Goal: Task Accomplishment & Management: Use online tool/utility

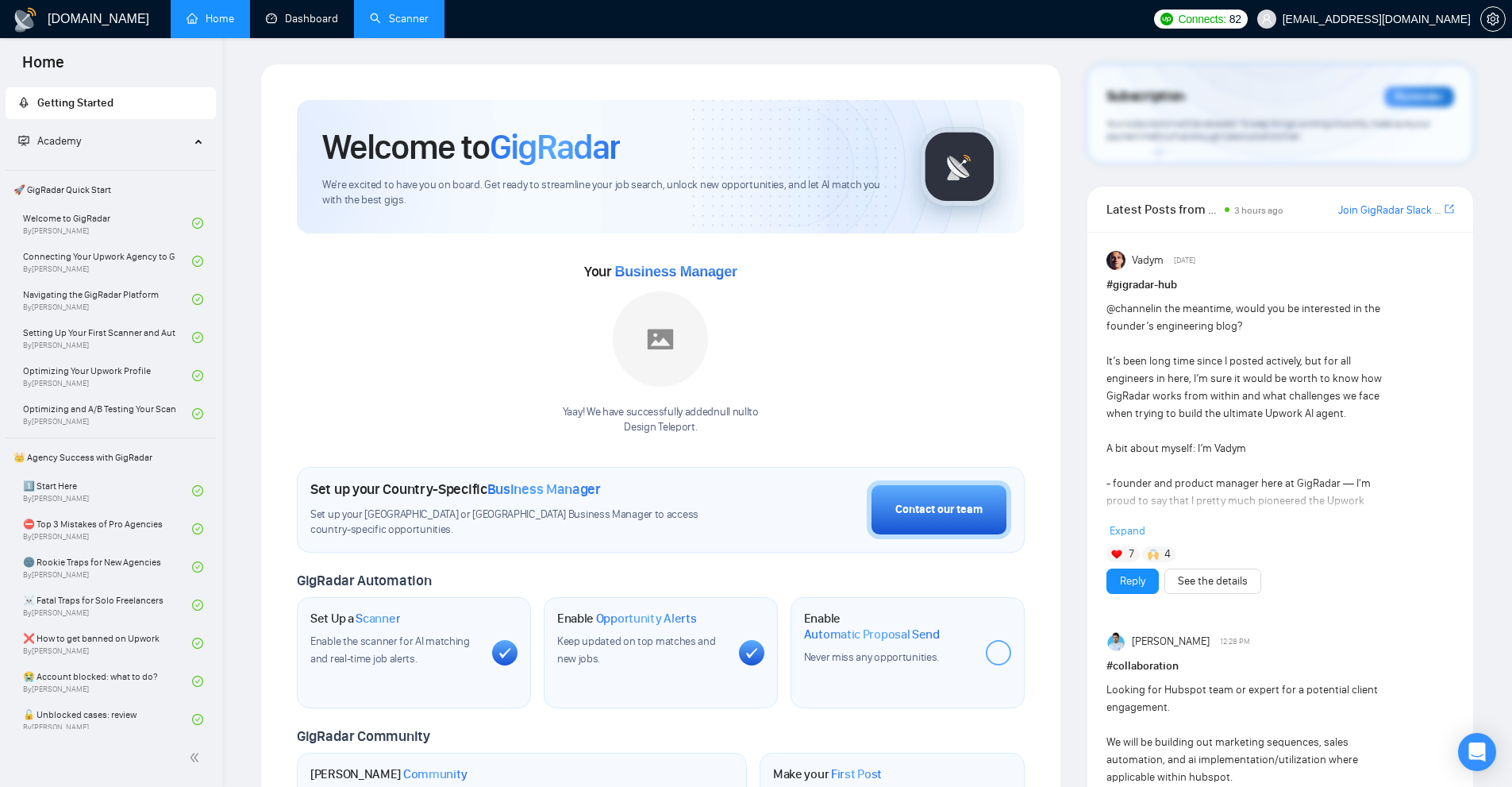
click at [370, 21] on link "Scanner" at bounding box center [399, 19] width 59 height 14
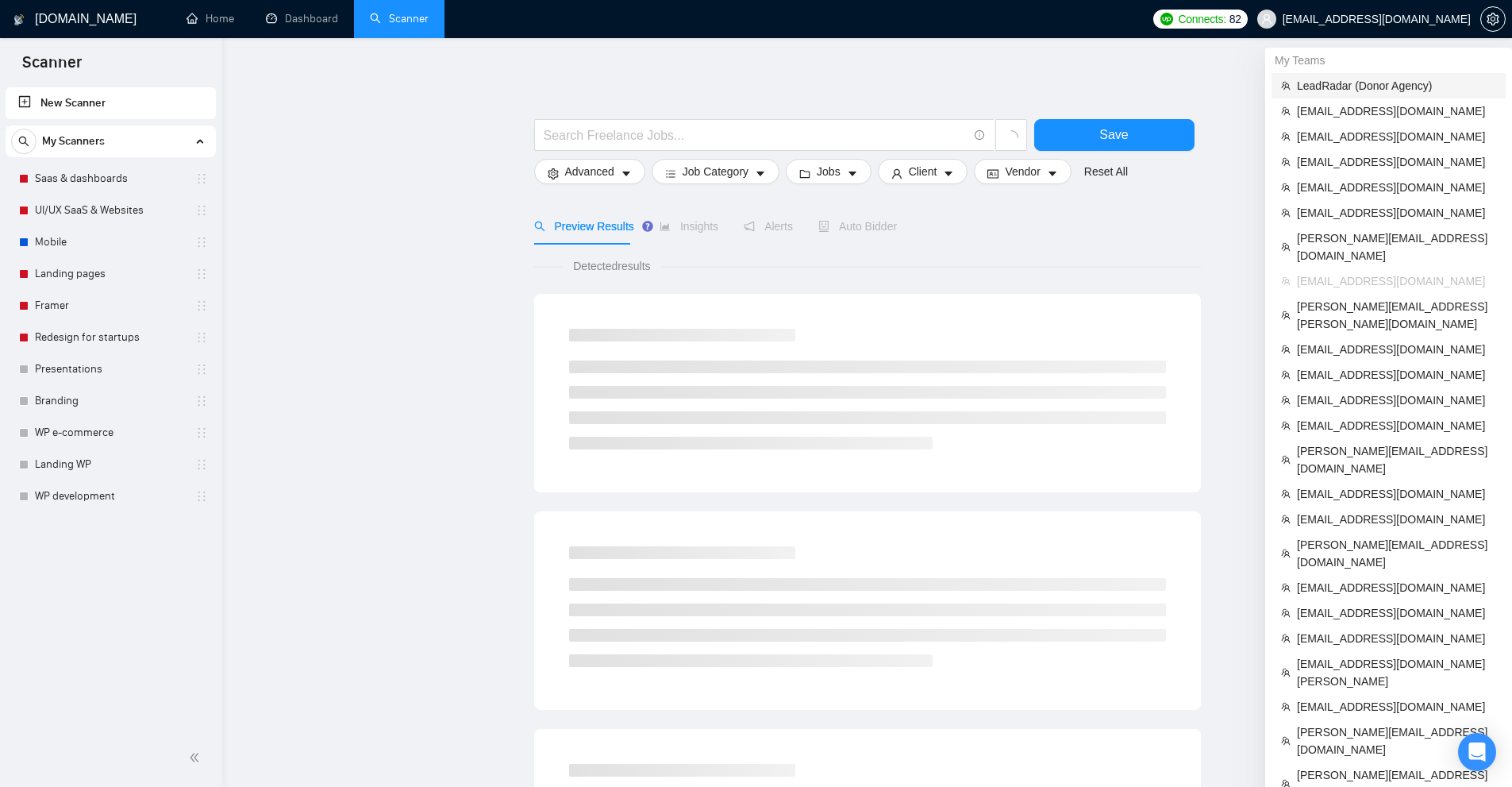
click at [1399, 78] on span "LeadRadar (Donor Agency)" at bounding box center [1396, 85] width 199 height 17
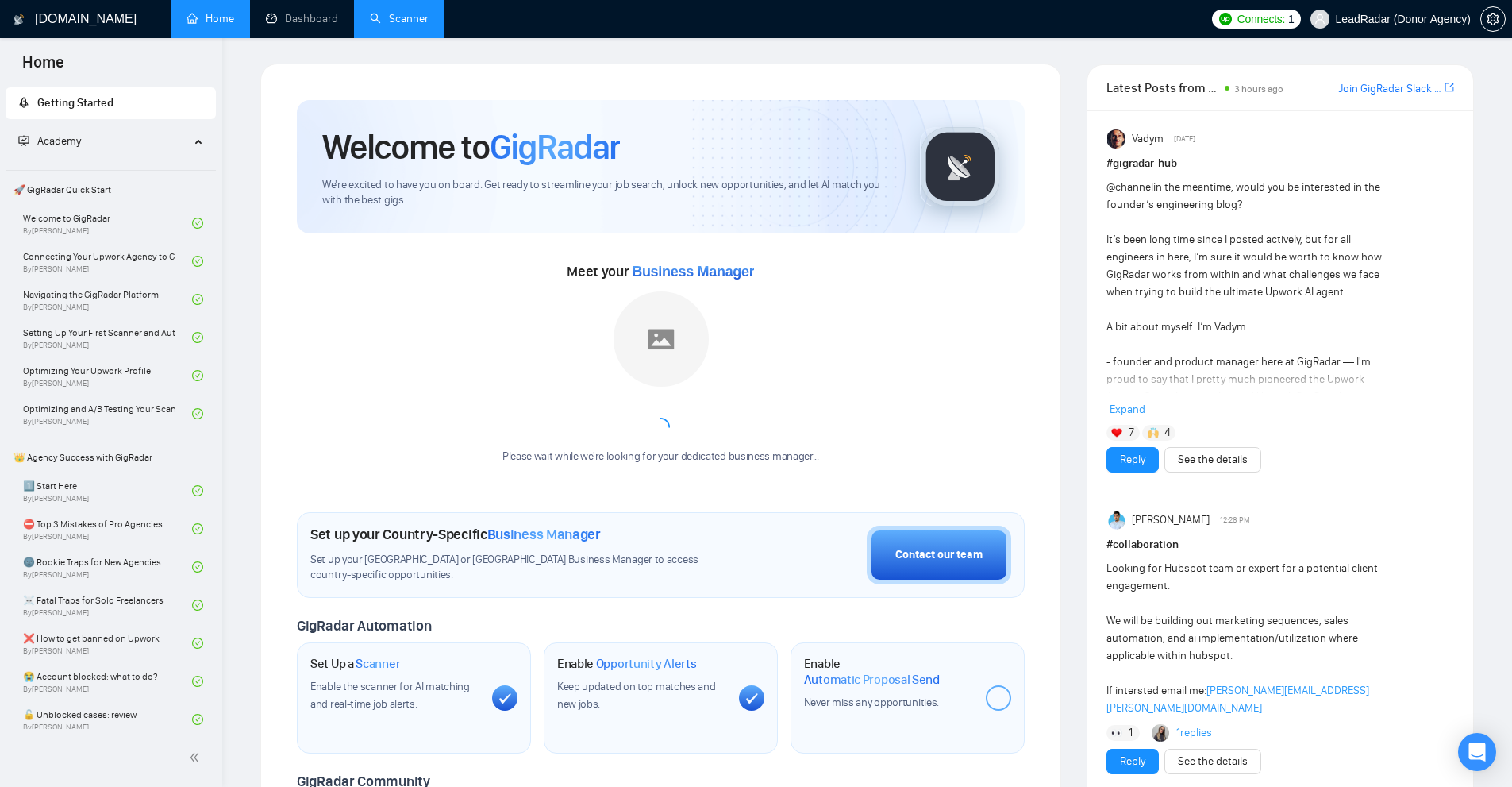
click at [393, 25] on link "Scanner" at bounding box center [399, 19] width 59 height 14
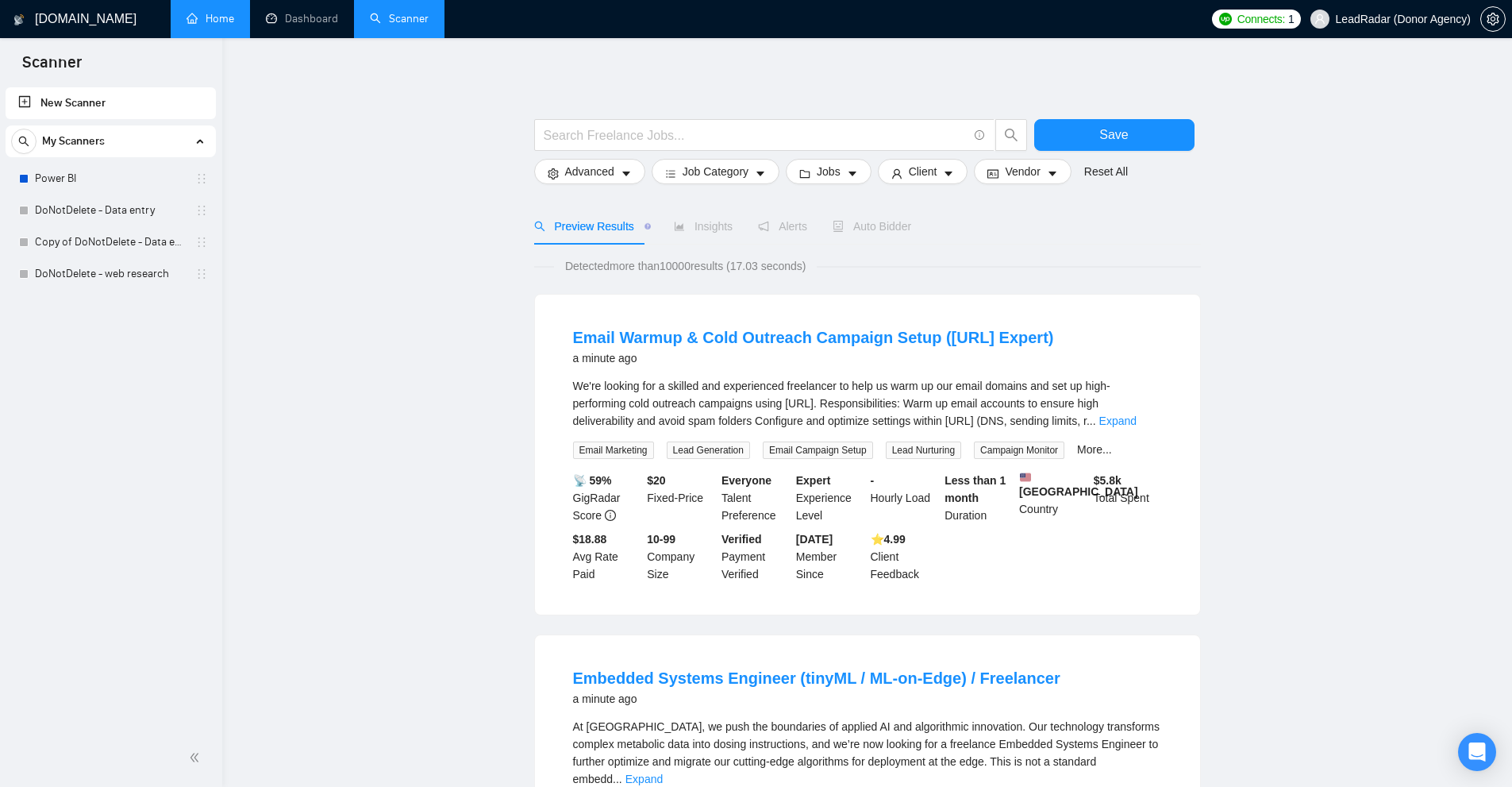
click at [219, 17] on link "Home" at bounding box center [209, 19] width 47 height 14
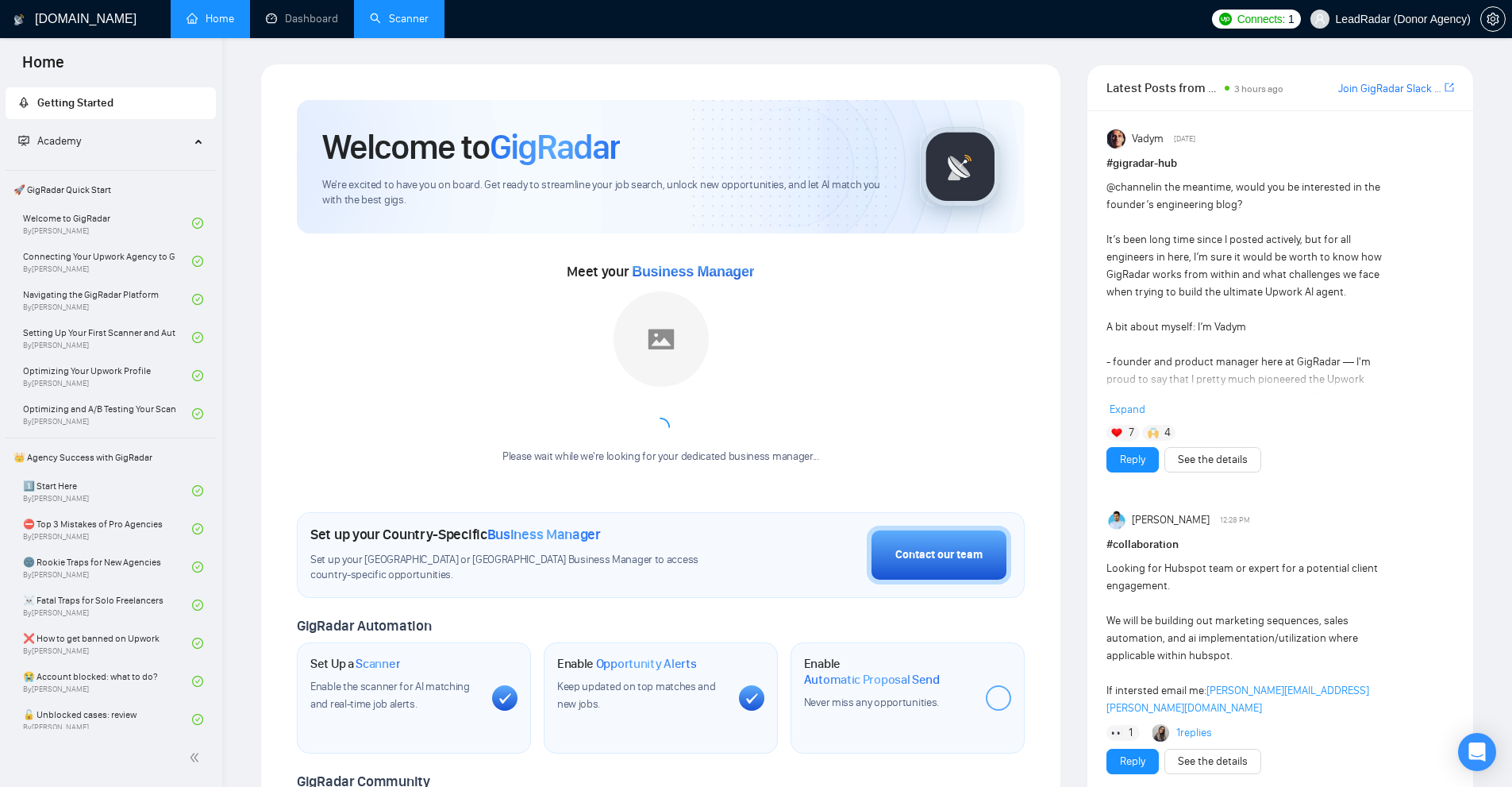
click at [379, 15] on link "Scanner" at bounding box center [399, 19] width 59 height 14
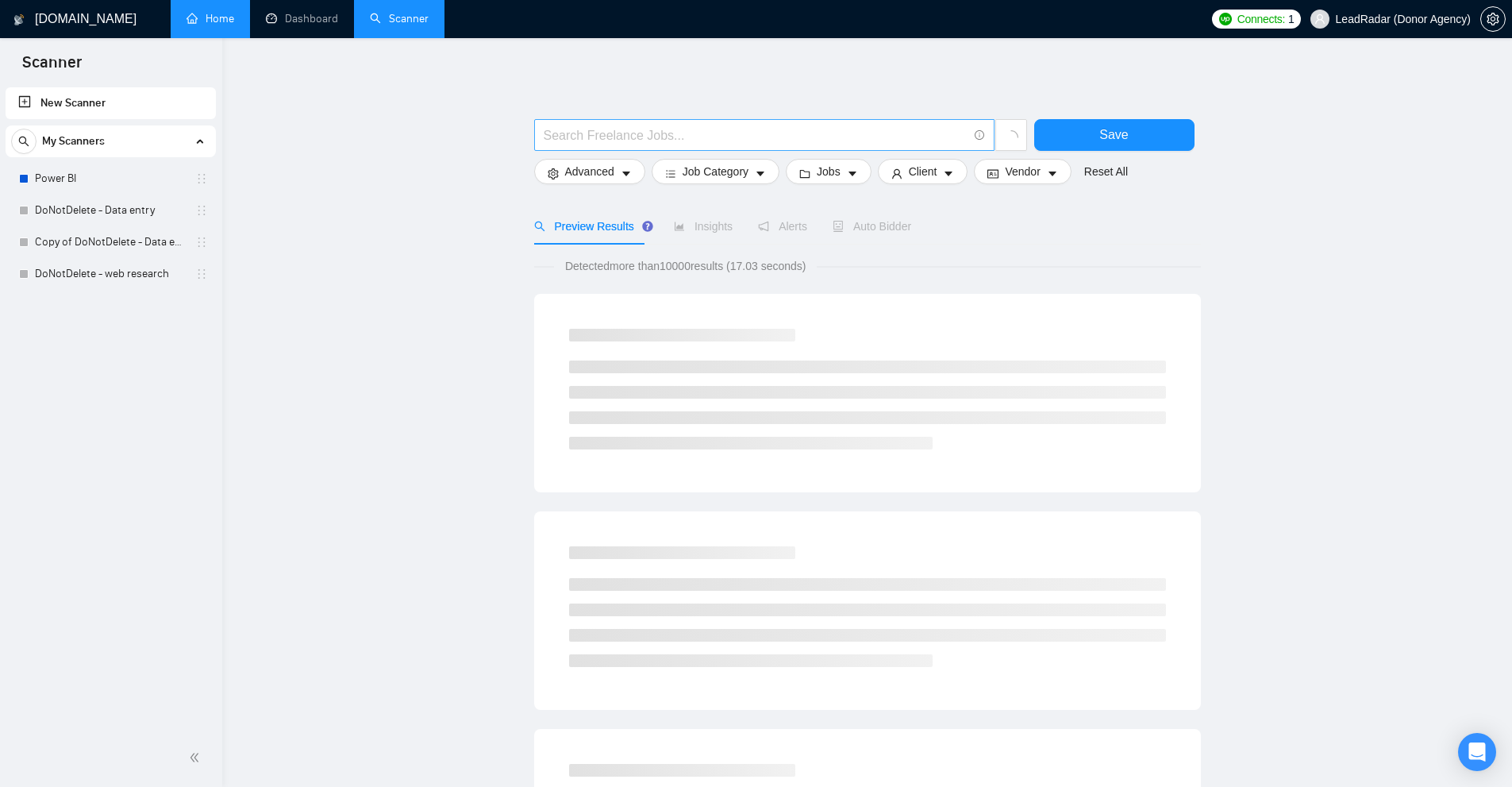
click at [730, 139] on input "text" at bounding box center [756, 135] width 424 height 20
type input "presentation design"
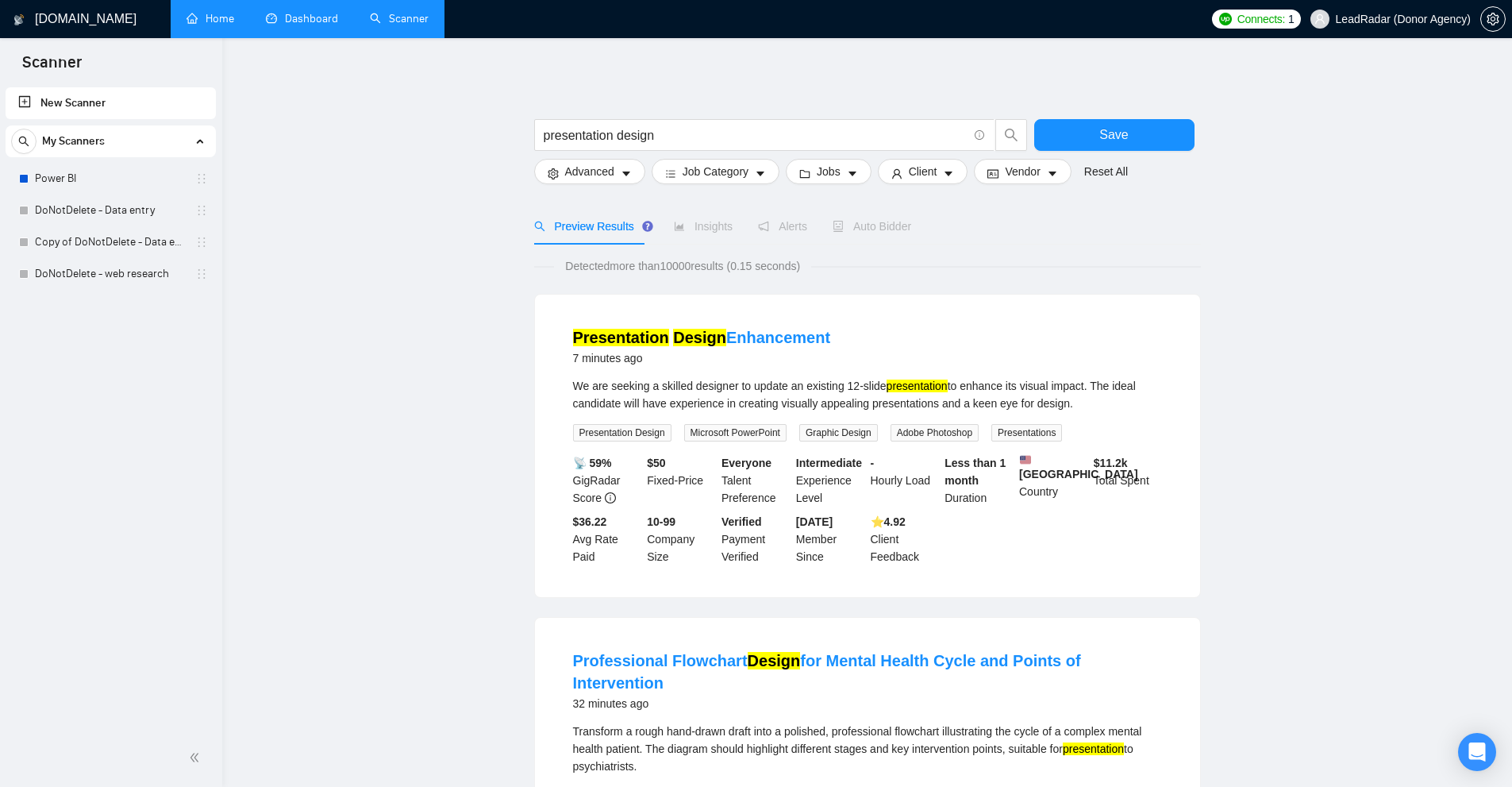
click at [326, 15] on link "Dashboard" at bounding box center [302, 19] width 72 height 14
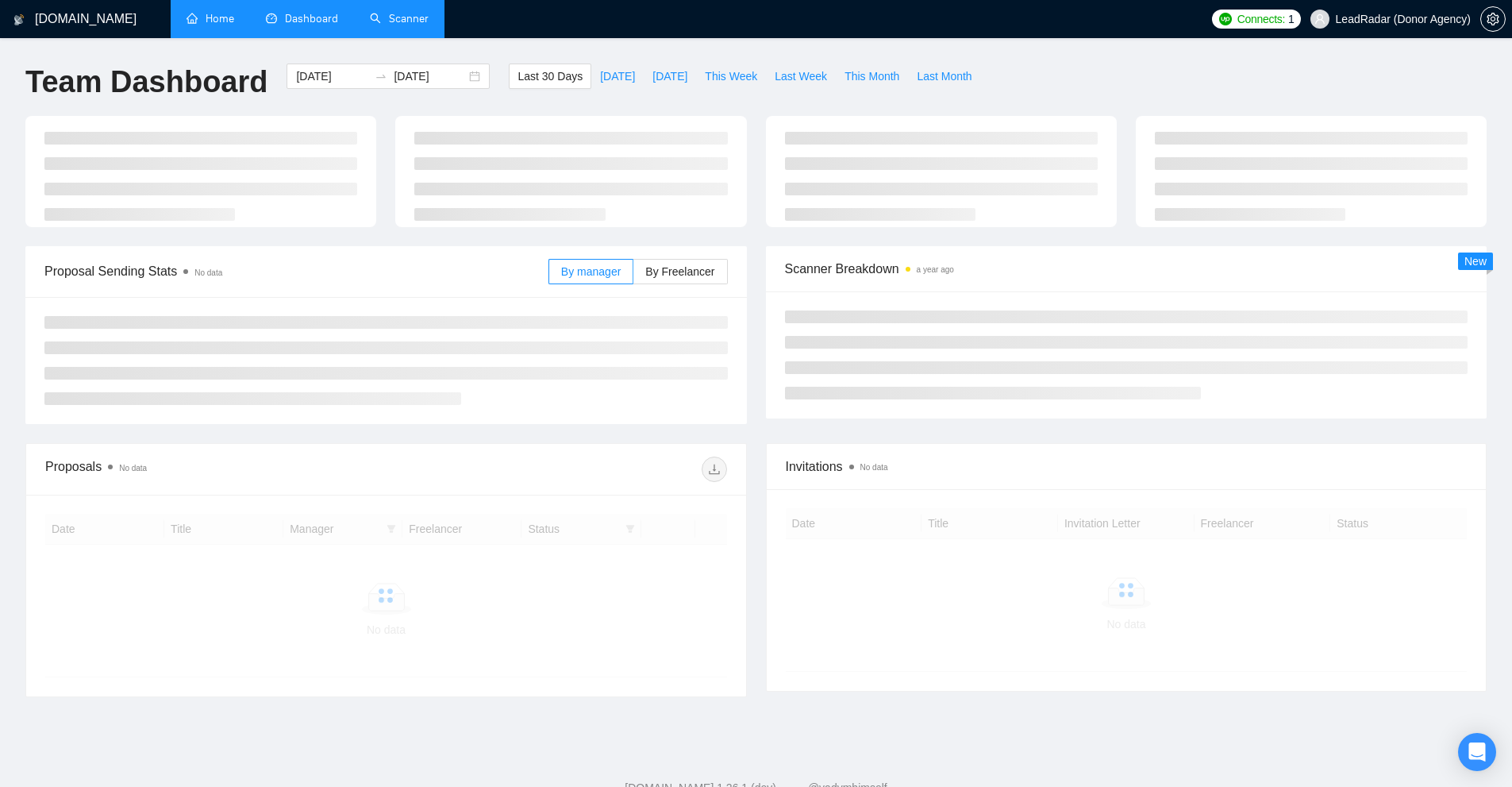
click at [195, 12] on link "Home" at bounding box center [209, 19] width 47 height 14
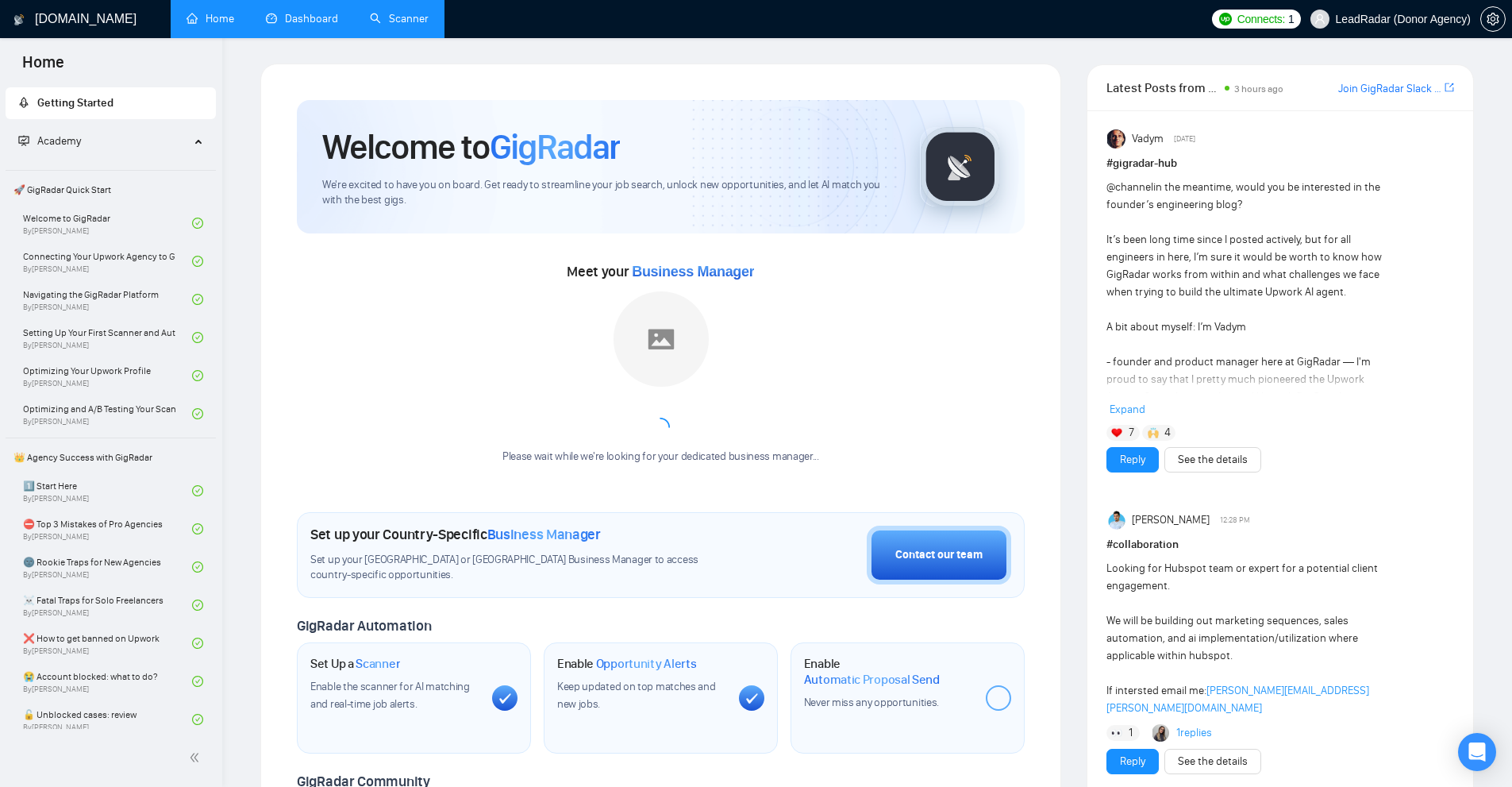
click at [746, 334] on div "Please wait while we're looking for your dedicated business manager..." at bounding box center [661, 378] width 336 height 173
click at [806, 459] on div "Please wait while we're looking for your dedicated business manager..." at bounding box center [661, 457] width 336 height 16
click at [894, 353] on div "Meet your Business Manager Please wait while we're looking for your dedicated b…" at bounding box center [661, 369] width 728 height 222
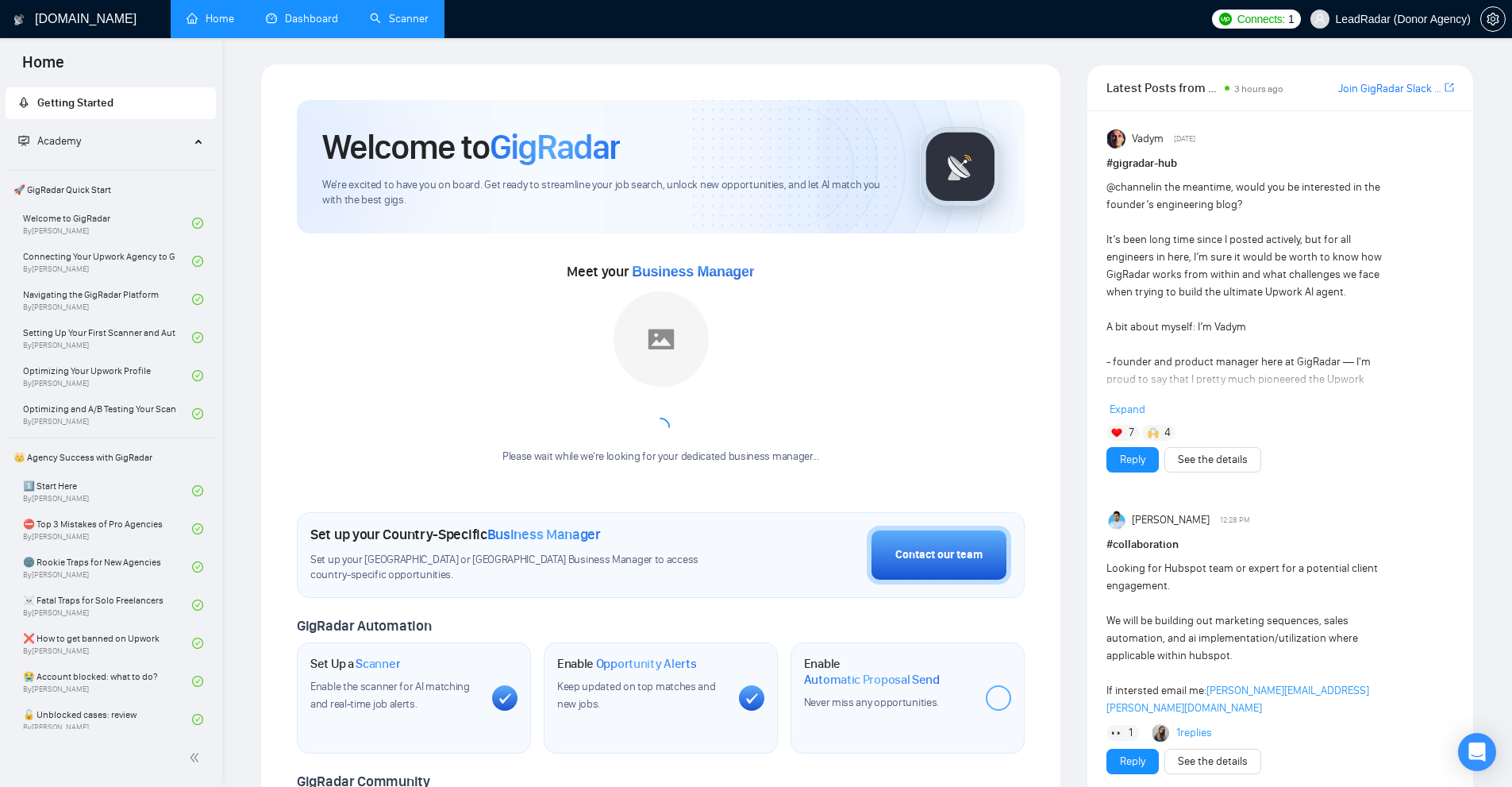
click at [911, 314] on div "Meet your Business Manager Please wait while we're looking for your dedicated b…" at bounding box center [661, 369] width 728 height 222
click at [679, 473] on div "Please wait while we're looking for your dedicated business manager..." at bounding box center [661, 385] width 336 height 189
drag, startPoint x: 675, startPoint y: 462, endPoint x: 806, endPoint y: 459, distance: 131.0
click at [806, 459] on div "Please wait while we're looking for your dedicated business manager..." at bounding box center [661, 457] width 336 height 16
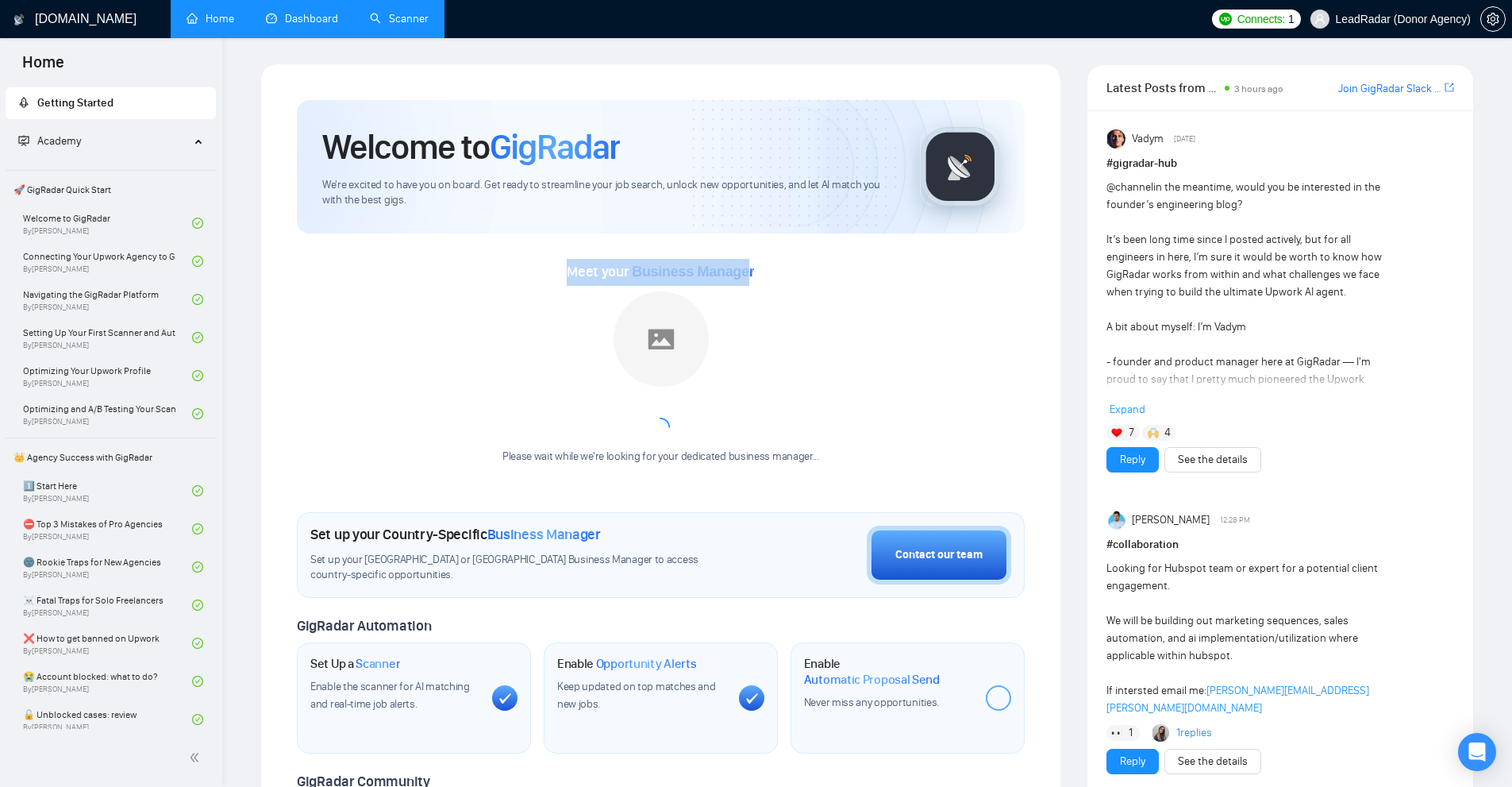
drag, startPoint x: 587, startPoint y: 257, endPoint x: 760, endPoint y: 258, distance: 173.0
click at [760, 258] on div "Meet your Business Manager Please wait while we're looking for your dedicated b…" at bounding box center [661, 357] width 728 height 247
click at [760, 259] on div "Meet your Business Manager Please wait while we're looking for your dedicated b…" at bounding box center [661, 369] width 728 height 222
drag, startPoint x: 349, startPoint y: 534, endPoint x: 626, endPoint y: 530, distance: 277.0
click at [626, 530] on div "Set up your Country-Specific Business Manager" at bounding box center [520, 534] width 420 height 17
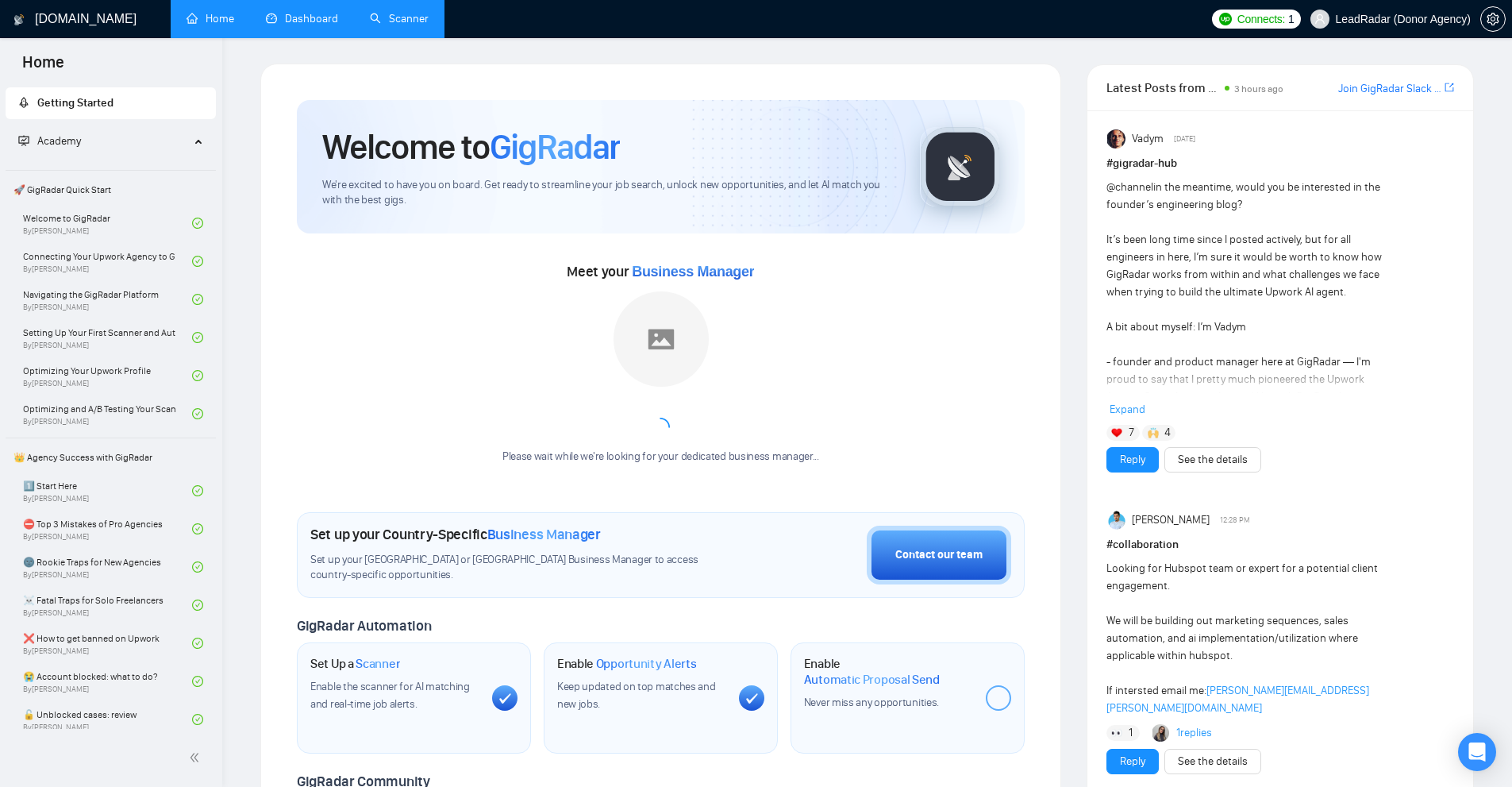
click at [626, 530] on div "Set up your Country-Specific Business Manager" at bounding box center [520, 534] width 420 height 17
click at [418, 25] on link "Scanner" at bounding box center [399, 19] width 59 height 14
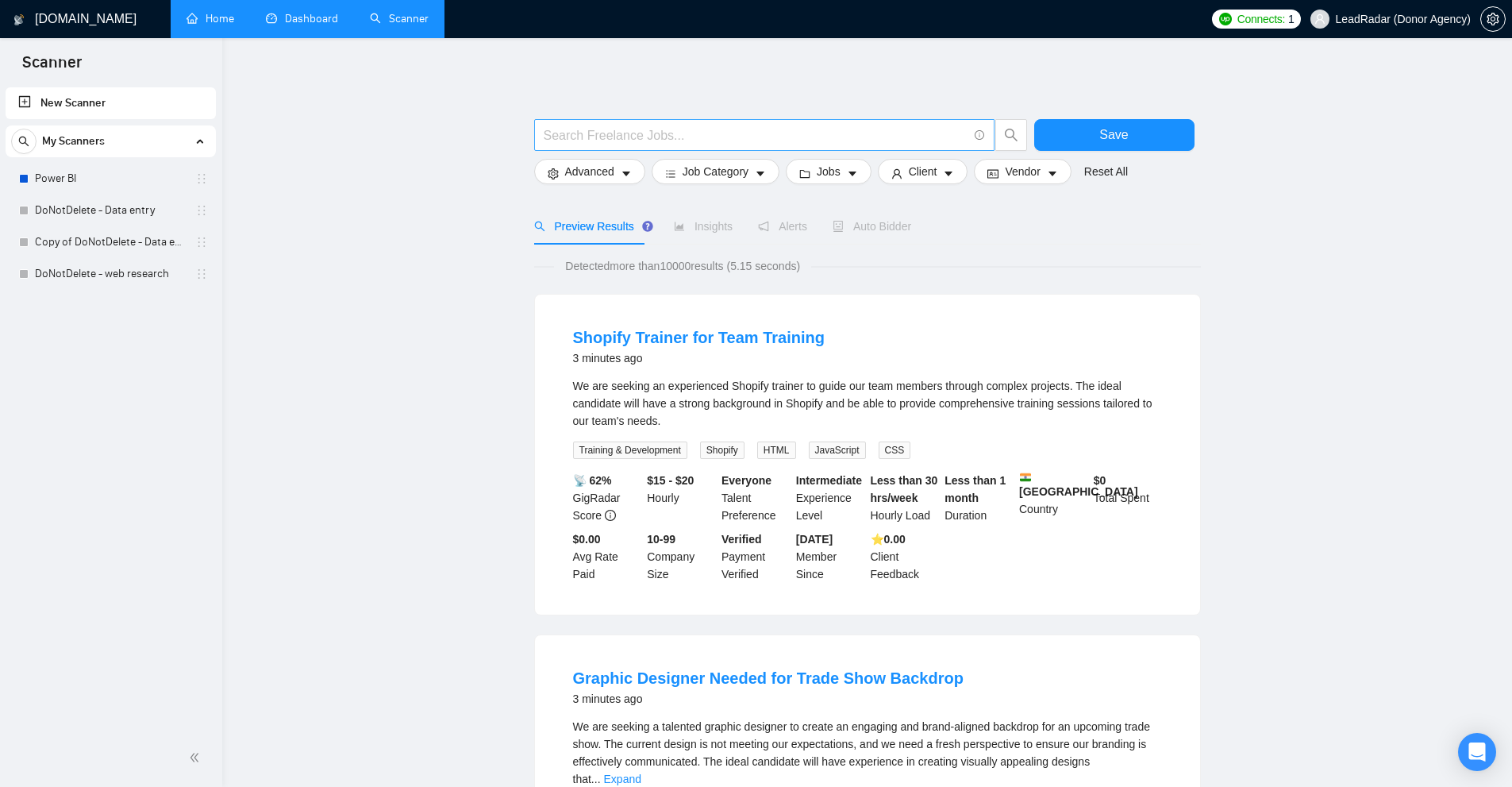
click at [693, 134] on input "text" at bounding box center [756, 135] width 424 height 20
drag, startPoint x: 648, startPoint y: 264, endPoint x: 917, endPoint y: 315, distance: 273.8
click at [1042, 381] on div "We are seeking an experienced Shopify trainer to guide our team members through…" at bounding box center [867, 403] width 588 height 53
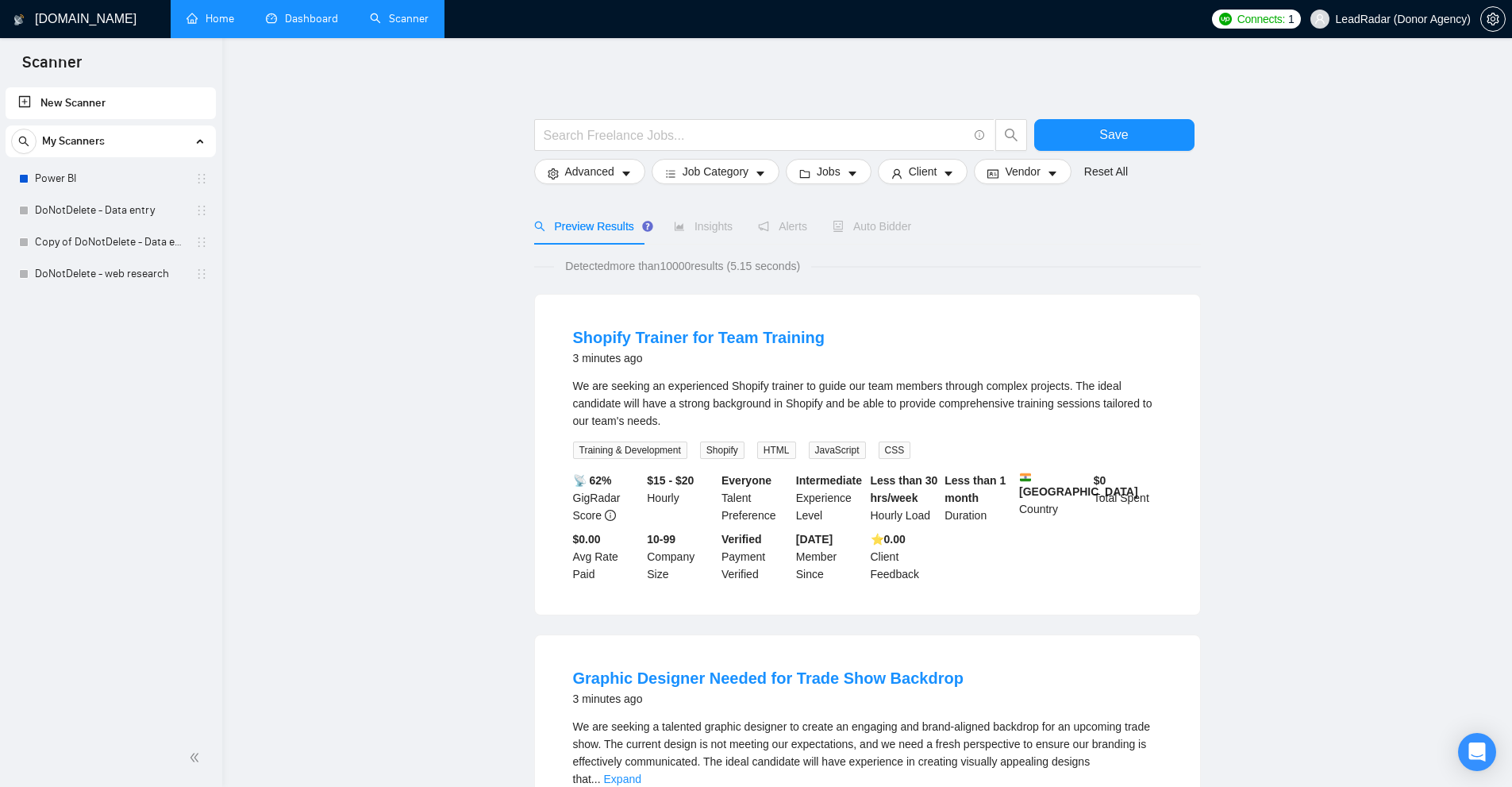
click at [125, 406] on div "New Scanner My Scanners Power BI DoNotDelete - Data entry Copy of DoNotDelete -…" at bounding box center [111, 407] width 222 height 645
click at [75, 91] on link "New Scanner" at bounding box center [110, 103] width 185 height 32
click at [674, 116] on form "Save Advanced Job Category Jobs Client Vendor Reset All" at bounding box center [868, 147] width 667 height 89
click at [708, 136] on input "text" at bounding box center [756, 135] width 424 height 20
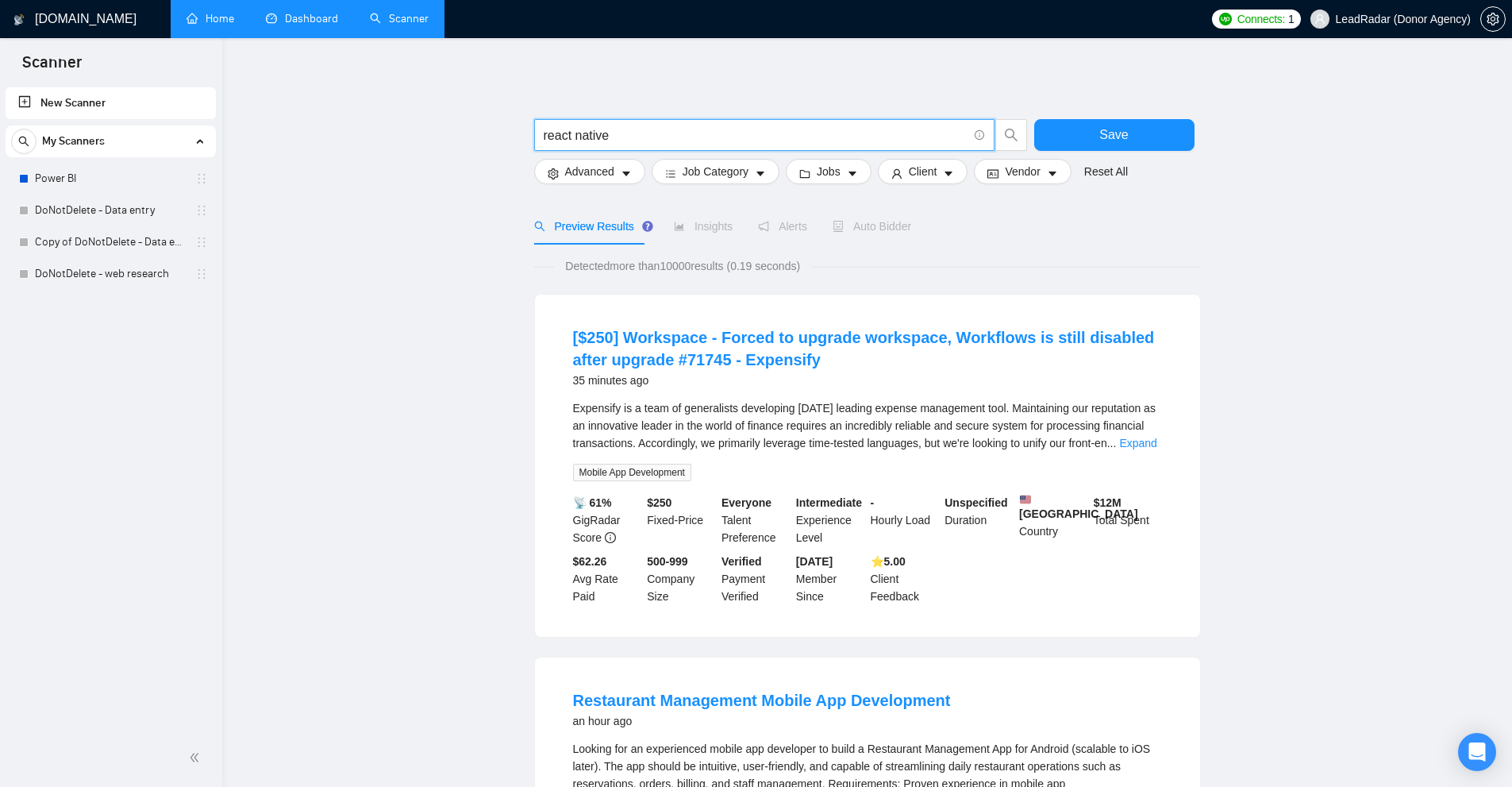
drag, startPoint x: 670, startPoint y: 134, endPoint x: 360, endPoint y: 130, distance: 310.0
click at [590, 119] on span "react native" at bounding box center [764, 134] width 460 height 32
click at [556, 132] on input "react native" at bounding box center [756, 135] width 424 height 20
drag, startPoint x: 649, startPoint y: 140, endPoint x: 510, endPoint y: 135, distance: 139.1
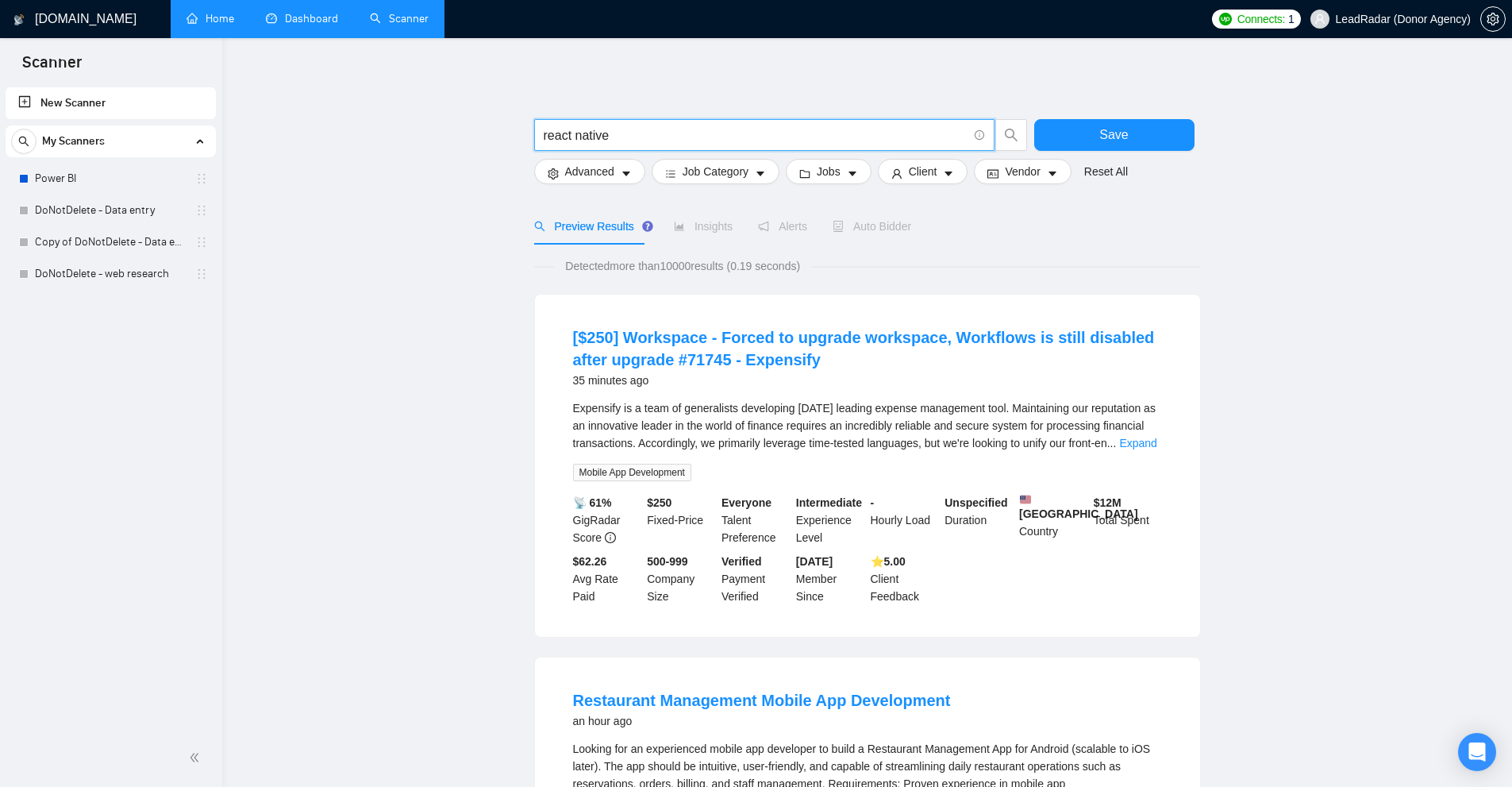
click at [1144, 440] on link "Expand" at bounding box center [1137, 443] width 37 height 13
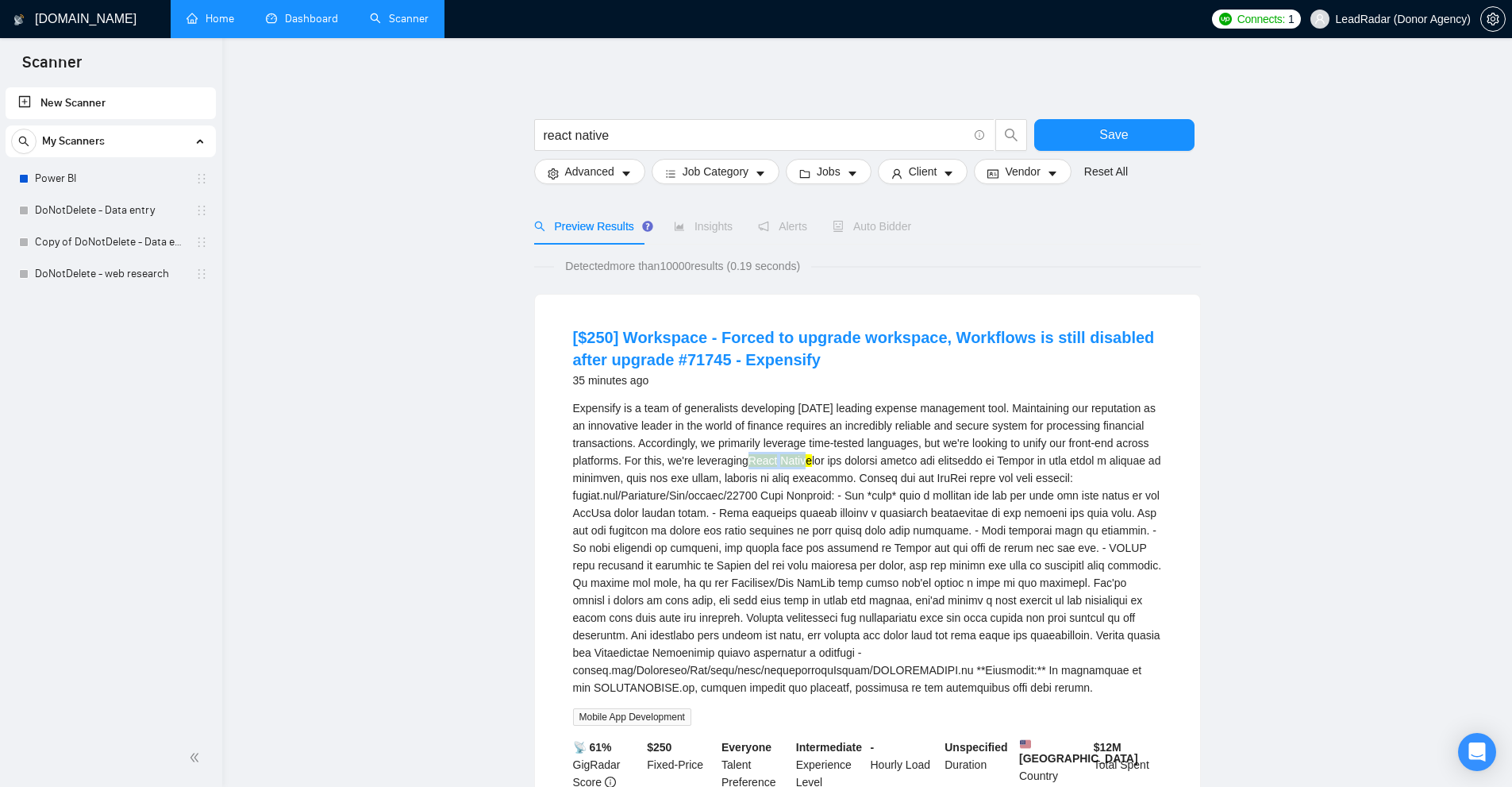
drag, startPoint x: 753, startPoint y: 462, endPoint x: 803, endPoint y: 466, distance: 50.2
click at [803, 466] on div "Expensify is a team of generalists developing [DATE] leading expense management…" at bounding box center [867, 547] width 588 height 297
click at [776, 528] on div "Expensify is a team of generalists developing [DATE] leading expense management…" at bounding box center [867, 547] width 588 height 297
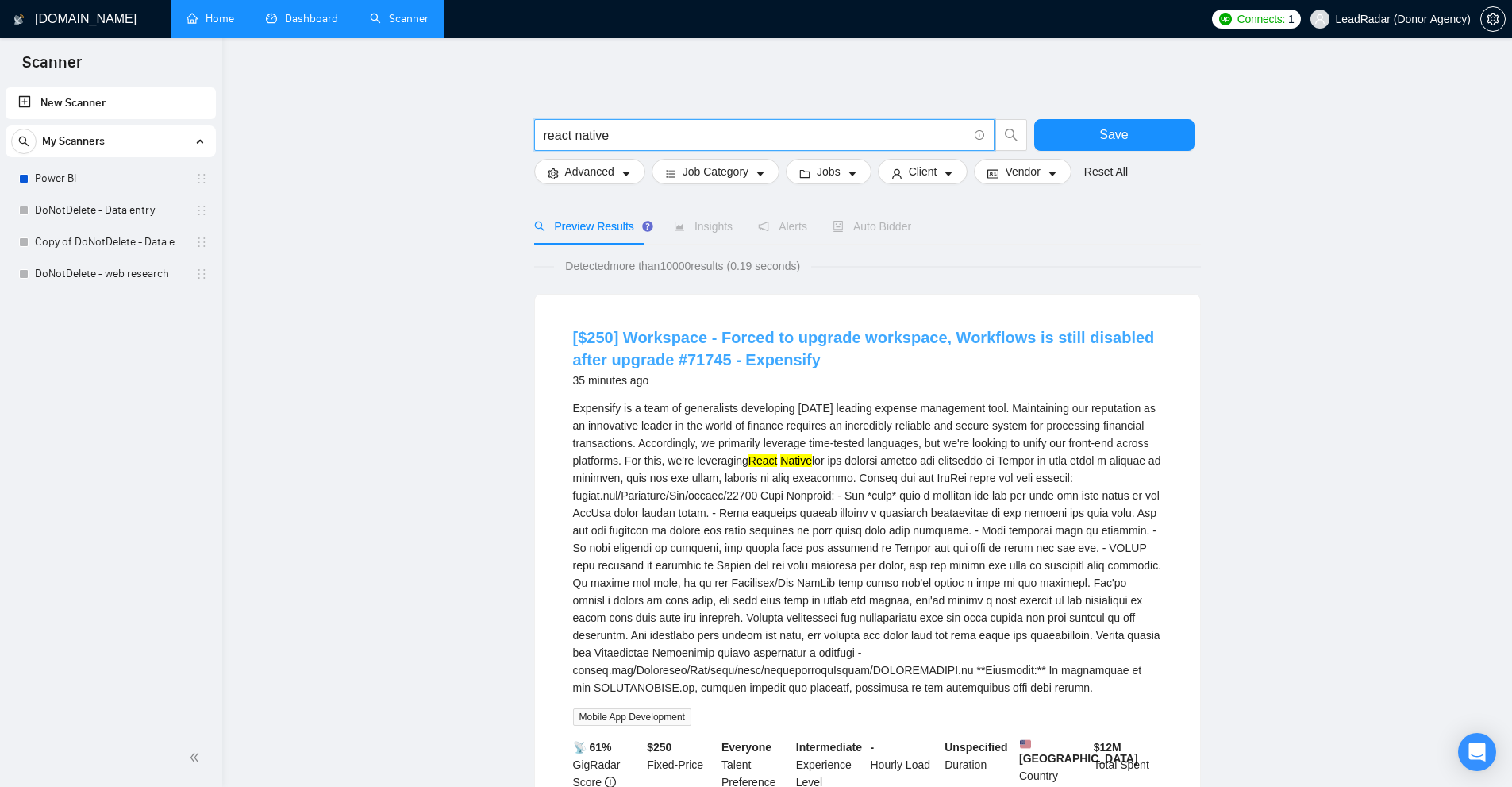
drag, startPoint x: 649, startPoint y: 136, endPoint x: 655, endPoint y: 363, distance: 227.1
click at [896, 526] on div "Expensify is a team of generalists developing [DATE] leading expense management…" at bounding box center [867, 547] width 588 height 297
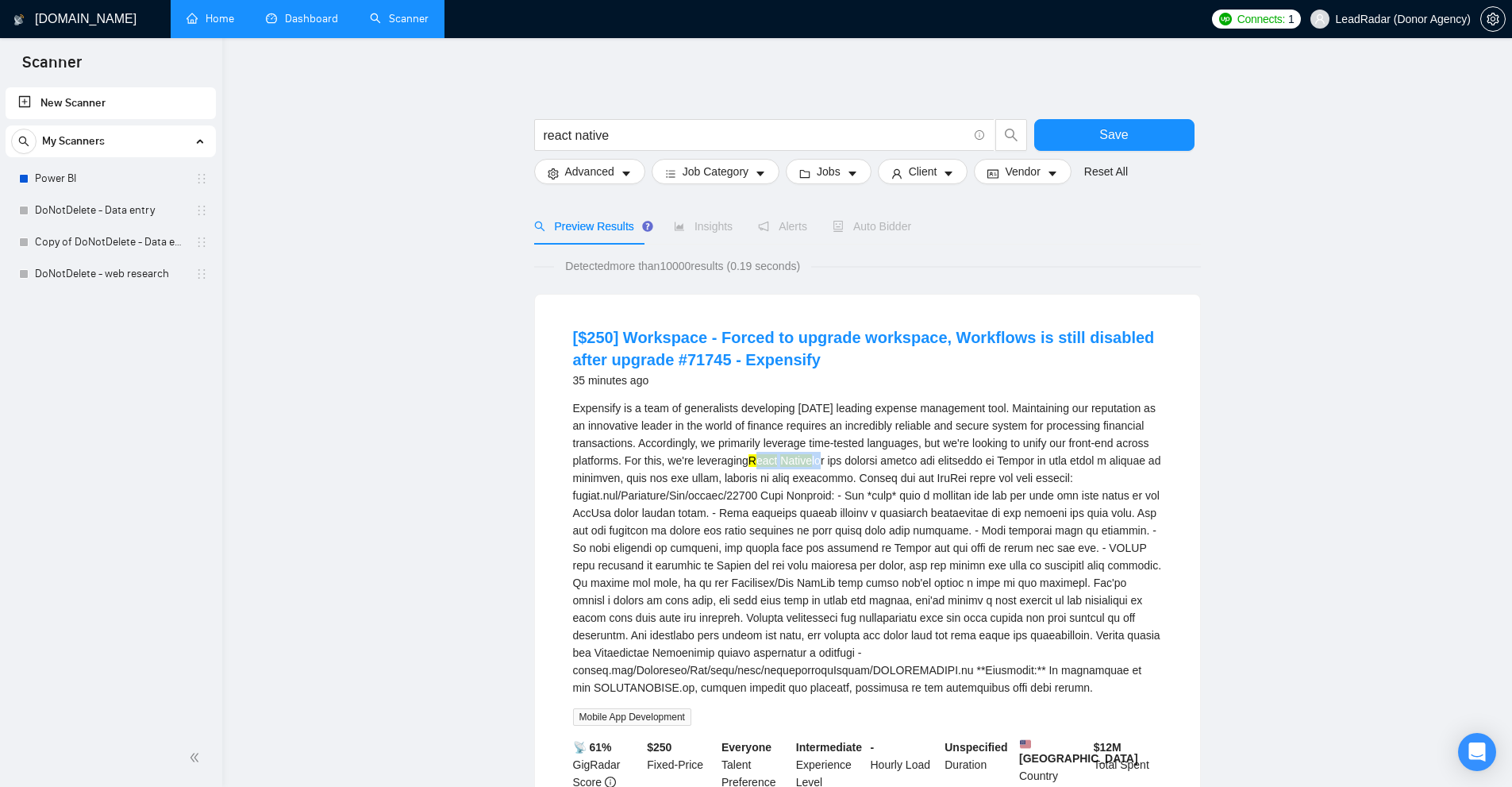
drag, startPoint x: 759, startPoint y: 461, endPoint x: 819, endPoint y: 463, distance: 60.0
click at [819, 463] on div "Expensify is a team of generalists developing [DATE] leading expense management…" at bounding box center [867, 547] width 588 height 297
click at [806, 478] on div "Expensify is a team of generalists developing [DATE] leading expense management…" at bounding box center [867, 547] width 588 height 297
drag, startPoint x: 664, startPoint y: 139, endPoint x: 620, endPoint y: 122, distance: 47.2
click at [634, 122] on span "react native" at bounding box center [764, 134] width 460 height 32
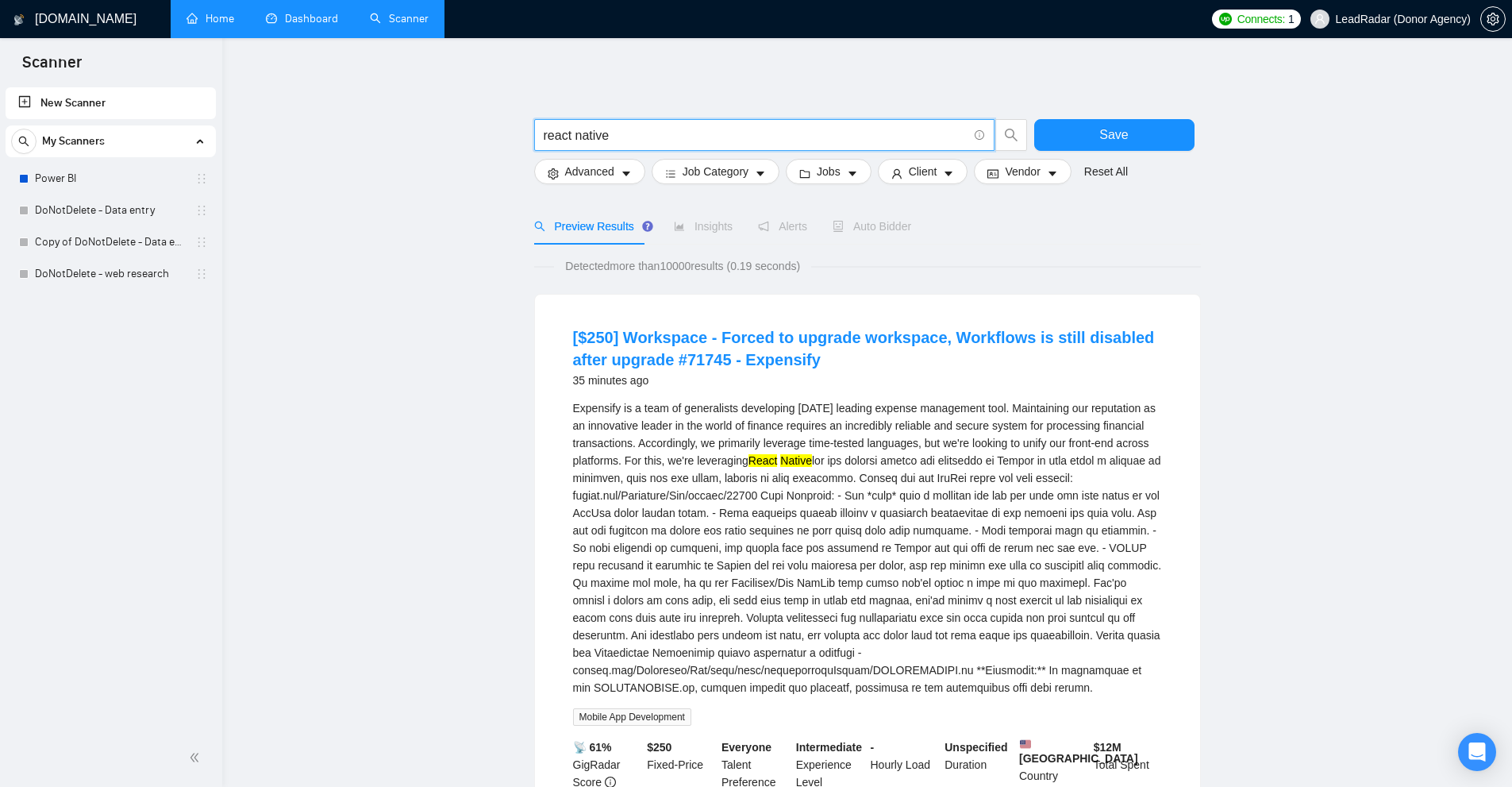
click at [680, 130] on input "react native" at bounding box center [756, 135] width 424 height 20
click at [838, 453] on div "Expensify is a team of generalists developing [DATE] leading expense management…" at bounding box center [867, 547] width 588 height 297
click at [782, 468] on div "Expensify is a team of generalists developing [DATE] leading expense management…" at bounding box center [867, 547] width 588 height 297
click at [620, 139] on input "react native" at bounding box center [756, 135] width 424 height 20
click at [885, 455] on div "Expensify is a team of generalists developing [DATE] leading expense management…" at bounding box center [867, 547] width 588 height 297
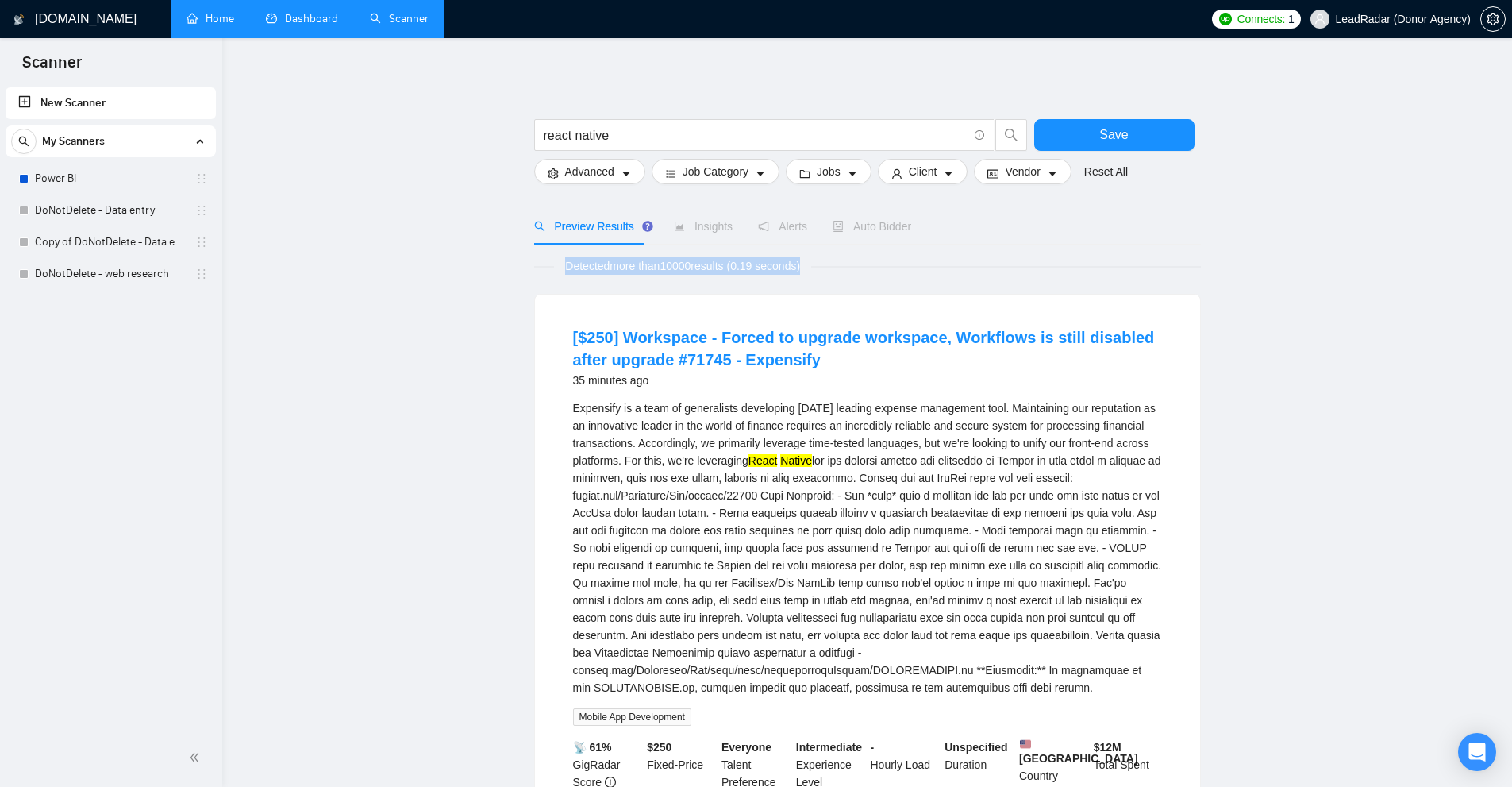
drag, startPoint x: 549, startPoint y: 267, endPoint x: 807, endPoint y: 267, distance: 258.0
click at [810, 267] on div "Detected more than 10000 results (0.19 seconds)" at bounding box center [868, 265] width 667 height 17
click at [807, 267] on span "Detected more than 10000 results (0.19 seconds)" at bounding box center [682, 265] width 257 height 17
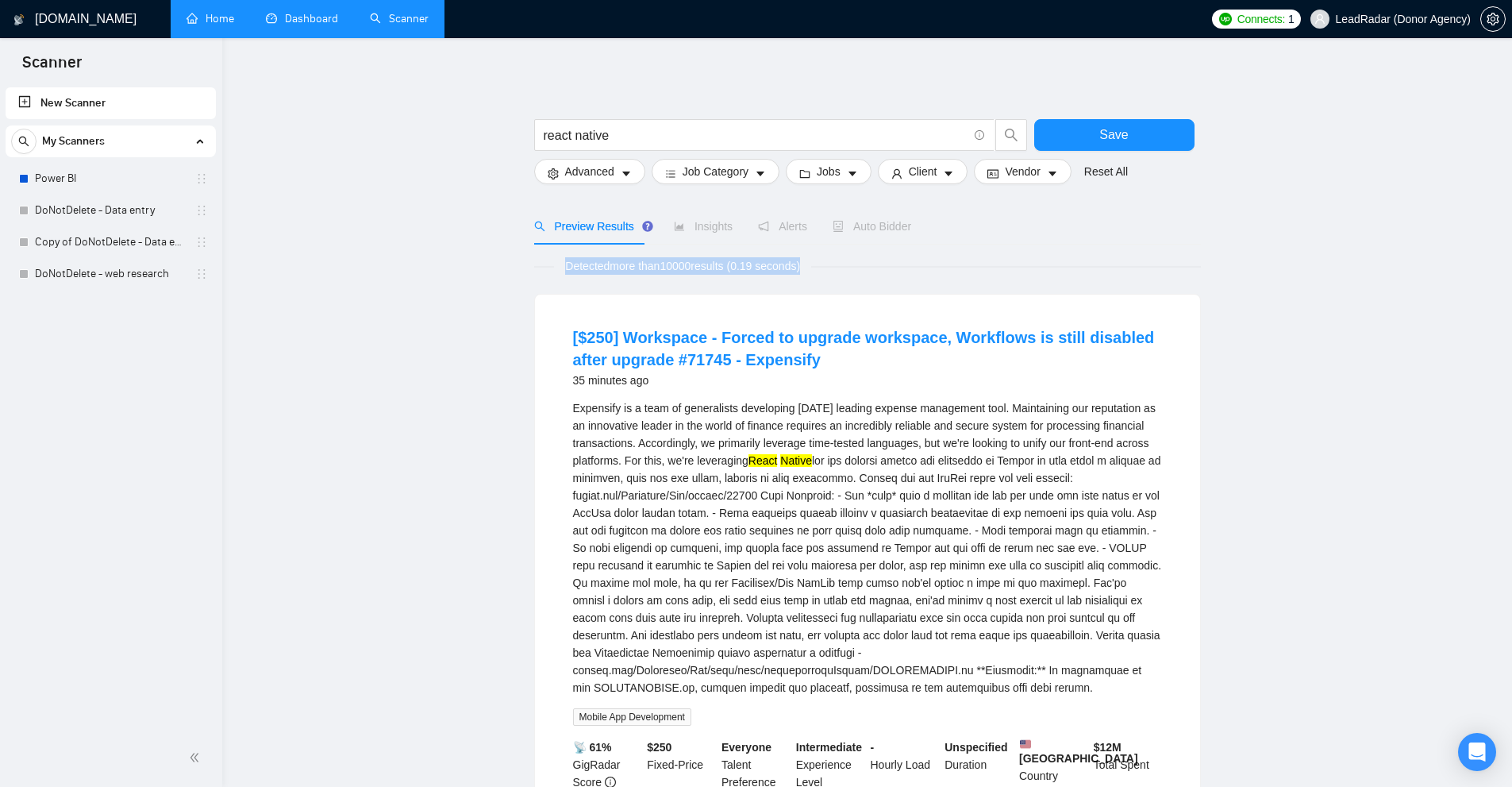
click at [807, 267] on span "Detected more than 10000 results (0.19 seconds)" at bounding box center [682, 265] width 257 height 17
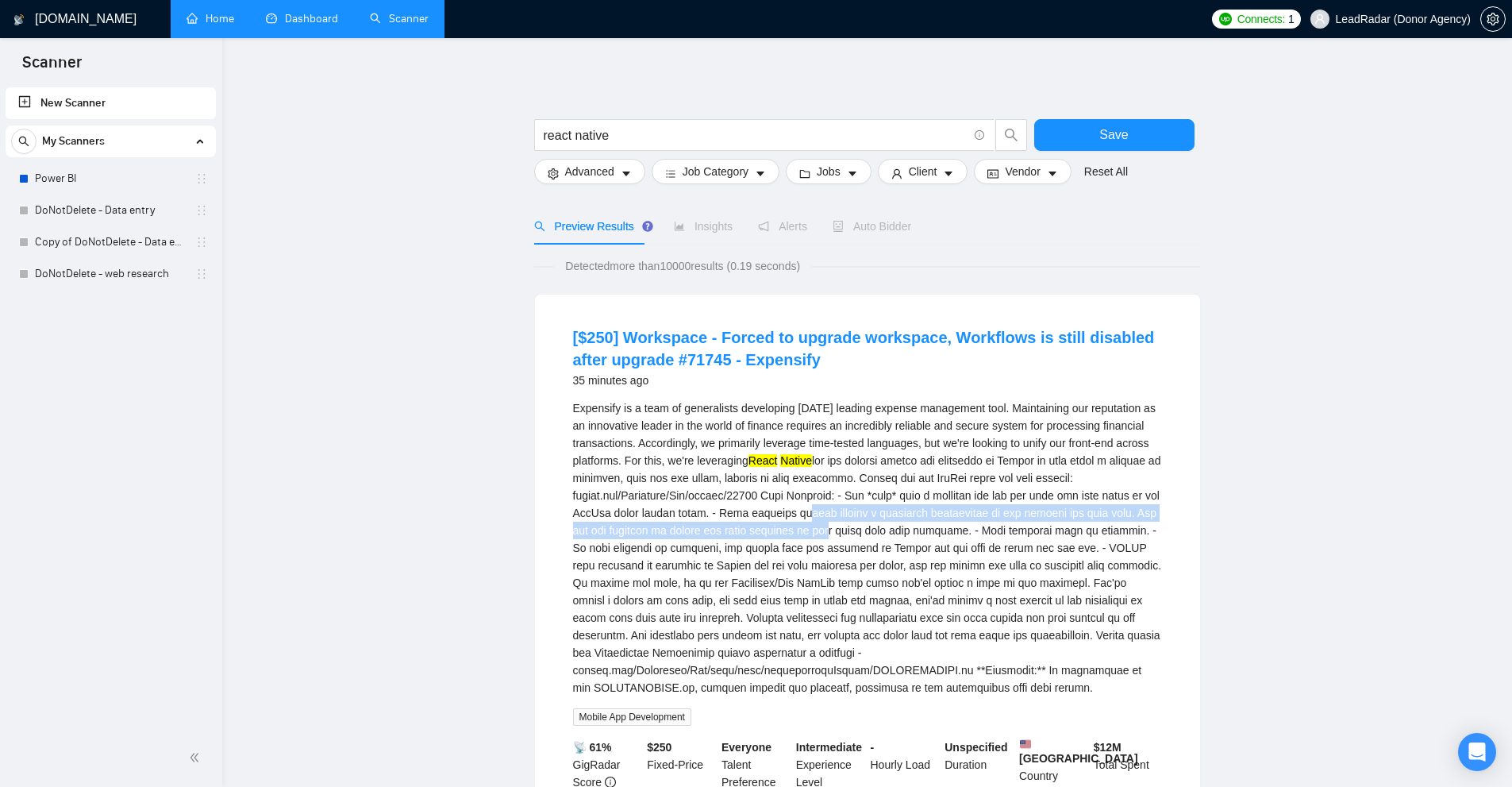
click at [815, 525] on div "Expensify is a team of generalists developing [DATE] leading expense management…" at bounding box center [867, 547] width 588 height 297
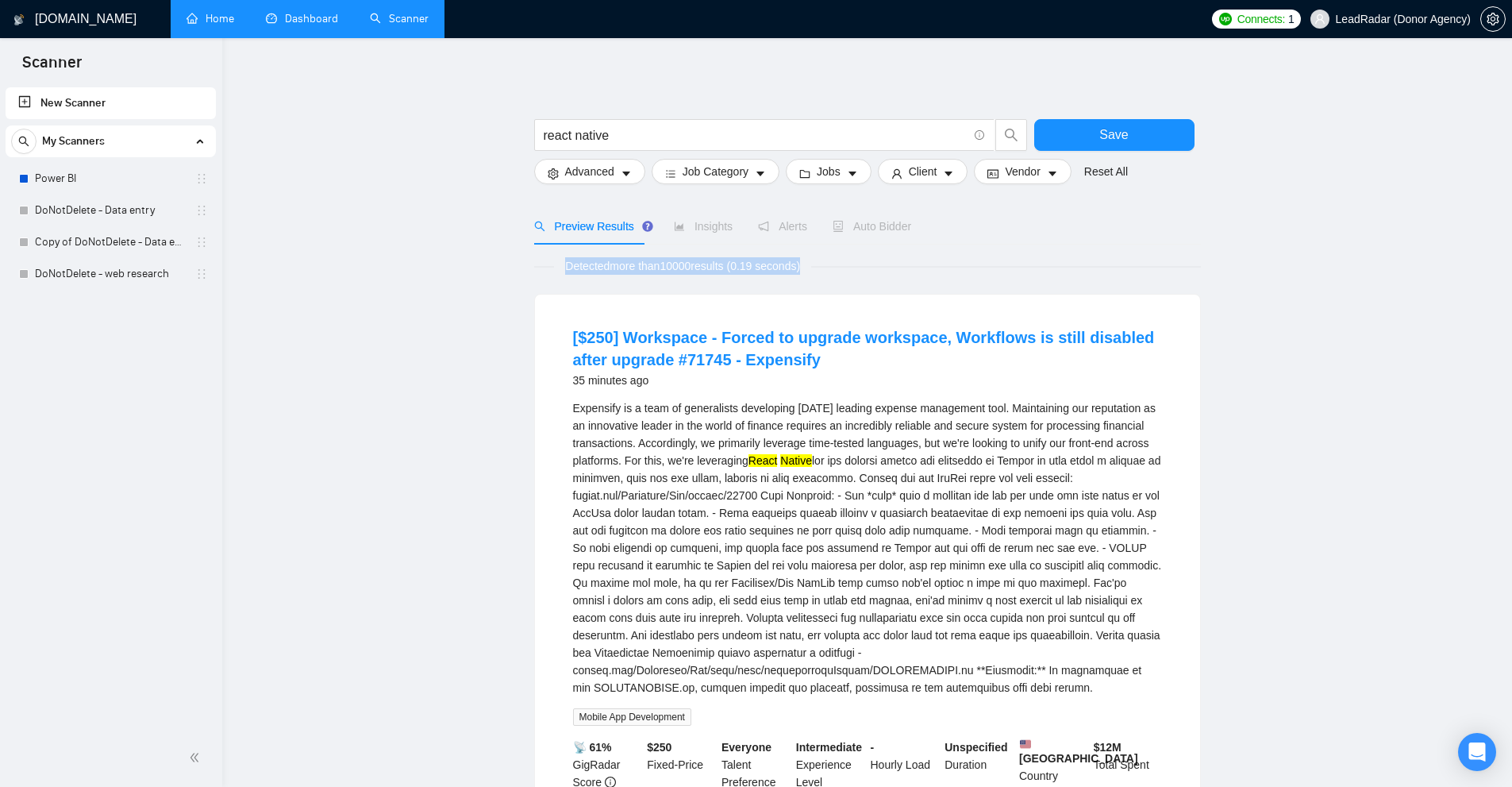
drag, startPoint x: 532, startPoint y: 265, endPoint x: 936, endPoint y: 269, distance: 404.0
click at [1005, 455] on div "Expensify is a team of generalists developing [DATE] leading expense management…" at bounding box center [867, 547] width 588 height 297
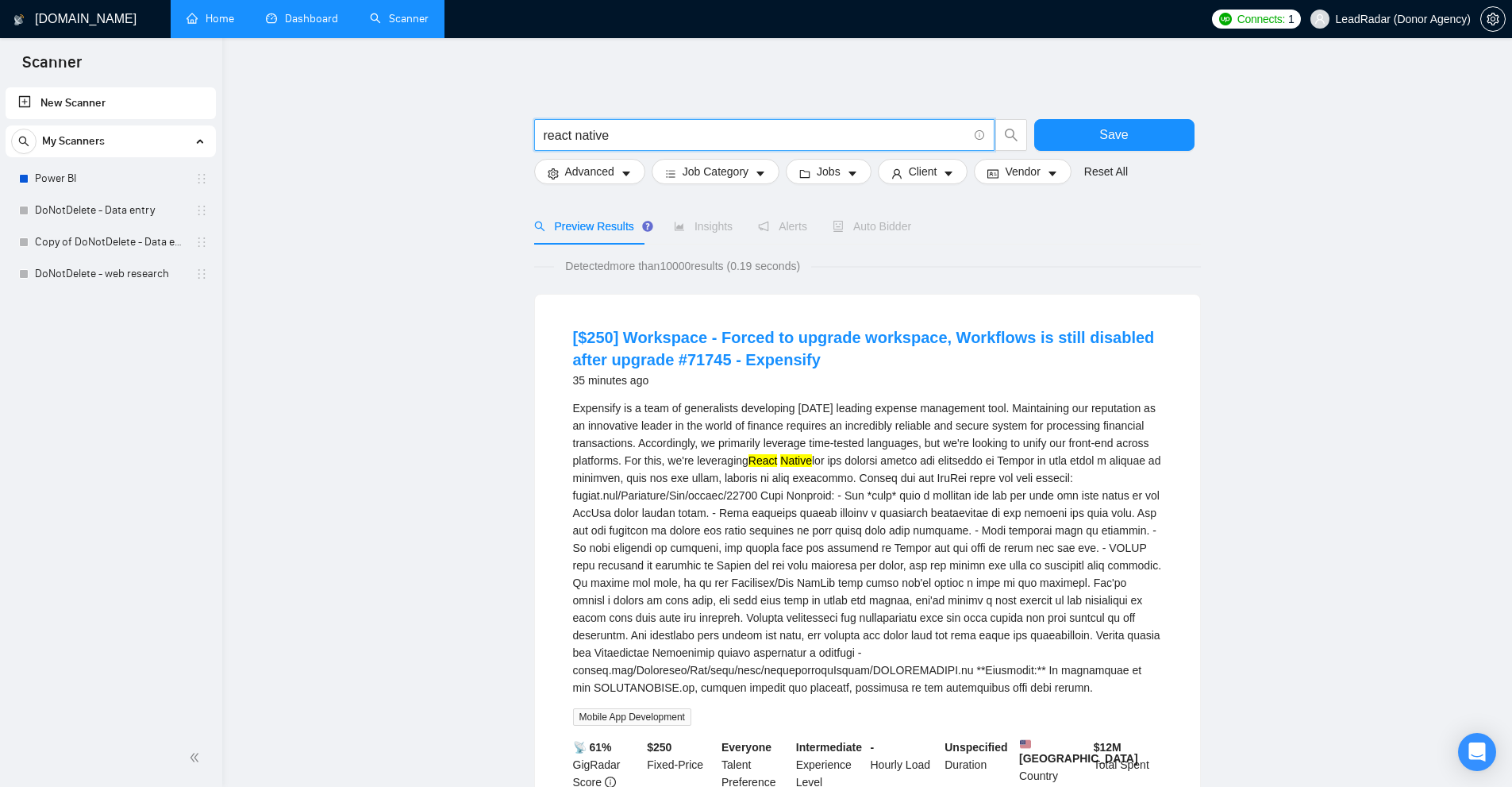
click at [621, 134] on input "react native" at bounding box center [756, 135] width 424 height 20
click at [569, 141] on input "react native" at bounding box center [756, 135] width 424 height 20
click at [578, 139] on input "react native" at bounding box center [756, 135] width 424 height 20
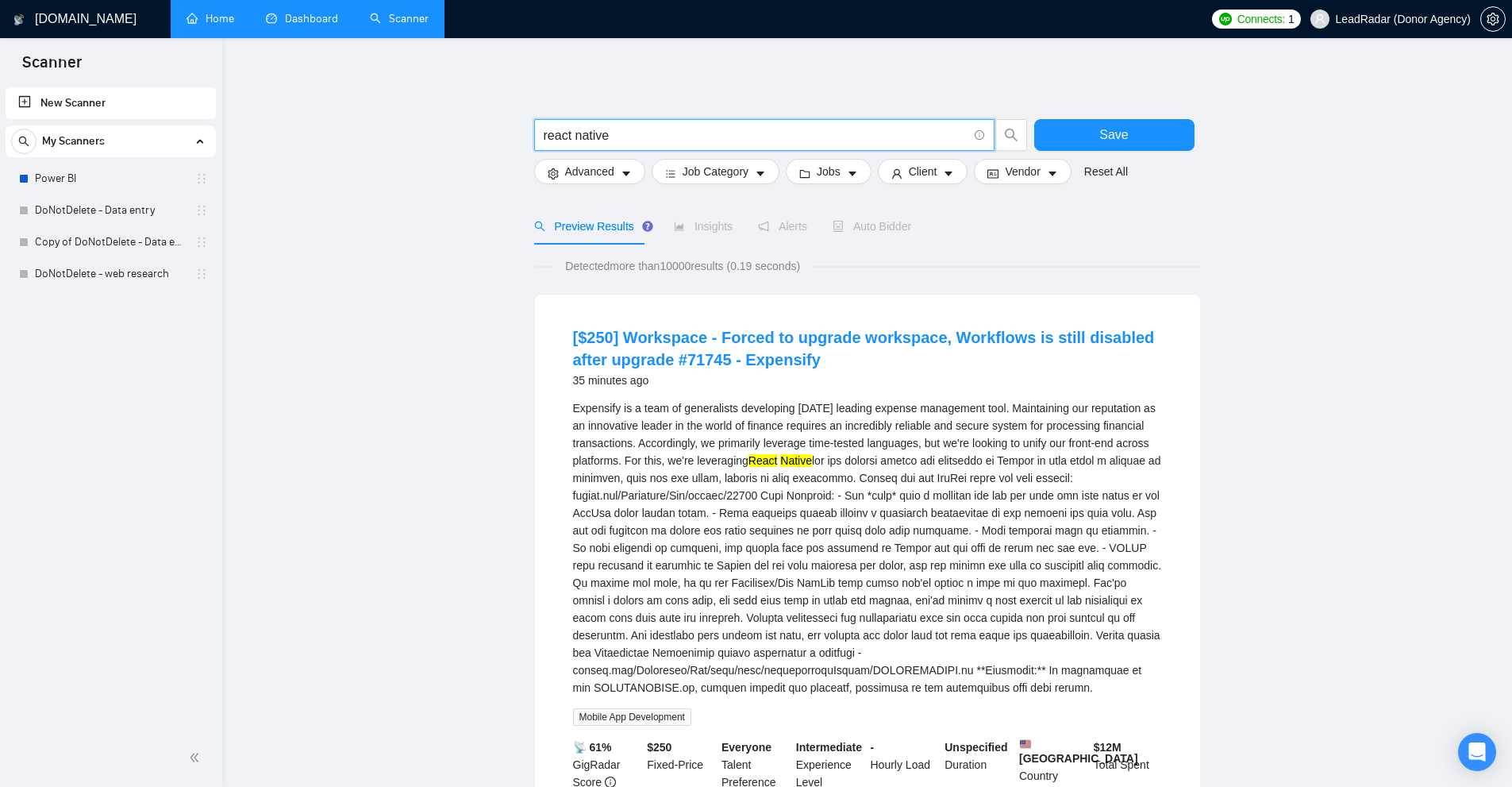
click at [669, 138] on input "react native" at bounding box center [756, 135] width 424 height 20
click at [829, 506] on div "Expensify is a team of generalists developing [DATE] leading expense management…" at bounding box center [867, 547] width 588 height 297
click at [979, 135] on icon "info-circle" at bounding box center [980, 135] width 10 height 10
click at [986, 109] on link "Learn more" at bounding box center [998, 108] width 57 height 13
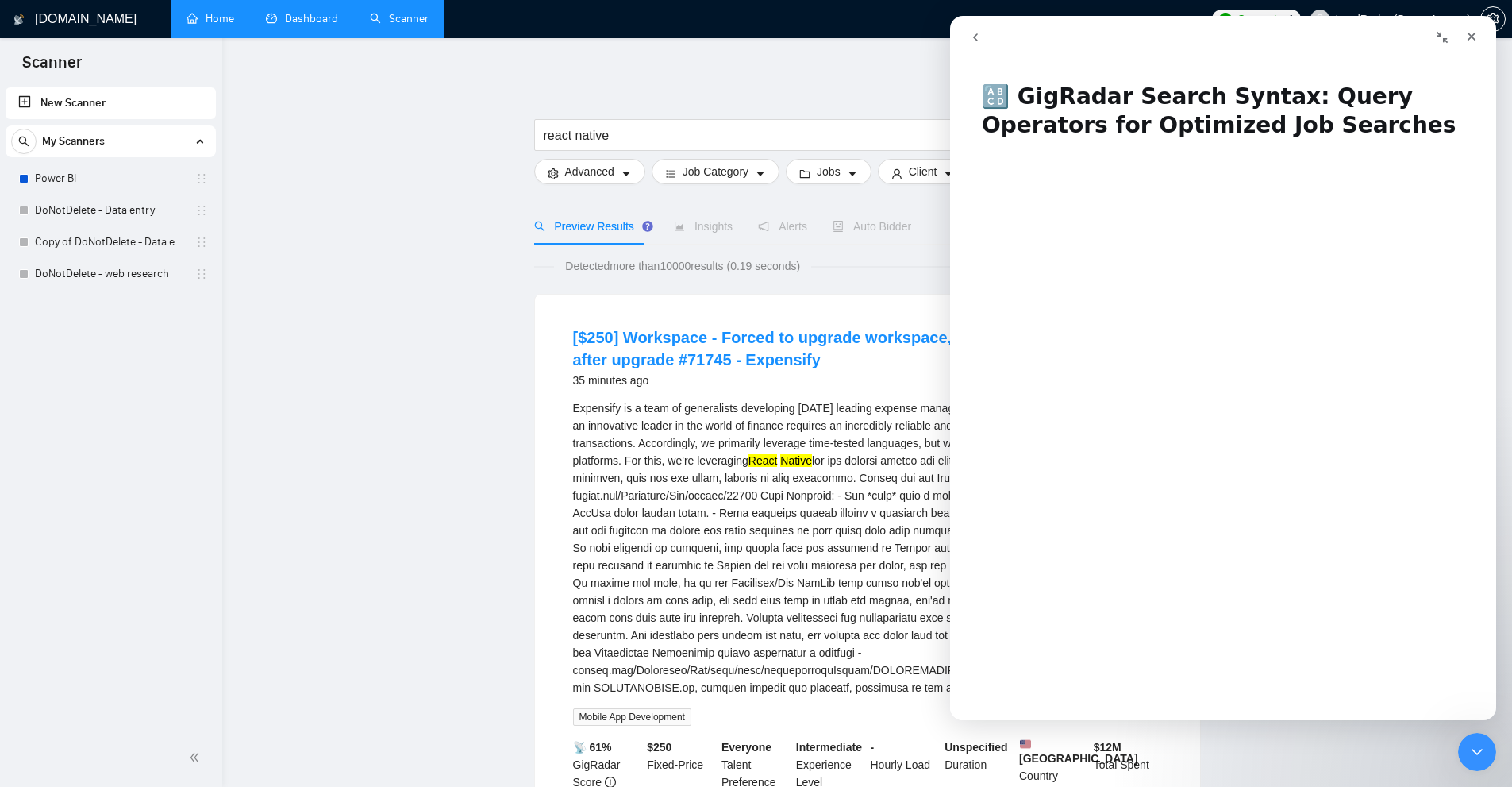
scroll to position [317, 0]
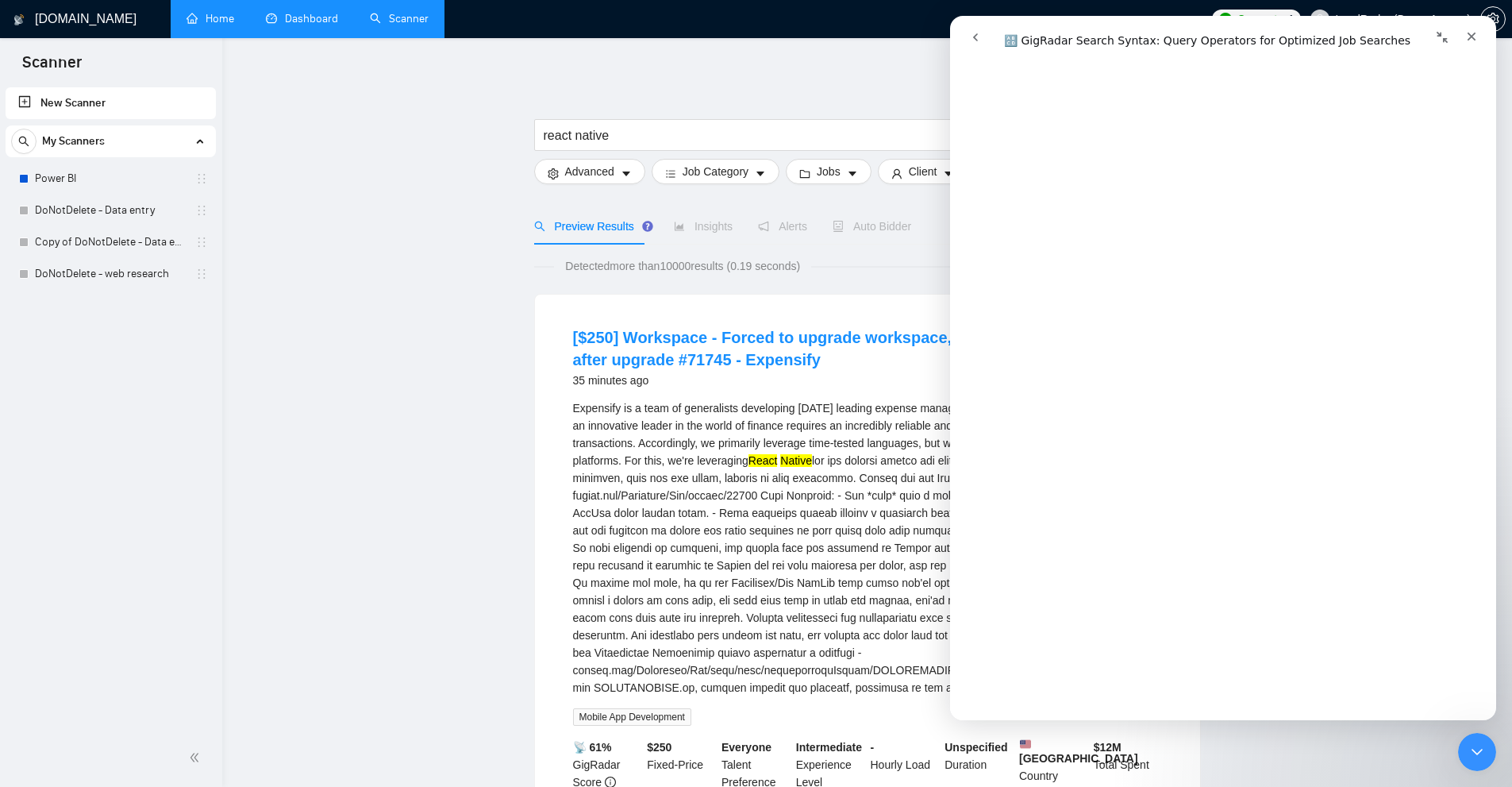
click at [980, 33] on icon "go back" at bounding box center [975, 37] width 13 height 13
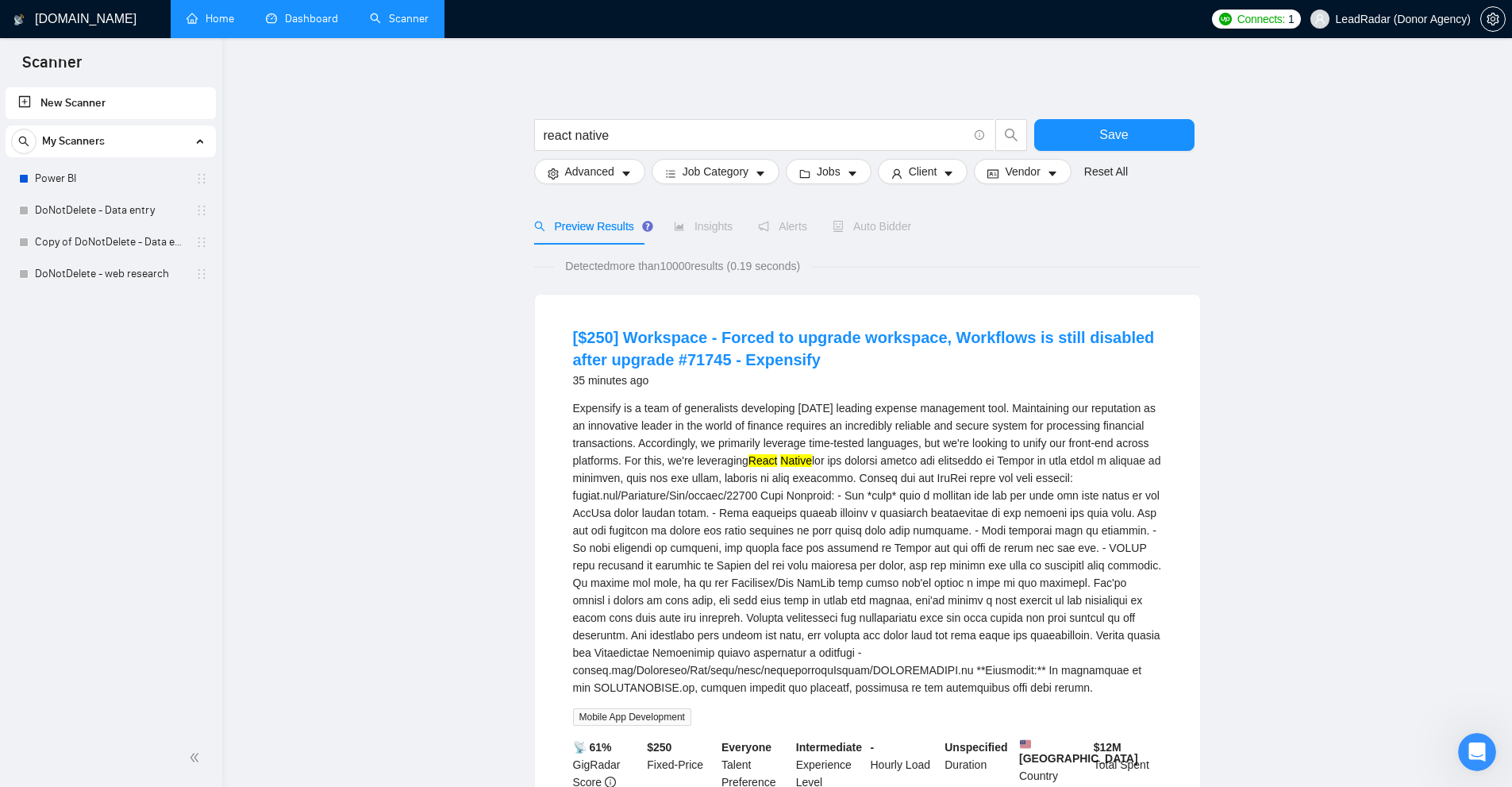
scroll to position [0, 0]
click at [1472, 740] on icon "Open Intercom Messenger" at bounding box center [1475, 750] width 26 height 26
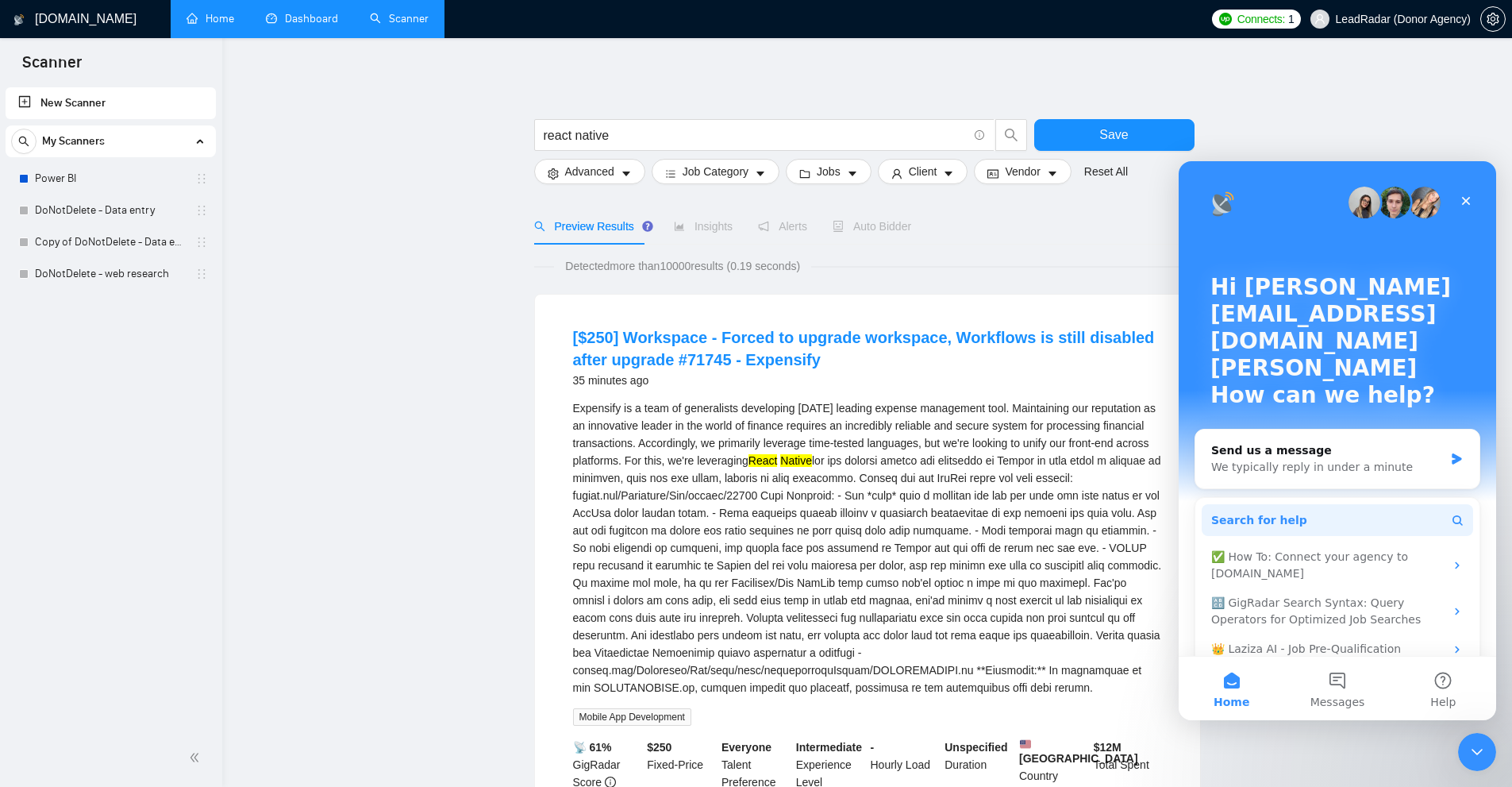
click at [1277, 512] on span "Search for help" at bounding box center [1259, 520] width 96 height 16
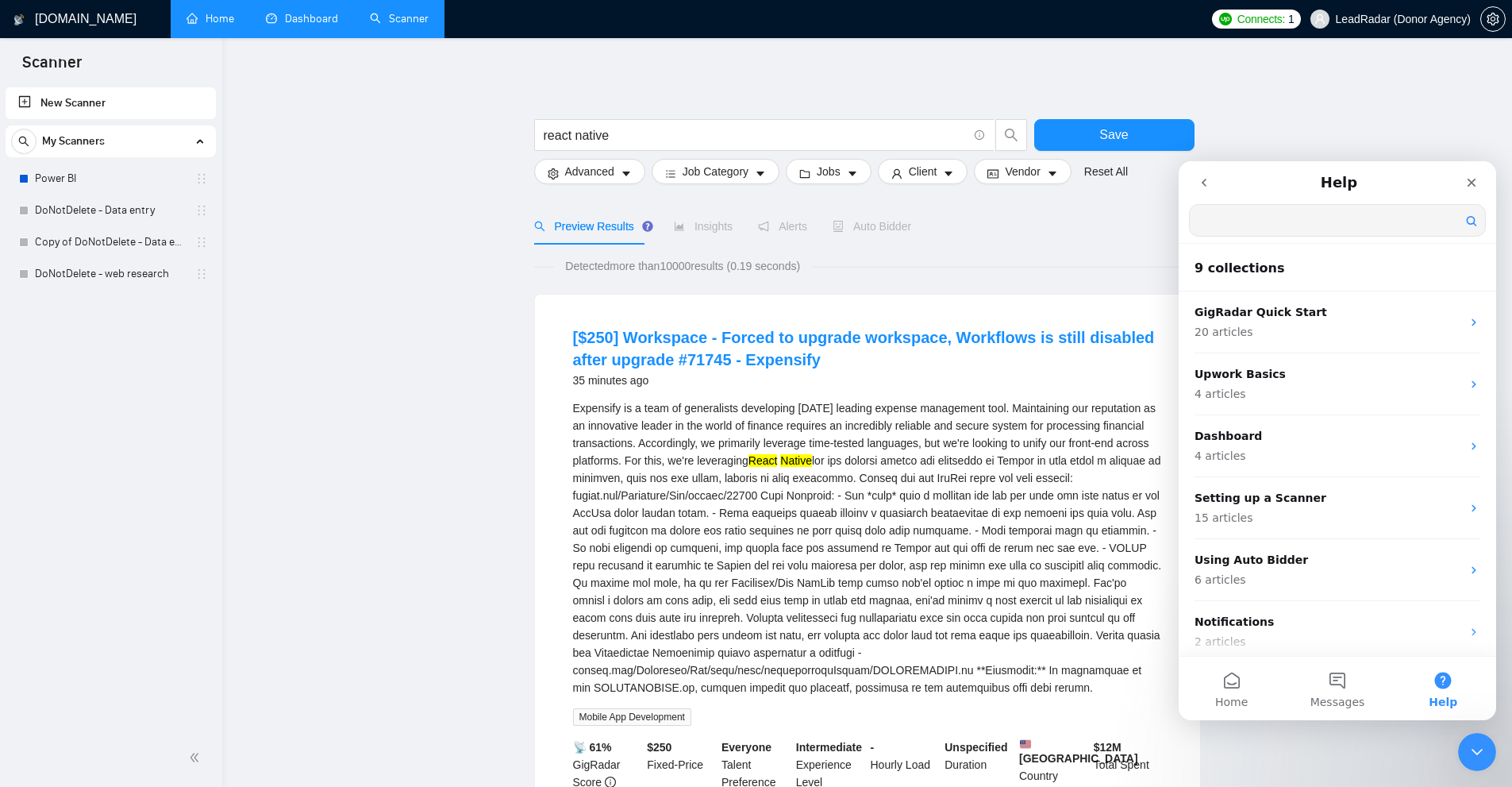
click at [1254, 221] on input "Search for help" at bounding box center [1337, 221] width 296 height 31
click at [1482, 753] on icon "Close Intercom Messenger" at bounding box center [1474, 750] width 19 height 19
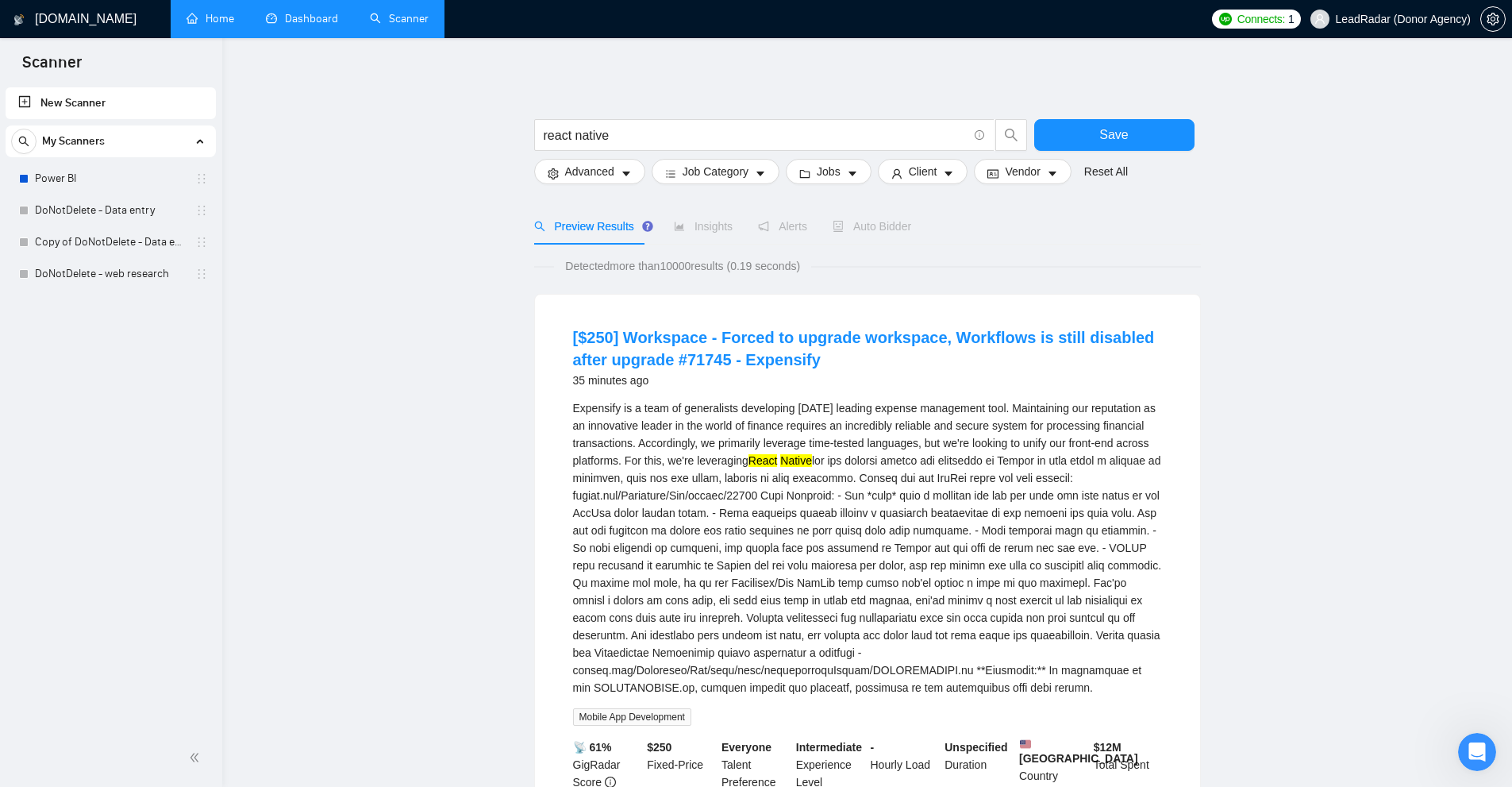
click at [1484, 761] on div "Open Intercom Messenger" at bounding box center [1474, 749] width 53 height 53
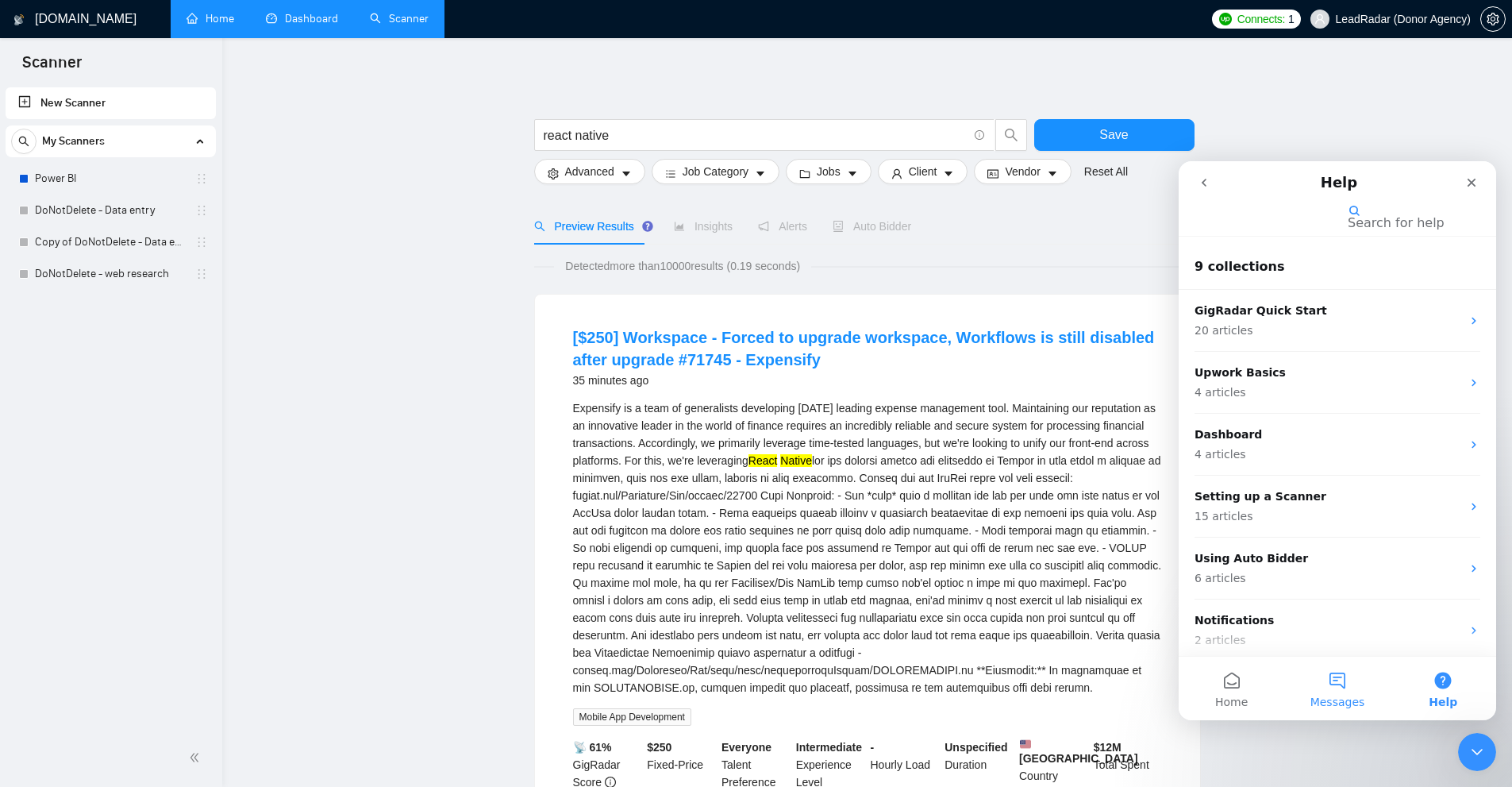
click at [1335, 700] on span "Messages" at bounding box center [1338, 702] width 55 height 11
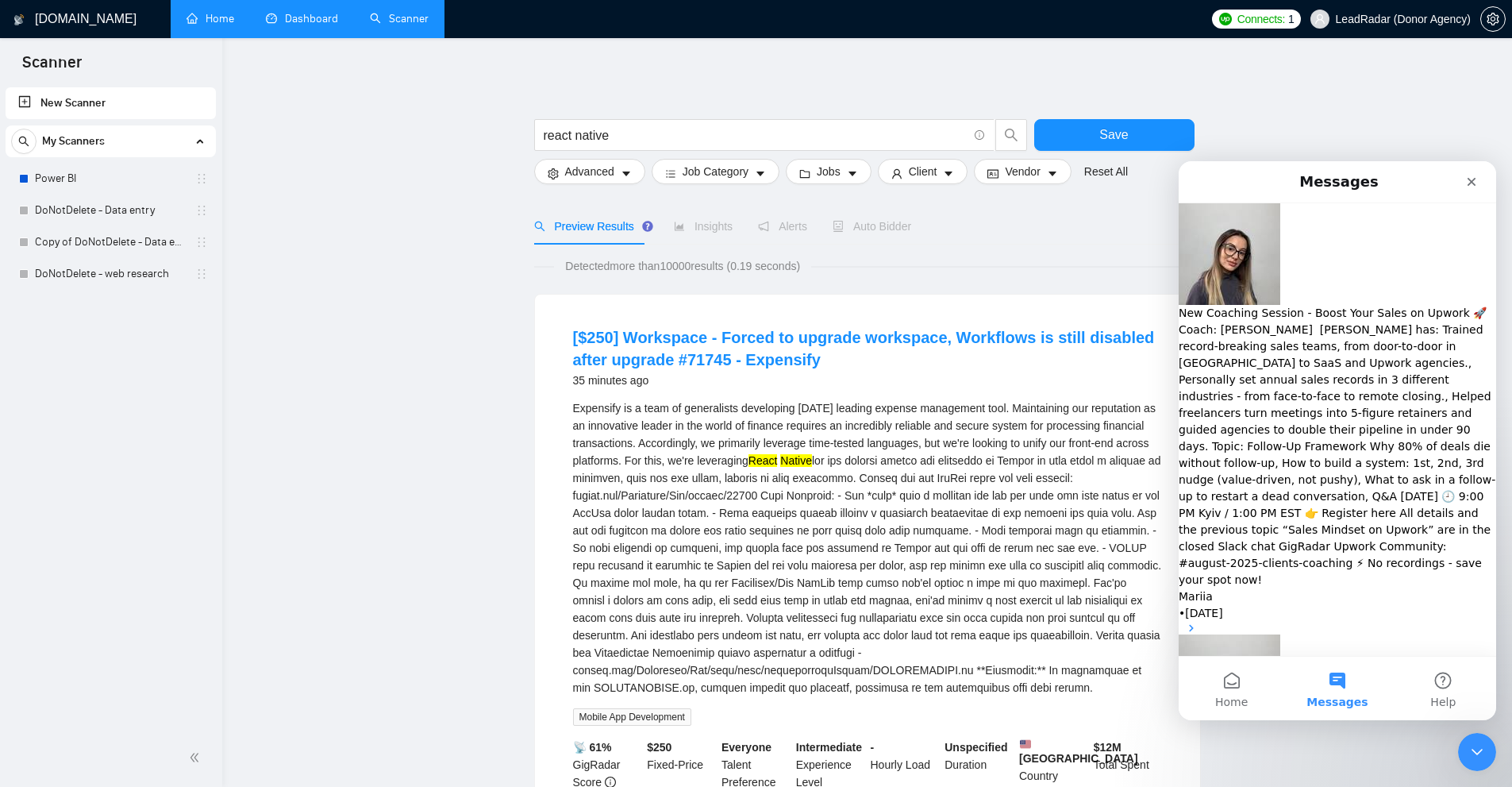
click at [1318, 690] on button "Messages" at bounding box center [1336, 689] width 106 height 64
click at [1484, 747] on div "Close Intercom Messenger" at bounding box center [1474, 749] width 38 height 38
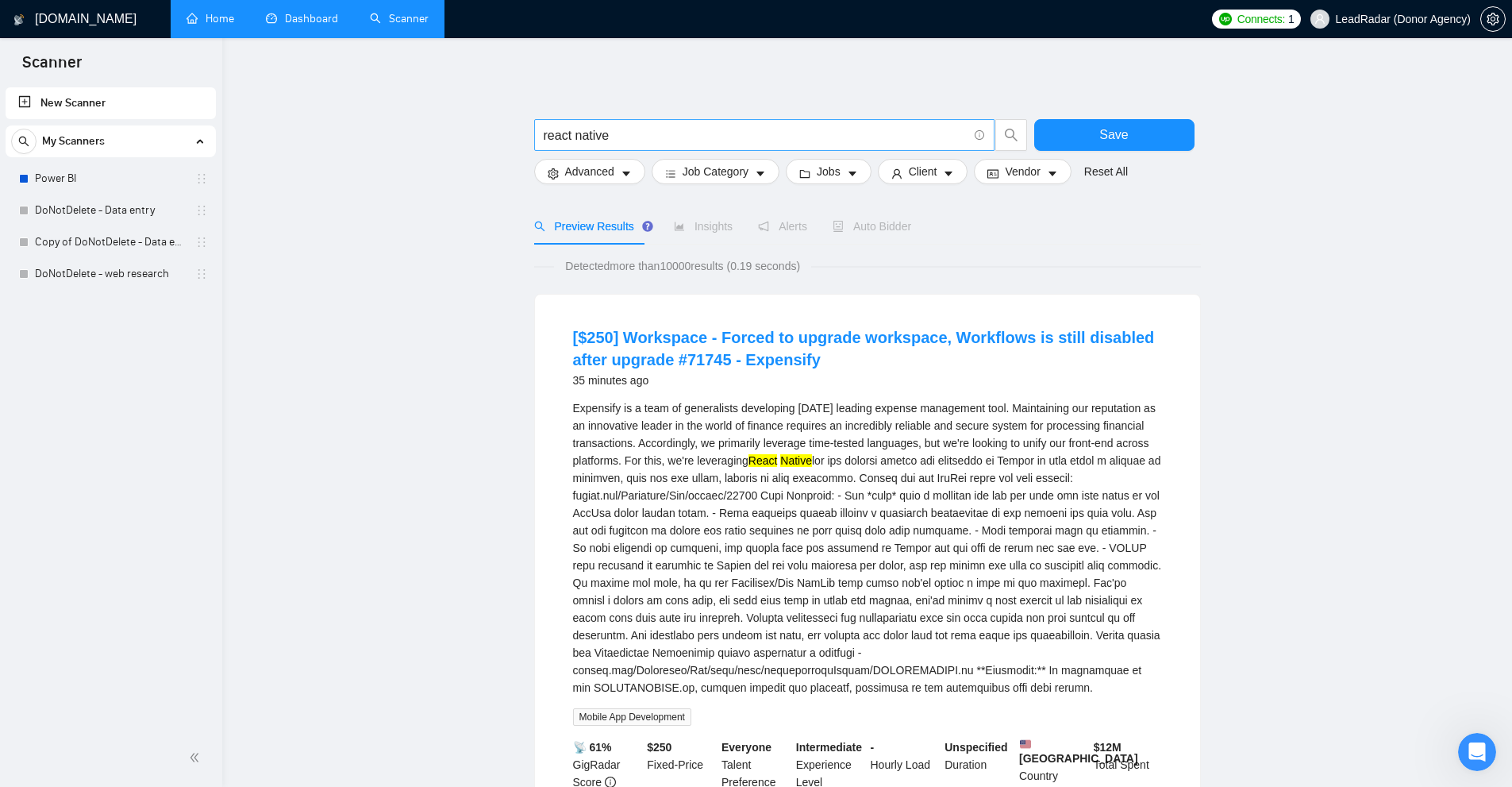
click at [642, 126] on span "react native" at bounding box center [764, 134] width 460 height 32
click at [654, 141] on input "react native" at bounding box center [756, 135] width 424 height 20
click at [551, 137] on input "react native" at bounding box center [756, 135] width 424 height 20
click at [585, 137] on input "react native" at bounding box center [756, 135] width 424 height 20
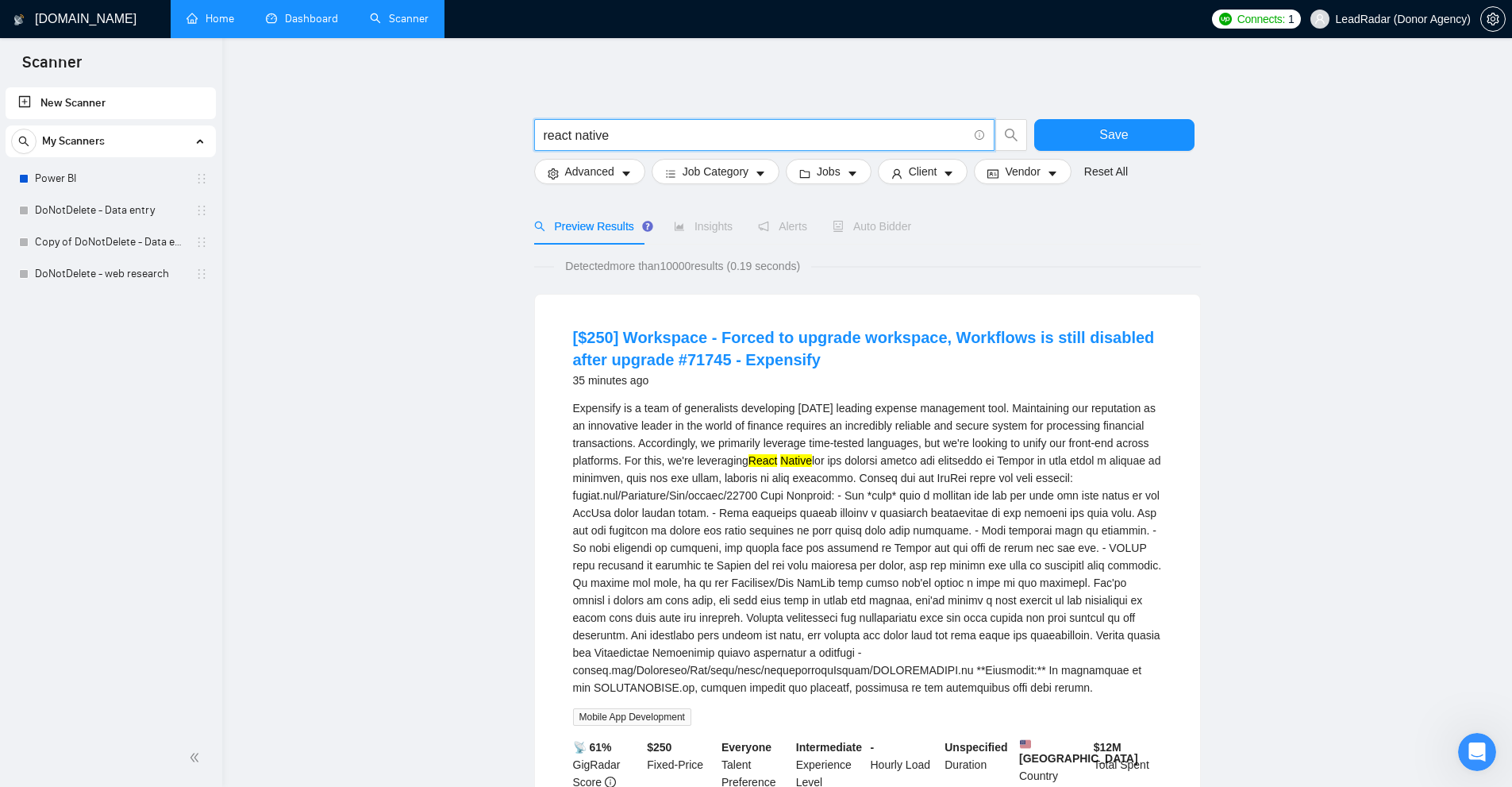
click at [585, 136] on input "react native" at bounding box center [756, 135] width 424 height 20
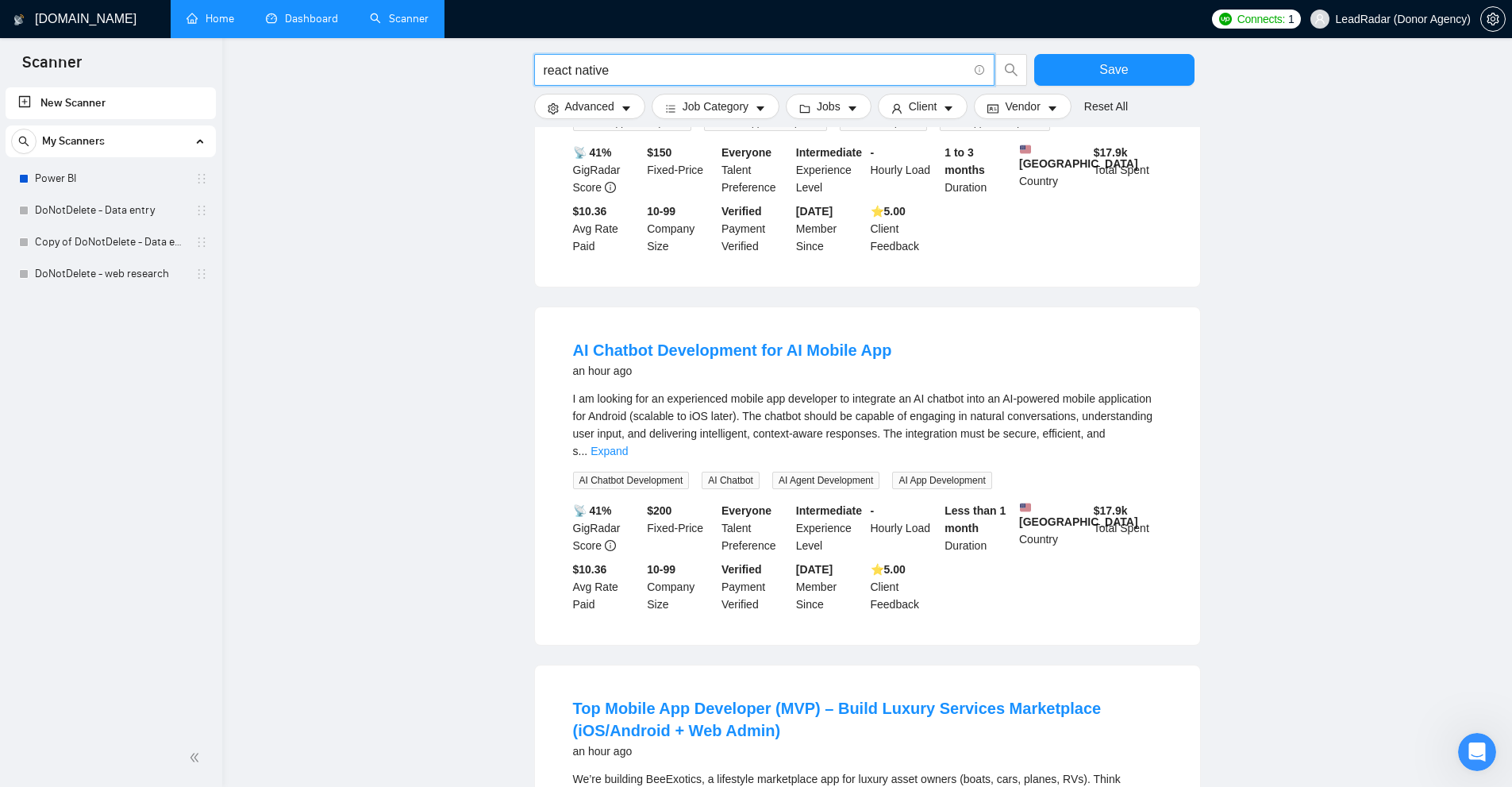
scroll to position [715, 0]
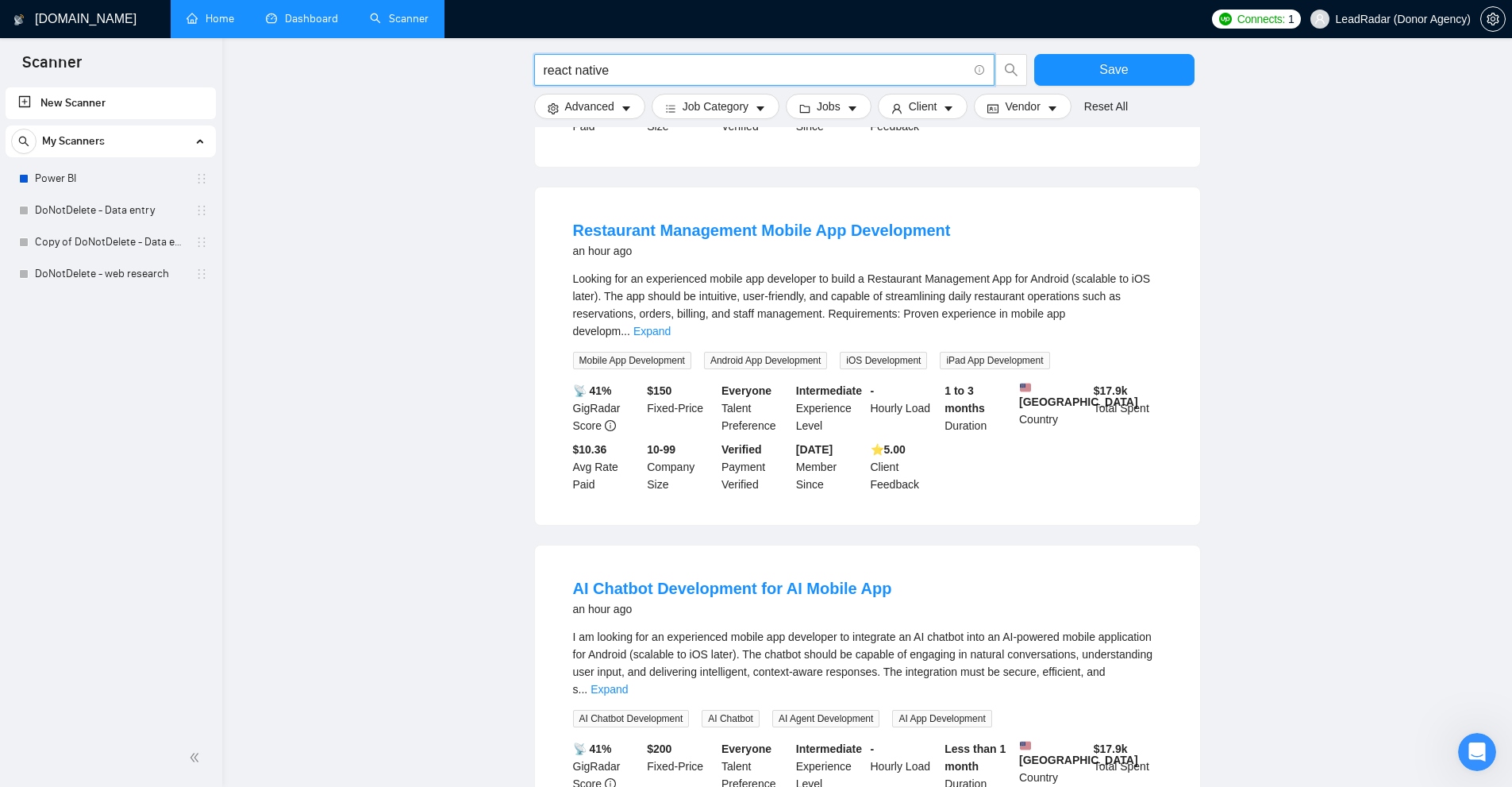
click at [1133, 331] on div "Looking for an experienced mobile app developer to build a Restaurant Managemen…" at bounding box center [867, 304] width 588 height 70
click at [670, 325] on link "Expand" at bounding box center [651, 331] width 37 height 13
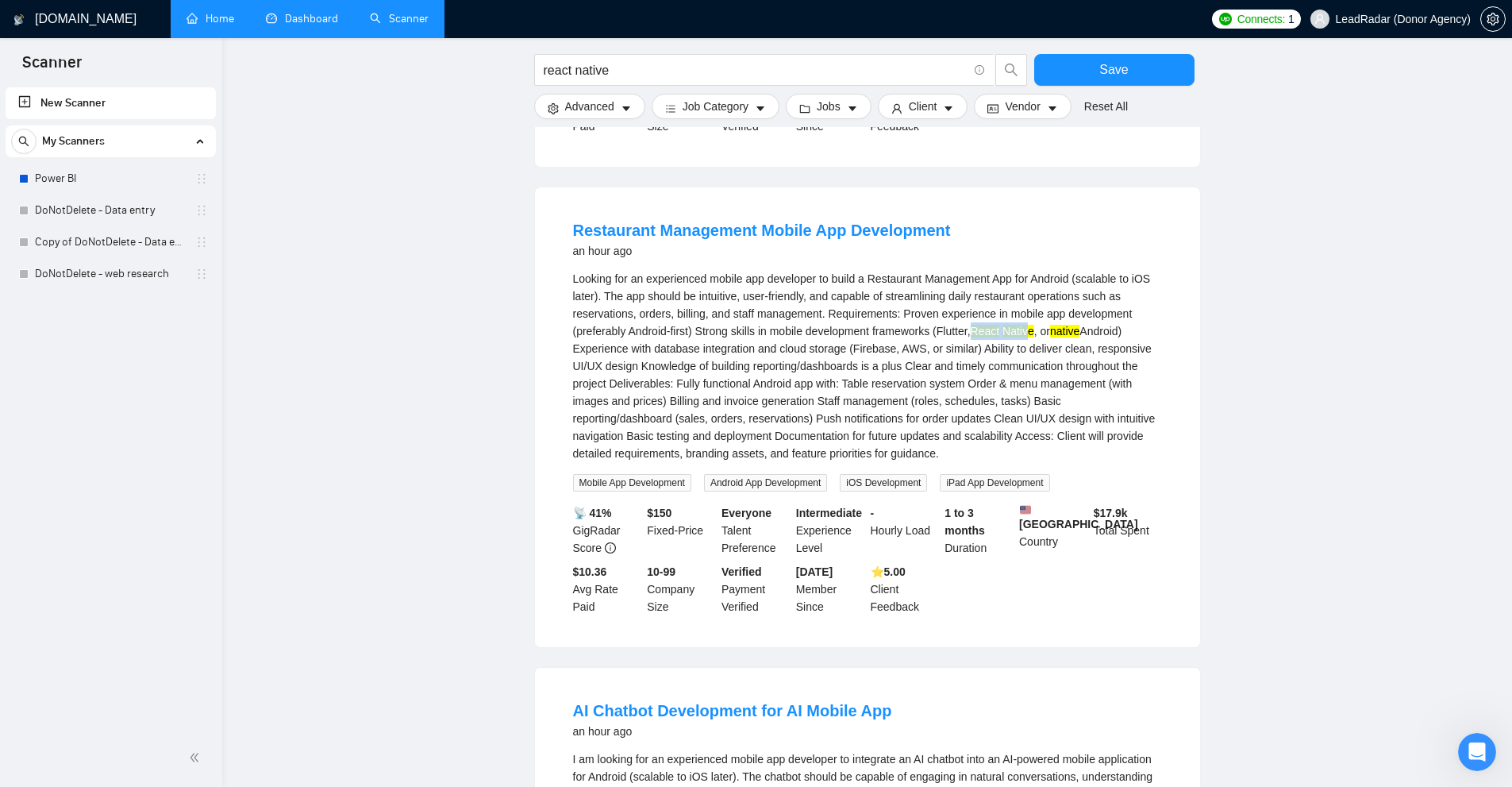
drag, startPoint x: 980, startPoint y: 340, endPoint x: 1034, endPoint y: 343, distance: 54.1
click at [1034, 343] on div "Looking for an experienced mobile app developer to build a Restaurant Managemen…" at bounding box center [867, 365] width 588 height 192
click at [1033, 337] on mark "Native" at bounding box center [1017, 331] width 32 height 13
click at [1075, 328] on div "Looking for an experienced mobile app developer to build a Restaurant Managemen…" at bounding box center [867, 365] width 588 height 192
drag, startPoint x: 1075, startPoint y: 340, endPoint x: 1112, endPoint y: 340, distance: 37.0
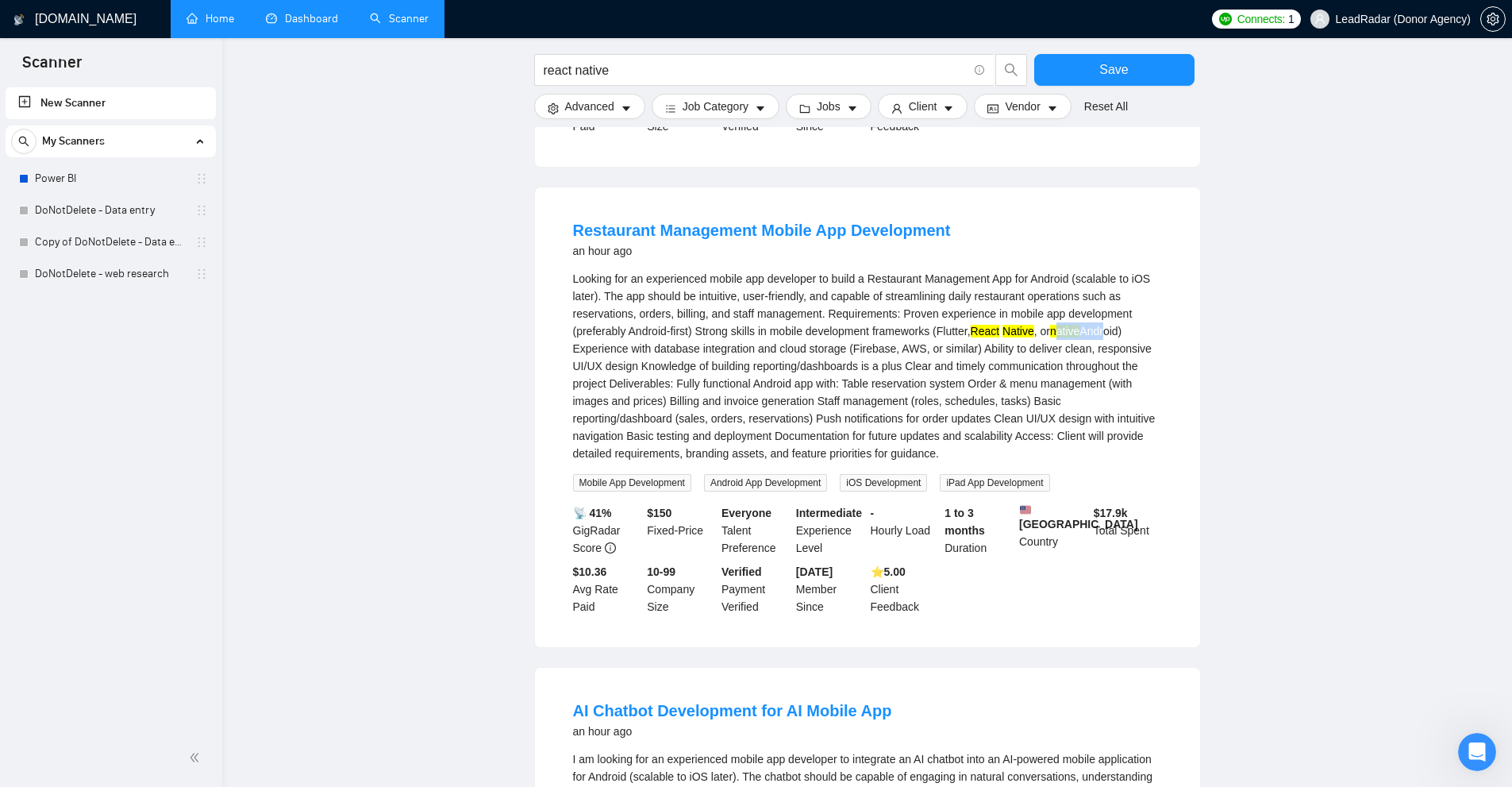
click at [1113, 340] on div "Looking for an experienced mobile app developer to build a Restaurant Managemen…" at bounding box center [867, 365] width 588 height 192
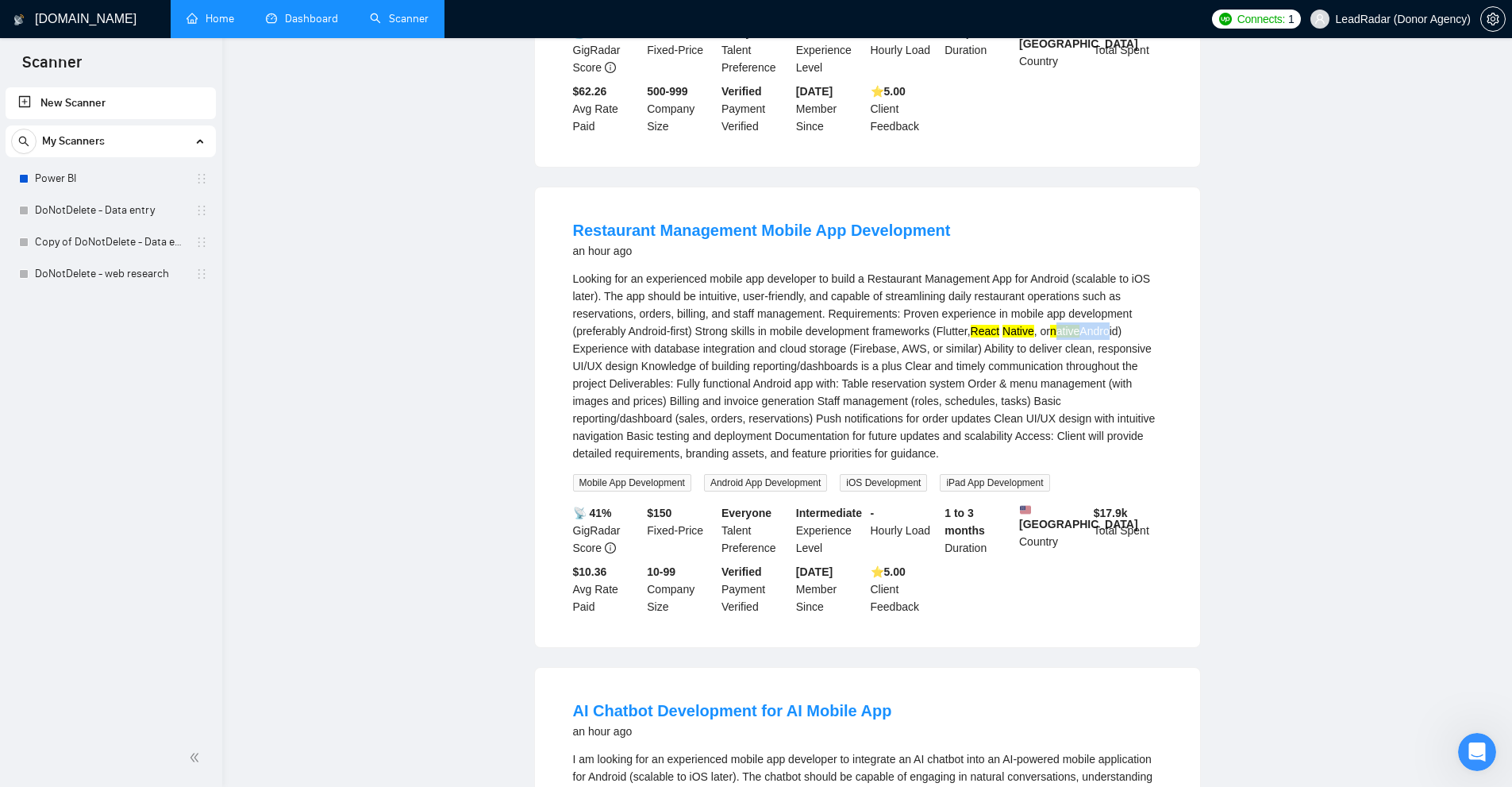
scroll to position [0, 0]
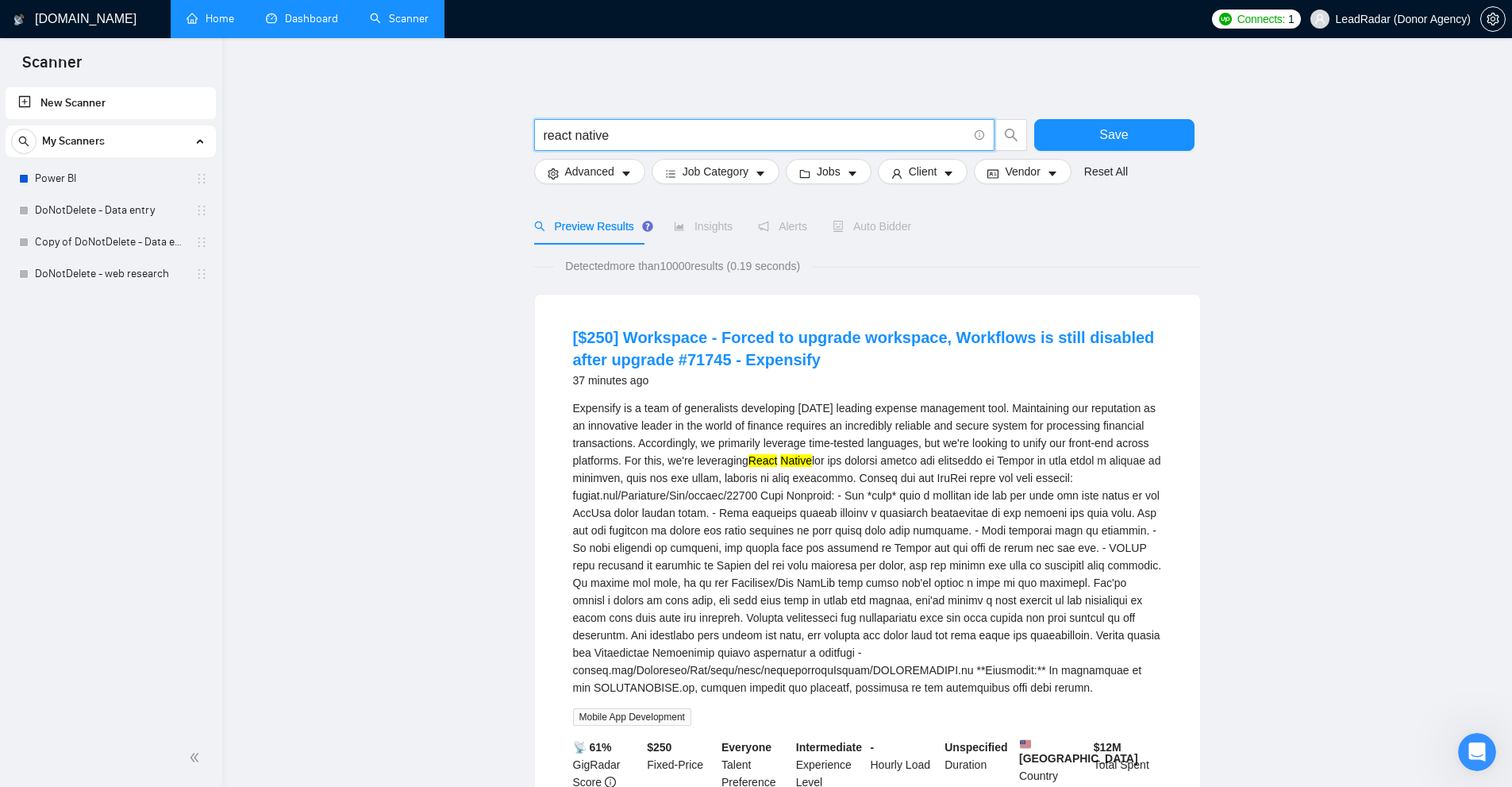
click at [569, 140] on input "react native" at bounding box center [756, 135] width 424 height 20
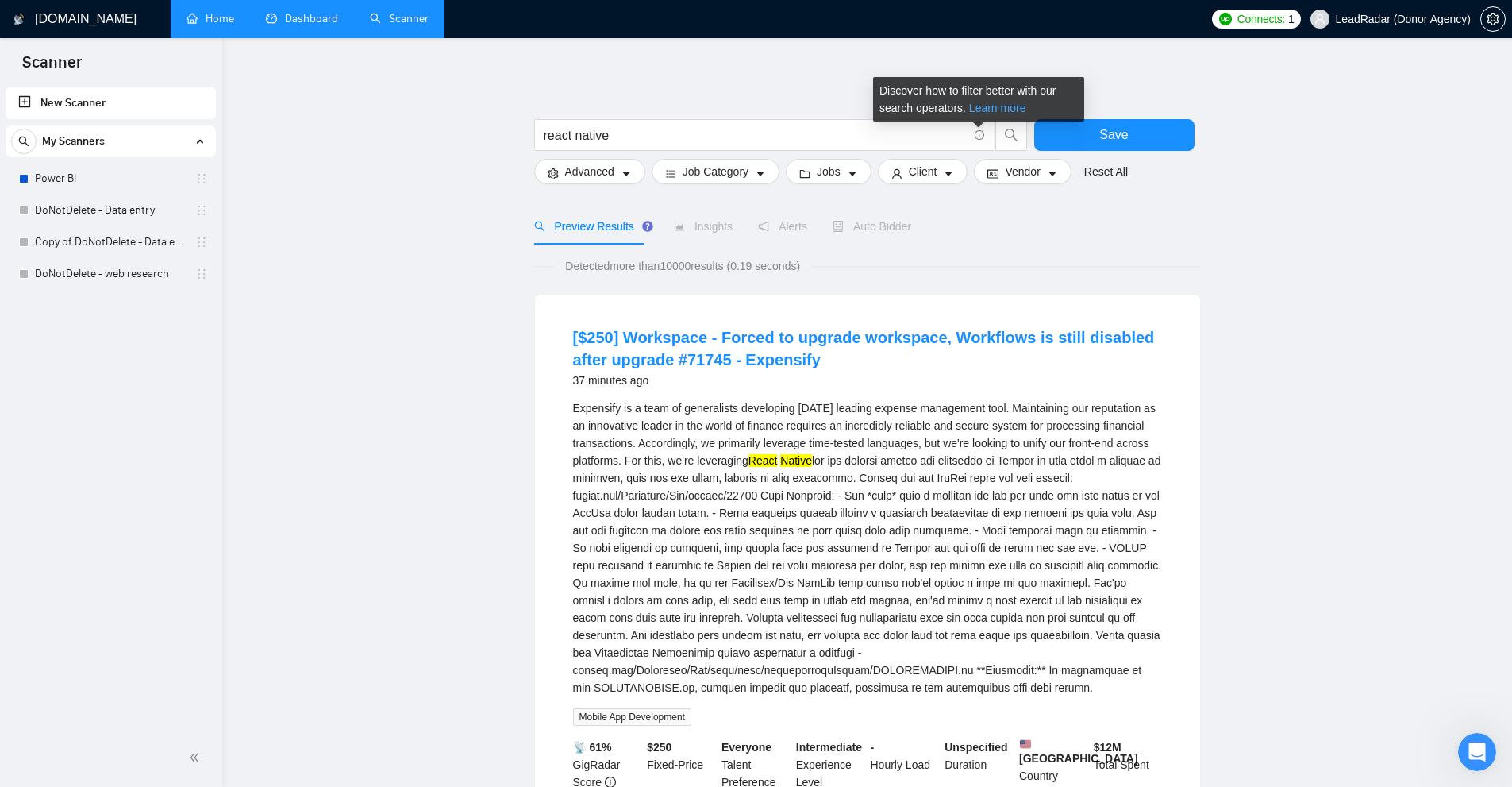
click at [976, 114] on link "Learn more" at bounding box center [998, 108] width 57 height 13
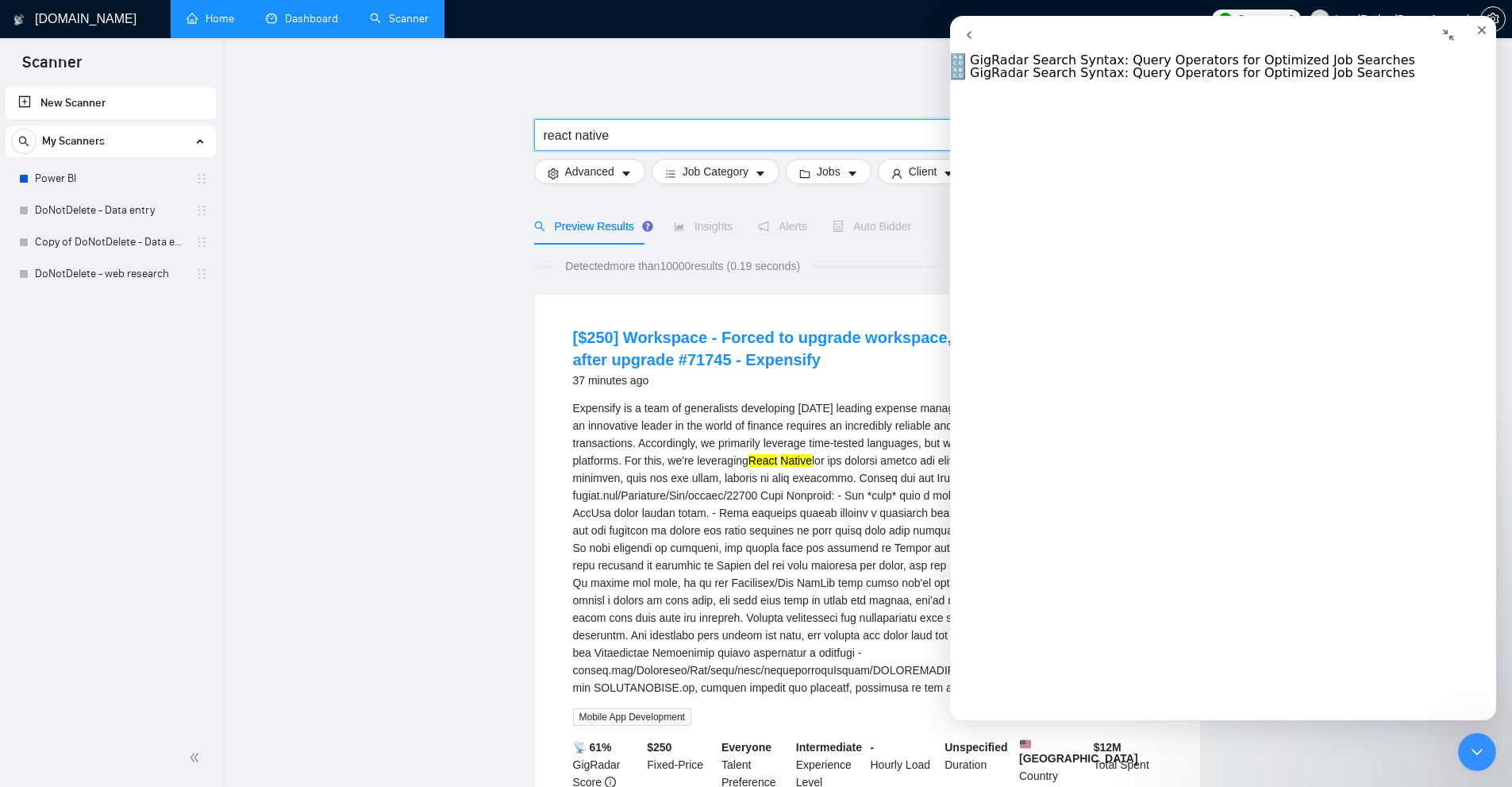
click at [544, 134] on input "react native" at bounding box center [756, 135] width 424 height 20
drag, startPoint x: 543, startPoint y: 134, endPoint x: 616, endPoint y: 138, distance: 73.1
click at [616, 138] on input "react native" at bounding box center [756, 135] width 424 height 20
click at [545, 134] on input "react native" at bounding box center [756, 135] width 424 height 20
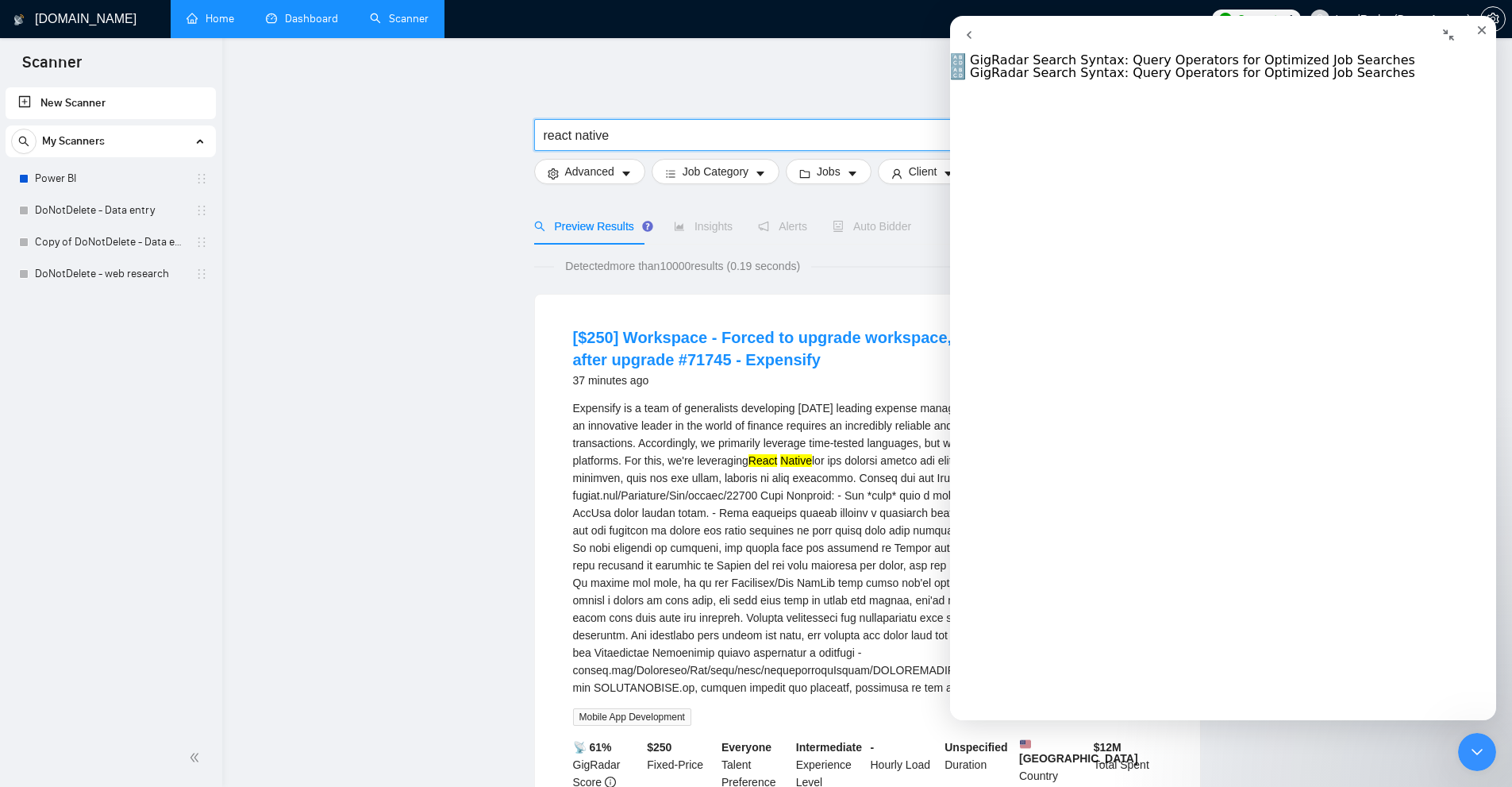
click at [577, 135] on input "react native" at bounding box center [756, 135] width 424 height 20
click at [582, 141] on input "react native" at bounding box center [756, 135] width 424 height 20
click at [1463, 740] on div "Close Intercom Messenger" at bounding box center [1474, 749] width 38 height 38
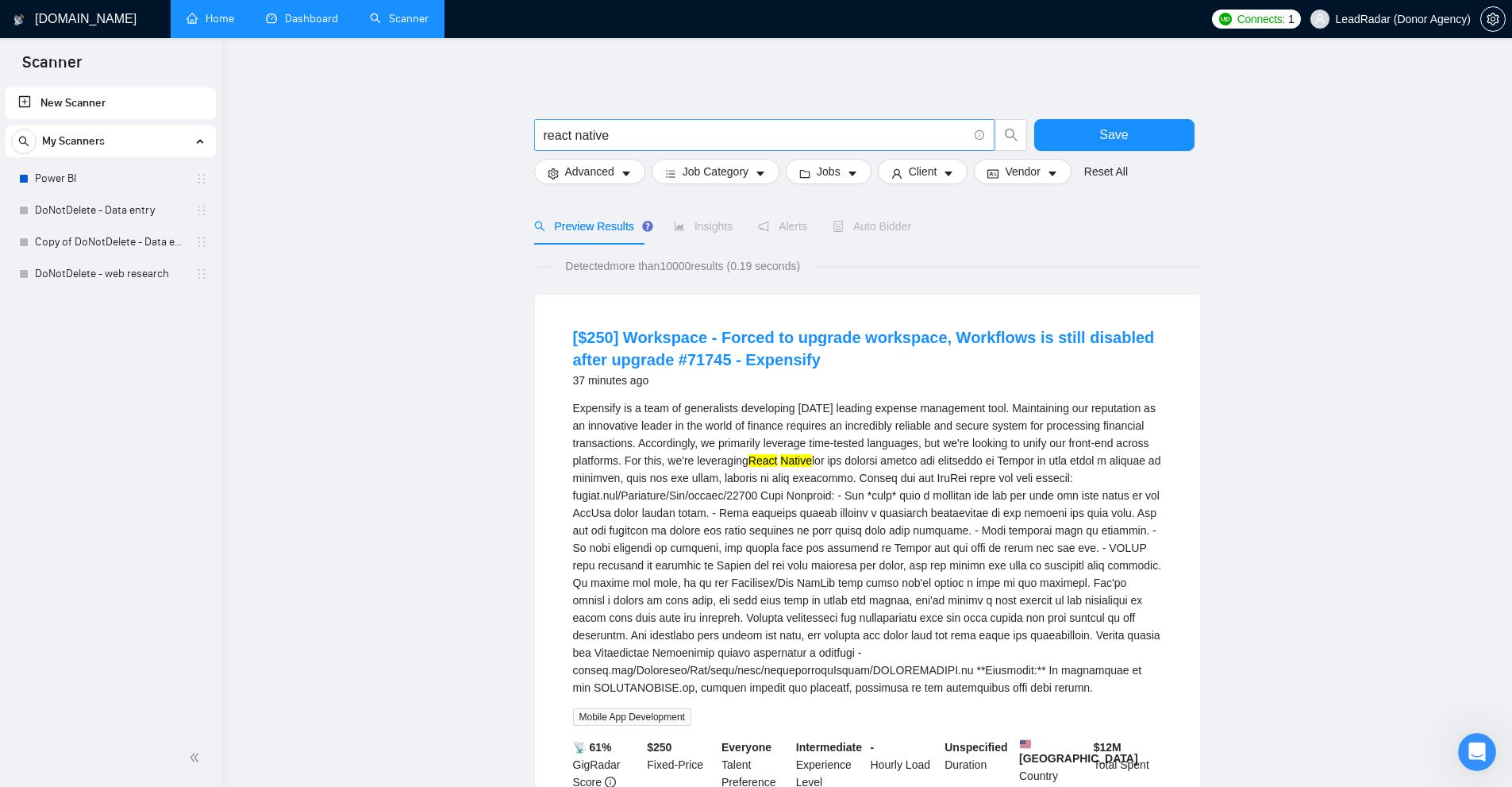
click at [576, 133] on input "react native" at bounding box center [756, 135] width 424 height 20
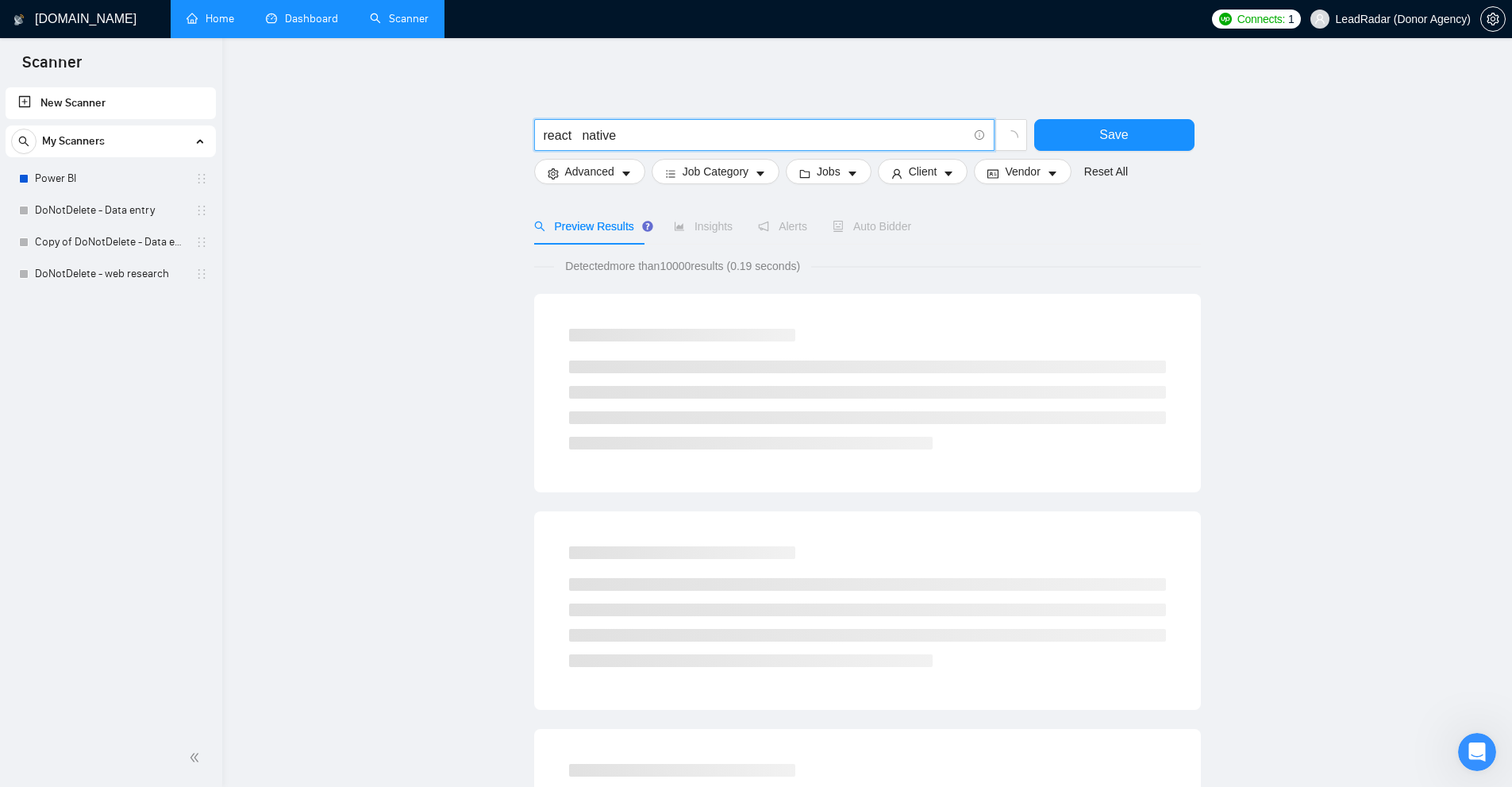
click at [548, 131] on input "react native" at bounding box center [756, 135] width 424 height 20
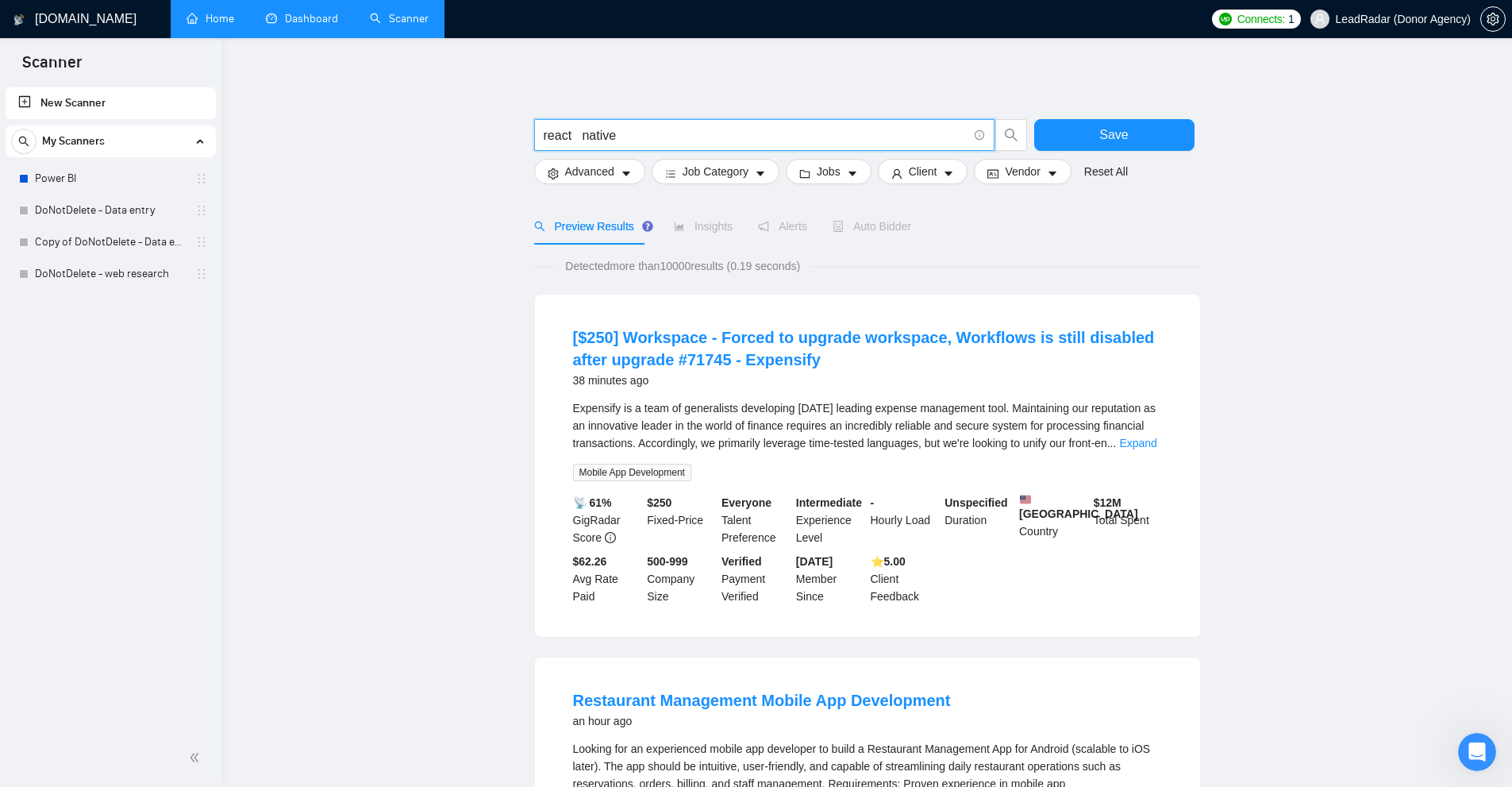
click at [548, 131] on input "react native" at bounding box center [756, 135] width 424 height 20
click at [613, 142] on input "react native" at bounding box center [756, 135] width 424 height 20
click at [1143, 444] on link "Expand" at bounding box center [1137, 443] width 37 height 13
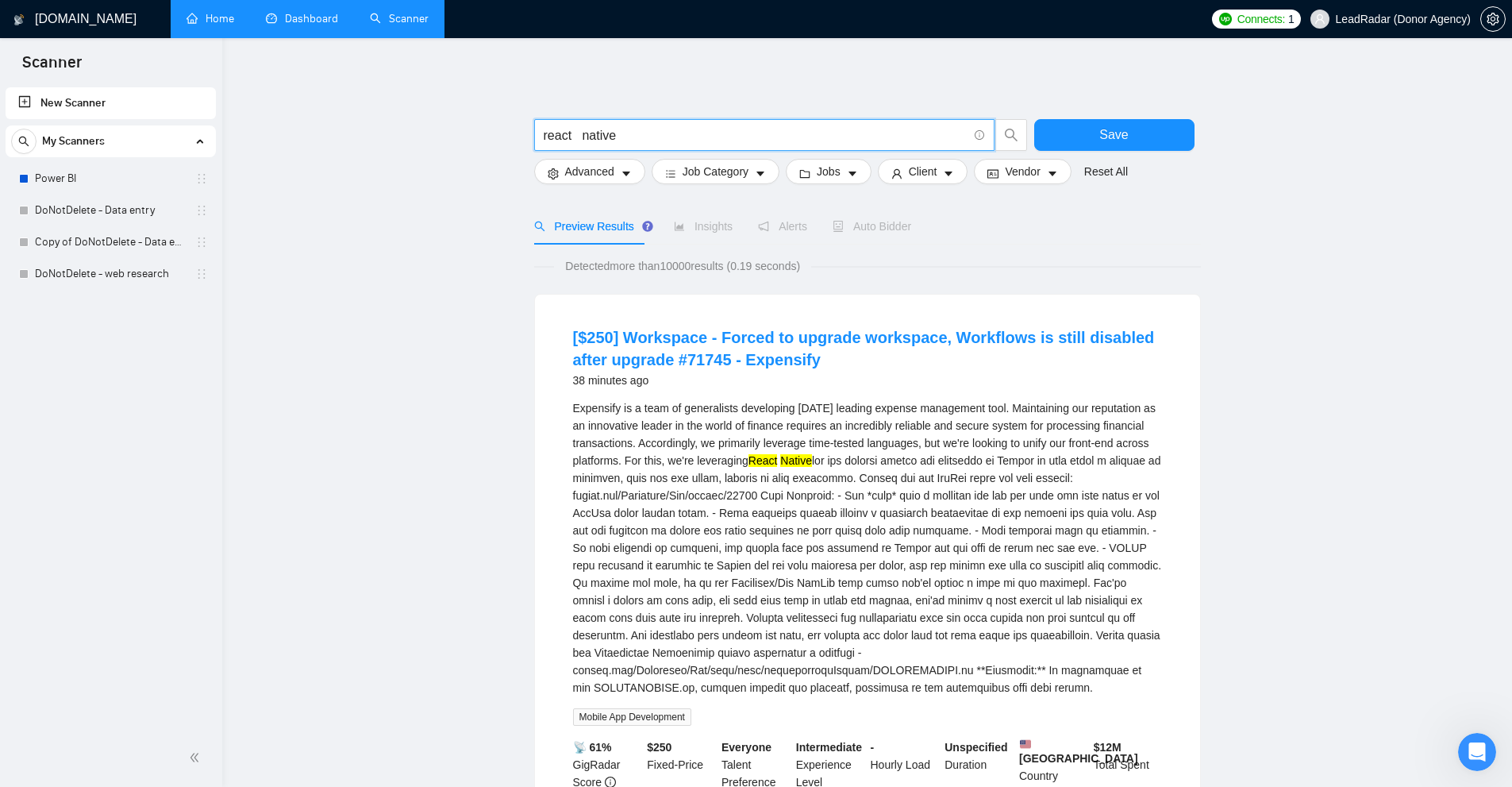
drag, startPoint x: 569, startPoint y: 132, endPoint x: 598, endPoint y: 134, distance: 29.1
click at [598, 134] on input "react native" at bounding box center [756, 135] width 424 height 20
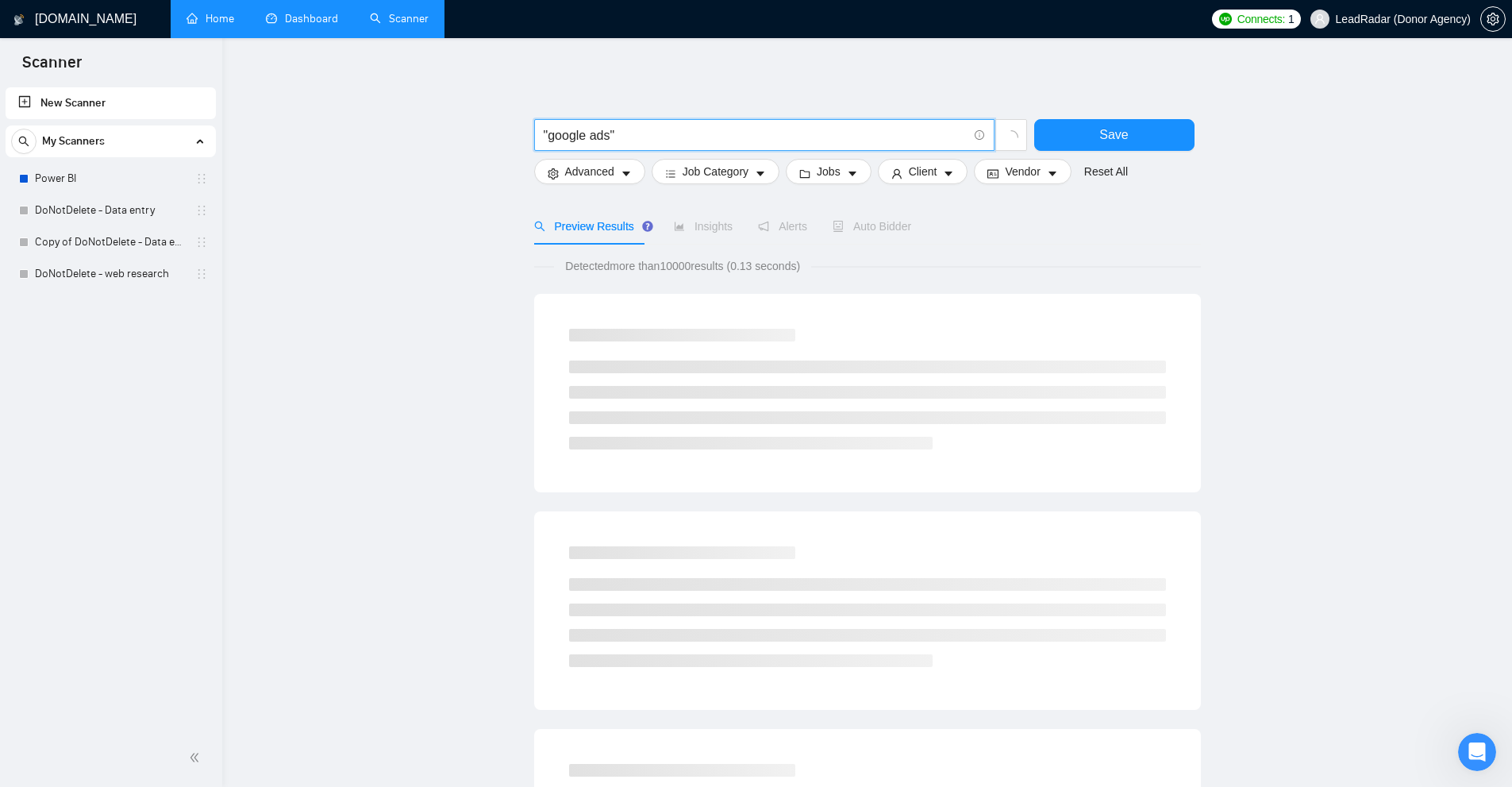
drag, startPoint x: 611, startPoint y: 131, endPoint x: 546, endPoint y: 123, distance: 65.5
click at [546, 123] on span ""google ads"" at bounding box center [764, 134] width 460 height 32
click at [551, 123] on span ""google ads"" at bounding box center [764, 134] width 460 height 32
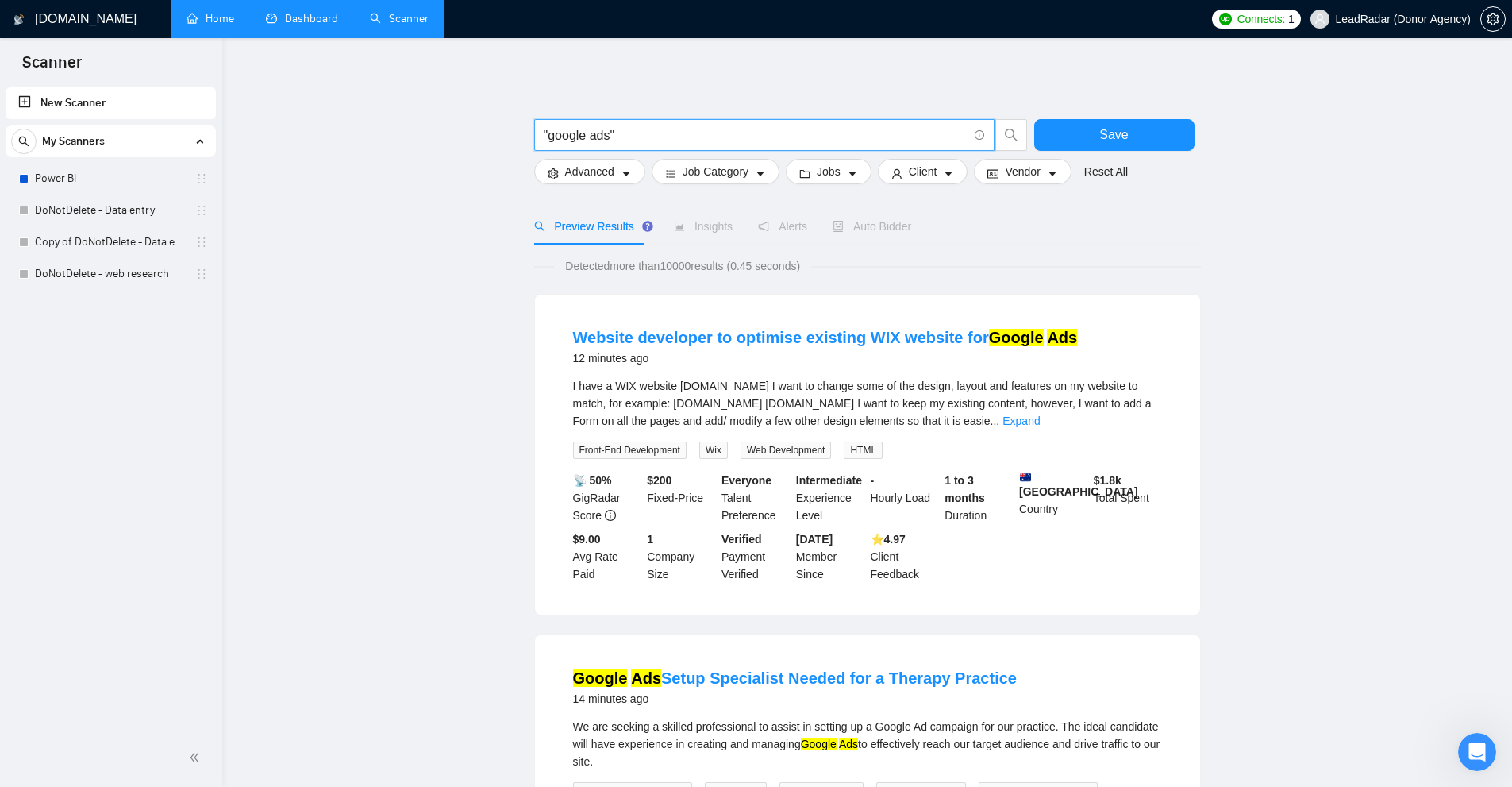
click at [680, 129] on input ""google ads"" at bounding box center [756, 135] width 424 height 20
click at [590, 134] on input ""google ads"" at bounding box center [756, 135] width 424 height 20
click at [599, 134] on input ""google ads"" at bounding box center [756, 135] width 424 height 20
click at [569, 128] on input ""google ads"" at bounding box center [756, 135] width 424 height 20
drag, startPoint x: 569, startPoint y: 128, endPoint x: 600, endPoint y: 134, distance: 31.6
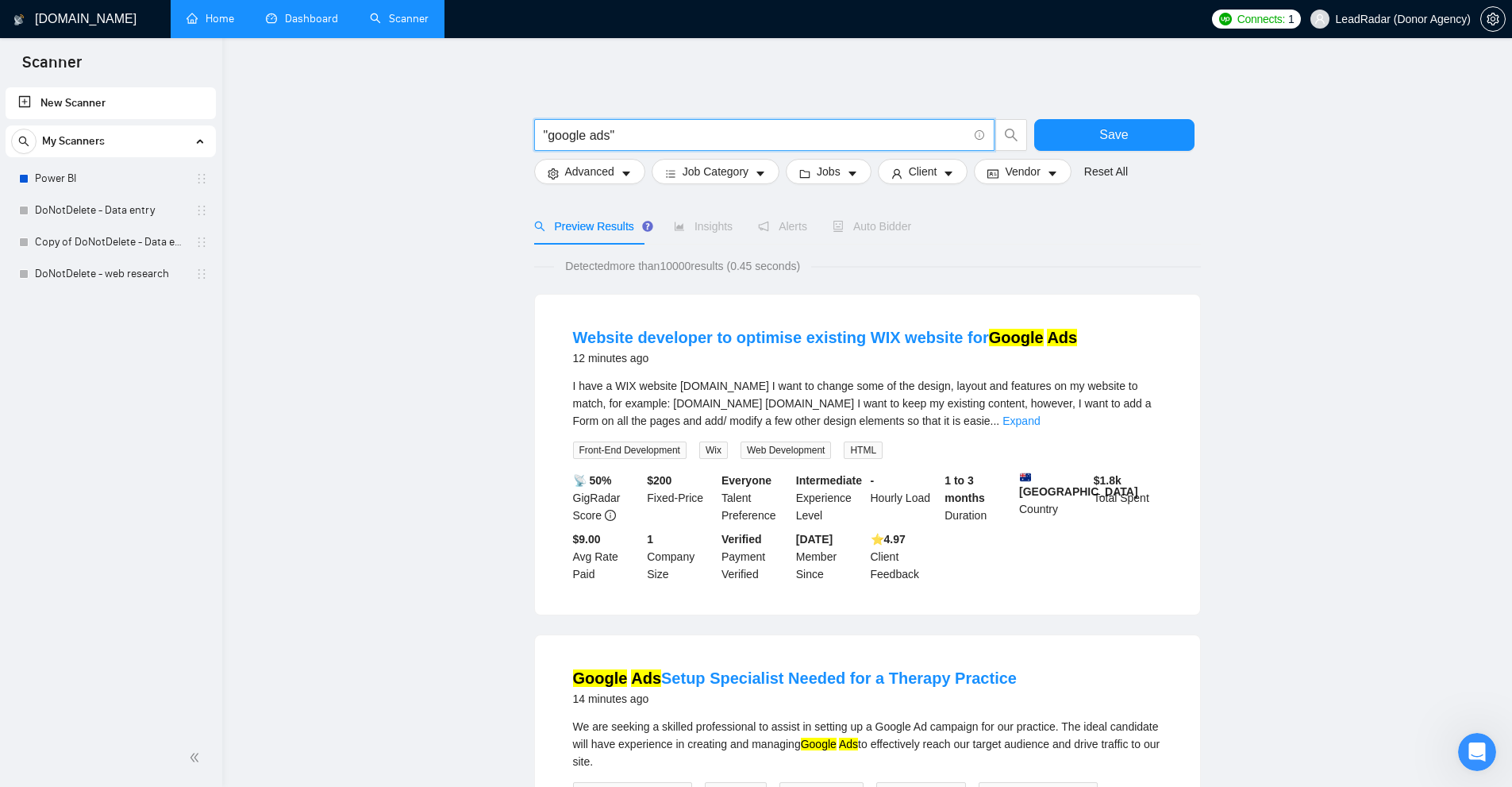
click at [600, 134] on input ""google ads"" at bounding box center [756, 135] width 424 height 20
click at [643, 123] on span ""google ads"" at bounding box center [764, 134] width 460 height 32
click at [612, 131] on input ""google ads"" at bounding box center [756, 135] width 424 height 20
drag, startPoint x: 609, startPoint y: 130, endPoint x: 628, endPoint y: 133, distance: 19.2
click at [628, 133] on input ""google ads"" at bounding box center [756, 135] width 424 height 20
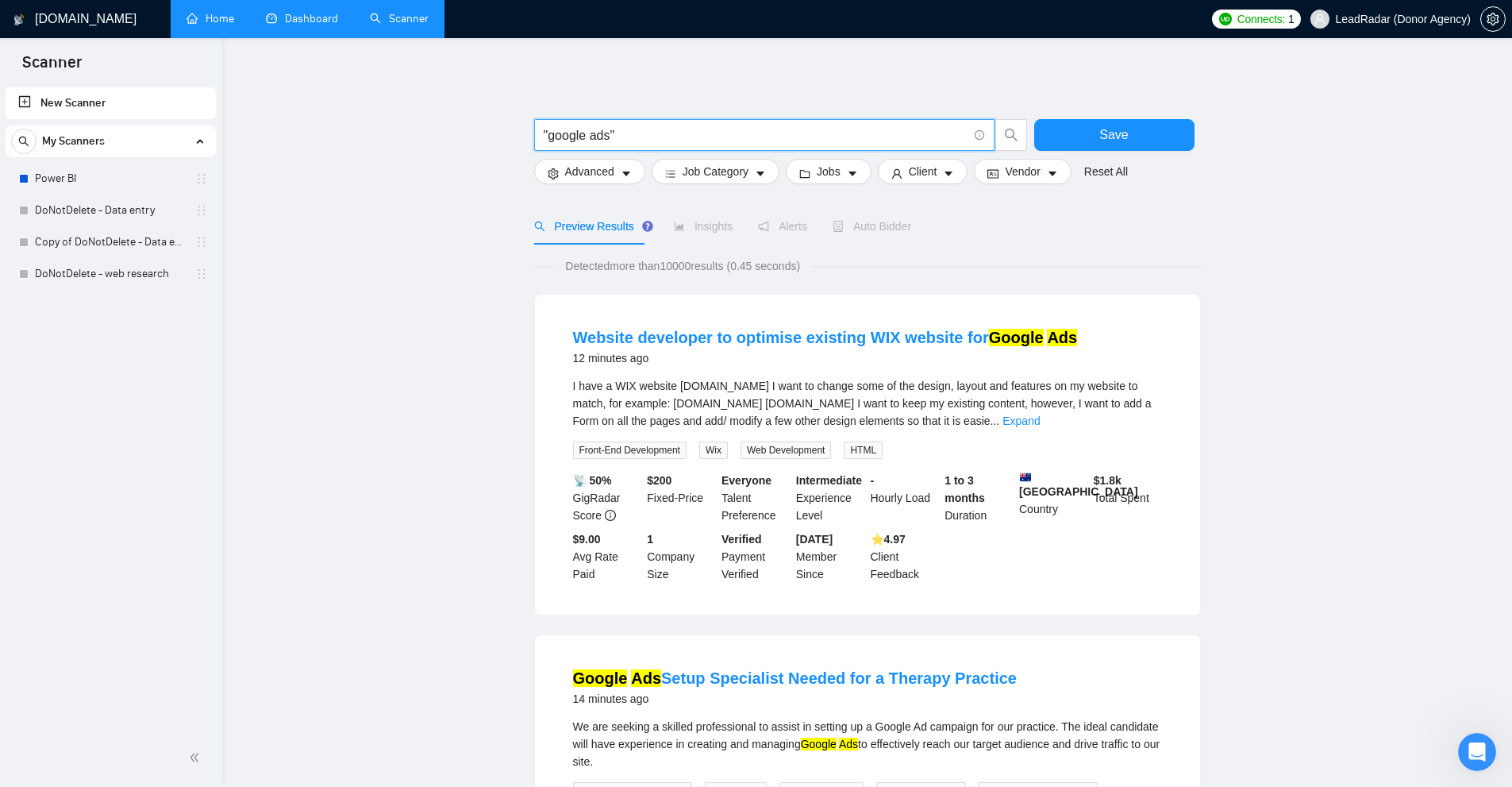
click at [606, 139] on input ""google ads"" at bounding box center [756, 135] width 424 height 20
drag, startPoint x: 549, startPoint y: 130, endPoint x: 535, endPoint y: 133, distance: 14.3
click at [535, 133] on span ""google ads"" at bounding box center [764, 134] width 460 height 32
click at [619, 138] on input ""google ads"" at bounding box center [756, 135] width 424 height 20
drag, startPoint x: 592, startPoint y: 147, endPoint x: 501, endPoint y: 149, distance: 91.0
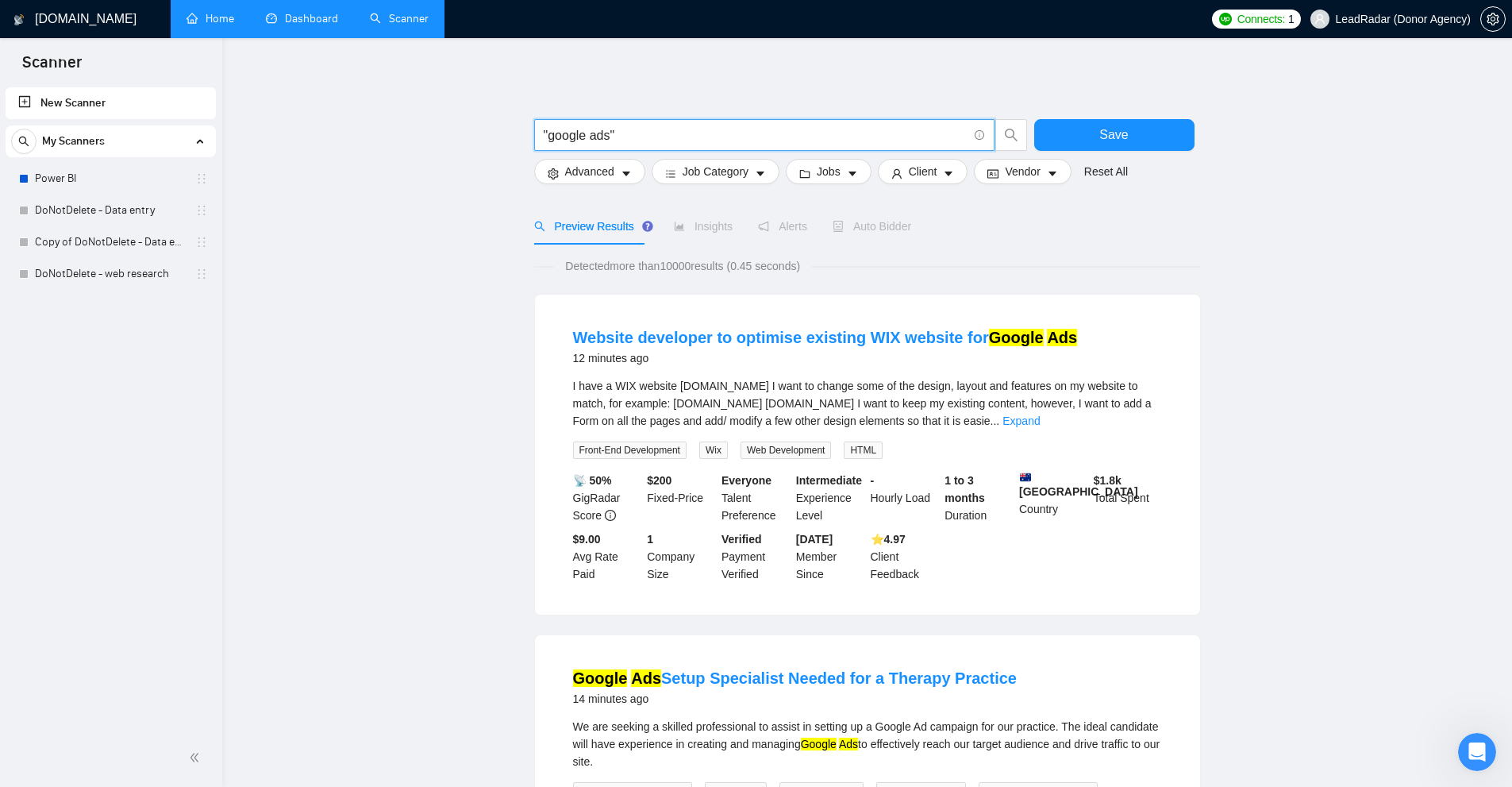
click at [1040, 415] on link "Expand" at bounding box center [1020, 421] width 37 height 13
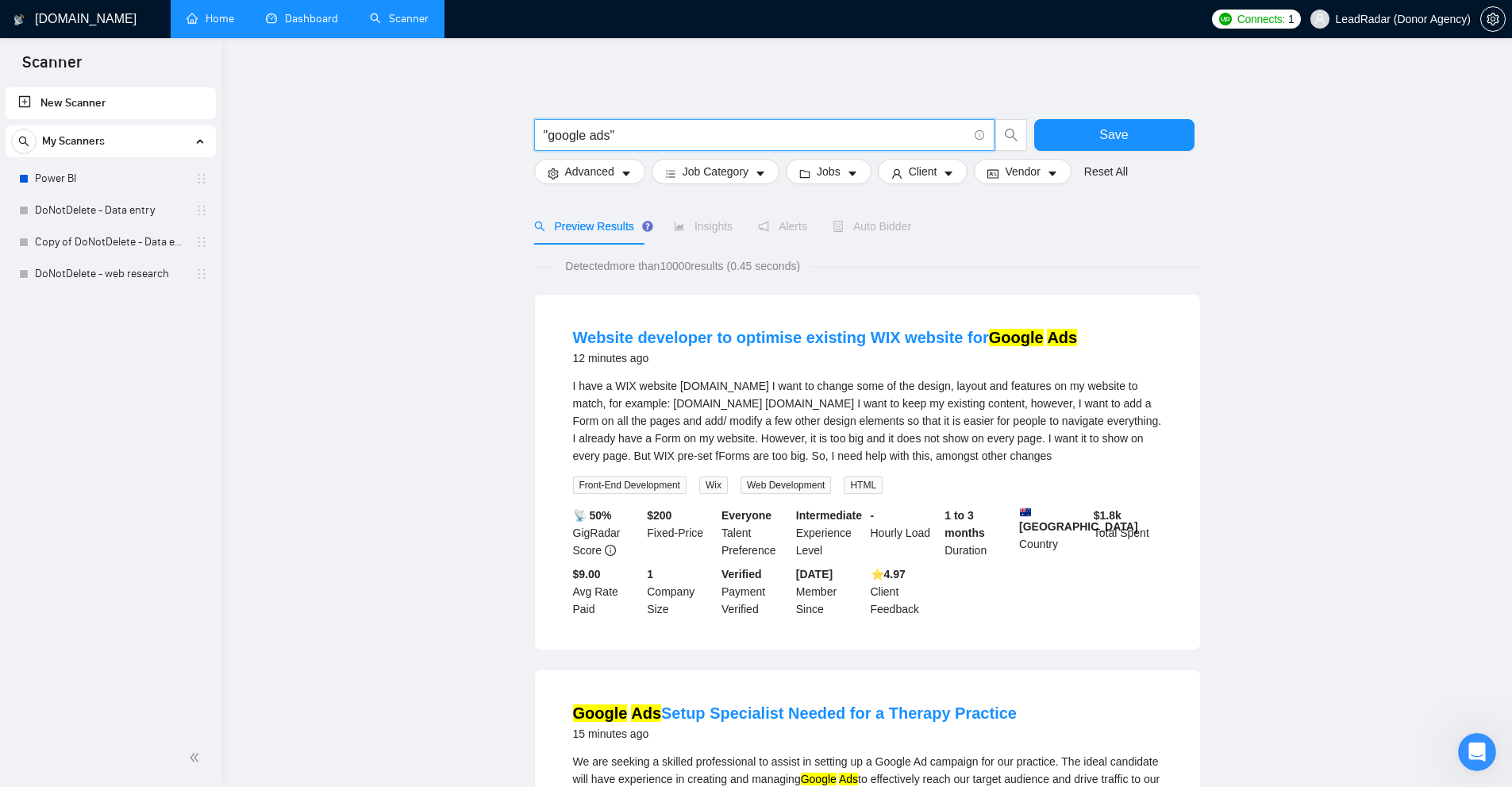
click at [650, 134] on input ""google ads"" at bounding box center [756, 135] width 424 height 20
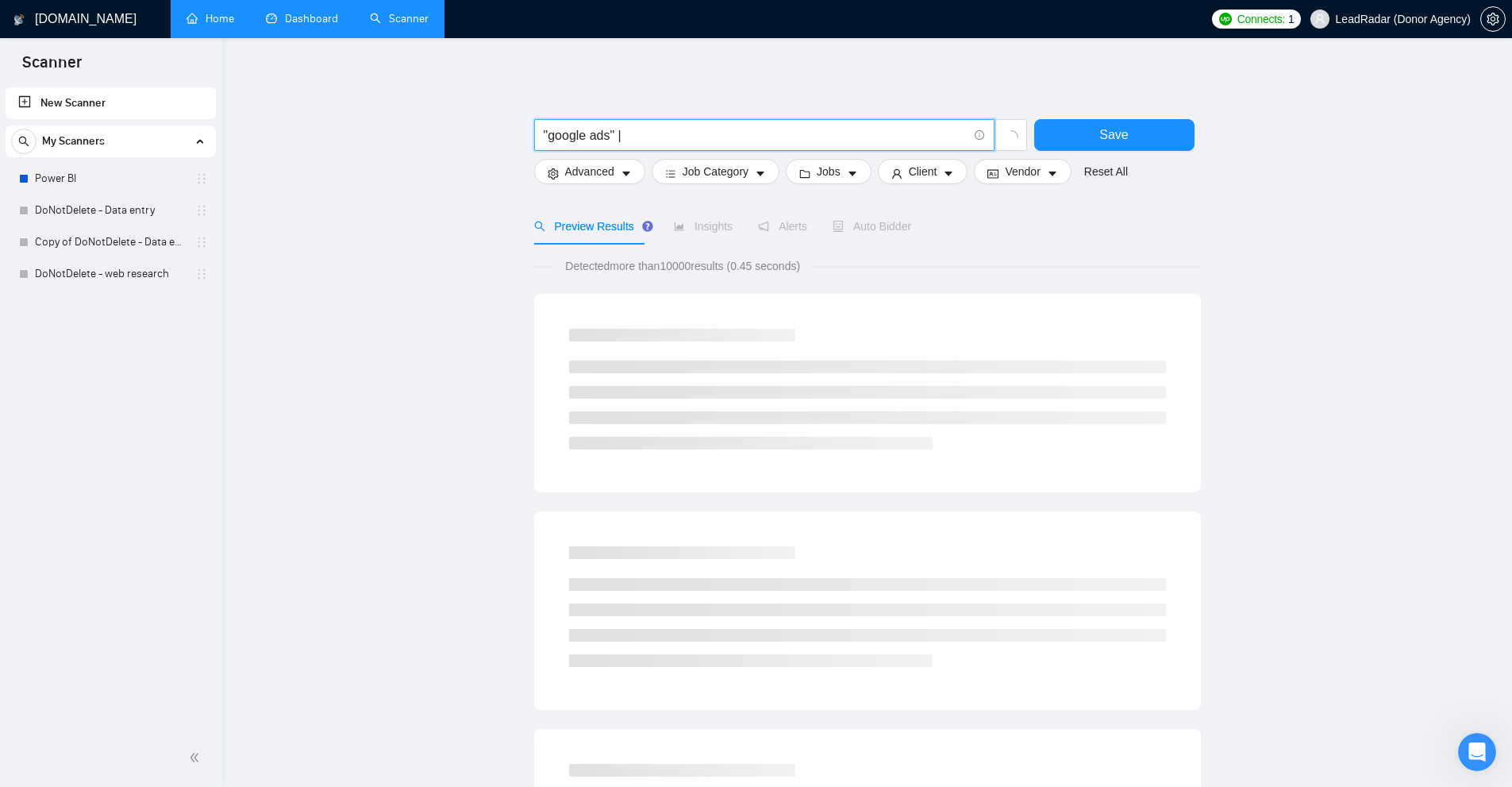
drag, startPoint x: 621, startPoint y: 132, endPoint x: 632, endPoint y: 137, distance: 12.1
click at [620, 136] on input ""google ads" |" at bounding box center [756, 135] width 424 height 20
click at [632, 137] on input ""google ads" |" at bounding box center [756, 135] width 424 height 20
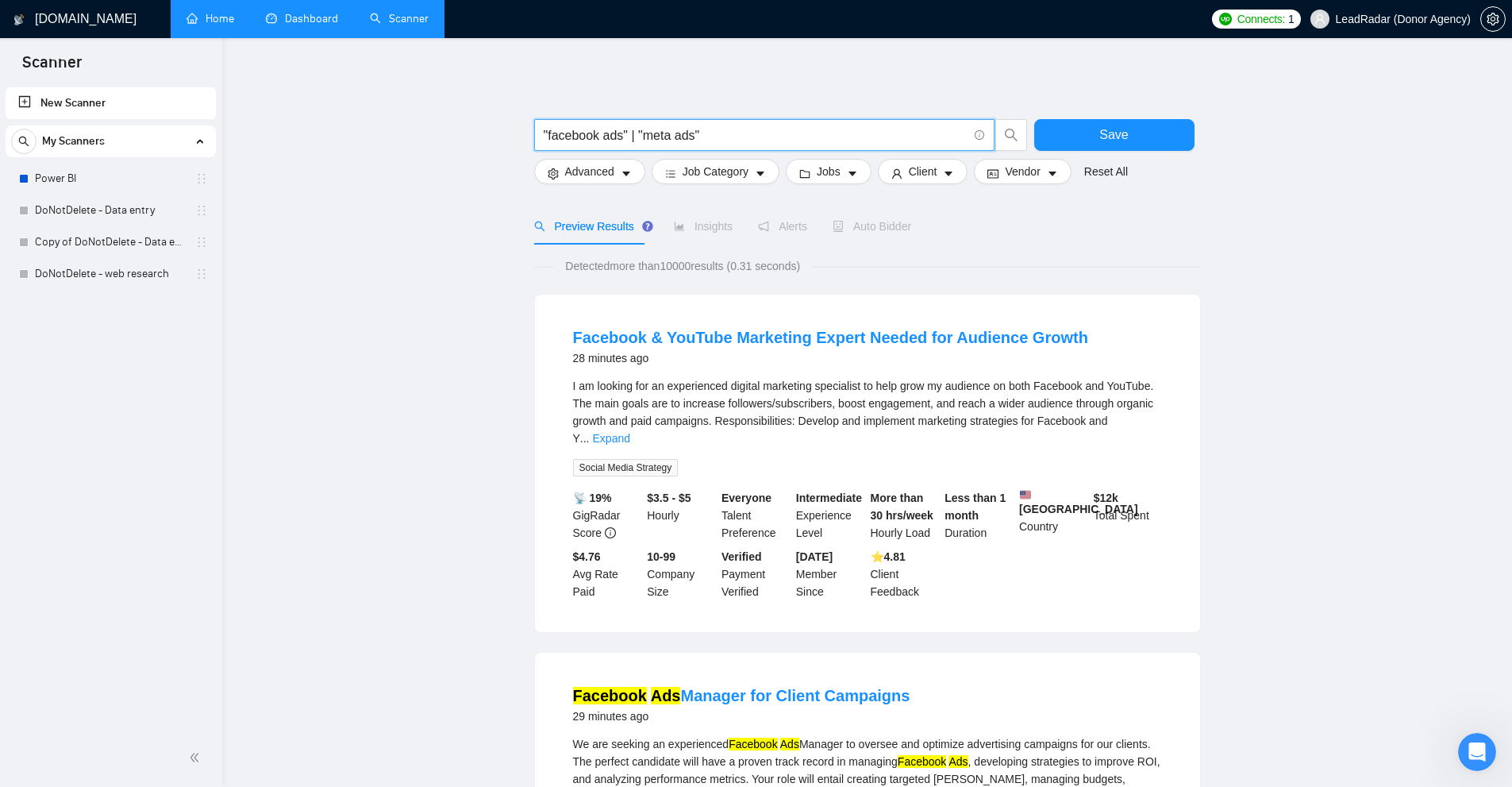
click at [635, 131] on input ""facebook ads" | "meta ads"" at bounding box center [756, 135] width 424 height 20
click at [636, 131] on input ""facebook ads" | "meta ads"" at bounding box center [756, 135] width 424 height 20
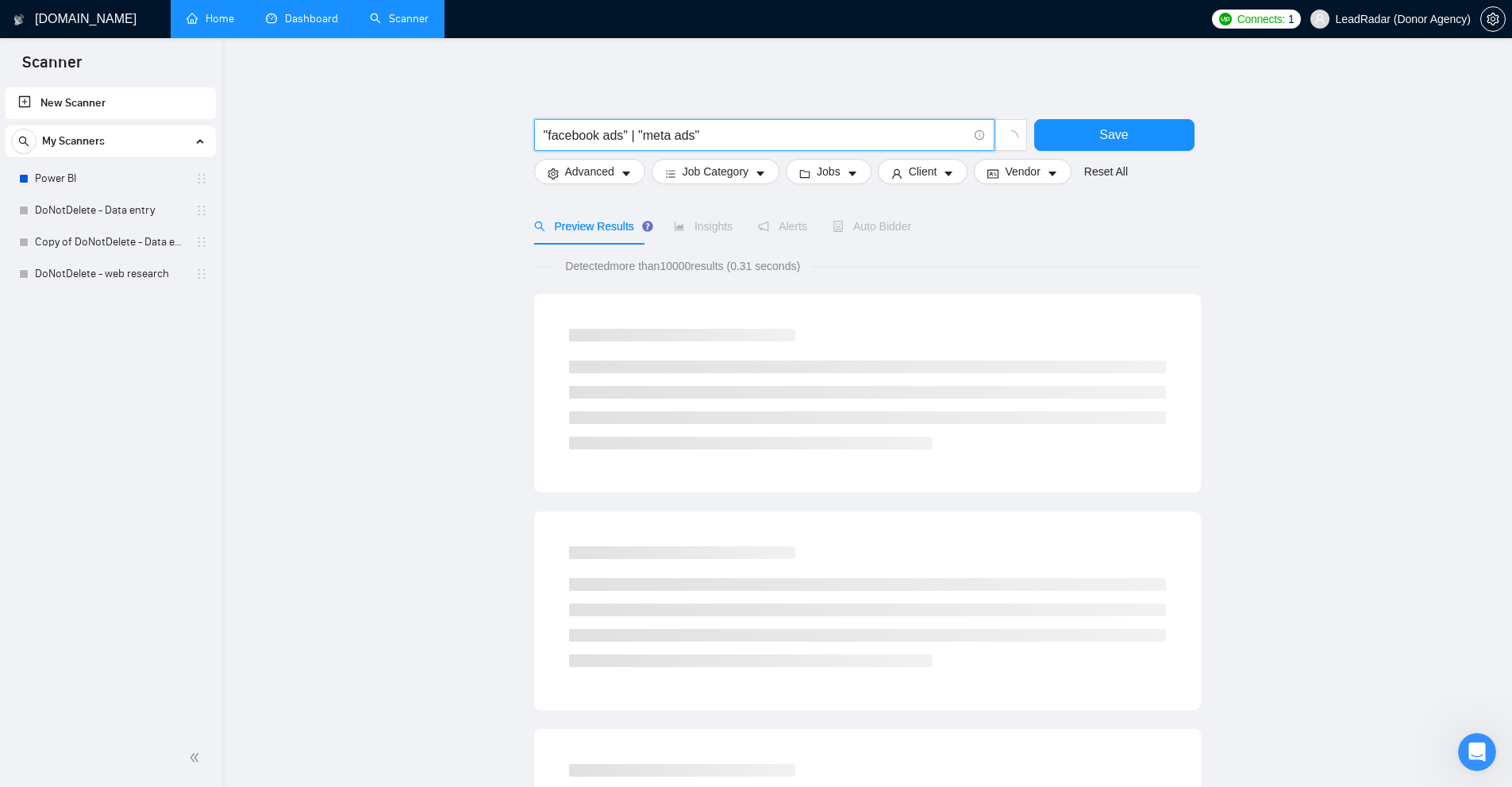
drag, startPoint x: 625, startPoint y: 132, endPoint x: 567, endPoint y: 132, distance: 58.0
click at [559, 134] on input ""facebook ads" | "meta ads"" at bounding box center [756, 135] width 424 height 20
click at [567, 132] on input ""facebook ads" | "meta ads"" at bounding box center [756, 135] width 424 height 20
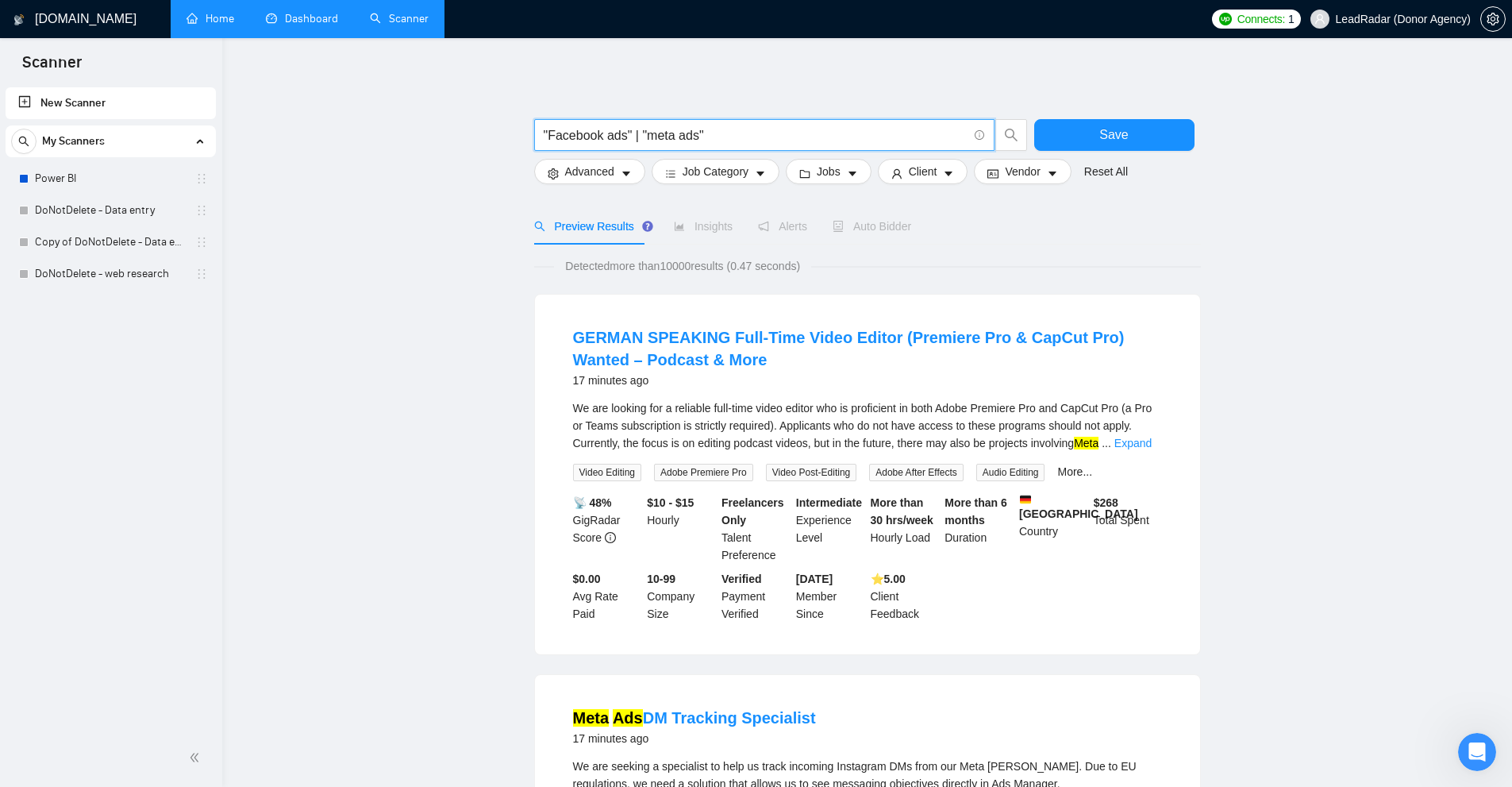
click at [694, 130] on input ""Facebook ads" | "meta ads"" at bounding box center [756, 135] width 424 height 20
drag, startPoint x: 631, startPoint y: 132, endPoint x: 656, endPoint y: 134, distance: 25.1
click at [636, 132] on input ""Facebook ads" | "meta ads"" at bounding box center [756, 135] width 424 height 20
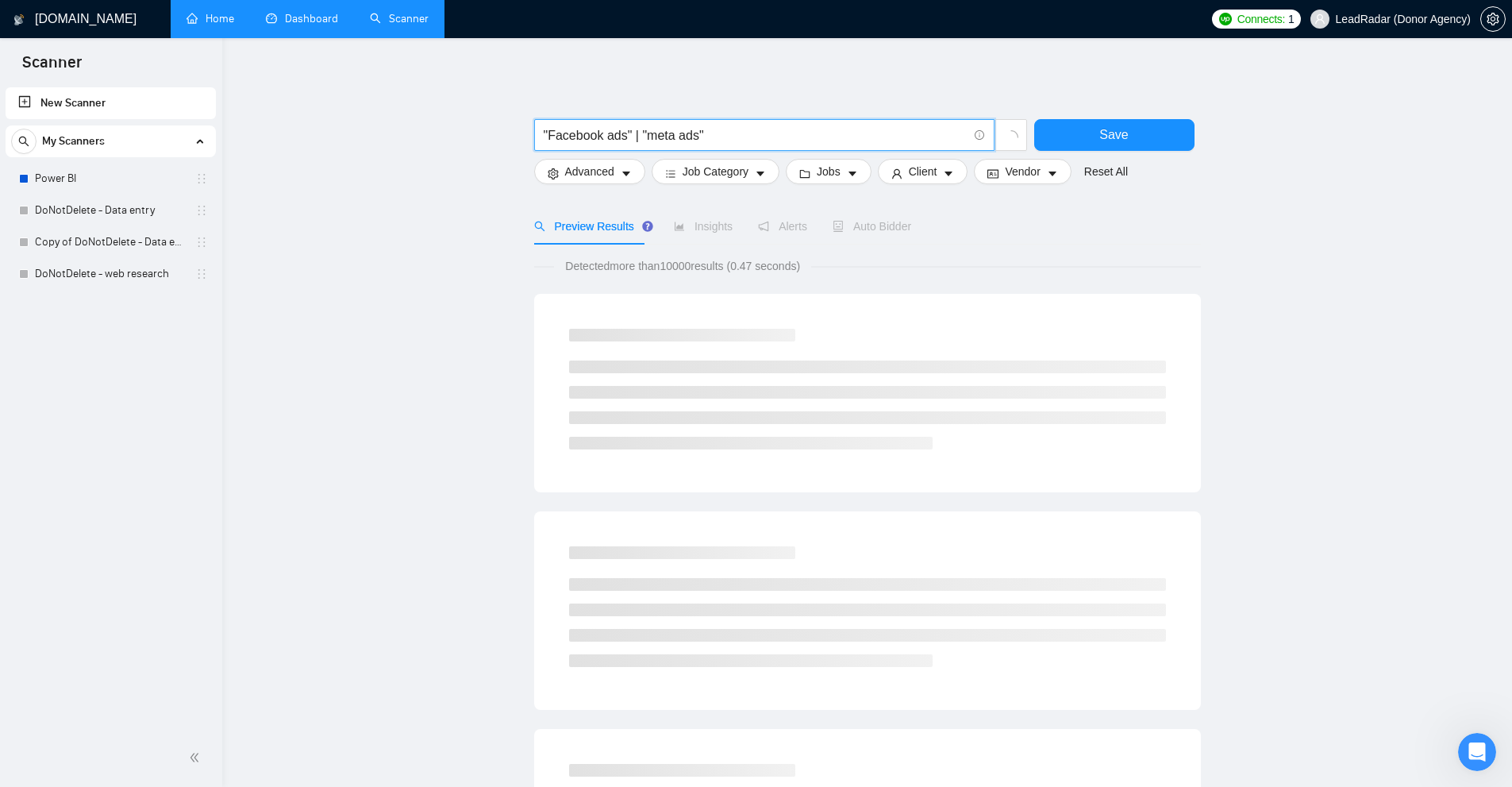
click at [657, 134] on input ""Facebook ads" | "meta ads"" at bounding box center [756, 135] width 424 height 20
drag, startPoint x: 641, startPoint y: 128, endPoint x: 711, endPoint y: 128, distance: 70.0
click at [710, 128] on input ""Facebook ads" | "meta ads"" at bounding box center [756, 135] width 424 height 20
click at [711, 128] on input ""Facebook ads" | "meta ads"" at bounding box center [756, 135] width 424 height 20
click at [688, 135] on input ""Facebook ads" | "meta ads"" at bounding box center [756, 135] width 424 height 20
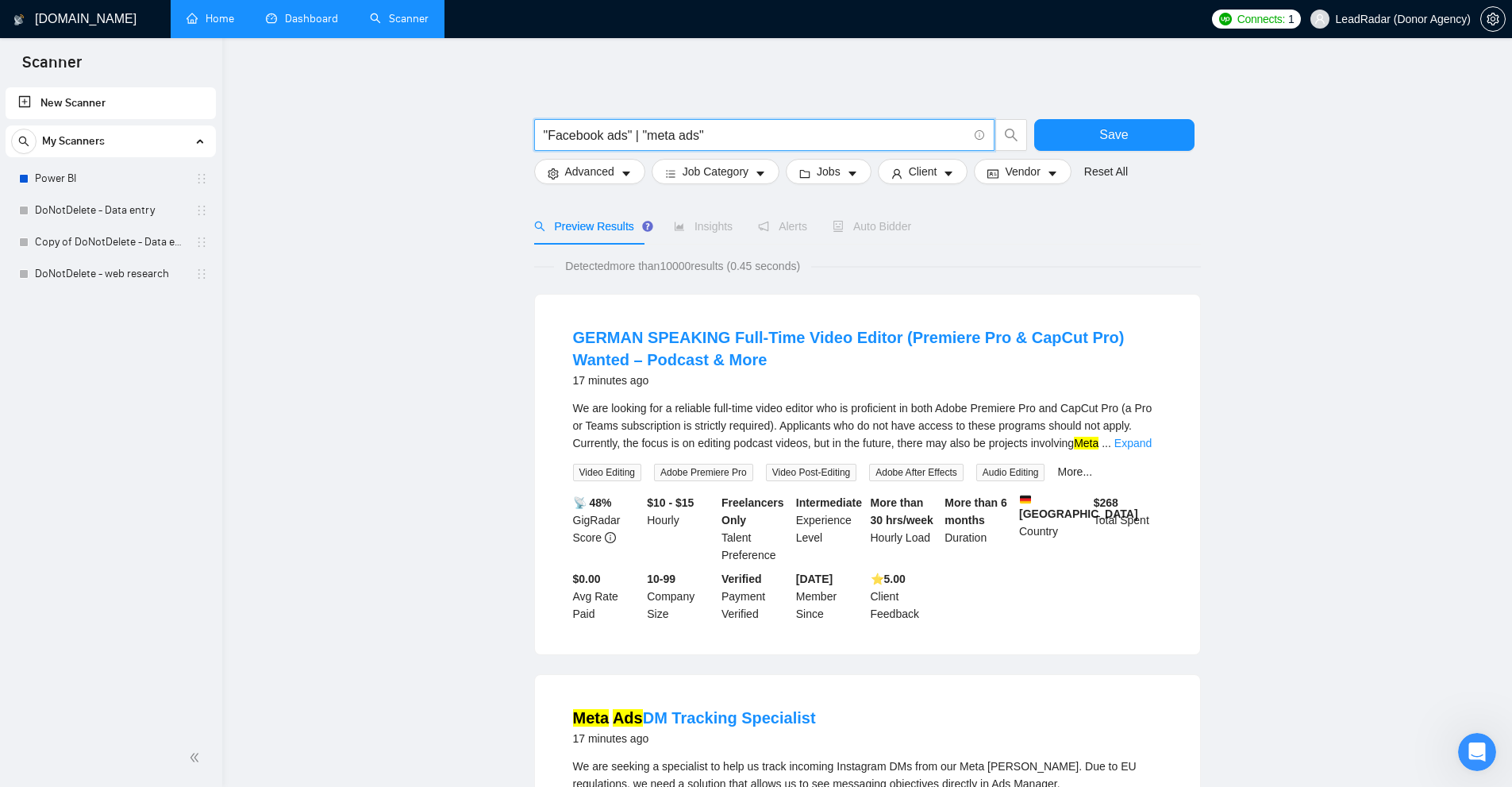
click at [570, 136] on input ""Facebook ads" | "meta ads"" at bounding box center [756, 135] width 424 height 20
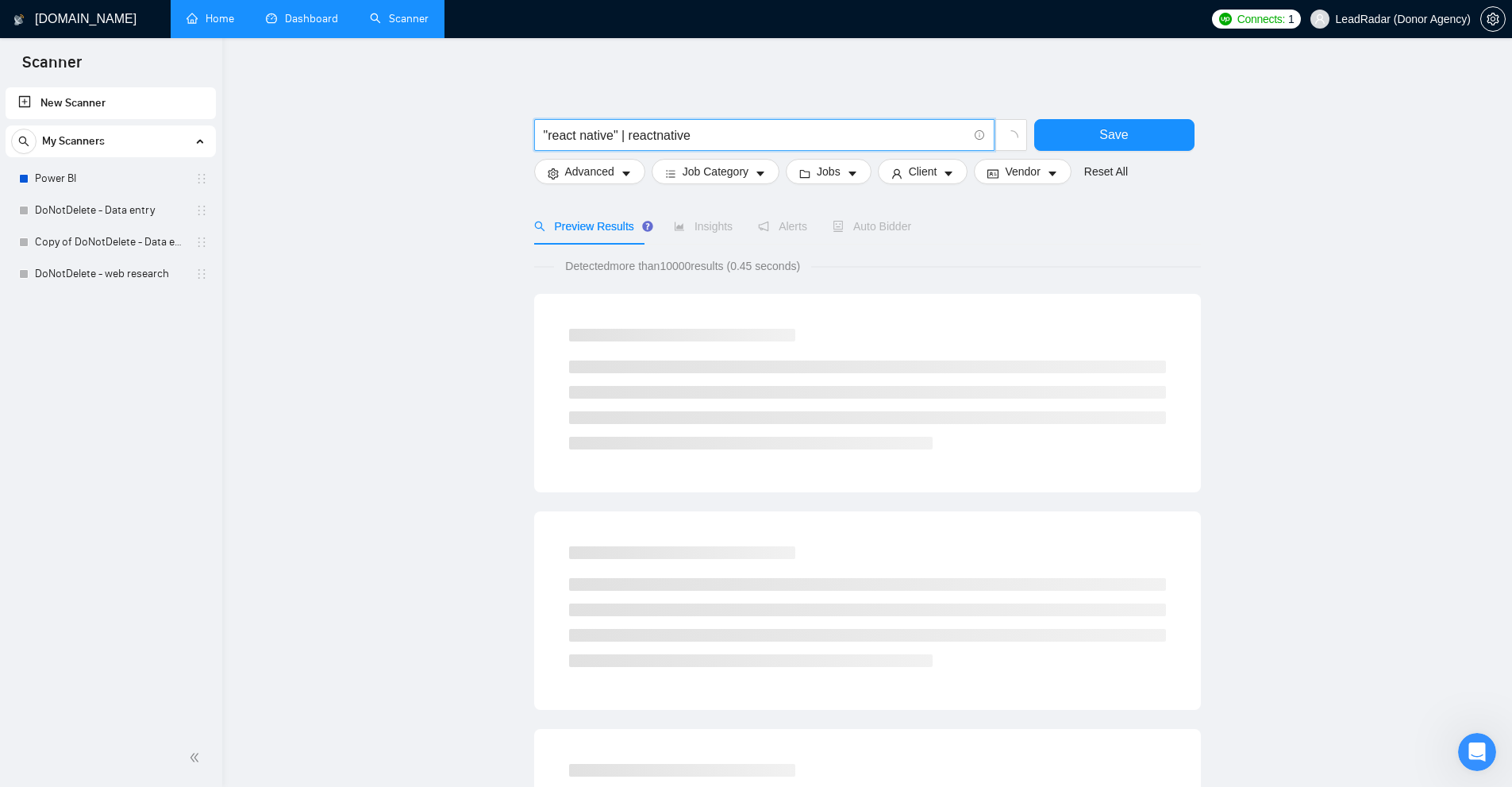
drag, startPoint x: 577, startPoint y: 147, endPoint x: 720, endPoint y: 137, distance: 143.3
click at [600, 126] on input ""react native" | reactnative" at bounding box center [756, 135] width 424 height 20
click at [768, 128] on input ""react native" | reactnative" at bounding box center [756, 135] width 424 height 20
drag, startPoint x: 823, startPoint y: 135, endPoint x: 834, endPoint y: 136, distance: 11.0
click at [834, 136] on input "( "react native" | reactnative ) ((dev*) | expert | ninja)" at bounding box center [756, 135] width 424 height 20
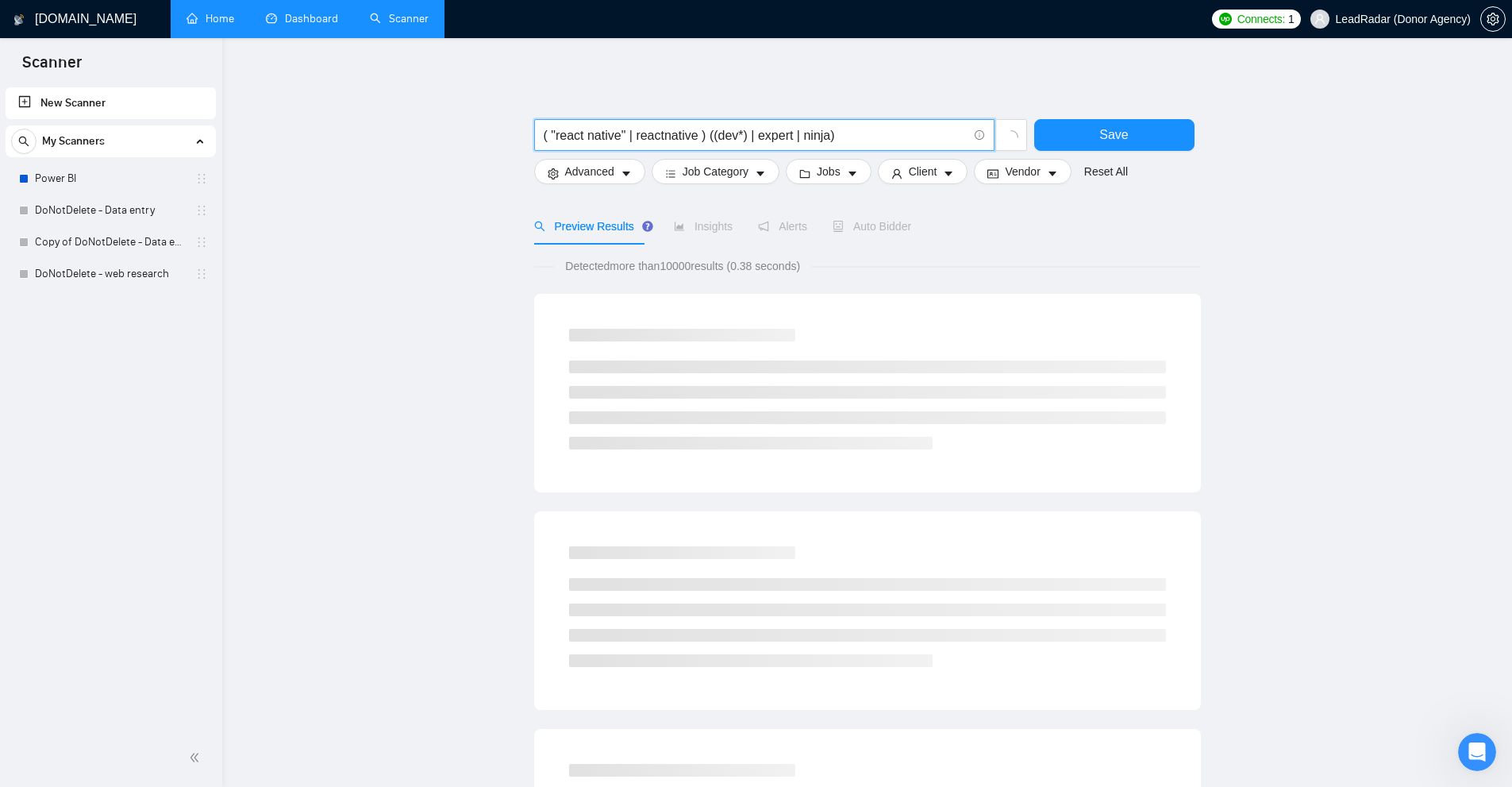
click at [836, 136] on input "( "react native" | reactnative ) ((dev*) | expert | ninja)" at bounding box center [756, 135] width 424 height 20
click at [701, 137] on input "( "react native" | reactnative ) ((dev*) | expert | ninja)" at bounding box center [756, 135] width 424 height 20
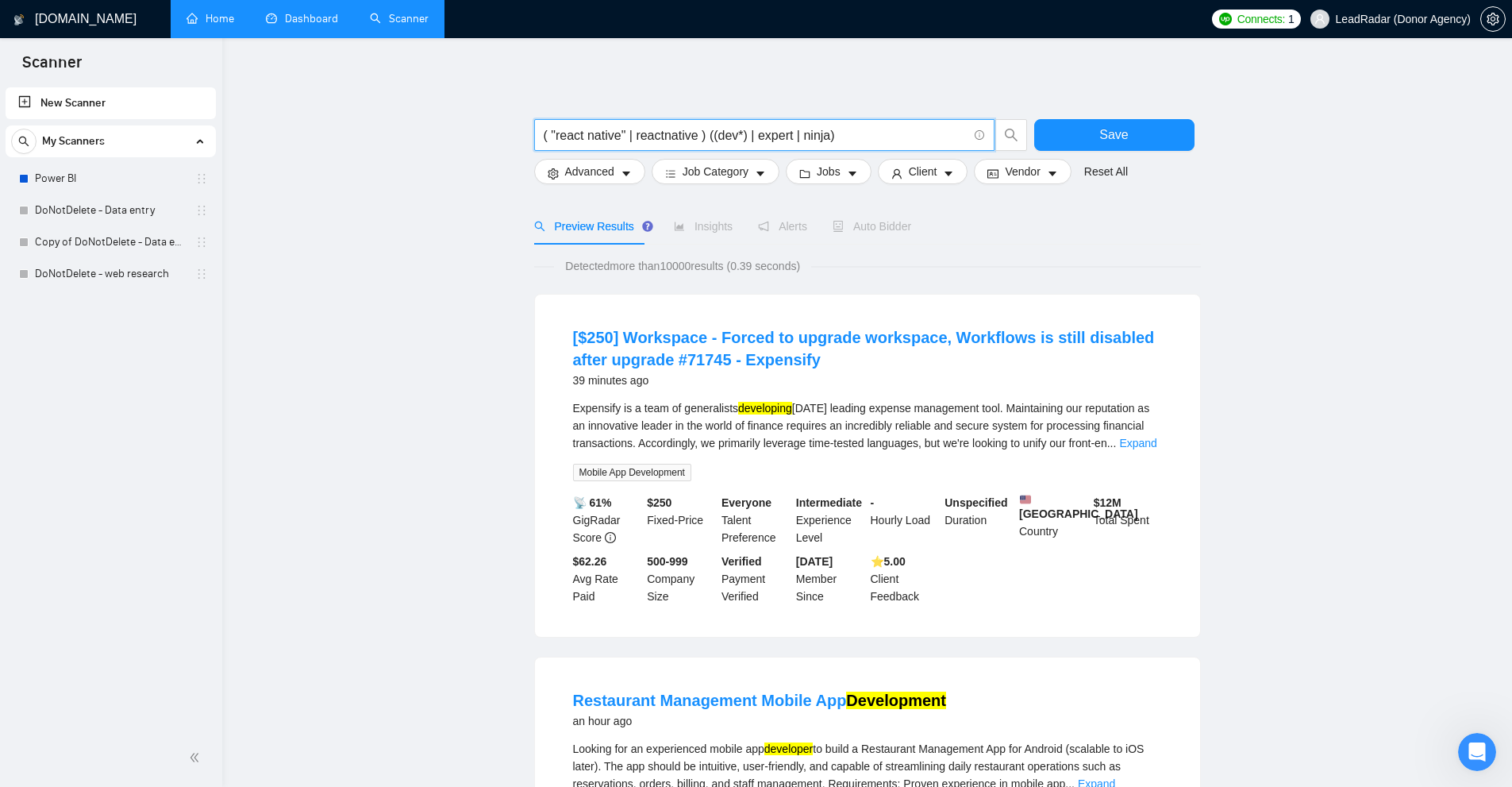
click at [707, 136] on input "( "react native" | reactnative ) ((dev*) | expert | ninja)" at bounding box center [756, 135] width 424 height 20
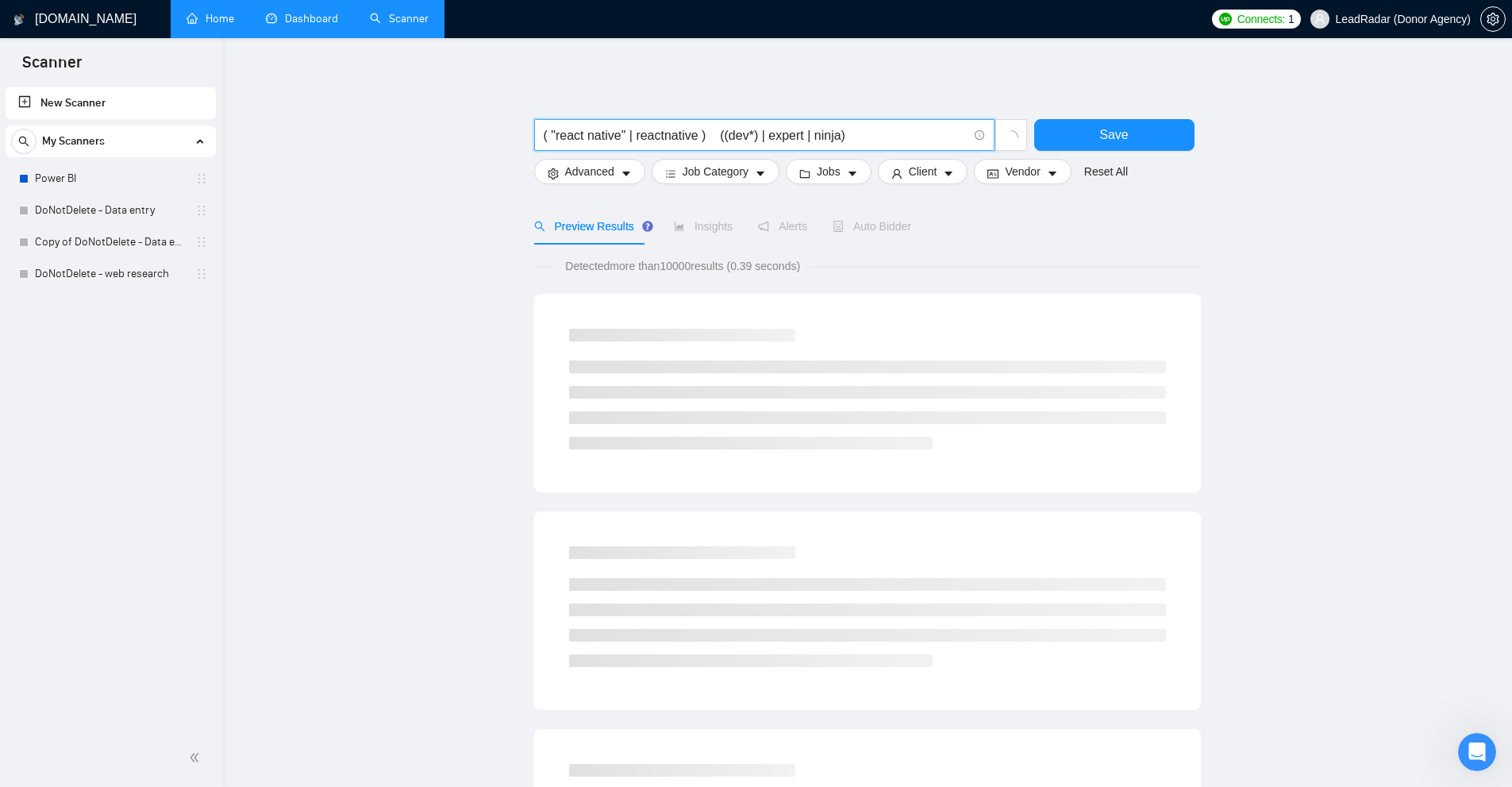
click at [565, 134] on input "( "react native" | reactnative ) ((dev*) | expert | ninja)" at bounding box center [756, 135] width 424 height 20
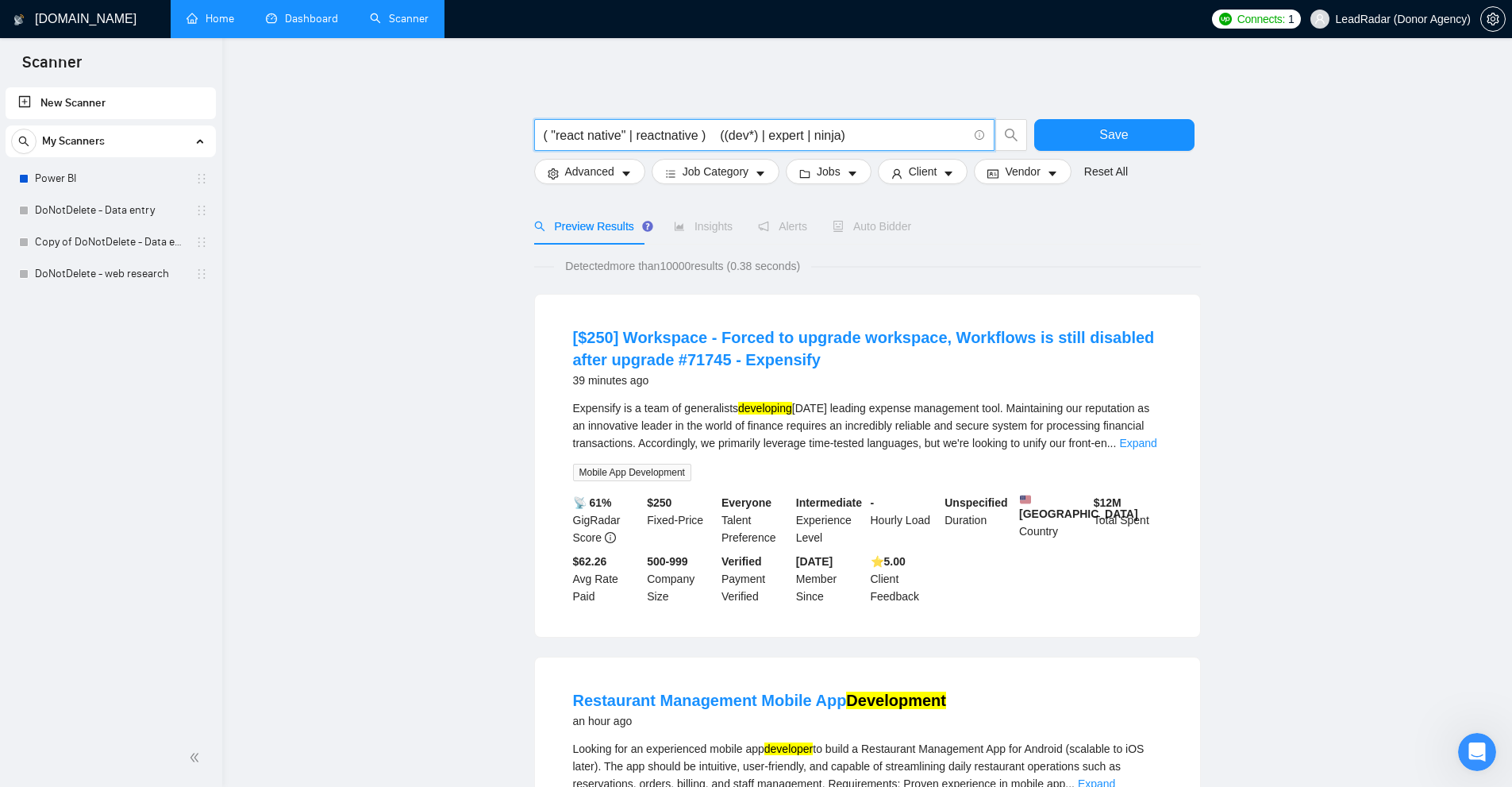
click at [606, 134] on input "( "react native" | reactnative ) ((dev*) | expert | ninja)" at bounding box center [756, 135] width 424 height 20
click at [574, 134] on input "( "react native" | reactnative ) ((dev*) | expert | ninja)" at bounding box center [756, 135] width 424 height 20
drag, startPoint x: 574, startPoint y: 134, endPoint x: 620, endPoint y: 138, distance: 46.2
click at [620, 138] on input "( "react native" | reactnative ) ((dev*) | expert | ninja)" at bounding box center [756, 135] width 424 height 20
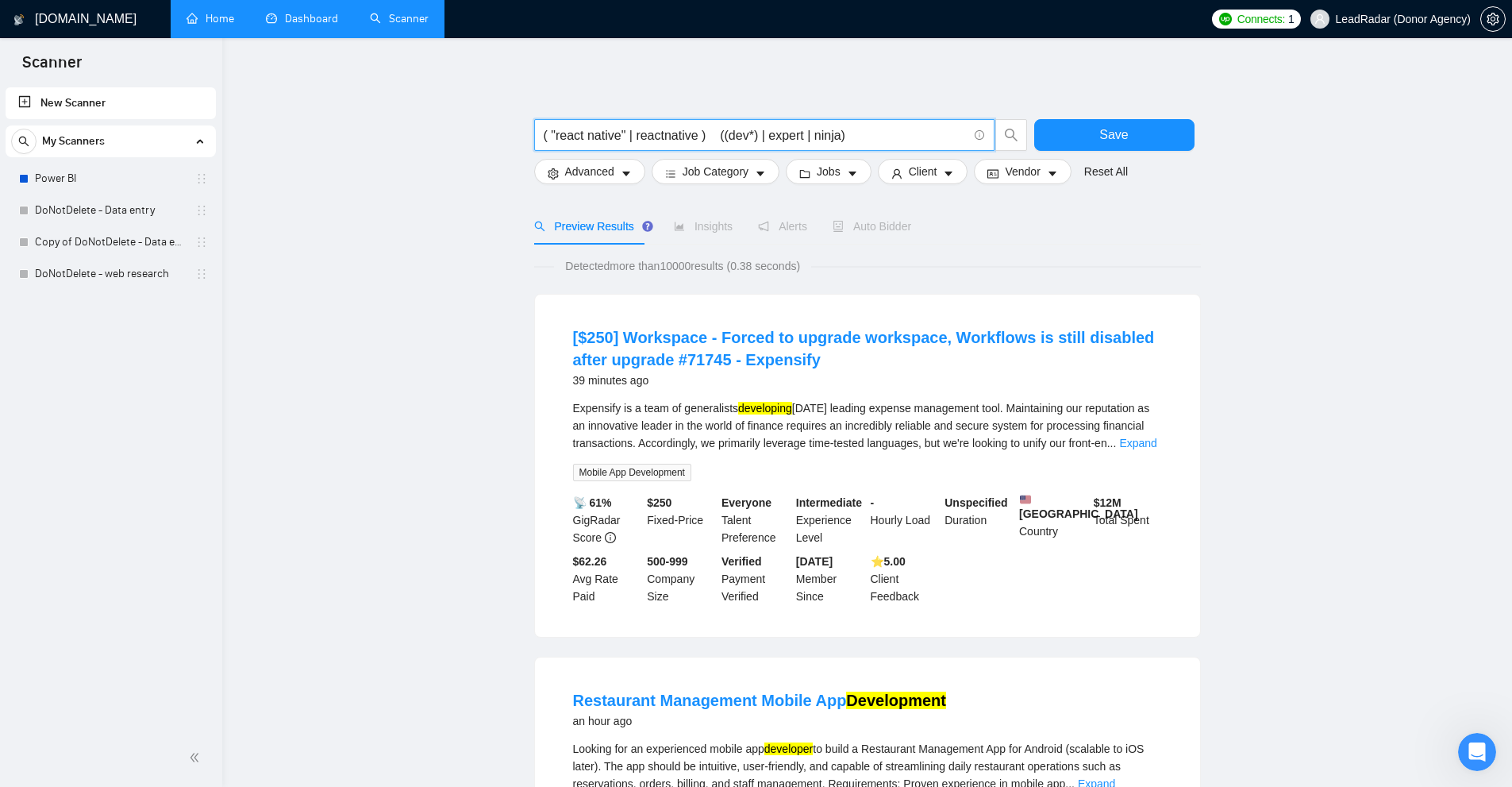
click at [659, 135] on input "( "react native" | reactnative ) ((dev*) | expert | ninja)" at bounding box center [756, 135] width 424 height 20
click at [711, 131] on input "( "react native" | reactnative ) ((dev*) | expert | ninja)" at bounding box center [756, 135] width 424 height 20
click at [758, 126] on input "( "react native" | reactnative ) ((dev*) | expert | ninja)" at bounding box center [756, 135] width 424 height 20
drag, startPoint x: 706, startPoint y: 132, endPoint x: 722, endPoint y: 135, distance: 16.3
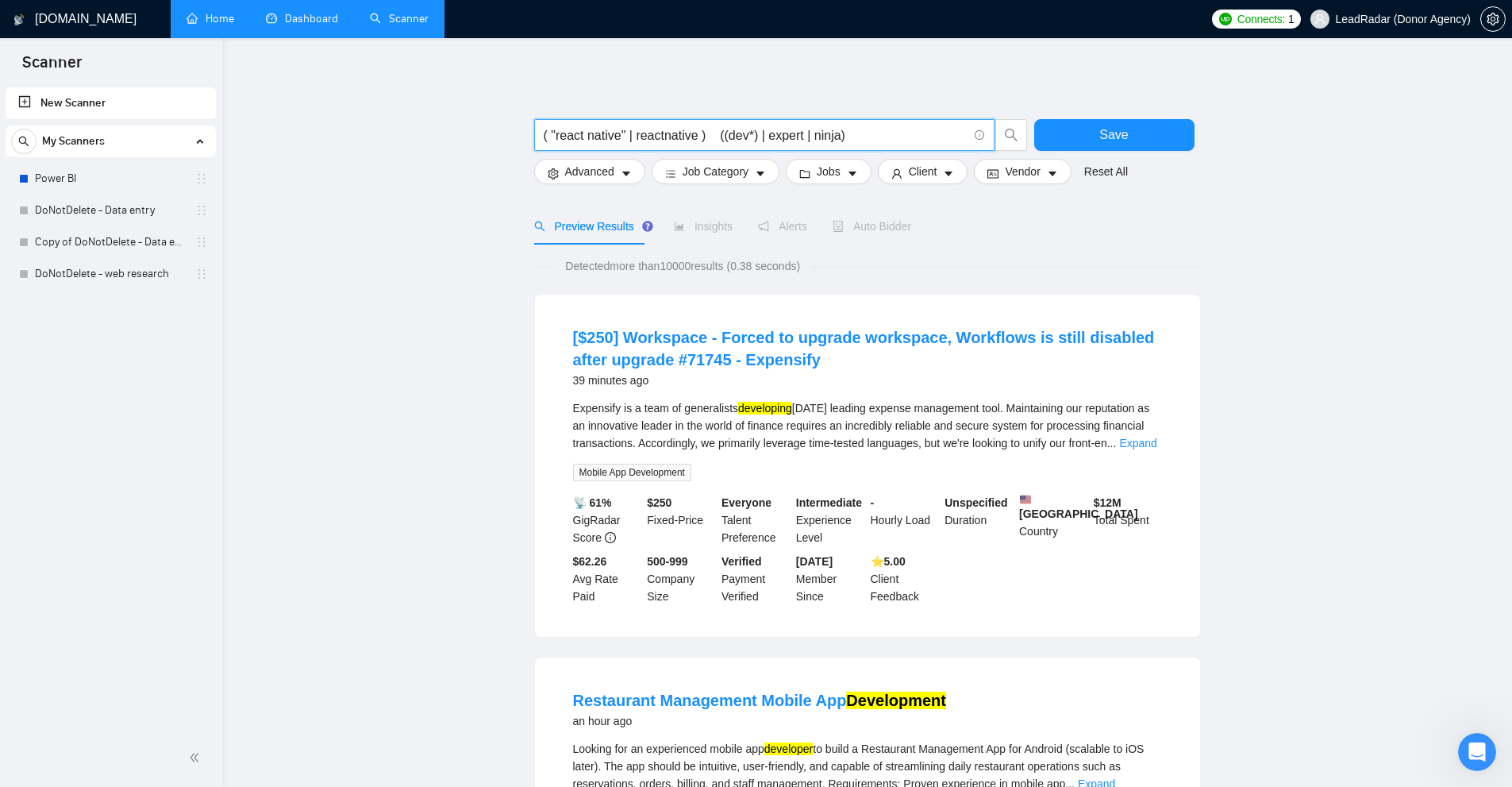
click at [720, 135] on input "( "react native" | reactnative ) ((dev*) | expert | ninja)" at bounding box center [756, 135] width 424 height 20
click at [729, 137] on input "( "react native" | reactnative ) ((dev*) | expert | ninja)" at bounding box center [756, 135] width 424 height 20
drag, startPoint x: 726, startPoint y: 136, endPoint x: 748, endPoint y: 136, distance: 22.0
click at [748, 136] on input "( "react native" | reactnative ) ((dev*) | expert | ninja)" at bounding box center [756, 135] width 424 height 20
drag, startPoint x: 775, startPoint y: 134, endPoint x: 800, endPoint y: 134, distance: 25.0
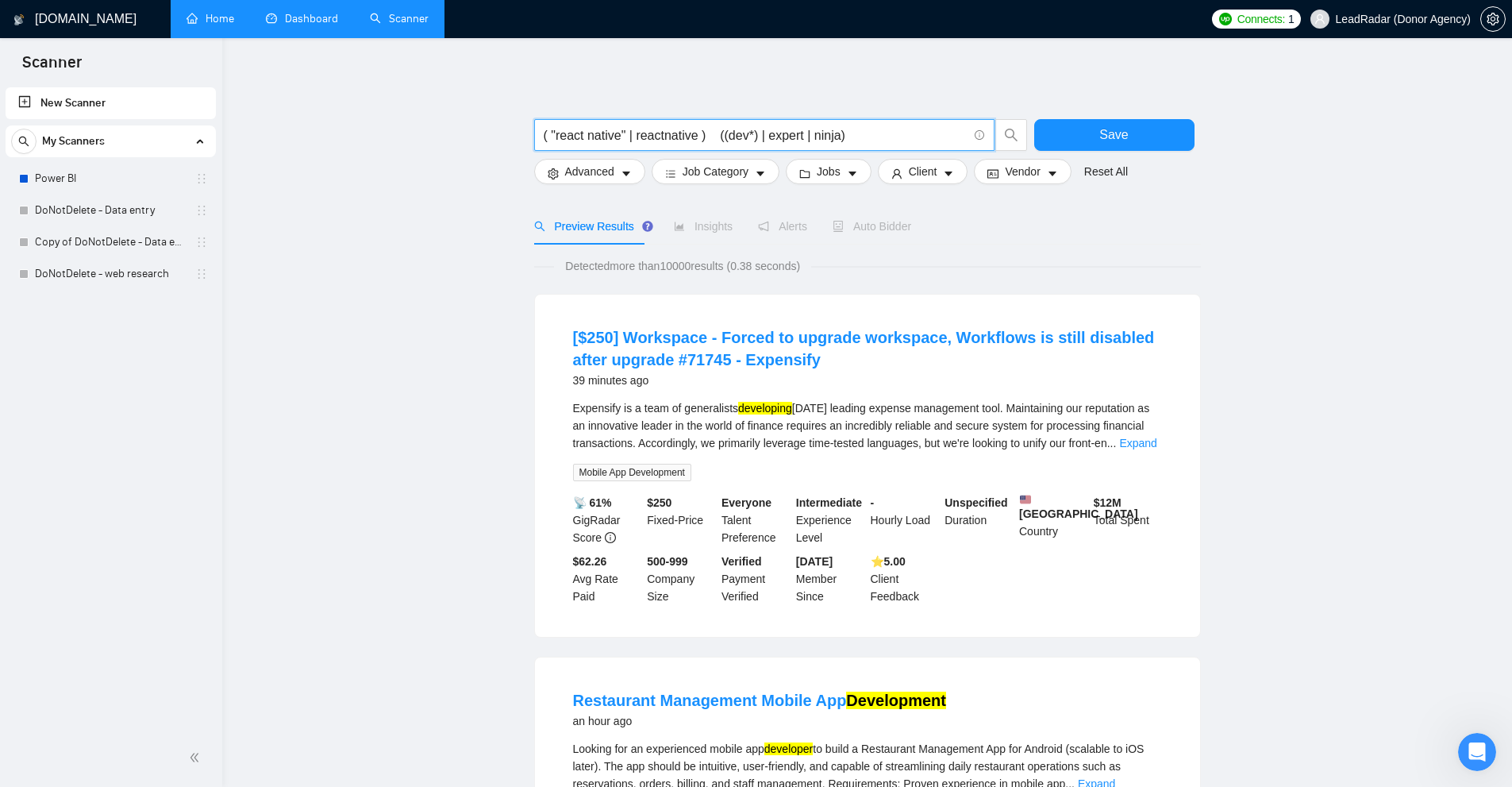
click at [800, 134] on input "( "react native" | reactnative ) ((dev*) | expert | ninja)" at bounding box center [756, 135] width 424 height 20
drag, startPoint x: 818, startPoint y: 134, endPoint x: 836, endPoint y: 135, distance: 18.0
click at [835, 135] on input "( "react native" | reactnative ) ((dev*) | expert | ninja)" at bounding box center [756, 135] width 424 height 20
click at [822, 139] on input "( "react native" | reactnative ) ((dev*) | expert | ninja)" at bounding box center [756, 135] width 424 height 20
click at [751, 136] on input "( "react native" | reactnative ) ((dev*) | expert | ninja)" at bounding box center [756, 135] width 424 height 20
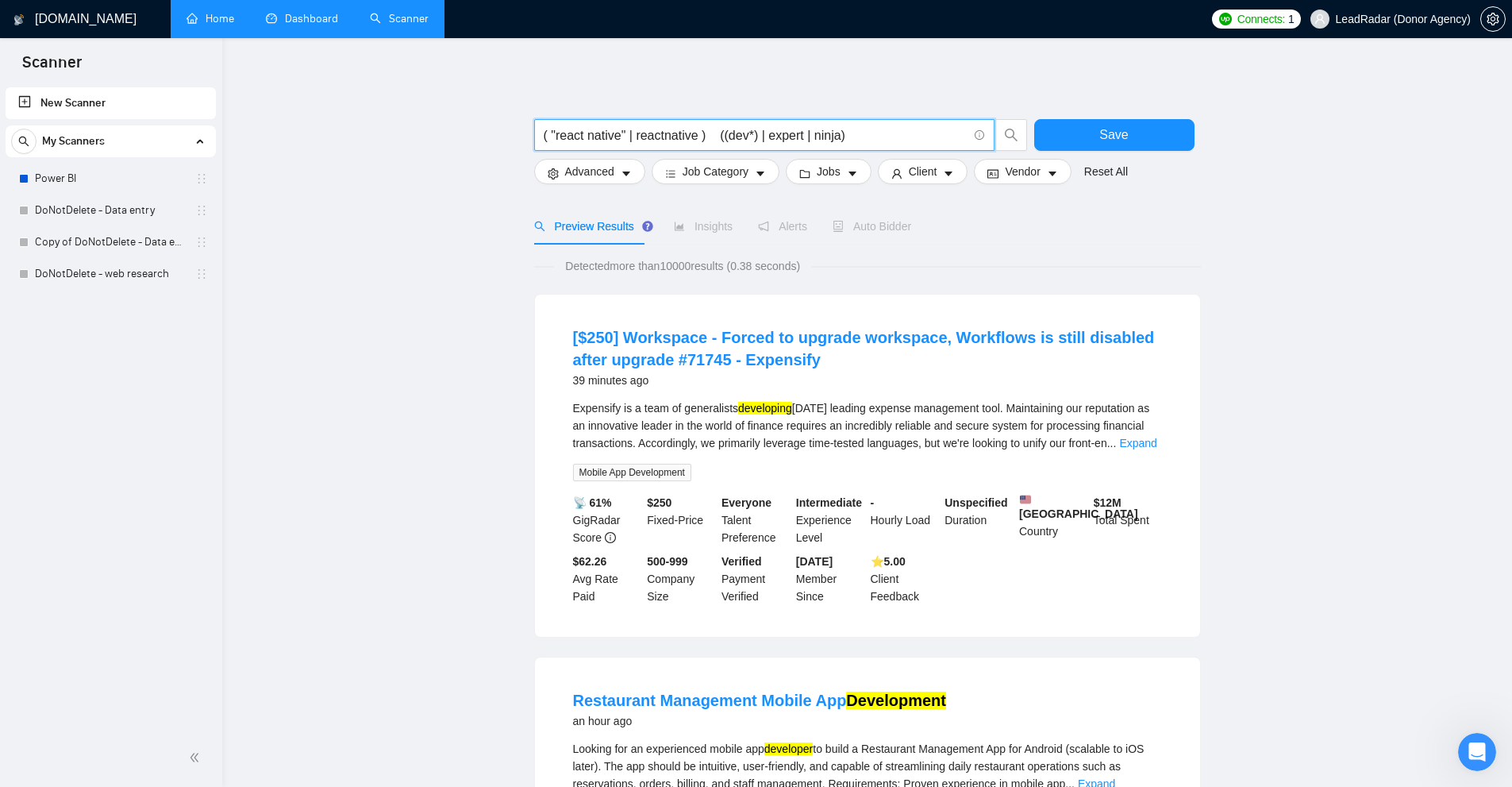
click at [762, 136] on input "( "react native" | reactnative ) ((dev*) | expert | ninja)" at bounding box center [756, 135] width 424 height 20
click at [730, 136] on input "( "react native" | reactnative ) ((dev*) | expert | ninja)" at bounding box center [756, 135] width 424 height 20
drag, startPoint x: 730, startPoint y: 136, endPoint x: 741, endPoint y: 144, distance: 13.6
click at [730, 136] on input "( "react native" | reactnative ) ((dev*) | expert | ninja)" at bounding box center [756, 135] width 424 height 20
click at [737, 131] on input "( "react native" | reactnative ) ((dev*) | expert | ninja)" at bounding box center [756, 135] width 424 height 20
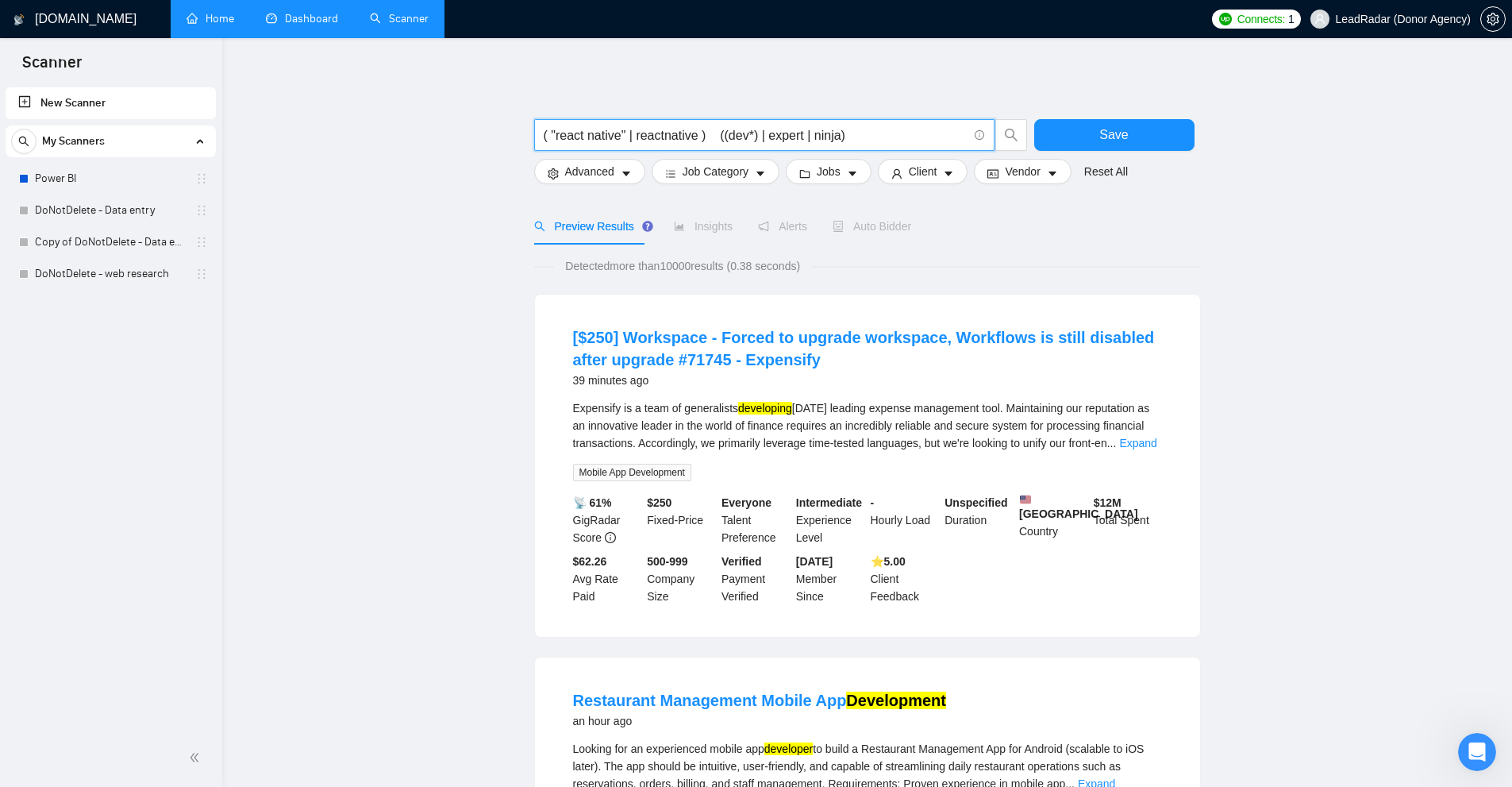
click at [737, 131] on input "( "react native" | reactnative ) ((dev*) | expert | ninja)" at bounding box center [756, 135] width 424 height 20
click at [742, 139] on input "( "react native" | reactnative ) ((dev*) | expert | ninja)" at bounding box center [756, 135] width 424 height 20
drag, startPoint x: 724, startPoint y: 133, endPoint x: 742, endPoint y: 134, distance: 18.0
click at [742, 134] on input "( "react native" | reactnative ) ((dev*) | expert | ninja)" at bounding box center [756, 135] width 424 height 20
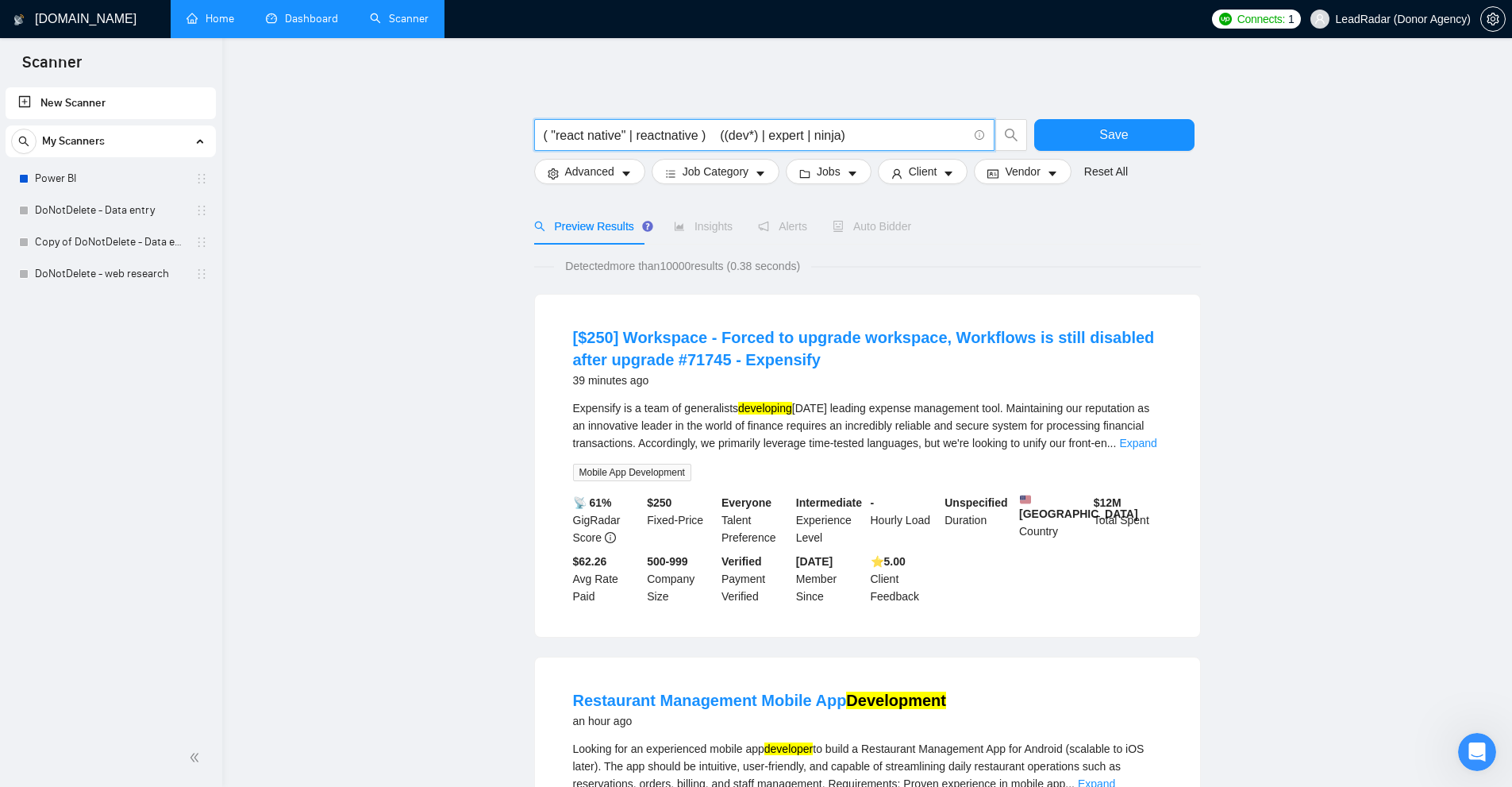
click at [750, 134] on input "( "react native" | reactnative ) ((dev*) | expert | ninja)" at bounding box center [756, 135] width 424 height 20
click at [734, 134] on input "( "react native" | reactnative ) ((dev*) | expert | ninja)" at bounding box center [756, 135] width 424 height 20
click at [800, 132] on input "( "react native" | reactnative ) ((dev*) | expert | ninja)" at bounding box center [756, 135] width 424 height 20
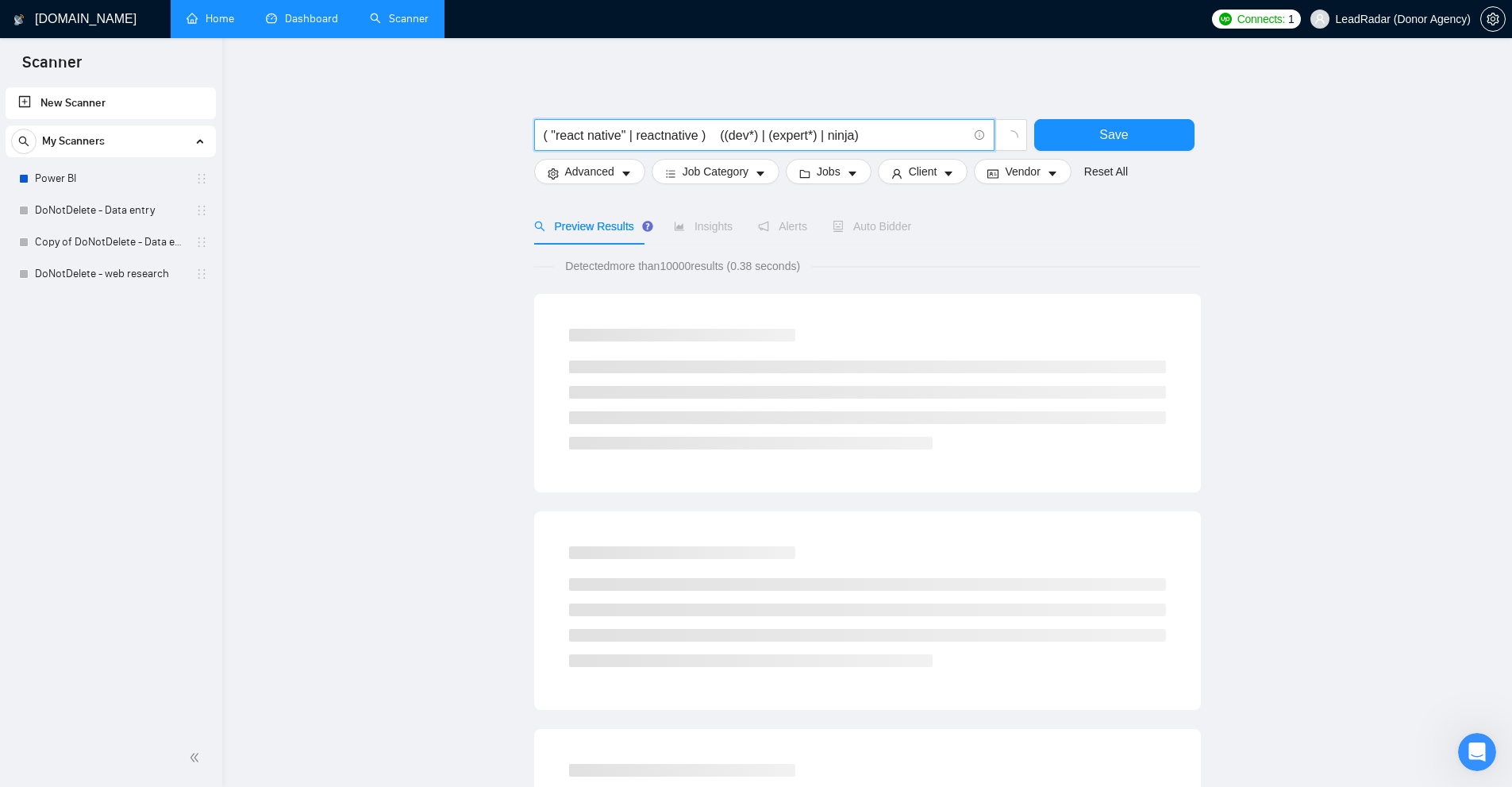
drag, startPoint x: 773, startPoint y: 137, endPoint x: 796, endPoint y: 136, distance: 23.0
click at [796, 136] on input "( "react native" | reactnative ) ((dev*) | (expert*) | ninja)" at bounding box center [756, 135] width 424 height 20
click at [806, 137] on input "( "react native" | reactnative ) ((dev*) | (expert*) | ninja)" at bounding box center [756, 135] width 424 height 20
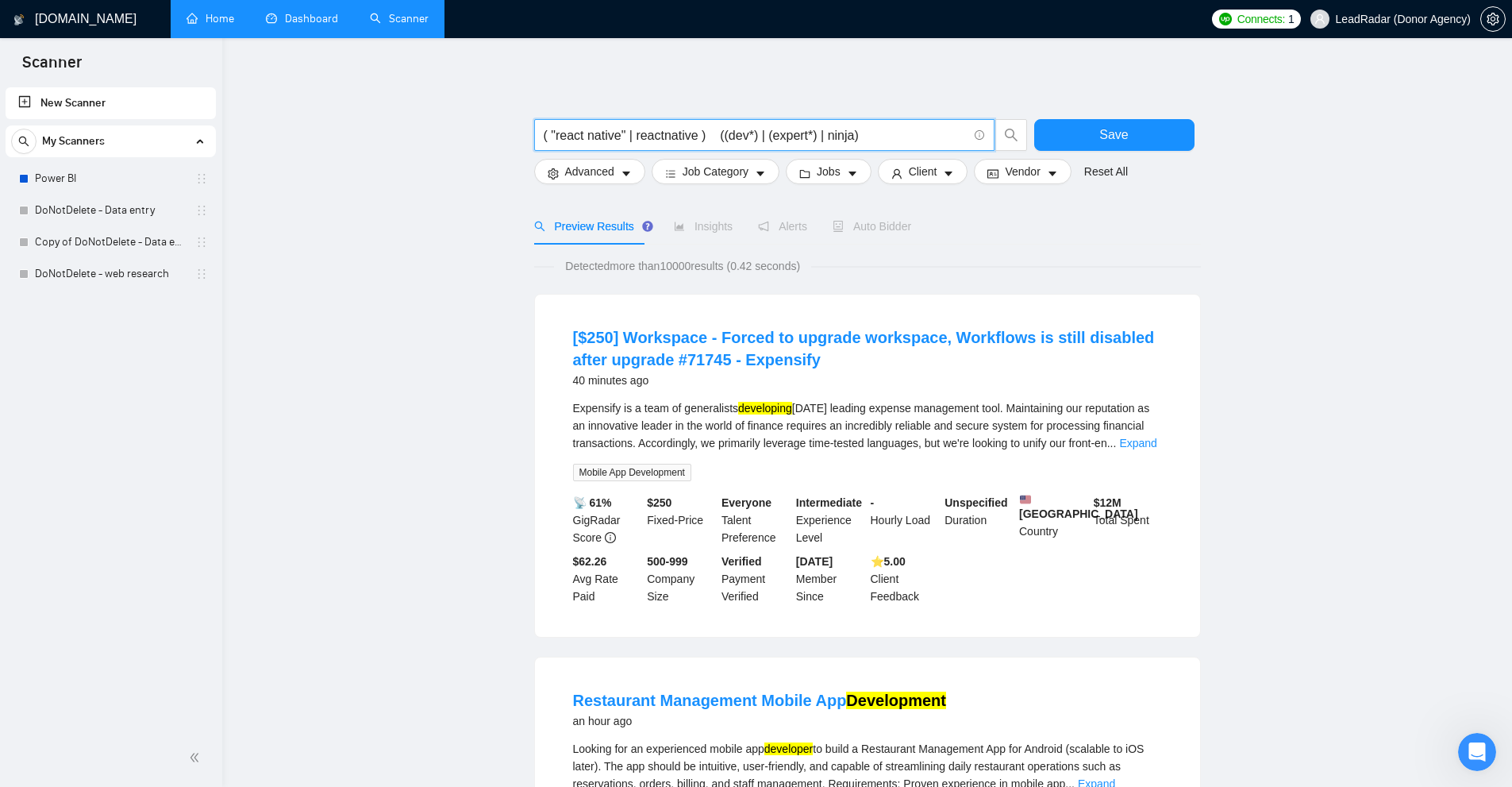
click at [805, 138] on input "( "react native" | reactnative ) ((dev*) | (expert*) | ninja)" at bounding box center [756, 135] width 424 height 20
click at [804, 138] on input "( "react native" | reactnative ) ((dev*) | (expert*) | ninja)" at bounding box center [756, 135] width 424 height 20
click at [790, 136] on input "( "react native" | reactnative ) ((dev*) | (expert*) | ninja)" at bounding box center [756, 135] width 424 height 20
click at [836, 141] on input "( "react native" | reactnative ) ((dev*) | (expert*) | ninja)" at bounding box center [756, 135] width 424 height 20
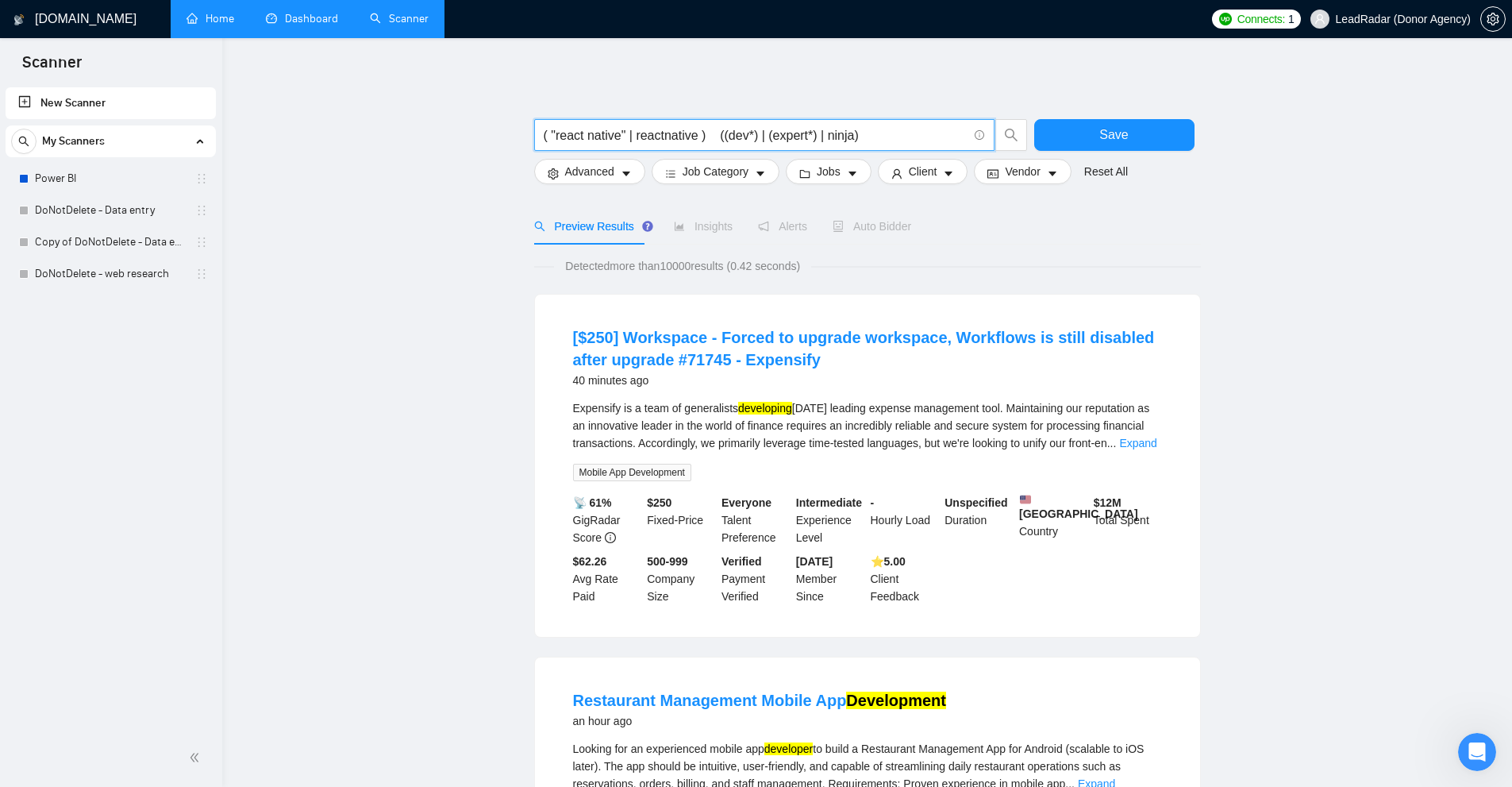
click at [849, 134] on input "( "react native" | reactnative ) ((dev*) | (expert*) | ninja)" at bounding box center [756, 135] width 424 height 20
click at [832, 134] on input "( "react native" | reactnative ) ((dev*) | (expert*) | ninja)" at bounding box center [756, 135] width 424 height 20
click at [860, 137] on input "( "react native" | reactnative ) ((dev*) | (expert*) | (team*))" at bounding box center [756, 135] width 424 height 20
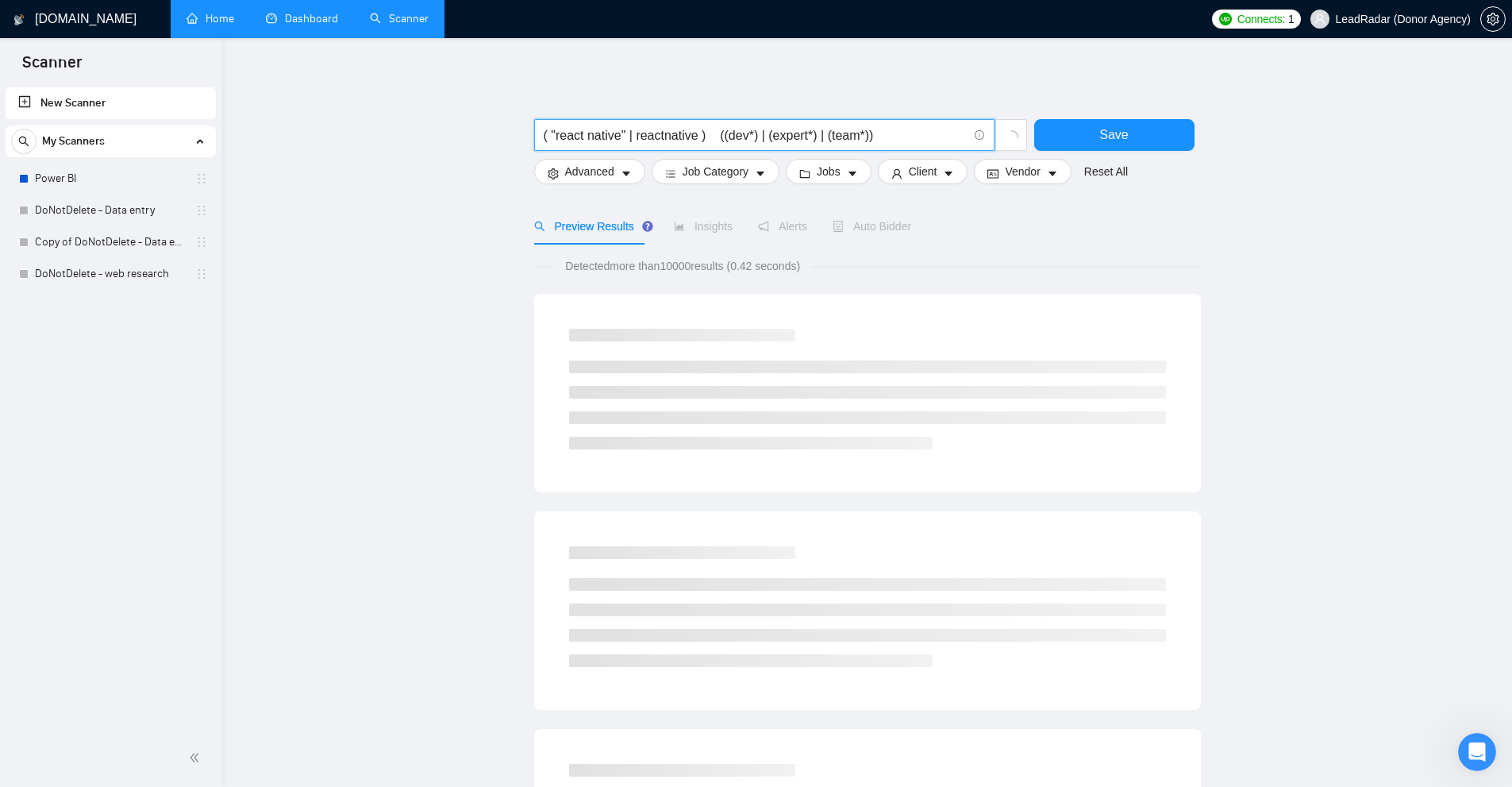
click at [866, 136] on input "( "react native" | reactnative ) ((dev*) | (expert*) | (team*))" at bounding box center [756, 135] width 424 height 20
click at [876, 135] on input "( "react native" | reactnative ) ((dev*) | (expert*) | (team*) | (agenc*))" at bounding box center [756, 135] width 424 height 20
drag, startPoint x: 876, startPoint y: 135, endPoint x: 916, endPoint y: 136, distance: 40.0
click at [915, 136] on input "( "react native" | reactnative ) ((dev*) | (expert*) | (team*) | (agenc*))" at bounding box center [756, 135] width 424 height 20
click at [916, 136] on input "( "react native" | reactnative ) ((dev*) | (expert*) | (team*) | (agenc*))" at bounding box center [756, 135] width 424 height 20
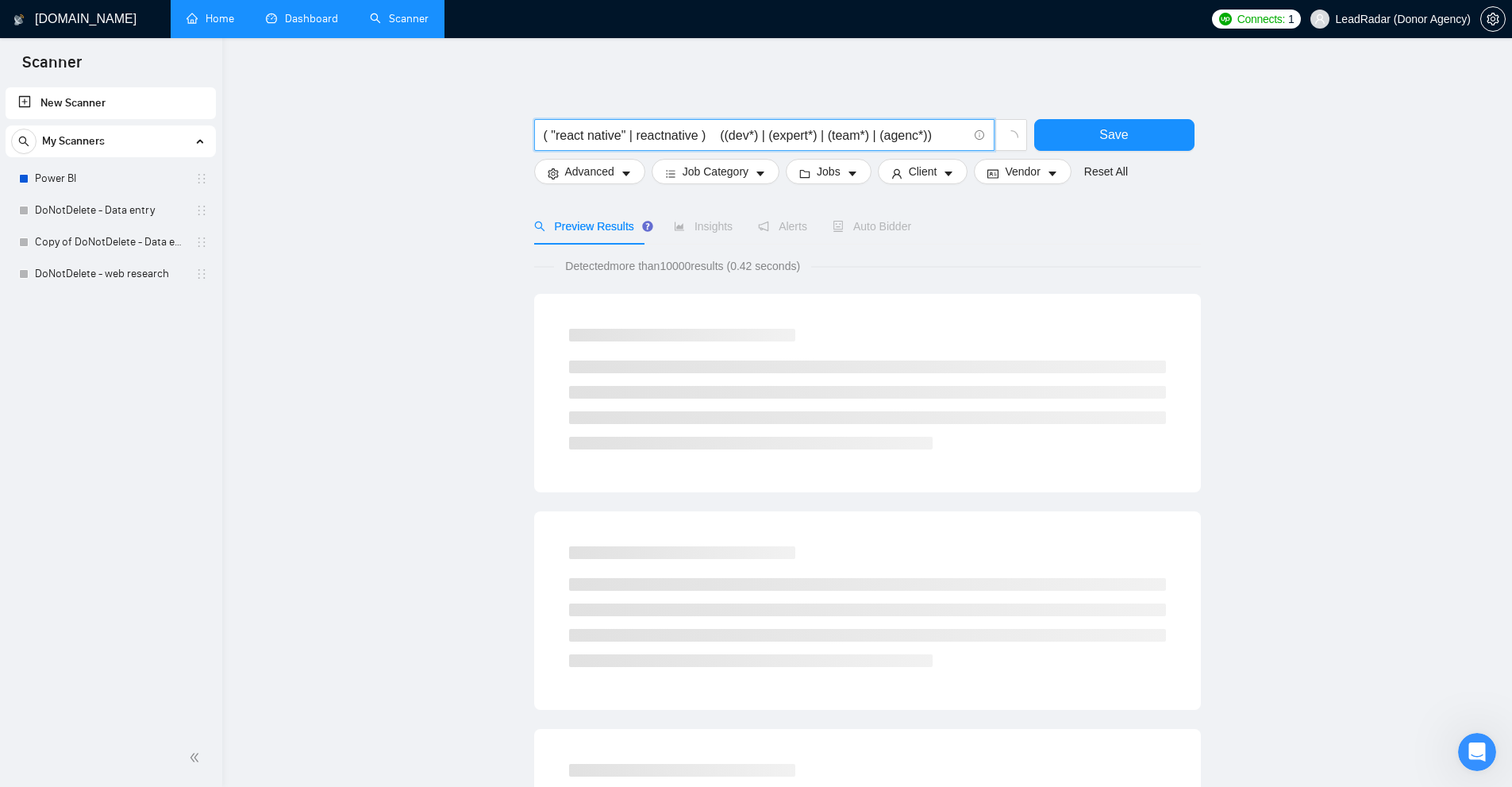
click at [573, 129] on input "( "react native" | reactnative ) ((dev*) | (expert*) | (team*) | (agenc*))" at bounding box center [756, 135] width 424 height 20
drag, startPoint x: 573, startPoint y: 129, endPoint x: 629, endPoint y: 129, distance: 56.0
click at [629, 129] on input "( "react native" | reactnative ) ((dev*) | (expert*) | (team*) | (agenc*))" at bounding box center [756, 135] width 424 height 20
click at [676, 134] on input "( "react native" | reactnative ) ((dev*) | (expert*) | (team*) | (agenc*))" at bounding box center [756, 135] width 424 height 20
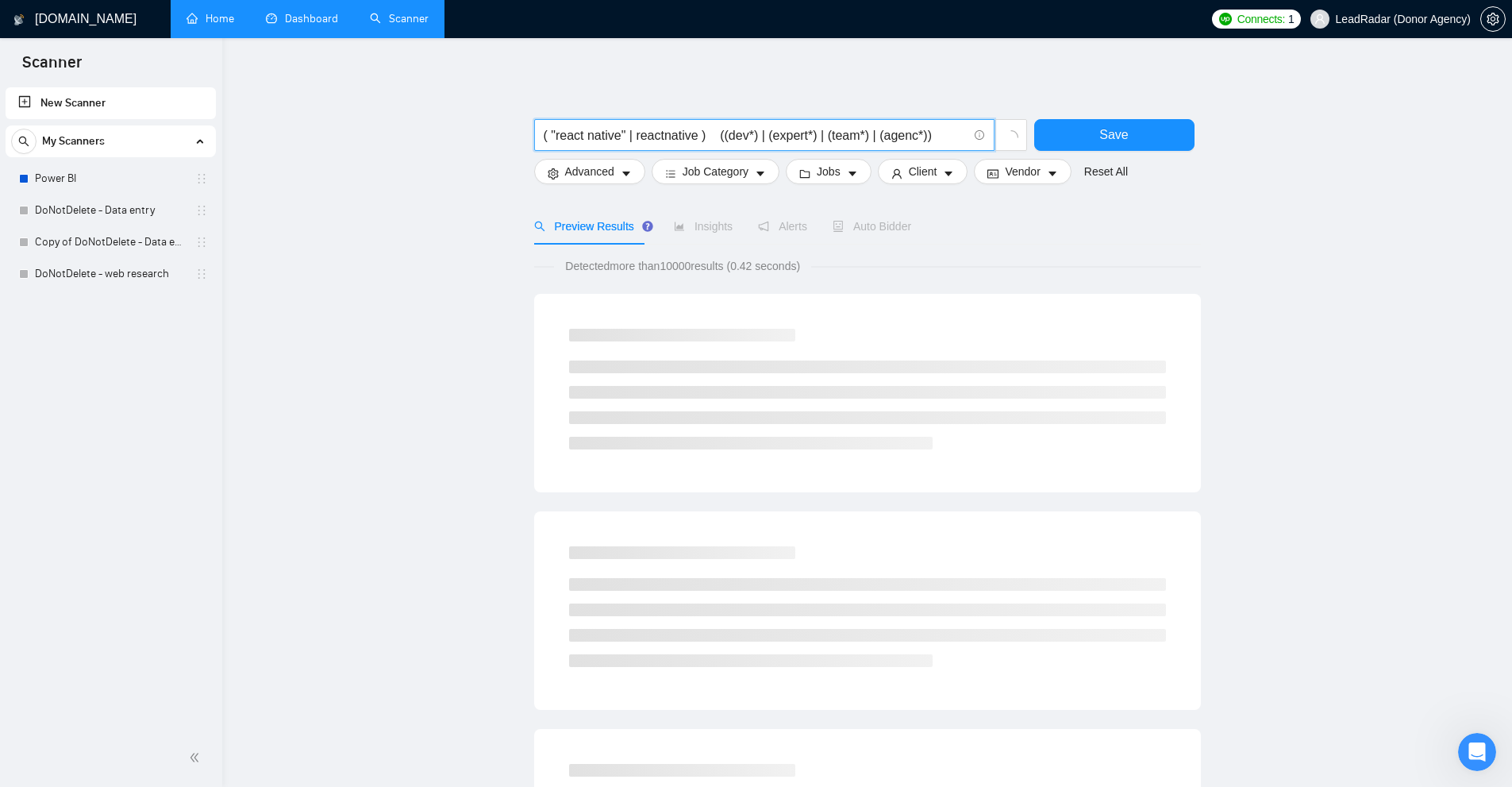
click at [741, 134] on input "( "react native" | reactnative ) ((dev*) | (expert*) | (team*) | (agenc*))" at bounding box center [756, 135] width 424 height 20
click at [789, 139] on input "( "react native" | reactnative ) ((dev*) | (expert*) | (team*) | (agenc*))" at bounding box center [756, 135] width 424 height 20
click at [787, 138] on input "( "react native" | reactnative ) ((dev*) | (expert*) | (team*) | (agenc*))" at bounding box center [756, 135] width 424 height 20
click at [831, 130] on input "( "react native" | reactnative ) ((dev*) | (expert*) | (team*) | (agenc*))" at bounding box center [756, 135] width 424 height 20
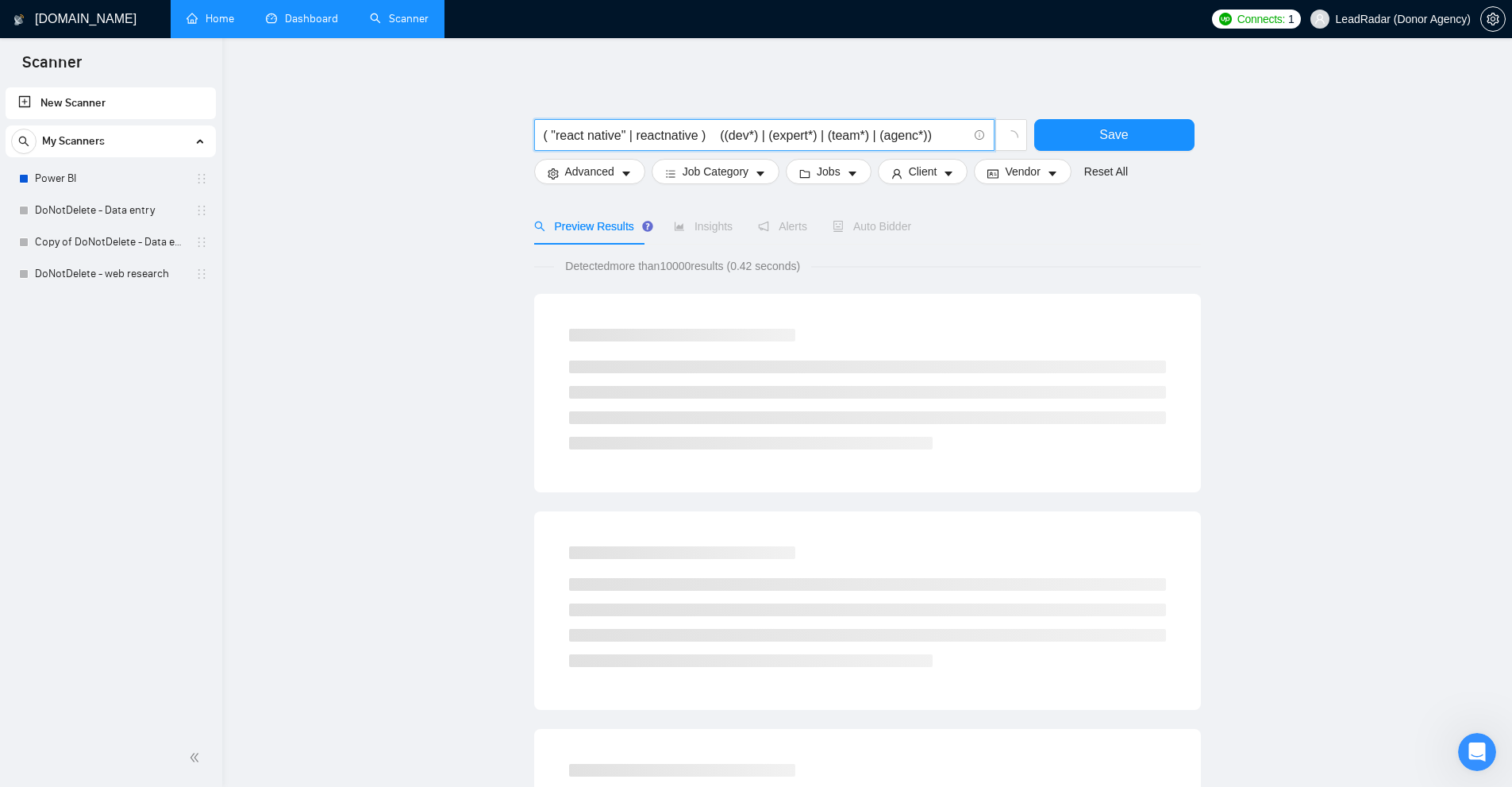
click at [831, 130] on input "( "react native" | reactnative ) ((dev*) | (expert*) | (team*) | (agenc*))" at bounding box center [756, 135] width 424 height 20
click at [897, 138] on input "( "react native" | reactnative ) ((dev*) | (expert*) | (team*) | (agenc*))" at bounding box center [756, 135] width 424 height 20
drag, startPoint x: 752, startPoint y: 133, endPoint x: 916, endPoint y: 132, distance: 164.0
click at [916, 132] on input "( "react native" | reactnative ) ((dev*) | (expert*) | (team*) | (agenc*))" at bounding box center [756, 135] width 424 height 20
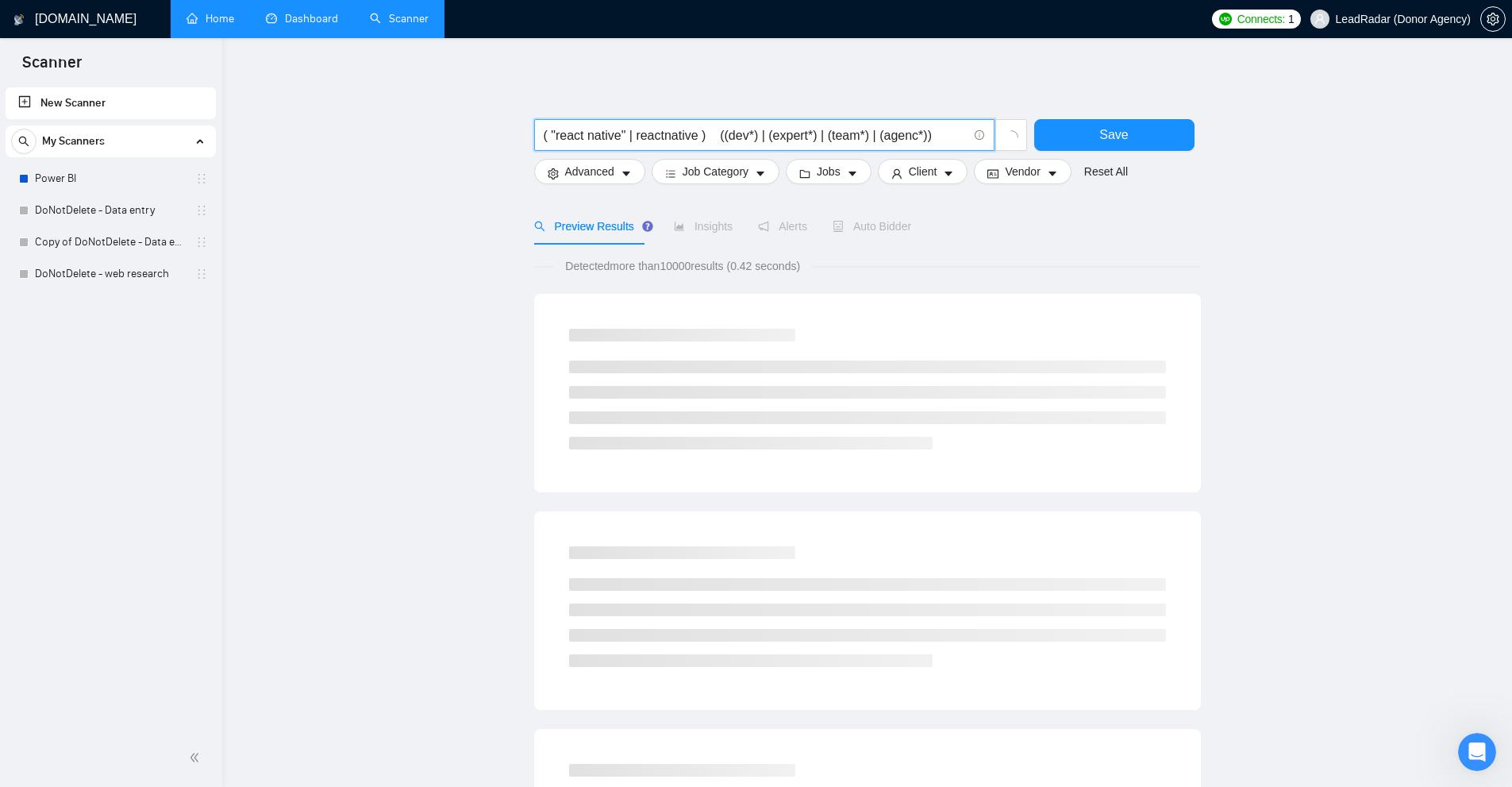
click at [704, 137] on input "( "react native" | reactnative ) ((dev*) | (expert*) | (team*) | (agenc*))" at bounding box center [756, 135] width 424 height 20
click at [612, 142] on input "( "react native" | reactnative ) ((dev*) | (expert*) | (team*) | (agenc*))" at bounding box center [756, 135] width 424 height 20
click at [604, 142] on input "( "react native" | reactnative ) ((dev*) | (expert*) | (team*) | (agenc*))" at bounding box center [756, 135] width 424 height 20
click at [736, 134] on input "( "react native" | reactnative ) ((dev*) | (expert*) | (team*) | (agenc*))" at bounding box center [756, 135] width 424 height 20
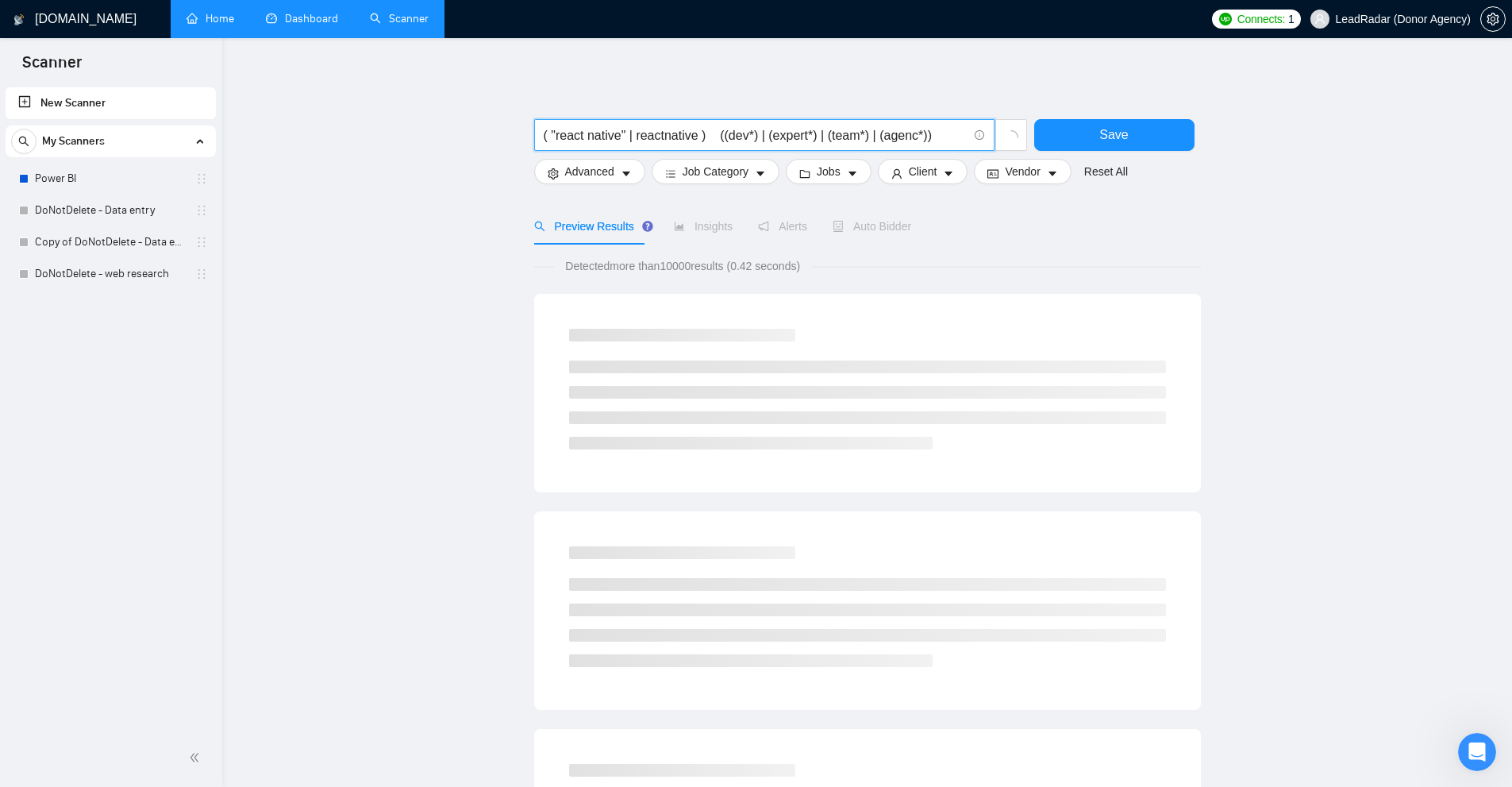
click at [584, 132] on input "( "react native" | reactnative ) ((dev*) | (expert*) | (team*) | (agenc*))" at bounding box center [756, 135] width 424 height 20
click at [791, 137] on input "( "react native" | reactnative ) ((dev*) | (expert*) | (team*) | (agenc*))" at bounding box center [756, 135] width 424 height 20
click at [728, 150] on span "( "react native" | reactnative ) ((dev*) | (expert*) | (team*) | (agenc*))" at bounding box center [764, 134] width 460 height 32
drag, startPoint x: 718, startPoint y: 136, endPoint x: 708, endPoint y: 135, distance: 10.0
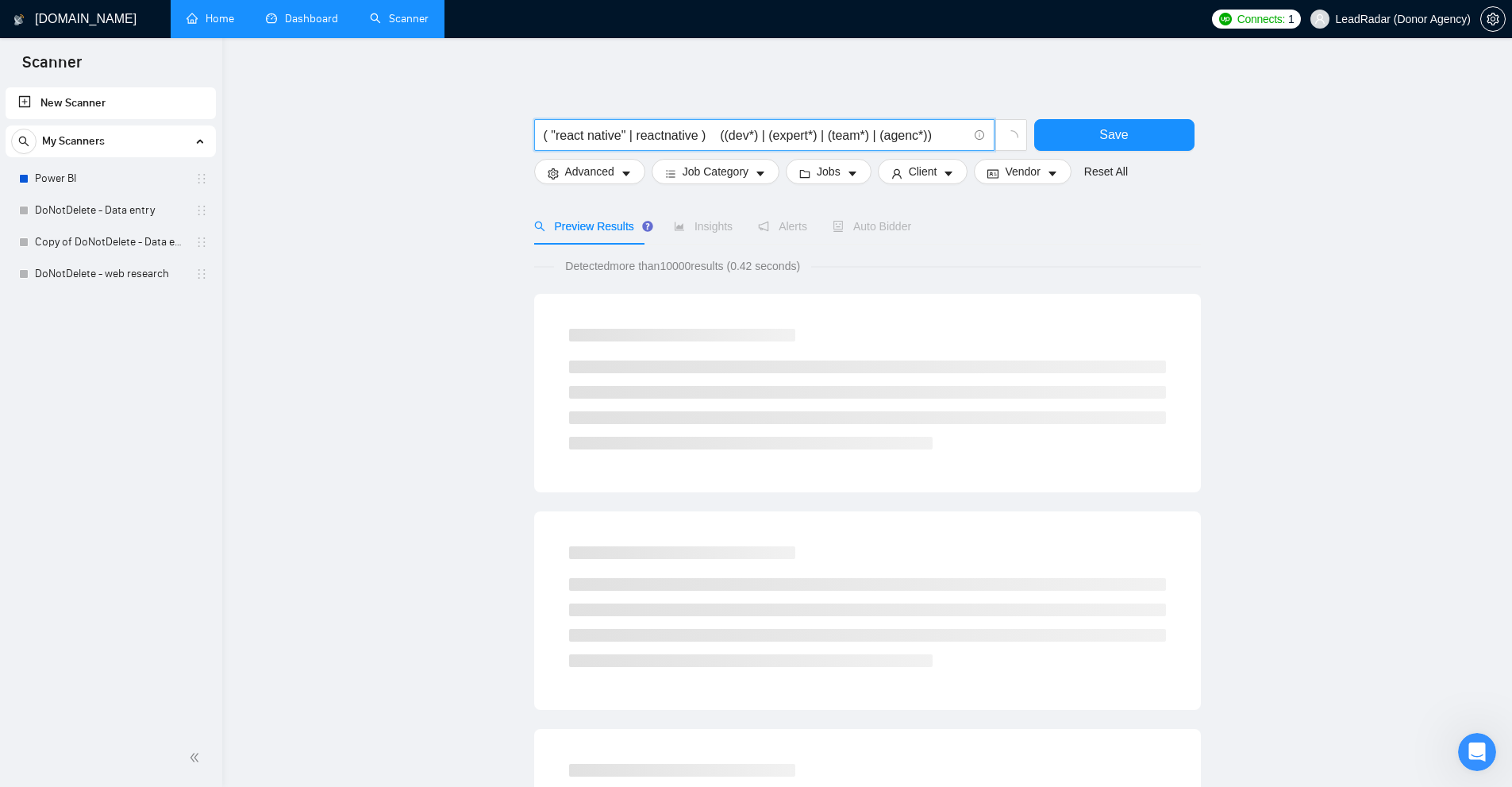
click at [708, 135] on input "( "react native" | reactnative ) ((dev*) | (expert*) | (team*) | (agenc*))" at bounding box center [756, 135] width 424 height 20
click at [632, 135] on input "( "react native" | reactnative ) ((dev*) | (expert*) | (team*) | (agenc*))" at bounding box center [756, 135] width 424 height 20
click at [700, 134] on input "( "react native" | reactnative ) ((dev*) | (expert*) | (team*) | (agenc*))" at bounding box center [756, 135] width 424 height 20
click at [719, 134] on input "( "react native" | reactnative ) ((dev*) | (expert*) | (team*) | (agenc*))" at bounding box center [756, 135] width 424 height 20
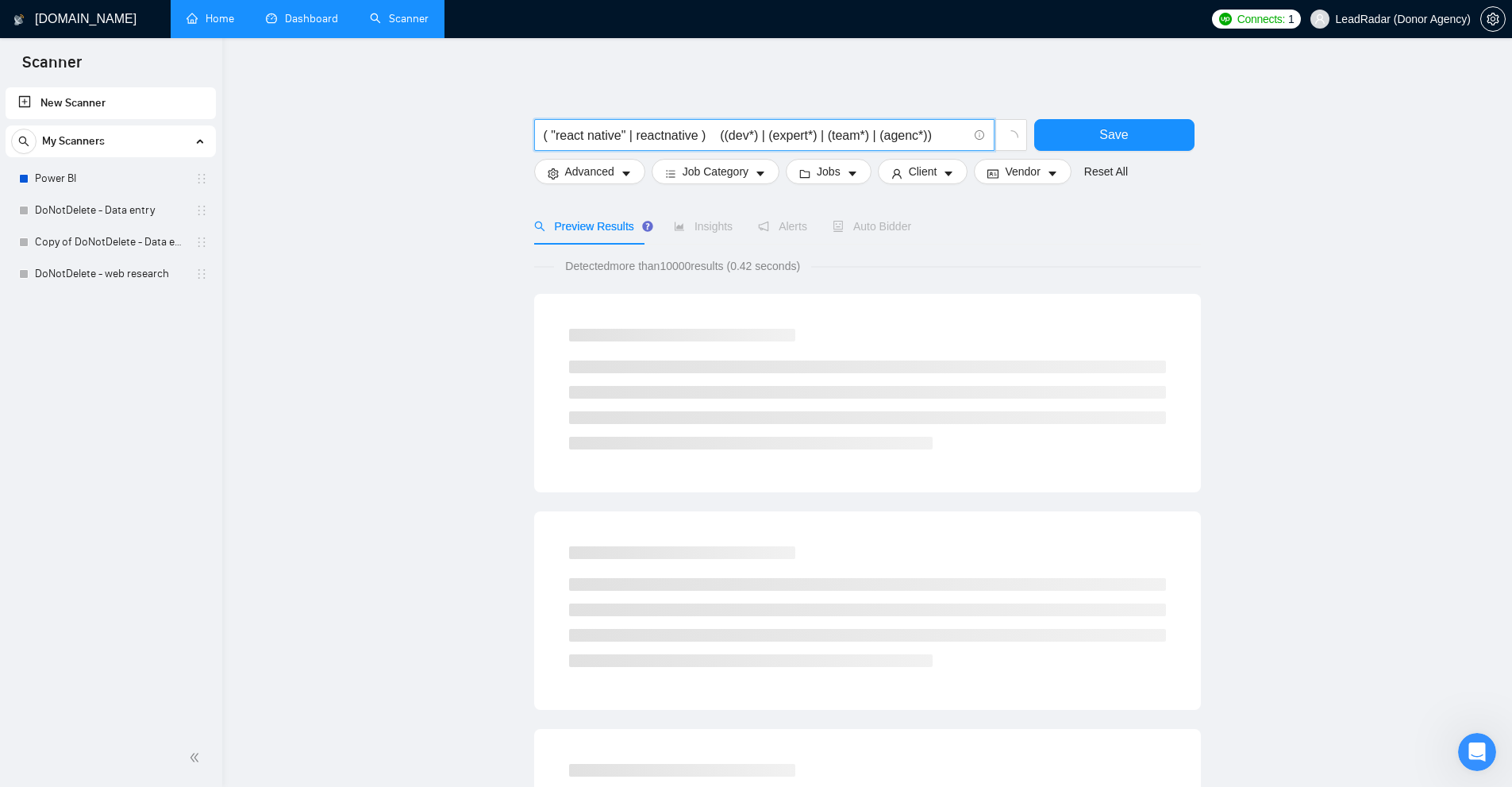
click at [710, 136] on input "( "react native" | reactnative ) ((dev*) | (expert*) | (team*) | (agenc*))" at bounding box center [756, 135] width 424 height 20
click at [761, 134] on input "( "react native" | reactnative ) + ((dev*) | (expert*) | (team*) | (agenc*))" at bounding box center [756, 135] width 424 height 20
drag, startPoint x: 705, startPoint y: 134, endPoint x: 512, endPoint y: 131, distance: 193.0
click at [512, 131] on main "( "react native" | reactnative ) + ((dev*) | (expert*) | (team*) | (agenc*)) Sa…" at bounding box center [867, 732] width 1239 height 1337
click at [780, 131] on input "( "react native" | reactnative ) + ((dev*) | (expert*) | (team*) | (agenc*))" at bounding box center [756, 135] width 424 height 20
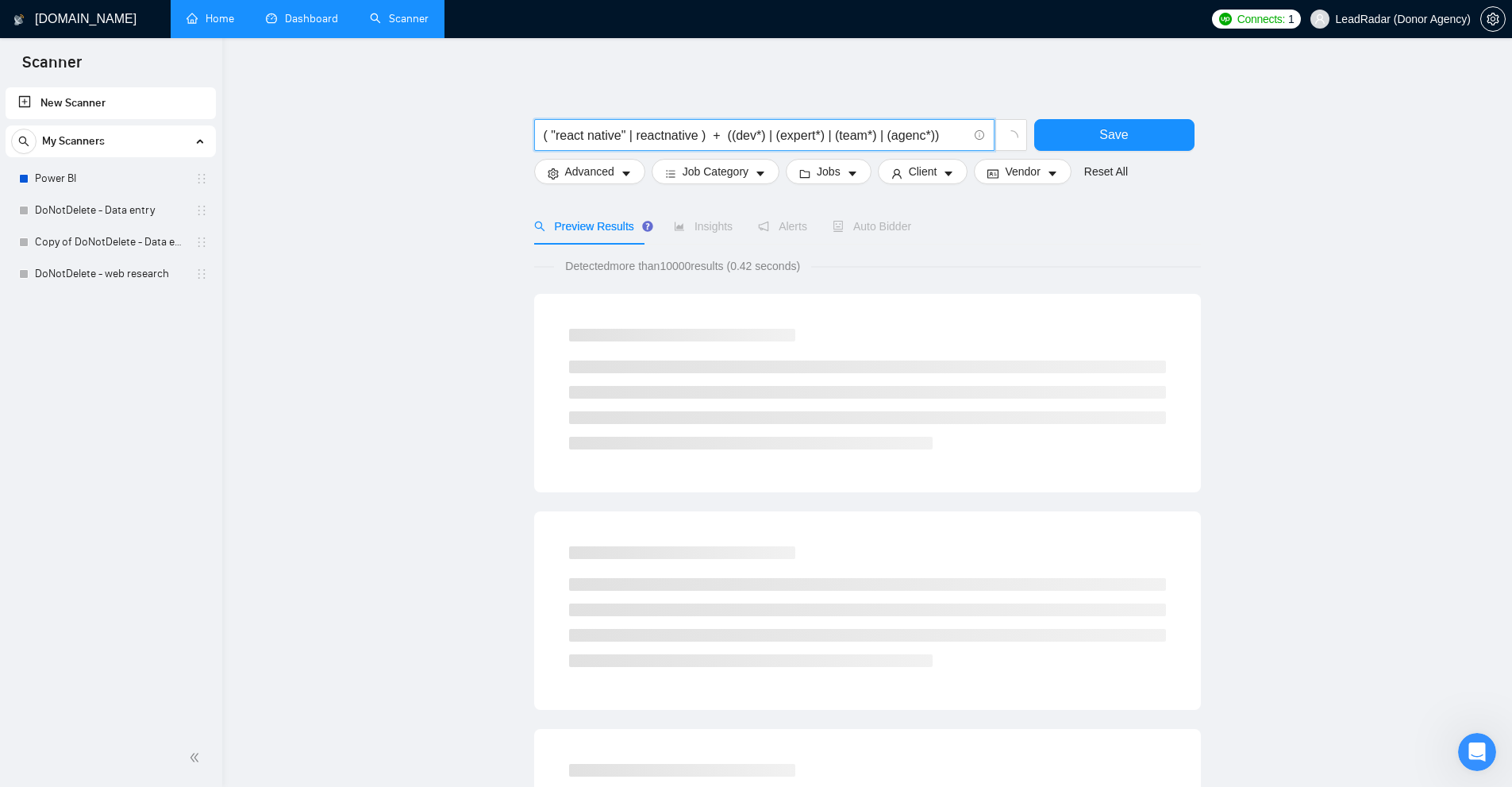
drag, startPoint x: 735, startPoint y: 136, endPoint x: 935, endPoint y: 134, distance: 200.0
click at [935, 134] on input "( "react native" | reactnative ) + ((dev*) | (expert*) | (team*) | (agenc*))" at bounding box center [756, 135] width 424 height 20
click at [875, 134] on input "( "react native" | reactnative ) + ((dev*) | (expert*) | (team*) | (agenc*))" at bounding box center [756, 135] width 424 height 20
click at [864, 134] on input "( "react native" | reactnative ) + ((dev*) | (expert*) | (team*) | (agenc*))" at bounding box center [756, 135] width 424 height 20
click at [866, 134] on input "( "react native" | reactnative ) + ((dev*) | (expert*) | (team*) | (agenc*))" at bounding box center [756, 135] width 424 height 20
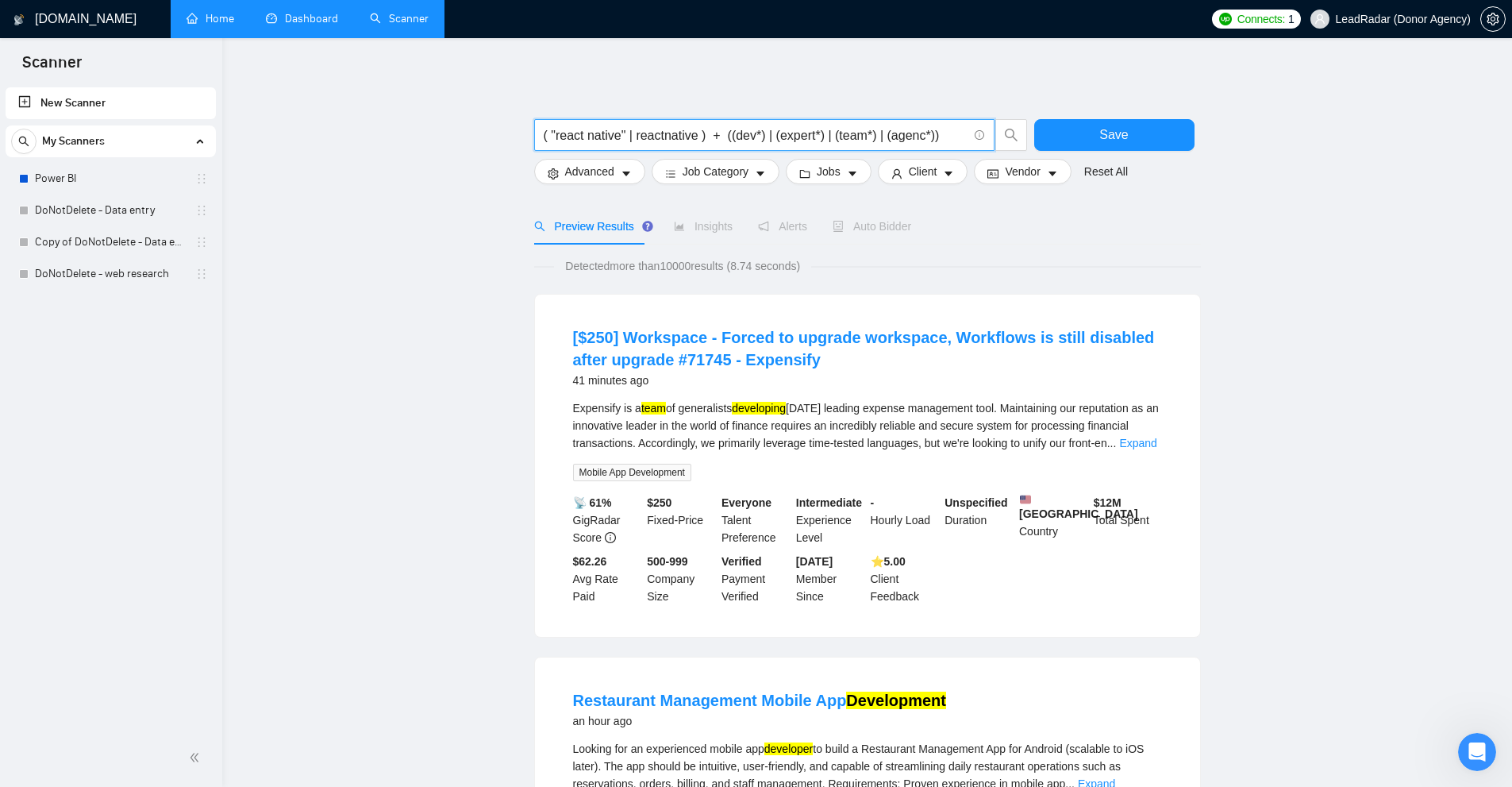
type input "( "react native" | reactnative ) + ((dev*) | (expert*) | (team*) | (agenc*))"
click at [861, 151] on span "( "react native" | reactnative ) + ((dev*) | (expert*) | (team*) | (agenc*))" at bounding box center [764, 134] width 460 height 32
click at [1133, 438] on link "Expand" at bounding box center [1137, 443] width 37 height 13
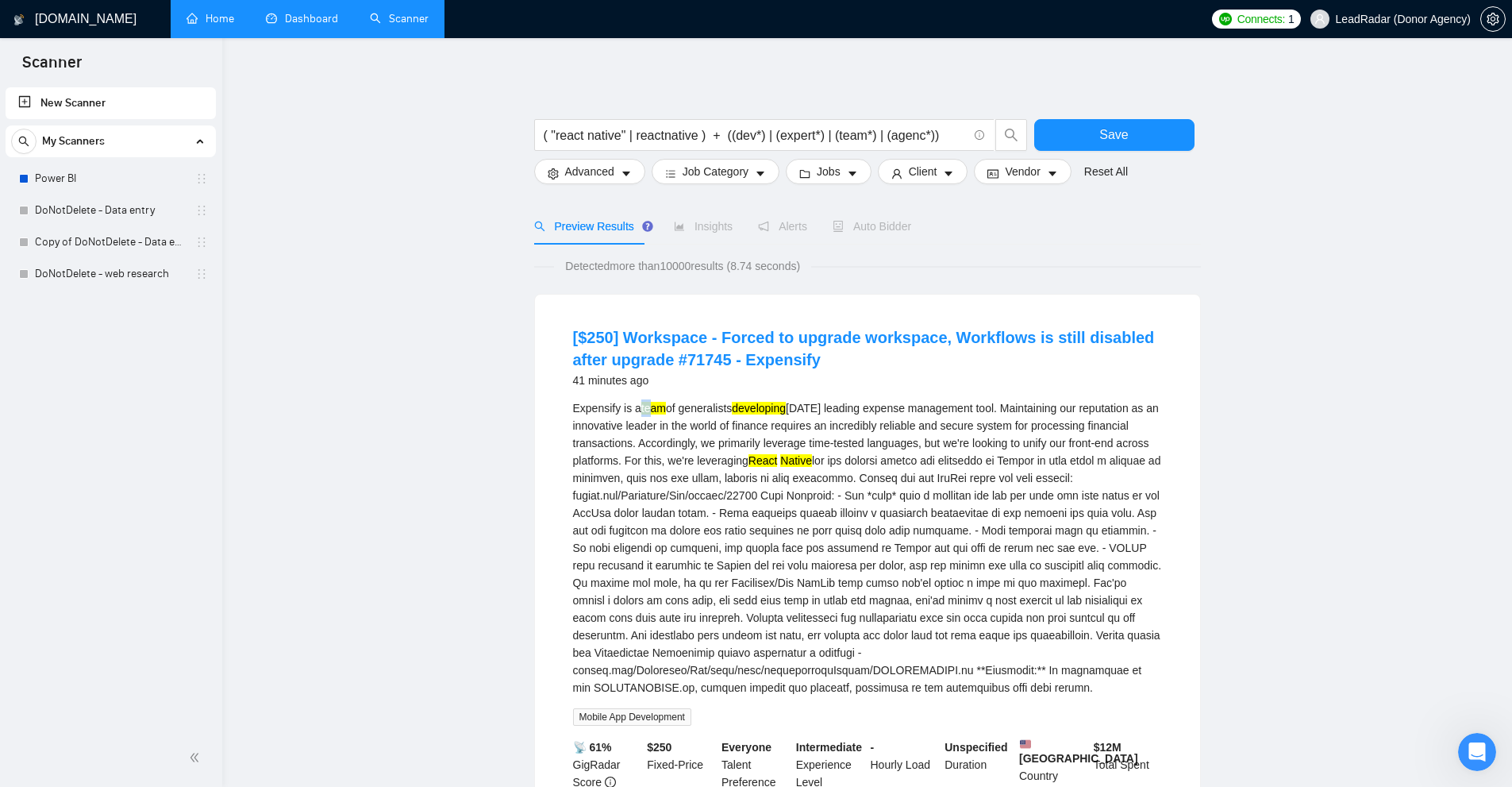
click at [663, 405] on div "Expensify is a team of generalists developing [DATE] leading expense management…" at bounding box center [867, 547] width 588 height 297
drag, startPoint x: 775, startPoint y: 404, endPoint x: 831, endPoint y: 407, distance: 56.1
click at [827, 405] on div "Expensify is a team of generalists developing [DATE] leading expense management…" at bounding box center [867, 547] width 588 height 297
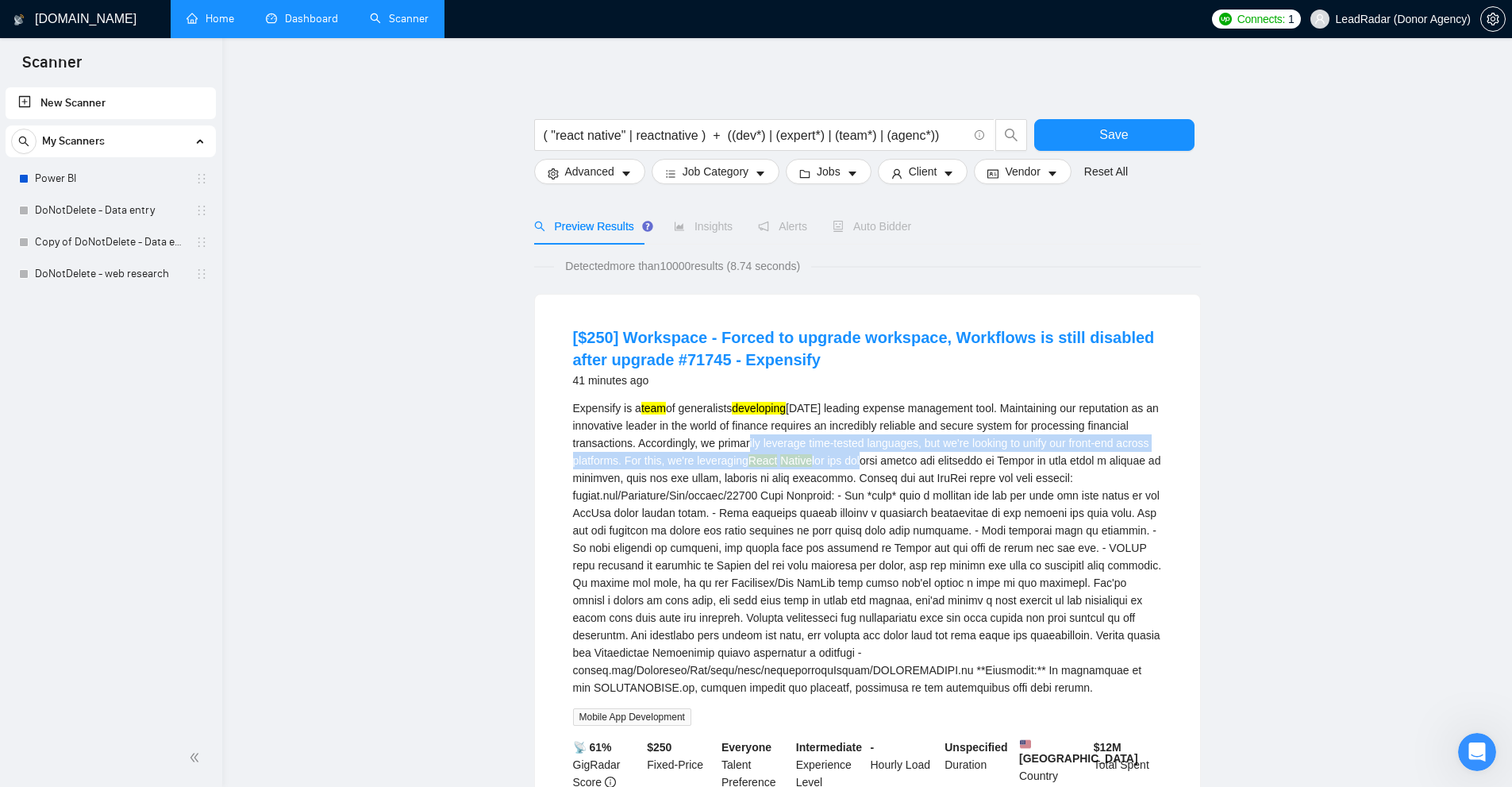
drag, startPoint x: 843, startPoint y: 459, endPoint x: 864, endPoint y: 458, distance: 21.0
click at [864, 458] on div "Expensify is a team of generalists developing [DATE] leading expense management…" at bounding box center [867, 547] width 588 height 297
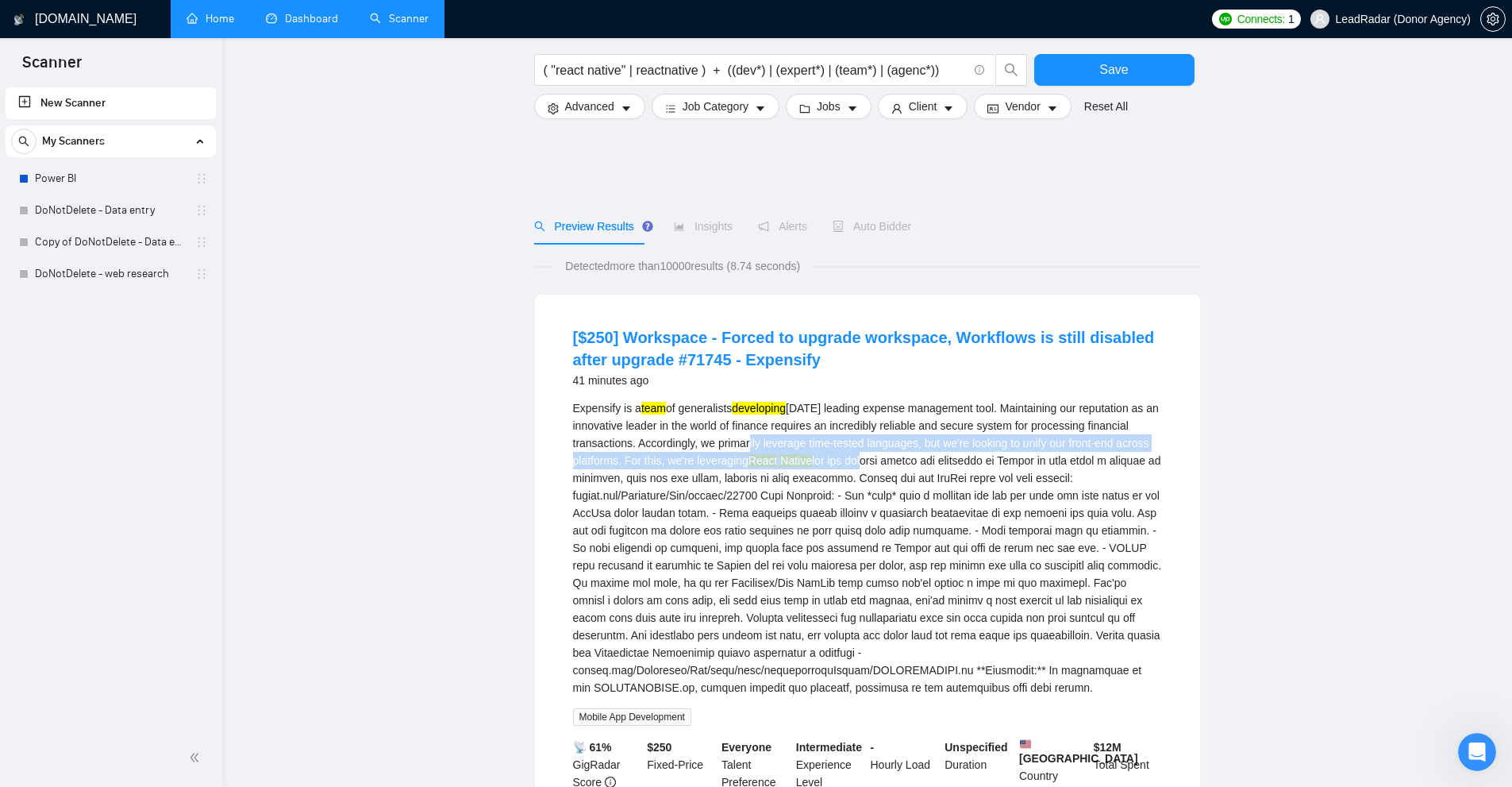
scroll to position [556, 0]
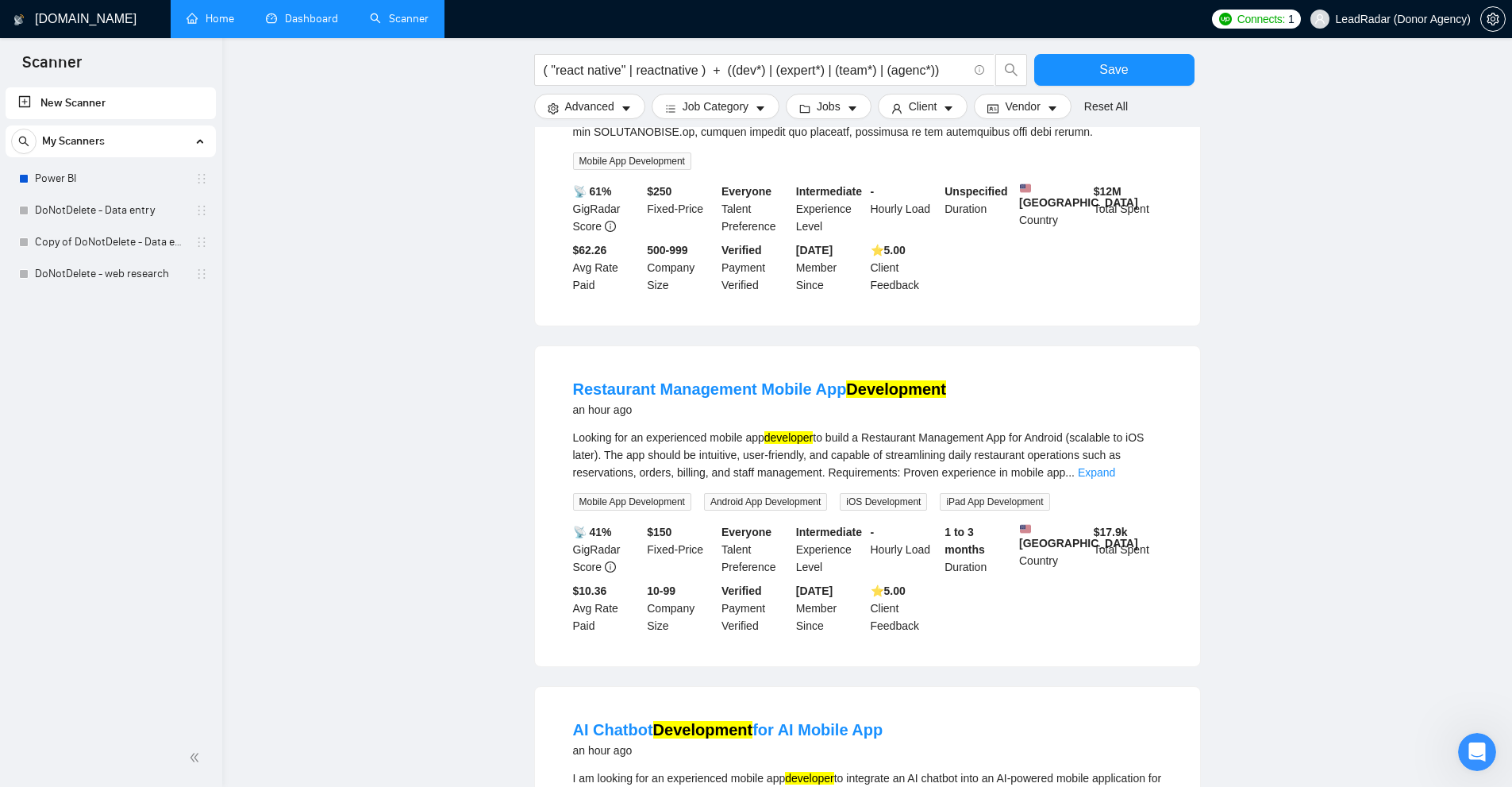
click at [1121, 481] on div "Looking for an experienced mobile app developer to build a Restaurant Managemen…" at bounding box center [867, 454] width 588 height 53
click at [1055, 478] on div "Looking for an experienced mobile app developer to build a Restaurant Managemen…" at bounding box center [867, 454] width 588 height 53
click at [1078, 478] on link "Expand" at bounding box center [1096, 472] width 37 height 13
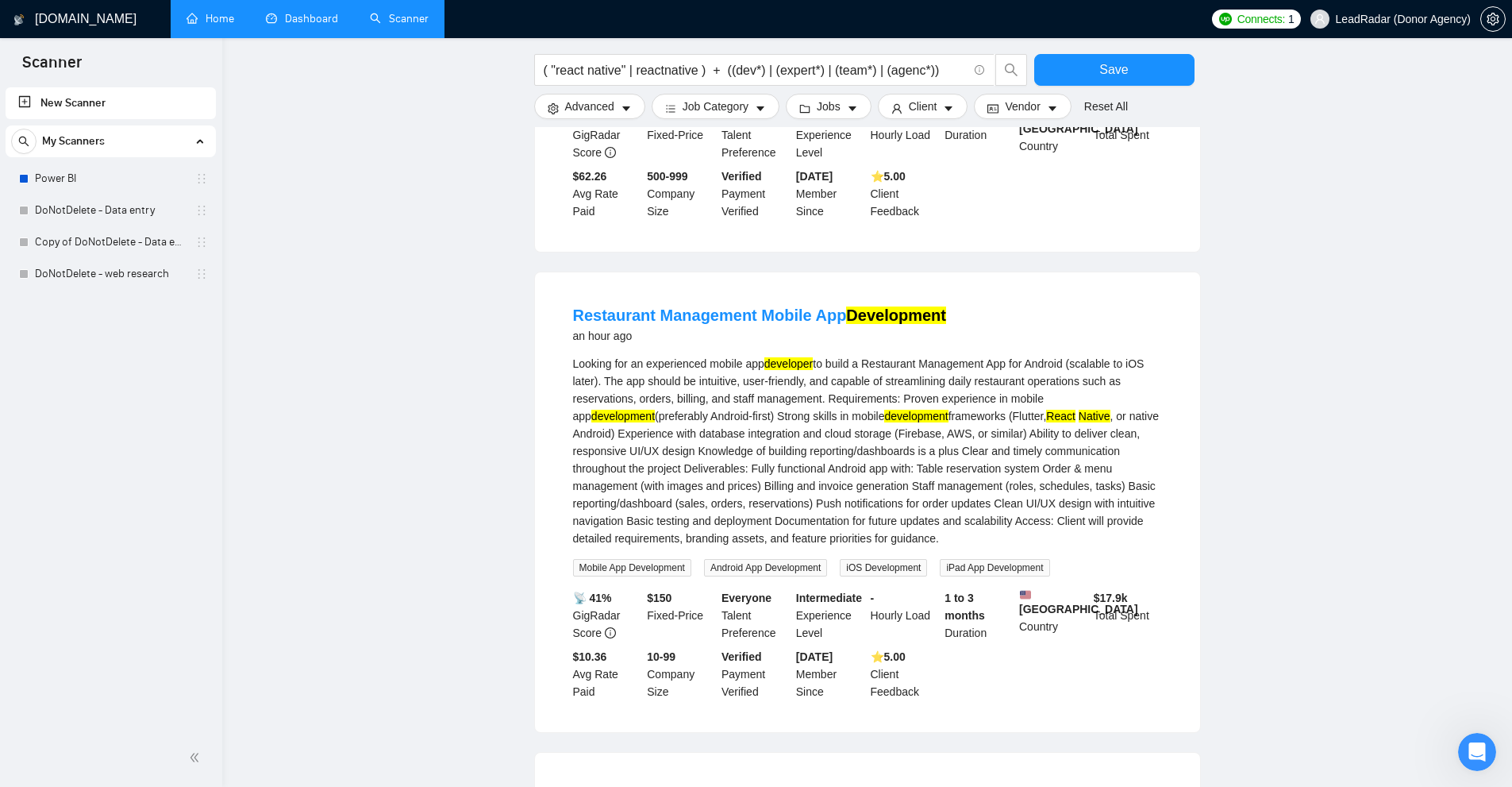
scroll to position [0, 0]
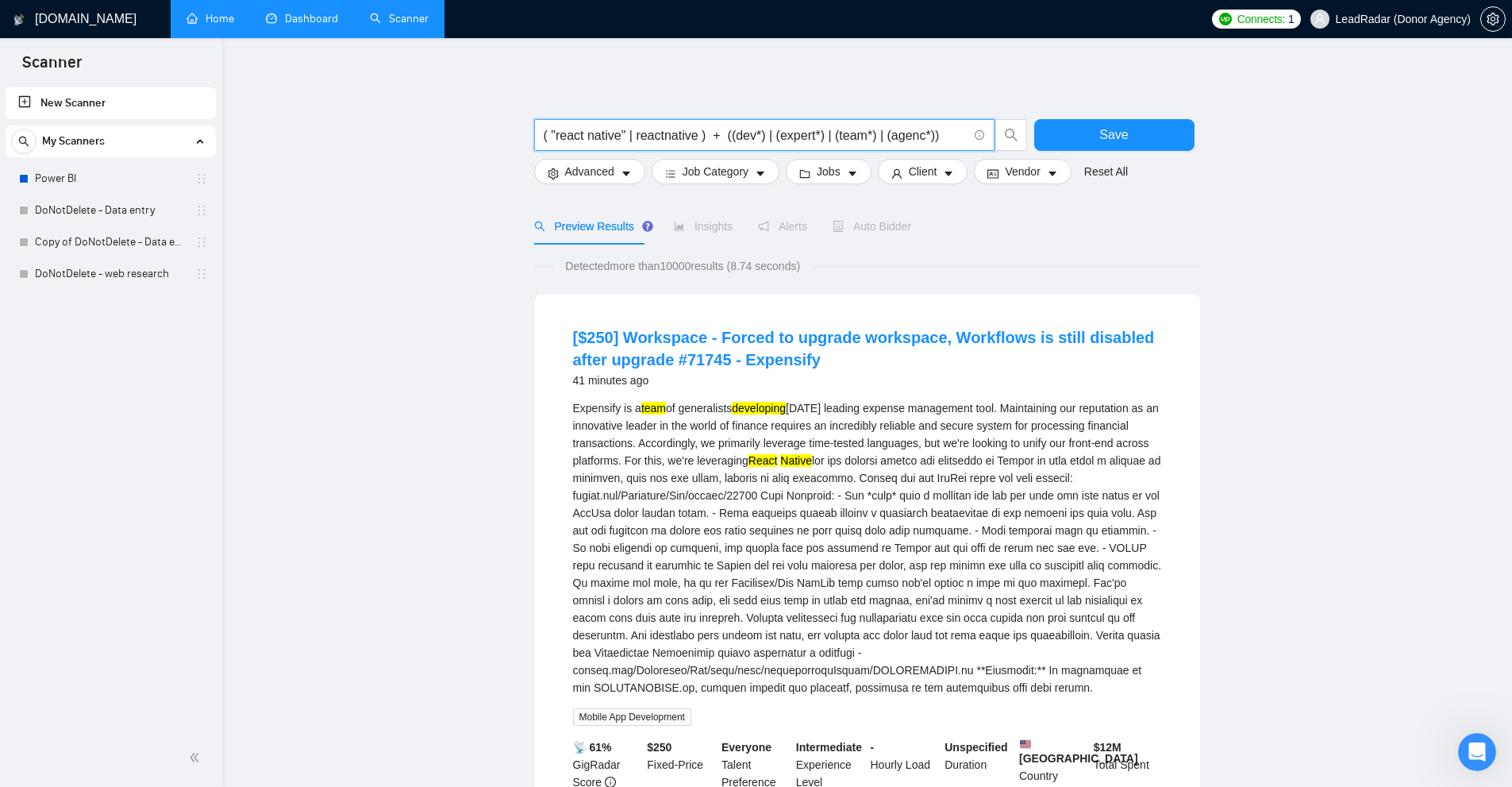
drag, startPoint x: 710, startPoint y: 134, endPoint x: 1261, endPoint y: 135, distance: 551.0
click at [632, 124] on span "( "react native" | reactnative ) + ((dev*) | (expert*) | (team*) | (agenc*))" at bounding box center [764, 134] width 460 height 32
click at [588, 137] on input "( "react native" | reactnative ) + ((dev*) | (expert*) | (team*) | (agenc*))" at bounding box center [756, 135] width 424 height 20
drag, startPoint x: 588, startPoint y: 137, endPoint x: 643, endPoint y: 139, distance: 55.0
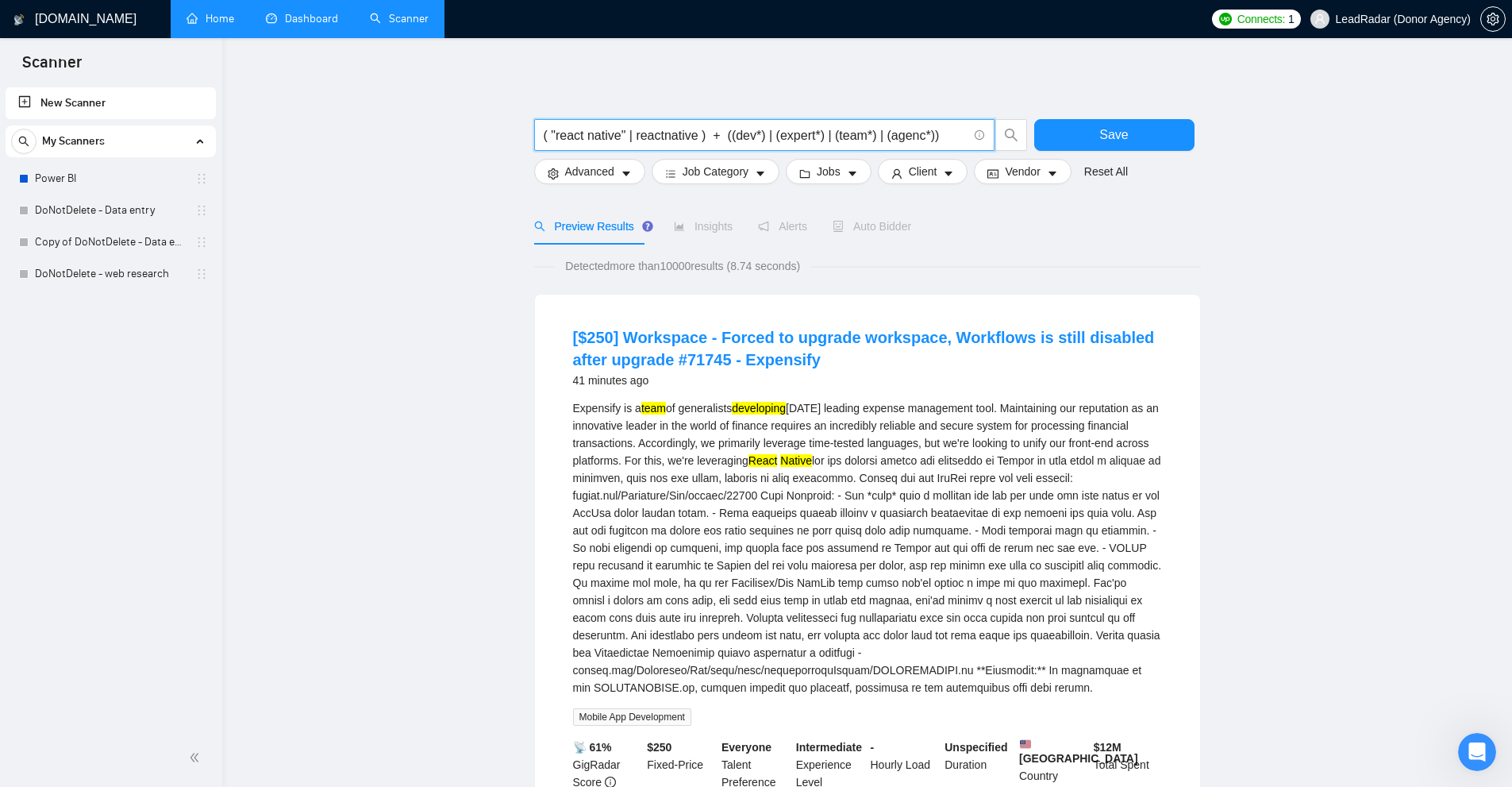
click at [643, 139] on input "( "react native" | reactnative ) + ((dev*) | (expert*) | (team*) | (agenc*))" at bounding box center [756, 135] width 424 height 20
drag, startPoint x: 709, startPoint y: 133, endPoint x: 354, endPoint y: 132, distance: 355.0
drag, startPoint x: 731, startPoint y: 134, endPoint x: 929, endPoint y: 135, distance: 198.0
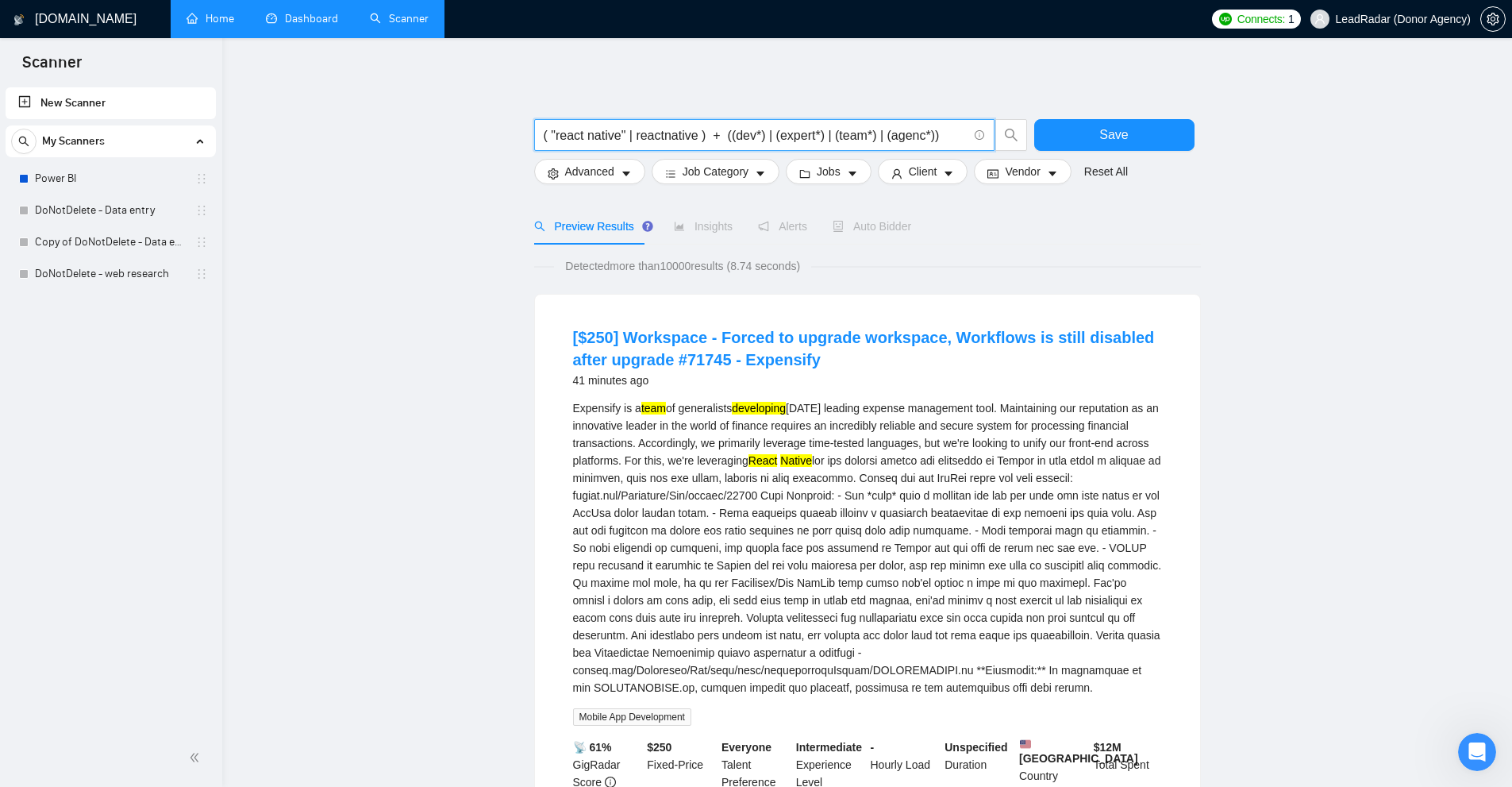
click at [929, 135] on input "( "react native" | reactnative ) + ((dev*) | (expert*) | (team*) | (agenc*))" at bounding box center [756, 135] width 424 height 20
click at [1089, 123] on button "Save" at bounding box center [1114, 134] width 160 height 32
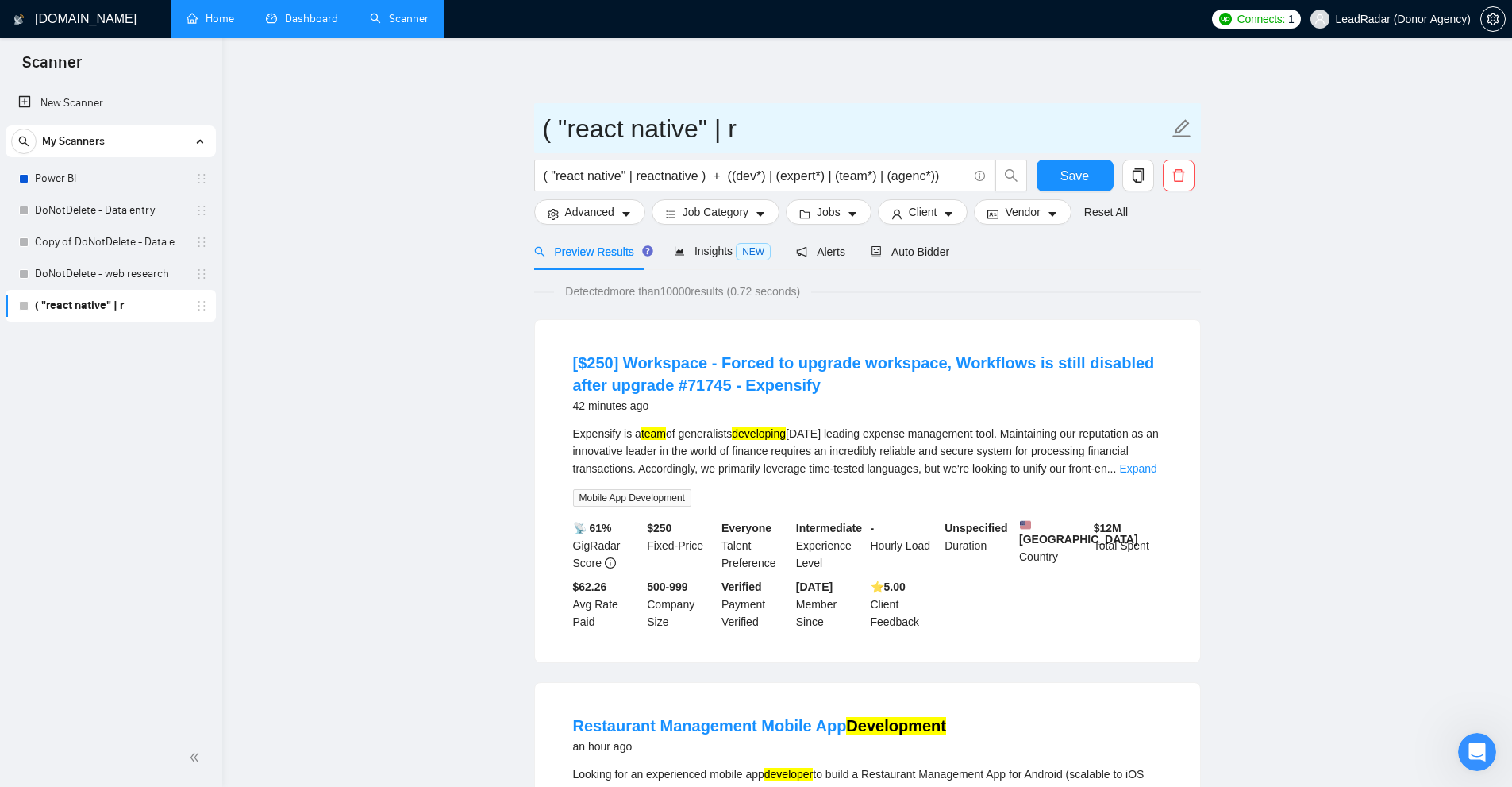
click at [761, 122] on input "( "react native" | r" at bounding box center [856, 128] width 625 height 40
type input "RN"
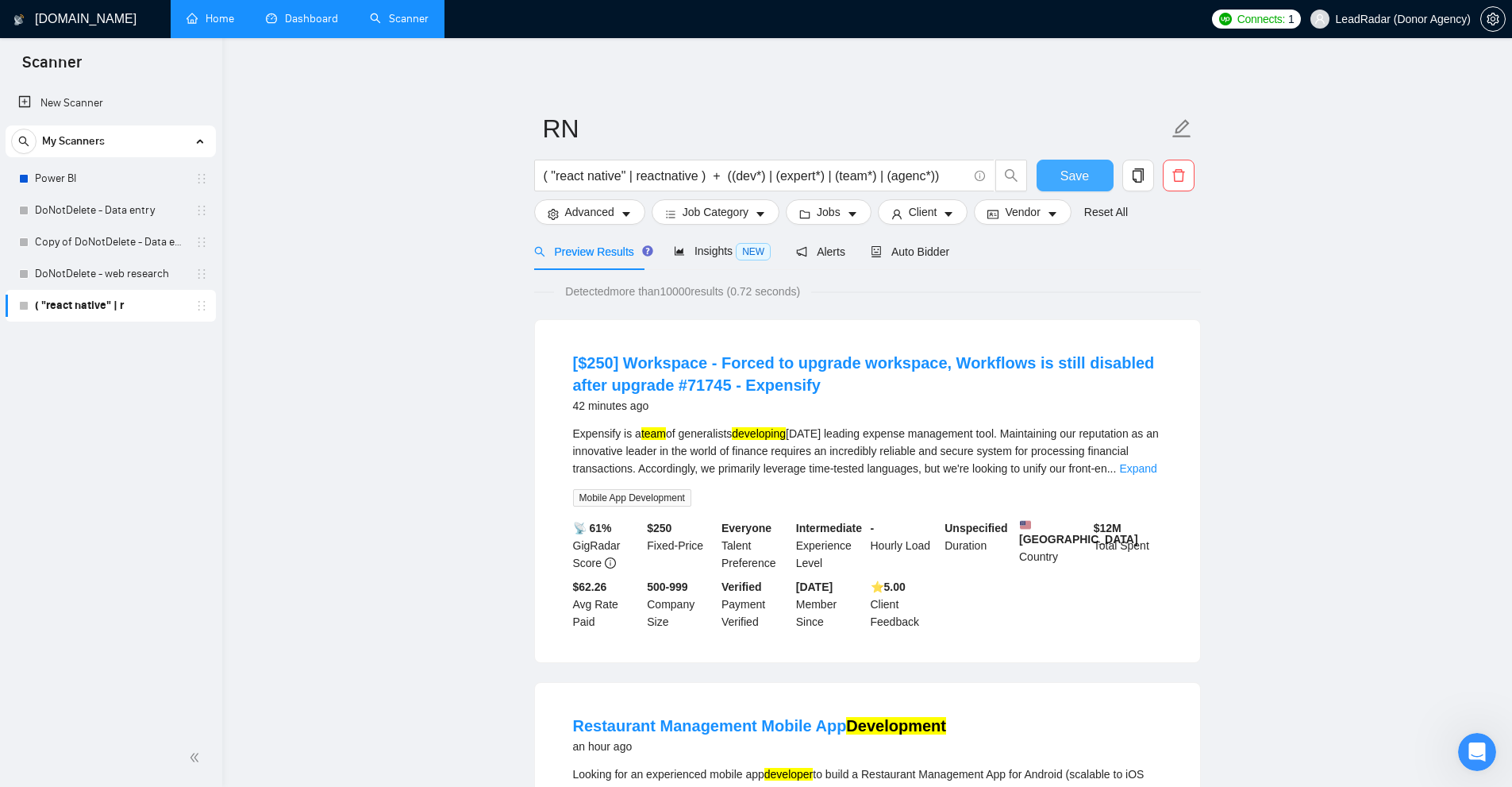
click at [1104, 177] on button "Save" at bounding box center [1074, 175] width 77 height 32
click at [579, 189] on span "( "react native" | reactnative ) + ((dev*) | (expert*) | (team*) | (agenc*))" at bounding box center [764, 175] width 460 height 32
click at [591, 178] on input "( "react native" | reactnative ) + ((dev*) | (expert*) | (team*) | (agenc*))" at bounding box center [756, 176] width 424 height 20
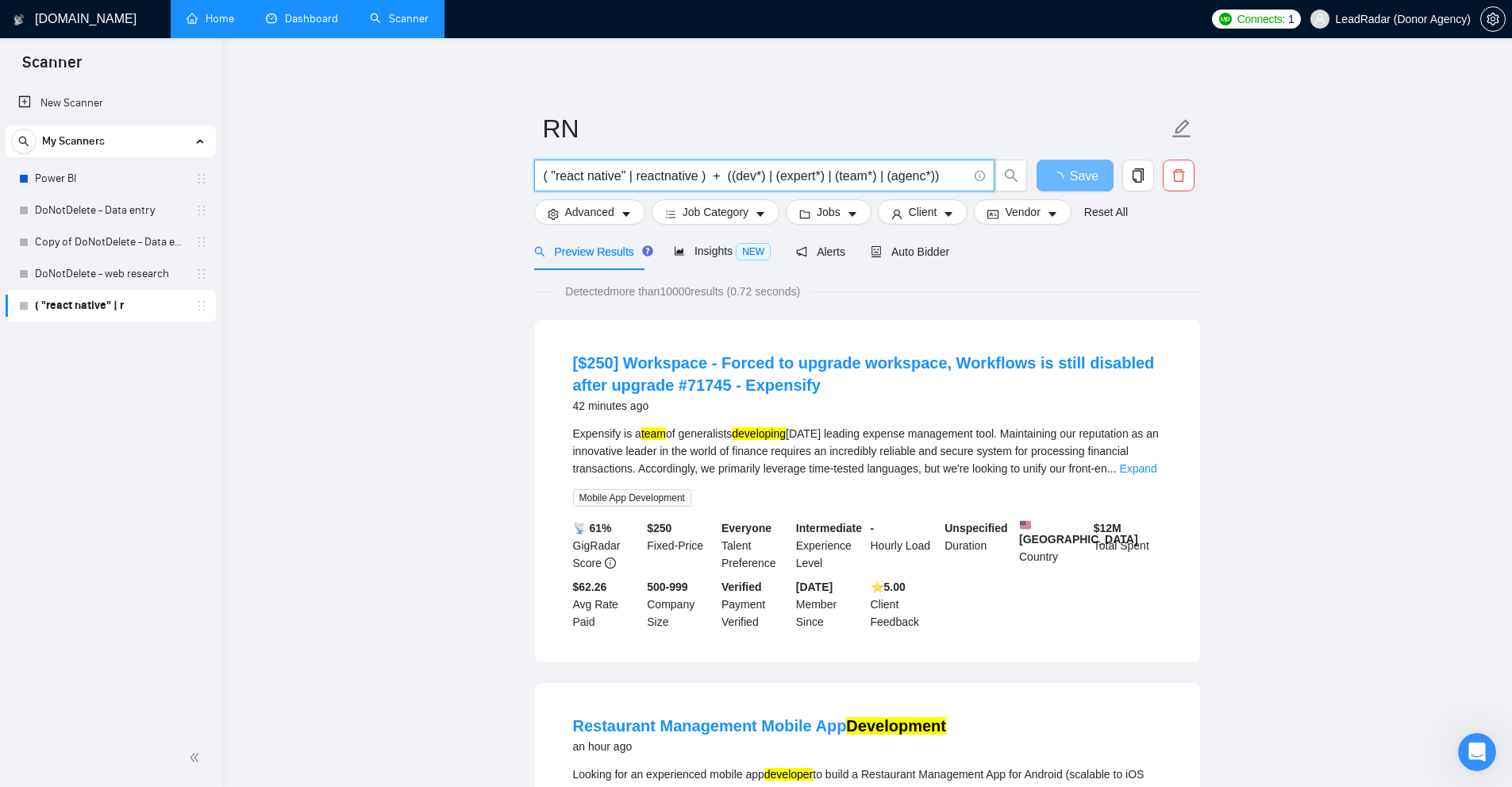
click at [591, 178] on input "( "react native" | reactnative ) + ((dev*) | (expert*) | (team*) | (agenc*))" at bounding box center [756, 176] width 424 height 20
click at [565, 172] on input "( "react native" | reactnative ) + ((dev*) | (expert*) | (team*) | (agenc*))" at bounding box center [756, 176] width 424 height 20
click at [560, 174] on input "( "react native" | reactnative ) + ((dev*) | (expert*) | (team*) | (agenc*))" at bounding box center [756, 176] width 424 height 20
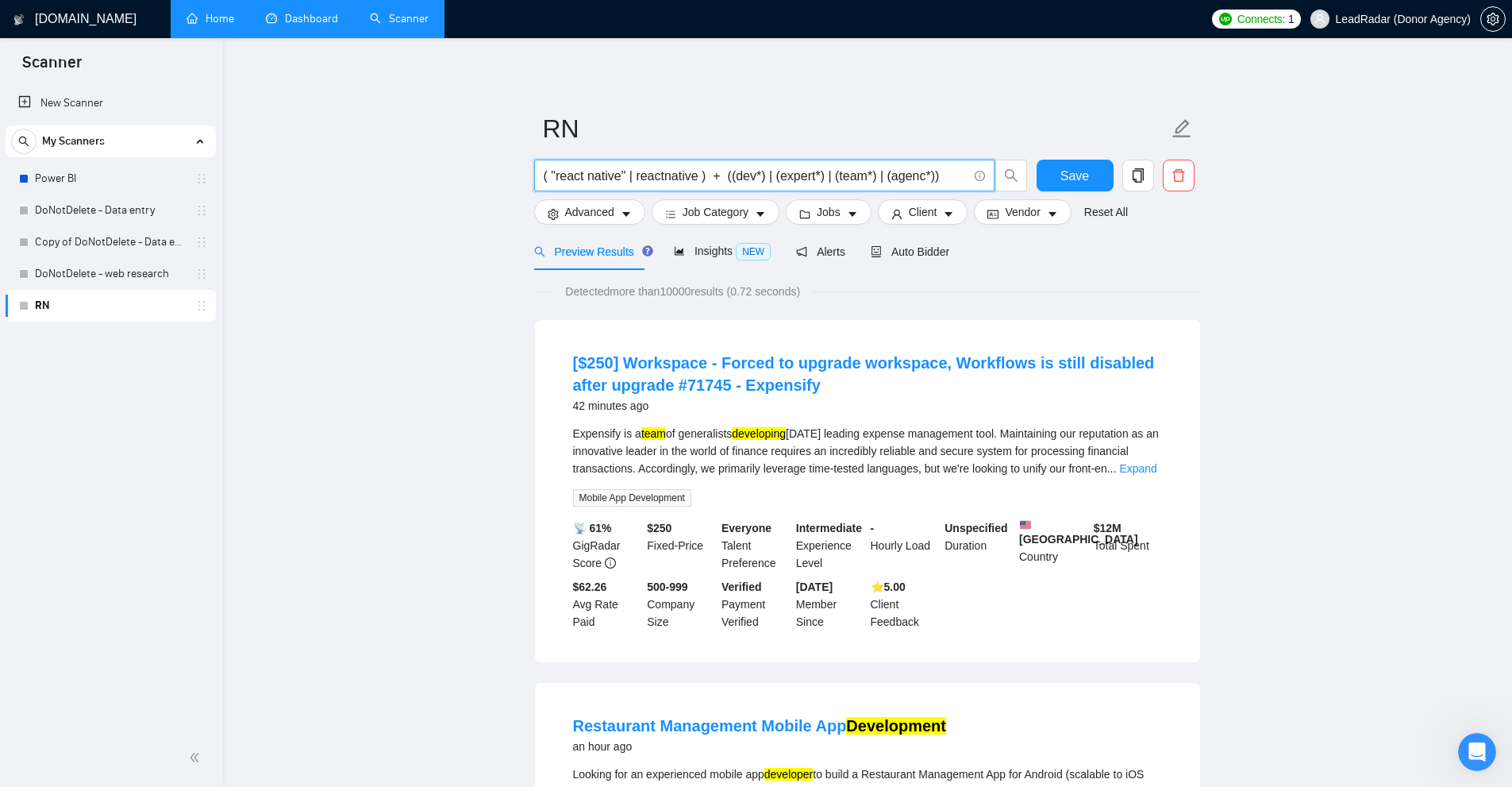
click at [820, 179] on input "( "react native" | reactnative ) + ((dev*) | (expert*) | (team*) | (agenc*))" at bounding box center [756, 176] width 424 height 20
click at [605, 176] on input "( "react native" | reactnative ) + ((dev*) | (expert*) | (team*) | (agenc*))" at bounding box center [756, 176] width 424 height 20
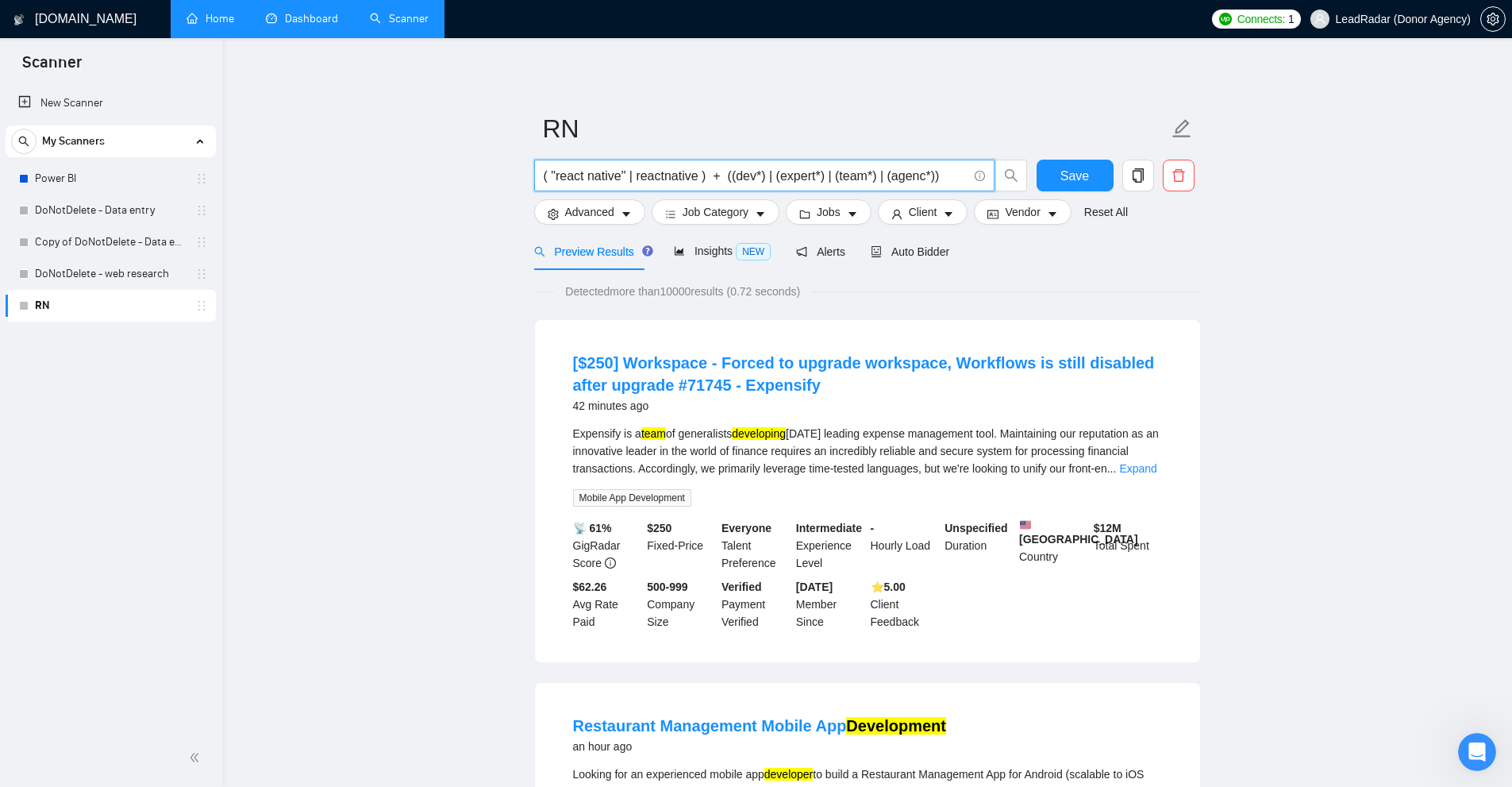
drag, startPoint x: 605, startPoint y: 176, endPoint x: 831, endPoint y: 168, distance: 226.1
click at [817, 172] on input "( "react native" | reactnative ) + ((dev*) | (expert*) | (team*) | (agenc*))" at bounding box center [756, 176] width 424 height 20
click at [864, 162] on span "( "react native" | reactnative ) + ((dev*) | (expert*) | (team*) | (agenc*))" at bounding box center [764, 175] width 460 height 32
click at [941, 180] on input "( "react native" | reactnative ) + ((dev*) | (expert*) | (team*) | (agenc*))" at bounding box center [756, 176] width 424 height 20
drag, startPoint x: 941, startPoint y: 180, endPoint x: 421, endPoint y: 184, distance: 520.0
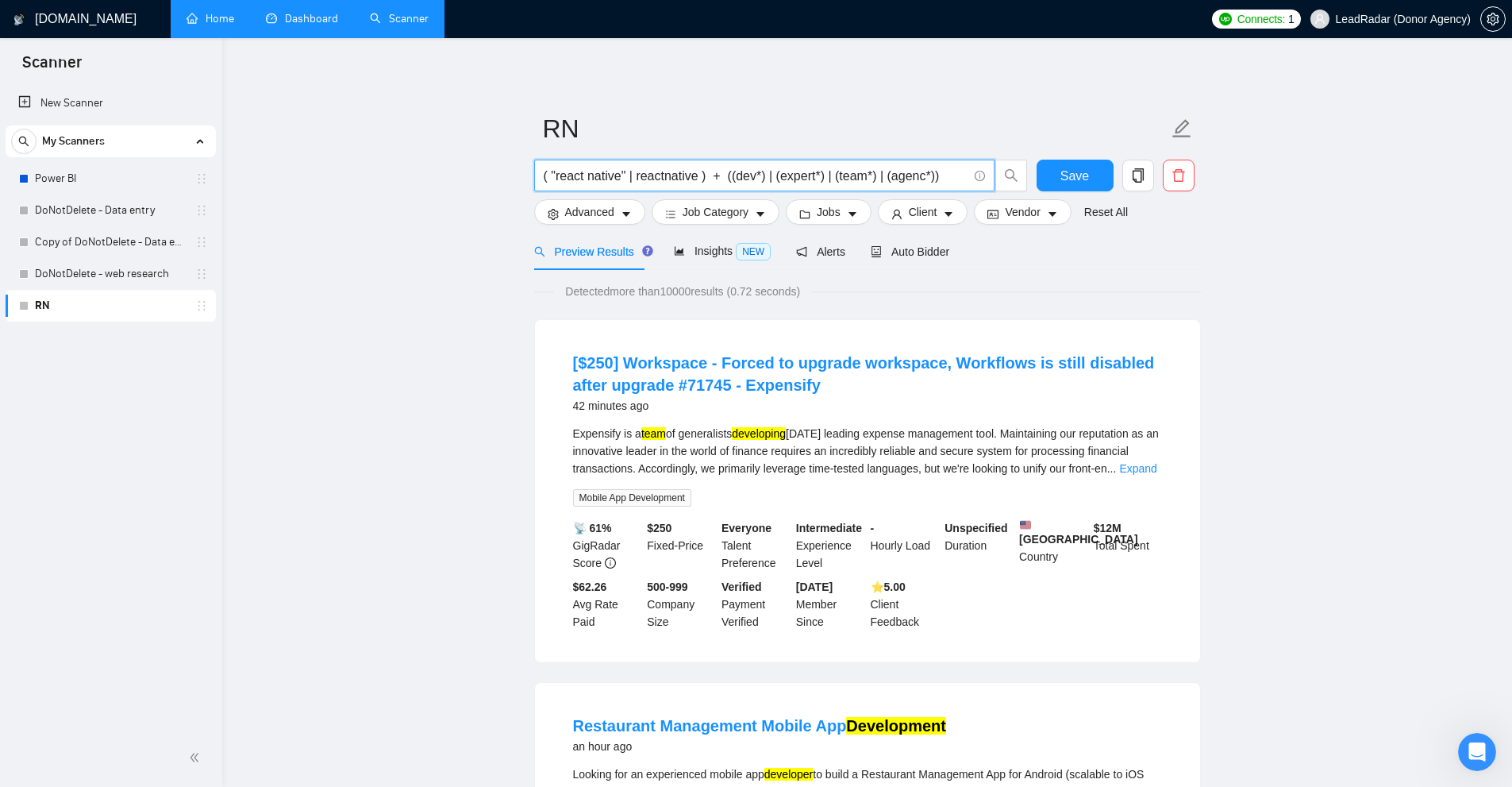
click at [607, 208] on span "Advanced" at bounding box center [589, 212] width 49 height 17
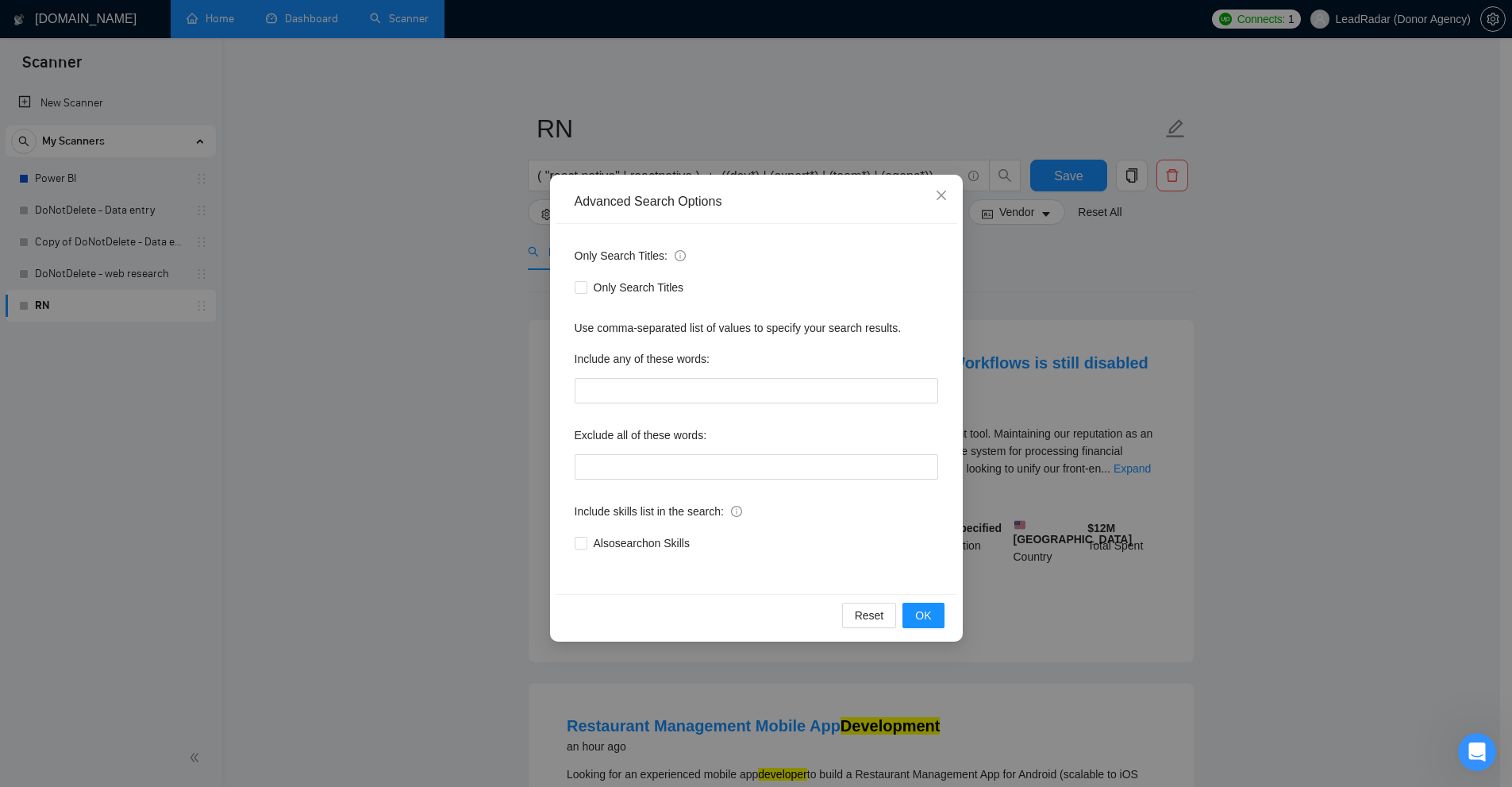
click at [504, 222] on div "Advanced Search Options Only Search Titles: Only Search Titles Use comma-separa…" at bounding box center [756, 393] width 1512 height 787
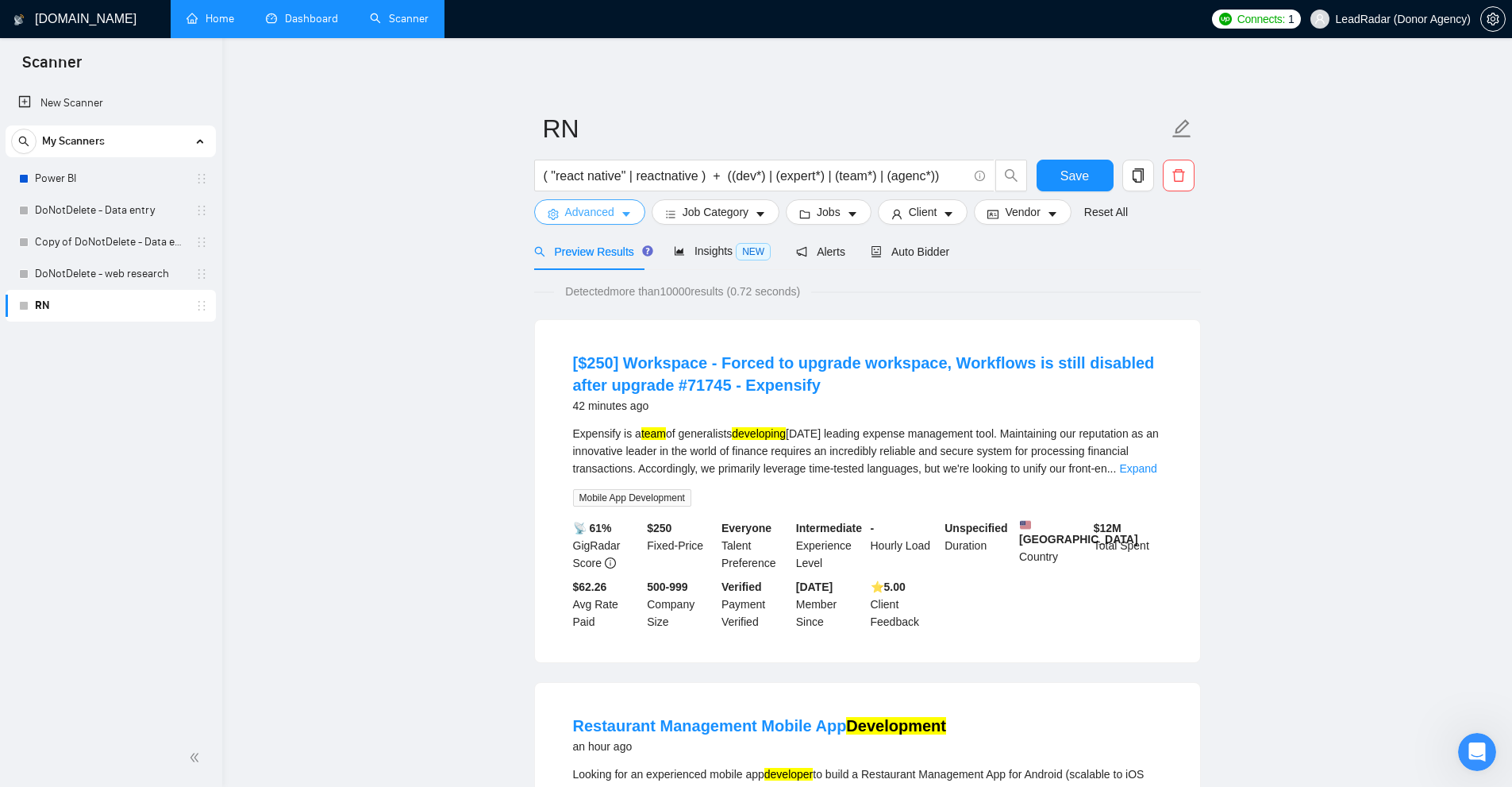
click at [606, 215] on span "Advanced" at bounding box center [589, 212] width 49 height 17
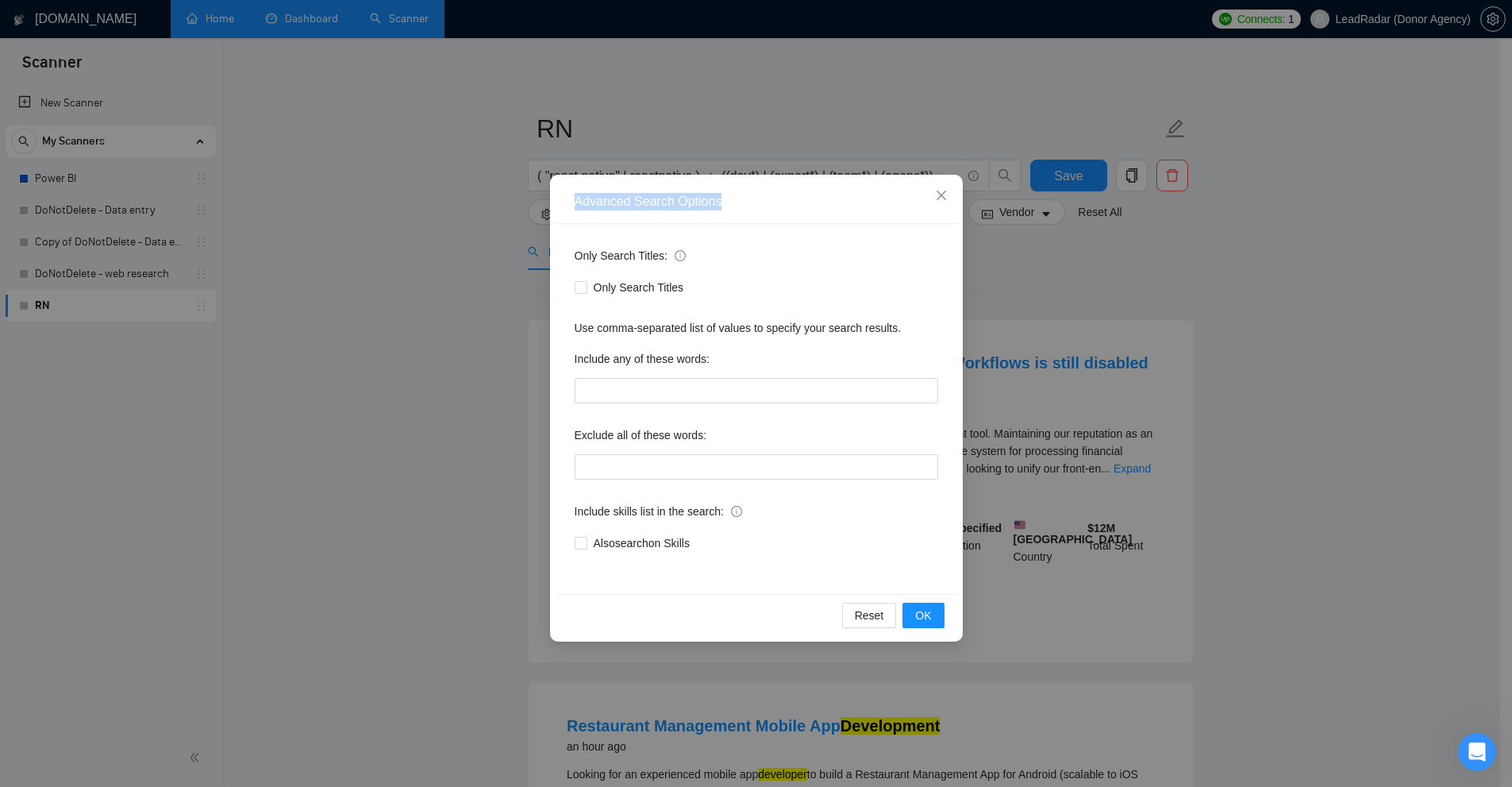
drag, startPoint x: 577, startPoint y: 198, endPoint x: 757, endPoint y: 203, distance: 180.1
click at [757, 203] on div "Advanced Search Options" at bounding box center [756, 202] width 401 height 44
drag, startPoint x: 1129, startPoint y: 361, endPoint x: 1061, endPoint y: 308, distance: 86.2
click at [1136, 367] on div "Advanced Search Options Only Search Titles: Only Search Titles Use comma-separa…" at bounding box center [756, 393] width 1512 height 787
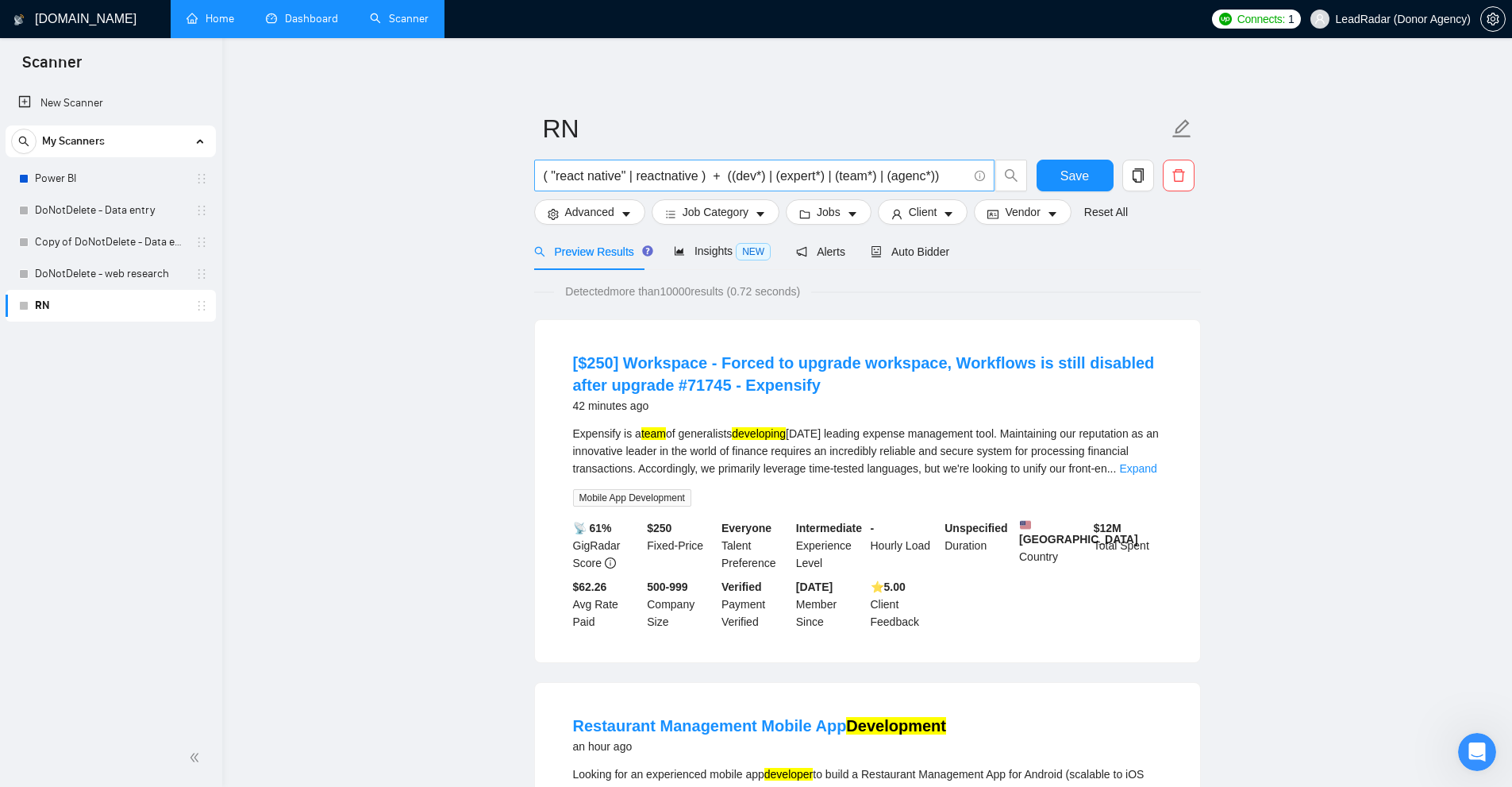
click at [879, 184] on input "( "react native" | reactnative ) + ((dev*) | (expert*) | (team*) | (agenc*))" at bounding box center [756, 176] width 424 height 20
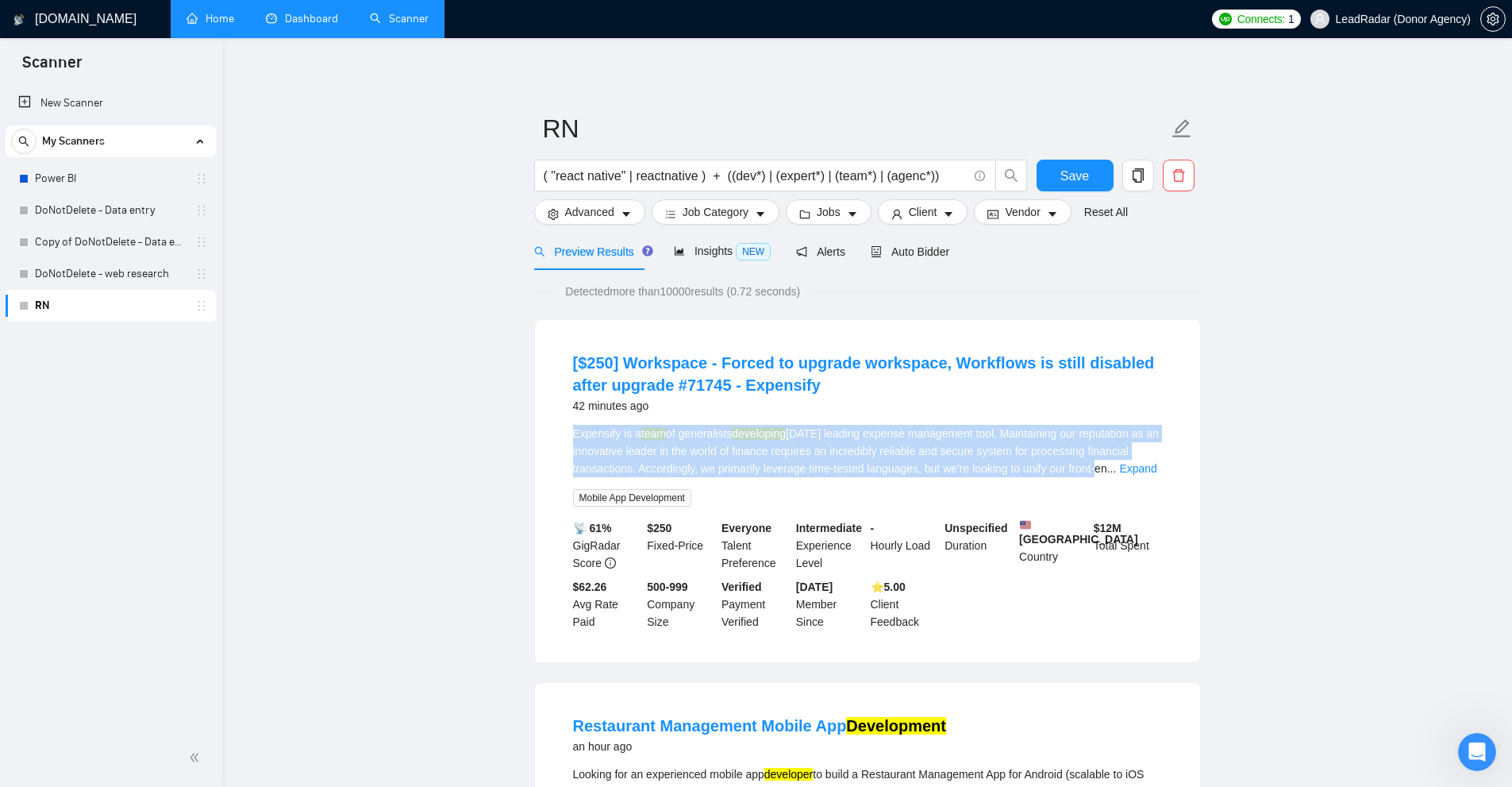
drag, startPoint x: 550, startPoint y: 423, endPoint x: 1090, endPoint y: 473, distance: 542.3
click at [1090, 473] on div "[$250] Workspace - Forced to upgrade workspace, Workflows is still disabled aft…" at bounding box center [868, 490] width 665 height 342
click at [794, 450] on div "Expensify is a team of generalists developing [DATE] leading expense management…" at bounding box center [867, 451] width 588 height 53
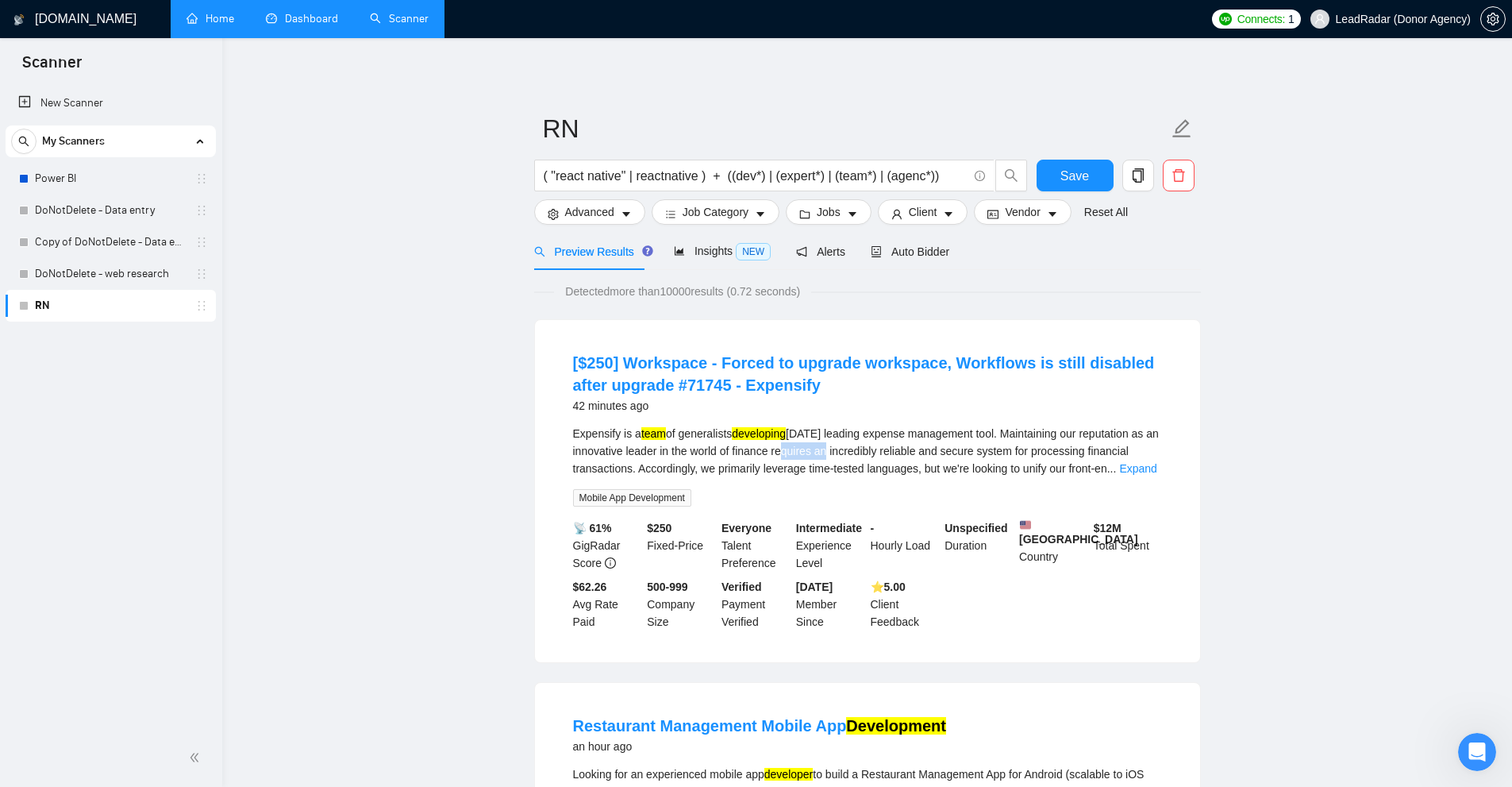
click at [794, 450] on div "Expensify is a team of generalists developing [DATE] leading expense management…" at bounding box center [867, 451] width 588 height 53
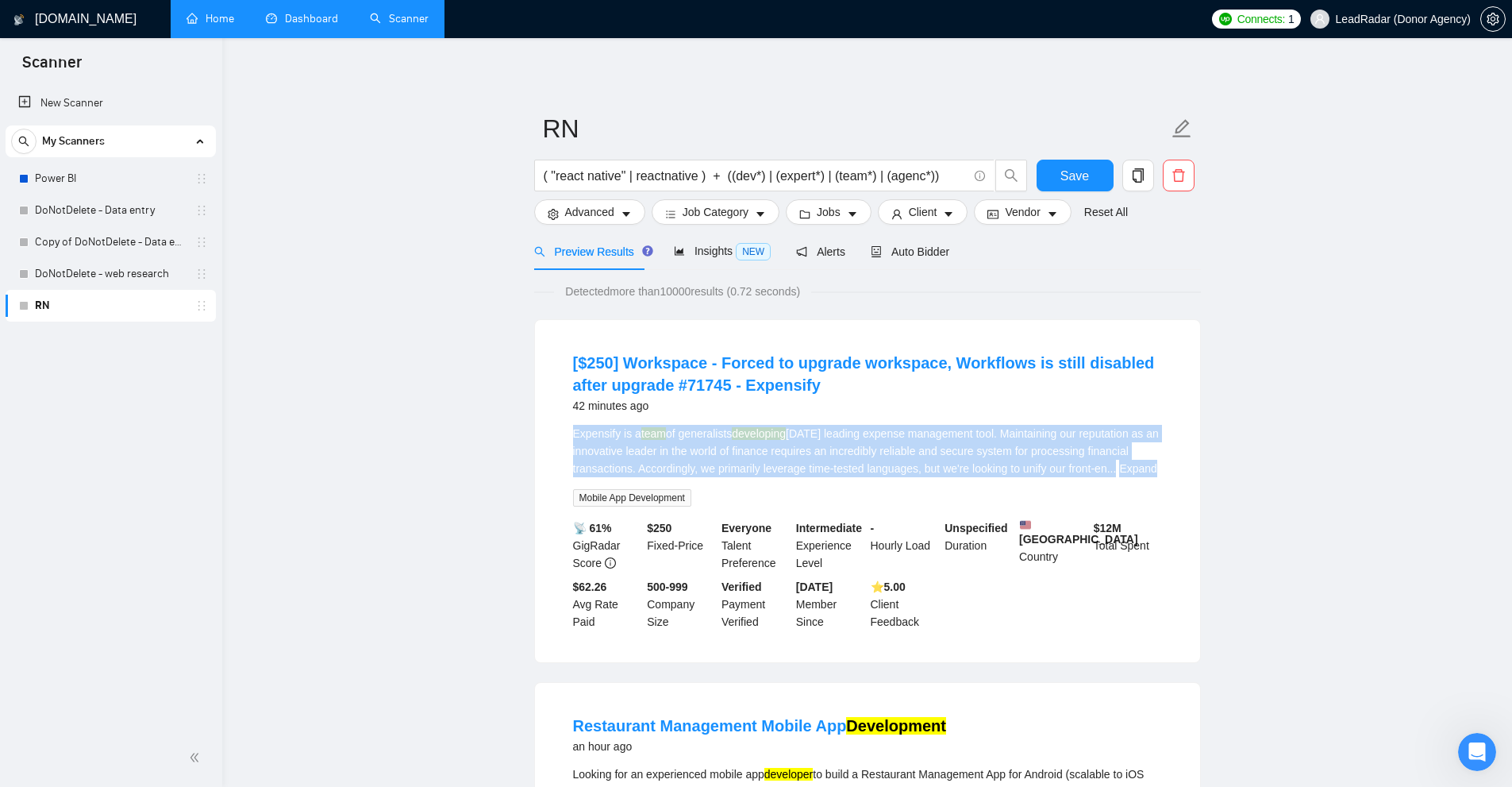
click at [794, 450] on div "Expensify is a team of generalists developing [DATE] leading expense management…" at bounding box center [867, 451] width 588 height 53
click at [1131, 462] on link "Expand" at bounding box center [1137, 468] width 37 height 13
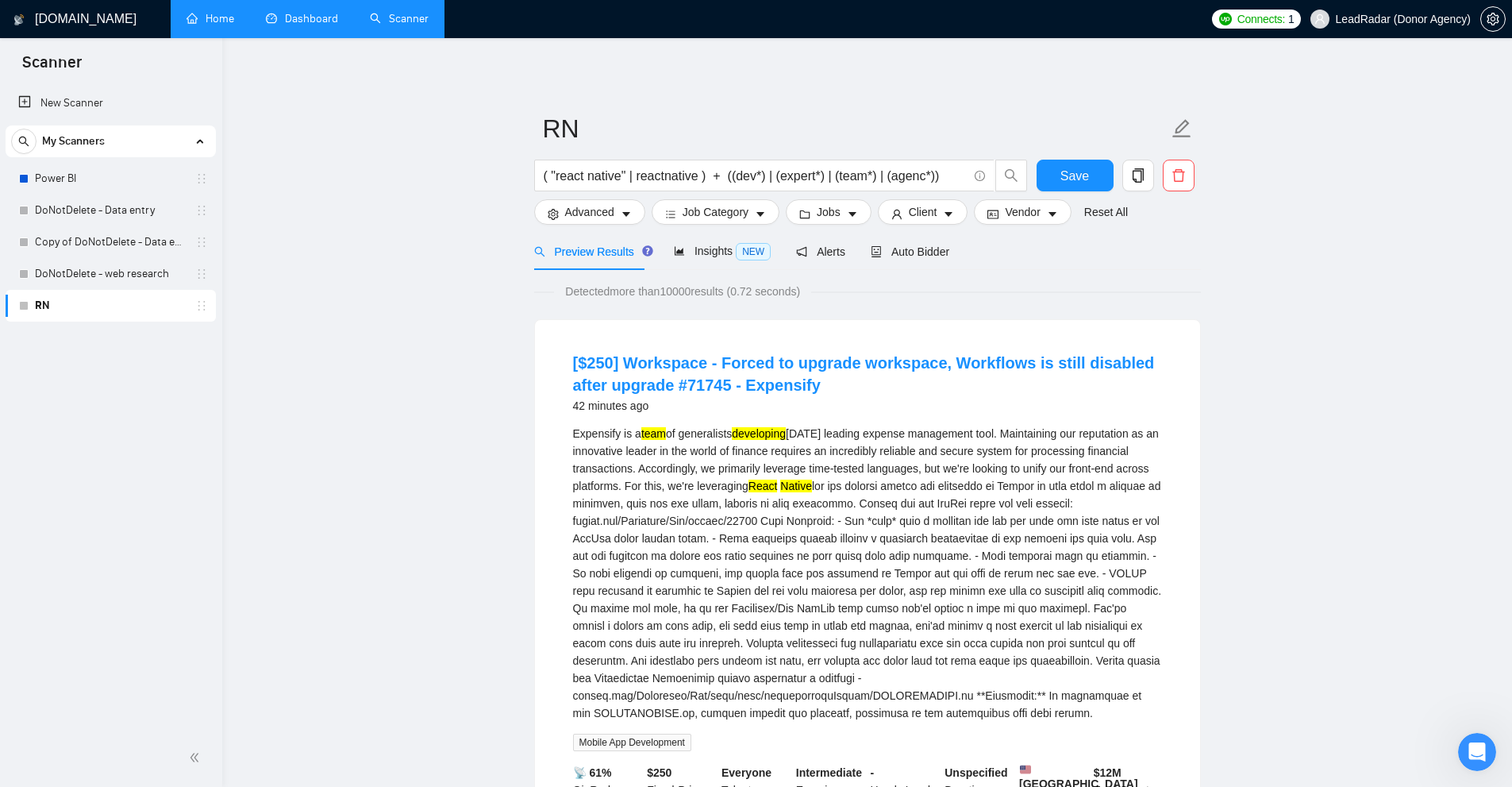
click at [806, 485] on mark "Native" at bounding box center [795, 485] width 32 height 13
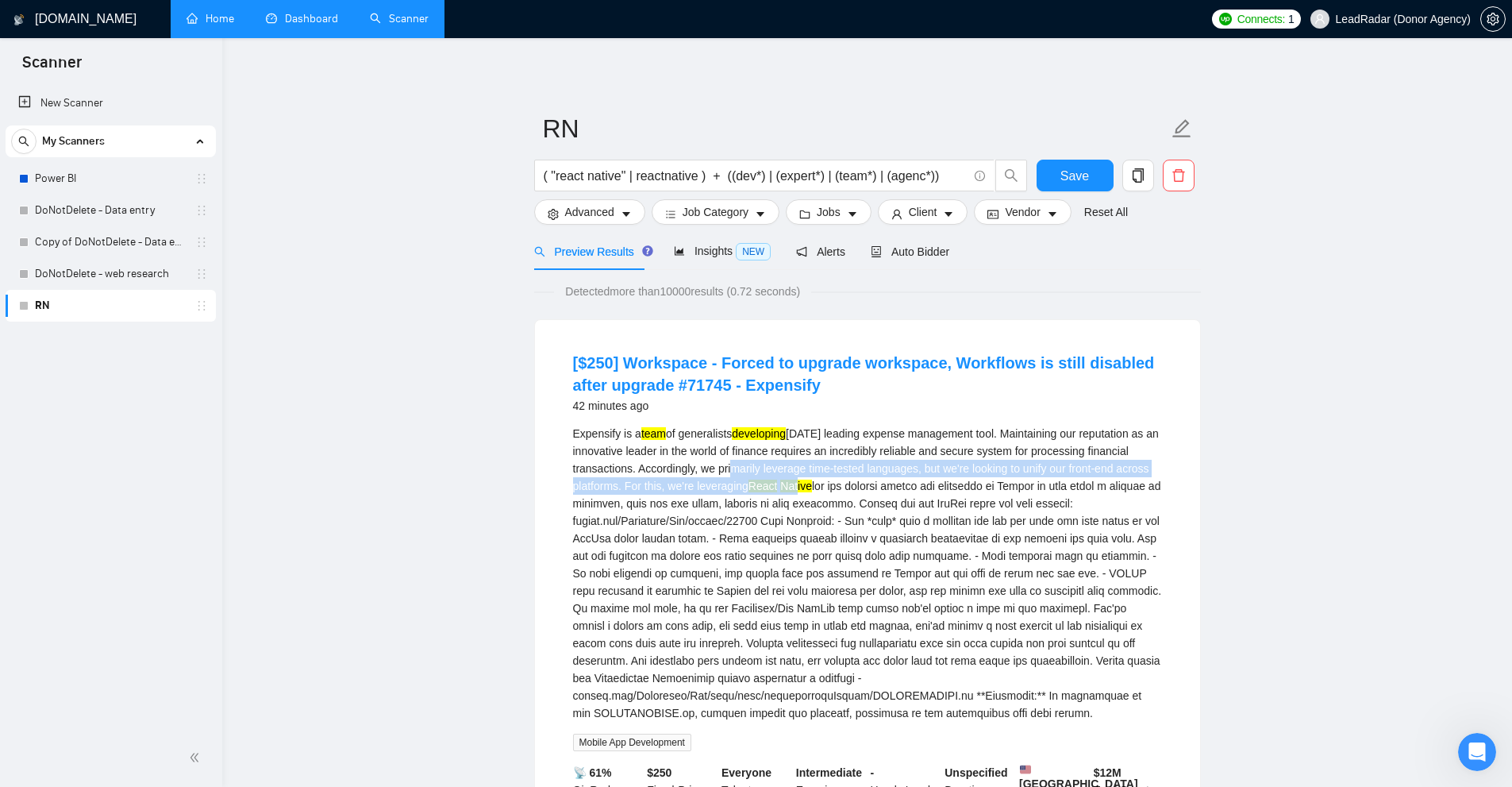
drag, startPoint x: 721, startPoint y: 476, endPoint x: 814, endPoint y: 483, distance: 93.3
click at [814, 482] on div "Expensify is a team of generalists developing [DATE] leading expense management…" at bounding box center [867, 573] width 588 height 297
click at [626, 203] on button "Advanced" at bounding box center [589, 211] width 111 height 25
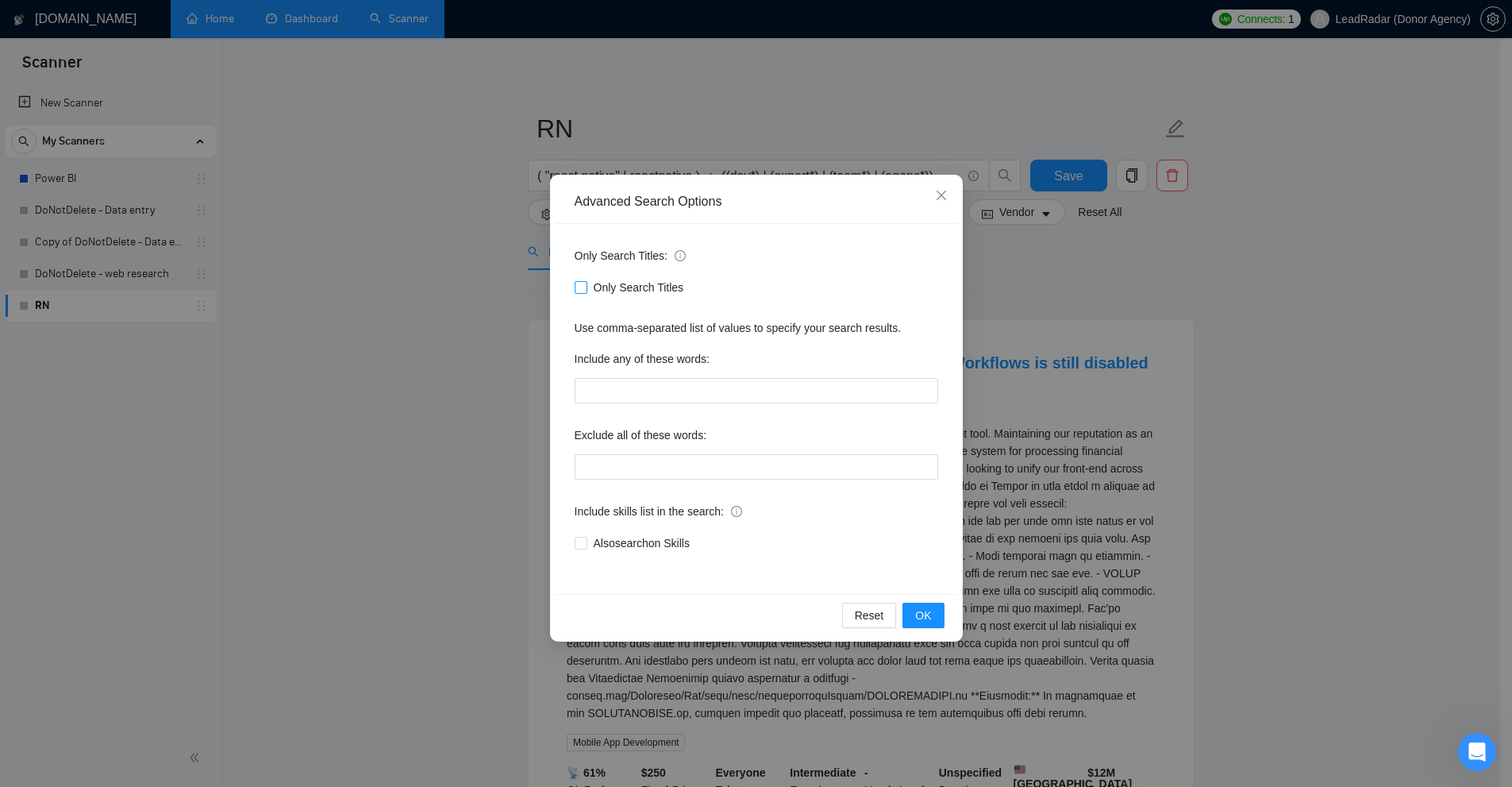
click at [613, 294] on span "Only Search Titles" at bounding box center [639, 287] width 103 height 17
click at [586, 292] on input "Only Search Titles" at bounding box center [580, 286] width 11 height 11
drag, startPoint x: 693, startPoint y: 290, endPoint x: 579, endPoint y: 289, distance: 114.0
click at [579, 289] on div "Only Search Titles" at bounding box center [756, 287] width 364 height 17
click at [648, 337] on div "Only Search Titles: Only Search Titles Use comma-separated list of values to sp…" at bounding box center [756, 409] width 401 height 370
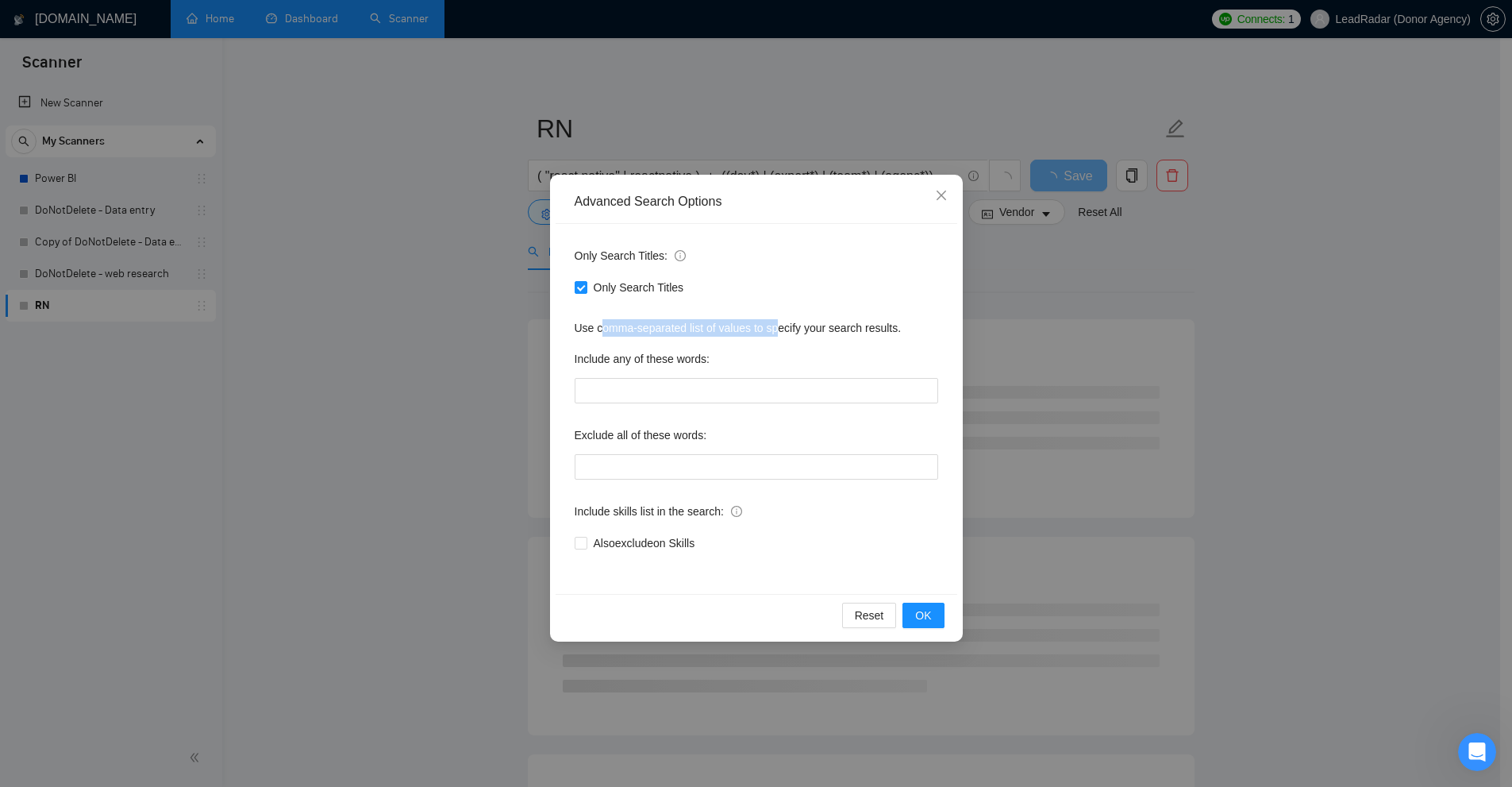
drag, startPoint x: 776, startPoint y: 307, endPoint x: 608, endPoint y: 315, distance: 168.2
click at [599, 303] on div "Only Search Titles: Only Search Titles Use comma-separated list of values to sp…" at bounding box center [756, 409] width 401 height 370
click at [628, 315] on div "Only Search Titles: Only Search Titles Use comma-separated list of values to sp…" at bounding box center [756, 409] width 401 height 370
click at [1210, 348] on div "Advanced Search Options Only Search Titles: Only Search Titles Use comma-separa…" at bounding box center [756, 393] width 1512 height 787
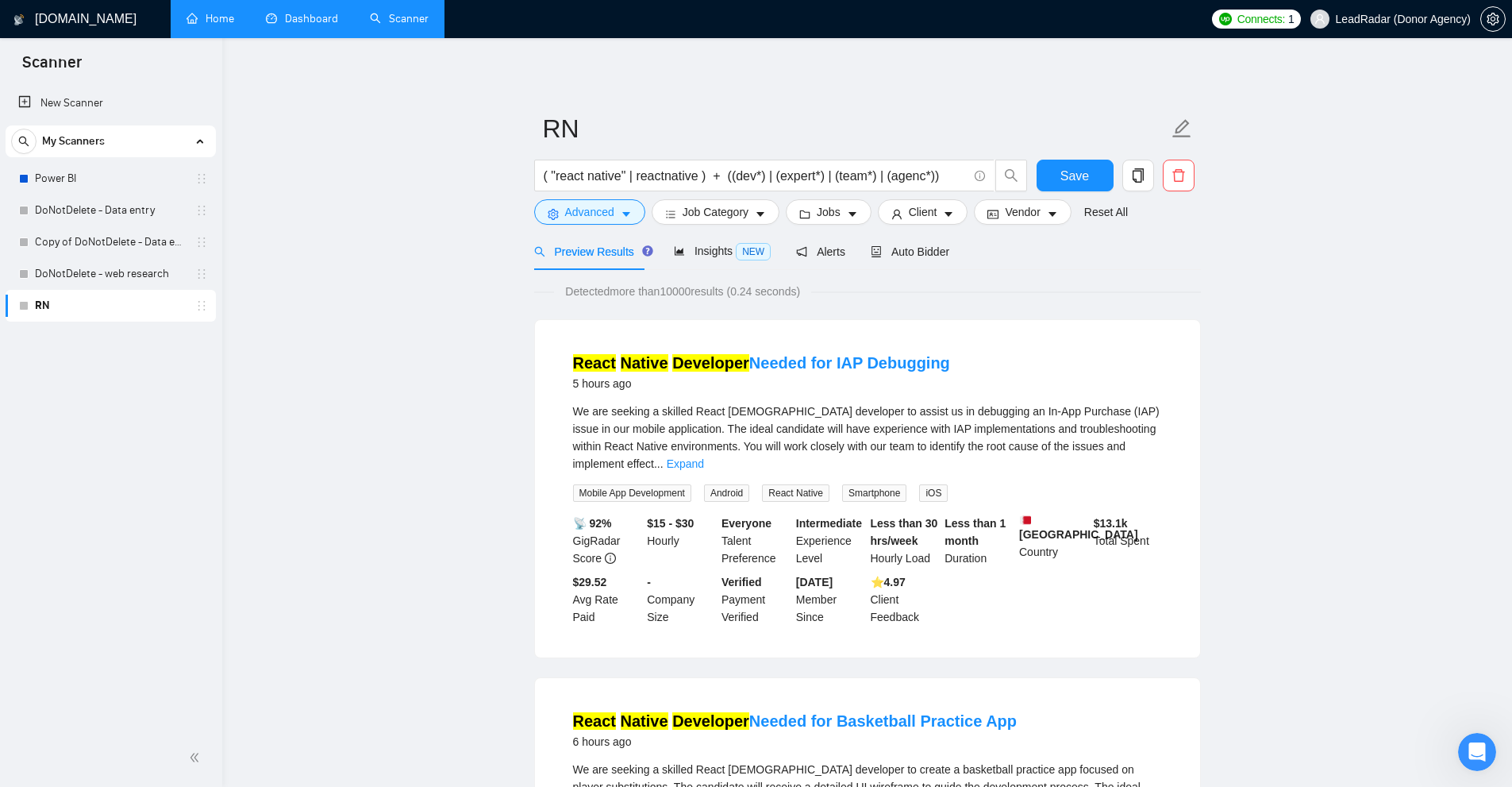
drag, startPoint x: 582, startPoint y: 172, endPoint x: 1086, endPoint y: 192, distance: 504.4
click at [1086, 192] on div "( "react native" | reactnative ) + ((dev*) | (expert*) | (team*) | (agenc*)) Sa…" at bounding box center [864, 179] width 667 height 40
drag, startPoint x: 644, startPoint y: 292, endPoint x: 819, endPoint y: 279, distance: 175.5
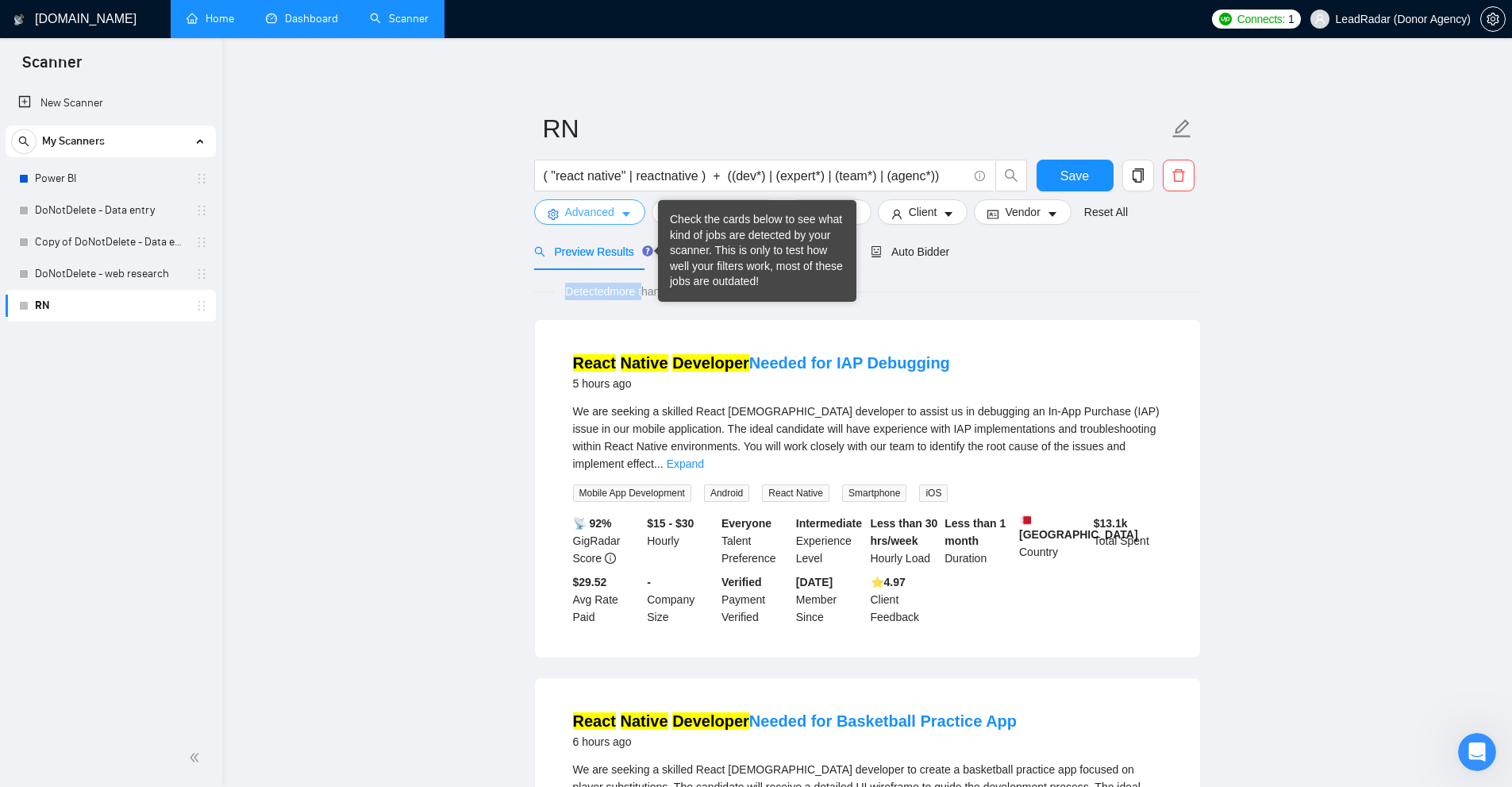
click at [577, 210] on span "Advanced" at bounding box center [589, 212] width 49 height 17
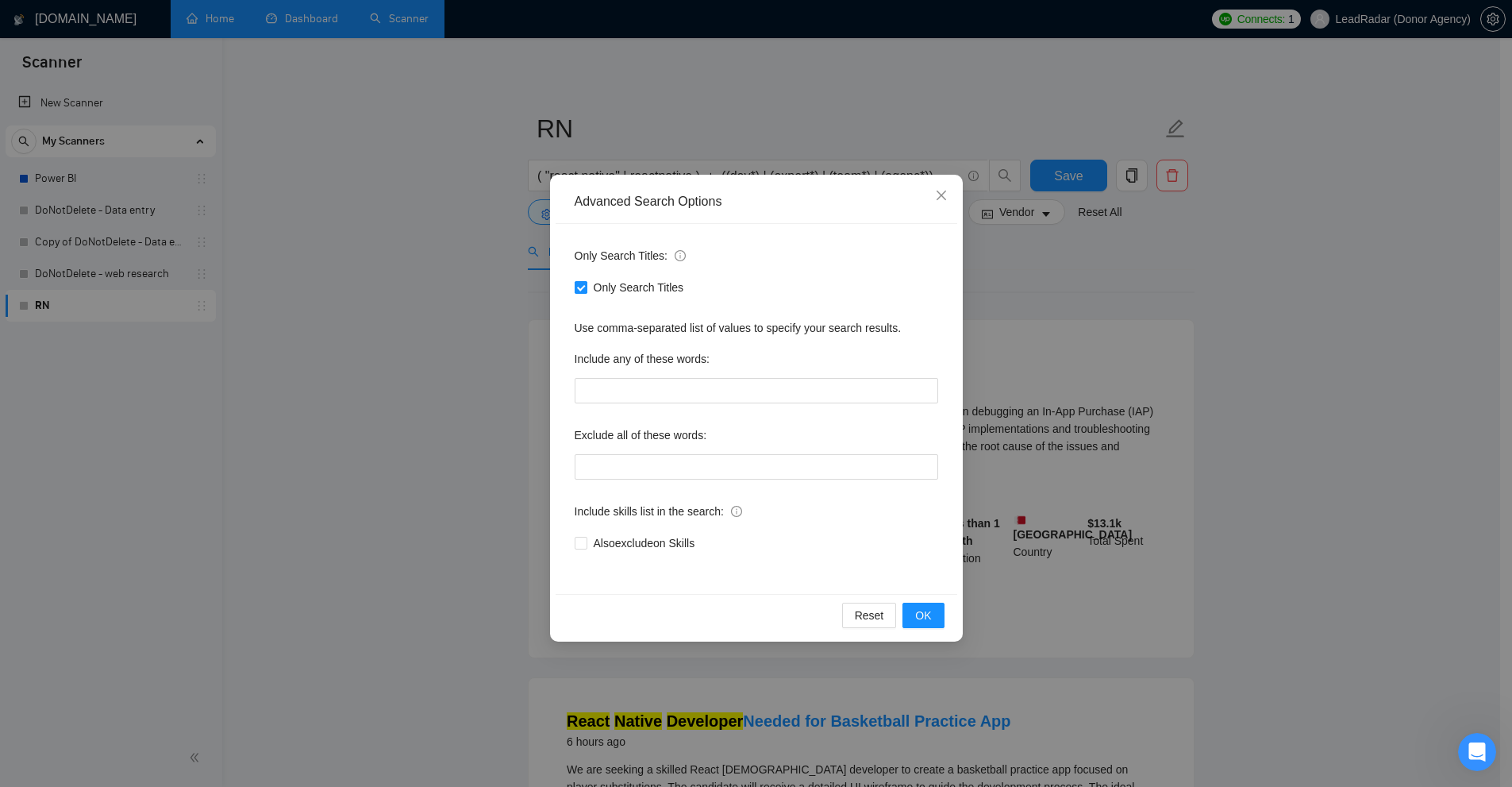
click at [580, 287] on input "Only Search Titles" at bounding box center [580, 286] width 11 height 11
checkbox input "false"
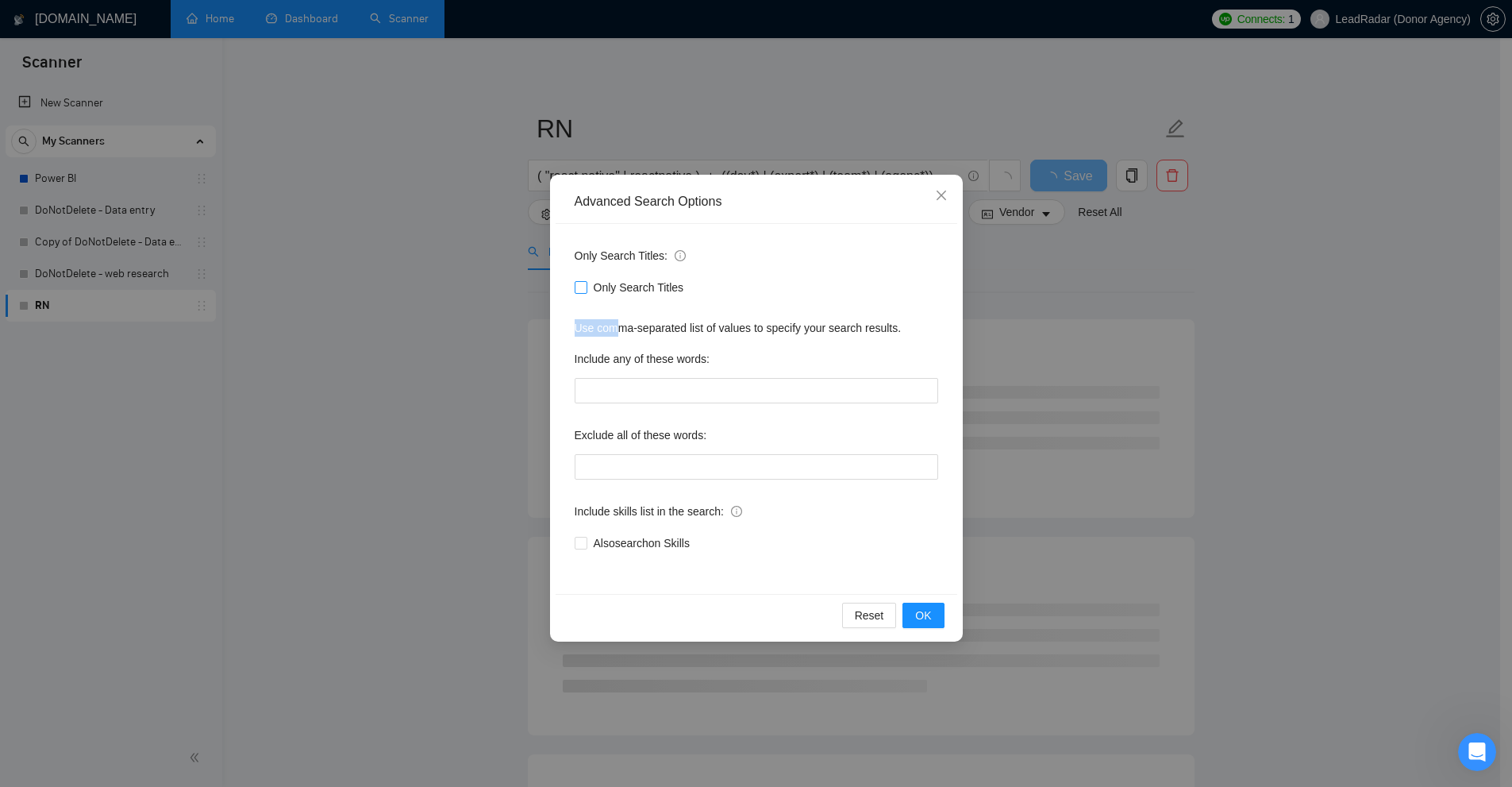
drag, startPoint x: 670, startPoint y: 296, endPoint x: 635, endPoint y: 283, distance: 37.3
click at [629, 307] on div "Only Search Titles: Only Search Titles Use comma-separated list of values to sp…" at bounding box center [756, 409] width 401 height 370
click at [694, 352] on label "Include any of these words:" at bounding box center [642, 359] width 135 height 25
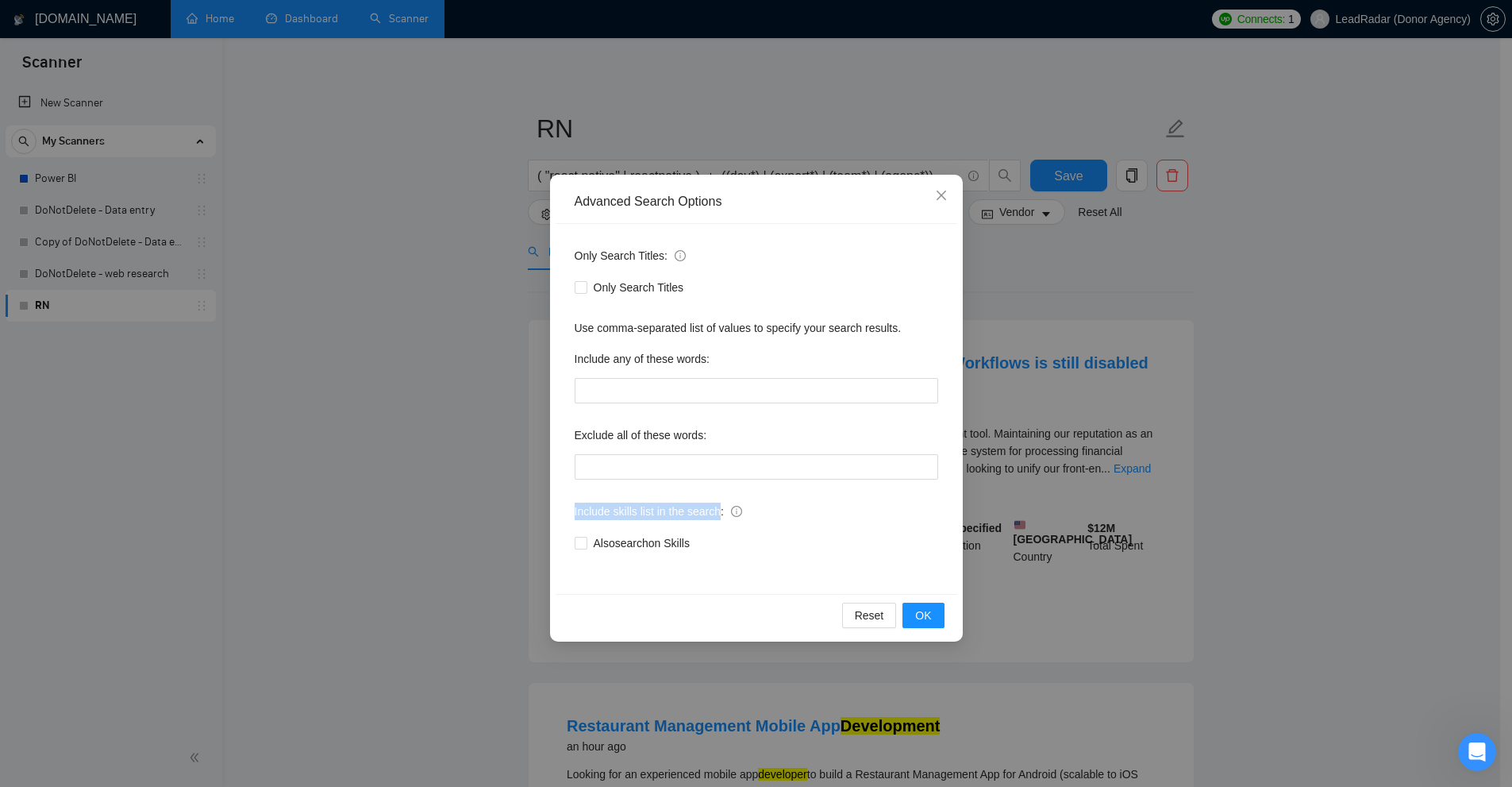
drag, startPoint x: 571, startPoint y: 508, endPoint x: 716, endPoint y: 508, distance: 145.0
click at [716, 508] on div "Only Search Titles: Only Search Titles Use comma-separated list of values to sp…" at bounding box center [756, 409] width 401 height 370
click at [625, 515] on span "Include skills list in the search:" at bounding box center [658, 511] width 167 height 17
click at [586, 537] on input "Also search on Skills" at bounding box center [580, 542] width 11 height 11
click at [625, 515] on span "Include skills list in the search:" at bounding box center [658, 511] width 167 height 17
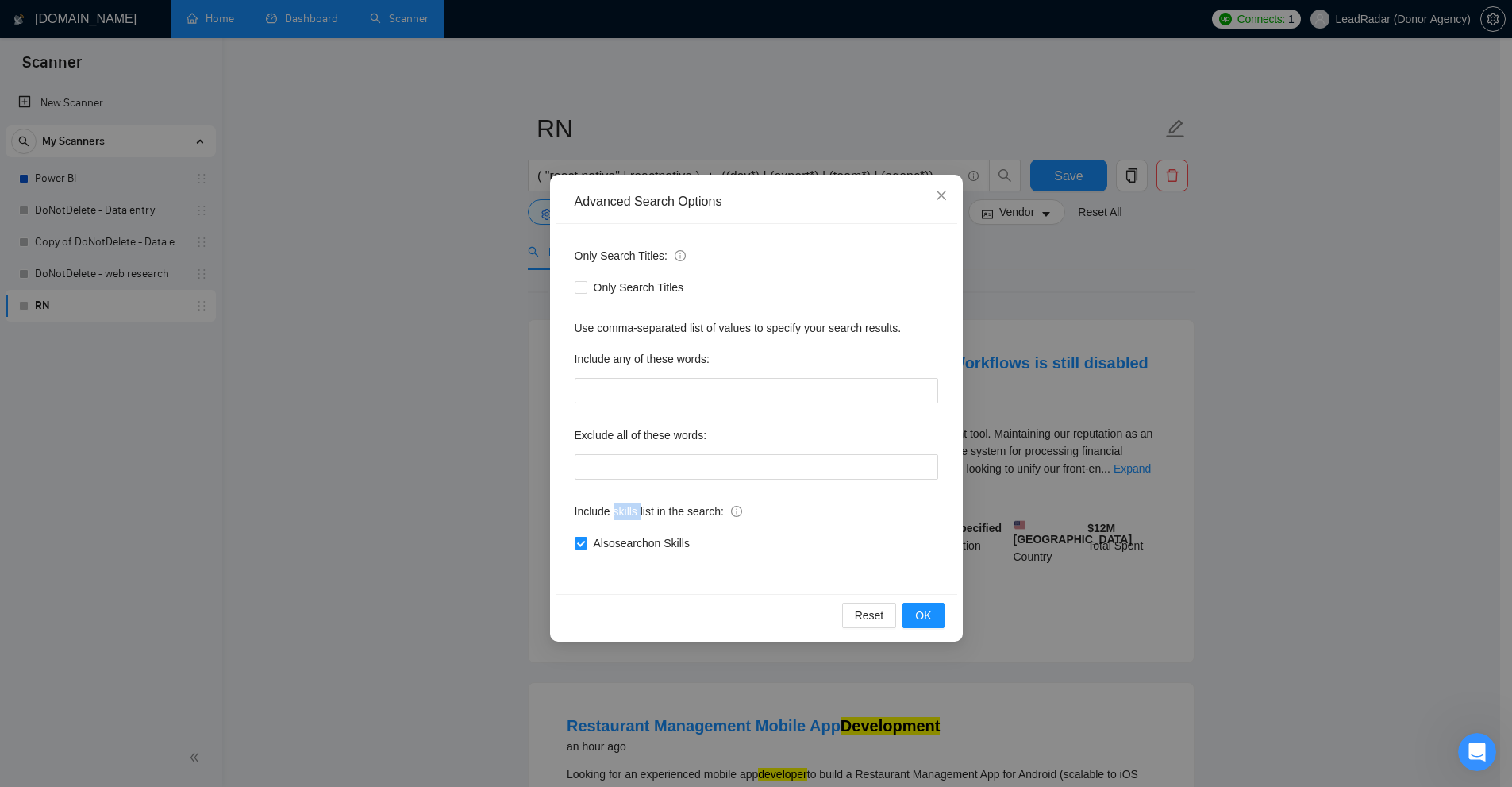
click at [586, 537] on input "Also search on Skills" at bounding box center [580, 542] width 11 height 11
drag, startPoint x: 625, startPoint y: 515, endPoint x: 710, endPoint y: 519, distance: 85.1
click at [710, 519] on span "Include skills list in the search:" at bounding box center [658, 511] width 167 height 17
click at [586, 537] on input "Also search on Skills" at bounding box center [580, 542] width 11 height 11
click at [723, 595] on div "Reset OK" at bounding box center [756, 615] width 401 height 42
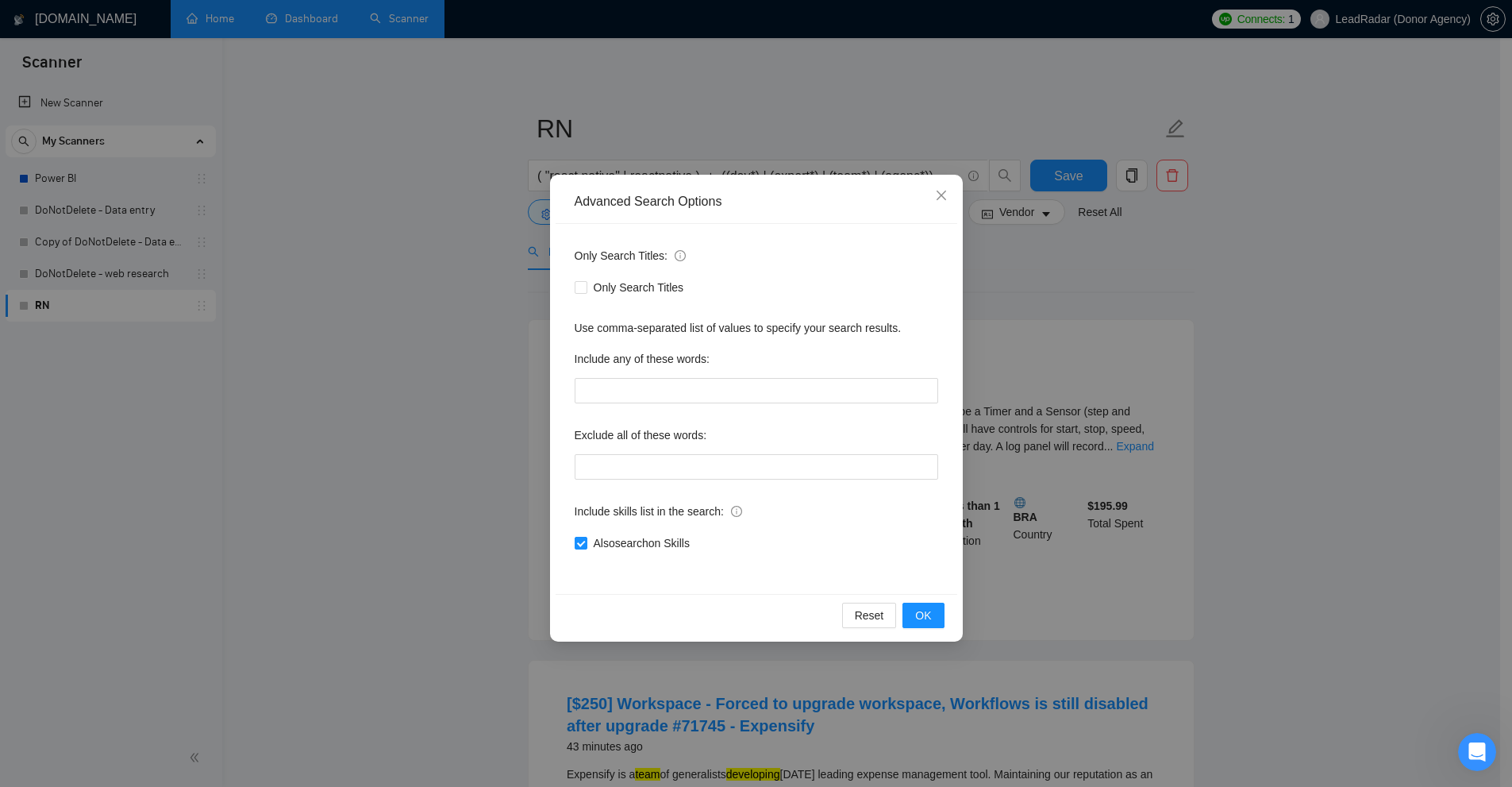
click at [1266, 470] on div "Advanced Search Options Only Search Titles: Only Search Titles Use comma-separa…" at bounding box center [756, 393] width 1512 height 787
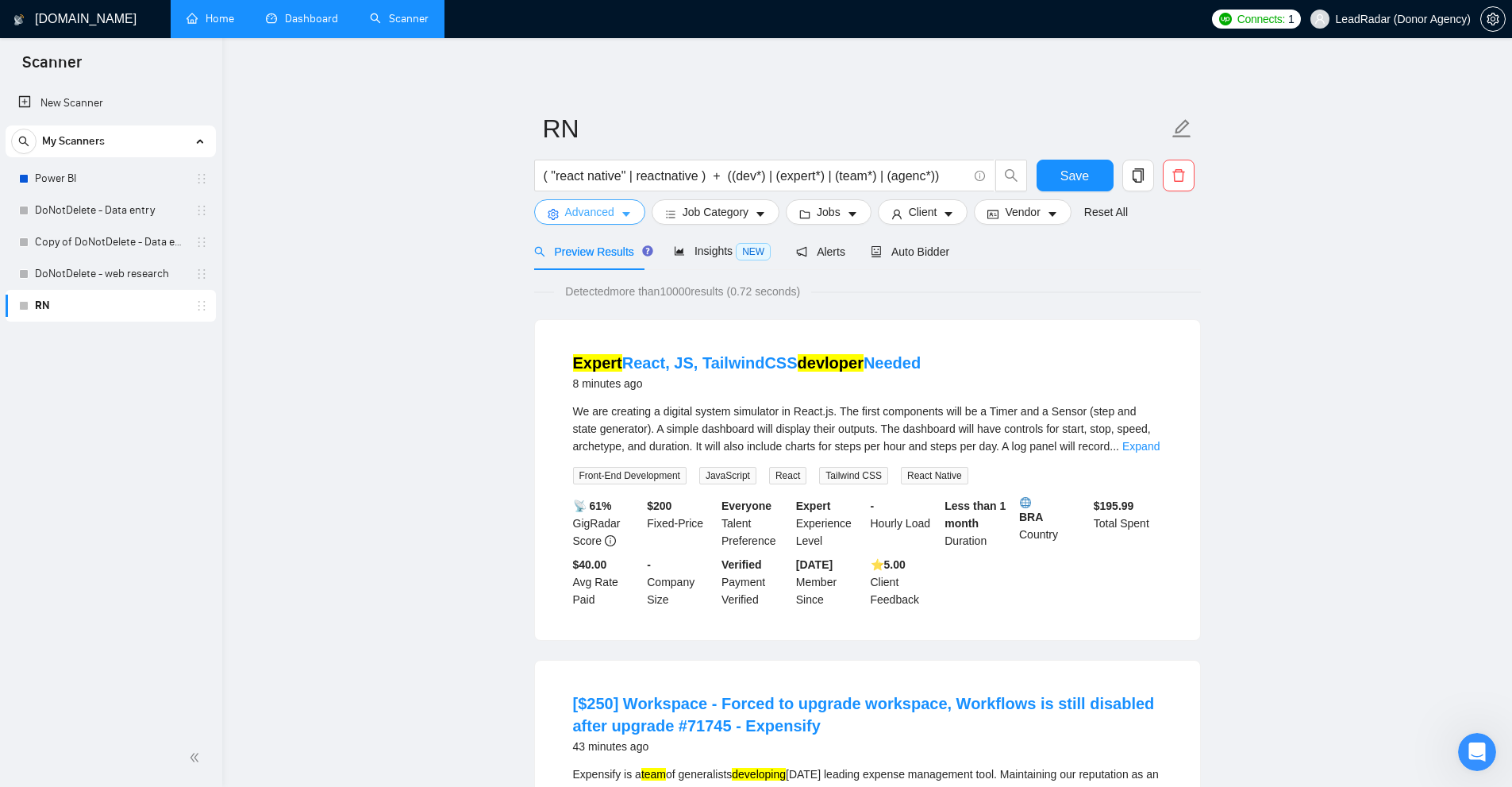
click at [580, 213] on span "Advanced" at bounding box center [589, 212] width 49 height 17
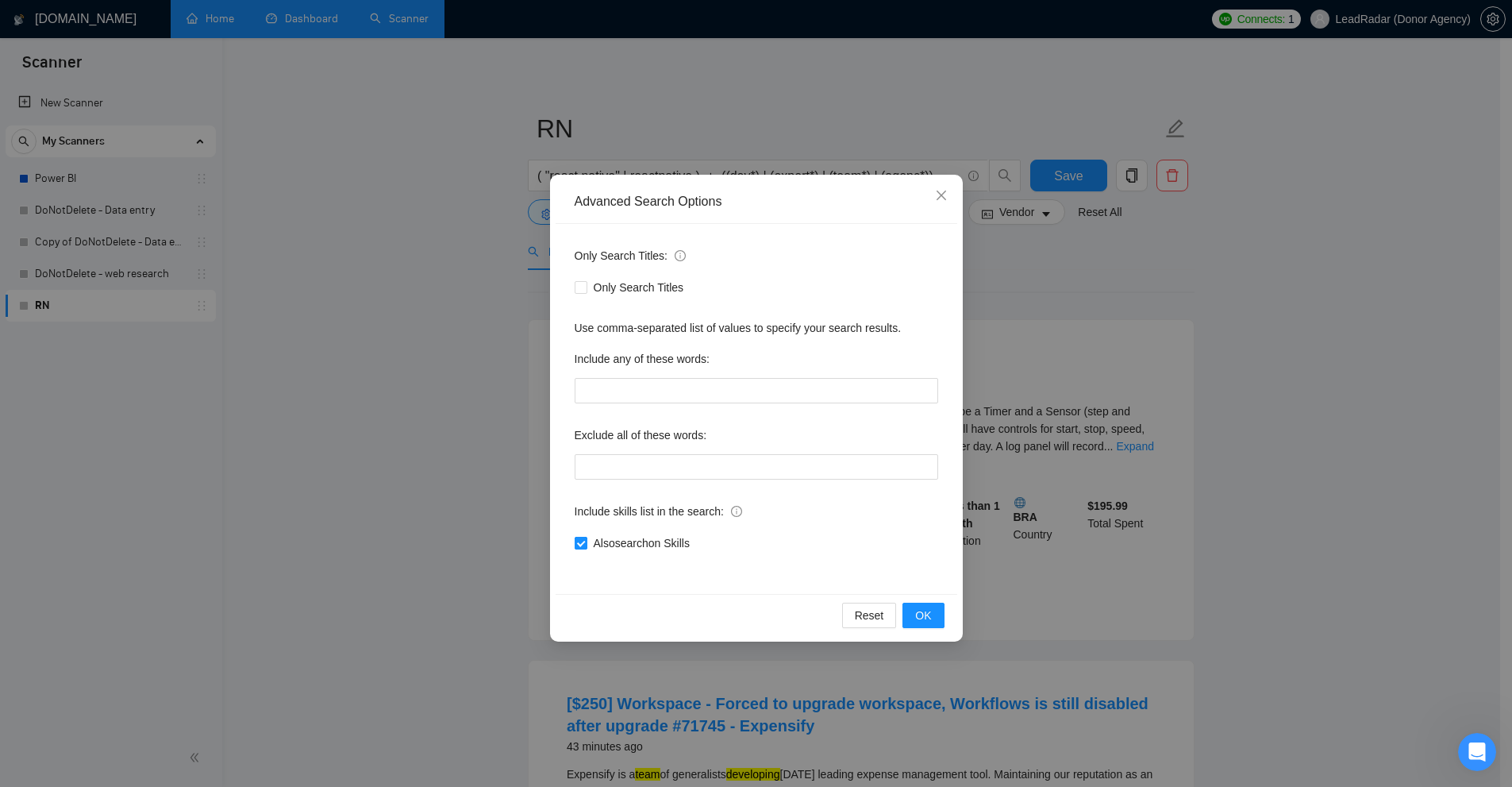
drag, startPoint x: 699, startPoint y: 547, endPoint x: 601, endPoint y: 550, distance: 98.0
click at [601, 550] on div "Also search on Skills" at bounding box center [756, 543] width 364 height 17
drag, startPoint x: 1198, startPoint y: 444, endPoint x: 998, endPoint y: 408, distance: 203.2
click at [1198, 440] on div "Advanced Search Options Only Search Titles: Only Search Titles Use comma-separa…" at bounding box center [756, 393] width 1512 height 787
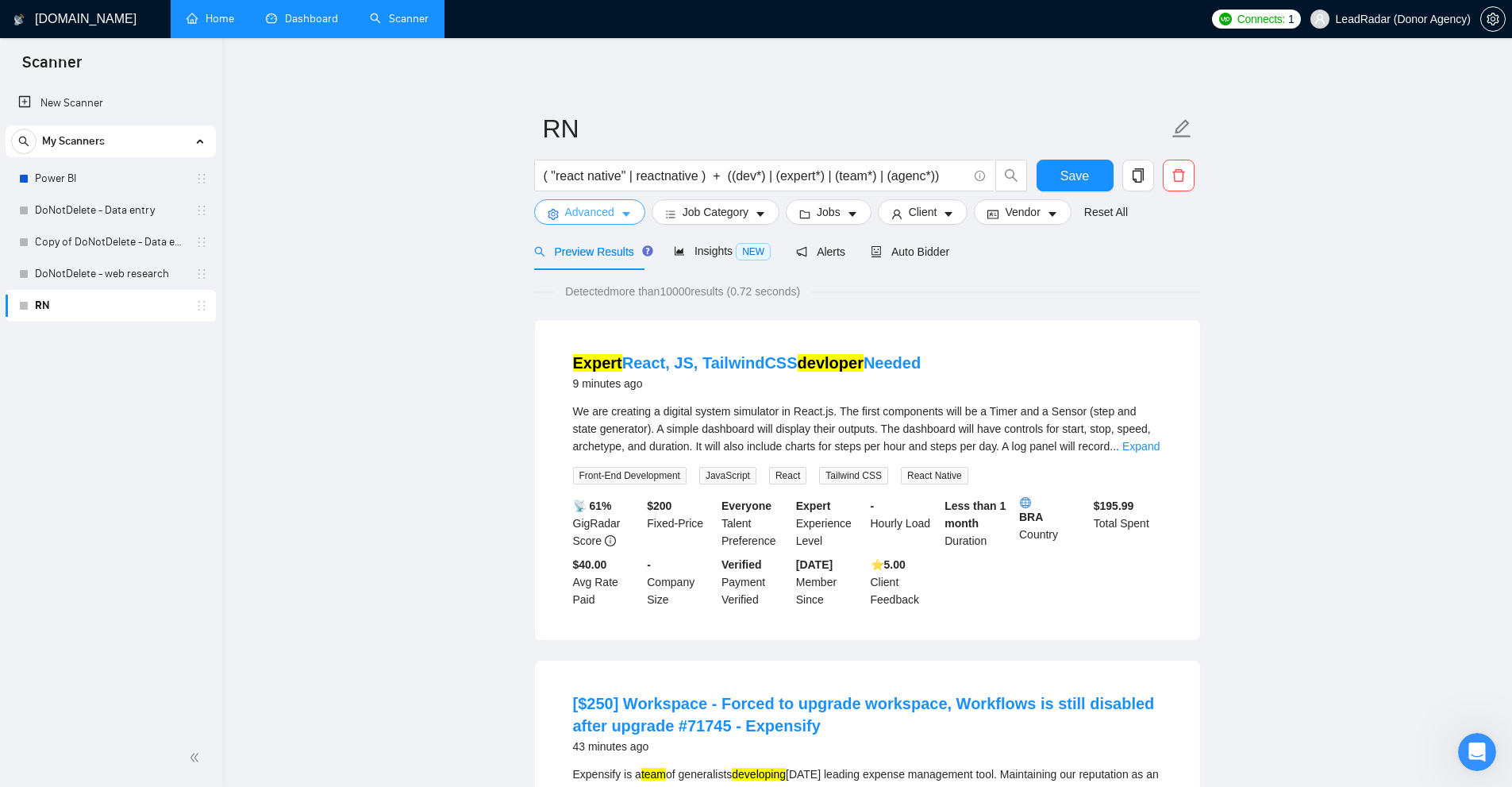
click at [621, 215] on icon "caret-down" at bounding box center [625, 214] width 11 height 11
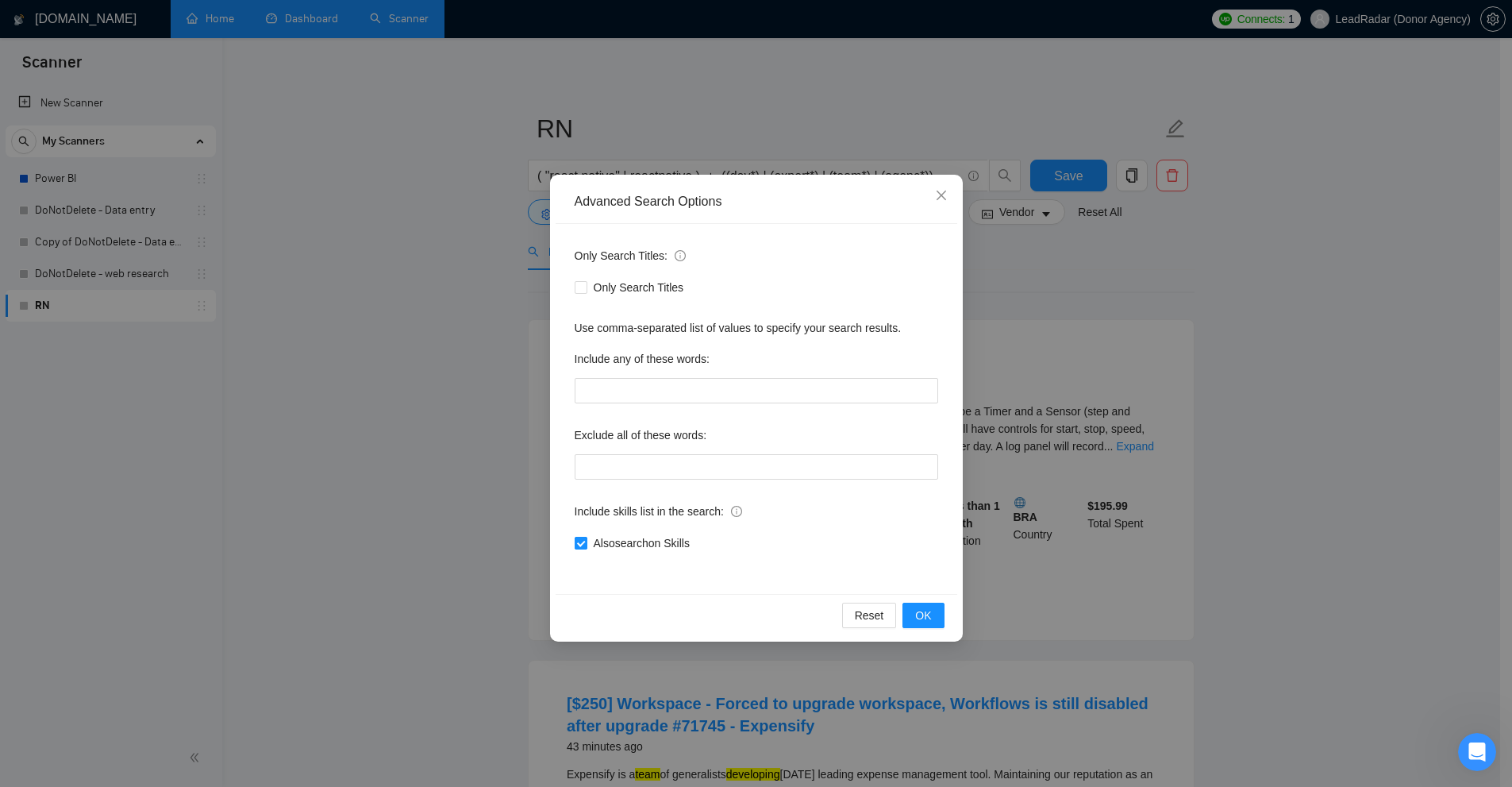
drag, startPoint x: 579, startPoint y: 545, endPoint x: 650, endPoint y: 543, distance: 71.0
click at [650, 543] on label "Also search on Skills" at bounding box center [635, 543] width 121 height 17
click at [586, 543] on input "Also search on Skills" at bounding box center [580, 542] width 11 height 11
click at [631, 545] on span "Also search on Skills" at bounding box center [642, 543] width 109 height 17
click at [586, 545] on input "Also search on Skills" at bounding box center [580, 542] width 11 height 11
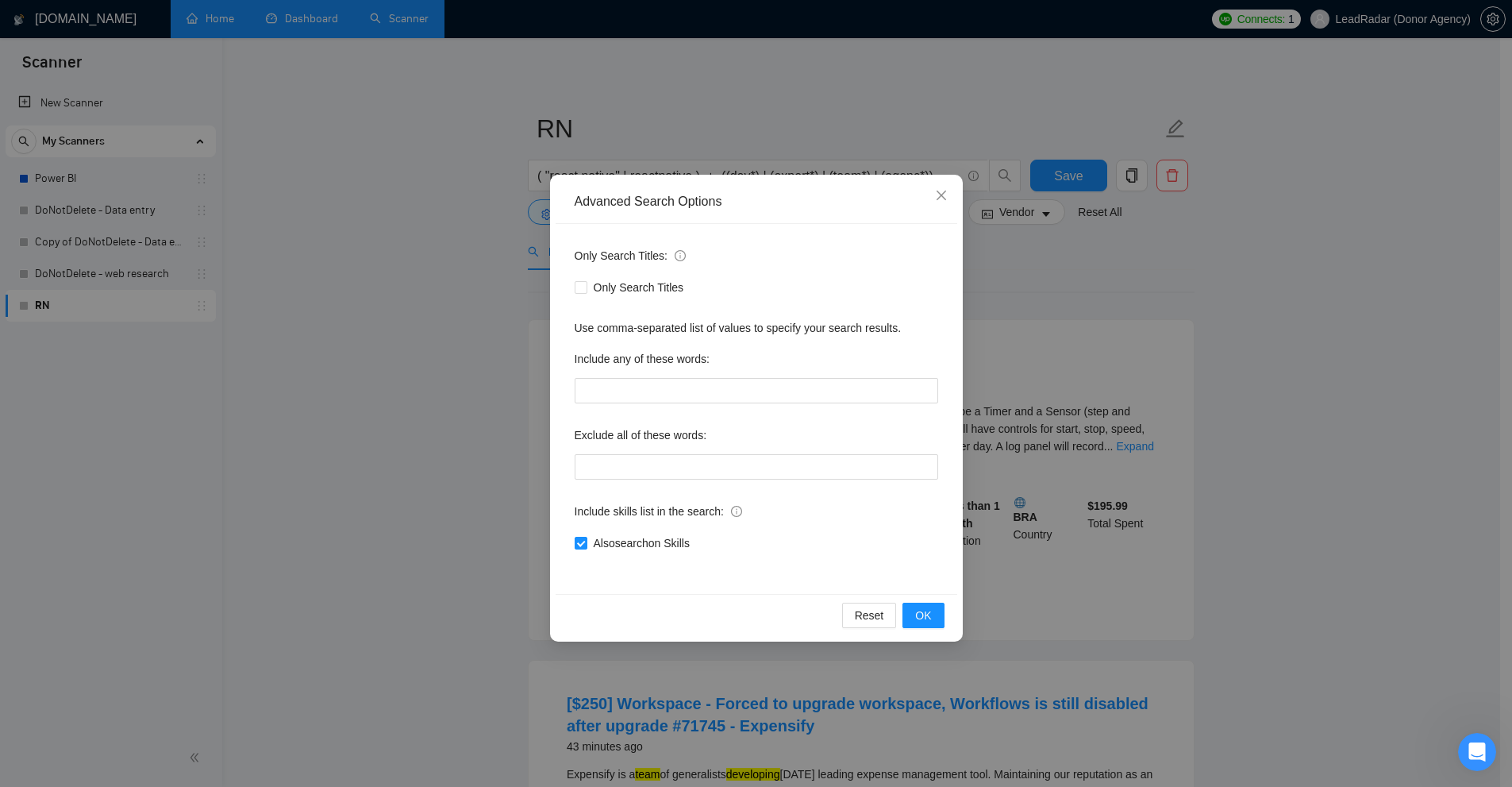
click at [625, 552] on div "Also search on Skills" at bounding box center [756, 542] width 364 height 25
click at [593, 547] on span "Also search on Skills" at bounding box center [642, 543] width 109 height 17
click at [586, 547] on input "Also search on Skills" at bounding box center [580, 542] width 11 height 11
checkbox input "false"
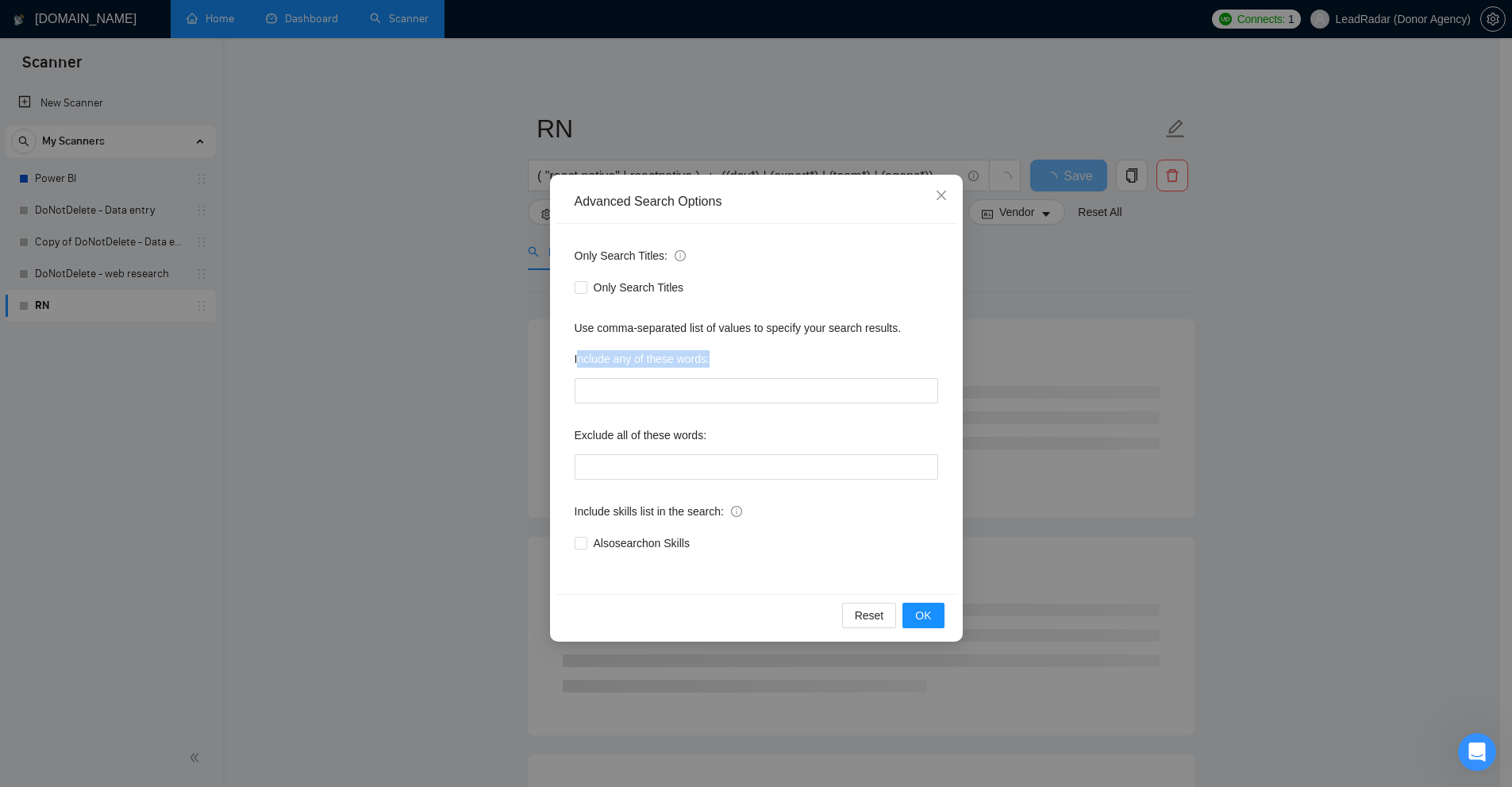
drag, startPoint x: 578, startPoint y: 359, endPoint x: 760, endPoint y: 364, distance: 182.1
click at [760, 364] on div "Include any of these words:" at bounding box center [756, 362] width 364 height 32
click at [564, 358] on div "Only Search Titles: Only Search Titles Use comma-separated list of values to sp…" at bounding box center [756, 409] width 401 height 370
drag, startPoint x: 564, startPoint y: 358, endPoint x: 836, endPoint y: 370, distance: 272.3
click at [836, 370] on div "Only Search Titles: Only Search Titles Use comma-separated list of values to sp…" at bounding box center [756, 409] width 401 height 370
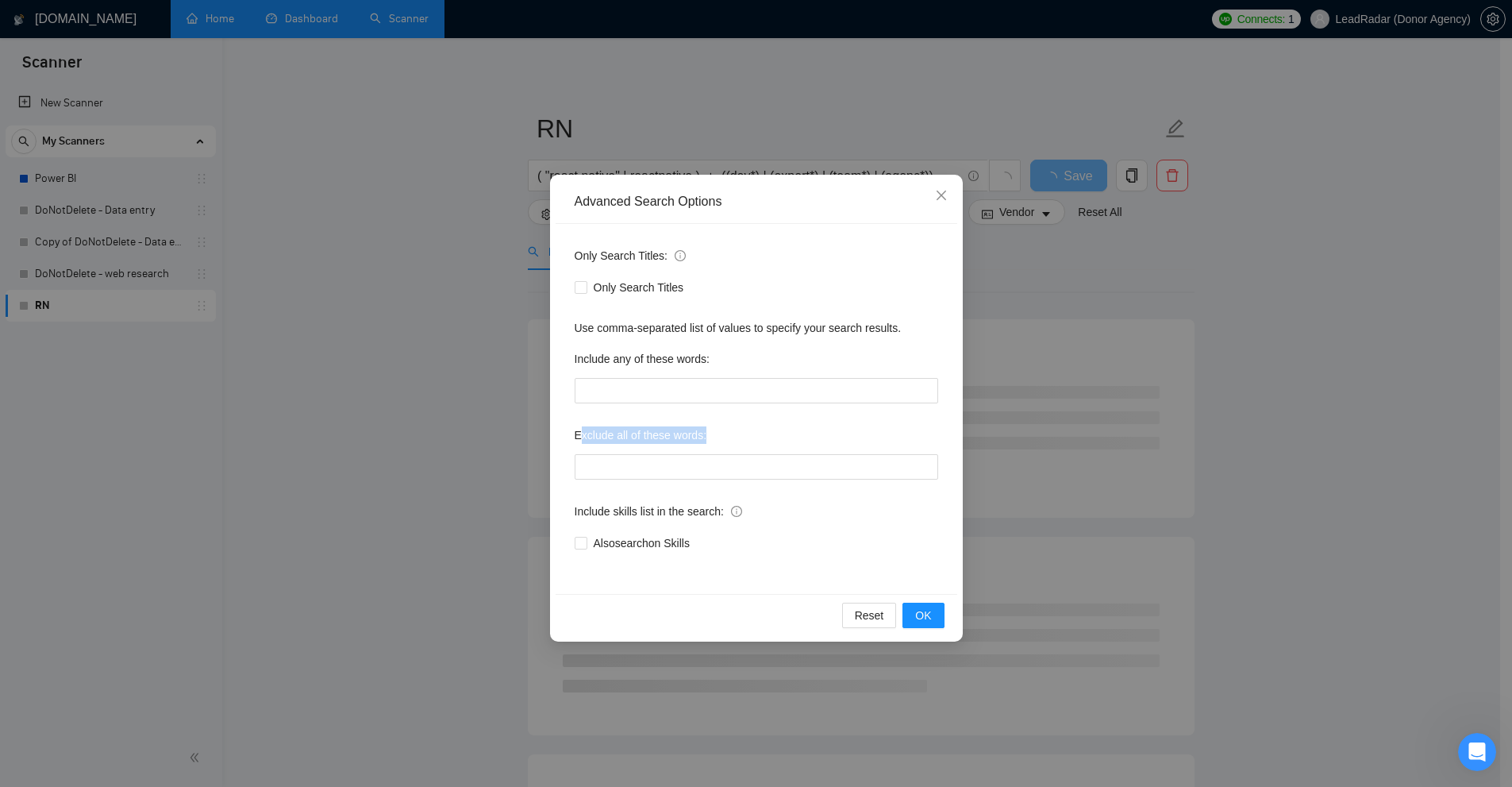
drag, startPoint x: 578, startPoint y: 433, endPoint x: 730, endPoint y: 436, distance: 152.0
click at [730, 436] on div "Exclude all of these words:" at bounding box center [756, 438] width 364 height 32
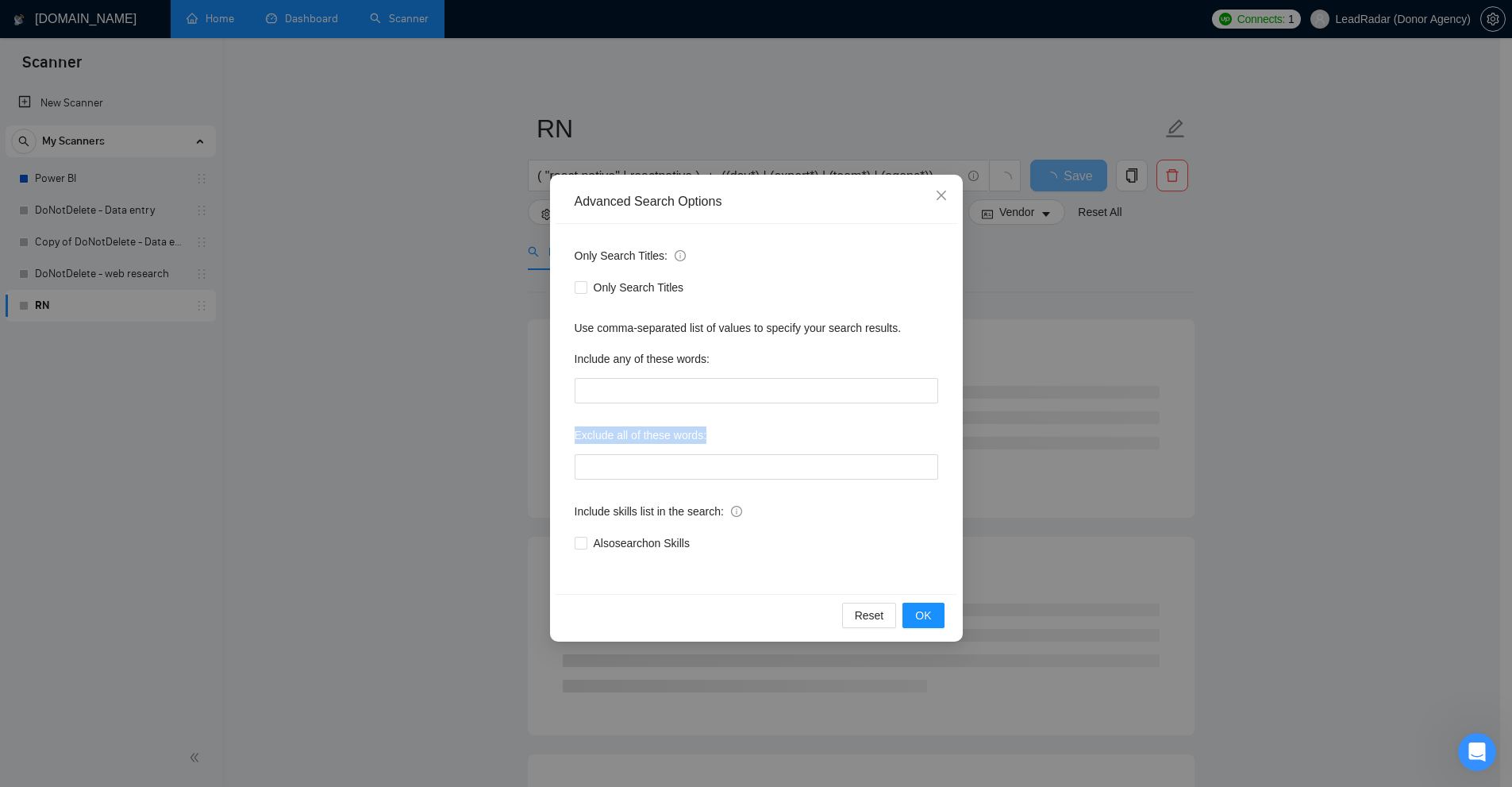
click at [675, 347] on label "Include any of these words:" at bounding box center [642, 359] width 135 height 25
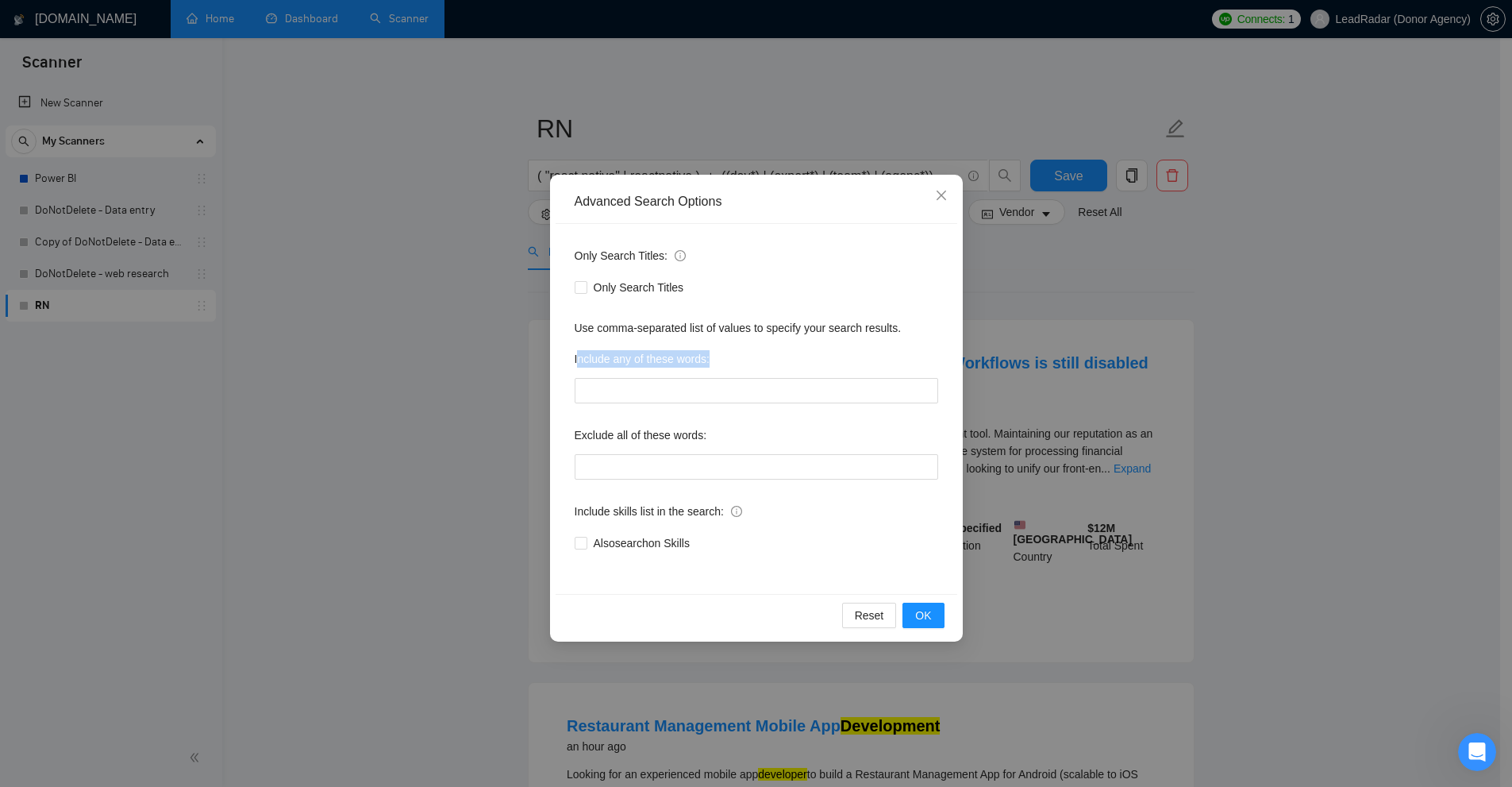
drag, startPoint x: 577, startPoint y: 360, endPoint x: 793, endPoint y: 362, distance: 216.0
click at [793, 362] on div "Include any of these words:" at bounding box center [756, 362] width 364 height 32
click at [841, 397] on input "text" at bounding box center [756, 390] width 364 height 25
click at [1153, 313] on div "Advanced Search Options Only Search Titles: Only Search Titles Use comma-separa…" at bounding box center [756, 393] width 1512 height 787
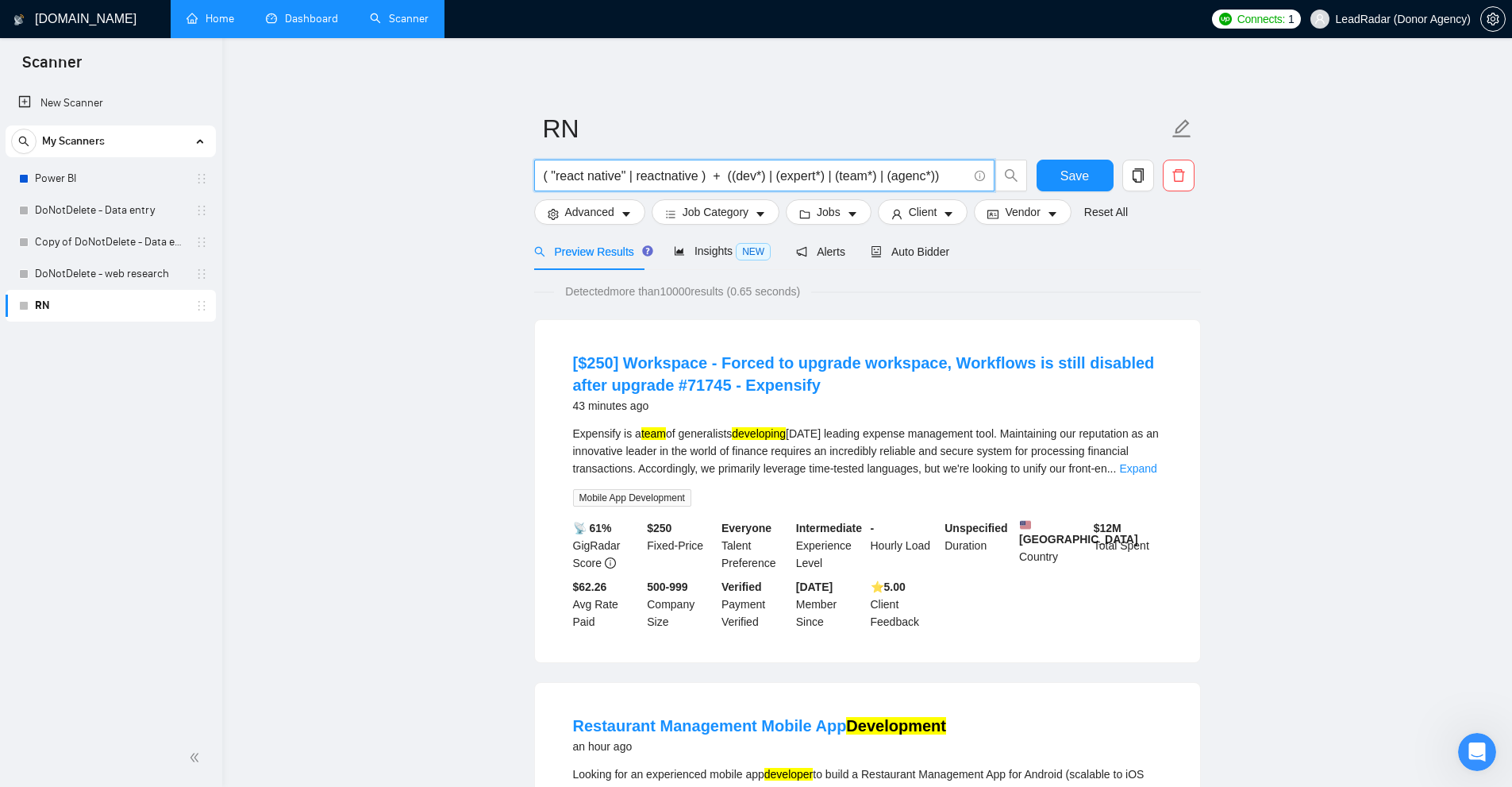
drag, startPoint x: 735, startPoint y: 179, endPoint x: 948, endPoint y: 190, distance: 213.3
click at [948, 190] on span "( "react native" | reactnative ) + ((dev*) | (expert*) | (team*) | (agenc*))" at bounding box center [764, 175] width 460 height 32
click at [587, 215] on span "Advanced" at bounding box center [589, 212] width 49 height 17
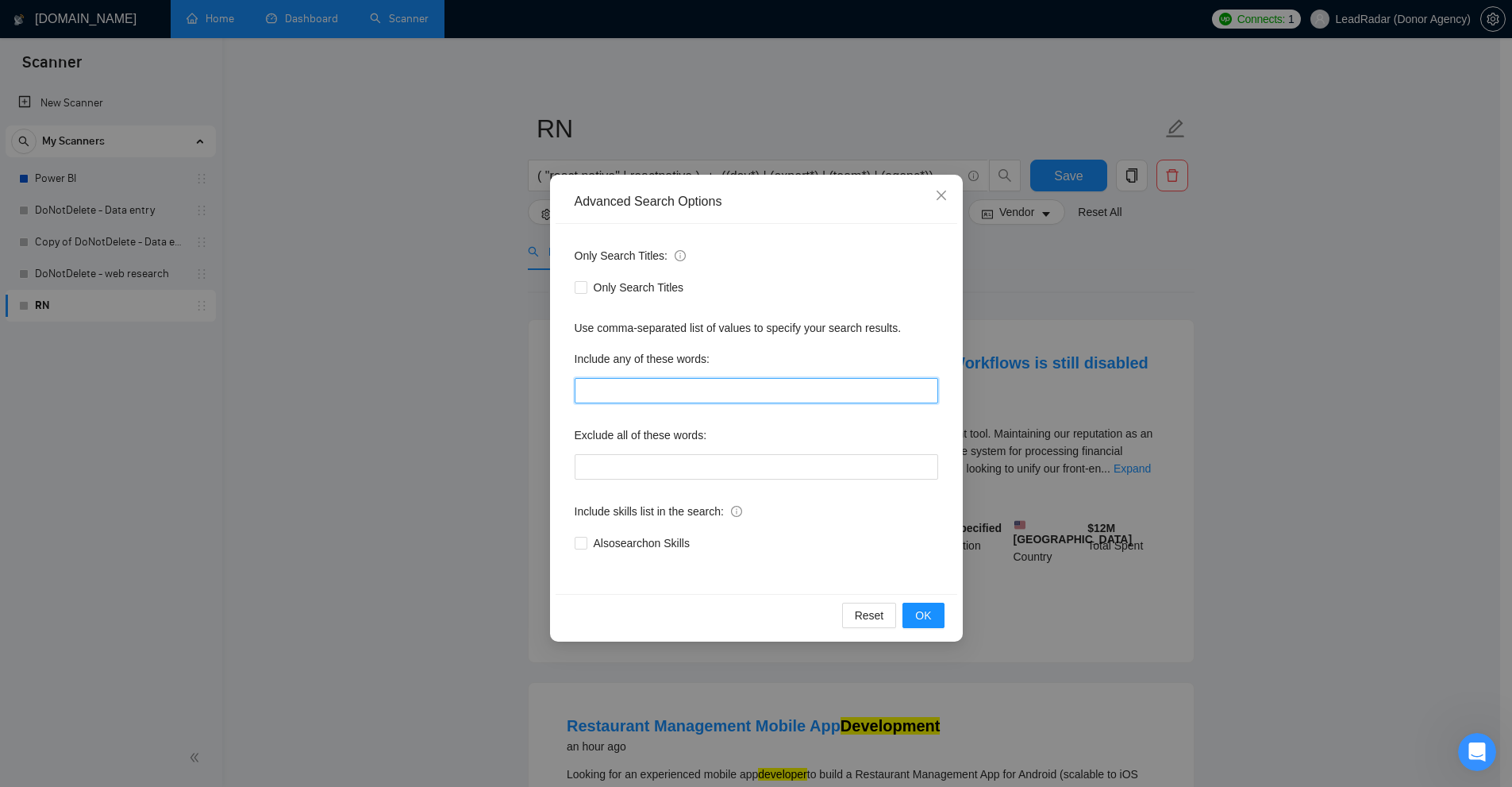
click at [725, 397] on input "text" at bounding box center [756, 390] width 364 height 25
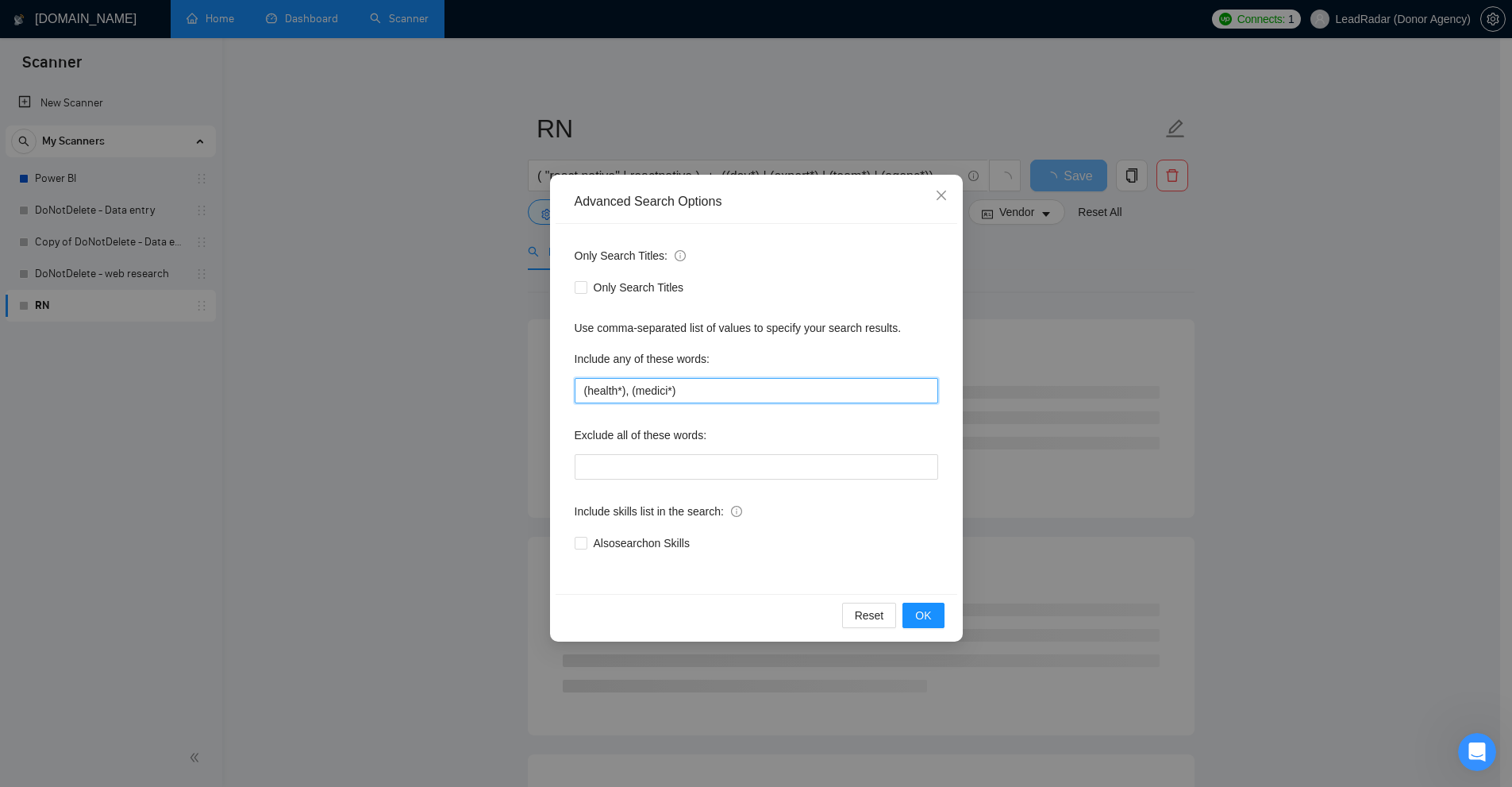
click at [668, 386] on input "(health*), (medici*)" at bounding box center [756, 390] width 364 height 25
drag, startPoint x: 739, startPoint y: 400, endPoint x: 546, endPoint y: 403, distance: 193.0
click at [534, 405] on div "Advanced Search Options Only Search Titles: Only Search Titles Use comma-separa…" at bounding box center [756, 393] width 1512 height 787
click at [654, 394] on input "(health*), (medic*)" at bounding box center [756, 390] width 364 height 25
click at [594, 392] on input "(health*), (medic*)" at bounding box center [756, 390] width 364 height 25
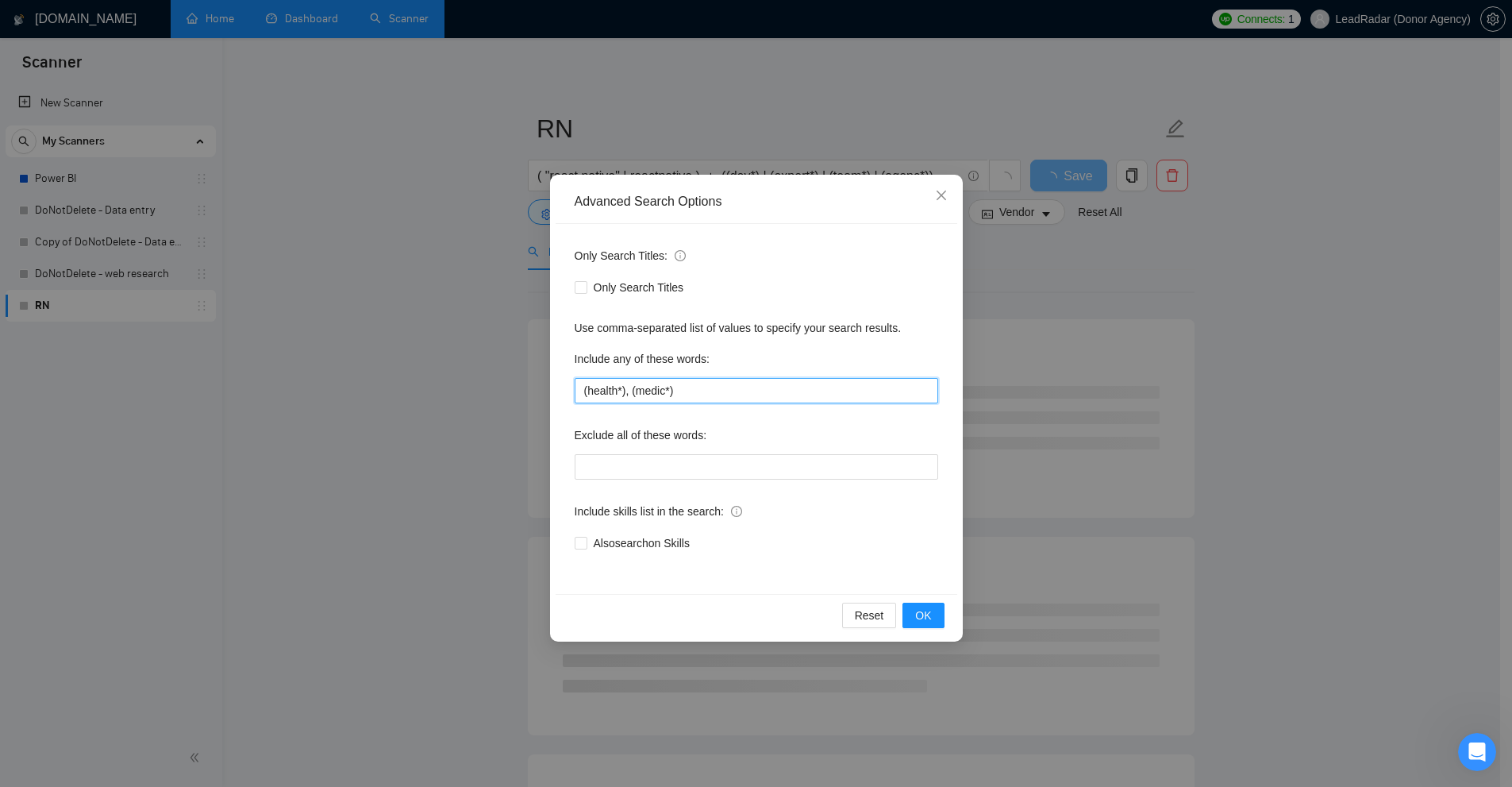
click at [593, 391] on input "(health*), (medic*)" at bounding box center [756, 390] width 364 height 25
click at [633, 390] on input "(health*), (medic*)" at bounding box center [756, 390] width 364 height 25
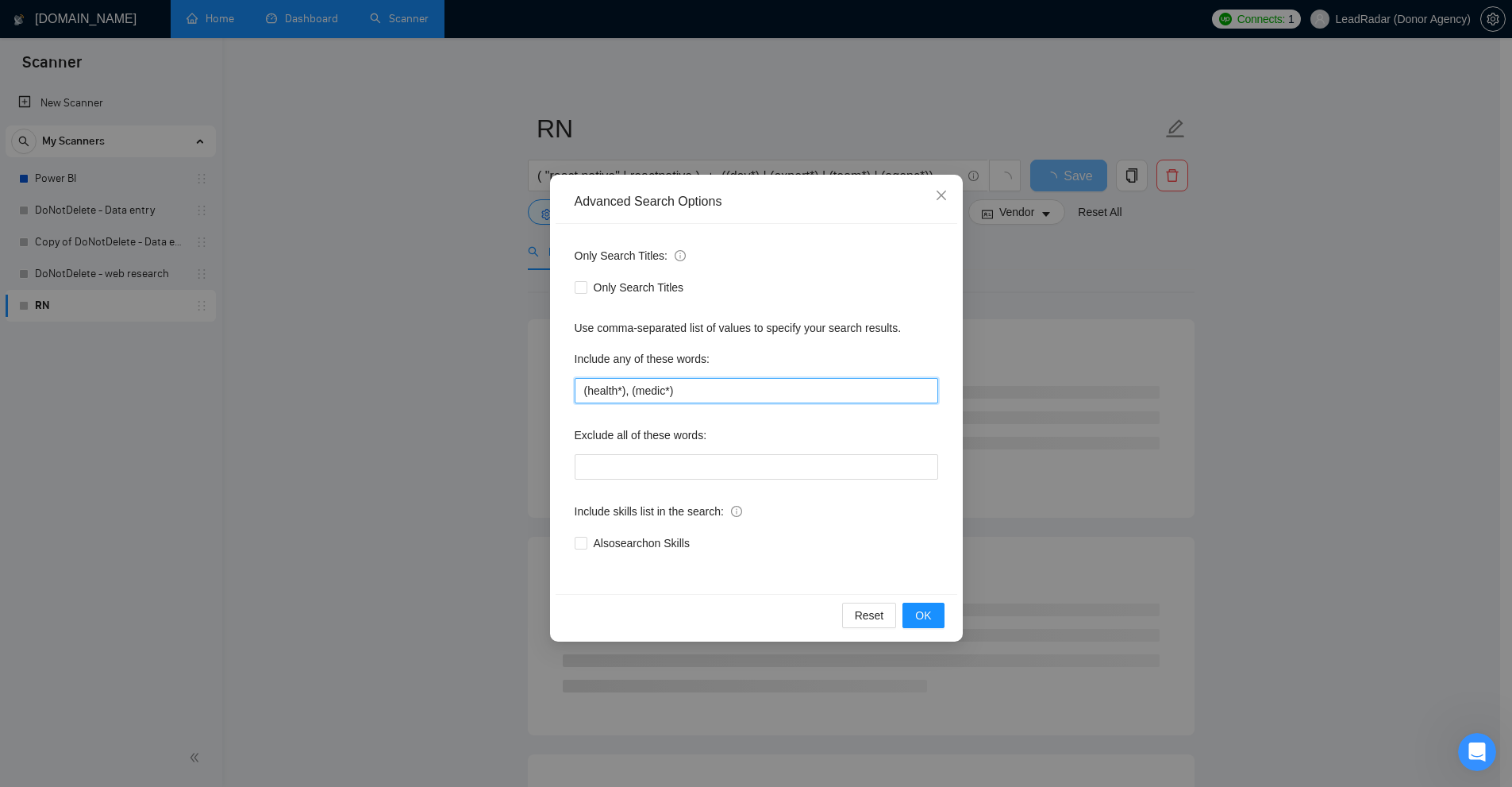
click at [593, 390] on input "(health*), (medic*)" at bounding box center [756, 390] width 364 height 25
click at [655, 396] on input "(health*), (medic*)" at bounding box center [756, 390] width 364 height 25
click at [814, 390] on input "(health*), (medic*)" at bounding box center [756, 390] width 364 height 25
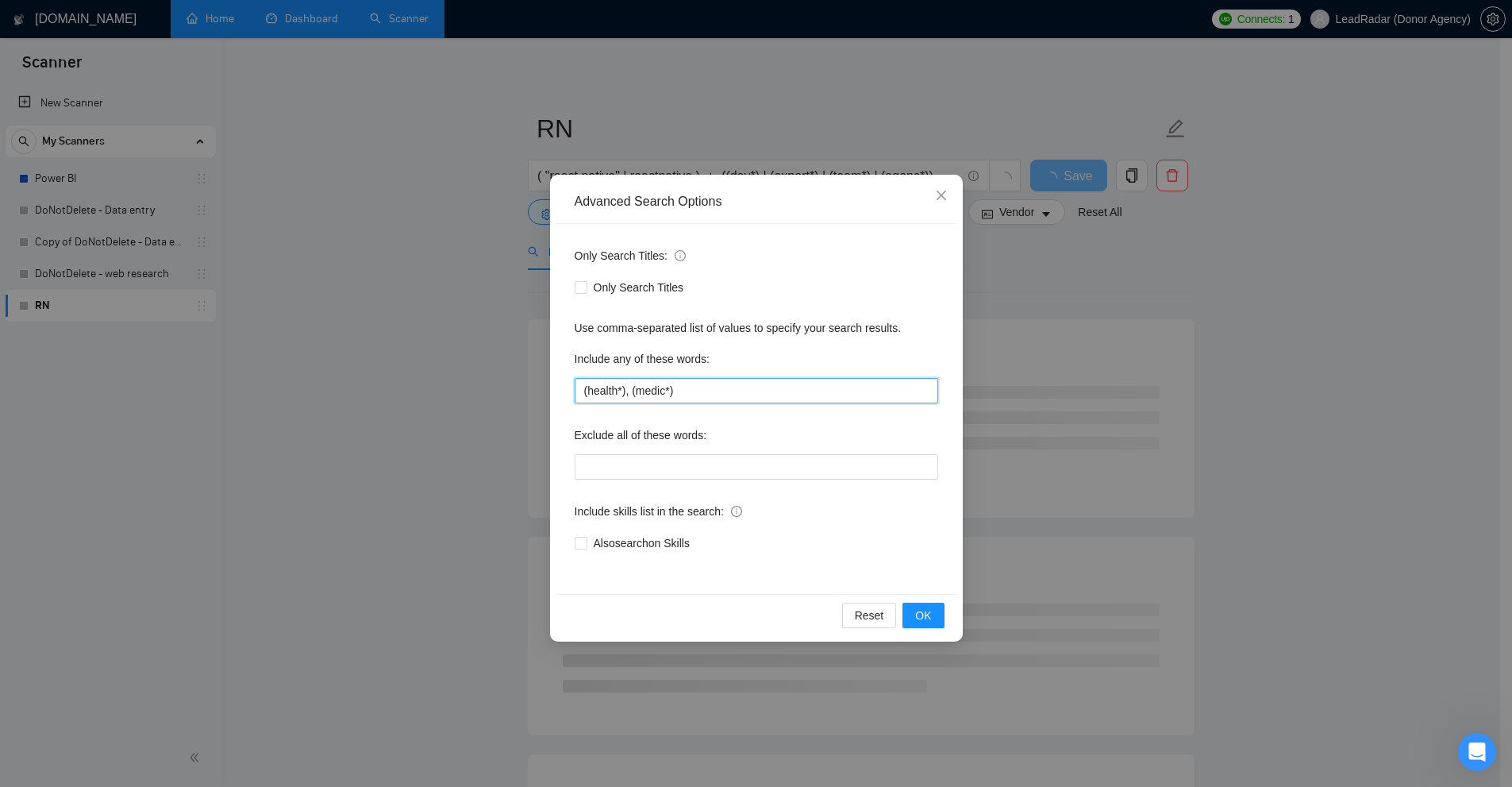
type input "(health*), (medic*)"
click at [795, 366] on div "Include any of these words:" at bounding box center [756, 362] width 364 height 32
drag, startPoint x: 807, startPoint y: 389, endPoint x: 586, endPoint y: 388, distance: 221.0
click at [499, 388] on div "Advanced Search Options Only Search Titles: Only Search Titles Use comma-separa…" at bounding box center [756, 393] width 1512 height 787
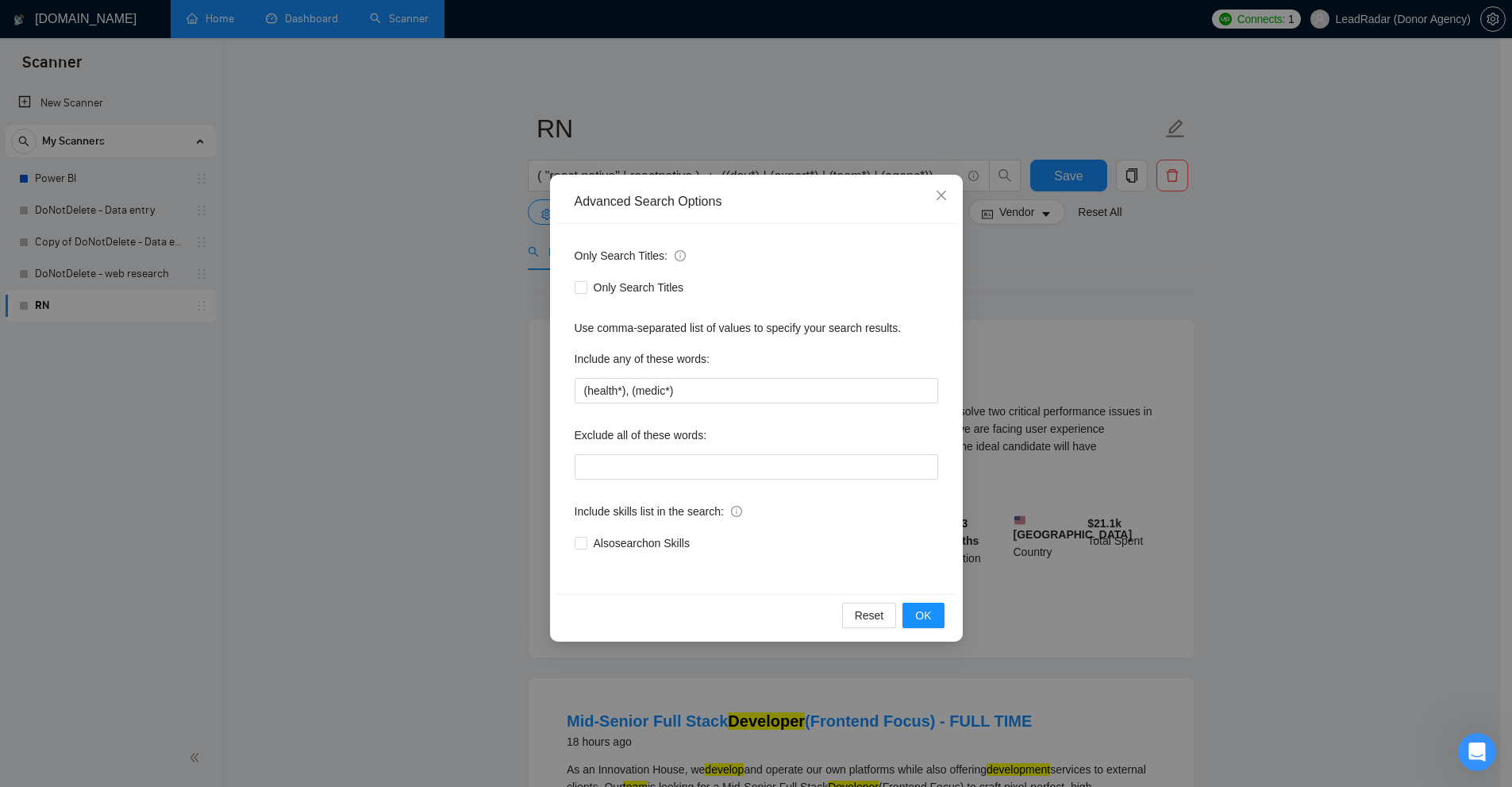
click at [669, 369] on label "Include any of these words:" at bounding box center [642, 359] width 135 height 25
drag, startPoint x: 571, startPoint y: 332, endPoint x: 824, endPoint y: 332, distance: 253.0
click at [824, 332] on div "Only Search Titles: Only Search Titles Use comma-separated list of values to sp…" at bounding box center [756, 409] width 401 height 370
click at [725, 371] on div "Include any of these words:" at bounding box center [756, 362] width 364 height 32
drag, startPoint x: 665, startPoint y: 328, endPoint x: 893, endPoint y: 315, distance: 228.4
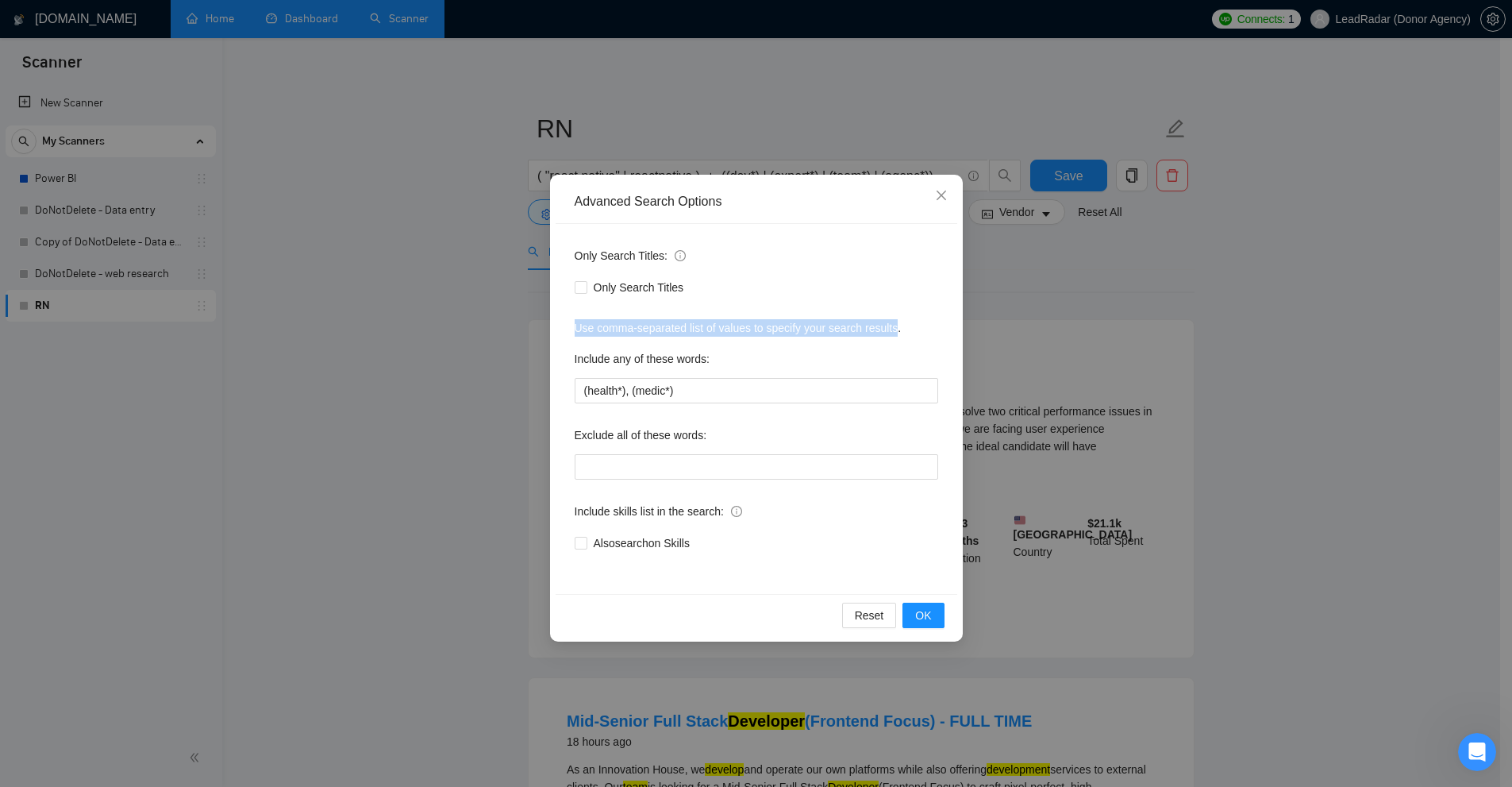
click at [893, 315] on div "Only Search Titles: Only Search Titles Use comma-separated list of values to sp…" at bounding box center [756, 409] width 401 height 370
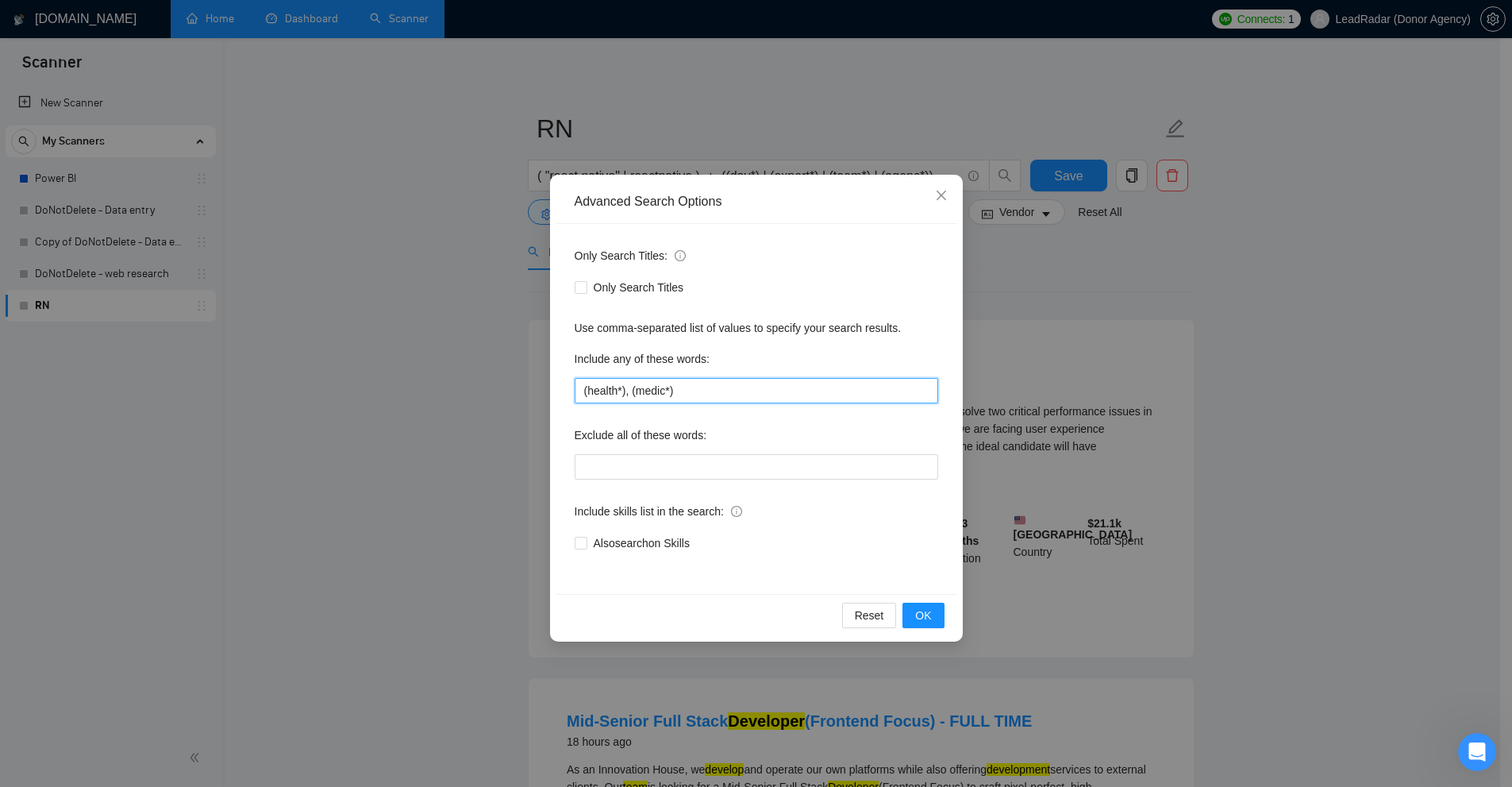
drag, startPoint x: 619, startPoint y: 391, endPoint x: 679, endPoint y: 394, distance: 60.1
click at [581, 393] on input "(health*), (medic*)" at bounding box center [756, 390] width 364 height 25
click at [1038, 347] on div "Advanced Search Options Only Search Titles: Only Search Titles Use comma-separa…" at bounding box center [756, 393] width 1512 height 787
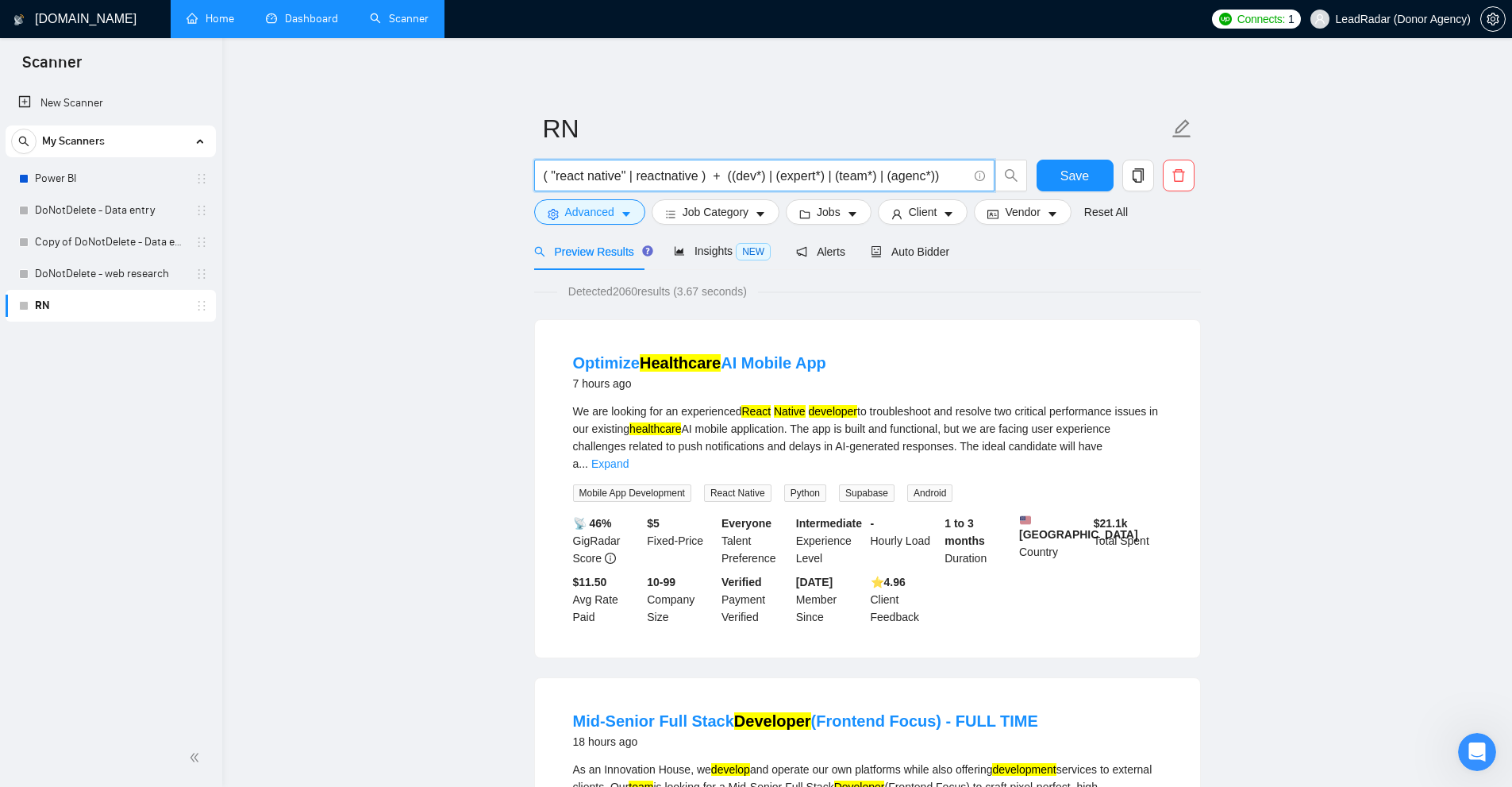
drag, startPoint x: 740, startPoint y: 180, endPoint x: 944, endPoint y: 177, distance: 204.0
click at [901, 186] on span "( "react native" | reactnative ) + ((dev*) | (expert*) | (team*) | (agenc*))" at bounding box center [764, 175] width 460 height 32
click at [954, 175] on input "( "react native" | reactnative ) + ((dev*) | (expert*) | (team*) | (agenc*))" at bounding box center [756, 176] width 424 height 20
drag, startPoint x: 954, startPoint y: 175, endPoint x: 642, endPoint y: 172, distance: 312.0
click at [550, 161] on span "( "react native" | reactnative ) + ((dev*) | (expert*) | (team*) | (agenc*))" at bounding box center [764, 175] width 460 height 32
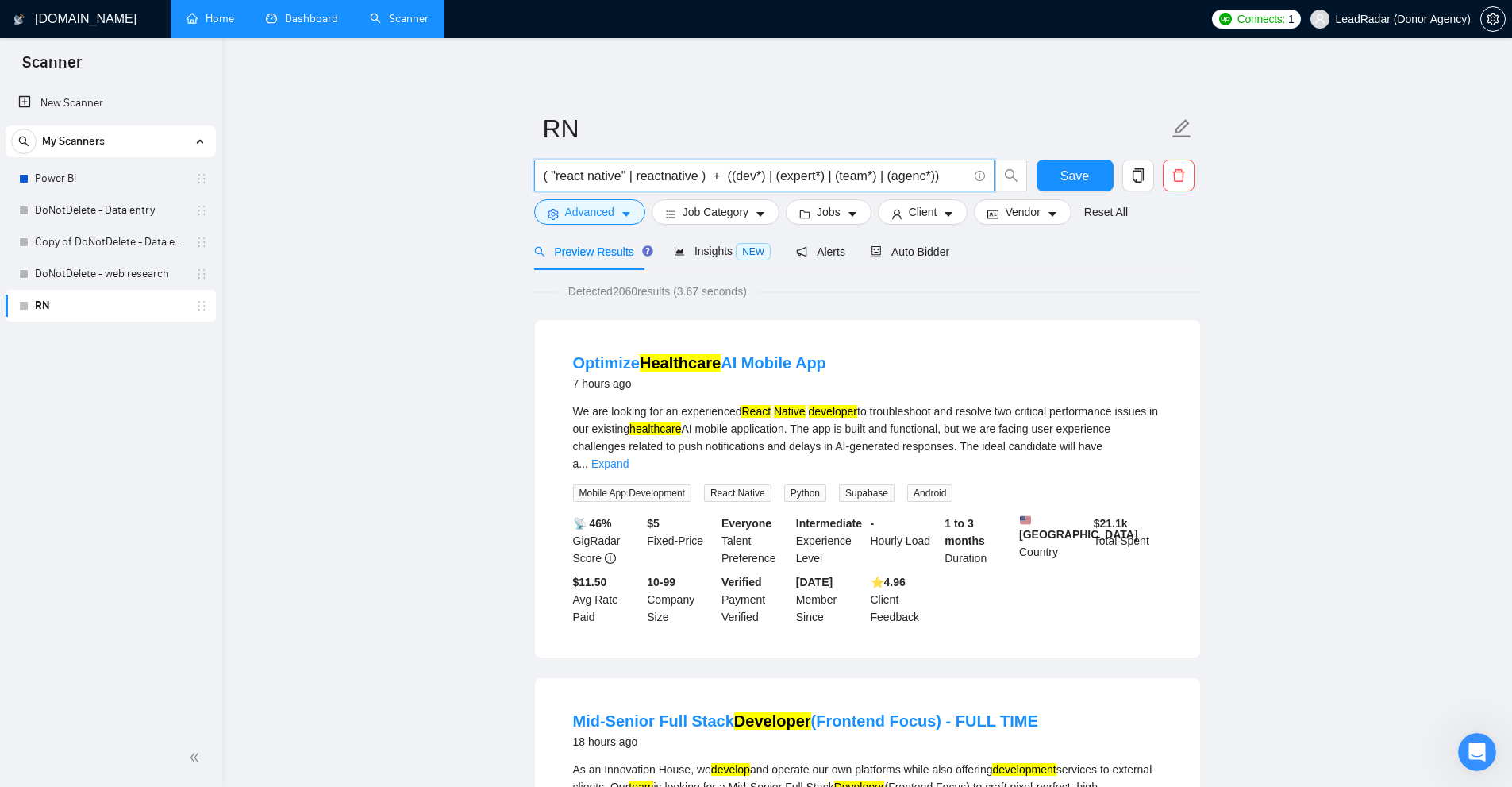
click at [666, 174] on input "( "react native" | reactnative ) + ((dev*) | (expert*) | (team*) | (agenc*))" at bounding box center [756, 176] width 424 height 20
drag, startPoint x: 722, startPoint y: 176, endPoint x: 732, endPoint y: 178, distance: 10.2
click at [729, 176] on input "( "react native" | reactnative ) + ((dev*) | (expert*) | (team*) | (agenc*))" at bounding box center [756, 176] width 424 height 20
click at [788, 181] on input "( "react native" | reactnative ) + ((dev*) | (expert*) | (team*) | (agenc*))" at bounding box center [756, 176] width 424 height 20
click at [762, 175] on input "( "react native" | reactnative ) + ((dev*) | (expert*) | (team*) | (agenc*))" at bounding box center [756, 176] width 424 height 20
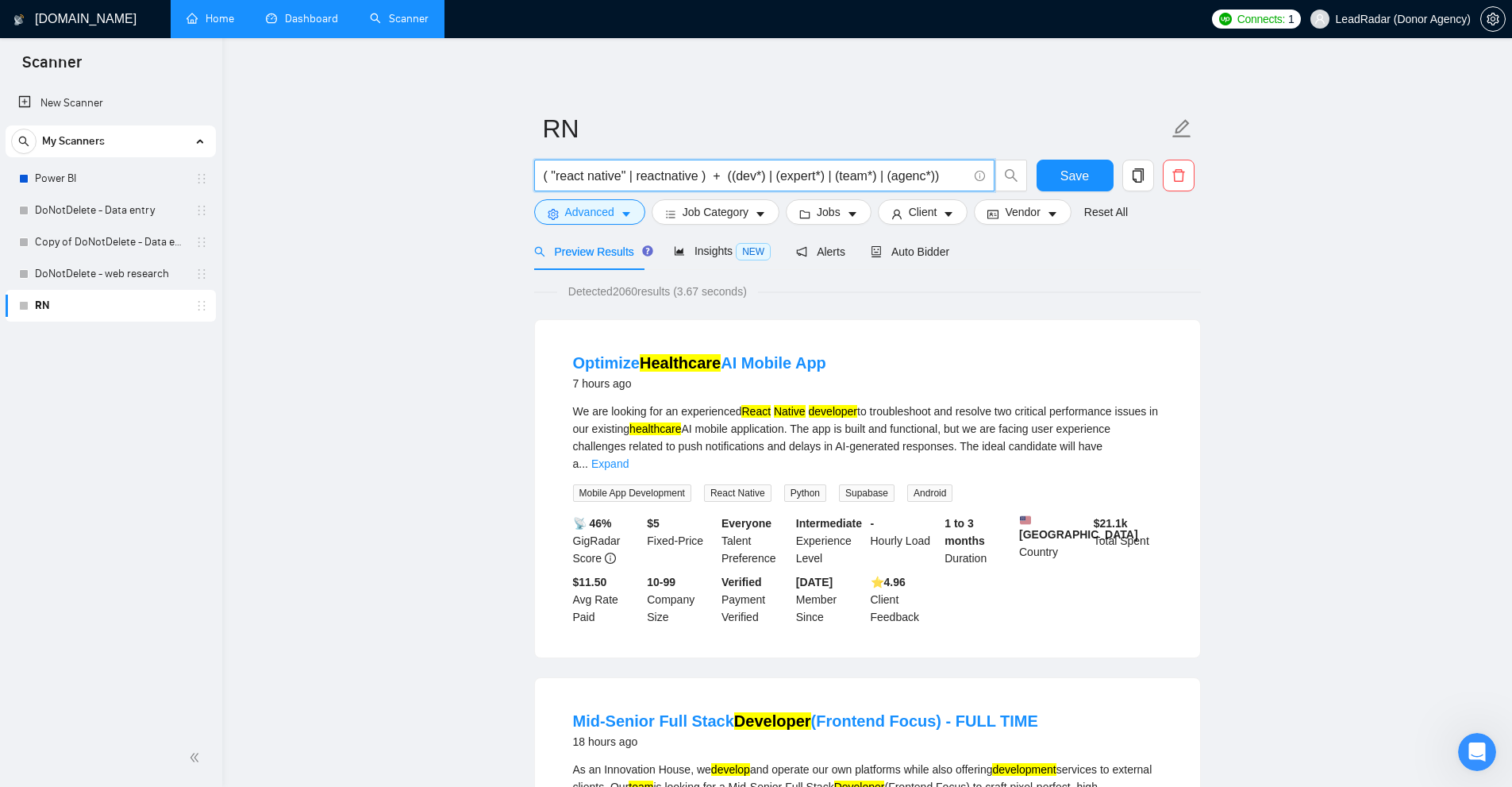
click at [787, 179] on input "( "react native" | reactnative ) + ((dev*) | (expert*) | (team*) | (agenc*))" at bounding box center [756, 176] width 424 height 20
click at [770, 176] on input "( "react native" | reactnative ) + ((dev*) | (expert*) | (team*) | (agenc*))" at bounding box center [756, 176] width 424 height 20
click at [853, 175] on input "( "react native" | reactnative ) + ((dev*) | (expert*) | (team*) | (agenc*))" at bounding box center [756, 176] width 424 height 20
click at [622, 211] on icon "caret-down" at bounding box center [625, 214] width 11 height 11
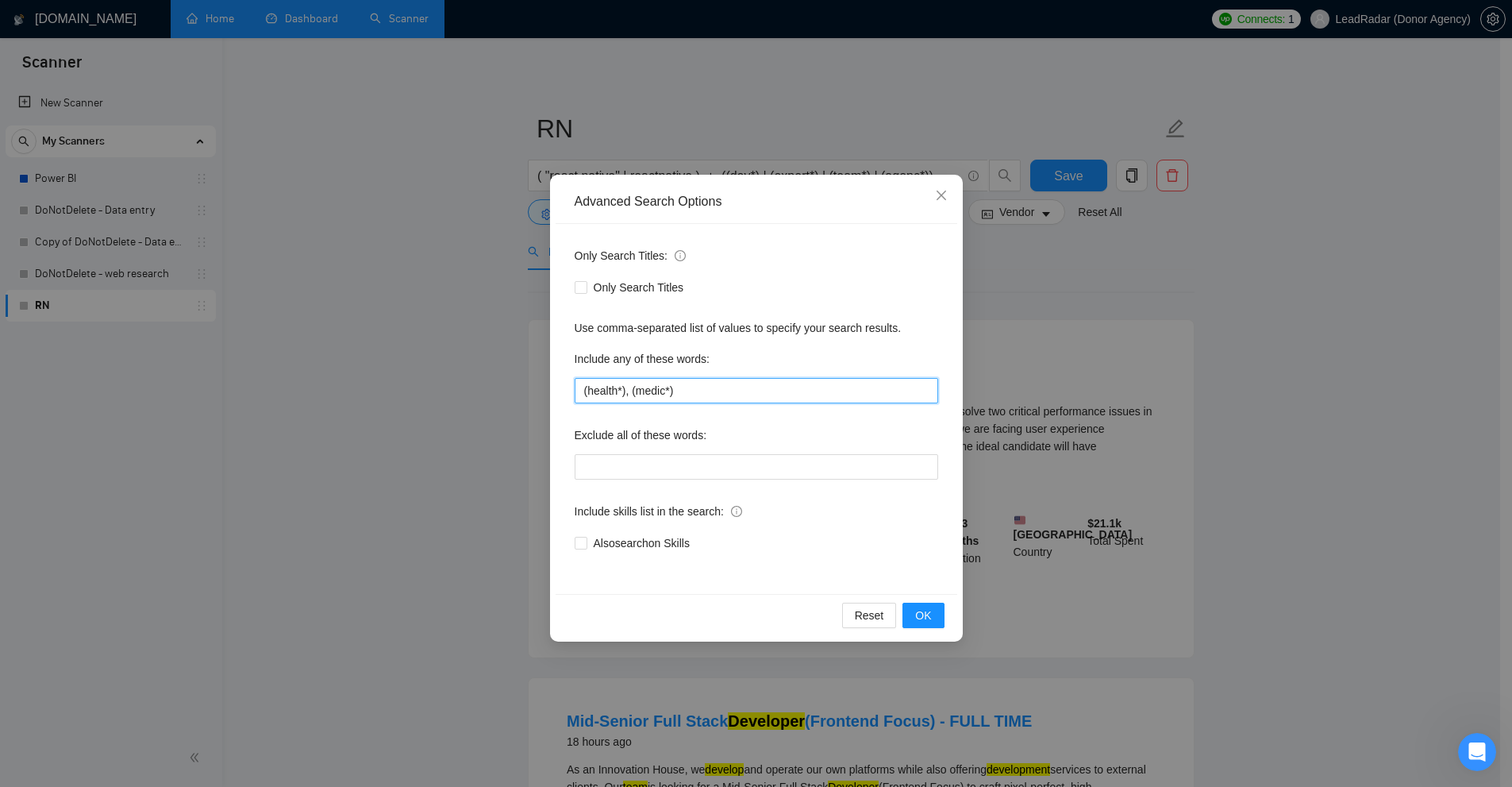
click at [679, 399] on input "(health*), (medic*)" at bounding box center [756, 390] width 364 height 25
click at [669, 382] on input "(health*), (medic*)" at bounding box center [756, 390] width 364 height 25
click at [669, 384] on input "(health*), (medic*)" at bounding box center [756, 390] width 364 height 25
click at [668, 388] on input "(health*), (medic*)" at bounding box center [756, 390] width 364 height 25
drag, startPoint x: 731, startPoint y: 387, endPoint x: 615, endPoint y: 399, distance: 116.6
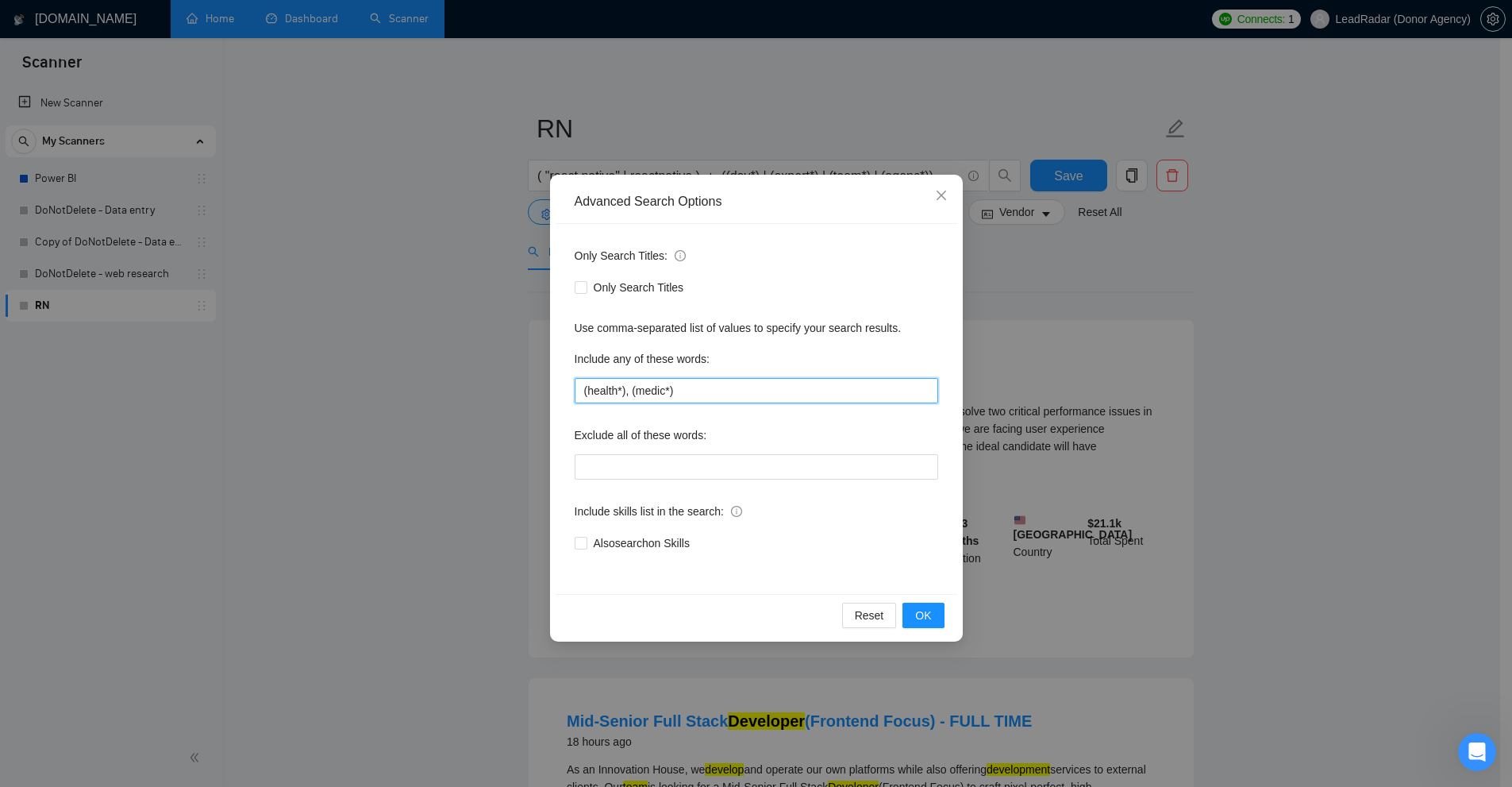
click at [725, 387] on input "(health*), (medic*)" at bounding box center [756, 390] width 364 height 25
click at [625, 382] on input "(health*), (medic*)" at bounding box center [756, 390] width 364 height 25
click at [609, 401] on input "(health*), (medic*)" at bounding box center [756, 390] width 364 height 25
click at [588, 394] on input "(health*), (medic*)" at bounding box center [756, 390] width 364 height 25
drag, startPoint x: 588, startPoint y: 394, endPoint x: 613, endPoint y: 397, distance: 25.2
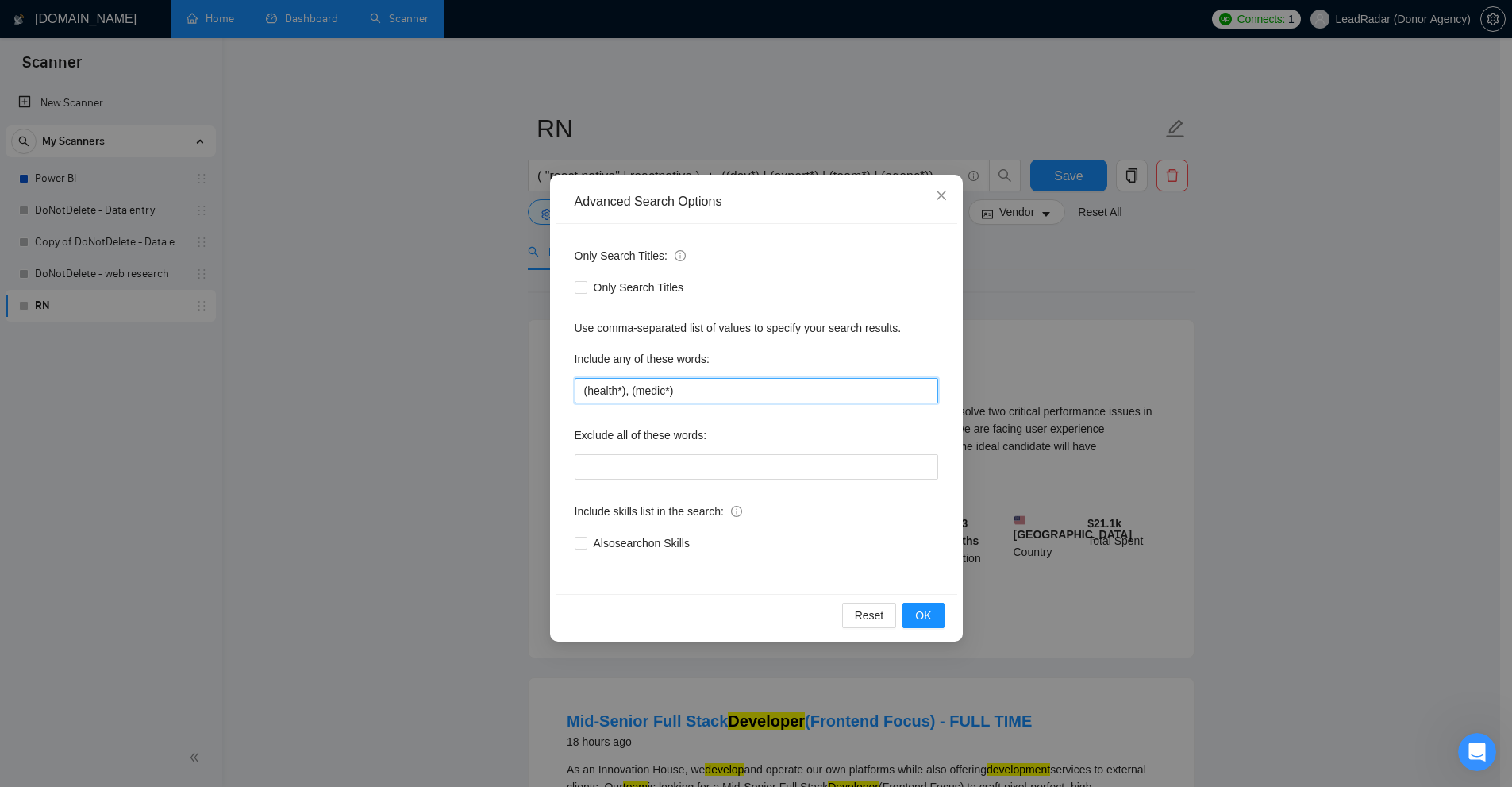
click at [613, 397] on input "(health*), (medic*)" at bounding box center [756, 390] width 364 height 25
click at [611, 397] on input "(health*), (medic*)" at bounding box center [756, 390] width 364 height 25
click at [610, 394] on input "(health*), (medic*)" at bounding box center [756, 390] width 364 height 25
drag, startPoint x: 618, startPoint y: 388, endPoint x: 591, endPoint y: 390, distance: 27.1
click at [619, 393] on input "(health*), (medic*)" at bounding box center [756, 390] width 364 height 25
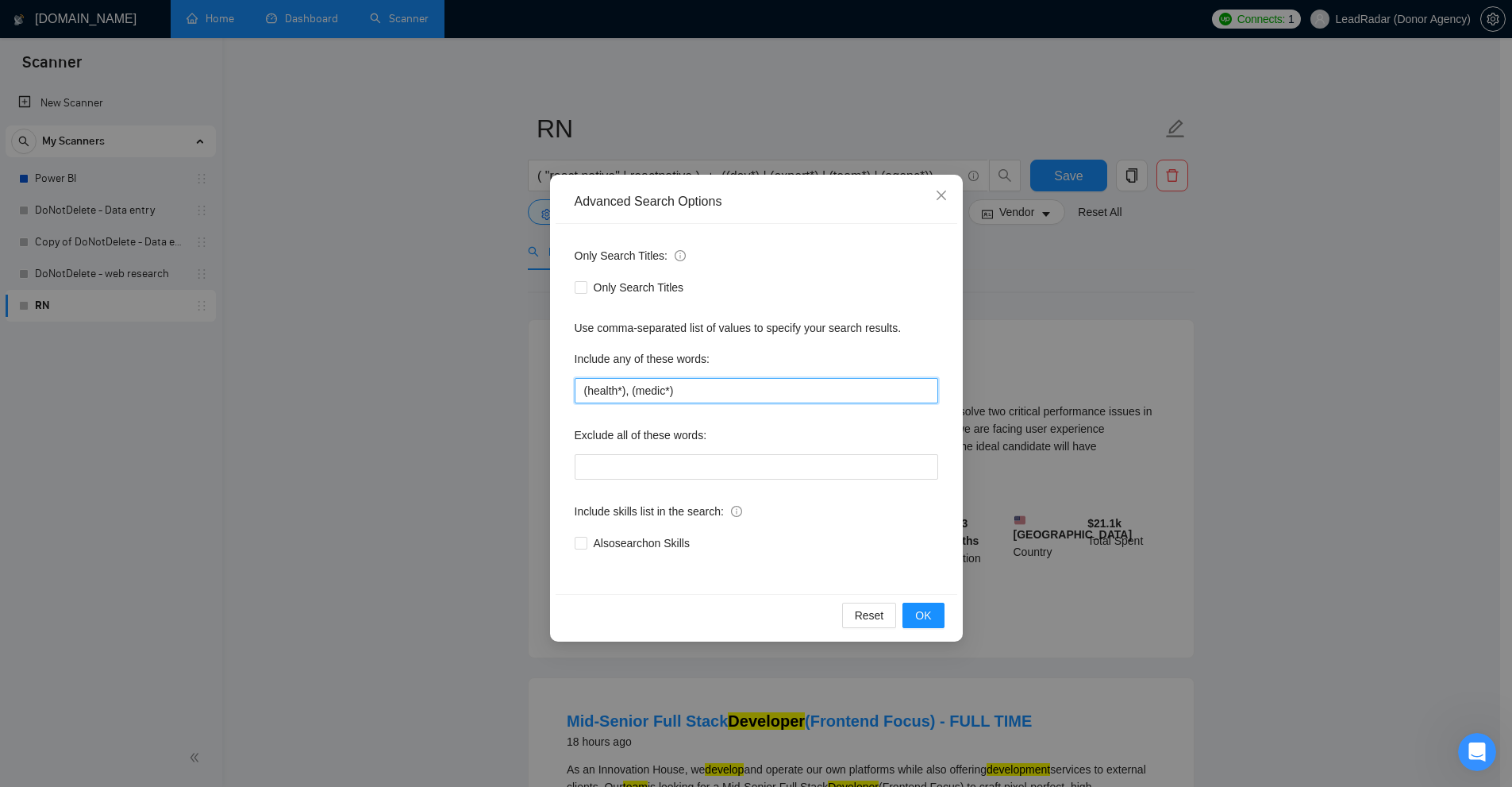
click at [585, 390] on input "(health*), (medic*)" at bounding box center [756, 390] width 364 height 25
click at [617, 388] on input "(health*), (medic*)" at bounding box center [756, 390] width 364 height 25
click at [742, 388] on input "(health*), (medic*)" at bounding box center [756, 390] width 364 height 25
drag, startPoint x: 681, startPoint y: 431, endPoint x: 744, endPoint y: 432, distance: 63.0
click at [744, 432] on div "Only Search Titles: Only Search Titles Use comma-separated list of values to sp…" at bounding box center [756, 409] width 401 height 370
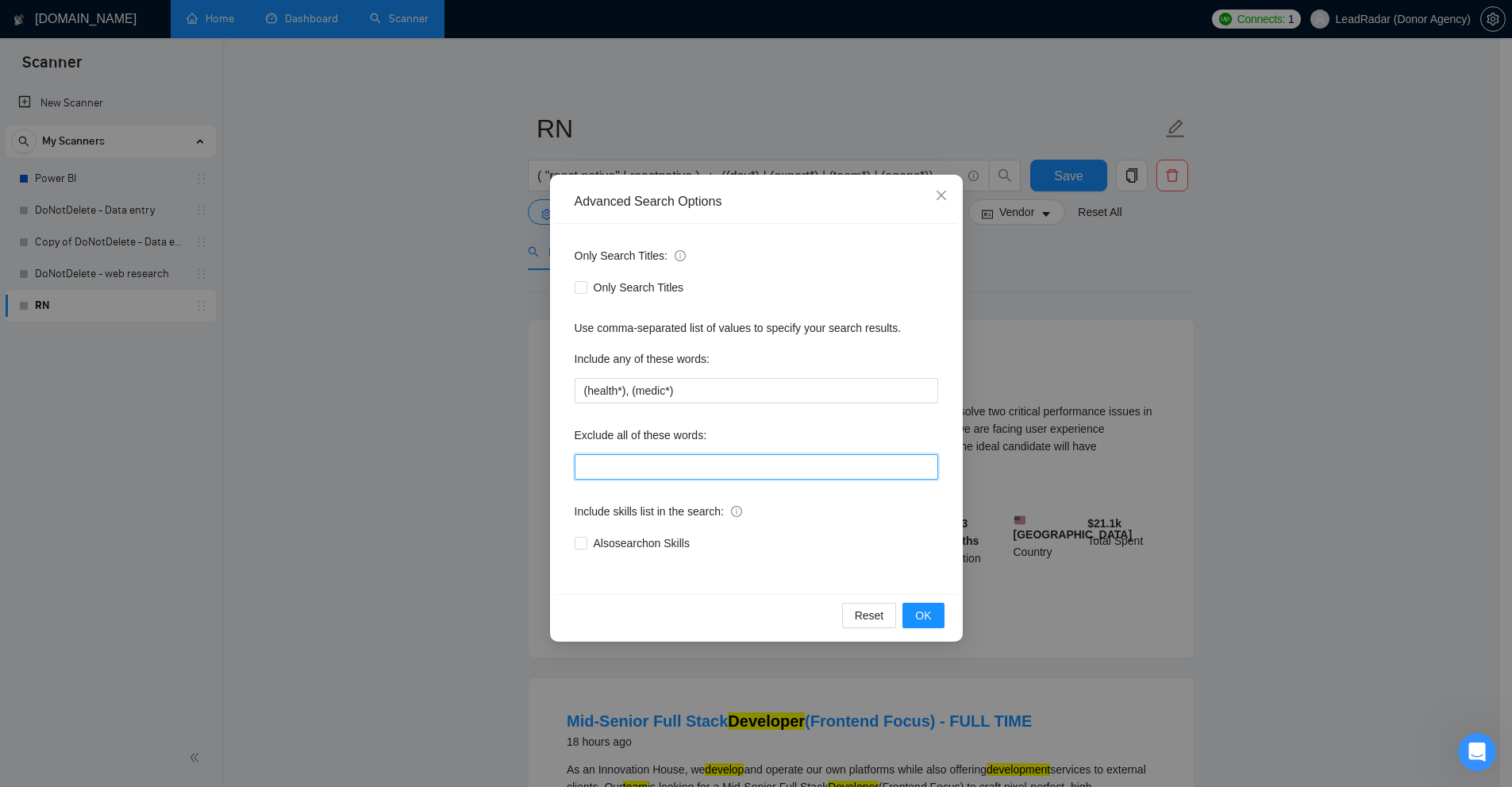
click at [727, 468] on input "text" at bounding box center [756, 466] width 364 height 25
click at [408, 451] on div "Advanced Search Options Only Search Titles: Only Search Titles Use comma-separa…" at bounding box center [756, 393] width 1512 height 787
click at [822, 461] on input "fulltime, "virtual assistant"" at bounding box center [756, 466] width 364 height 25
click at [838, 444] on div "Exclude all of these words:" at bounding box center [756, 438] width 364 height 32
drag, startPoint x: 380, startPoint y: 468, endPoint x: 708, endPoint y: 445, distance: 328.8
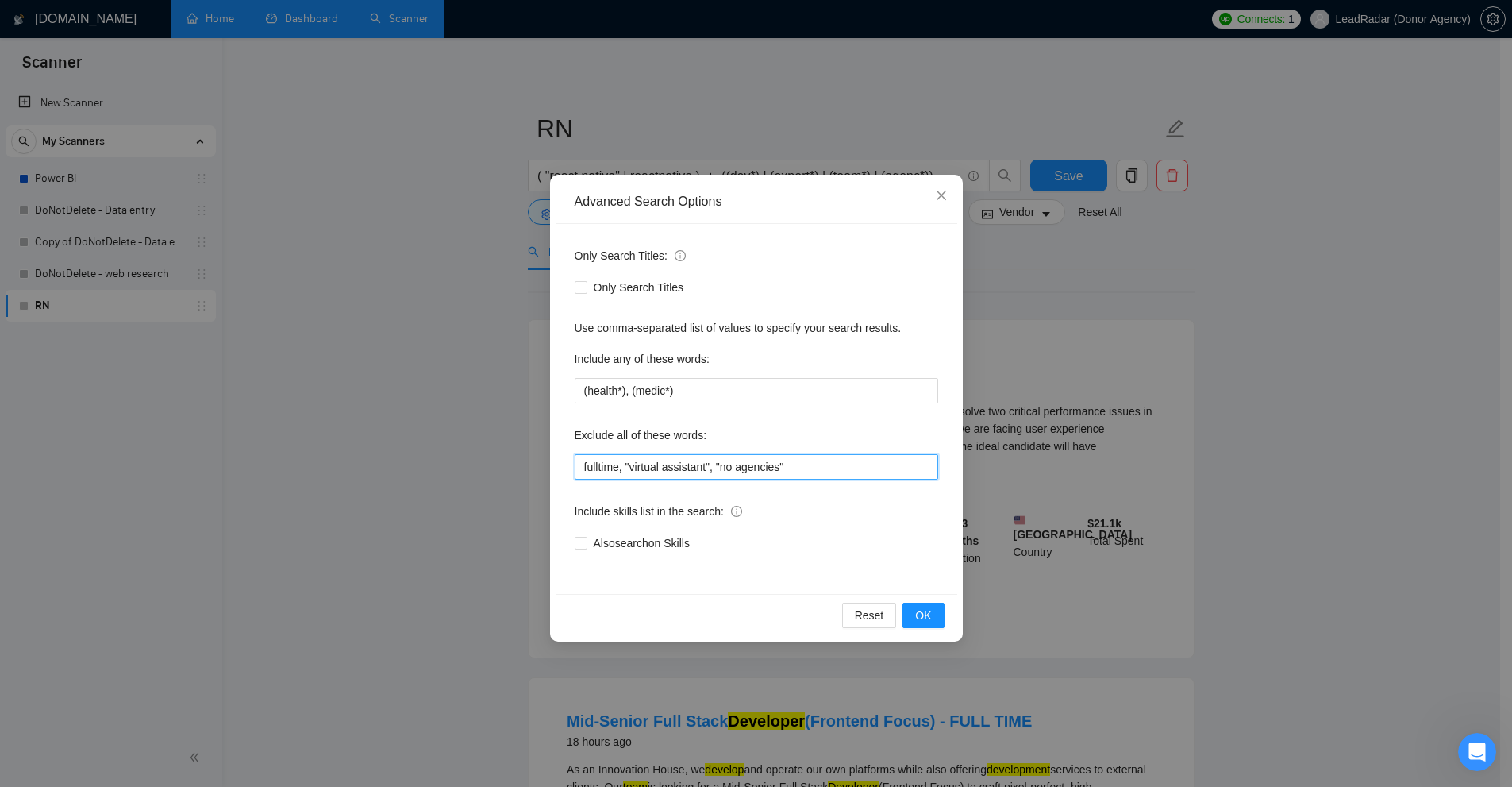
click at [435, 453] on div "Advanced Search Options Only Search Titles: Only Search Titles Use comma-separa…" at bounding box center [756, 393] width 1512 height 787
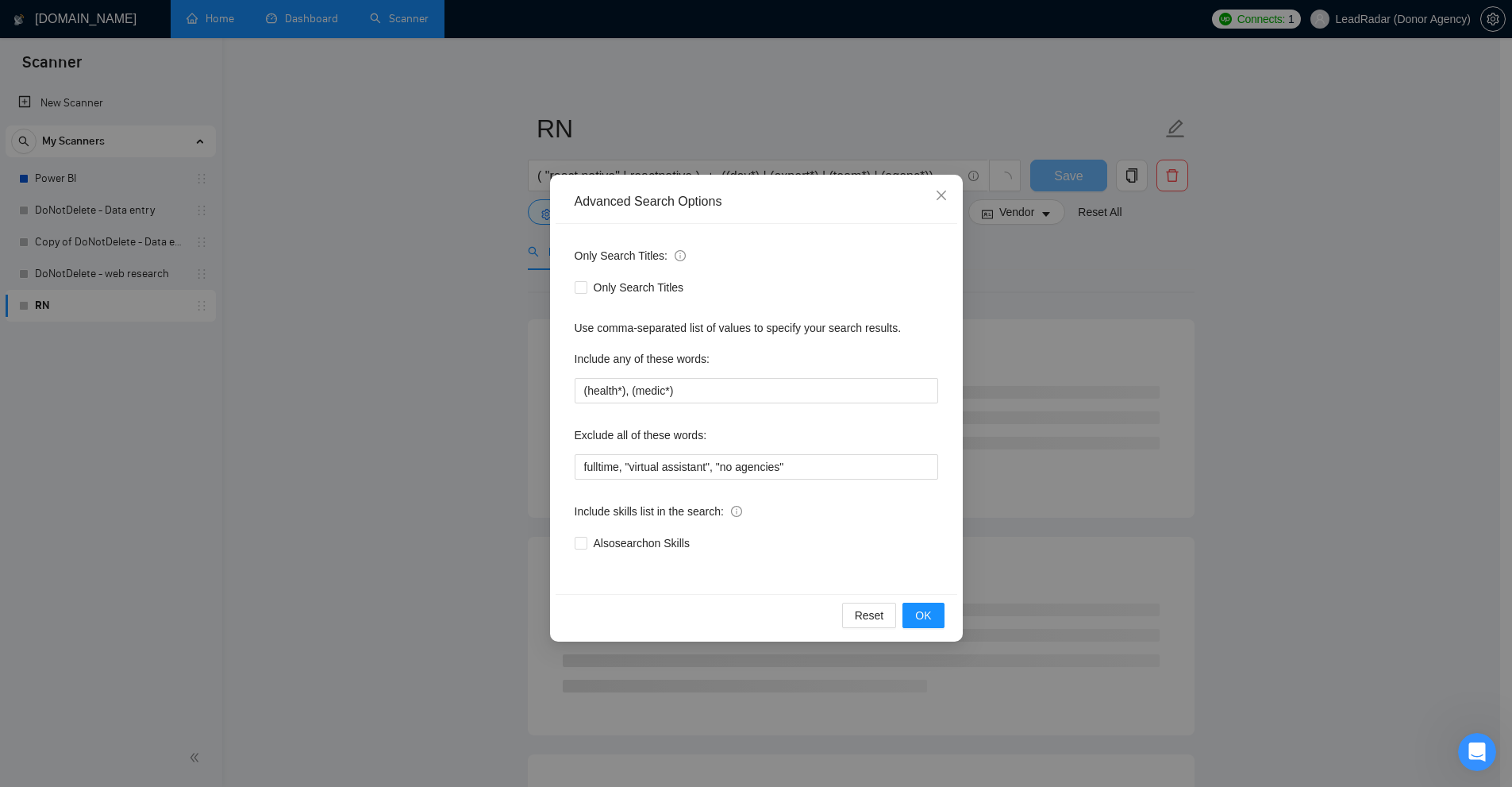
click at [725, 444] on div "Exclude all of these words:" at bounding box center [756, 438] width 364 height 32
click at [800, 459] on input "fulltime, "virtual assistant", "no agencies"" at bounding box center [756, 466] width 364 height 25
drag, startPoint x: 861, startPoint y: 465, endPoint x: 567, endPoint y: 463, distance: 294.0
click at [146, 475] on div "Advanced Search Options Only Search Titles: Only Search Titles Use comma-separa…" at bounding box center [756, 393] width 1512 height 787
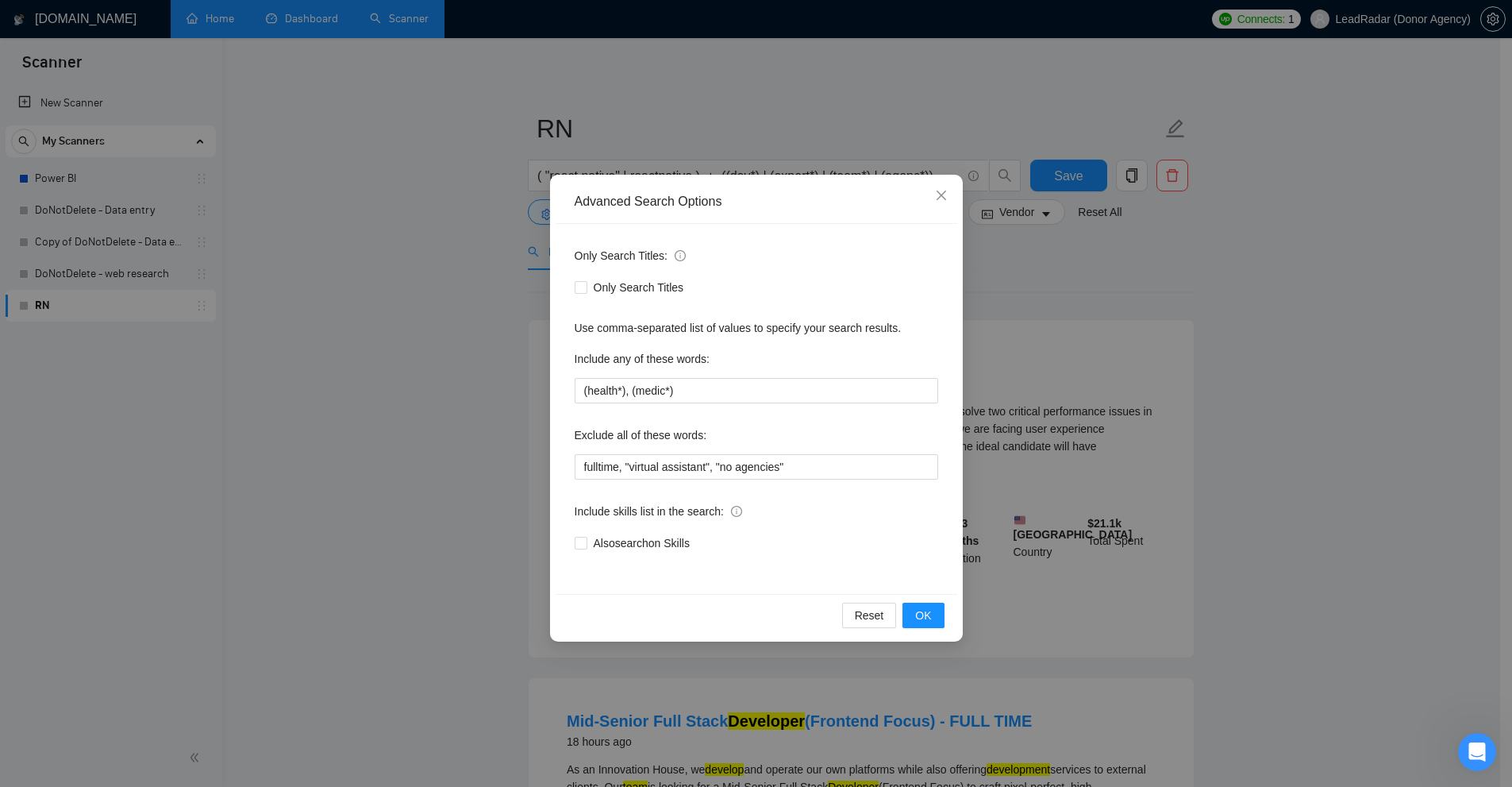
click at [802, 481] on div "Only Search Titles: Only Search Titles Use comma-separated list of values to sp…" at bounding box center [756, 409] width 401 height 370
drag, startPoint x: 716, startPoint y: 465, endPoint x: 854, endPoint y: 471, distance: 138.1
click at [854, 471] on input "fulltime, "virtual assistant", "no agencies"" at bounding box center [756, 466] width 364 height 25
click at [812, 473] on input "fulltime, "virtual assistant", "no agencies"" at bounding box center [756, 466] width 364 height 25
click at [588, 468] on input "fulltime, "virtual assistant", "no agencies"" at bounding box center [756, 466] width 364 height 25
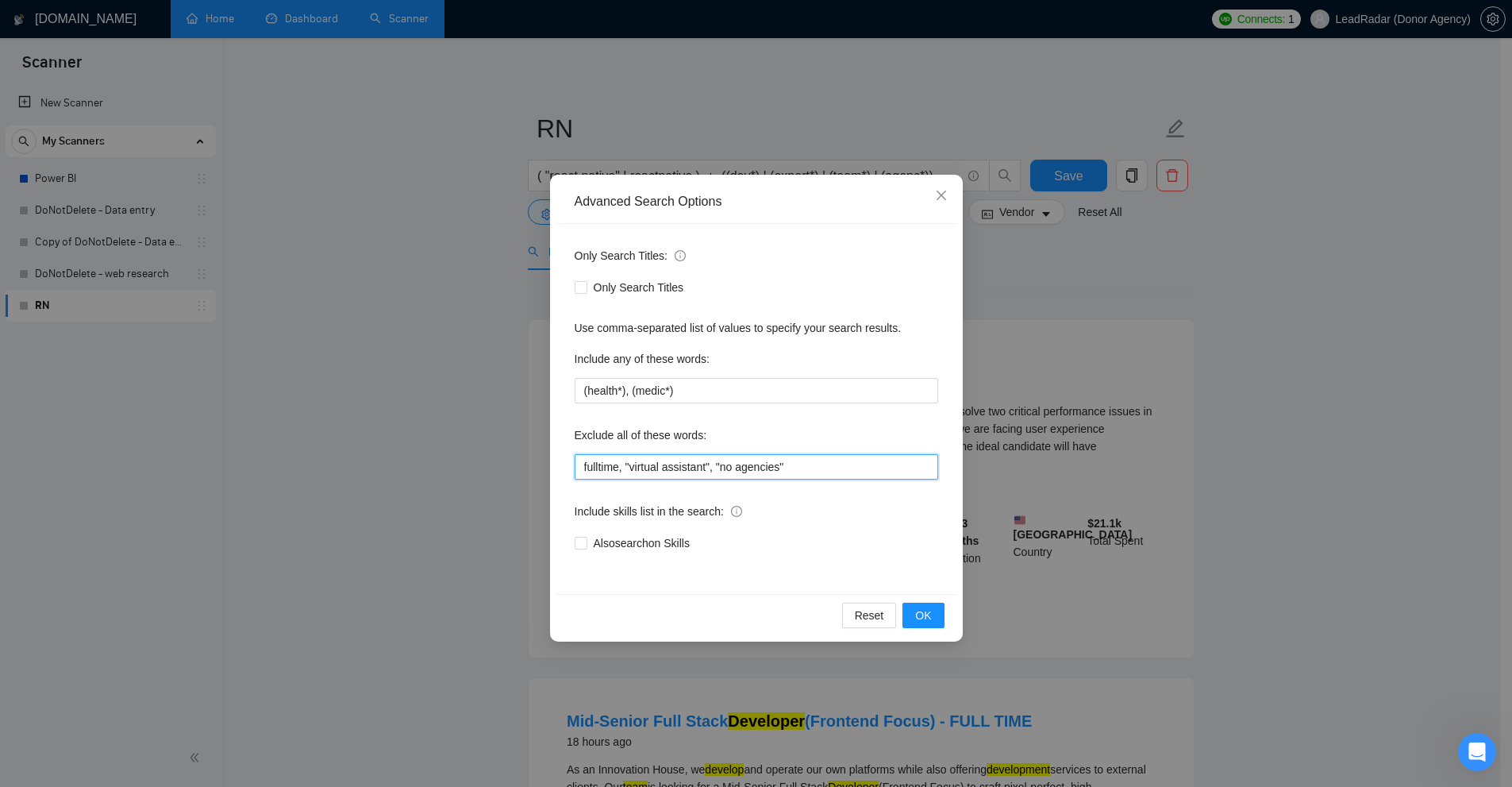
click at [588, 468] on input "fulltime, "virtual assistant", "no agencies"" at bounding box center [756, 466] width 364 height 25
click at [819, 462] on input "fulltime, "virtual assistant", "no agencies"" at bounding box center [756, 466] width 364 height 25
drag, startPoint x: 716, startPoint y: 464, endPoint x: 831, endPoint y: 455, distance: 115.4
click at [831, 455] on input "fulltime, "virtual assistant", "no agencies"" at bounding box center [756, 466] width 364 height 25
click at [826, 461] on input "fulltime, "virtual assistant", "no agencies"" at bounding box center [756, 466] width 364 height 25
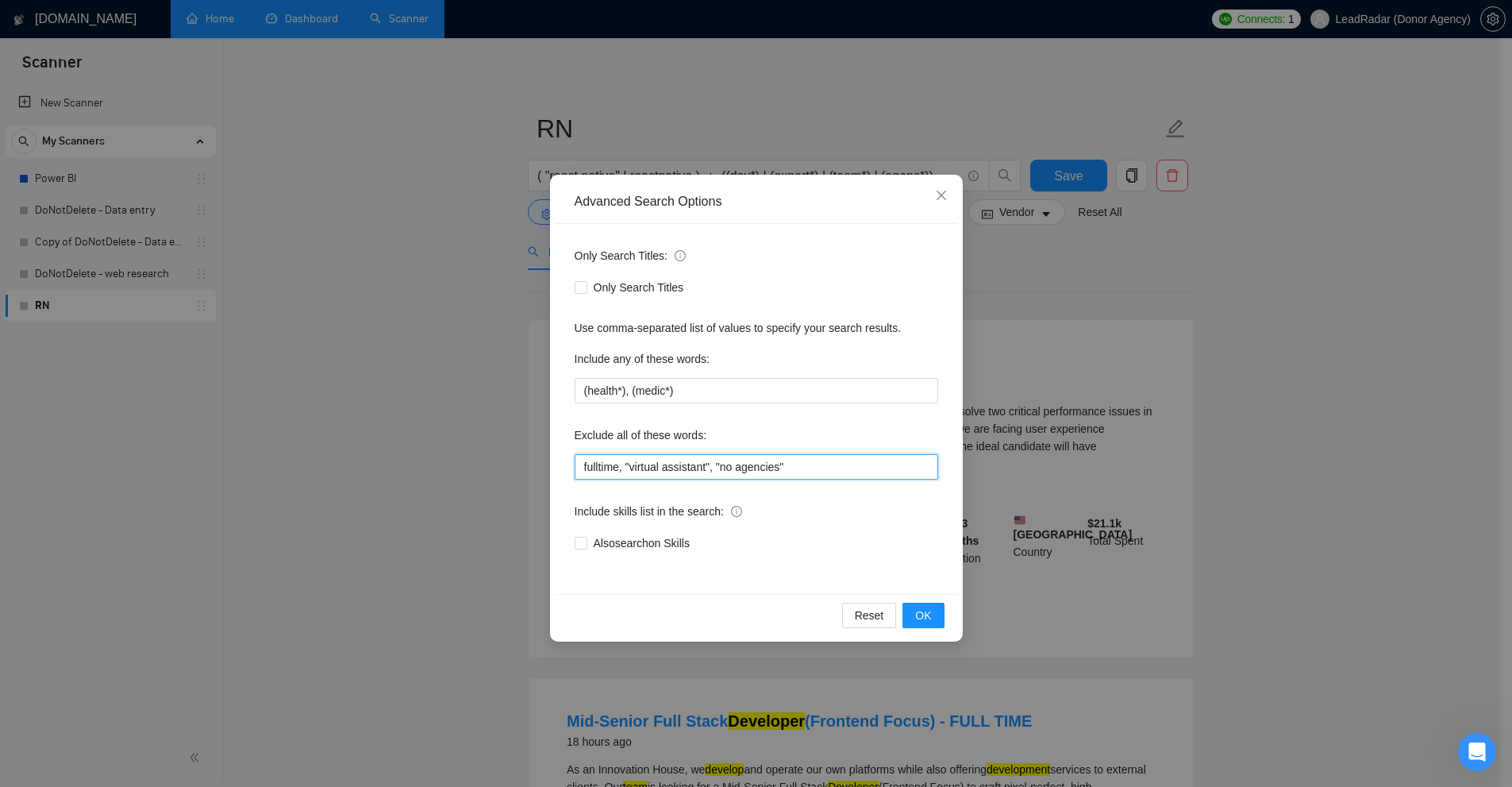
drag, startPoint x: 714, startPoint y: 460, endPoint x: 856, endPoint y: 463, distance: 142.0
click at [856, 463] on input "fulltime, "virtual assistant", "no agencies"" at bounding box center [756, 466] width 364 height 25
click at [770, 473] on input "fulltime, "virtual assistant", "no agencies"" at bounding box center [756, 466] width 364 height 25
click at [726, 470] on input "fulltime, "virtual assistant", "no agencies"" at bounding box center [756, 466] width 364 height 25
click at [726, 468] on input "fulltime, "virtual assistant", "no agencies"" at bounding box center [756, 466] width 364 height 25
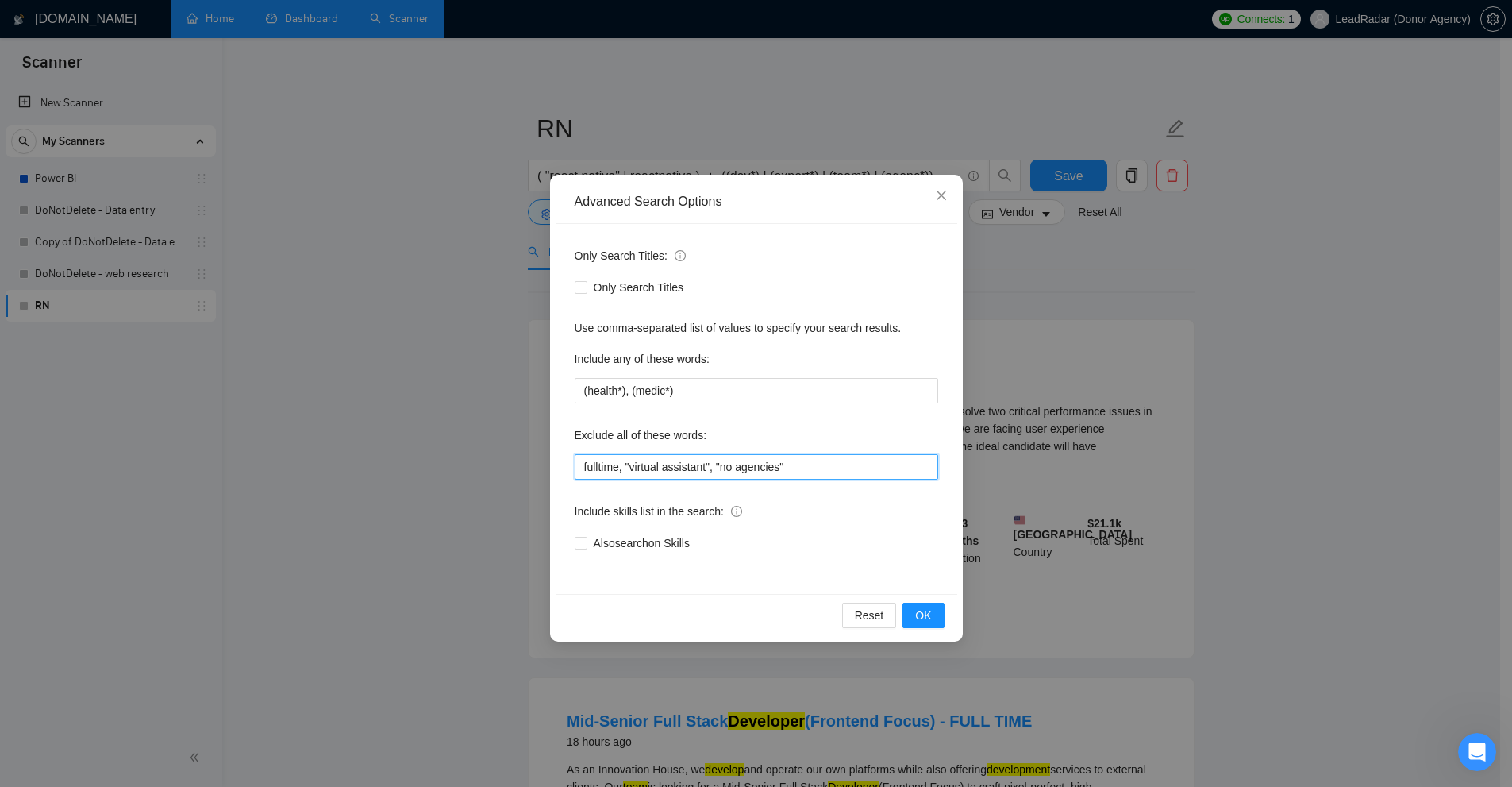
click at [744, 472] on input "fulltime, "virtual assistant", "no agencies"" at bounding box center [756, 466] width 364 height 25
click at [639, 468] on input "fulltime, "virtual assistant", "no agencies"" at bounding box center [756, 466] width 364 height 25
drag, startPoint x: 639, startPoint y: 468, endPoint x: 669, endPoint y: 463, distance: 30.4
click at [677, 462] on input "fulltime, "virtual assistant", "no agencies"" at bounding box center [756, 466] width 364 height 25
click at [598, 470] on input "fulltime, "virtual assistant", "no agencies"" at bounding box center [756, 466] width 364 height 25
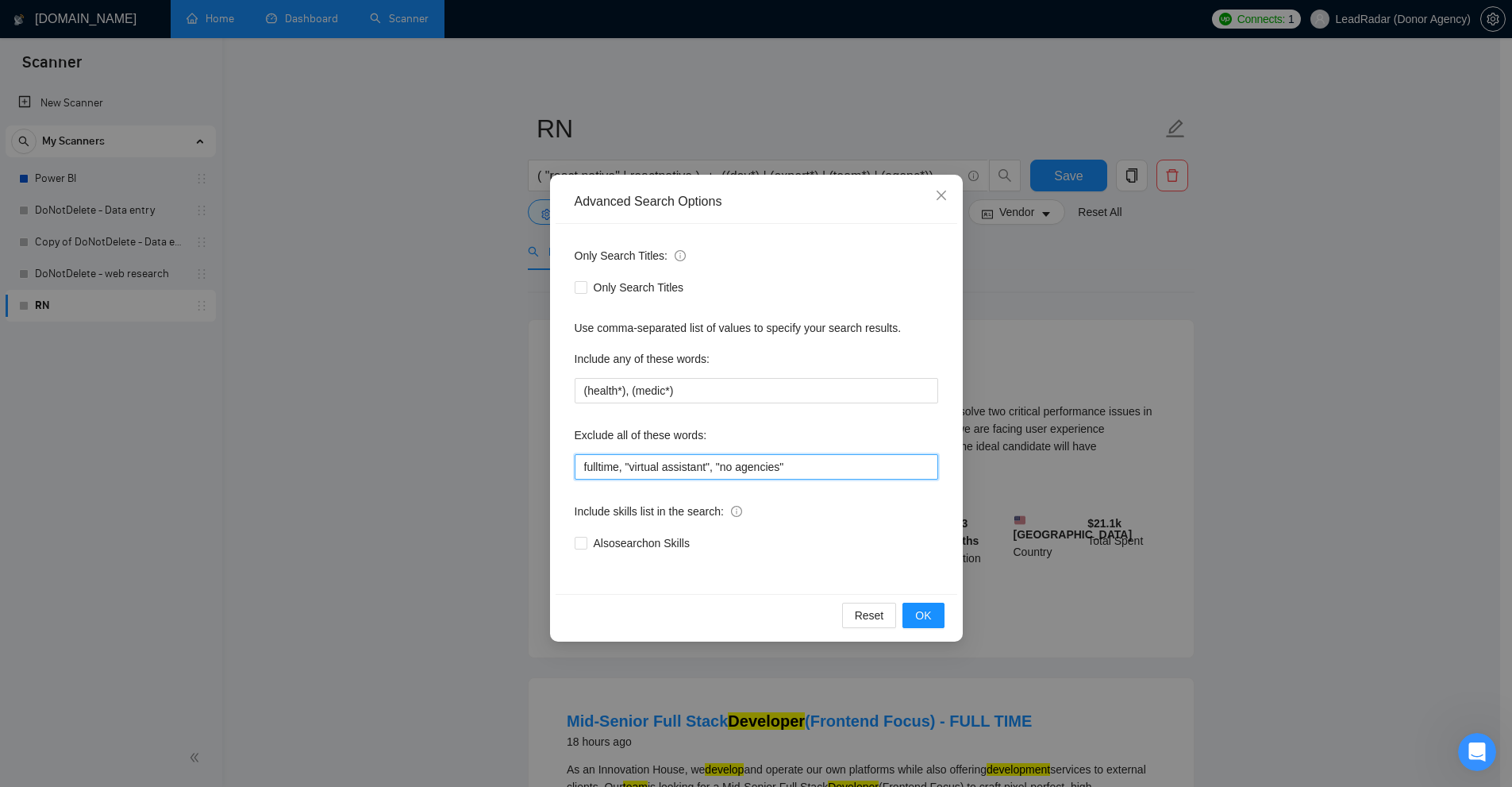
click at [598, 470] on input "fulltime, "virtual assistant", "no agencies"" at bounding box center [756, 466] width 364 height 25
click at [621, 470] on input "fulltime, "virtual assistant", "no agencies"" at bounding box center [756, 466] width 364 height 25
click at [598, 459] on input "fulltime, "virtual assistant", "no agencies"" at bounding box center [756, 466] width 364 height 25
click at [631, 467] on input "fulltime, "virtual assistant", "no agencies"" at bounding box center [756, 466] width 364 height 25
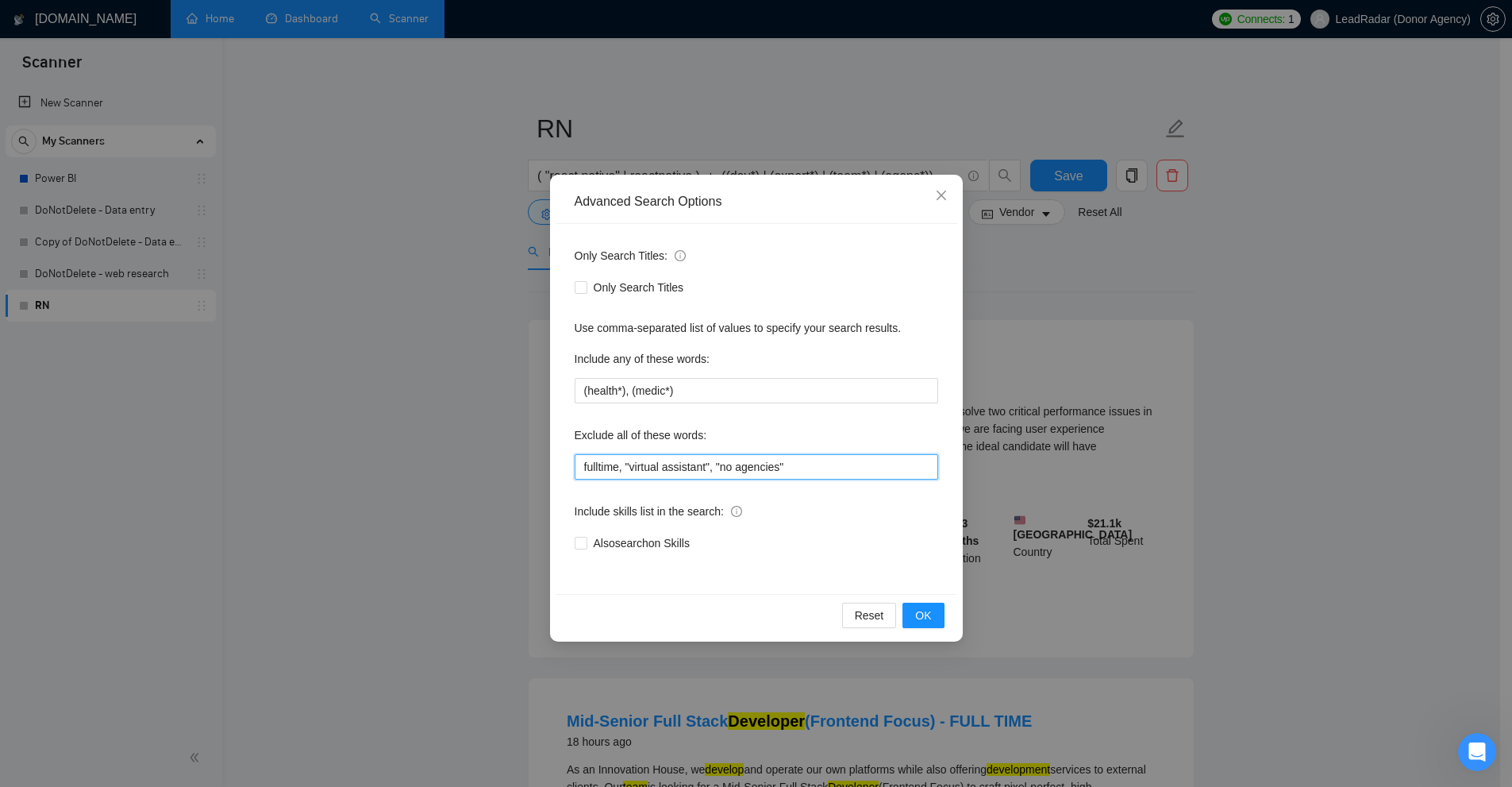
click at [619, 468] on input "fulltime, "virtual assistant", "no agencies"" at bounding box center [756, 466] width 364 height 25
click at [608, 463] on input "(fulltime*), "virtual assistant", "no agencies"" at bounding box center [756, 466] width 364 height 25
click at [627, 467] on input "(fulltime*), "virtual assistant", "no agencies"" at bounding box center [756, 466] width 364 height 25
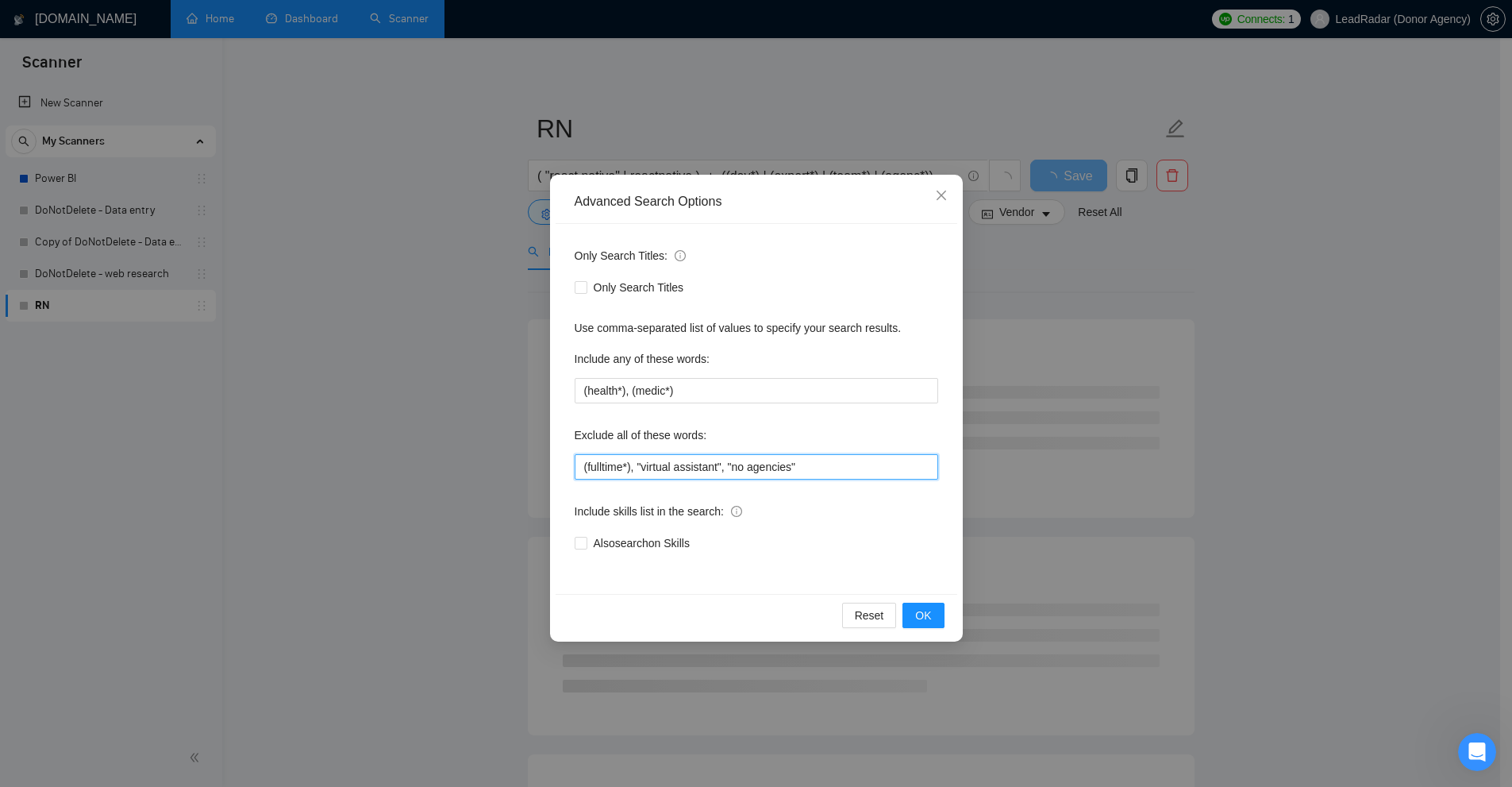
click at [627, 461] on input "(fulltime*), "virtual assistant", "no agencies"" at bounding box center [756, 466] width 364 height 25
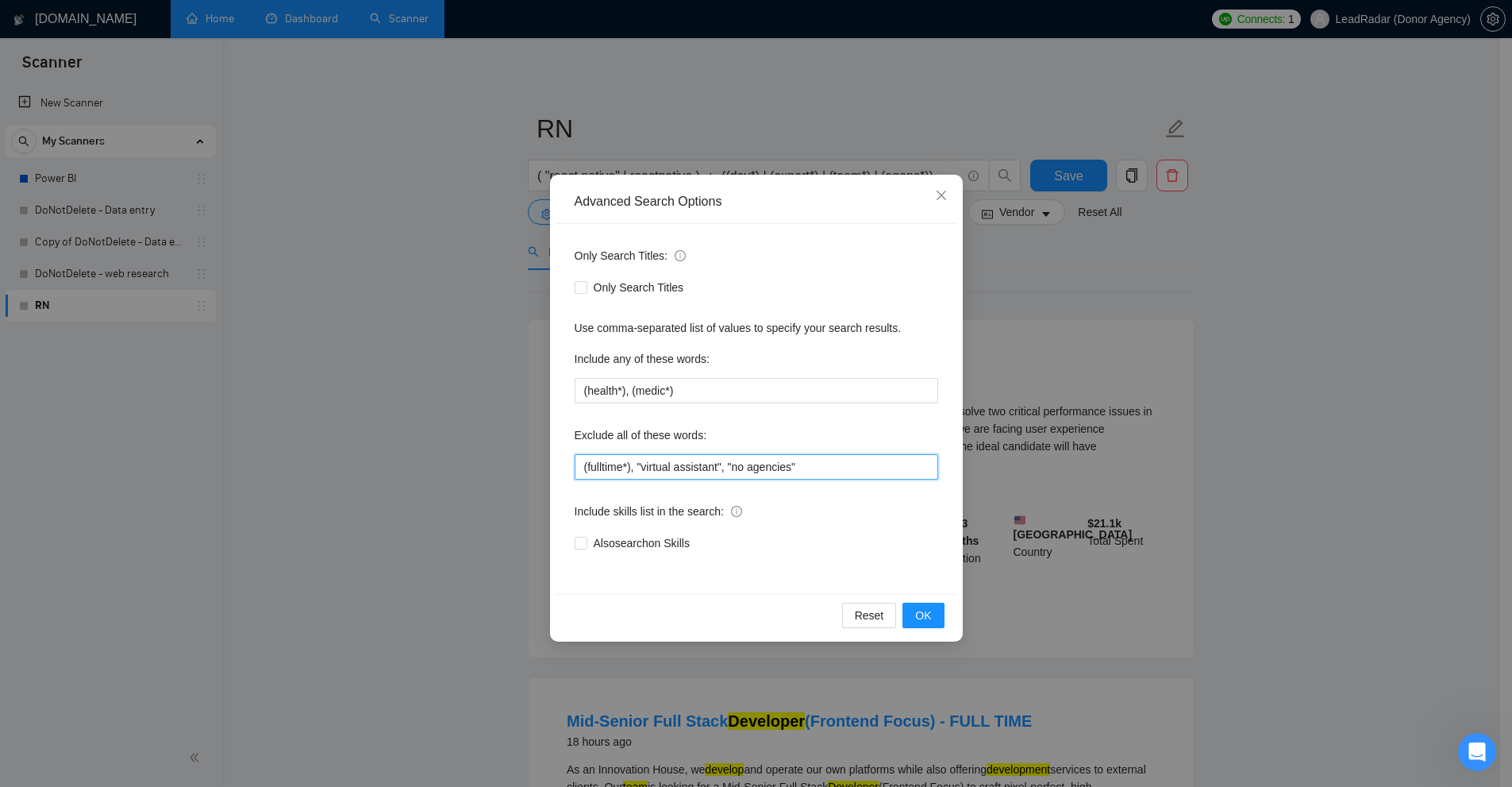
click at [633, 472] on input "(fulltime*), "virtual assistant", "no agencies"" at bounding box center [756, 466] width 364 height 25
click at [602, 467] on input "(fulltime*), "virtual assistant", "no agencies"" at bounding box center [756, 466] width 364 height 25
click at [808, 472] on input "(fulltime*), "virtual assistant", "no agencies"" at bounding box center [756, 466] width 364 height 25
type input "(fulltime*), "virtual assistant", "no agencies""
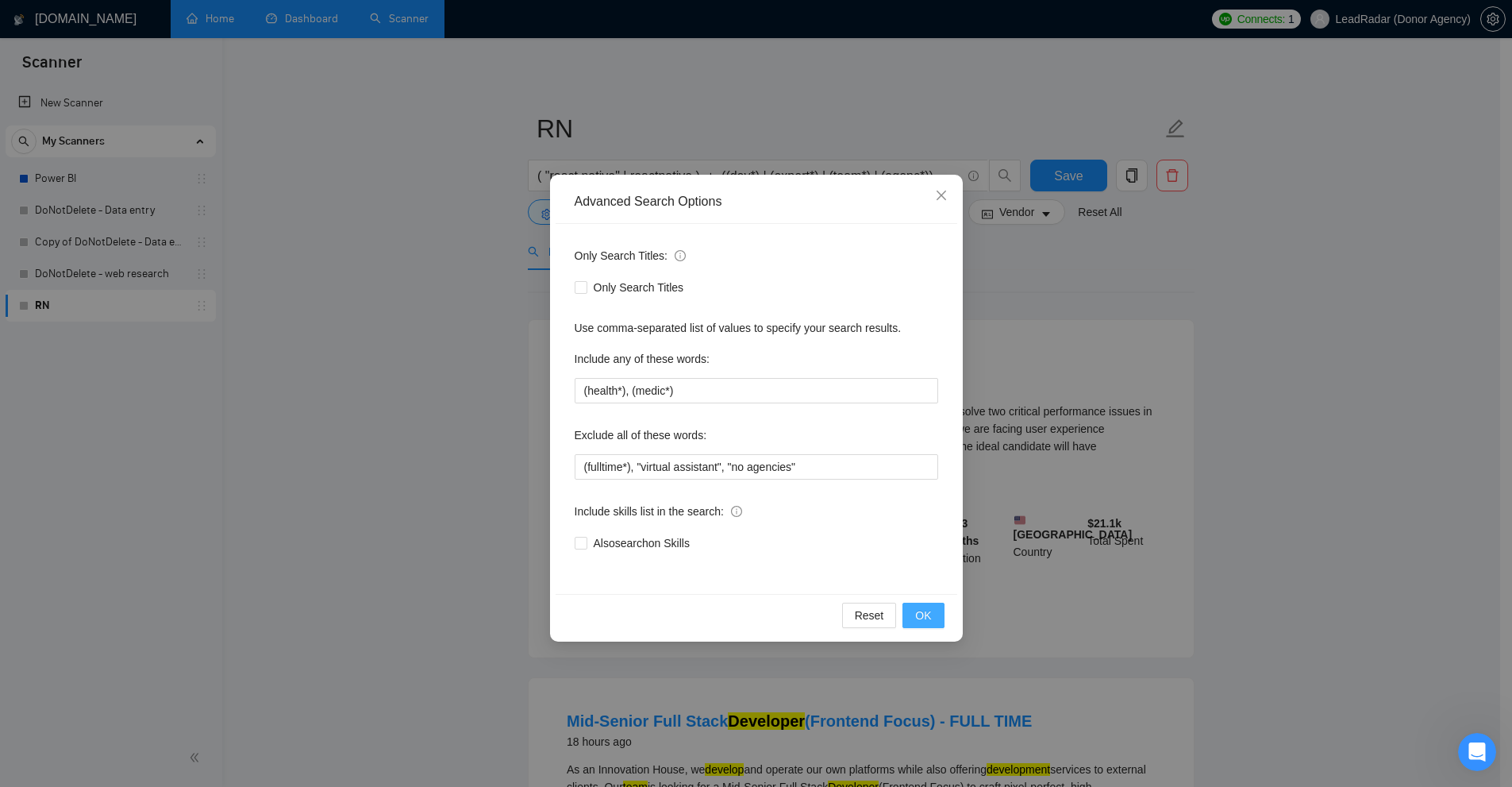
drag, startPoint x: 947, startPoint y: 629, endPoint x: 914, endPoint y: 614, distance: 36.2
click at [925, 620] on div "Reset OK" at bounding box center [756, 615] width 401 height 42
click at [924, 613] on span "OK" at bounding box center [923, 615] width 16 height 17
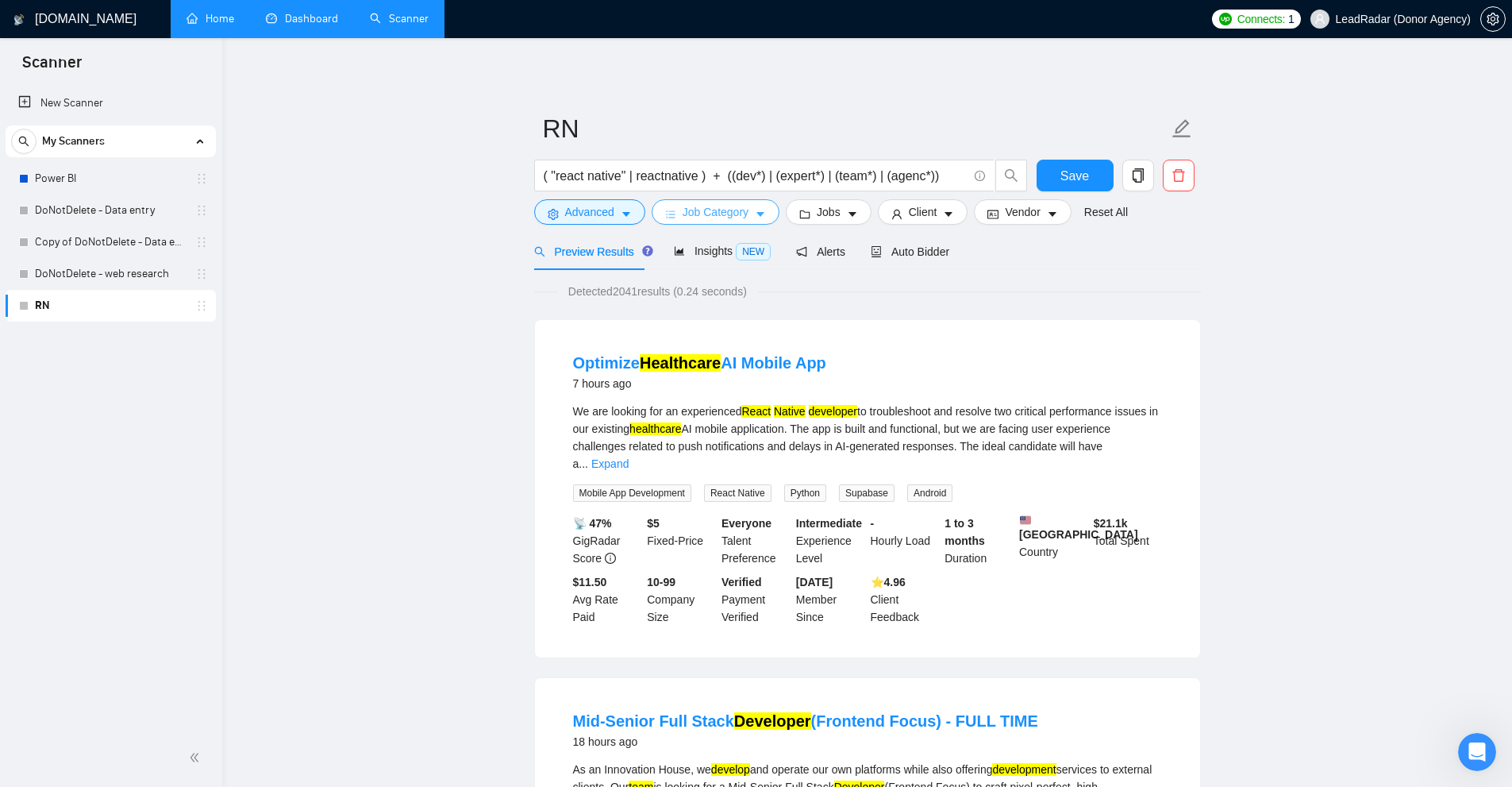
click at [693, 216] on span "Job Category" at bounding box center [715, 212] width 65 height 17
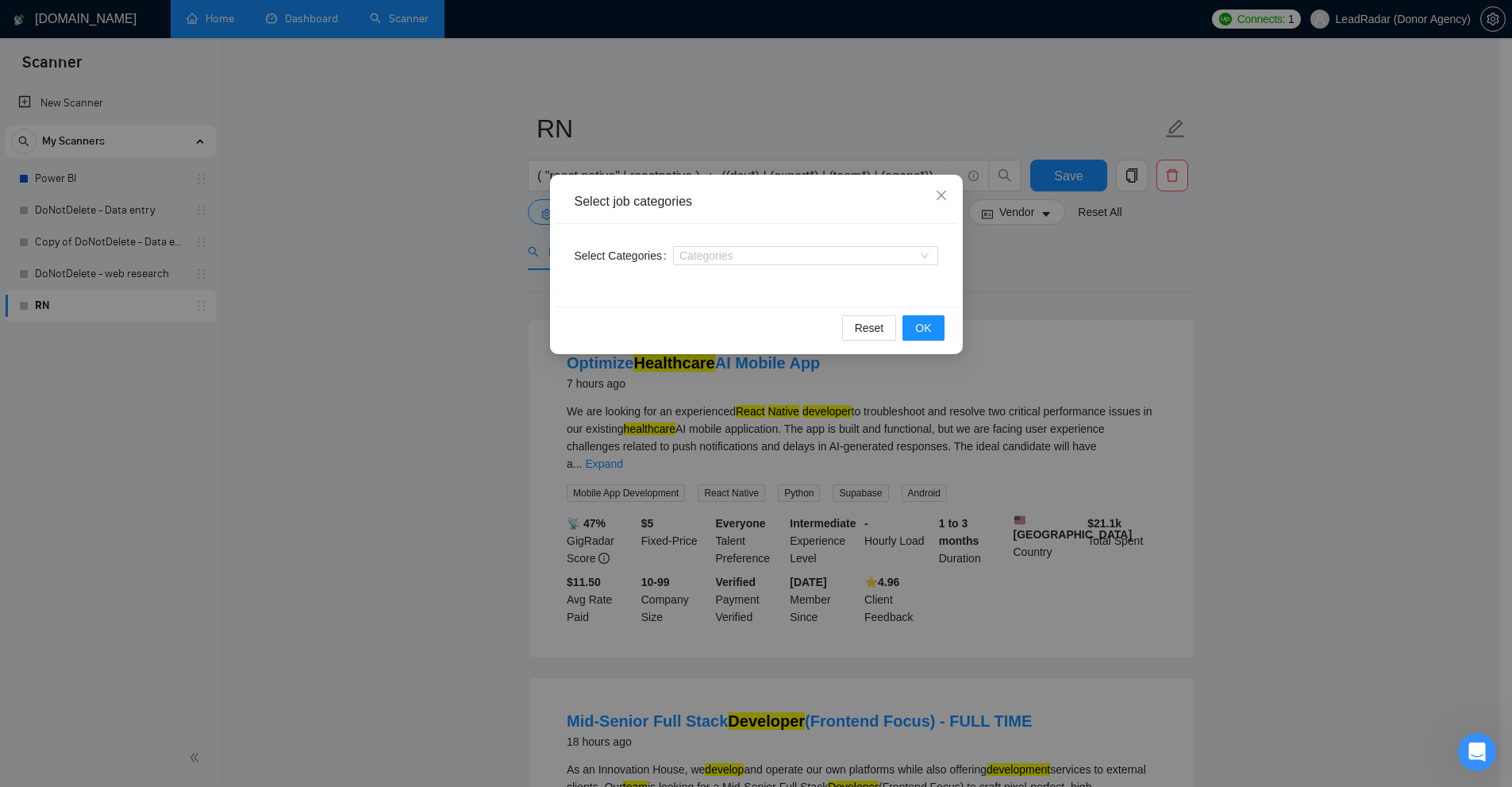
click at [1192, 266] on div "Select job categories Select Categories Categories Reset OK" at bounding box center [756, 393] width 1512 height 787
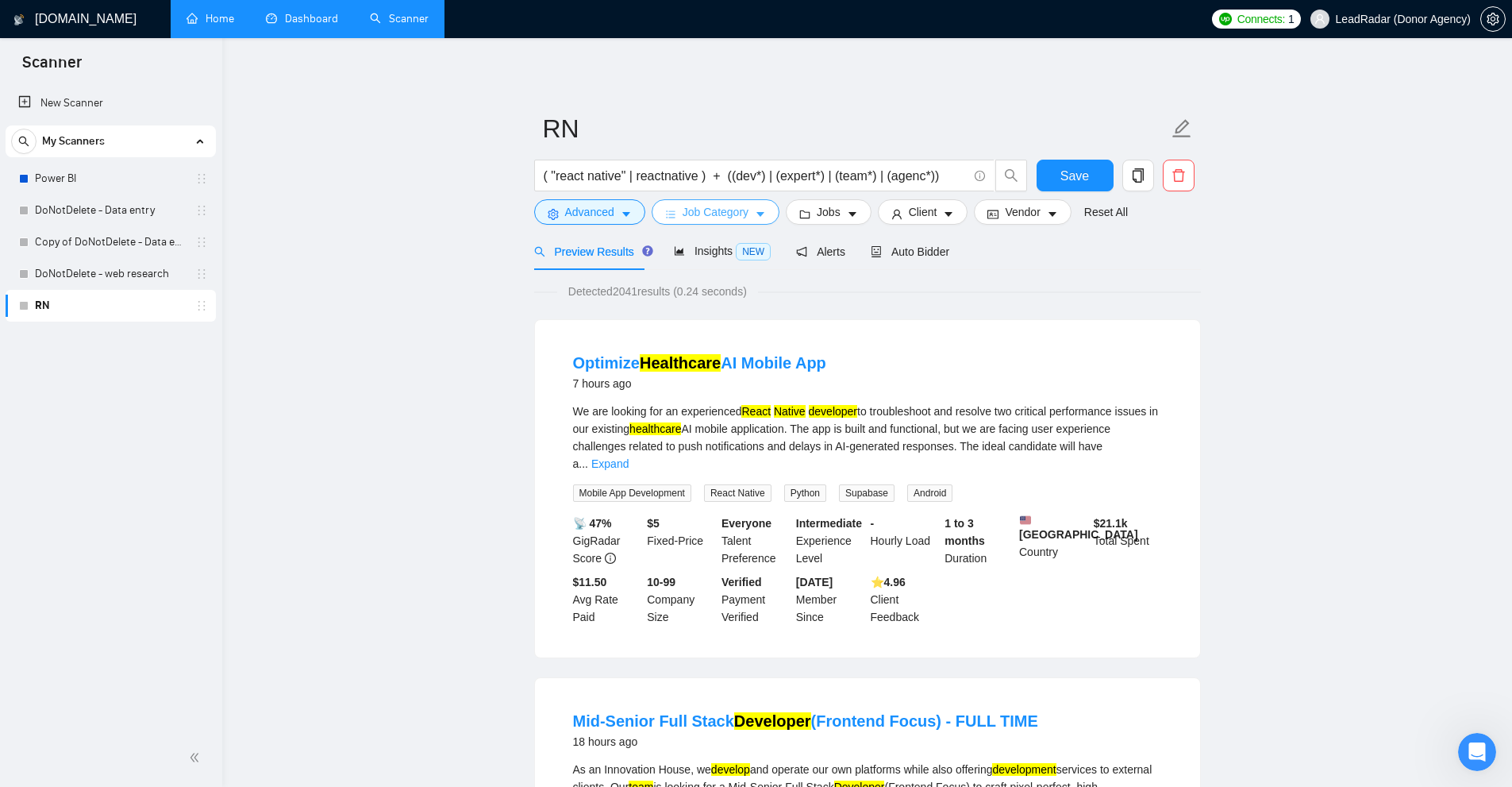
click at [743, 209] on span "Job Category" at bounding box center [715, 212] width 65 height 17
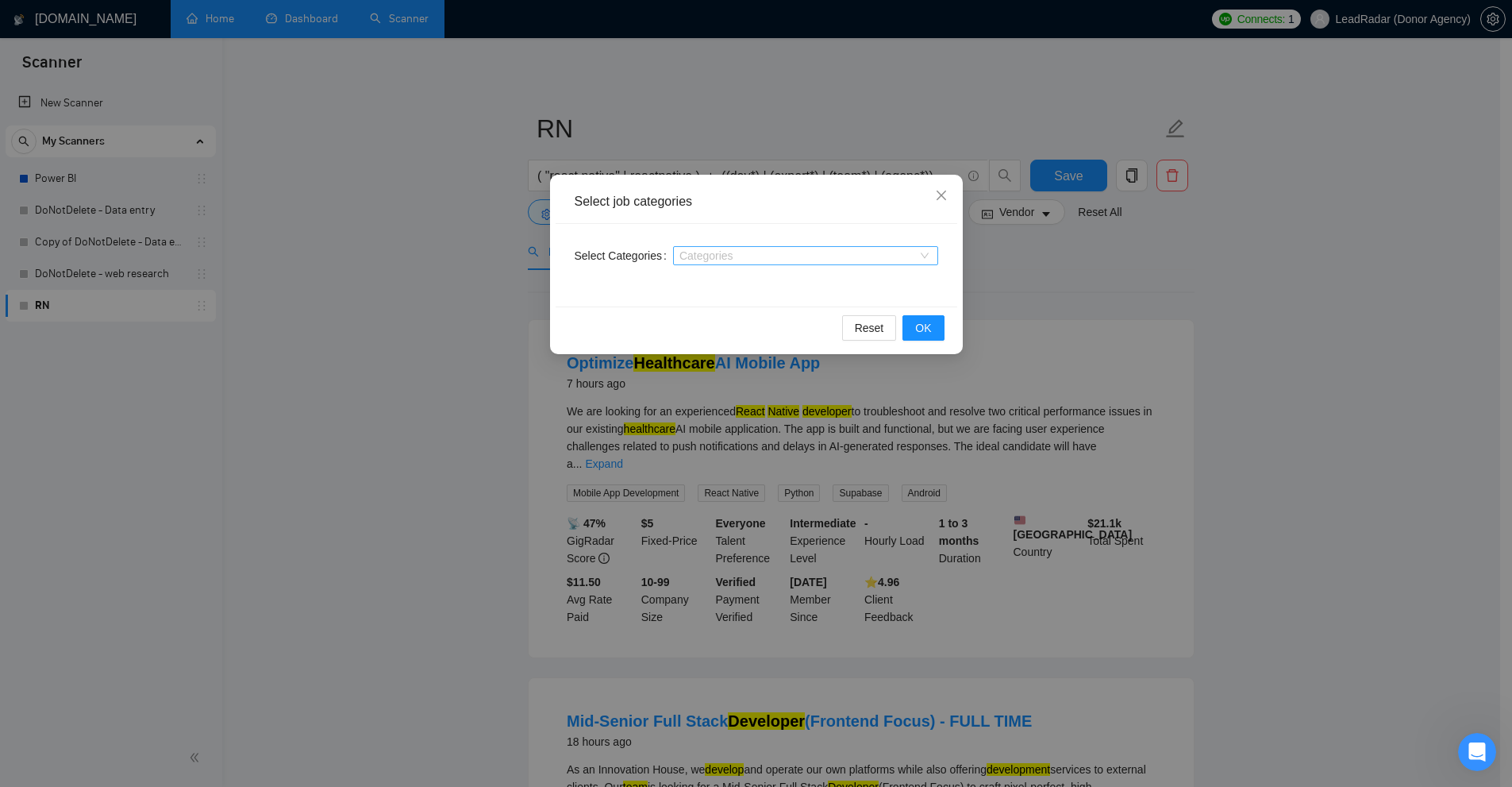
click at [712, 254] on div at bounding box center [798, 255] width 241 height 13
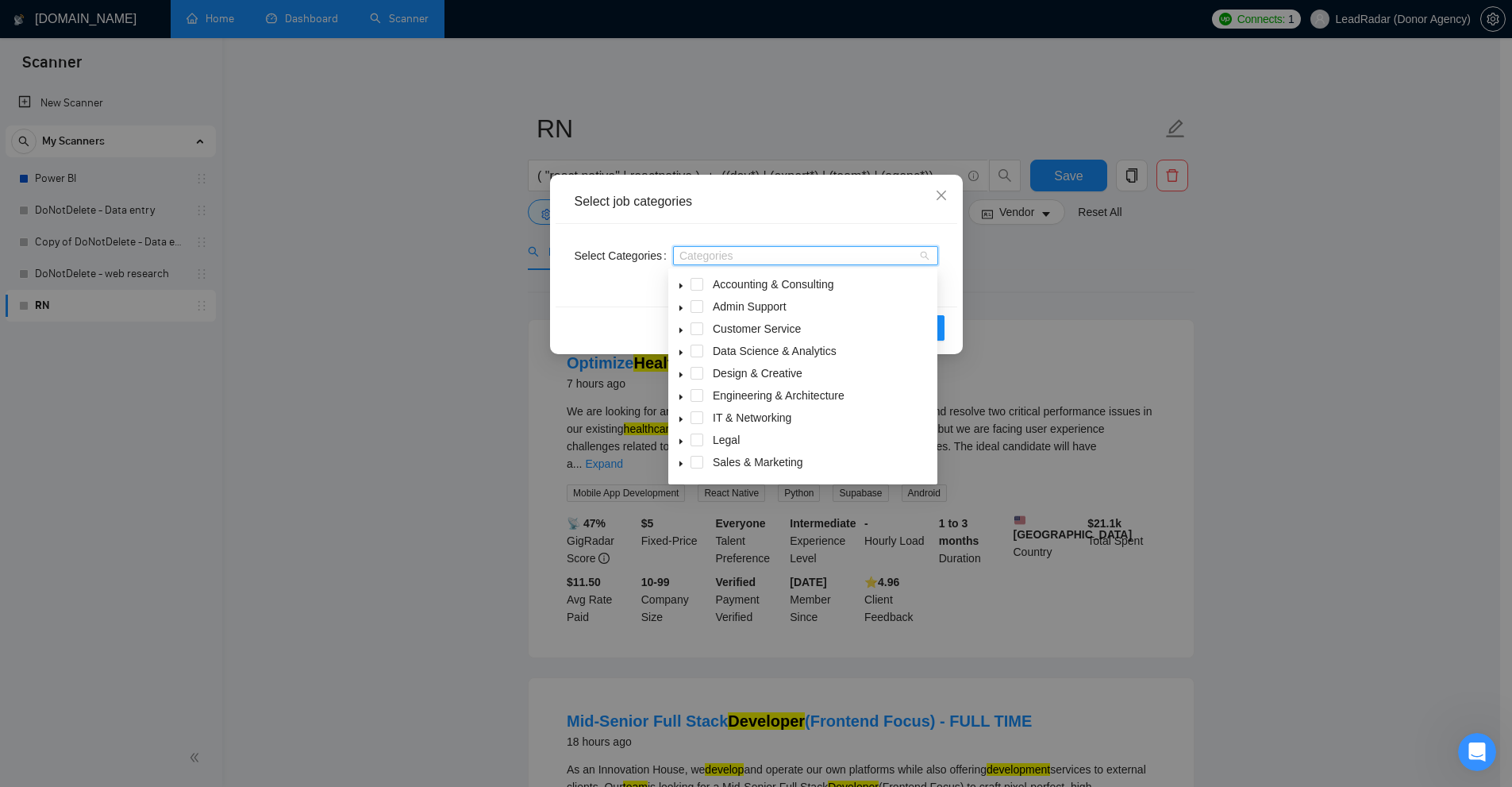
click at [685, 440] on span at bounding box center [681, 440] width 19 height 19
click at [680, 446] on icon "caret-down" at bounding box center [681, 441] width 8 height 8
click at [690, 445] on span at bounding box center [696, 443] width 13 height 13
click at [678, 441] on icon "caret-down" at bounding box center [681, 444] width 8 height 8
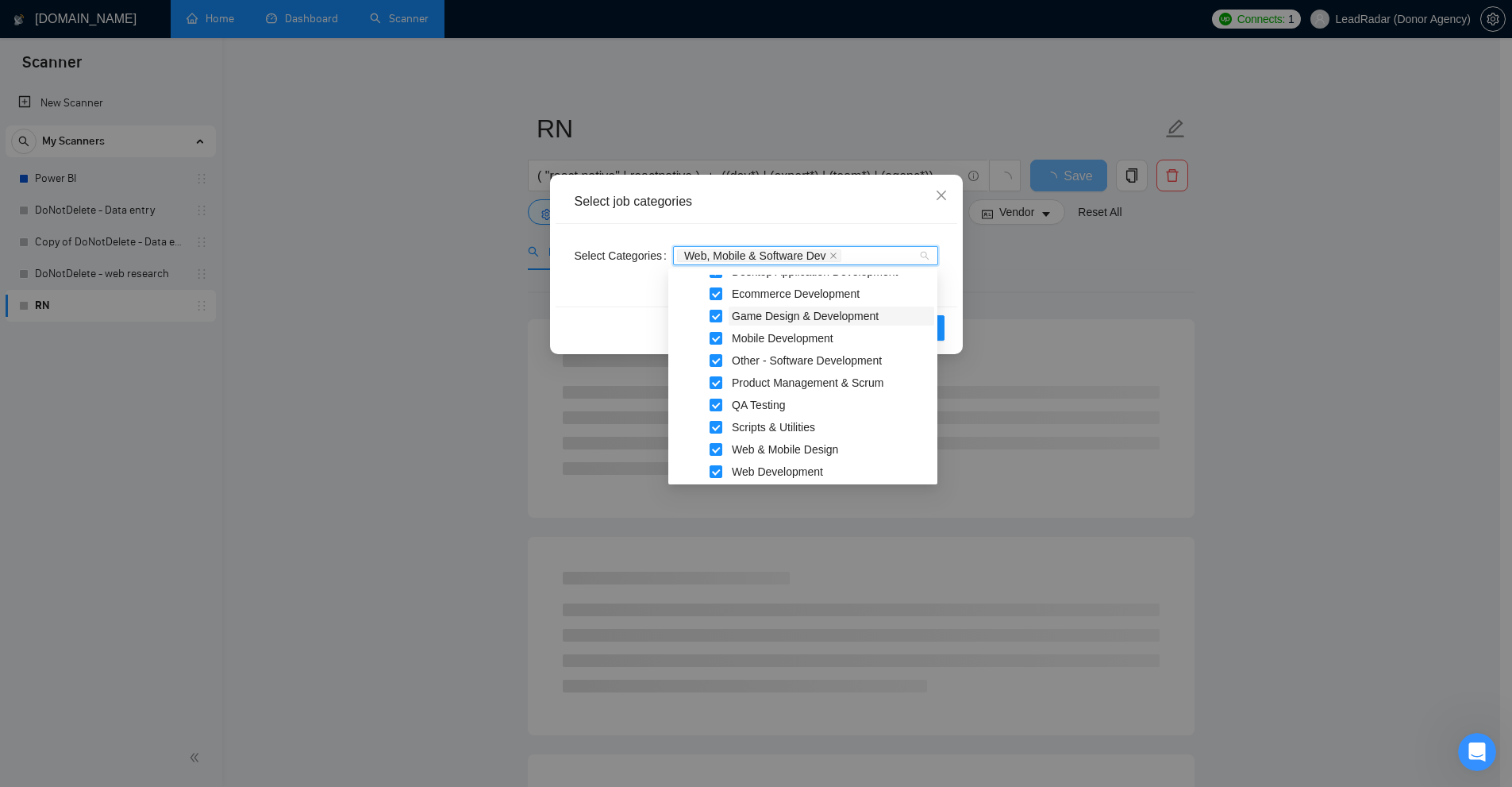
scroll to position [222, 0]
click at [697, 286] on span at bounding box center [696, 284] width 13 height 13
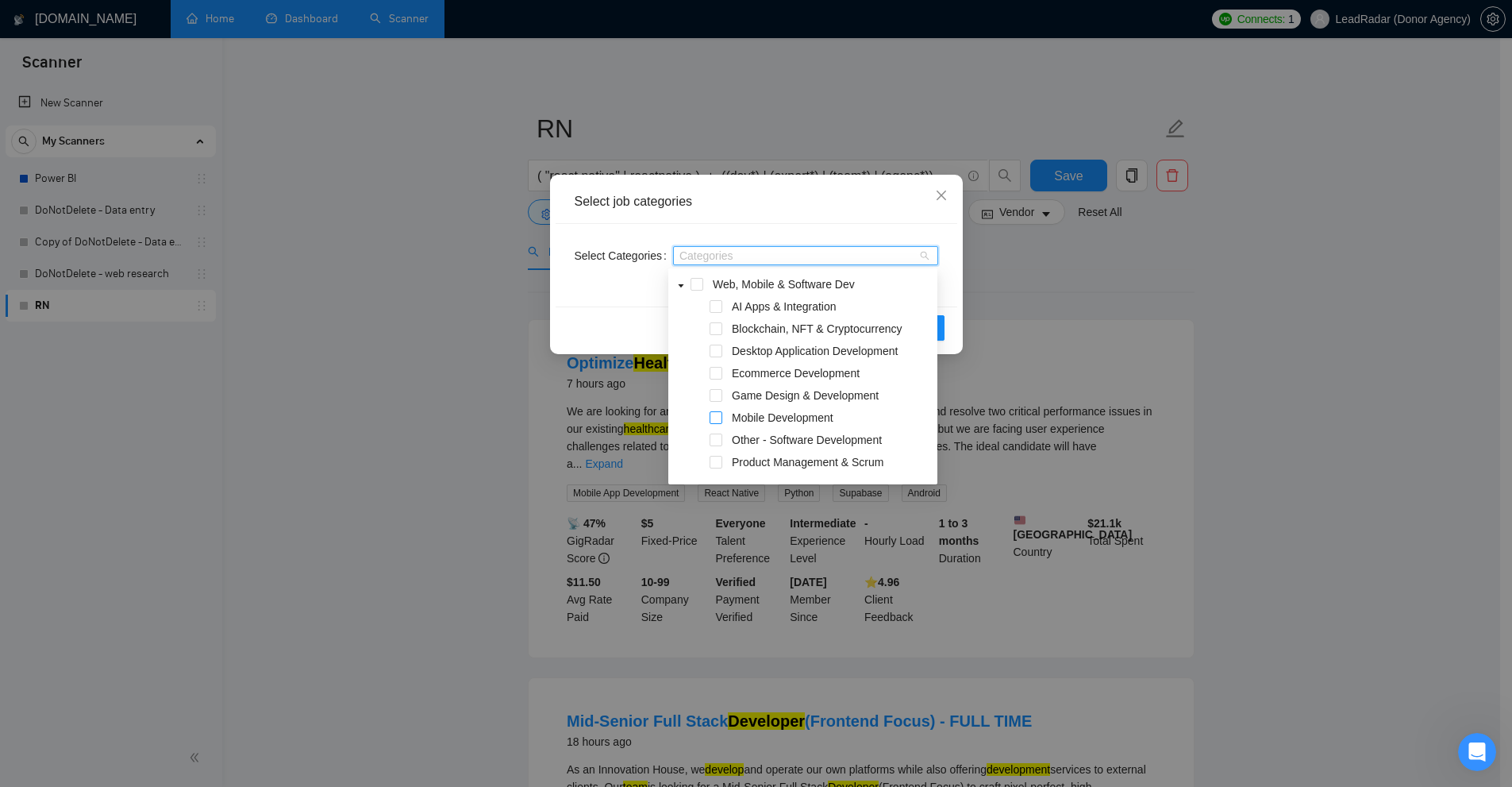
click at [719, 415] on span at bounding box center [716, 417] width 13 height 13
click at [833, 209] on div "Select job categories" at bounding box center [756, 202] width 364 height 17
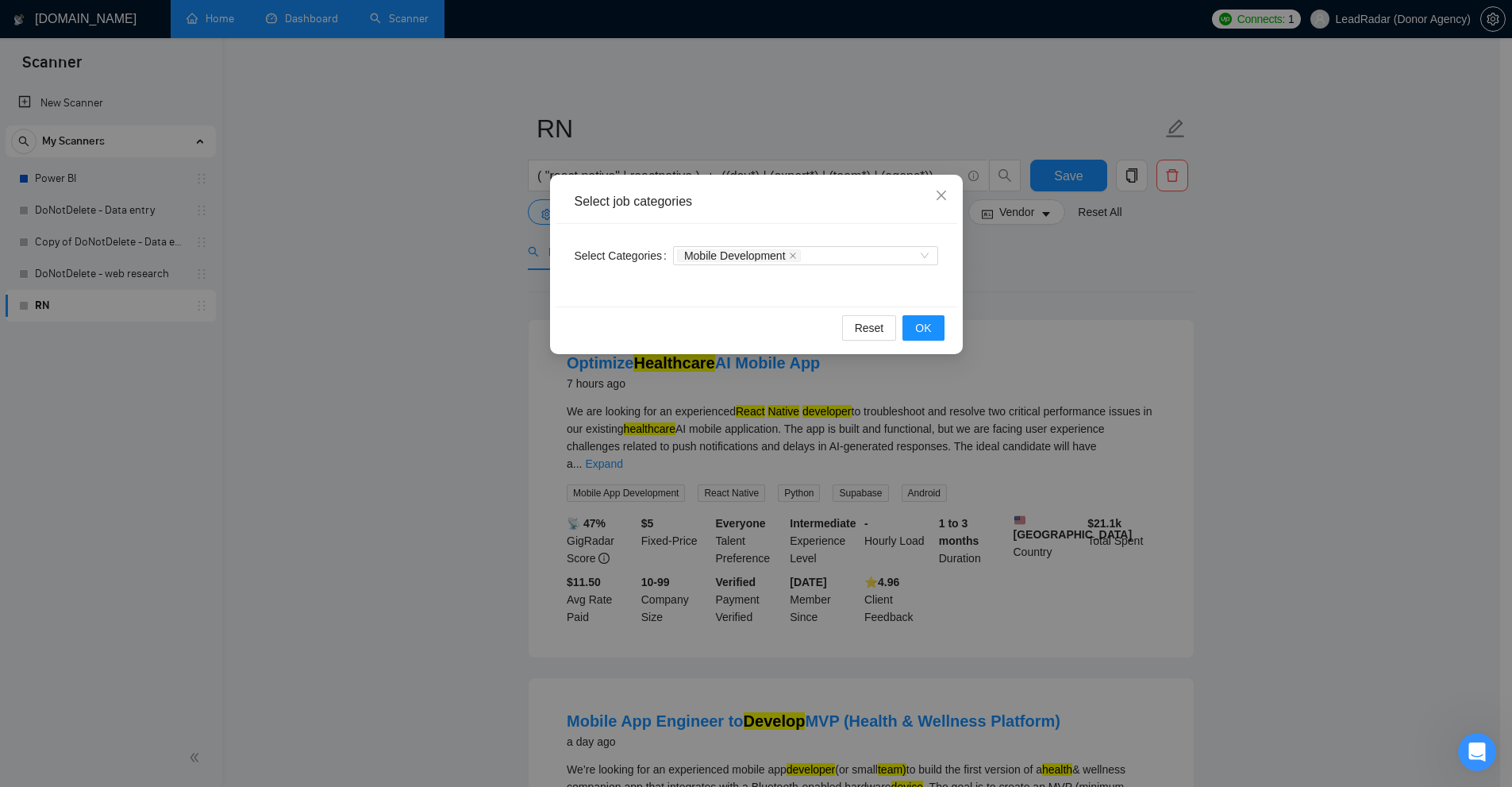
click at [1174, 275] on div "Select job categories Select Categories Mobile Development Reset OK" at bounding box center [756, 393] width 1512 height 787
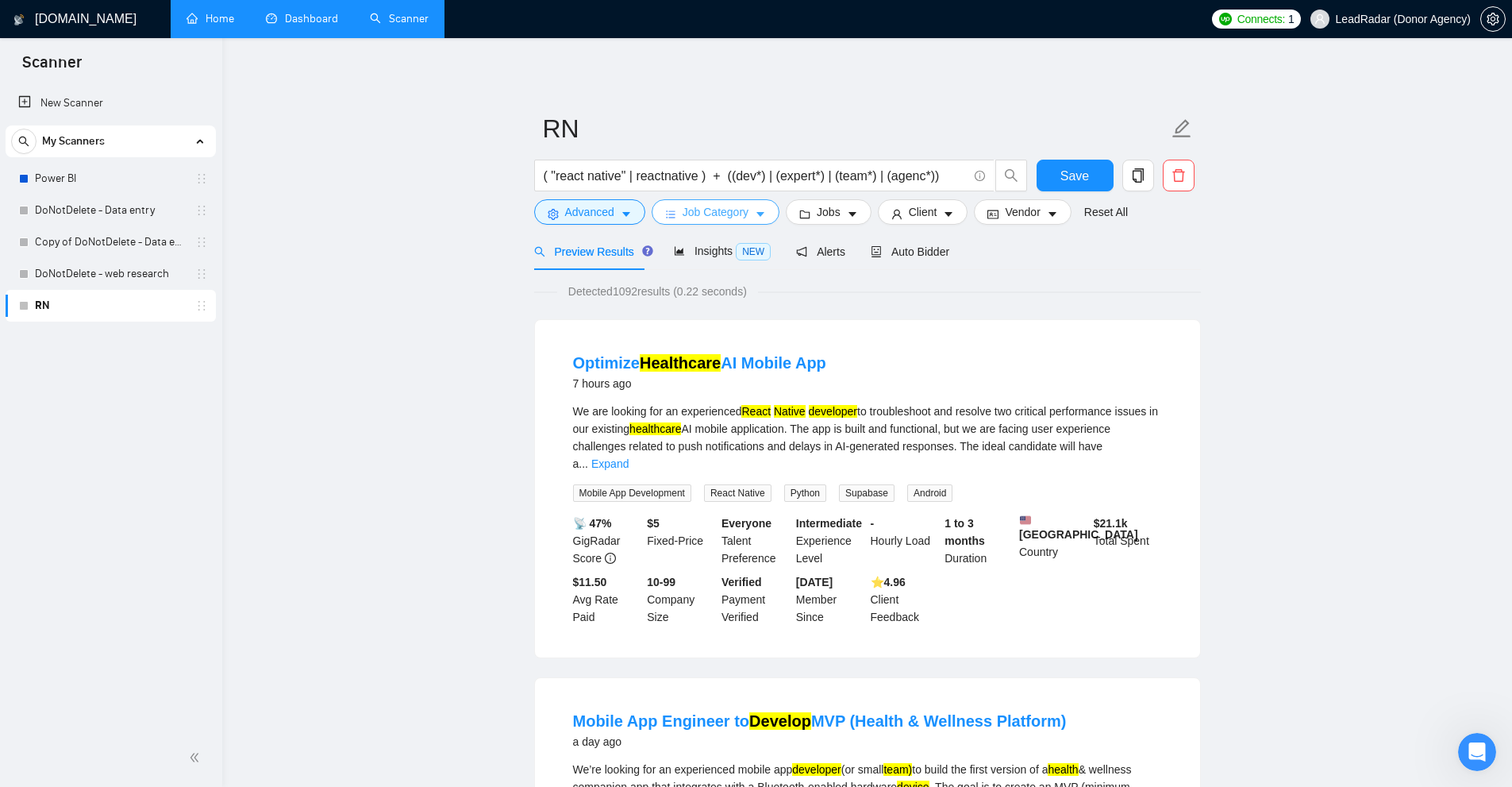
click at [745, 208] on span "Job Category" at bounding box center [715, 212] width 65 height 17
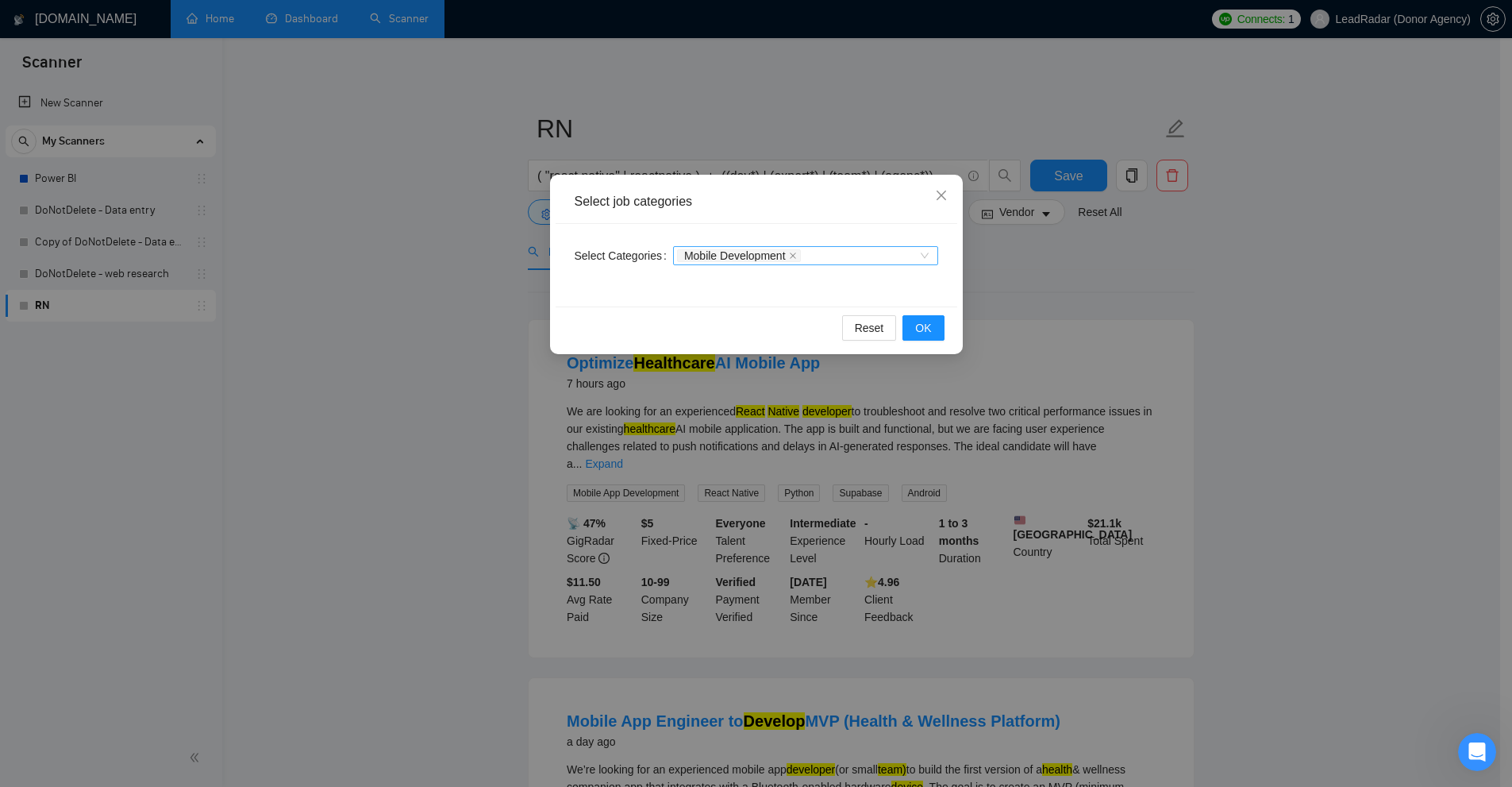
click at [865, 250] on div "Mobile Development" at bounding box center [798, 255] width 241 height 16
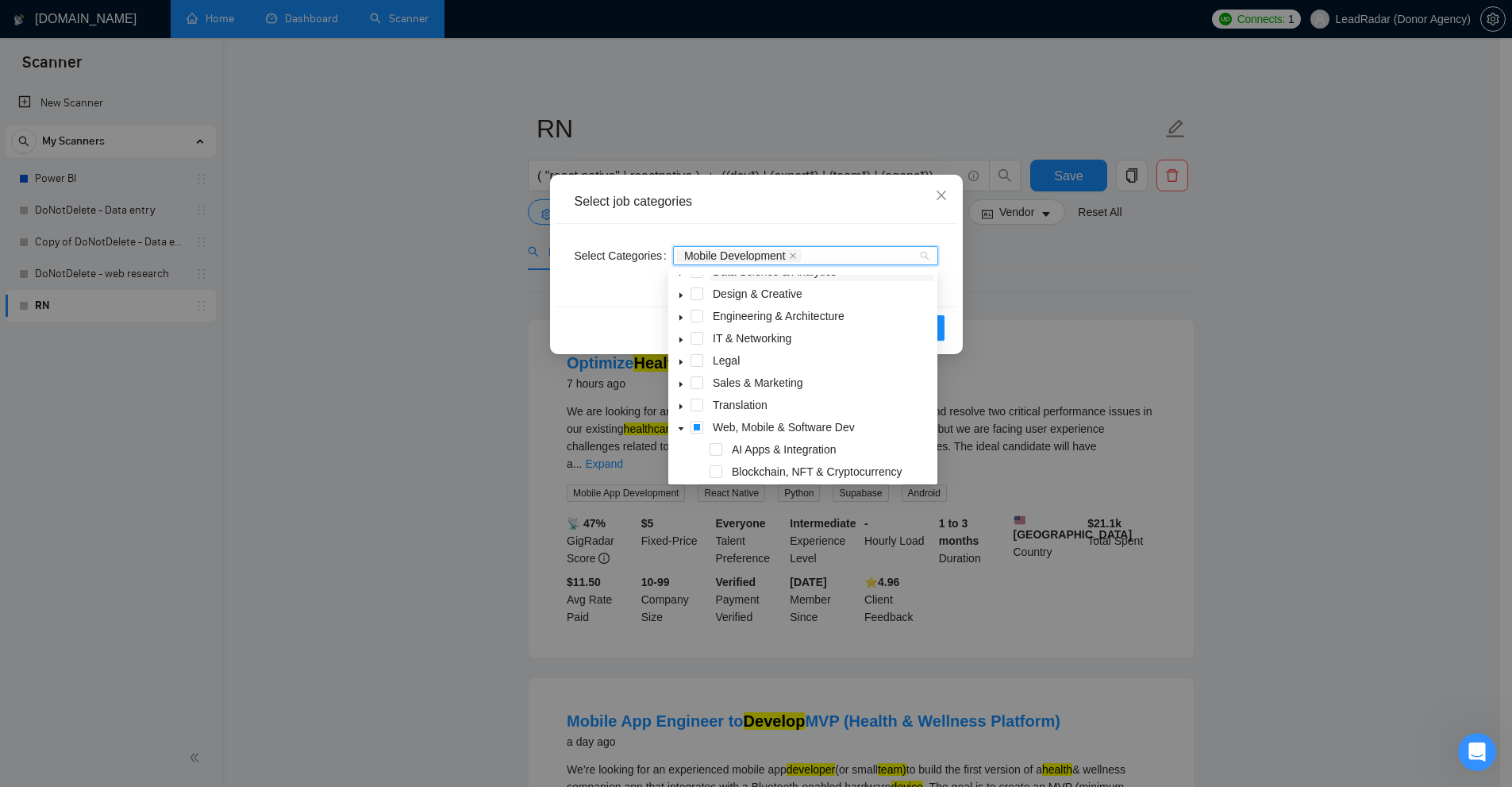
scroll to position [0, 0]
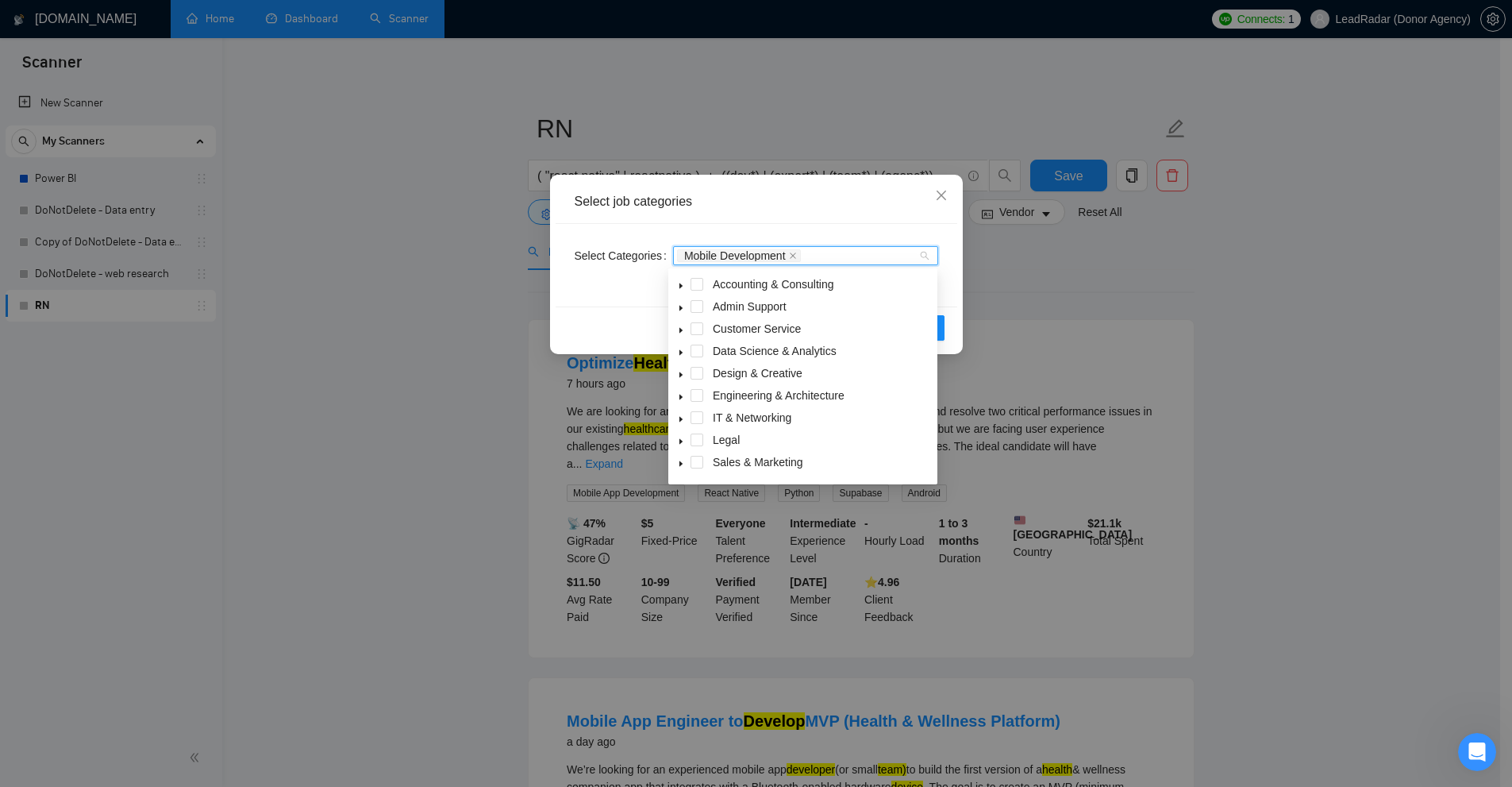
click at [770, 136] on div "Select job categories Select Categories Mobile Development Reset OK" at bounding box center [756, 393] width 1512 height 787
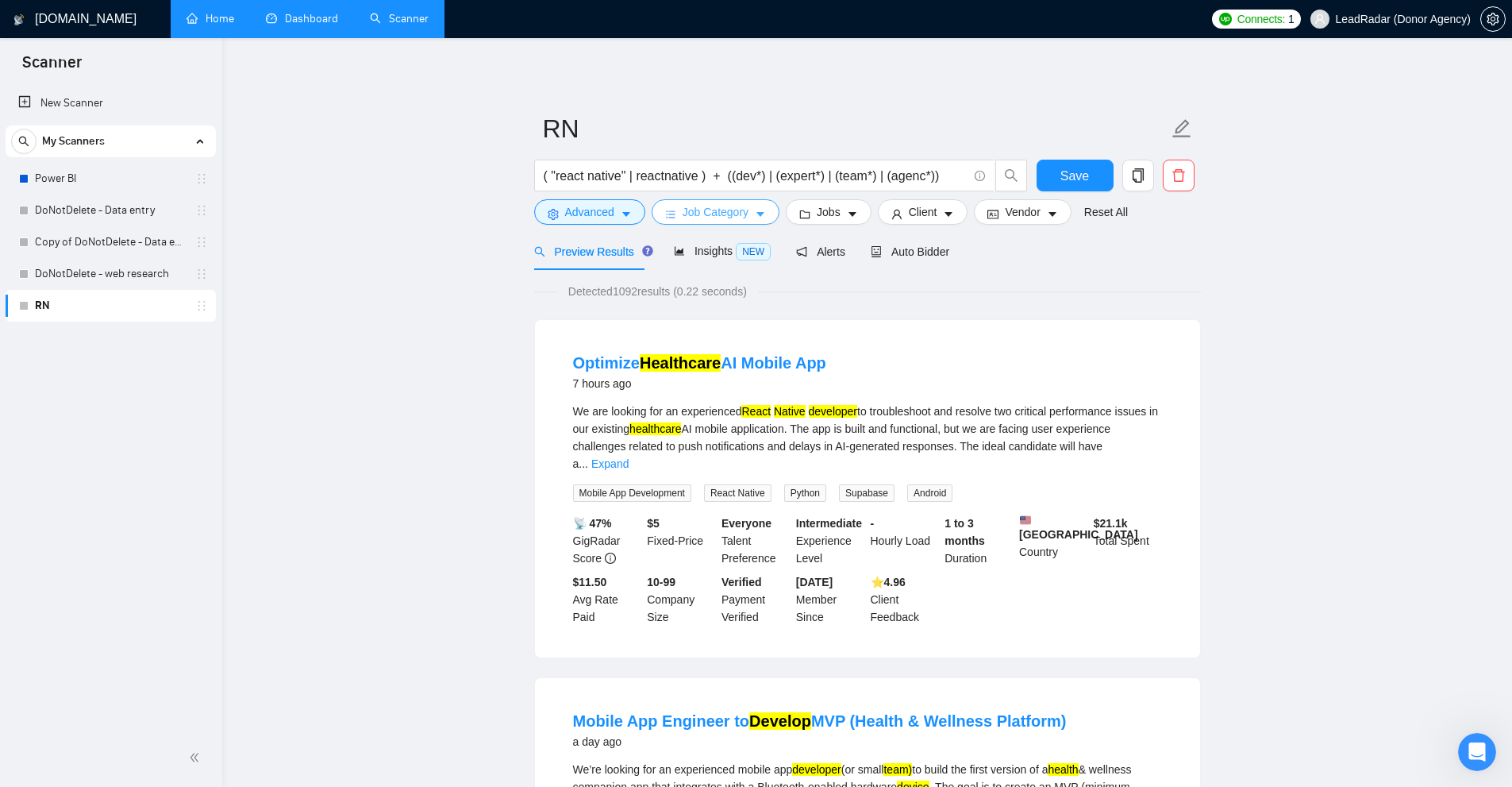
click at [746, 221] on button "Job Category" at bounding box center [715, 211] width 128 height 25
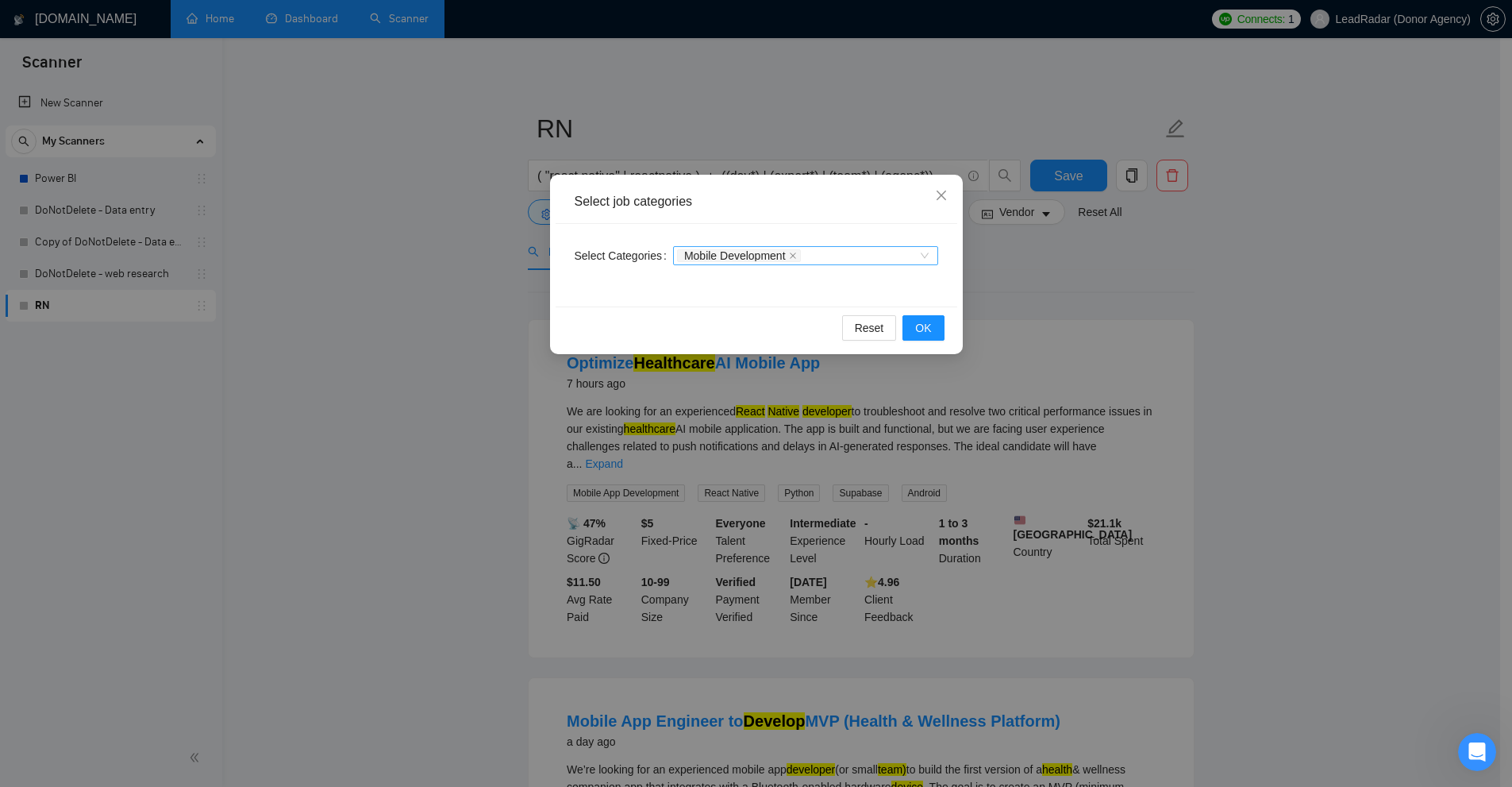
click at [832, 256] on div "Mobile Development" at bounding box center [798, 255] width 241 height 16
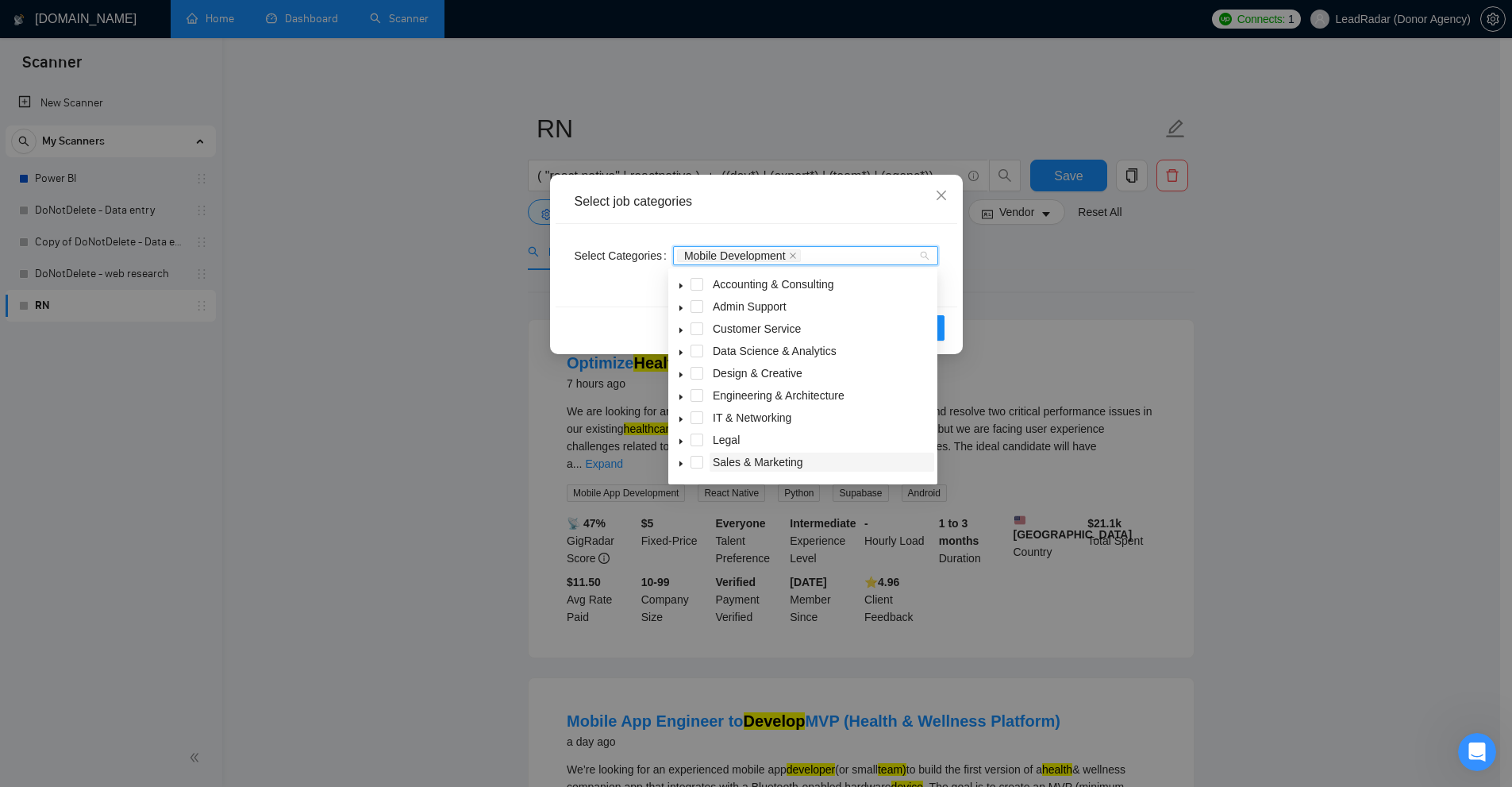
scroll to position [238, 0]
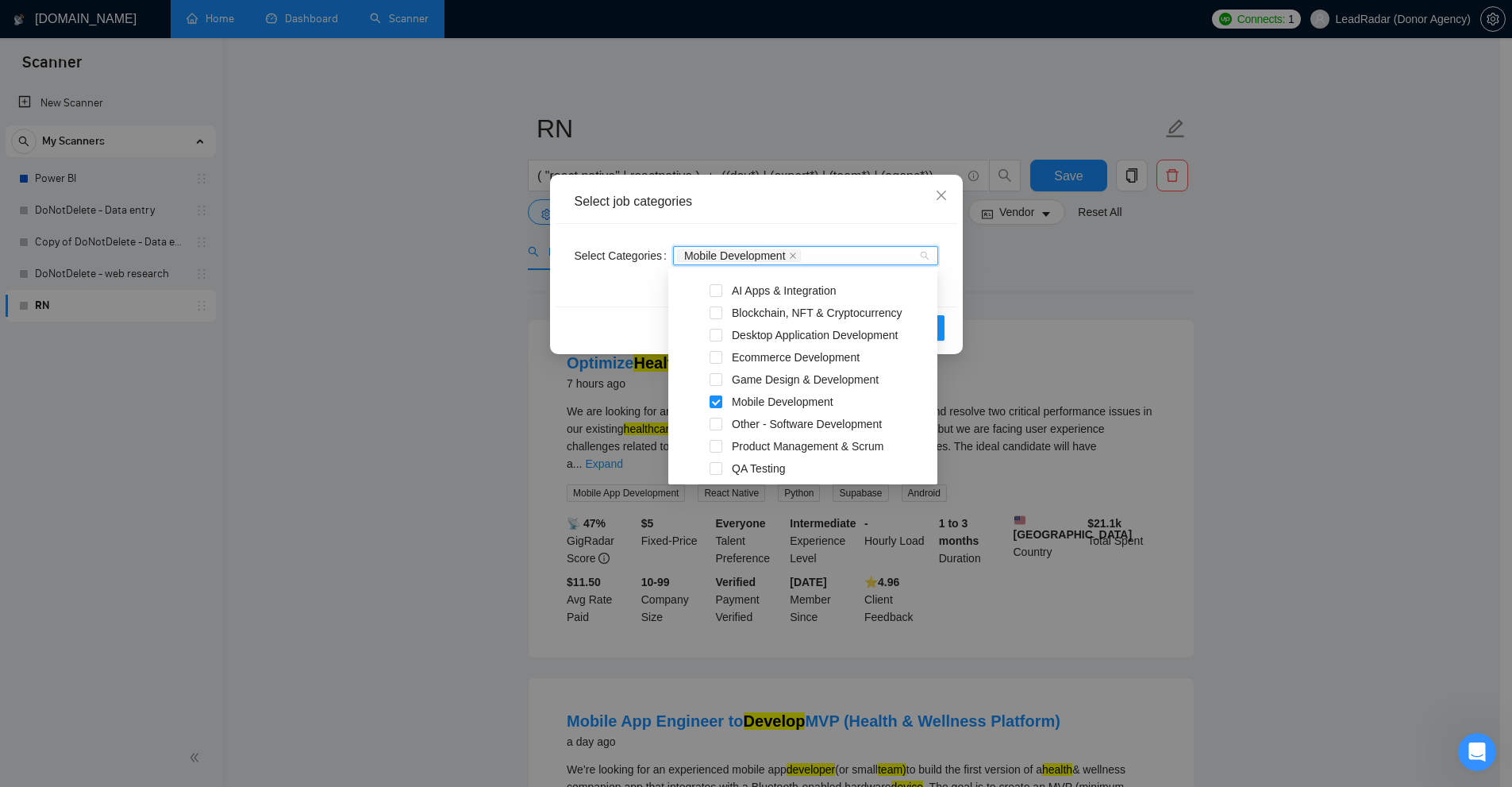
click at [1112, 342] on div "Select job categories Select Categories Mobile Development Reset OK" at bounding box center [756, 393] width 1512 height 787
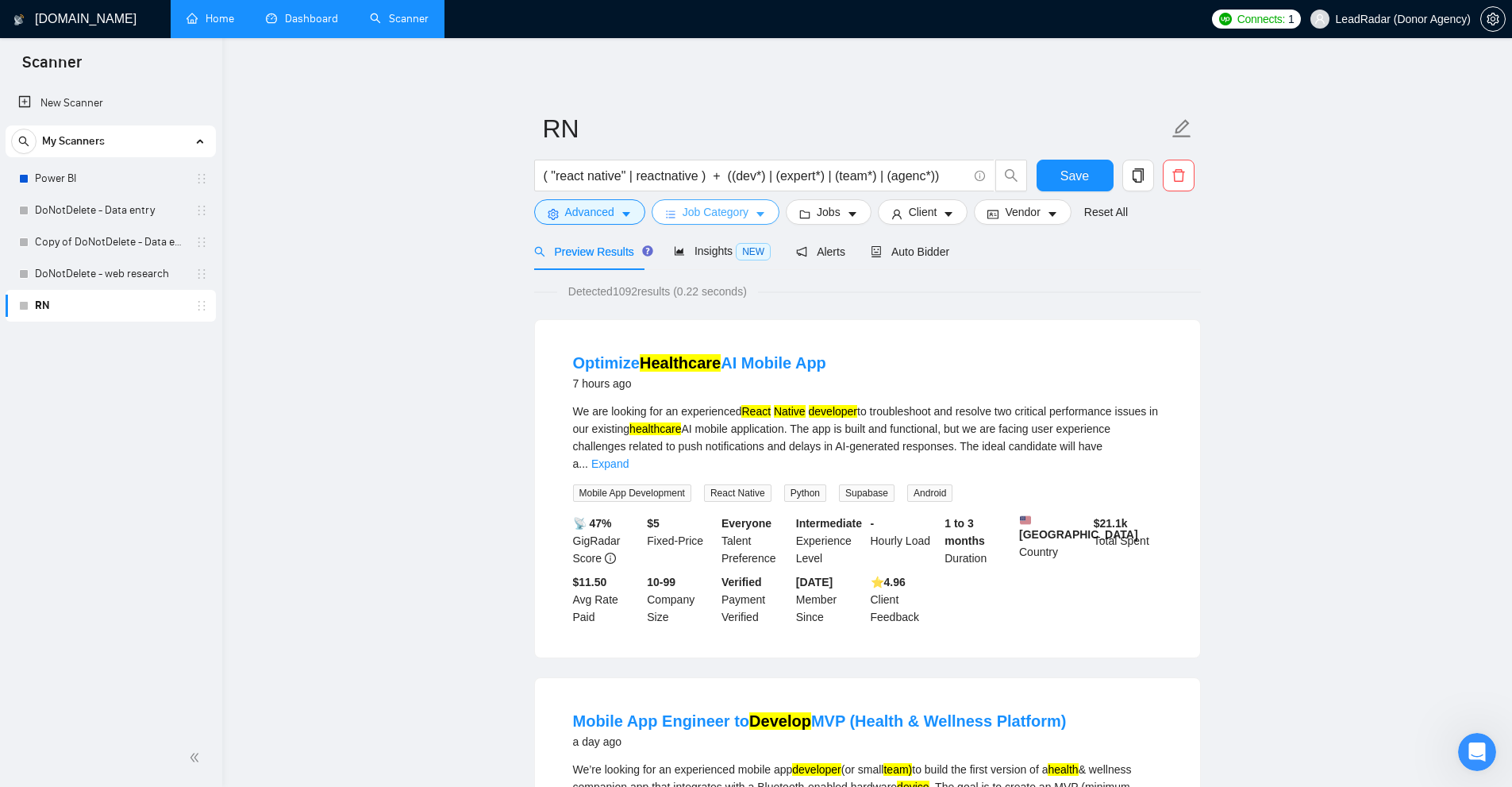
click at [755, 215] on icon "caret-down" at bounding box center [760, 214] width 11 height 11
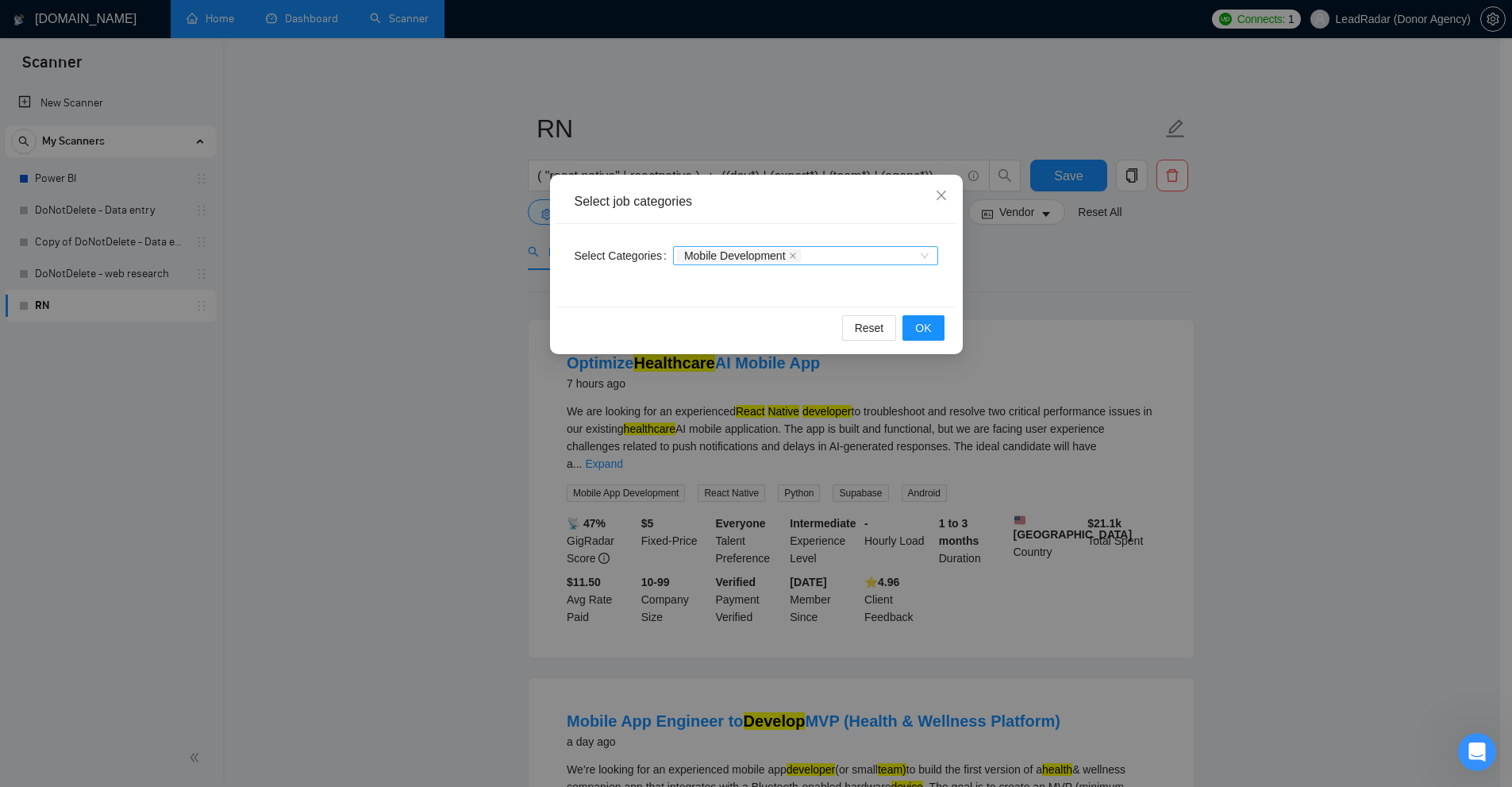
click at [862, 265] on div "Mobile Development" at bounding box center [806, 256] width 265 height 19
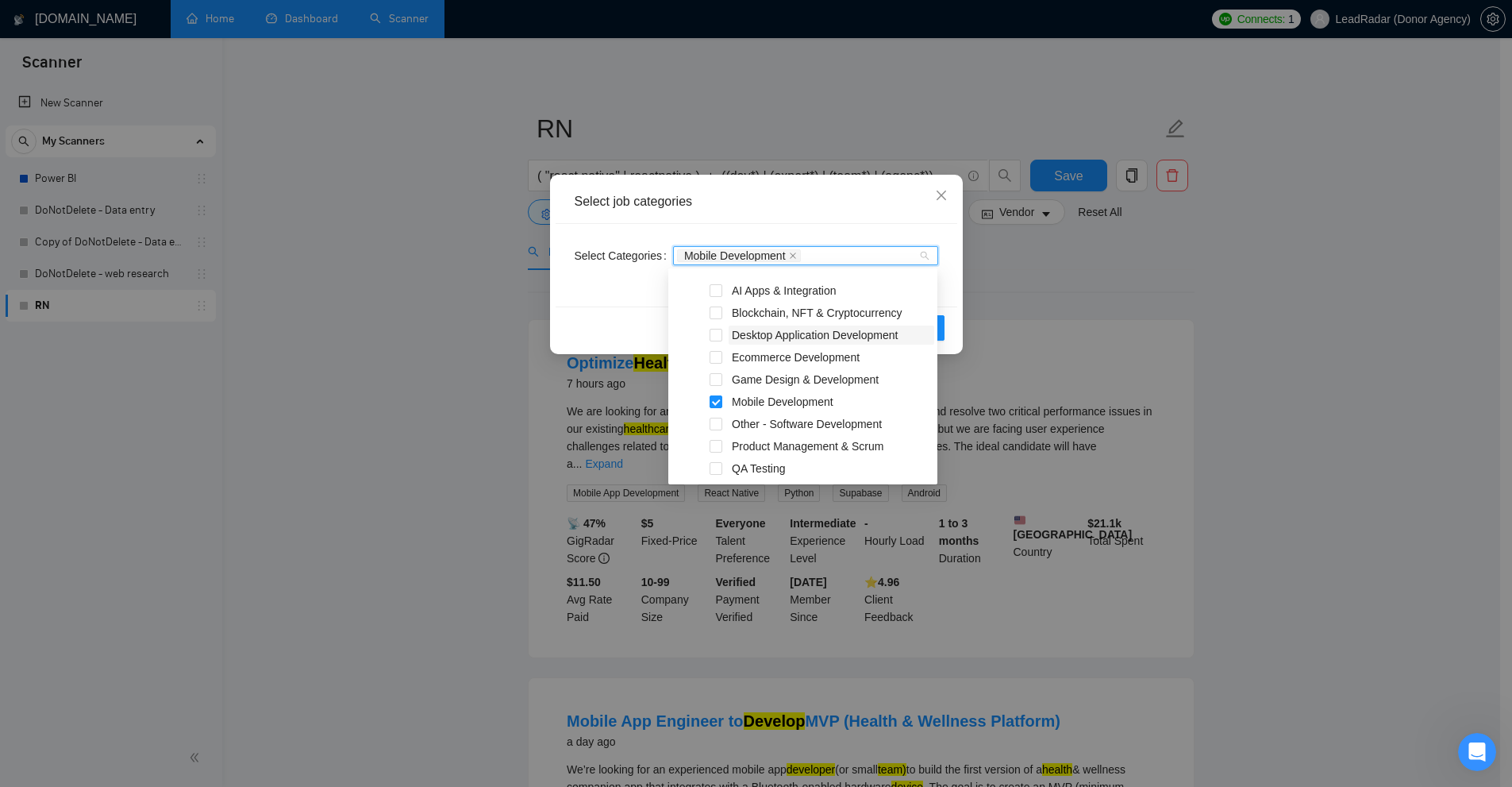
scroll to position [159, 0]
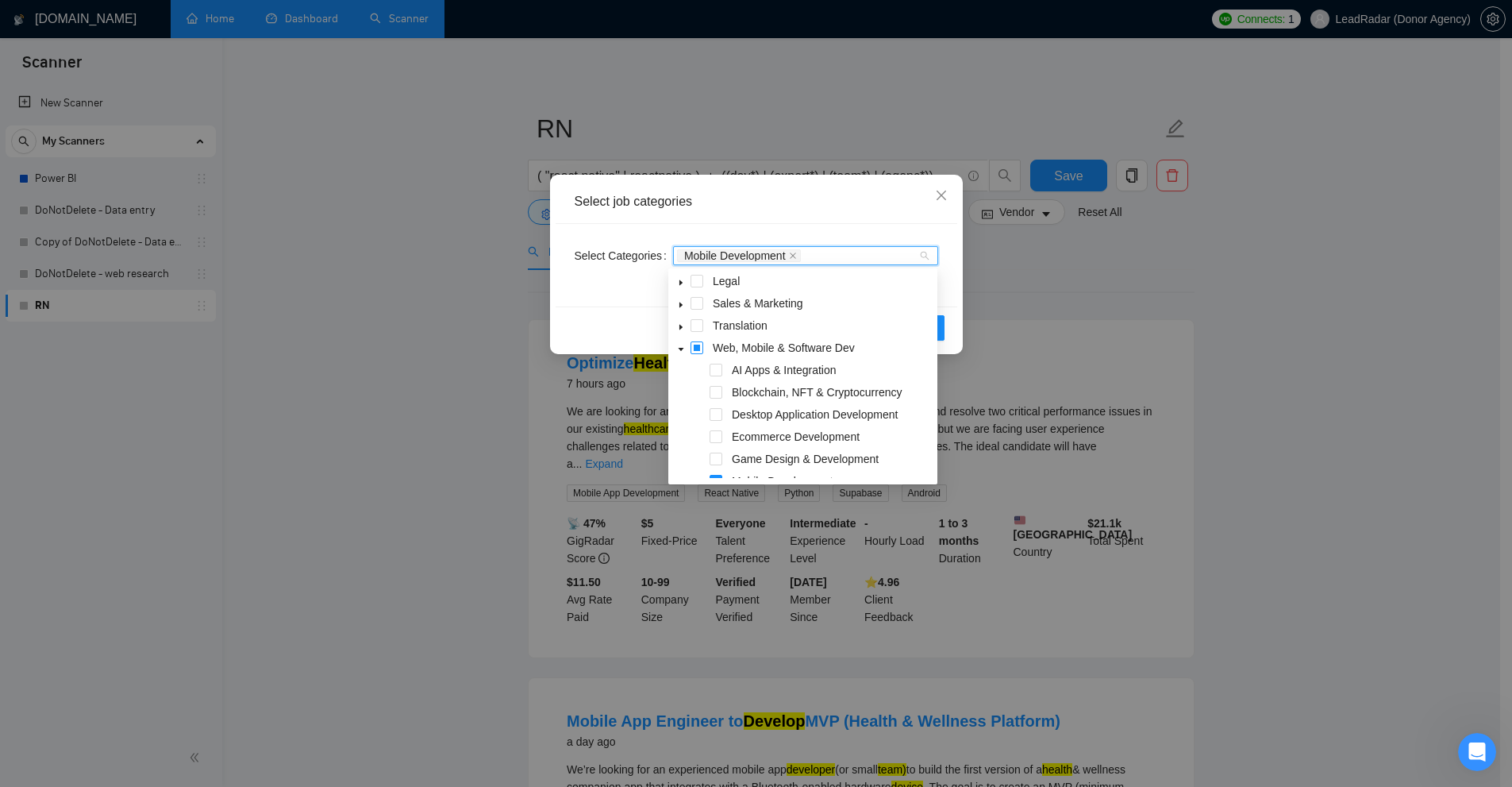
click at [702, 350] on span at bounding box center [696, 347] width 13 height 13
click at [697, 349] on span at bounding box center [696, 347] width 13 height 13
click at [698, 347] on span at bounding box center [696, 347] width 13 height 13
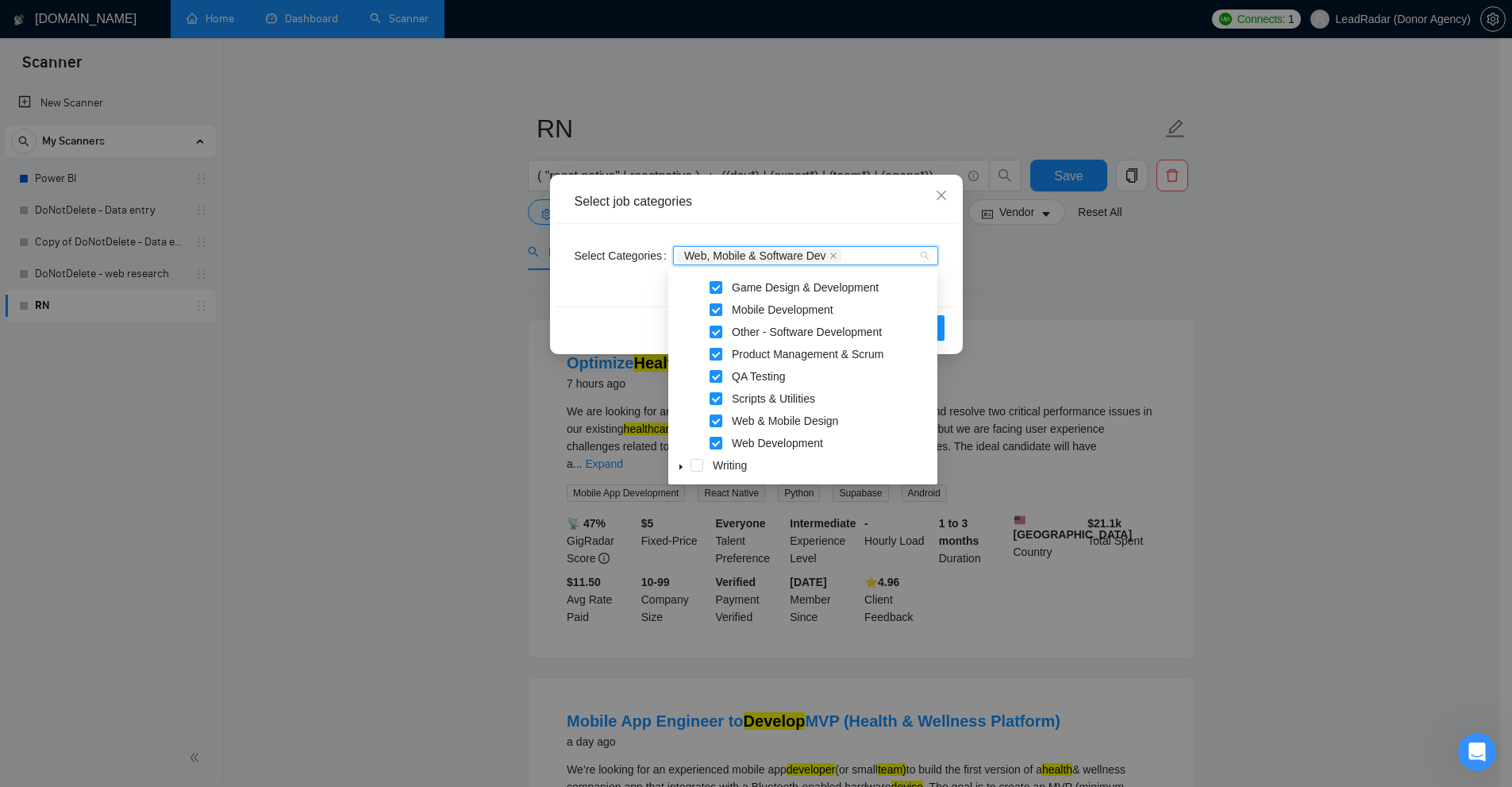
scroll to position [251, 0]
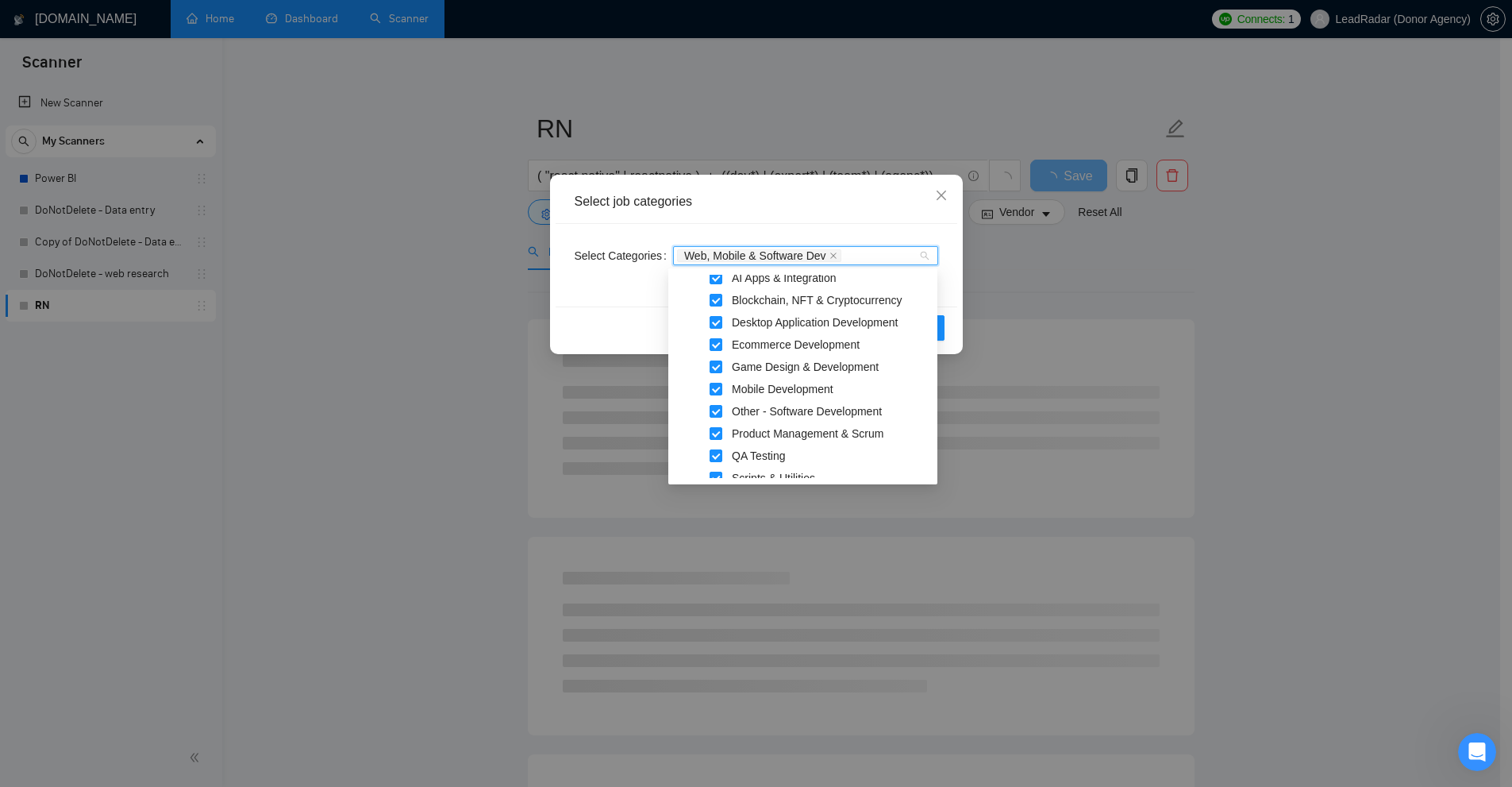
click at [704, 459] on span at bounding box center [700, 456] width 19 height 19
click at [713, 455] on span at bounding box center [716, 455] width 13 height 13
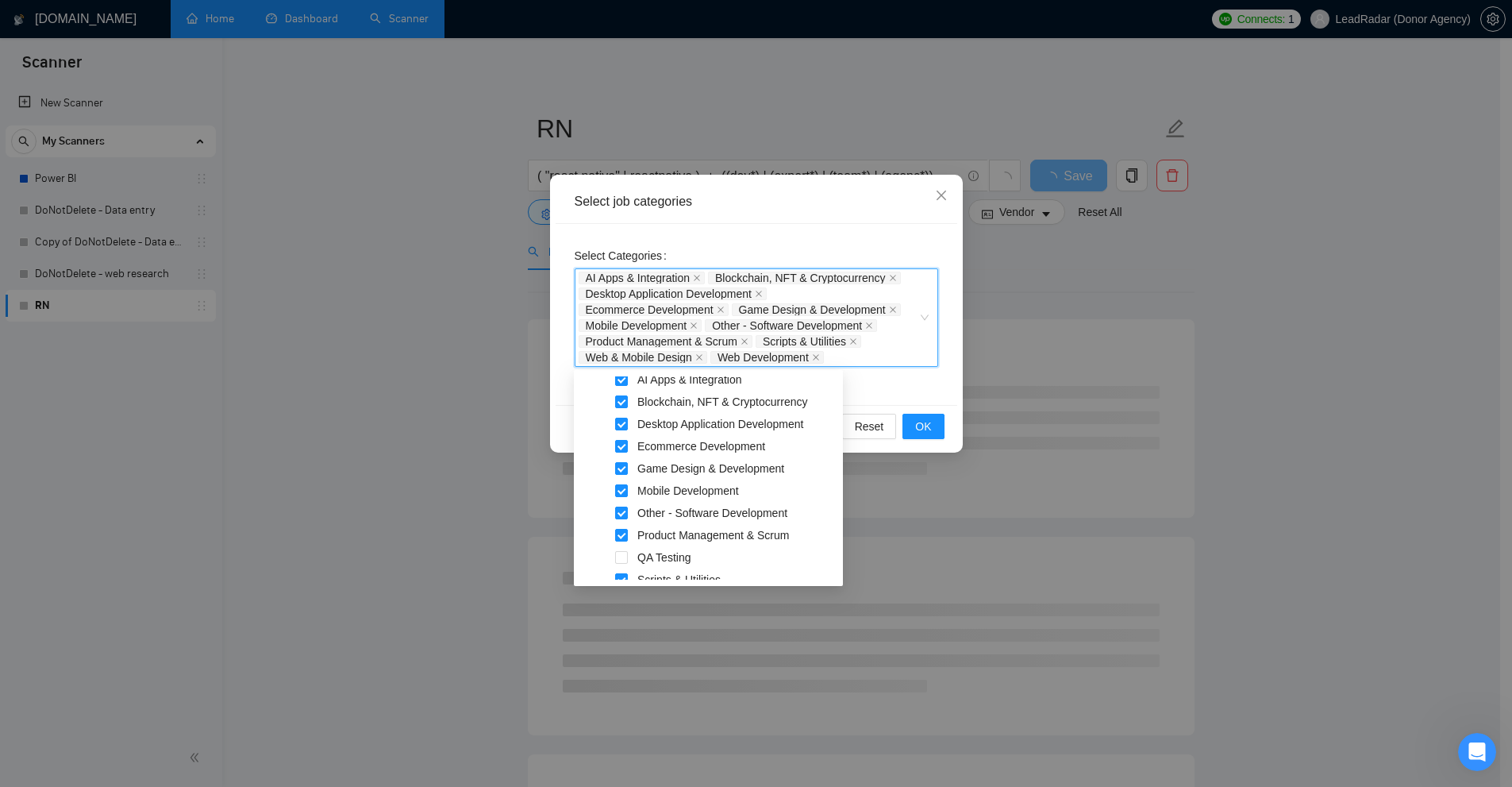
click at [1060, 302] on div "Select job categories Select Categories AI Apps & Integration, Blockchain, NFT …" at bounding box center [756, 393] width 1512 height 787
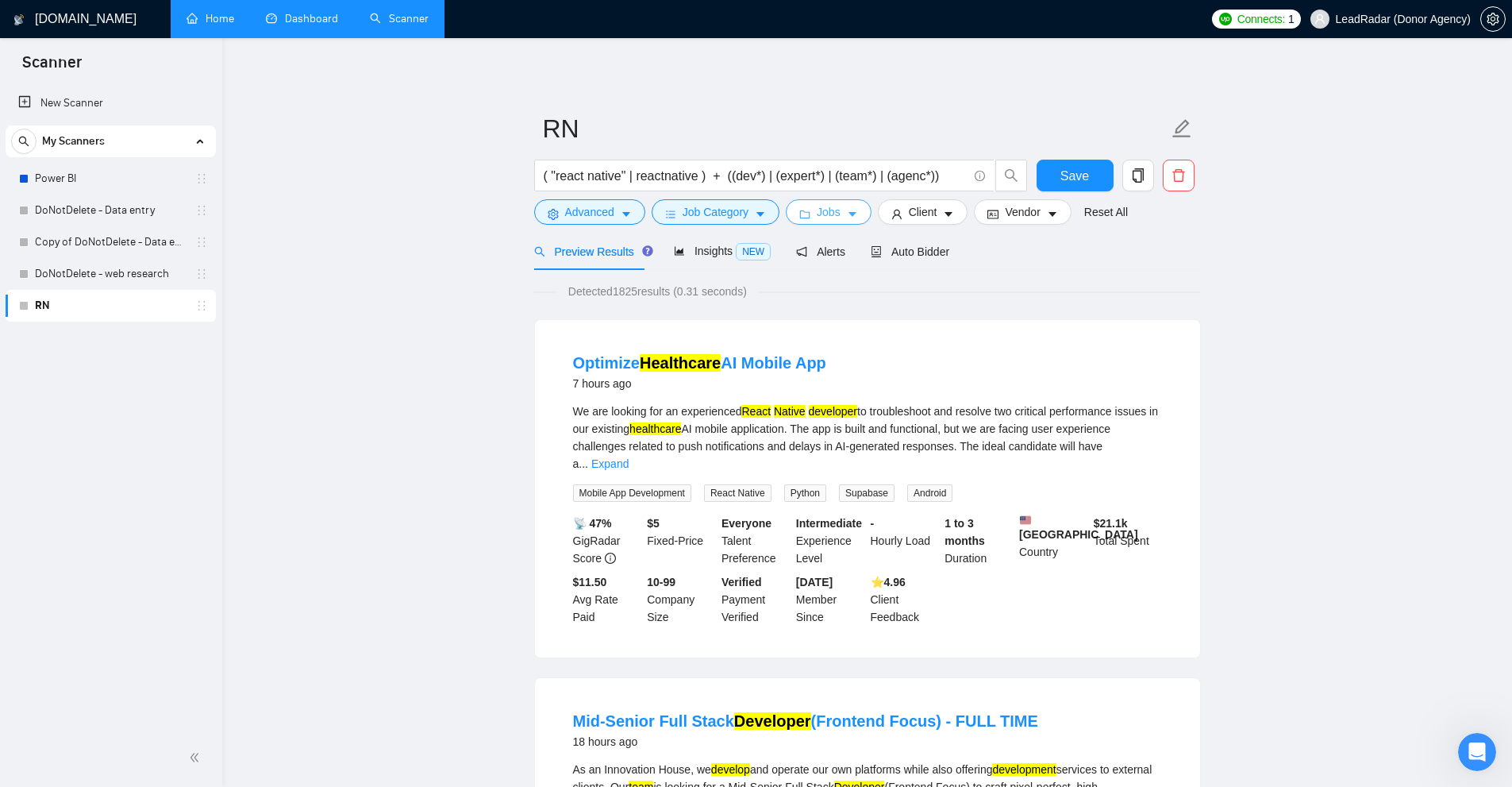
click at [824, 218] on span "Jobs" at bounding box center [829, 212] width 24 height 17
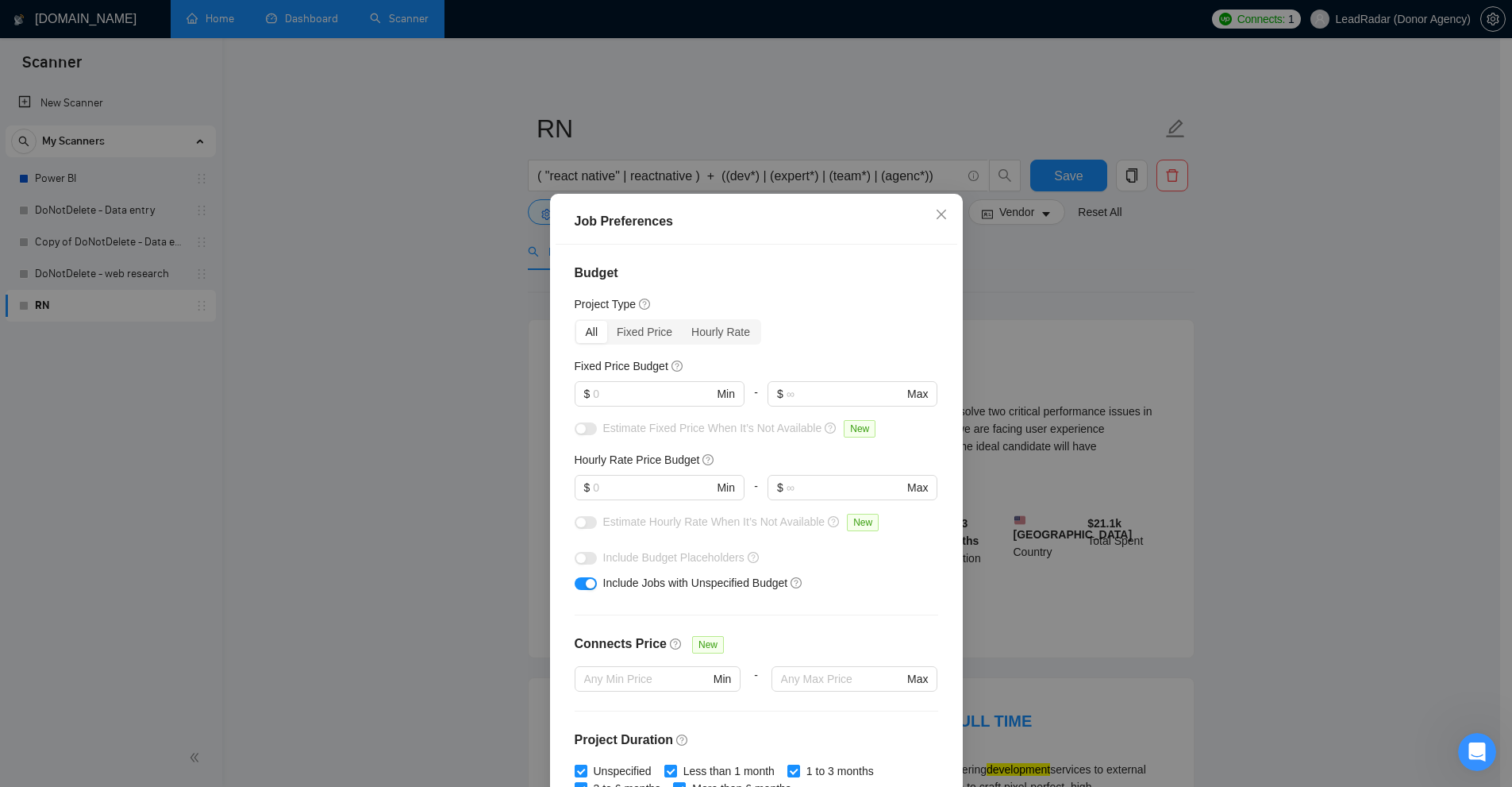
click at [751, 167] on div "Job Preferences Budget Project Type All Fixed Price Hourly Rate Fixed Price Bud…" at bounding box center [756, 393] width 1512 height 787
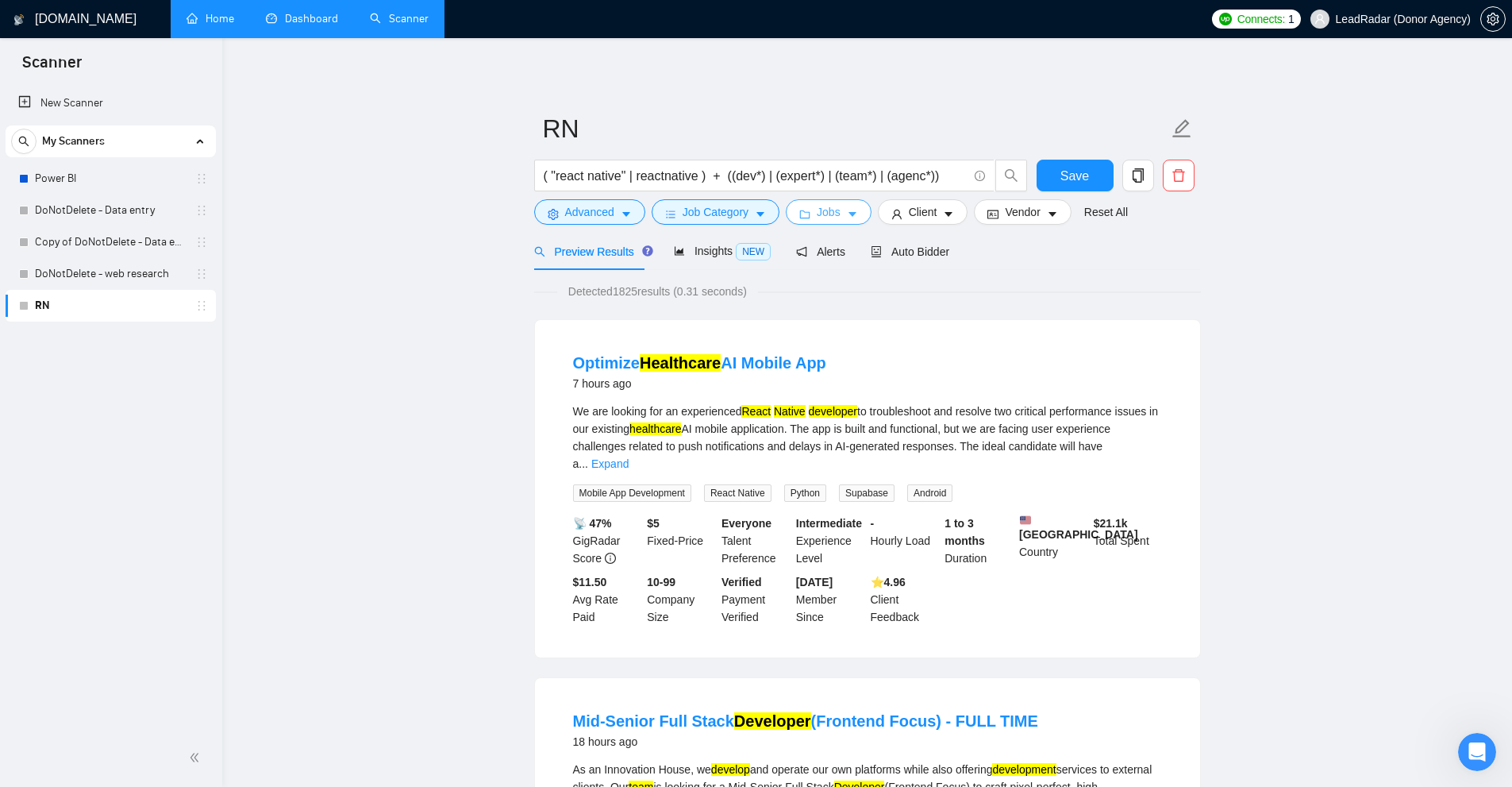
click at [831, 210] on span "Jobs" at bounding box center [829, 212] width 24 height 17
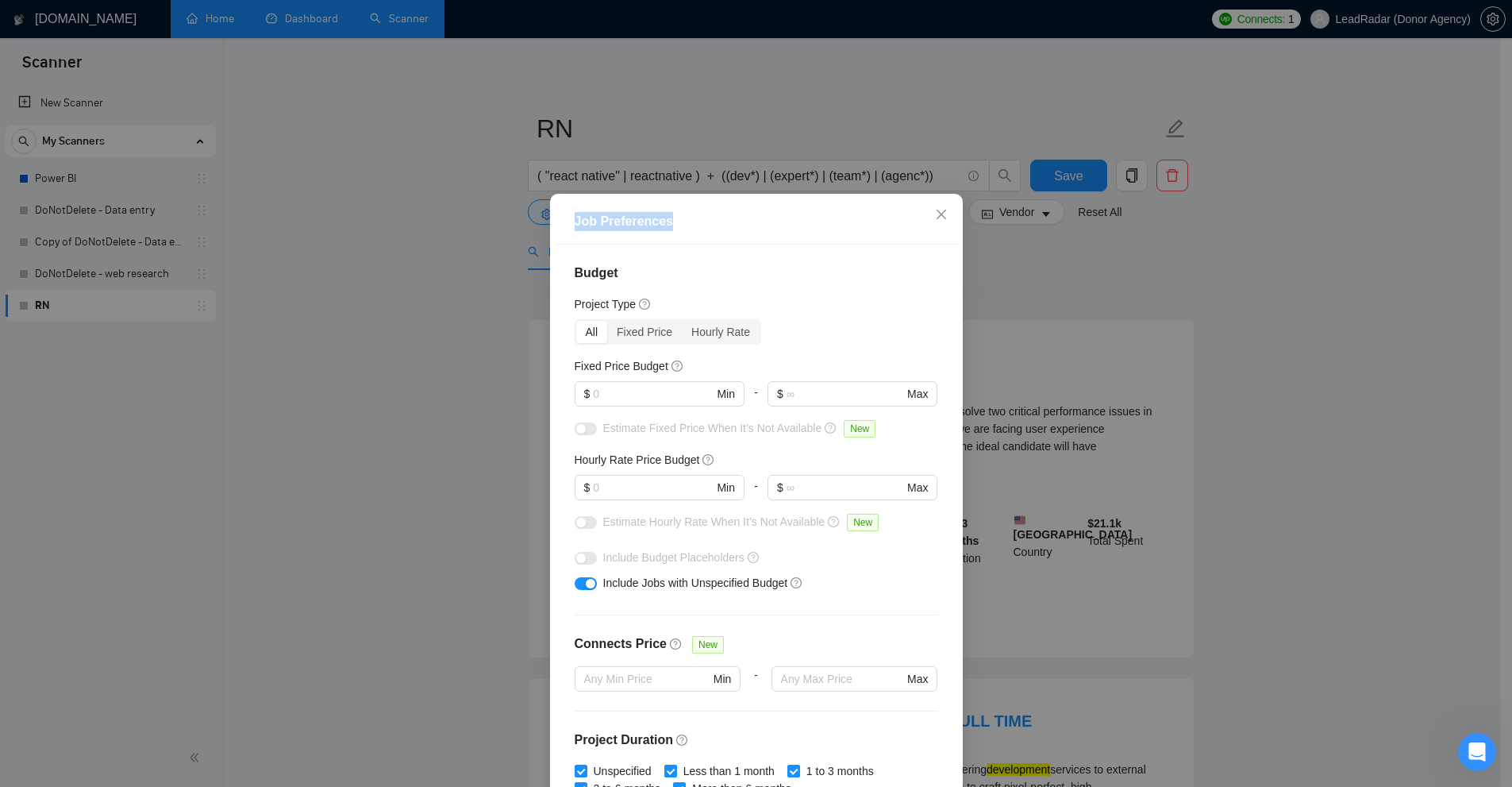
drag, startPoint x: 570, startPoint y: 222, endPoint x: 660, endPoint y: 225, distance: 90.0
click at [660, 225] on div "Job Preferences" at bounding box center [756, 222] width 364 height 19
drag, startPoint x: 569, startPoint y: 273, endPoint x: 630, endPoint y: 273, distance: 61.0
click at [630, 273] on div "Budget Project Type All Fixed Price Hourly Rate Fixed Price Budget $ Min - $ Ma…" at bounding box center [756, 520] width 401 height 551
click at [628, 272] on h4 "Budget" at bounding box center [756, 273] width 364 height 19
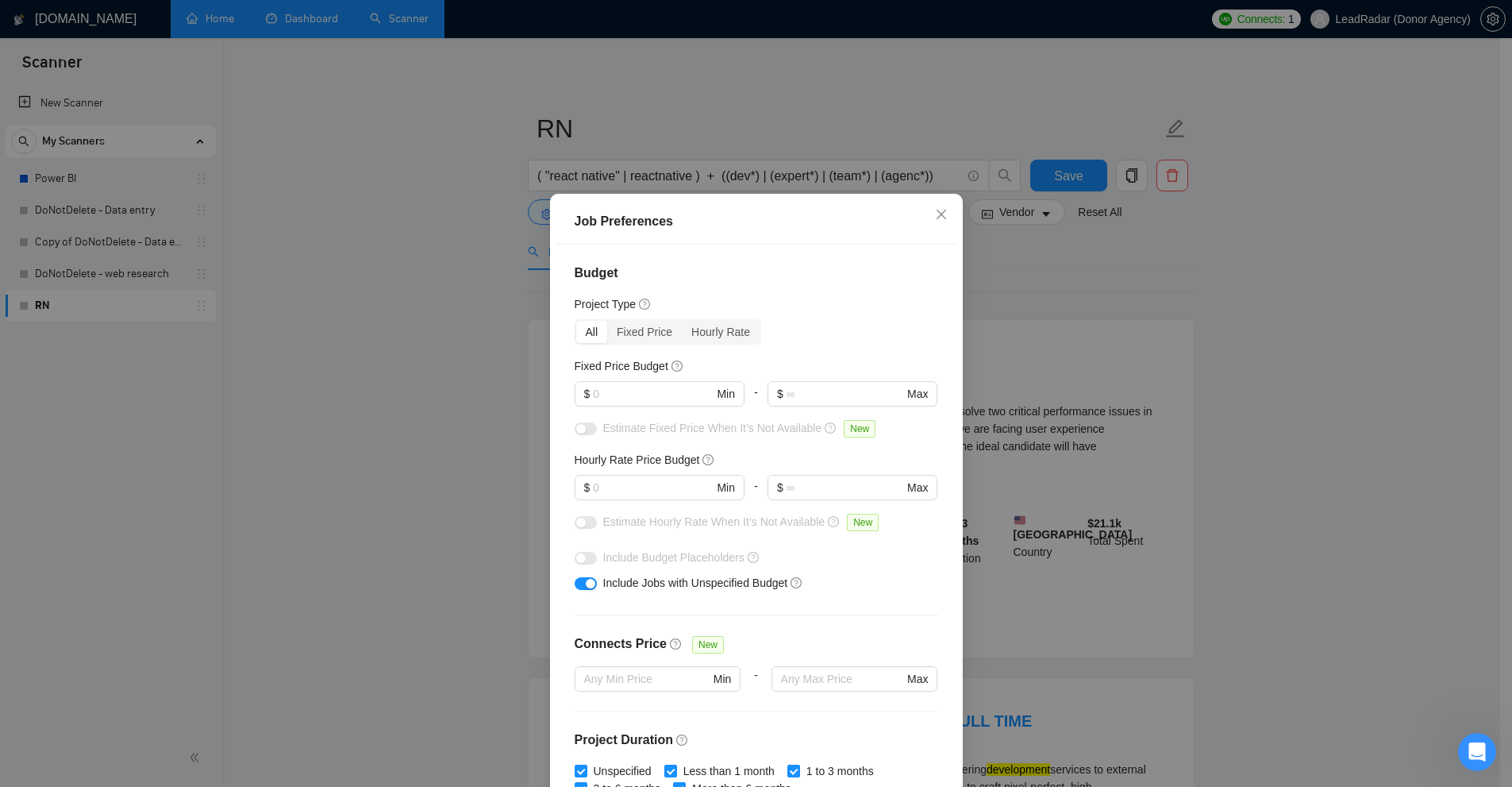
click at [579, 276] on h4 "Budget" at bounding box center [756, 273] width 364 height 19
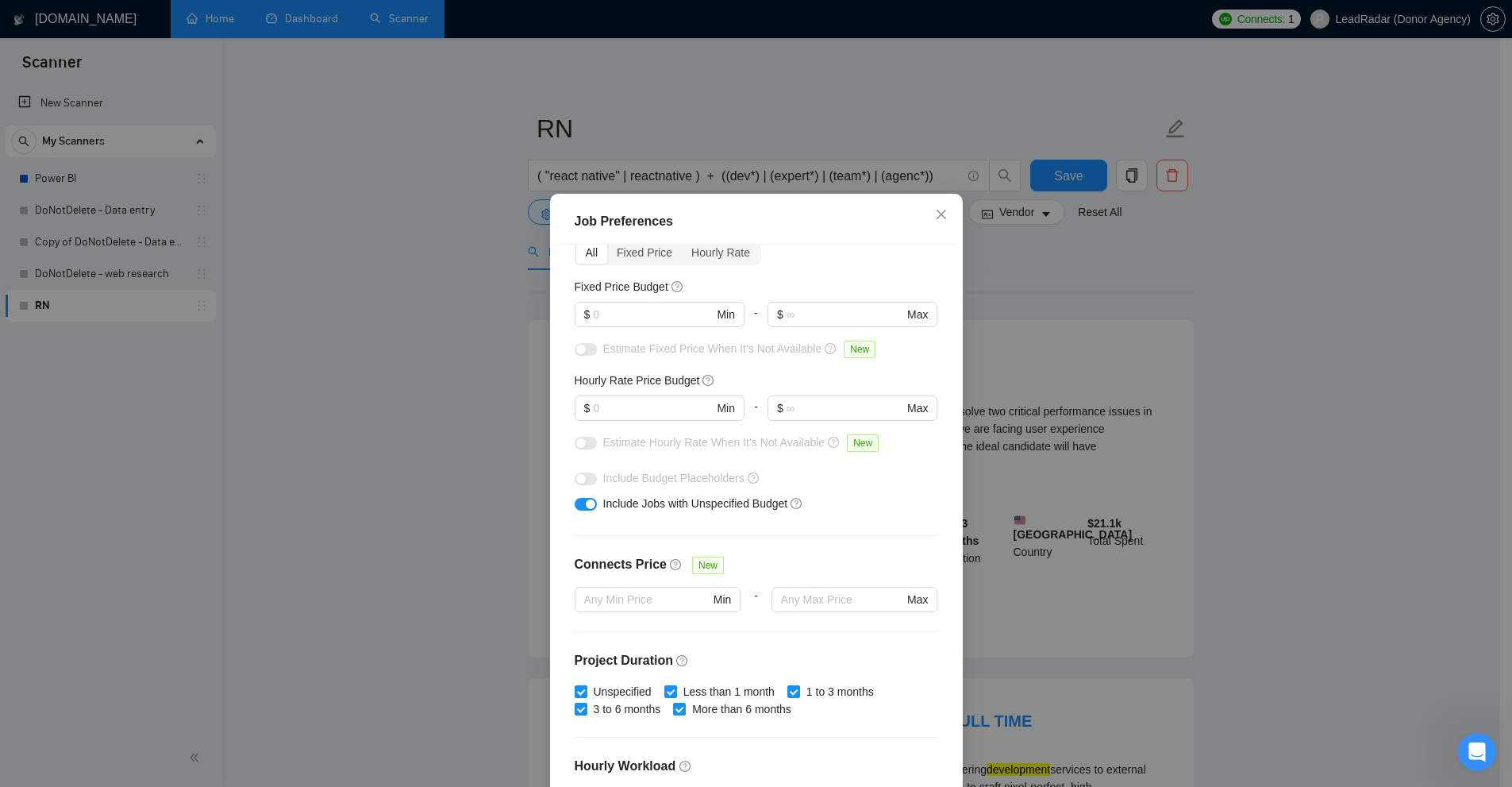
scroll to position [0, 0]
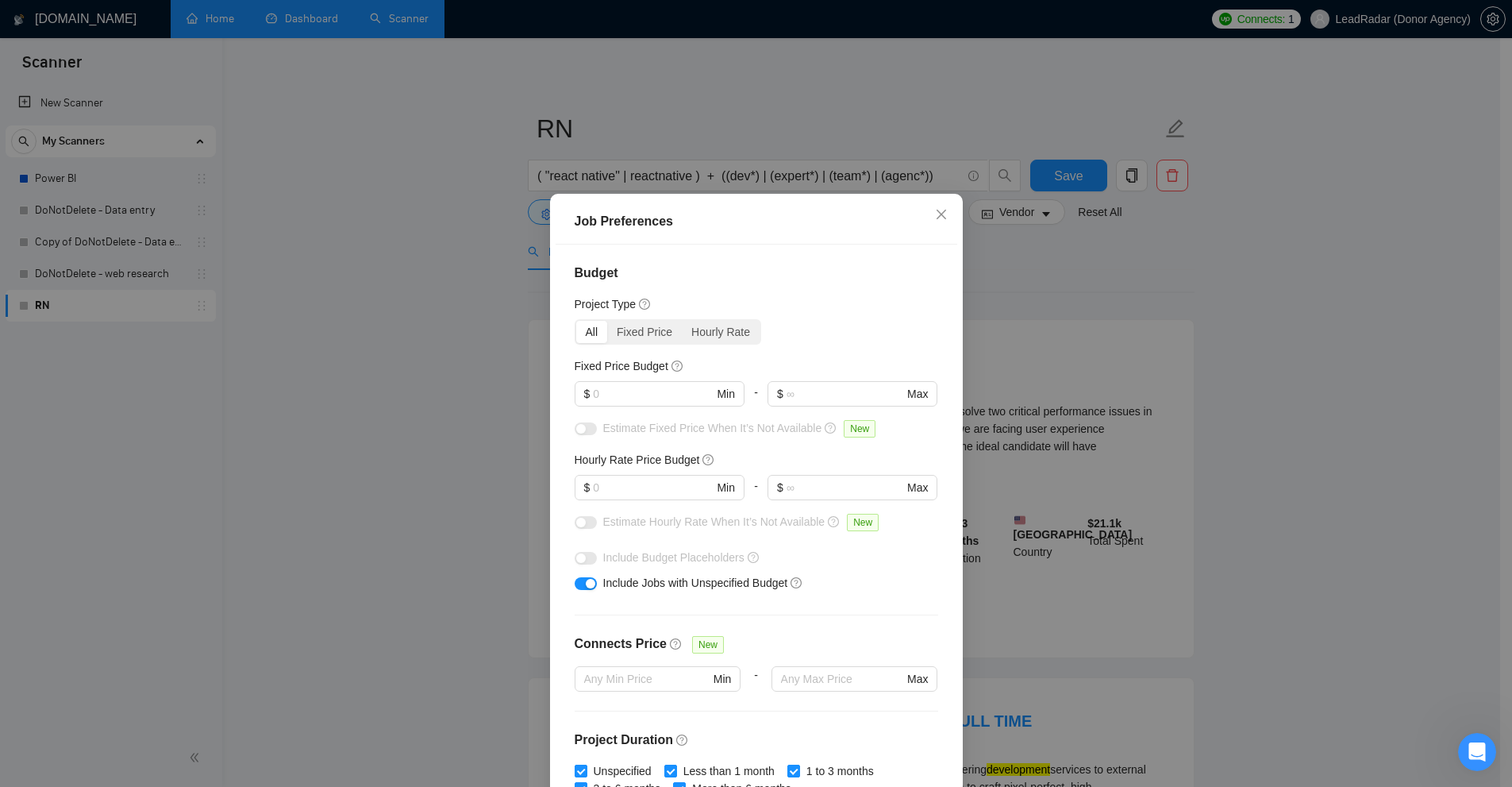
click at [584, 331] on div "All" at bounding box center [592, 332] width 32 height 22
click at [576, 321] on input "All" at bounding box center [576, 321] width 0 height 0
drag, startPoint x: 577, startPoint y: 333, endPoint x: 595, endPoint y: 333, distance: 18.0
click at [595, 333] on div "All" at bounding box center [592, 332] width 32 height 22
drag, startPoint x: 566, startPoint y: 367, endPoint x: 670, endPoint y: 369, distance: 104.0
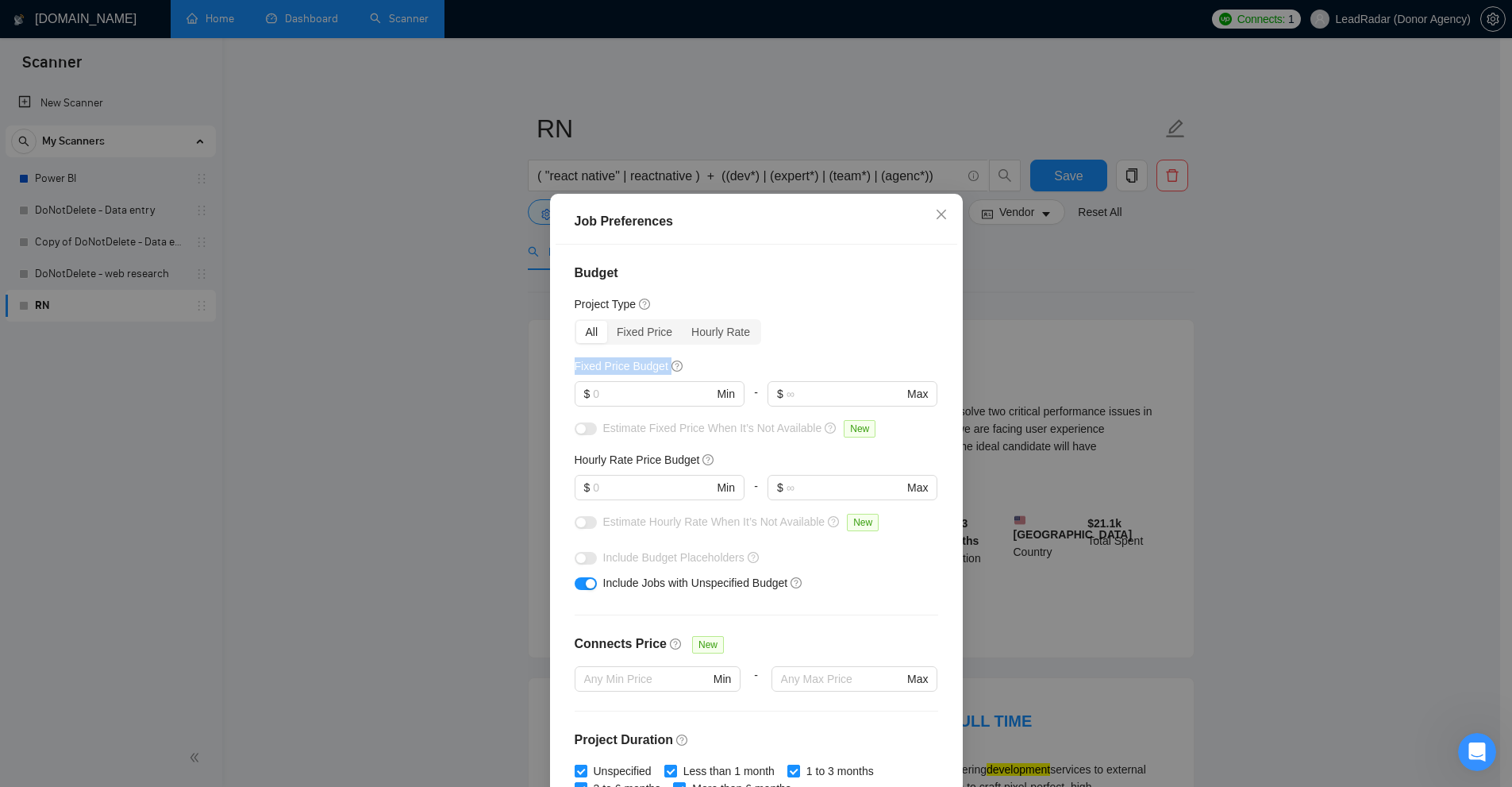
click at [670, 369] on div "Budget Project Type All Fixed Price Hourly Rate Fixed Price Budget $ Min - $ Ma…" at bounding box center [756, 520] width 401 height 551
drag, startPoint x: 567, startPoint y: 459, endPoint x: 669, endPoint y: 448, distance: 102.6
click at [669, 448] on div "Budget Project Type All Fixed Price Hourly Rate Fixed Price Budget $ Min - $ Ma…" at bounding box center [756, 520] width 401 height 551
click at [667, 458] on h5 "Hourly Rate Price Budget" at bounding box center [638, 459] width 126 height 17
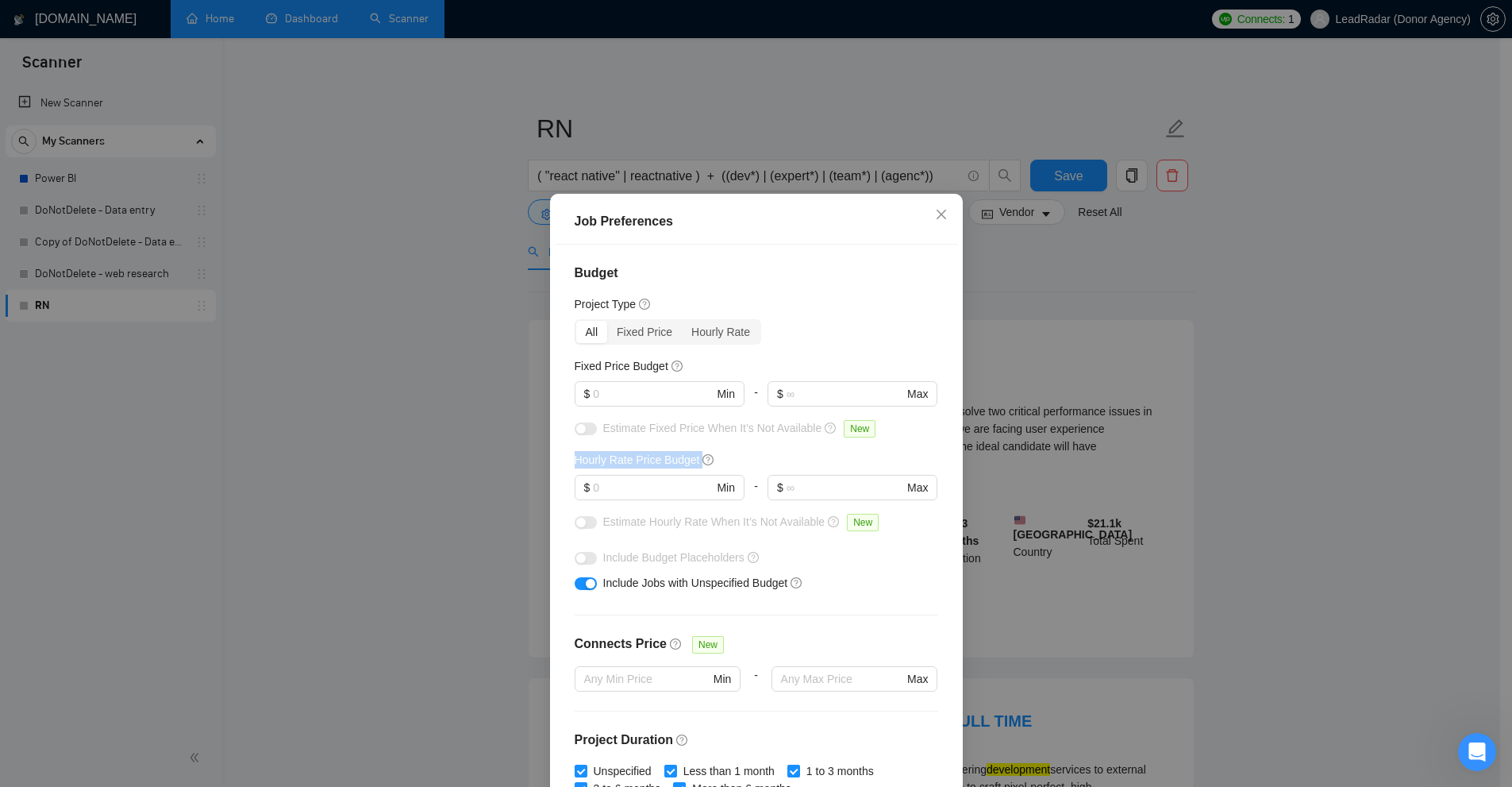
click at [667, 458] on h5 "Hourly Rate Price Budget" at bounding box center [638, 459] width 126 height 17
click at [614, 369] on h5 "Fixed Price Budget" at bounding box center [621, 366] width 94 height 17
click at [597, 369] on h5 "Fixed Price Budget" at bounding box center [621, 366] width 94 height 17
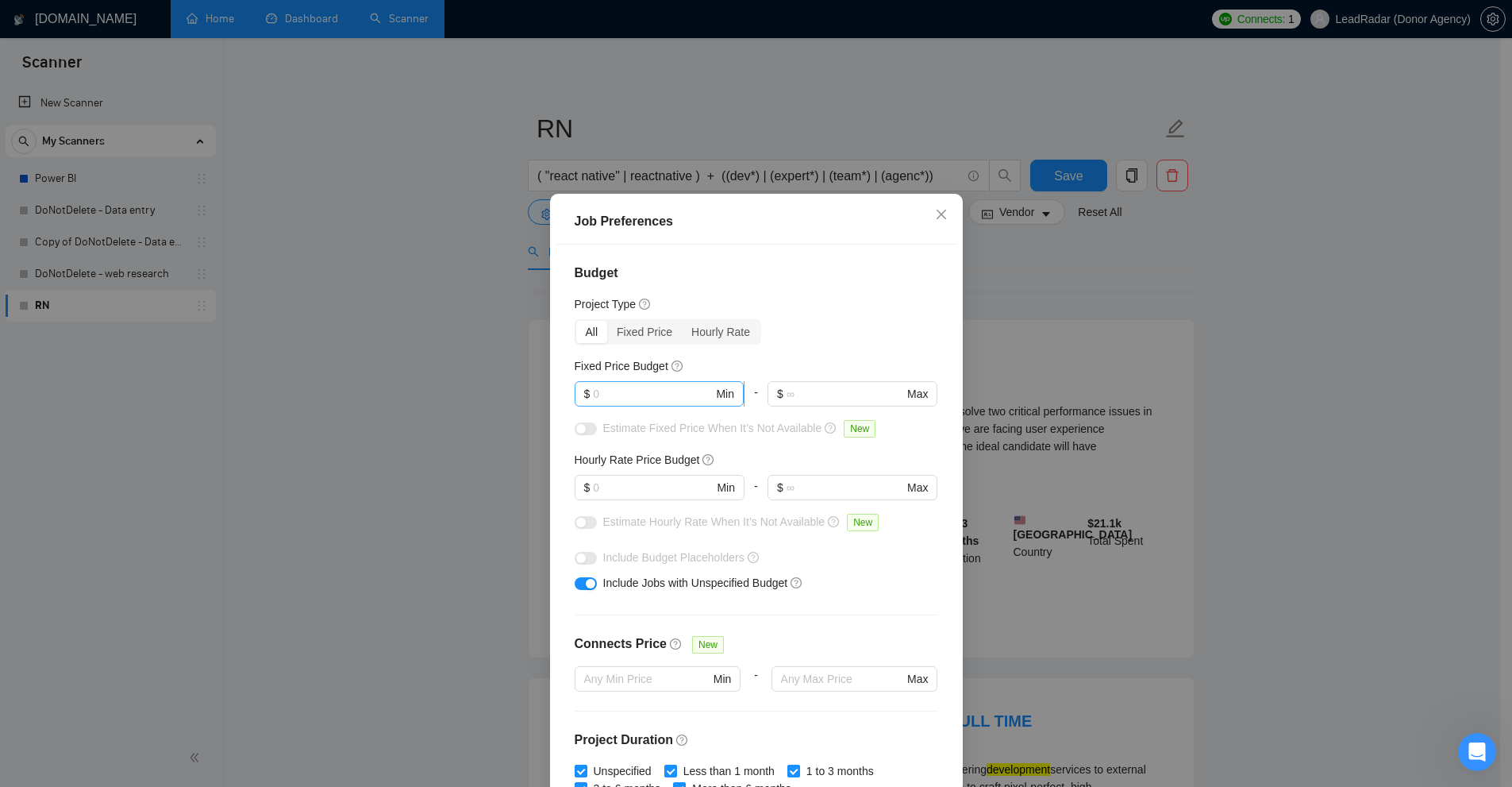
click at [637, 385] on input "text" at bounding box center [652, 394] width 120 height 17
drag, startPoint x: 549, startPoint y: 390, endPoint x: 472, endPoint y: 446, distance: 95.2
click at [528, 390] on div "Job Preferences Budget Project Type All Fixed Price Hourly Rate Fixed Price Bud…" at bounding box center [756, 393] width 1512 height 787
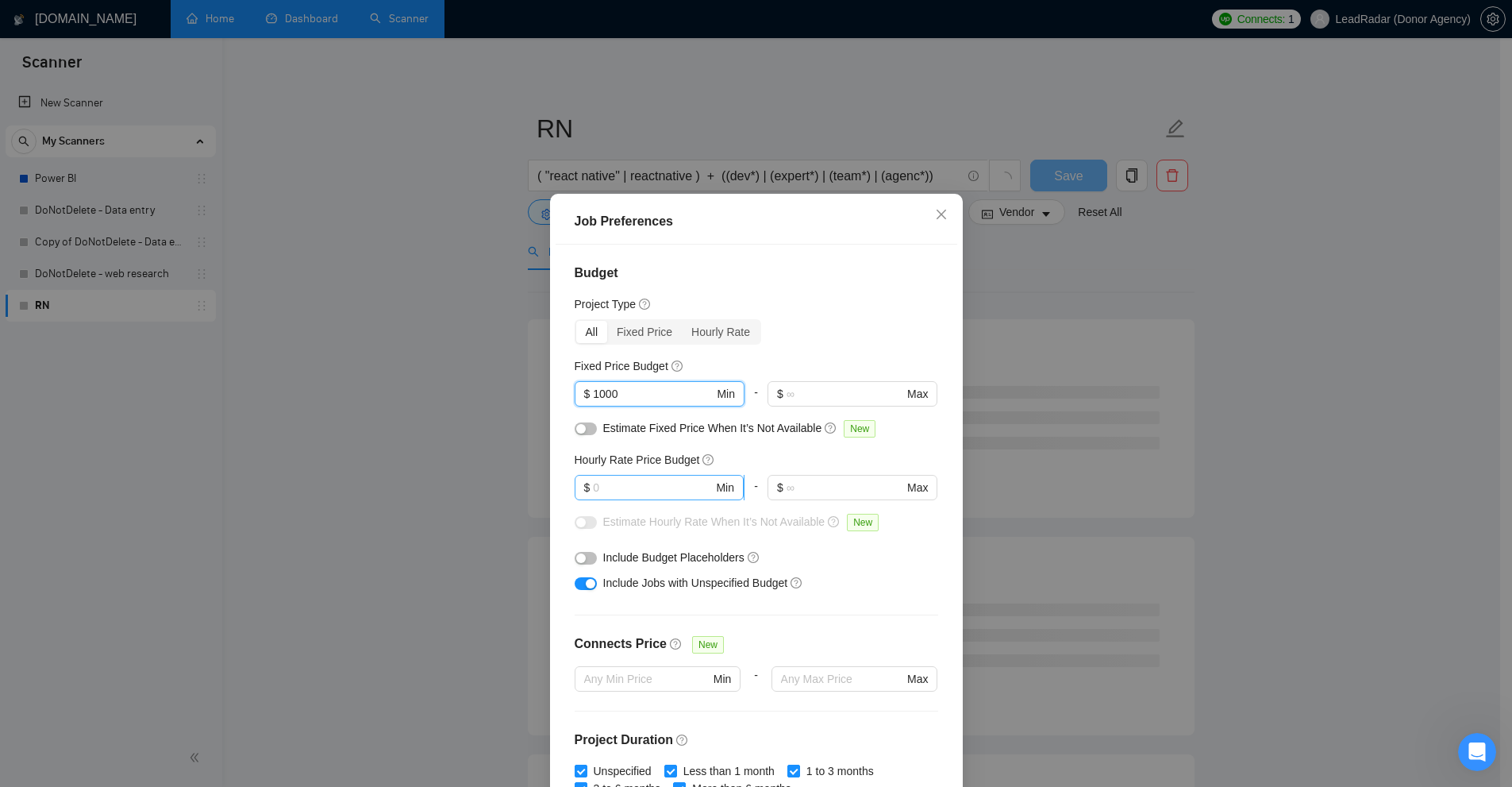
type input "1000"
click at [631, 484] on input "text" at bounding box center [652, 487] width 120 height 17
drag, startPoint x: 571, startPoint y: 454, endPoint x: 663, endPoint y: 454, distance: 92.0
click at [663, 454] on div "Budget Project Type All Fixed Price Hourly Rate Fixed Price Budget $ 1000 Min -…" at bounding box center [756, 520] width 401 height 551
click at [603, 486] on input "text" at bounding box center [652, 487] width 120 height 17
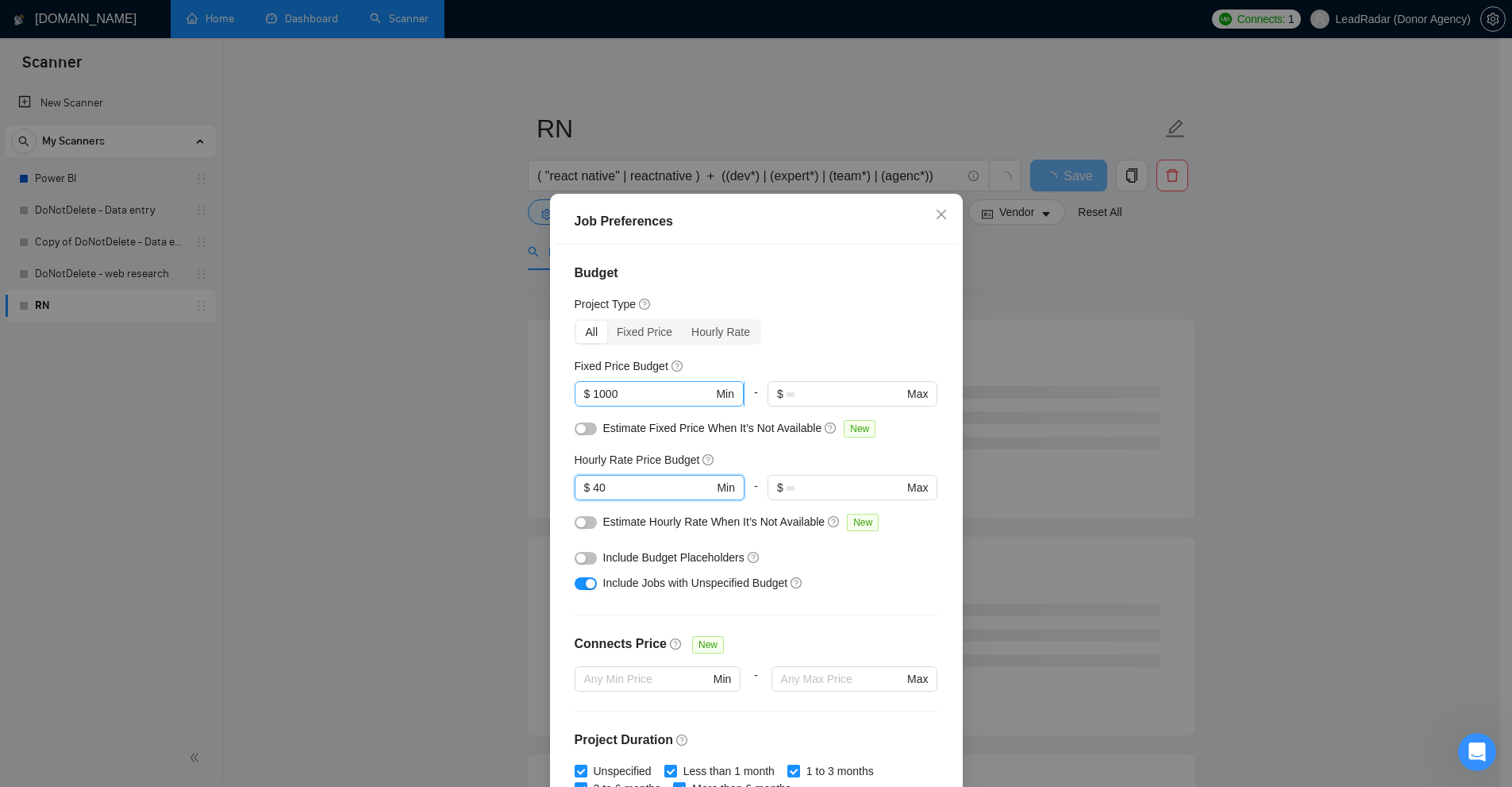
type input "40"
drag, startPoint x: 637, startPoint y: 395, endPoint x: 582, endPoint y: 397, distance: 55.0
click at [582, 397] on span "$ 1000 Min" at bounding box center [659, 393] width 169 height 25
click at [613, 390] on input "1000" at bounding box center [652, 394] width 120 height 17
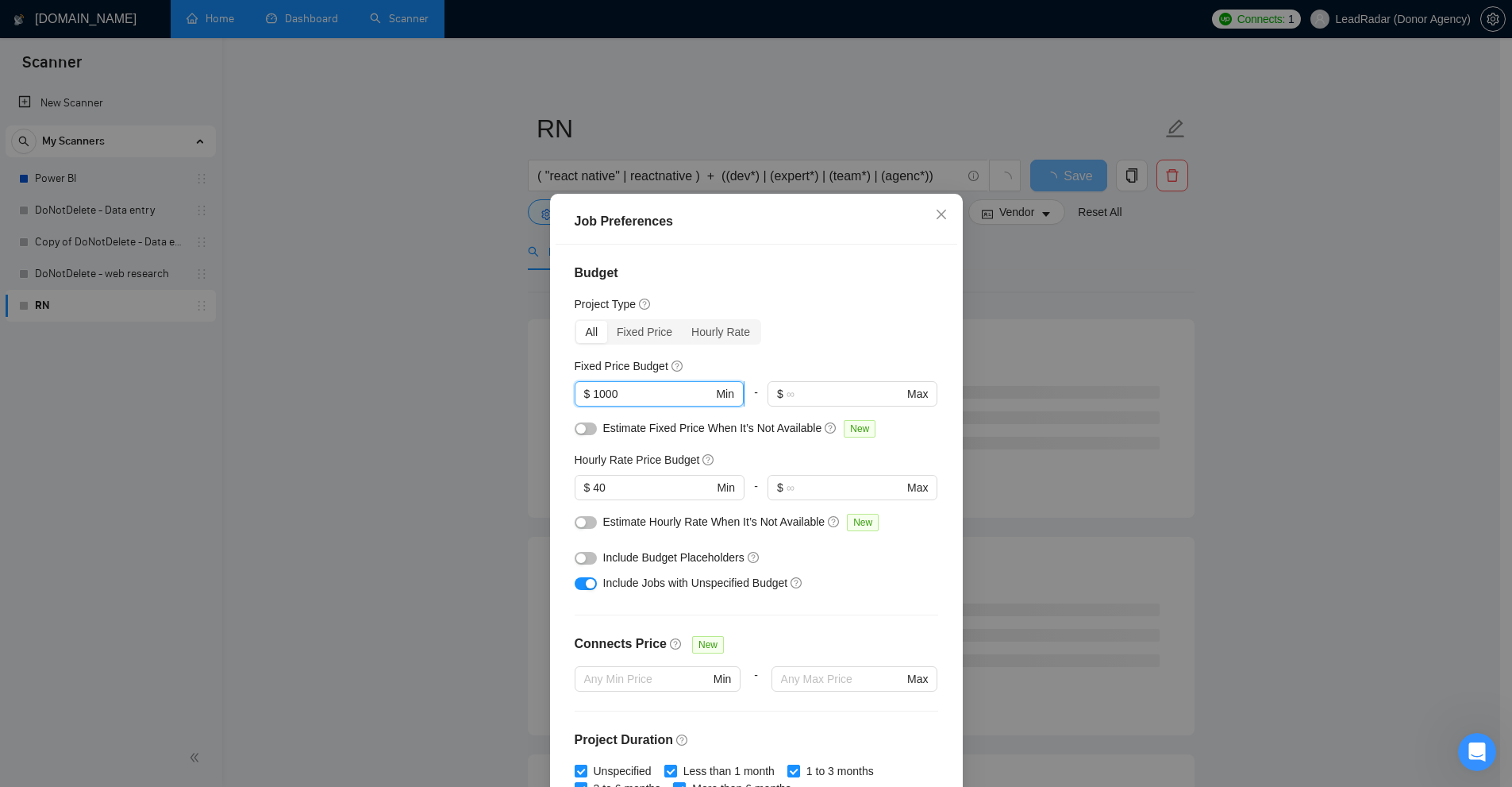
drag, startPoint x: 613, startPoint y: 390, endPoint x: 596, endPoint y: 398, distance: 18.8
click at [613, 390] on input "1000" at bounding box center [652, 394] width 120 height 17
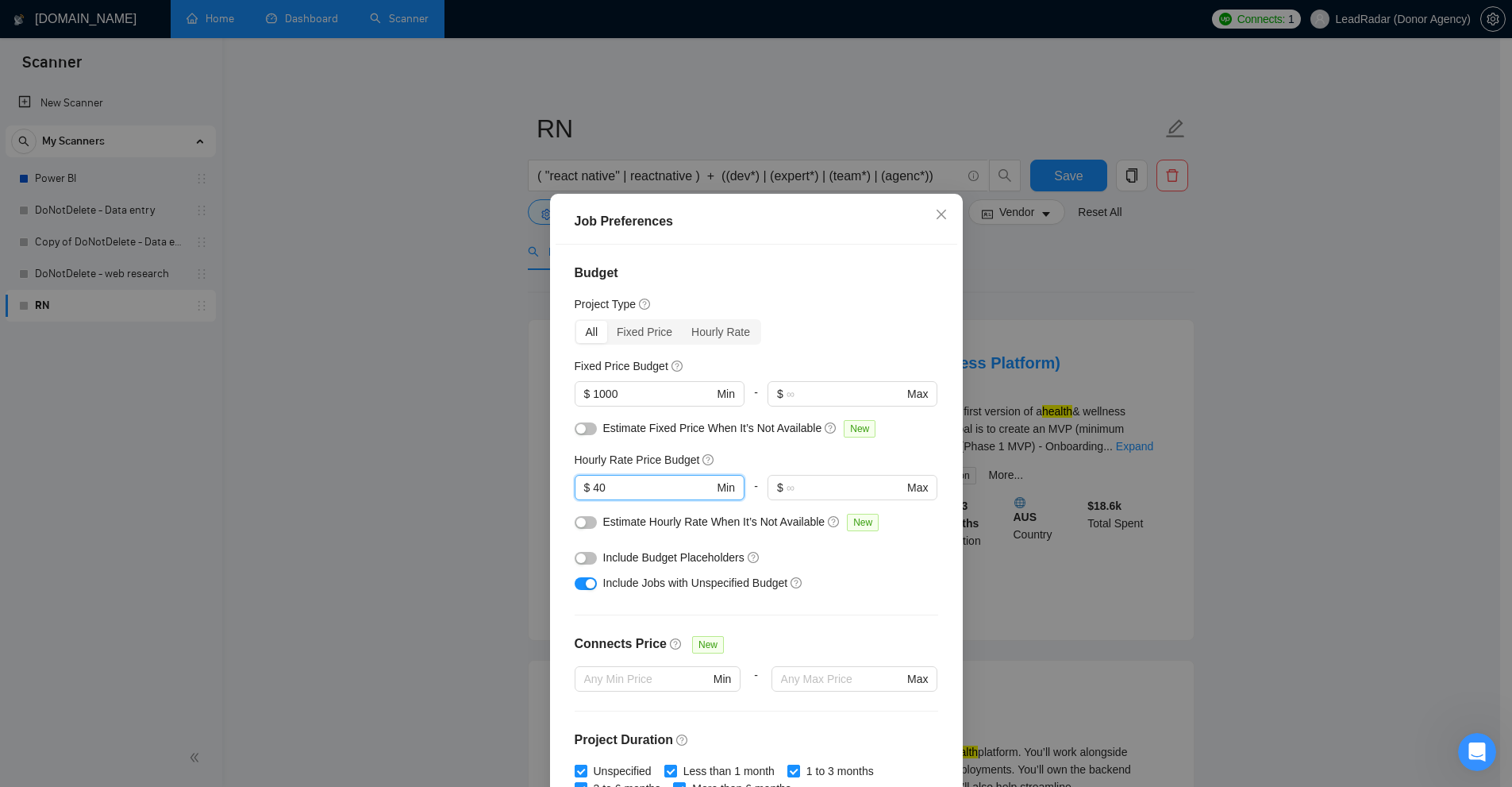
drag, startPoint x: 632, startPoint y: 489, endPoint x: 546, endPoint y: 465, distance: 89.3
click at [543, 468] on div "Job Preferences Budget Project Type All Fixed Price Hourly Rate Fixed Price Bud…" at bounding box center [756, 393] width 1512 height 787
drag, startPoint x: 563, startPoint y: 455, endPoint x: 692, endPoint y: 458, distance: 129.0
click at [692, 458] on div "Budget Project Type All Fixed Price Hourly Rate Fixed Price Budget $ 1000 Min -…" at bounding box center [756, 520] width 401 height 551
drag, startPoint x: 606, startPoint y: 485, endPoint x: 563, endPoint y: 480, distance: 43.3
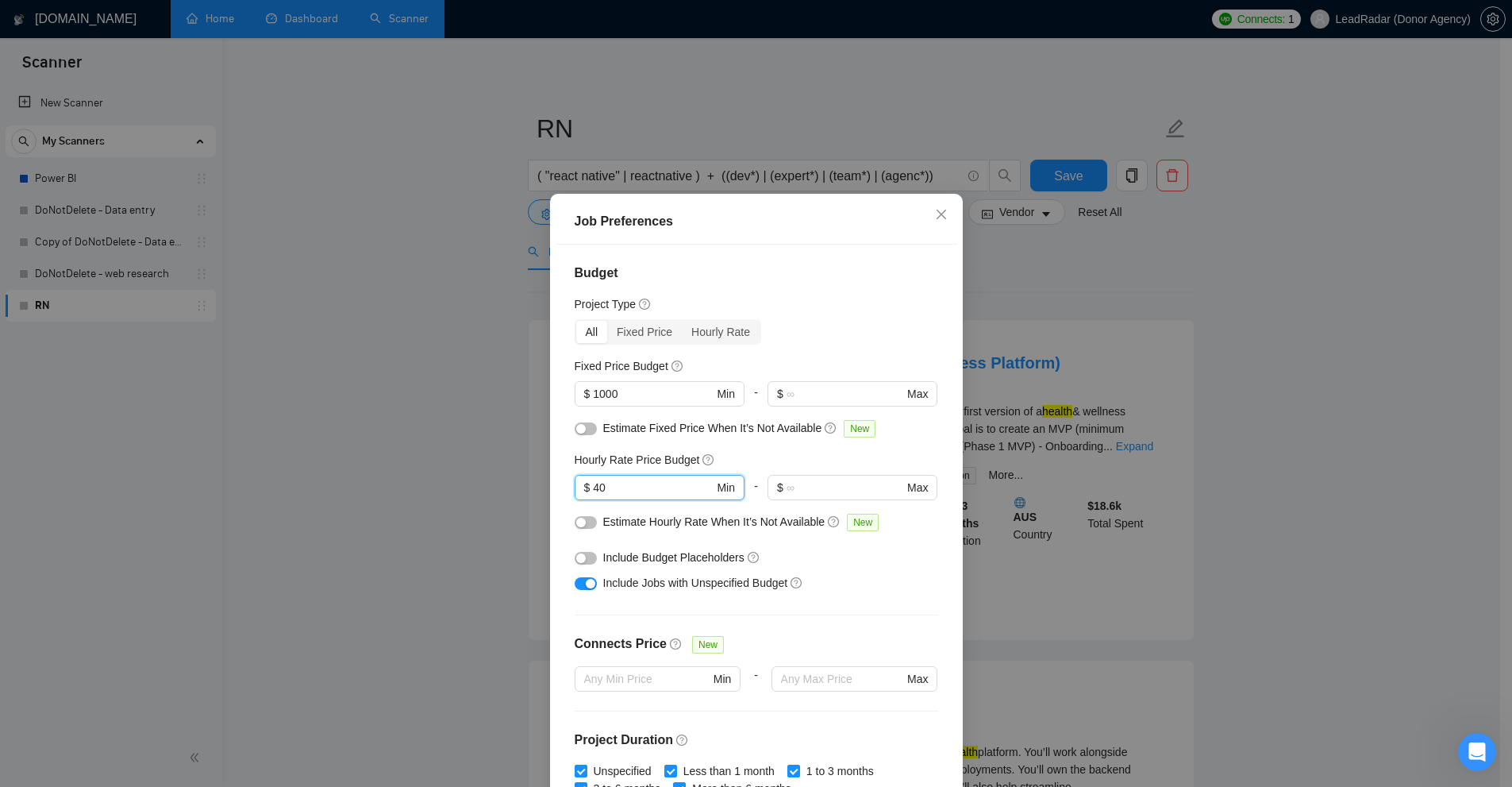
click at [563, 480] on div "Budget Project Type All Fixed Price Hourly Rate Fixed Price Budget $ 1000 Min -…" at bounding box center [756, 520] width 401 height 551
click at [609, 496] on input "40" at bounding box center [652, 487] width 120 height 17
drag, startPoint x: 602, startPoint y: 488, endPoint x: 610, endPoint y: 492, distance: 8.9
click at [611, 492] on input "40" at bounding box center [652, 487] width 120 height 17
click at [600, 490] on input "40" at bounding box center [652, 487] width 120 height 17
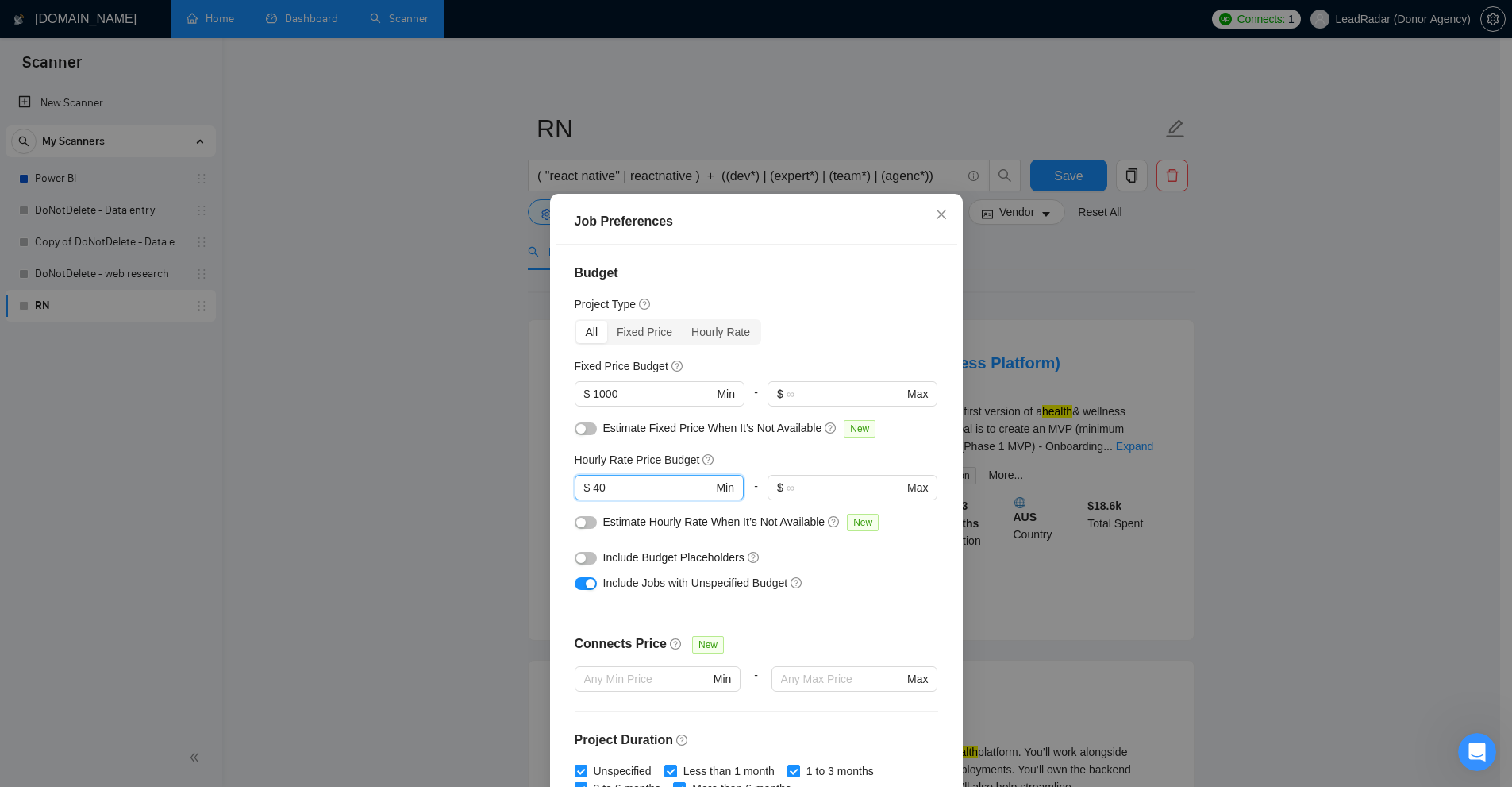
click at [600, 490] on input "40" at bounding box center [652, 487] width 120 height 17
click at [1024, 414] on div "Job Preferences Budget Project Type All Fixed Price Hourly Rate Fixed Price Bud…" at bounding box center [756, 393] width 1512 height 787
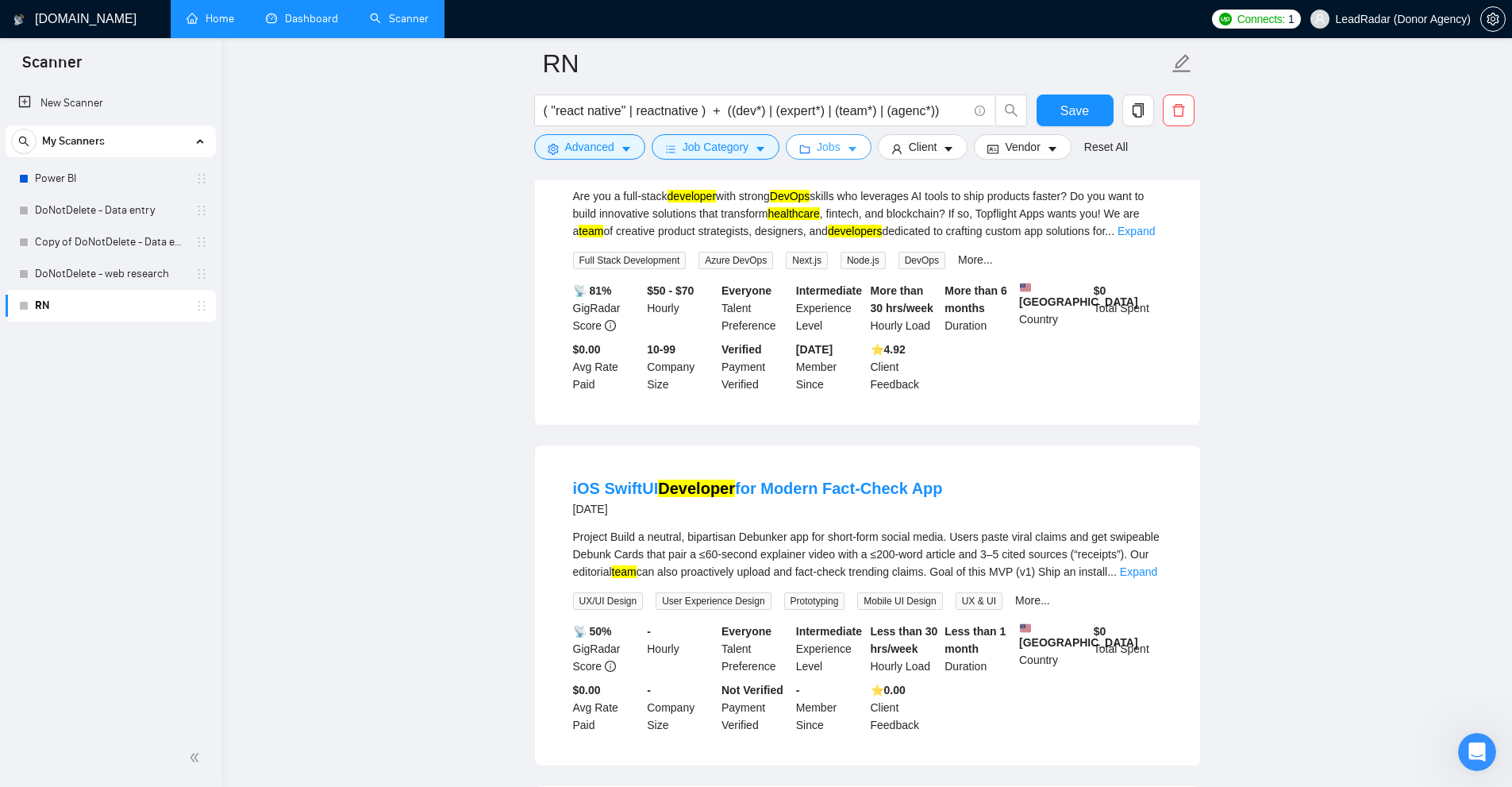
scroll to position [2541, 0]
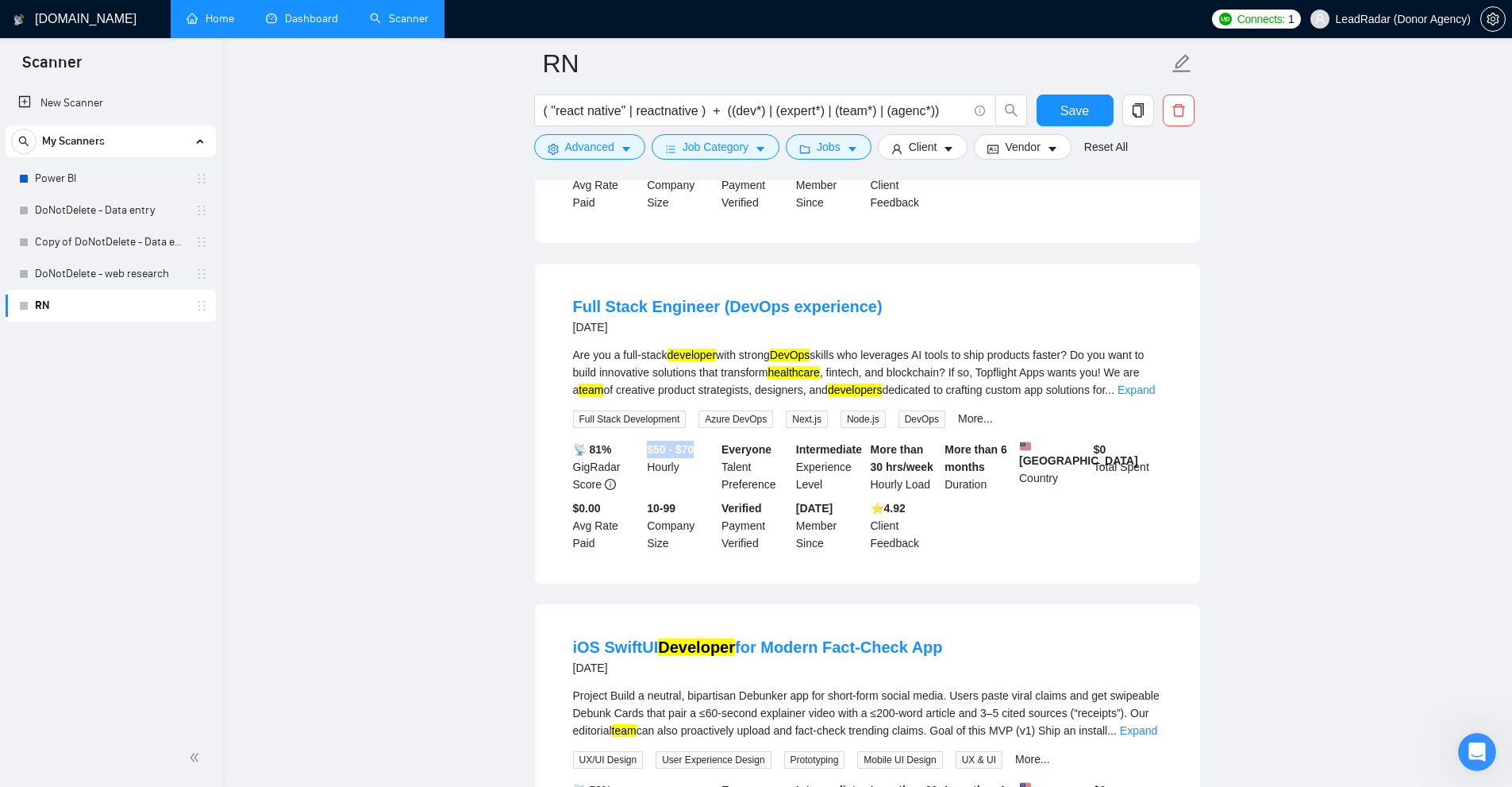
drag, startPoint x: 656, startPoint y: 392, endPoint x: 706, endPoint y: 388, distance: 50.2
click at [706, 440] on div "$50 - $70 Hourly" at bounding box center [681, 466] width 75 height 53
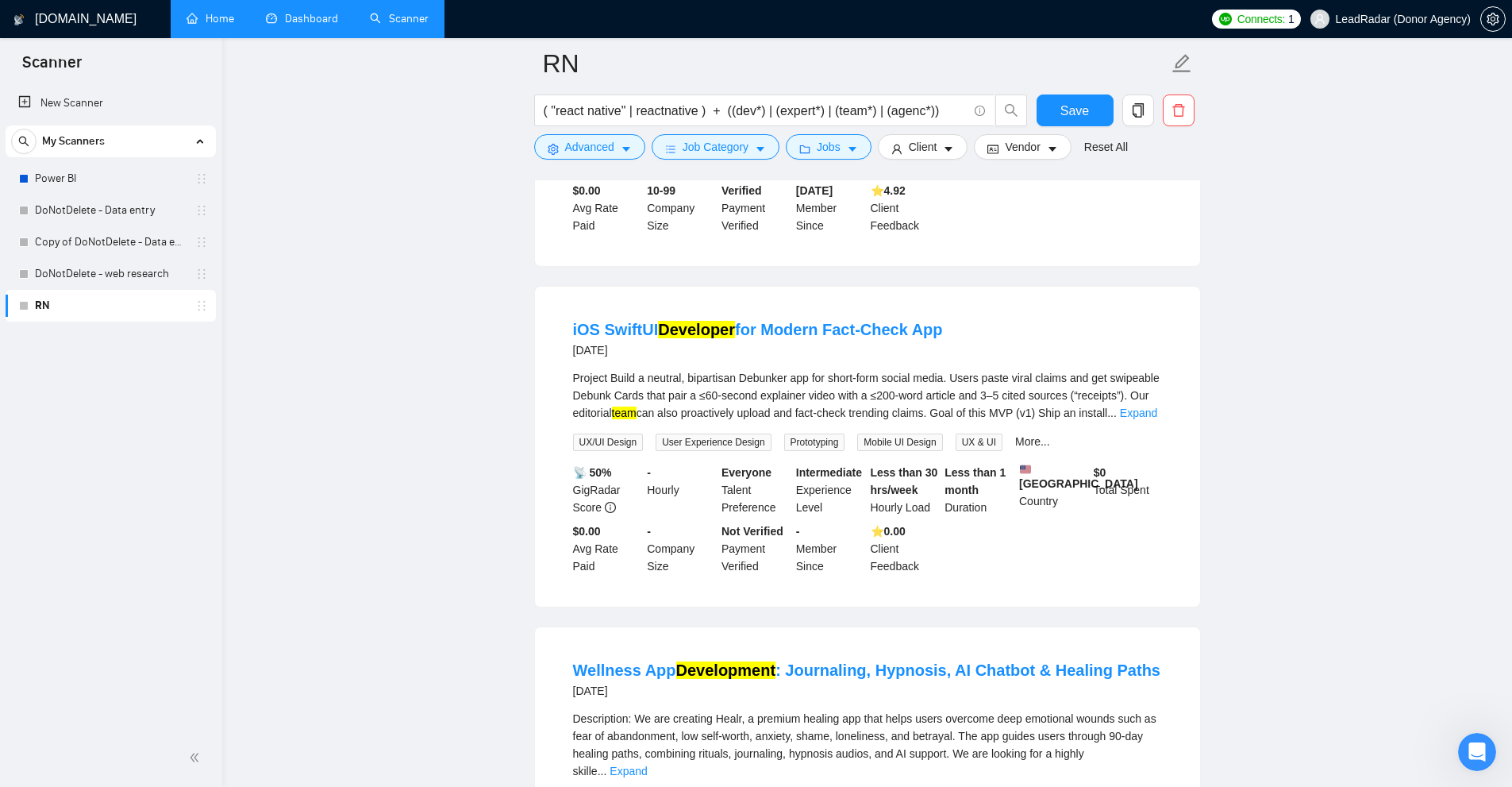
scroll to position [2620, 0]
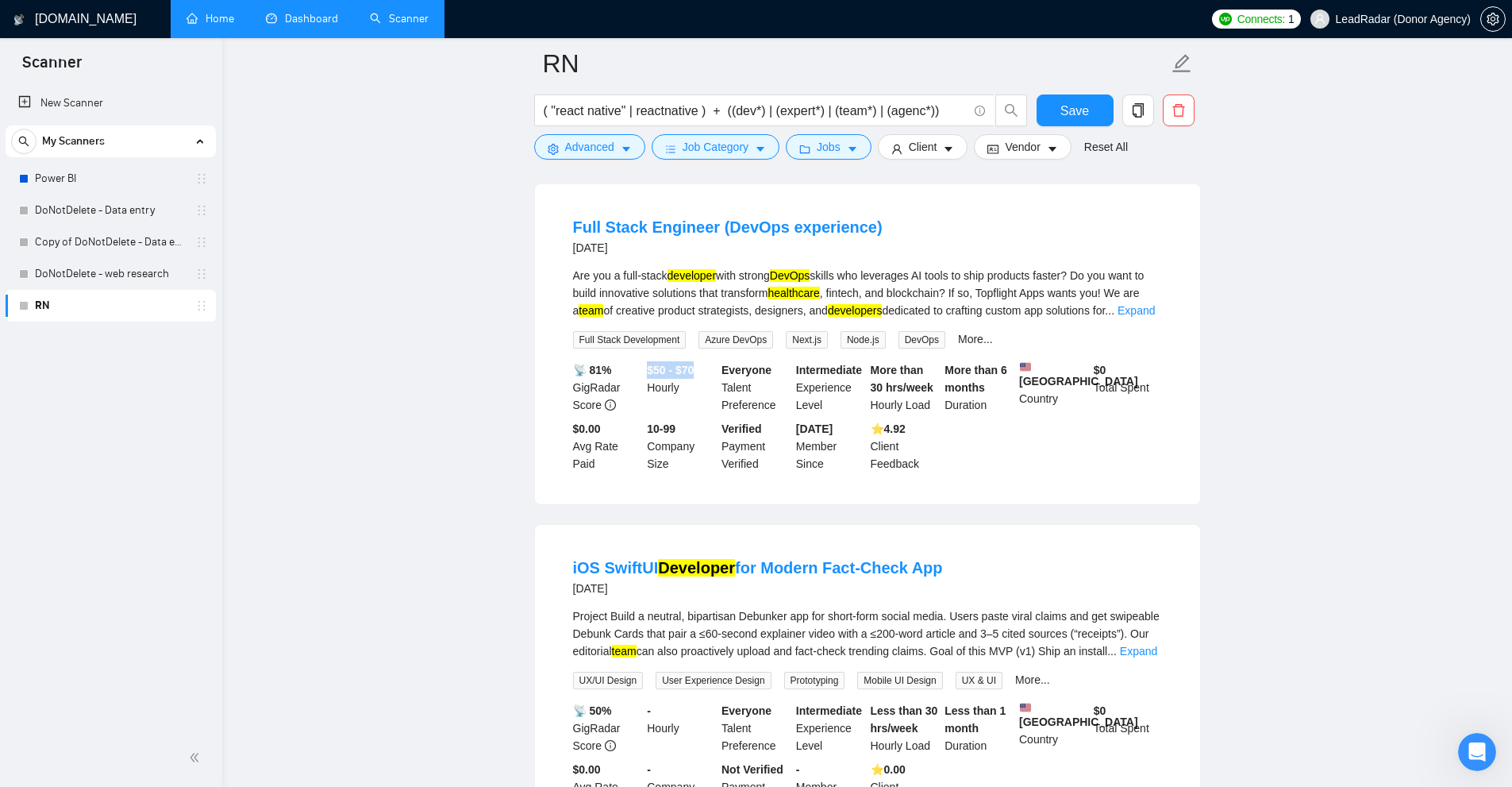
click at [669, 364] on b "$50 - $70" at bounding box center [670, 370] width 47 height 13
drag, startPoint x: 656, startPoint y: 315, endPoint x: 665, endPoint y: 315, distance: 9.0
click at [665, 364] on b "$50 - $70" at bounding box center [670, 370] width 47 height 13
click at [694, 364] on b "$50 - $70" at bounding box center [670, 370] width 47 height 13
drag, startPoint x: 681, startPoint y: 316, endPoint x: 708, endPoint y: 315, distance: 27.0
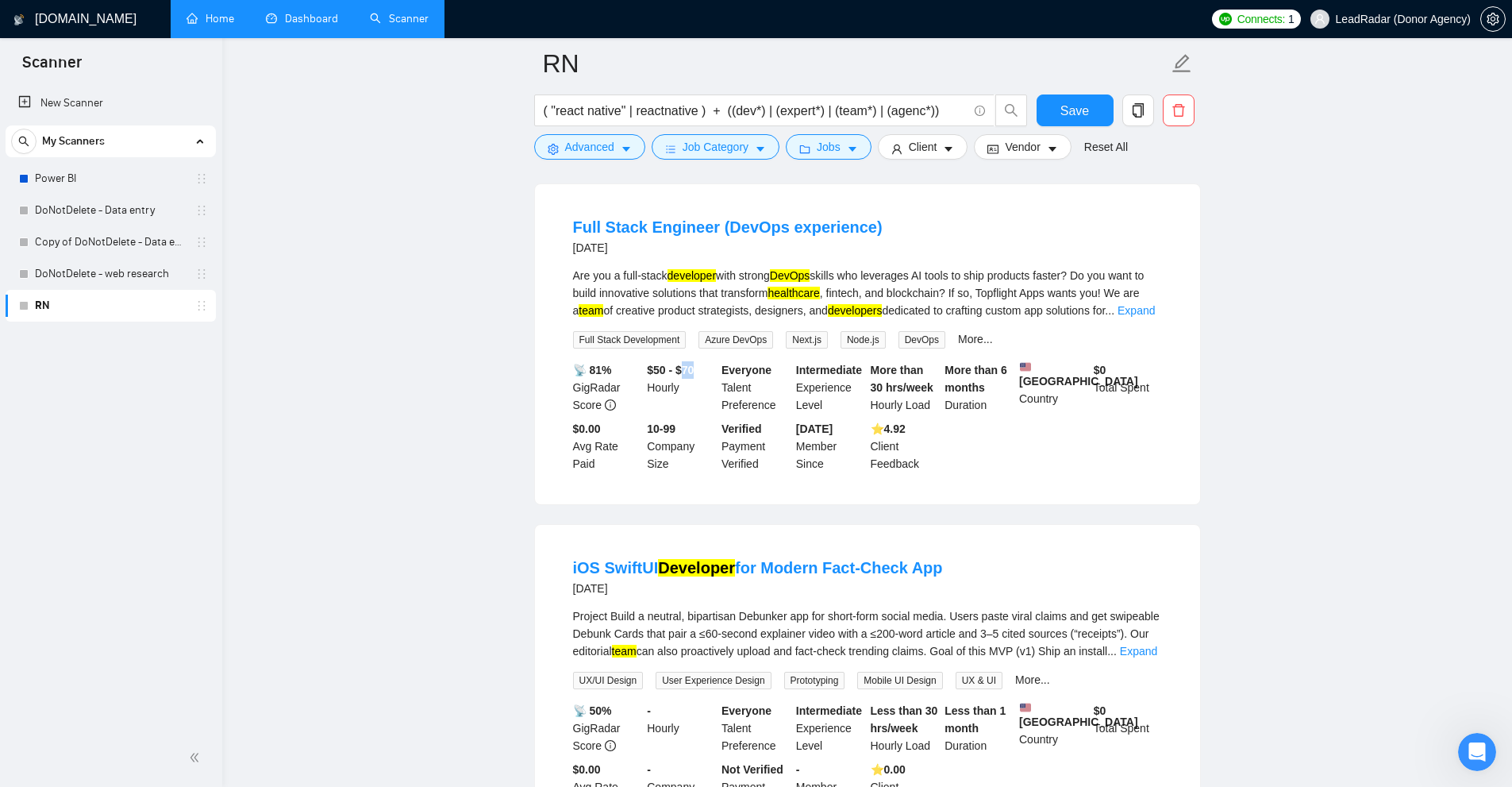
click at [708, 361] on div "$50 - $70 Hourly" at bounding box center [681, 387] width 75 height 53
drag, startPoint x: 800, startPoint y: 146, endPoint x: 799, endPoint y: 163, distance: 17.0
click at [798, 165] on form "RN ( "react native" | reactnative ) + ((dev*) | (expert*) | (team*) | (agenc*))…" at bounding box center [868, 103] width 667 height 129
click at [810, 153] on button "Jobs" at bounding box center [828, 147] width 85 height 25
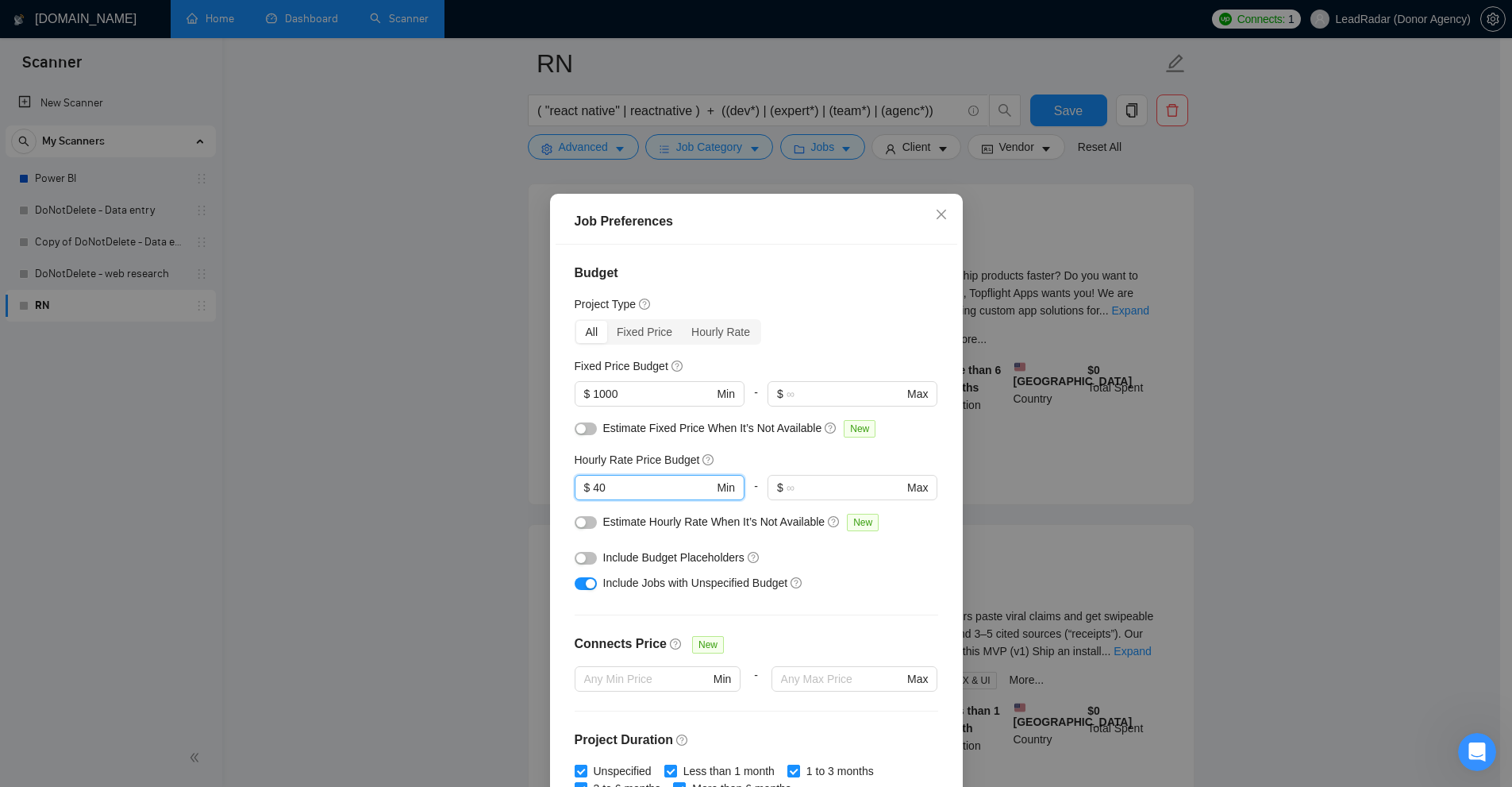
drag, startPoint x: 620, startPoint y: 491, endPoint x: 481, endPoint y: 478, distance: 139.6
click at [481, 478] on div "Job Preferences Budget Project Type All Fixed Price Hourly Rate Fixed Price Bud…" at bounding box center [756, 393] width 1512 height 787
click at [644, 472] on div "Hourly Rate Price Budget 40 $ 40 Min - $ Max" at bounding box center [756, 482] width 364 height 62
drag, startPoint x: 594, startPoint y: 437, endPoint x: 806, endPoint y: 420, distance: 212.7
click at [806, 420] on div "Estimate Fixed Price When It’s Not Available New" at bounding box center [756, 431] width 364 height 25
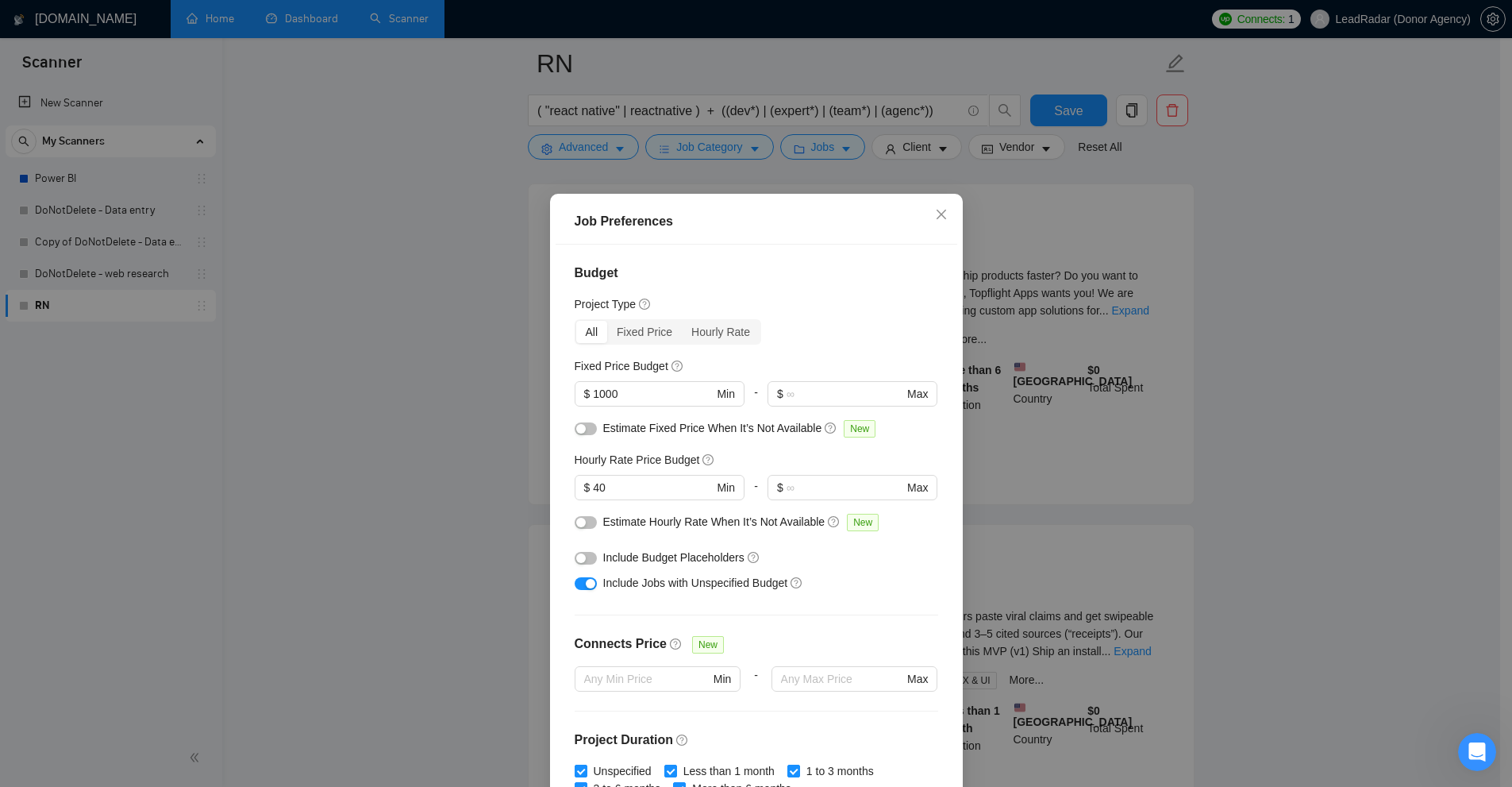
click at [623, 522] on span "Estimate Hourly Rate When It’s Not Available" at bounding box center [714, 522] width 222 height 13
drag, startPoint x: 621, startPoint y: 523, endPoint x: 809, endPoint y: 521, distance: 188.0
click at [809, 521] on span "Estimate Hourly Rate When It’s Not Available" at bounding box center [714, 522] width 222 height 13
click at [580, 529] on div at bounding box center [586, 522] width 22 height 17
click at [582, 428] on button "button" at bounding box center [586, 428] width 22 height 13
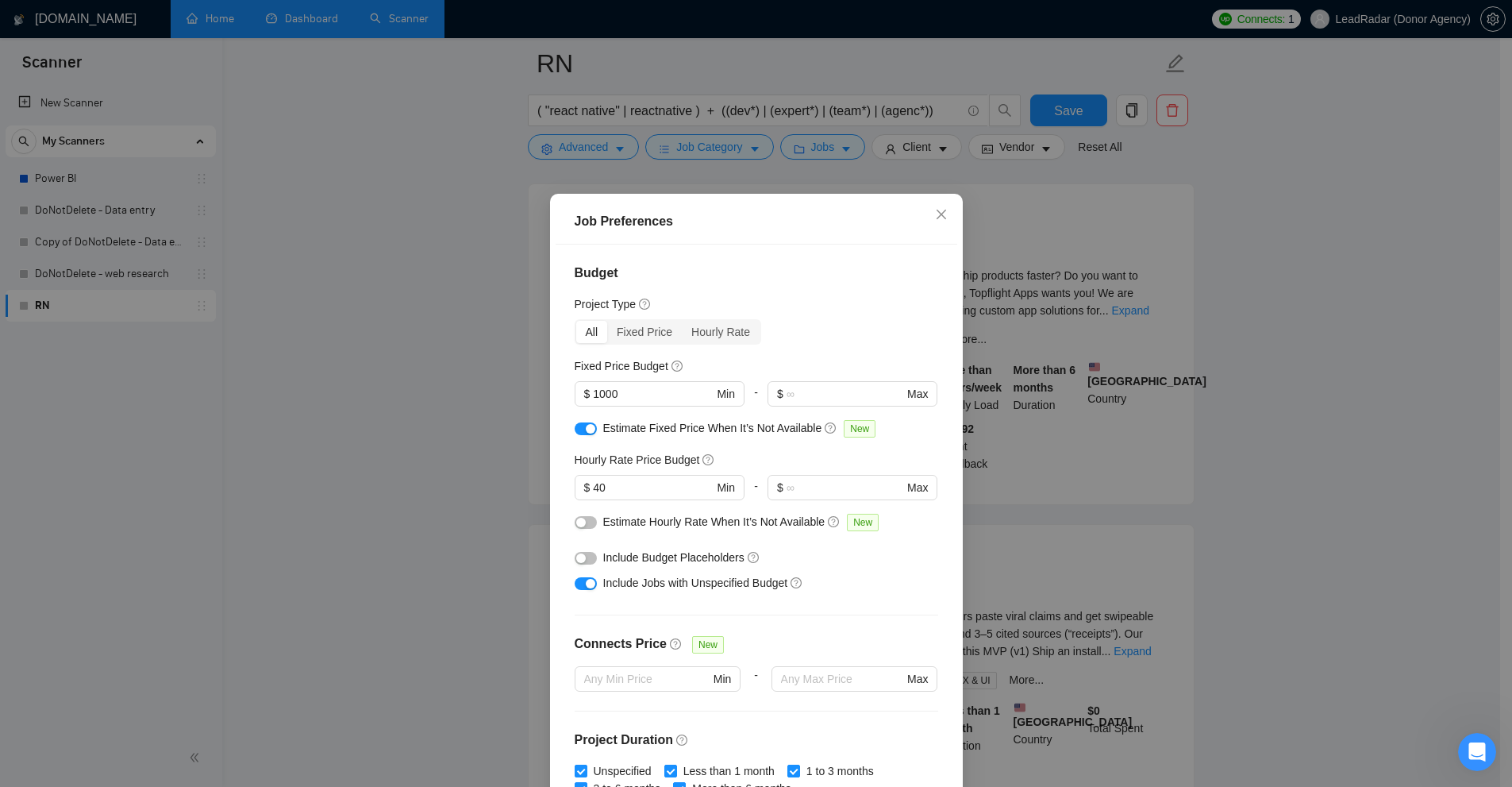
click at [580, 525] on button "button" at bounding box center [586, 522] width 22 height 13
click at [1215, 337] on div "Job Preferences Budget Project Type All Fixed Price Hourly Rate Fixed Price Bud…" at bounding box center [756, 393] width 1512 height 787
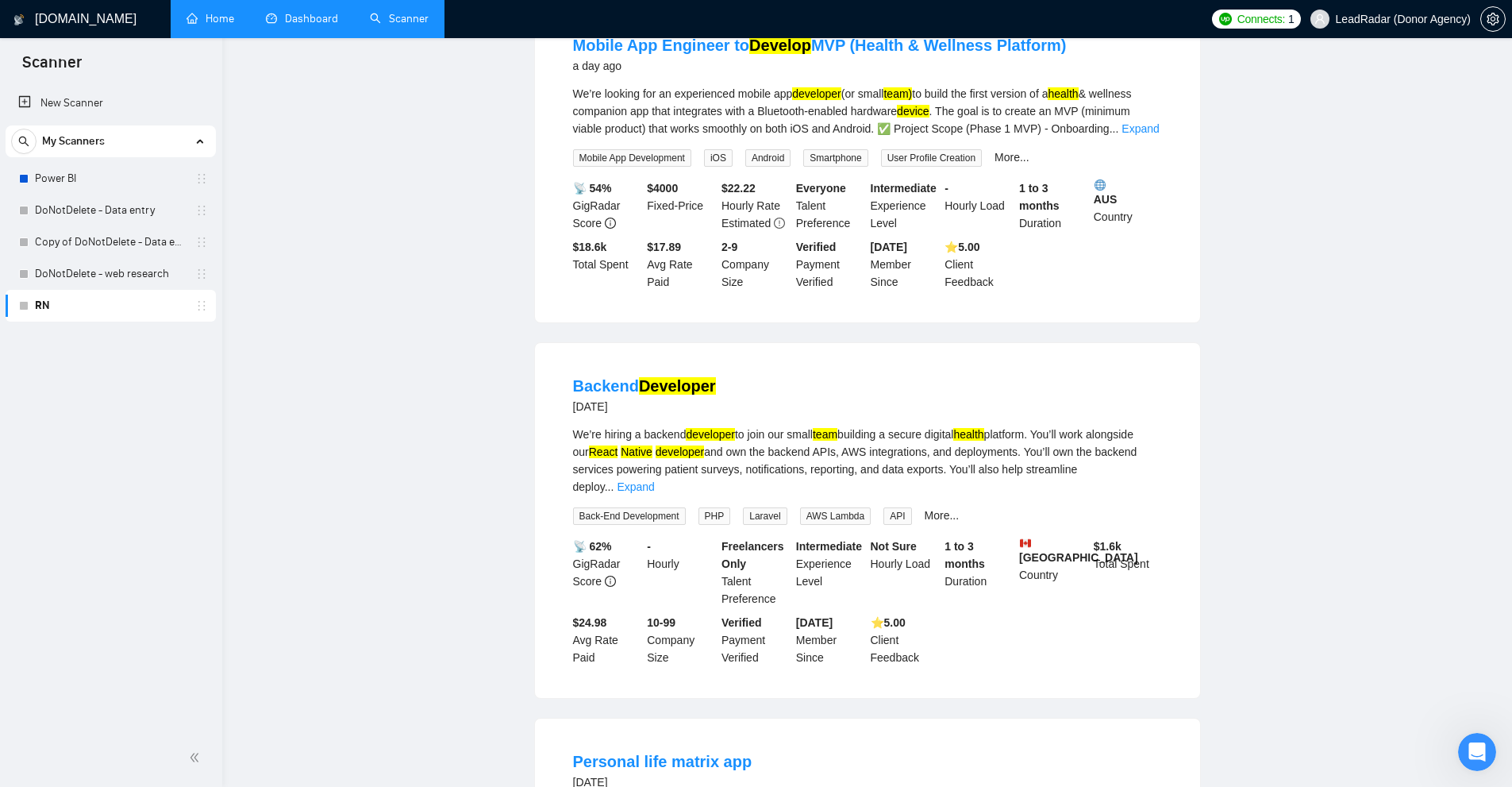
scroll to position [0, 0]
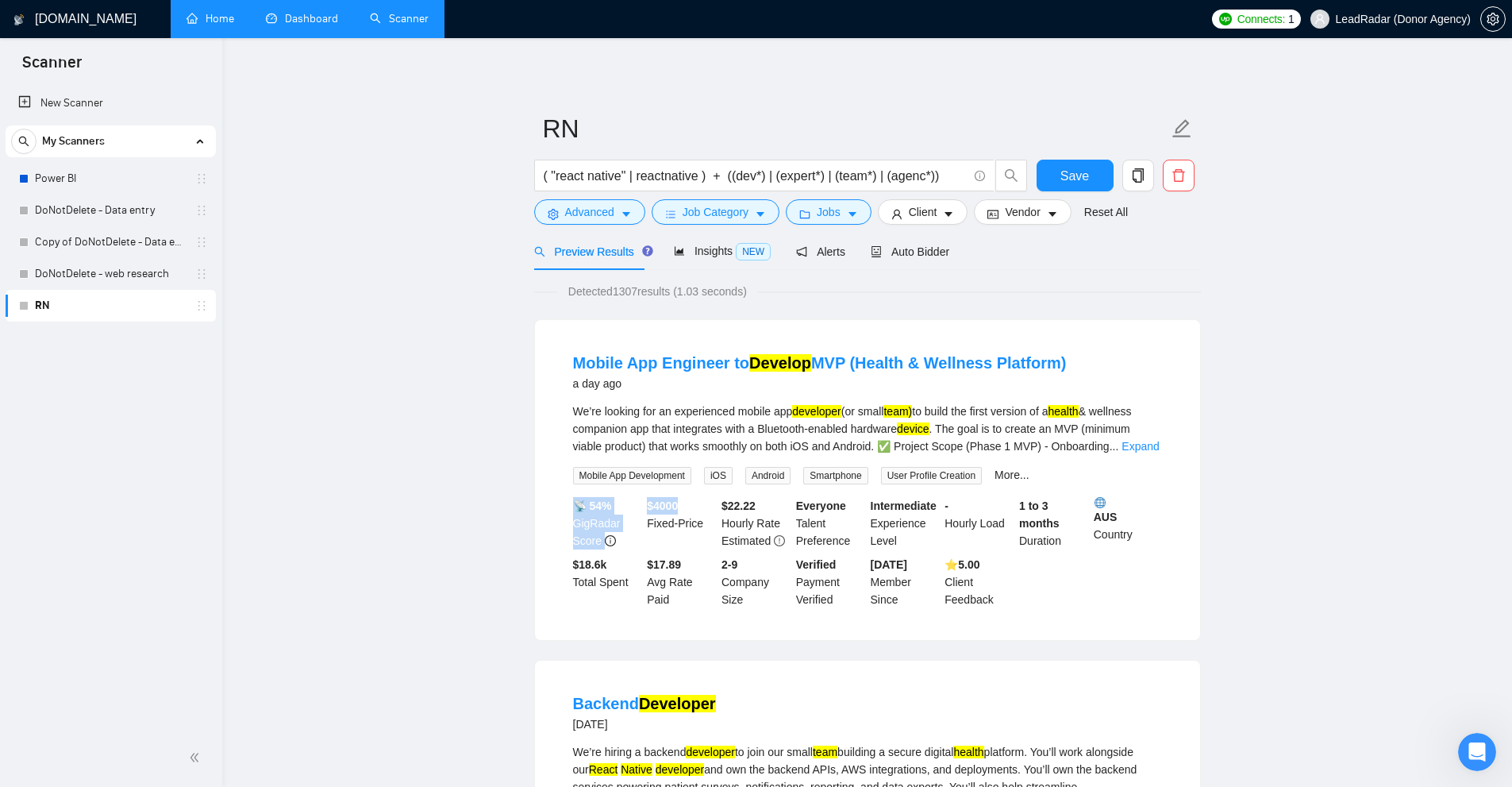
drag, startPoint x: 646, startPoint y: 504, endPoint x: 689, endPoint y: 503, distance: 43.0
click at [689, 503] on div "📡 54% GigRadar Score $ 4000 Fixed-Price $ 22.22 Hourly Rate Estimated Everyone …" at bounding box center [867, 553] width 595 height 111
click at [688, 503] on div "$ 4000 Fixed-Price" at bounding box center [681, 523] width 75 height 53
click at [681, 501] on div "$ 4000 Fixed-Price" at bounding box center [681, 523] width 75 height 53
click at [674, 500] on b "$ 4000" at bounding box center [663, 505] width 31 height 13
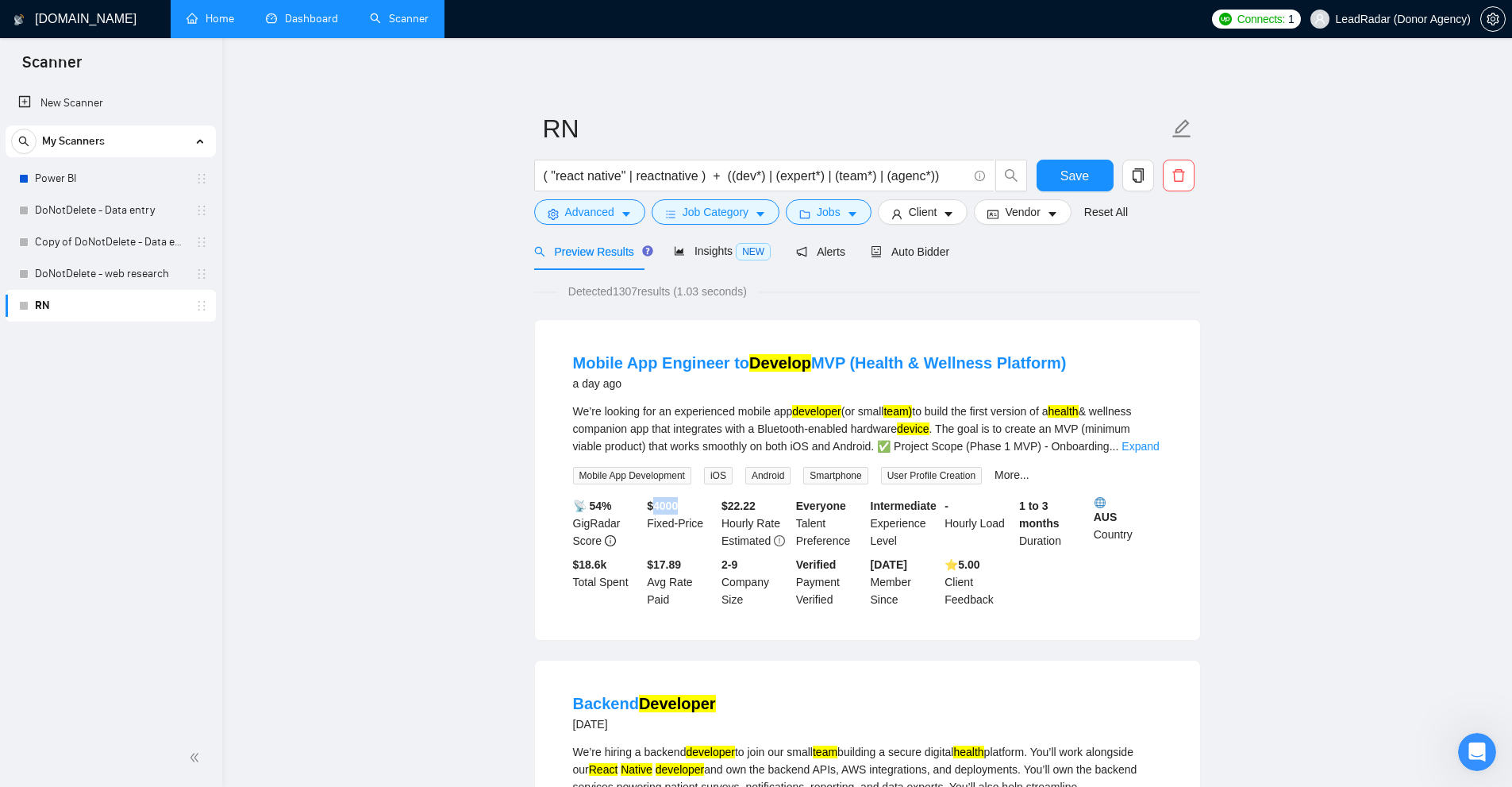
click at [674, 500] on b "$ 4000" at bounding box center [663, 505] width 31 height 13
drag, startPoint x: 1034, startPoint y: 519, endPoint x: 1063, endPoint y: 551, distance: 43.2
click at [1063, 551] on div "📡 54% GigRadar Score $ 4000 Fixed-Price $ 22.22 Hourly Rate Estimated Everyone …" at bounding box center [867, 553] width 595 height 111
click at [951, 519] on div "- Hourly Load" at bounding box center [978, 523] width 75 height 53
drag, startPoint x: 747, startPoint y: 498, endPoint x: 765, endPoint y: 494, distance: 18.4
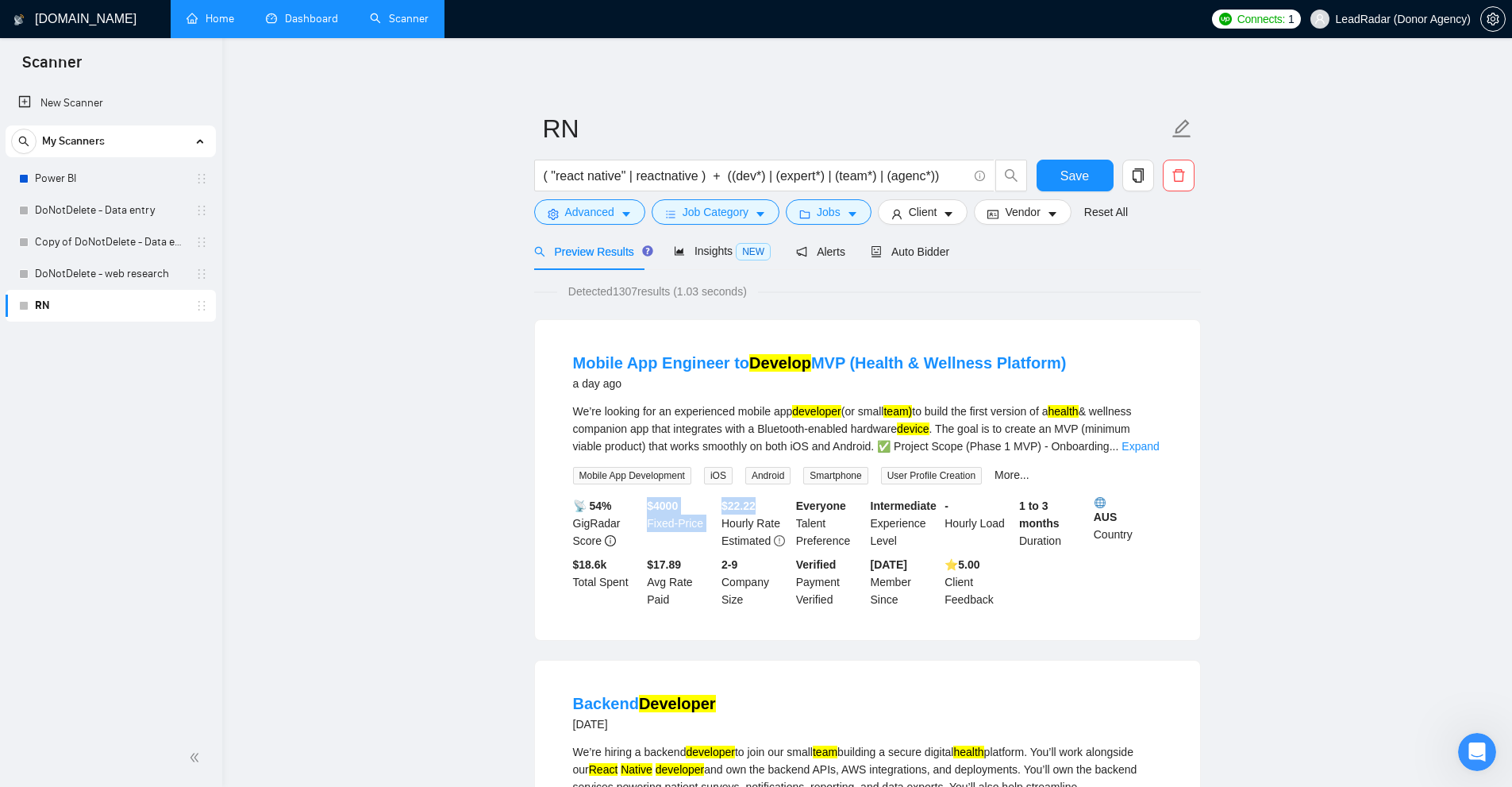
click at [769, 494] on li "Mobile App Engineer to Develop MVP (Health & Wellness Platform) a day ago We’re…" at bounding box center [868, 479] width 627 height 282
click at [756, 495] on li "Mobile App Engineer to Develop MVP (Health & Wellness Platform) a day ago We’re…" at bounding box center [868, 479] width 627 height 282
drag, startPoint x: 756, startPoint y: 495, endPoint x: 739, endPoint y: 500, distance: 17.7
click at [739, 500] on li "Mobile App Engineer to Develop MVP (Health & Wellness Platform) a day ago We’re…" at bounding box center [868, 479] width 627 height 282
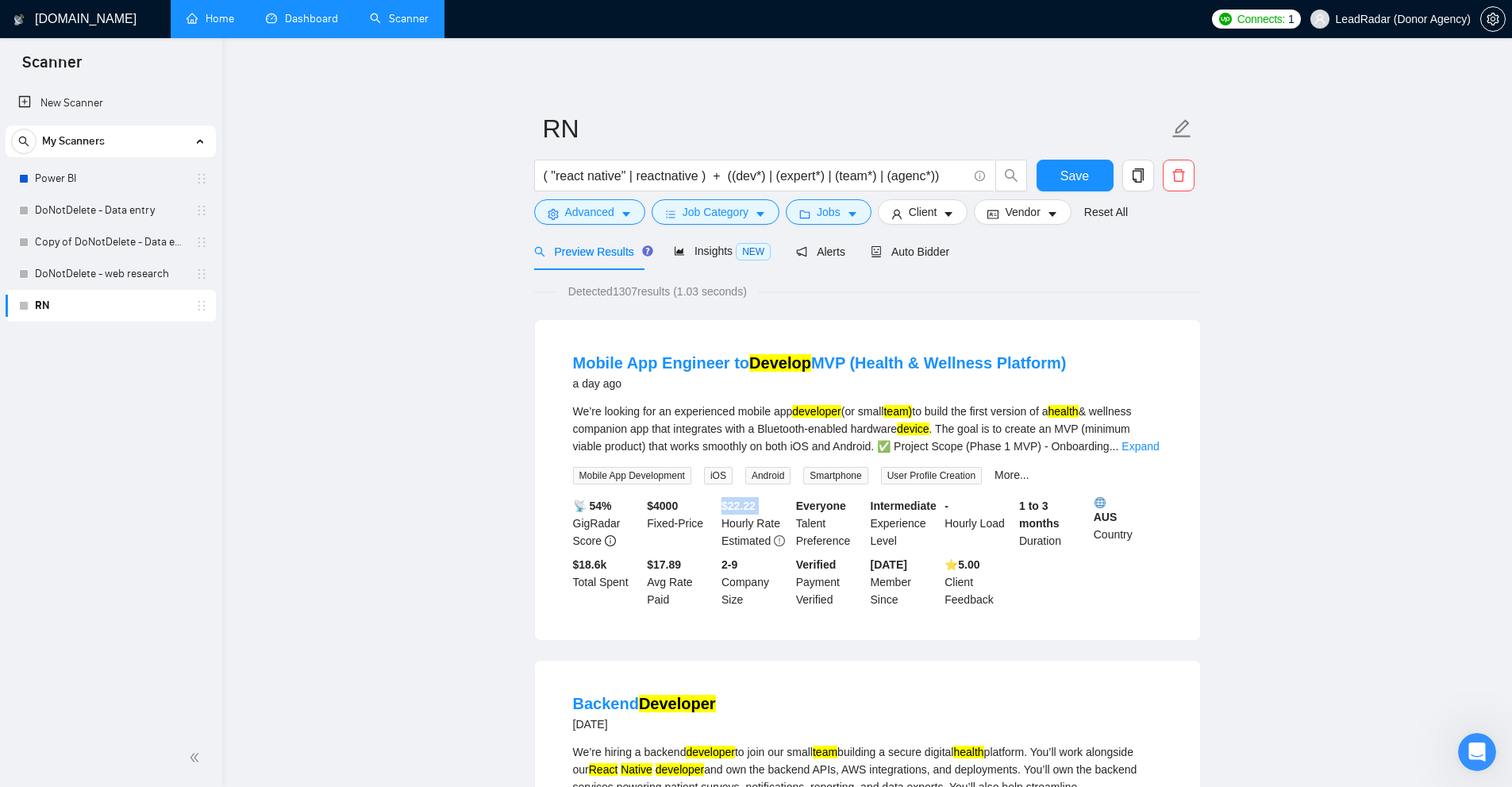
click at [739, 500] on b "$ 22.22" at bounding box center [738, 505] width 34 height 13
click at [821, 214] on span "Jobs" at bounding box center [829, 212] width 24 height 17
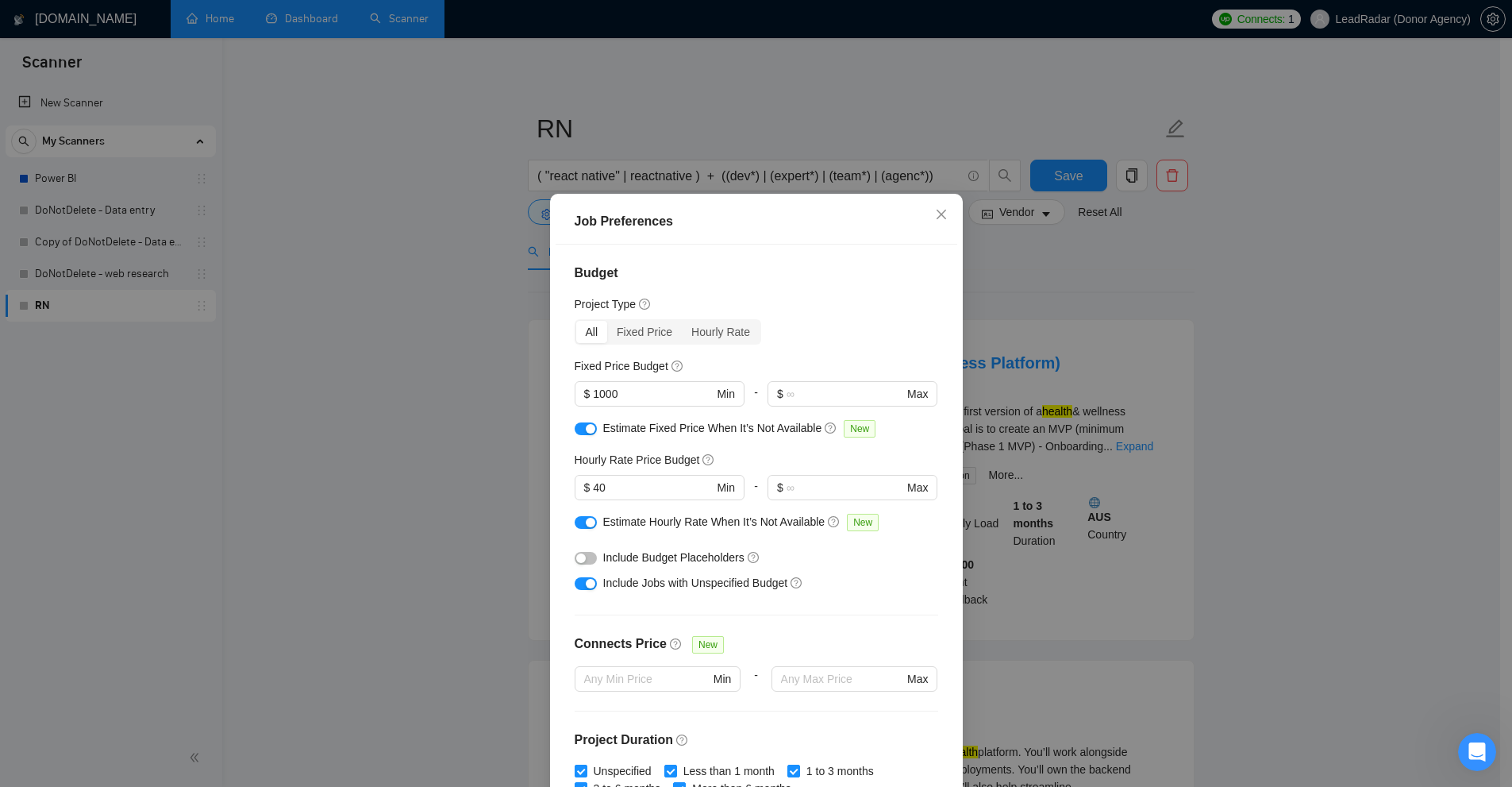
click at [1095, 467] on div "Job Preferences Budget Project Type All Fixed Price Hourly Rate Fixed Price Bud…" at bounding box center [756, 393] width 1512 height 787
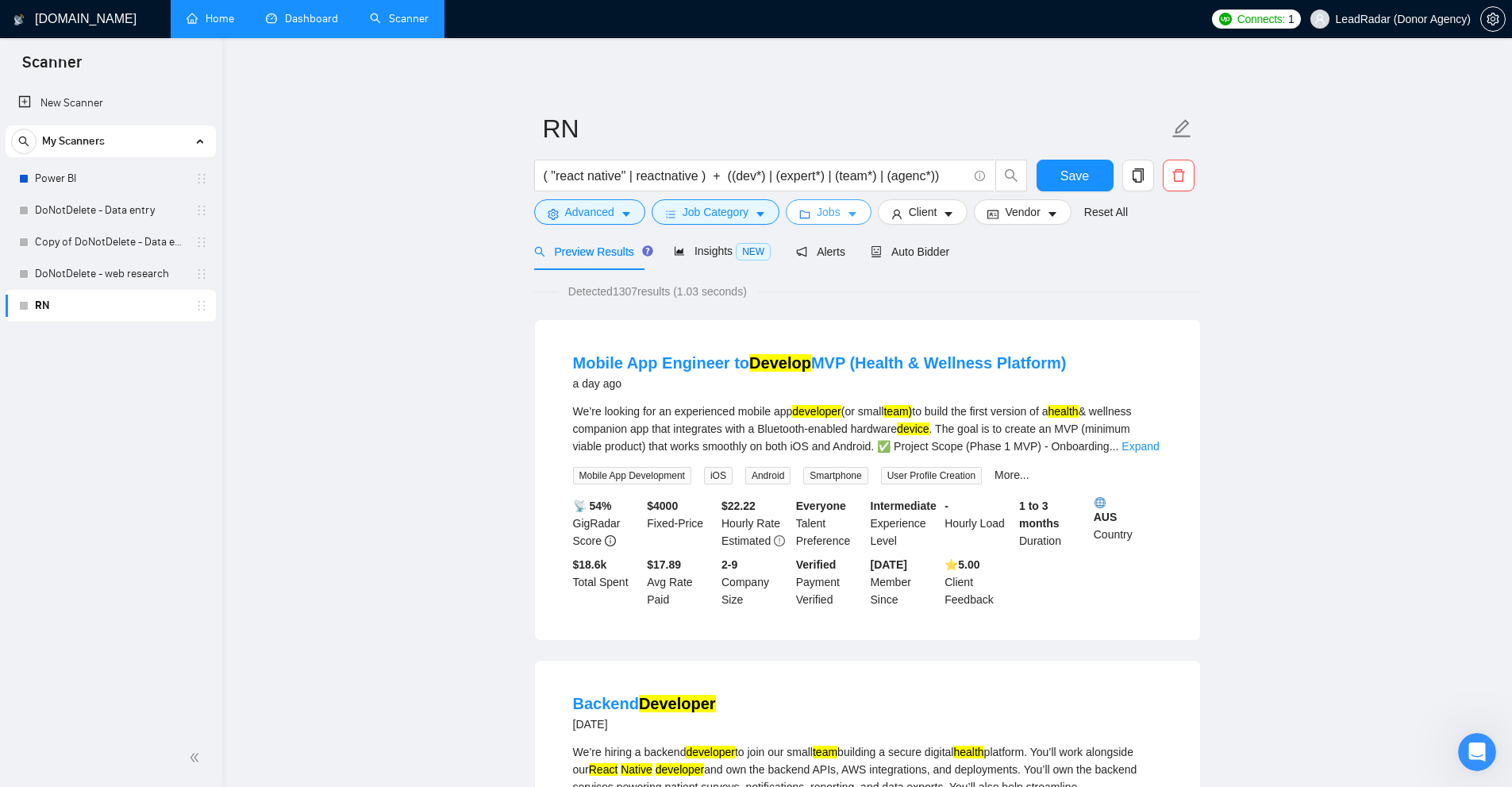
click at [831, 216] on span "Jobs" at bounding box center [829, 212] width 24 height 17
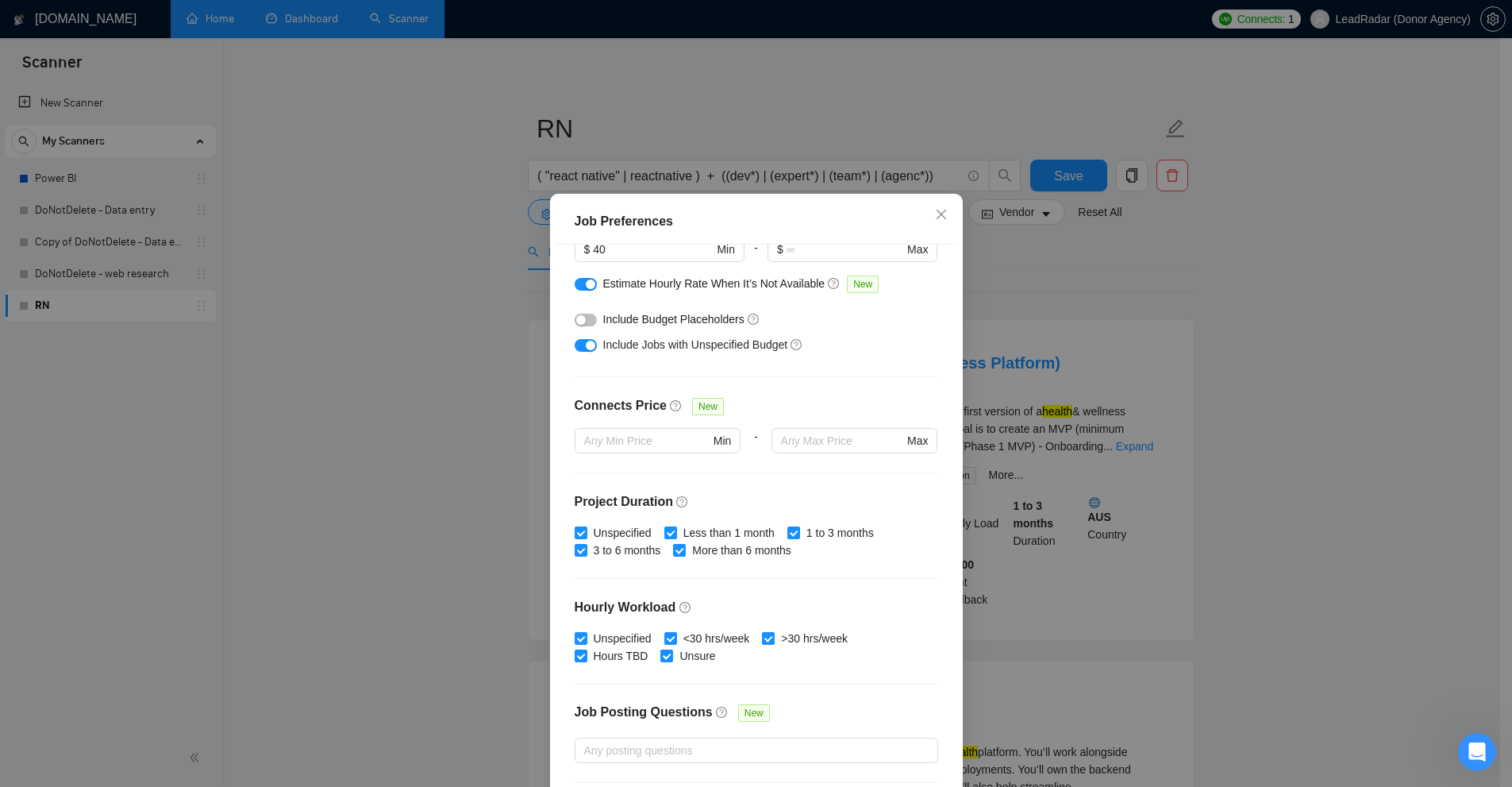
scroll to position [79, 0]
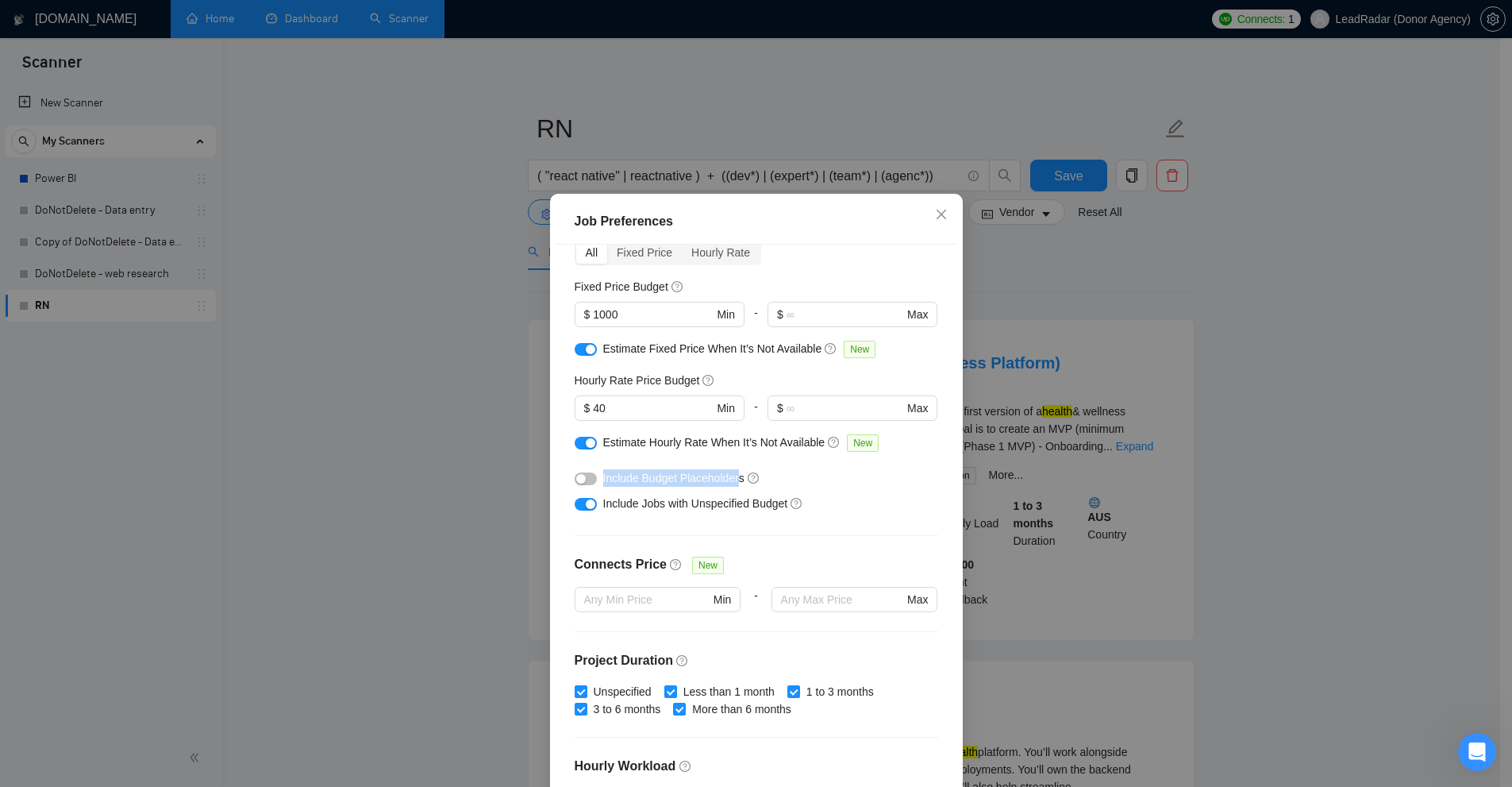
drag, startPoint x: 598, startPoint y: 478, endPoint x: 732, endPoint y: 474, distance: 134.1
click at [732, 474] on span "Include Budget Placeholders" at bounding box center [674, 478] width 141 height 13
drag, startPoint x: 732, startPoint y: 474, endPoint x: 619, endPoint y: 481, distance: 113.2
click at [619, 481] on span "Include Budget Placeholders" at bounding box center [674, 478] width 141 height 13
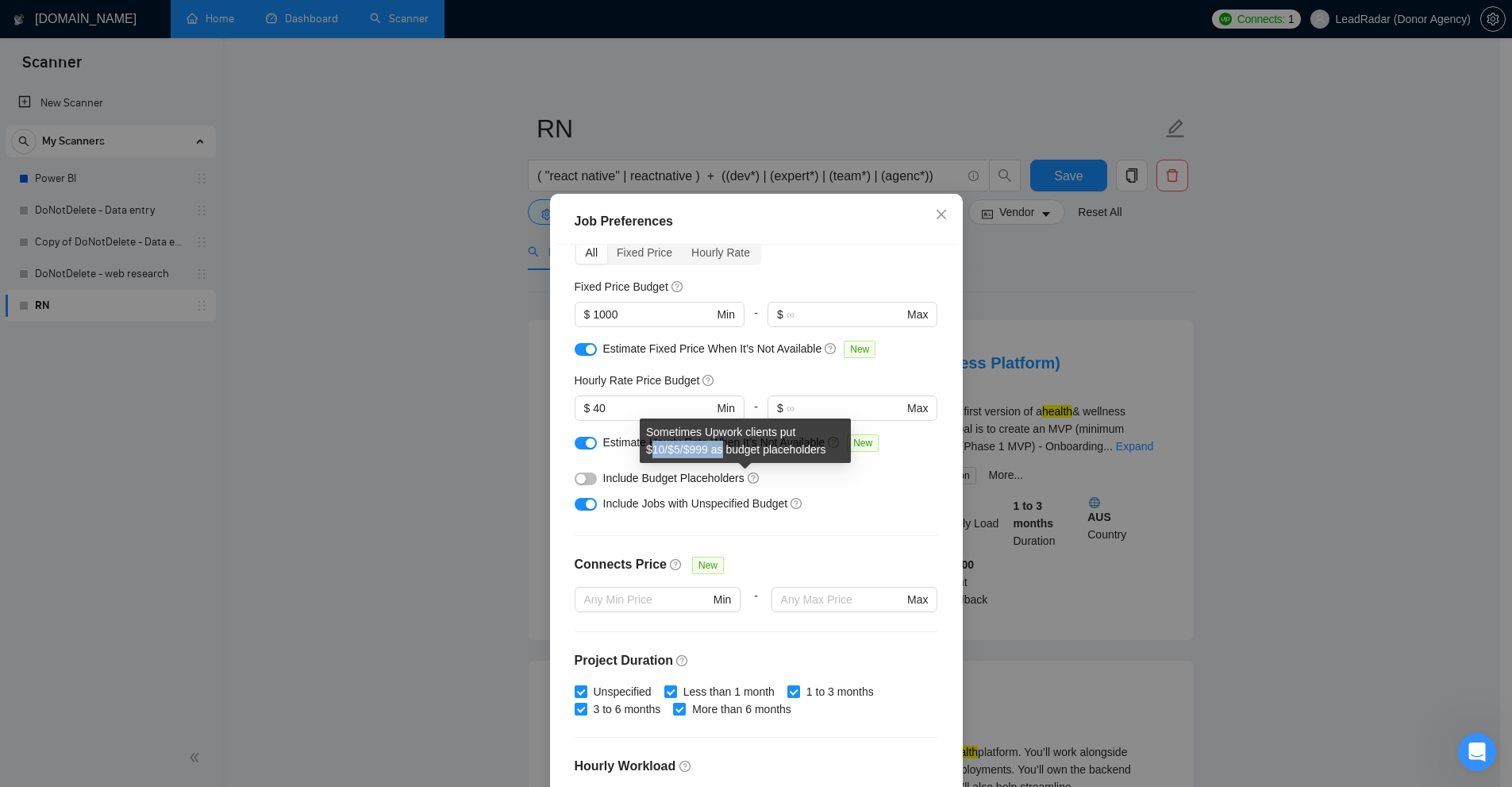
drag, startPoint x: 653, startPoint y: 446, endPoint x: 722, endPoint y: 443, distance: 69.1
click at [722, 443] on div "Sometimes Upwork clients put $10/$5/$999 as budget placeholders" at bounding box center [744, 440] width 211 height 45
drag, startPoint x: 597, startPoint y: 473, endPoint x: 725, endPoint y: 468, distance: 128.1
click at [725, 468] on div "Include Budget Placeholders" at bounding box center [756, 478] width 364 height 25
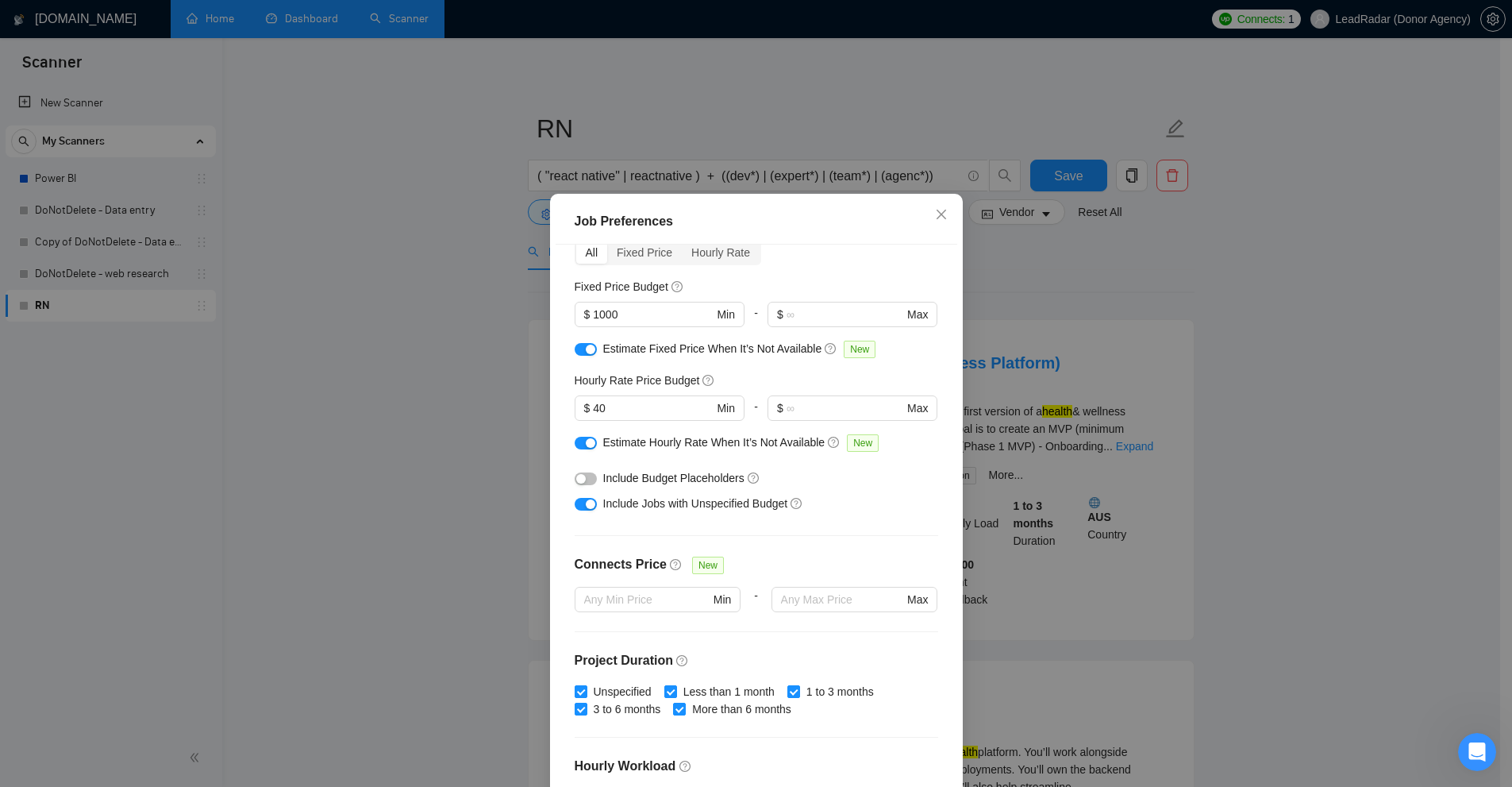
click at [828, 469] on div "Include Budget Placeholders" at bounding box center [762, 478] width 318 height 17
drag, startPoint x: 727, startPoint y: 451, endPoint x: 713, endPoint y: 450, distance: 14.0
click at [713, 450] on div "Sometimes Upwork clients put $10/$5/$999 as budget placeholders" at bounding box center [744, 440] width 211 height 45
click at [731, 447] on div "Sometimes Upwork clients put $10/$5/$999 as budget placeholders" at bounding box center [744, 440] width 211 height 45
click at [576, 478] on div "button" at bounding box center [581, 478] width 9 height 9
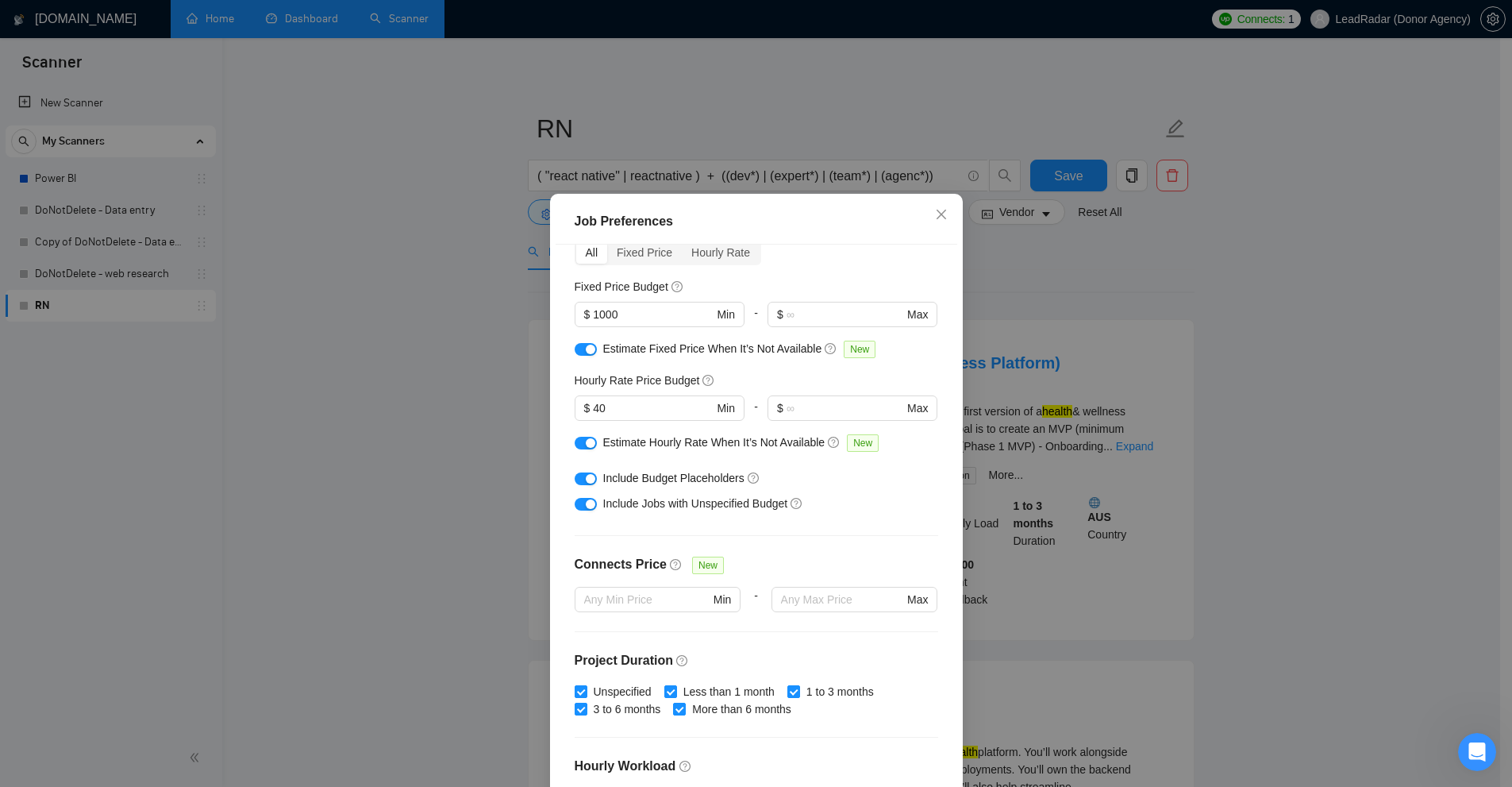
click at [588, 479] on div "button" at bounding box center [590, 478] width 9 height 9
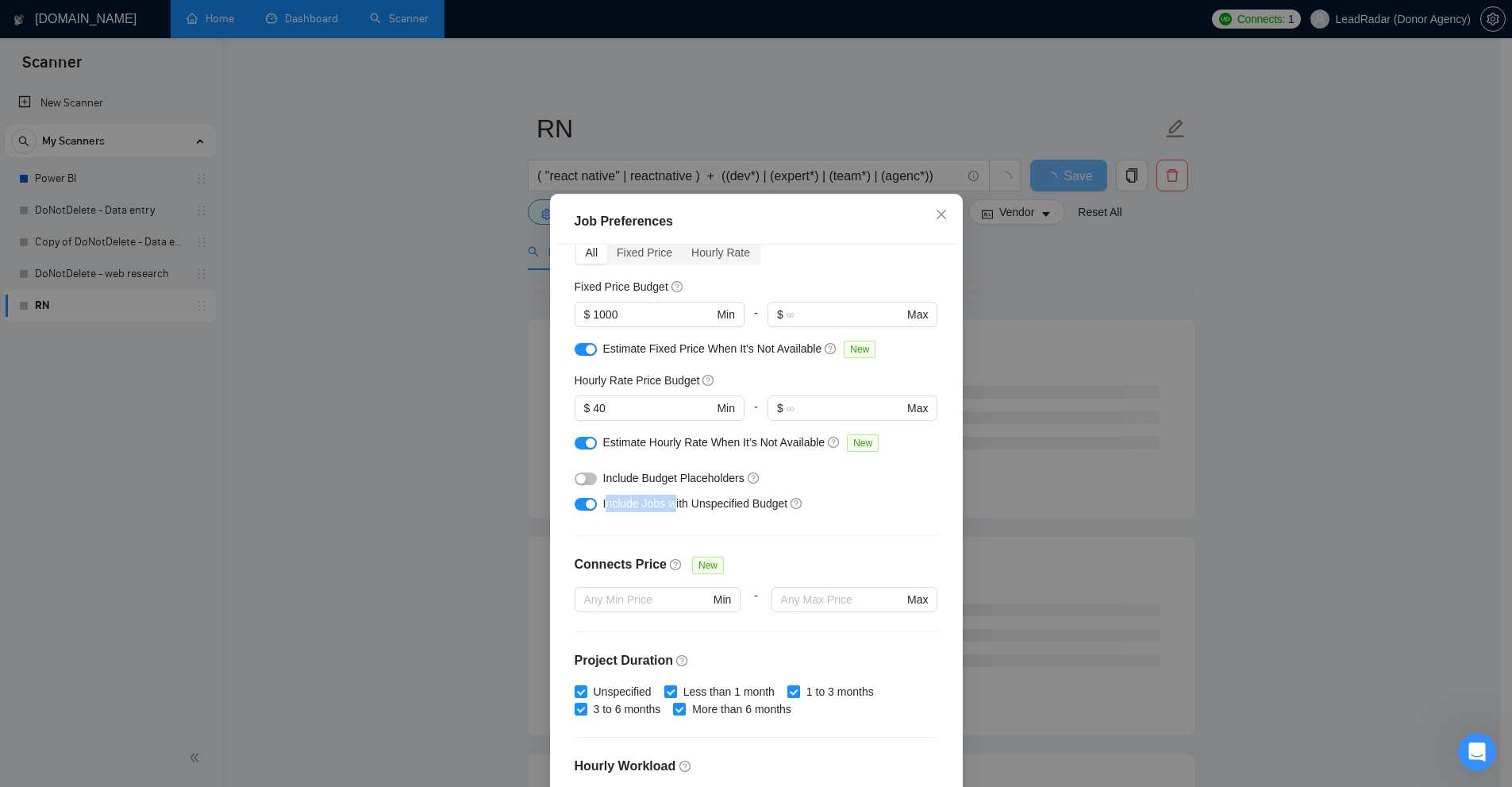
drag, startPoint x: 600, startPoint y: 500, endPoint x: 665, endPoint y: 501, distance: 65.0
click at [665, 501] on span "Include Jobs with Unspecified Budget" at bounding box center [695, 503] width 185 height 13
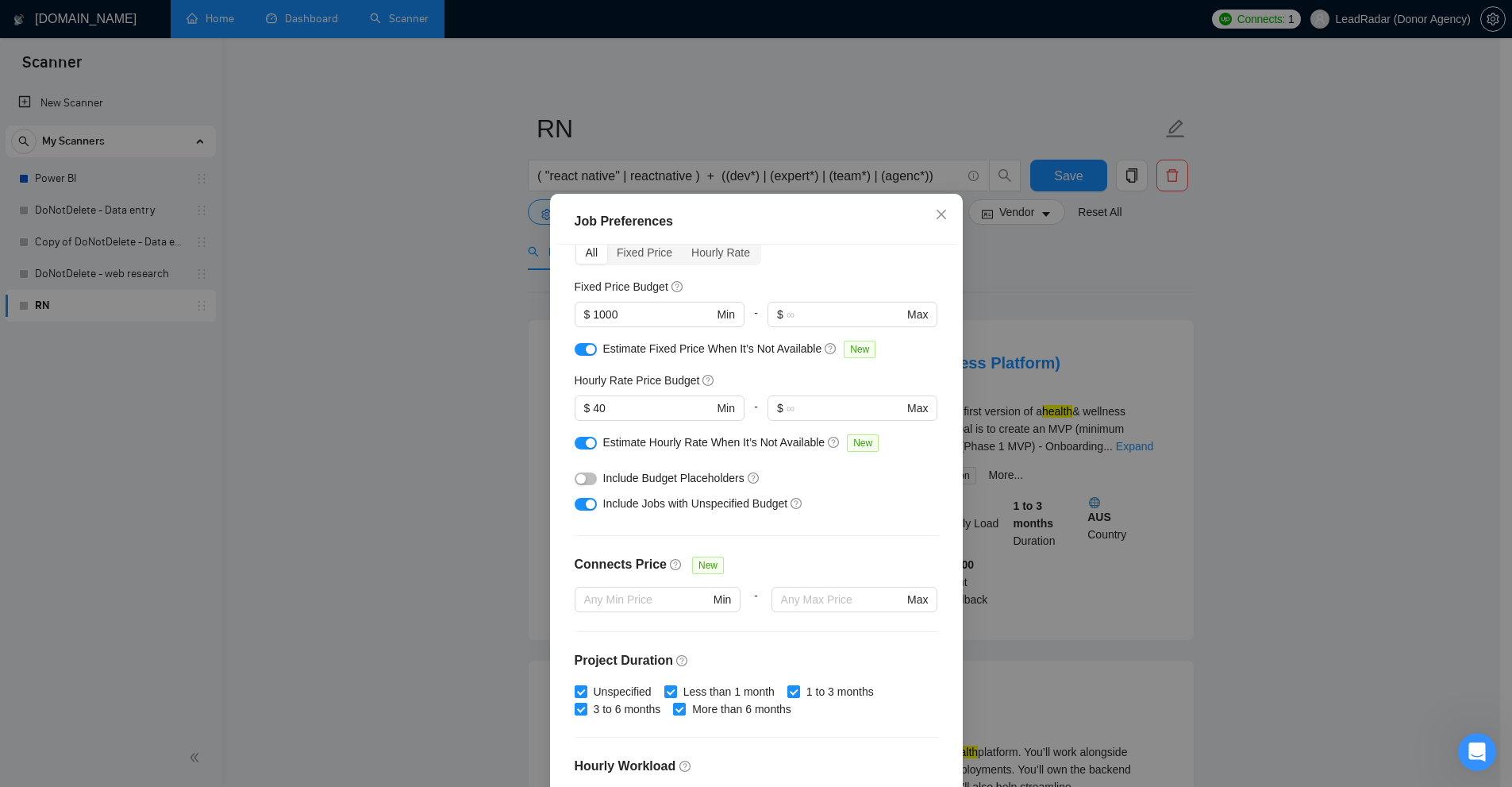
click at [823, 519] on div "Budget Project Type All Fixed Price Hourly Rate Fixed Price Budget $ 1000 Min -…" at bounding box center [756, 520] width 401 height 551
click at [1410, 354] on div "Job Preferences Budget Project Type All Fixed Price Hourly Rate Fixed Price Bud…" at bounding box center [756, 393] width 1512 height 787
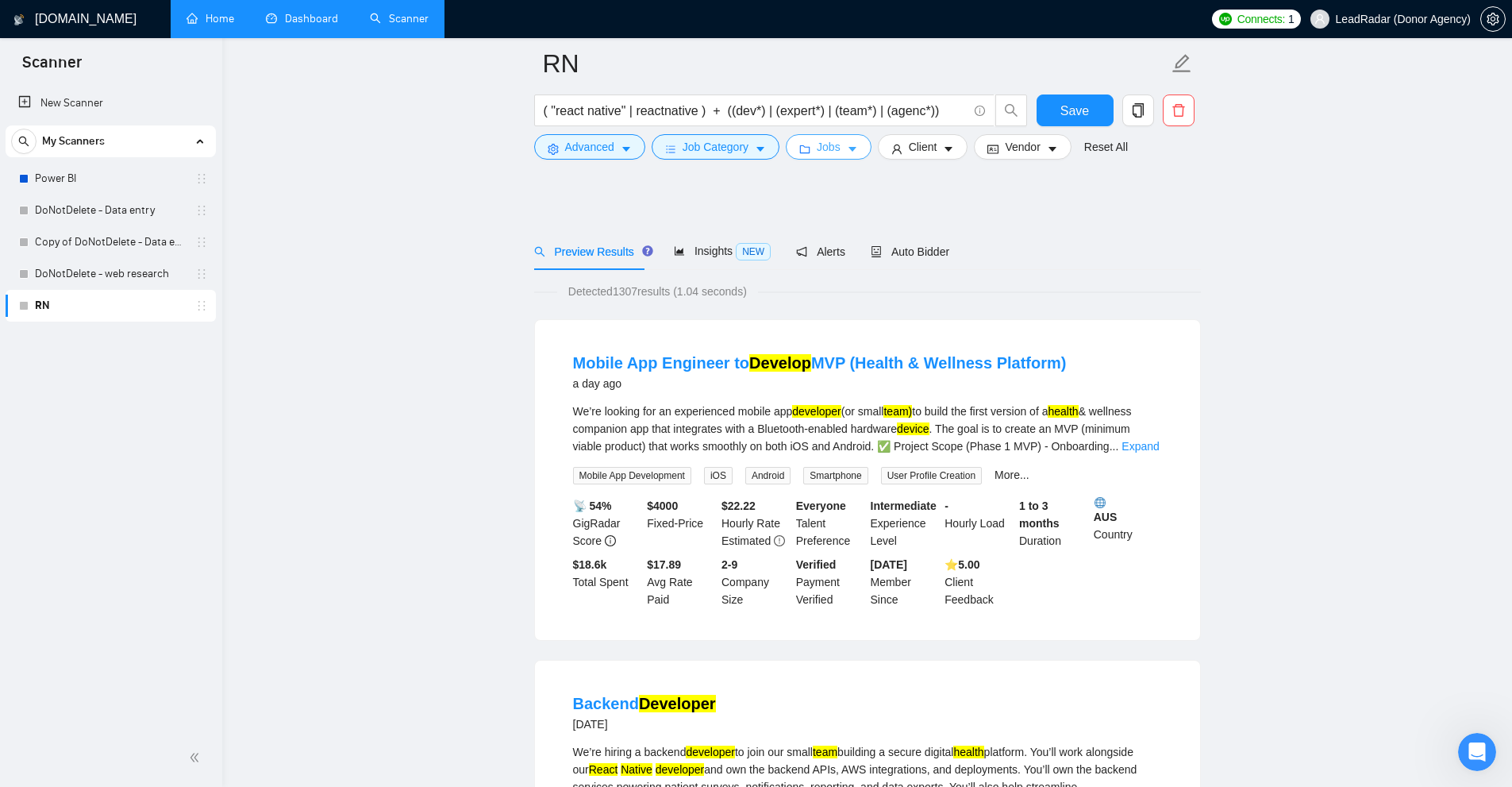
scroll to position [477, 0]
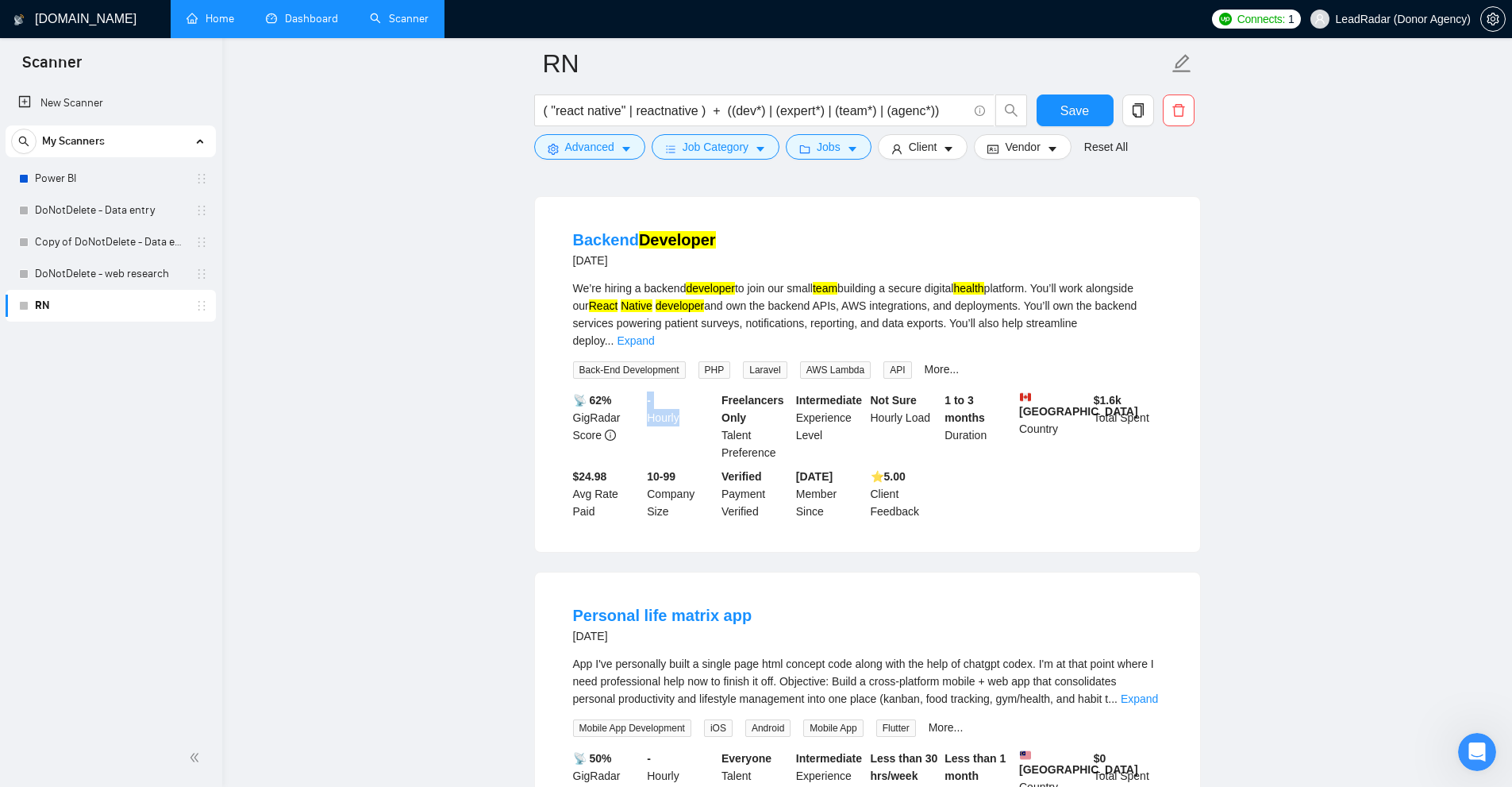
drag, startPoint x: 666, startPoint y: 391, endPoint x: 679, endPoint y: 403, distance: 17.7
click at [679, 403] on div "- Hourly" at bounding box center [681, 426] width 75 height 70
click at [676, 403] on div "- Hourly" at bounding box center [681, 426] width 75 height 70
drag, startPoint x: 676, startPoint y: 403, endPoint x: 651, endPoint y: 381, distance: 33.3
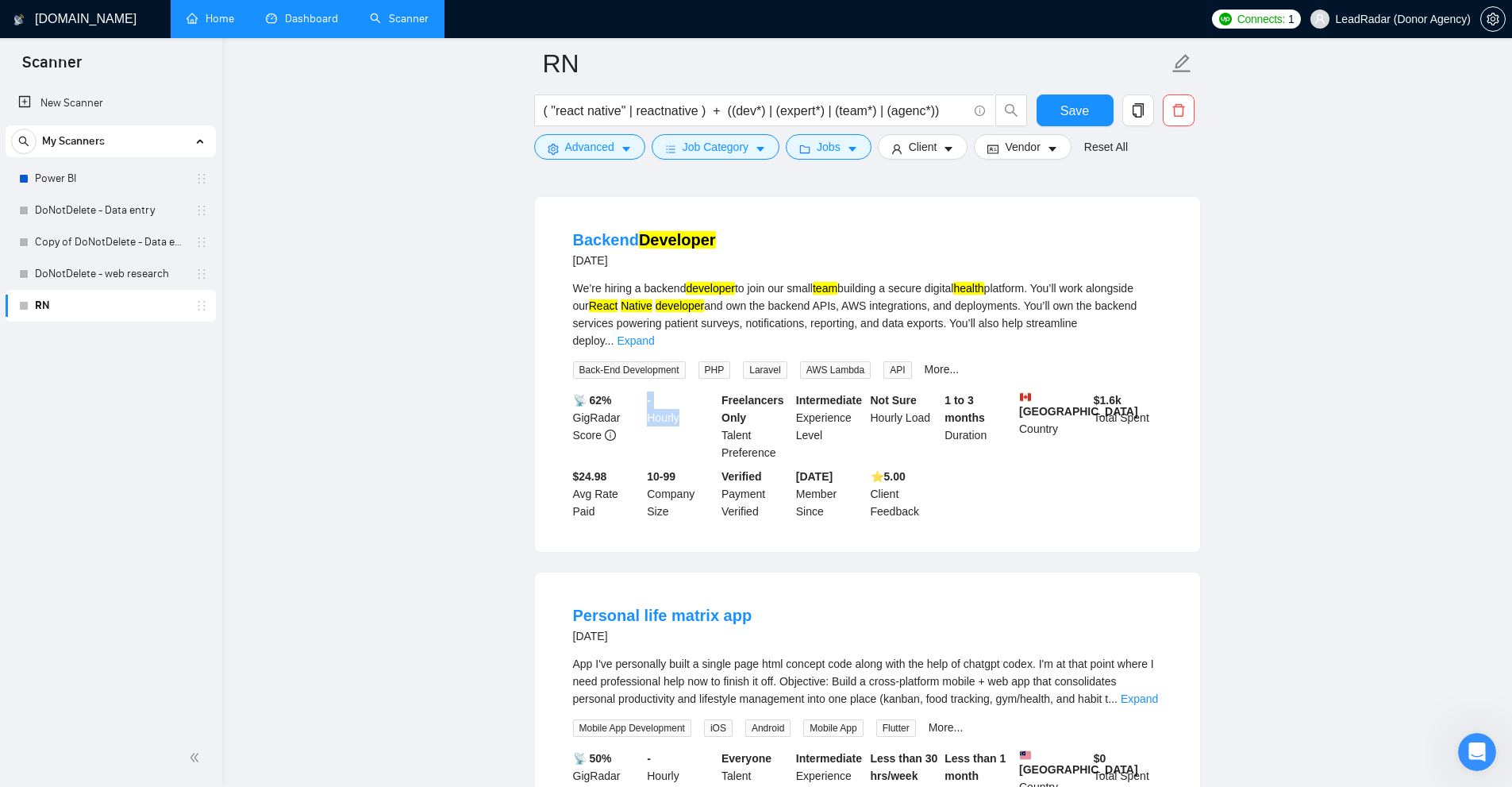
click at [651, 391] on div "- Hourly" at bounding box center [681, 426] width 75 height 70
click at [653, 391] on div "- Hourly" at bounding box center [681, 426] width 75 height 70
drag, startPoint x: 653, startPoint y: 380, endPoint x: 678, endPoint y: 395, distance: 29.2
click at [678, 395] on div "- Hourly" at bounding box center [681, 426] width 75 height 70
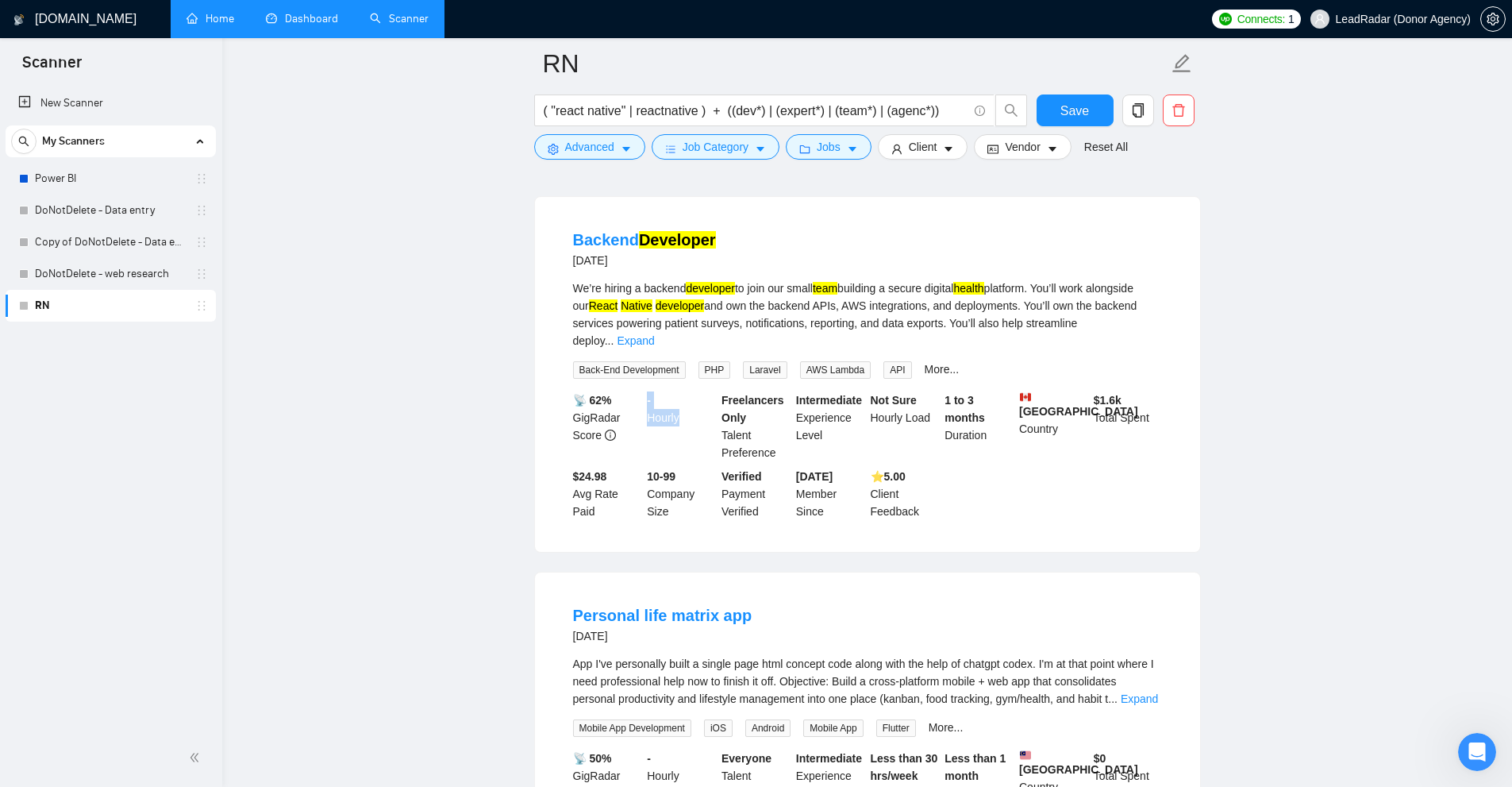
click at [675, 397] on div "- Hourly" at bounding box center [681, 426] width 75 height 70
drag, startPoint x: 1160, startPoint y: 412, endPoint x: 1147, endPoint y: 400, distance: 17.7
click at [1147, 400] on div "$ 1.6k Total Spent" at bounding box center [1128, 426] width 75 height 70
click at [1123, 403] on div "$ 1.6k Total Spent" at bounding box center [1128, 426] width 75 height 70
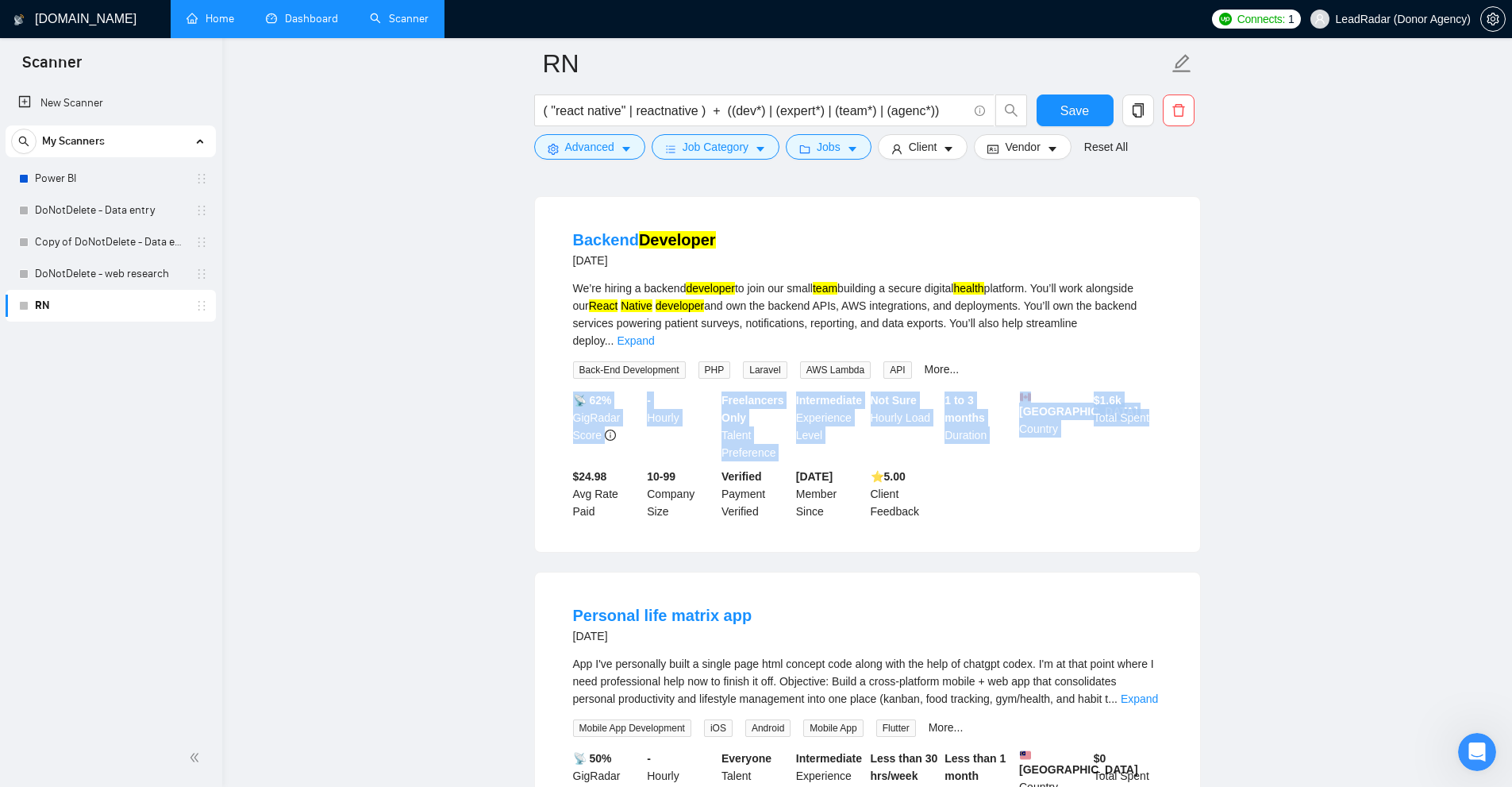
drag, startPoint x: 1123, startPoint y: 403, endPoint x: 1091, endPoint y: 358, distance: 55.2
click at [1091, 358] on li "Backend Developer [DATE] We’re hiring a backend developer to join our small tea…" at bounding box center [868, 375] width 627 height 317
click at [649, 408] on div "- Hourly" at bounding box center [681, 426] width 75 height 70
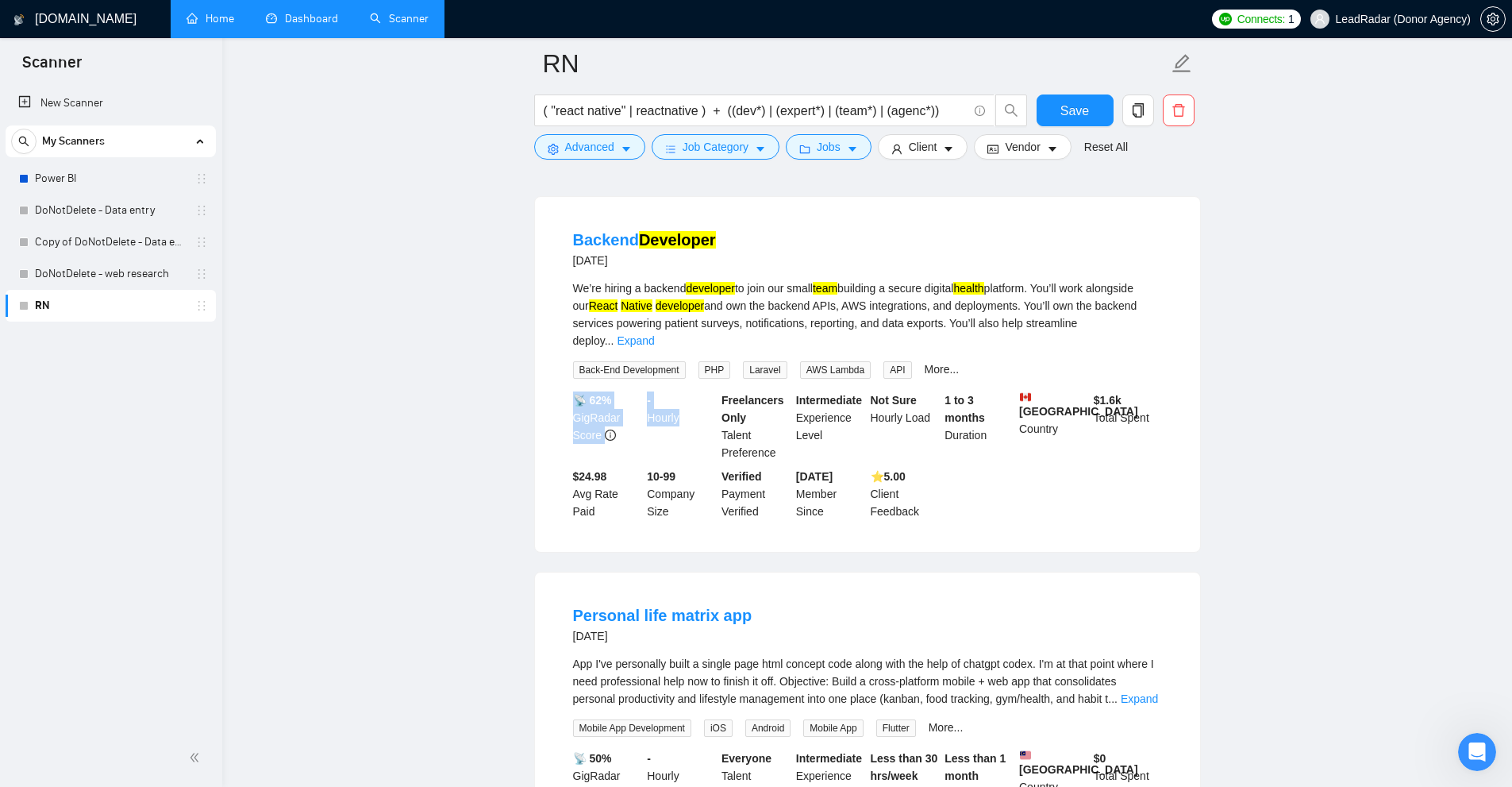
drag, startPoint x: 637, startPoint y: 371, endPoint x: 692, endPoint y: 402, distance: 63.1
click at [692, 402] on li "Backend Developer [DATE] We’re hiring a backend developer to join our small tea…" at bounding box center [868, 375] width 627 height 317
click at [689, 402] on div "- Hourly" at bounding box center [681, 426] width 75 height 70
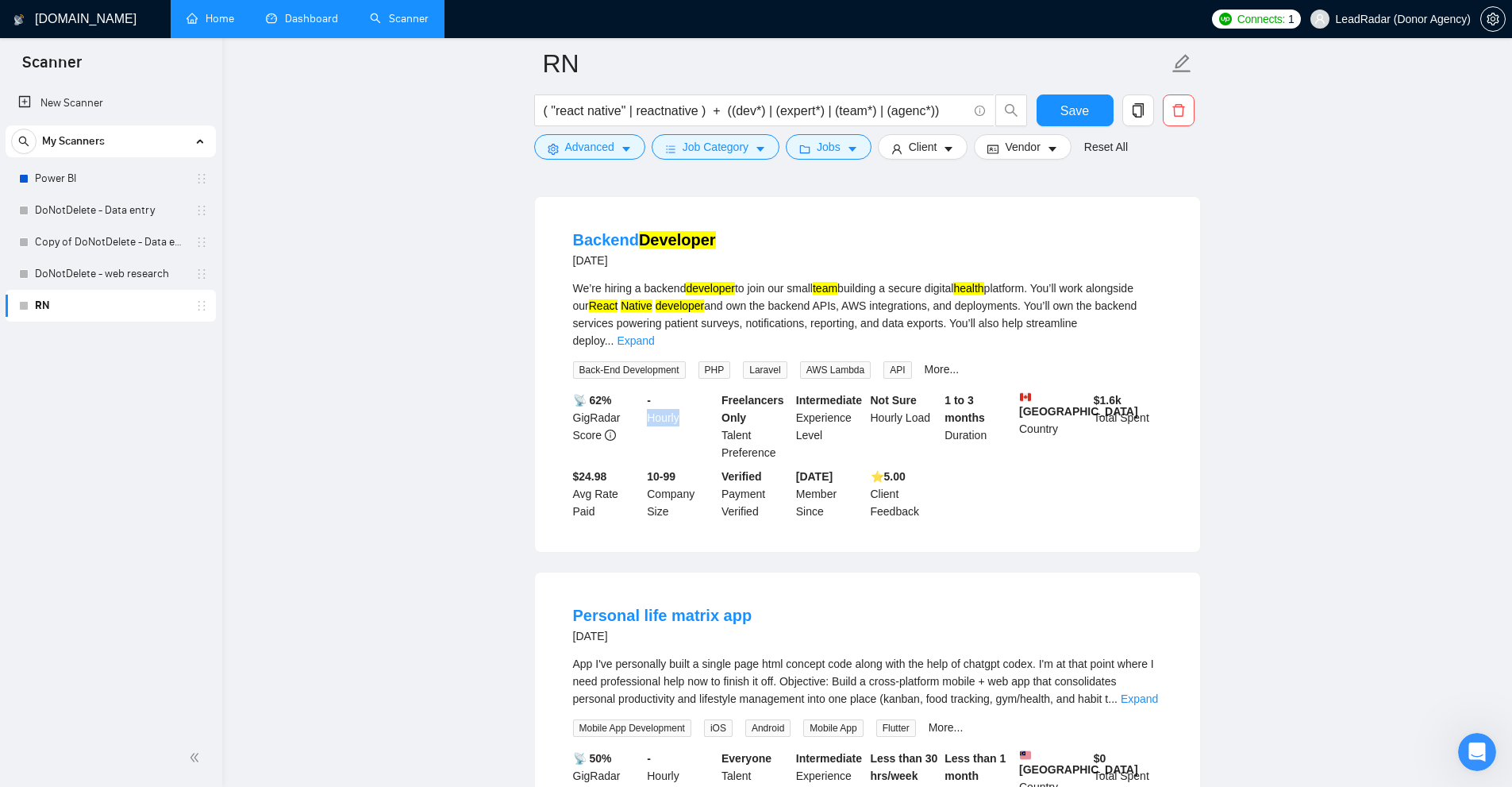
click at [689, 402] on div "- Hourly" at bounding box center [681, 426] width 75 height 70
drag, startPoint x: 648, startPoint y: 373, endPoint x: 686, endPoint y: 398, distance: 45.5
click at [686, 398] on div "- Hourly" at bounding box center [681, 426] width 75 height 70
click at [832, 137] on button "Jobs" at bounding box center [828, 147] width 85 height 25
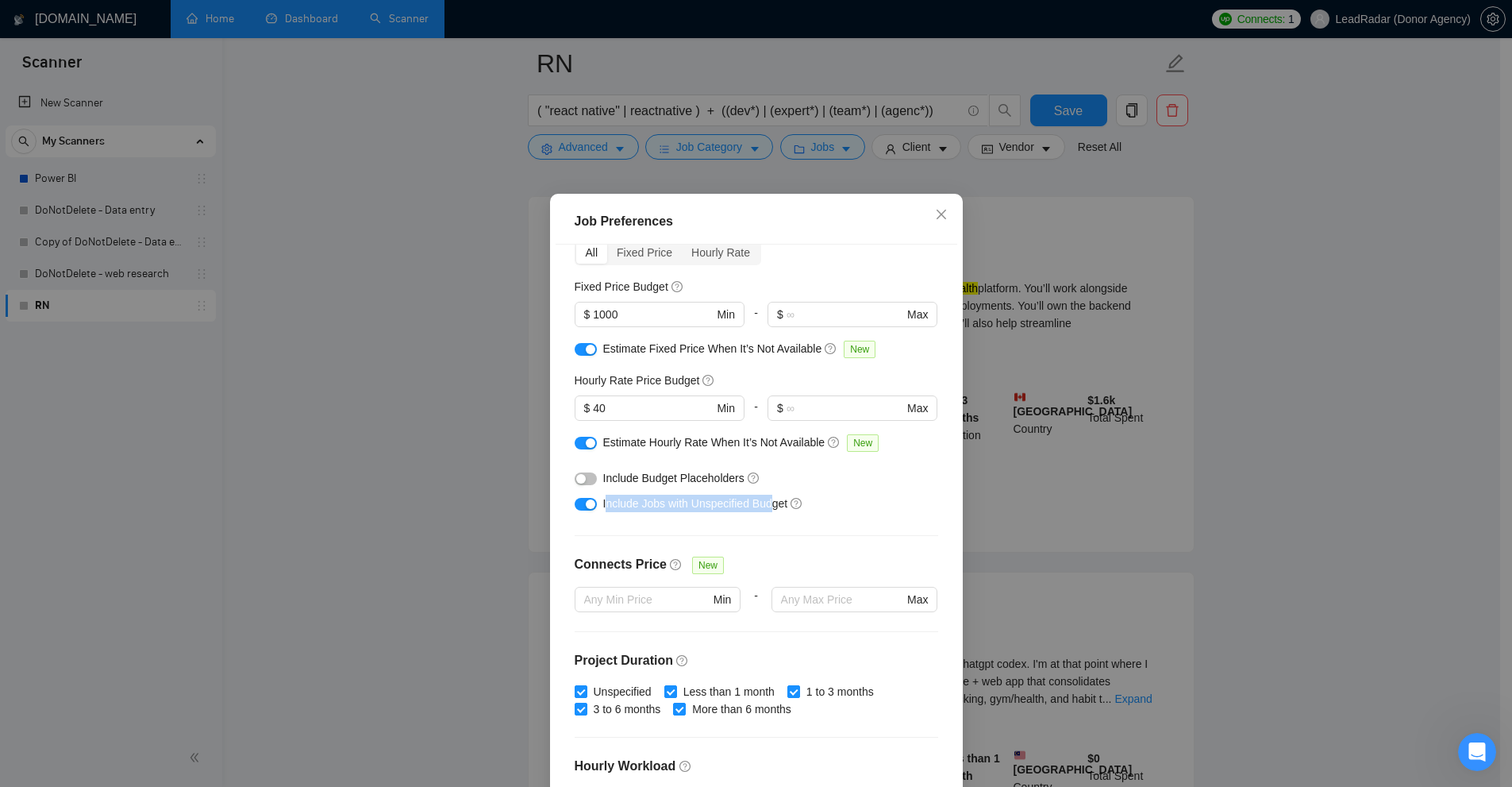
drag, startPoint x: 603, startPoint y: 502, endPoint x: 764, endPoint y: 501, distance: 161.0
click at [762, 501] on span "Include Jobs with Unspecified Budget" at bounding box center [695, 503] width 185 height 13
click at [764, 501] on span "Include Jobs with Unspecified Budget" at bounding box center [695, 503] width 185 height 13
drag, startPoint x: 764, startPoint y: 501, endPoint x: 650, endPoint y: 503, distance: 114.0
click at [650, 503] on span "Include Jobs with Unspecified Budget" at bounding box center [695, 503] width 185 height 13
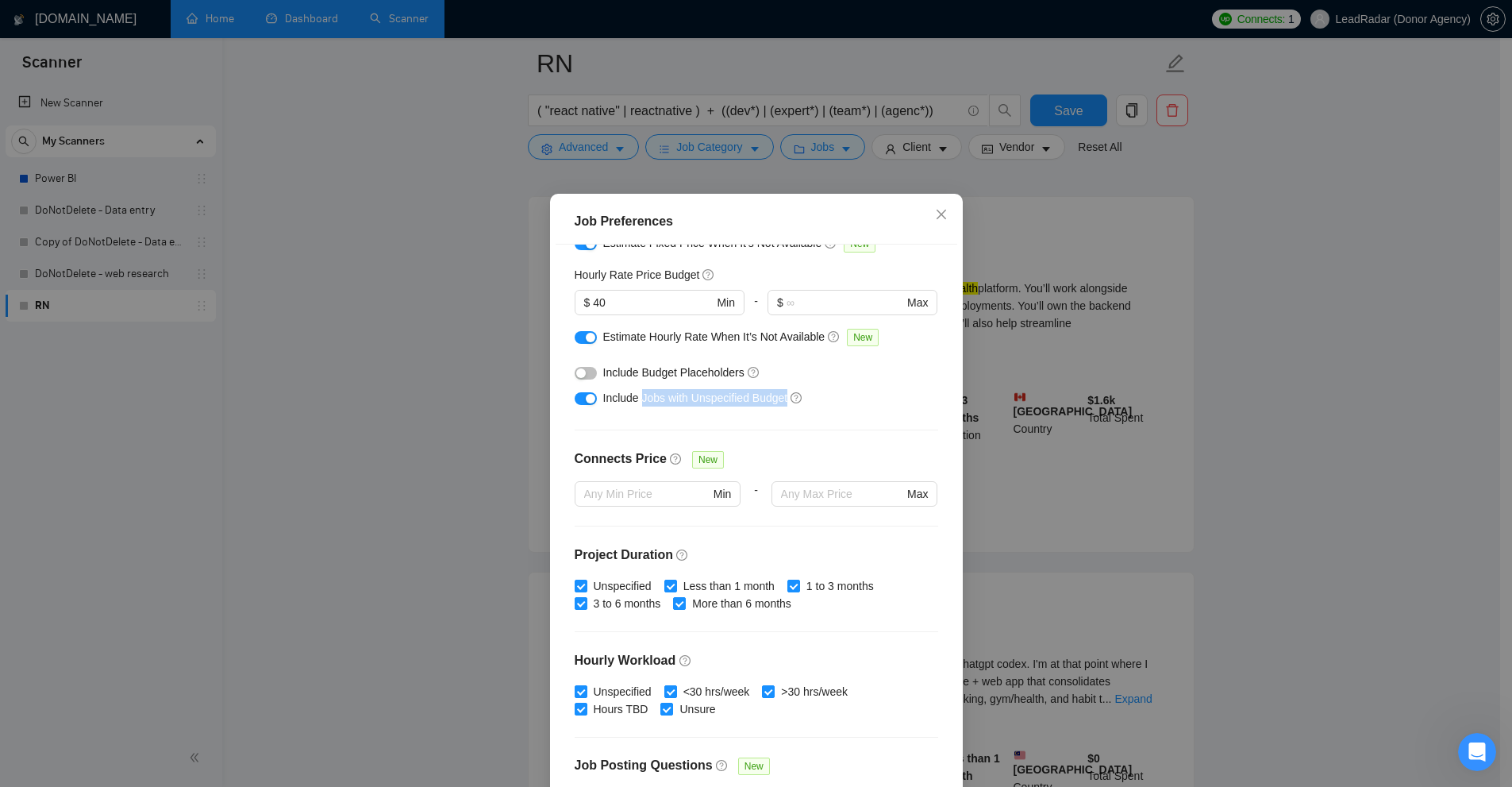
scroll to position [265, 0]
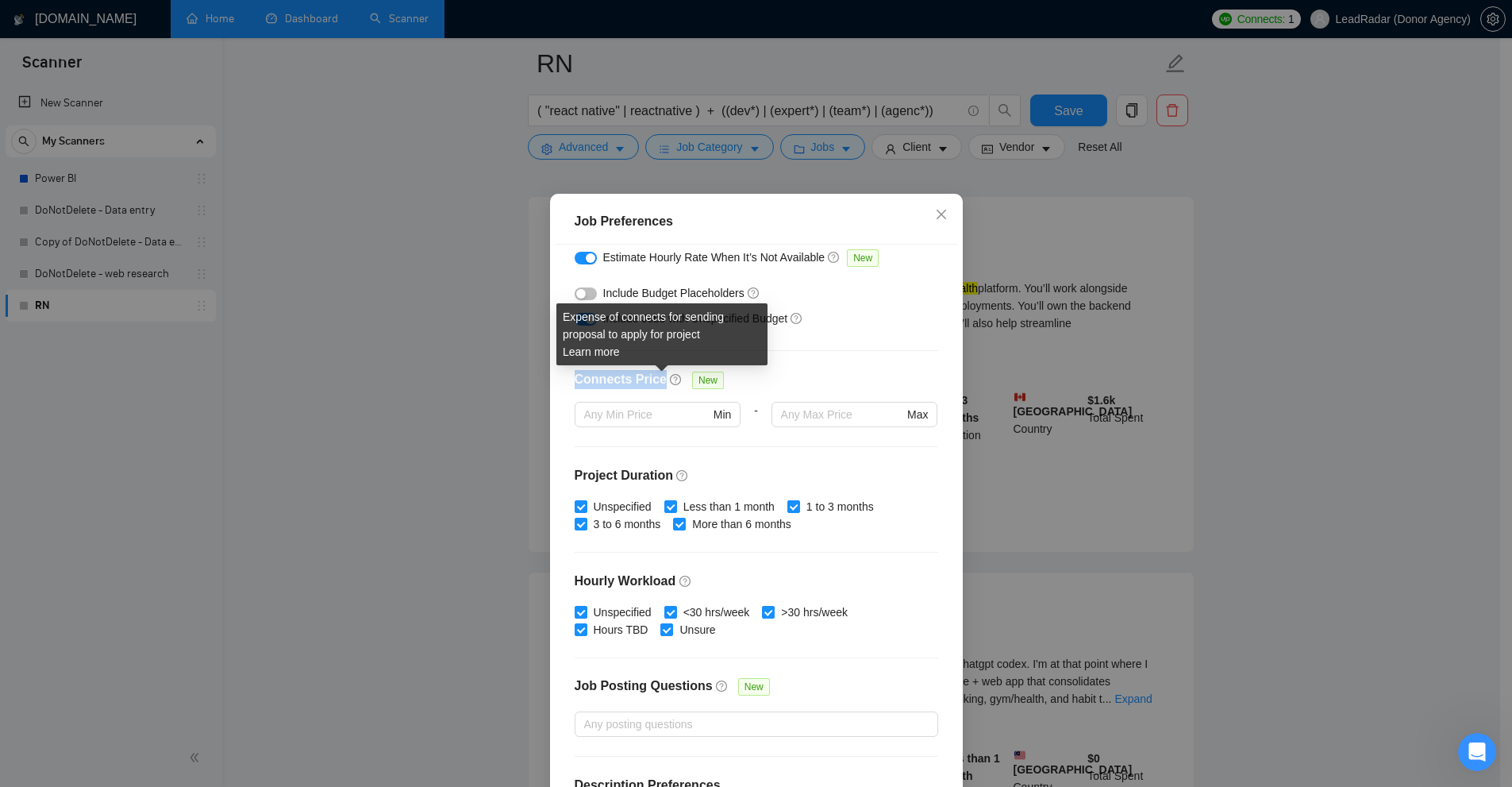
drag, startPoint x: 599, startPoint y: 384, endPoint x: 744, endPoint y: 403, distance: 146.2
click at [656, 378] on div "Budget Project Type All Fixed Price Hourly Rate Fixed Price Budget $ 1000 Min -…" at bounding box center [756, 520] width 401 height 551
click at [830, 361] on div "Budget Project Type All Fixed Price Hourly Rate Fixed Price Budget $ 1000 Min -…" at bounding box center [756, 520] width 401 height 551
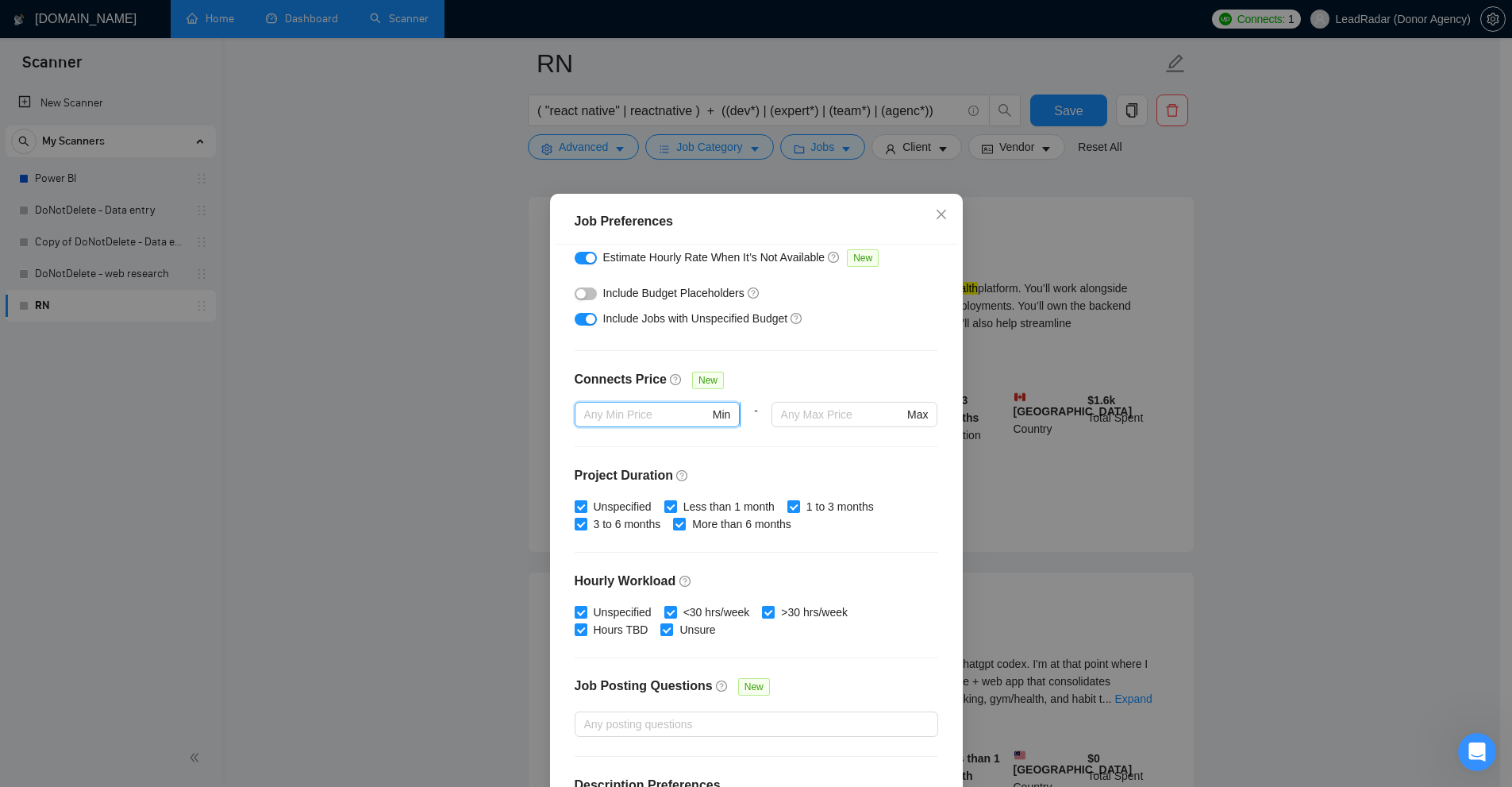
click at [631, 415] on input "text" at bounding box center [647, 415] width 126 height 17
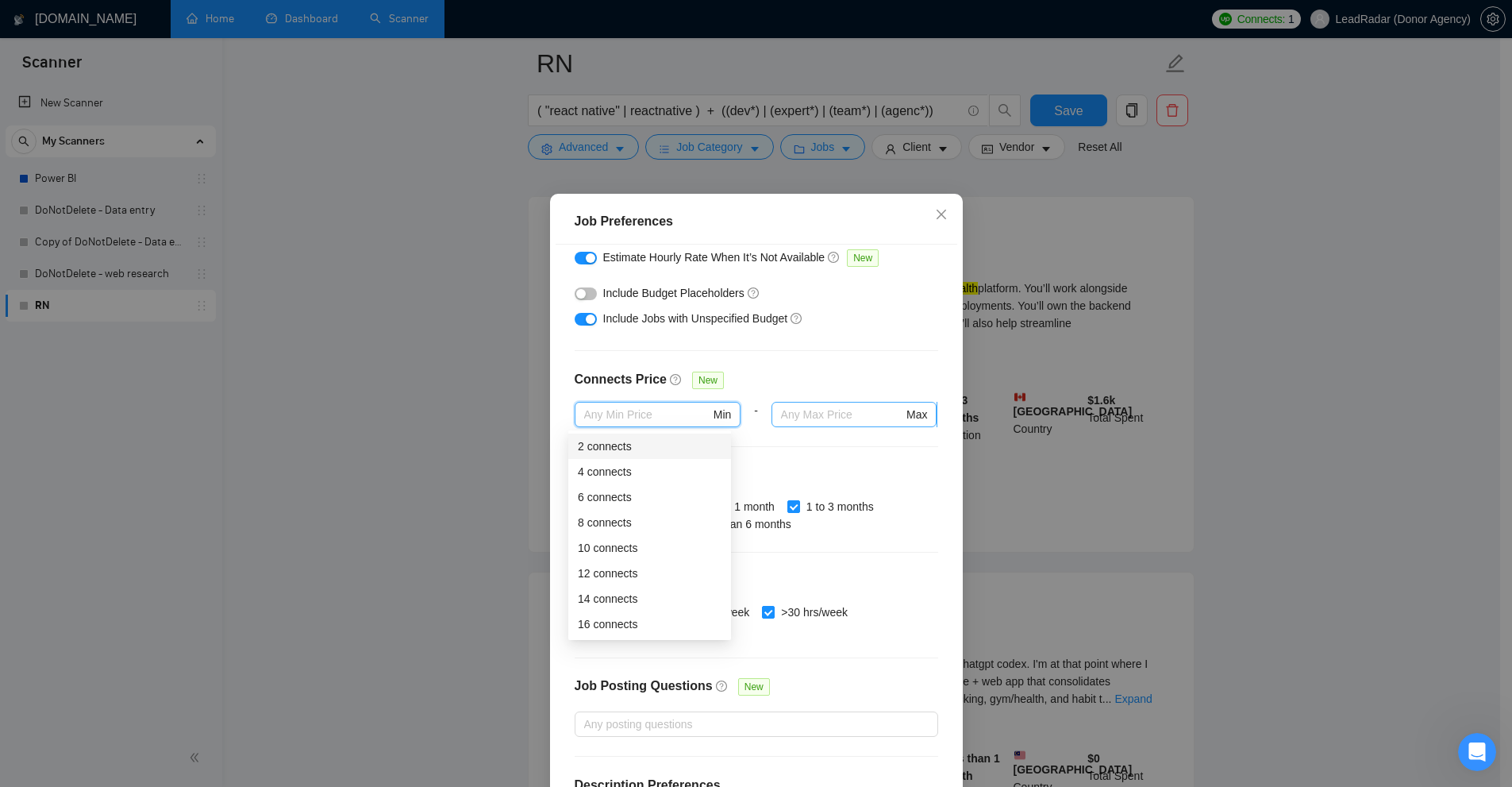
click at [824, 428] on span "Max" at bounding box center [854, 414] width 166 height 25
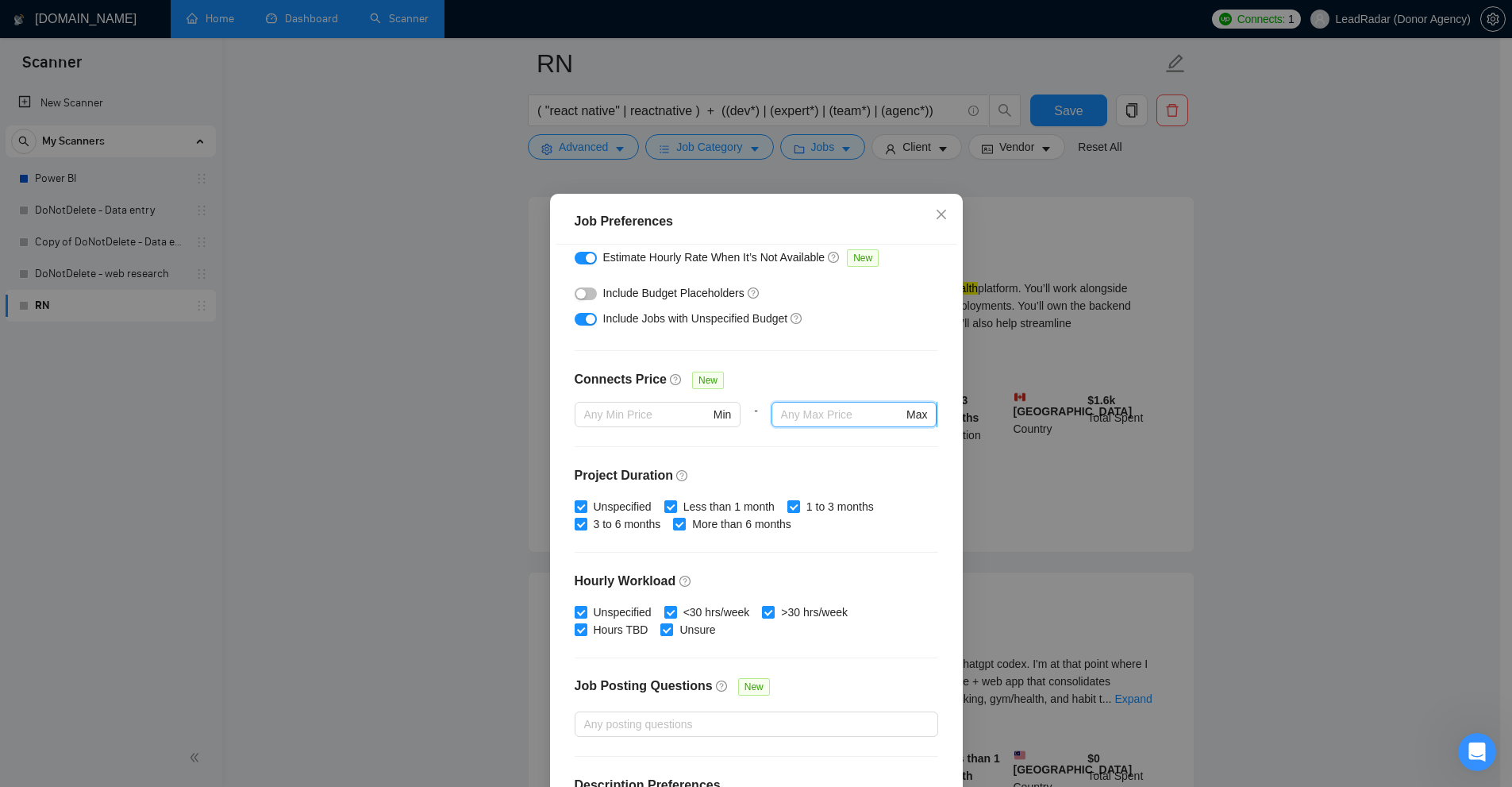
click at [837, 409] on input "text" at bounding box center [842, 415] width 122 height 17
type input "1"
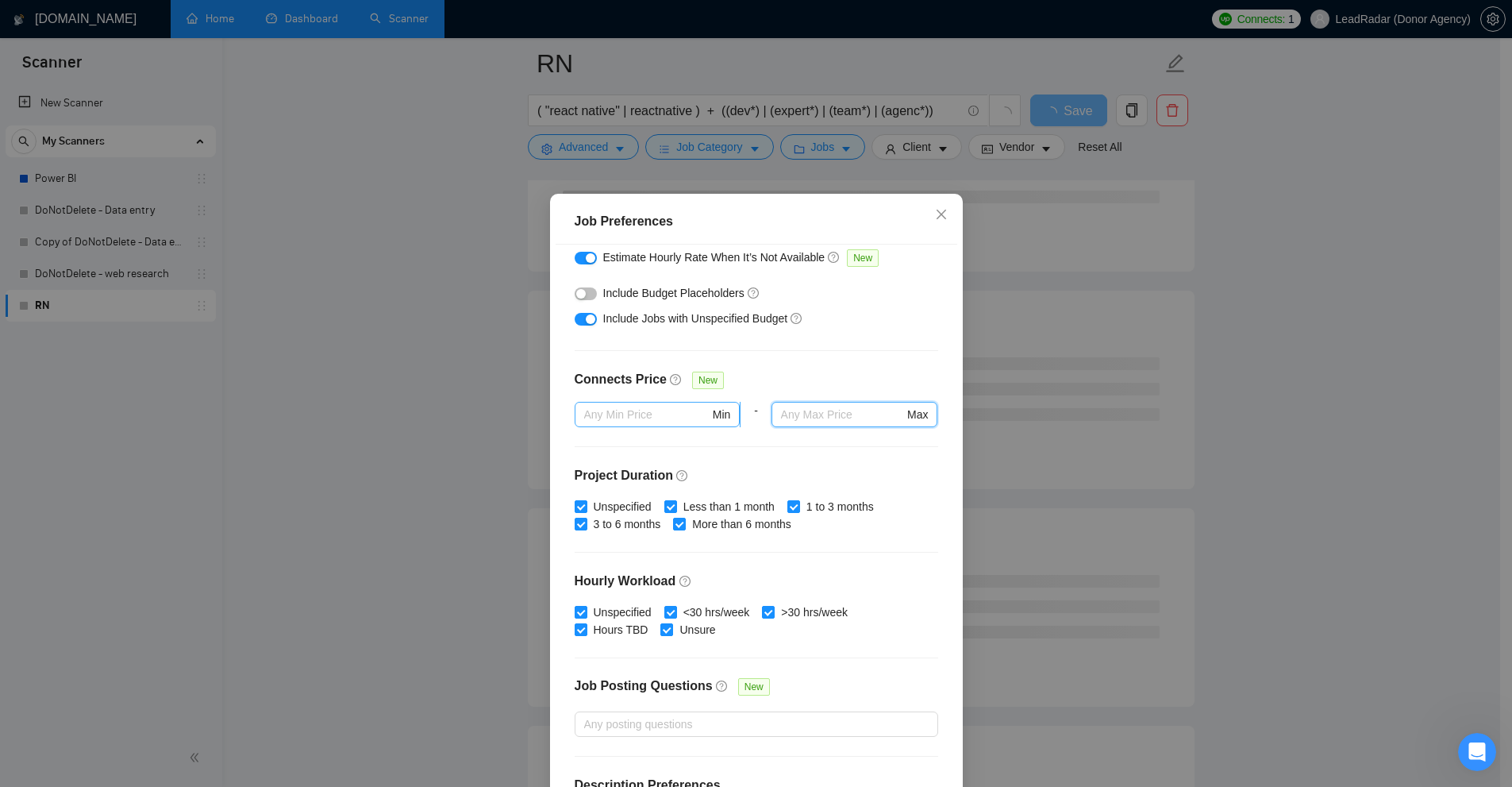
click at [623, 420] on input "text" at bounding box center [647, 415] width 126 height 17
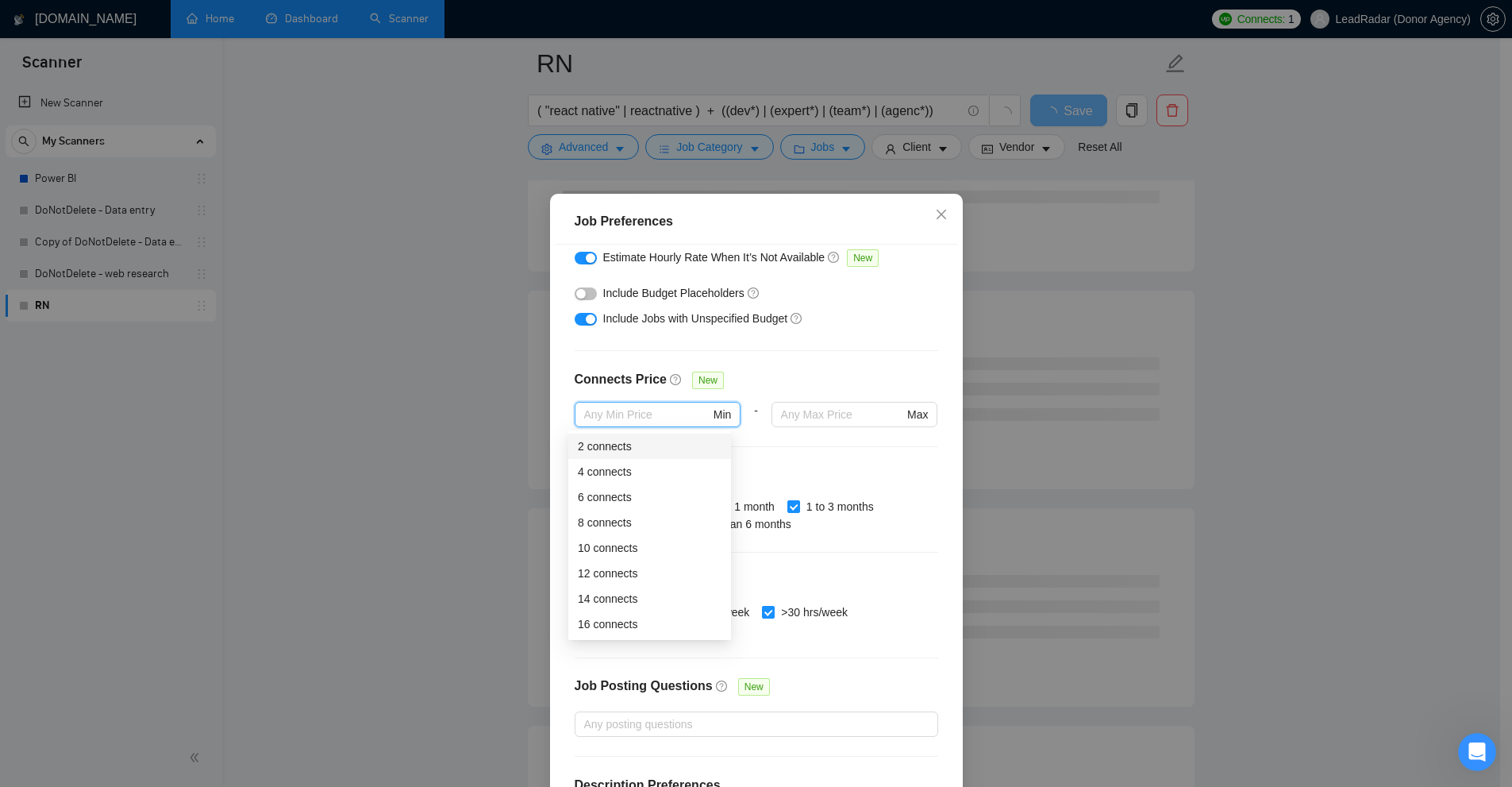
click at [846, 398] on div "Connects Price New" at bounding box center [756, 385] width 364 height 32
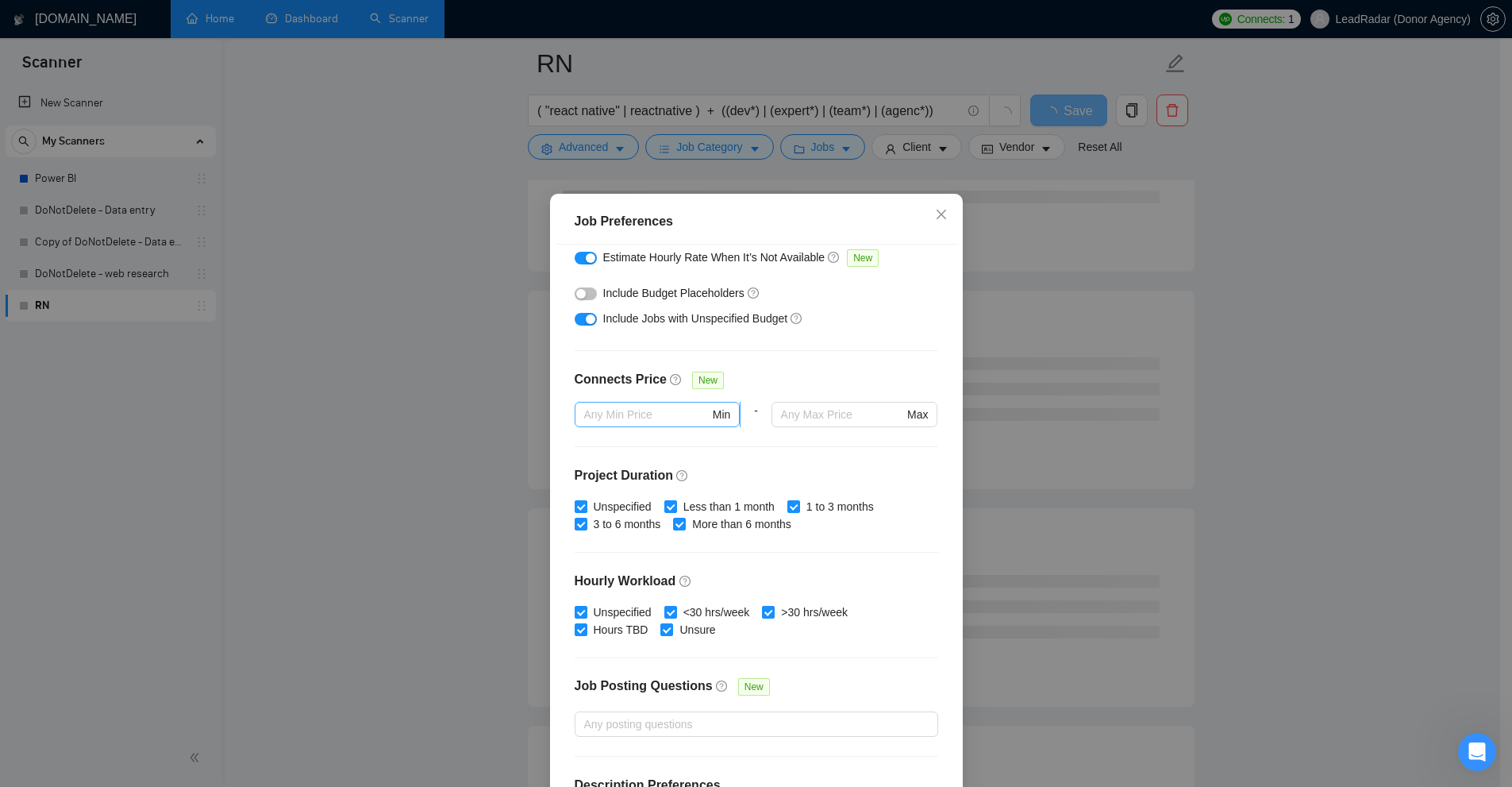
click at [620, 404] on span "Min" at bounding box center [657, 414] width 166 height 25
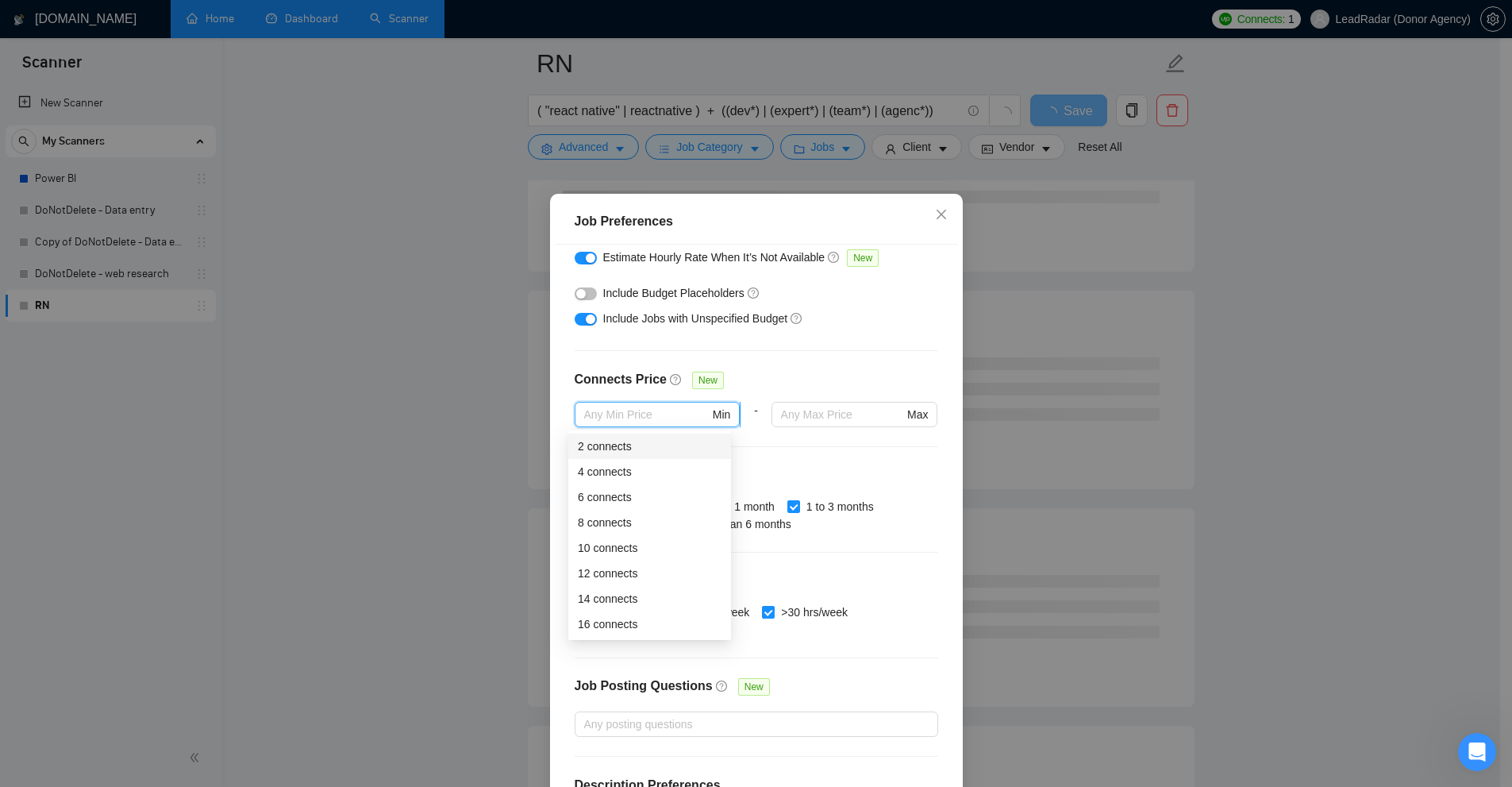
click at [608, 404] on span "Min" at bounding box center [657, 414] width 166 height 25
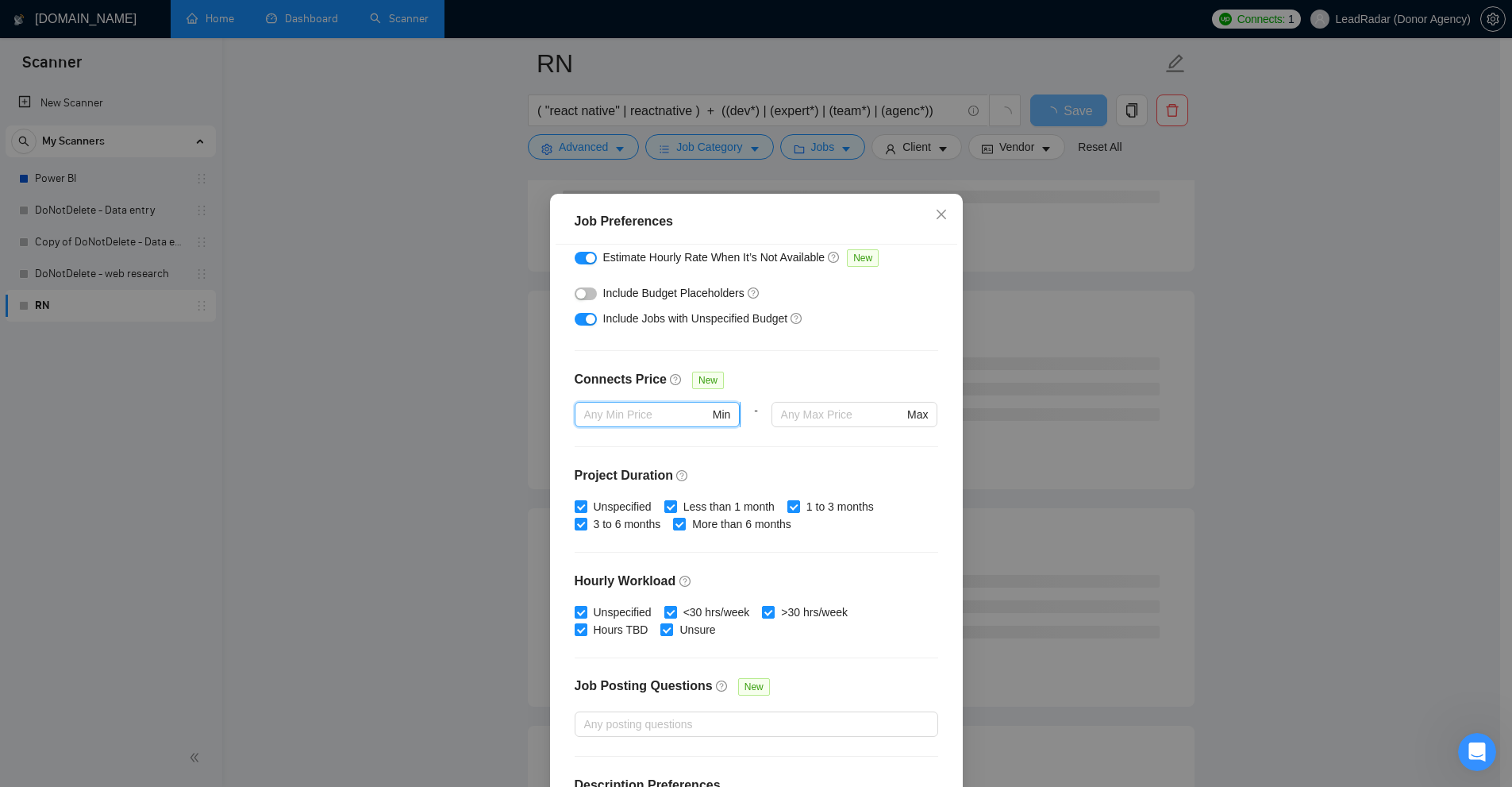
click at [629, 417] on input "text" at bounding box center [647, 415] width 126 height 17
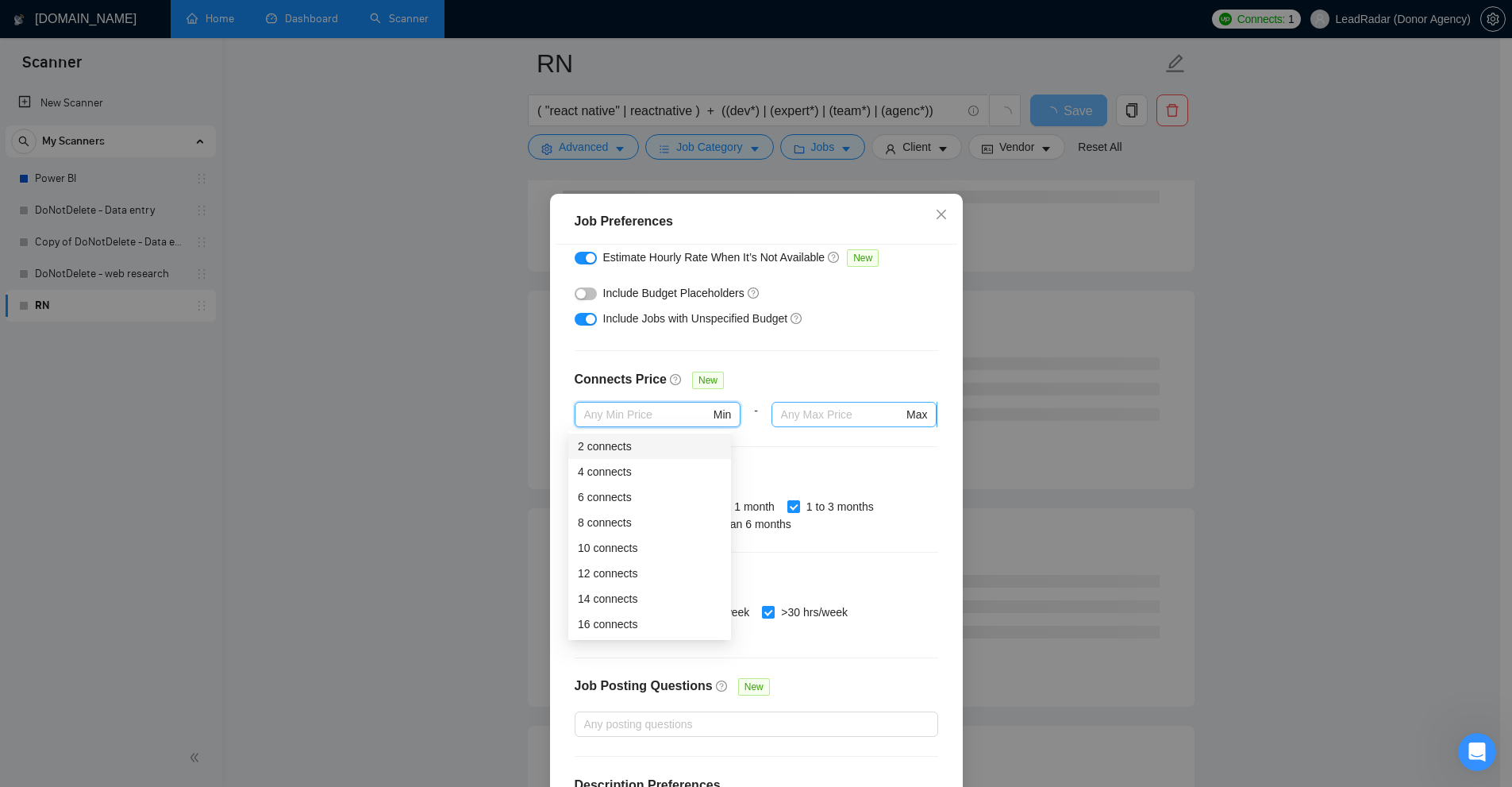
click at [837, 412] on input "text" at bounding box center [842, 415] width 122 height 17
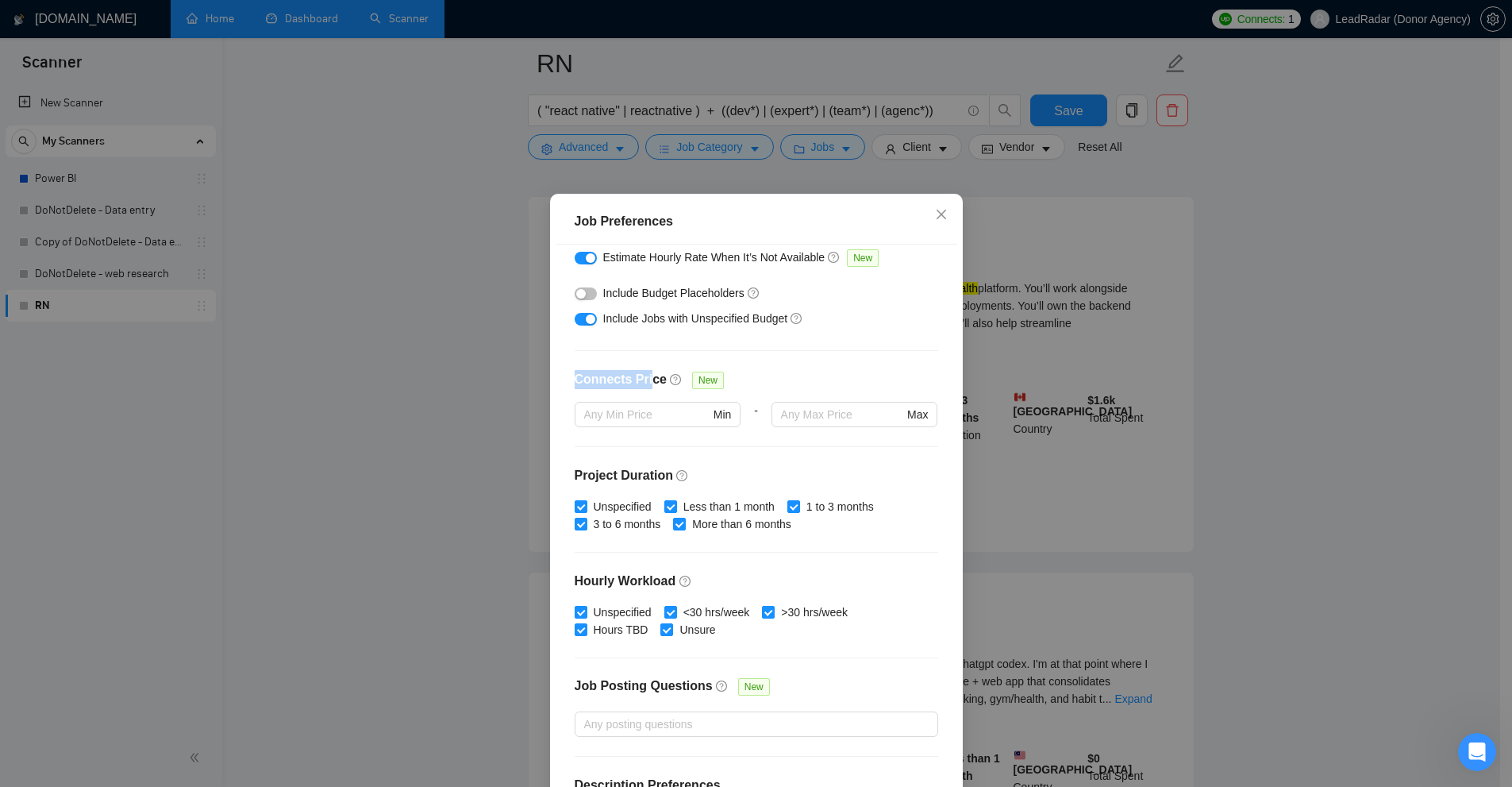
drag, startPoint x: 557, startPoint y: 388, endPoint x: 642, endPoint y: 380, distance: 85.4
click at [642, 380] on div "Budget Project Type All Fixed Price Hourly Rate Fixed Price Budget $ 1000 Min -…" at bounding box center [756, 520] width 401 height 551
click at [839, 374] on div "Connects Price New" at bounding box center [756, 385] width 364 height 32
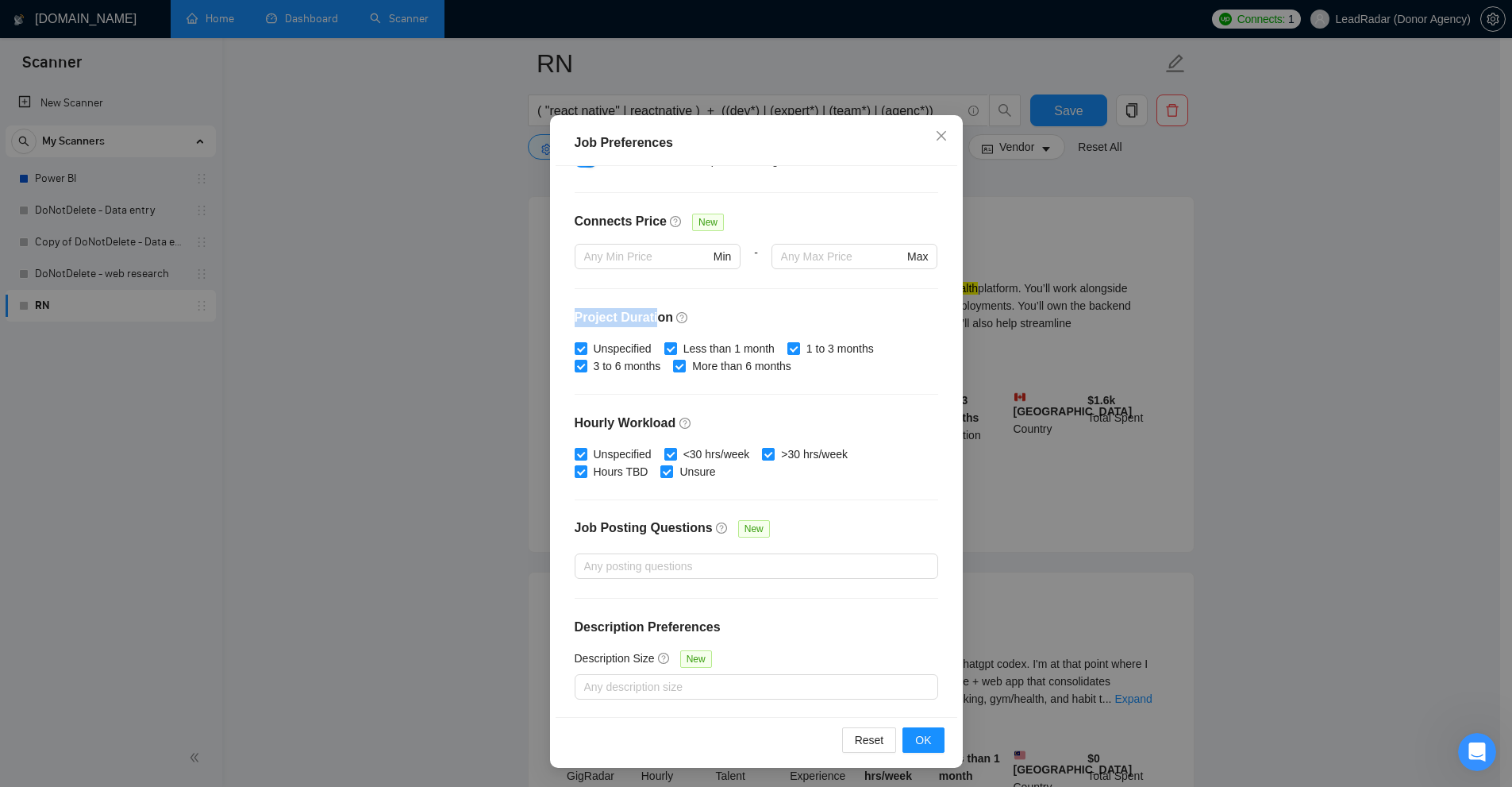
drag, startPoint x: 571, startPoint y: 299, endPoint x: 650, endPoint y: 313, distance: 80.2
click at [650, 313] on div "Budget Project Type All Fixed Price Hourly Rate Fixed Price Budget $ 1000 Min -…" at bounding box center [756, 441] width 401 height 551
drag, startPoint x: 625, startPoint y: 419, endPoint x: 659, endPoint y: 414, distance: 34.4
click at [659, 414] on div "Budget Project Type All Fixed Price Hourly Rate Fixed Price Budget $ 1000 Min -…" at bounding box center [756, 441] width 401 height 551
drag, startPoint x: 563, startPoint y: 307, endPoint x: 638, endPoint y: 337, distance: 80.8
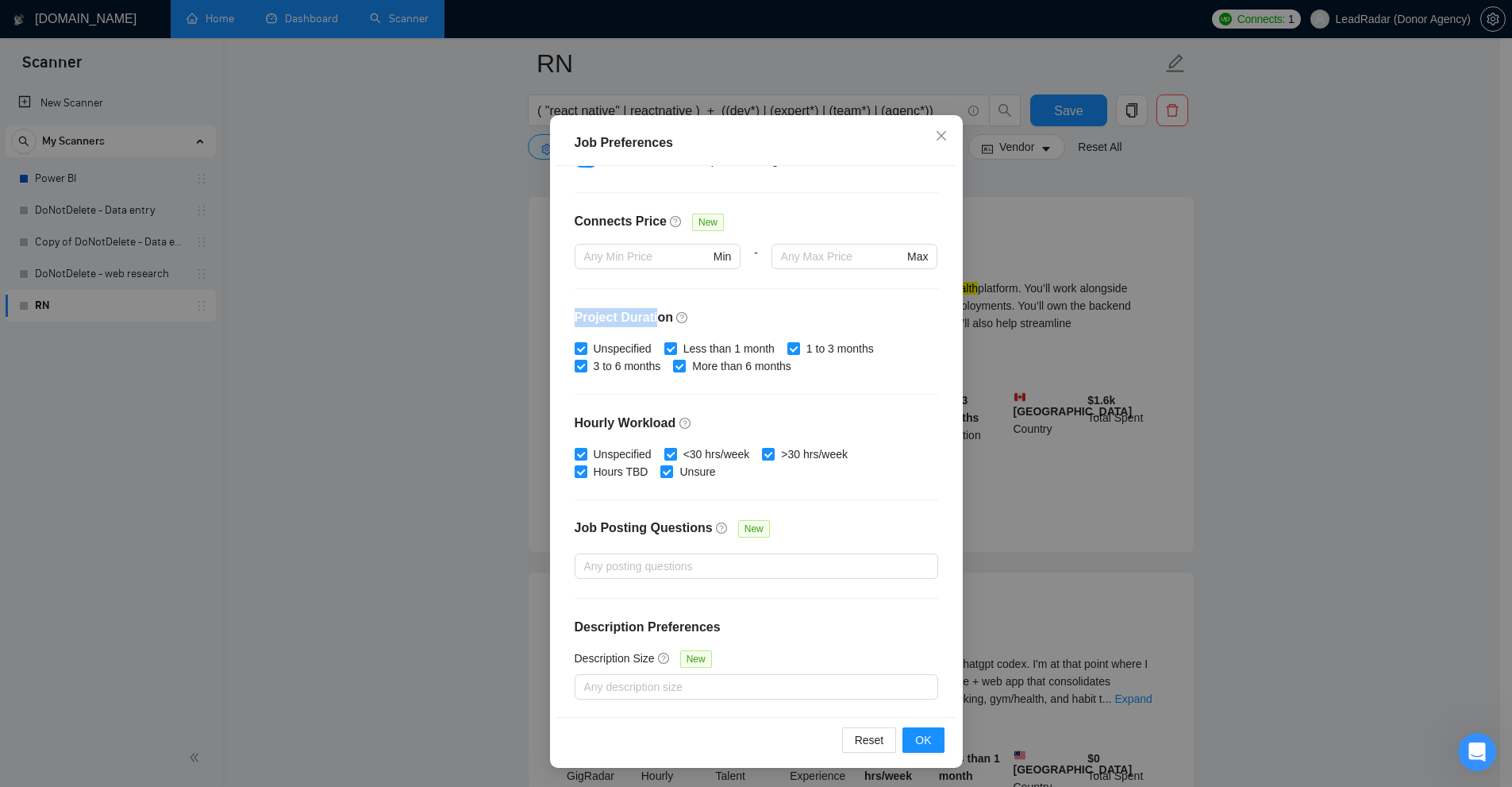
click at [654, 308] on div "Budget Project Type All Fixed Price Hourly Rate Fixed Price Budget $ 1000 Min -…" at bounding box center [756, 441] width 401 height 551
drag, startPoint x: 674, startPoint y: 424, endPoint x: 664, endPoint y: 423, distance: 10.0
click at [664, 423] on div "Budget Project Type All Fixed Price Hourly Rate Fixed Price Budget $ 1000 Min -…" at bounding box center [756, 441] width 401 height 551
click at [663, 423] on h4 "Hourly Workload" at bounding box center [756, 423] width 364 height 19
click at [639, 319] on h4 "Project Duration" at bounding box center [756, 317] width 364 height 19
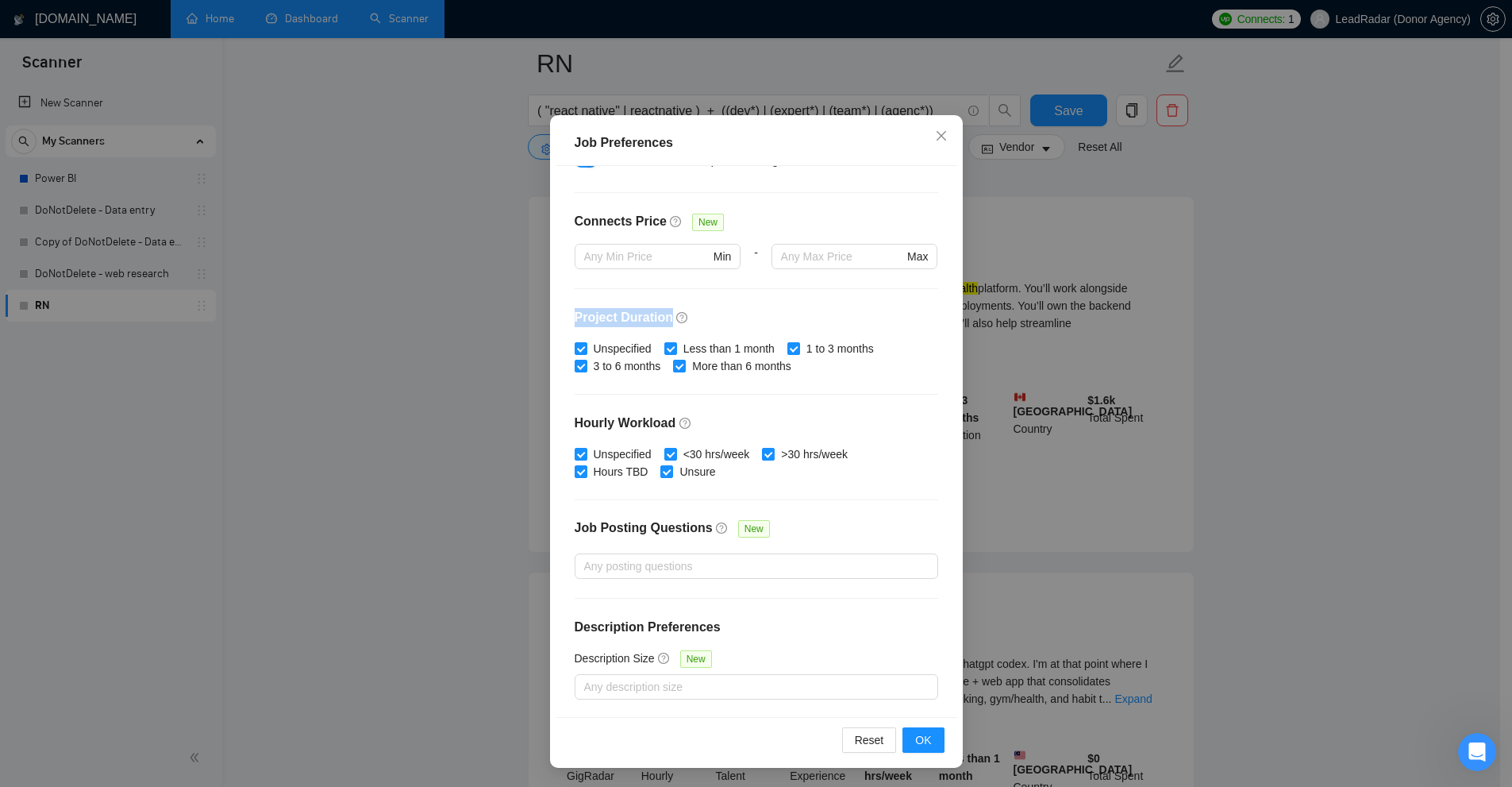
drag, startPoint x: 639, startPoint y: 319, endPoint x: 587, endPoint y: 311, distance: 52.6
click at [587, 311] on h4 "Project Duration" at bounding box center [756, 317] width 364 height 19
click at [585, 307] on div "Budget Project Type All Fixed Price Hourly Rate Fixed Price Budget $ 1000 Min -…" at bounding box center [756, 441] width 401 height 551
drag, startPoint x: 585, startPoint y: 307, endPoint x: 620, endPoint y: 310, distance: 35.1
click at [620, 310] on div "Budget Project Type All Fixed Price Hourly Rate Fixed Price Budget $ 1000 Min -…" at bounding box center [756, 441] width 401 height 551
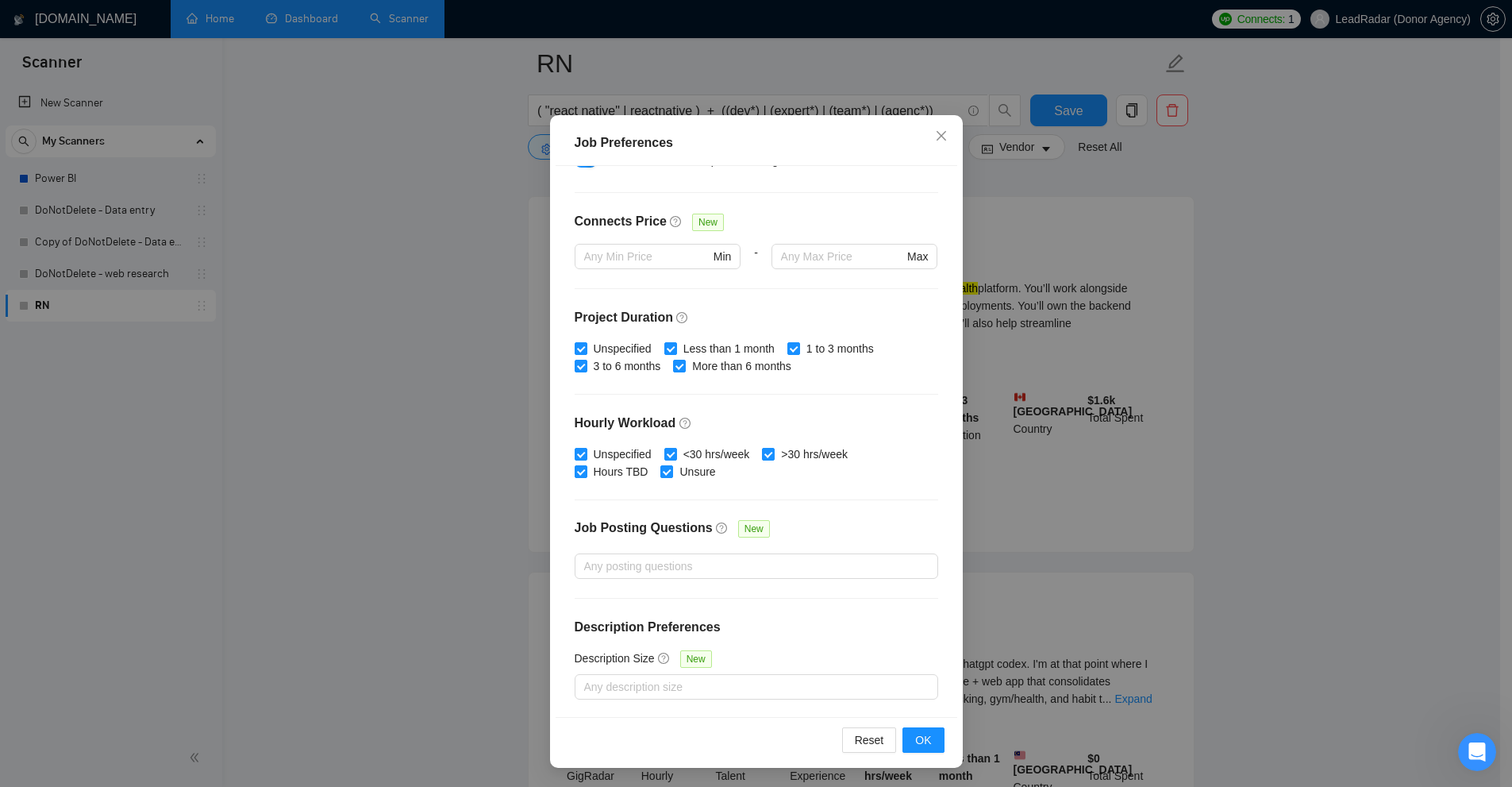
click at [1052, 347] on div "Job Preferences Budget Project Type All Fixed Price Hourly Rate Fixed Price Bud…" at bounding box center [756, 393] width 1512 height 787
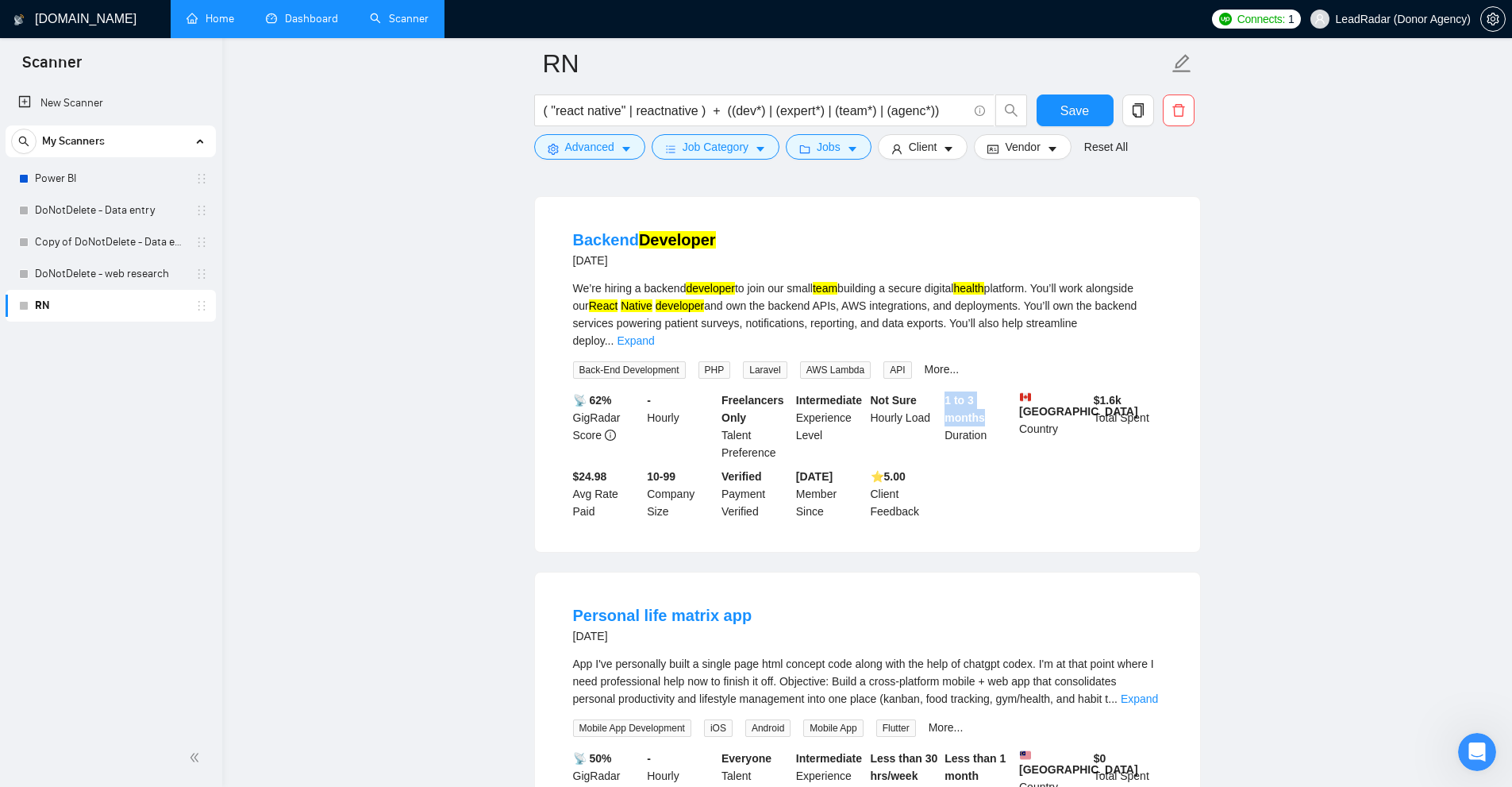
drag, startPoint x: 942, startPoint y: 376, endPoint x: 987, endPoint y: 397, distance: 49.7
click at [987, 397] on div "1 to 3 months Duration" at bounding box center [978, 426] width 75 height 70
drag, startPoint x: 871, startPoint y: 378, endPoint x: 931, endPoint y: 395, distance: 62.4
click at [931, 395] on div "Not Sure Hourly Load" at bounding box center [905, 426] width 75 height 70
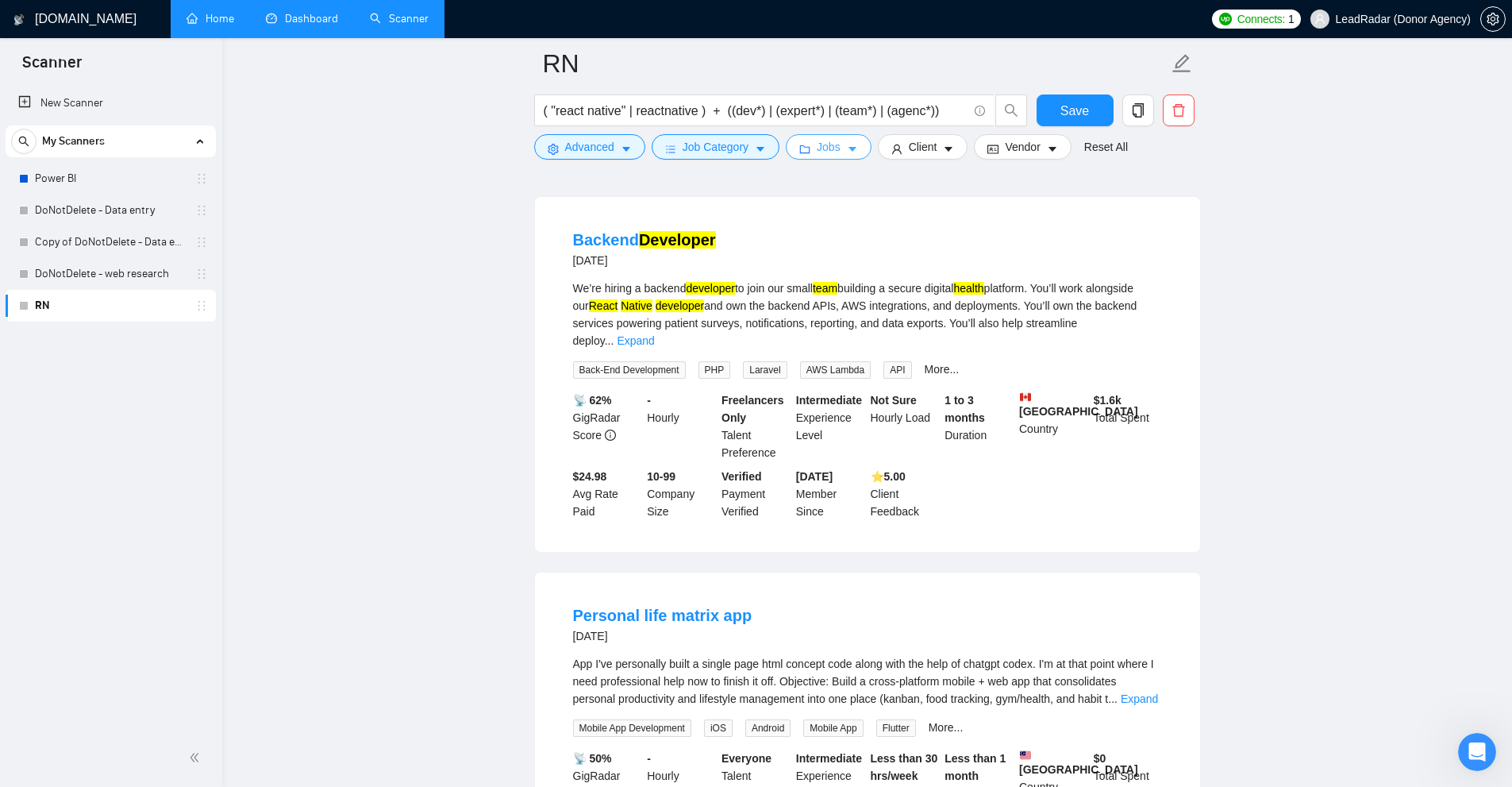
click at [850, 145] on icon "caret-down" at bounding box center [852, 149] width 11 height 11
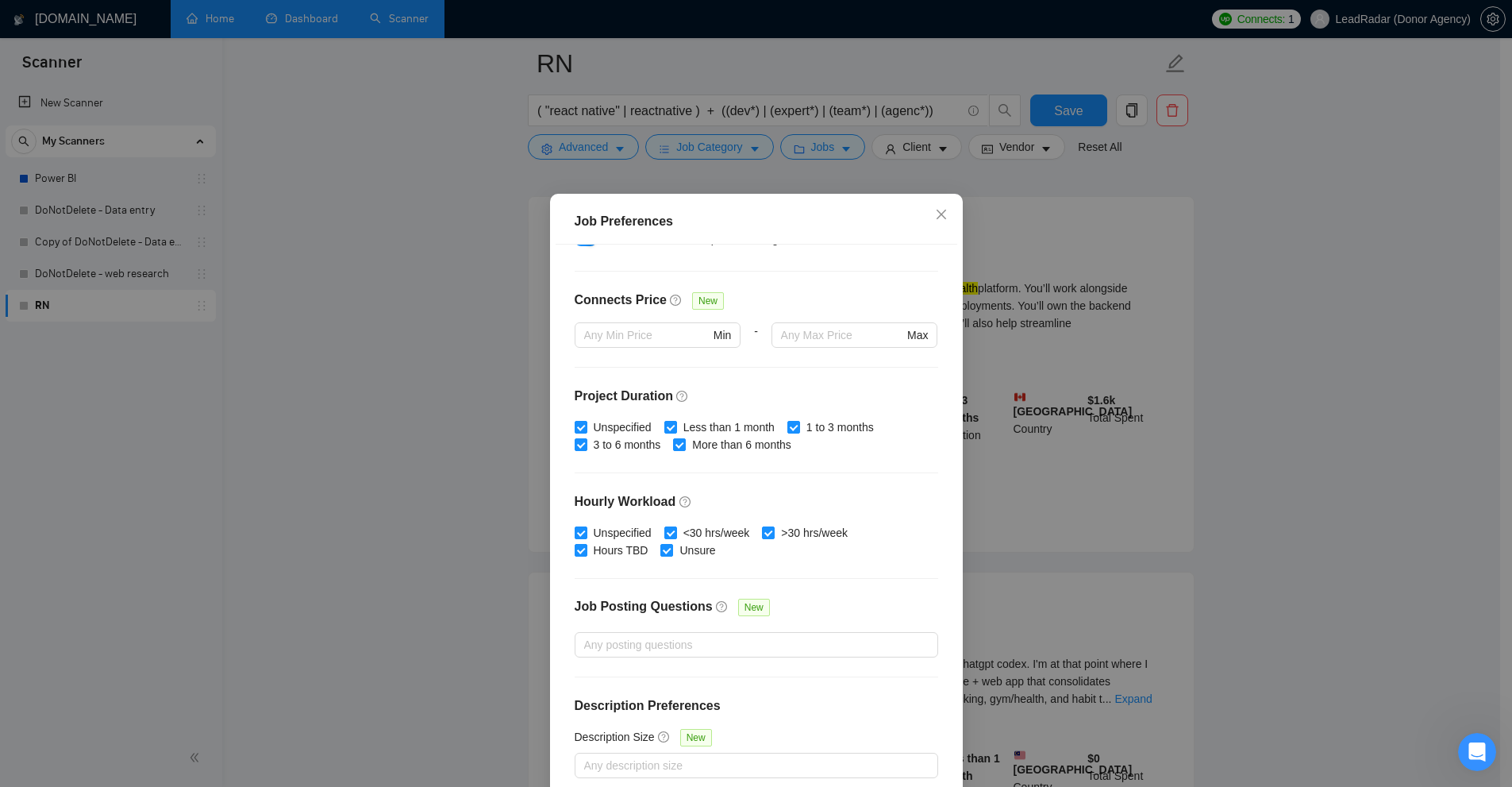
click at [770, 464] on div "Budget Project Type All Fixed Price Hourly Rate Fixed Price Budget $ 1000 Min -…" at bounding box center [756, 520] width 401 height 551
click at [677, 426] on span "Less than 1 month" at bounding box center [729, 427] width 104 height 17
click at [675, 426] on input "Less than 1 month" at bounding box center [669, 426] width 11 height 11
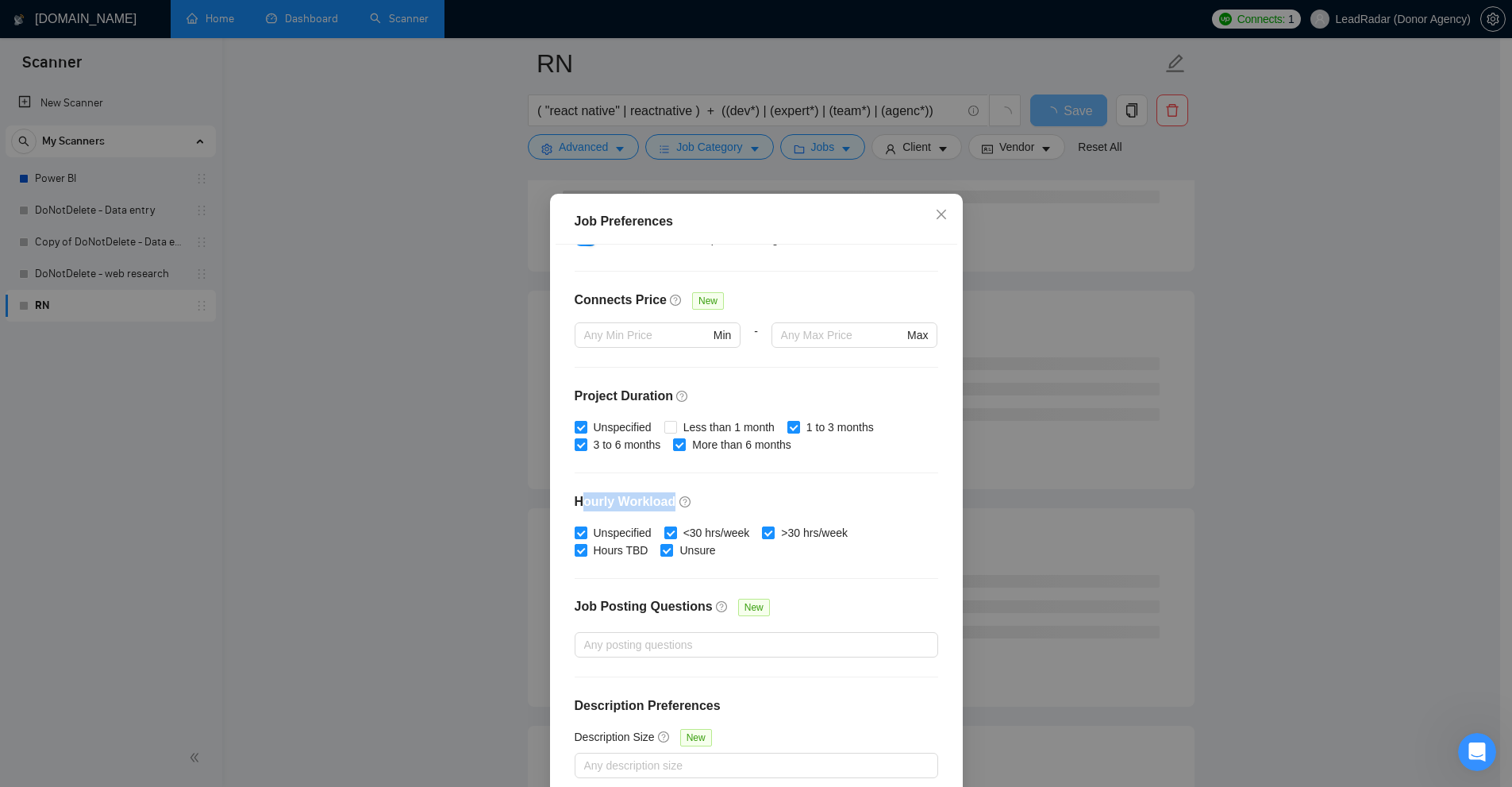
drag, startPoint x: 588, startPoint y: 496, endPoint x: 667, endPoint y: 503, distance: 79.3
click at [667, 503] on h4 "Hourly Workload" at bounding box center [756, 502] width 364 height 19
click at [703, 431] on span "Less than 1 month" at bounding box center [729, 427] width 104 height 17
click at [675, 431] on input "Less than 1 month" at bounding box center [669, 426] width 11 height 11
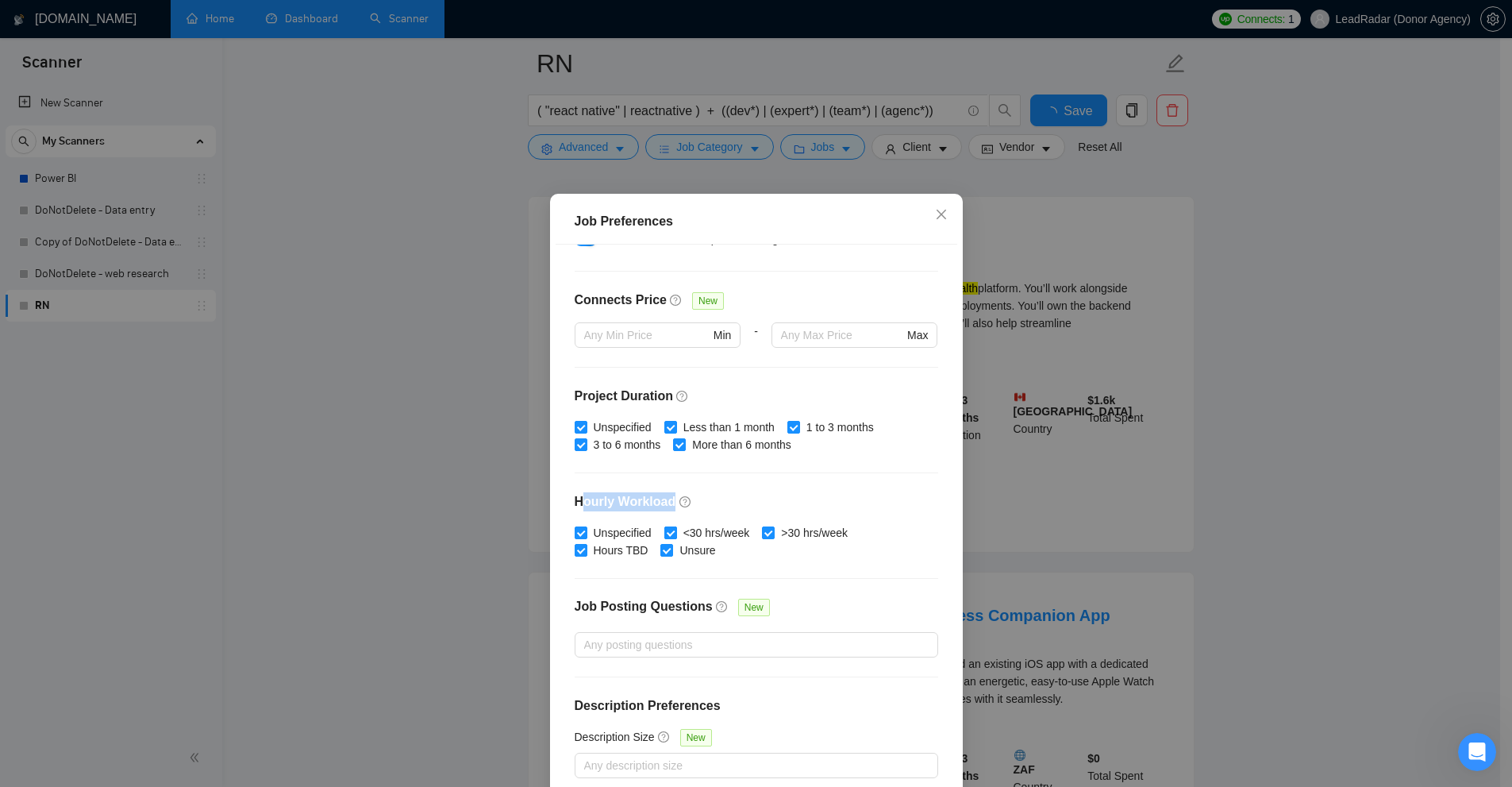
checkbox input "true"
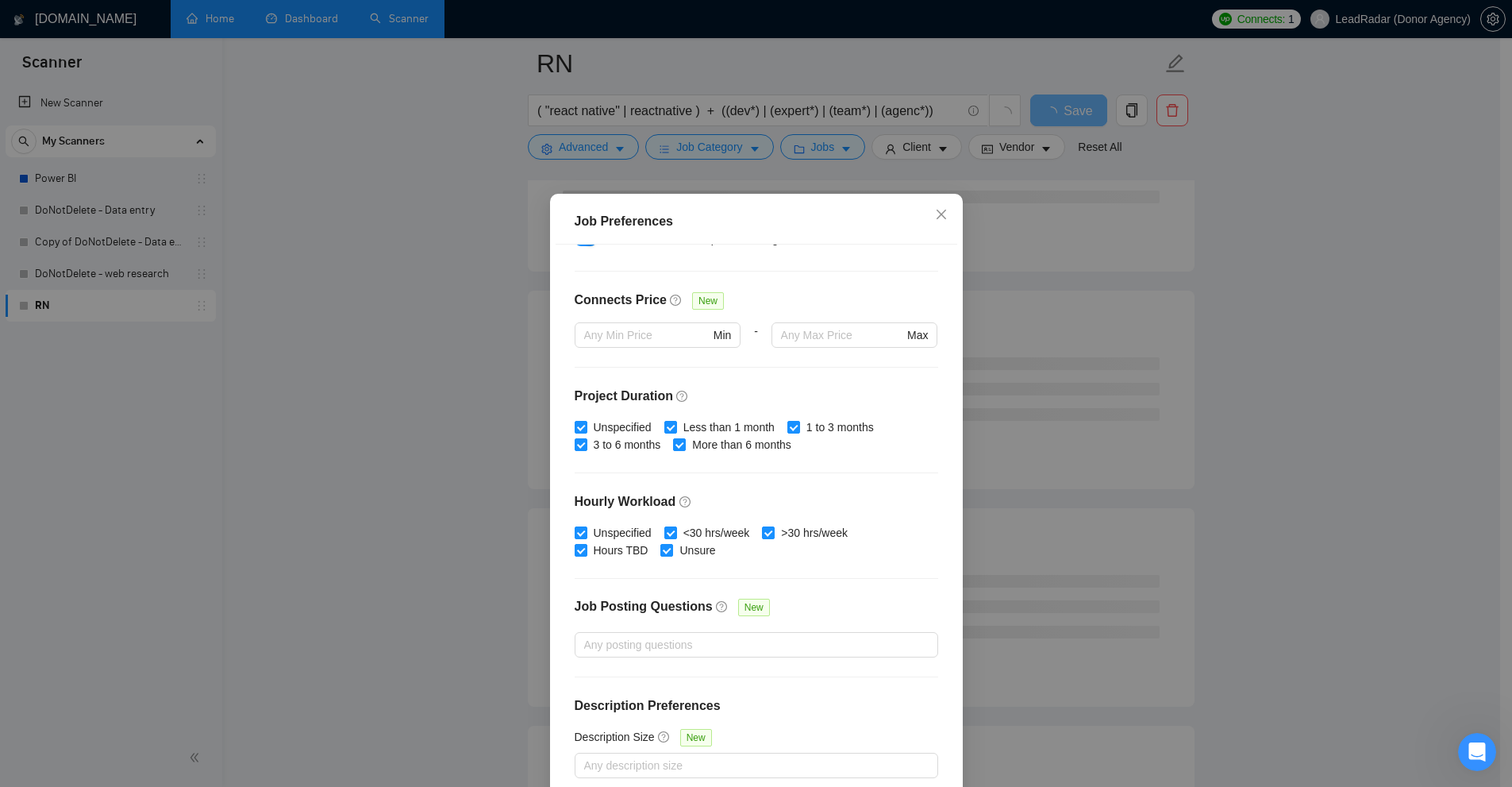
scroll to position [78, 0]
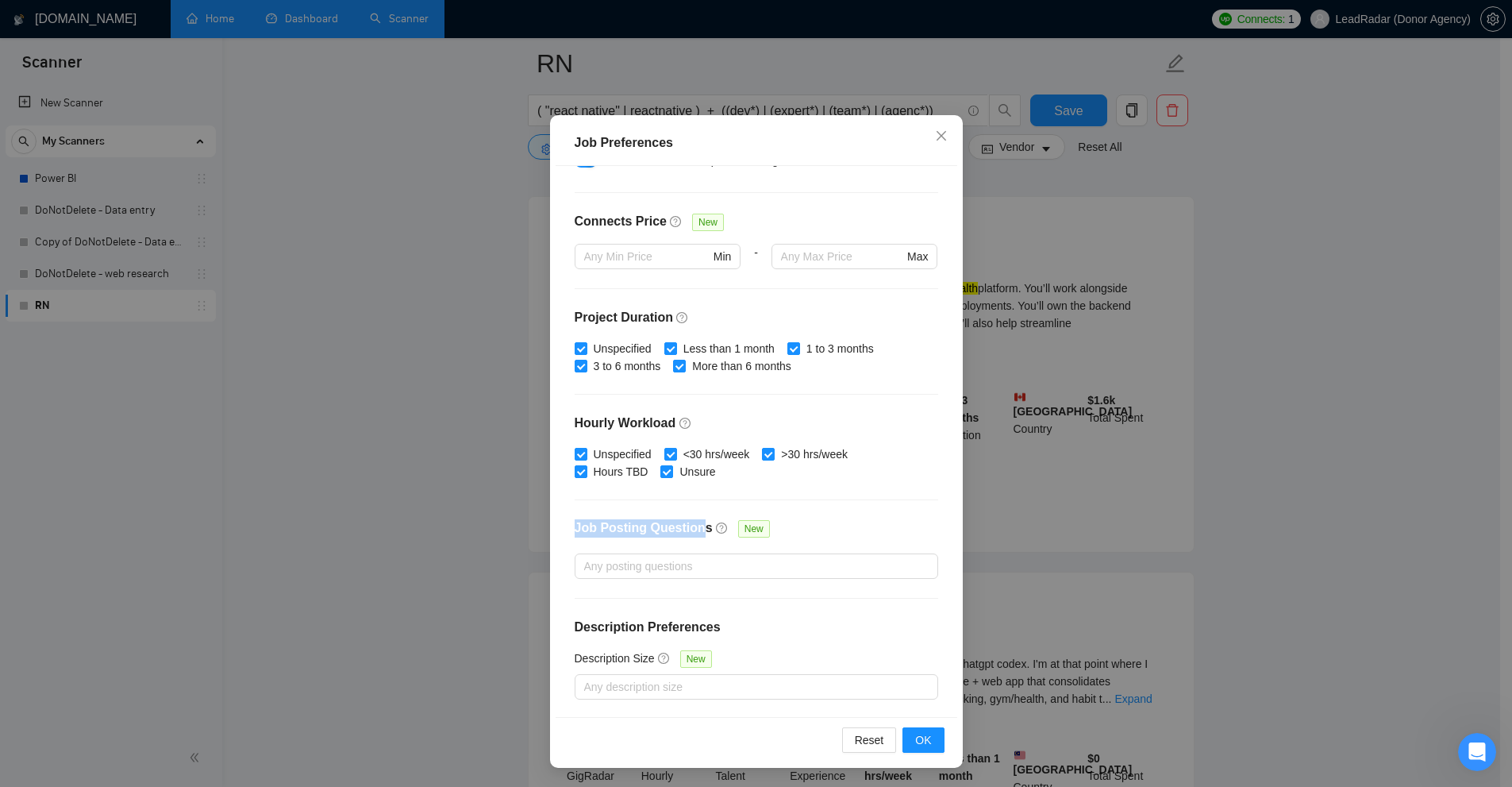
drag, startPoint x: 595, startPoint y: 525, endPoint x: 693, endPoint y: 527, distance: 98.0
click at [693, 527] on div "Budget Project Type All Fixed Price Hourly Rate Fixed Price Budget $ 1000 Min -…" at bounding box center [756, 441] width 401 height 551
click at [682, 550] on div "Job Posting Questions New" at bounding box center [756, 536] width 364 height 34
click at [674, 570] on div at bounding box center [749, 566] width 339 height 19
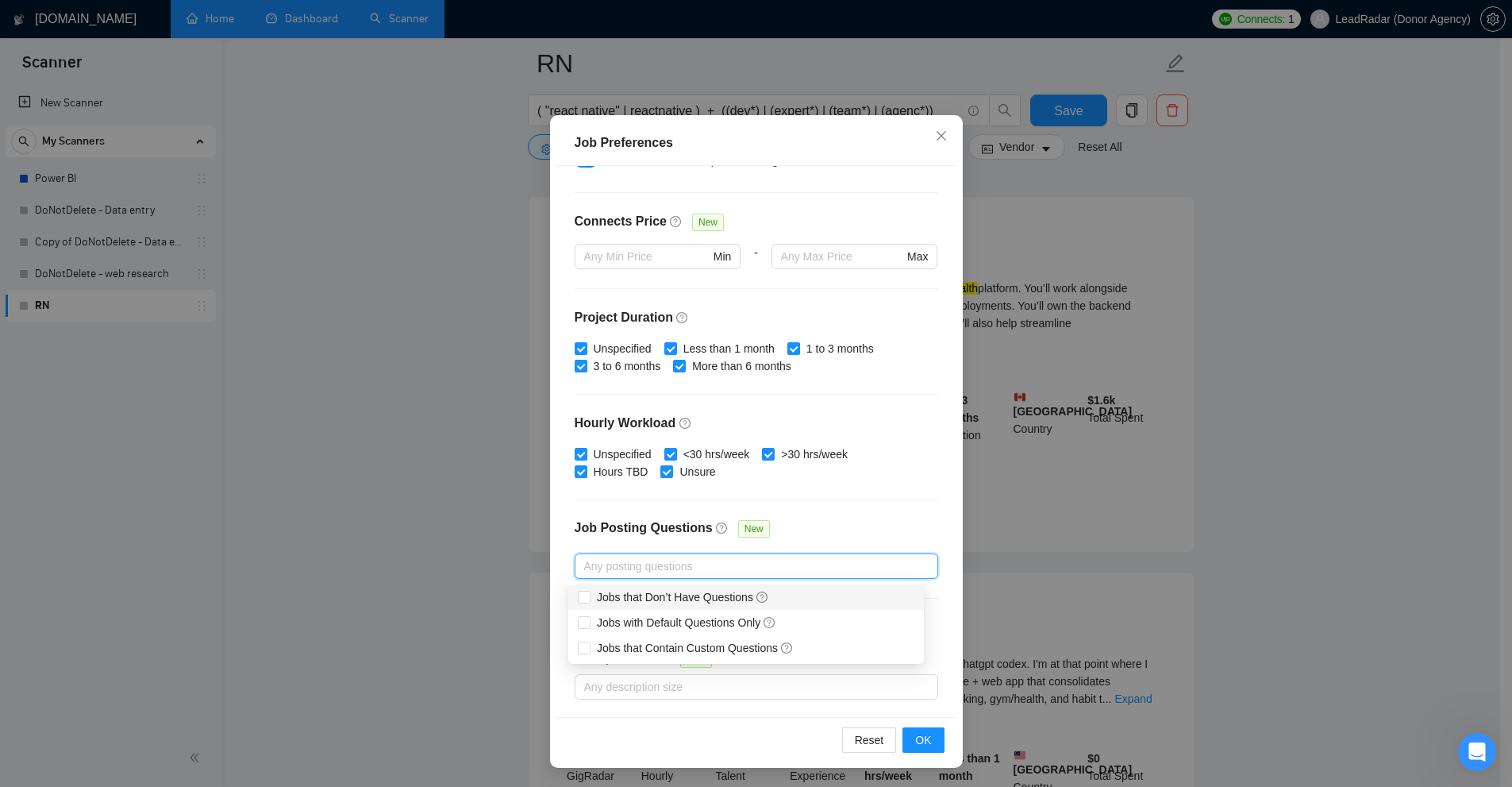
click at [841, 528] on div "Job Posting Questions New" at bounding box center [756, 536] width 364 height 34
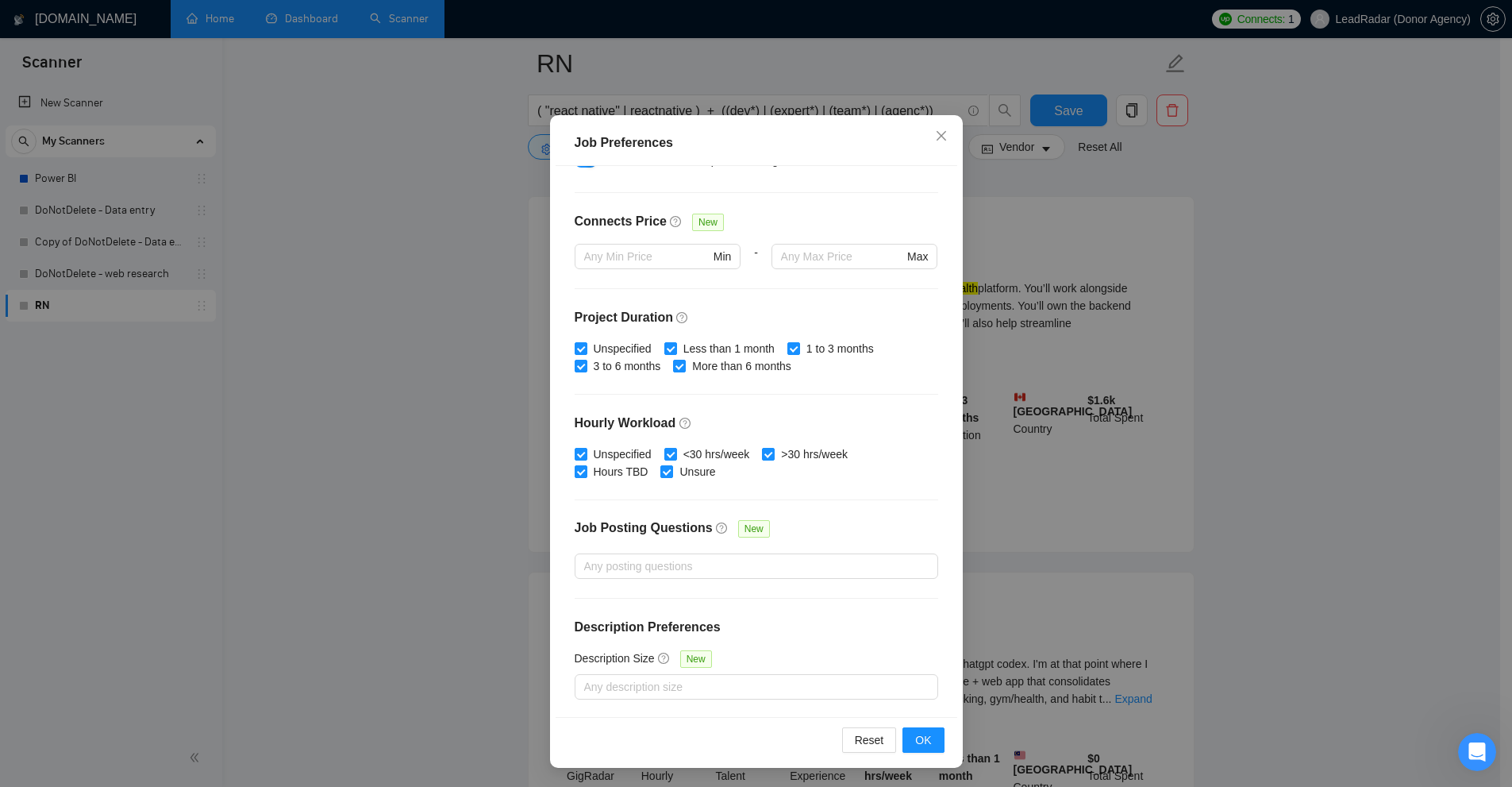
click at [795, 530] on div "Job Posting Questions New" at bounding box center [756, 536] width 364 height 34
click at [650, 562] on div at bounding box center [749, 566] width 339 height 19
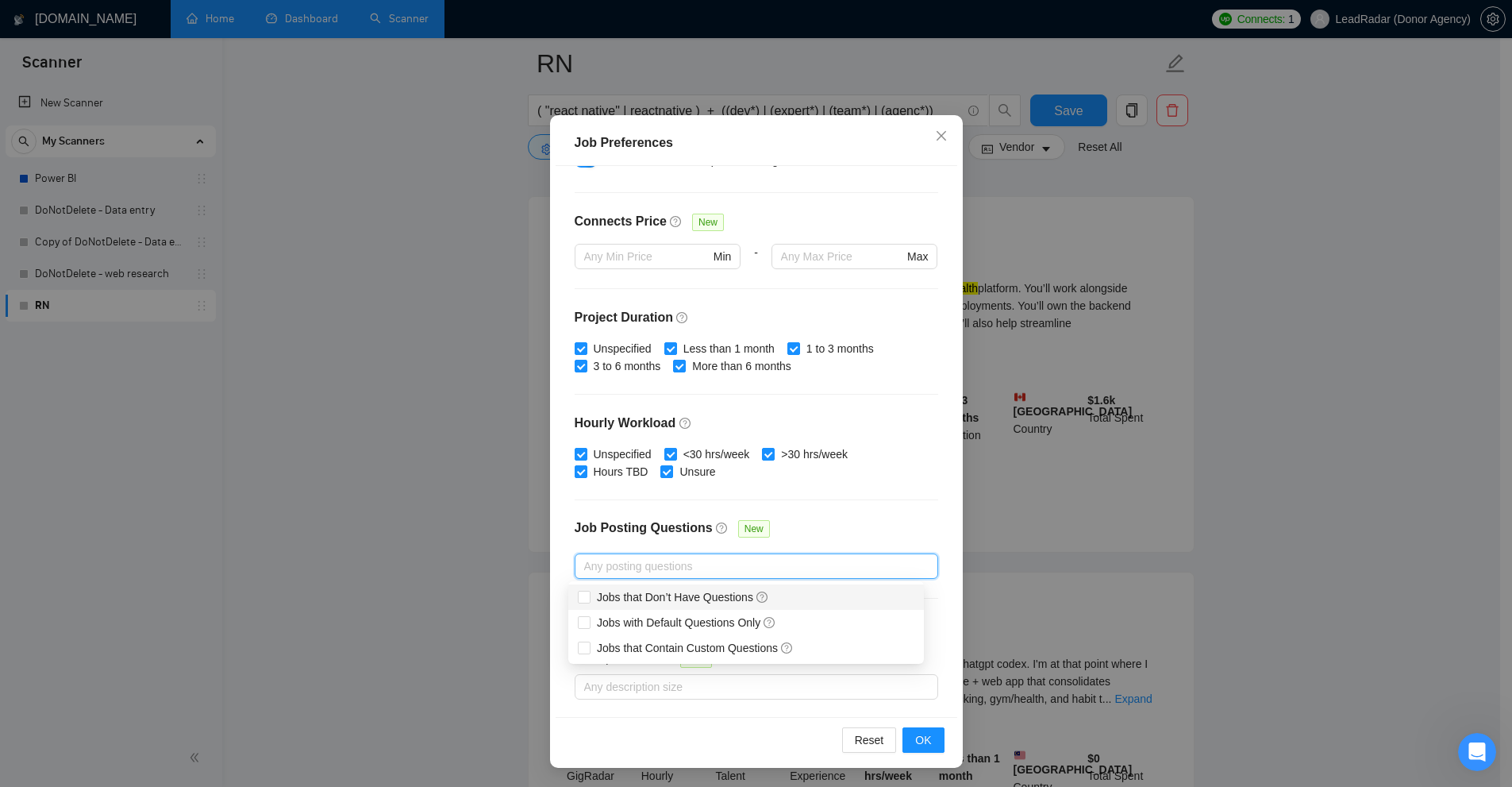
click at [820, 515] on div "Budget Project Type All Fixed Price Hourly Rate Fixed Price Budget $ 1000 Min -…" at bounding box center [756, 441] width 401 height 551
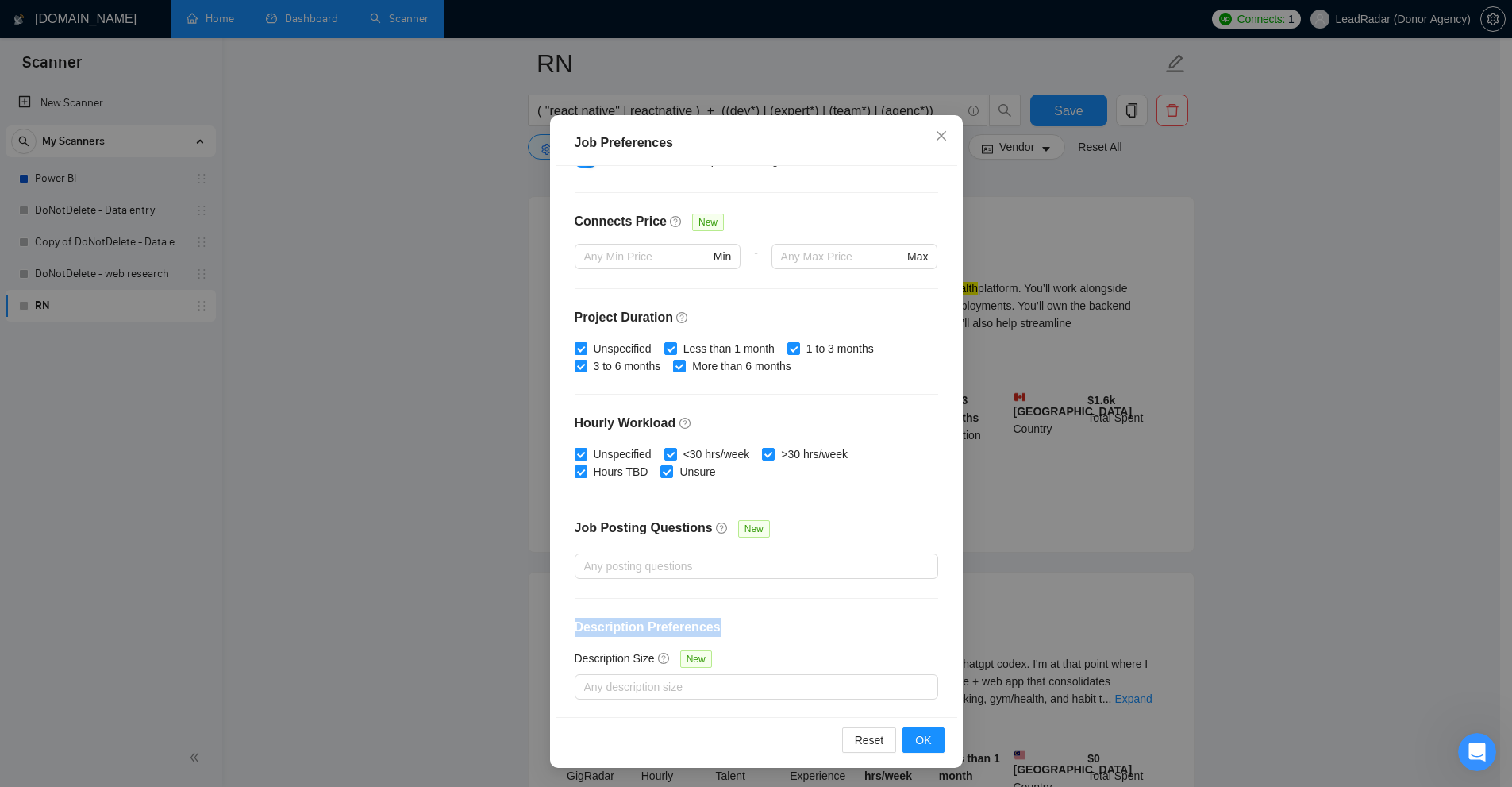
drag, startPoint x: 569, startPoint y: 634, endPoint x: 718, endPoint y: 626, distance: 149.2
click at [718, 626] on div "Budget Project Type All Fixed Price Hourly Rate Fixed Price Budget $ 1000 Min -…" at bounding box center [756, 441] width 401 height 551
click at [656, 690] on div at bounding box center [749, 687] width 339 height 19
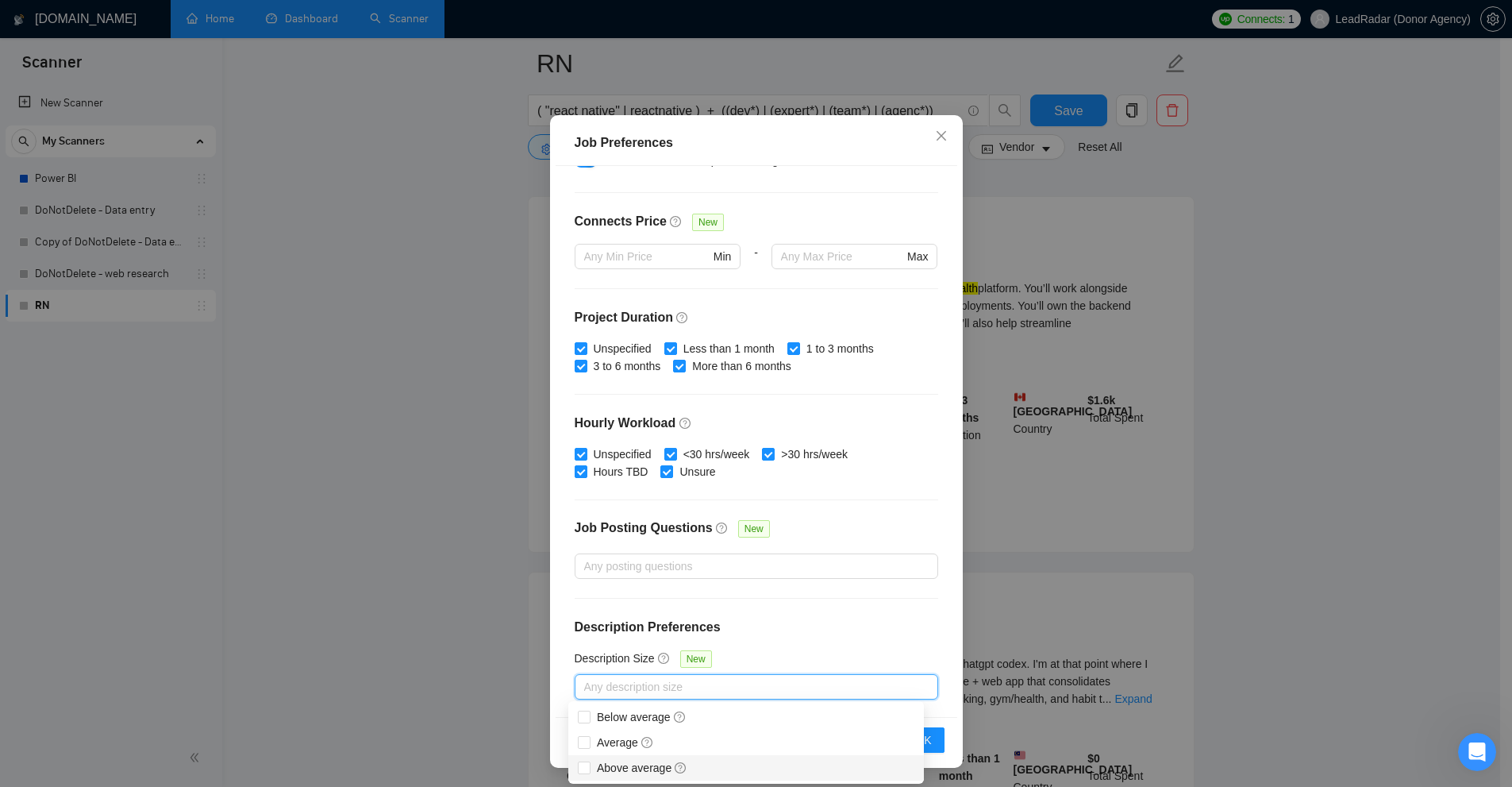
scroll to position [635, 0]
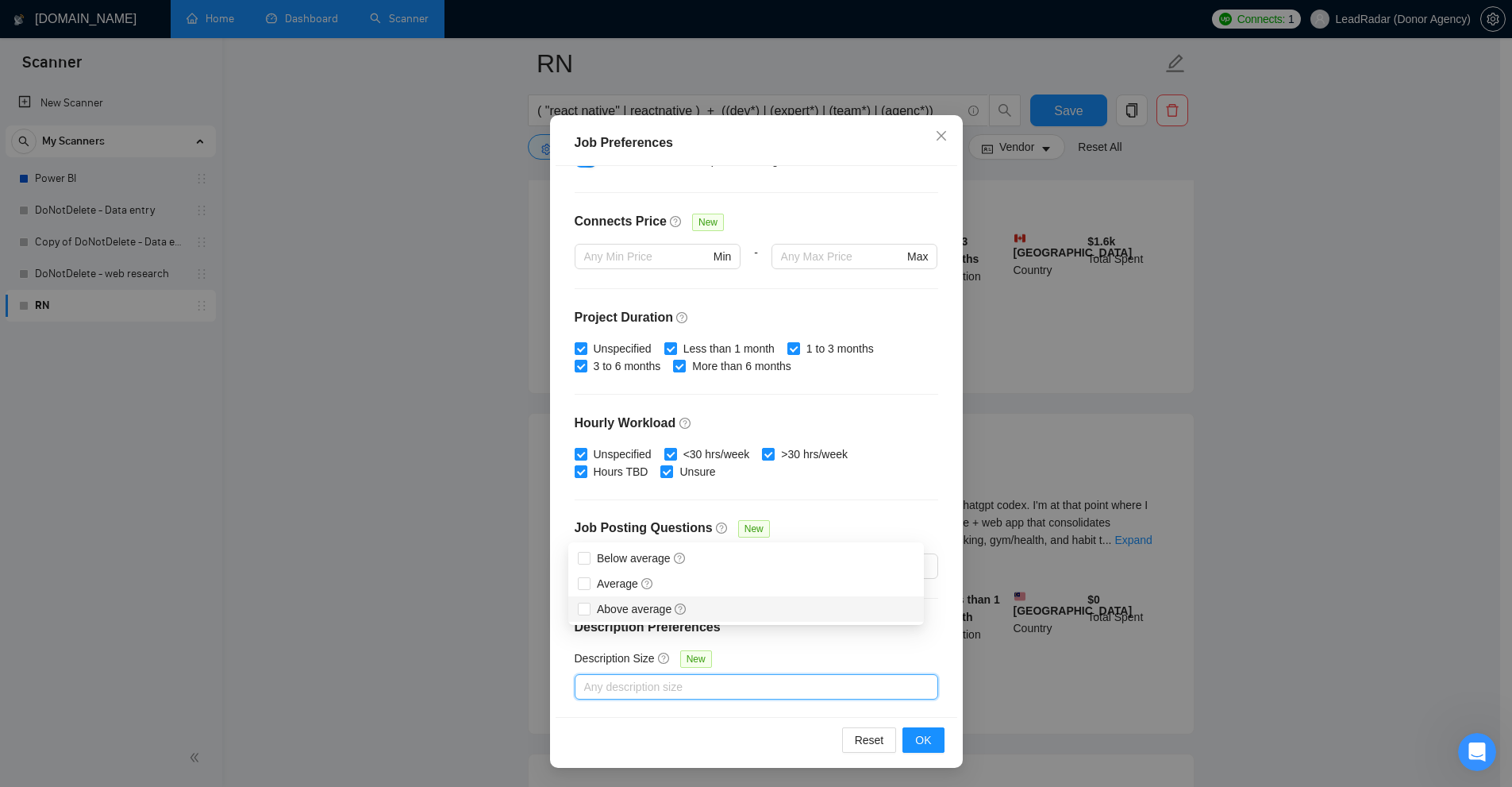
click at [741, 678] on div at bounding box center [749, 687] width 339 height 19
click at [728, 695] on div at bounding box center [749, 687] width 339 height 19
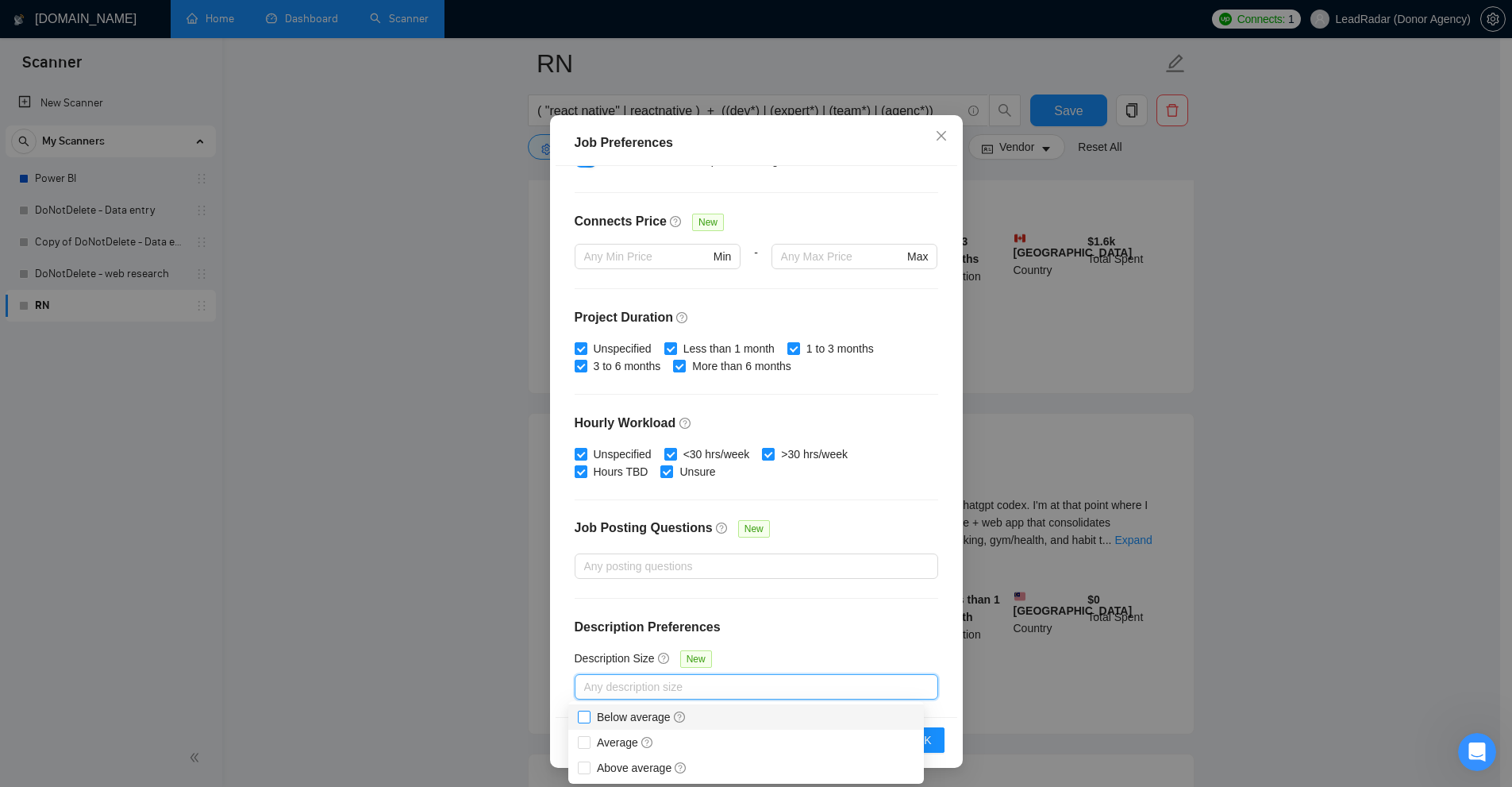
click at [587, 719] on input "Below average" at bounding box center [583, 715] width 11 height 11
click at [805, 628] on h4 "Description Preferences" at bounding box center [756, 628] width 364 height 19
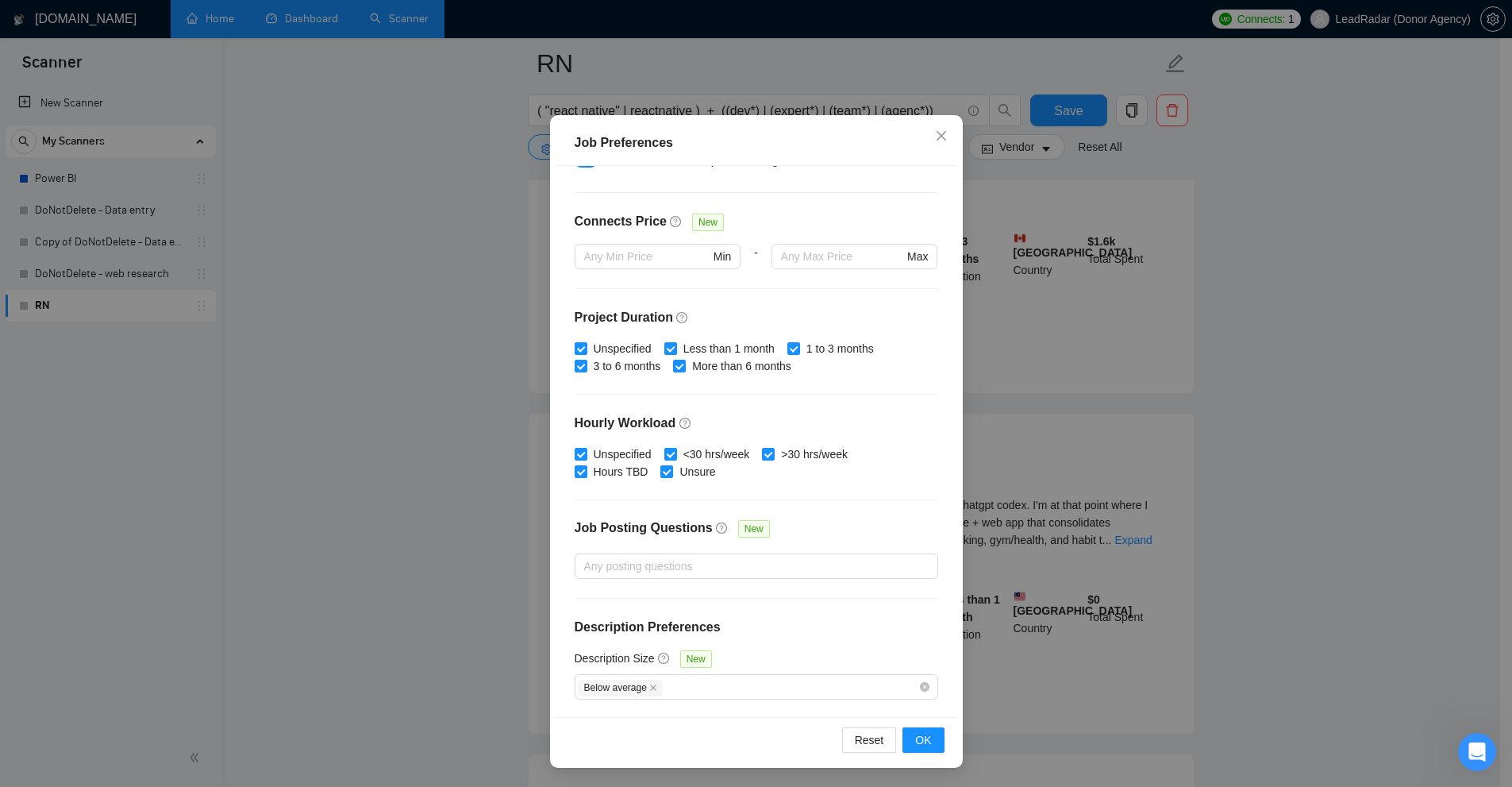
click at [1160, 488] on div "Job Preferences Budget Project Type All Fixed Price Hourly Rate Fixed Price Bud…" at bounding box center [756, 393] width 1512 height 787
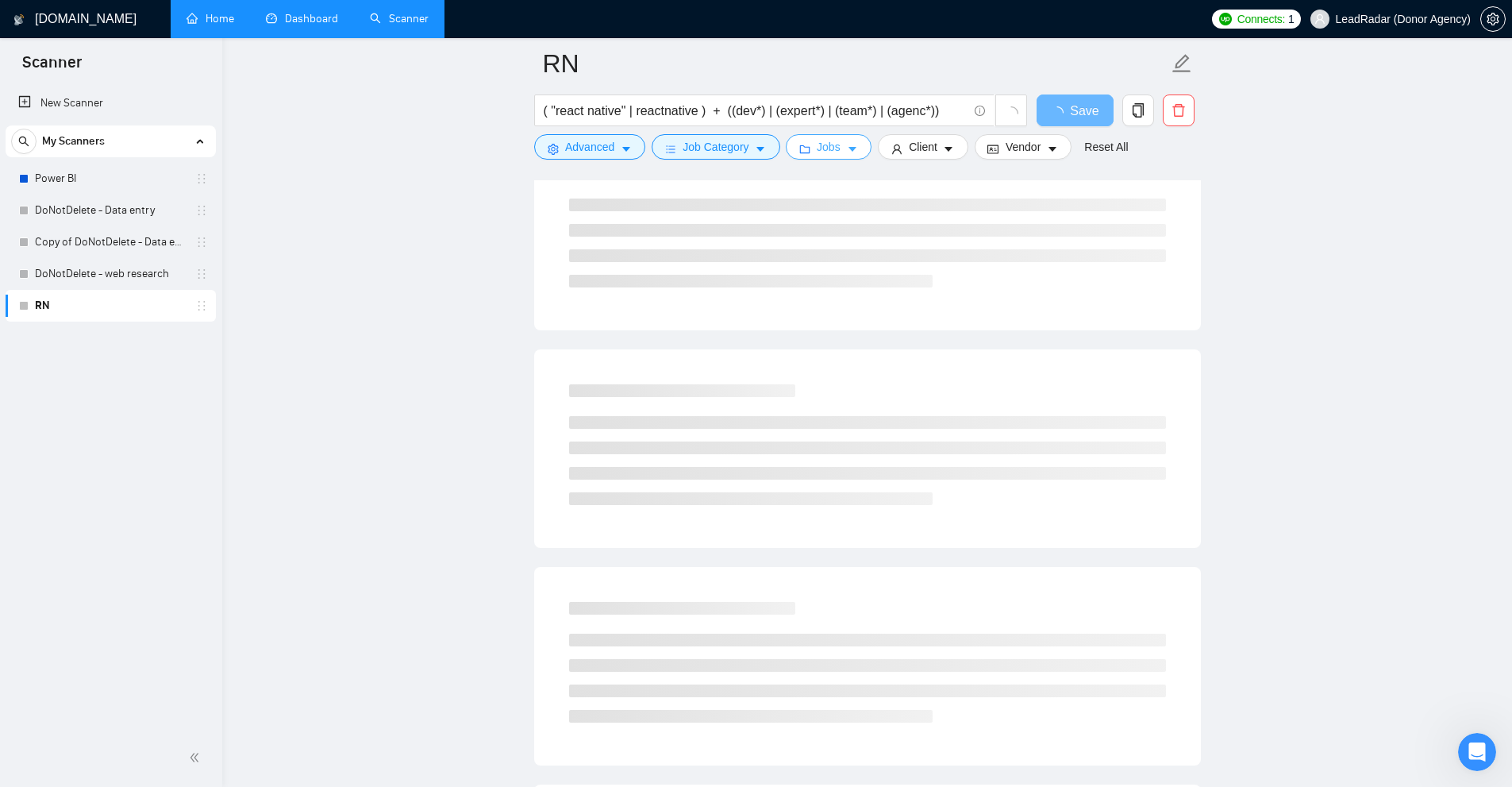
scroll to position [0, 0]
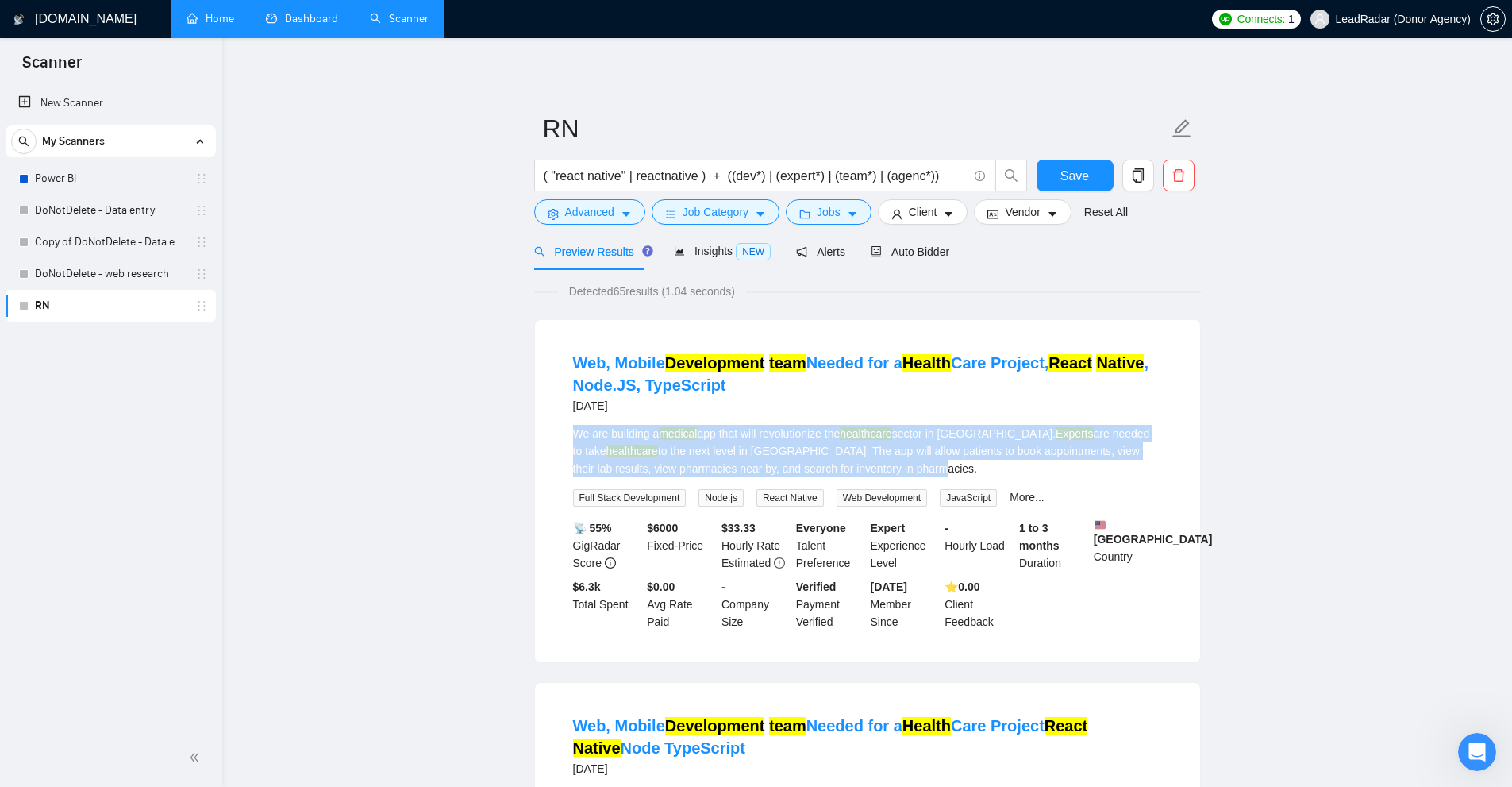
drag, startPoint x: 871, startPoint y: 466, endPoint x: 604, endPoint y: 435, distance: 268.8
click at [577, 437] on div "We are building a medical app that will revolutionize the healthcare sector in …" at bounding box center [867, 451] width 588 height 53
click at [613, 435] on div "We are building a medical app that will revolutionize the healthcare sector in …" at bounding box center [867, 451] width 588 height 53
drag, startPoint x: 733, startPoint y: 428, endPoint x: 818, endPoint y: 350, distance: 115.4
click at [925, 467] on li "Web, Mobile Development team Needed for a Health Care Project, React Native , N…" at bounding box center [868, 490] width 627 height 304
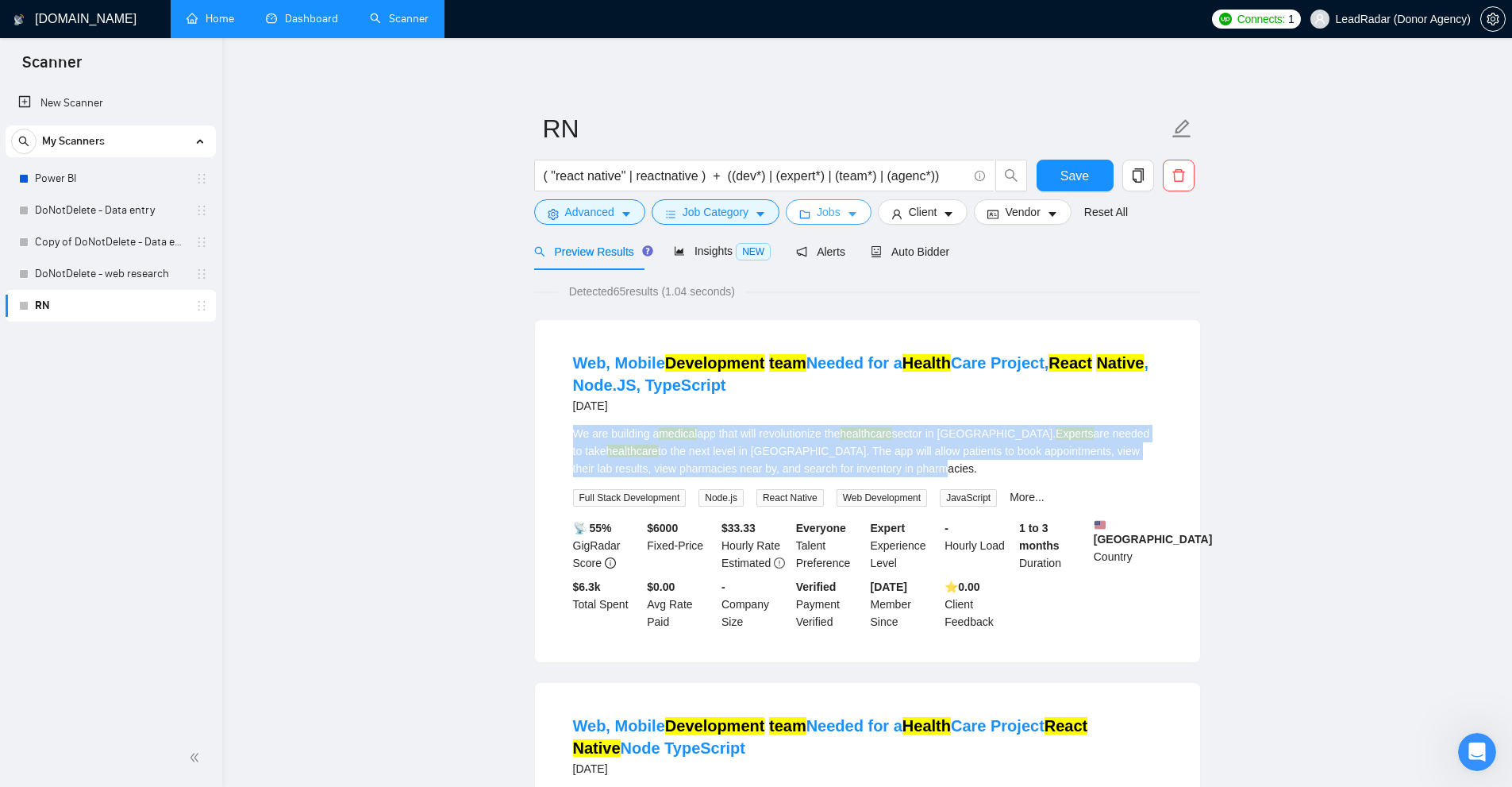
click at [812, 208] on button "Jobs" at bounding box center [828, 211] width 85 height 25
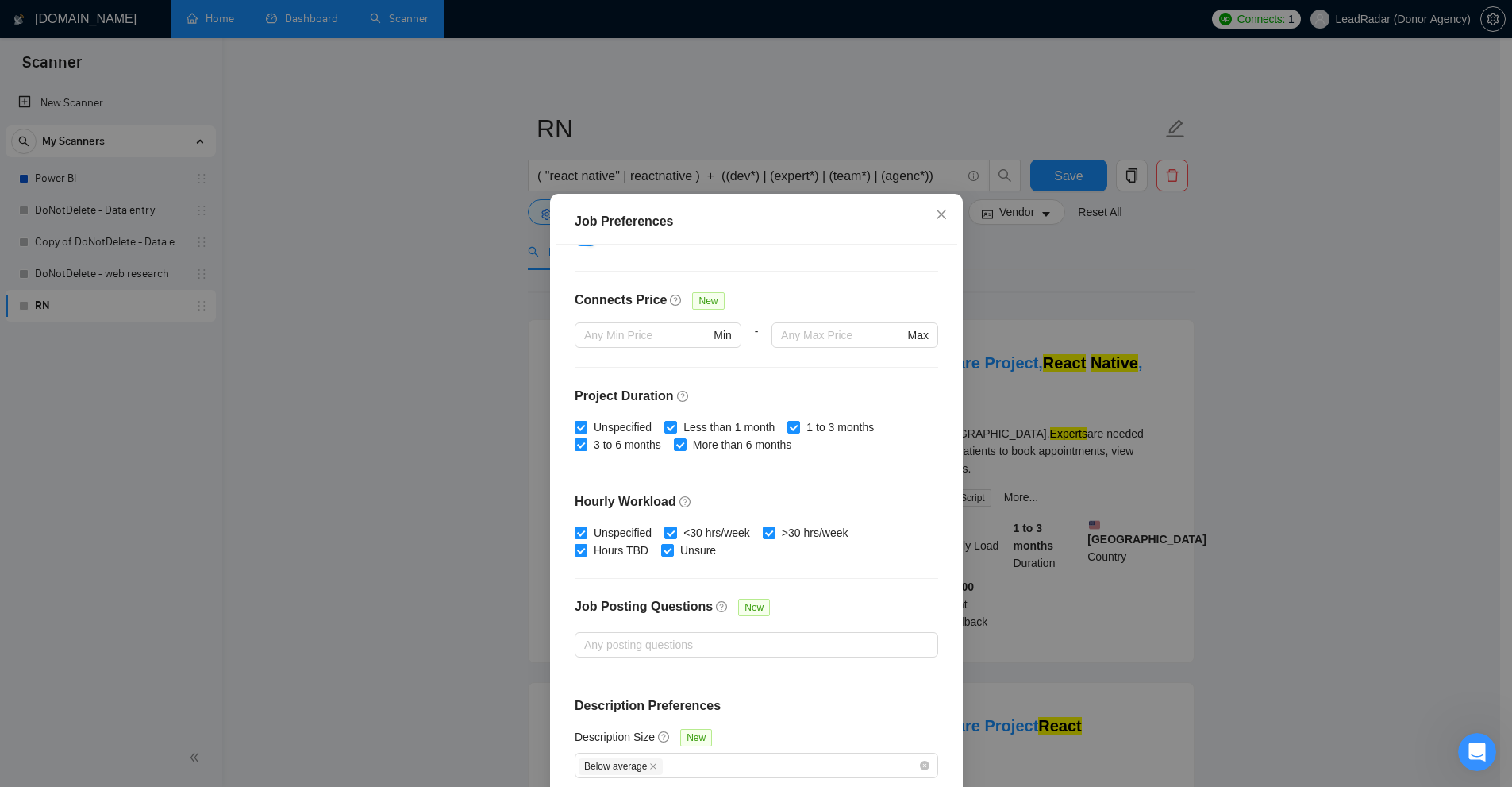
click at [1316, 419] on div "Job Preferences Budget Project Type All Fixed Price Hourly Rate Fixed Price Bud…" at bounding box center [756, 393] width 1512 height 787
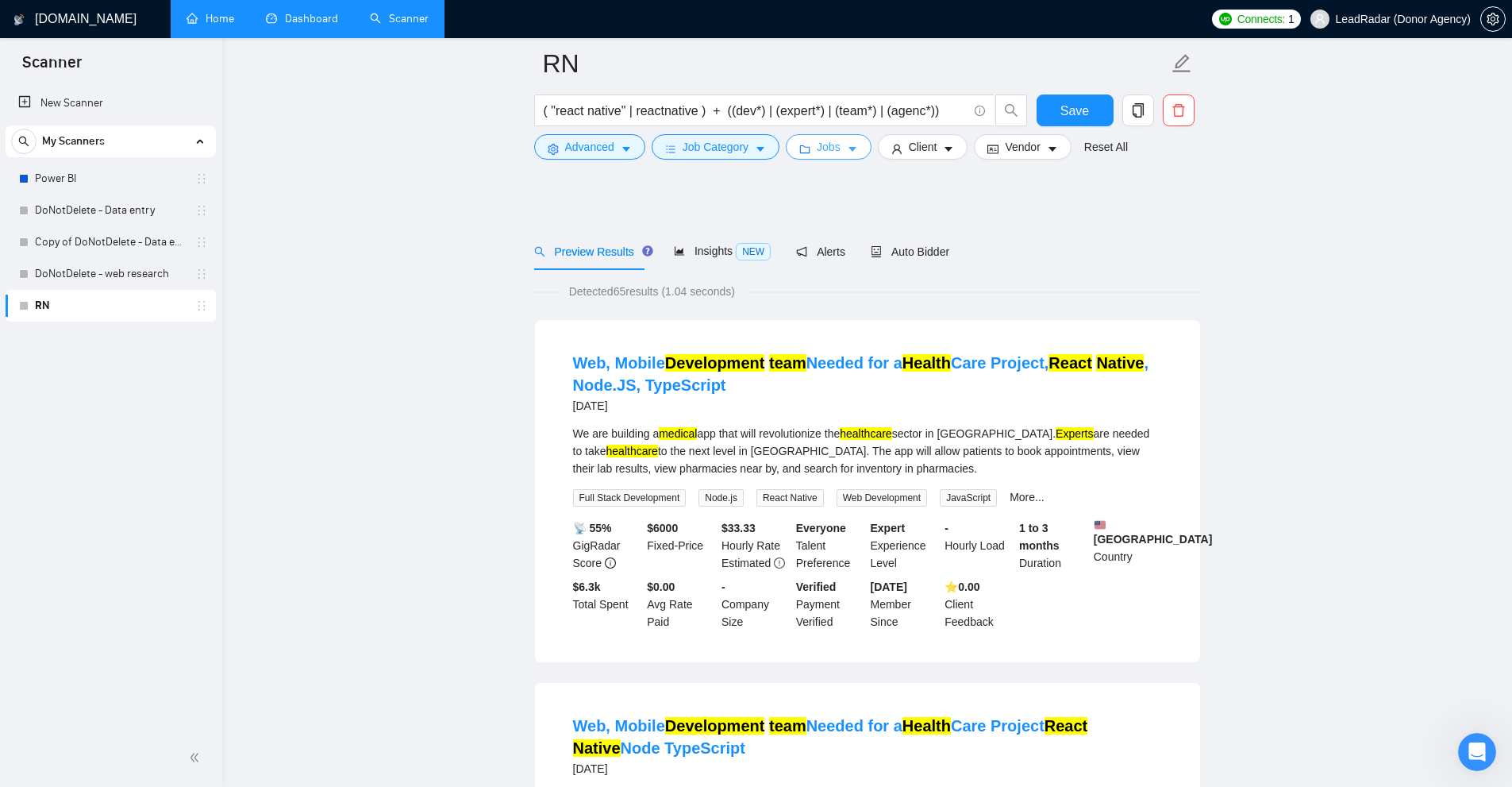
scroll to position [79, 0]
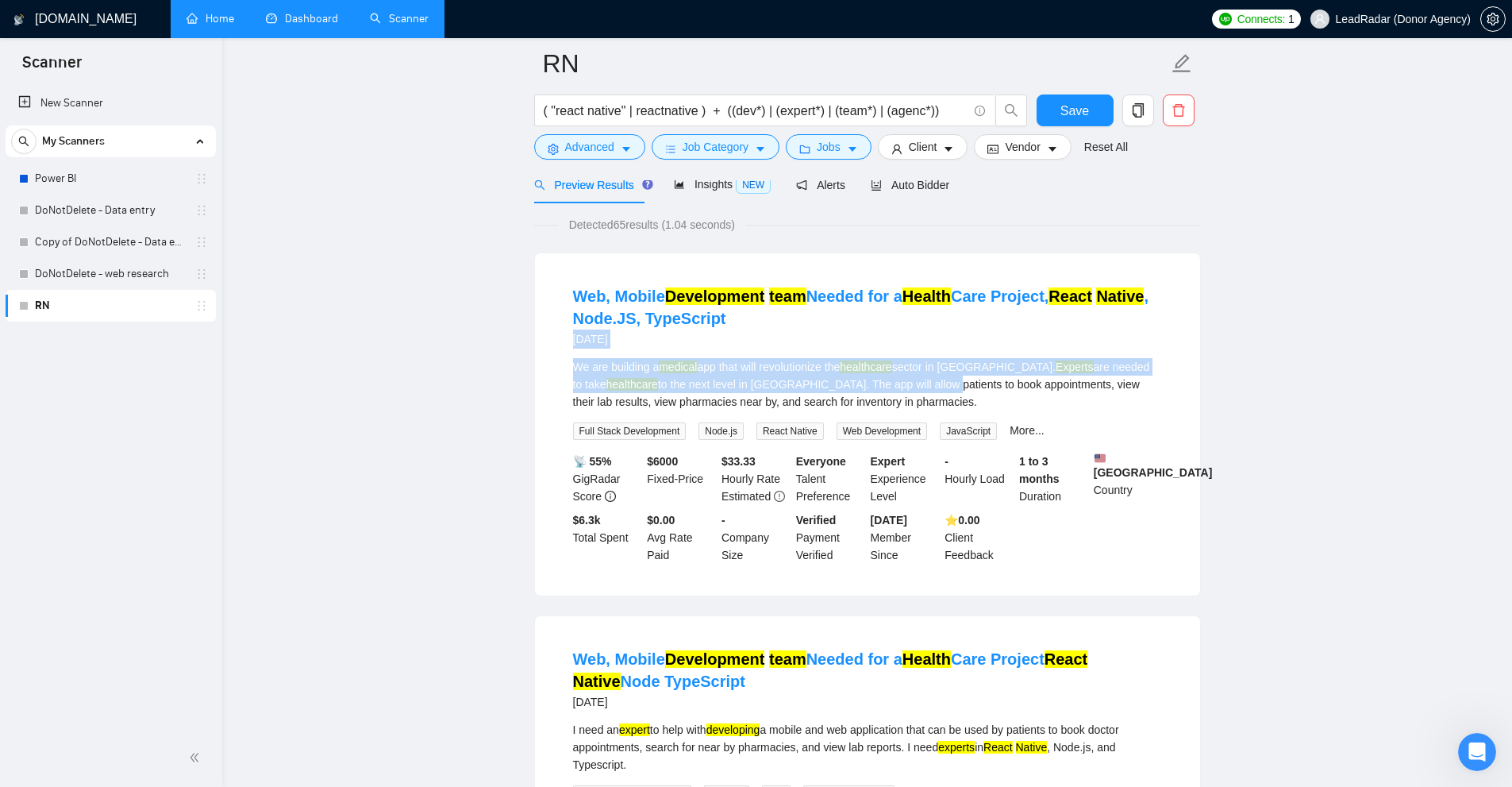
drag, startPoint x: 706, startPoint y: 378, endPoint x: 920, endPoint y: 393, distance: 214.5
click at [920, 393] on li "Web, Mobile Development team Needed for a Health Care Project, React Native , N…" at bounding box center [868, 424] width 627 height 304
click at [920, 393] on div "We are building a medical app that will revolutionize the healthcare sector in …" at bounding box center [867, 384] width 588 height 53
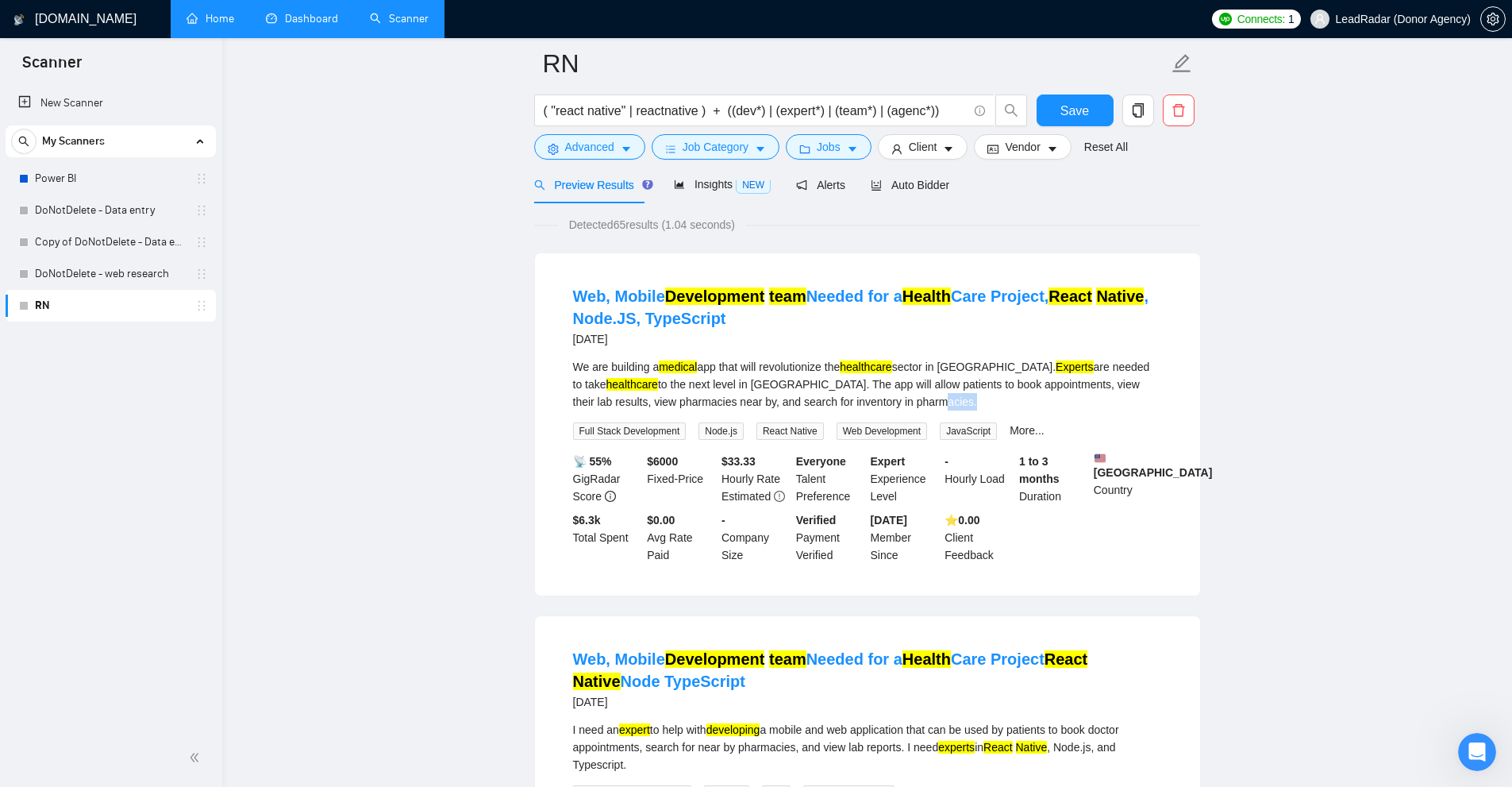
click at [920, 394] on div "We are building a medical app that will revolutionize the healthcare sector in …" at bounding box center [867, 384] width 588 height 53
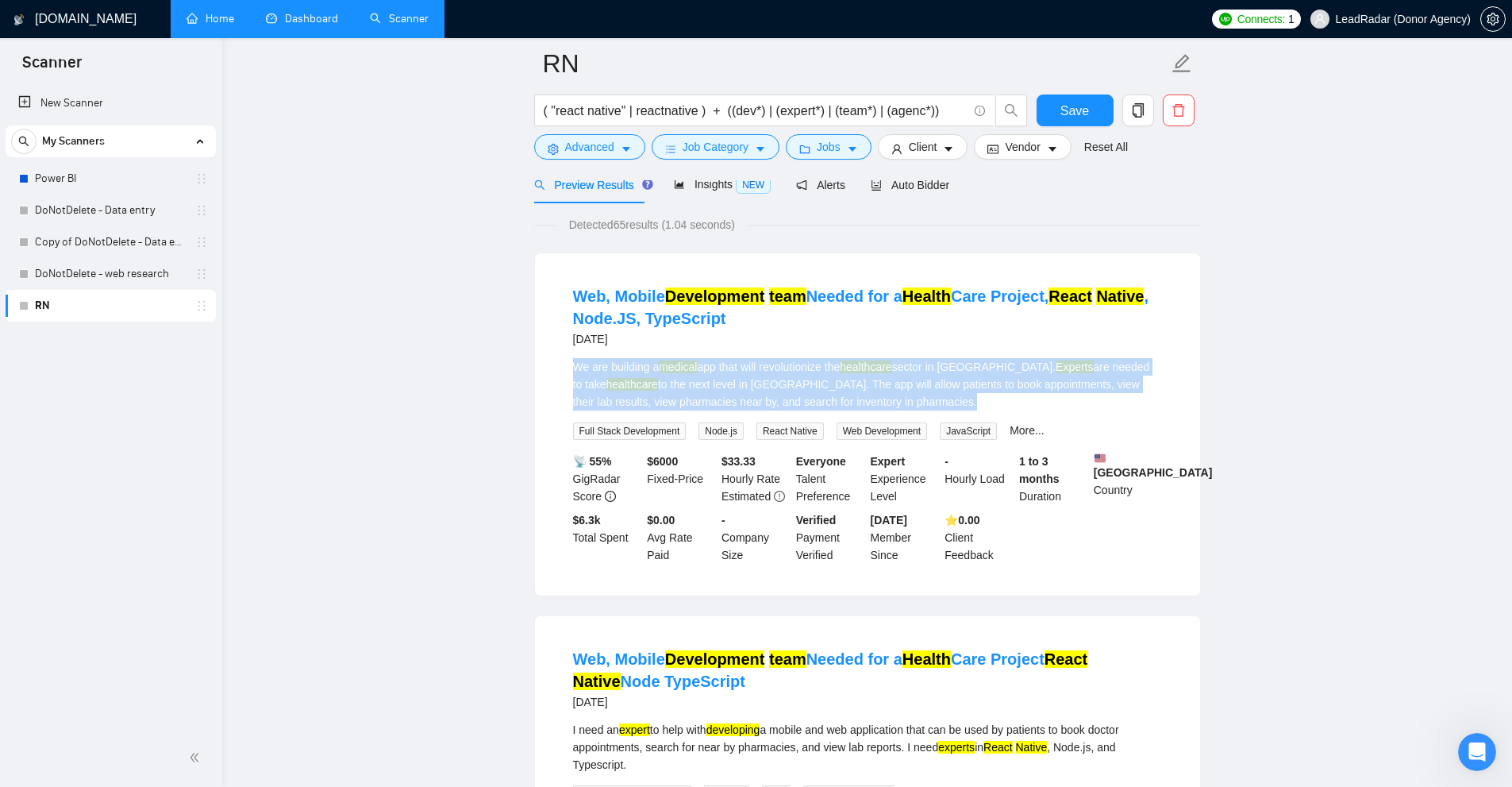
drag, startPoint x: 920, startPoint y: 394, endPoint x: 641, endPoint y: 378, distance: 279.5
click at [641, 378] on div "We are building a medical app that will revolutionize the healthcare sector in …" at bounding box center [867, 384] width 588 height 53
click at [644, 377] on div "We are building a medical app that will revolutionize the healthcare sector in …" at bounding box center [867, 384] width 588 height 53
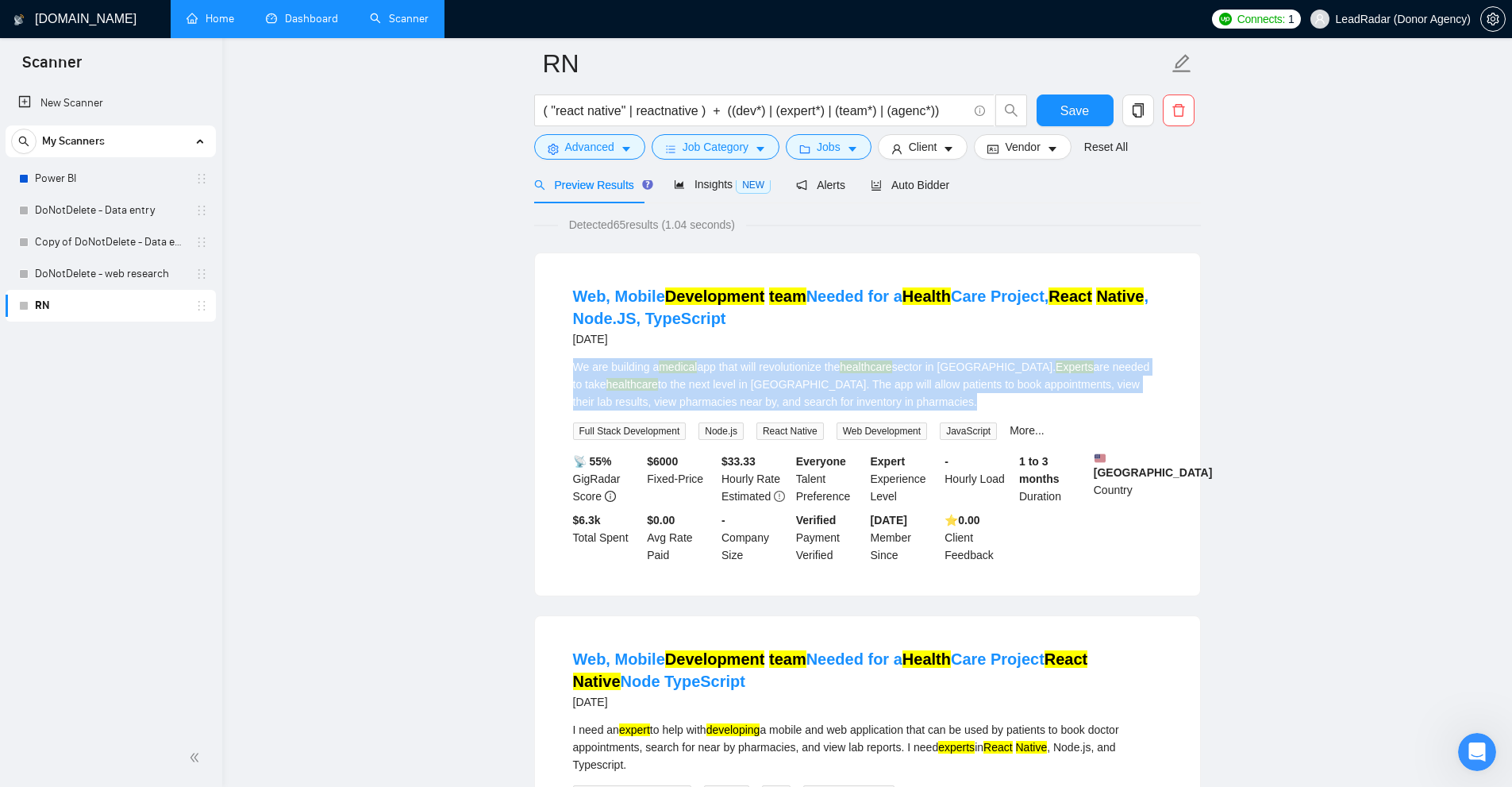
click at [931, 368] on div "We are building a medical app that will revolutionize the healthcare sector in …" at bounding box center [867, 384] width 588 height 53
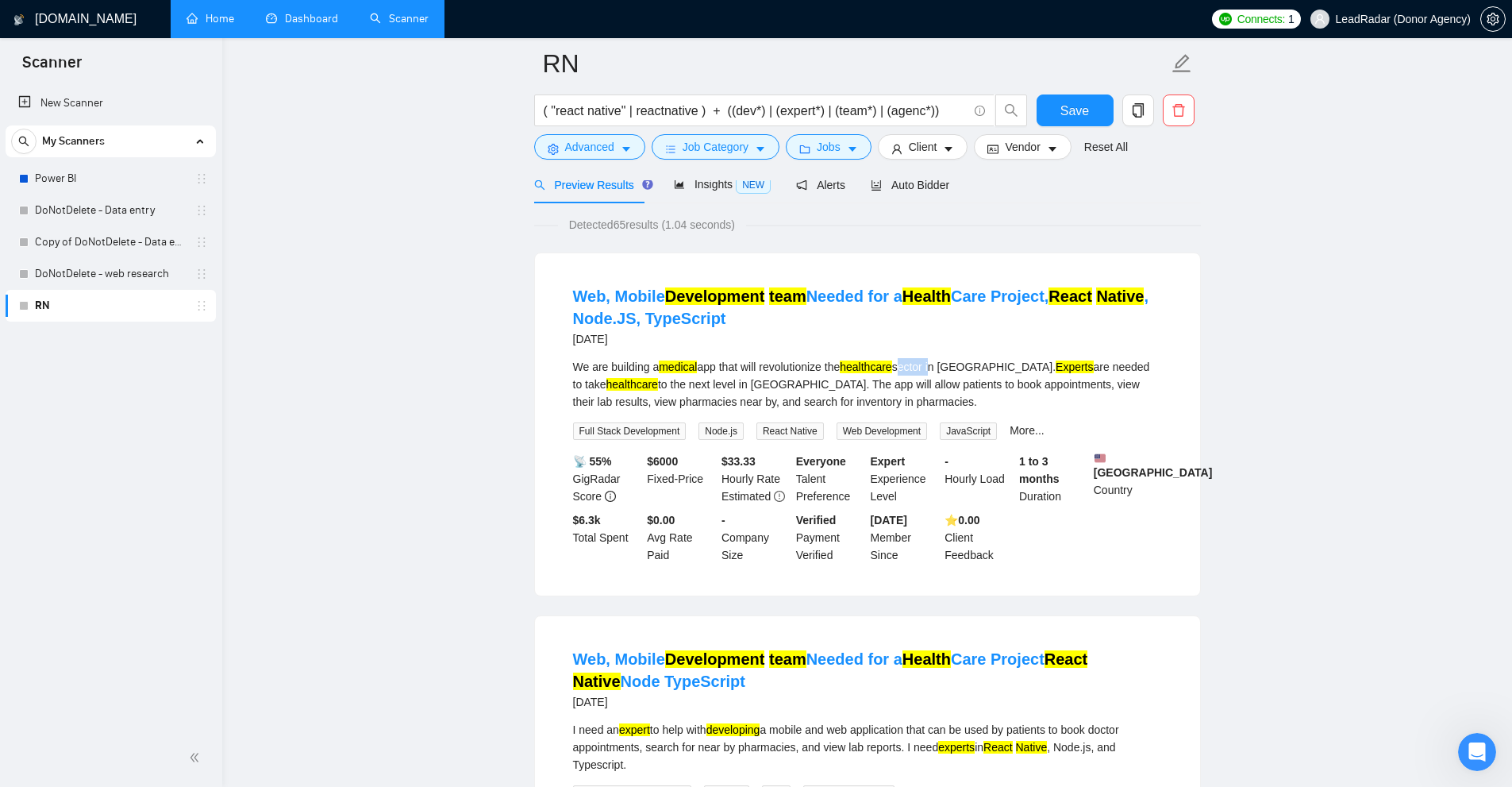
click at [931, 368] on div "We are building a medical app that will revolutionize the healthcare sector in …" at bounding box center [867, 384] width 588 height 53
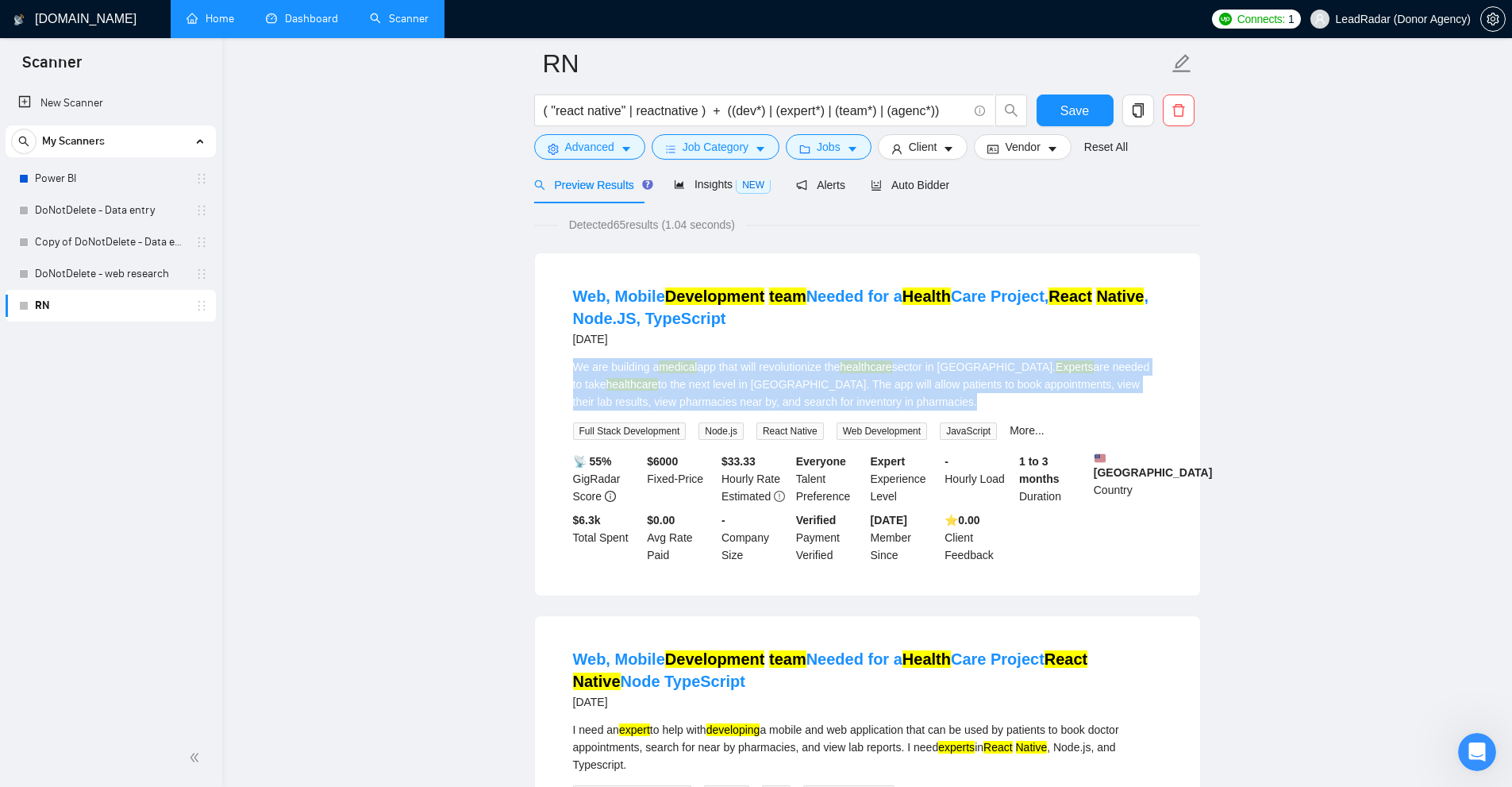
click at [931, 368] on div "We are building a medical app that will revolutionize the healthcare sector in …" at bounding box center [867, 384] width 588 height 53
click at [846, 370] on div "We are building a medical app that will revolutionize the healthcare sector in …" at bounding box center [867, 384] width 588 height 53
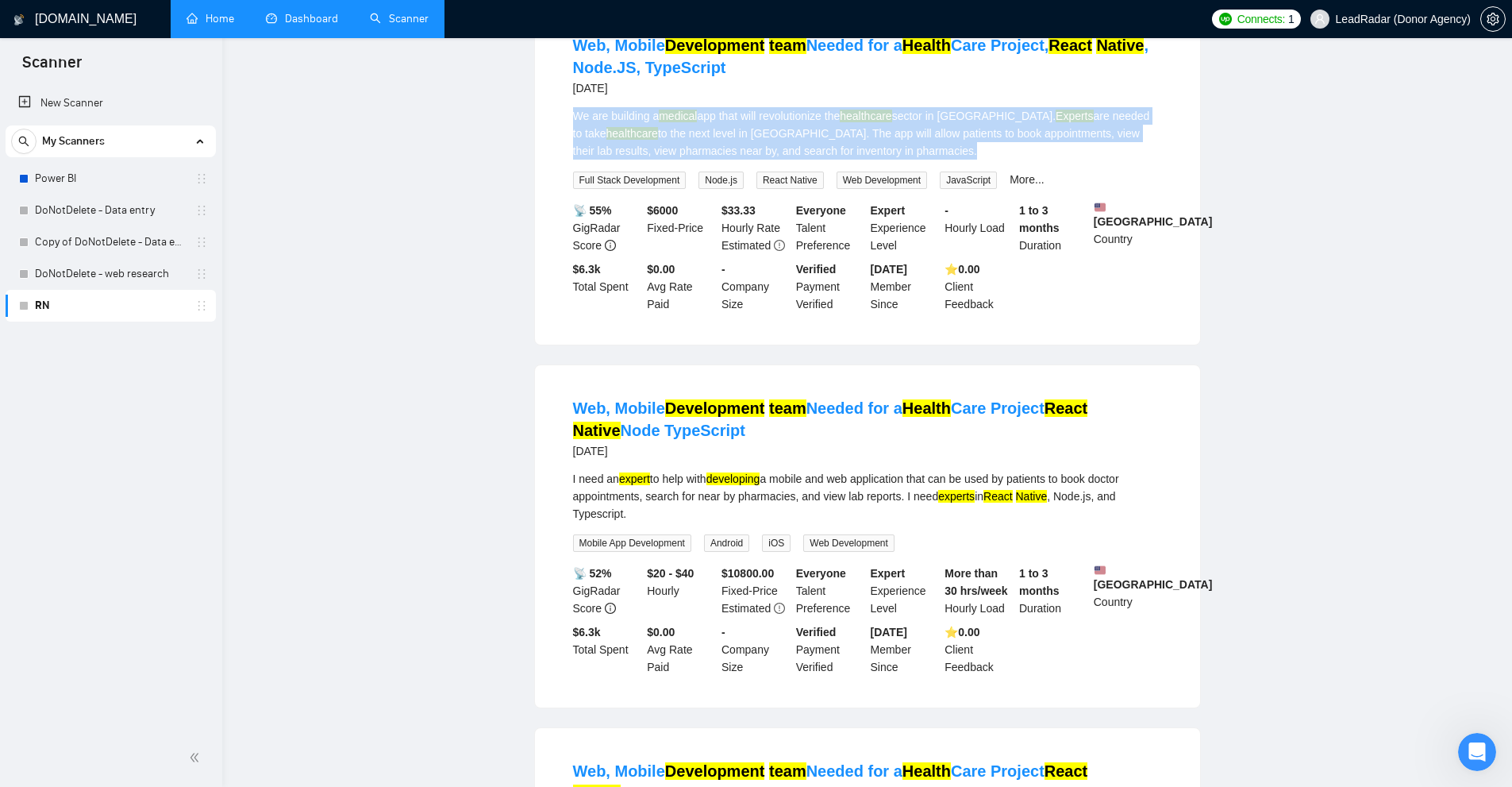
scroll to position [0, 0]
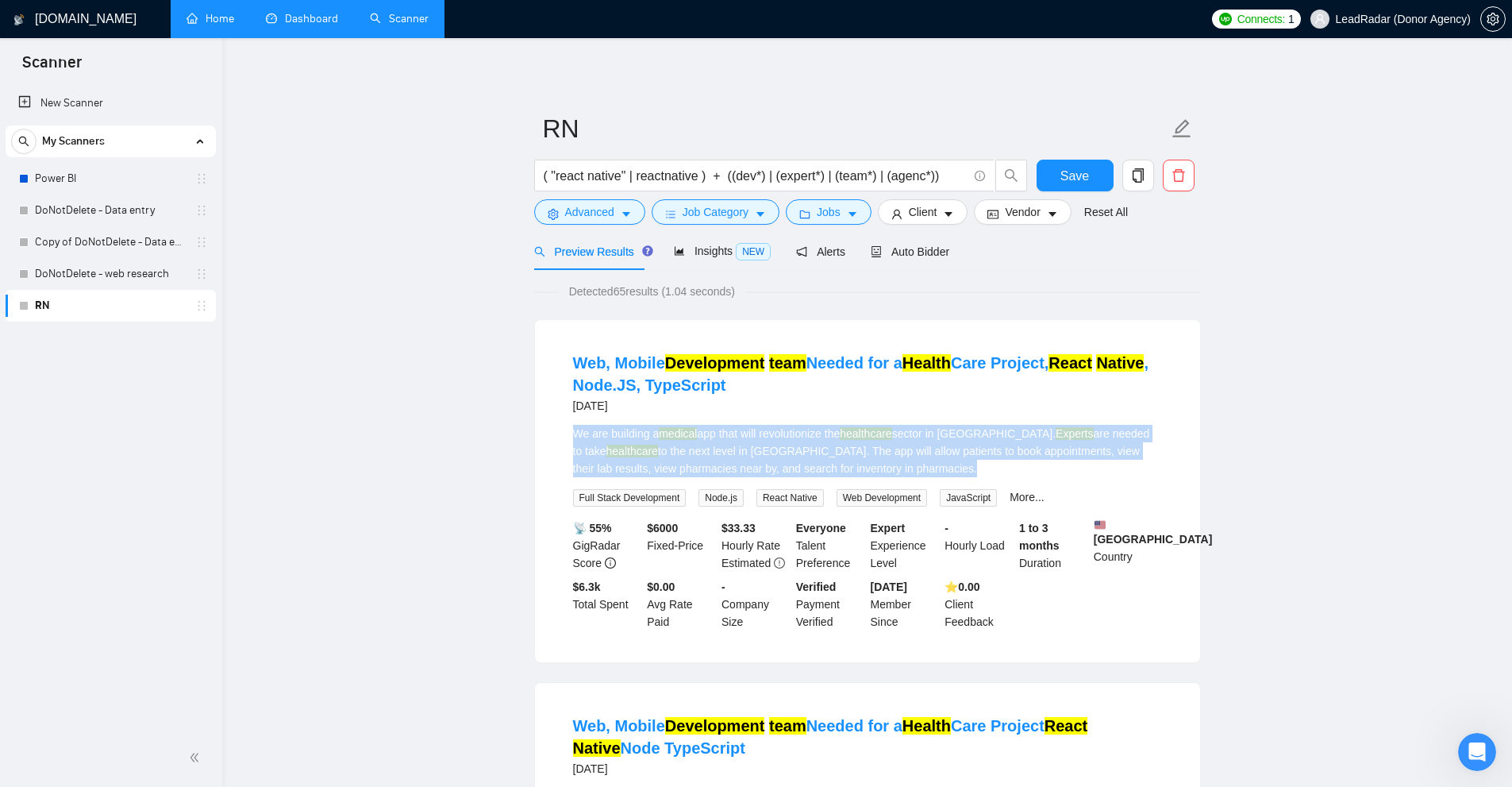
click at [980, 445] on div "We are building a medical app that will revolutionize the healthcare sector in …" at bounding box center [867, 451] width 588 height 53
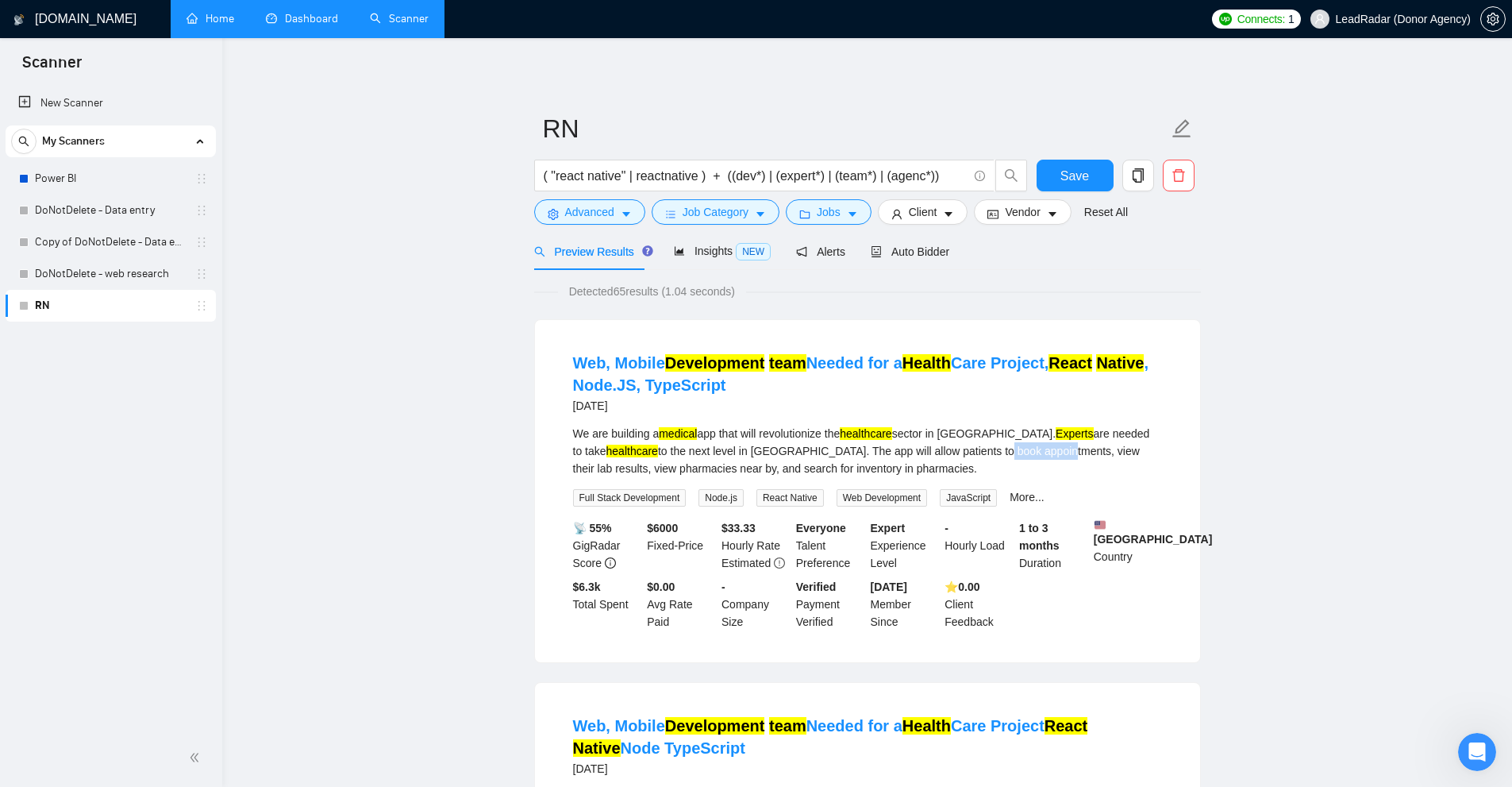
click at [980, 445] on div "We are building a medical app that will revolutionize the healthcare sector in …" at bounding box center [867, 451] width 588 height 53
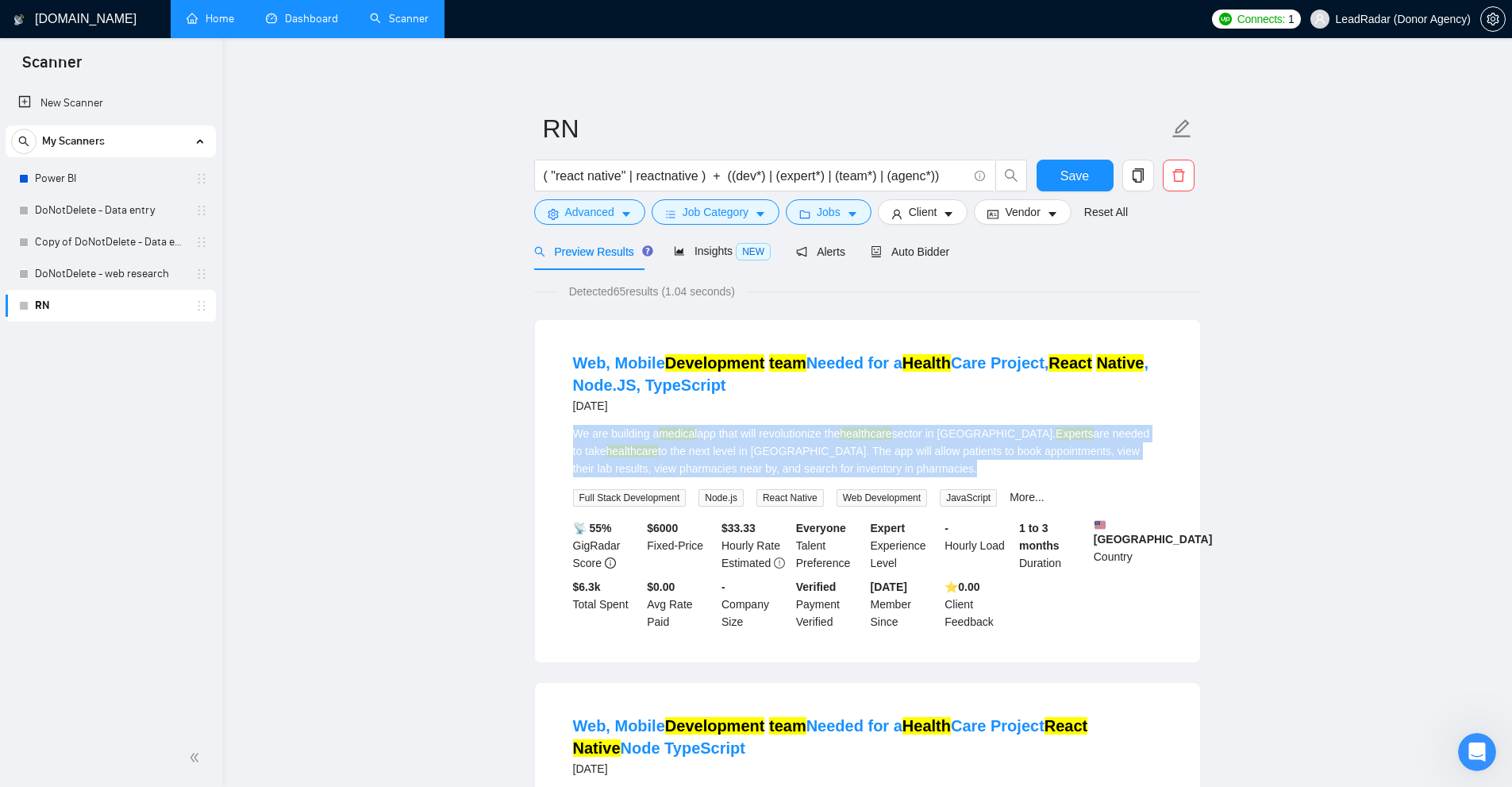
click at [980, 445] on div "We are building a medical app that will revolutionize the healthcare sector in …" at bounding box center [867, 451] width 588 height 53
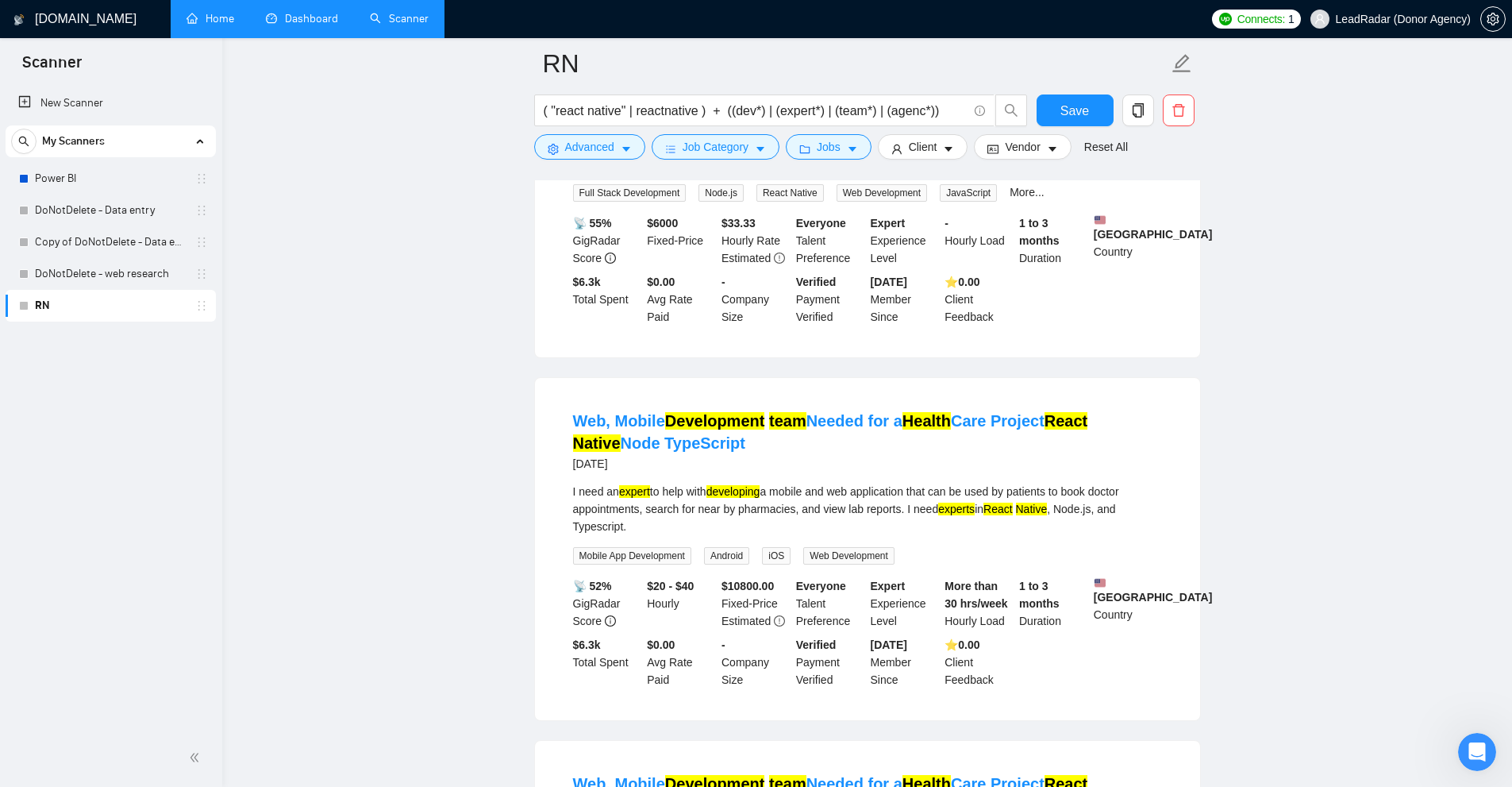
scroll to position [79, 0]
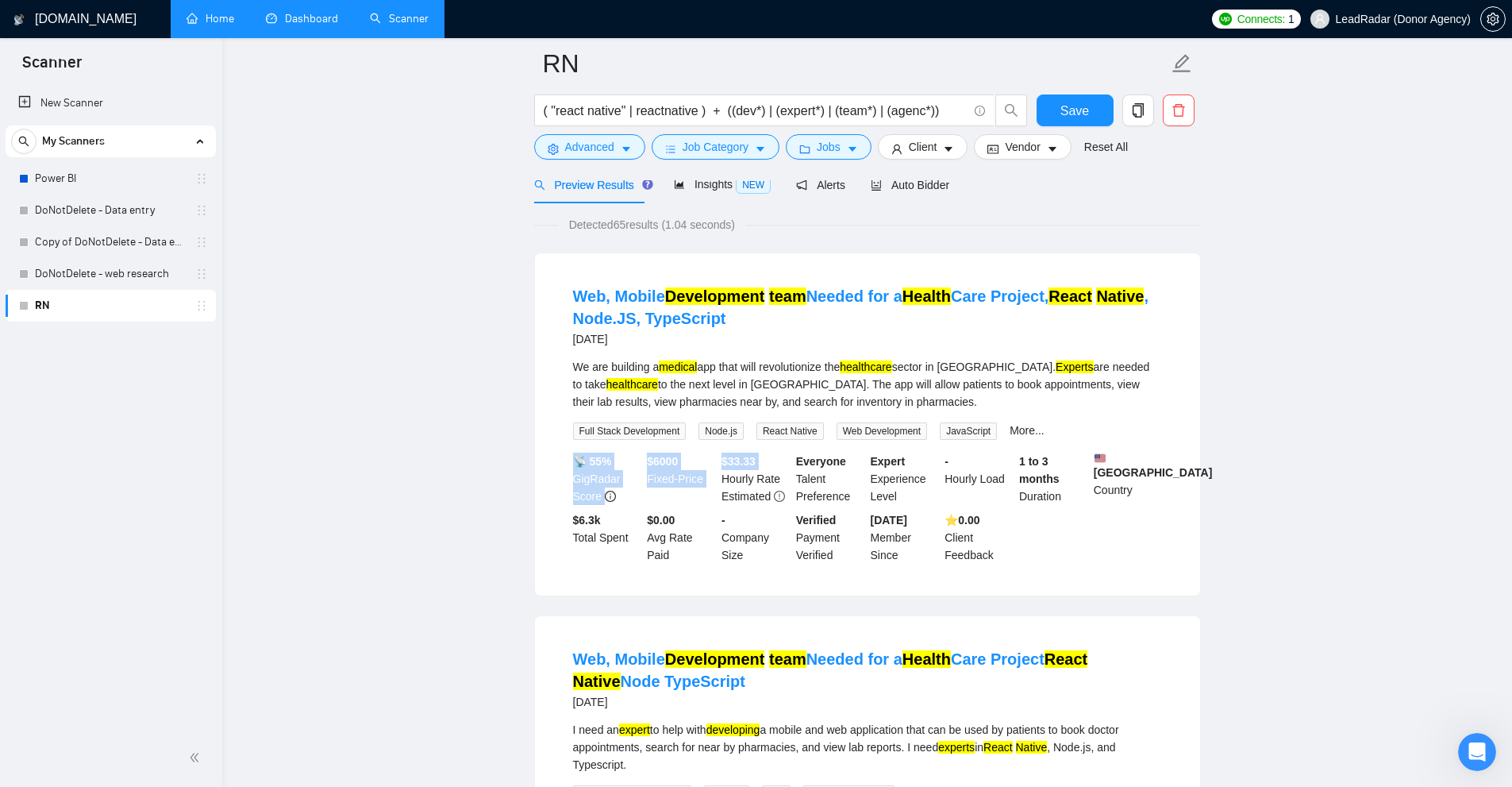
drag, startPoint x: 643, startPoint y: 461, endPoint x: 726, endPoint y: 478, distance: 84.7
click at [720, 479] on div "📡 55% GigRadar Score $ 6000 Fixed-Price $ 33.33 Hourly Rate Estimated Everyone …" at bounding box center [867, 508] width 595 height 111
click at [759, 478] on div "$ 33.33 Hourly Rate Estimated" at bounding box center [756, 478] width 75 height 53
drag, startPoint x: 643, startPoint y: 457, endPoint x: 680, endPoint y: 459, distance: 37.1
click at [682, 459] on div "📡 55% GigRadar Score $ 6000 Fixed-Price $ 33.33 Hourly Rate Estimated Everyone …" at bounding box center [867, 508] width 595 height 111
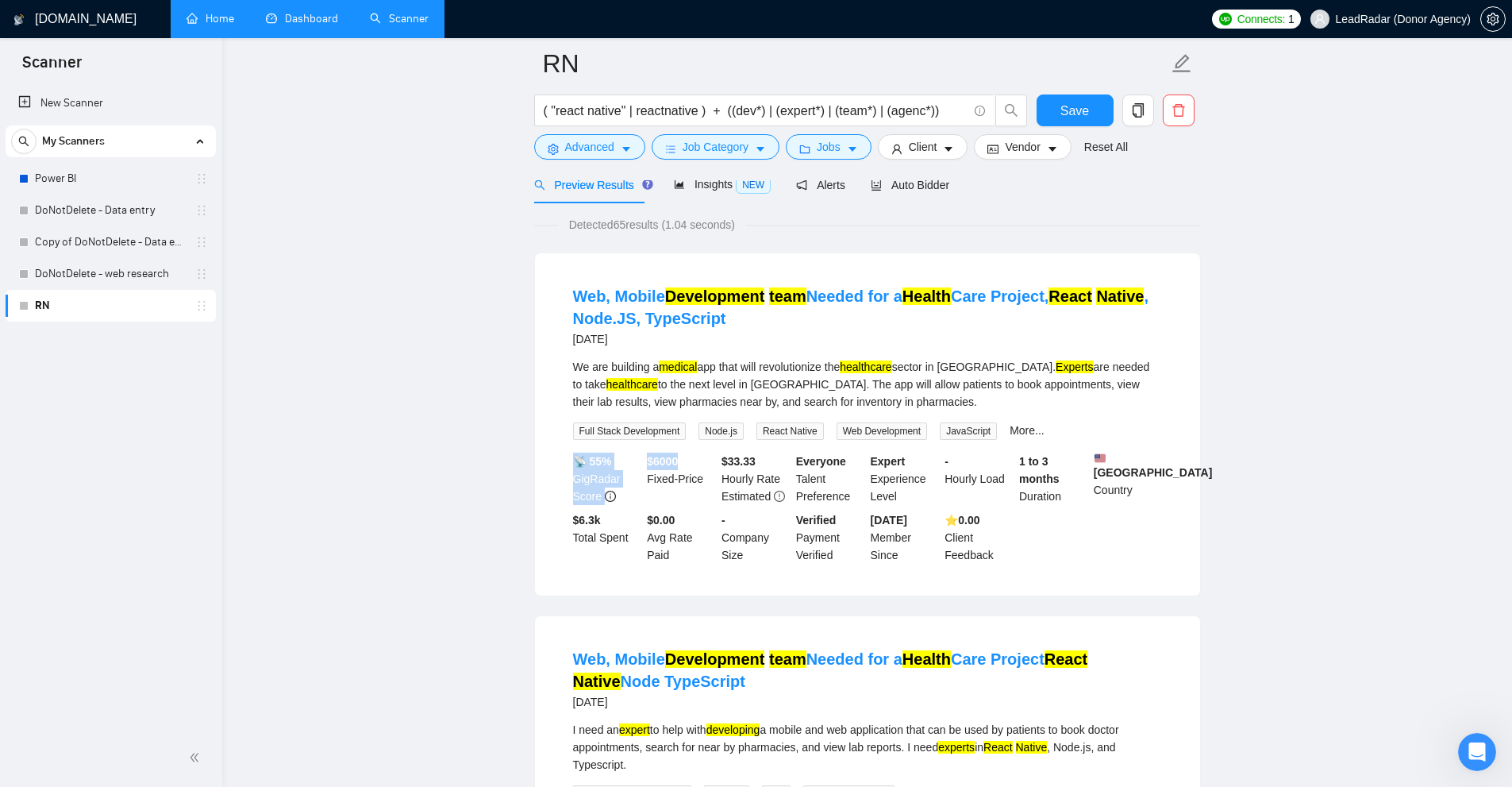
click at [680, 459] on div "$ 6000 Fixed-Price" at bounding box center [681, 478] width 75 height 53
click at [1182, 484] on div "Web, Mobile Development team Needed for a Health Care Project, React Native , N…" at bounding box center [868, 424] width 665 height 342
click at [672, 365] on mark "medical" at bounding box center [678, 366] width 38 height 13
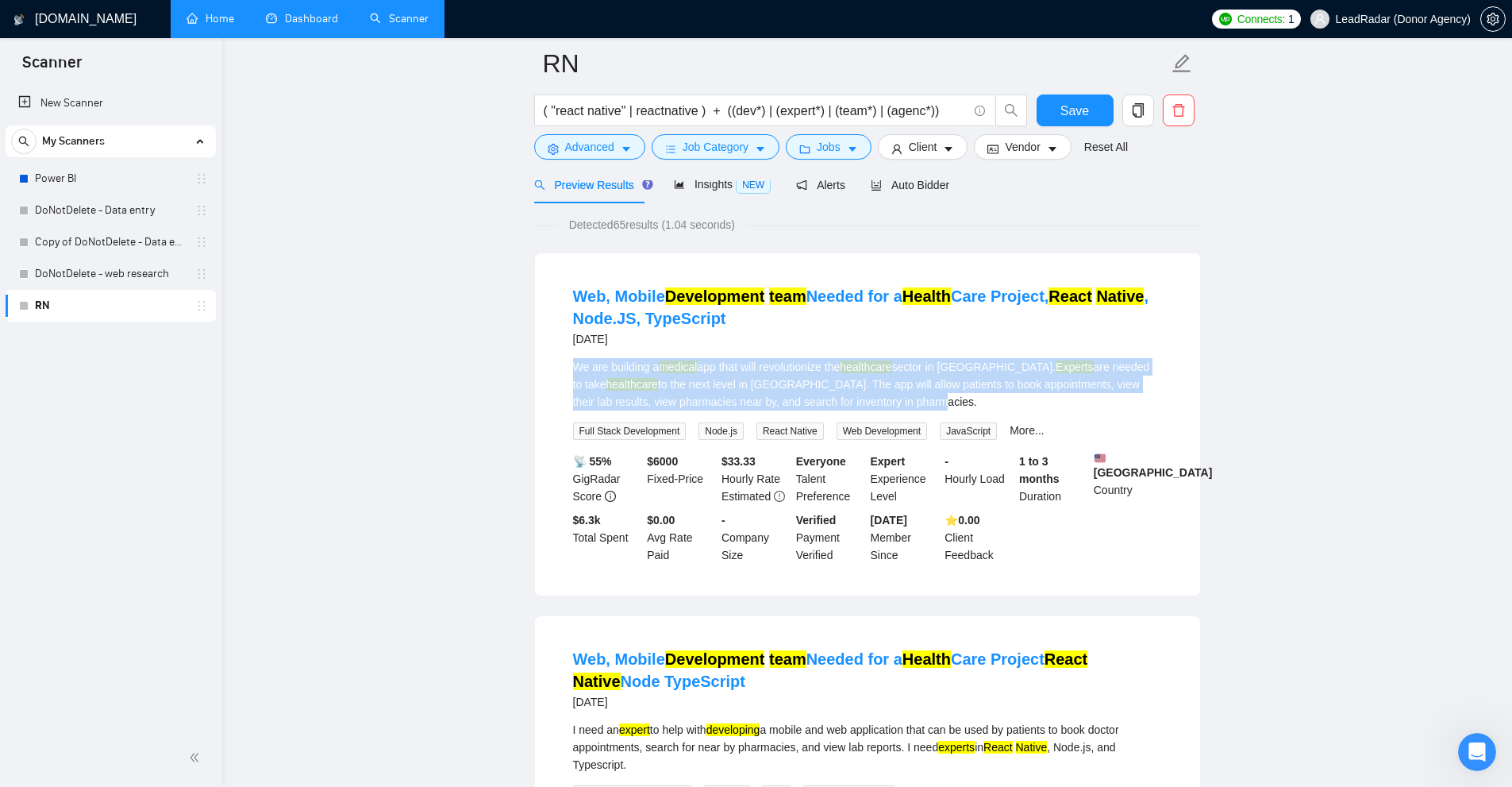
drag, startPoint x: 663, startPoint y: 365, endPoint x: 945, endPoint y: 404, distance: 284.7
click at [945, 404] on li "Web, Mobile Development team Needed for a Health Care Project, React Native , N…" at bounding box center [868, 424] width 627 height 304
click at [945, 404] on div "We are building a medical app that will revolutionize the healthcare sector in …" at bounding box center [867, 384] width 588 height 53
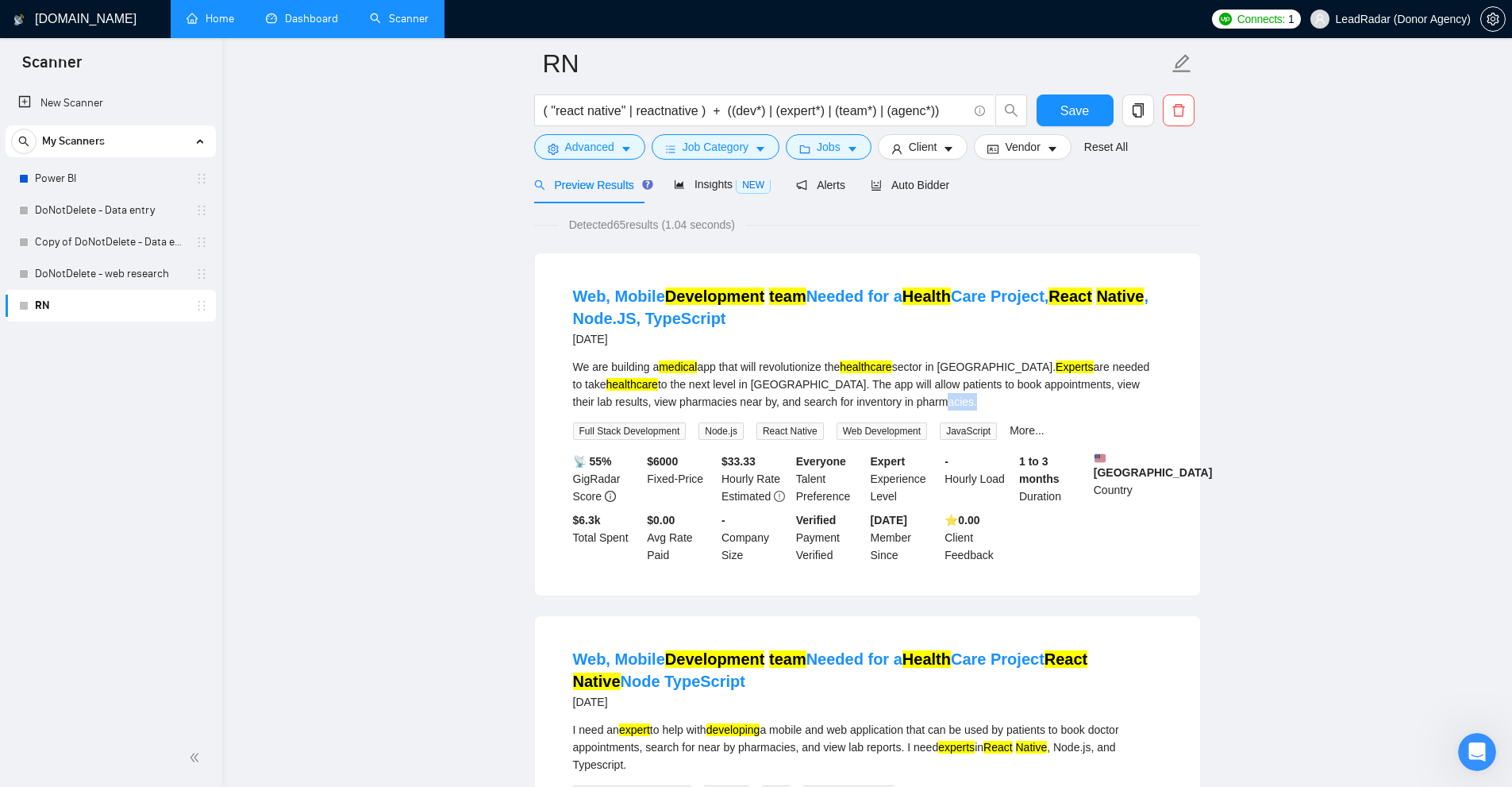
click at [945, 404] on div "We are building a medical app that will revolutionize the healthcare sector in …" at bounding box center [867, 384] width 588 height 53
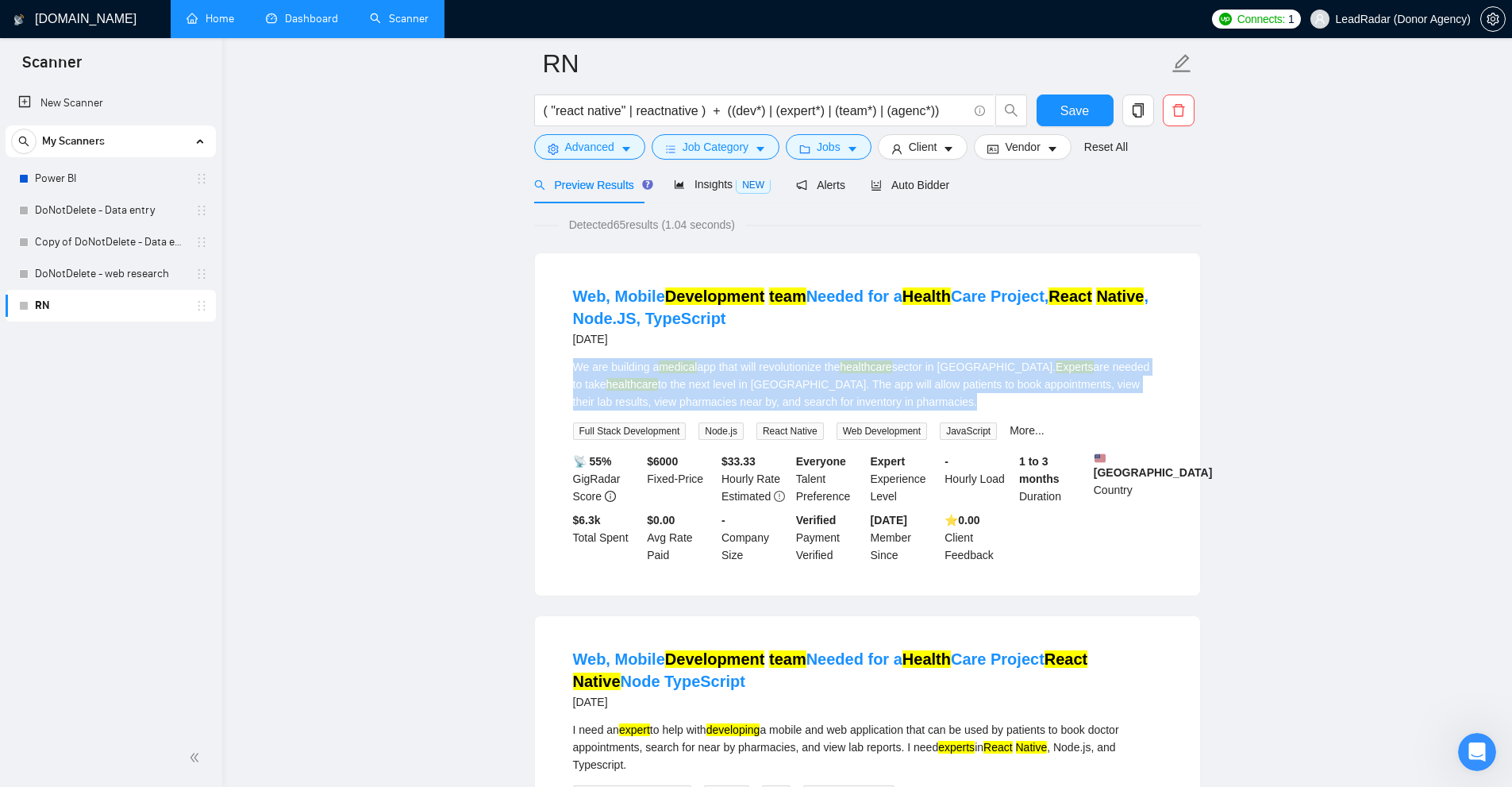
click at [945, 404] on div "We are building a medical app that will revolutionize the healthcare sector in …" at bounding box center [867, 384] width 588 height 53
click at [953, 397] on div "We are building a medical app that will revolutionize the healthcare sector in …" at bounding box center [867, 384] width 588 height 53
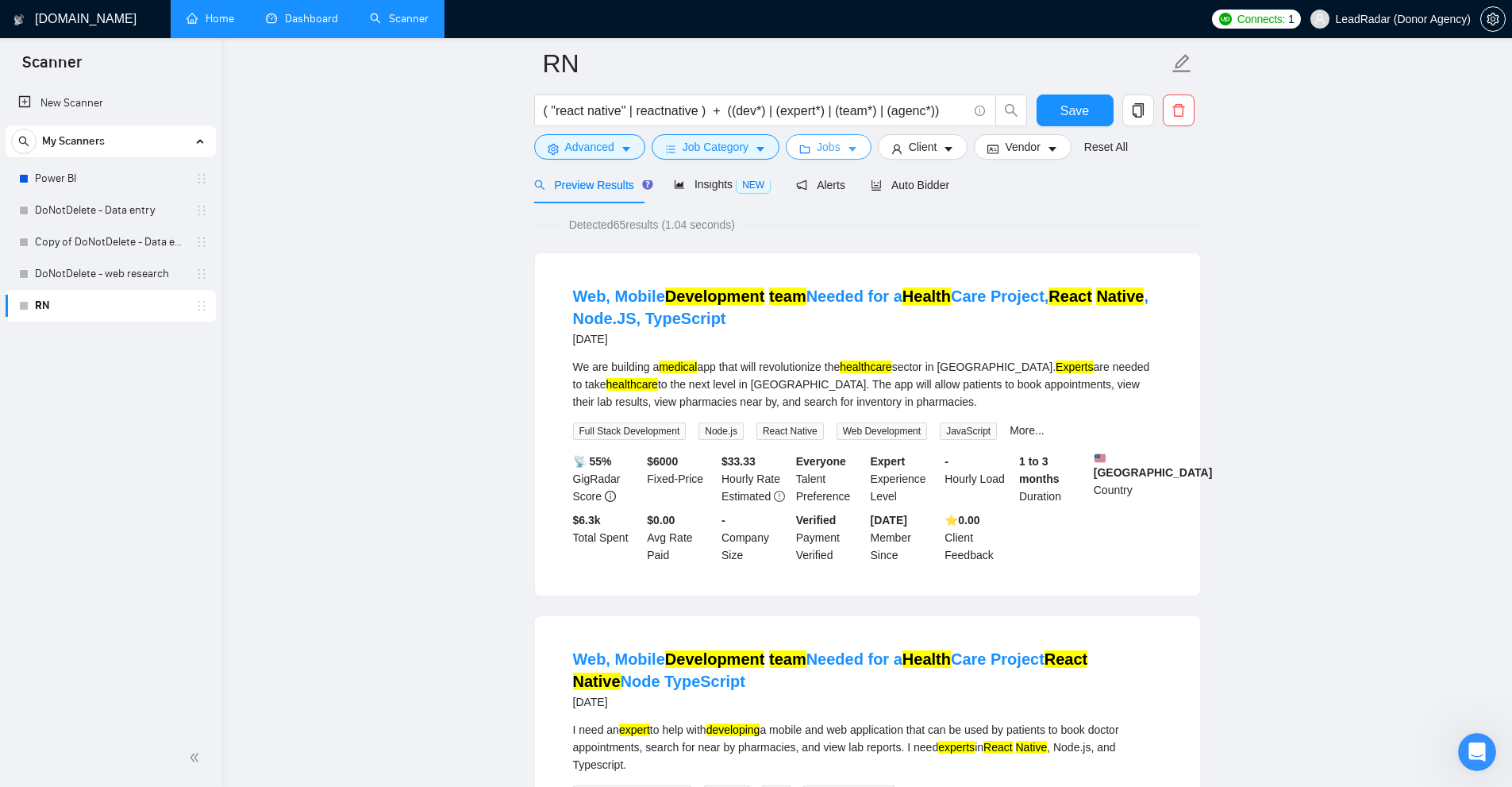
click at [830, 149] on span "Jobs" at bounding box center [829, 147] width 24 height 17
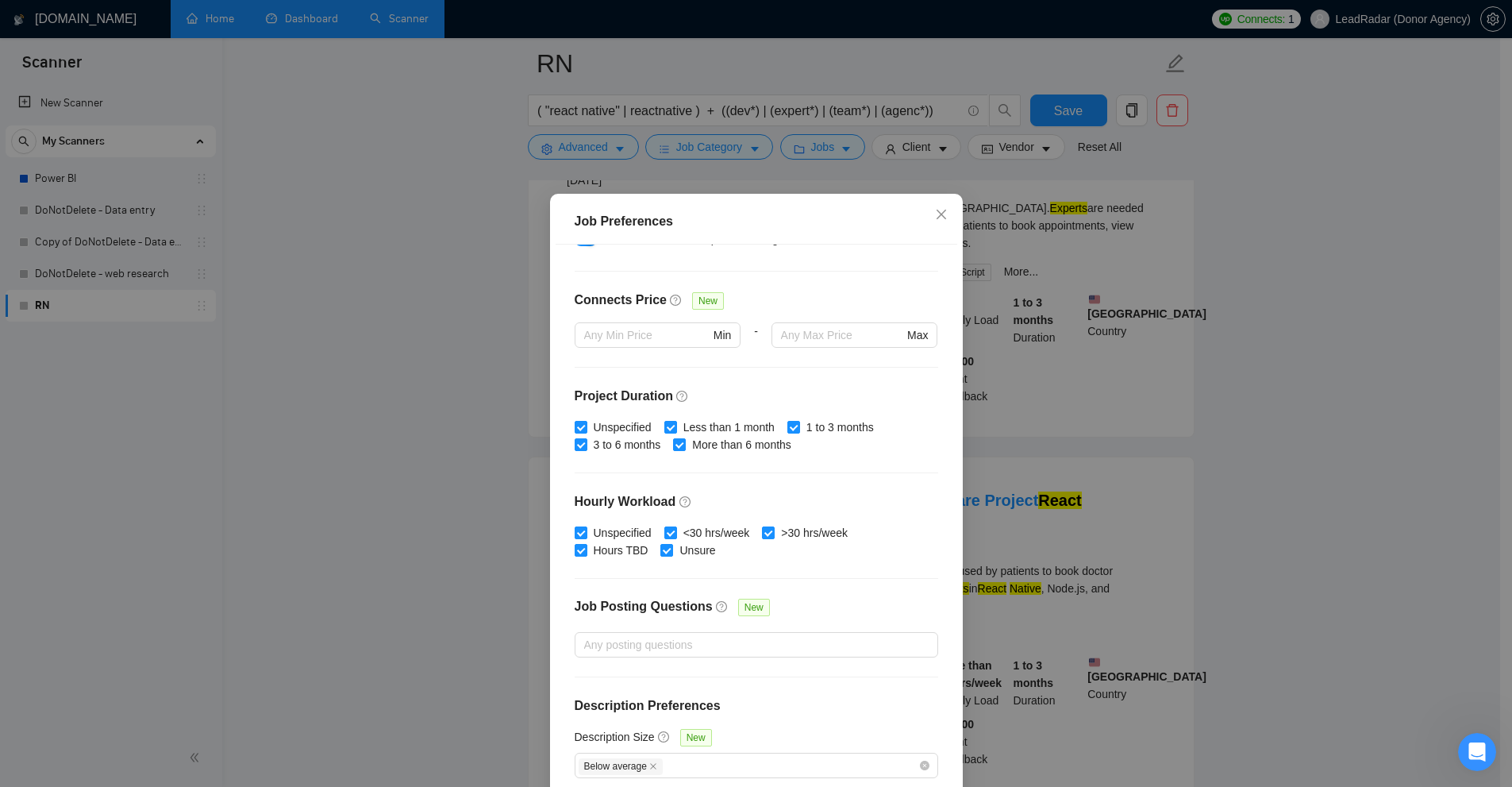
scroll to position [78, 0]
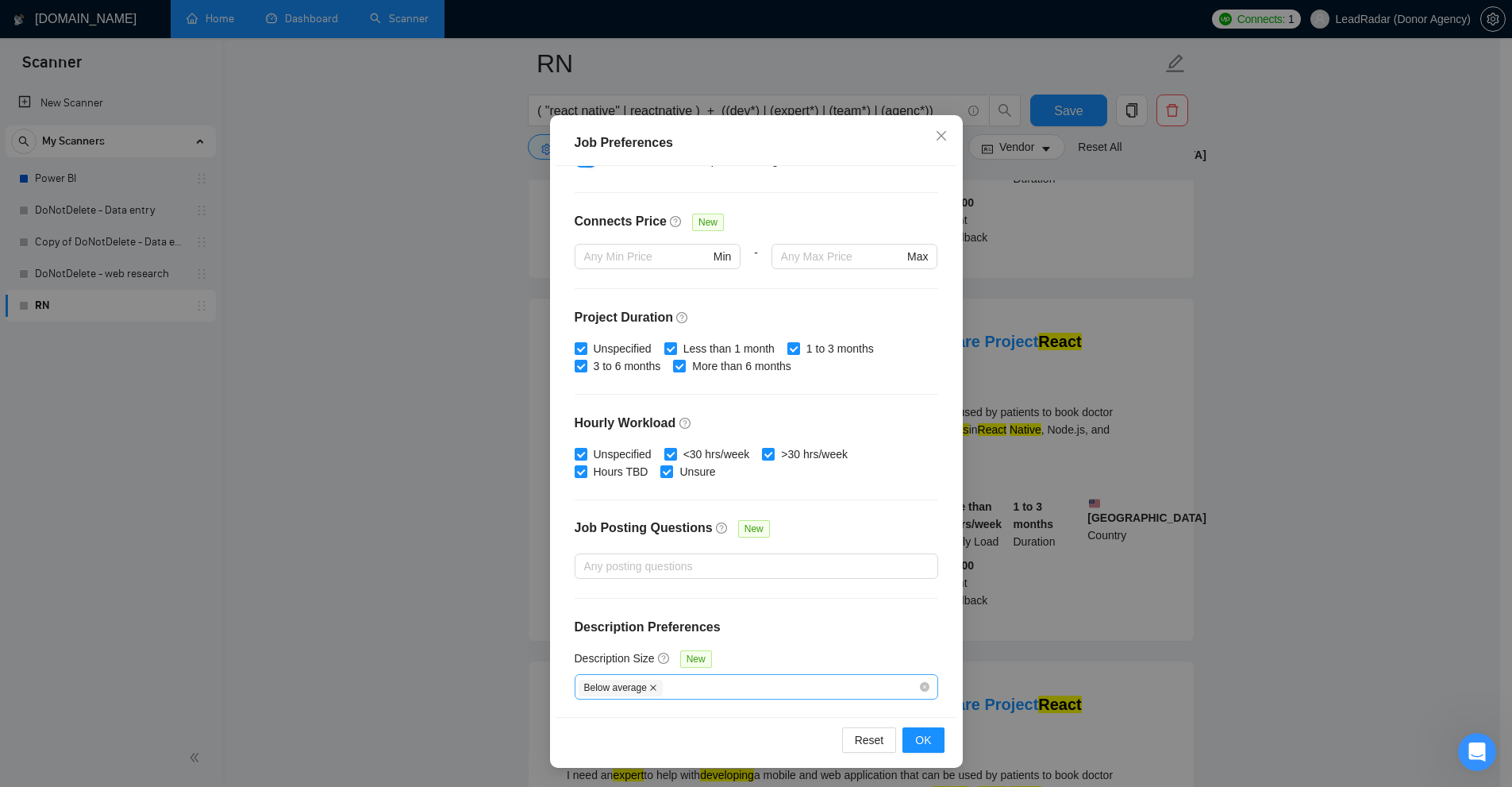
click at [650, 690] on icon "close" at bounding box center [653, 687] width 8 height 8
click at [774, 658] on div "Description Size New" at bounding box center [756, 662] width 364 height 25
checkbox input "false"
click at [722, 690] on div at bounding box center [749, 687] width 339 height 19
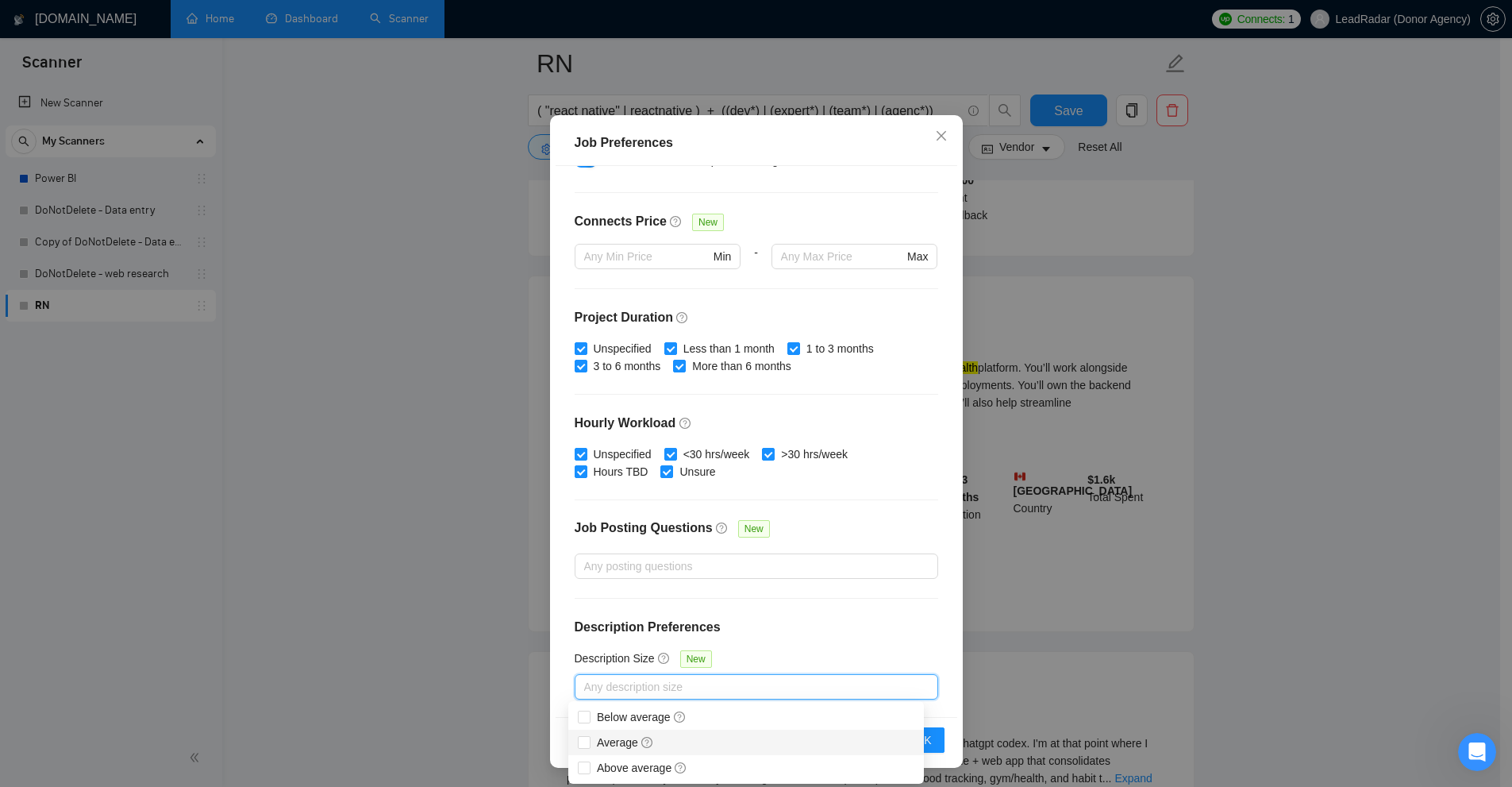
click at [767, 652] on div "Description Size New" at bounding box center [756, 662] width 364 height 25
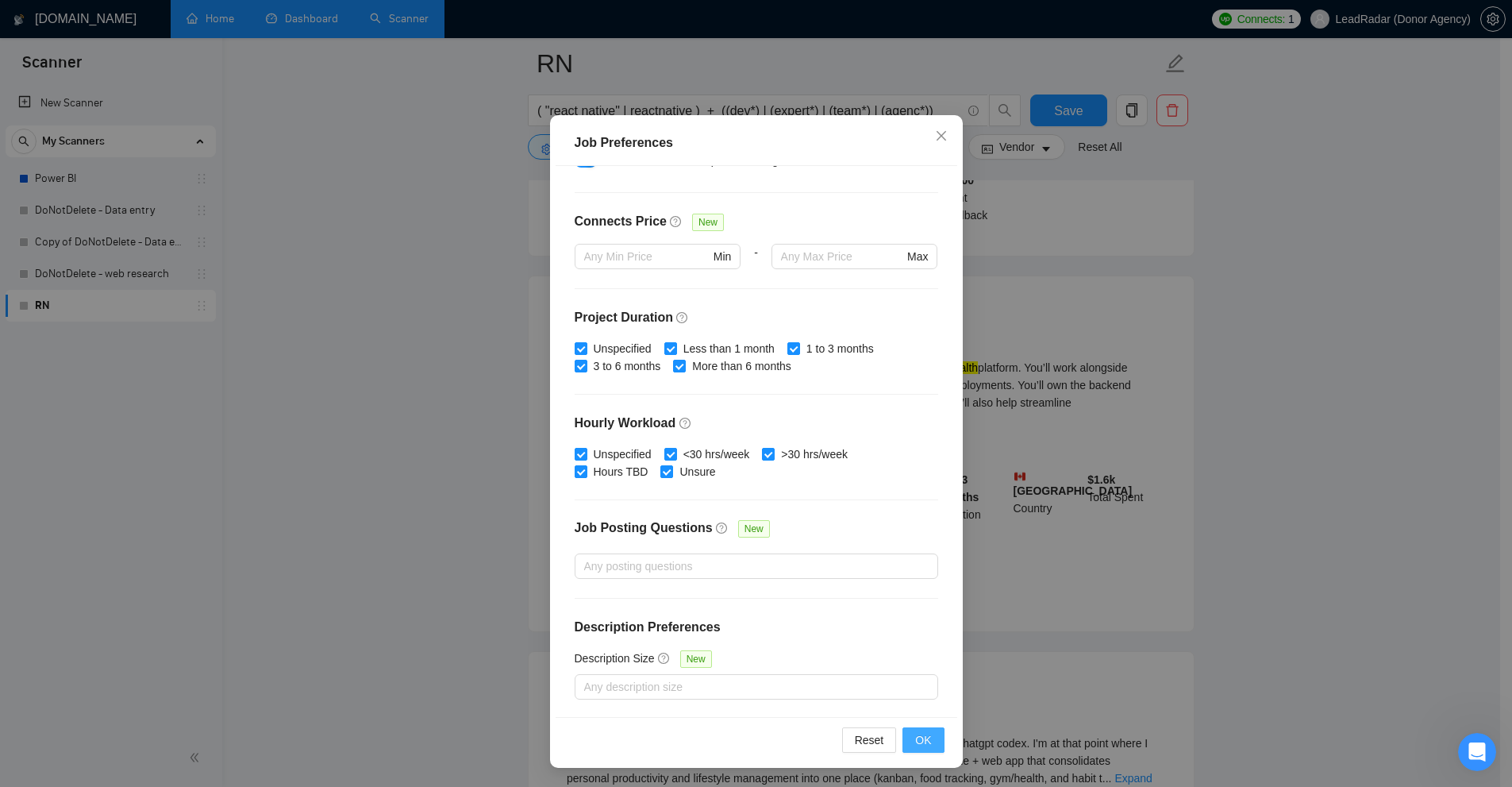
click at [924, 741] on span "OK" at bounding box center [923, 740] width 16 height 17
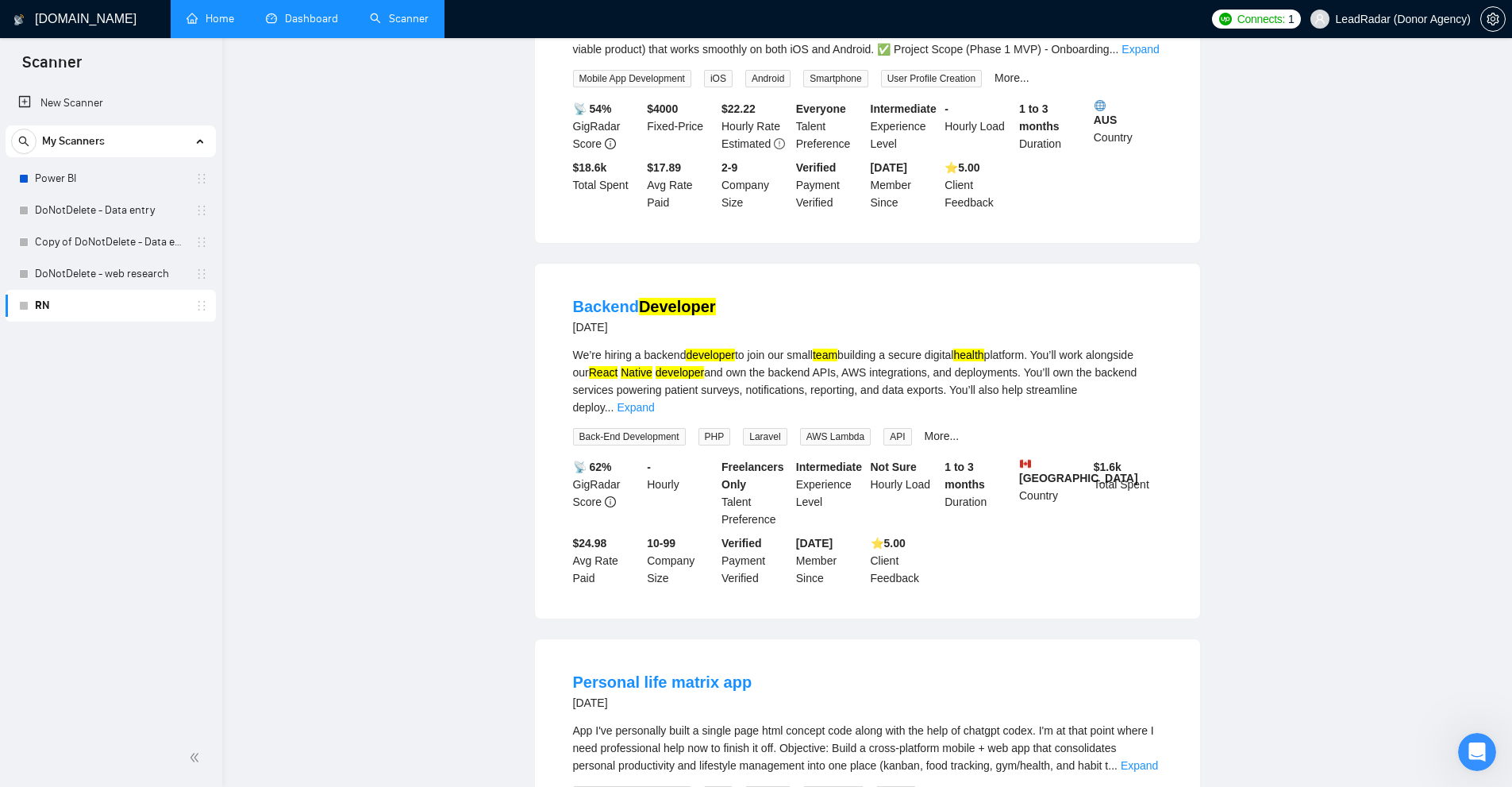
scroll to position [0, 0]
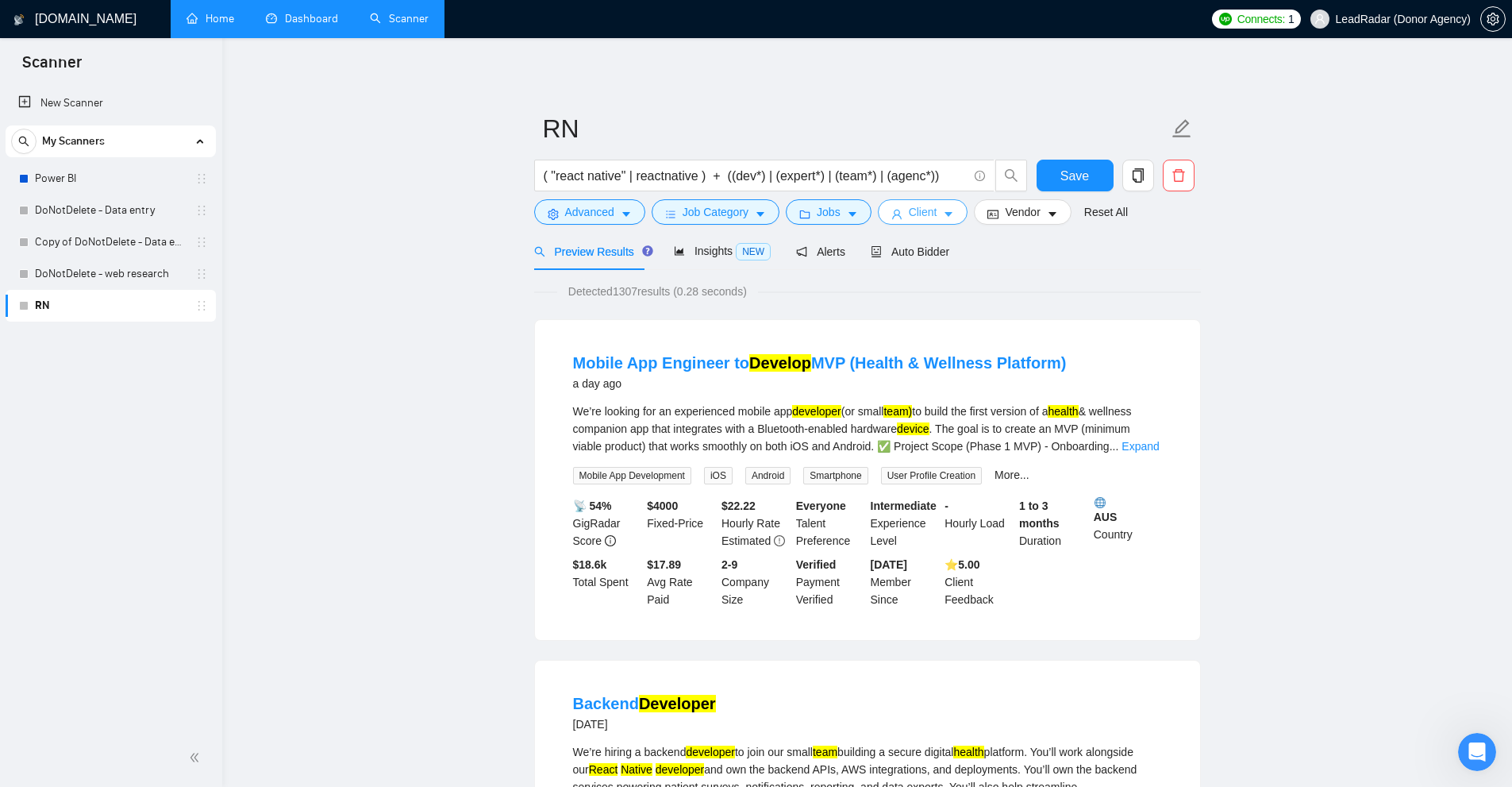
click at [918, 209] on span "Client" at bounding box center [923, 212] width 28 height 17
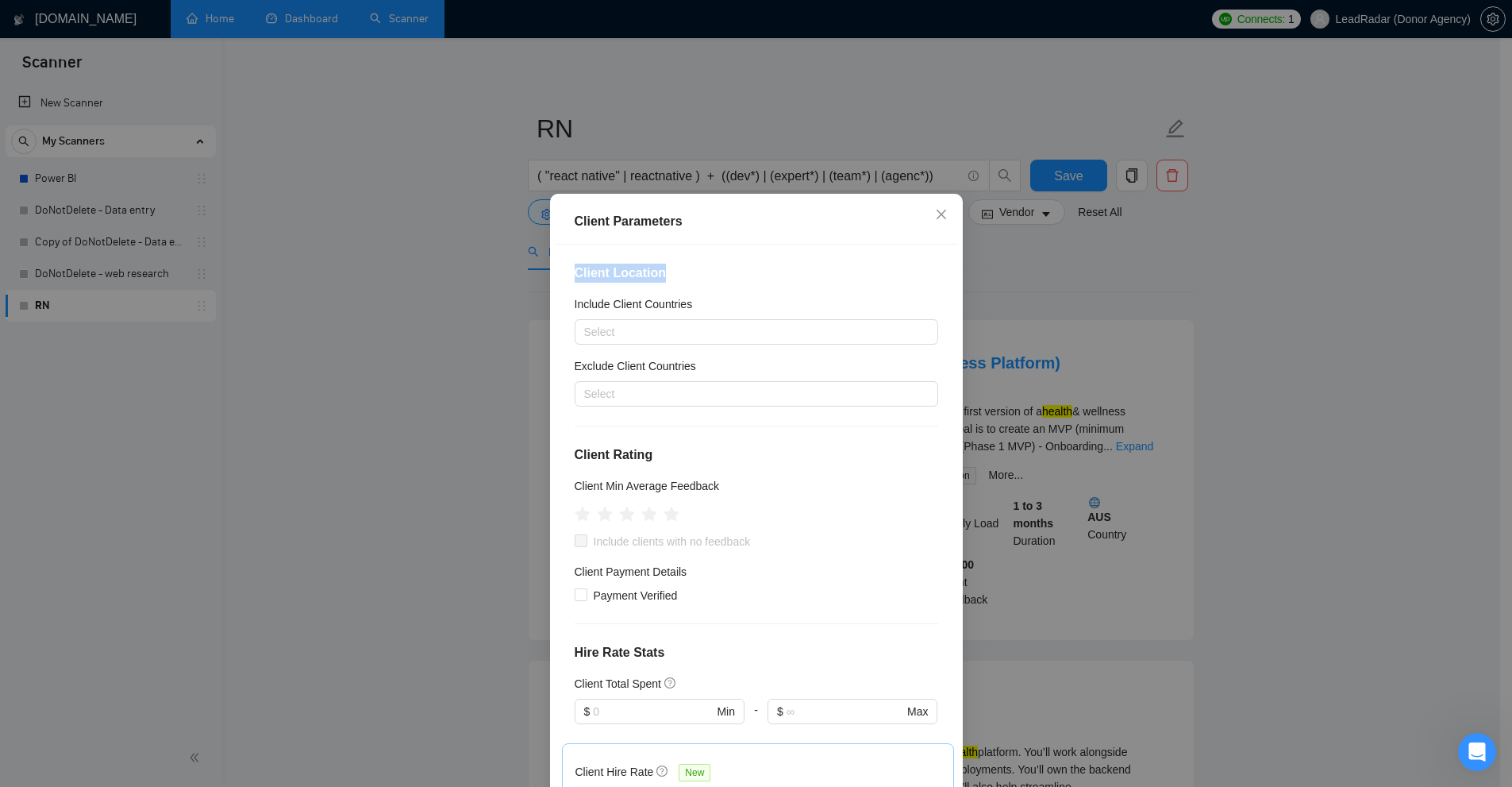
drag, startPoint x: 568, startPoint y: 273, endPoint x: 703, endPoint y: 273, distance: 135.0
click at [703, 273] on div "Client Location Include Client Countries Select Exclude Client Countries Select…" at bounding box center [756, 520] width 401 height 551
click at [619, 326] on div at bounding box center [749, 332] width 339 height 19
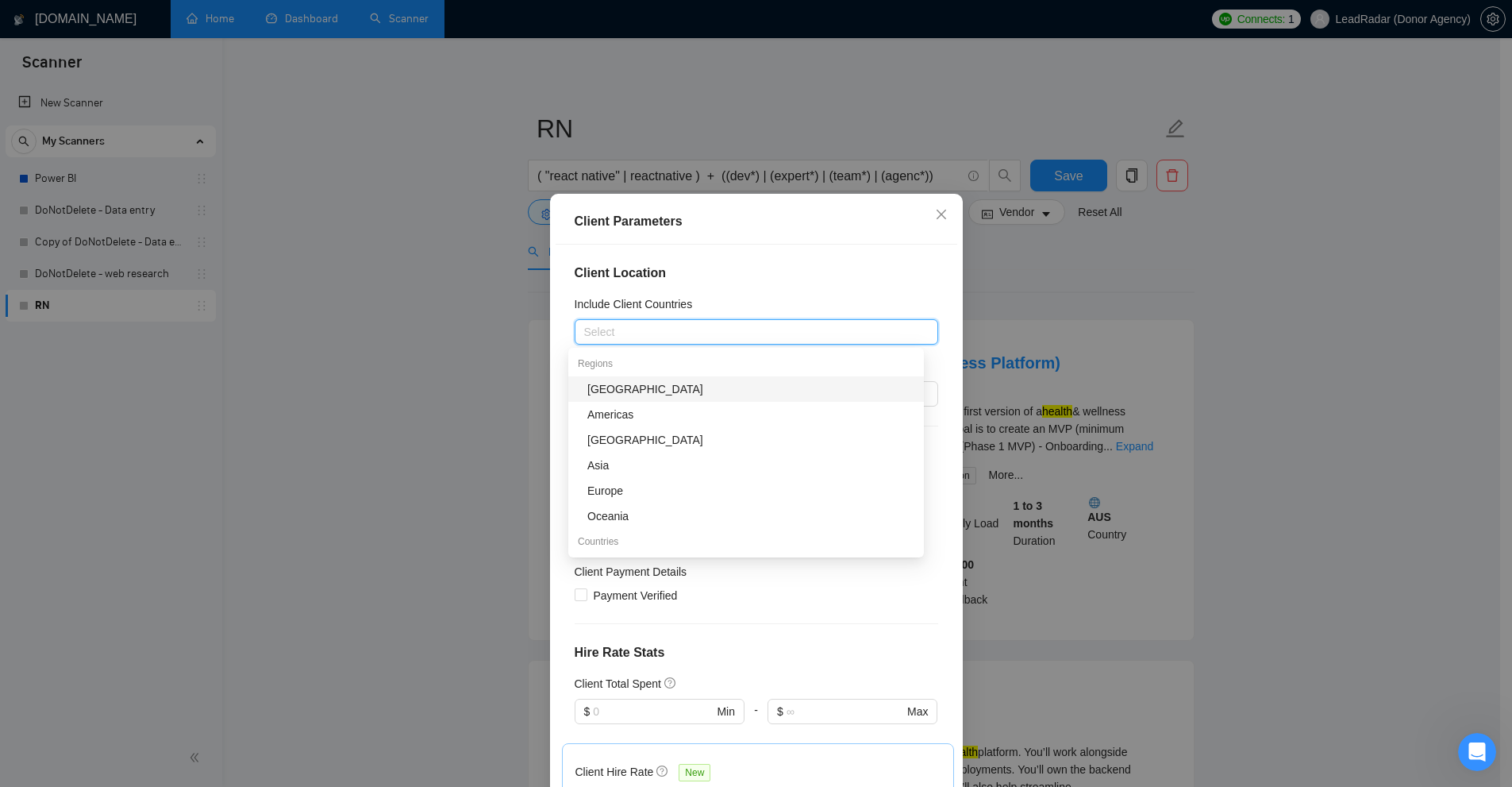
click at [717, 288] on div "Client Location Include Client Countries Select Exclude Client Countries Select…" at bounding box center [756, 520] width 401 height 551
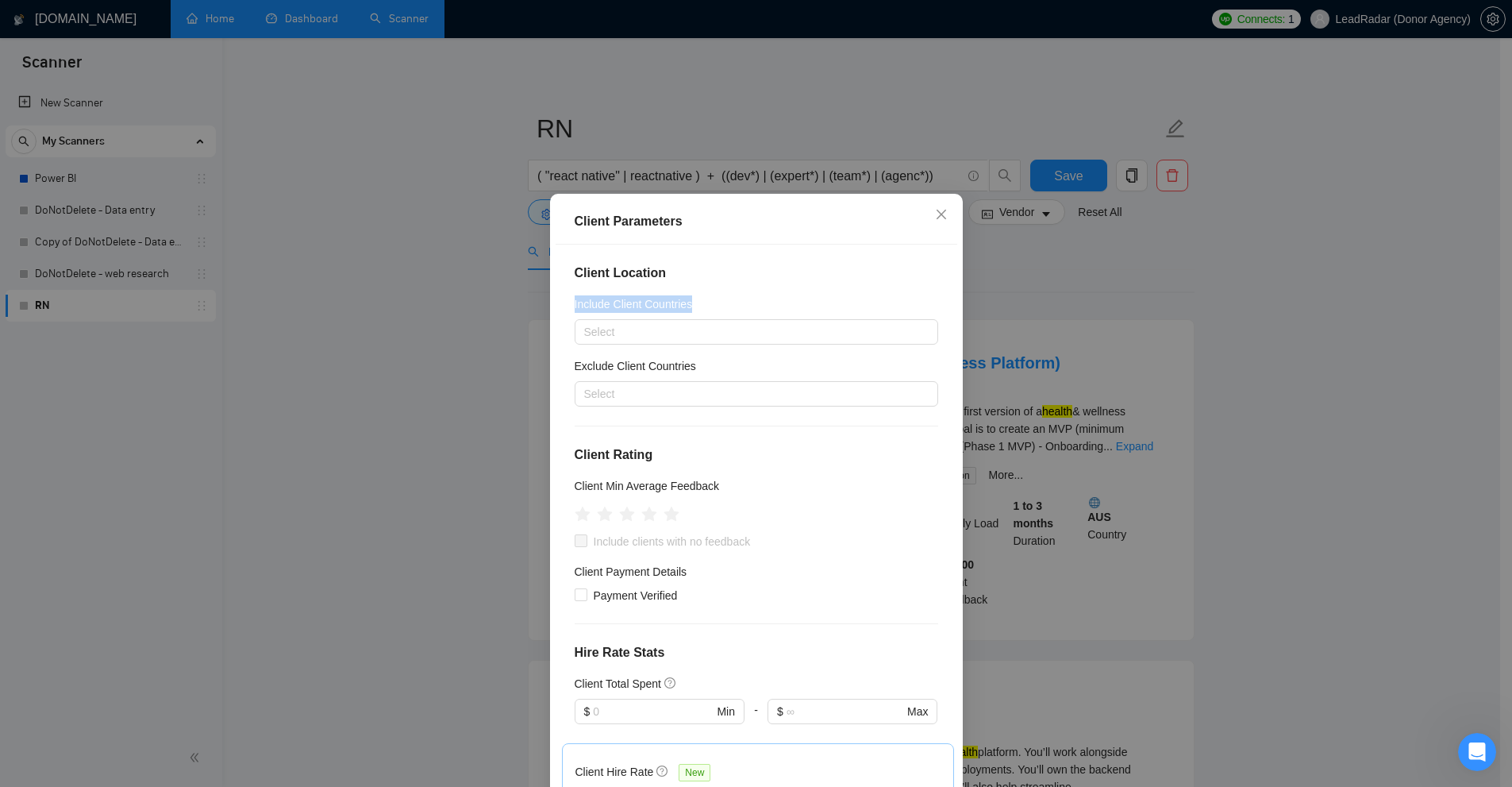
drag, startPoint x: 557, startPoint y: 297, endPoint x: 703, endPoint y: 298, distance: 146.0
click at [703, 298] on div "Client Location Include Client Countries Select Exclude Client Countries Select…" at bounding box center [756, 520] width 401 height 551
drag, startPoint x: 557, startPoint y: 361, endPoint x: 725, endPoint y: 370, distance: 168.2
click at [725, 370] on div "Client Location Include Client Countries Select Exclude Client Countries Select…" at bounding box center [756, 520] width 401 height 551
click at [725, 370] on div "Exclude Client Countries" at bounding box center [756, 370] width 364 height 24
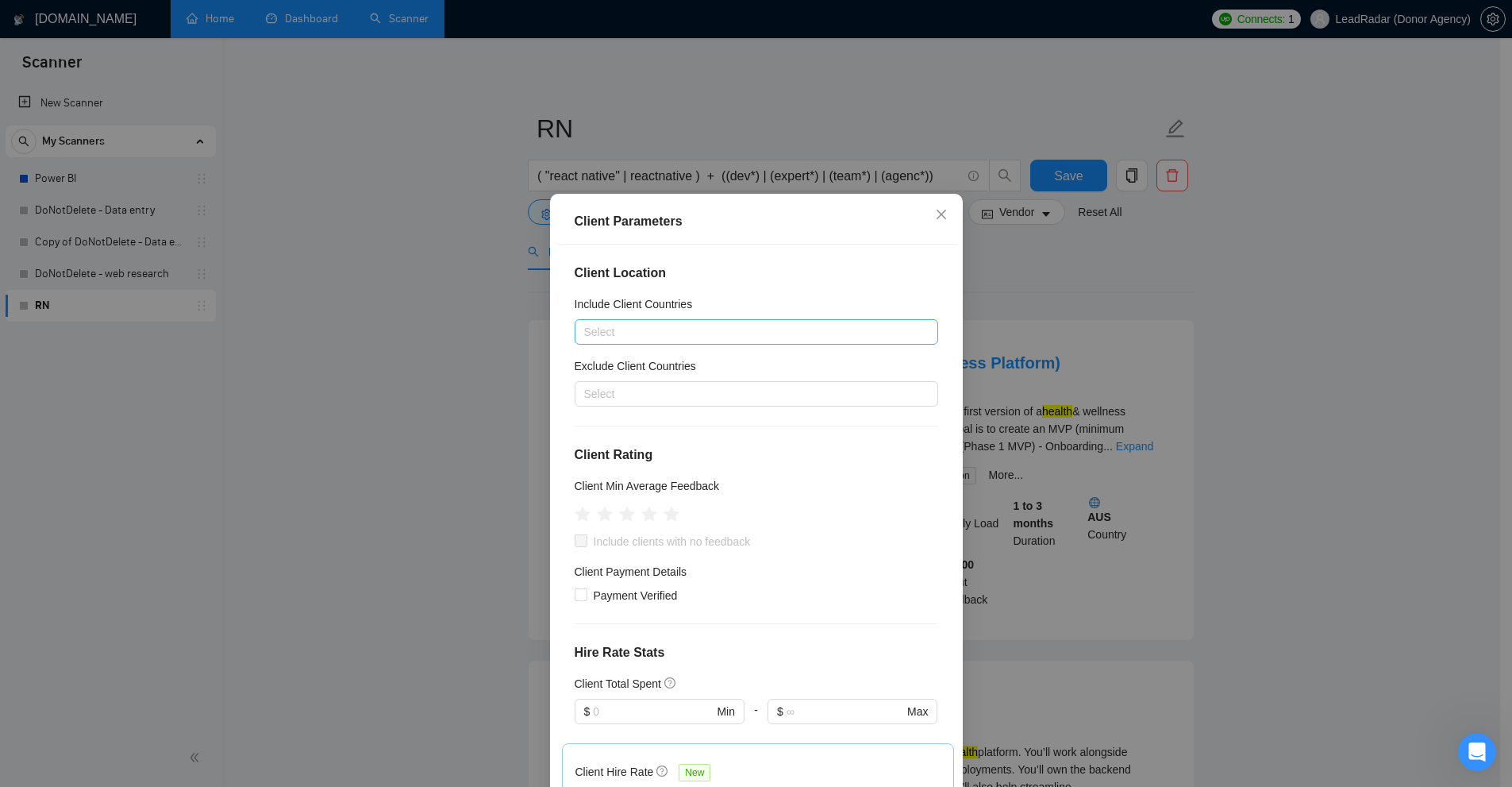
click at [667, 325] on div at bounding box center [749, 332] width 339 height 19
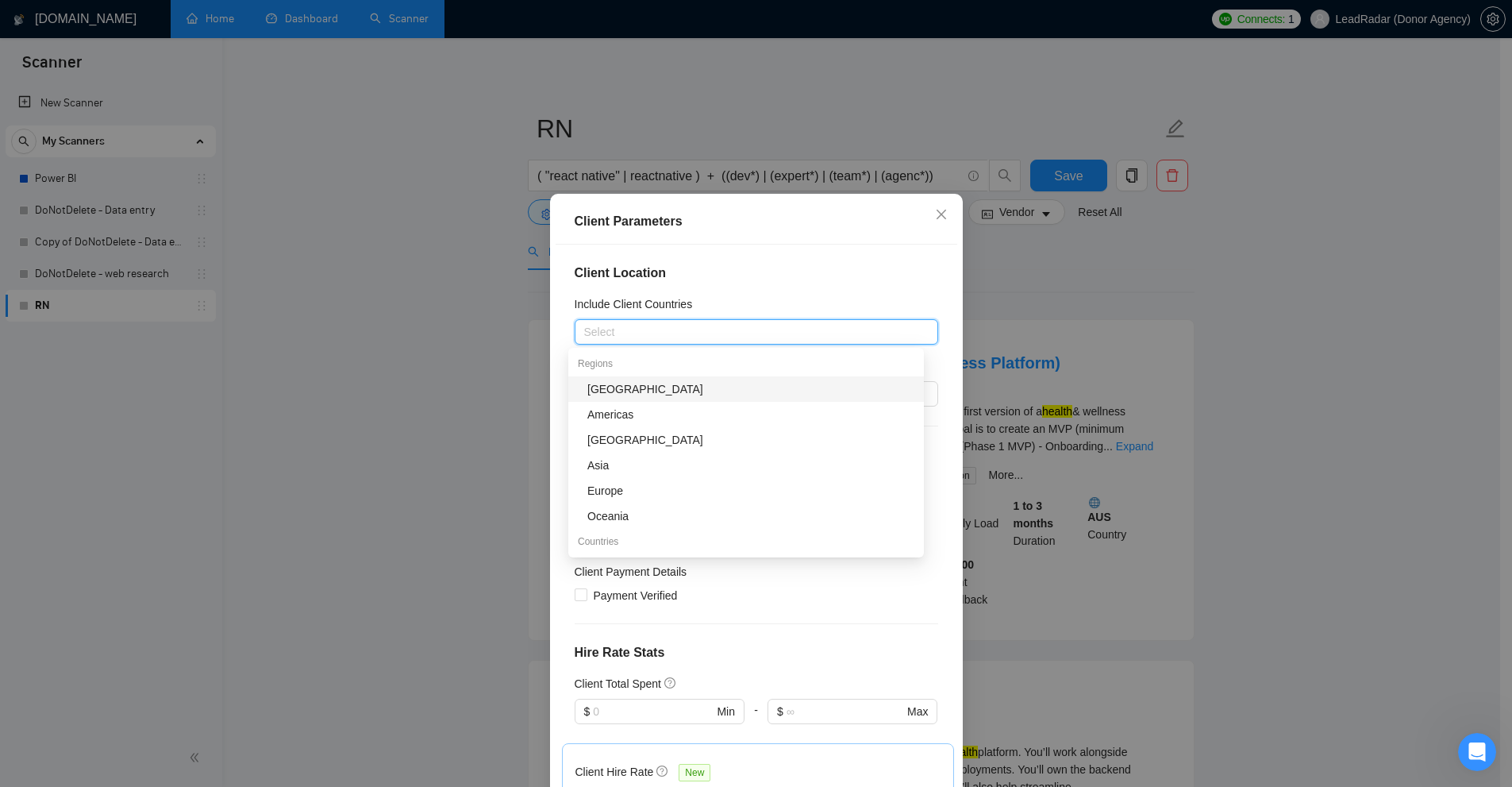
click at [732, 297] on div "Include Client Countries" at bounding box center [756, 308] width 364 height 24
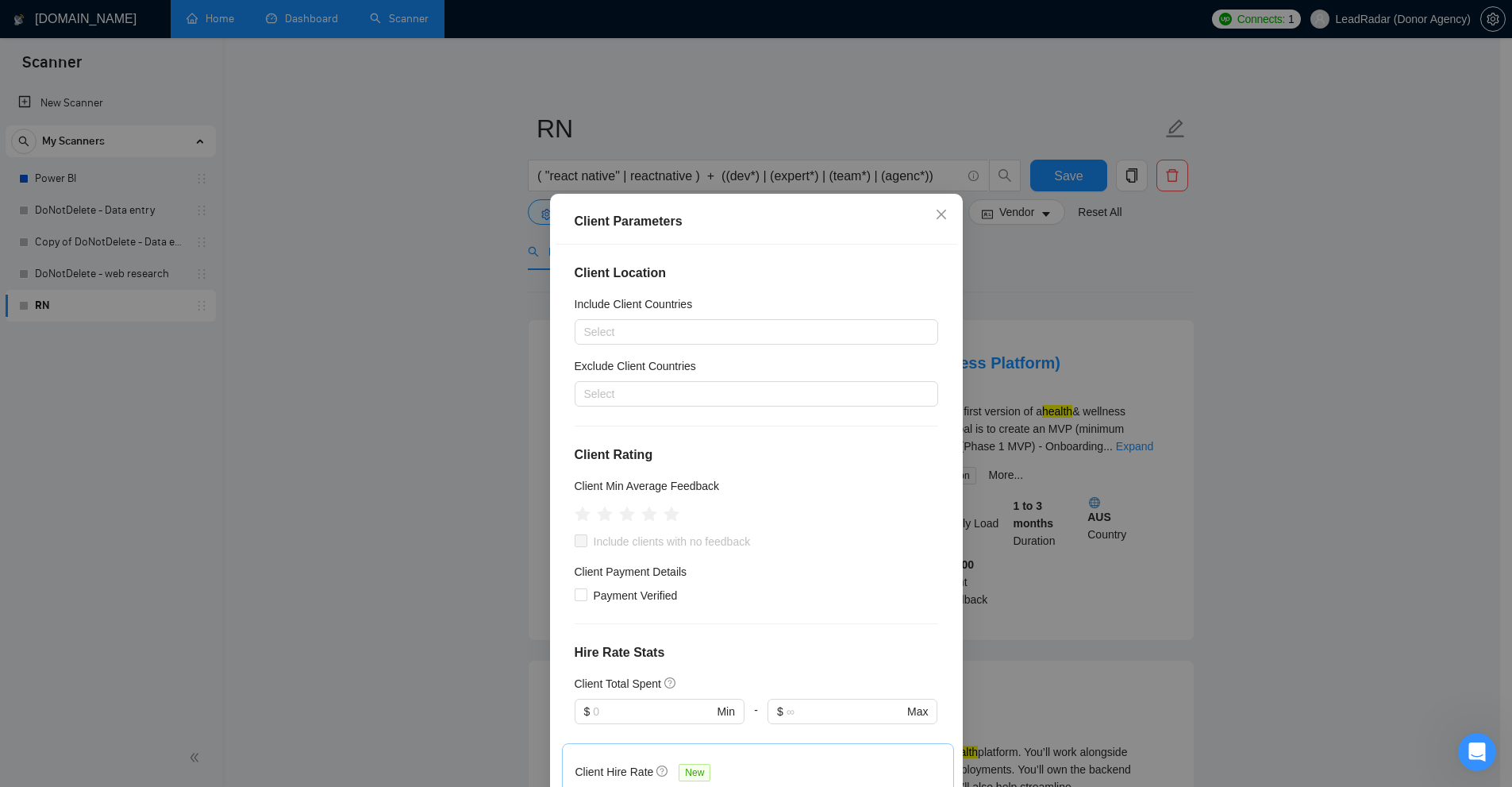
click at [650, 409] on div "Client Location Include Client Countries Select Exclude Client Countries Select…" at bounding box center [756, 520] width 401 height 551
click at [650, 392] on div at bounding box center [749, 394] width 339 height 19
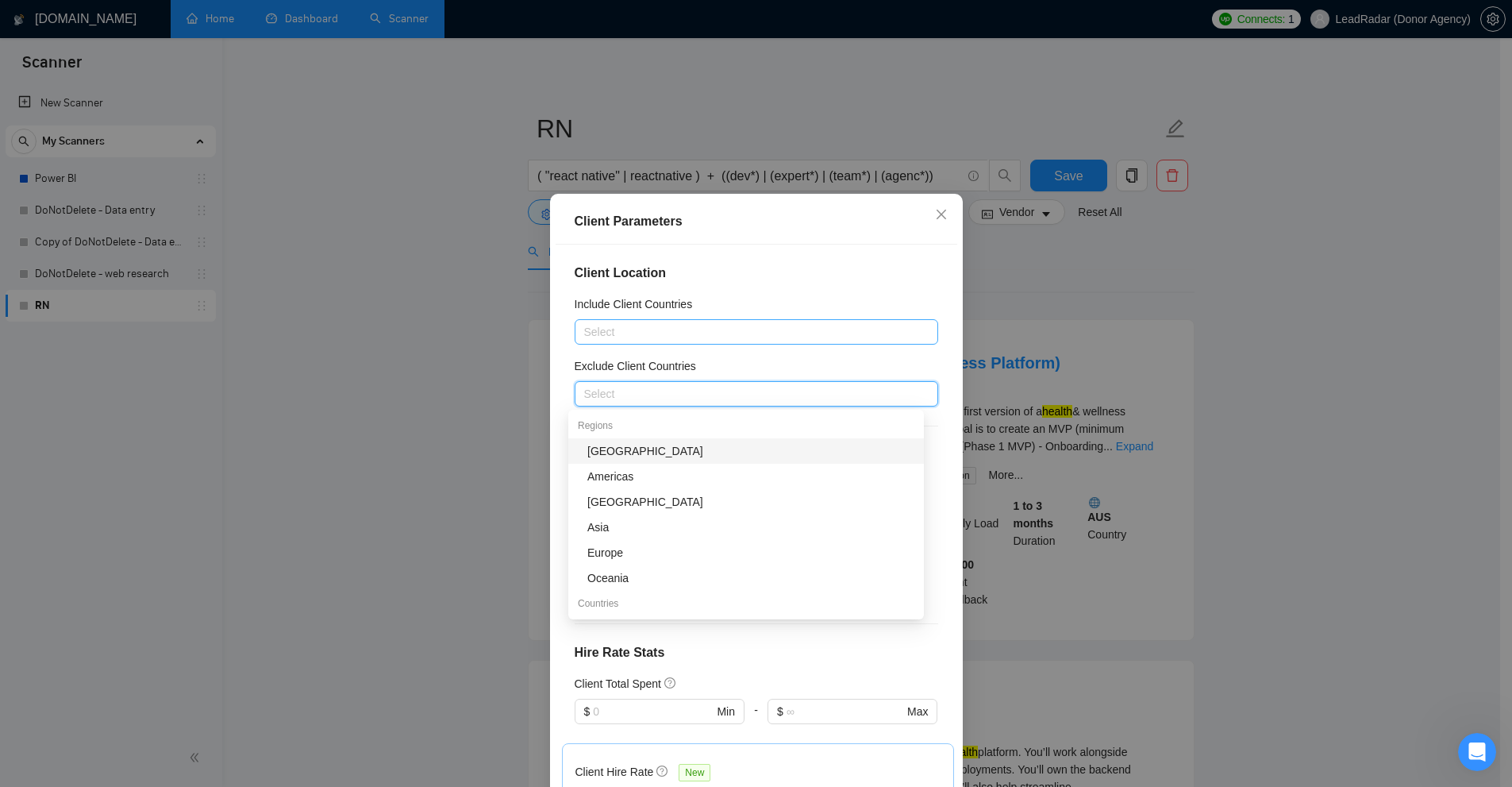
click at [645, 339] on div at bounding box center [749, 332] width 339 height 19
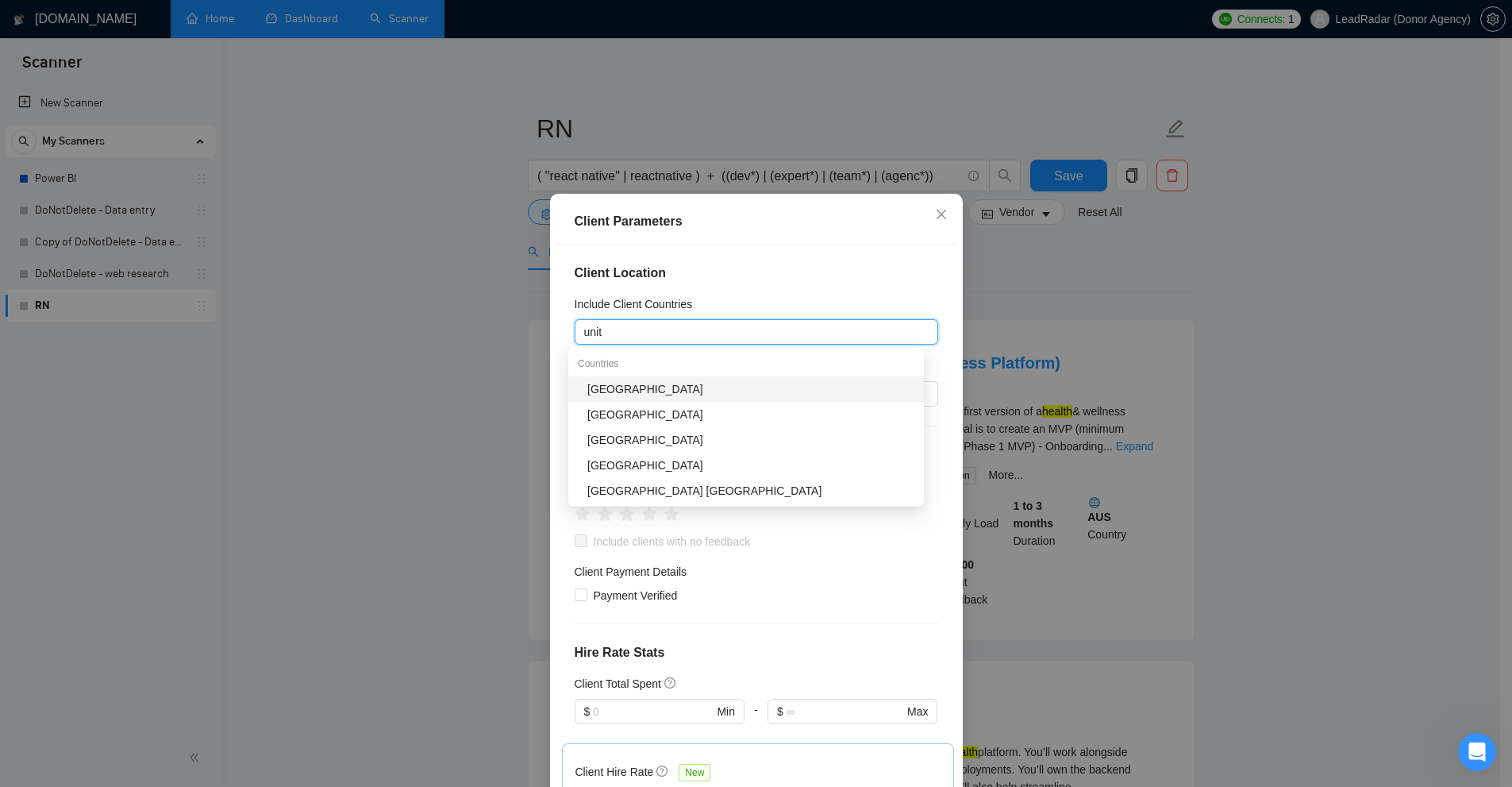
type input "unite"
click at [625, 390] on div "[GEOGRAPHIC_DATA]" at bounding box center [751, 389] width 327 height 17
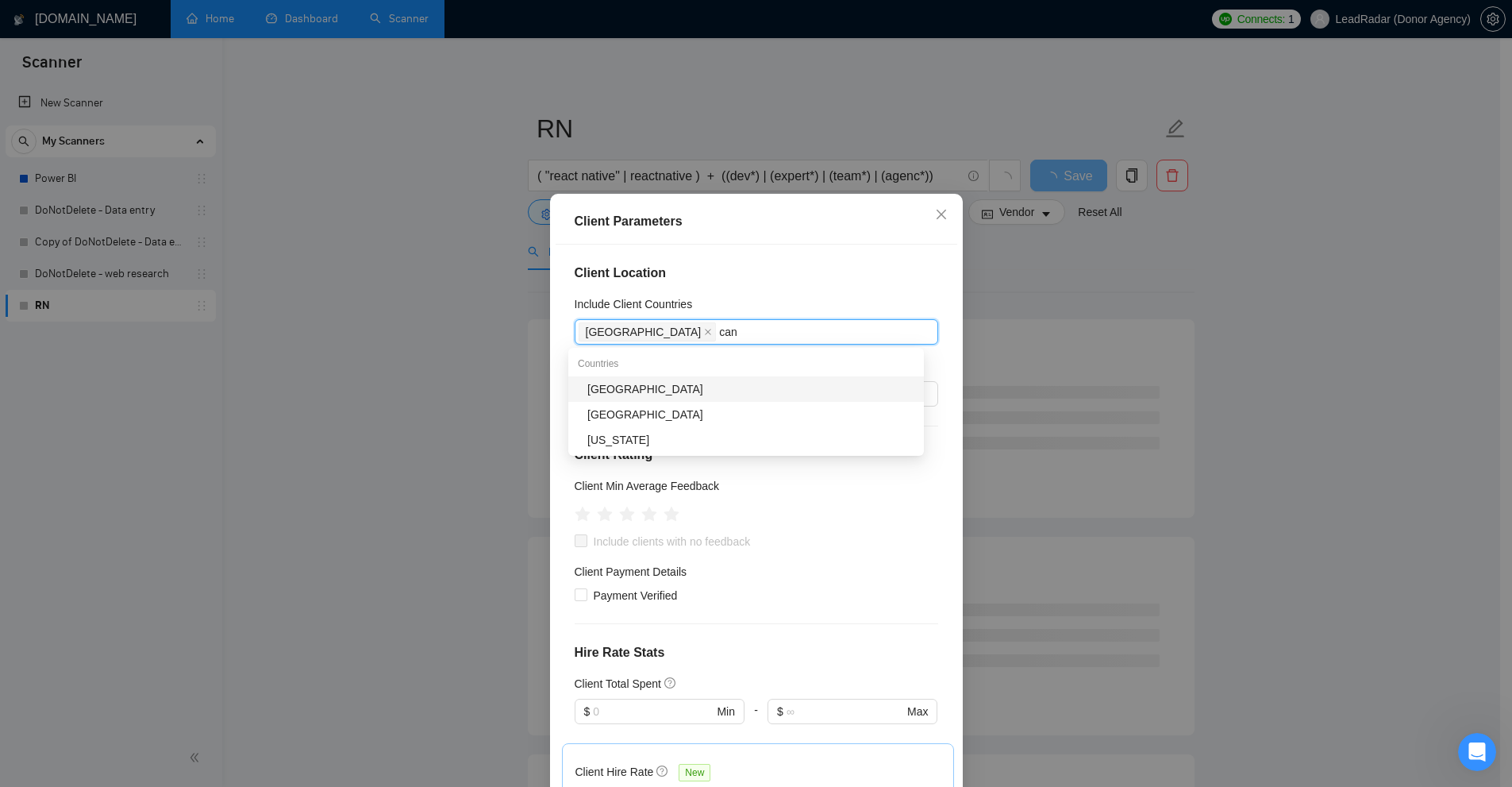
type input "cana"
click at [694, 390] on div "[GEOGRAPHIC_DATA]" at bounding box center [751, 389] width 327 height 17
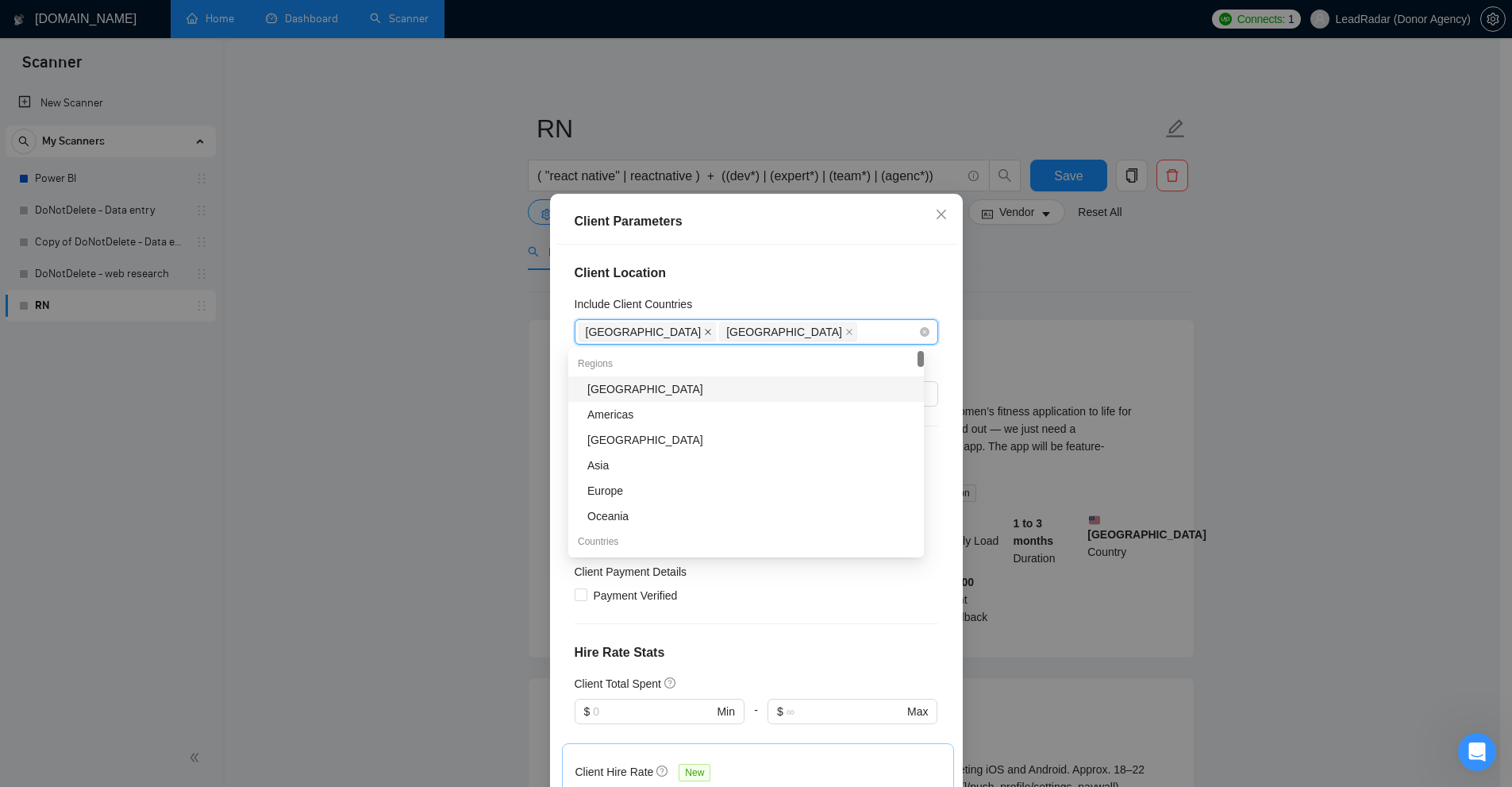
click at [704, 328] on icon "close" at bounding box center [707, 331] width 8 height 8
click at [704, 332] on icon "close" at bounding box center [707, 331] width 8 height 8
click at [644, 332] on div at bounding box center [749, 332] width 339 height 19
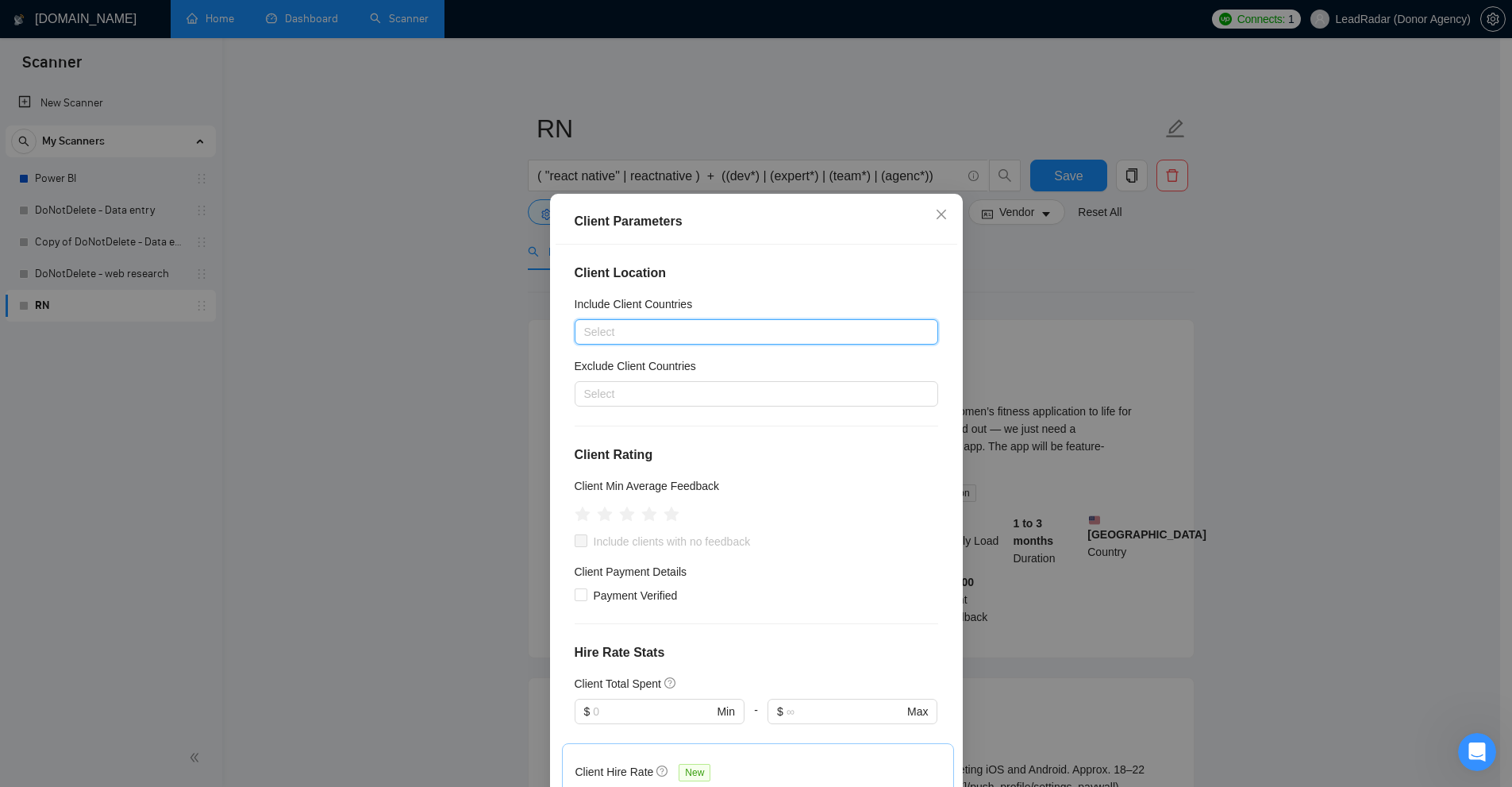
click at [664, 337] on div at bounding box center [749, 332] width 339 height 19
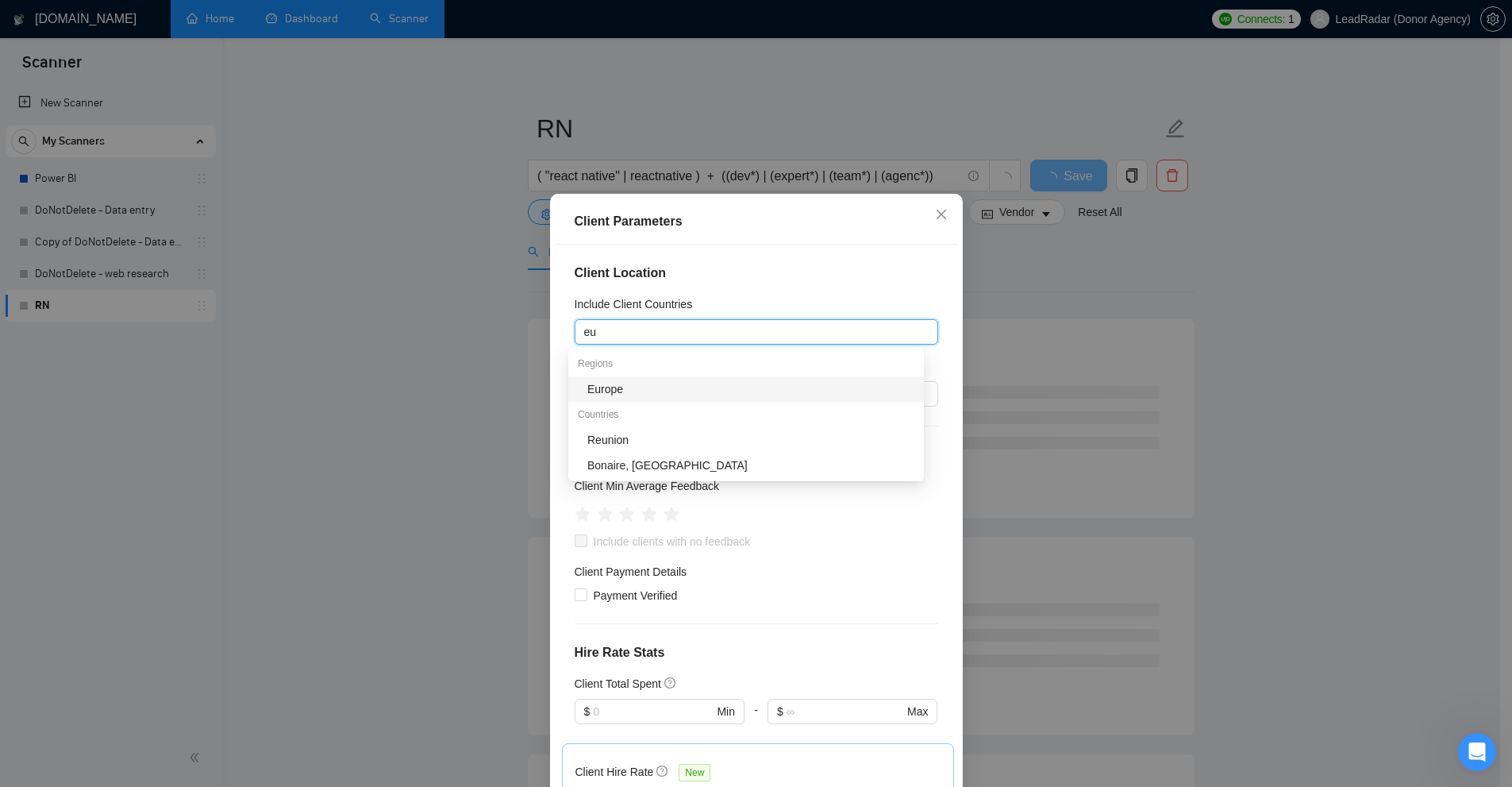
type input "eur"
click at [679, 384] on div "Europe" at bounding box center [751, 389] width 327 height 17
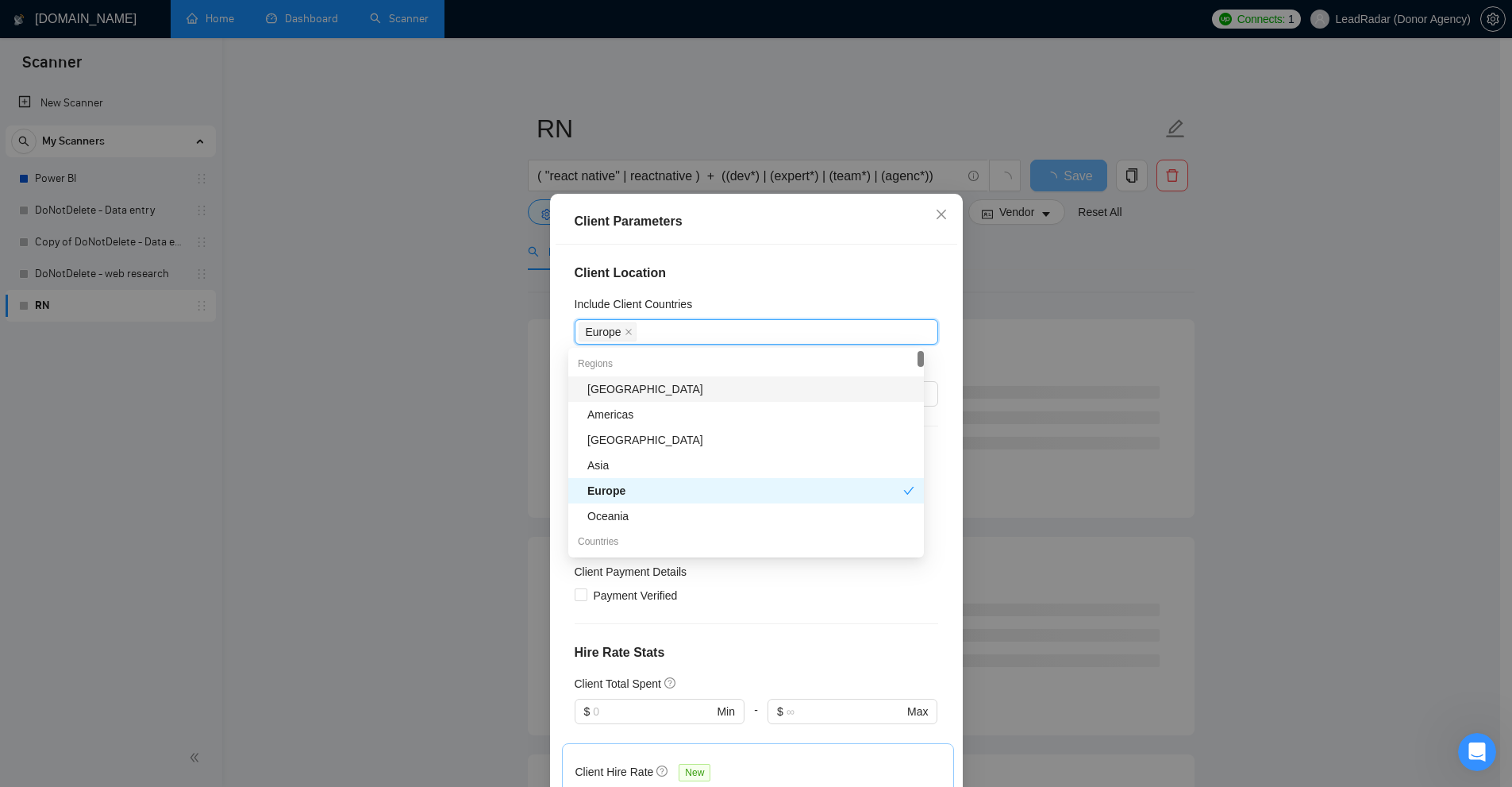
drag, startPoint x: 632, startPoint y: 391, endPoint x: 712, endPoint y: 288, distance: 130.4
click at [712, 288] on body "Scanner New Scanner My Scanners Power BI DoNotDelete - Data entry Copy of DoNot…" at bounding box center [750, 393] width 1500 height 787
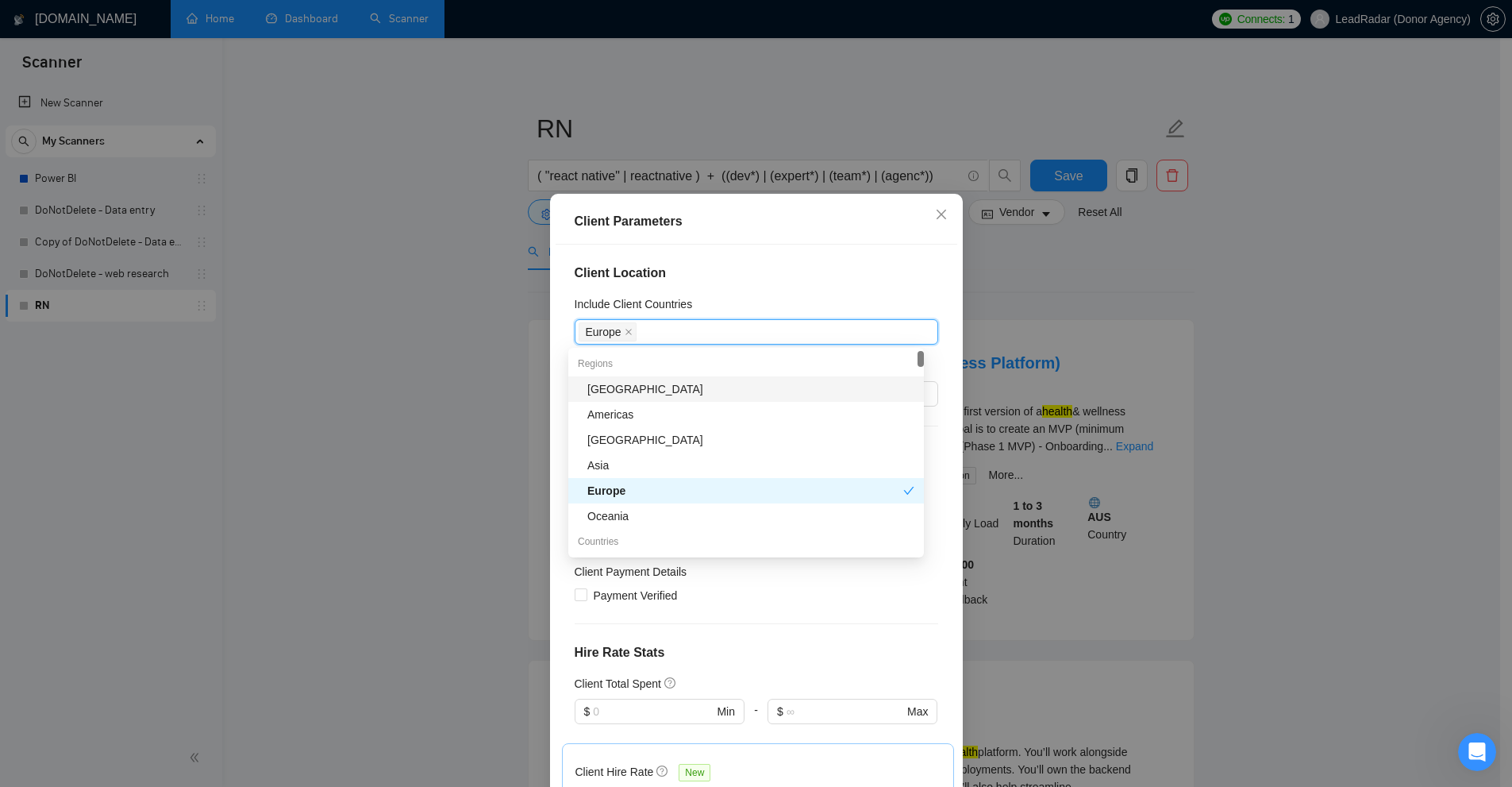
click at [729, 285] on div "Client Location Include Client Countries [GEOGRAPHIC_DATA] [GEOGRAPHIC_DATA] Ex…" at bounding box center [756, 520] width 401 height 551
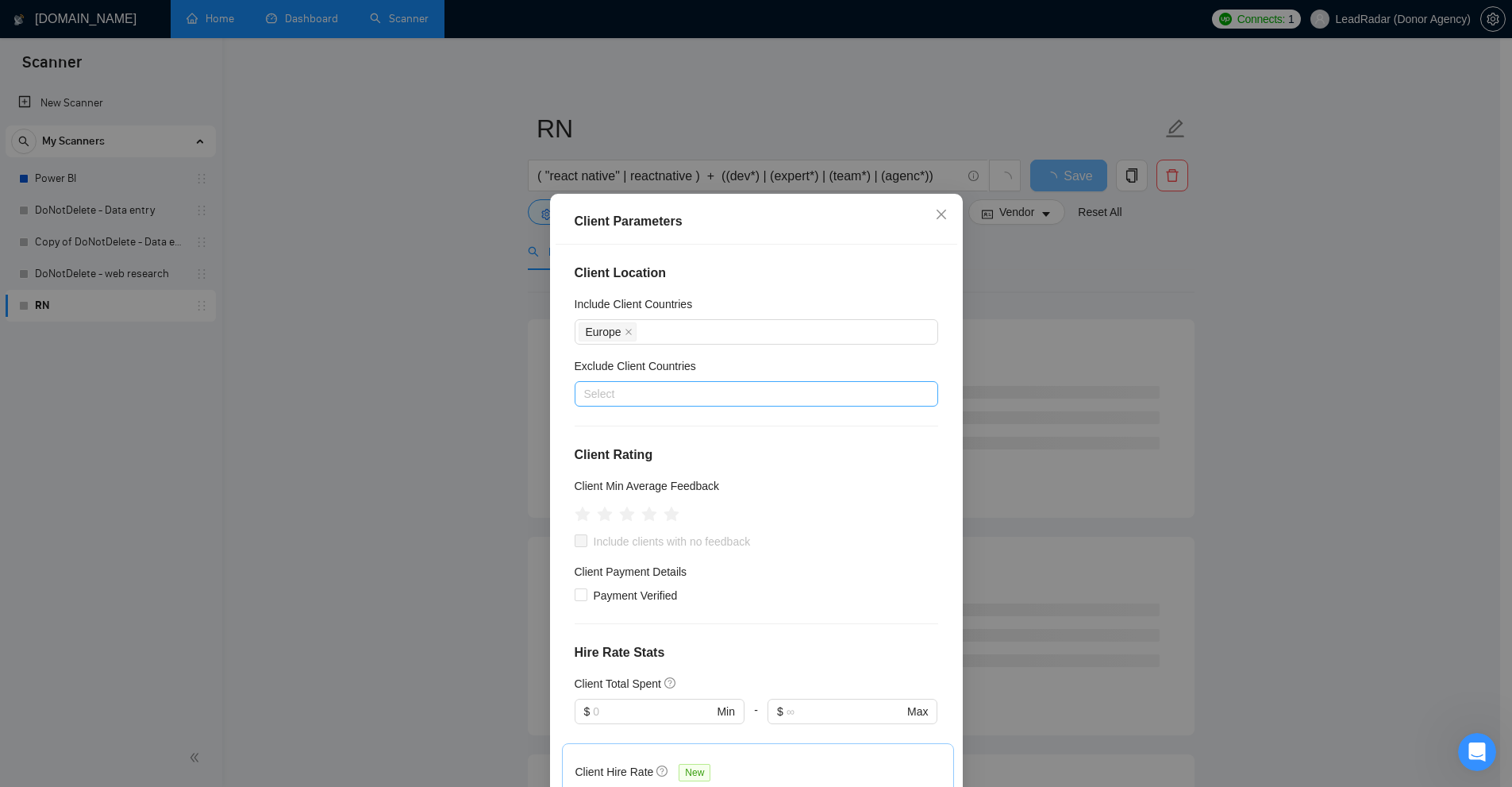
click at [637, 399] on div at bounding box center [749, 394] width 339 height 19
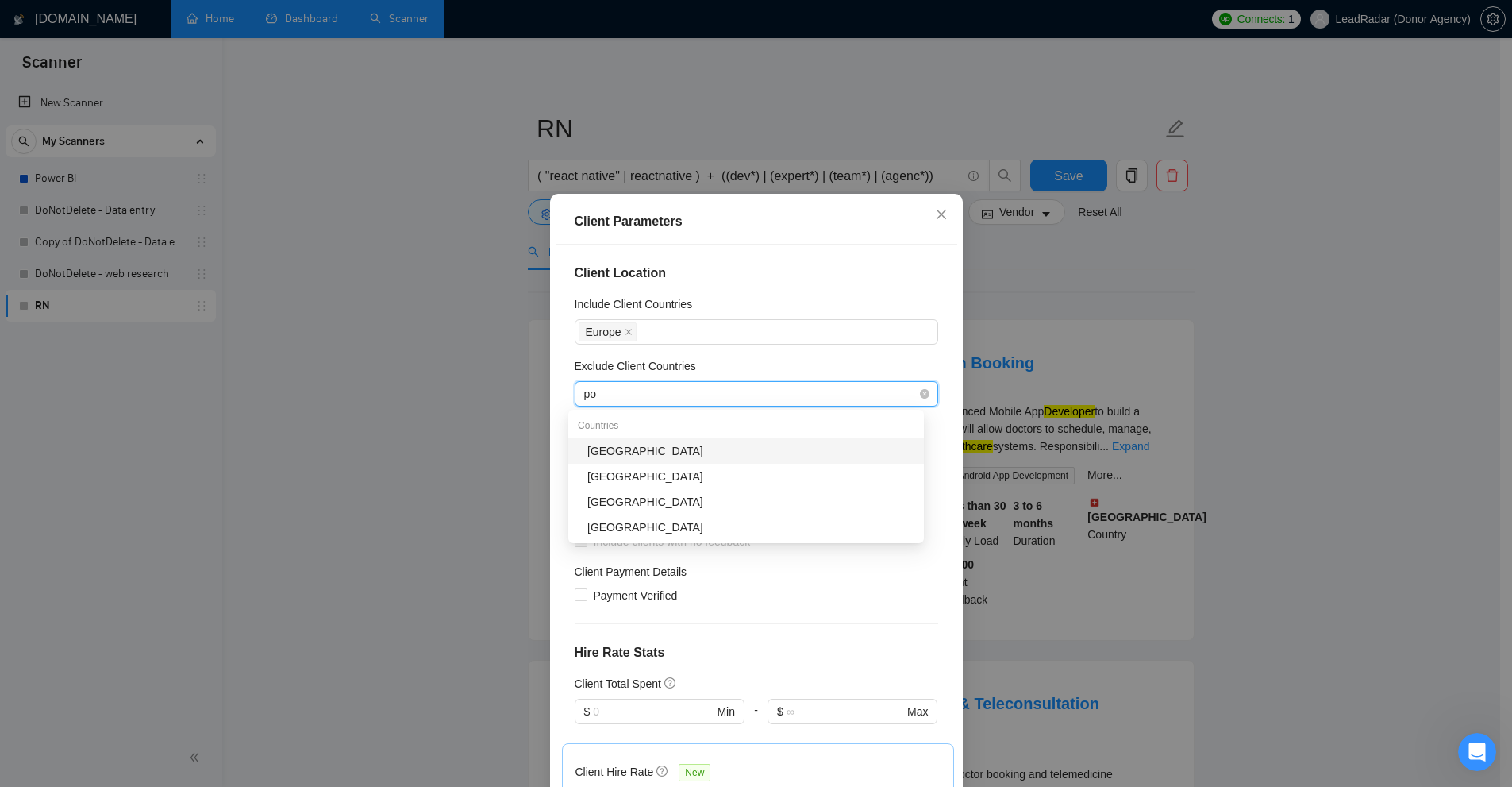
type input "pol"
click at [677, 453] on div "[GEOGRAPHIC_DATA]" at bounding box center [751, 451] width 327 height 17
type input "spa"
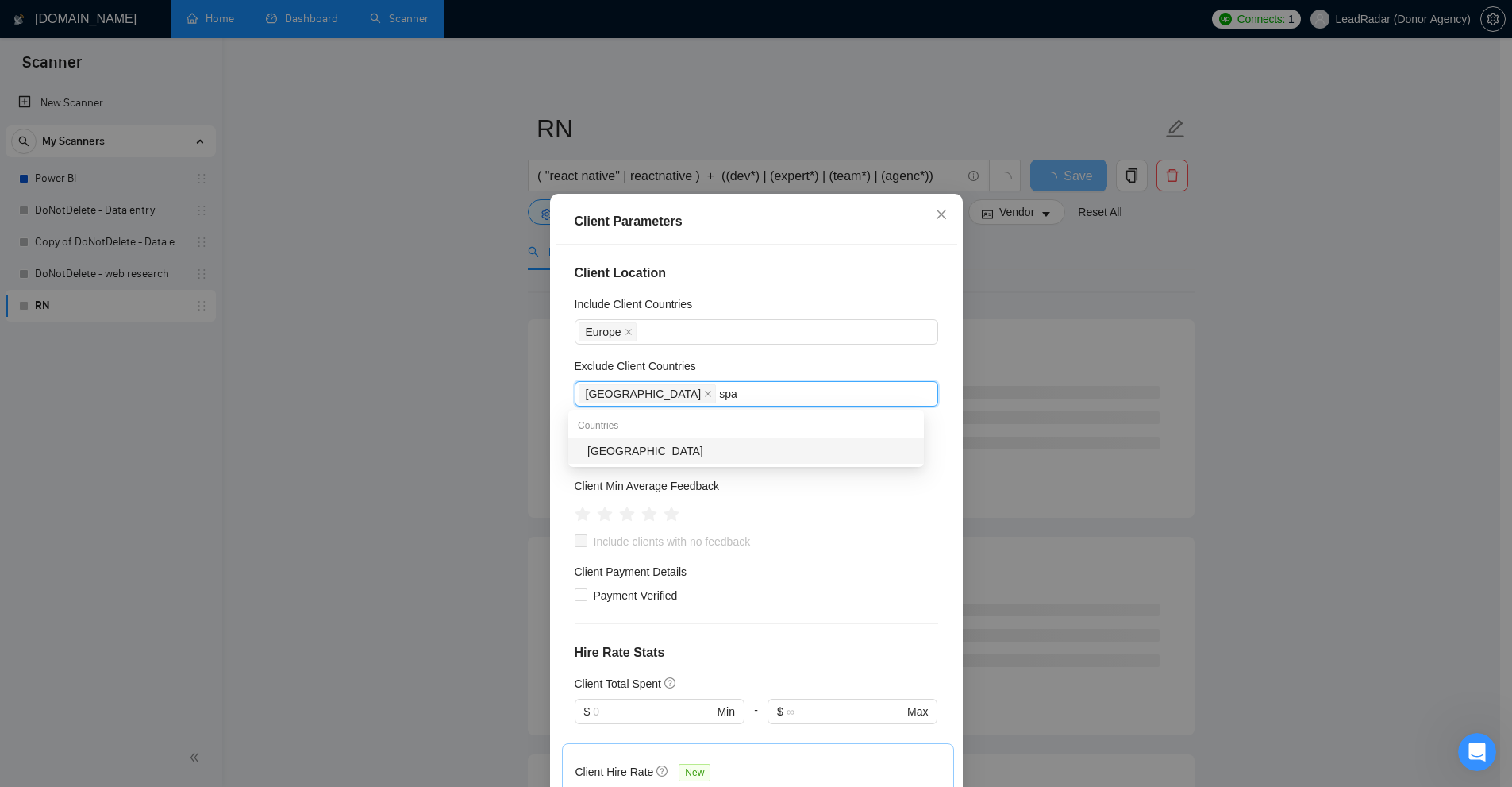
click at [642, 442] on div "[GEOGRAPHIC_DATA]" at bounding box center [751, 451] width 327 height 17
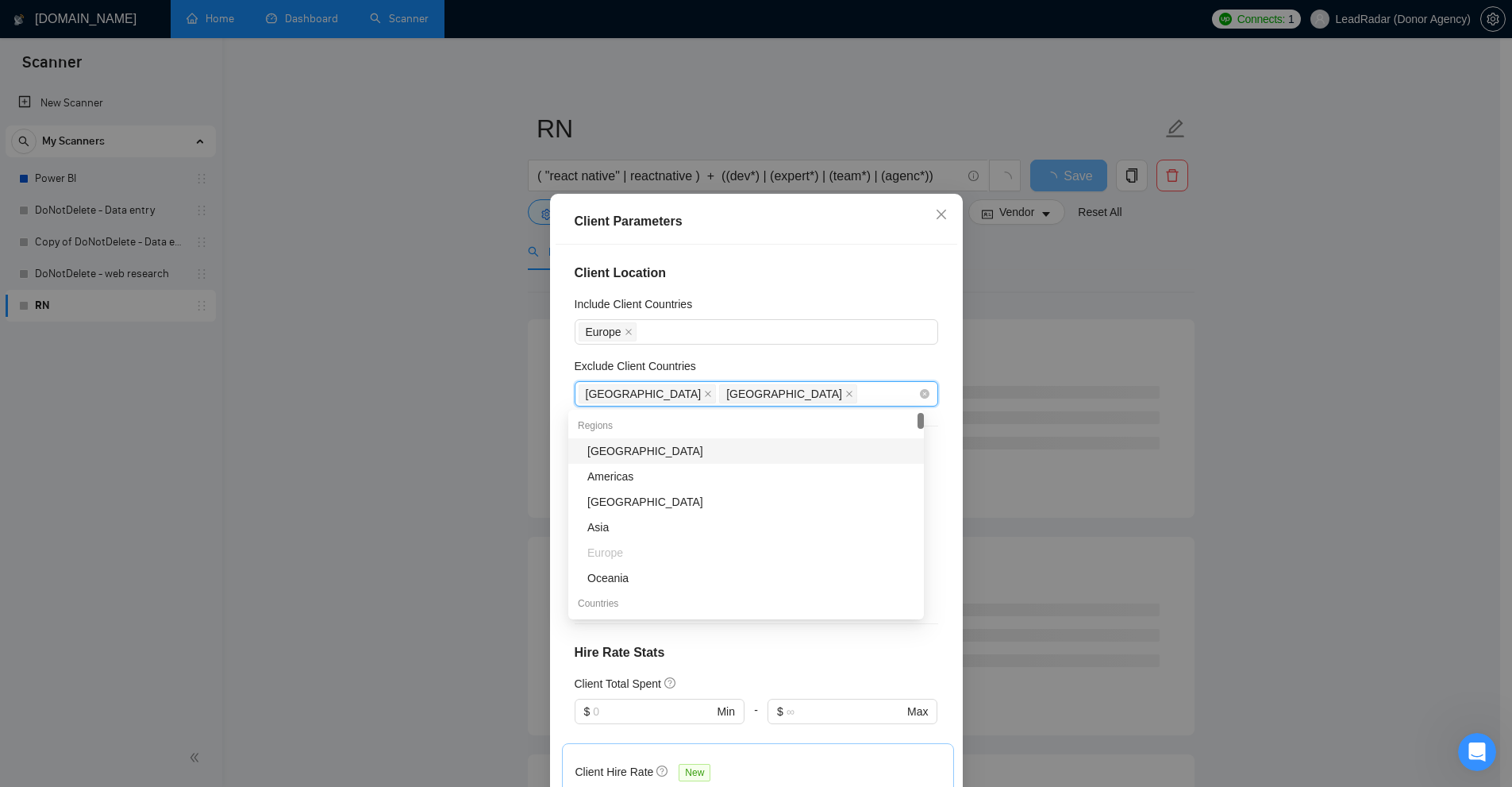
click at [626, 397] on span "[GEOGRAPHIC_DATA]" at bounding box center [648, 394] width 138 height 19
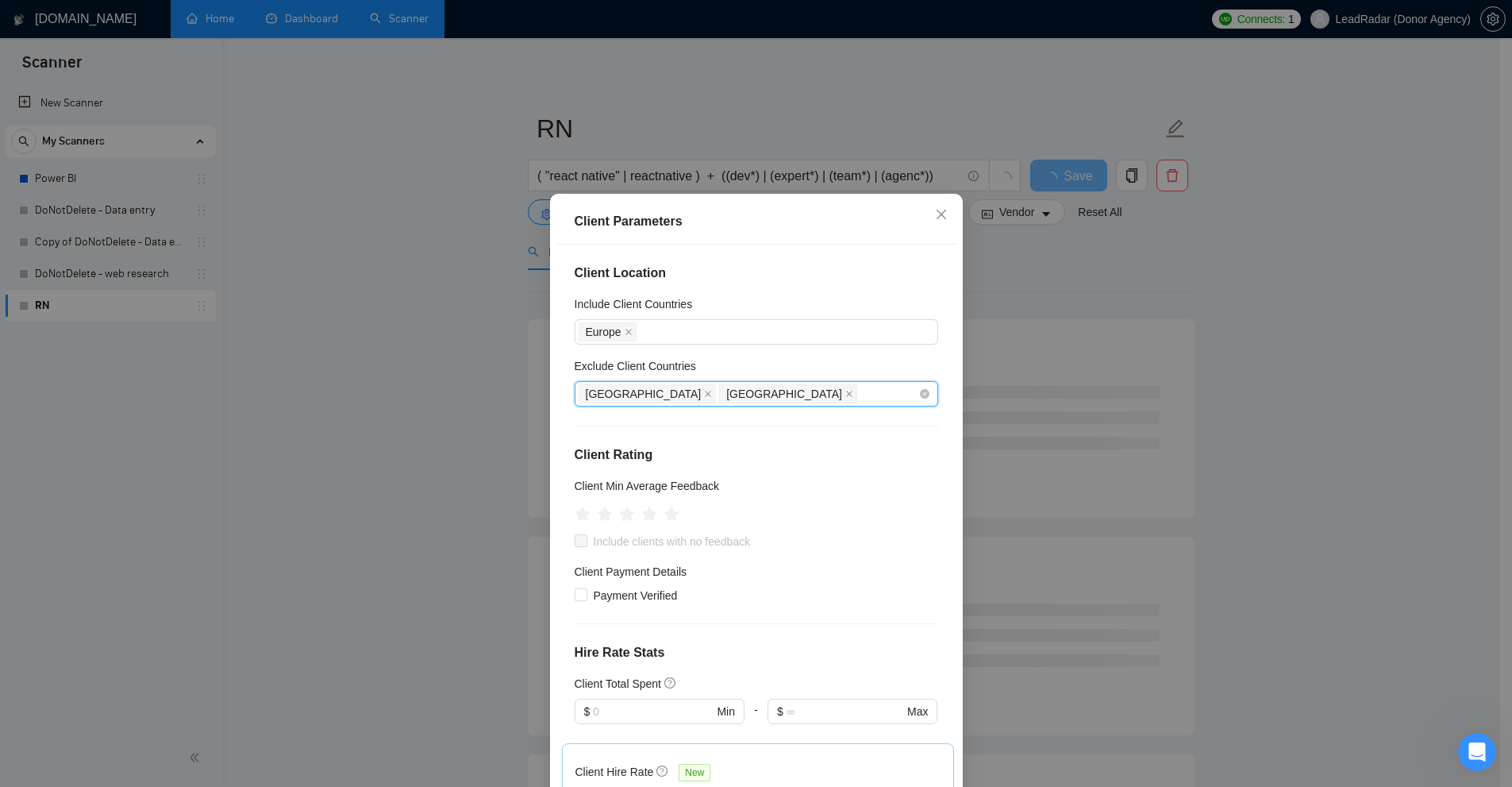
click at [615, 393] on span "[GEOGRAPHIC_DATA]" at bounding box center [648, 394] width 138 height 19
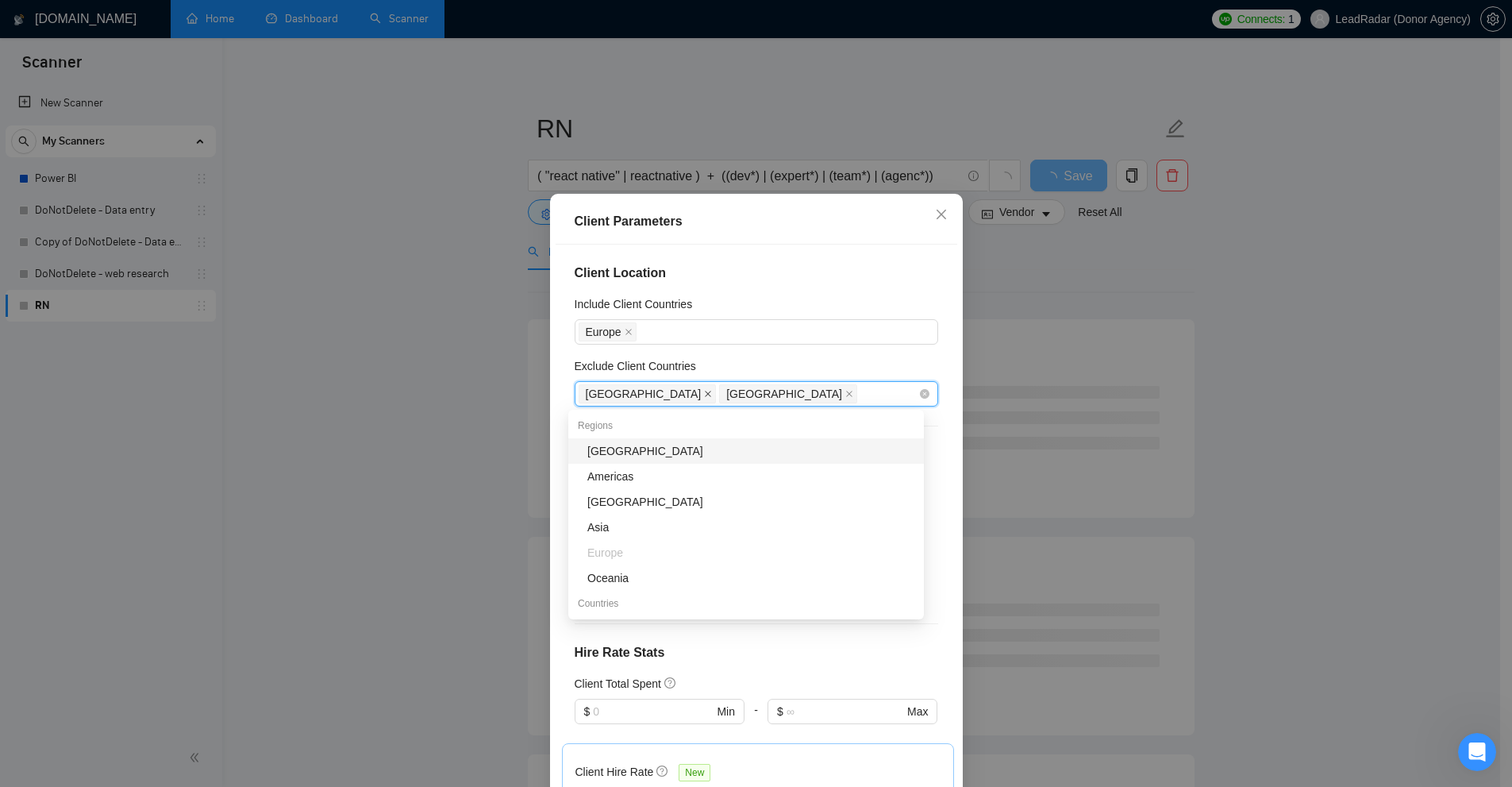
click at [704, 393] on icon "close" at bounding box center [707, 393] width 8 height 8
click at [704, 397] on icon "close" at bounding box center [707, 393] width 8 height 8
click at [626, 333] on span "Europe" at bounding box center [607, 332] width 58 height 19
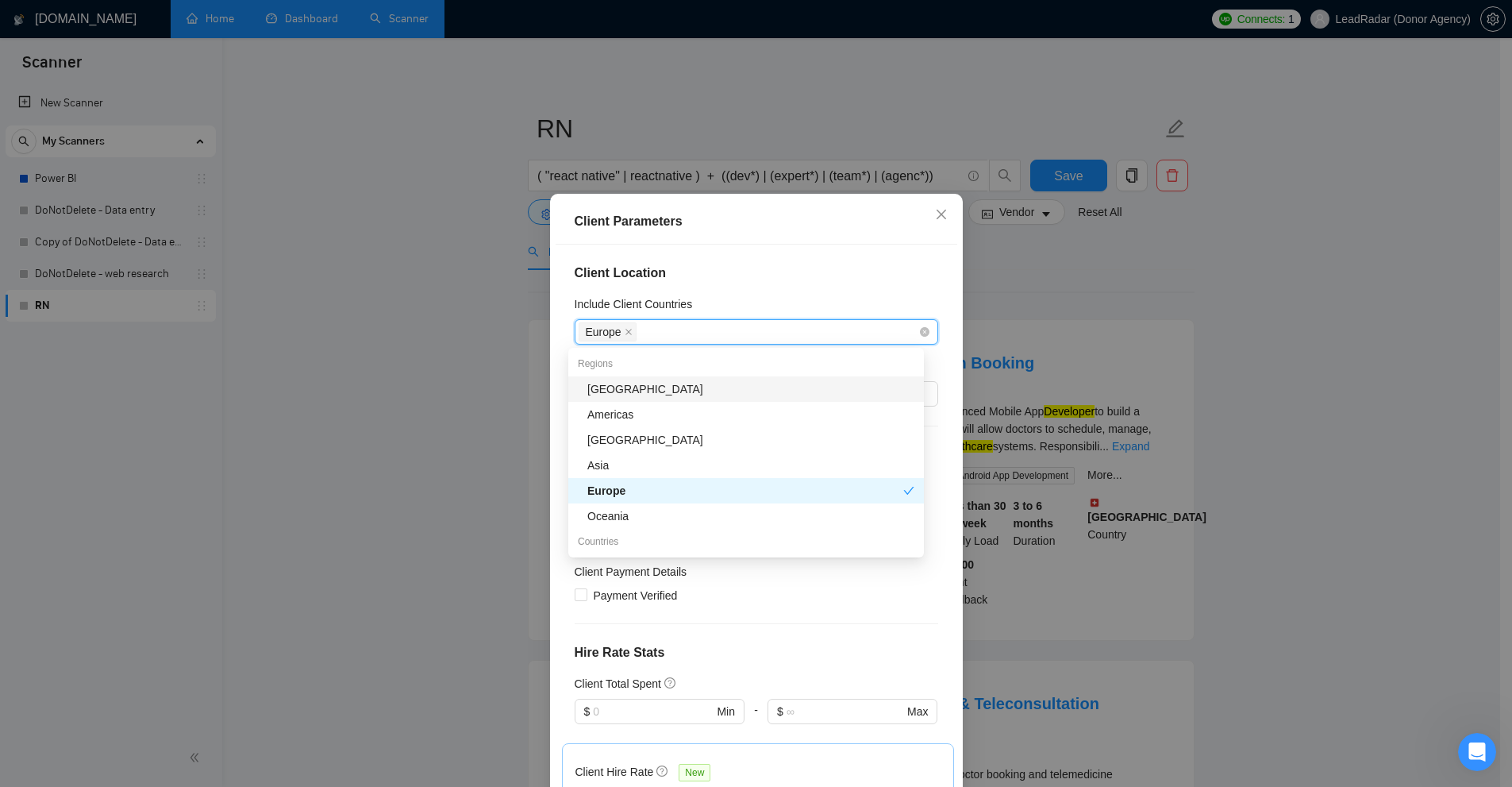
click at [613, 330] on span "Europe" at bounding box center [603, 332] width 35 height 17
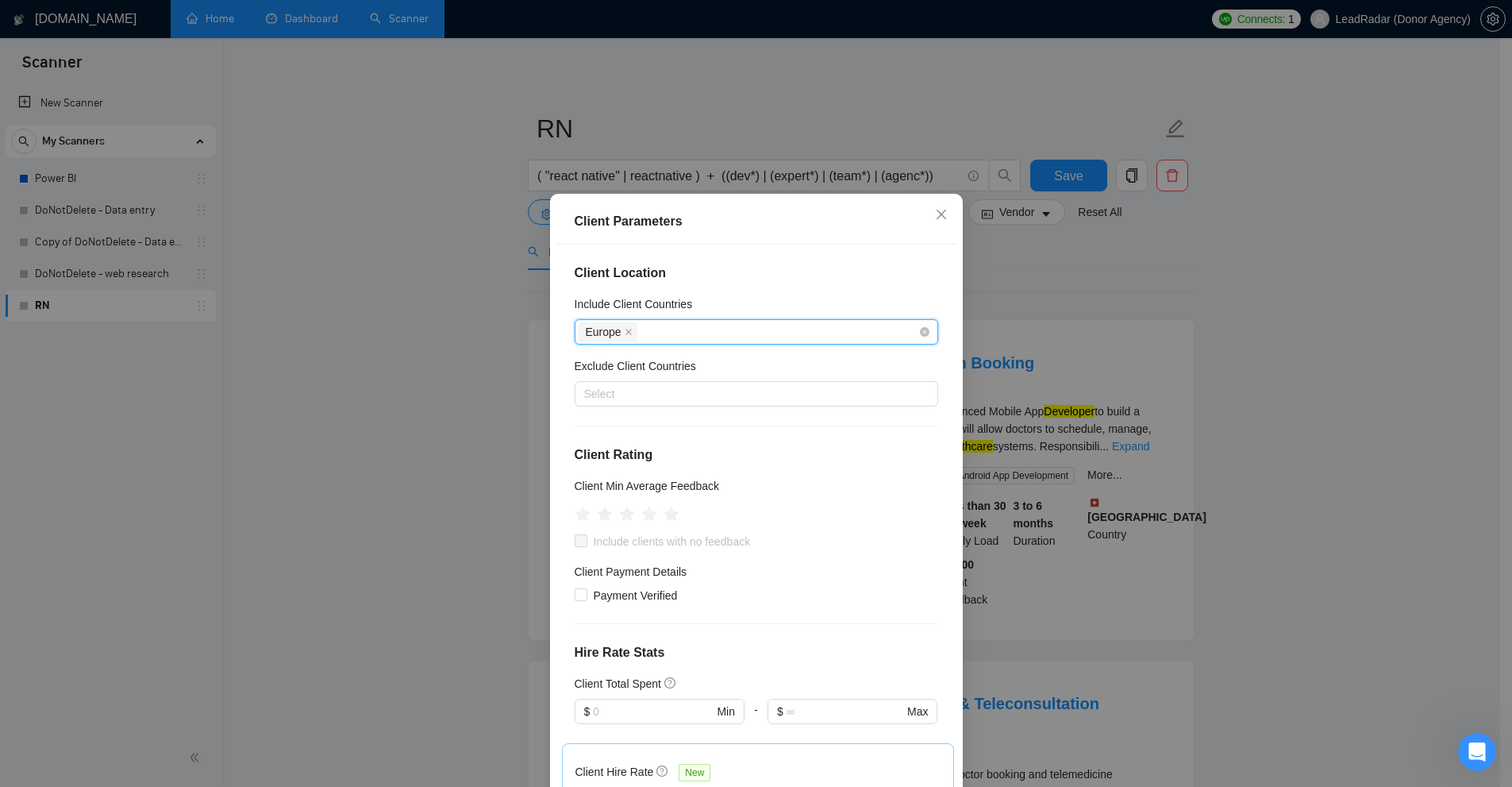
drag, startPoint x: 625, startPoint y: 331, endPoint x: 644, endPoint y: 333, distance: 19.1
click at [625, 331] on icon "close" at bounding box center [628, 331] width 8 height 8
click at [644, 333] on div "Europe" at bounding box center [749, 332] width 339 height 22
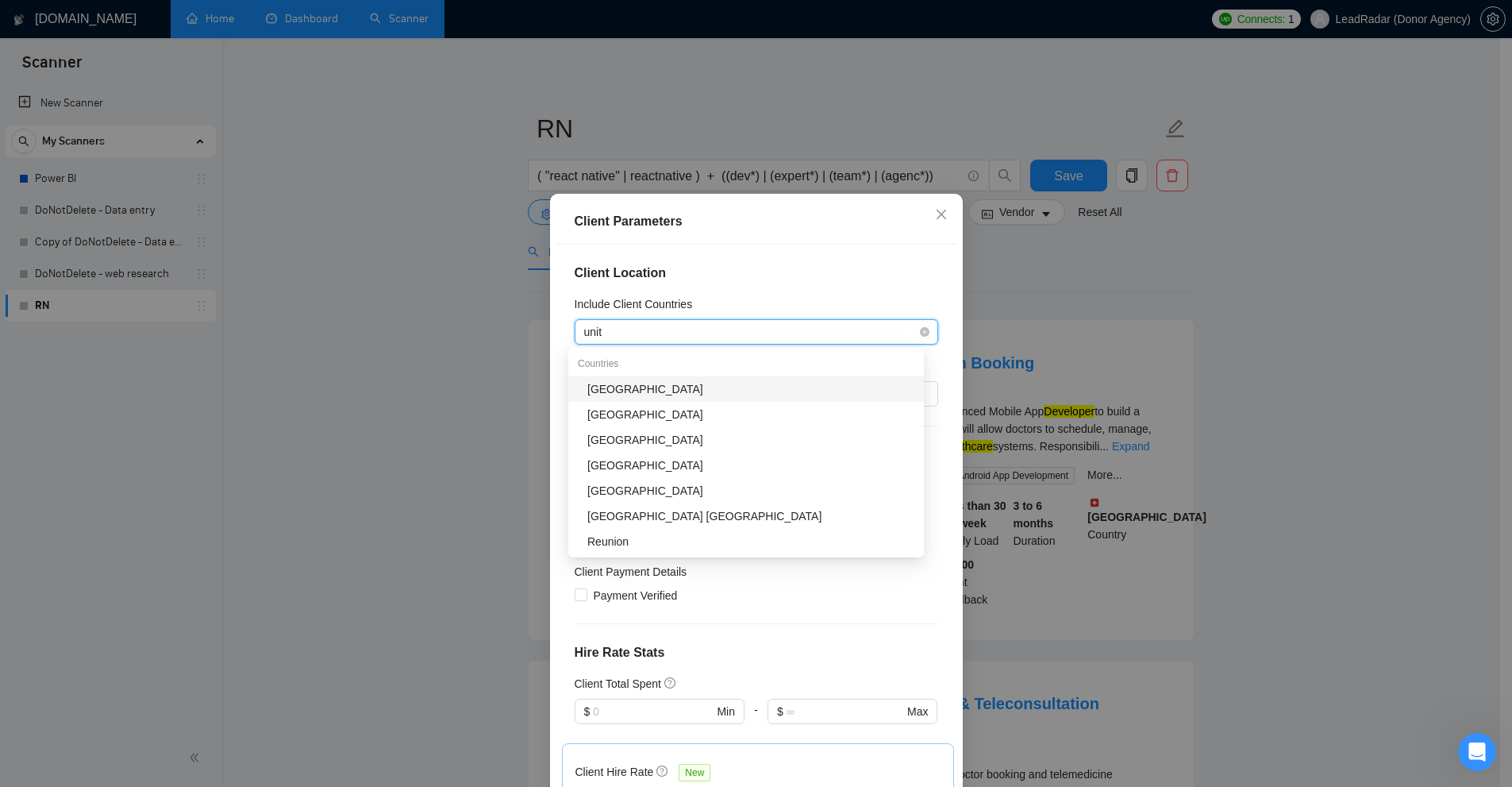
type input "unite"
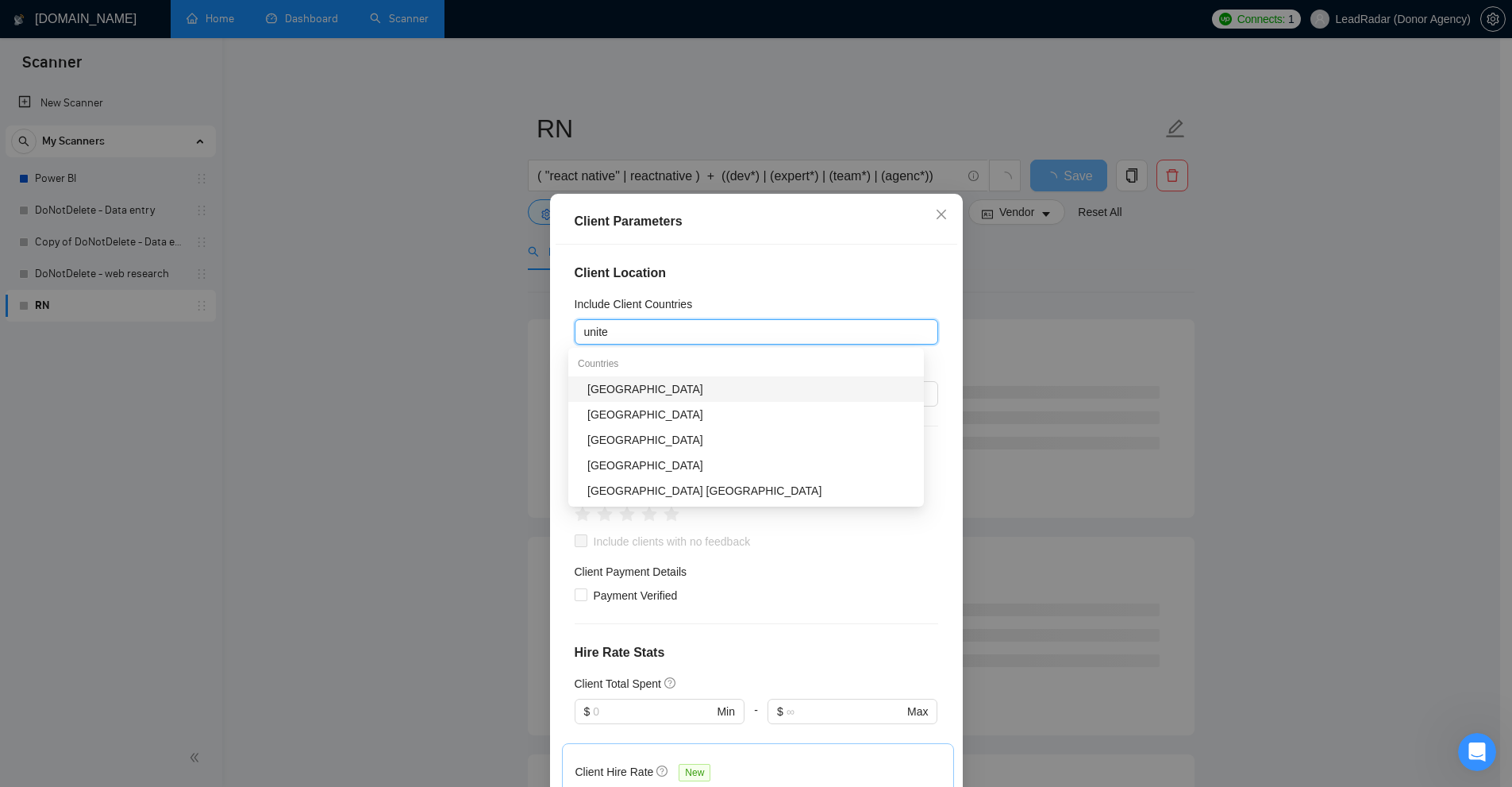
click at [651, 379] on div "[GEOGRAPHIC_DATA]" at bounding box center [746, 389] width 356 height 25
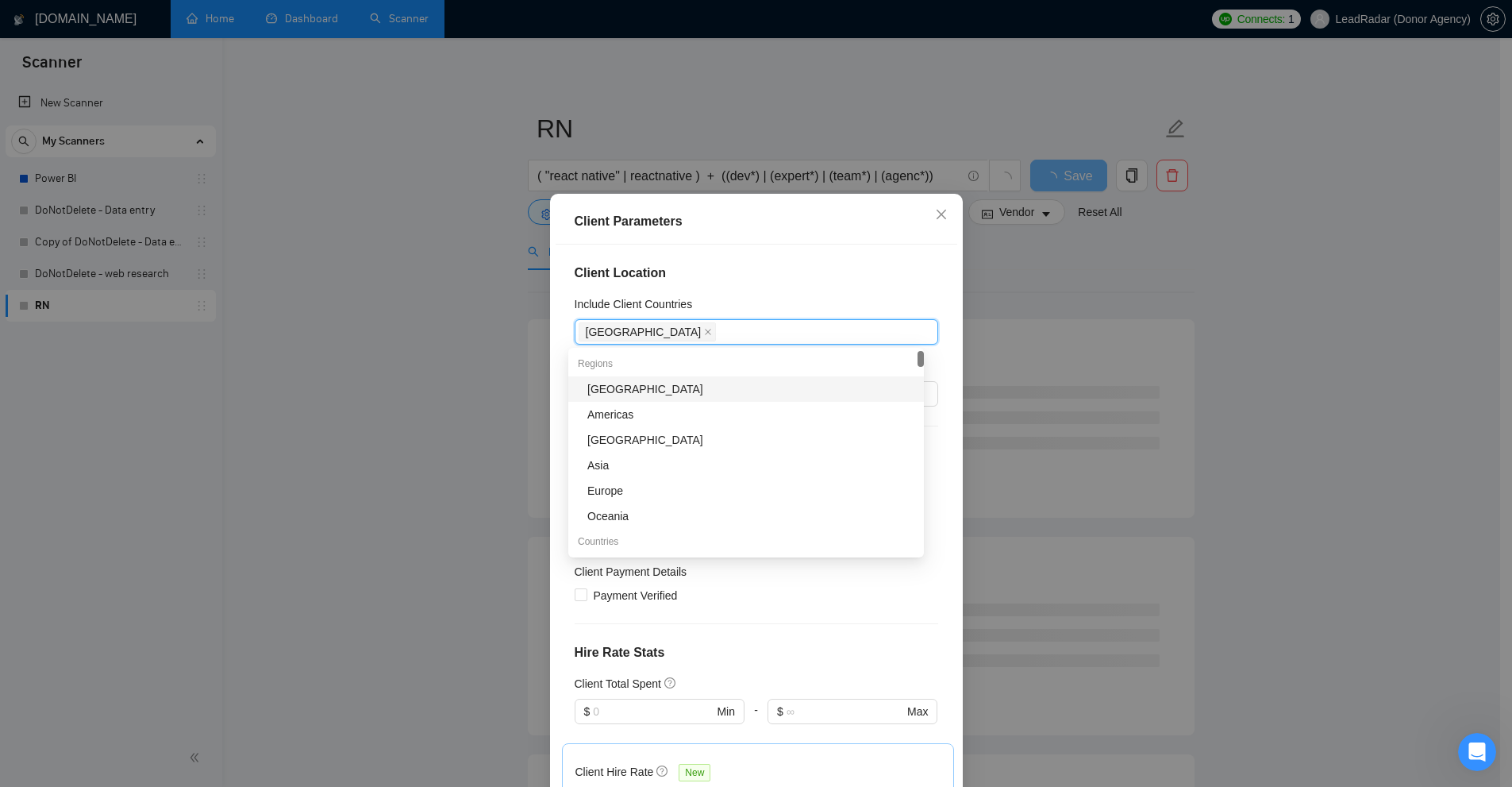
click at [709, 275] on h4 "Client Location" at bounding box center [756, 273] width 364 height 19
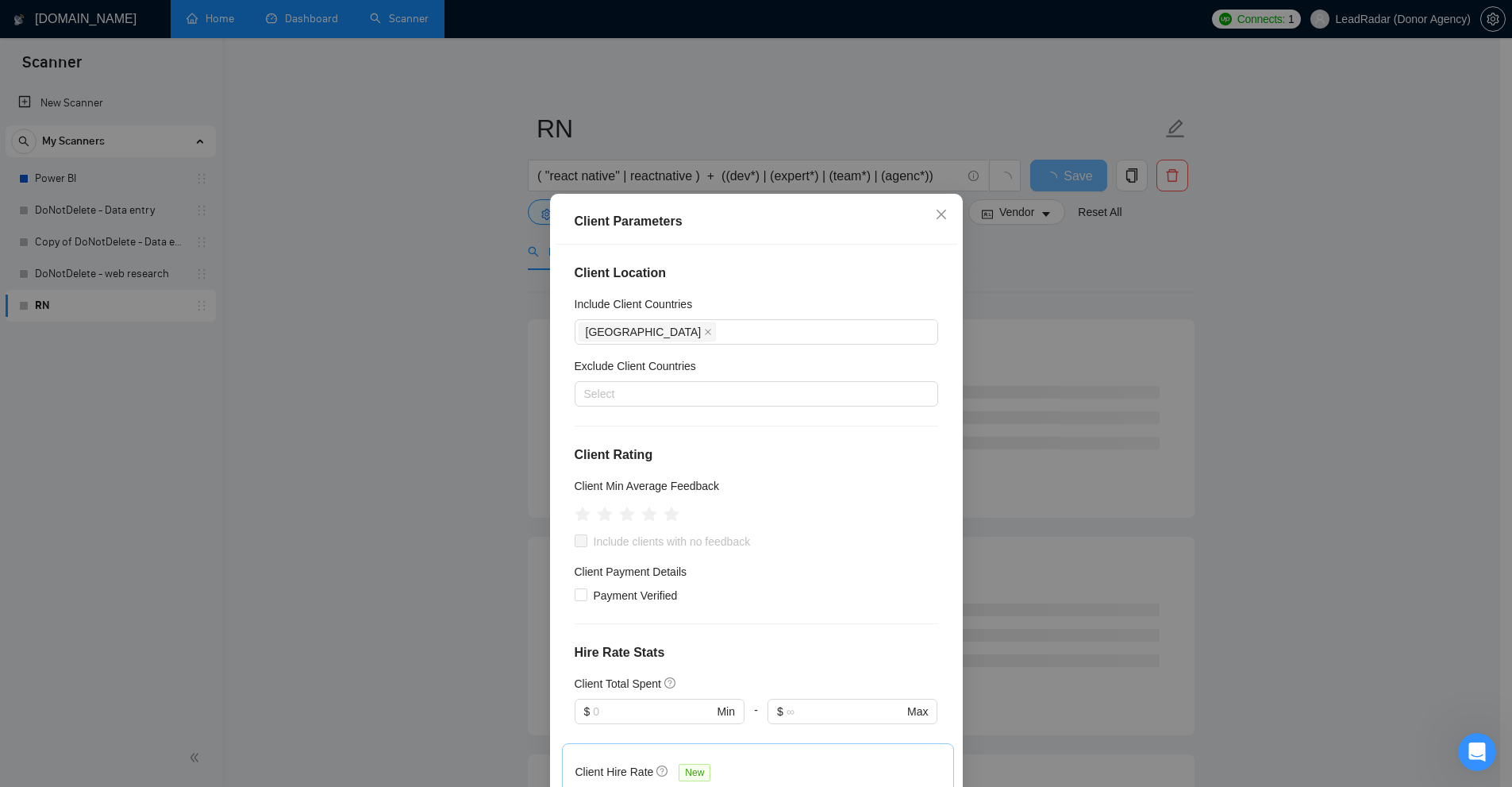
scroll to position [159, 0]
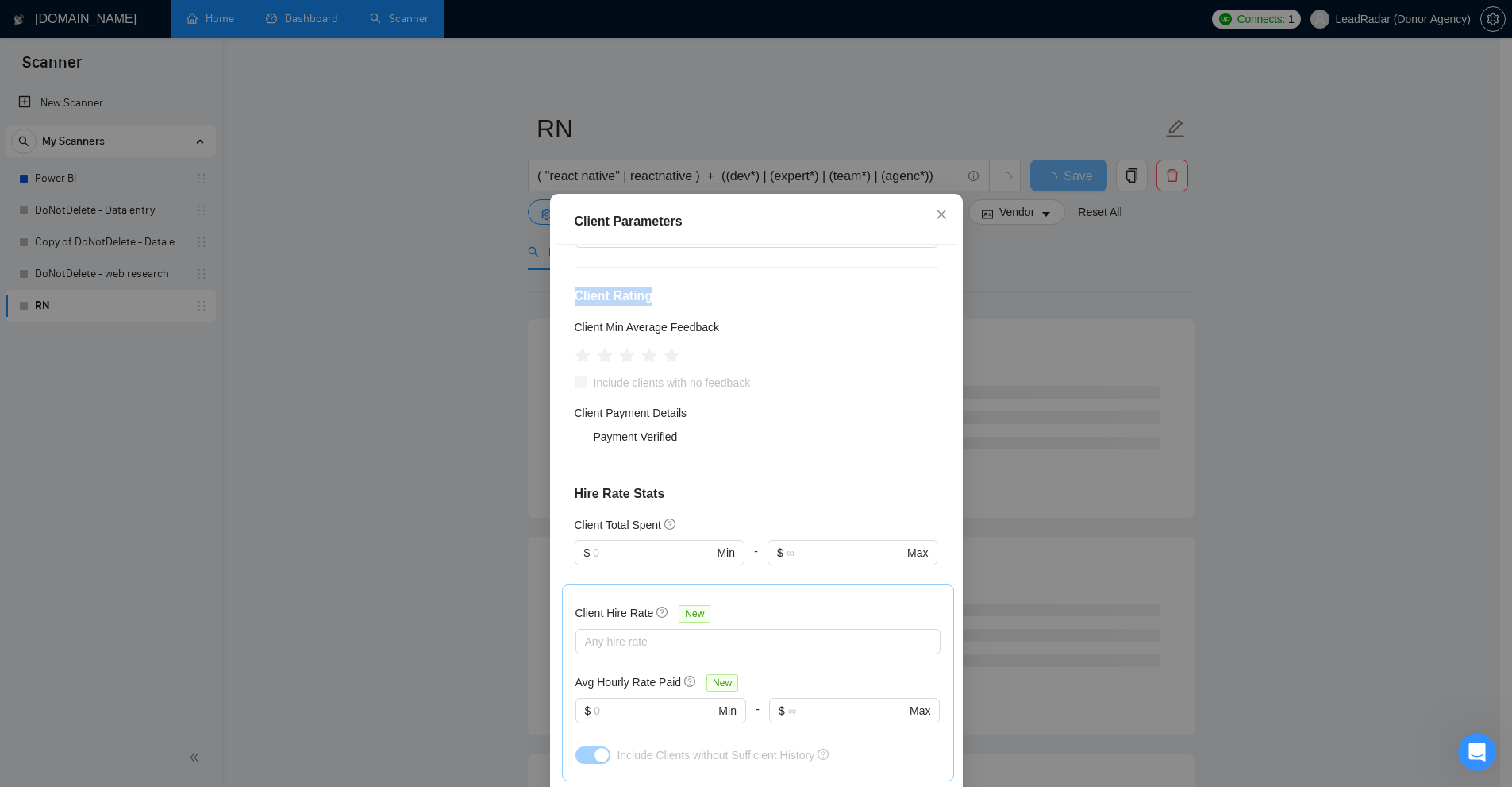
drag, startPoint x: 598, startPoint y: 295, endPoint x: 655, endPoint y: 292, distance: 57.1
click at [655, 292] on h4 "Client Rating" at bounding box center [756, 297] width 364 height 19
click at [604, 291] on h4 "Client Rating" at bounding box center [756, 297] width 364 height 19
click at [602, 291] on h4 "Client Rating" at bounding box center [756, 297] width 364 height 19
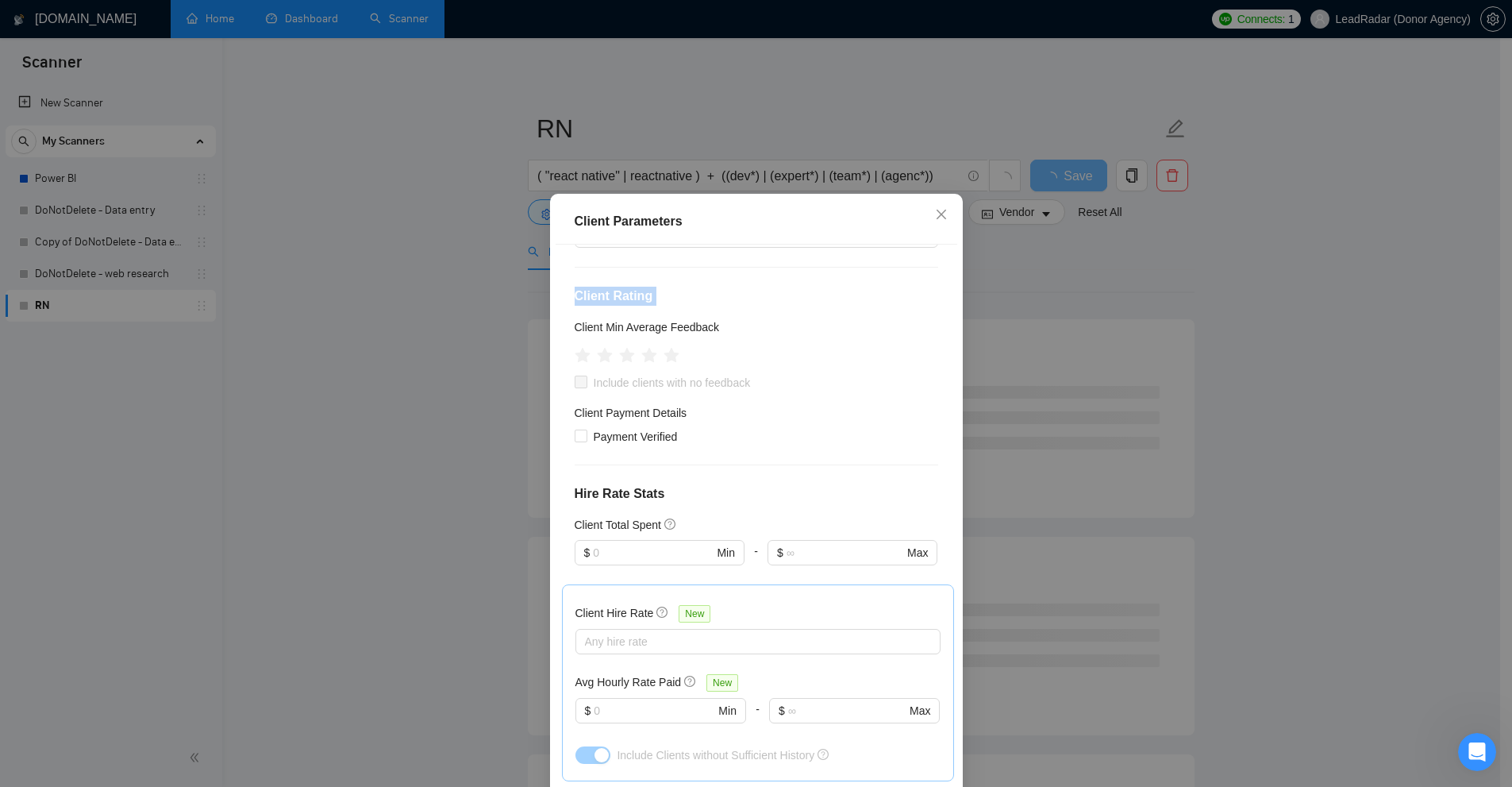
click at [602, 291] on h4 "Client Rating" at bounding box center [756, 297] width 364 height 19
click at [680, 322] on h5 "Client Min Average Feedback" at bounding box center [647, 327] width 146 height 17
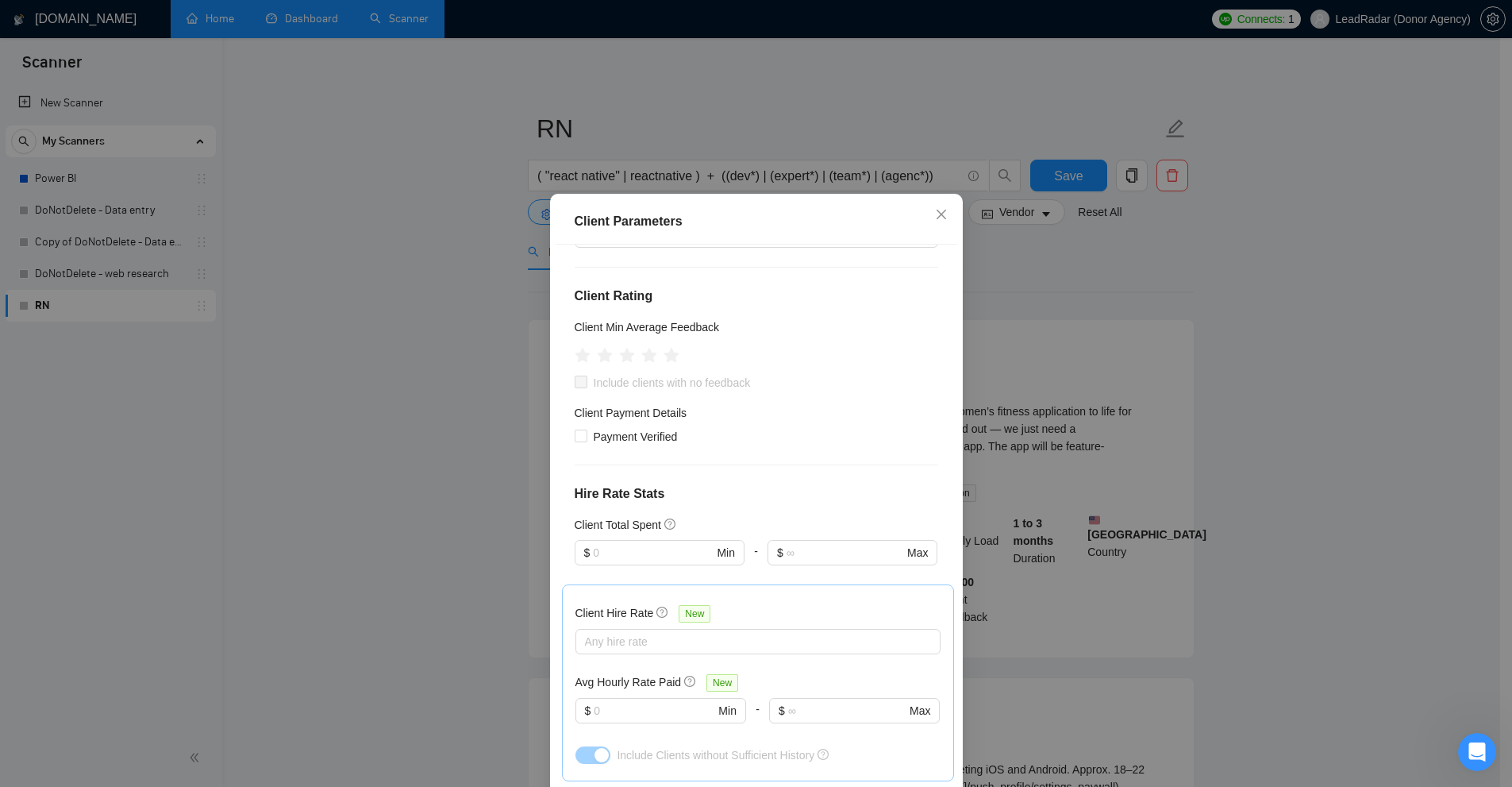
scroll to position [79, 0]
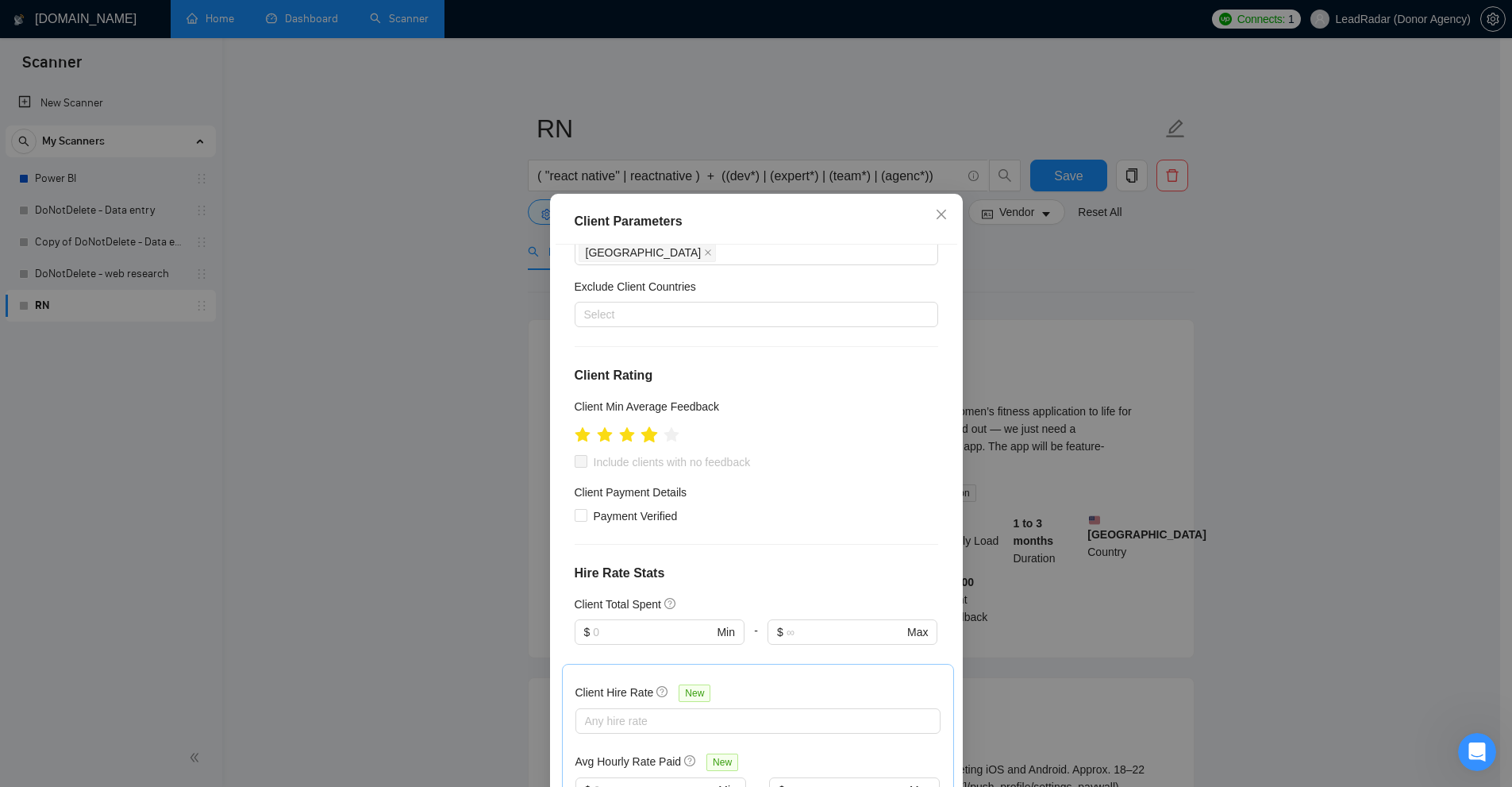
click at [648, 437] on icon "star" at bounding box center [648, 434] width 16 height 16
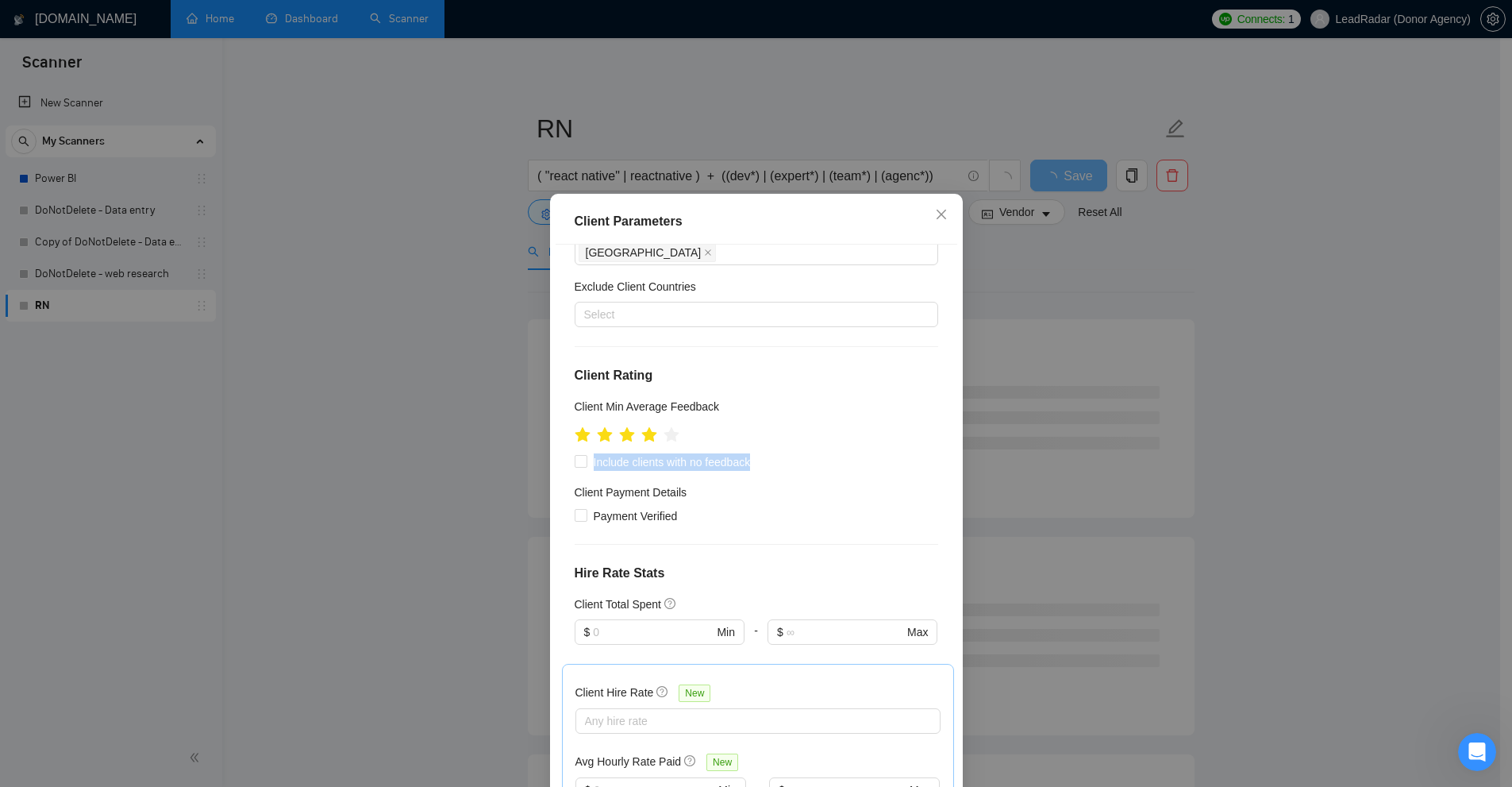
drag, startPoint x: 588, startPoint y: 465, endPoint x: 757, endPoint y: 468, distance: 169.0
click at [757, 468] on div "Include clients with no feedback" at bounding box center [756, 462] width 364 height 17
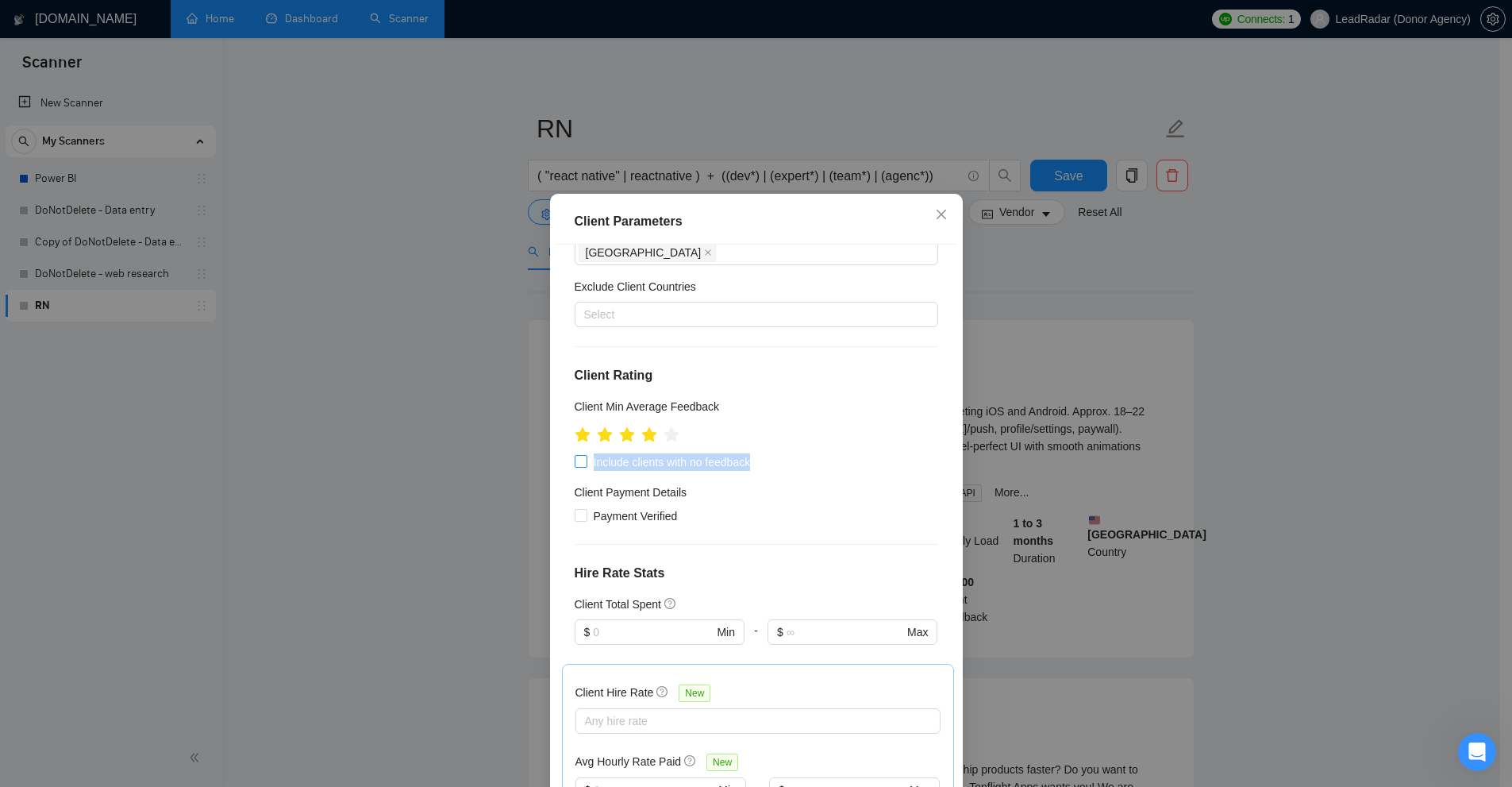
click at [731, 462] on span "Include clients with no feedback" at bounding box center [672, 462] width 170 height 17
click at [586, 462] on input "Include clients with no feedback" at bounding box center [580, 460] width 11 height 11
checkbox input "true"
click at [834, 474] on div "Client Location Include Client Countries [GEOGRAPHIC_DATA] Exclude Client Count…" at bounding box center [756, 520] width 401 height 551
drag, startPoint x: 588, startPoint y: 461, endPoint x: 849, endPoint y: 475, distance: 261.4
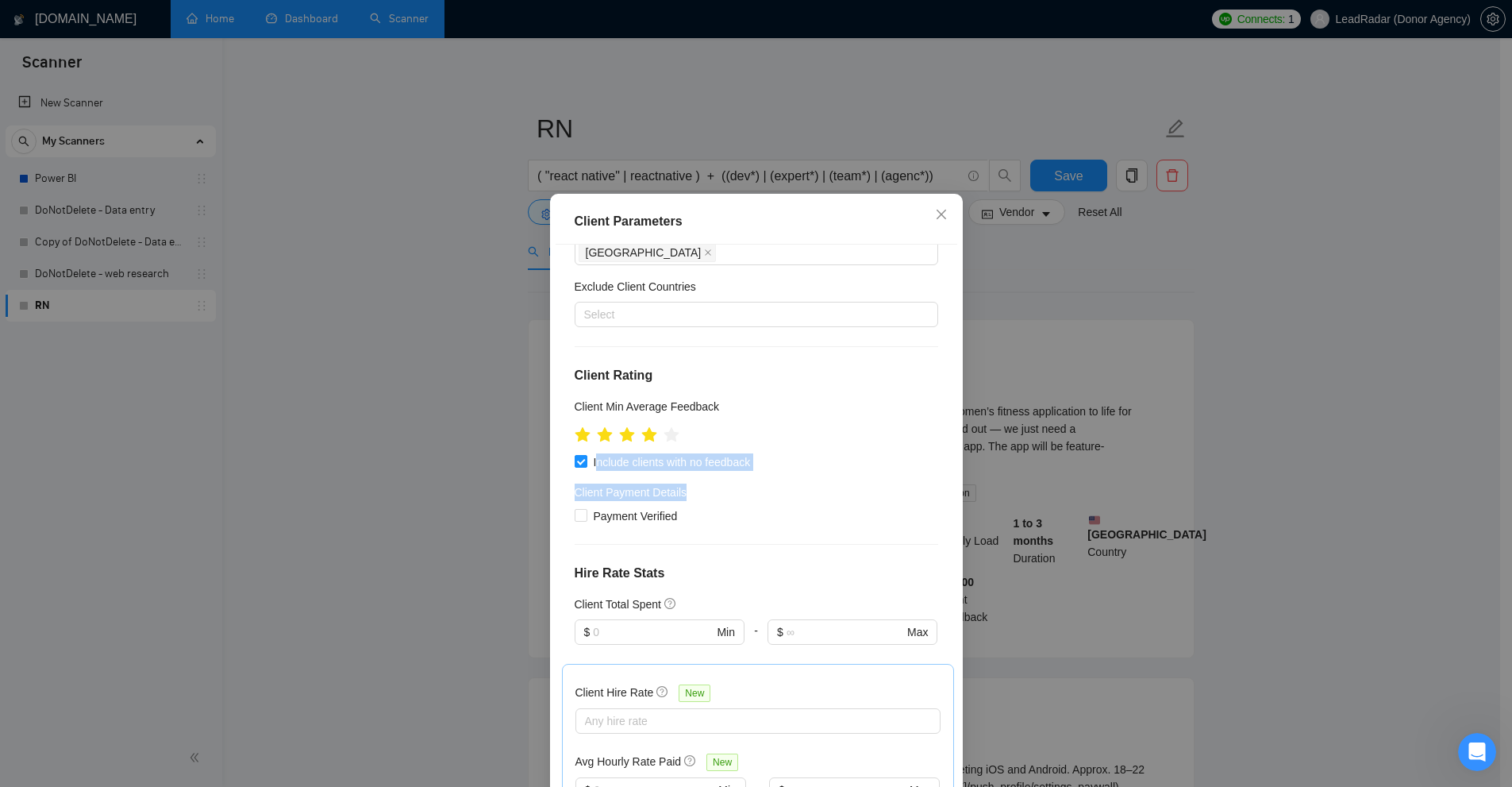
click at [841, 475] on div "Client Location Include Client Countries [GEOGRAPHIC_DATA] Exclude Client Count…" at bounding box center [756, 520] width 401 height 551
drag, startPoint x: 849, startPoint y: 475, endPoint x: 867, endPoint y: 486, distance: 21.1
click at [867, 486] on div "Client Location Include Client Countries [GEOGRAPHIC_DATA] Exclude Client Count…" at bounding box center [756, 520] width 401 height 551
drag, startPoint x: 1129, startPoint y: 504, endPoint x: 1135, endPoint y: 498, distance: 8.5
click at [1129, 504] on div "Client Parameters Client Location Include Client Countries [GEOGRAPHIC_DATA] Ex…" at bounding box center [756, 393] width 1512 height 787
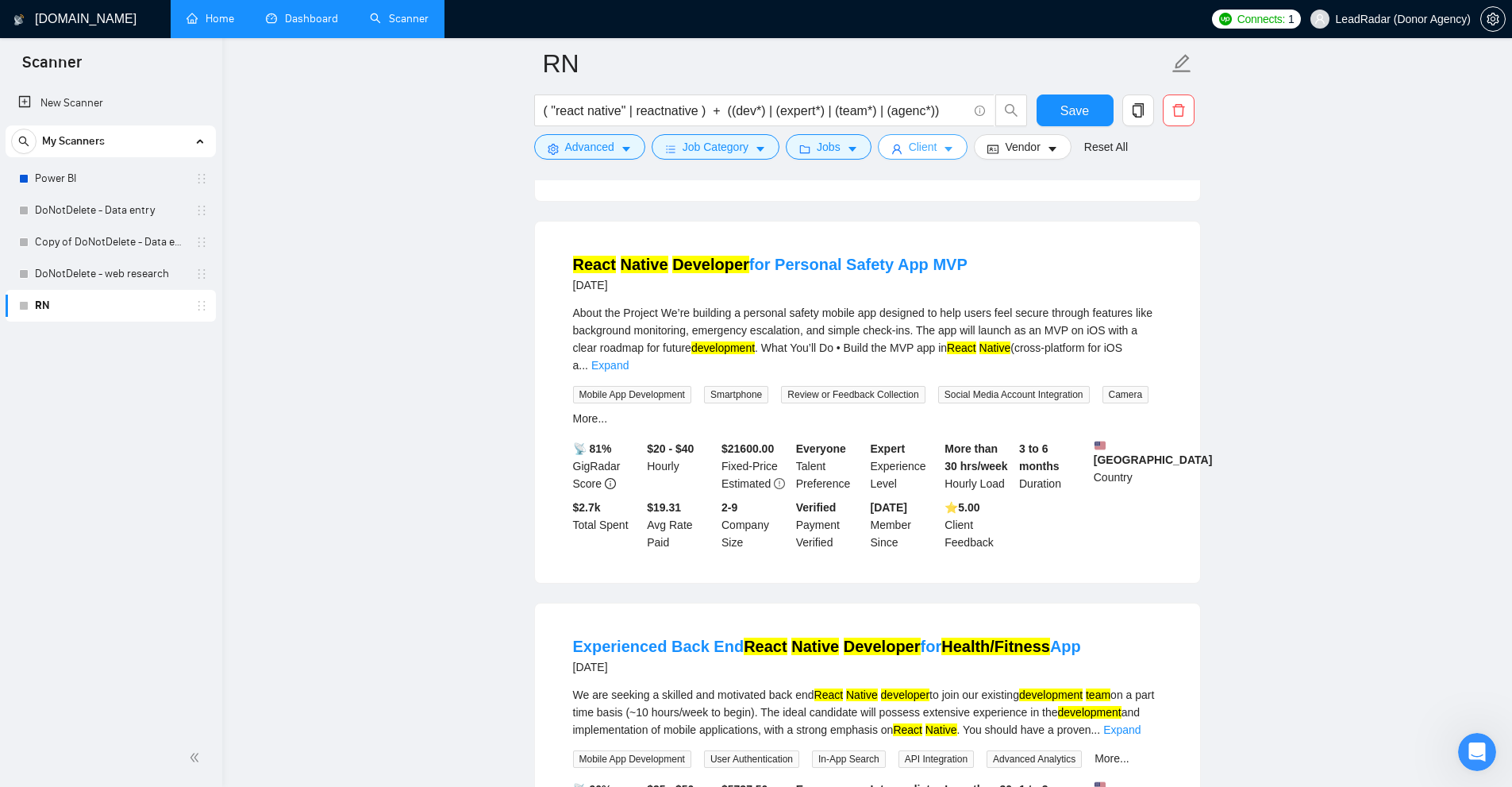
scroll to position [1827, 0]
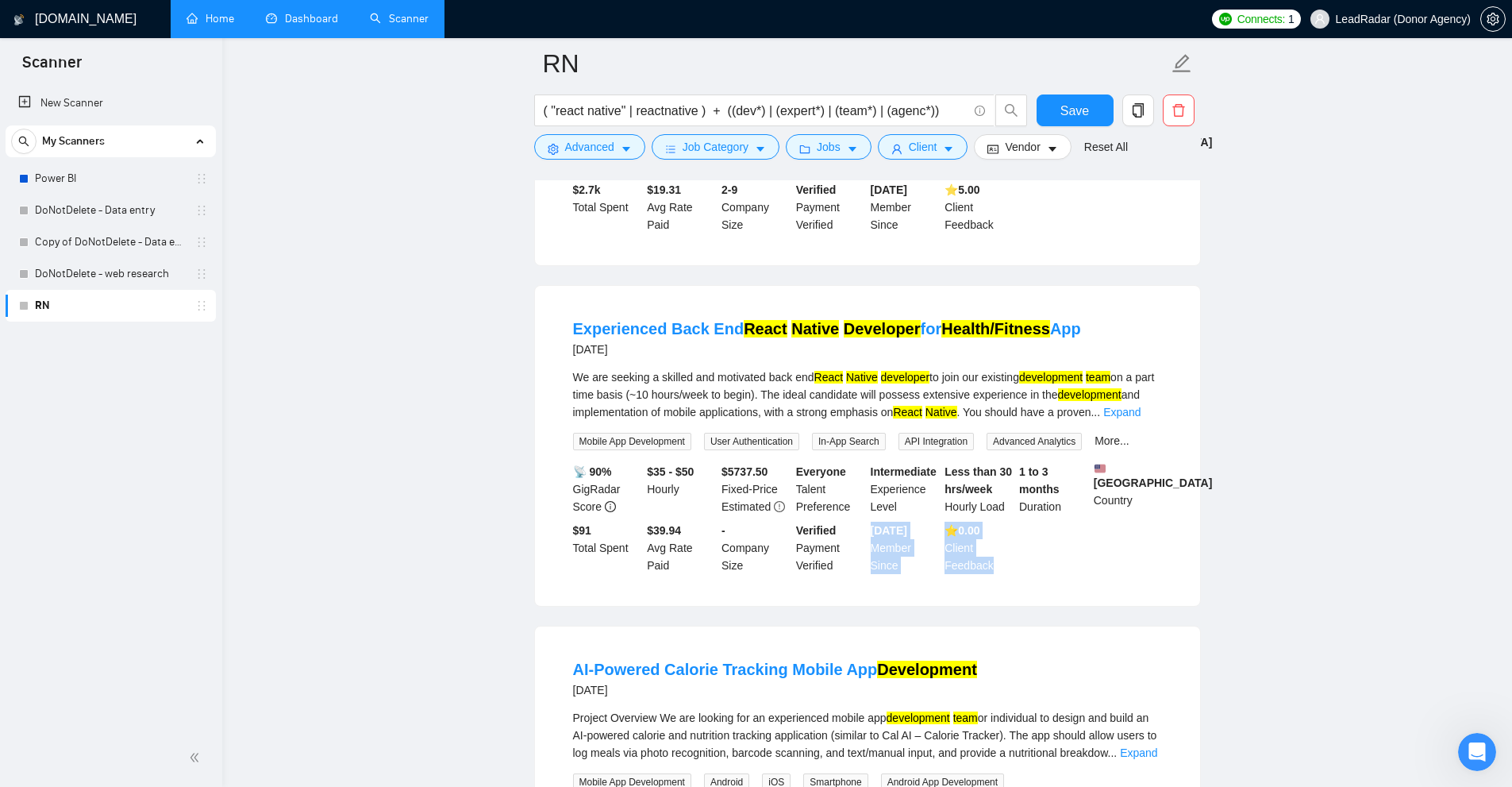
drag, startPoint x: 941, startPoint y: 521, endPoint x: 1004, endPoint y: 563, distance: 75.7
click at [1004, 563] on div "📡 90% GigRadar Score $35 - $50 Hourly $ 5737.50 Fixed-Price Estimated Everyone …" at bounding box center [867, 518] width 595 height 111
click at [1004, 559] on div "⭐️ 0.00 Client Feedback" at bounding box center [978, 547] width 75 height 53
click at [999, 559] on div "⭐️ 0.00 Client Feedback" at bounding box center [978, 547] width 75 height 53
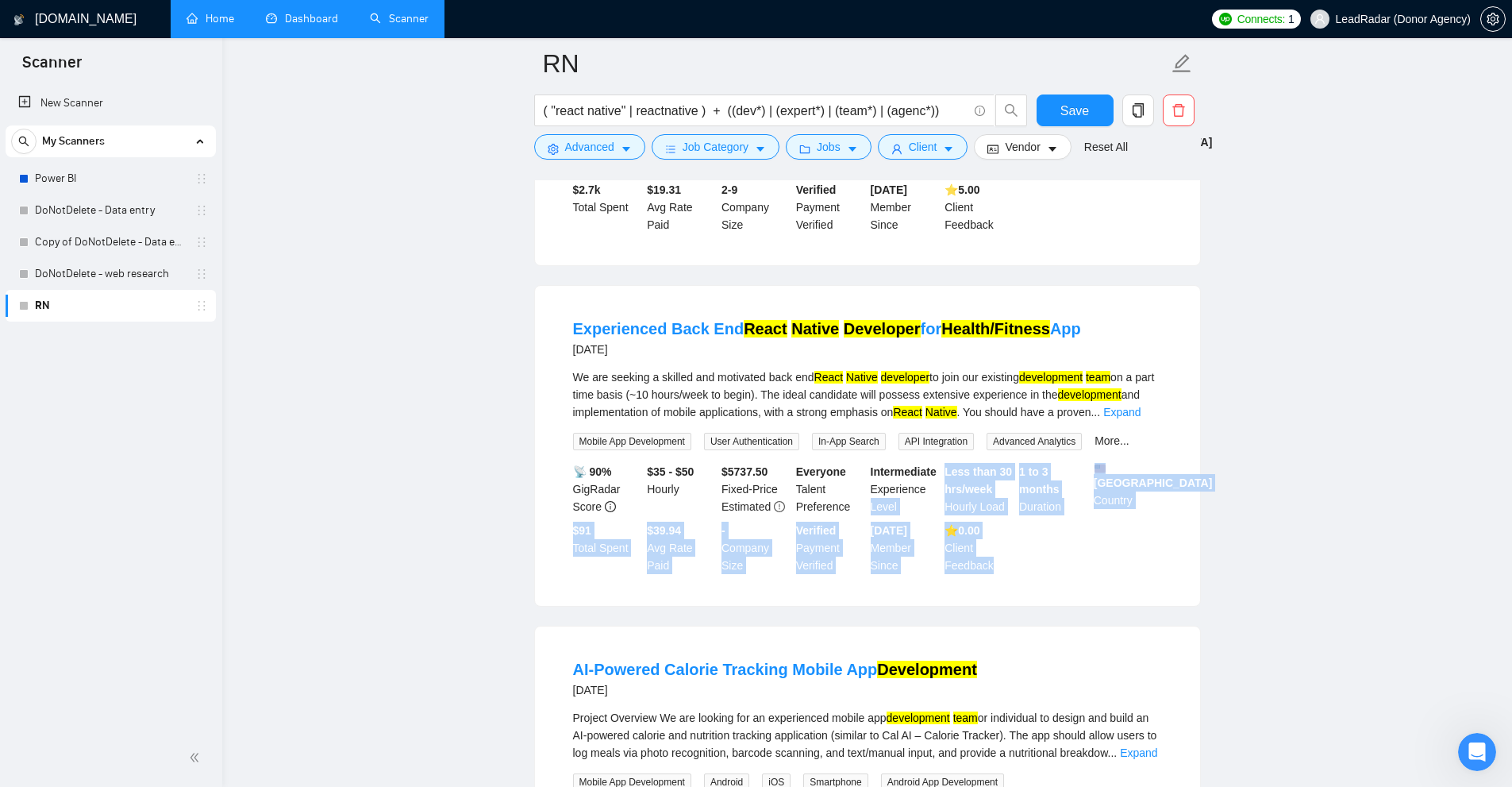
drag, startPoint x: 996, startPoint y: 555, endPoint x: 938, endPoint y: 478, distance: 96.4
click at [938, 478] on div "📡 90% GigRadar Score $35 - $50 Hourly $ 5737.50 Fixed-Price Estimated Everyone …" at bounding box center [867, 518] width 595 height 111
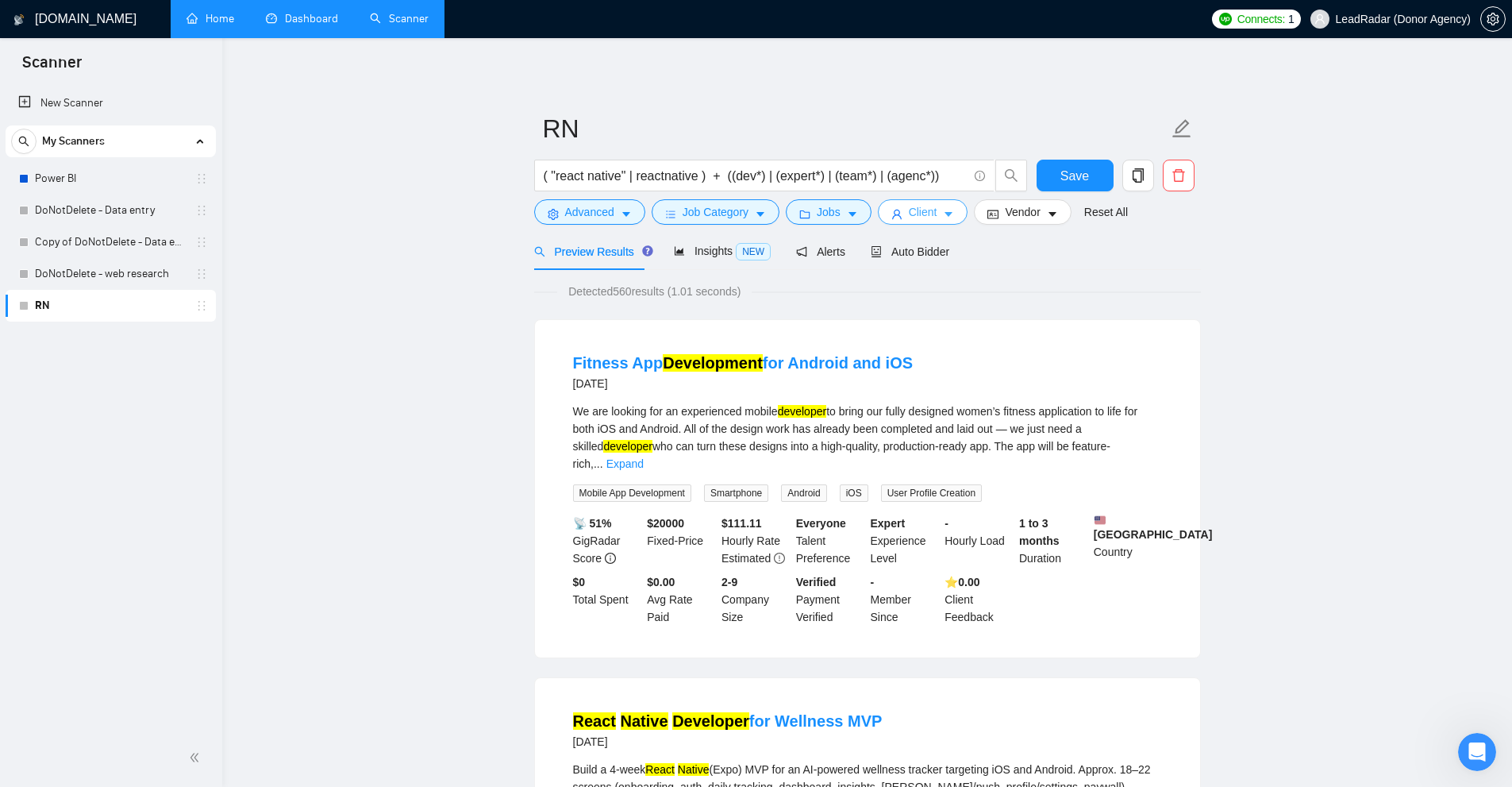
click at [920, 208] on span "Client" at bounding box center [923, 212] width 28 height 17
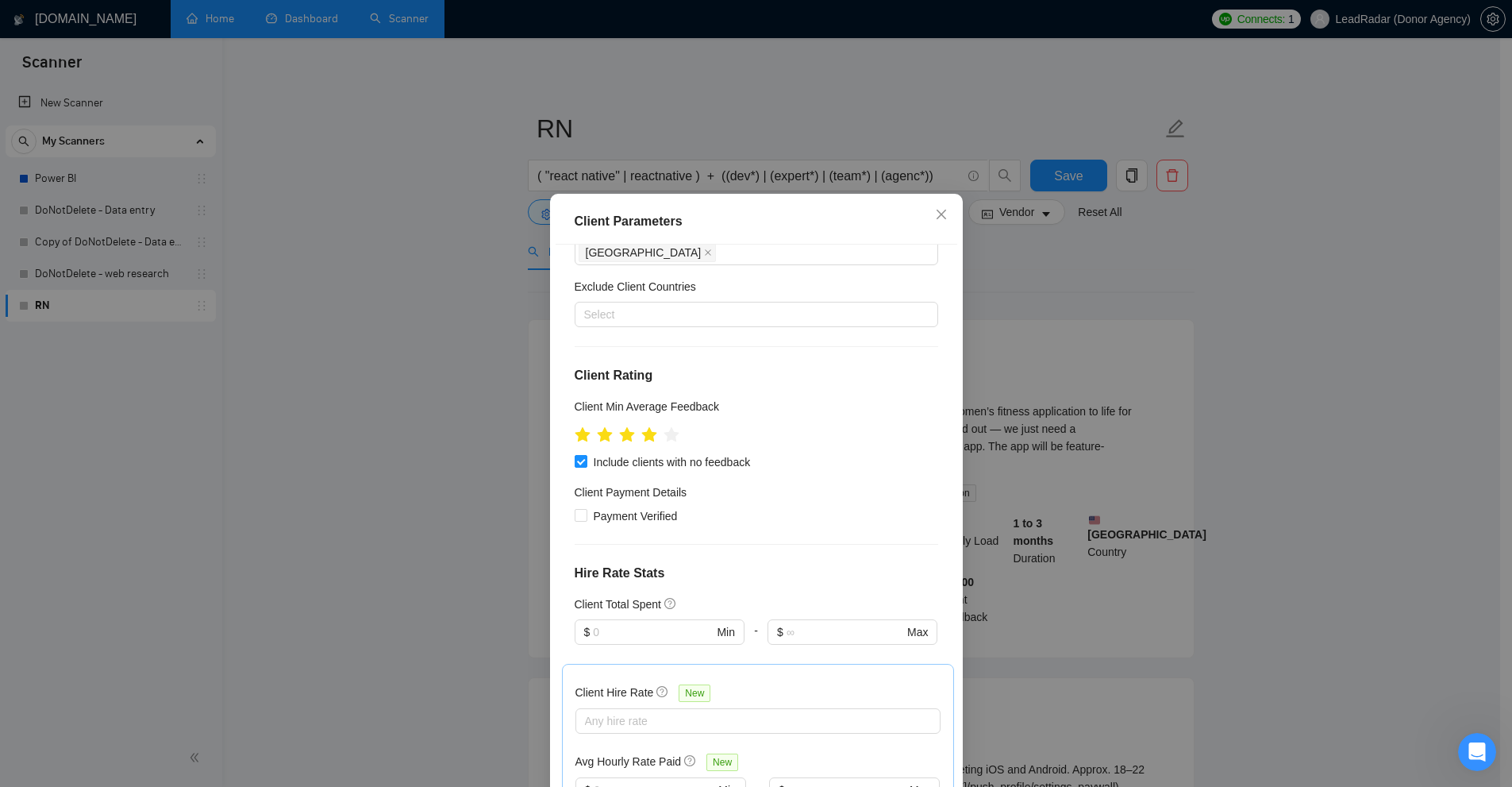
scroll to position [159, 0]
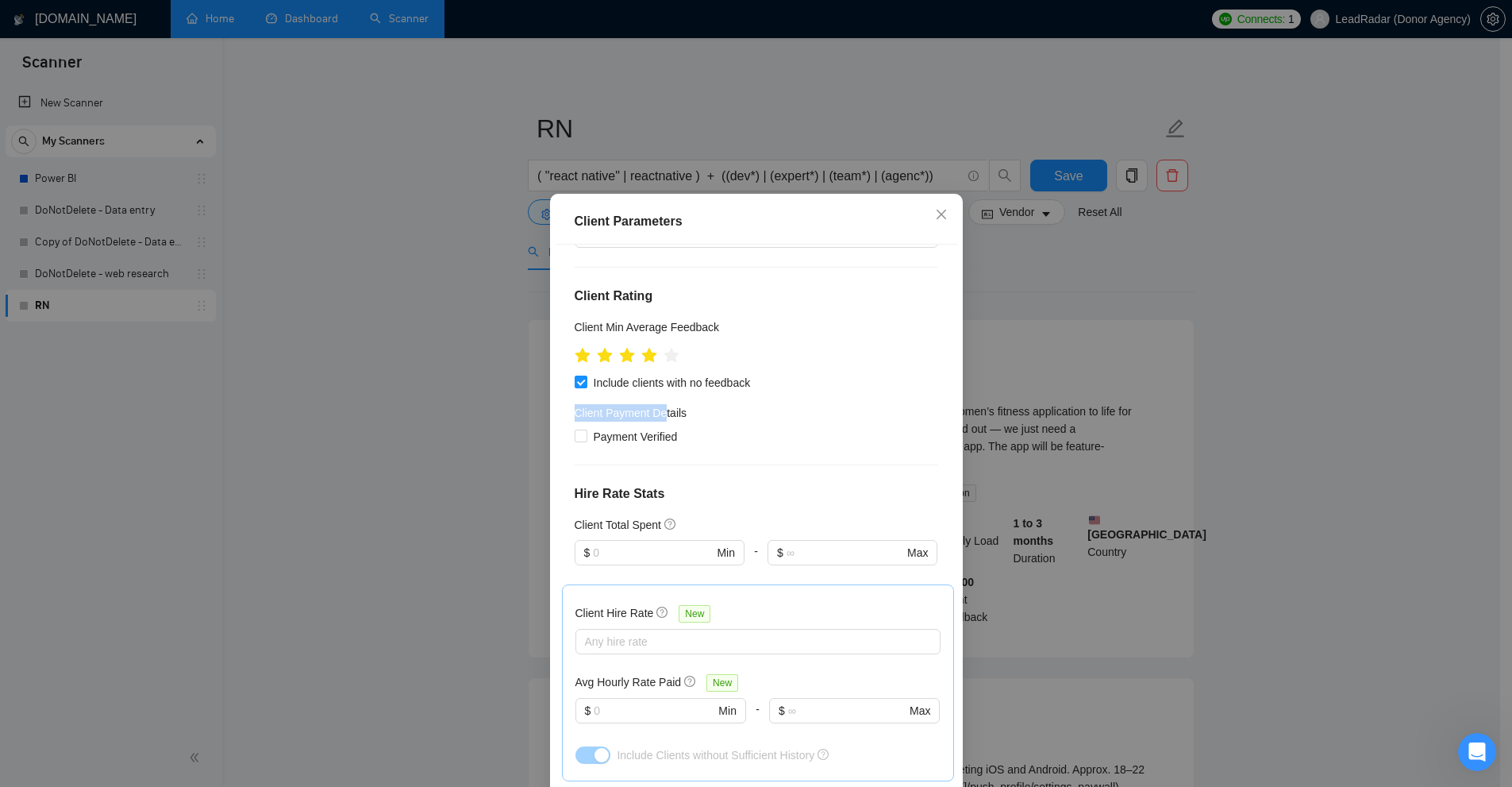
drag, startPoint x: 567, startPoint y: 406, endPoint x: 659, endPoint y: 409, distance: 92.0
click at [659, 409] on div "Client Location Include Client Countries [GEOGRAPHIC_DATA] Exclude Client Count…" at bounding box center [756, 520] width 401 height 551
click at [630, 437] on span "Payment Verified" at bounding box center [636, 437] width 96 height 17
click at [586, 437] on input "Payment Verified" at bounding box center [580, 434] width 11 height 11
checkbox input "true"
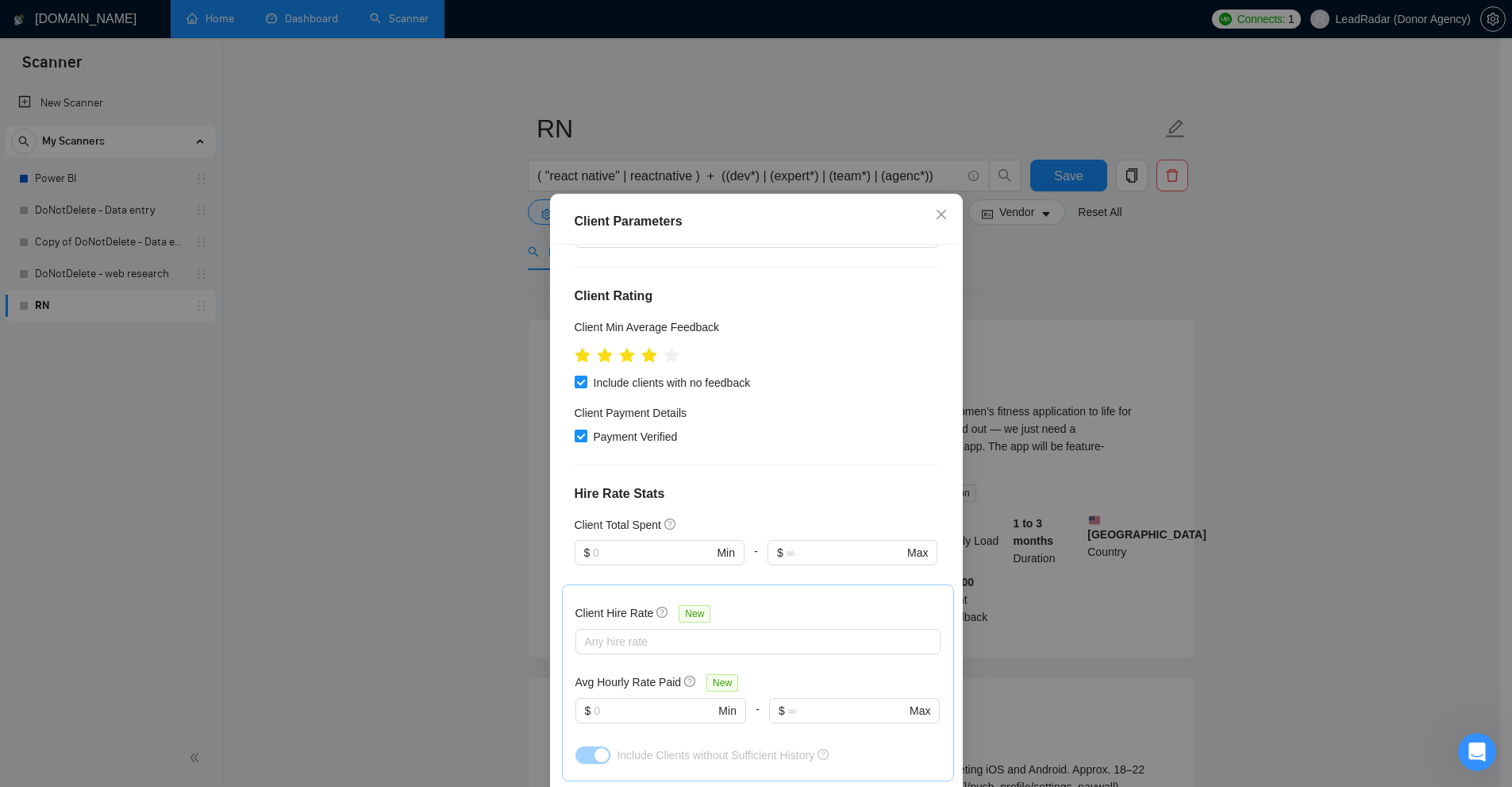
drag, startPoint x: 687, startPoint y: 438, endPoint x: 599, endPoint y: 459, distance: 90.5
click at [598, 459] on div "Client Location Include Client Countries [GEOGRAPHIC_DATA] Exclude Client Count…" at bounding box center [756, 520] width 401 height 551
click at [599, 459] on div "Client Location Include Client Countries [GEOGRAPHIC_DATA] Exclude Client Count…" at bounding box center [756, 520] width 401 height 551
drag, startPoint x: 719, startPoint y: 440, endPoint x: 625, endPoint y: 451, distance: 94.6
click at [592, 459] on div "Client Location Include Client Countries [GEOGRAPHIC_DATA] Exclude Client Count…" at bounding box center [756, 520] width 401 height 551
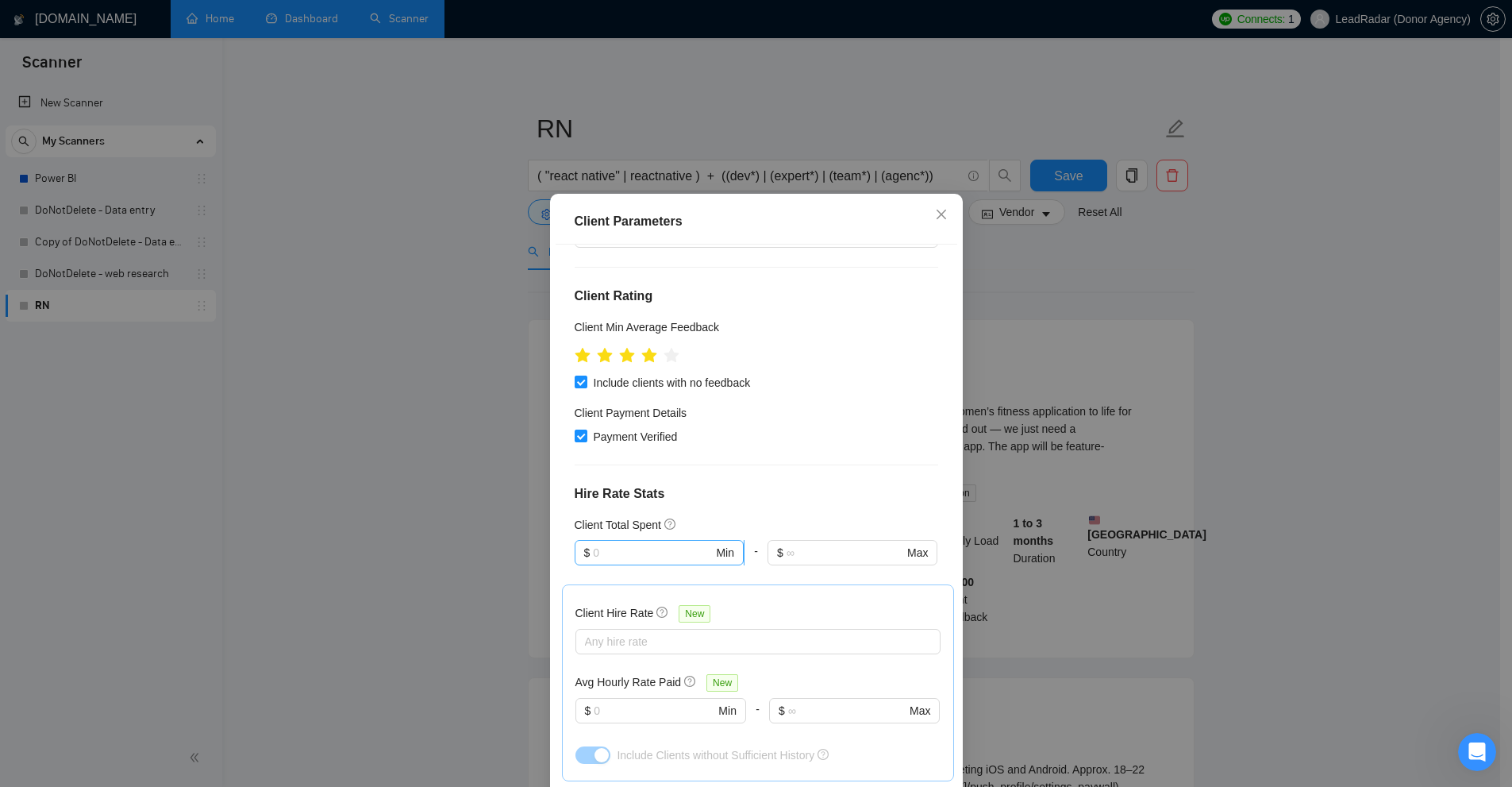
scroll to position [317, 0]
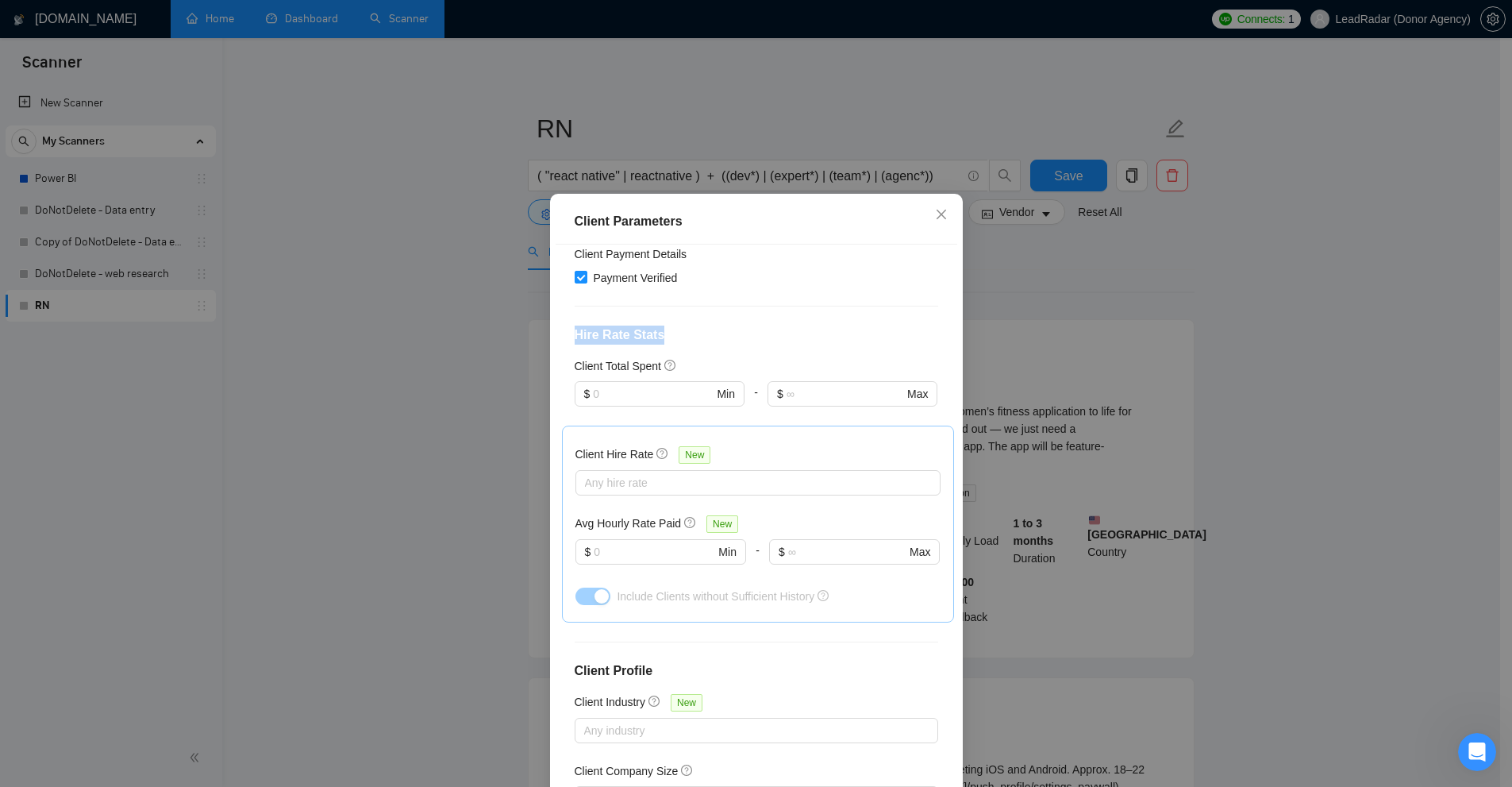
drag, startPoint x: 569, startPoint y: 337, endPoint x: 680, endPoint y: 336, distance: 111.0
click at [680, 336] on h4 "Hire Rate Stats" at bounding box center [756, 335] width 364 height 19
click at [609, 389] on input "text" at bounding box center [652, 394] width 120 height 17
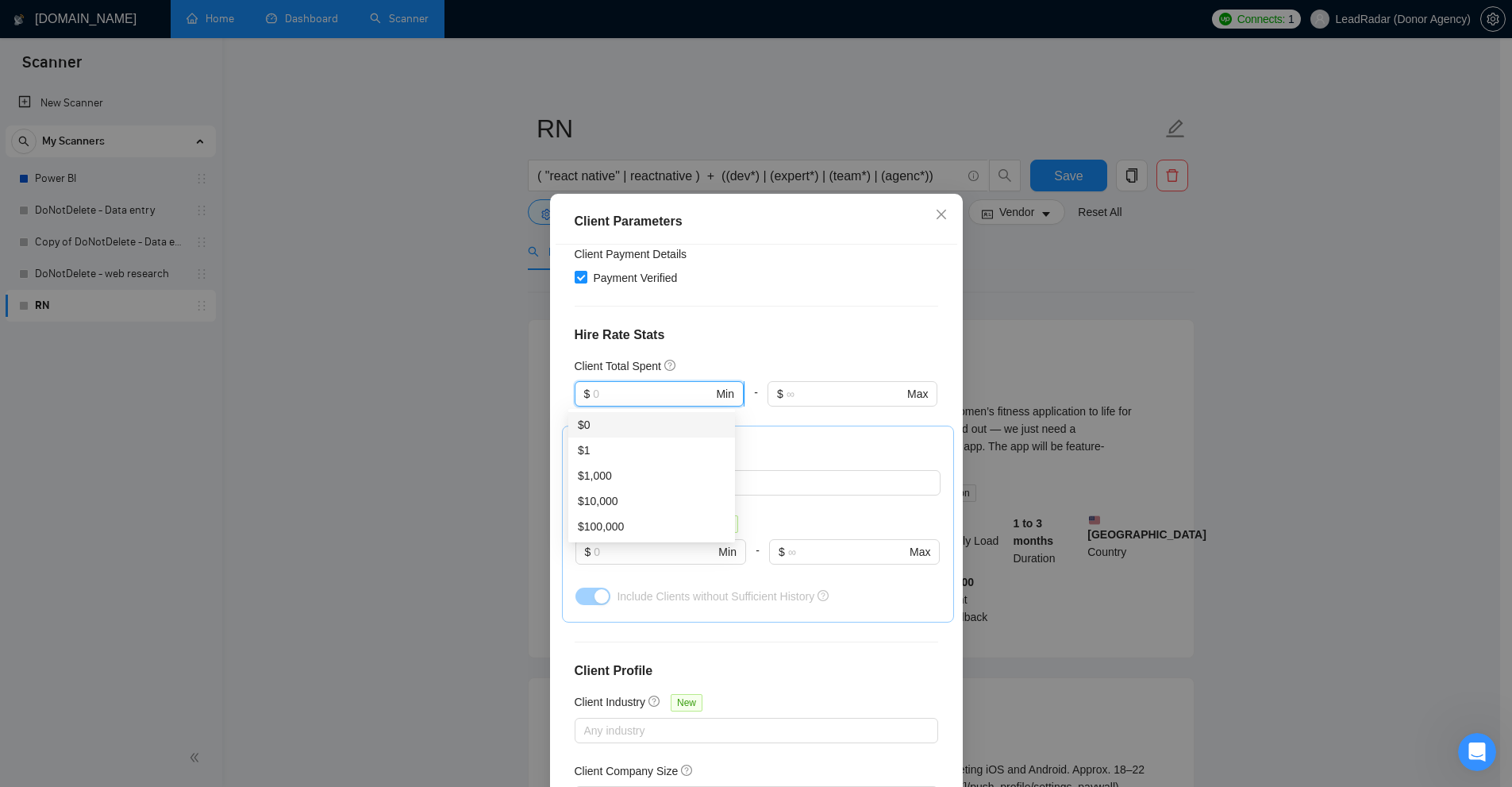
click at [610, 388] on input "text" at bounding box center [652, 394] width 120 height 17
click at [660, 385] on input "text" at bounding box center [652, 394] width 120 height 17
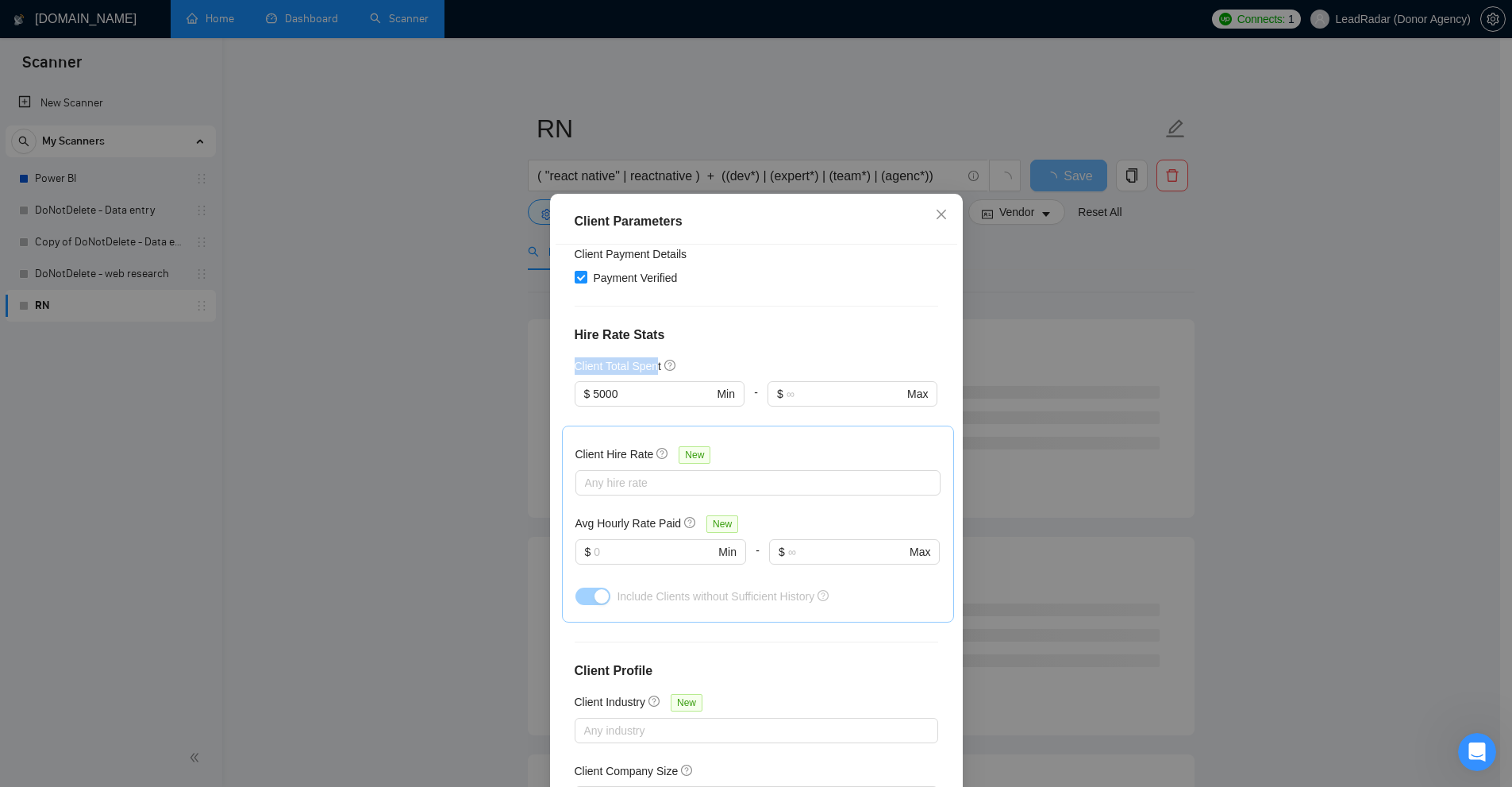
drag, startPoint x: 599, startPoint y: 367, endPoint x: 651, endPoint y: 364, distance: 52.1
click at [651, 364] on div "Client Location Include Client Countries [GEOGRAPHIC_DATA] Exclude Client Count…" at bounding box center [756, 520] width 401 height 551
click at [781, 358] on div "Client Total Spent" at bounding box center [756, 366] width 364 height 17
click at [644, 393] on input "5000" at bounding box center [652, 394] width 120 height 17
type input "5"
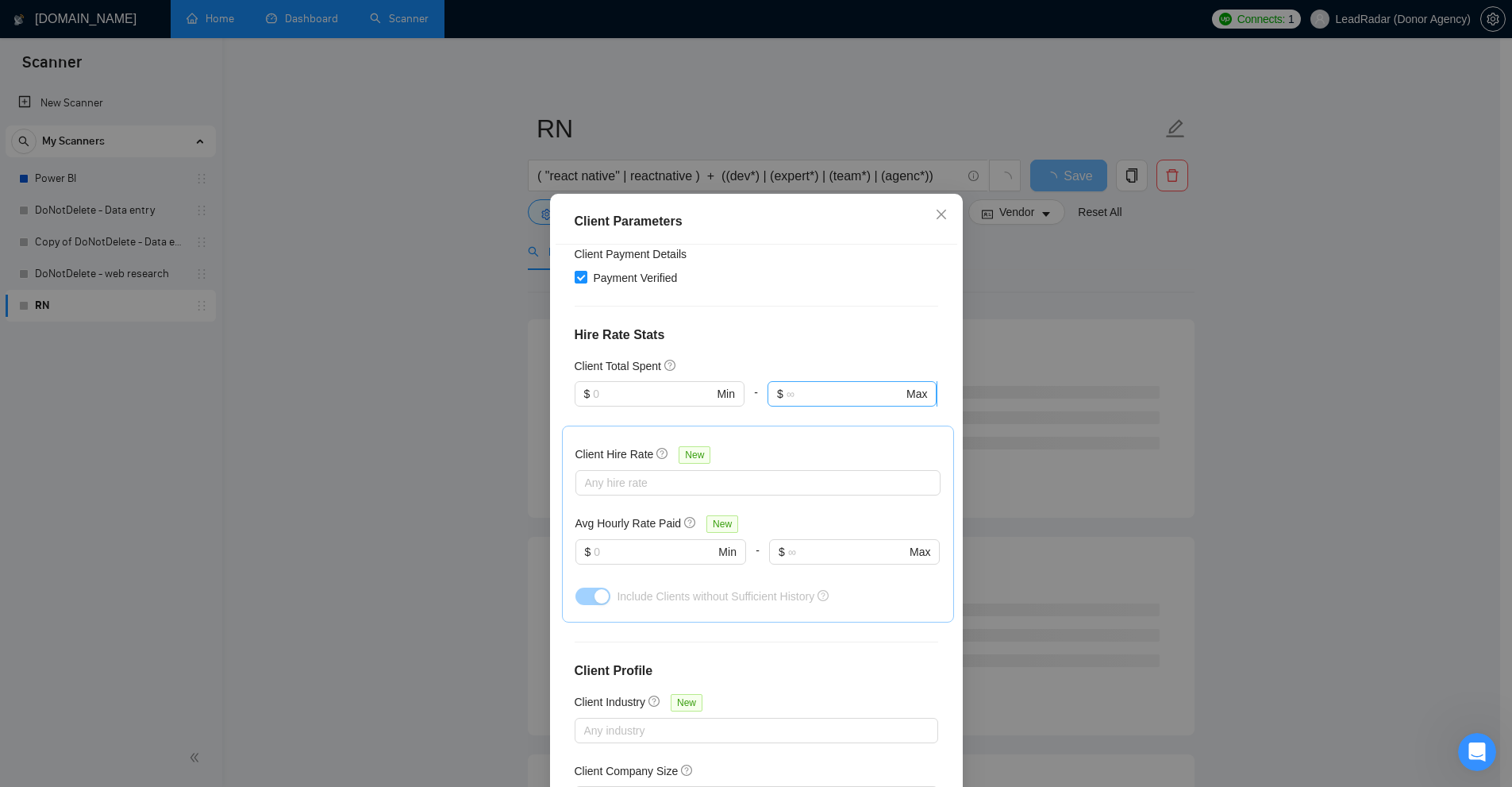
click at [832, 403] on span "$ Max" at bounding box center [852, 393] width 169 height 25
type input "0"
click at [811, 364] on div "Client Total Spent" at bounding box center [756, 366] width 364 height 17
click at [798, 387] on input "0" at bounding box center [844, 394] width 116 height 17
click at [804, 359] on div "Client Total Spent" at bounding box center [756, 366] width 364 height 17
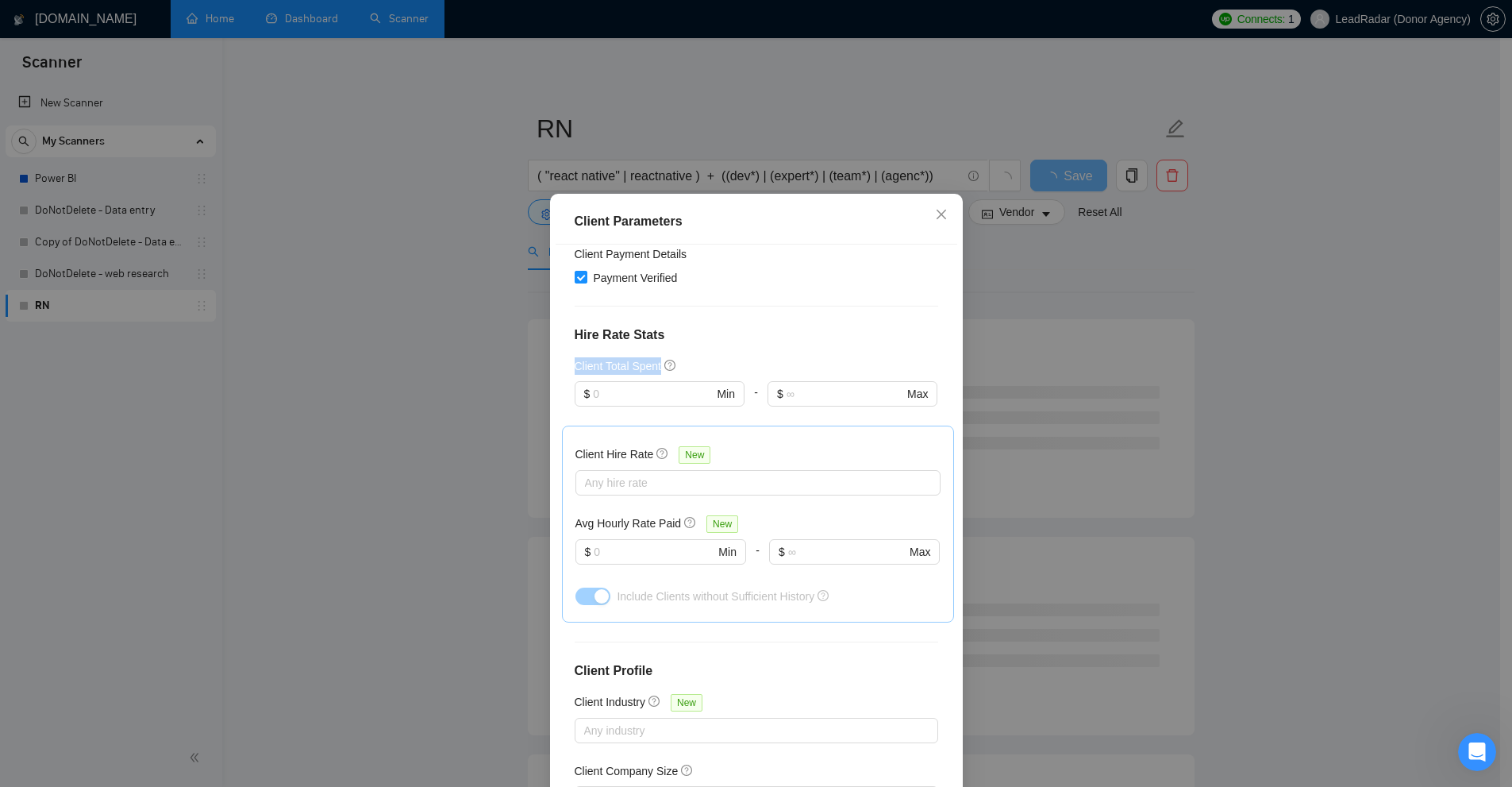
drag, startPoint x: 619, startPoint y: 371, endPoint x: 655, endPoint y: 371, distance: 36.0
click at [655, 371] on div "Client Location Include Client Countries [GEOGRAPHIC_DATA] Exclude Client Count…" at bounding box center [756, 520] width 401 height 551
click at [619, 397] on input "text" at bounding box center [652, 394] width 120 height 17
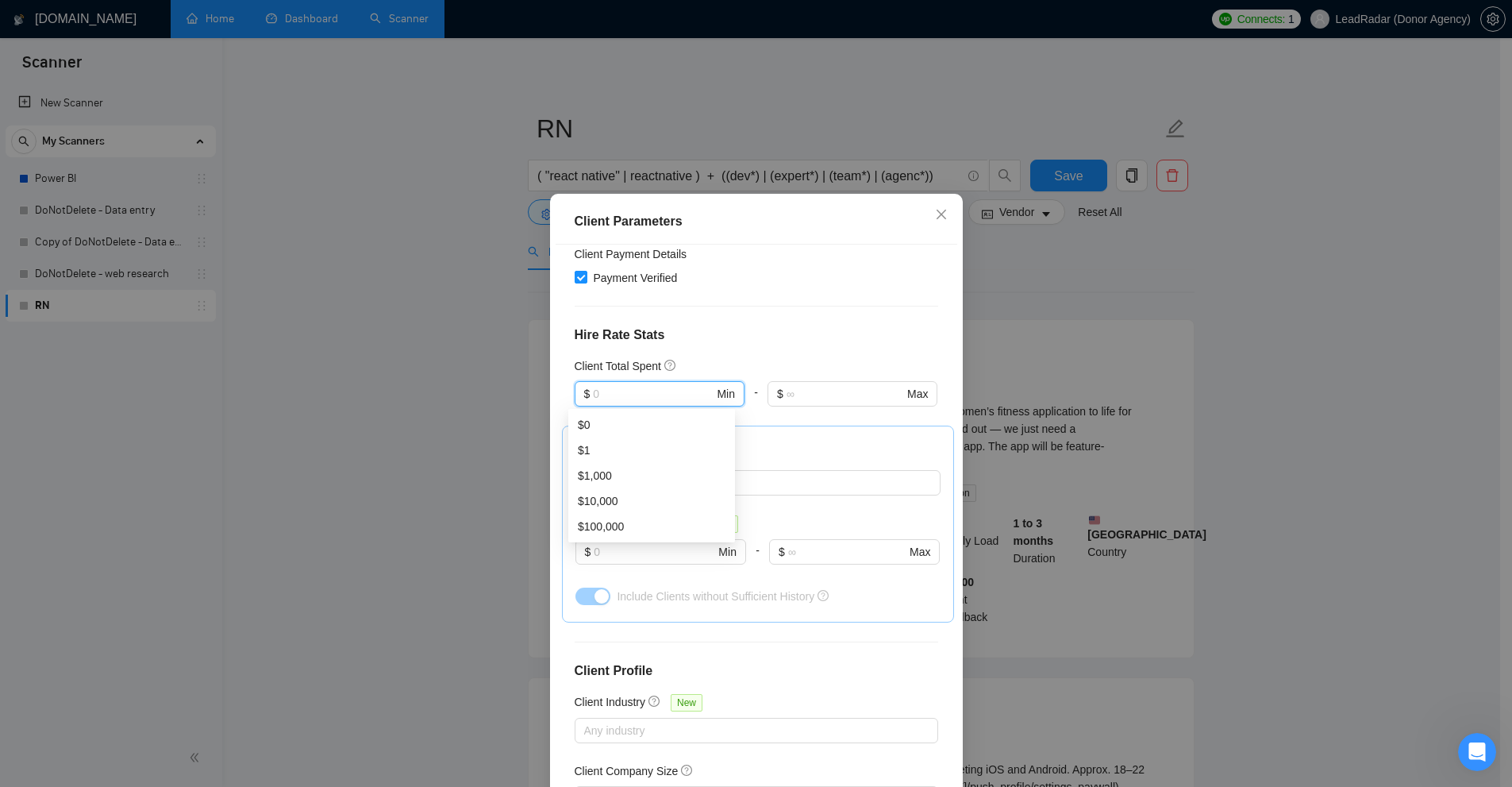
click at [738, 312] on div "Client Location Include Client Countries [GEOGRAPHIC_DATA] Exclude Client Count…" at bounding box center [756, 520] width 401 height 551
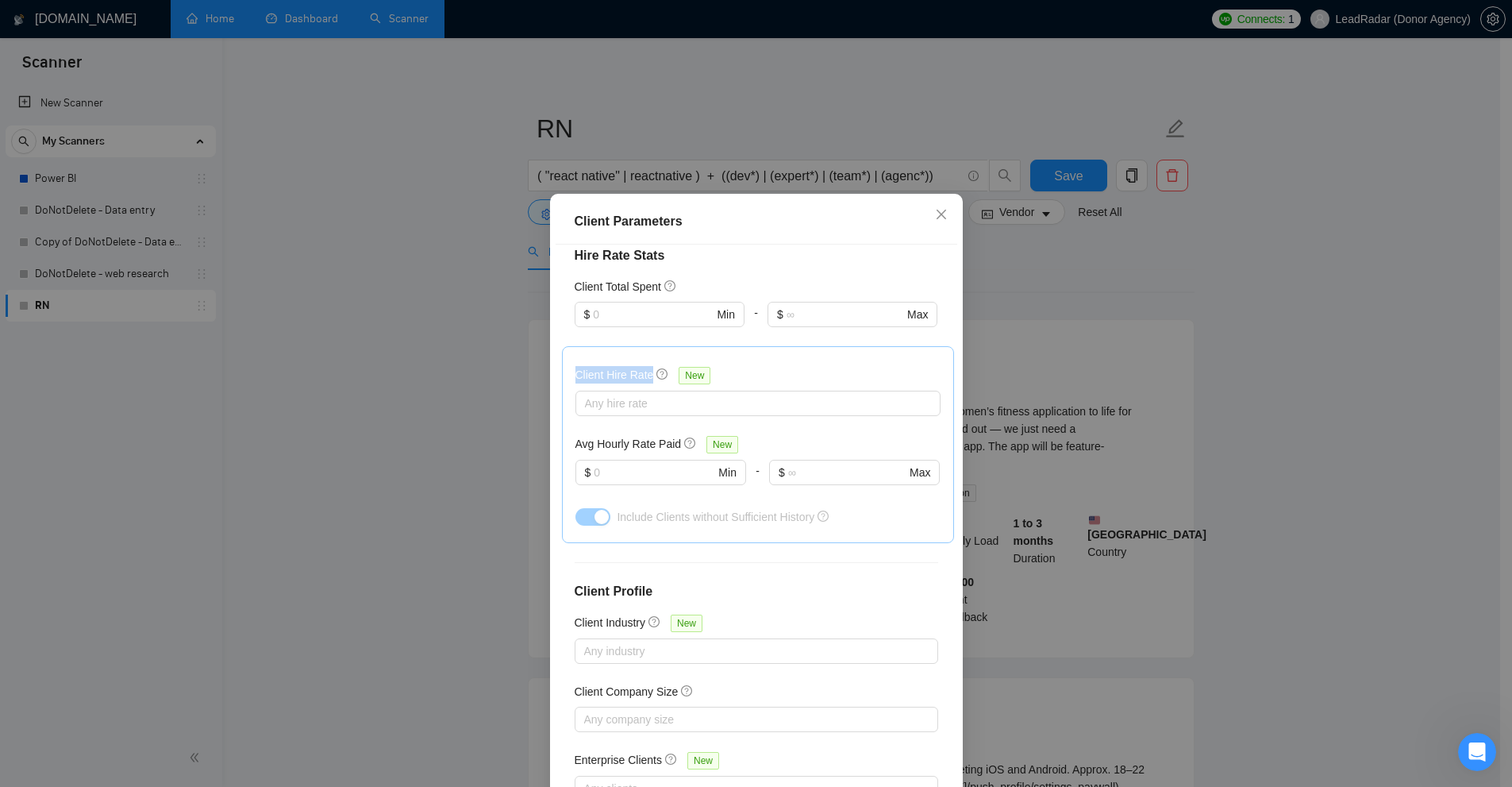
drag, startPoint x: 558, startPoint y: 373, endPoint x: 644, endPoint y: 377, distance: 86.1
click at [644, 377] on div "Client Hire Rate New Any hire rate Avg Hourly Rate Paid New $ Min - $ Max Inclu…" at bounding box center [757, 445] width 392 height 197
click at [628, 409] on div at bounding box center [750, 403] width 341 height 19
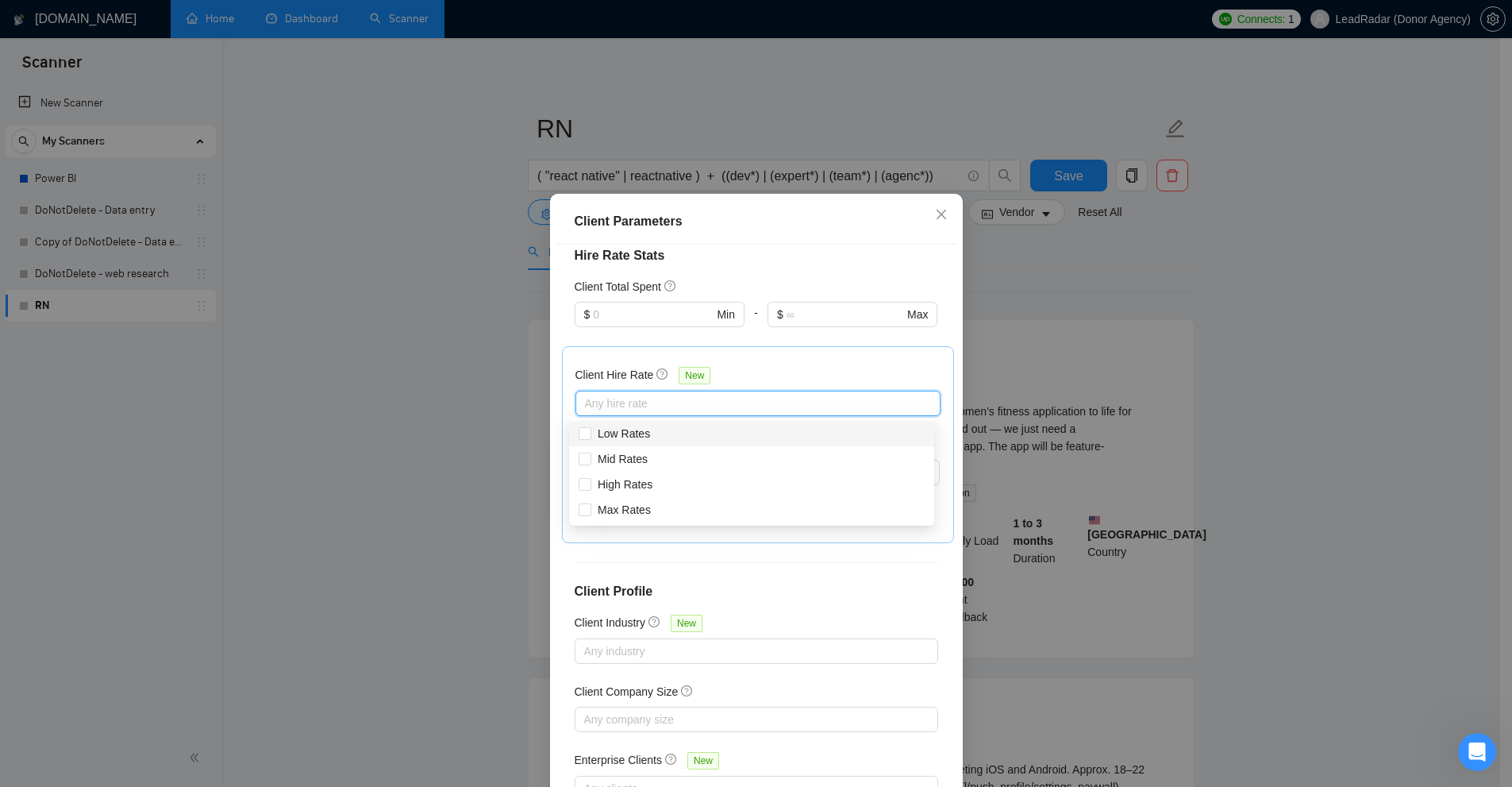
click at [846, 356] on div "Client Hire Rate New Any hire rate Avg Hourly Rate Paid New $ Min - $ Max Inclu…" at bounding box center [757, 445] width 392 height 197
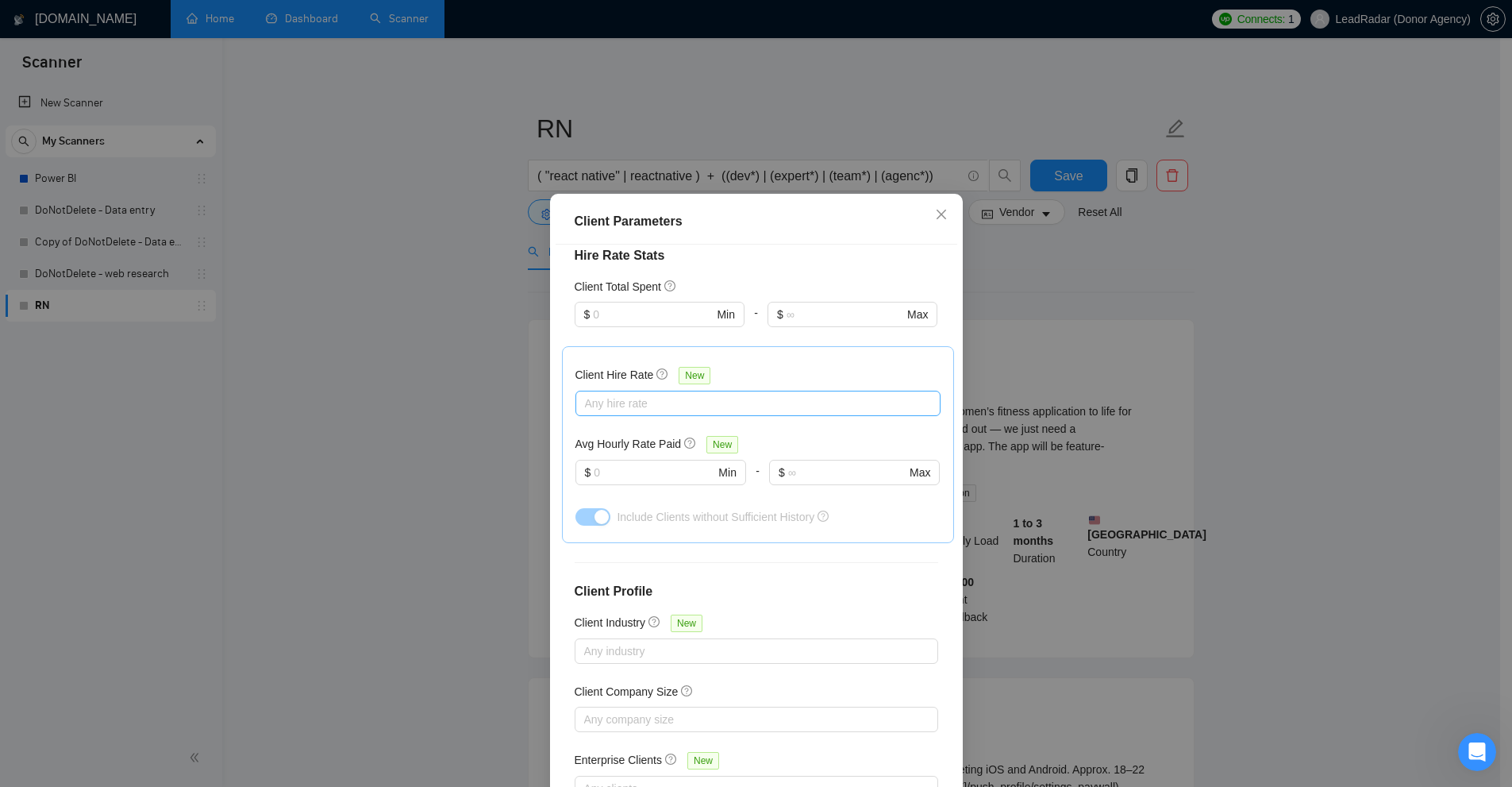
click at [770, 397] on div at bounding box center [750, 403] width 341 height 19
click at [632, 512] on span "Max Rates" at bounding box center [625, 509] width 53 height 13
click at [589, 512] on input "Max Rates" at bounding box center [584, 509] width 11 height 11
checkbox input "true"
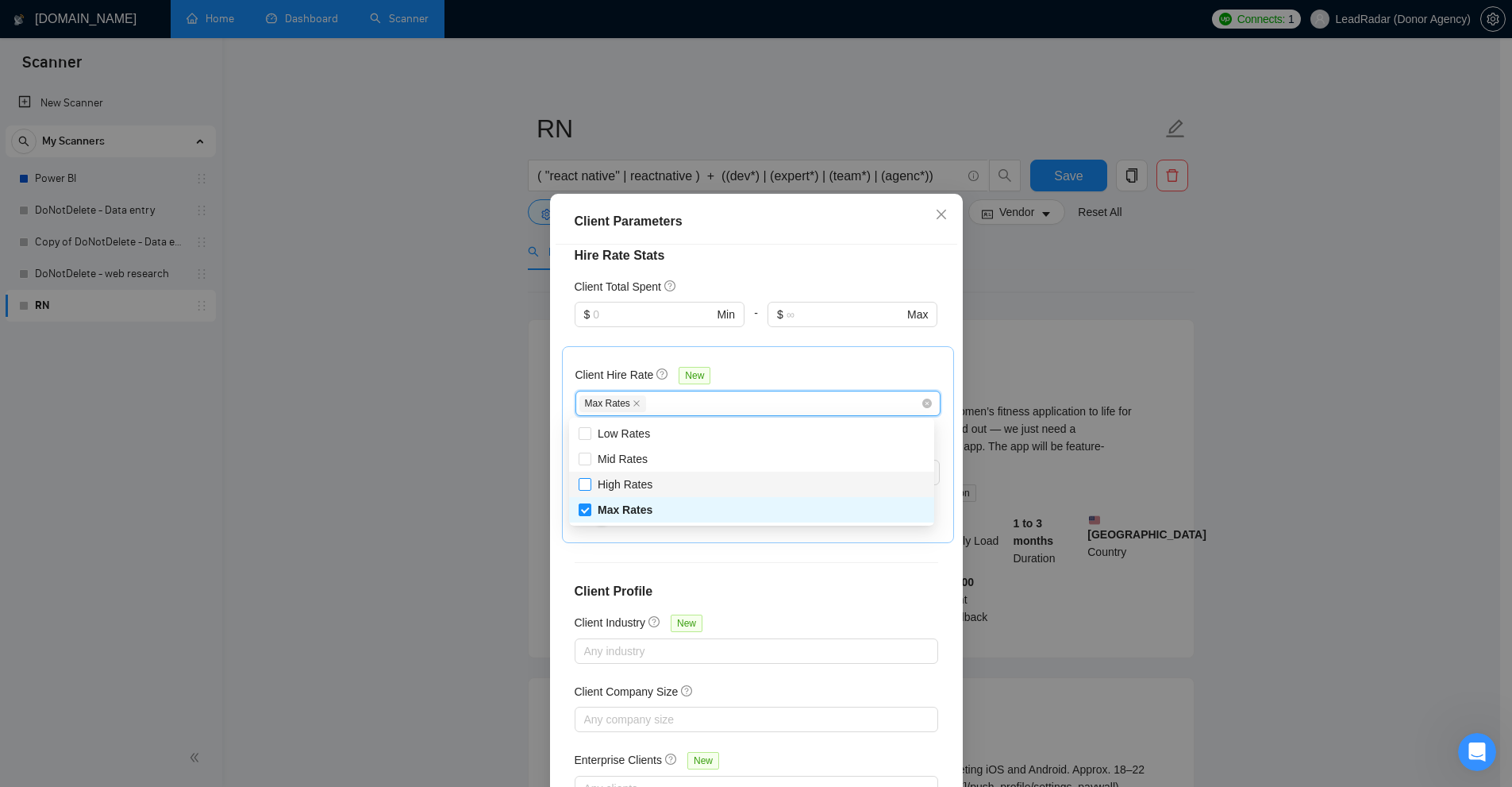
click at [609, 488] on span "High Rates" at bounding box center [625, 484] width 55 height 13
click at [589, 488] on input "High Rates" at bounding box center [584, 484] width 11 height 11
checkbox input "true"
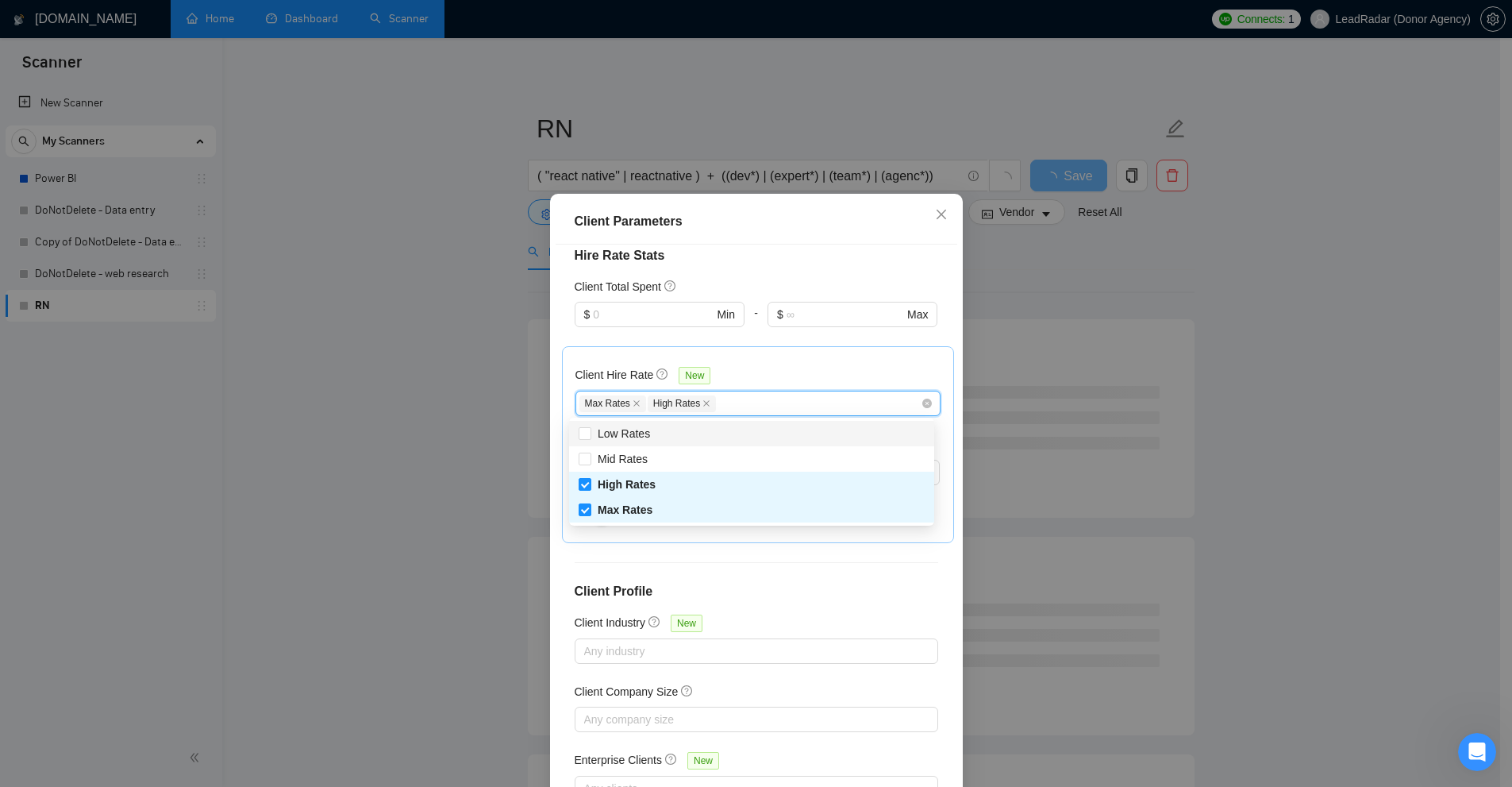
click at [759, 378] on div "Client Hire Rate New" at bounding box center [758, 378] width 365 height 25
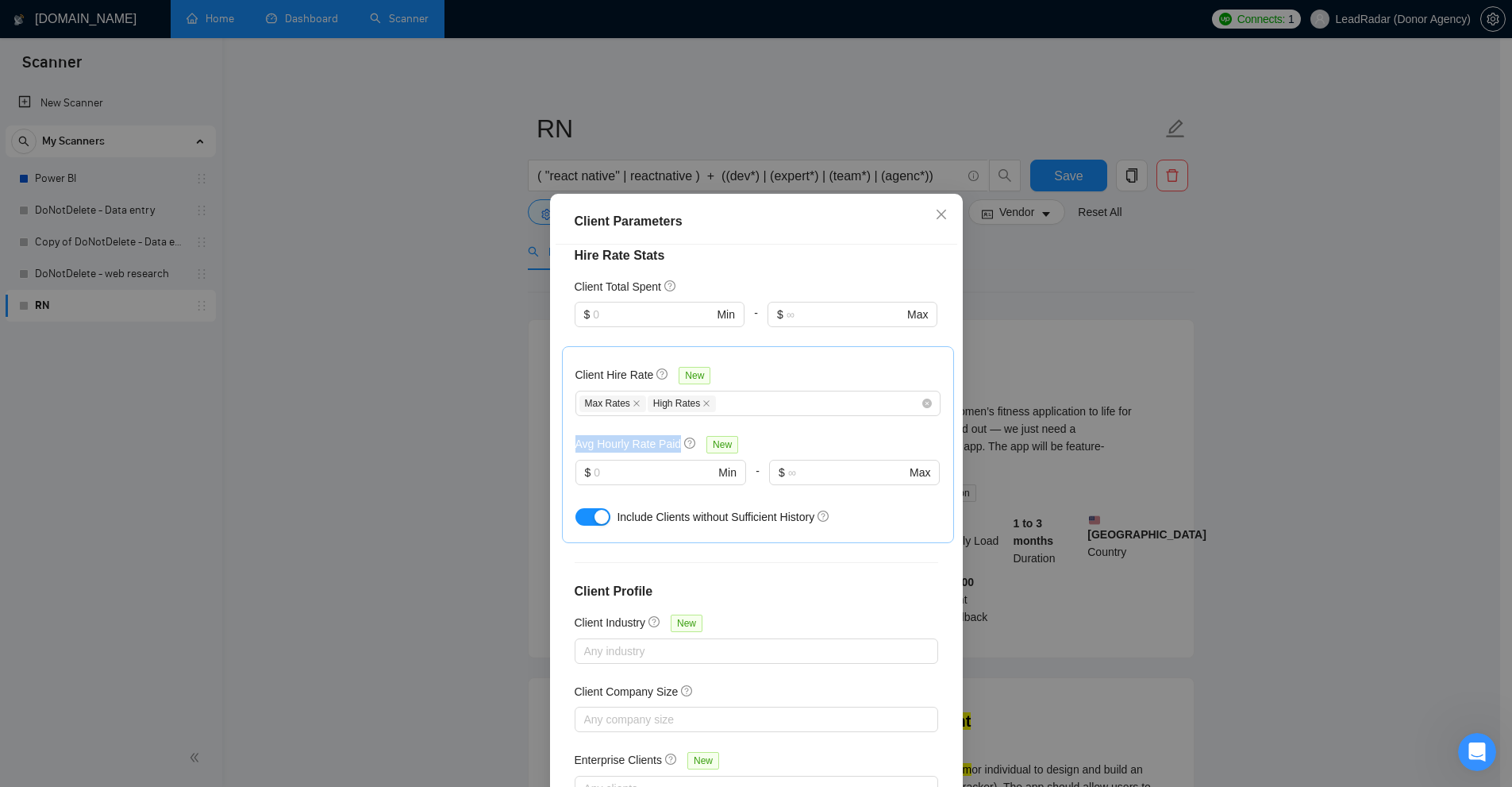
drag, startPoint x: 570, startPoint y: 441, endPoint x: 673, endPoint y: 435, distance: 103.2
click at [673, 435] on div "Avg Hourly Rate Paid New" at bounding box center [660, 444] width 170 height 18
click at [645, 447] on h5 "Avg Hourly Rate Paid" at bounding box center [628, 444] width 106 height 17
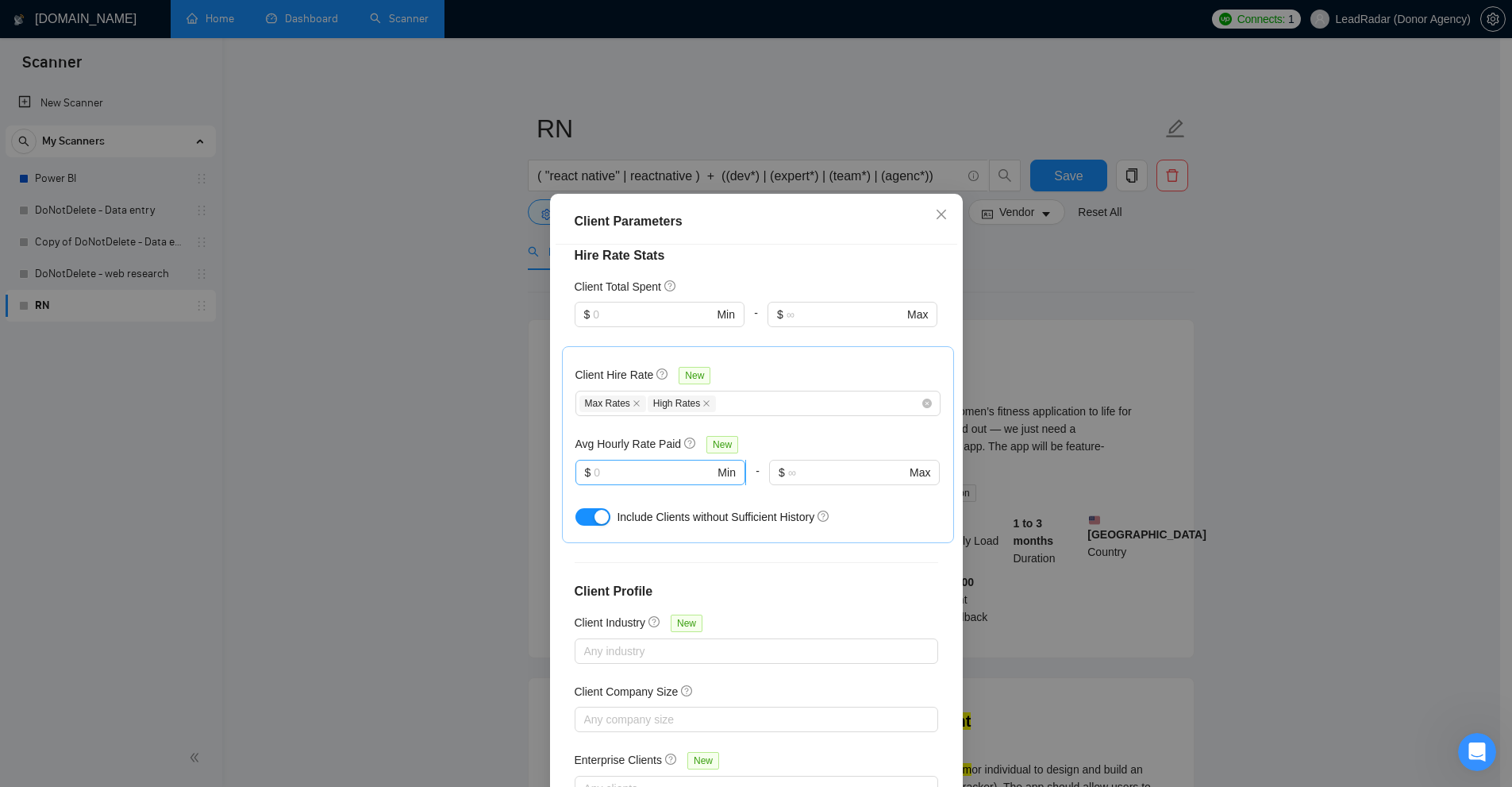
click at [650, 465] on input "text" at bounding box center [654, 472] width 121 height 17
type input "20"
drag, startPoint x: 558, startPoint y: 433, endPoint x: 669, endPoint y: 441, distance: 111.3
click at [669, 441] on div "Client Hire Rate New Max Rates High Rates Avg Hourly Rate Paid New $ 20 Min - $…" at bounding box center [757, 445] width 392 height 197
click at [614, 466] on input "20" at bounding box center [654, 472] width 121 height 17
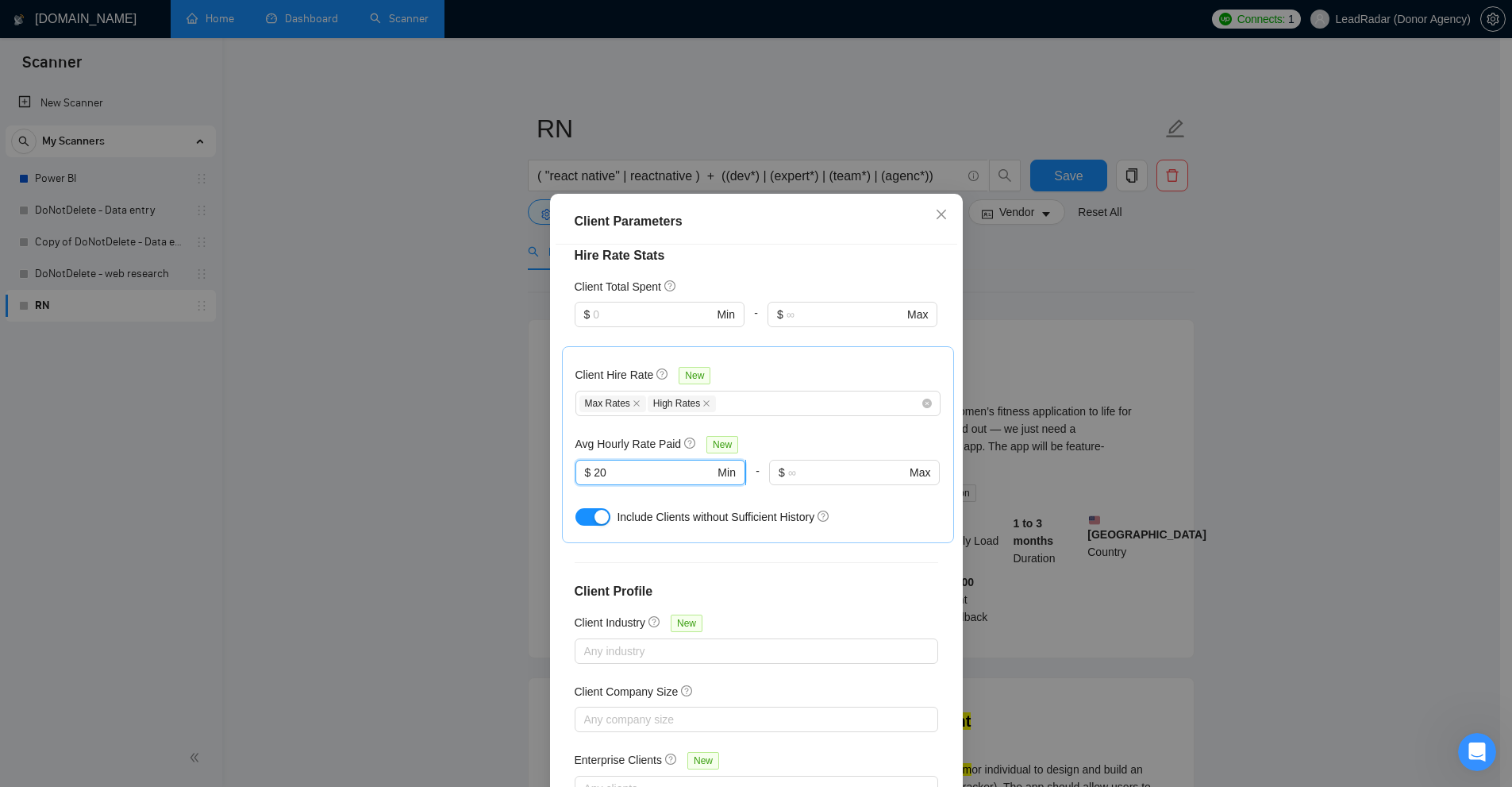
drag, startPoint x: 614, startPoint y: 466, endPoint x: 605, endPoint y: 469, distance: 9.5
click at [605, 469] on input "20" at bounding box center [654, 472] width 121 height 17
click at [576, 439] on h5 "Avg Hourly Rate Paid" at bounding box center [628, 444] width 106 height 17
drag, startPoint x: 569, startPoint y: 439, endPoint x: 668, endPoint y: 443, distance: 99.1
click at [668, 443] on h5 "Avg Hourly Rate Paid" at bounding box center [628, 444] width 106 height 17
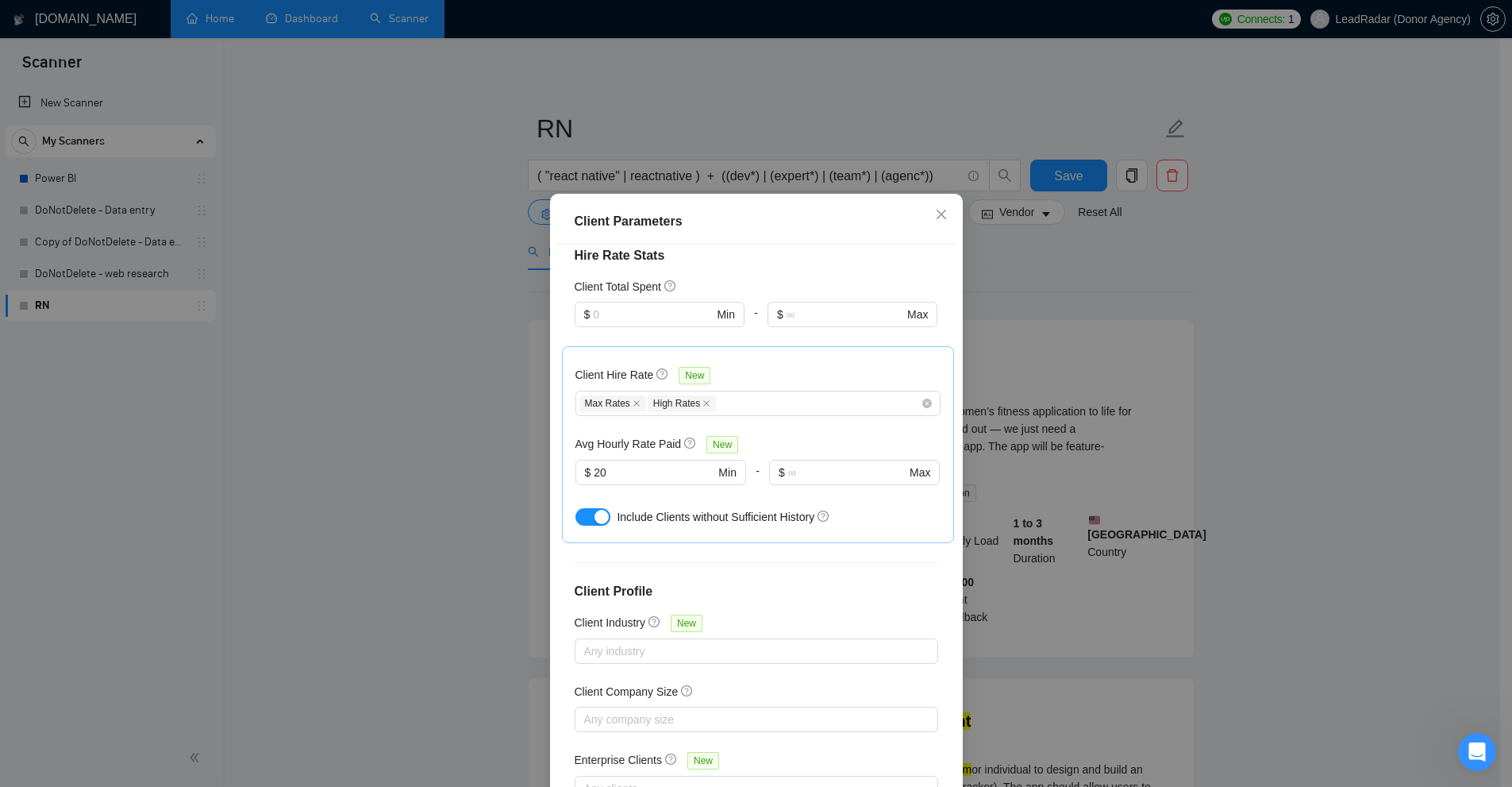
click at [650, 487] on div at bounding box center [661, 495] width 171 height 19
drag, startPoint x: 610, startPoint y: 514, endPoint x: 820, endPoint y: 534, distance: 211.0
click at [812, 519] on div "Include Clients without Sufficient History" at bounding box center [778, 517] width 323 height 17
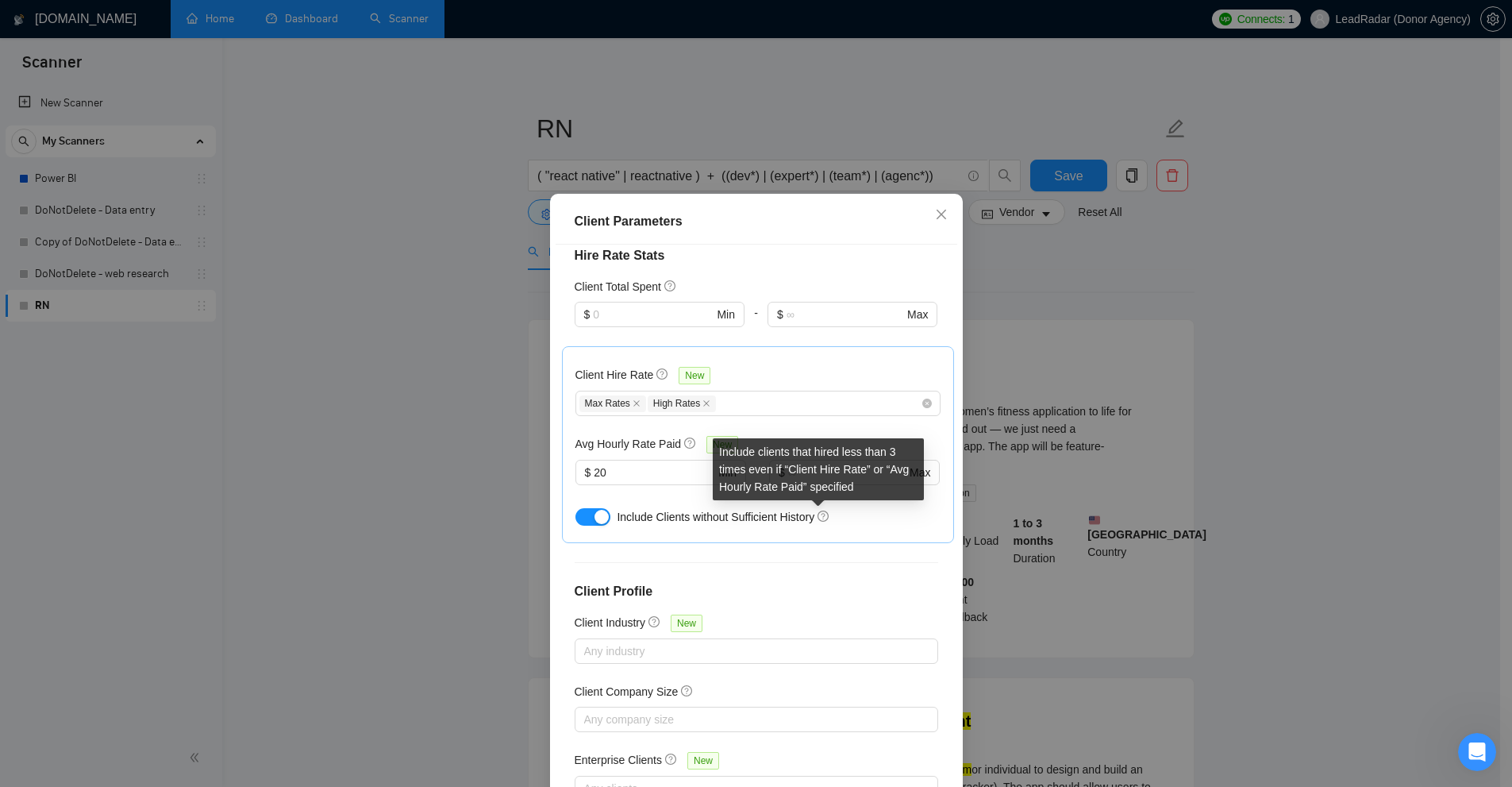
click at [798, 461] on div "Include clients that hired less than 3 times even if “Client Hire Rate” or “Avg…" at bounding box center [818, 469] width 211 height 62
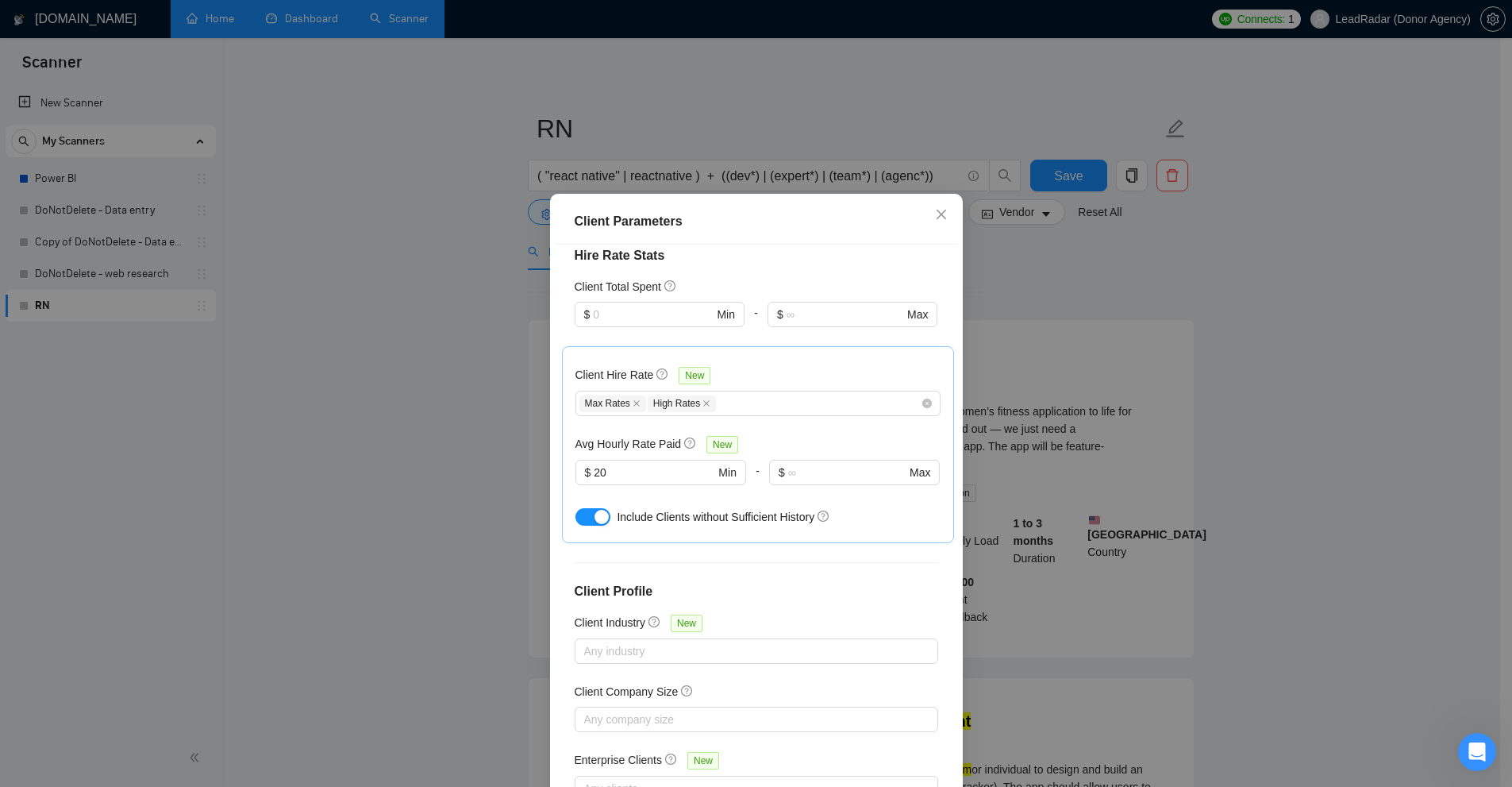
scroll to position [437, 0]
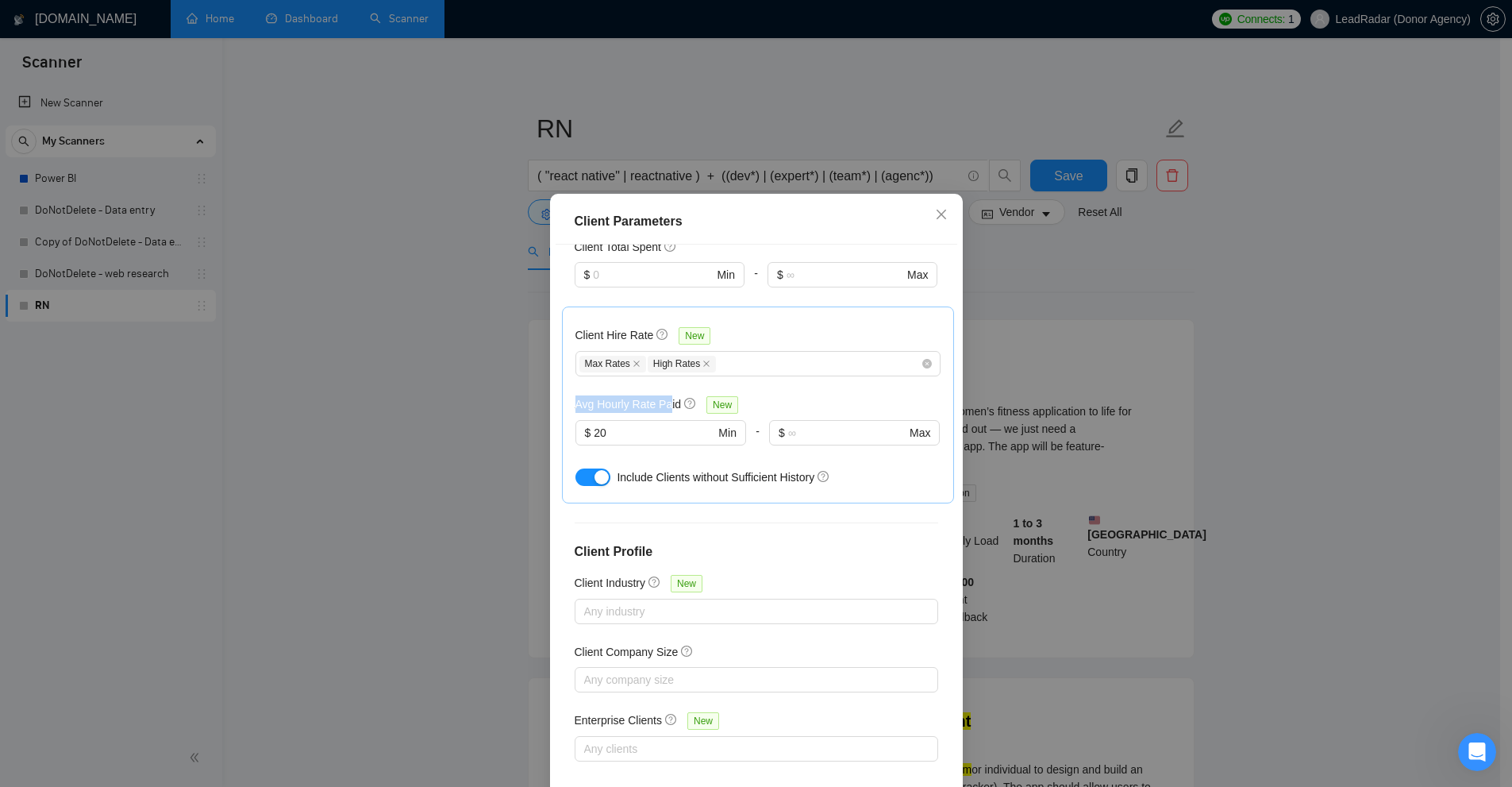
drag, startPoint x: 569, startPoint y: 404, endPoint x: 640, endPoint y: 428, distance: 74.9
click at [663, 405] on h5 "Avg Hourly Rate Paid" at bounding box center [628, 404] width 106 height 17
click at [614, 410] on h5 "Avg Hourly Rate Paid" at bounding box center [628, 404] width 106 height 17
drag, startPoint x: 614, startPoint y: 410, endPoint x: 669, endPoint y: 399, distance: 56.1
click at [674, 397] on div "Avg Hourly Rate Paid New" at bounding box center [660, 404] width 170 height 18
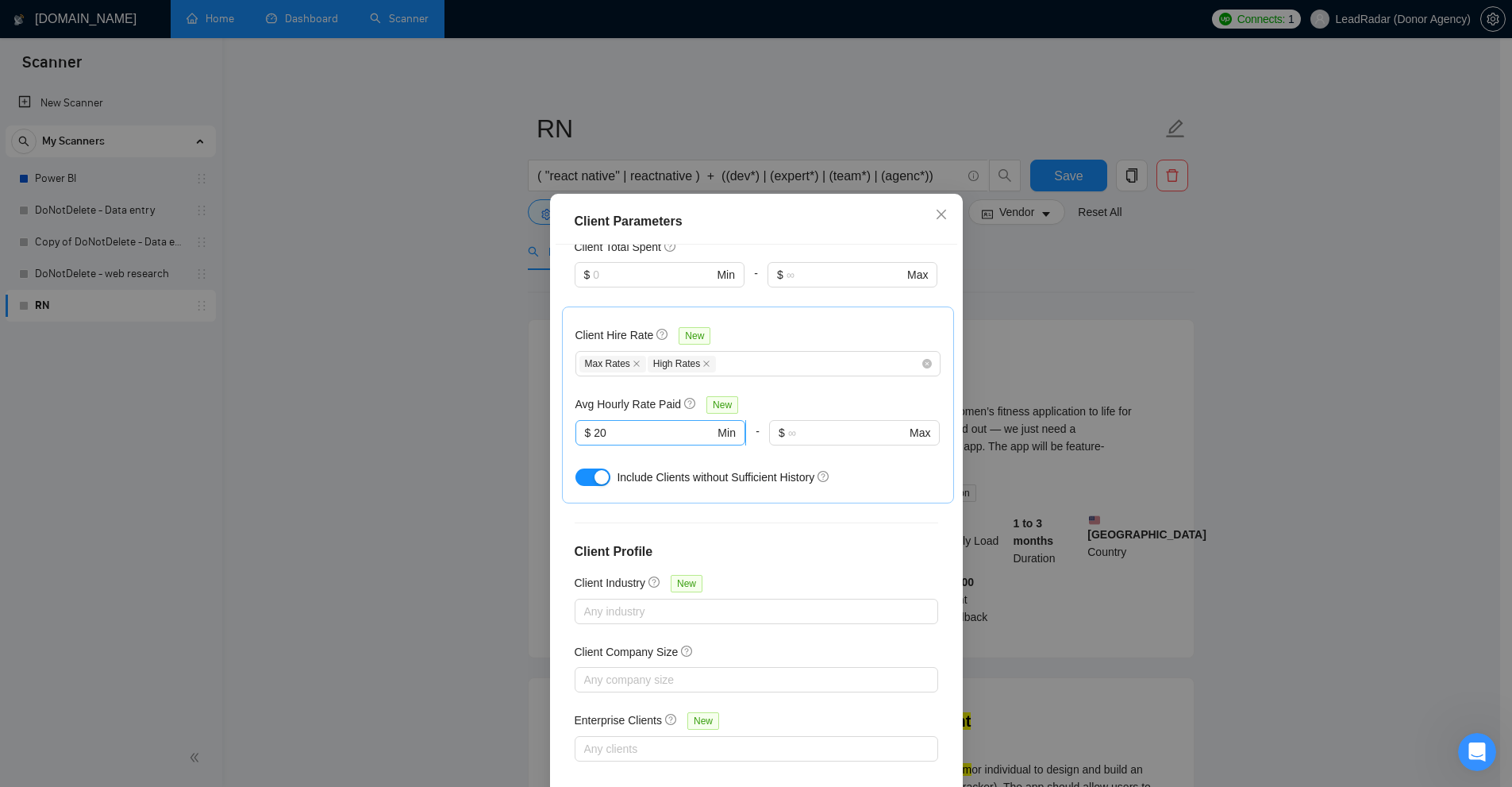
drag, startPoint x: 622, startPoint y: 441, endPoint x: 594, endPoint y: 423, distance: 33.3
click at [582, 423] on span "$ 20 Min" at bounding box center [660, 432] width 170 height 25
drag, startPoint x: 621, startPoint y: 420, endPoint x: 536, endPoint y: 428, distance: 85.4
click at [536, 428] on div "Client Parameters Client Location Include Client Countries [GEOGRAPHIC_DATA] Ex…" at bounding box center [756, 393] width 1512 height 787
click at [622, 435] on input "20" at bounding box center [654, 433] width 121 height 17
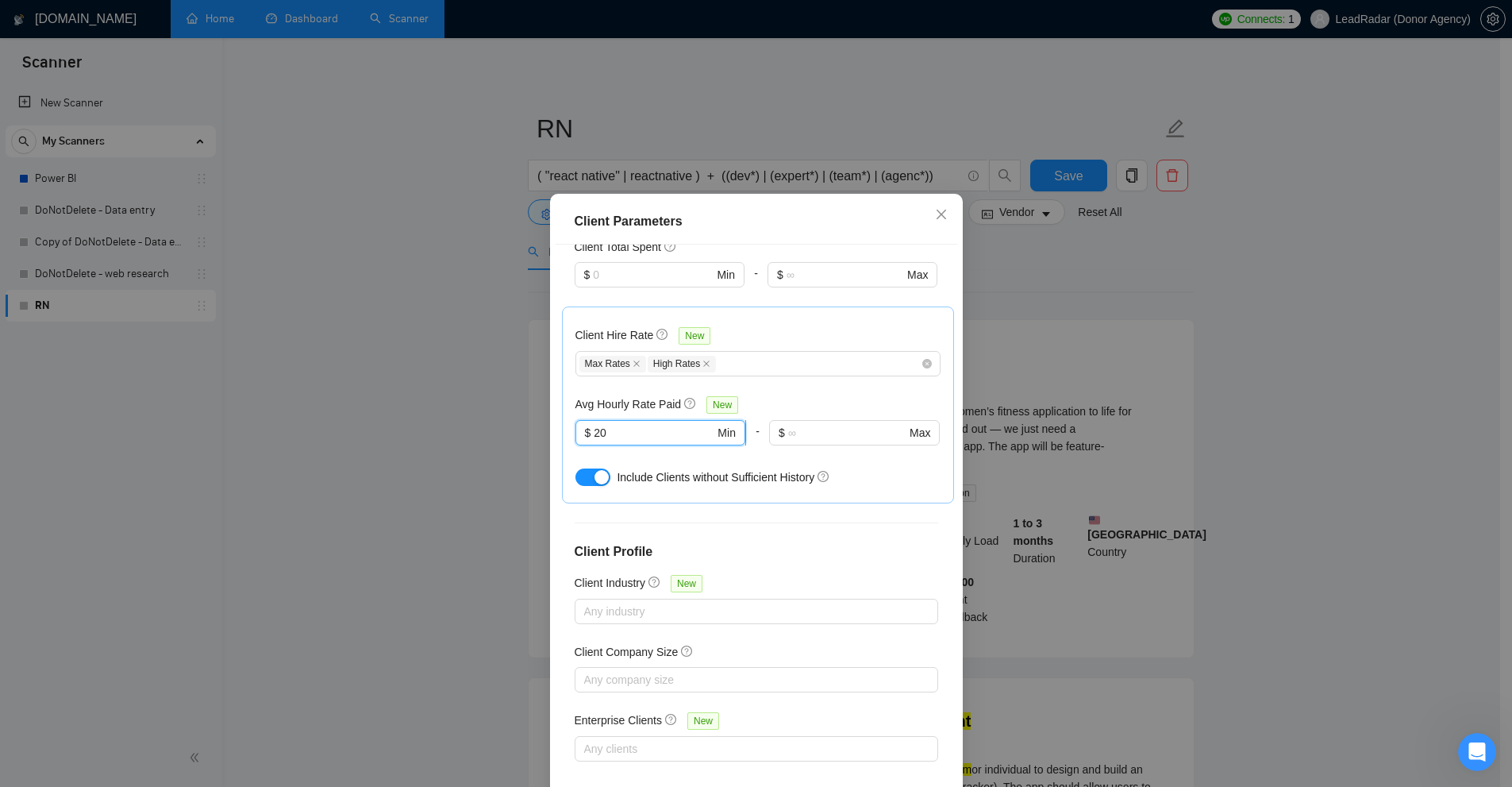
click at [622, 435] on input "20" at bounding box center [654, 433] width 121 height 17
click at [849, 406] on div "Avg Hourly Rate Paid New" at bounding box center [758, 404] width 365 height 18
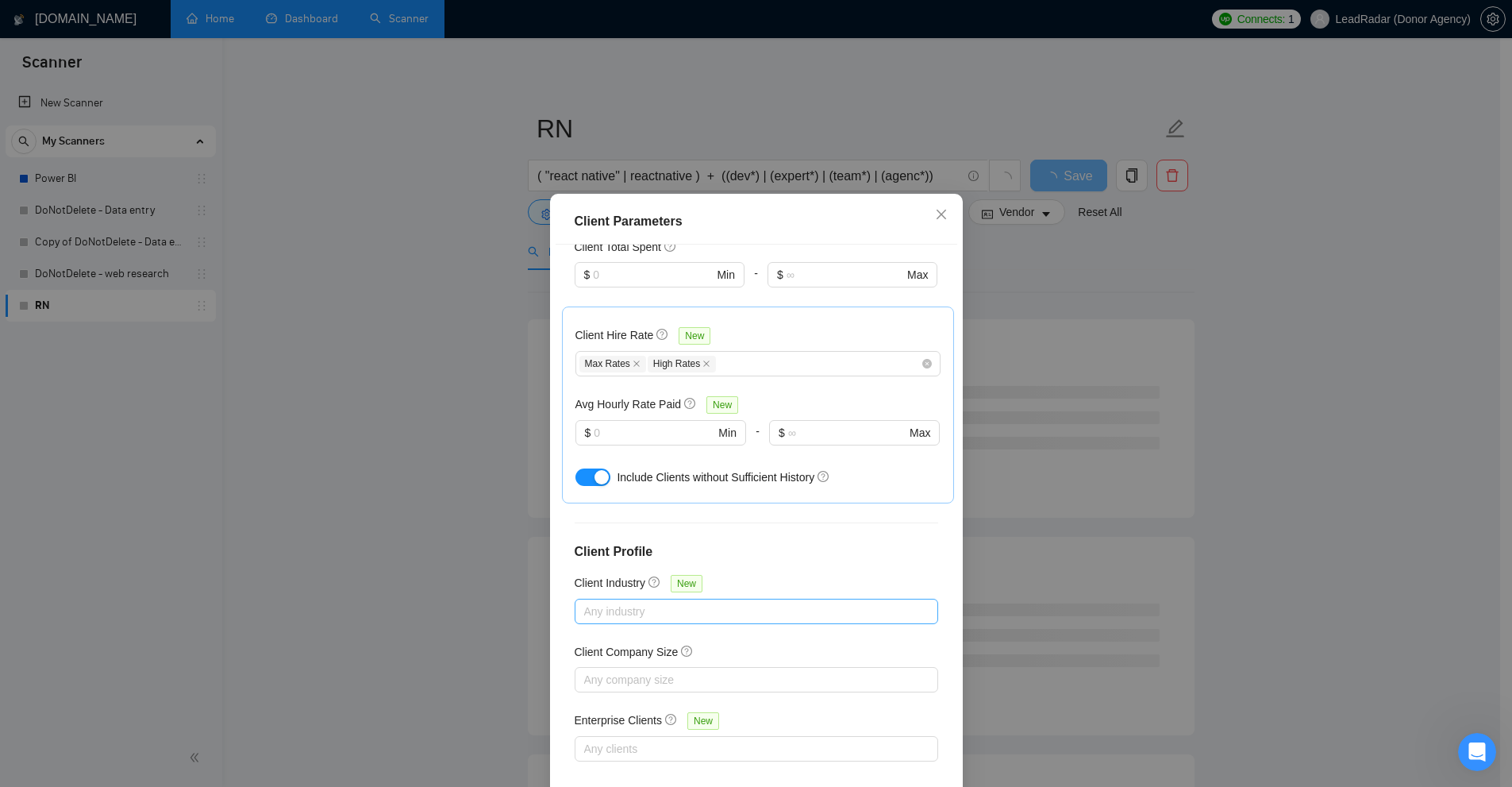
click at [620, 608] on div at bounding box center [749, 611] width 339 height 19
click at [625, 669] on div "Unspecified" at bounding box center [664, 665] width 173 height 17
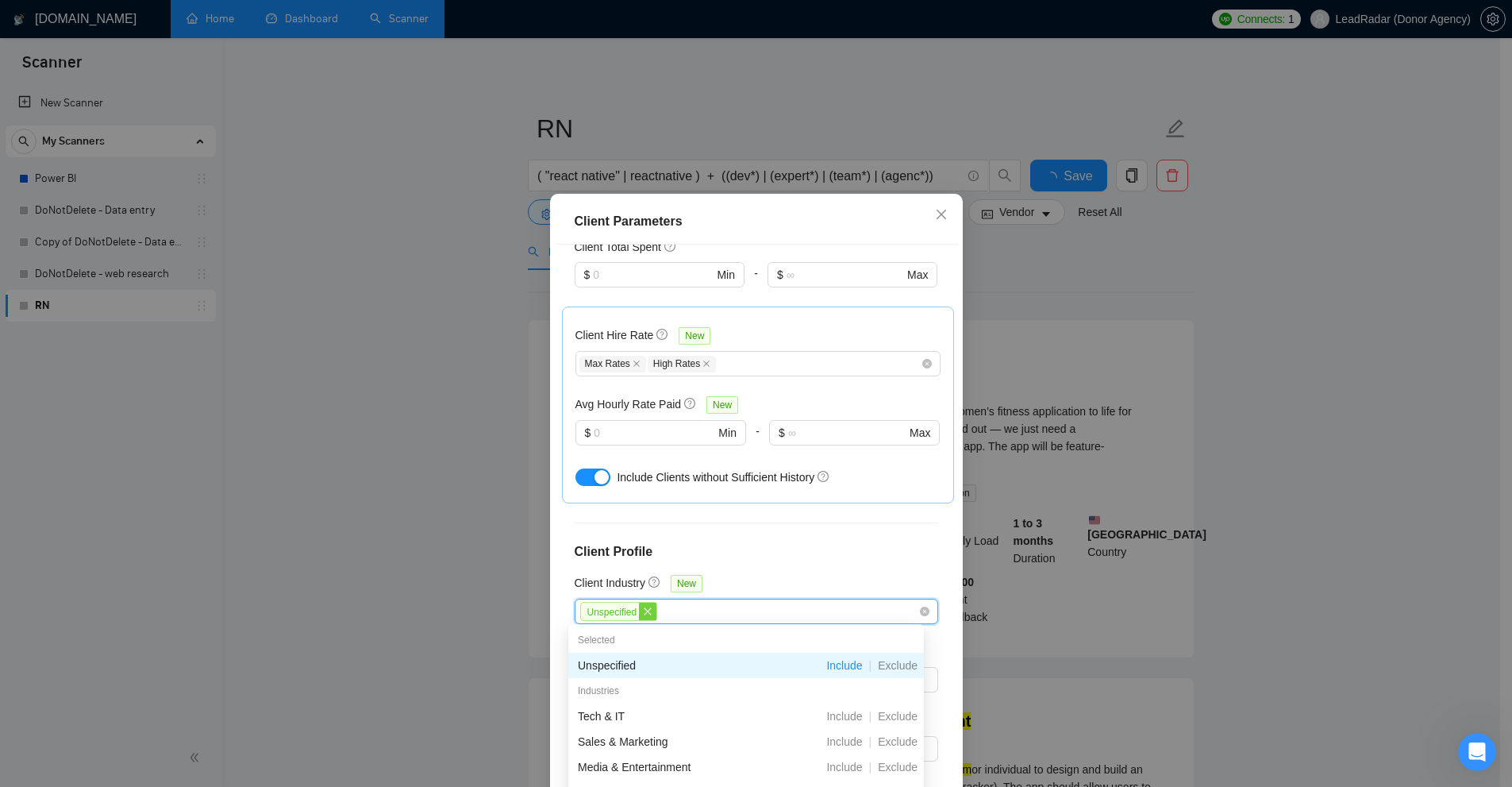
click at [643, 607] on icon "close" at bounding box center [647, 611] width 9 height 9
click at [810, 572] on div "Client Location Include Client Countries [GEOGRAPHIC_DATA] Exclude Client Count…" at bounding box center [756, 520] width 401 height 551
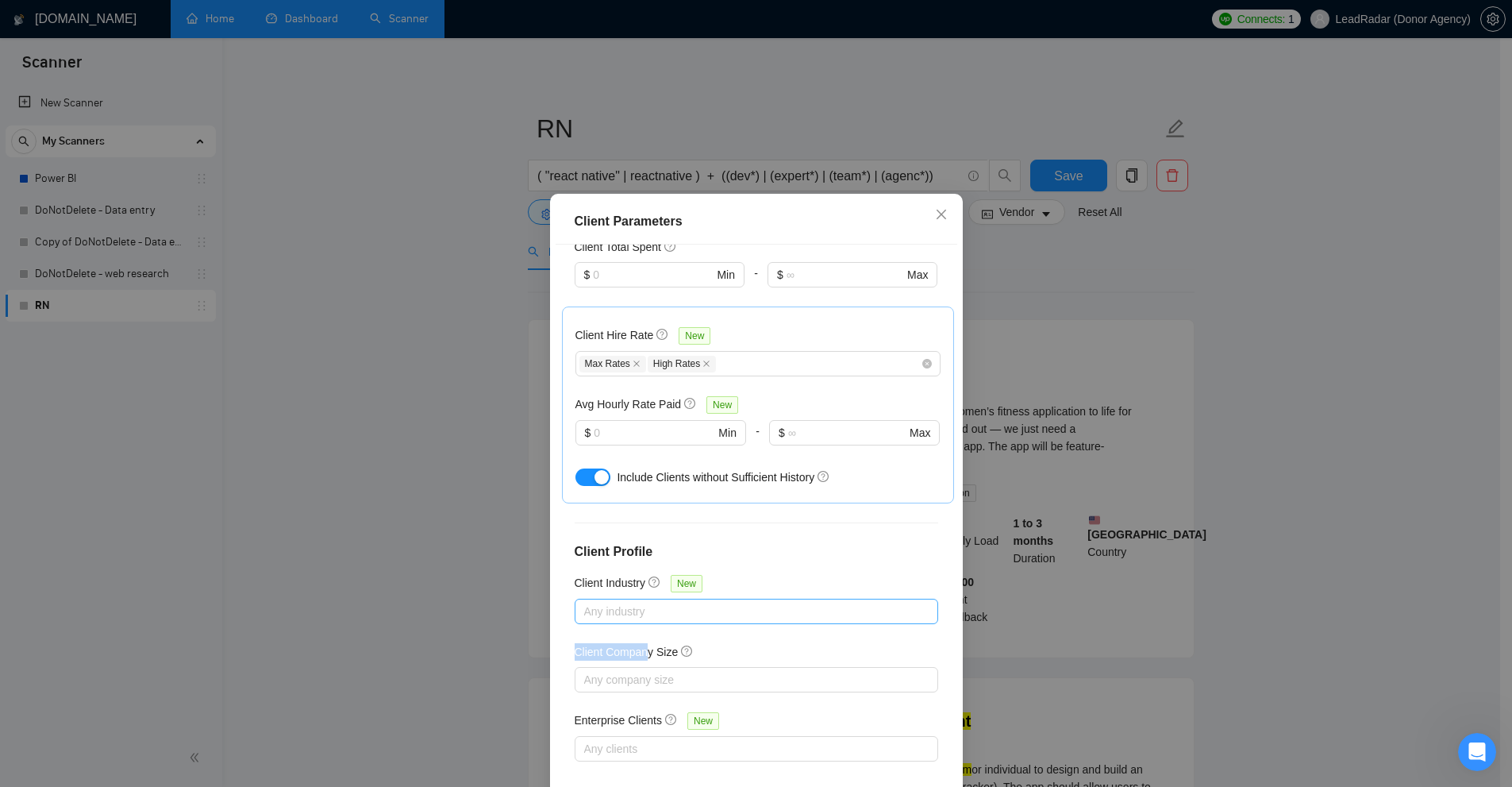
drag, startPoint x: 571, startPoint y: 651, endPoint x: 655, endPoint y: 646, distance: 84.1
click at [655, 646] on h5 "Client Company Size" at bounding box center [626, 652] width 104 height 17
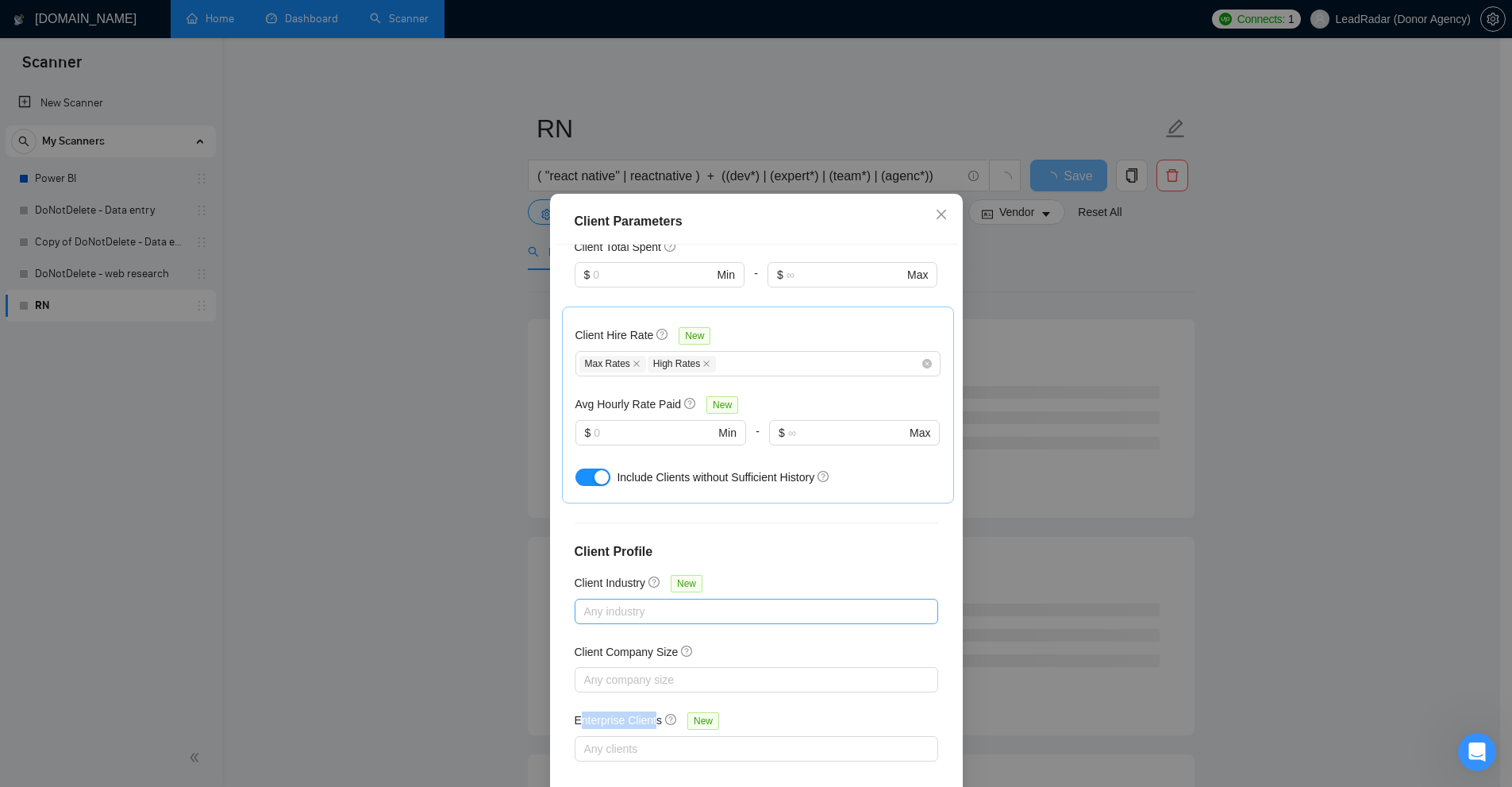
drag, startPoint x: 574, startPoint y: 712, endPoint x: 649, endPoint y: 714, distance: 75.0
click at [649, 714] on h5 "Enterprise Clients" at bounding box center [619, 720] width 88 height 17
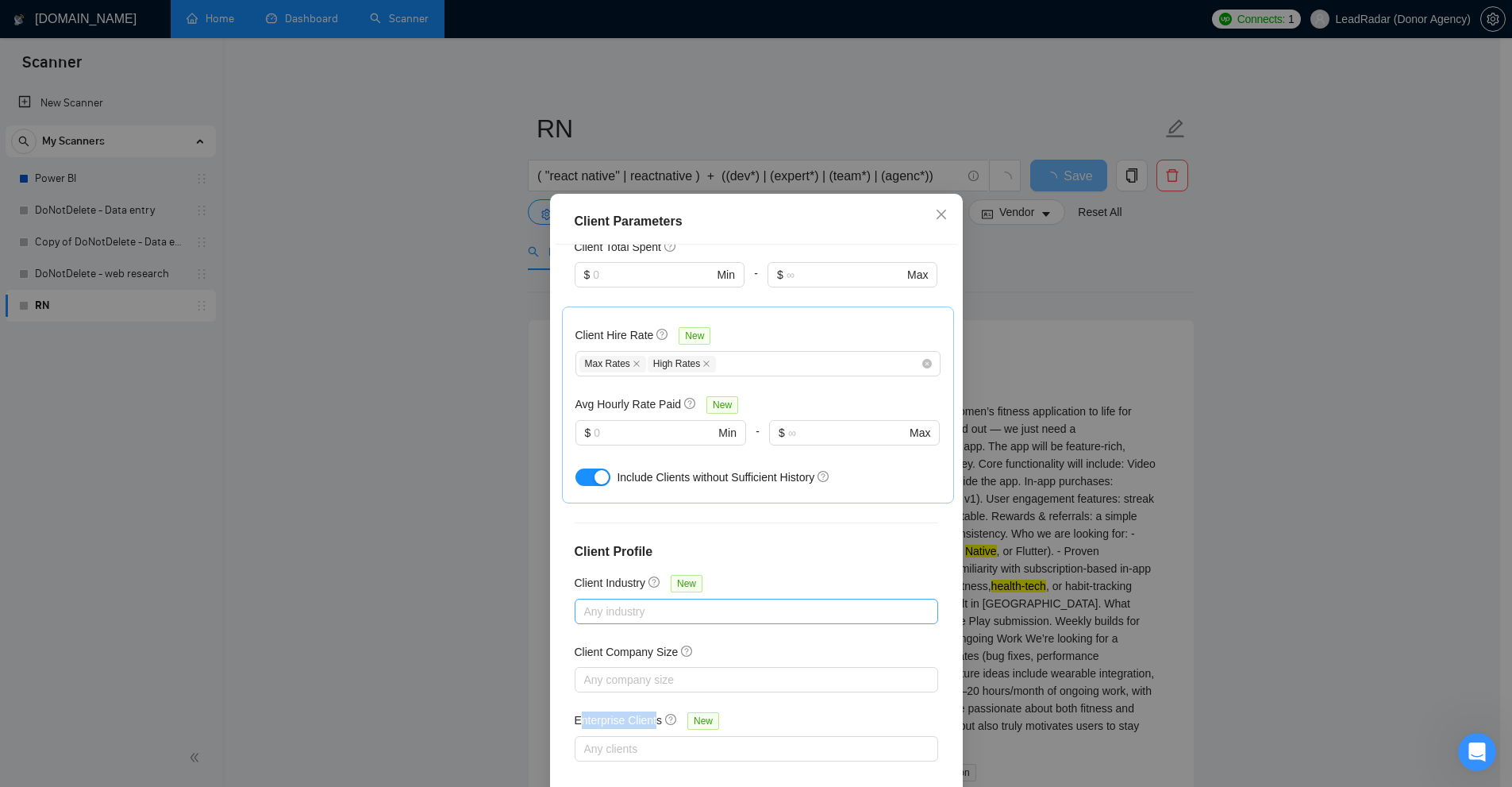
click at [777, 584] on div "Client Location Include Client Countries [GEOGRAPHIC_DATA] Exclude Client Count…" at bounding box center [756, 520] width 401 height 551
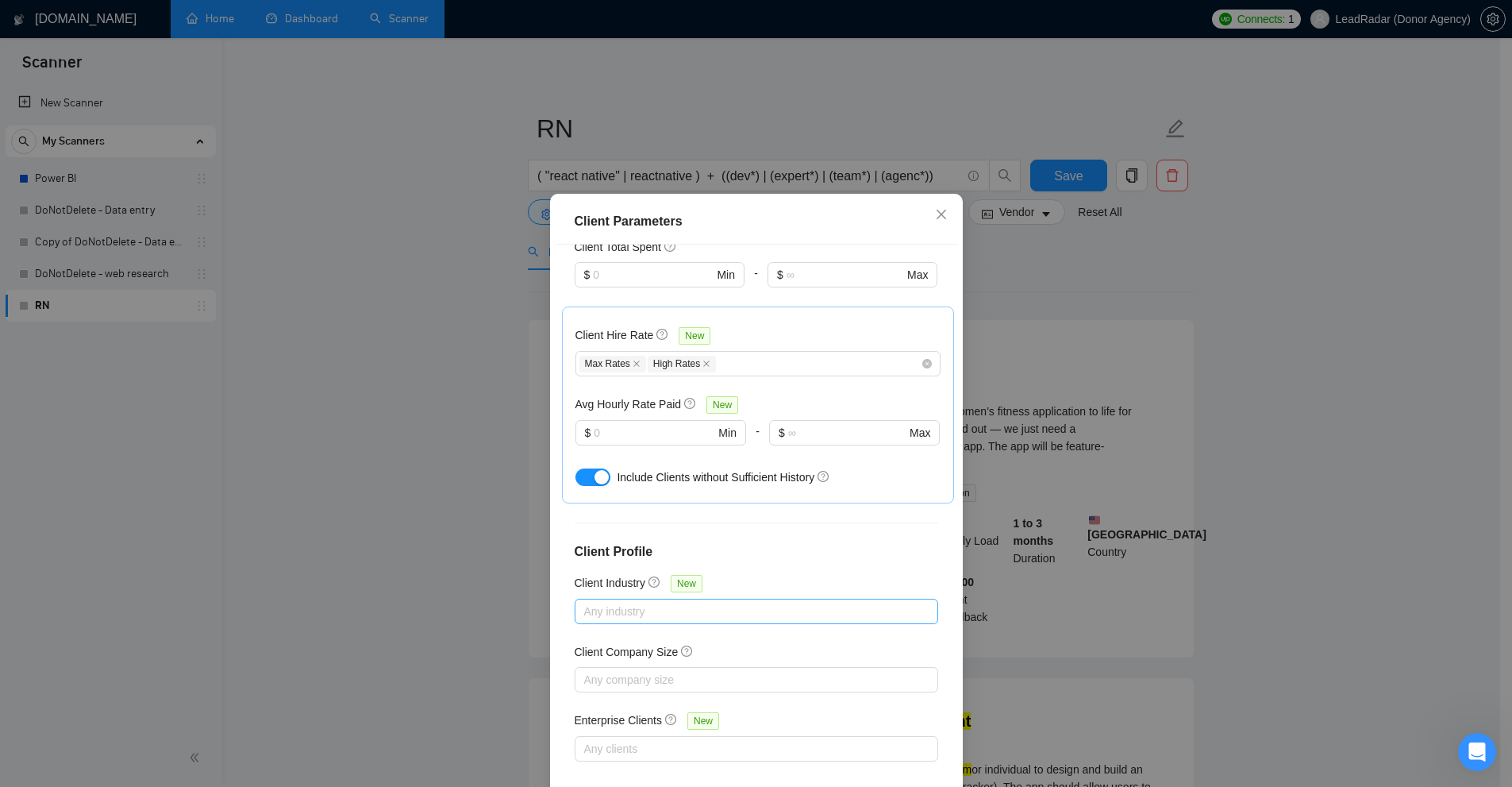
click at [801, 609] on div at bounding box center [749, 611] width 339 height 19
click at [844, 670] on span "Include" at bounding box center [844, 665] width 48 height 13
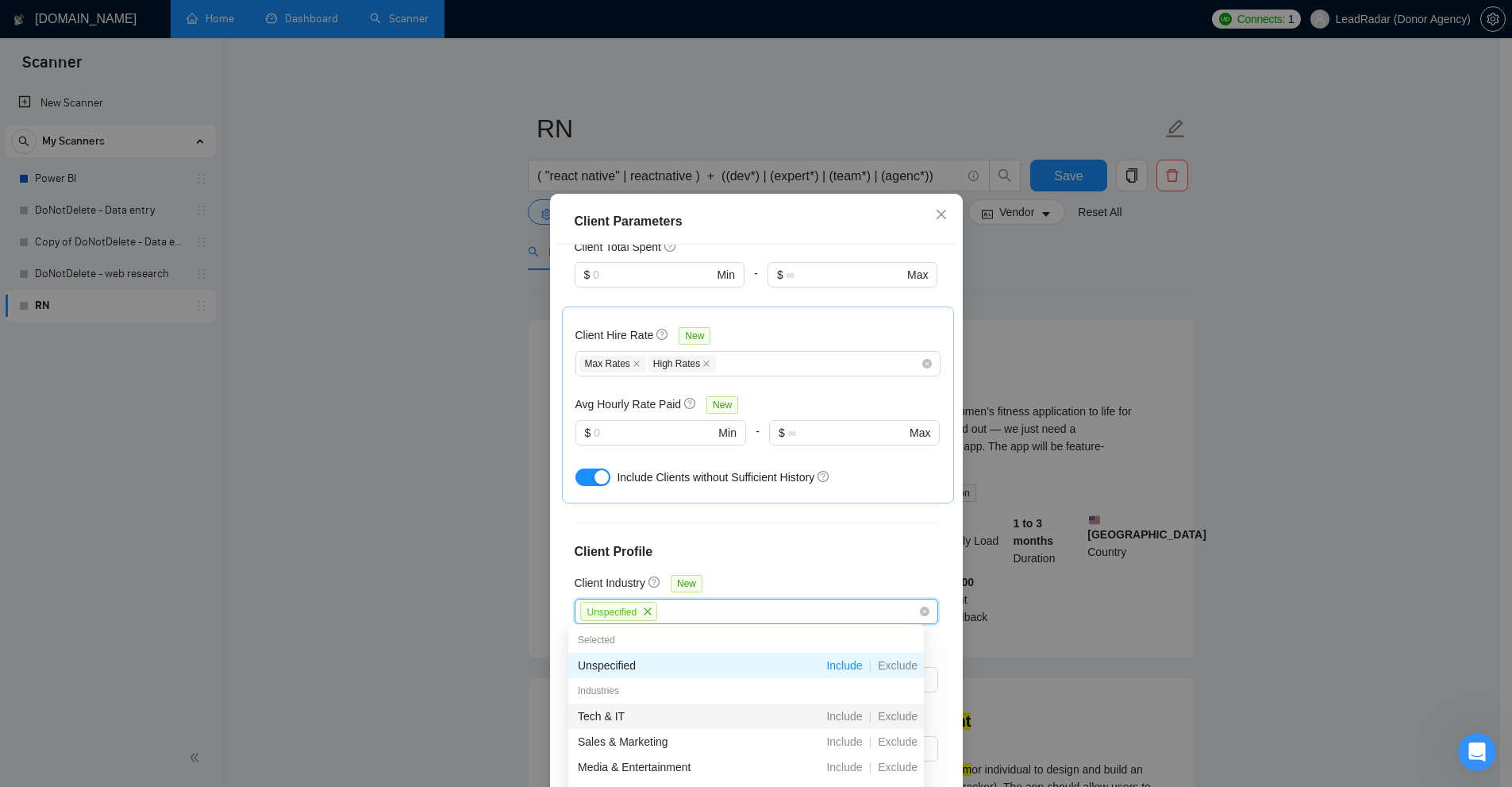
scroll to position [159, 0]
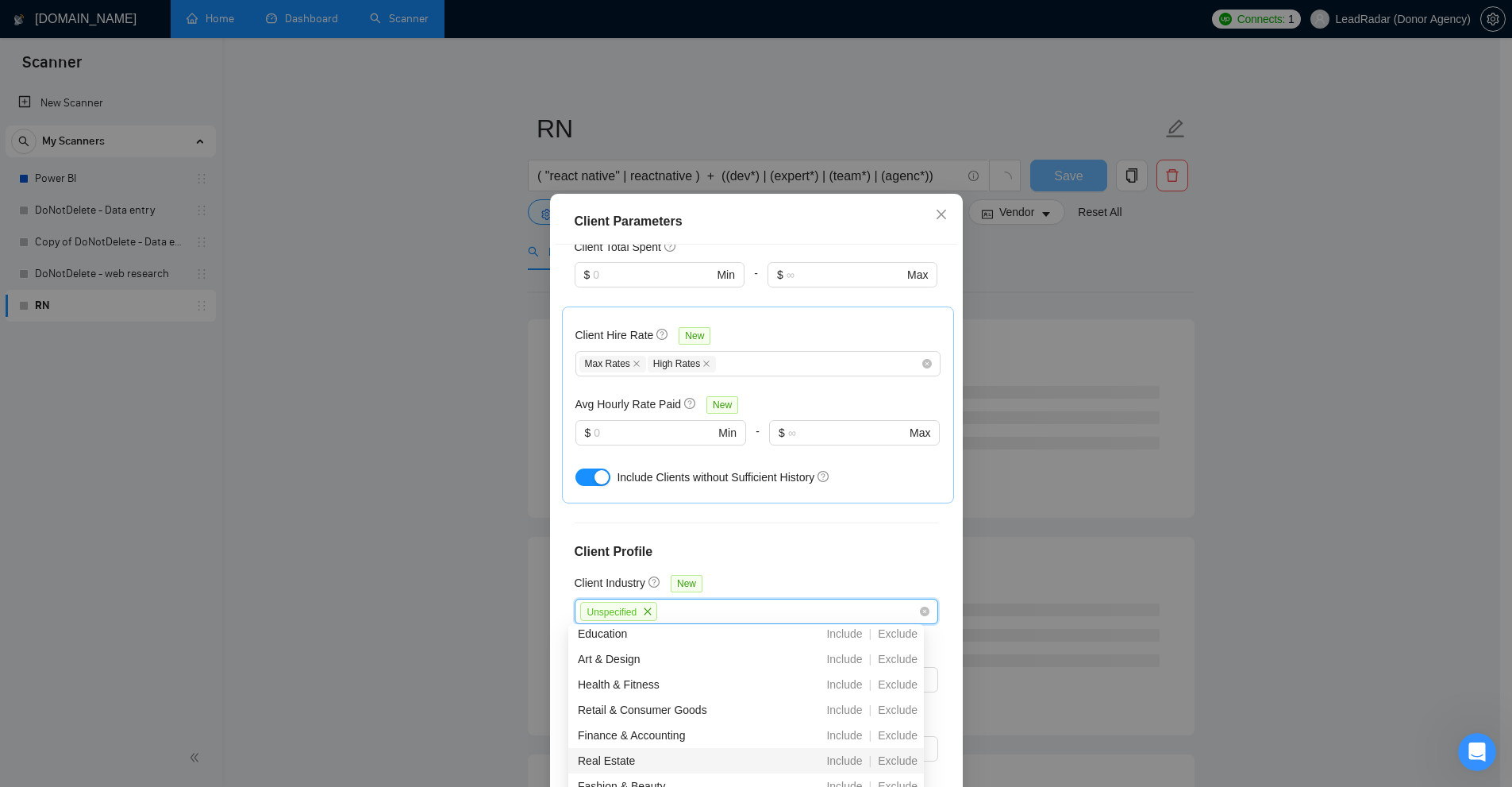
click at [845, 760] on span "Include" at bounding box center [844, 760] width 48 height 13
click at [812, 548] on h4 "Client Profile" at bounding box center [756, 552] width 364 height 19
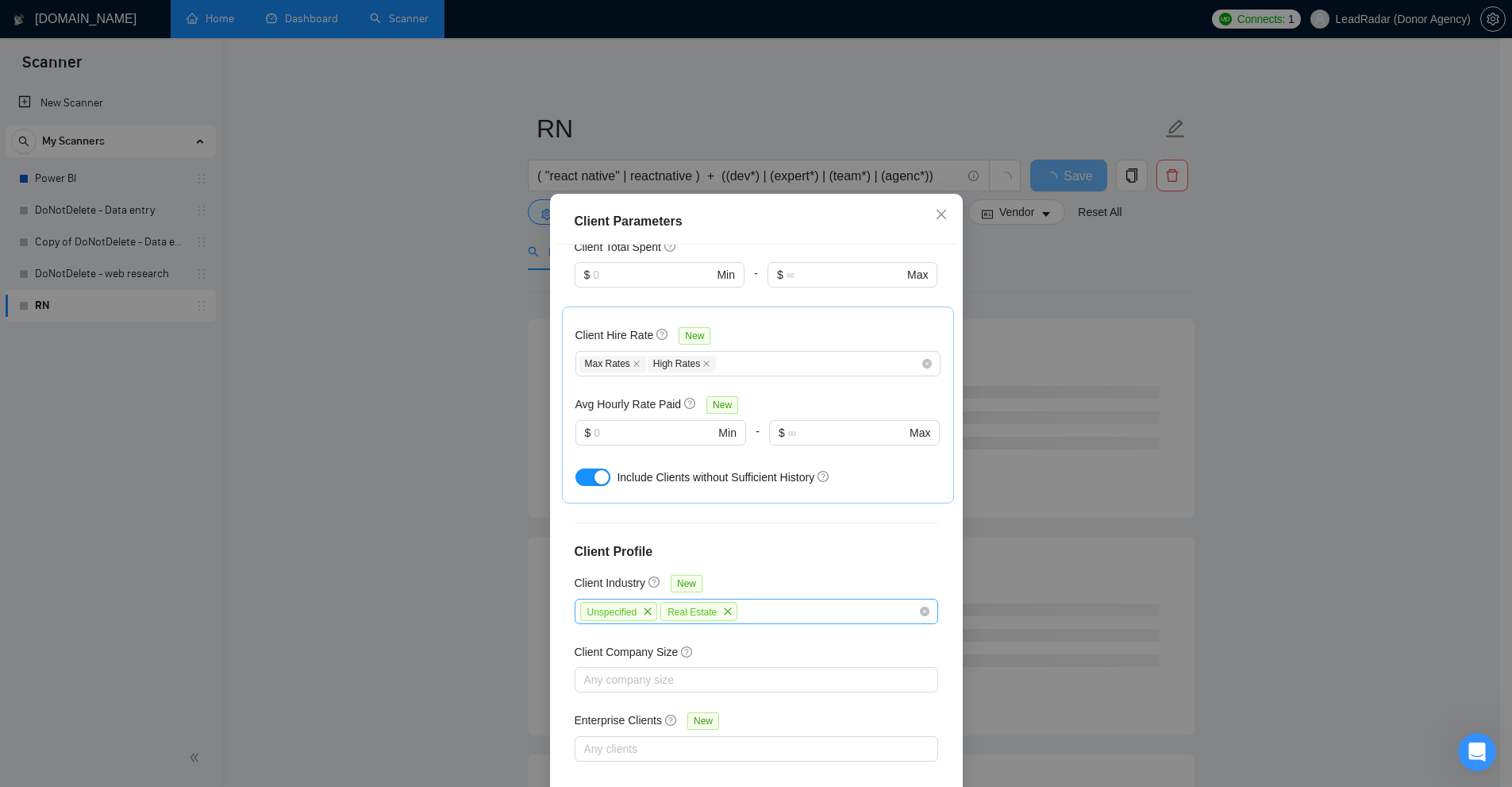
click at [811, 599] on div "Unspecified Real Estate" at bounding box center [756, 612] width 364 height 26
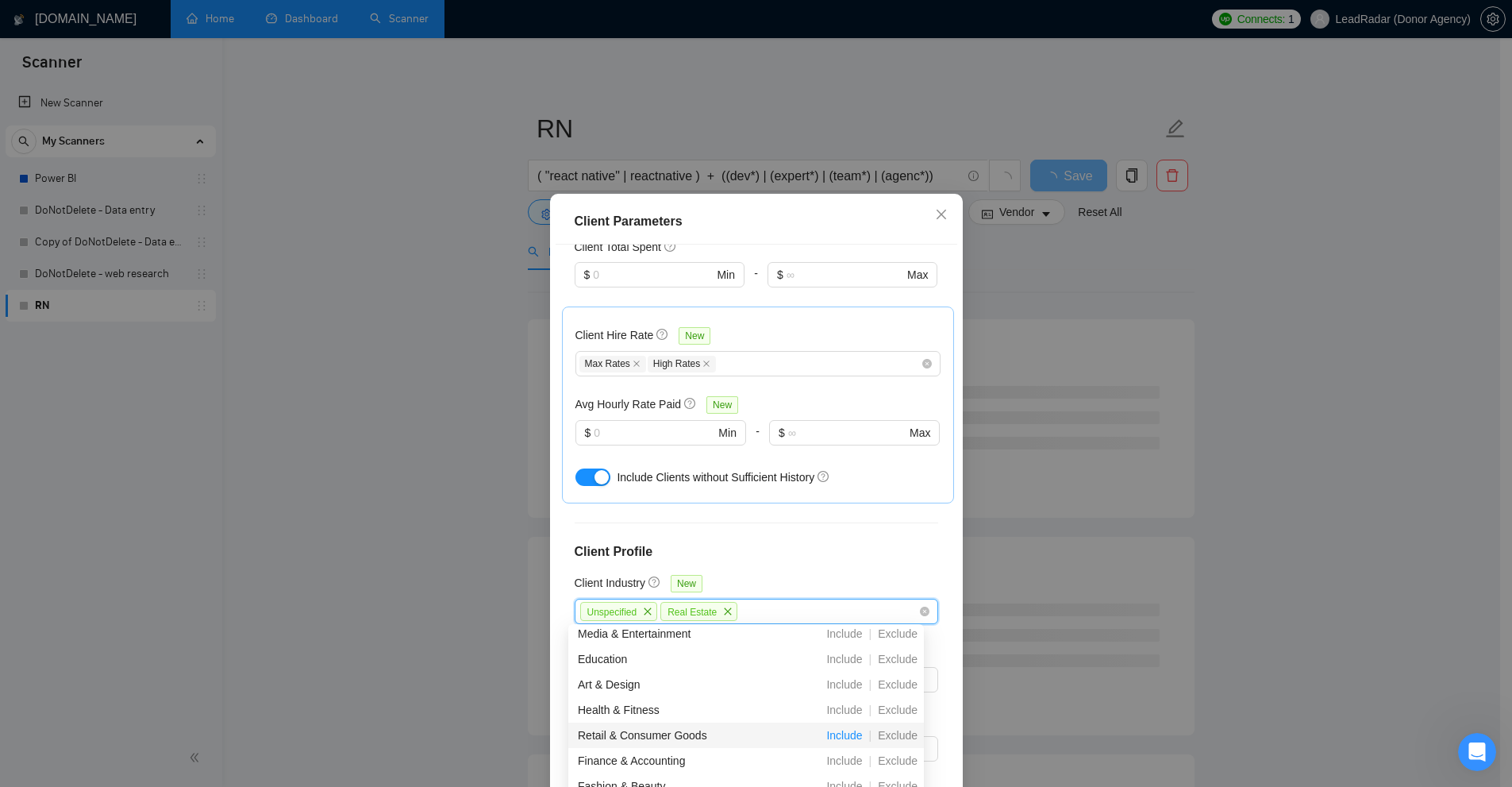
click at [839, 734] on span "Include" at bounding box center [844, 735] width 48 height 13
click at [820, 532] on div "Client Location Include Client Countries [GEOGRAPHIC_DATA] Exclude Client Count…" at bounding box center [756, 520] width 401 height 551
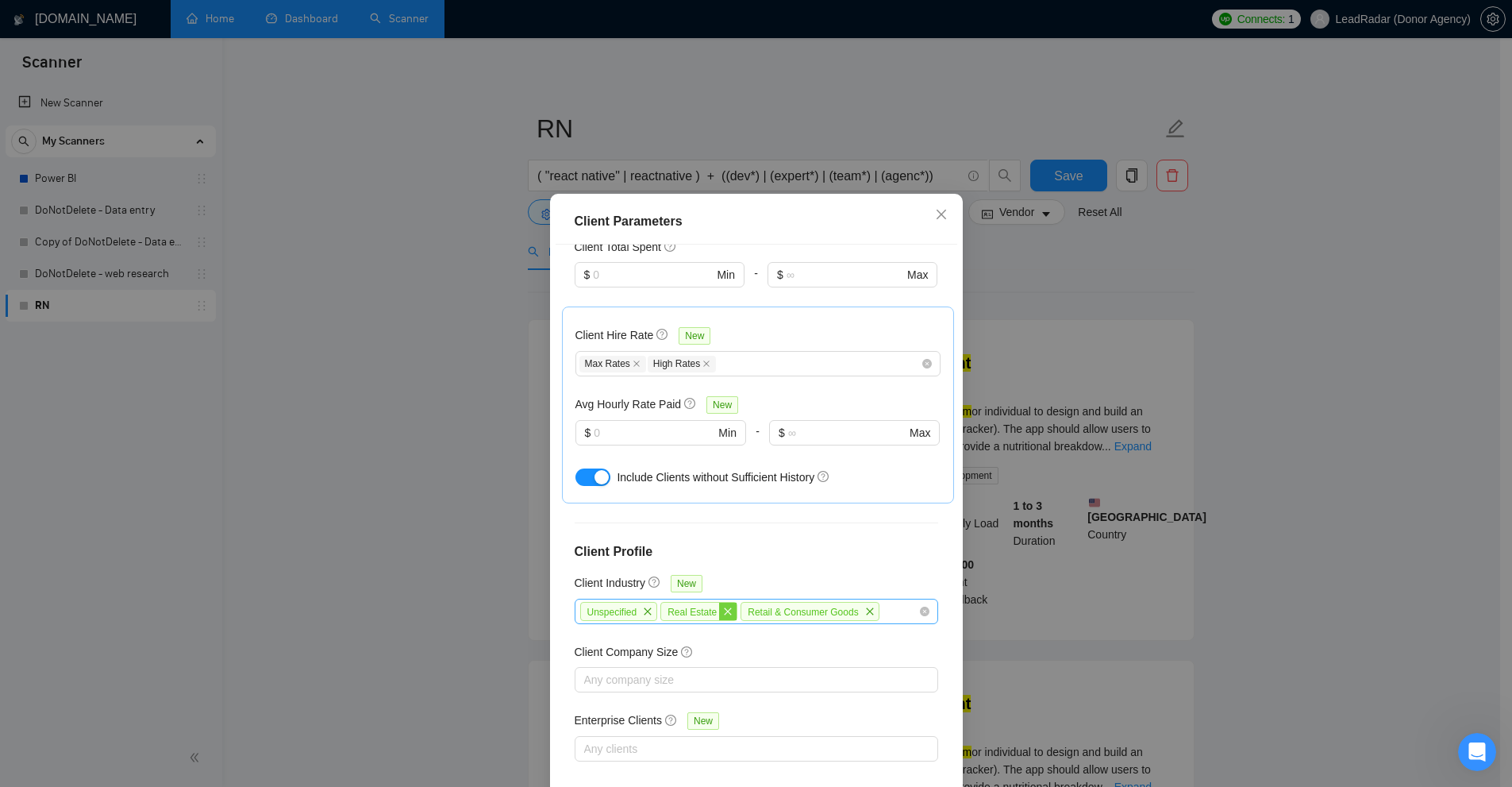
click at [725, 608] on icon "close" at bounding box center [728, 611] width 7 height 7
click at [787, 608] on span "close" at bounding box center [789, 611] width 17 height 17
drag, startPoint x: 639, startPoint y: 605, endPoint x: 938, endPoint y: 615, distance: 299.2
click at [643, 607] on icon "close" at bounding box center [647, 611] width 9 height 9
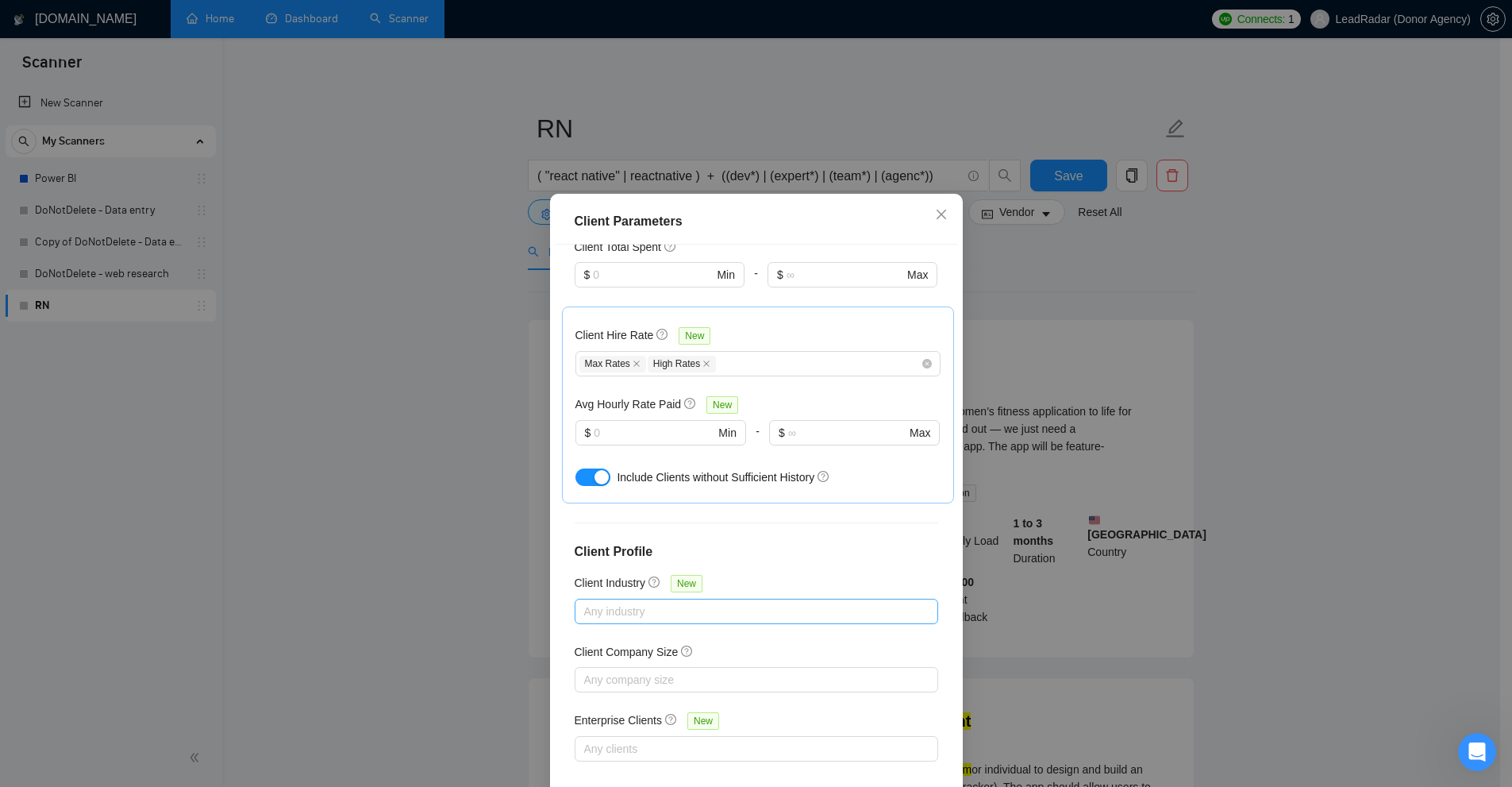
scroll to position [78, 0]
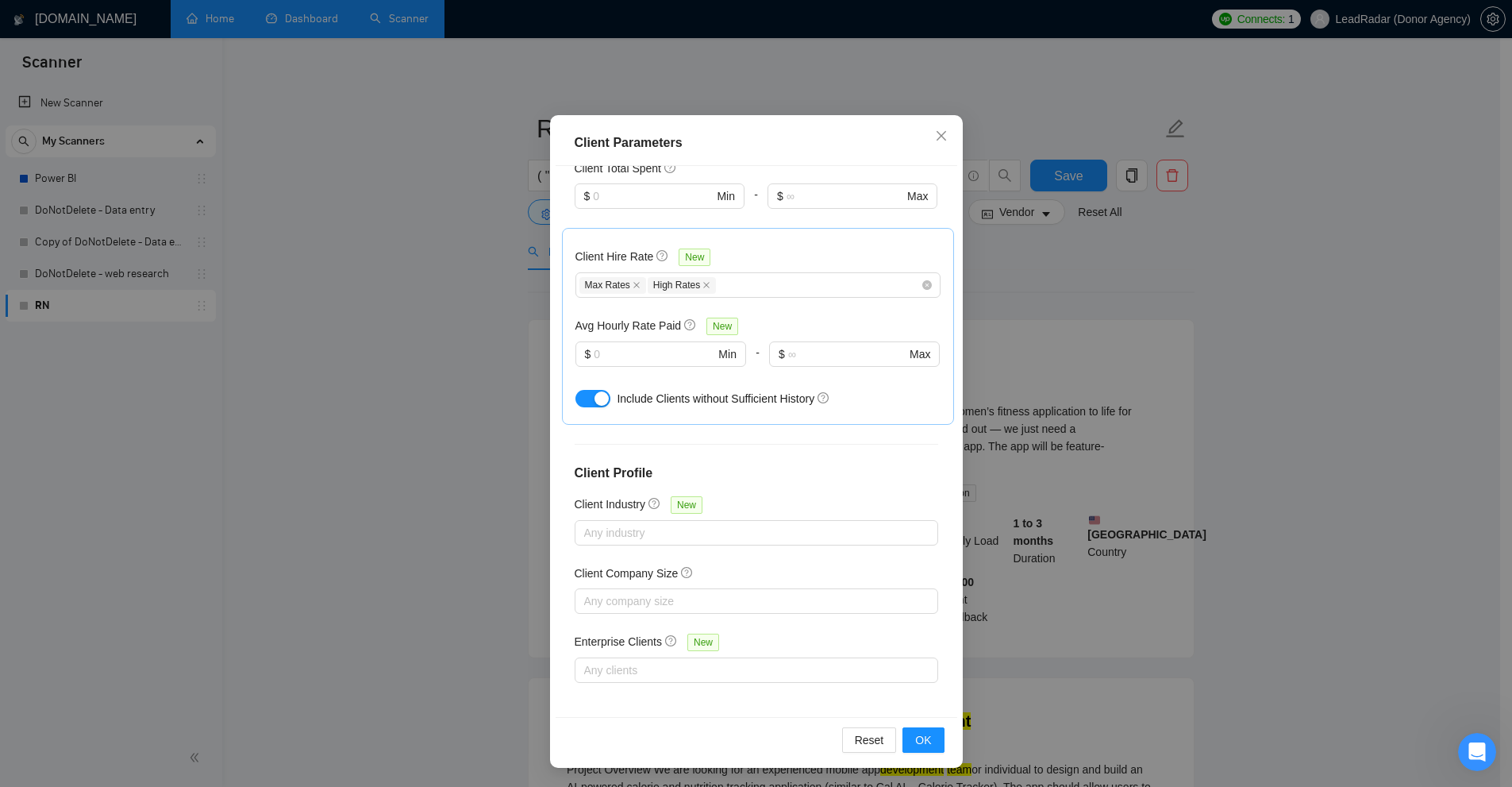
click at [578, 611] on div "Client Location Include Client Countries [GEOGRAPHIC_DATA] Exclude Client Count…" at bounding box center [756, 441] width 401 height 551
click at [603, 576] on h5 "Client Company Size" at bounding box center [626, 573] width 104 height 17
click at [588, 591] on input "Client Company Size" at bounding box center [586, 601] width 3 height 19
click at [591, 590] on div "Any company size" at bounding box center [756, 601] width 364 height 25
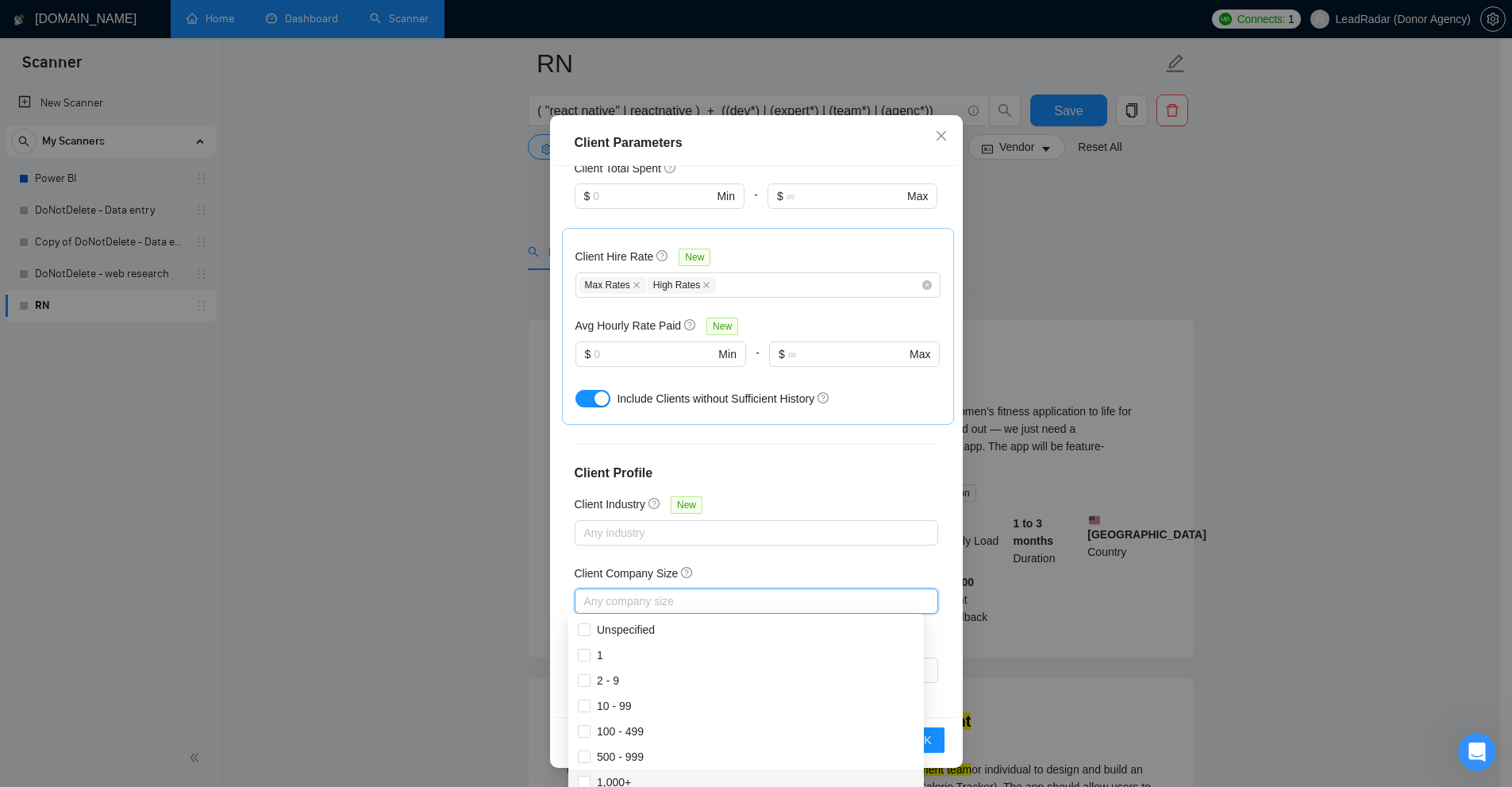
scroll to position [79, 0]
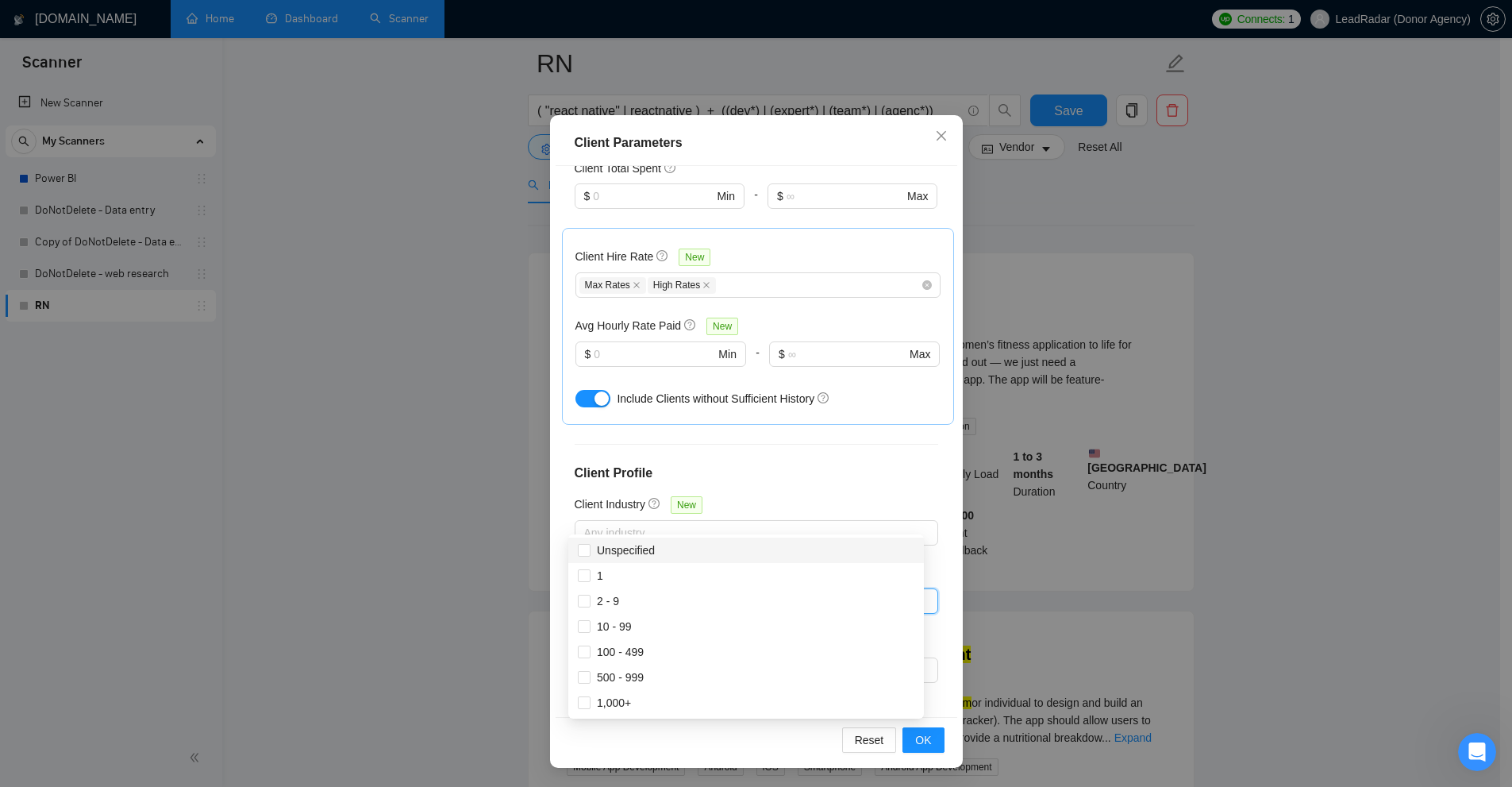
click at [782, 479] on div "Client Location Include Client Countries [GEOGRAPHIC_DATA] Exclude Client Count…" at bounding box center [756, 441] width 401 height 551
click at [651, 665] on div at bounding box center [749, 670] width 339 height 19
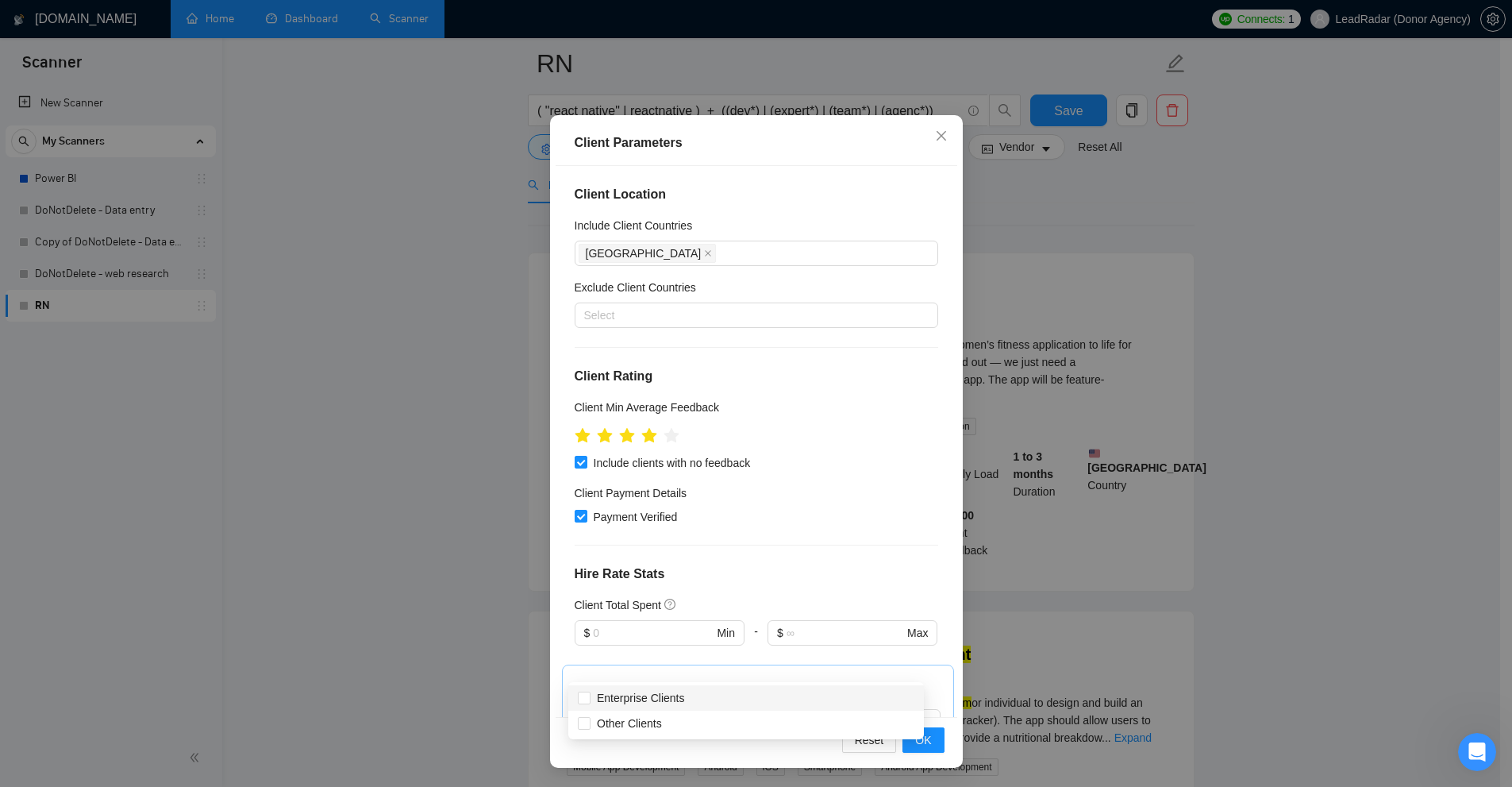
scroll to position [437, 0]
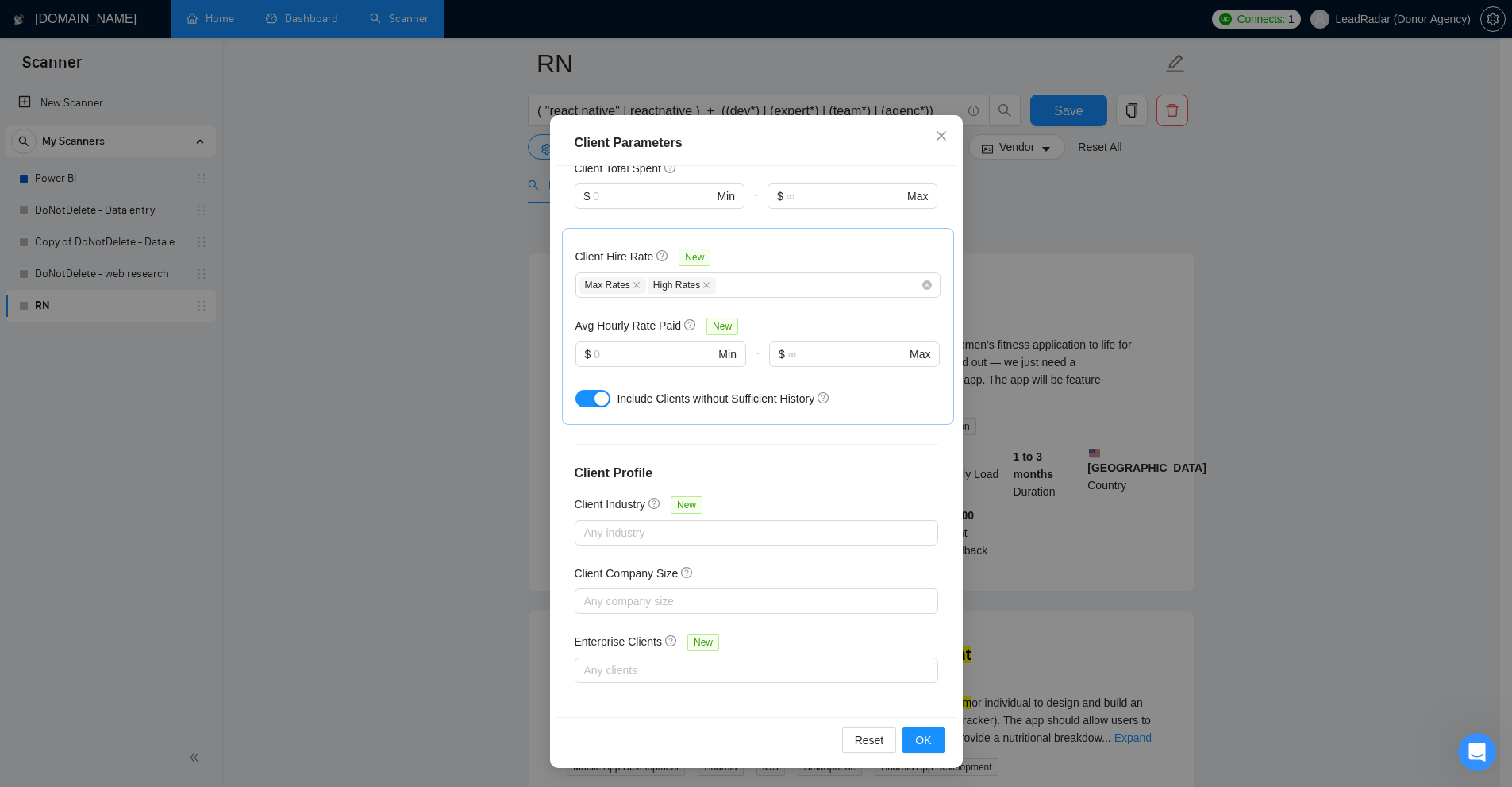
click
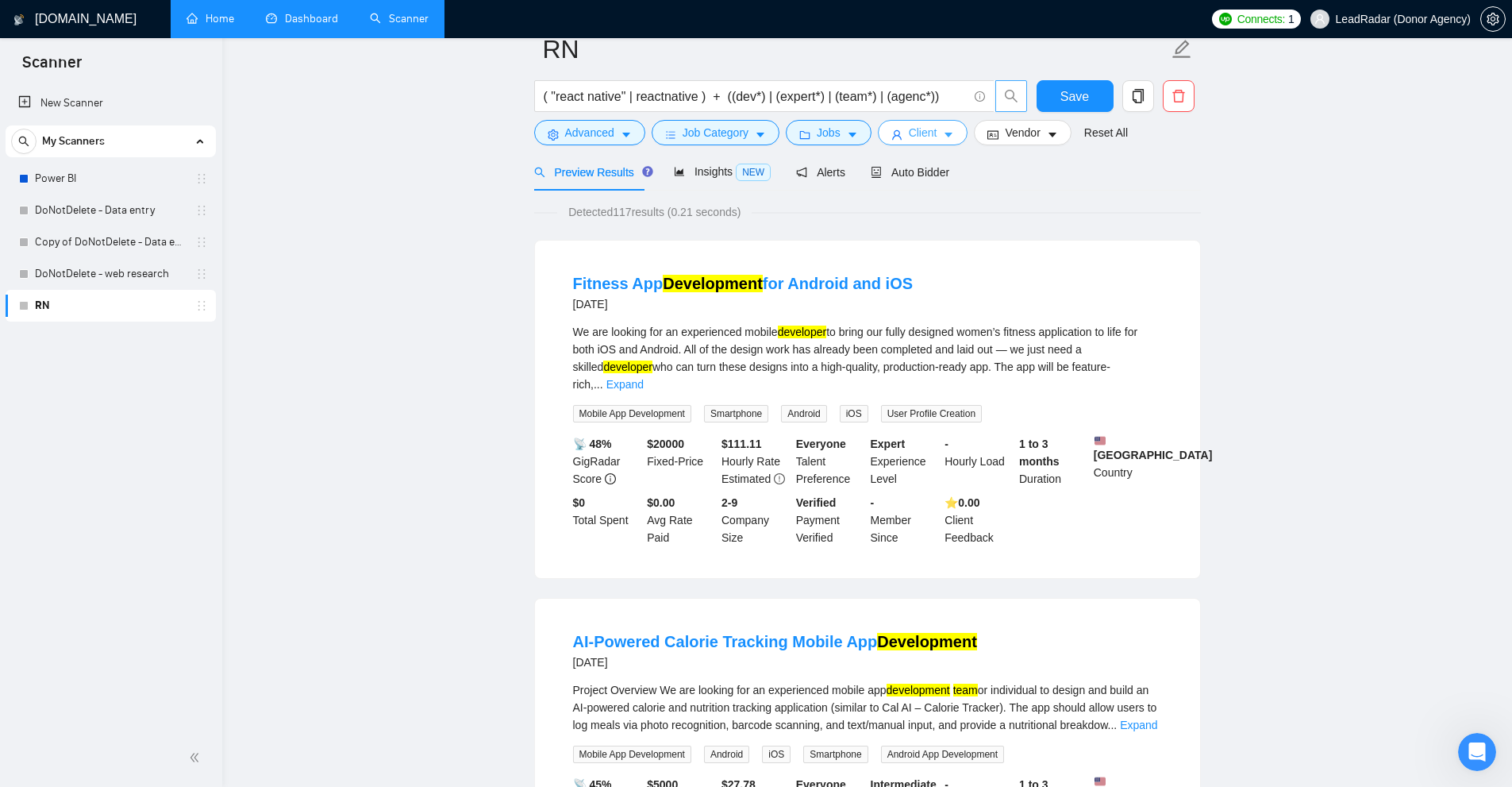
scroll to position [0, 0]
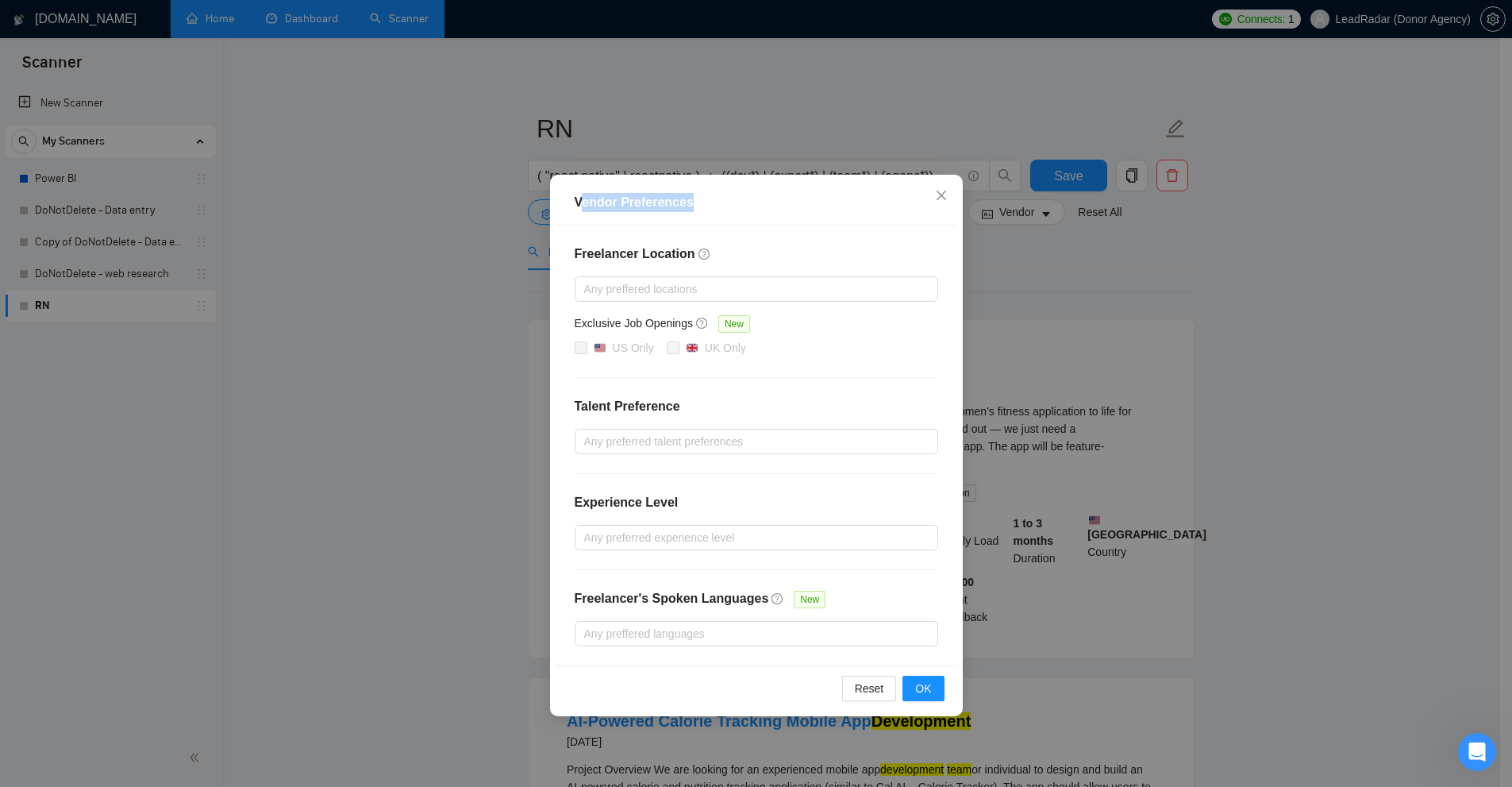
drag, startPoint x: 579, startPoint y: 203, endPoint x: 740, endPoint y: 209, distance: 161.1
drag, startPoint x: 571, startPoint y: 320, endPoint x: 682, endPoint y: 327, distance: 111.2
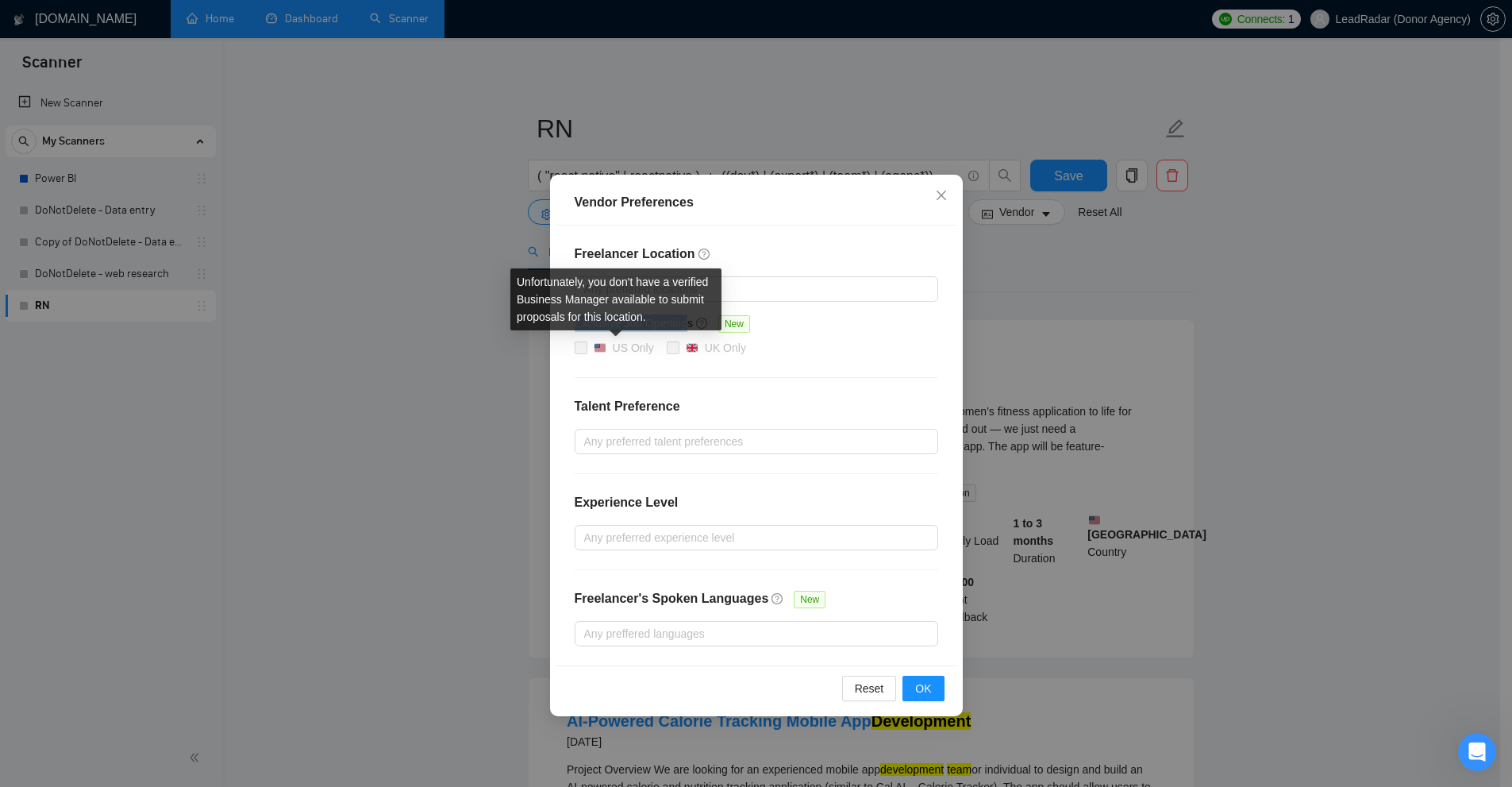
drag, startPoint x: 600, startPoint y: 353, endPoint x: 650, endPoint y: 353, distance: 50.0
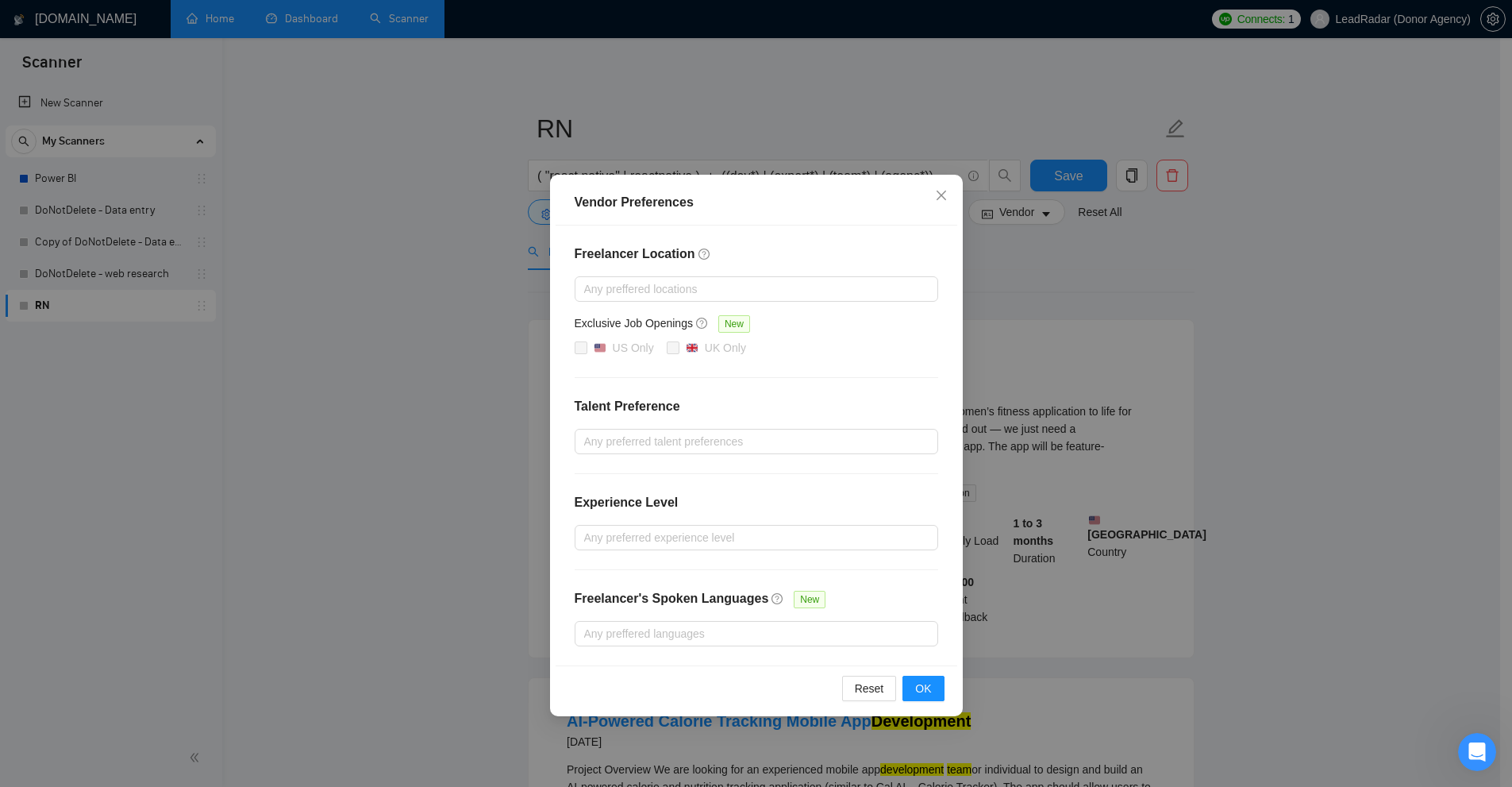
drag, startPoint x: 638, startPoint y: 376, endPoint x: 654, endPoint y: 356, distance: 25.6
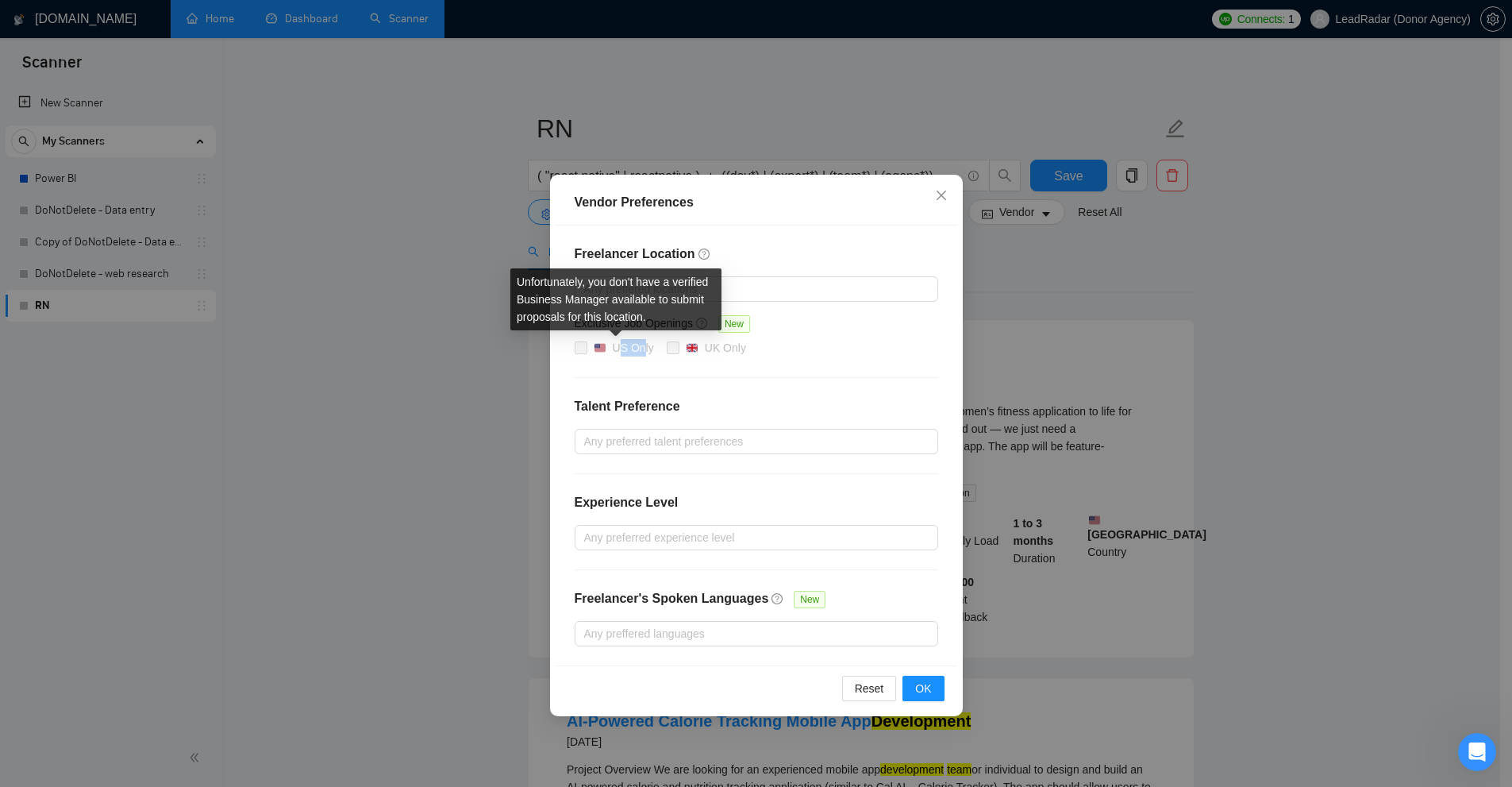
drag, startPoint x: 621, startPoint y: 347, endPoint x: 625, endPoint y: 388, distance: 41.2
drag, startPoint x: 577, startPoint y: 348, endPoint x: 618, endPoint y: 364, distance: 44.0
drag, startPoint x: 602, startPoint y: 347, endPoint x: 646, endPoint y: 357, distance: 45.1
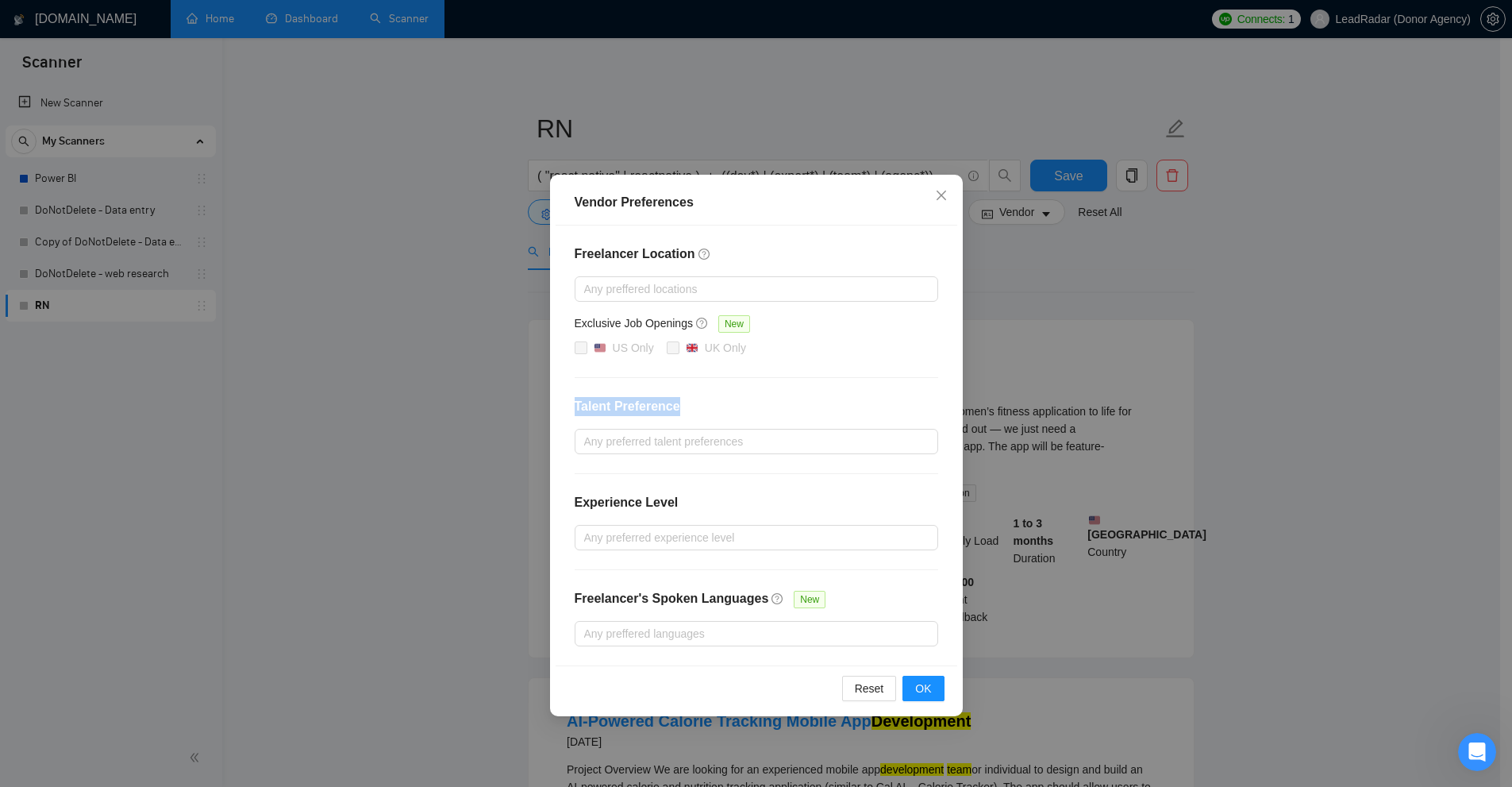
drag, startPoint x: 568, startPoint y: 407, endPoint x: 717, endPoint y: 401, distance: 149.1
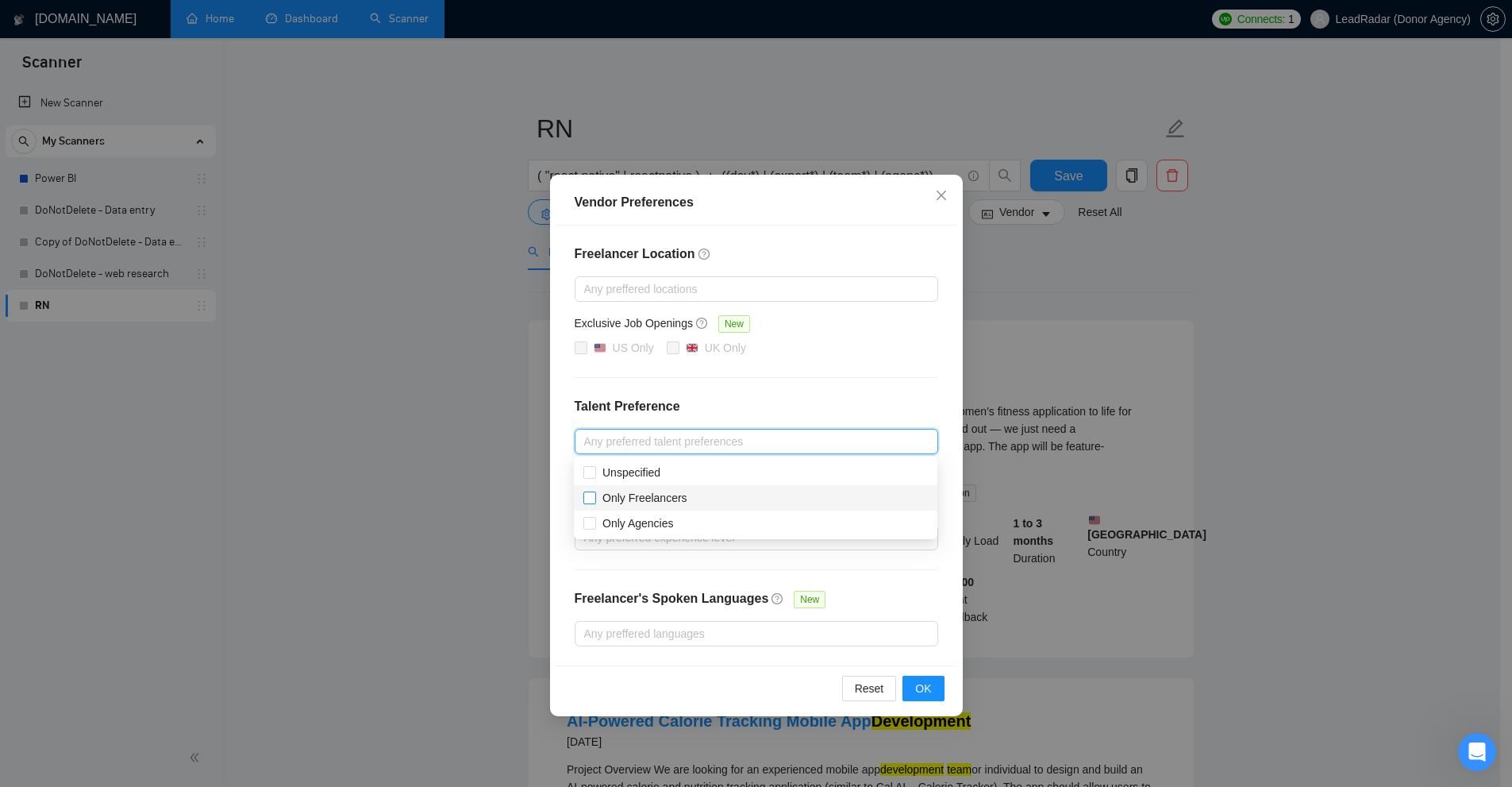
checkbox input "true"
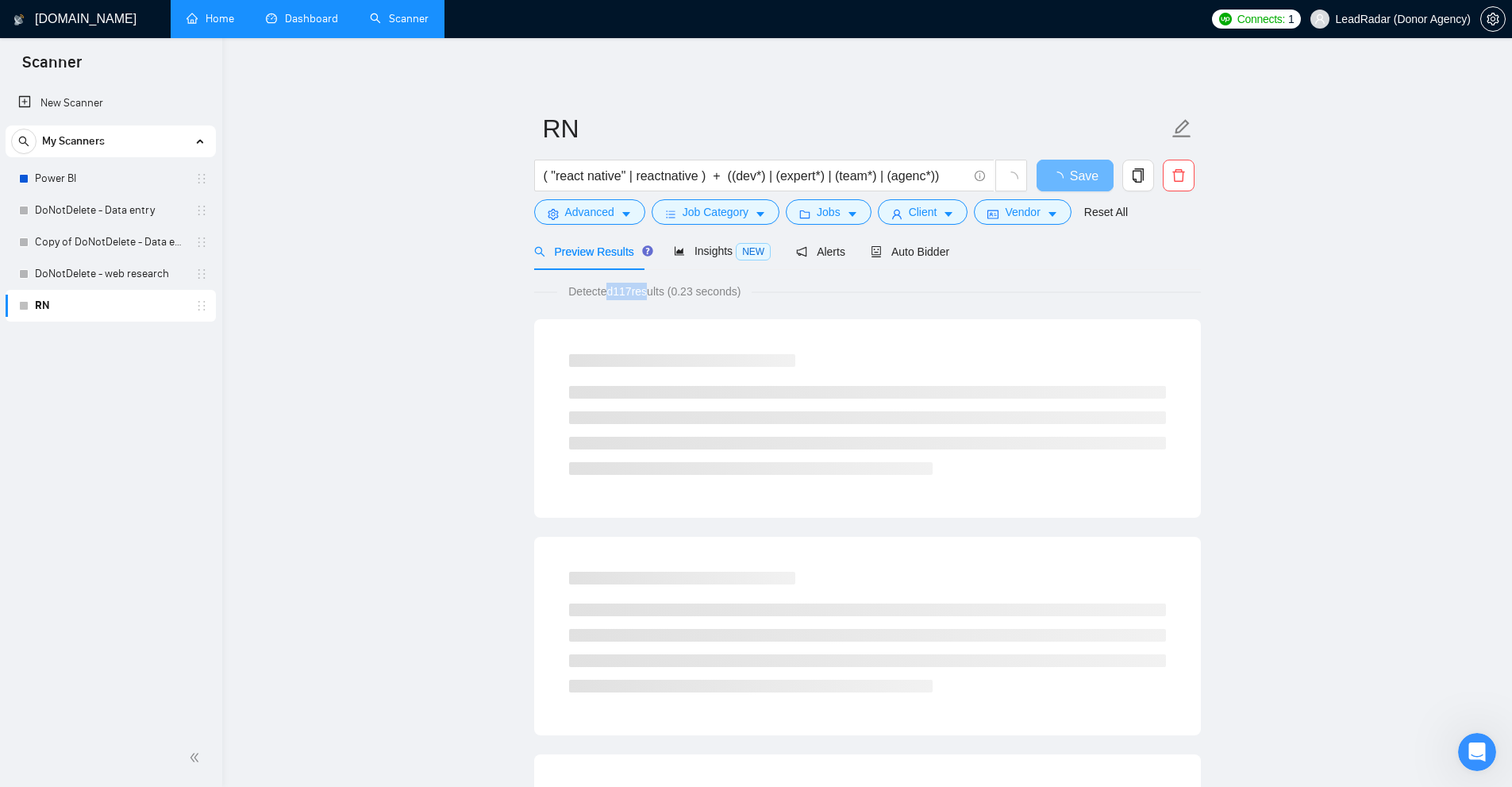
drag, startPoint x: 607, startPoint y: 290, endPoint x: 644, endPoint y: 292, distance: 37.1
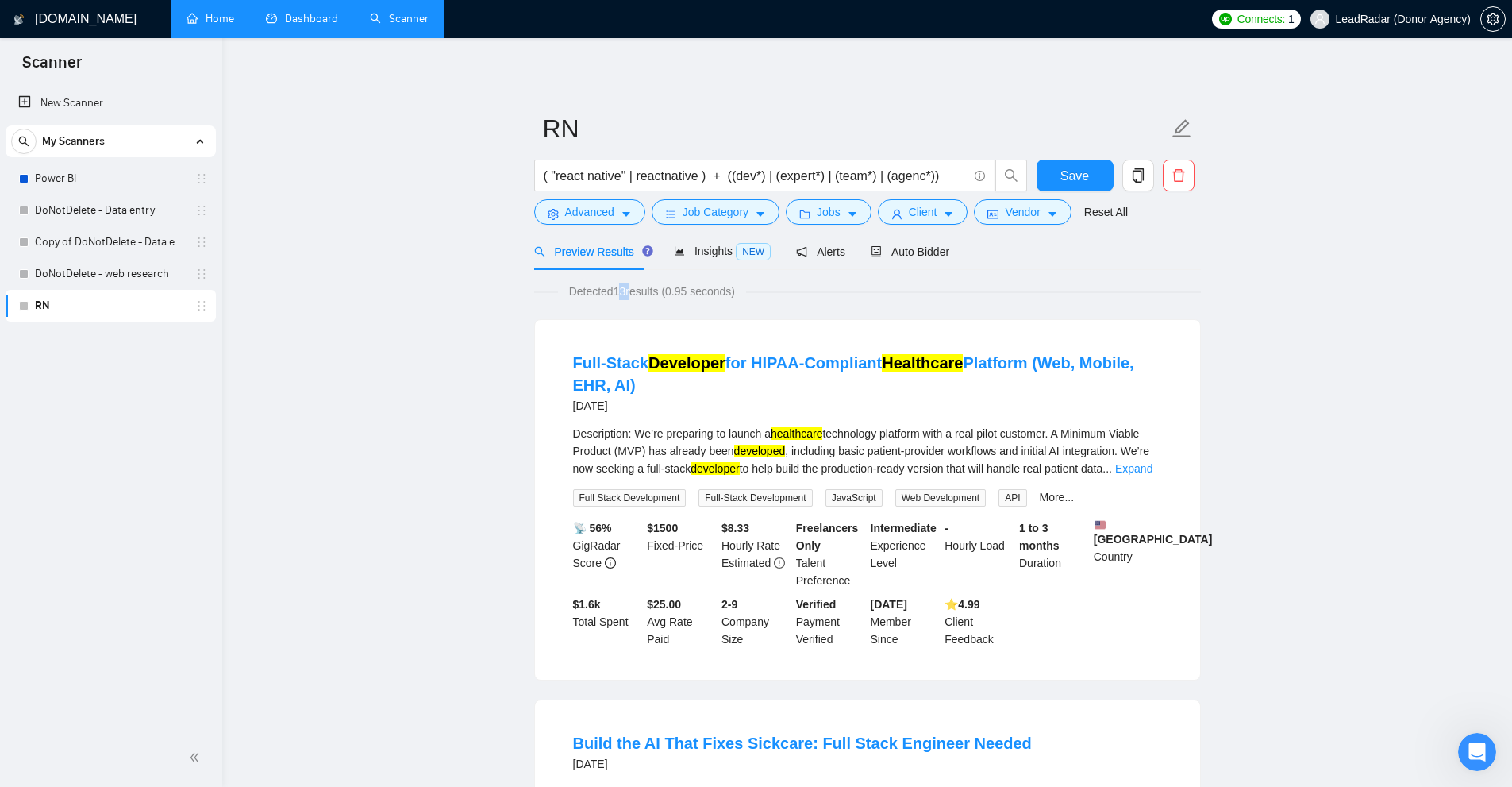
drag, startPoint x: 617, startPoint y: 291, endPoint x: 631, endPoint y: 292, distance: 14.0
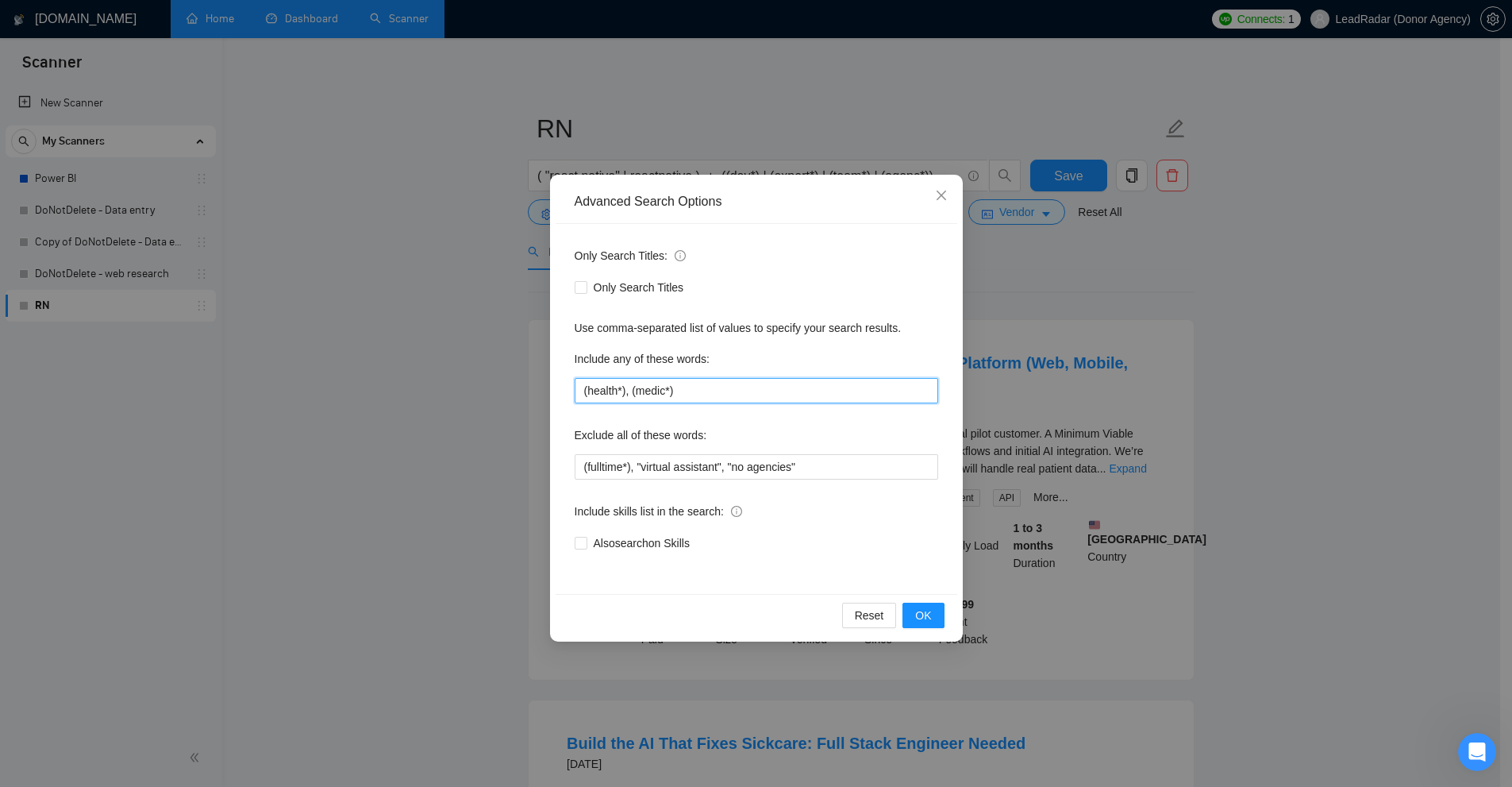
drag, startPoint x: 722, startPoint y: 393, endPoint x: 1204, endPoint y: 370, distance: 482.5
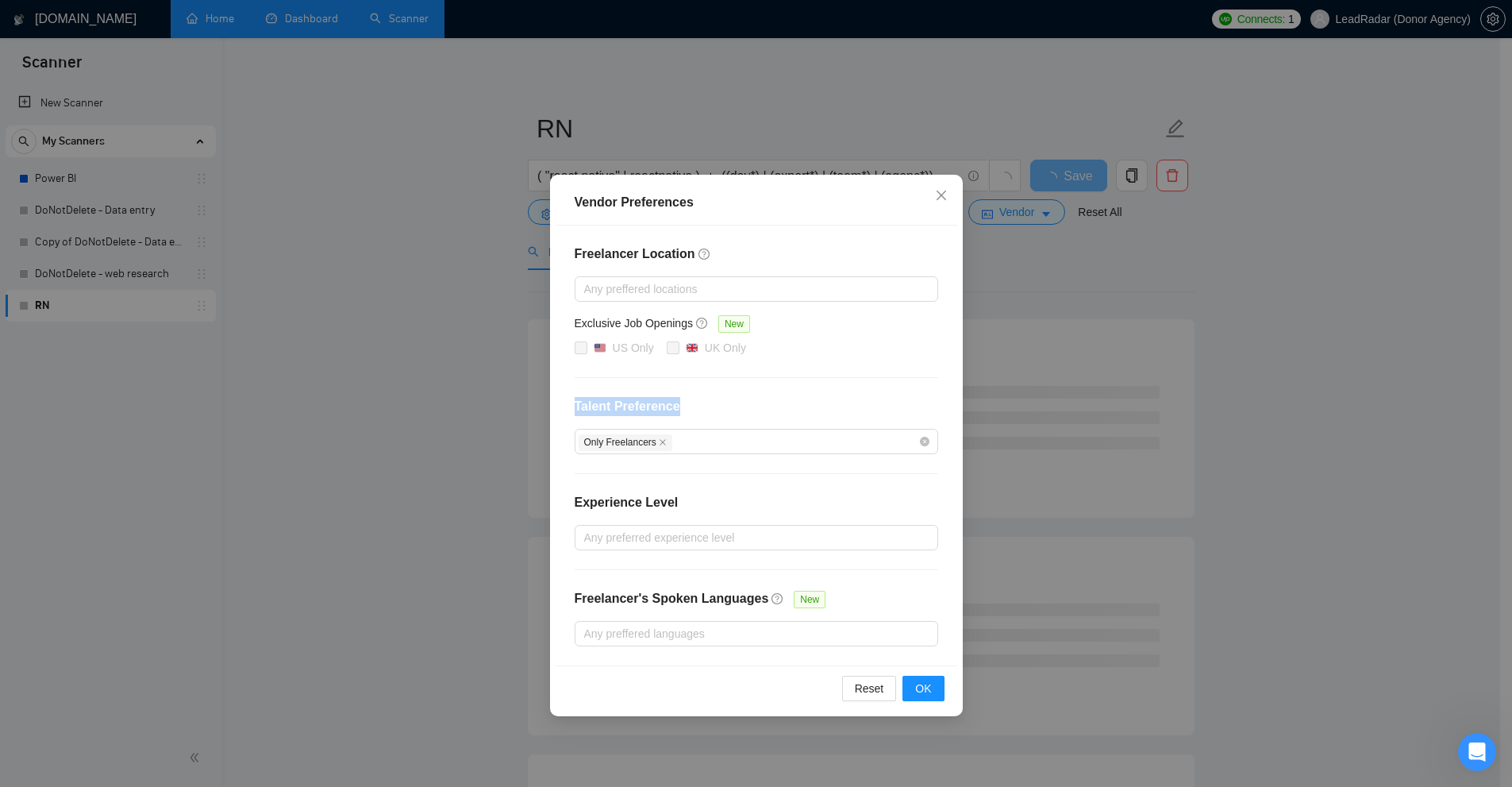
drag, startPoint x: 683, startPoint y: 407, endPoint x: 736, endPoint y: 406, distance: 53.0
checkbox input "false"
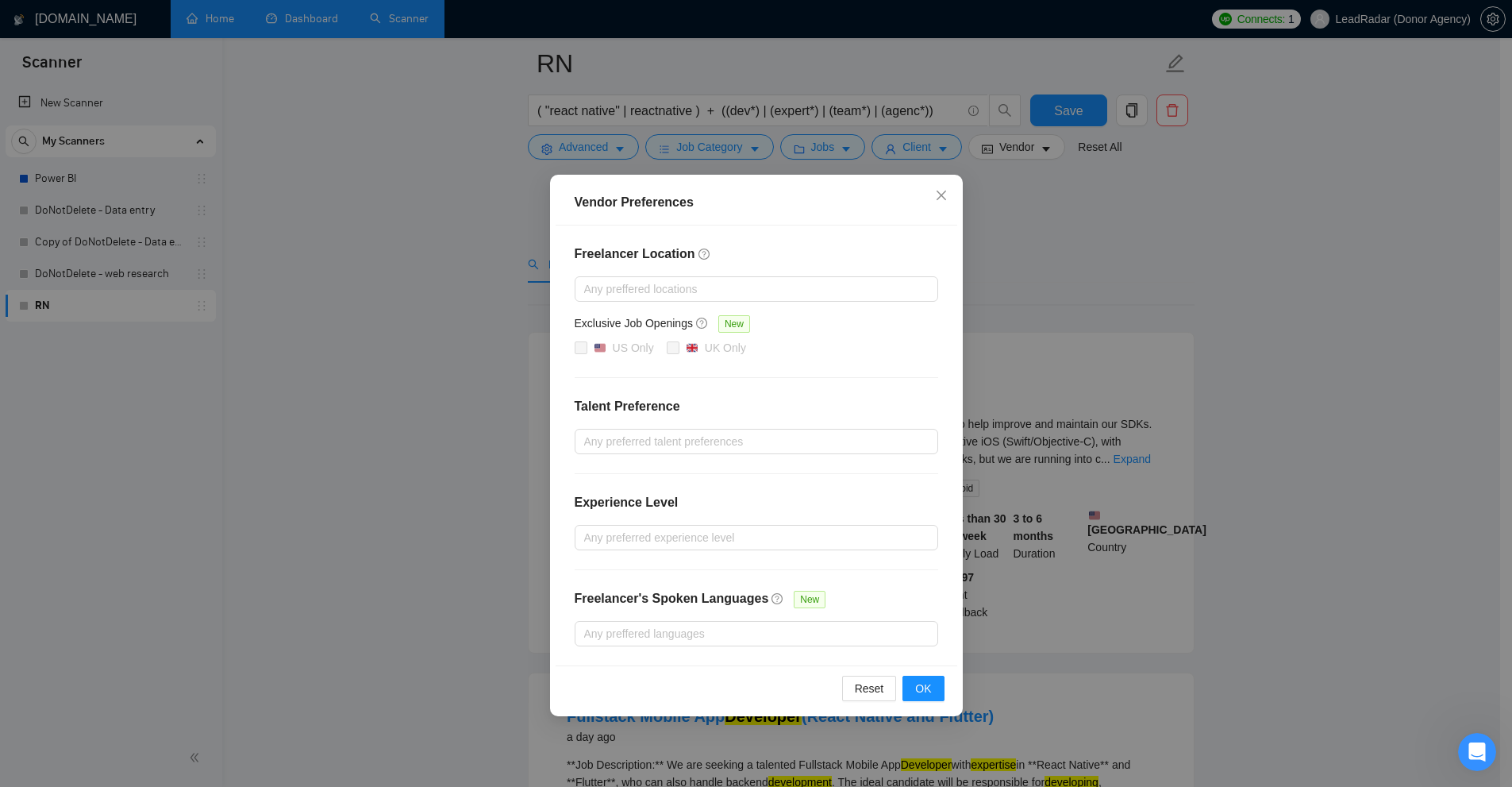
scroll to position [79, 0]
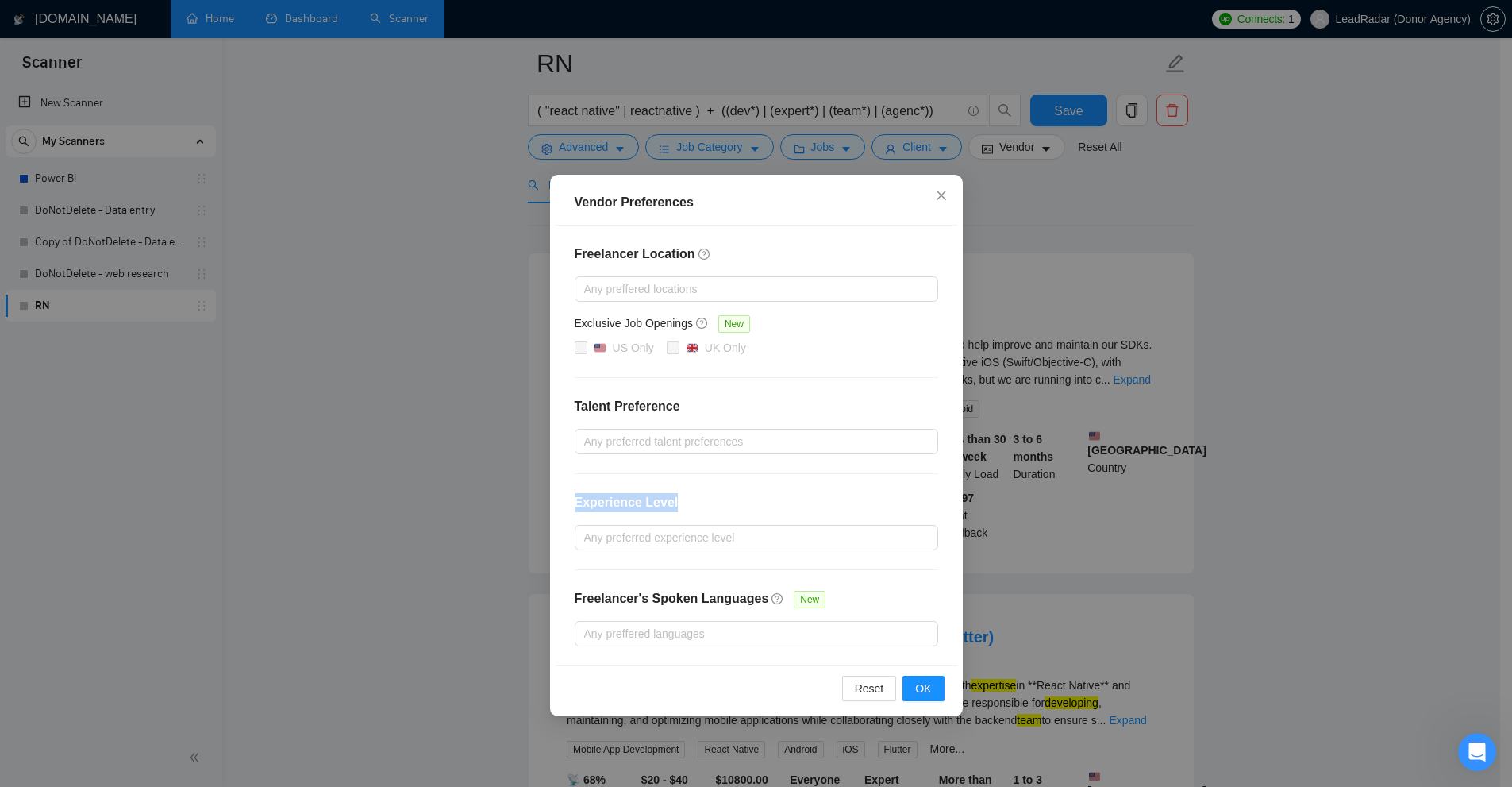
drag, startPoint x: 675, startPoint y: 509, endPoint x: 735, endPoint y: 503, distance: 60.3
drag, startPoint x: 688, startPoint y: 534, endPoint x: 667, endPoint y: 540, distance: 21.8
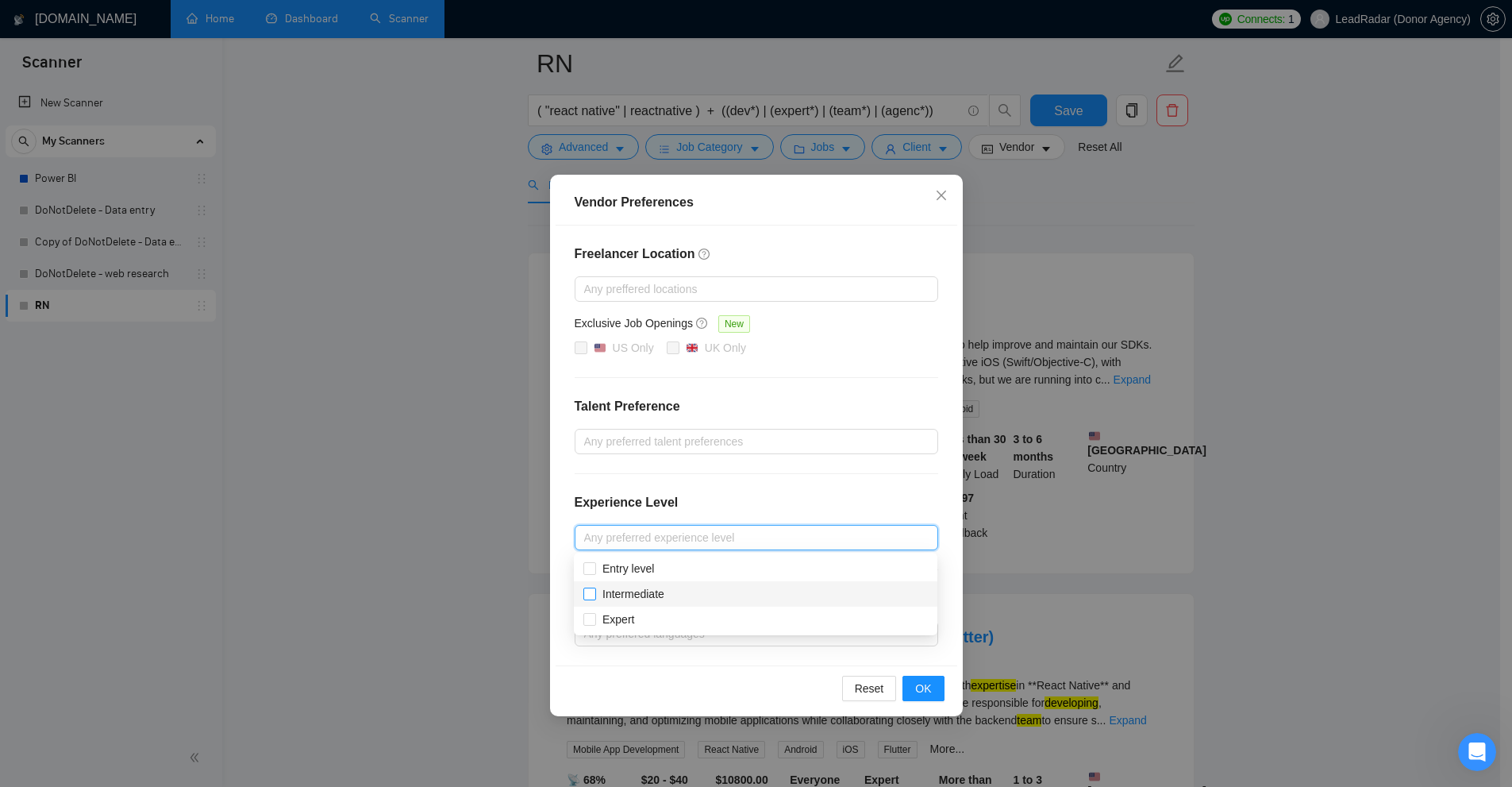
checkbox input "true"
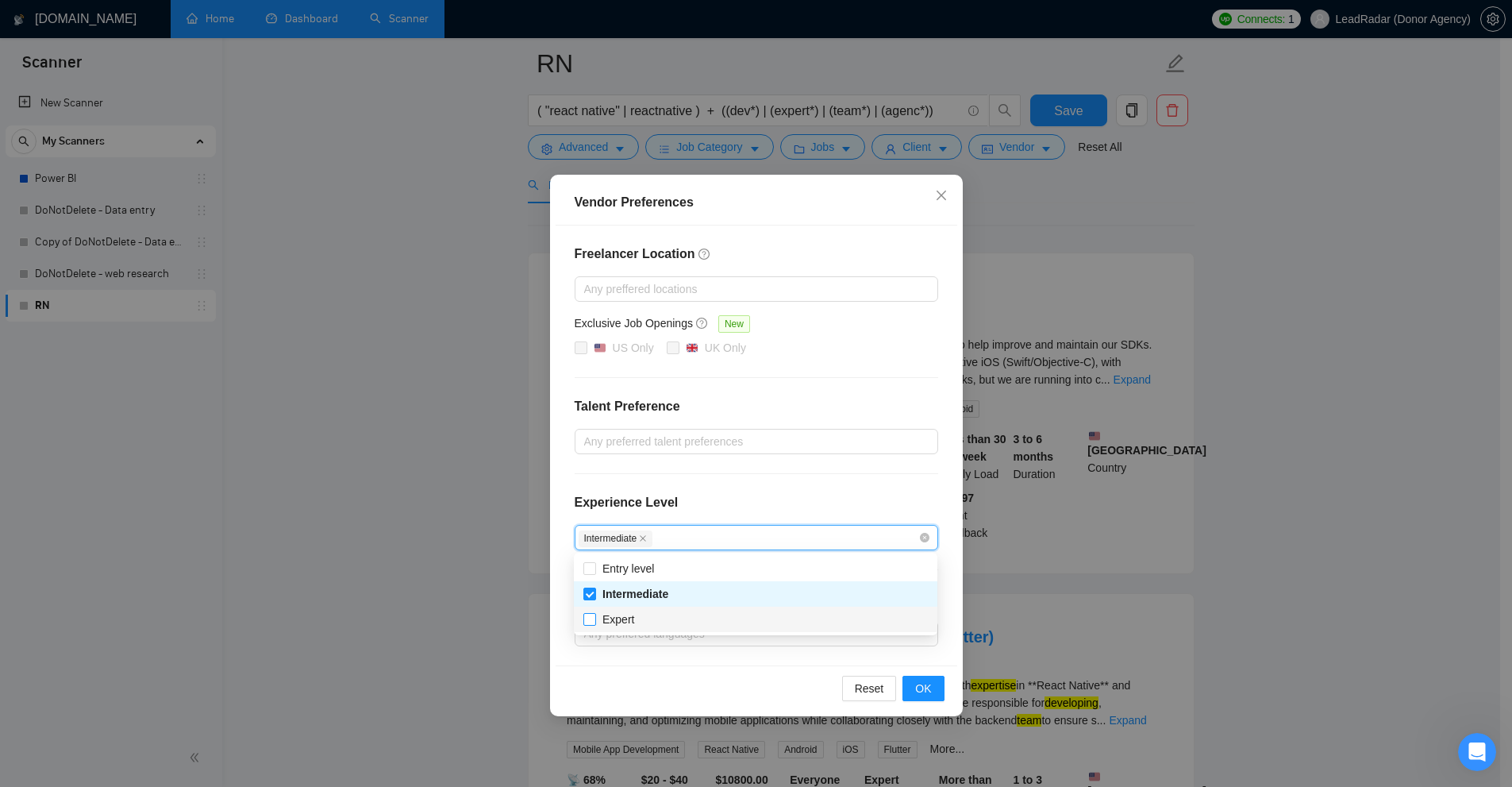
checkbox input "true"
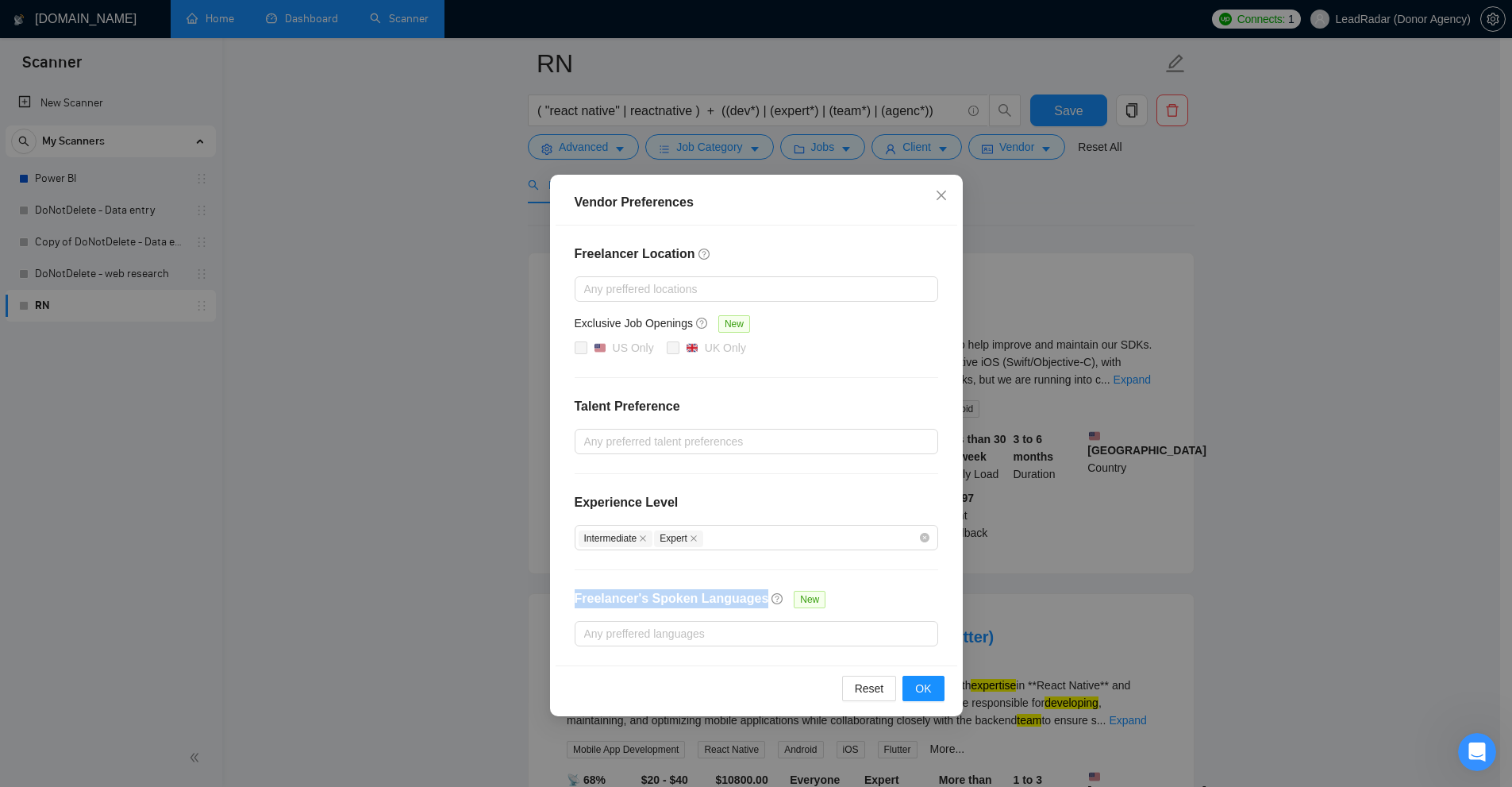
drag, startPoint x: 582, startPoint y: 599, endPoint x: 770, endPoint y: 599, distance: 188.0
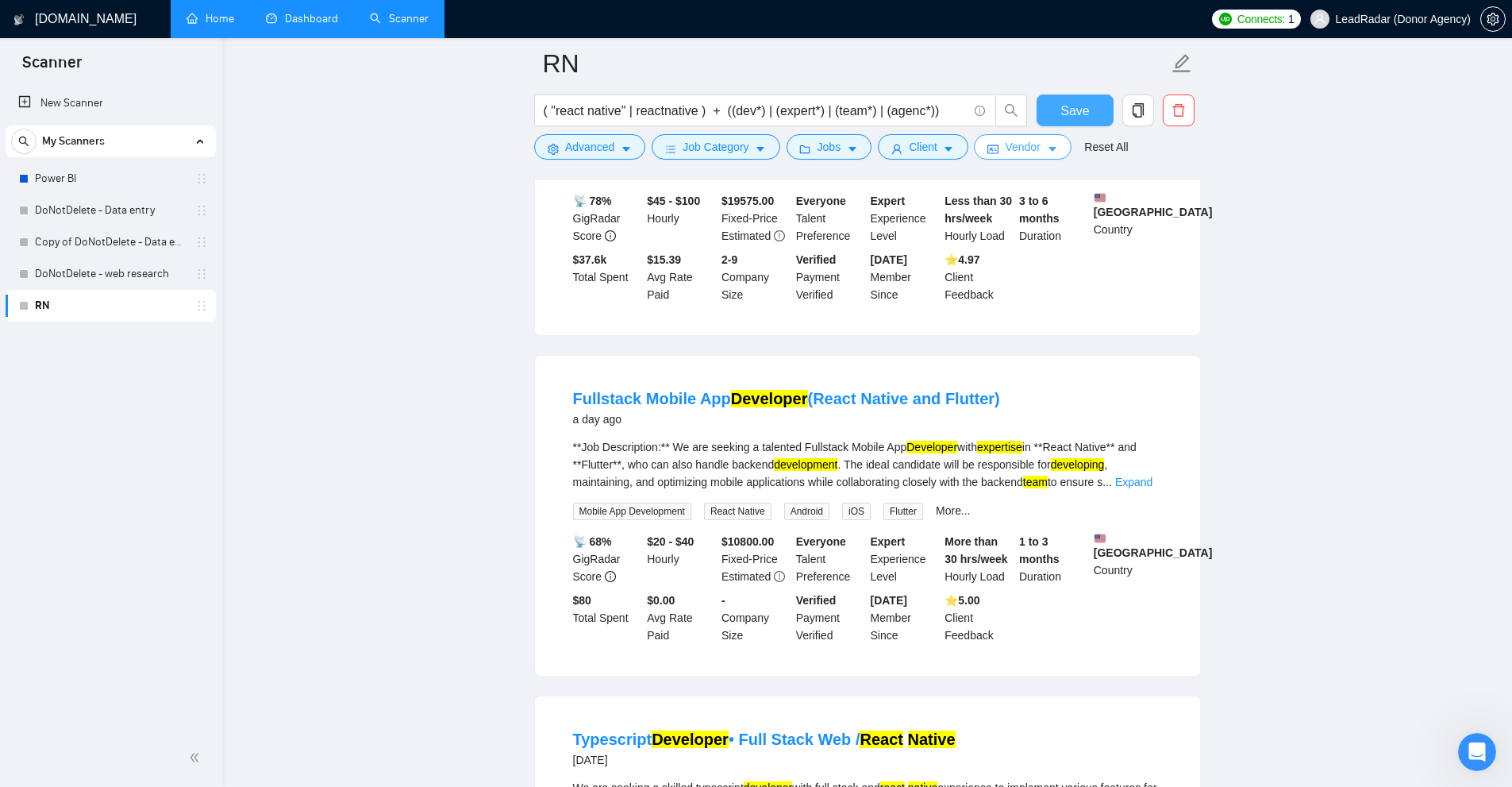
scroll to position [0, 0]
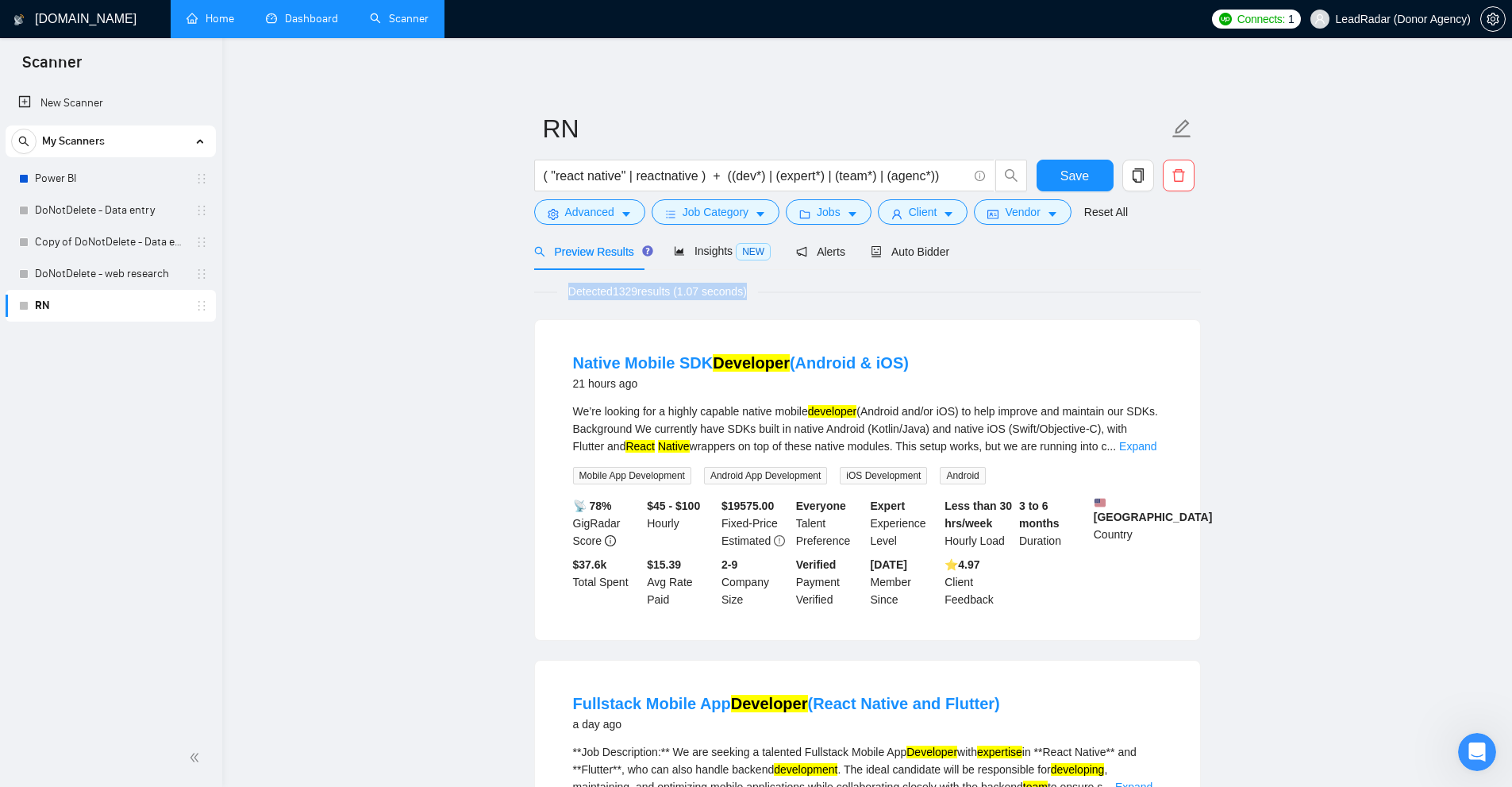
drag, startPoint x: 662, startPoint y: 297, endPoint x: 761, endPoint y: 294, distance: 99.0
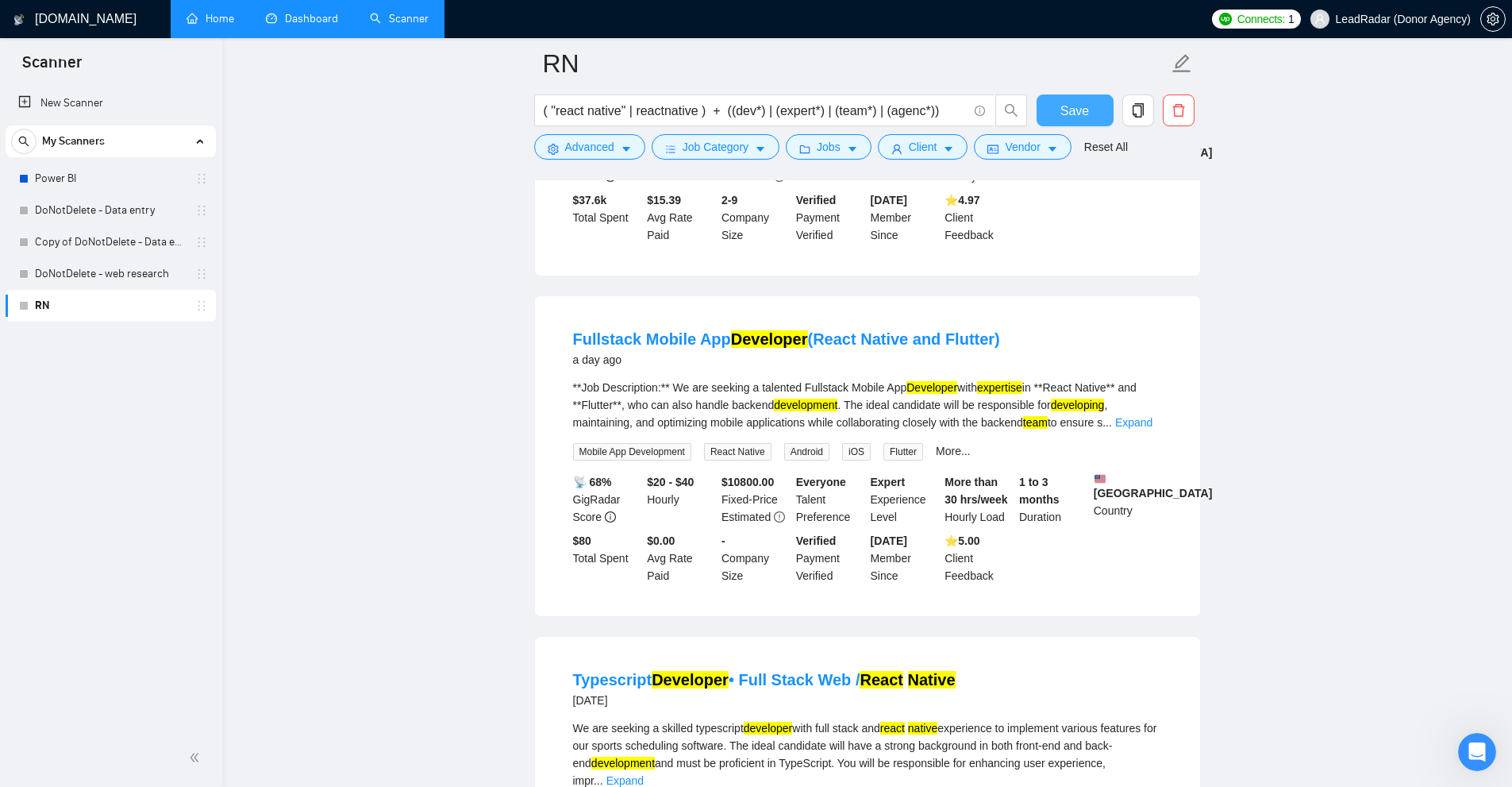
scroll to position [853, 0]
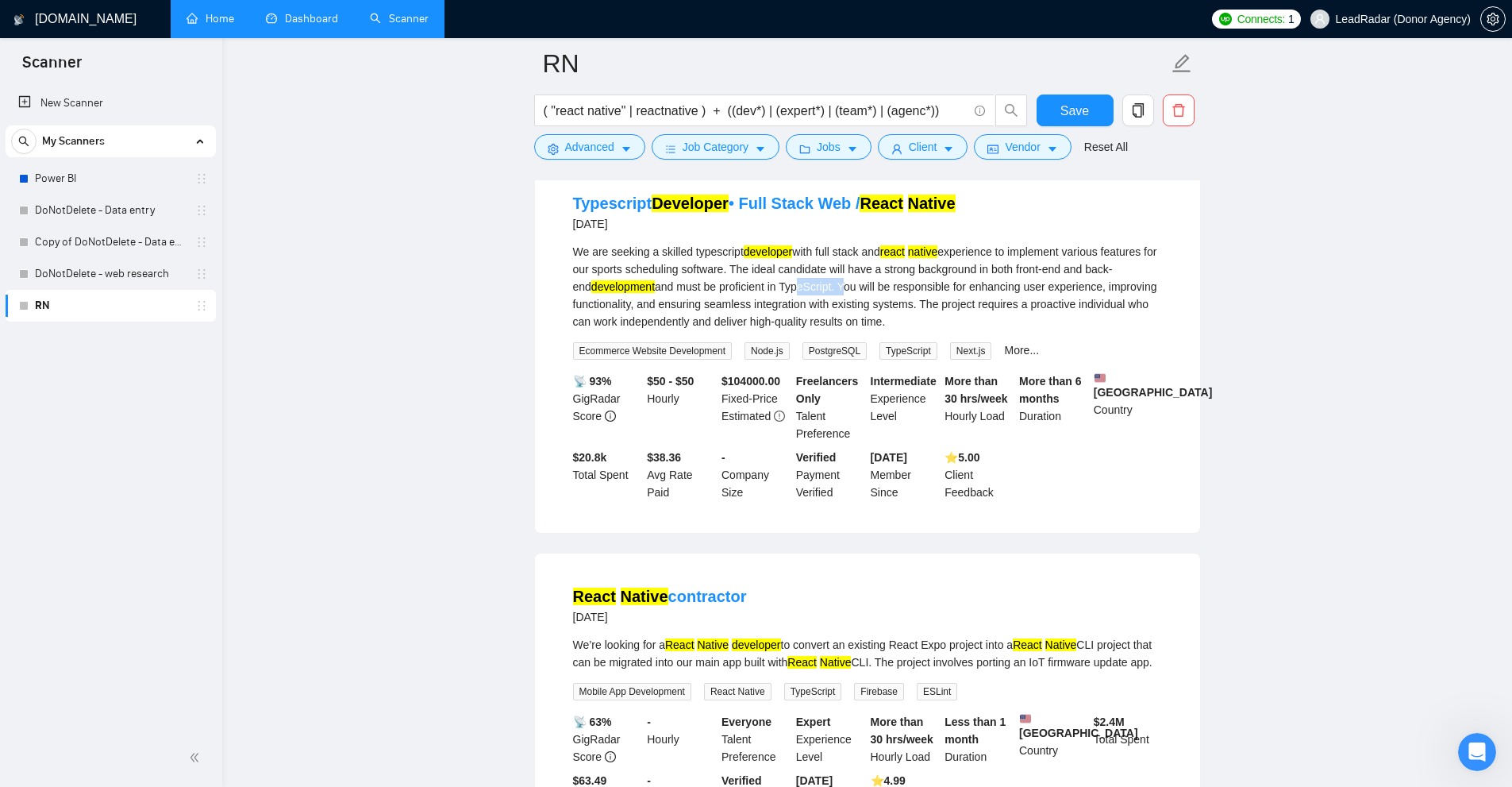
drag, startPoint x: 775, startPoint y: 307, endPoint x: 824, endPoint y: 304, distance: 49.1
drag, startPoint x: 614, startPoint y: 146, endPoint x: 625, endPoint y: 204, distance: 59.0
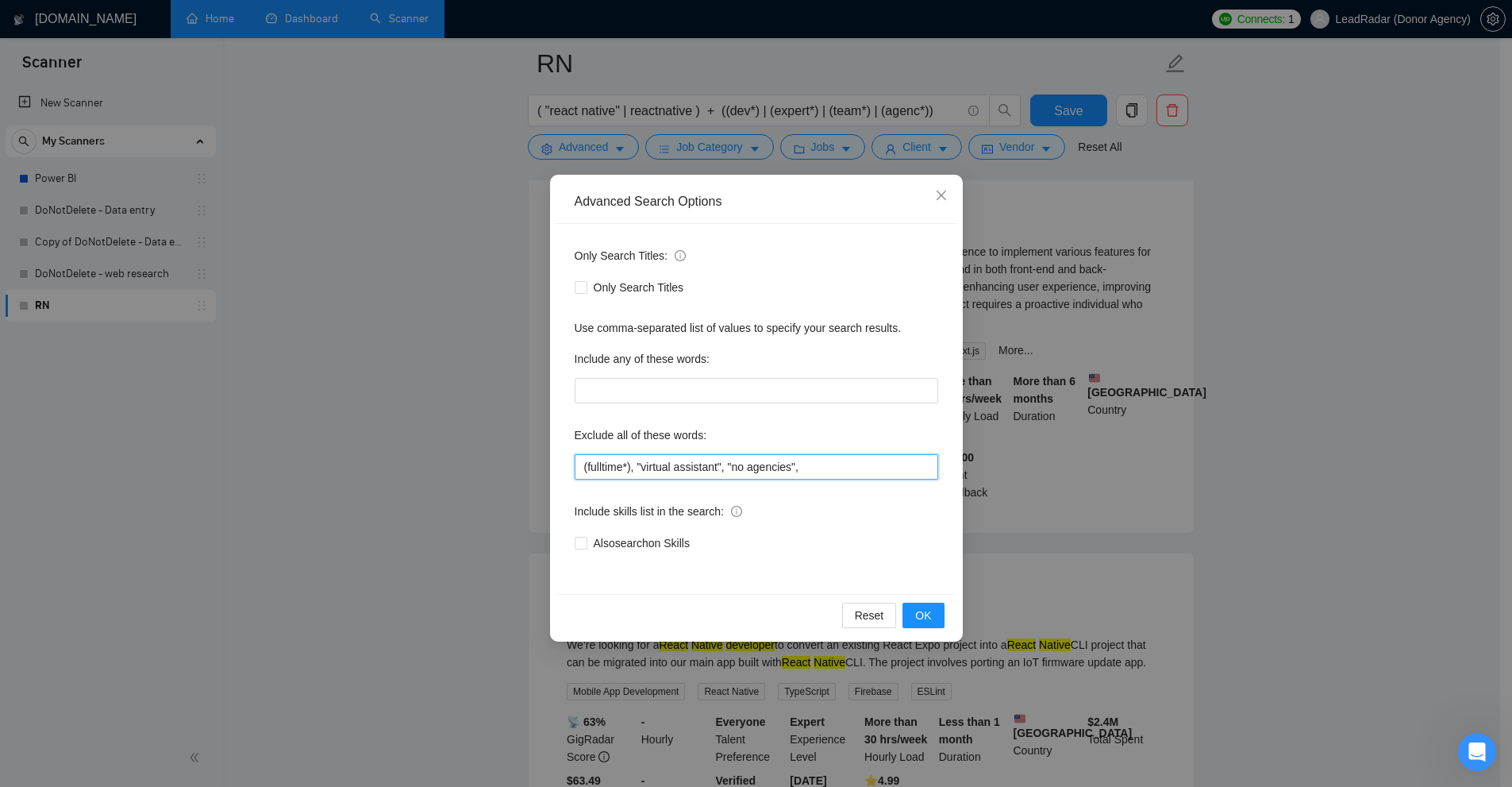
type input "(fulltime*), "virtual assistant", "no agencies""
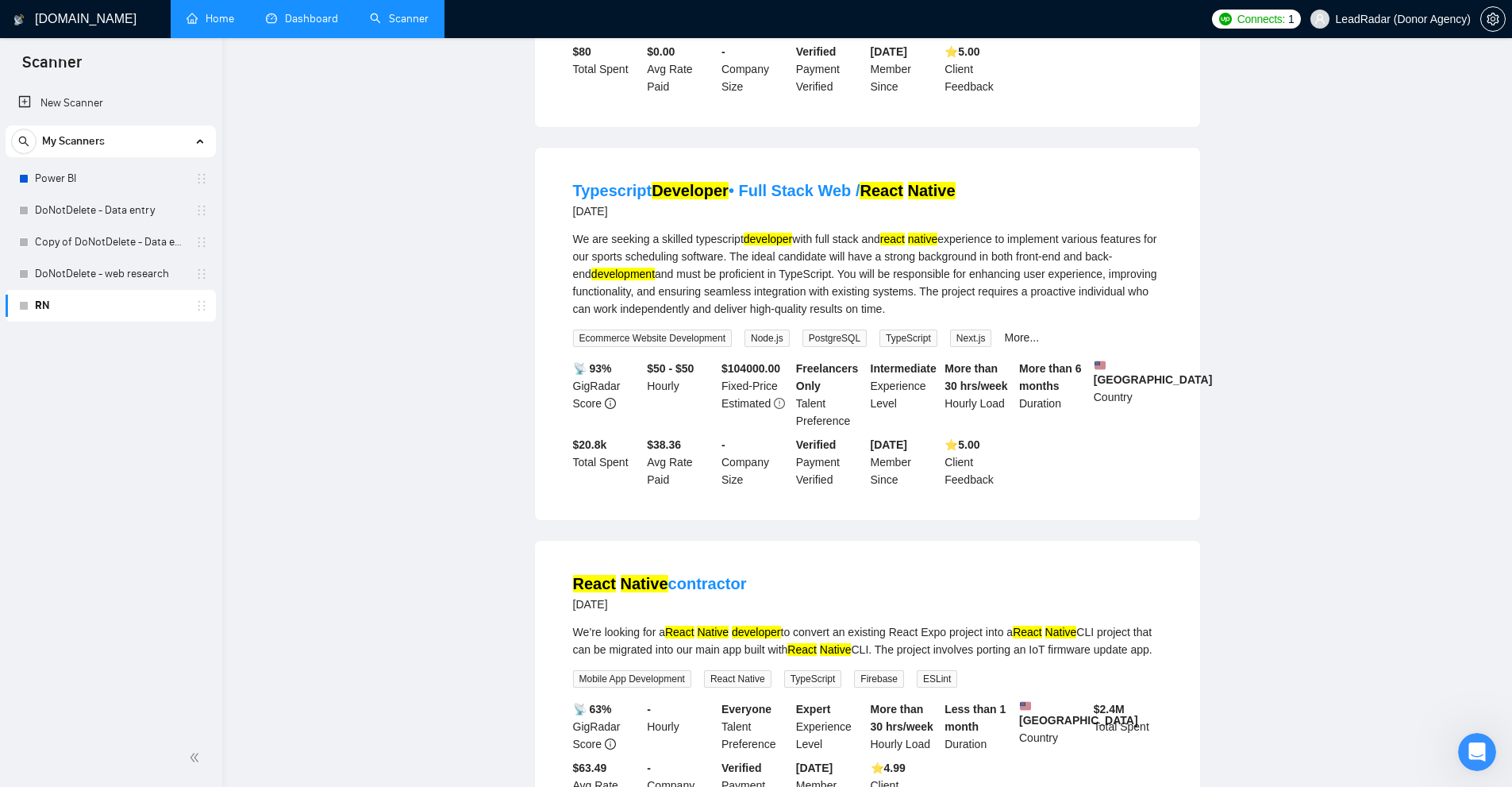
scroll to position [0, 0]
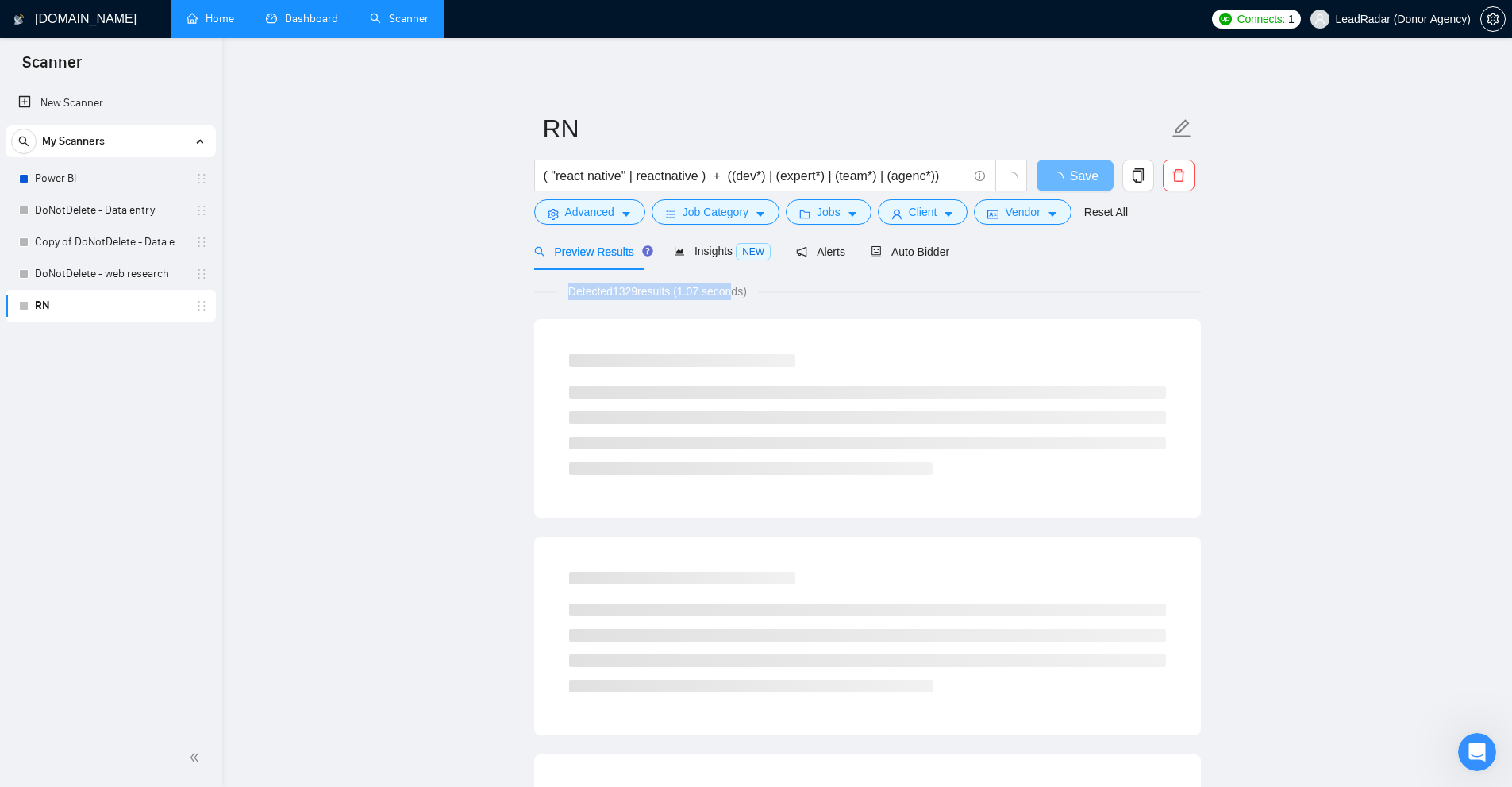
drag, startPoint x: 562, startPoint y: 290, endPoint x: 730, endPoint y: 290, distance: 168.0
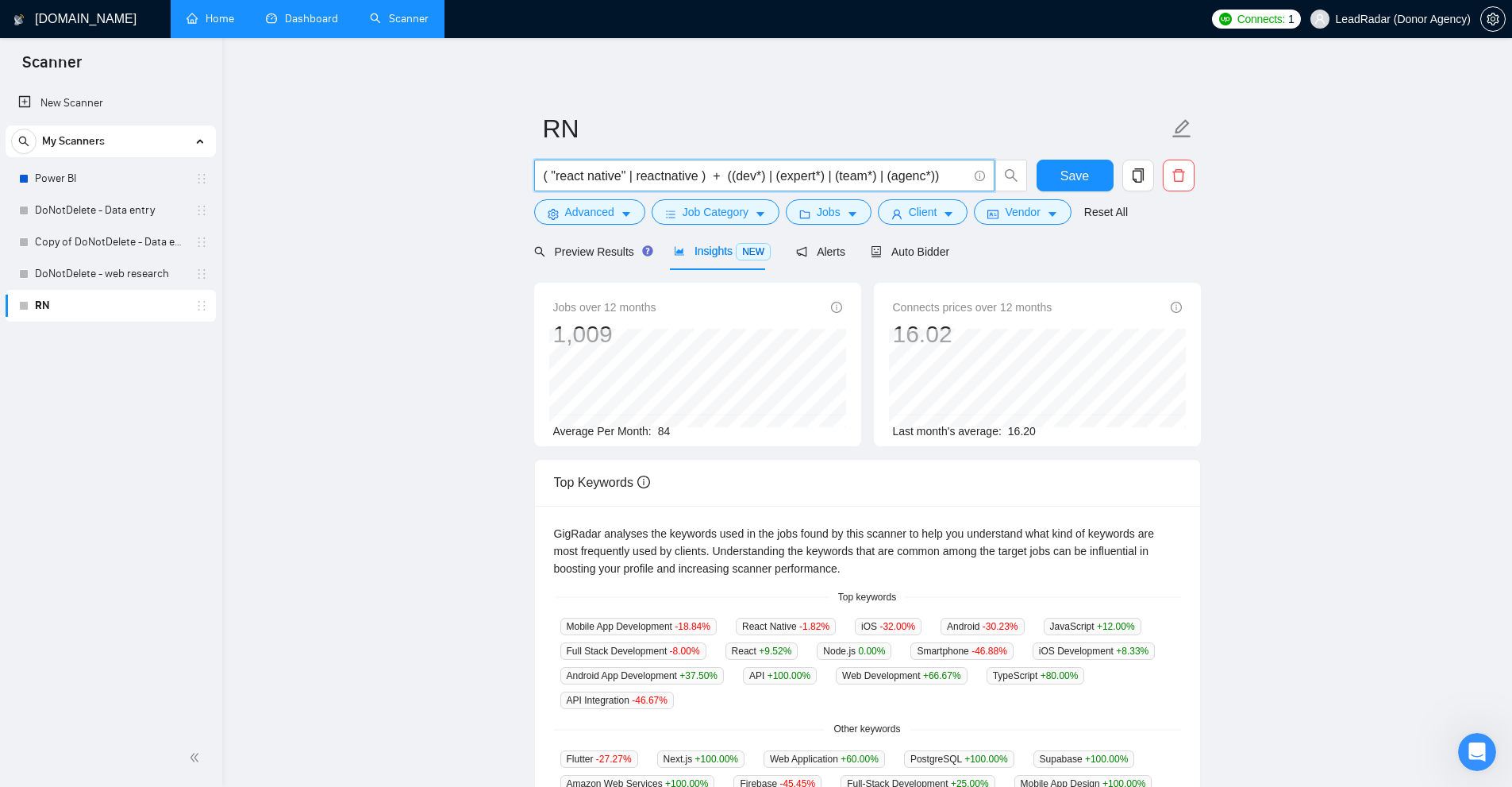
drag, startPoint x: 946, startPoint y: 172, endPoint x: 577, endPoint y: 159, distance: 369.2
drag, startPoint x: 605, startPoint y: 309, endPoint x: 658, endPoint y: 309, distance: 53.0
drag, startPoint x: 654, startPoint y: 429, endPoint x: 706, endPoint y: 428, distance: 52.0
drag, startPoint x: 655, startPoint y: 434, endPoint x: 681, endPoint y: 432, distance: 26.1
drag, startPoint x: 1007, startPoint y: 428, endPoint x: 1033, endPoint y: 426, distance: 26.1
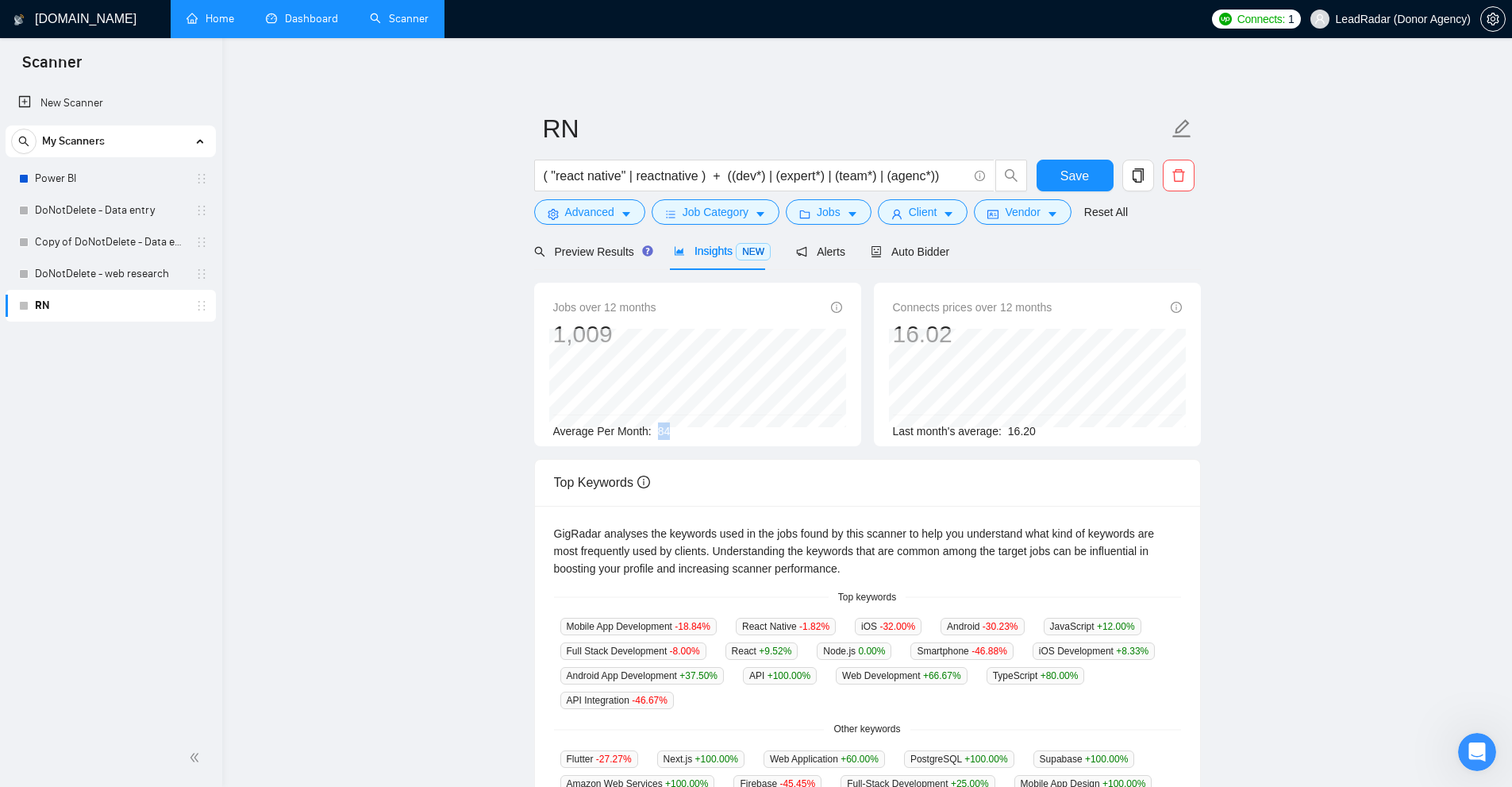
drag, startPoint x: 653, startPoint y: 433, endPoint x: 708, endPoint y: 426, distance: 55.4
drag, startPoint x: 1006, startPoint y: 429, endPoint x: 1041, endPoint y: 433, distance: 35.2
drag, startPoint x: 1019, startPoint y: 432, endPoint x: 1086, endPoint y: 424, distance: 67.5
drag, startPoint x: 983, startPoint y: 432, endPoint x: 1050, endPoint y: 435, distance: 67.1
drag, startPoint x: 659, startPoint y: 426, endPoint x: 1030, endPoint y: 429, distance: 371.0
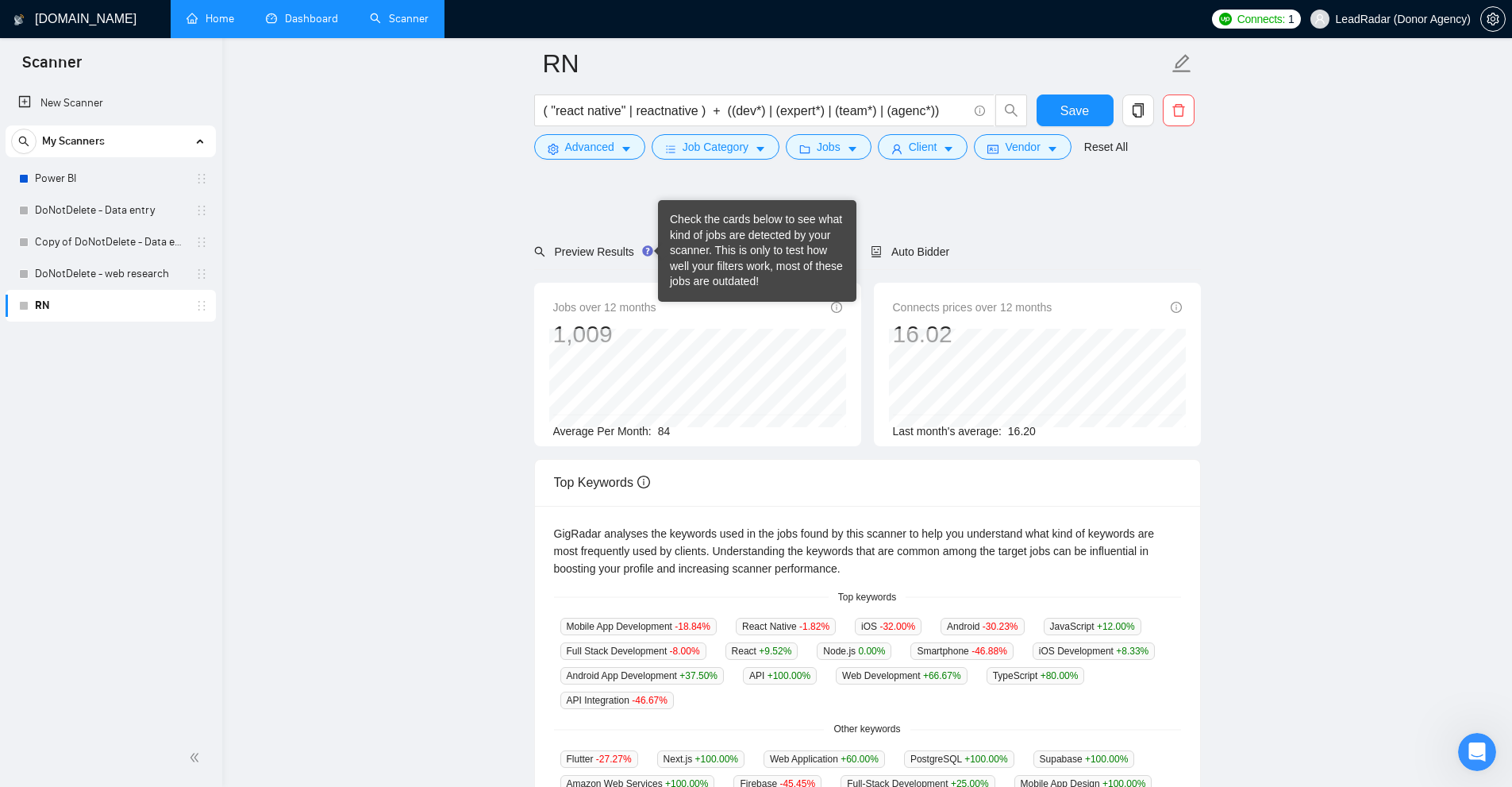
scroll to position [79, 0]
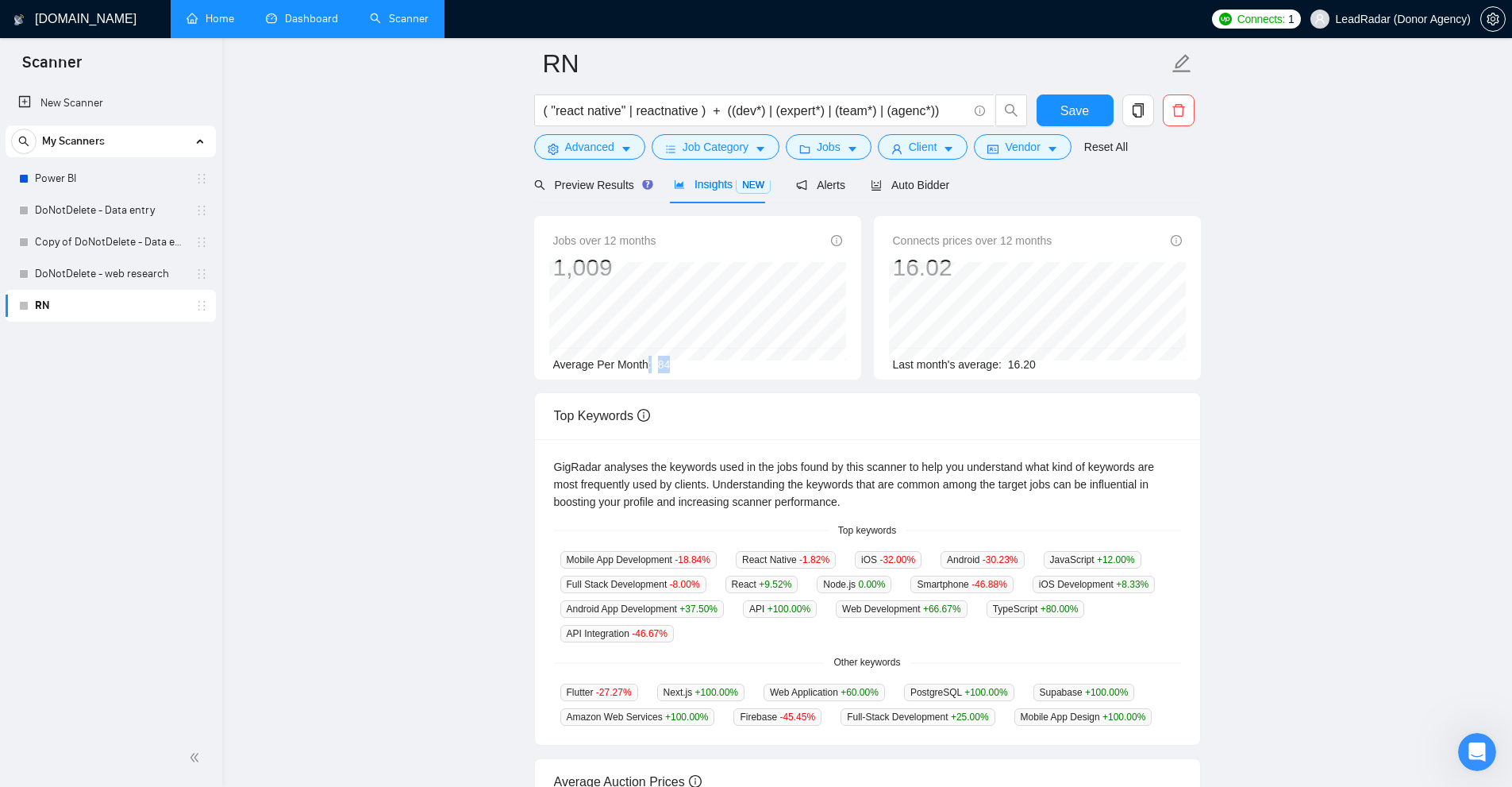
drag, startPoint x: 648, startPoint y: 363, endPoint x: 723, endPoint y: 365, distance: 75.0
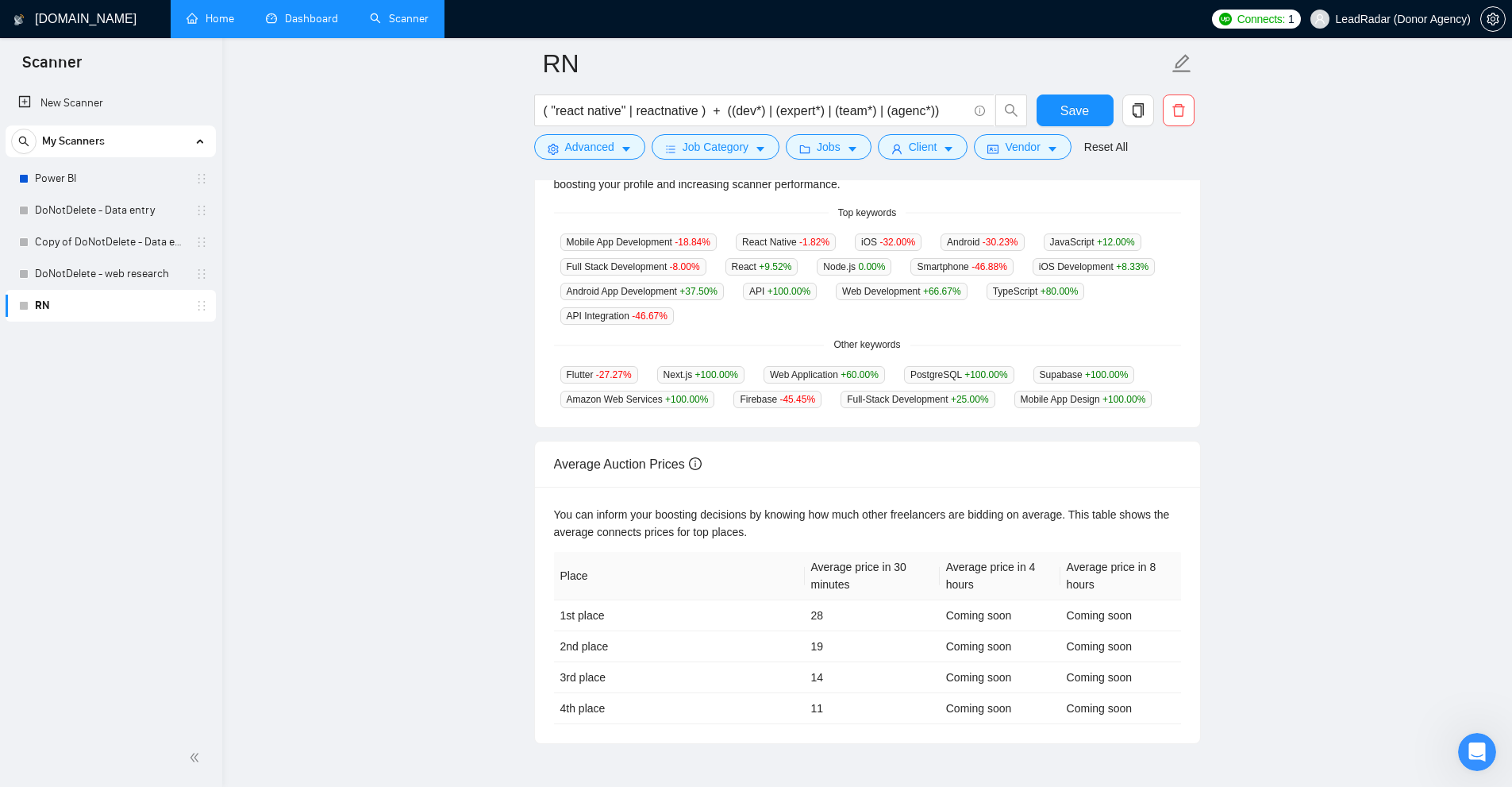
scroll to position [159, 0]
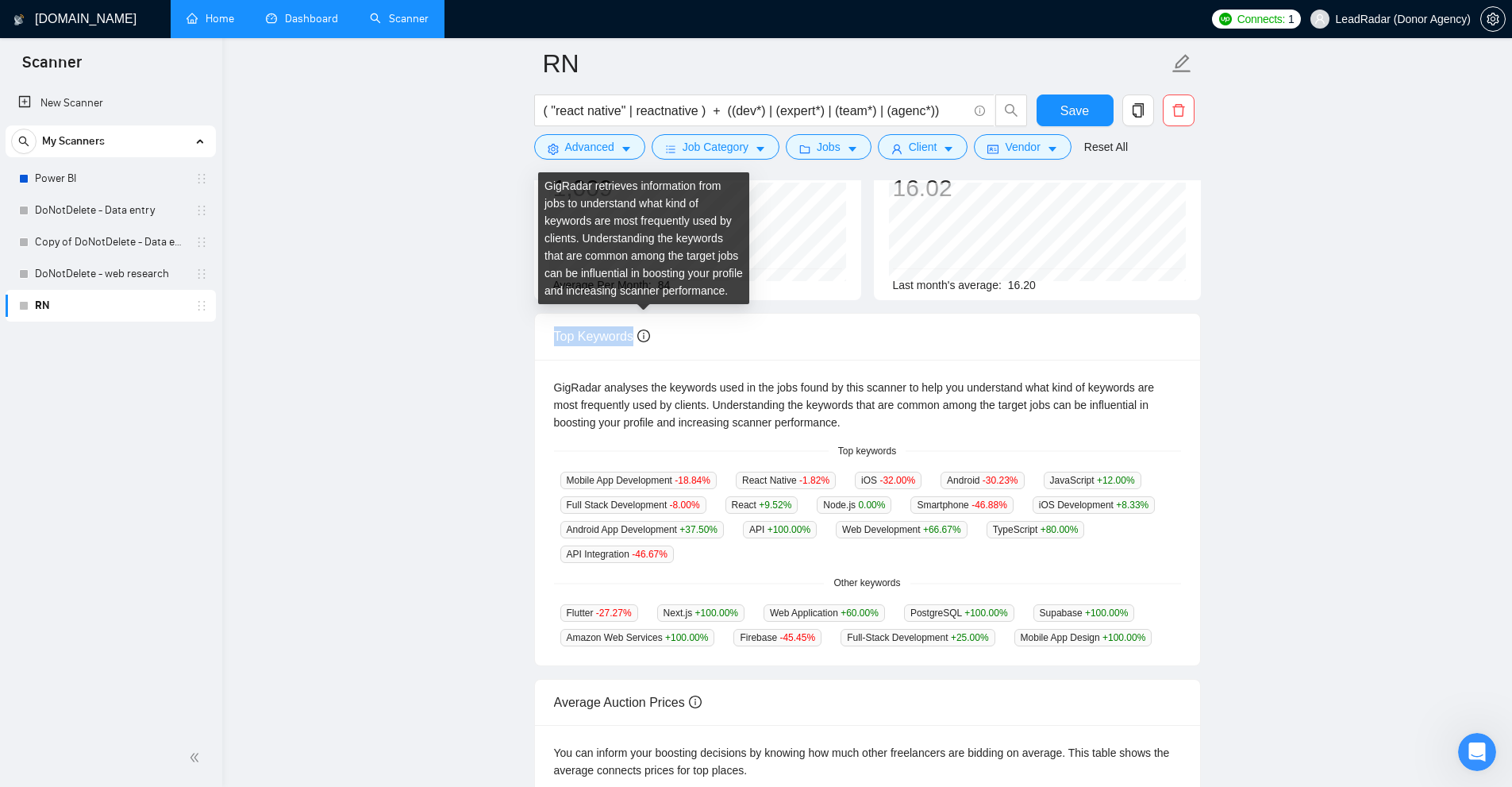
drag, startPoint x: 574, startPoint y: 330, endPoint x: 642, endPoint y: 330, distance: 68.0
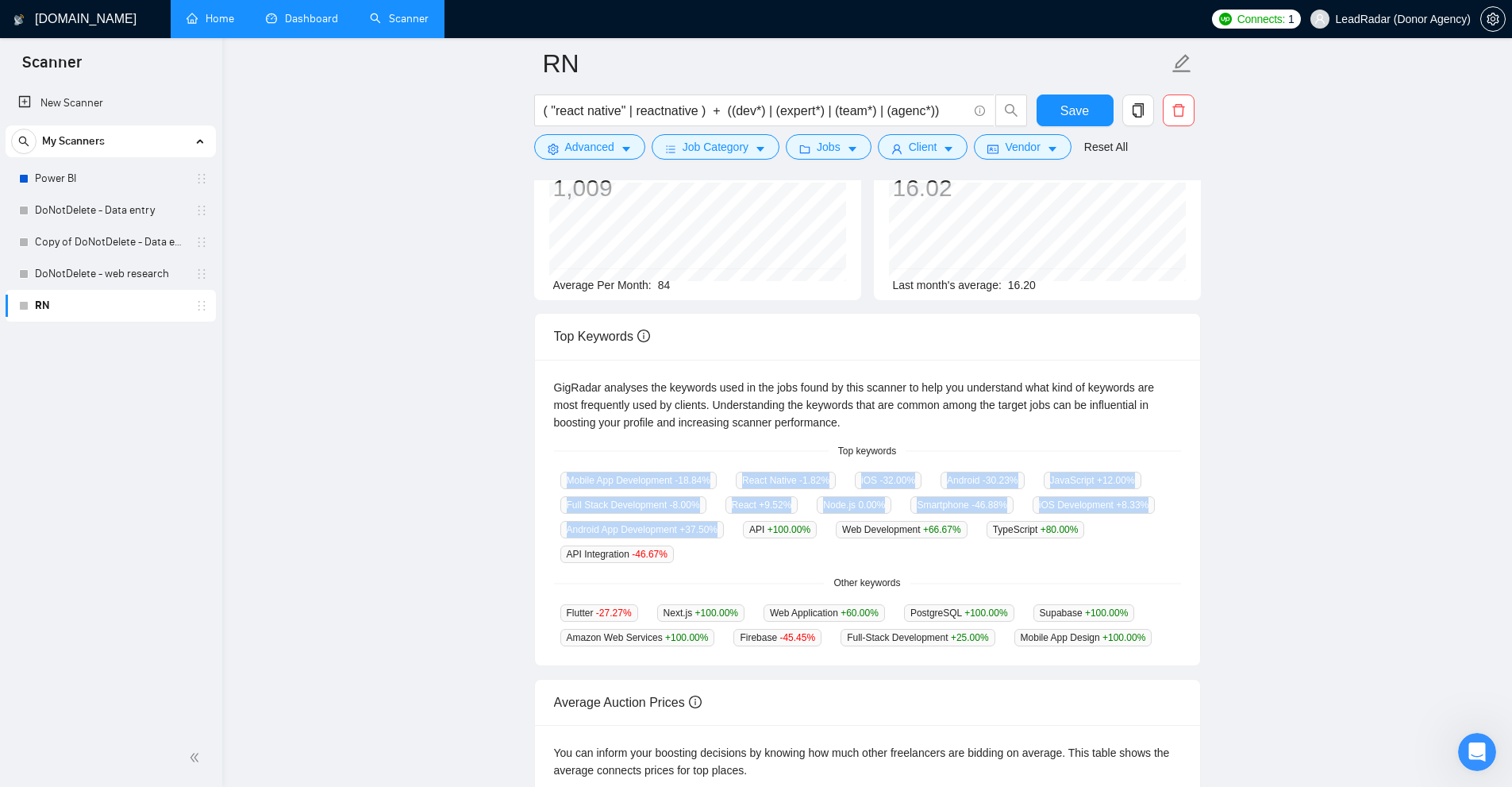
drag, startPoint x: 552, startPoint y: 472, endPoint x: 730, endPoint y: 553, distance: 195.6
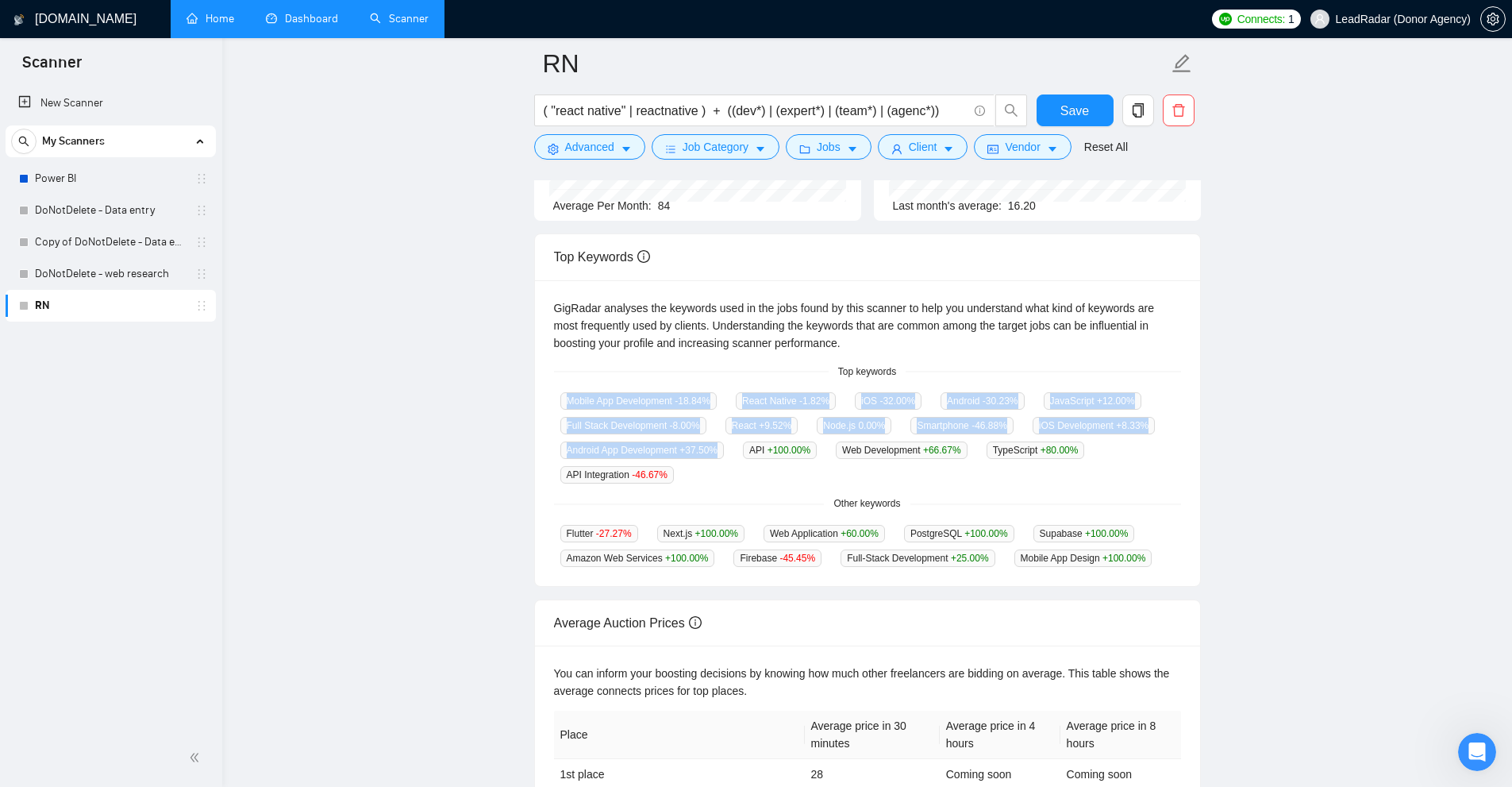
scroll to position [317, 0]
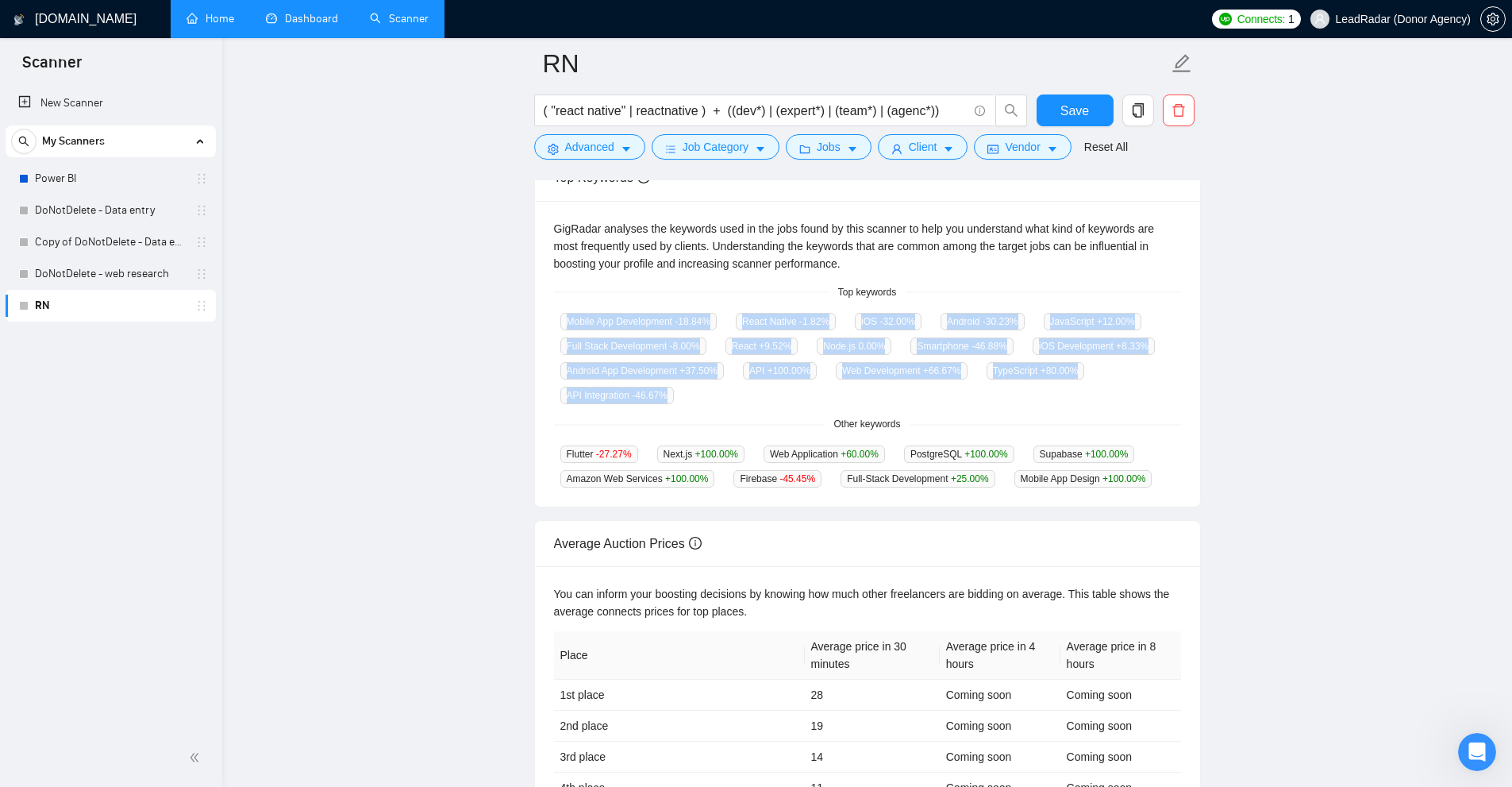
drag, startPoint x: 568, startPoint y: 315, endPoint x: 906, endPoint y: 408, distance: 350.6
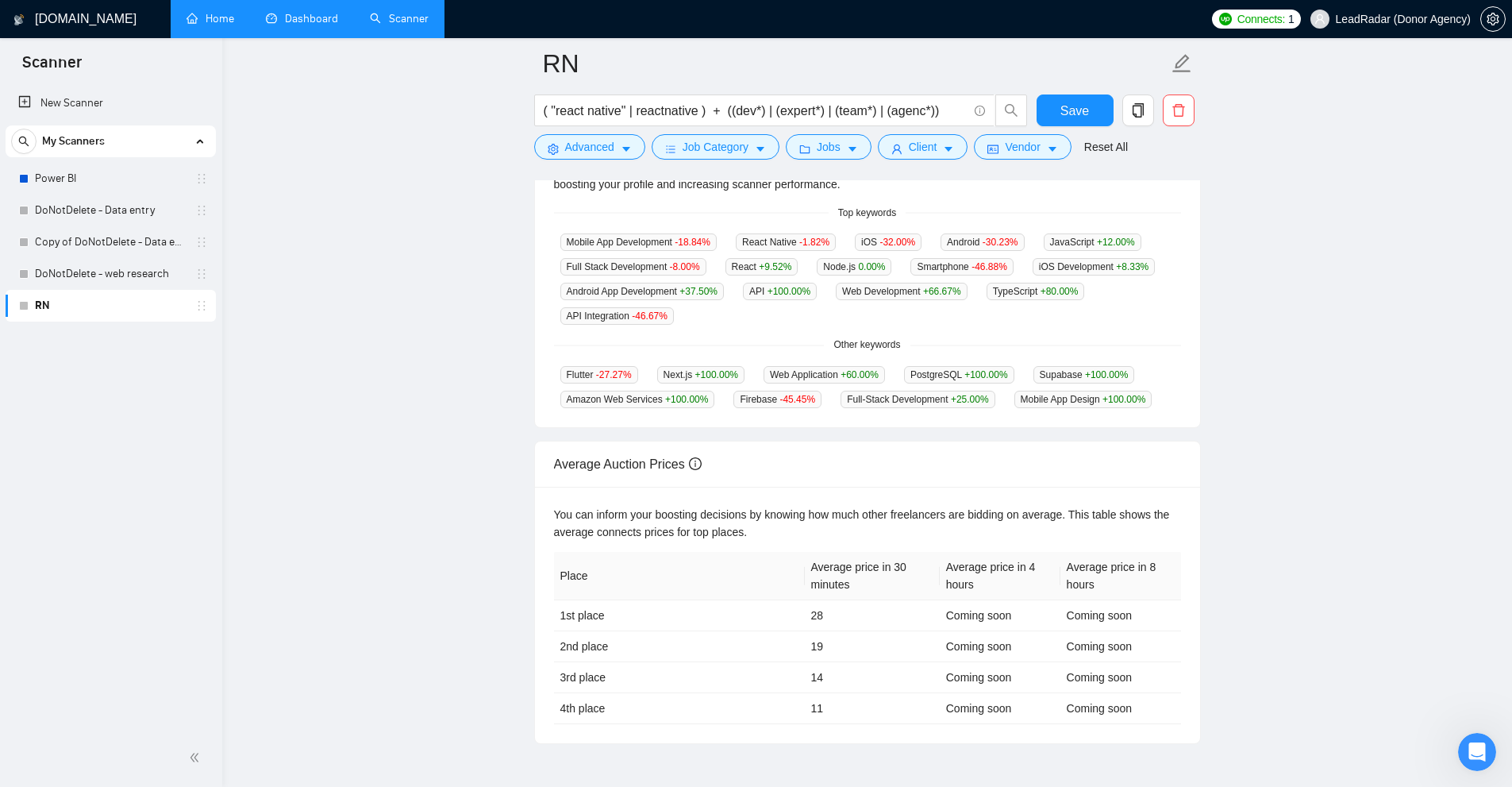
scroll to position [238, 0]
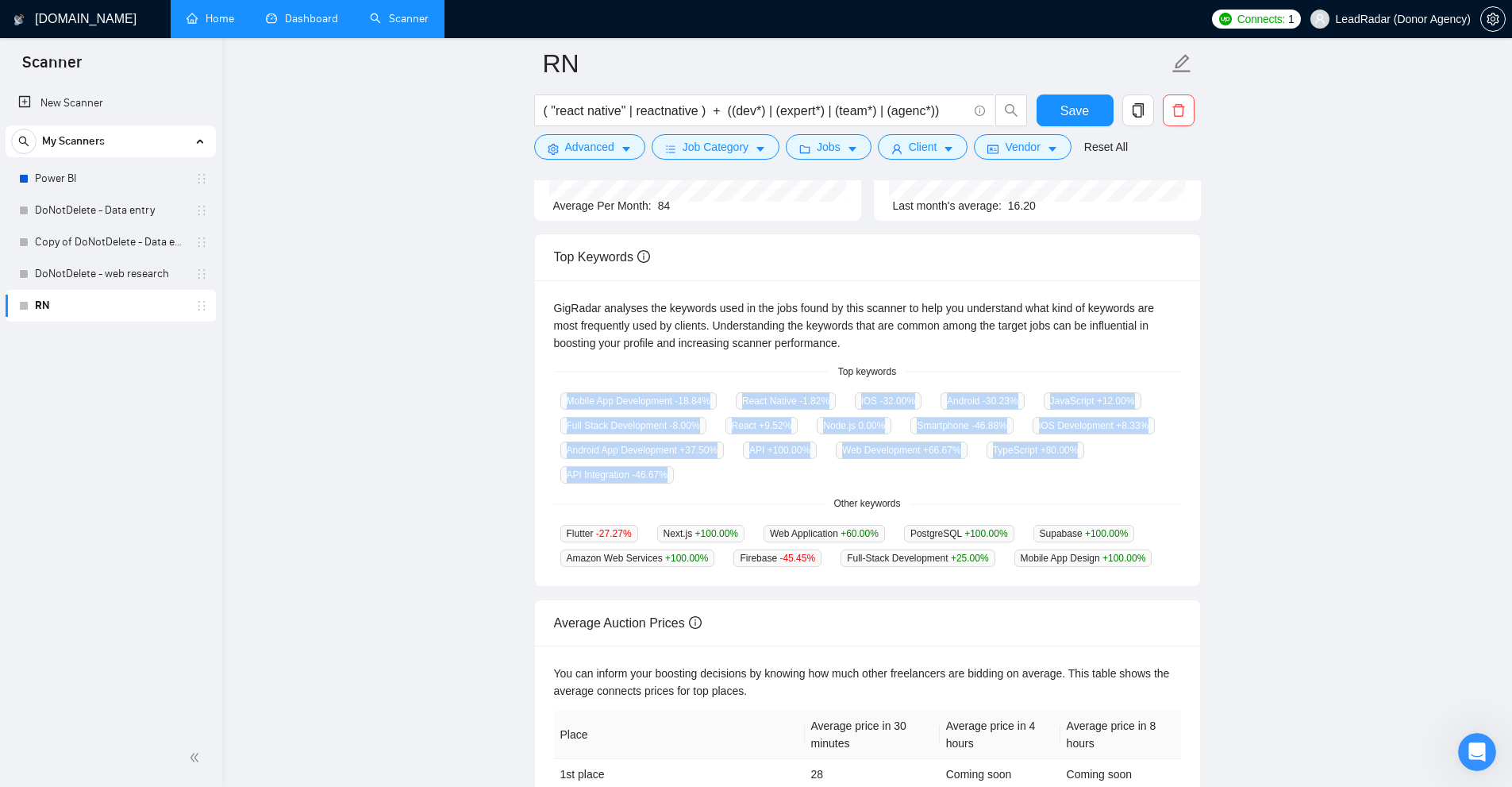
drag, startPoint x: 558, startPoint y: 392, endPoint x: 769, endPoint y: 488, distance: 231.8
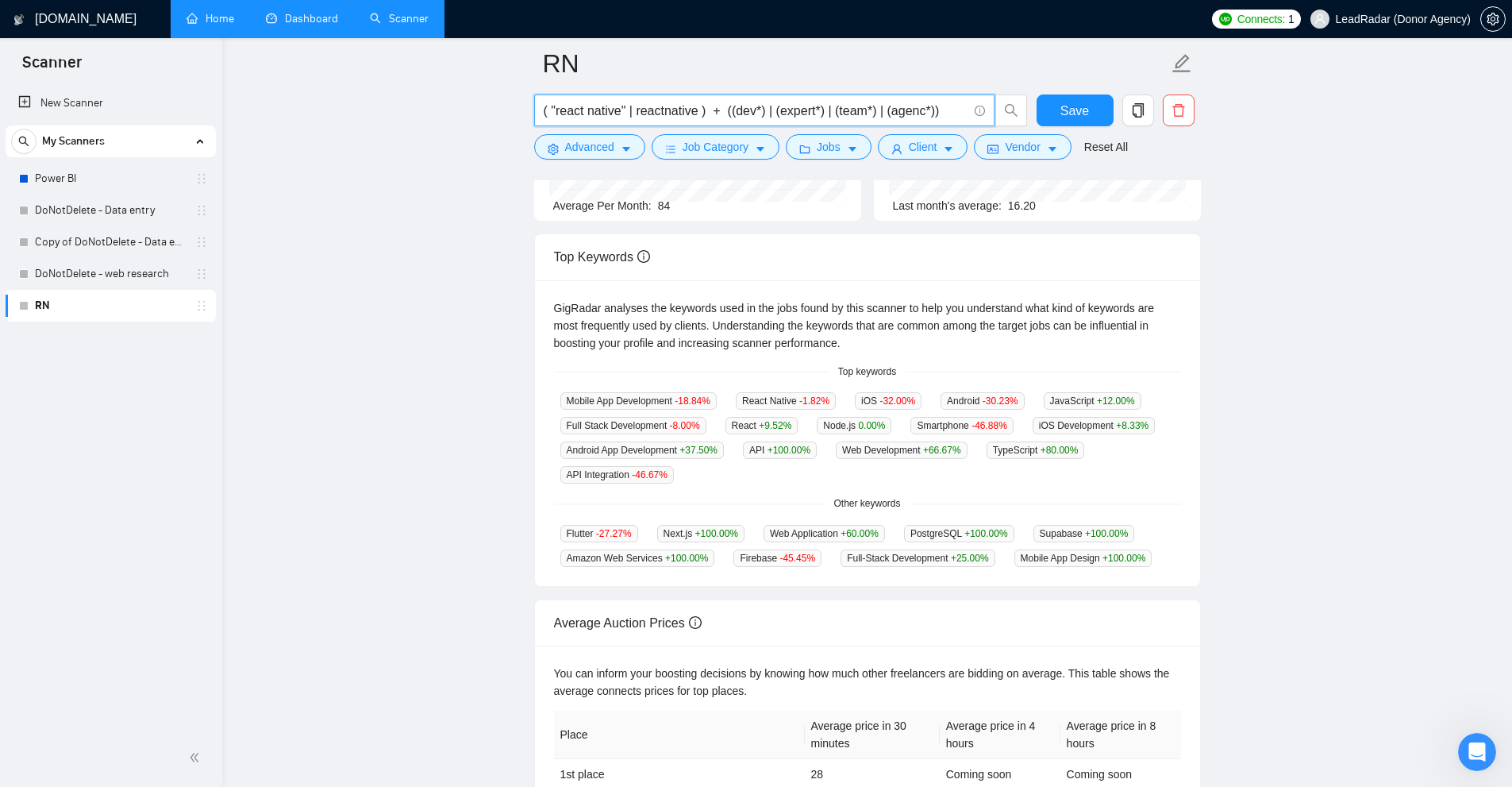
drag, startPoint x: 564, startPoint y: 106, endPoint x: 709, endPoint y: 109, distance: 145.0
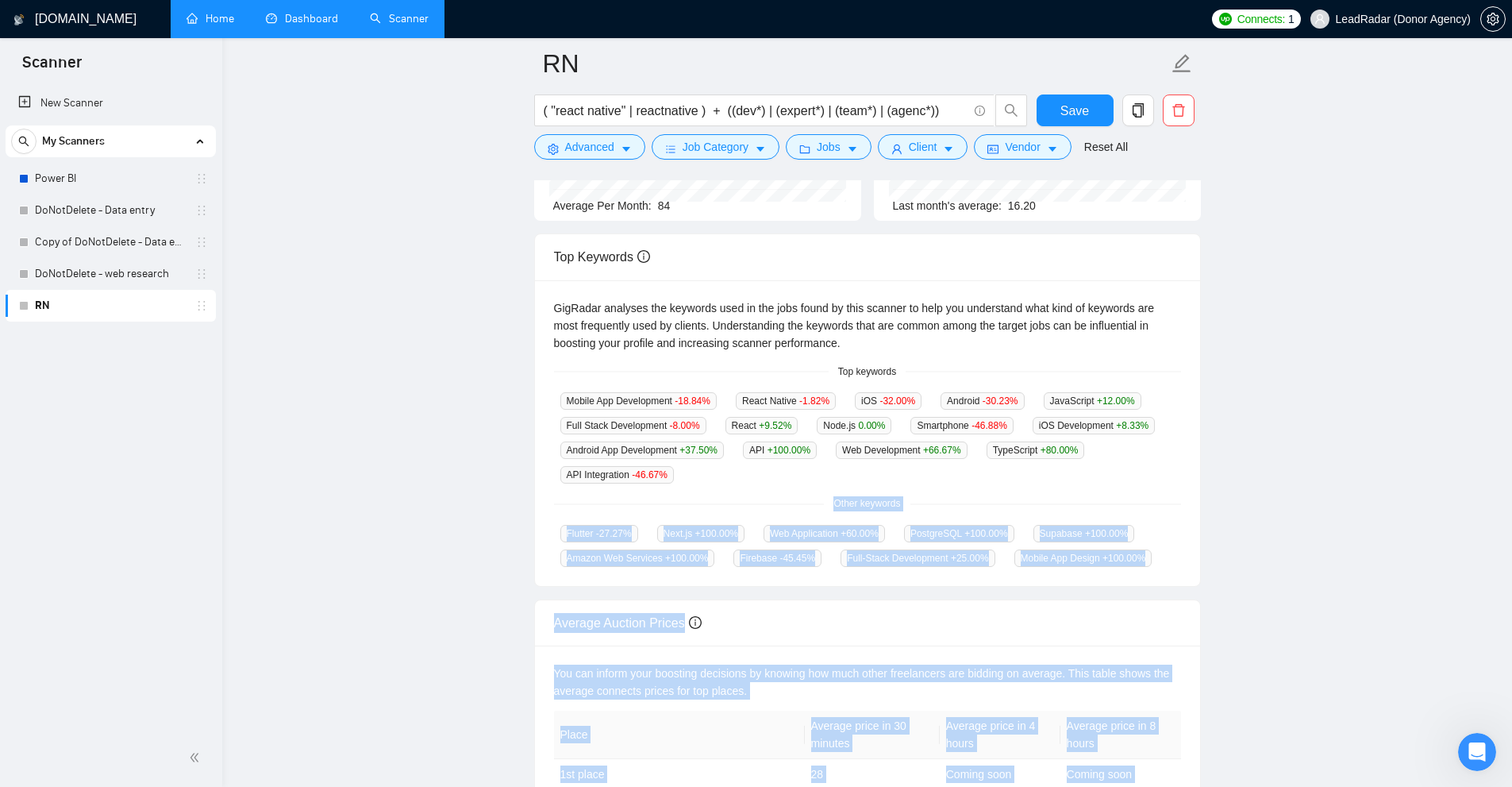
drag, startPoint x: 543, startPoint y: 401, endPoint x: 805, endPoint y: 483, distance: 274.5
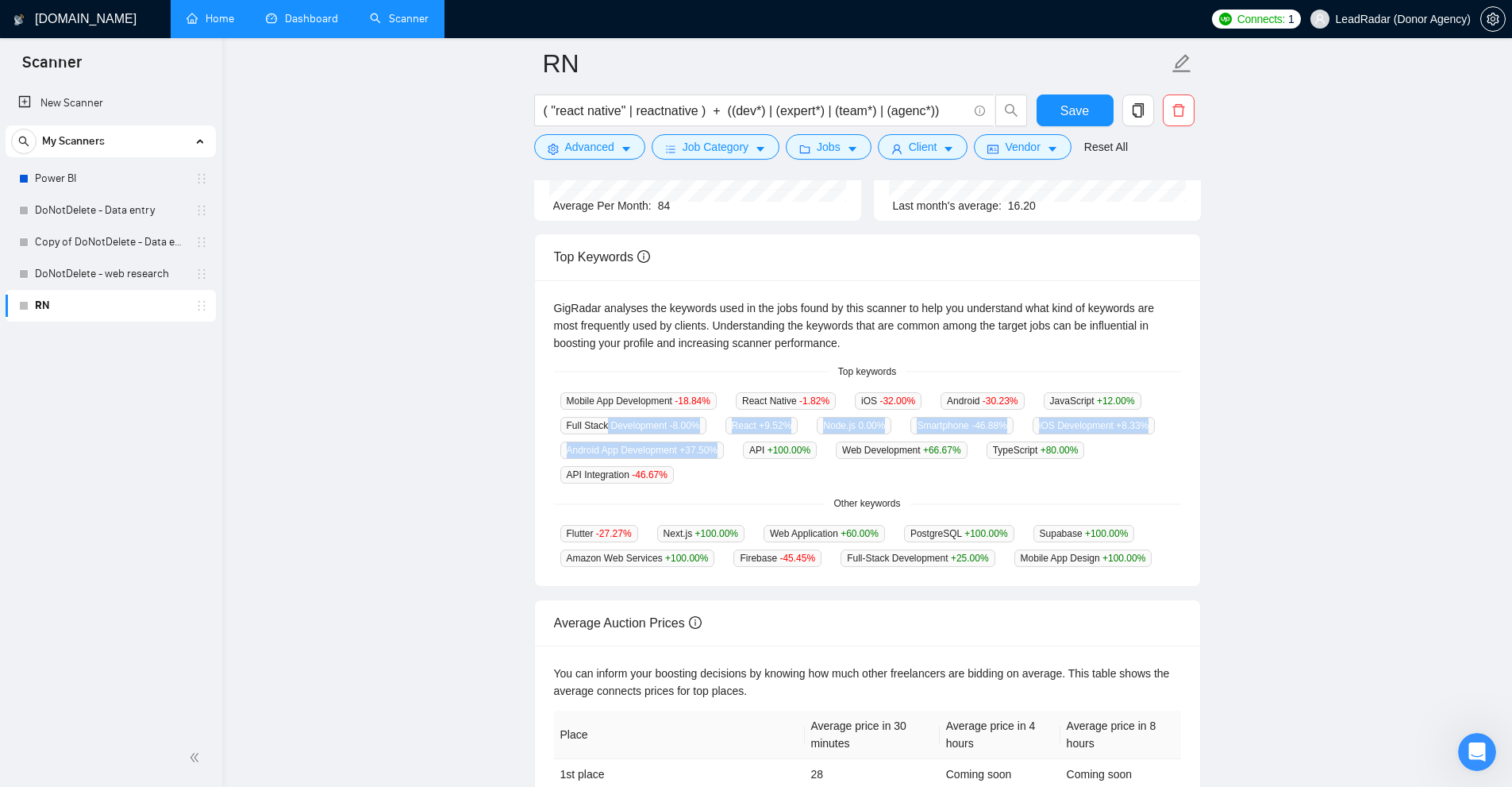
drag, startPoint x: 716, startPoint y: 473, endPoint x: 604, endPoint y: 425, distance: 121.9
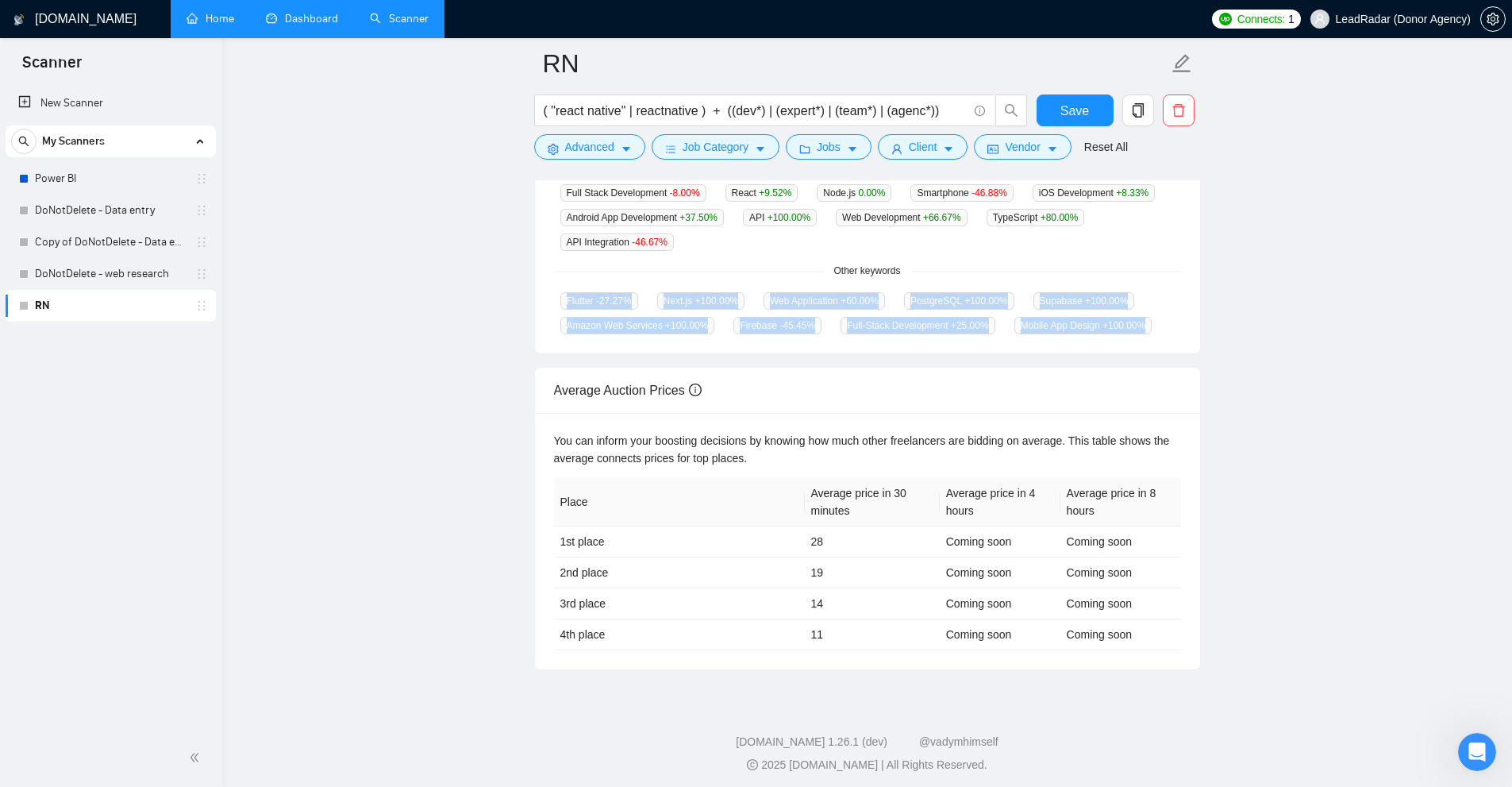
drag, startPoint x: 529, startPoint y: 297, endPoint x: 1176, endPoint y: 326, distance: 647.6
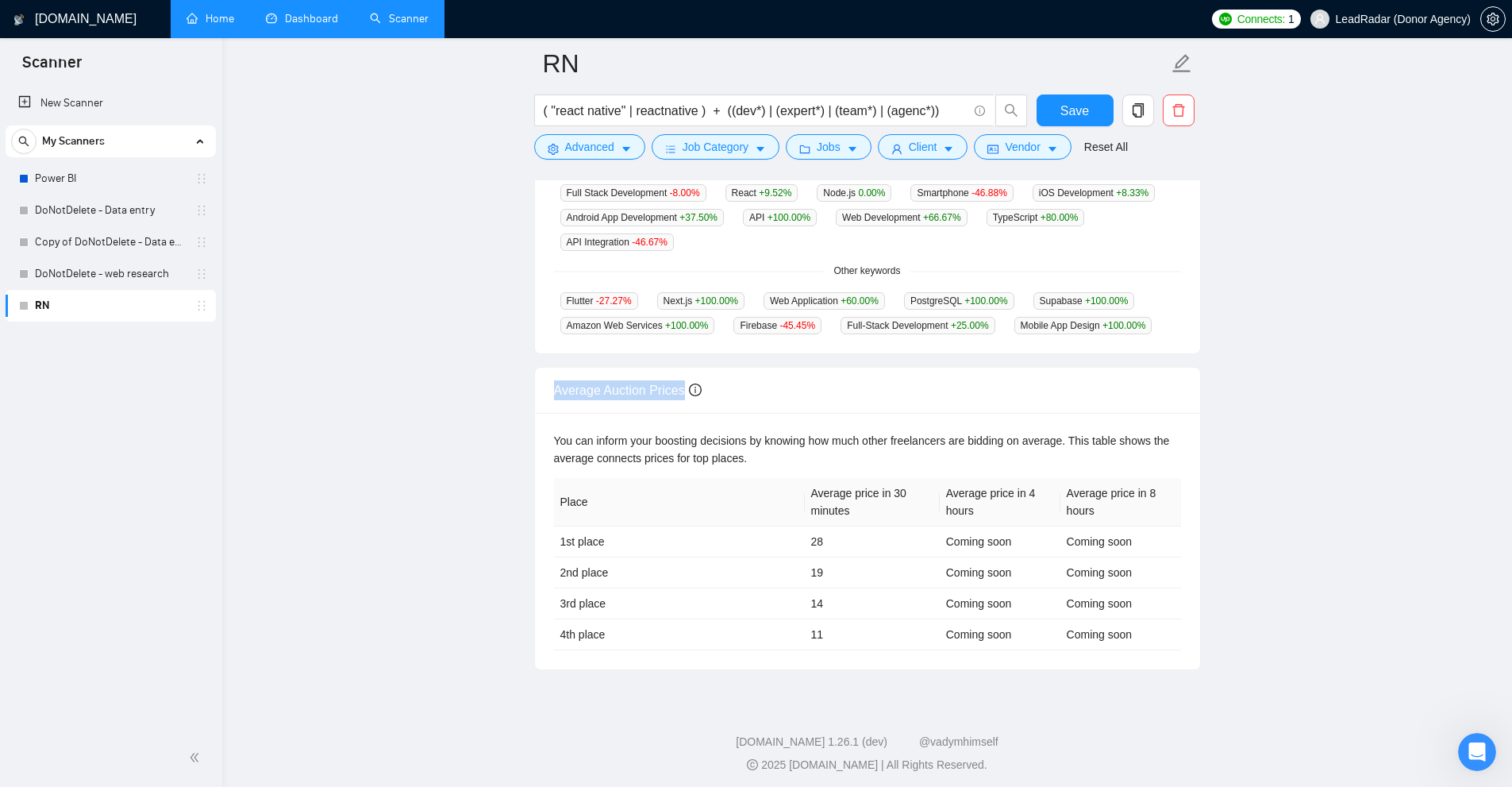
drag, startPoint x: 552, startPoint y: 389, endPoint x: 679, endPoint y: 388, distance: 127.0
drag, startPoint x: 558, startPoint y: 634, endPoint x: 669, endPoint y: 625, distance: 111.4
drag, startPoint x: 812, startPoint y: 531, endPoint x: 854, endPoint y: 540, distance: 43.0
drag, startPoint x: 800, startPoint y: 529, endPoint x: 878, endPoint y: 535, distance: 78.2
drag, startPoint x: 808, startPoint y: 544, endPoint x: 831, endPoint y: 565, distance: 31.1
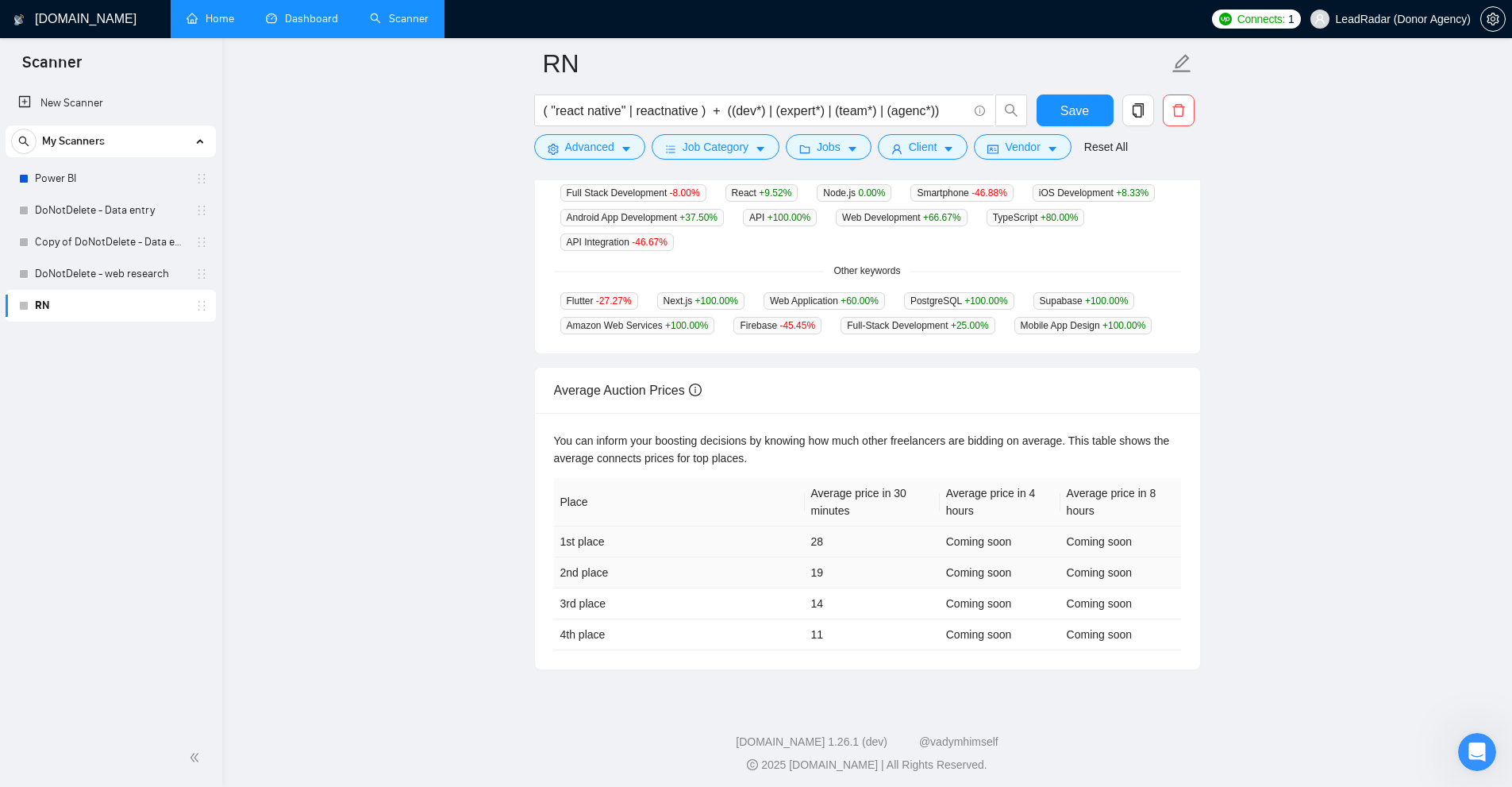
drag, startPoint x: 813, startPoint y: 577, endPoint x: 787, endPoint y: 528, distance: 55.5
drag, startPoint x: 787, startPoint y: 528, endPoint x: 856, endPoint y: 601, distance: 100.4
drag, startPoint x: 824, startPoint y: 534, endPoint x: 784, endPoint y: 529, distance: 40.3
drag, startPoint x: 812, startPoint y: 468, endPoint x: 871, endPoint y: 506, distance: 70.2
drag, startPoint x: 582, startPoint y: 530, endPoint x: 615, endPoint y: 530, distance: 33.0
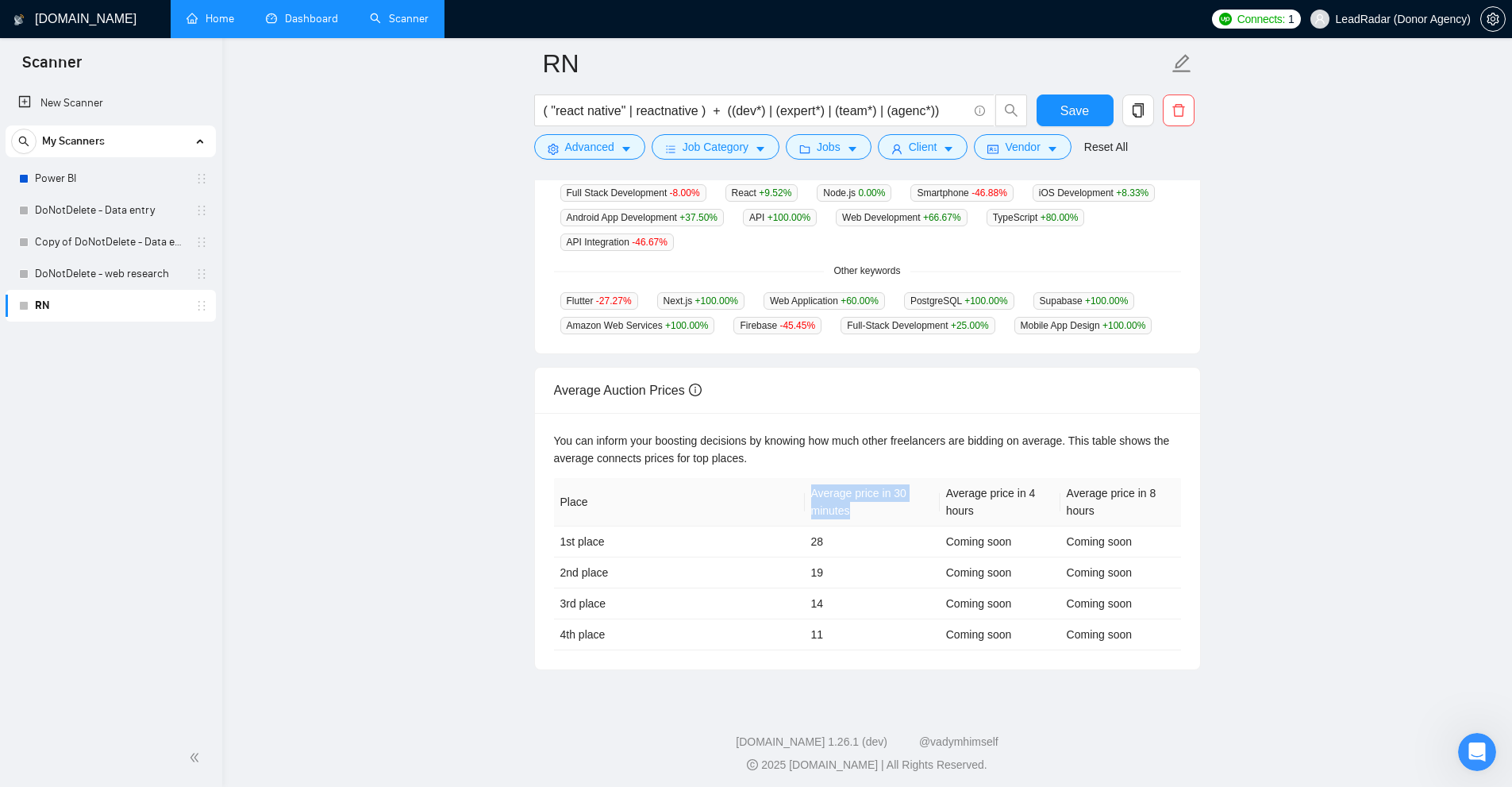
drag, startPoint x: 829, startPoint y: 490, endPoint x: 866, endPoint y: 500, distance: 38.3
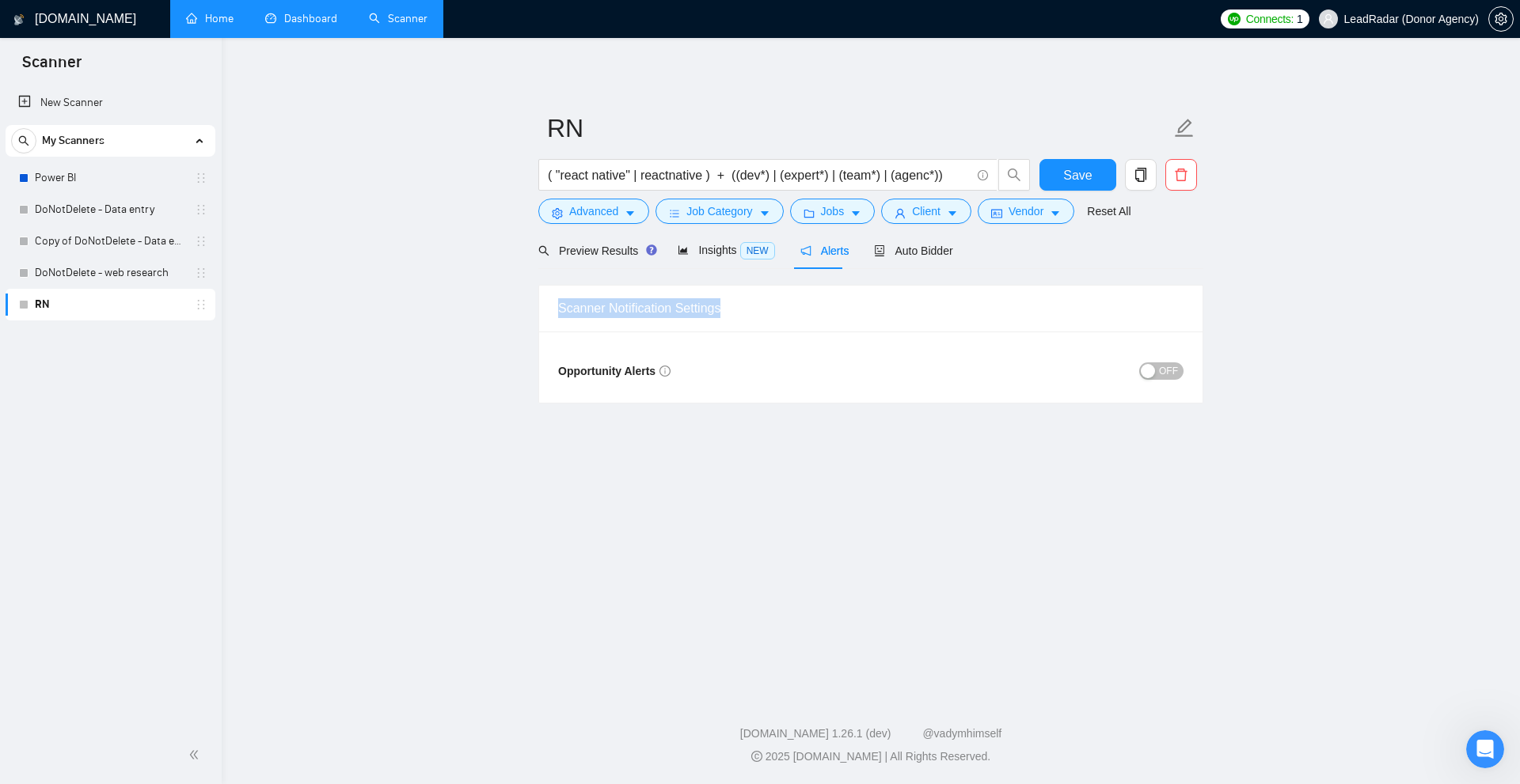
drag, startPoint x: 554, startPoint y: 315, endPoint x: 757, endPoint y: 307, distance: 203.2
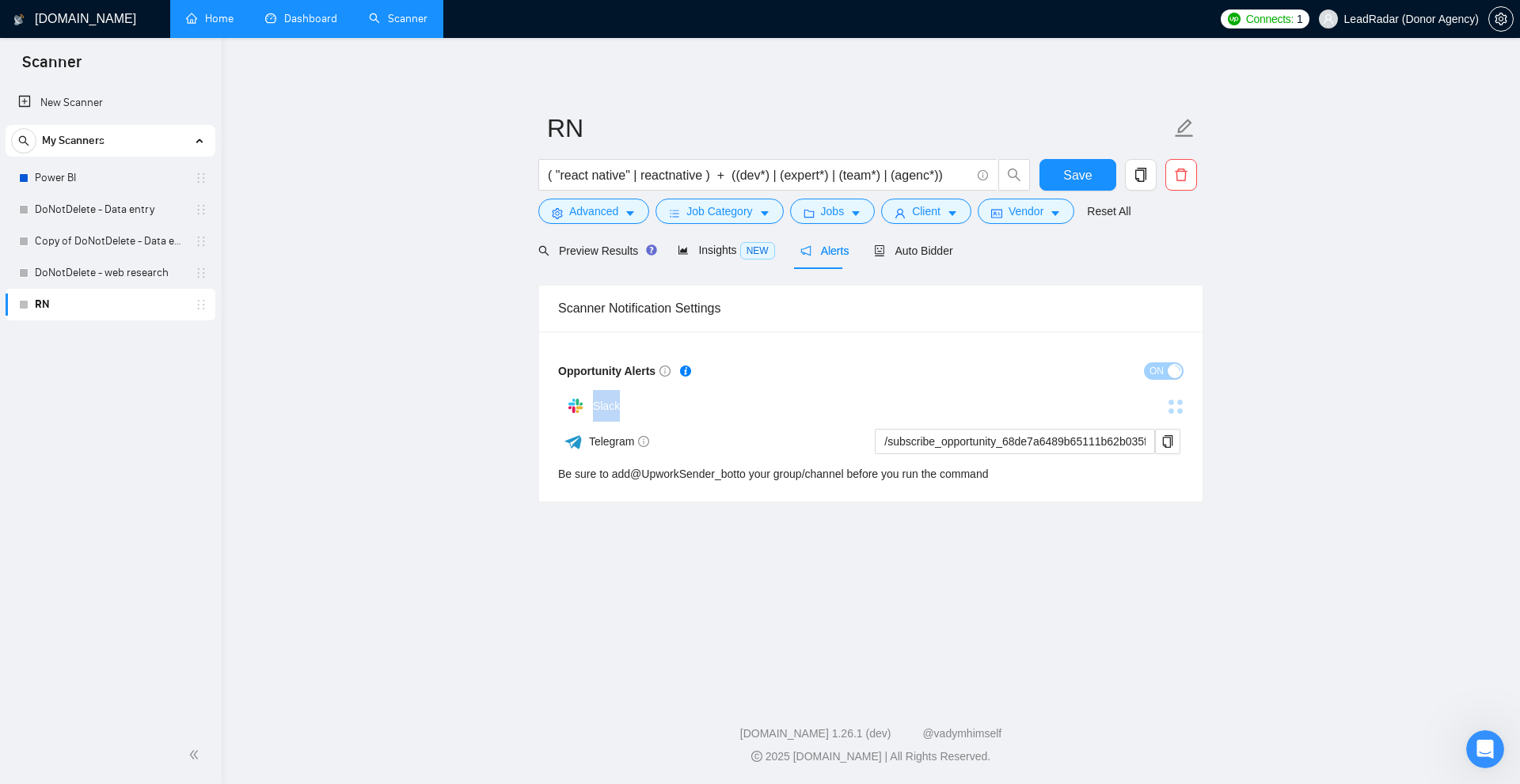
drag, startPoint x: 593, startPoint y: 397, endPoint x: 657, endPoint y: 398, distance: 64.0
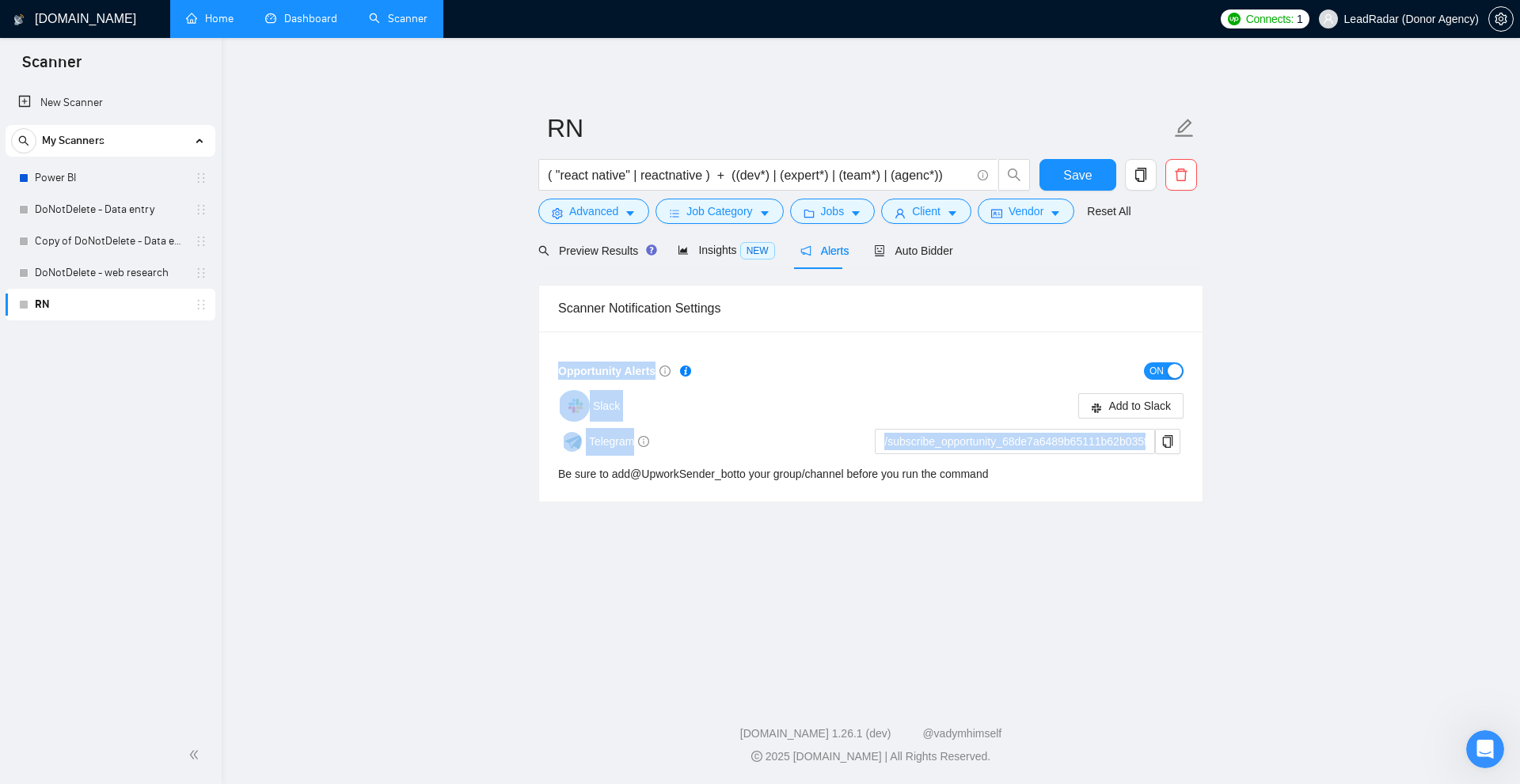
drag, startPoint x: 690, startPoint y: 463, endPoint x: 1222, endPoint y: 464, distance: 532.0
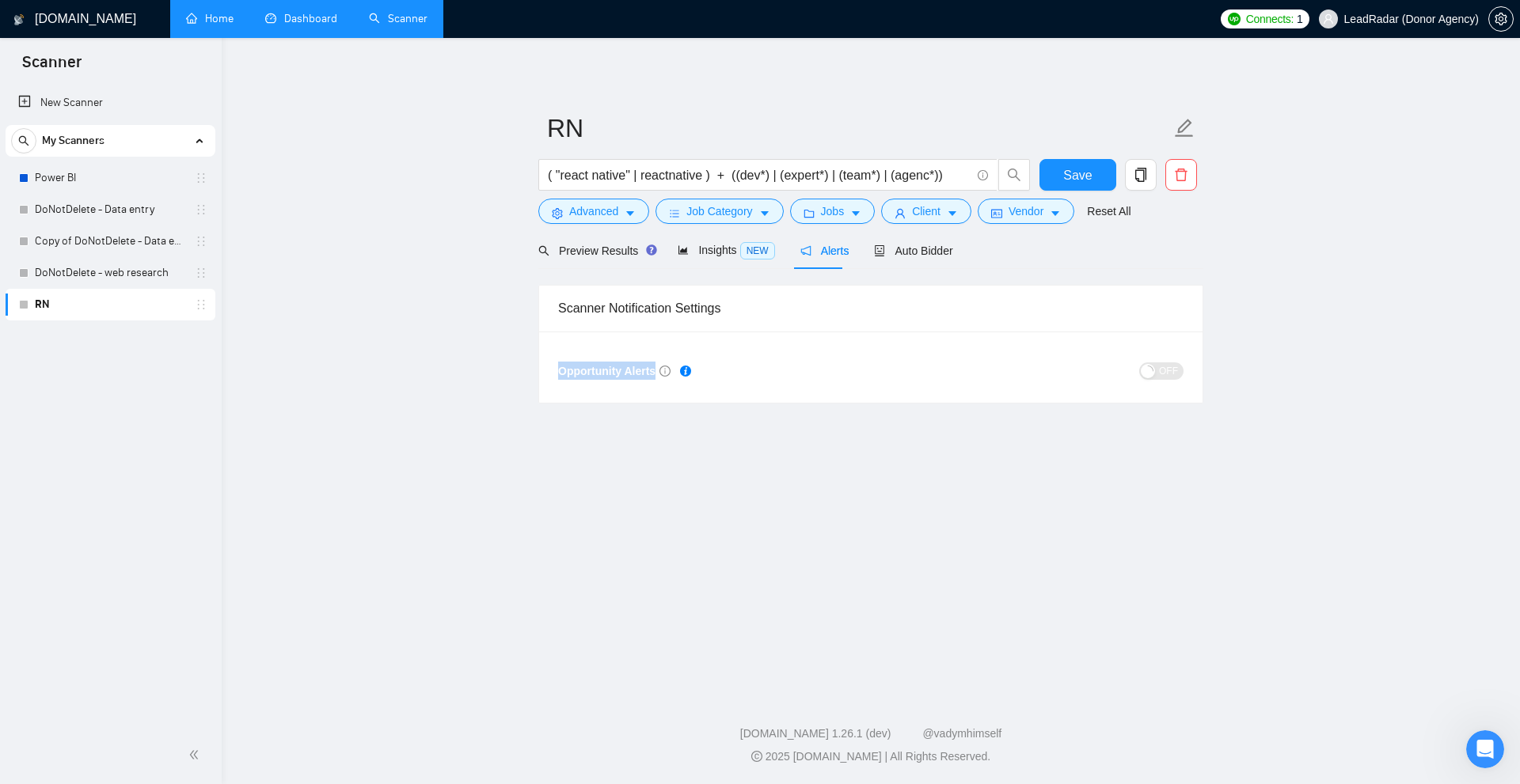
drag, startPoint x: 557, startPoint y: 368, endPoint x: 681, endPoint y: 377, distance: 124.3
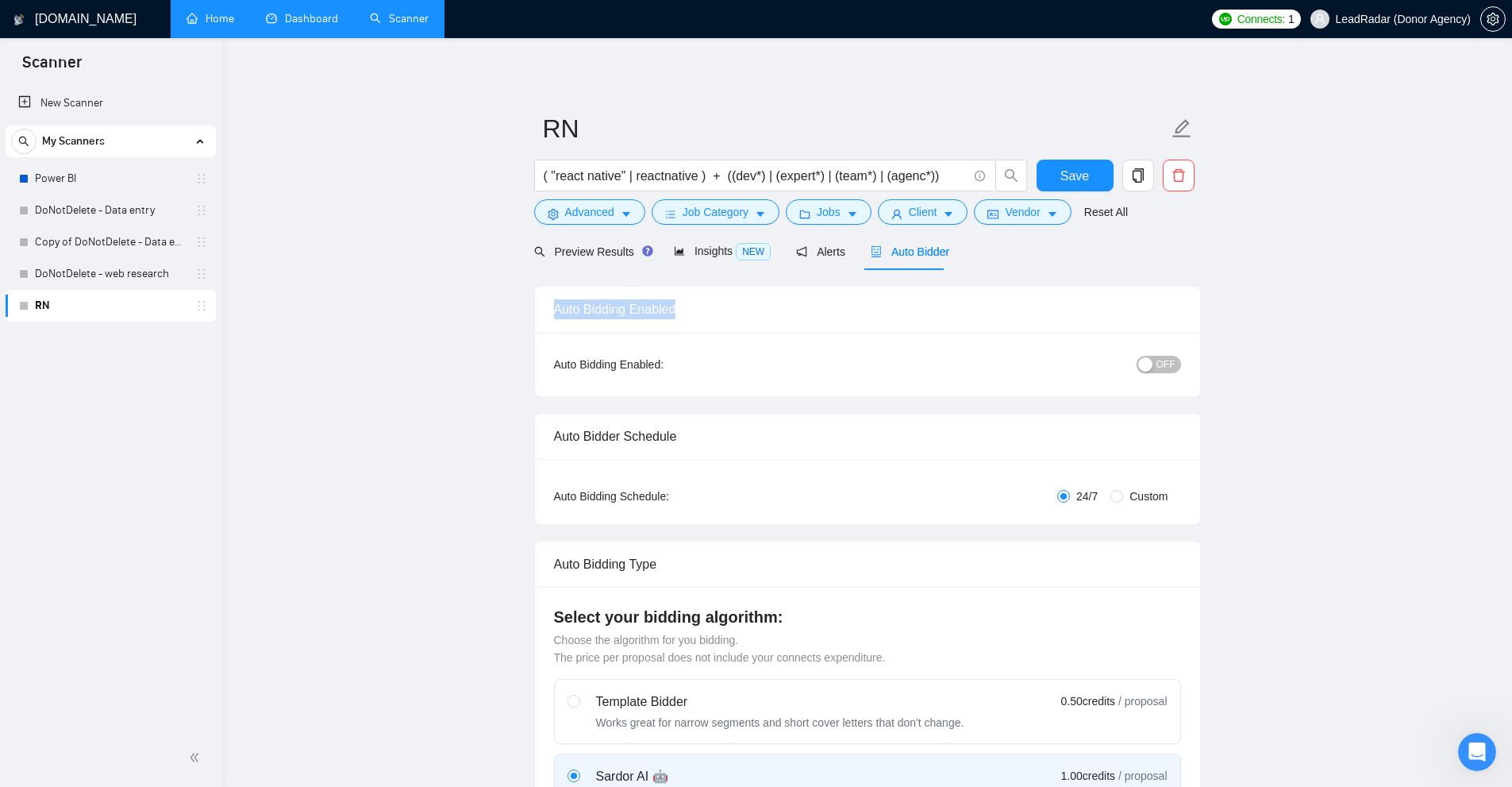
drag, startPoint x: 539, startPoint y: 317, endPoint x: 793, endPoint y: 300, distance: 254.6
drag, startPoint x: 961, startPoint y: 253, endPoint x: 981, endPoint y: 253, distance: 20.0
drag, startPoint x: 543, startPoint y: 308, endPoint x: 759, endPoint y: 312, distance: 216.0
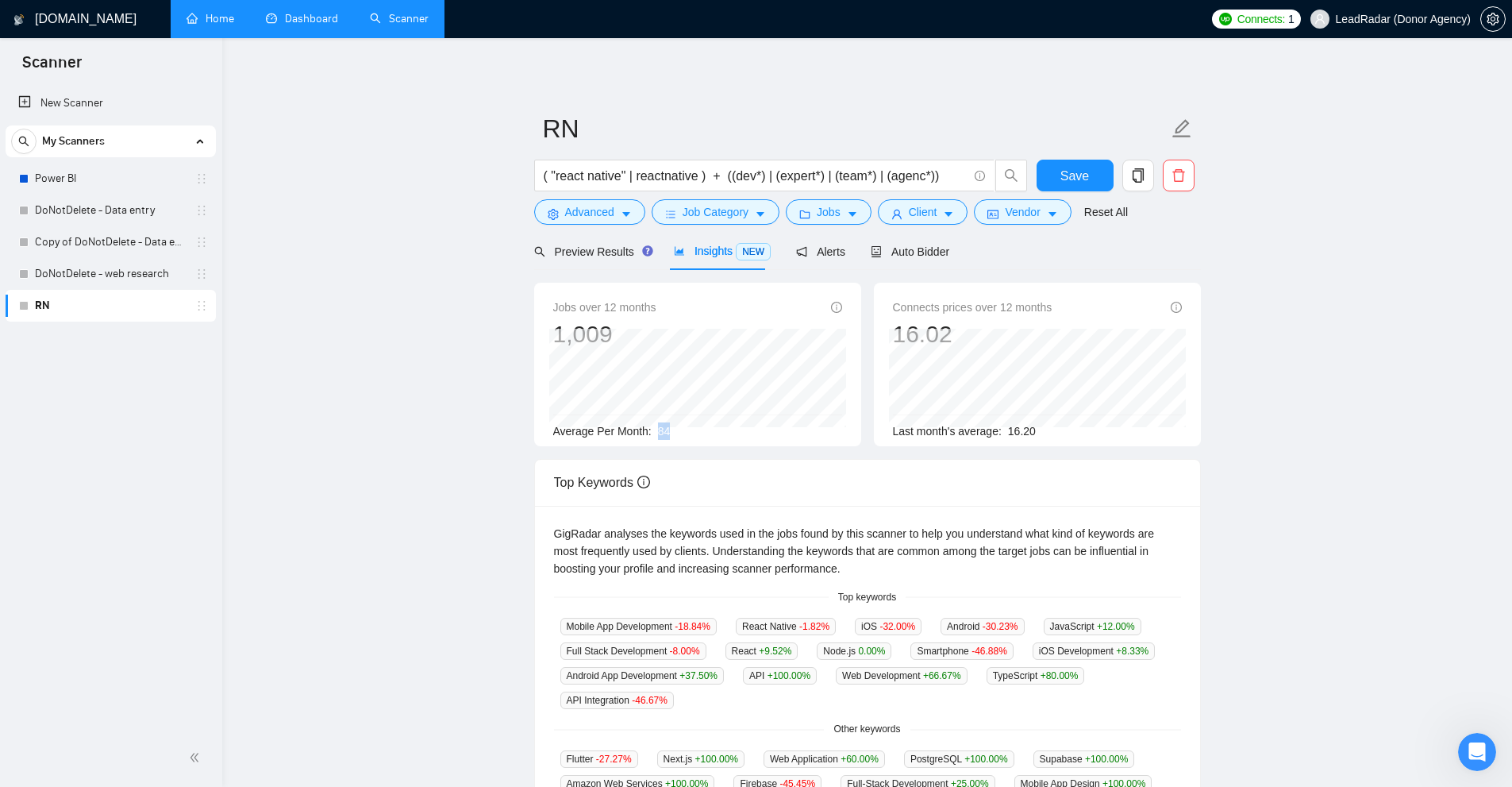
drag, startPoint x: 655, startPoint y: 422, endPoint x: 773, endPoint y: 429, distance: 118.2
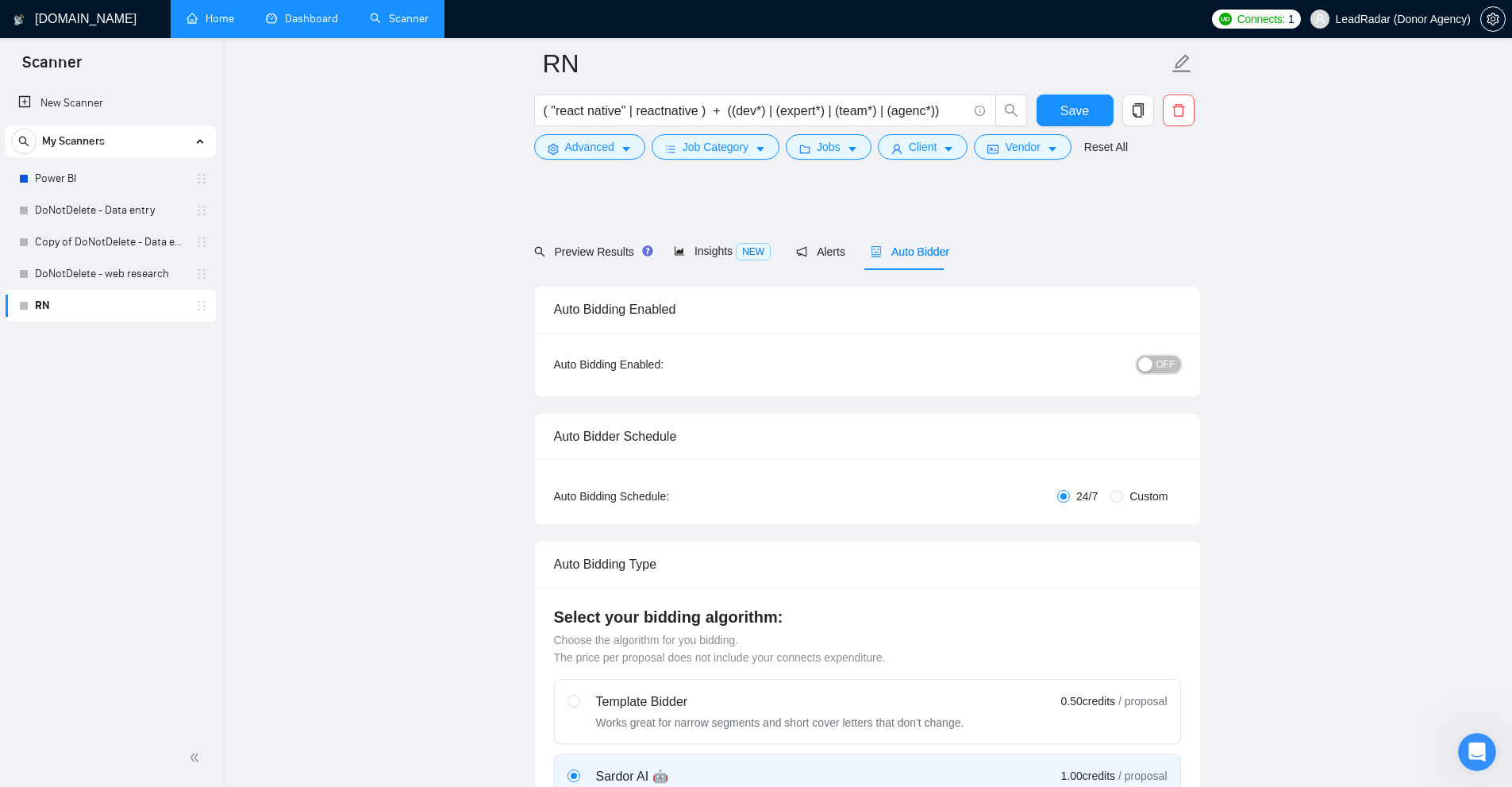
scroll to position [159, 0]
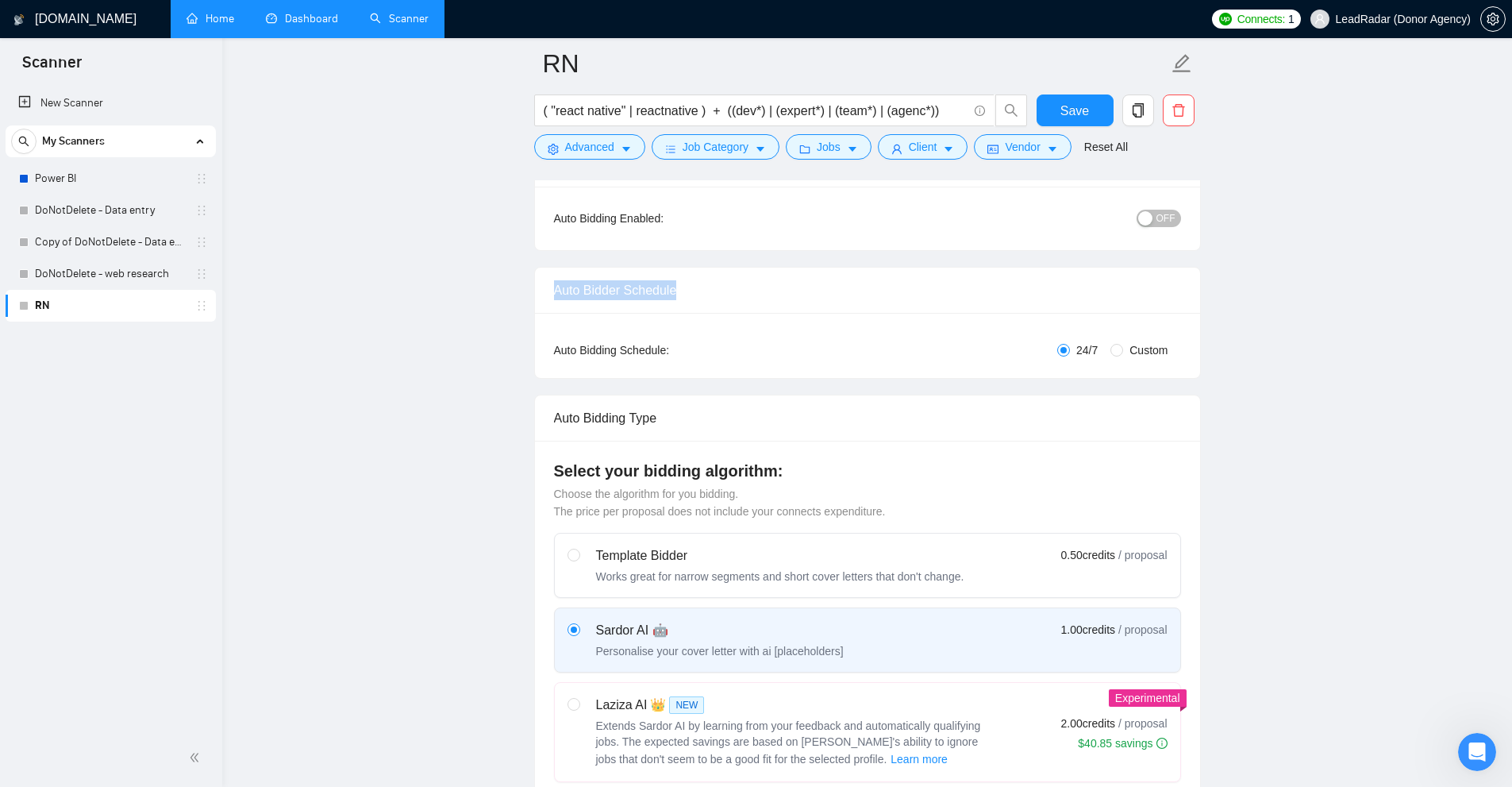
drag, startPoint x: 560, startPoint y: 283, endPoint x: 889, endPoint y: 281, distance: 329.0
drag, startPoint x: 564, startPoint y: 290, endPoint x: 773, endPoint y: 296, distance: 209.1
drag, startPoint x: 1094, startPoint y: 347, endPoint x: 1112, endPoint y: 354, distance: 19.3
drag, startPoint x: 1101, startPoint y: 350, endPoint x: 1084, endPoint y: 363, distance: 21.4
drag, startPoint x: 1073, startPoint y: 349, endPoint x: 1093, endPoint y: 358, distance: 21.9
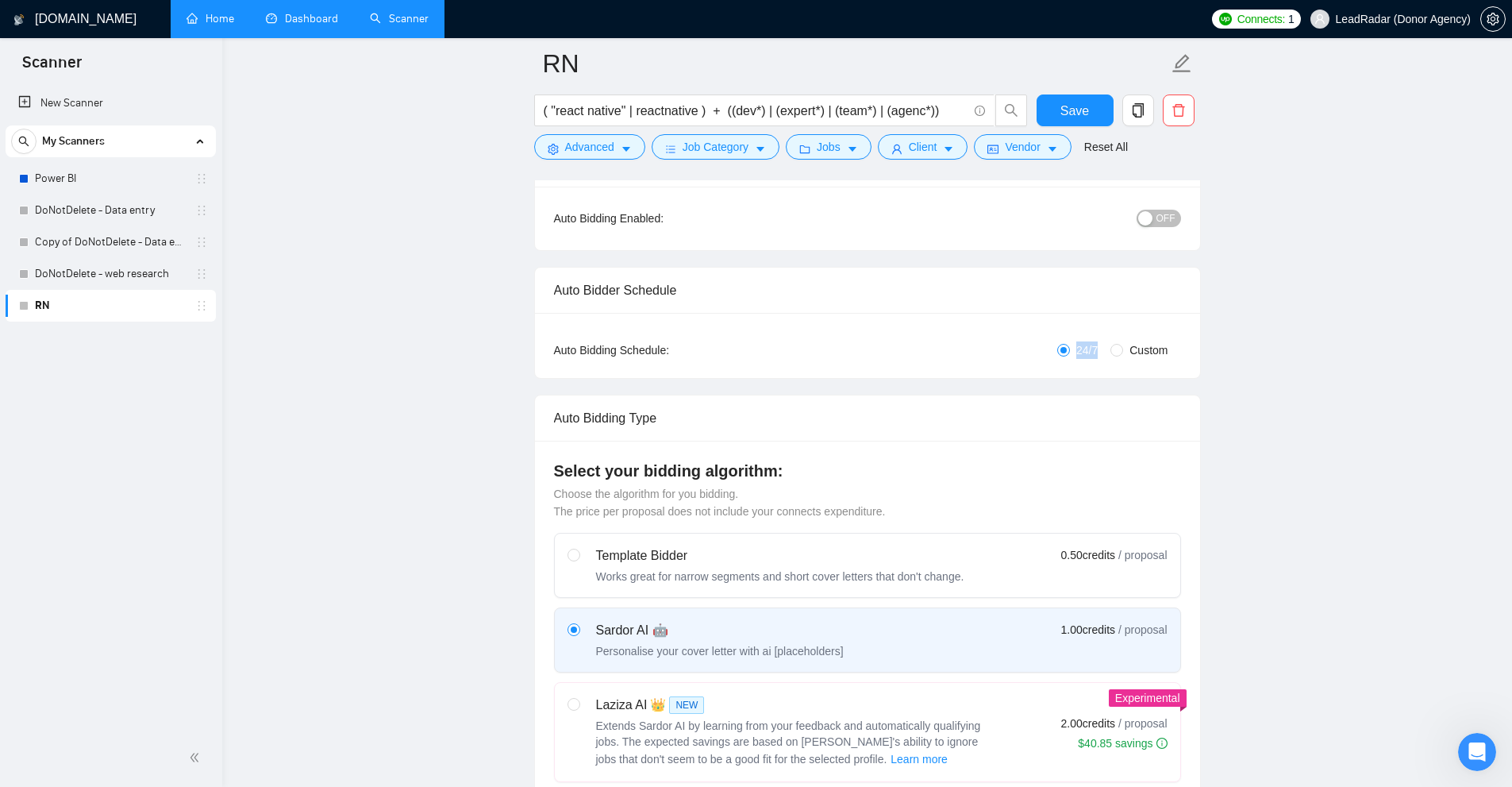
drag, startPoint x: 1099, startPoint y: 348, endPoint x: 1055, endPoint y: 353, distance: 44.3
radio input "true"
radio input "false"
checkbox input "true"
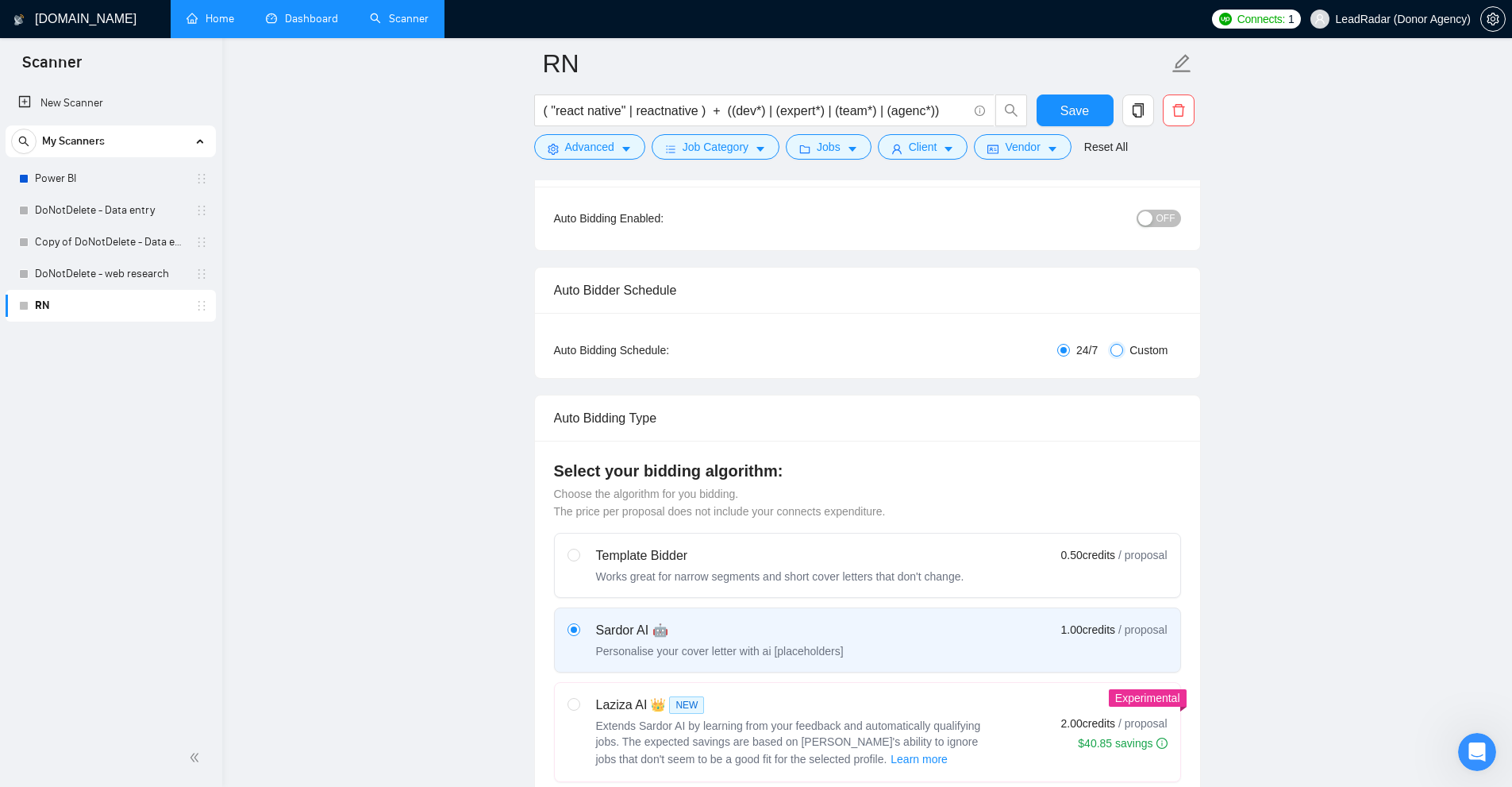
checkbox input "true"
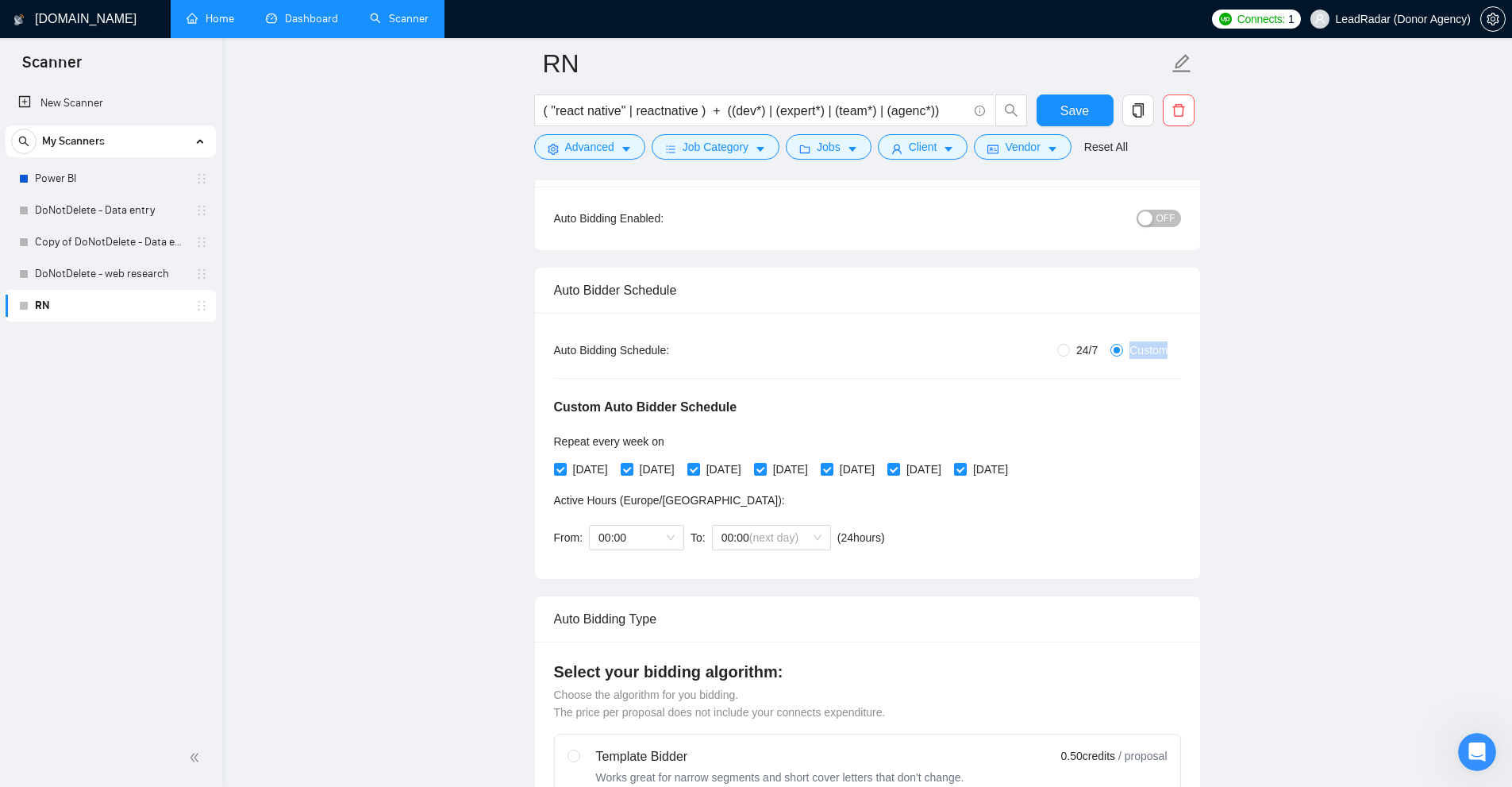
drag, startPoint x: 1123, startPoint y: 347, endPoint x: 1186, endPoint y: 352, distance: 63.2
checkbox input "false"
checkbox input "true"
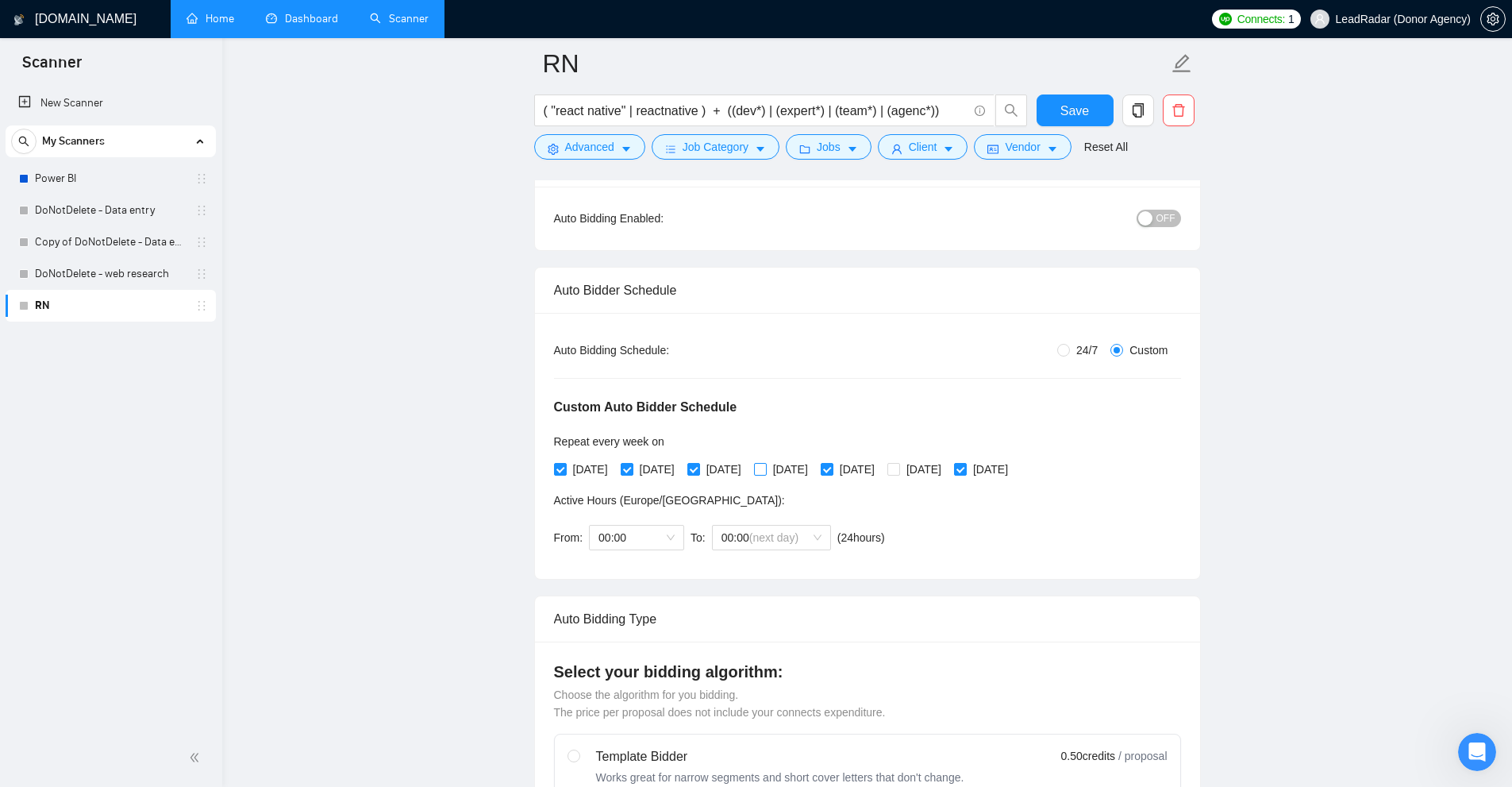
checkbox input "true"
drag, startPoint x: 621, startPoint y: 497, endPoint x: 683, endPoint y: 502, distance: 62.2
drag, startPoint x: 630, startPoint y: 503, endPoint x: 670, endPoint y: 500, distance: 40.1
drag, startPoint x: 621, startPoint y: 498, endPoint x: 704, endPoint y: 502, distance: 83.1
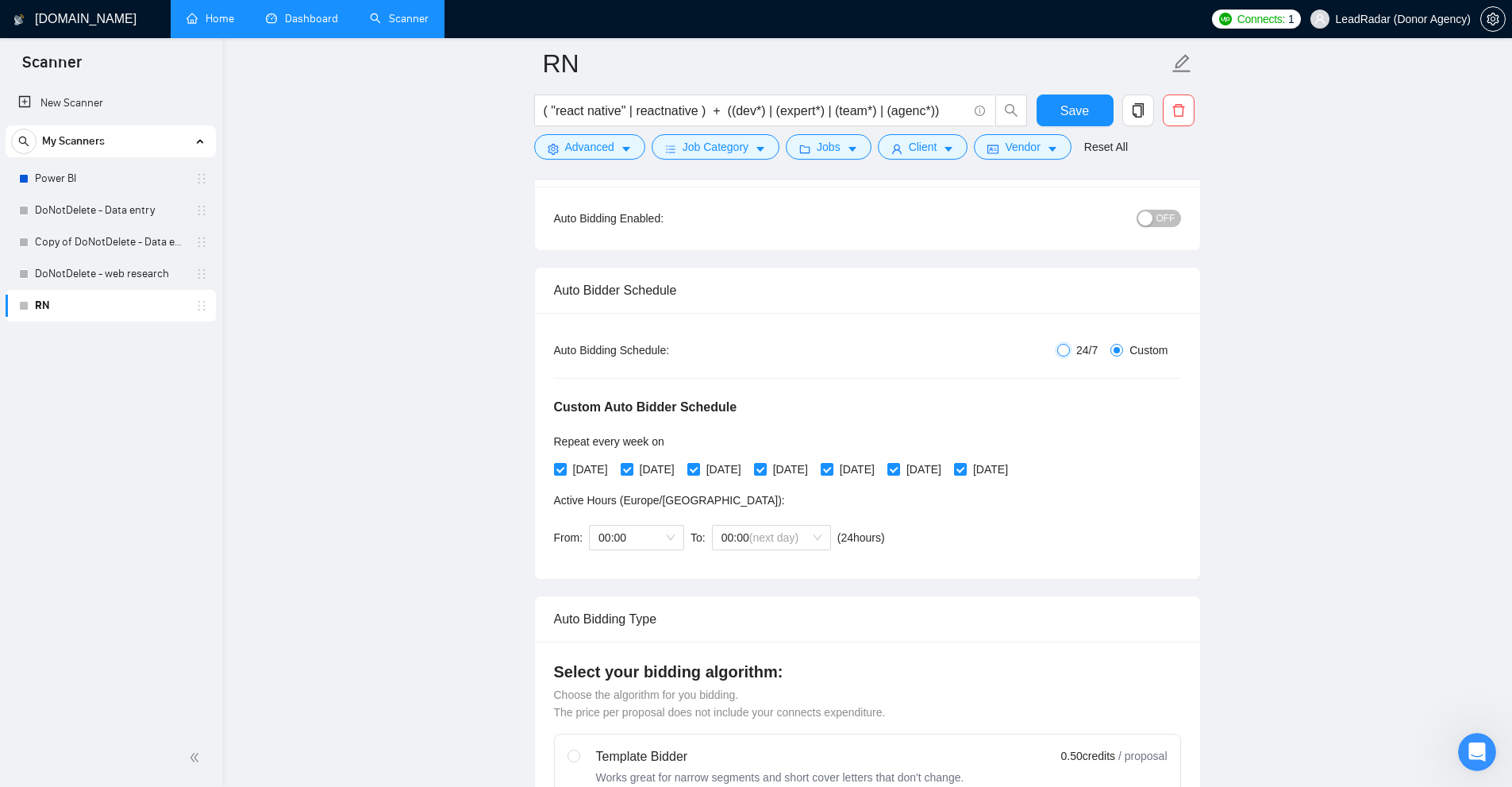
radio input "true"
radio input "false"
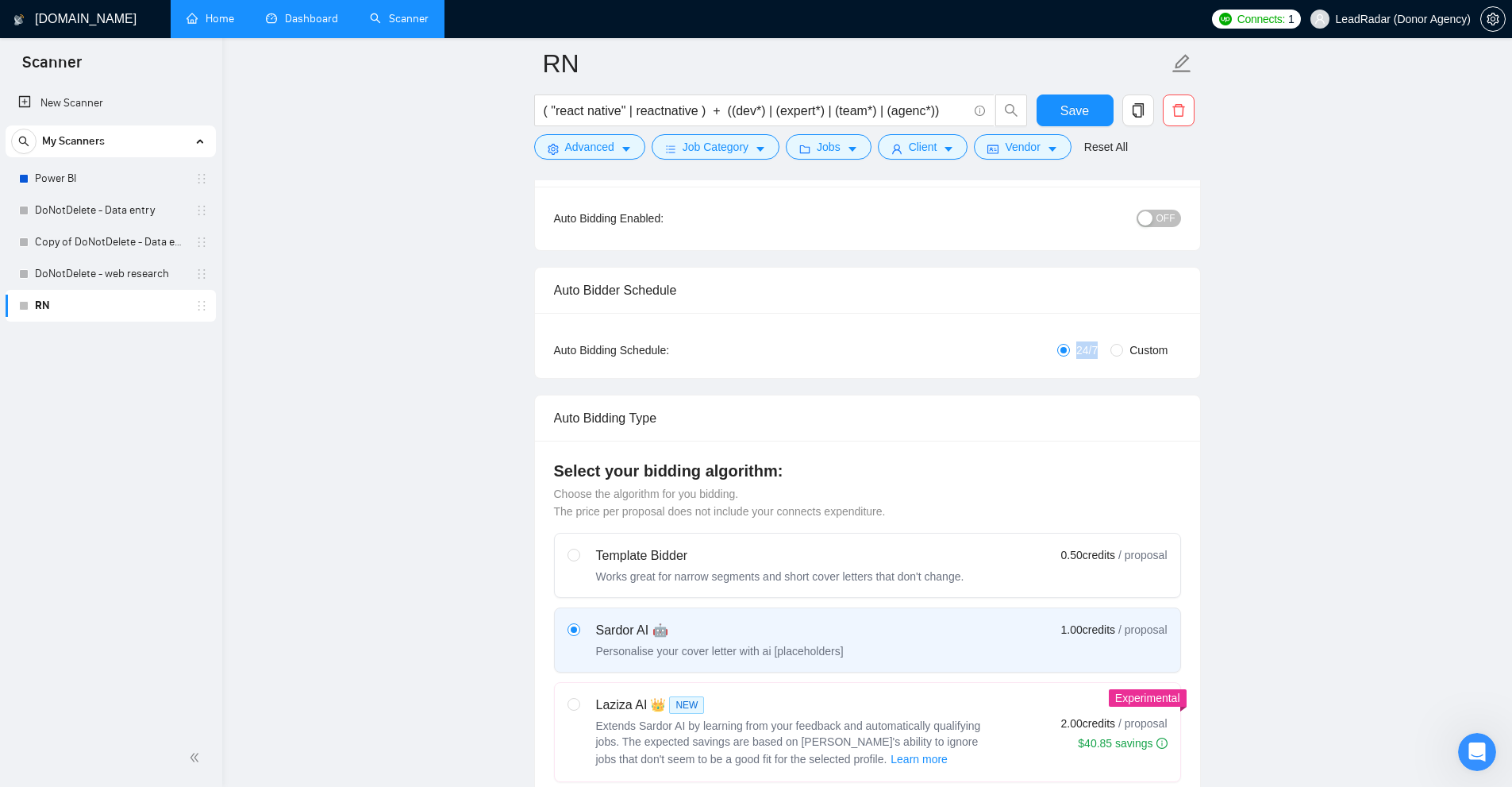
drag, startPoint x: 1078, startPoint y: 351, endPoint x: 1100, endPoint y: 358, distance: 23.1
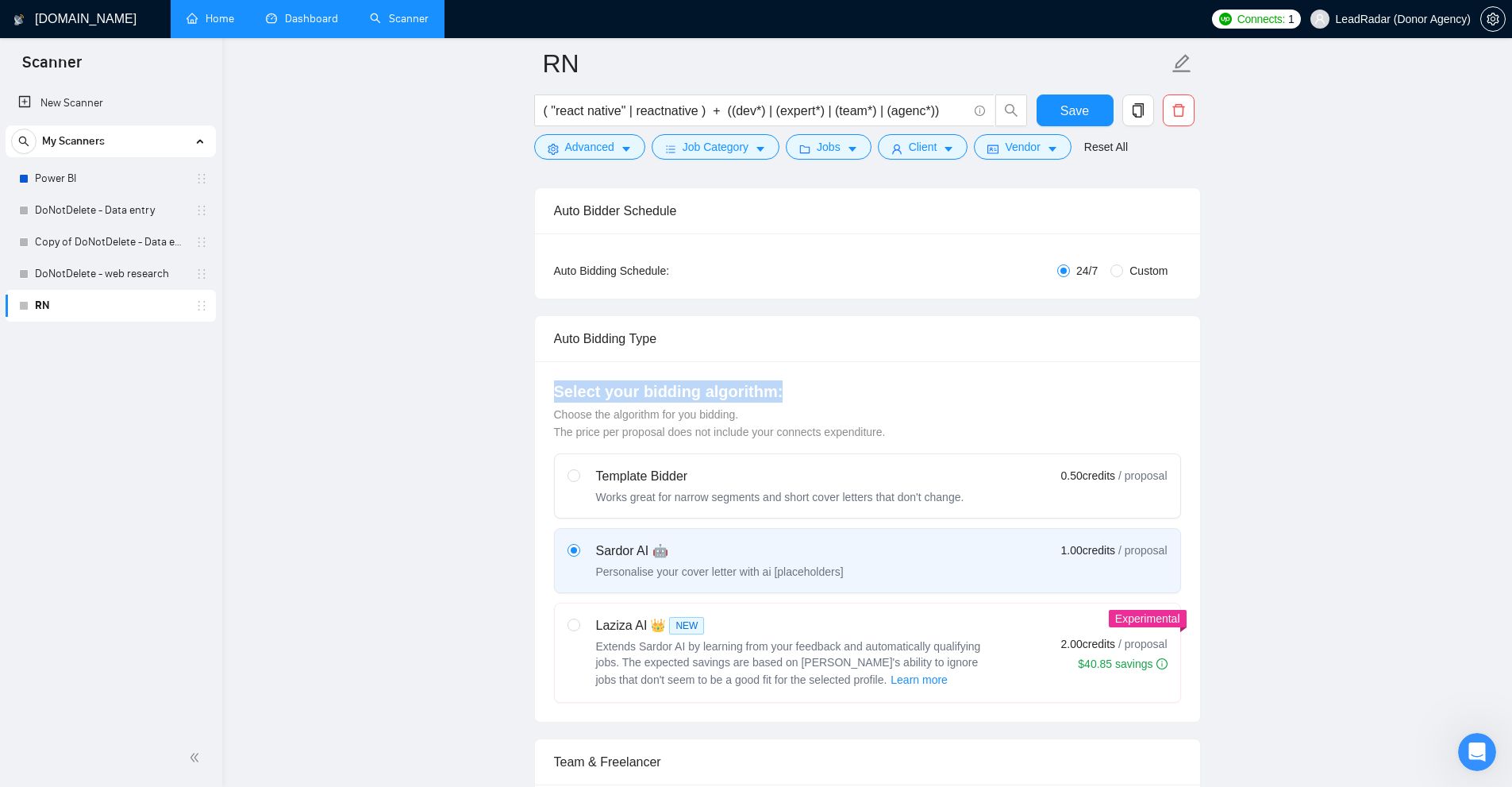
drag, startPoint x: 538, startPoint y: 390, endPoint x: 971, endPoint y: 368, distance: 433.6
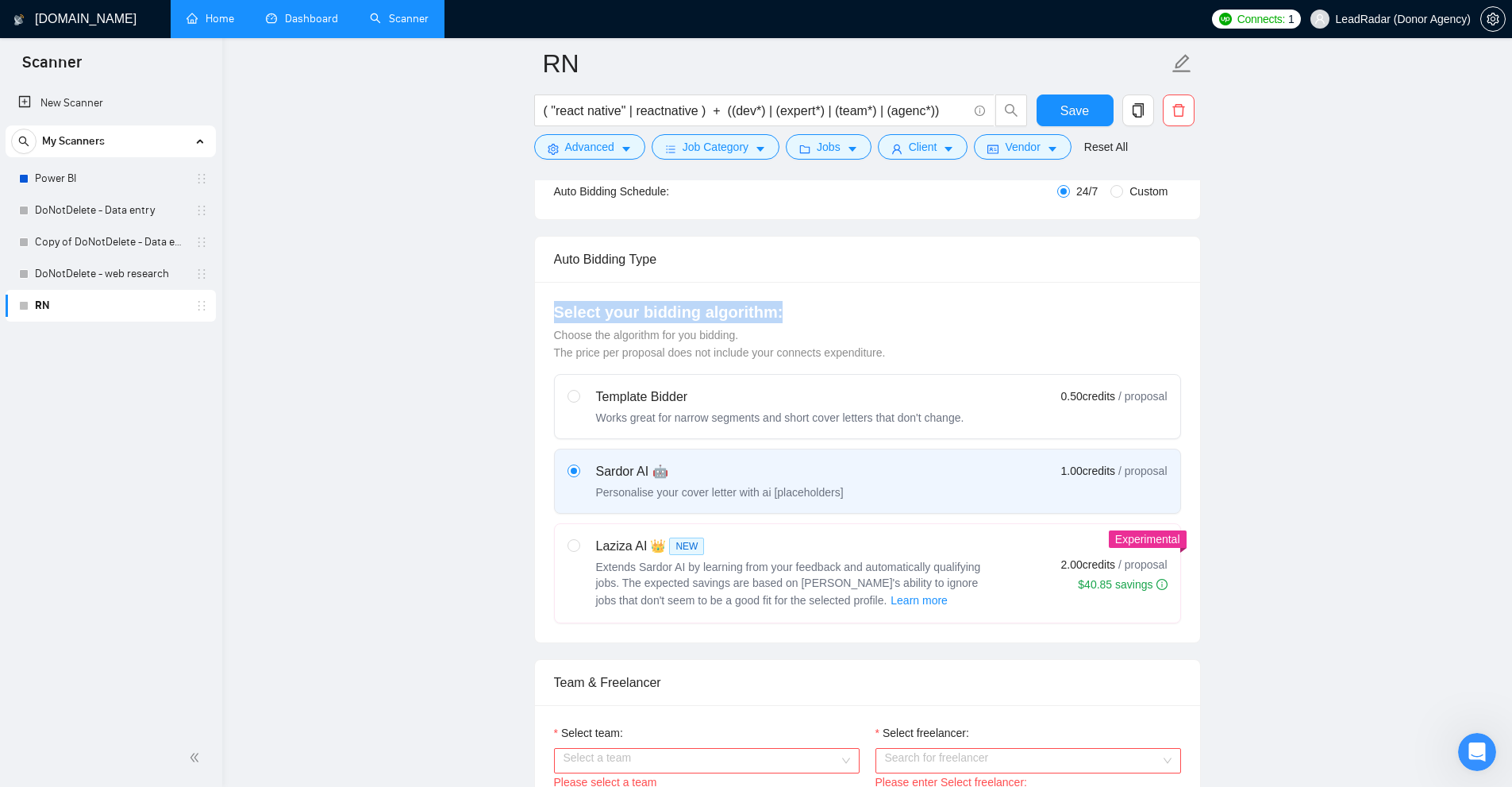
scroll to position [397, 0]
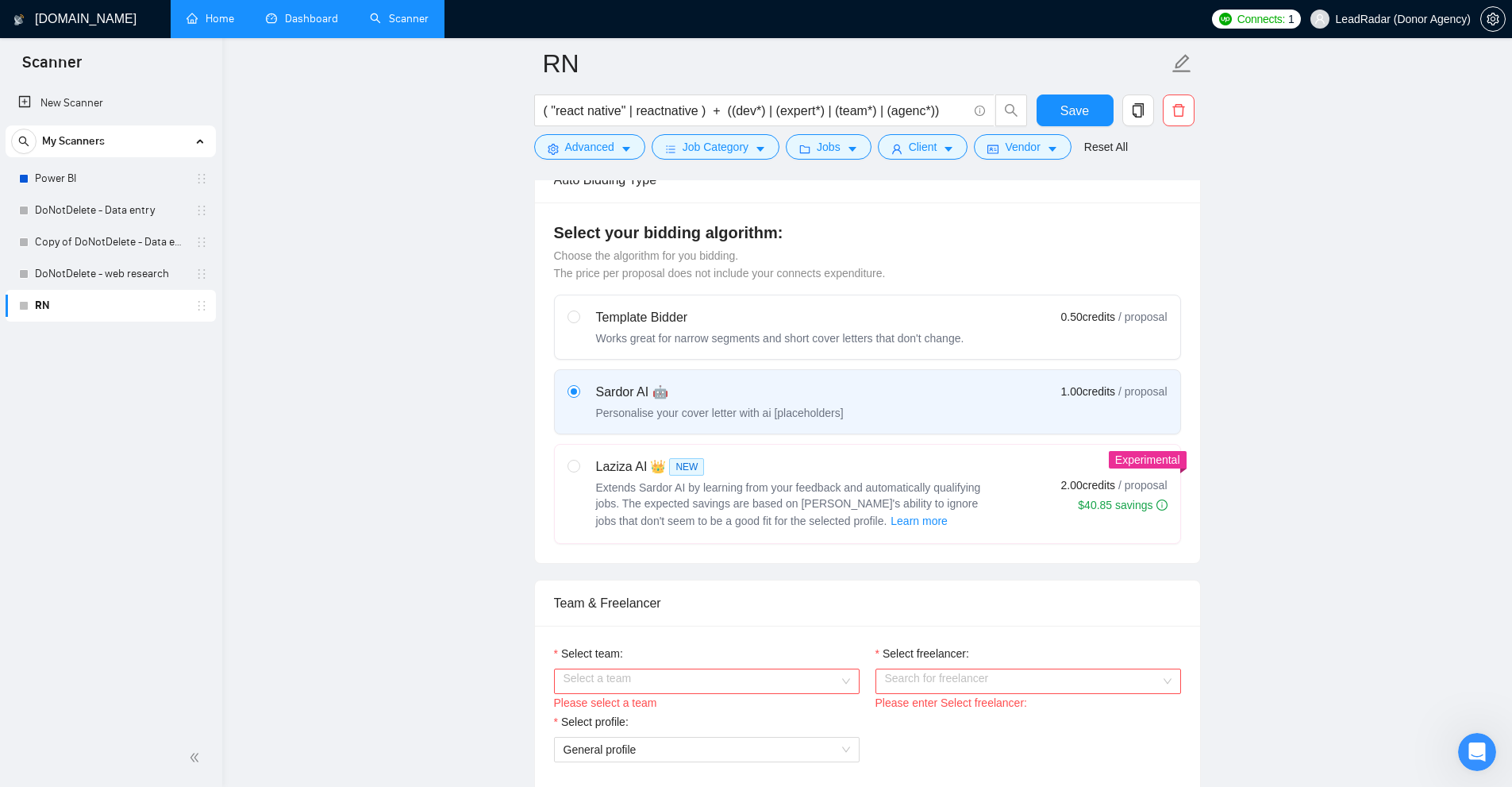
drag, startPoint x: 1248, startPoint y: 388, endPoint x: 1229, endPoint y: 381, distance: 20.2
drag, startPoint x: 583, startPoint y: 308, endPoint x: 978, endPoint y: 263, distance: 397.6
drag, startPoint x: 581, startPoint y: 320, endPoint x: 1010, endPoint y: 235, distance: 437.3
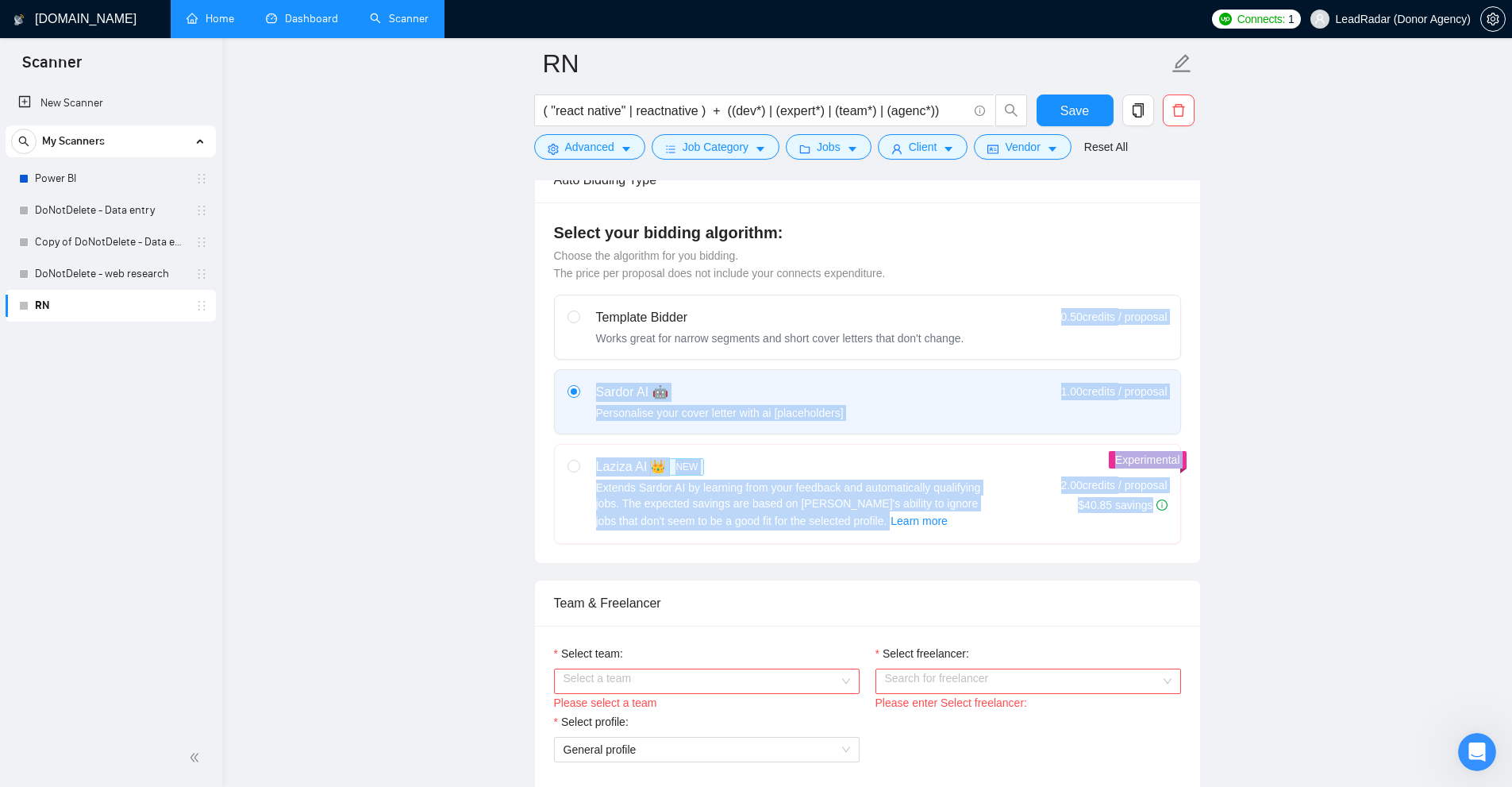
drag, startPoint x: 1058, startPoint y: 315, endPoint x: 1212, endPoint y: 317, distance: 154.0
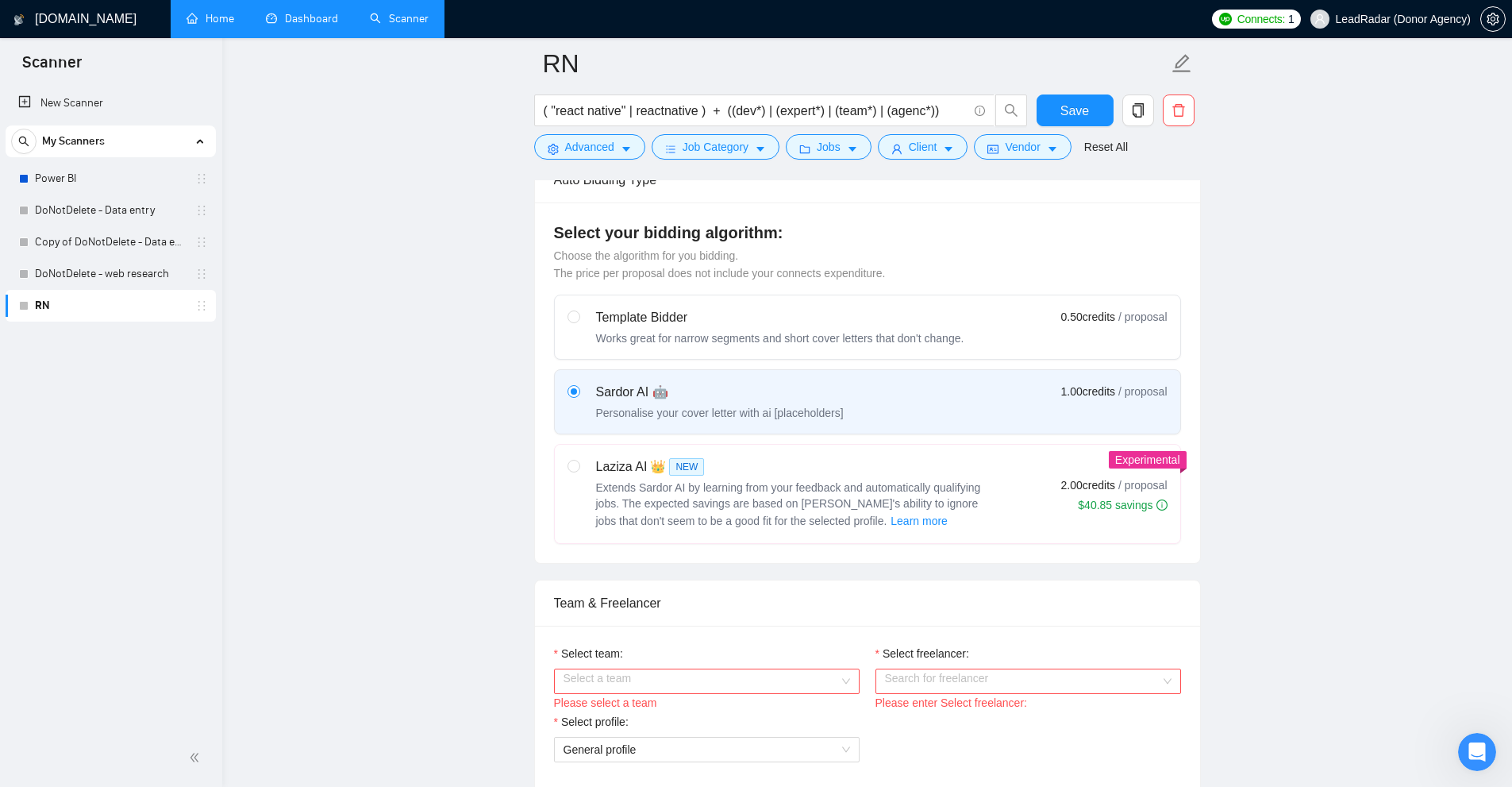
drag, startPoint x: 1061, startPoint y: 318, endPoint x: 1117, endPoint y: 320, distance: 56.0
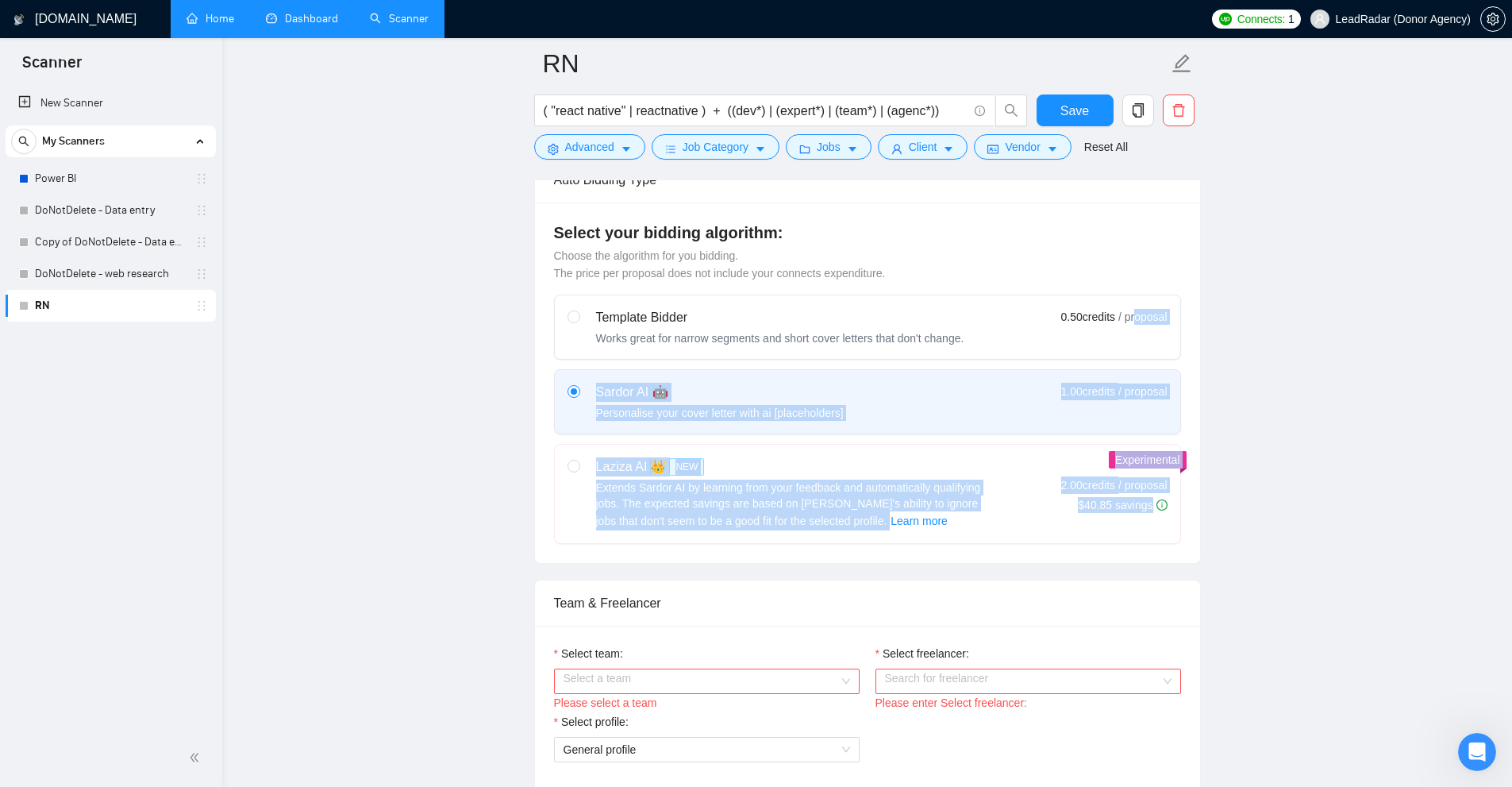
drag, startPoint x: 1159, startPoint y: 318, endPoint x: 1240, endPoint y: 321, distance: 81.1
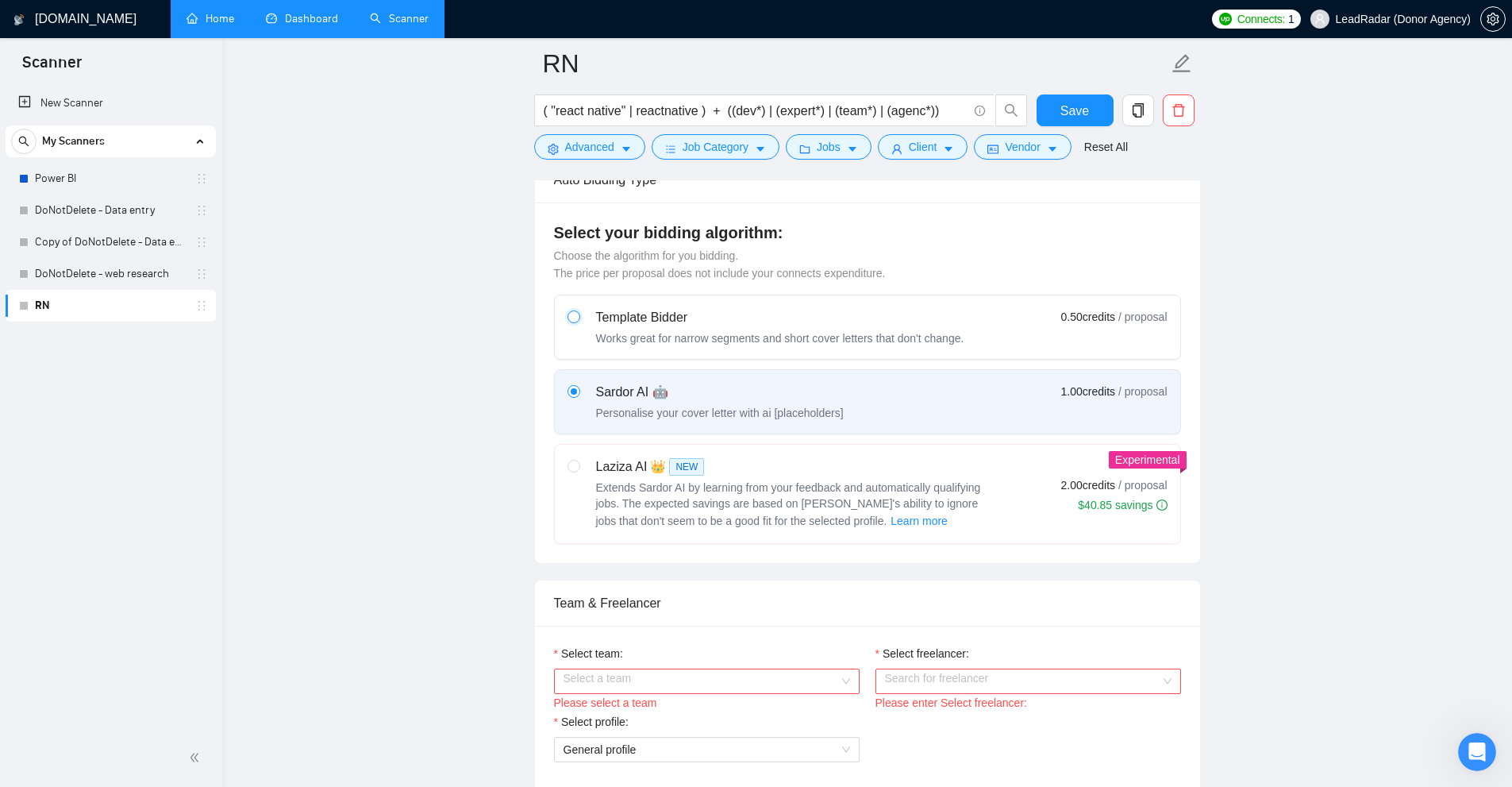
radio input "true"
radio input "false"
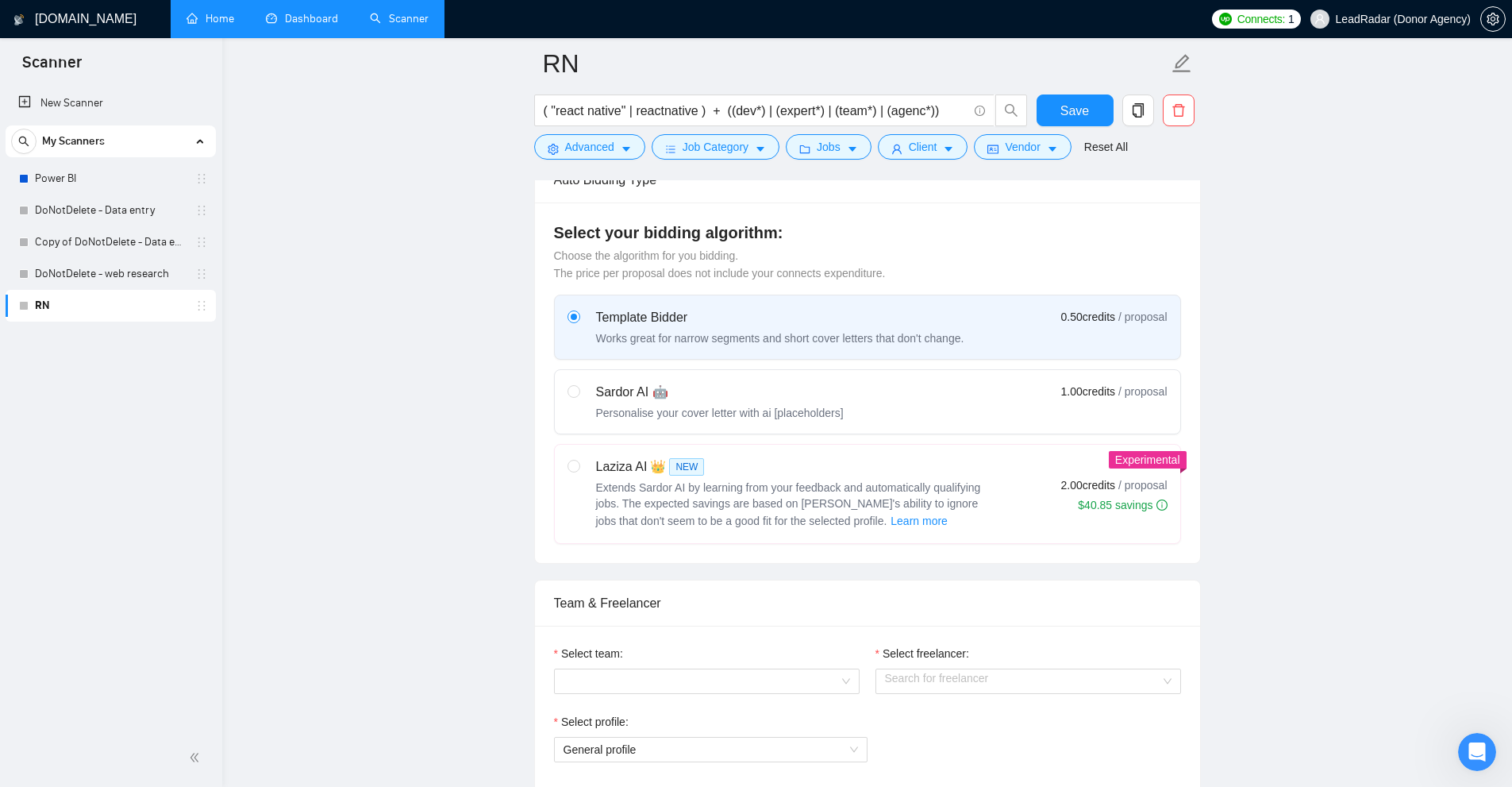
drag, startPoint x: 1073, startPoint y: 317, endPoint x: 1115, endPoint y: 314, distance: 42.1
drag, startPoint x: 1251, startPoint y: 334, endPoint x: 1131, endPoint y: 324, distance: 120.4
radio input "true"
radio input "false"
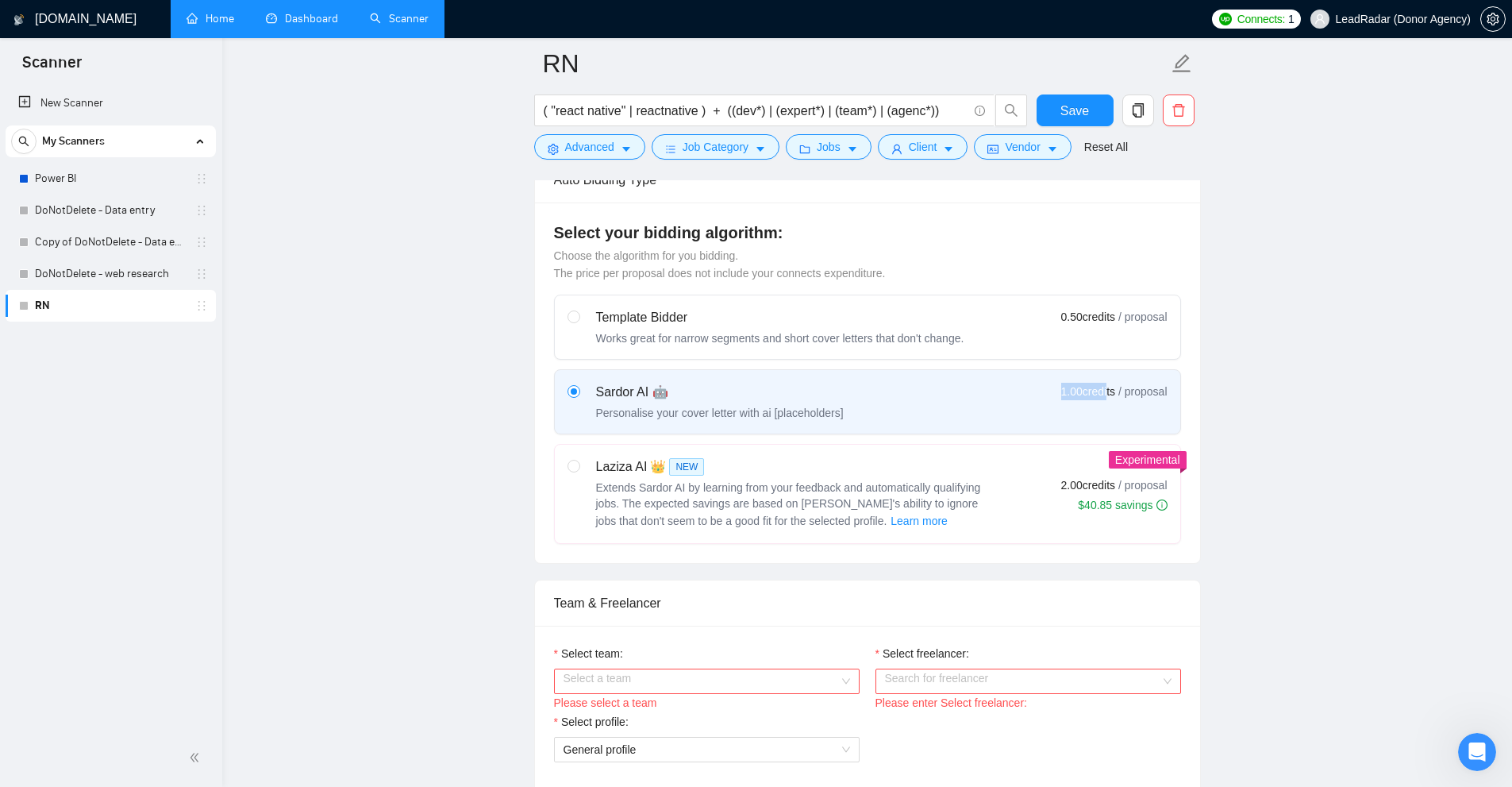
drag, startPoint x: 1042, startPoint y: 392, endPoint x: 1111, endPoint y: 390, distance: 69.0
drag, startPoint x: 1061, startPoint y: 484, endPoint x: 1304, endPoint y: 484, distance: 243.0
drag, startPoint x: 795, startPoint y: 397, endPoint x: 875, endPoint y: 395, distance: 80.0
drag, startPoint x: 822, startPoint y: 410, endPoint x: 761, endPoint y: 415, distance: 61.2
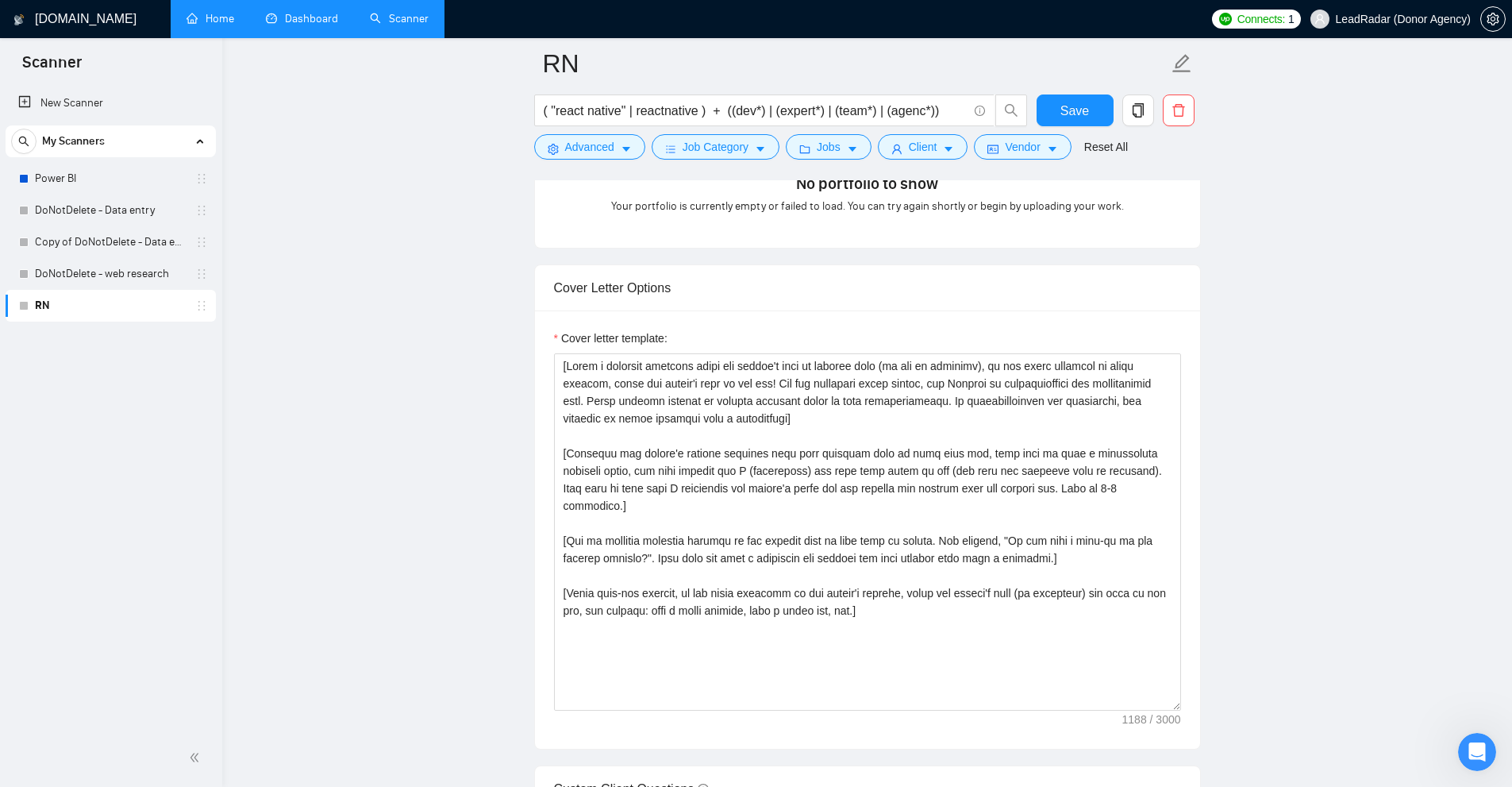
scroll to position [1827, 0]
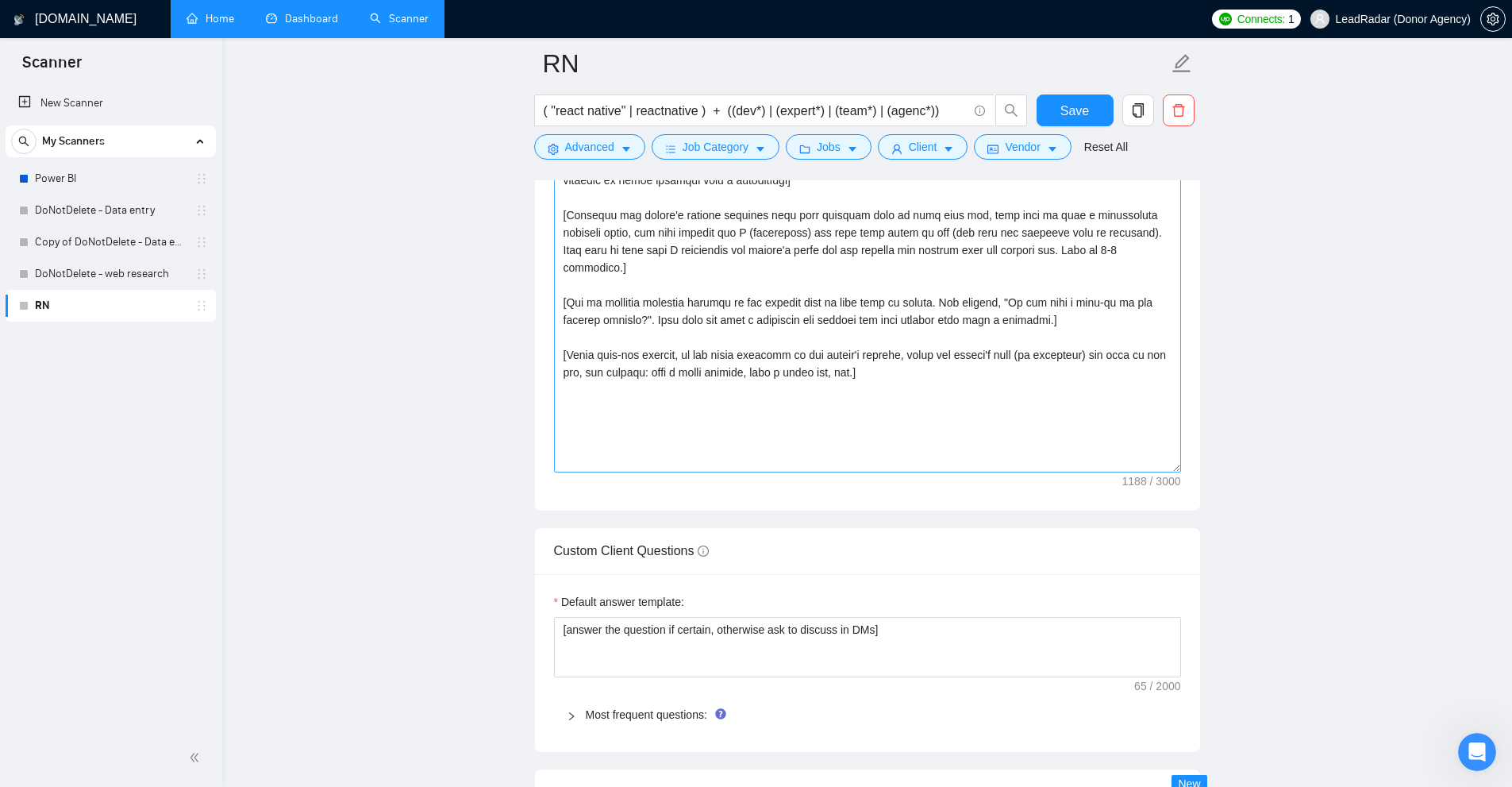
drag, startPoint x: 988, startPoint y: 403, endPoint x: 977, endPoint y: 390, distance: 17.0
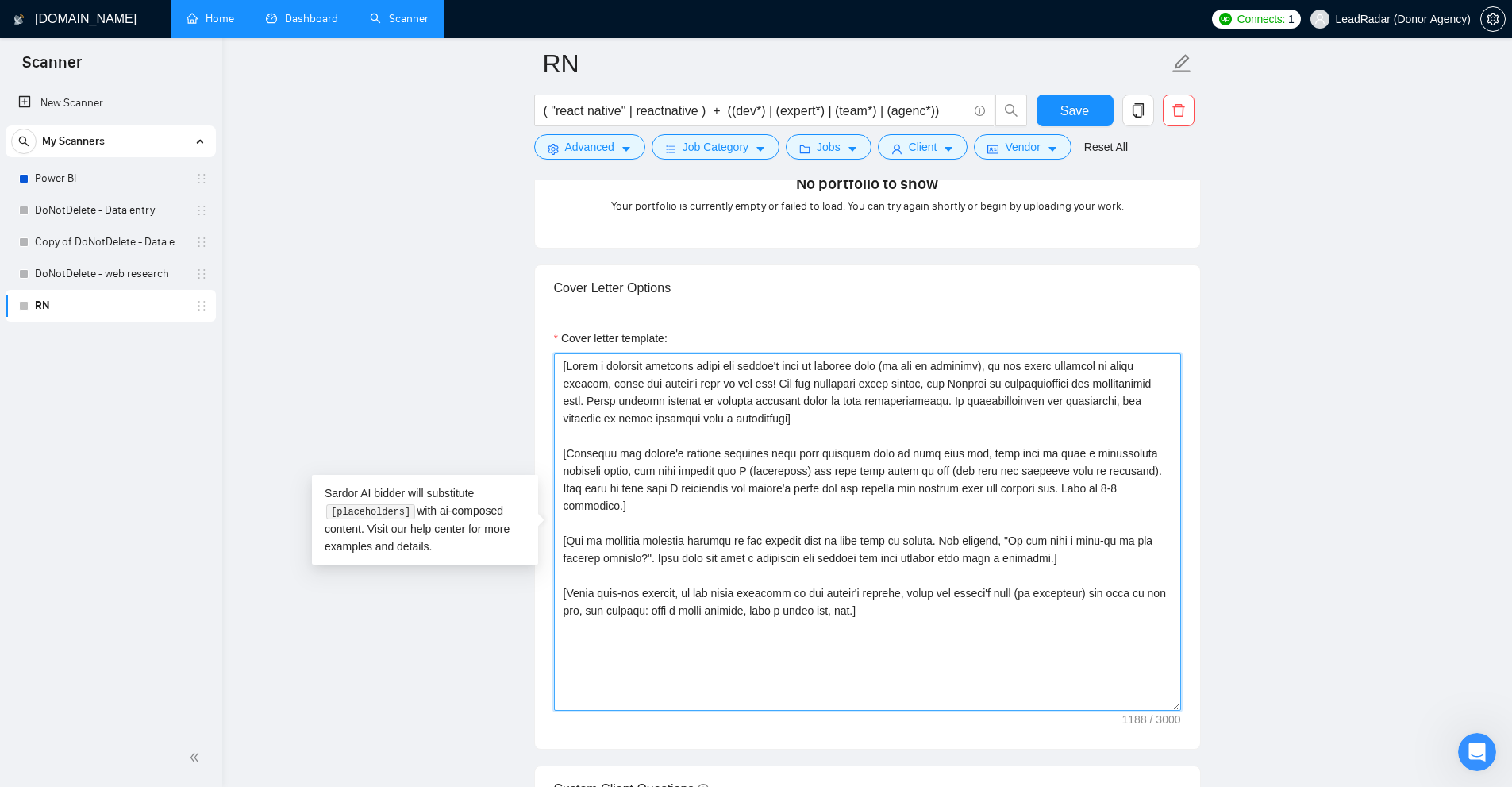
scroll to position [1508, 0]
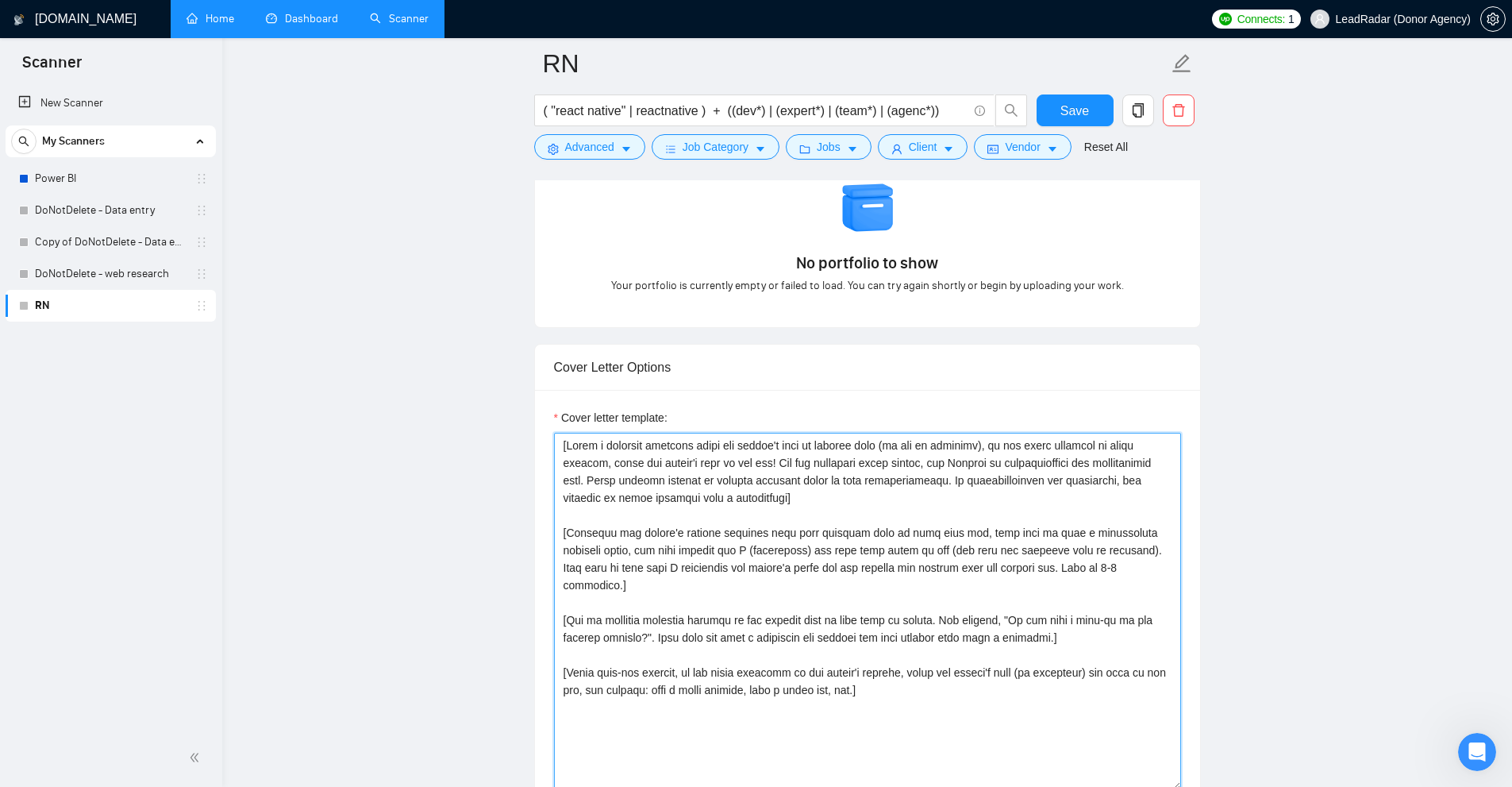
drag, startPoint x: 953, startPoint y: 391, endPoint x: 601, endPoint y: 455, distance: 357.8
drag, startPoint x: 607, startPoint y: 453, endPoint x: 958, endPoint y: 680, distance: 418.0
drag, startPoint x: 1024, startPoint y: 680, endPoint x: 638, endPoint y: 478, distance: 435.7
drag, startPoint x: 794, startPoint y: 494, endPoint x: 568, endPoint y: 441, distance: 232.1
drag, startPoint x: 582, startPoint y: 444, endPoint x: 919, endPoint y: 438, distance: 337.1
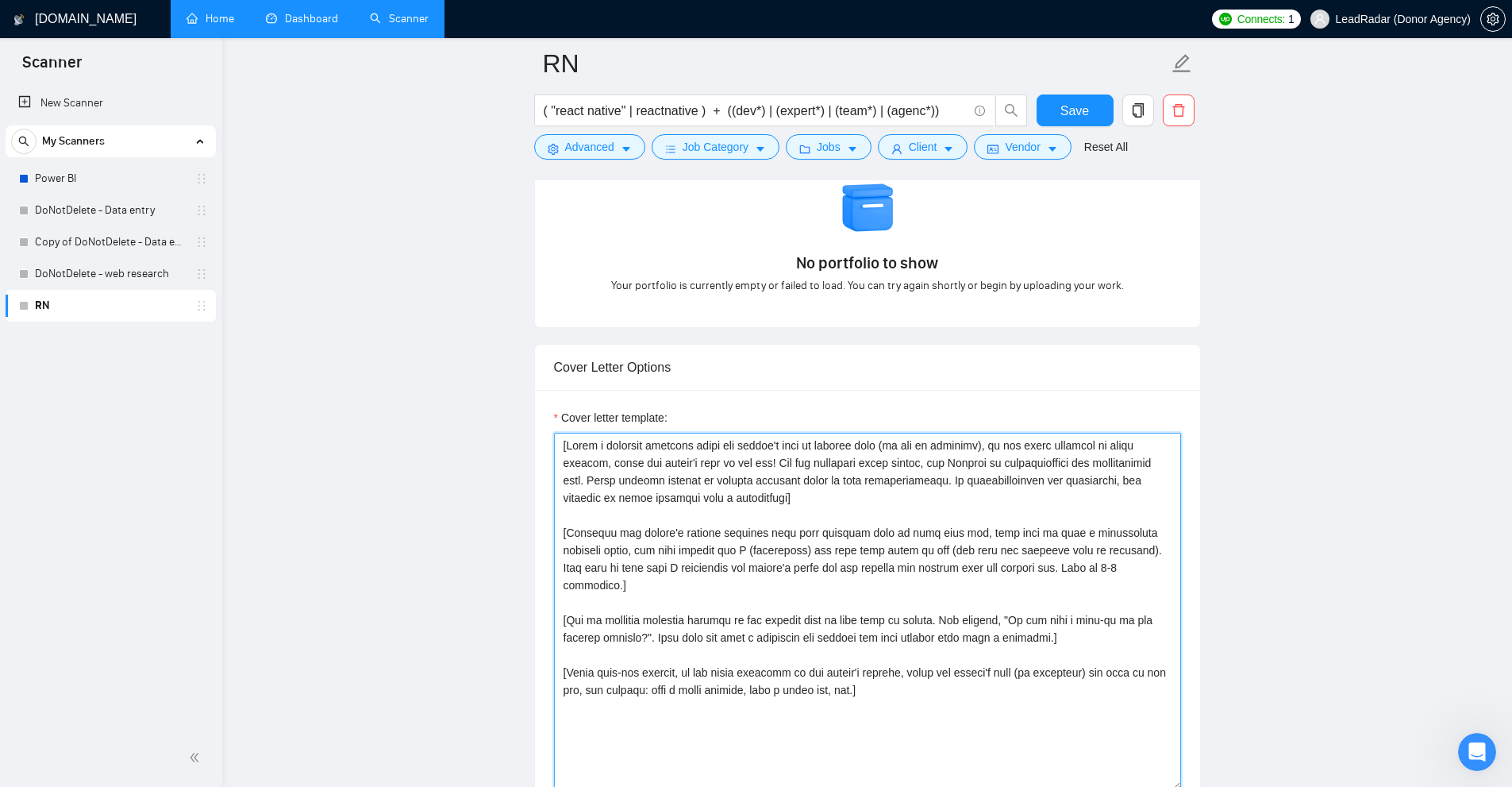
drag, startPoint x: 743, startPoint y: 448, endPoint x: 820, endPoint y: 447, distance: 77.0
drag, startPoint x: 868, startPoint y: 448, endPoint x: 850, endPoint y: 447, distance: 18.0
drag, startPoint x: 868, startPoint y: 446, endPoint x: 893, endPoint y: 448, distance: 25.1
drag, startPoint x: 997, startPoint y: 445, endPoint x: 1123, endPoint y: 441, distance: 126.1
drag, startPoint x: 849, startPoint y: 498, endPoint x: 696, endPoint y: 481, distance: 153.9
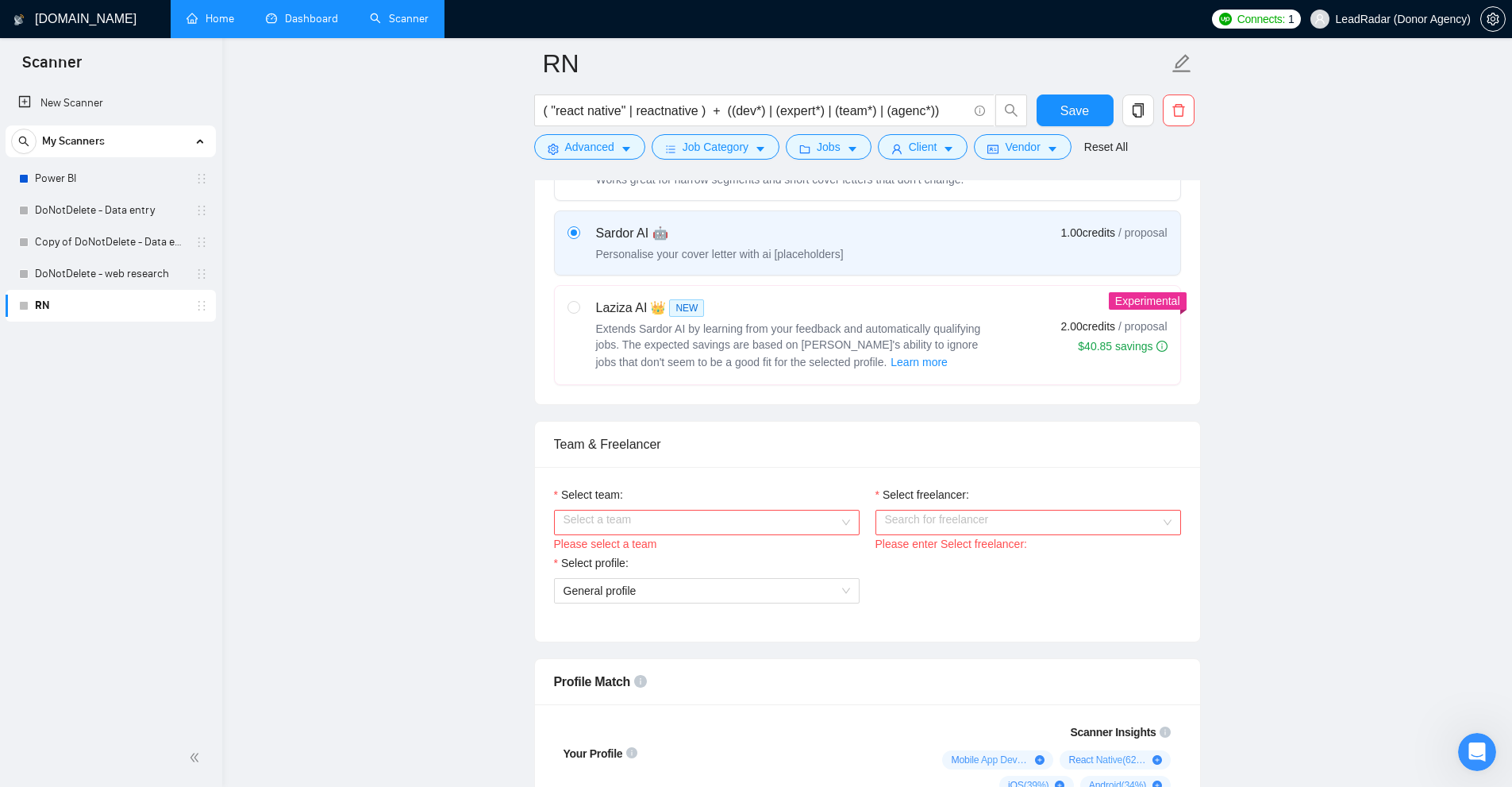
scroll to position [397, 0]
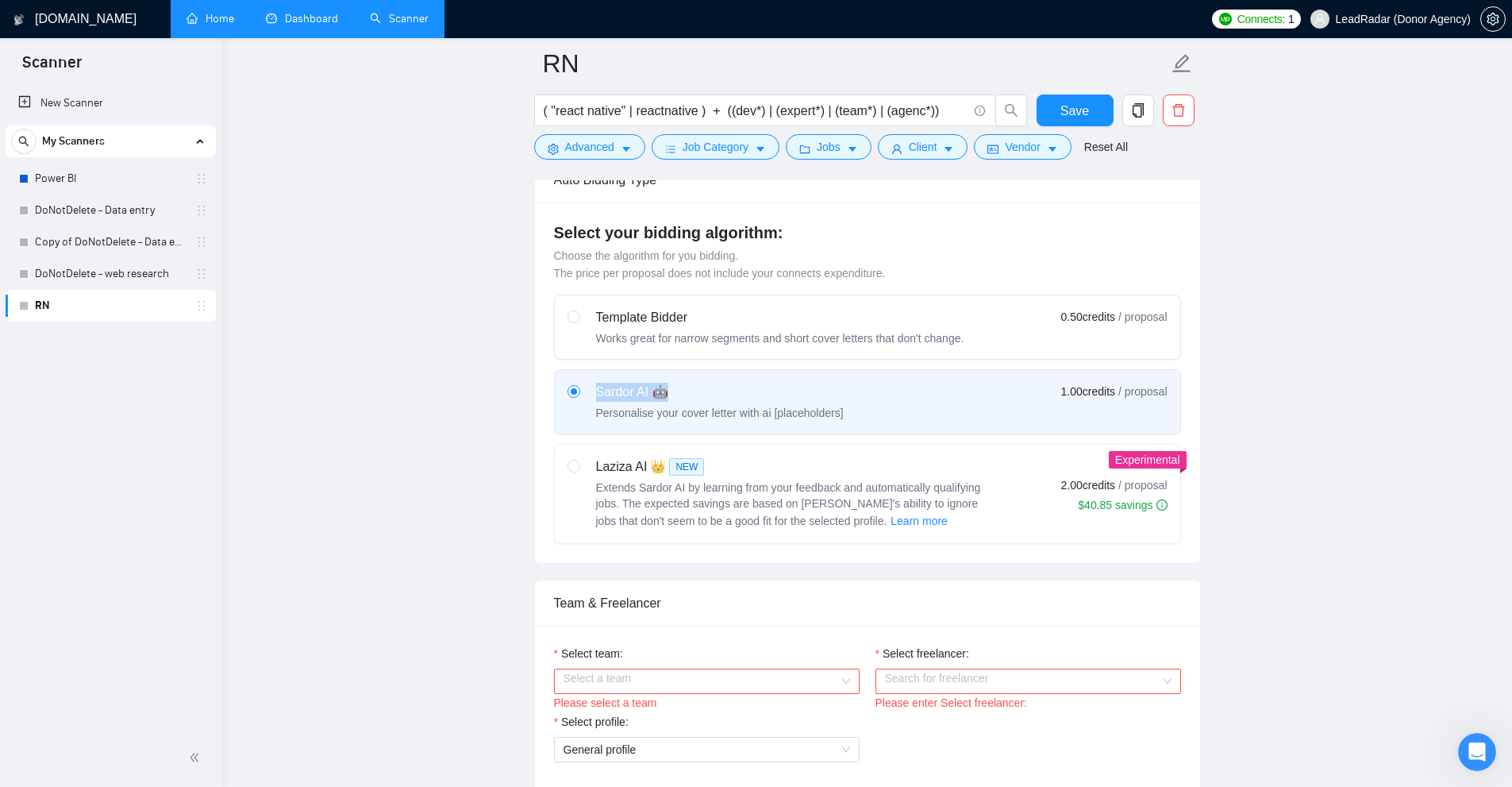
drag, startPoint x: 588, startPoint y: 390, endPoint x: 704, endPoint y: 381, distance: 116.3
drag, startPoint x: 594, startPoint y: 468, endPoint x: 791, endPoint y: 465, distance: 197.0
radio input "true"
radio input "false"
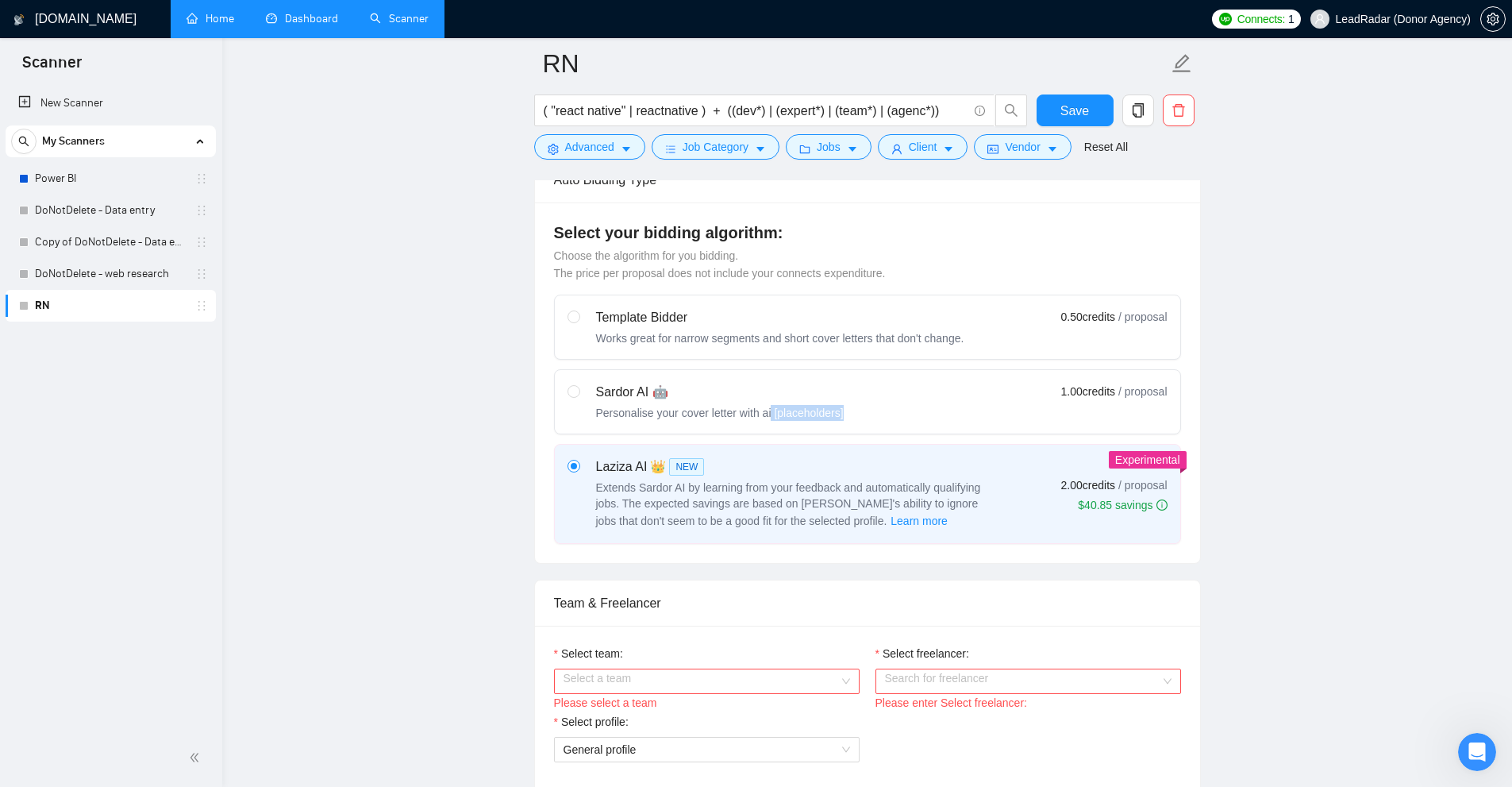
drag, startPoint x: 760, startPoint y: 413, endPoint x: 848, endPoint y: 409, distance: 88.1
drag, startPoint x: 1054, startPoint y: 486, endPoint x: 1179, endPoint y: 497, distance: 125.5
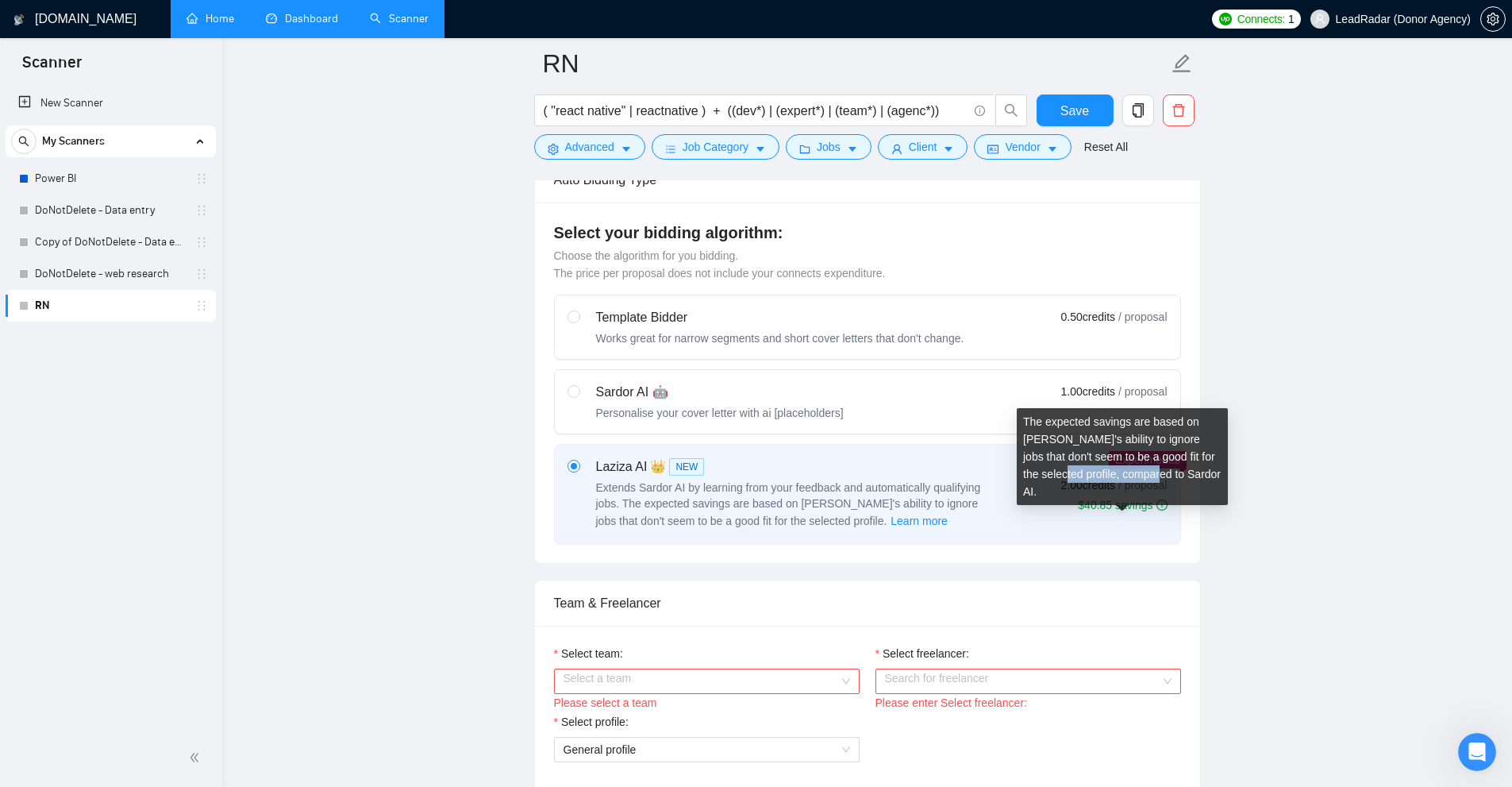
drag, startPoint x: 1099, startPoint y: 482, endPoint x: 1132, endPoint y: 484, distance: 33.1
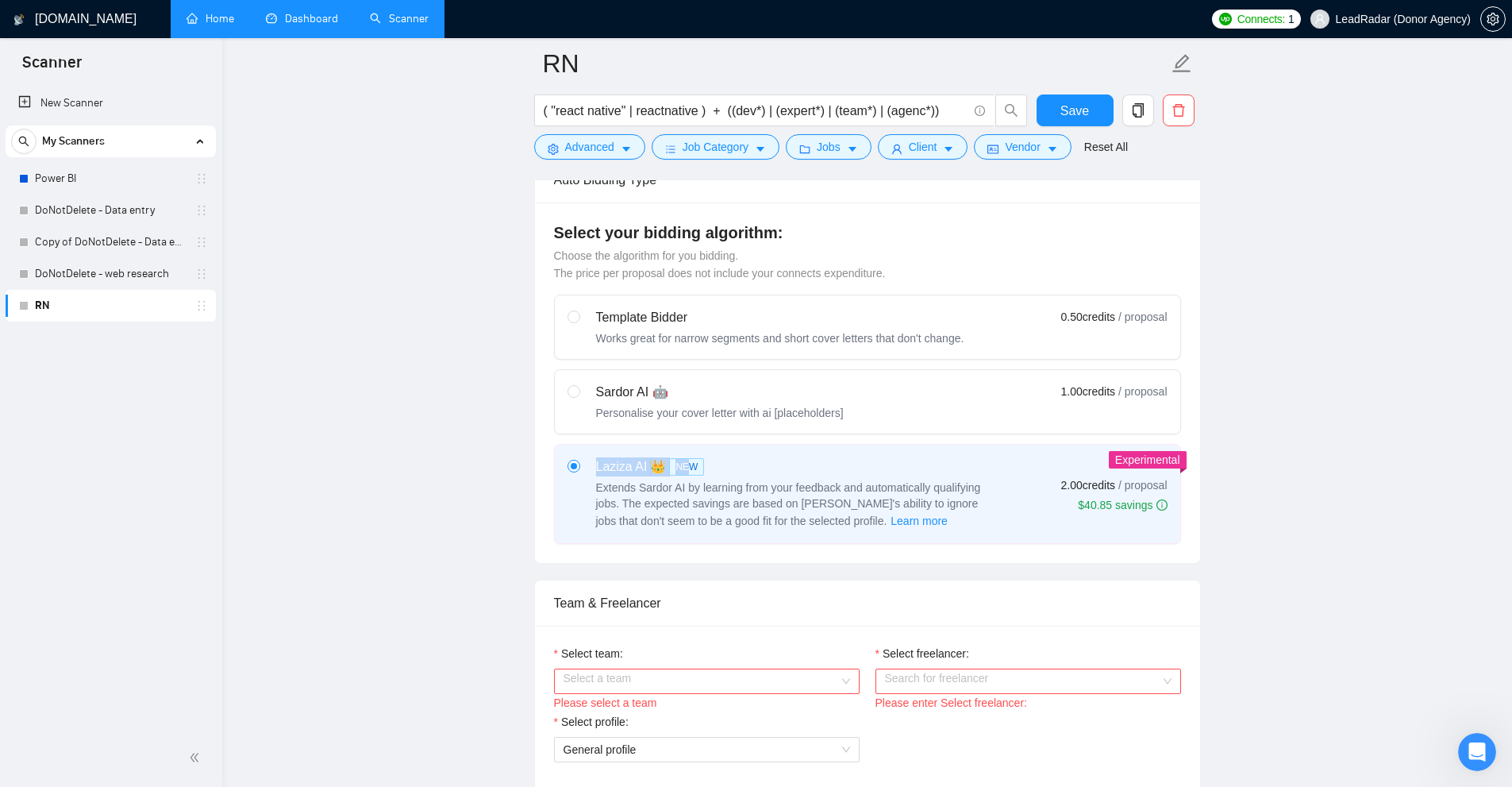
drag, startPoint x: 582, startPoint y: 472, endPoint x: 686, endPoint y: 466, distance: 104.2
radio input "true"
radio input "false"
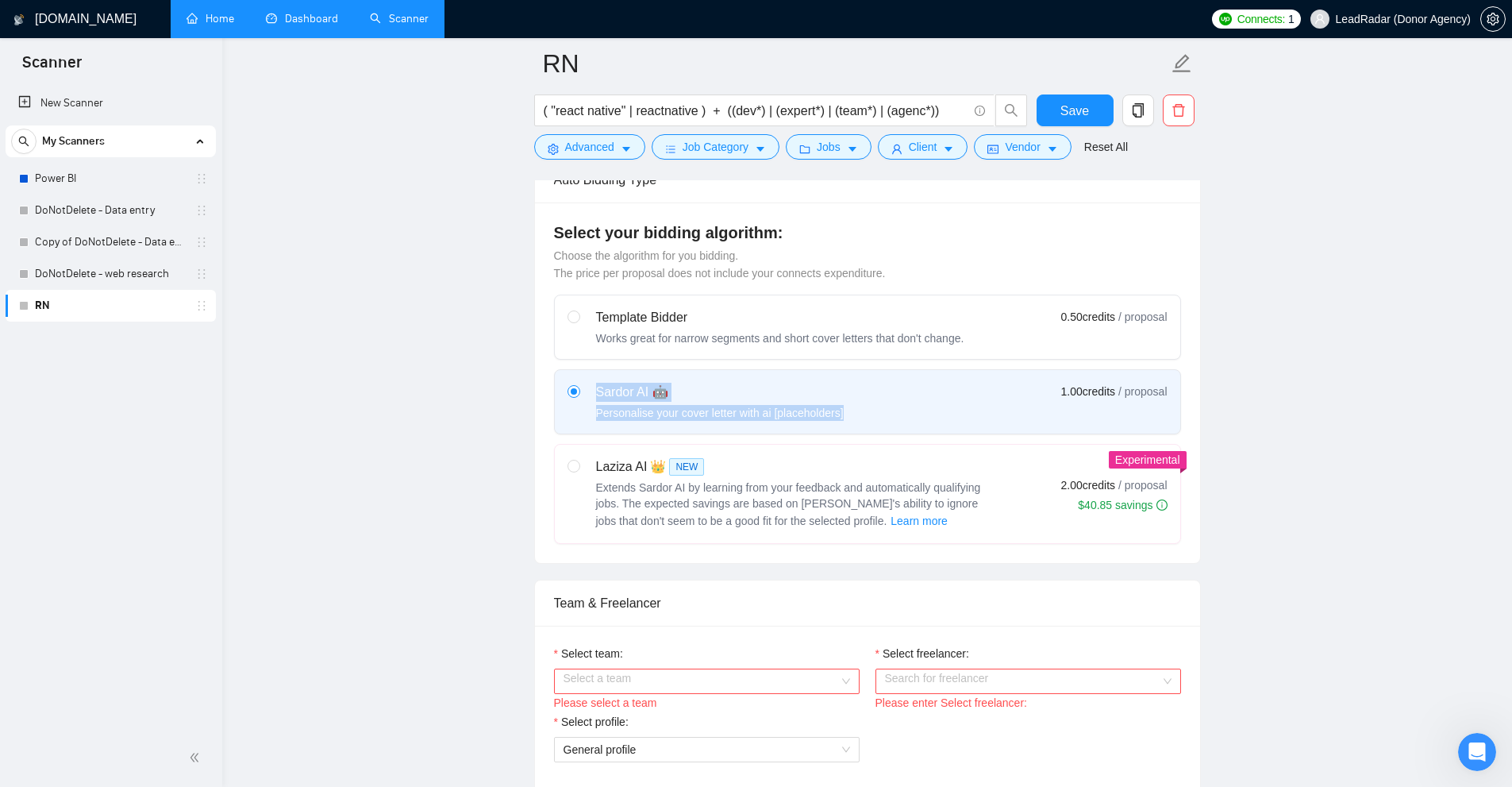
drag, startPoint x: 590, startPoint y: 395, endPoint x: 1254, endPoint y: 417, distance: 664.4
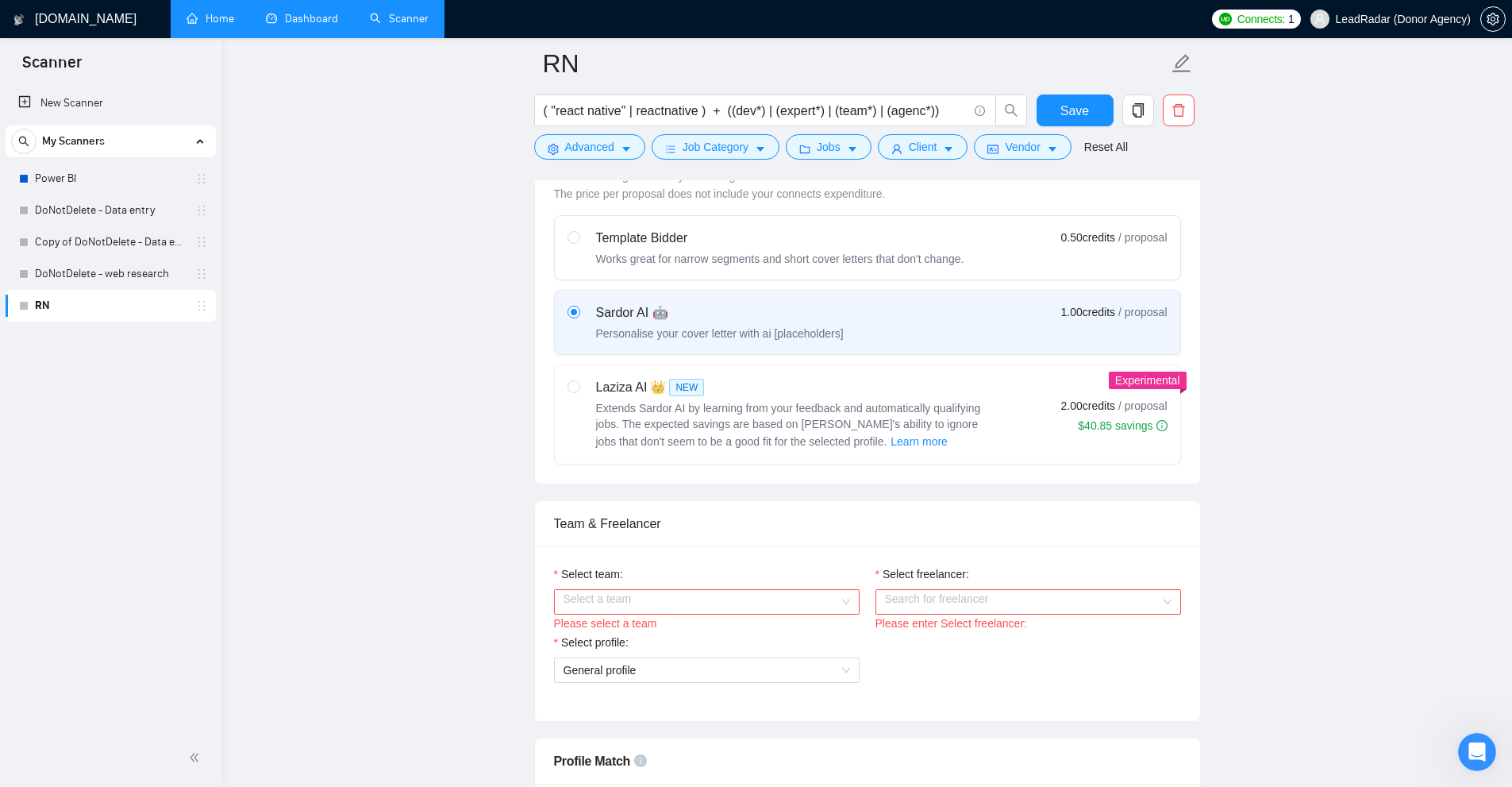
scroll to position [635, 0]
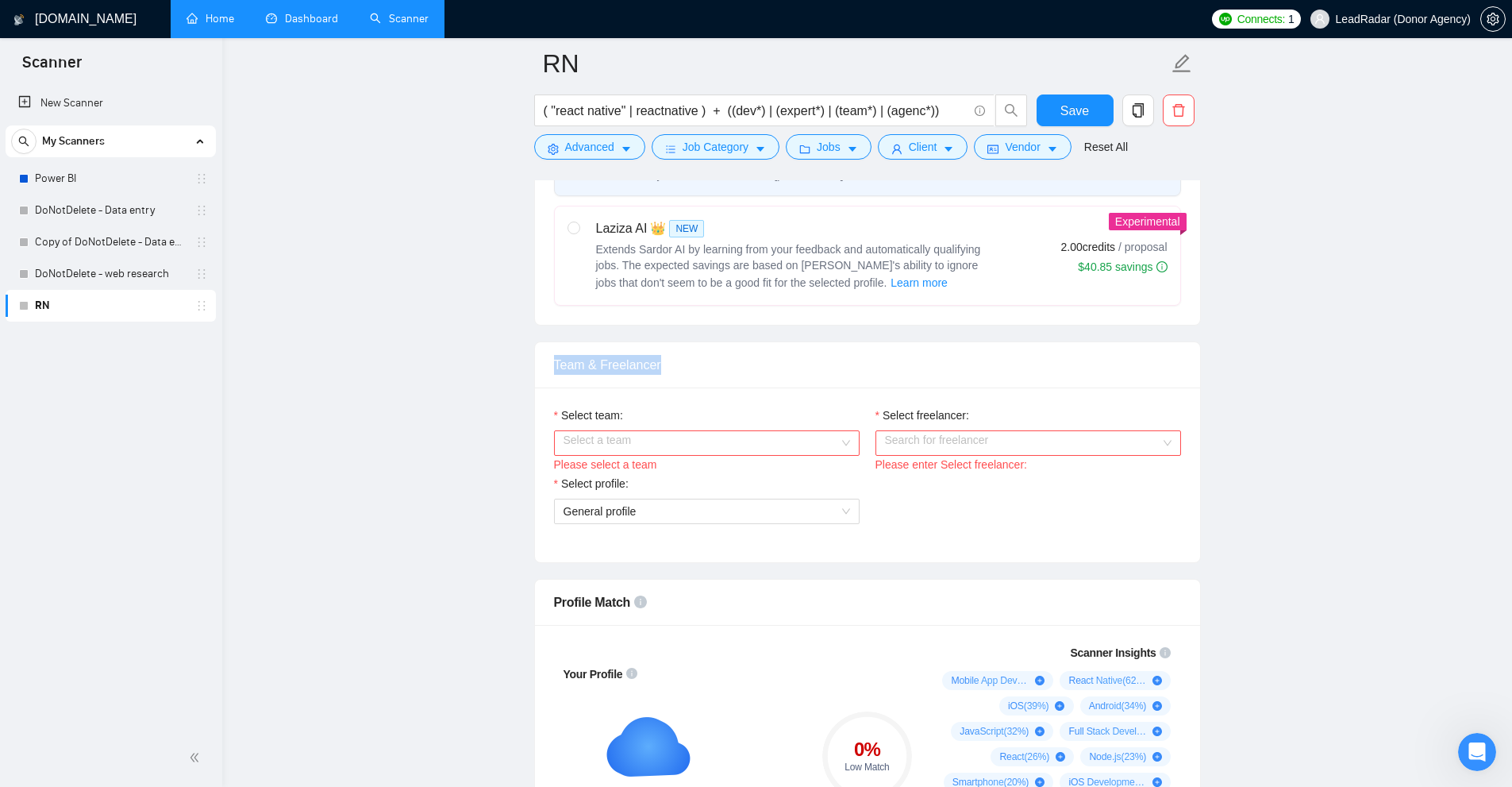
drag, startPoint x: 541, startPoint y: 365, endPoint x: 802, endPoint y: 377, distance: 261.3
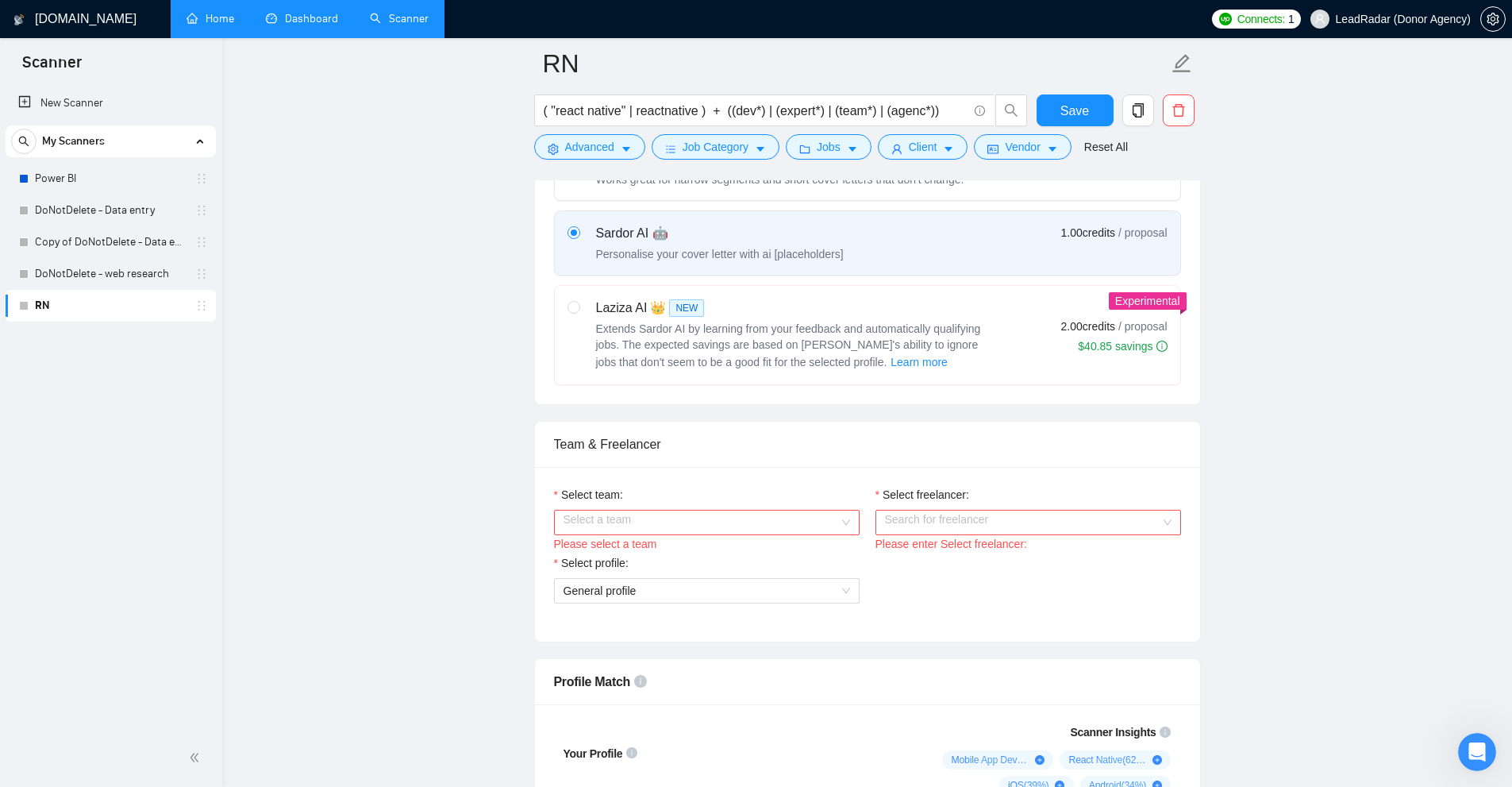
scroll to position [715, 0]
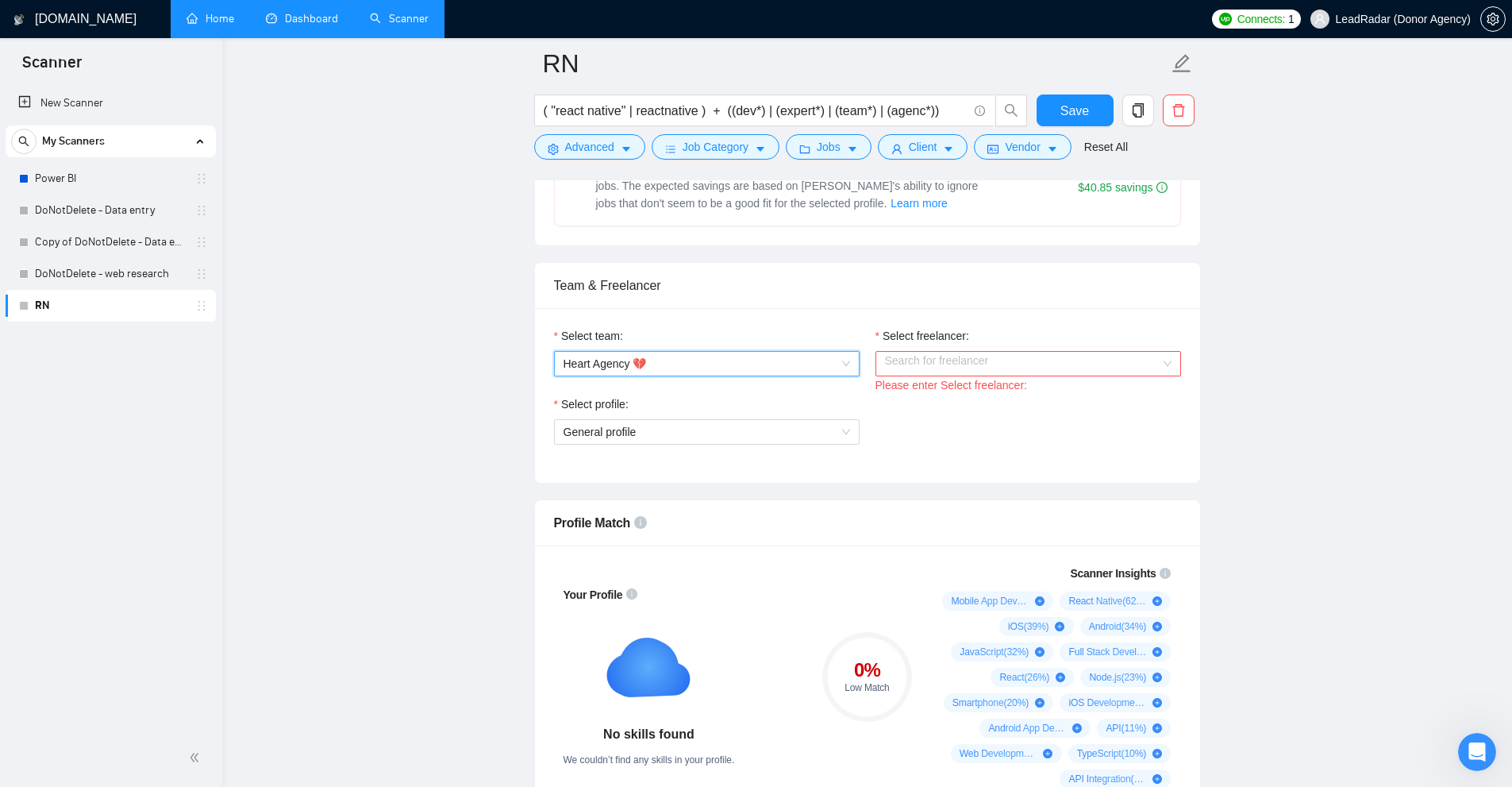
drag, startPoint x: 985, startPoint y: 367, endPoint x: 857, endPoint y: 368, distance: 128.0
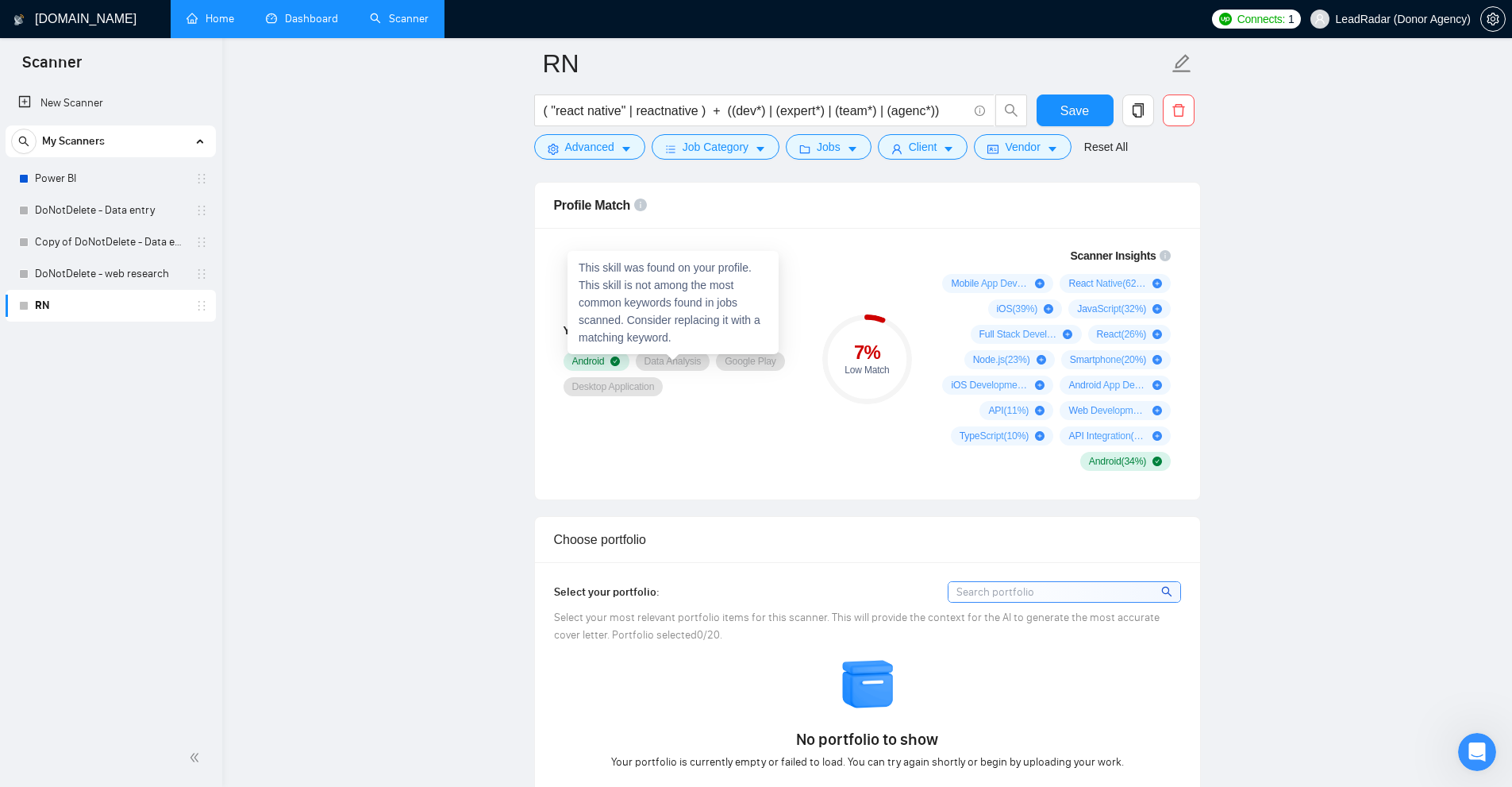
scroll to position [953, 0]
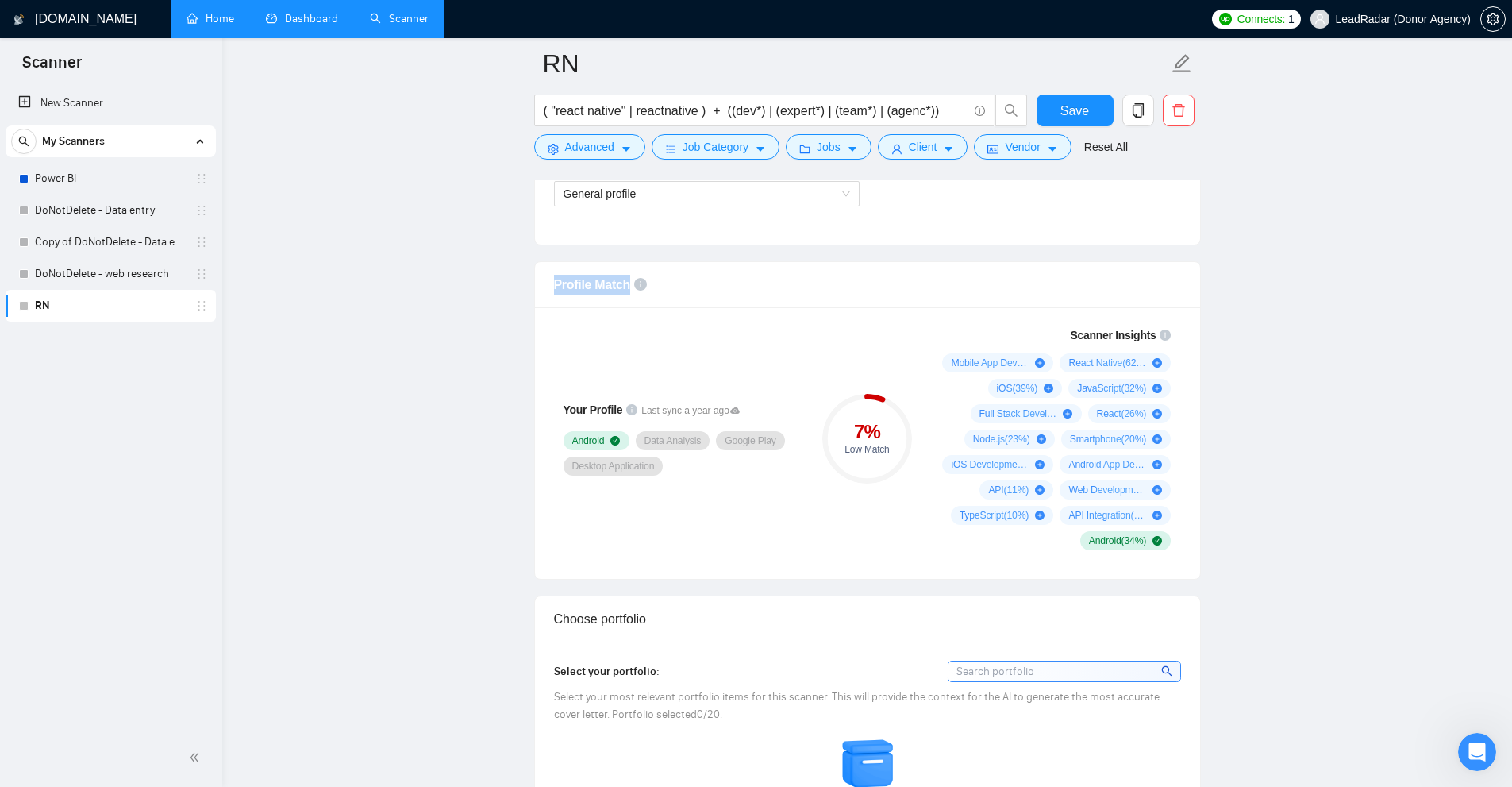
drag, startPoint x: 543, startPoint y: 283, endPoint x: 648, endPoint y: 284, distance: 105.0
drag, startPoint x: 627, startPoint y: 278, endPoint x: 689, endPoint y: 286, distance: 62.5
drag, startPoint x: 836, startPoint y: 453, endPoint x: 892, endPoint y: 452, distance: 56.0
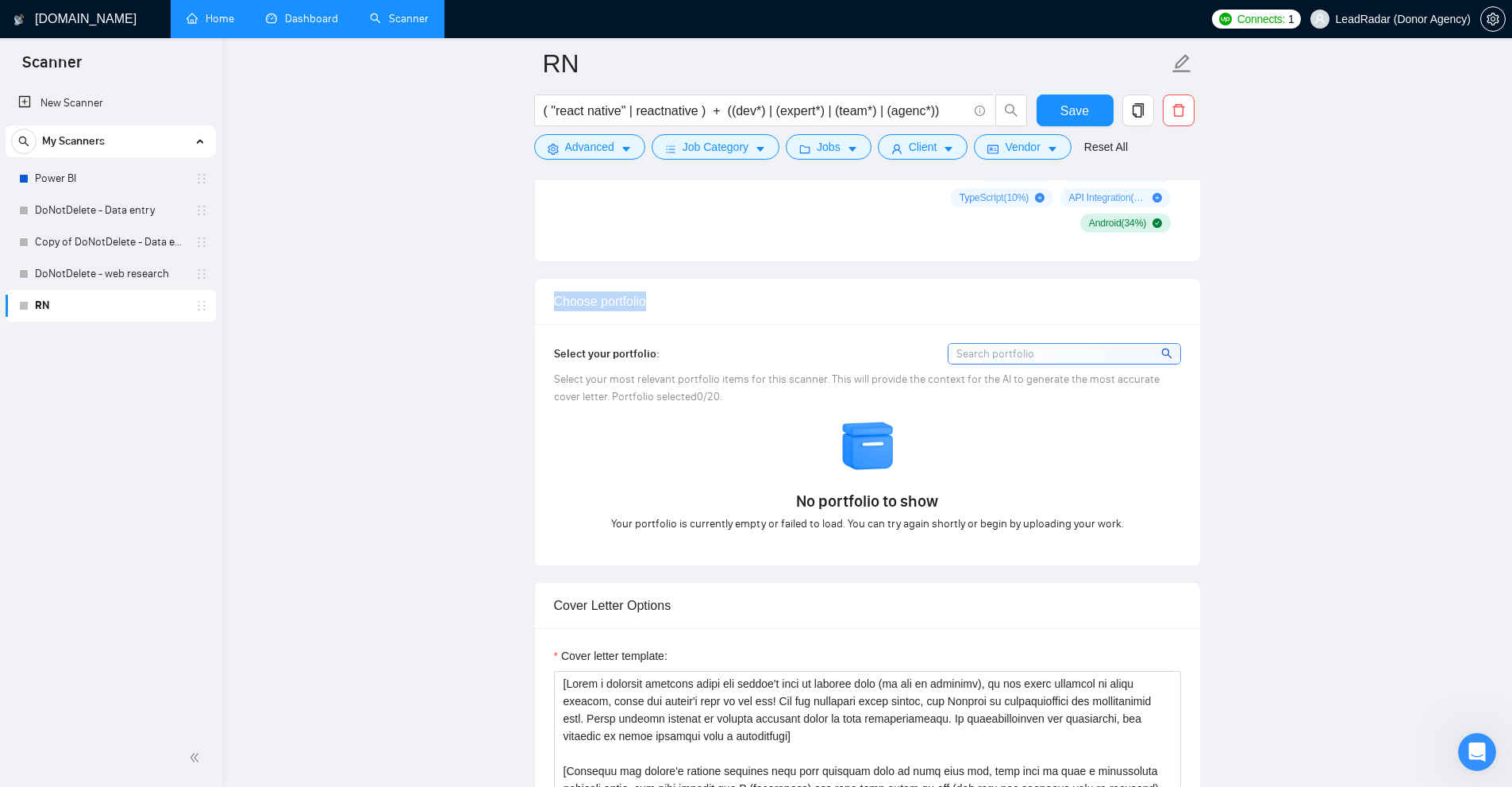
drag, startPoint x: 646, startPoint y: 309, endPoint x: 724, endPoint y: 312, distance: 78.1
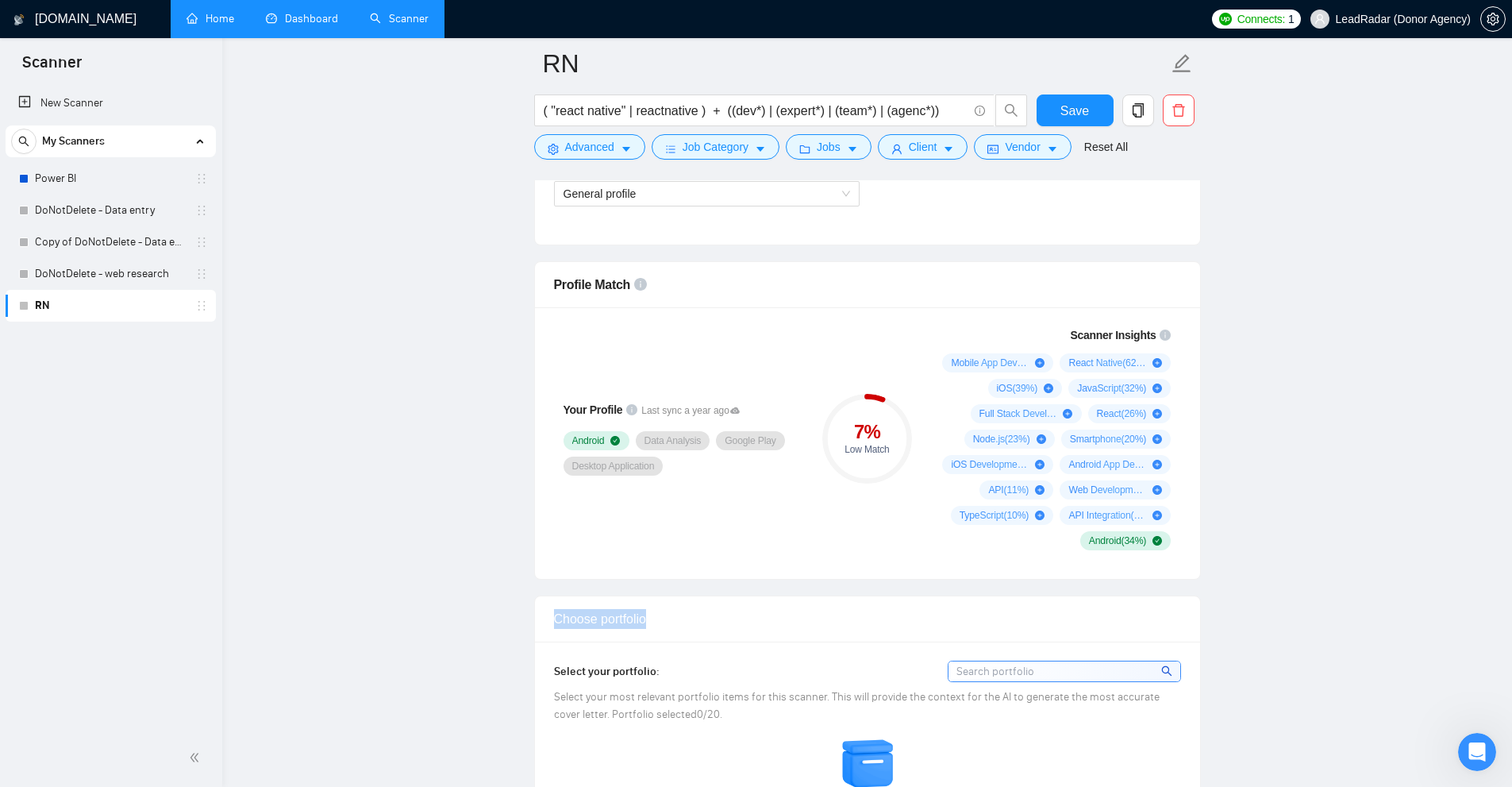
scroll to position [1350, 0]
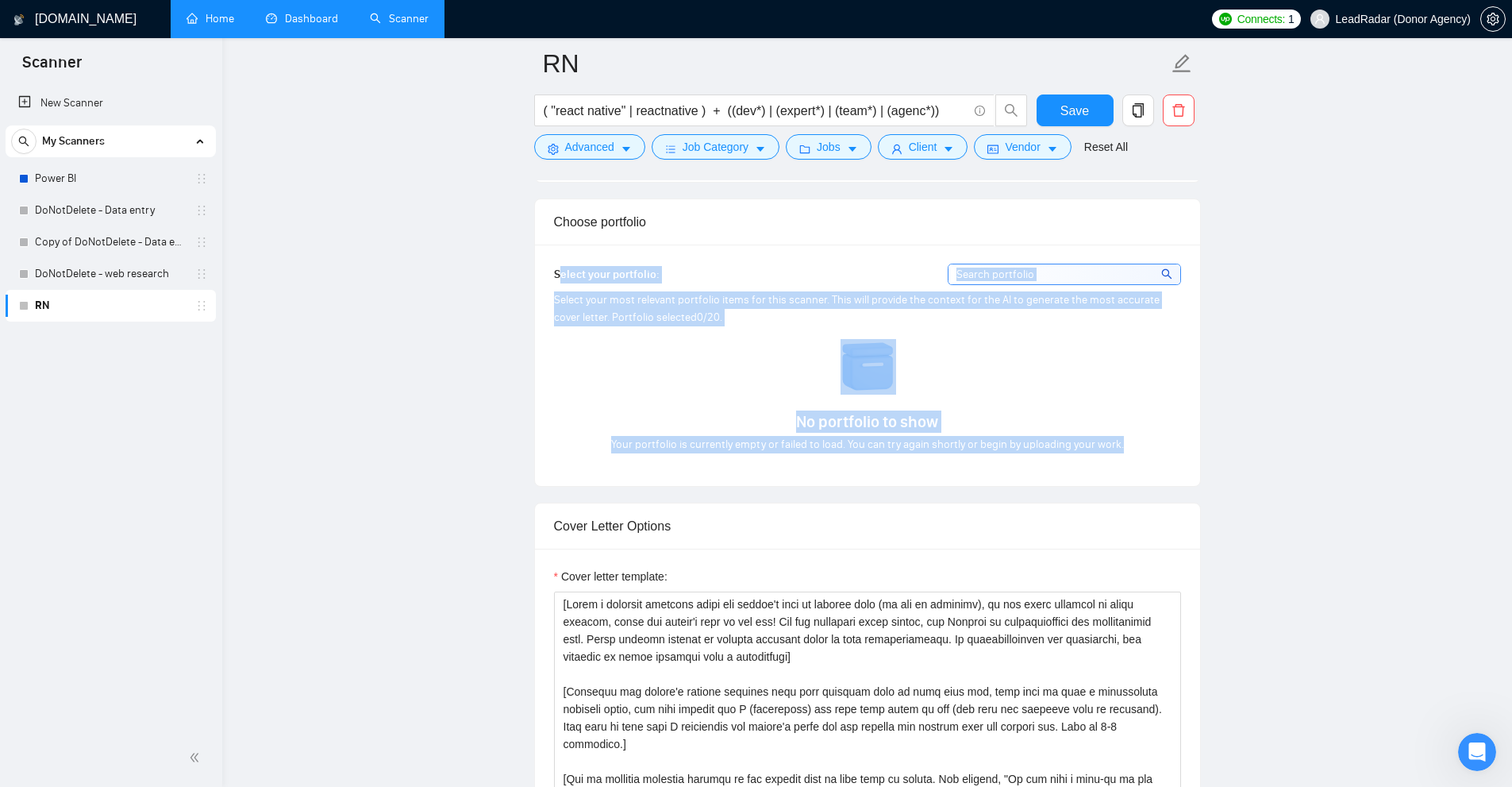
drag, startPoint x: 680, startPoint y: 280, endPoint x: 1125, endPoint y: 441, distance: 473.2
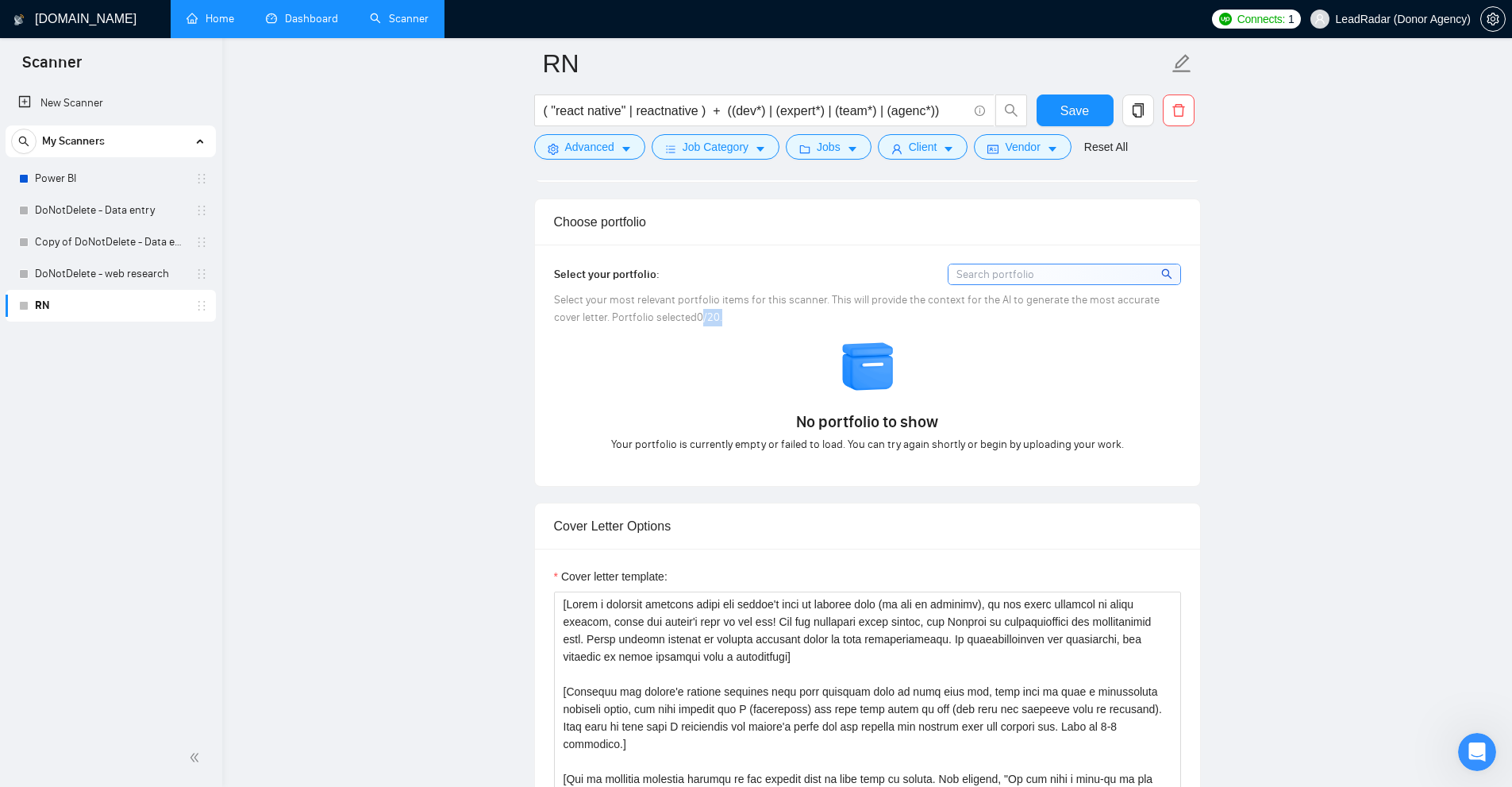
drag, startPoint x: 674, startPoint y: 320, endPoint x: 703, endPoint y: 319, distance: 29.0
drag, startPoint x: 659, startPoint y: 309, endPoint x: 651, endPoint y: 330, distance: 22.5
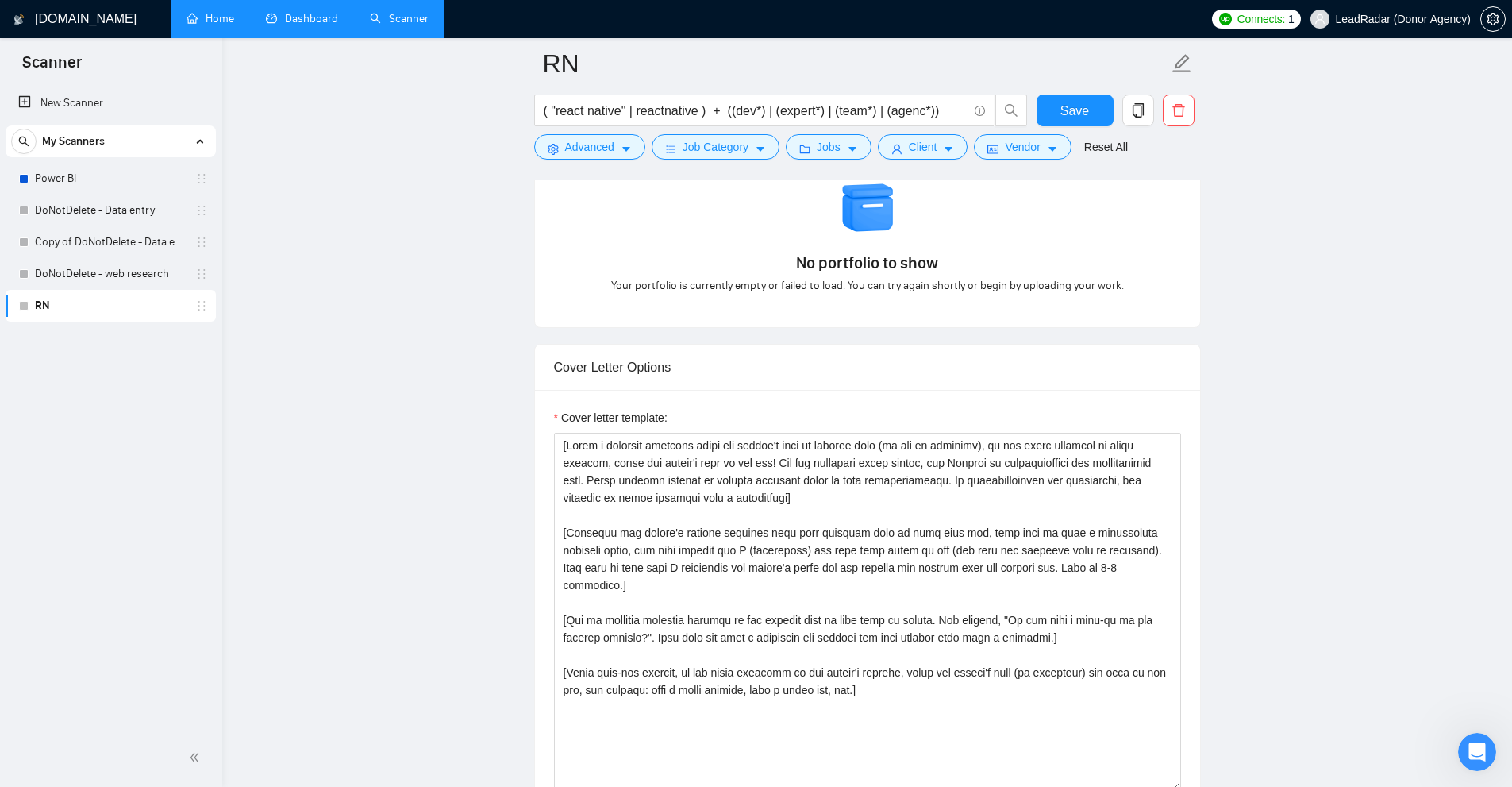
scroll to position [1588, 0]
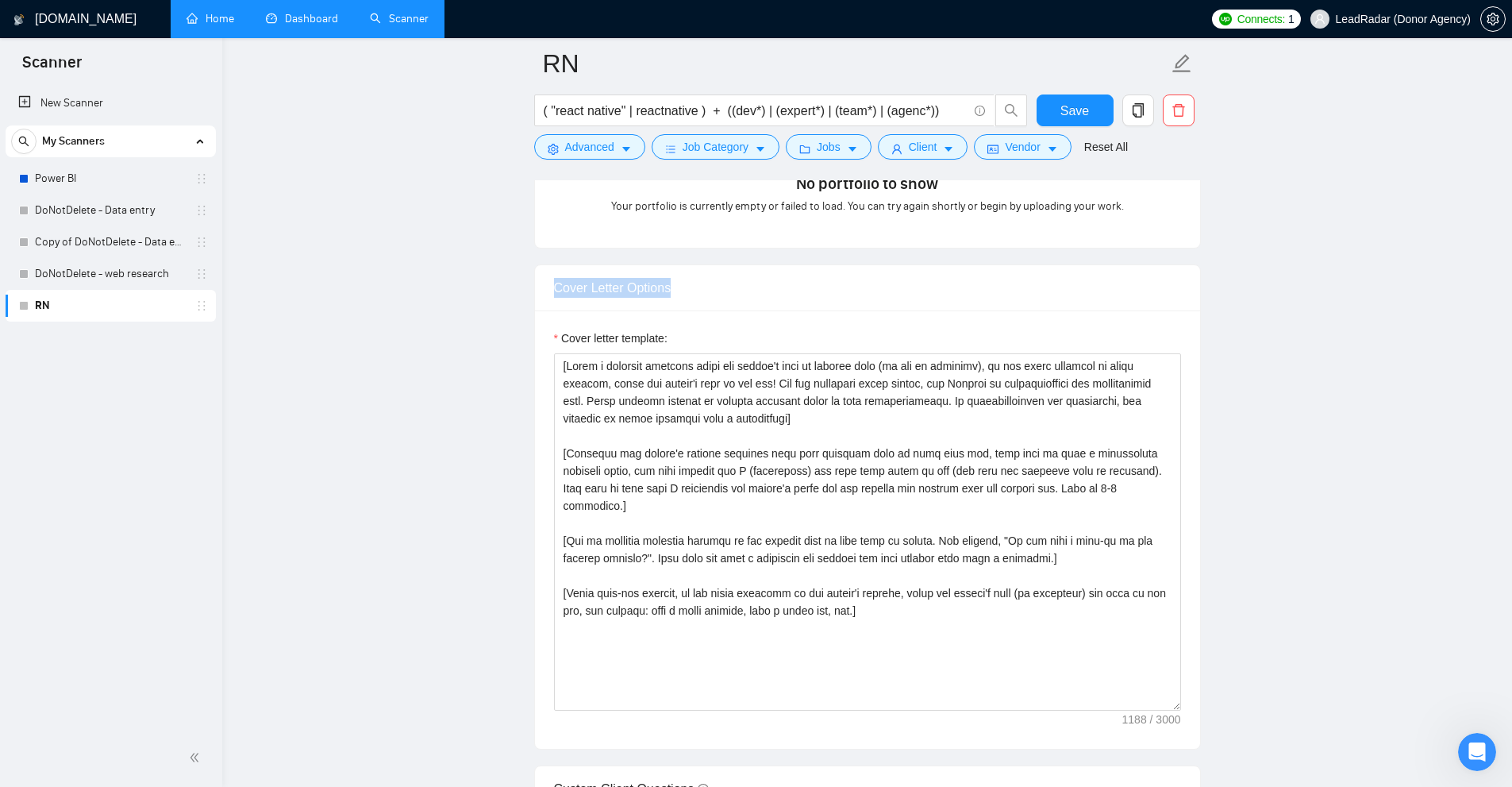
drag, startPoint x: 566, startPoint y: 290, endPoint x: 795, endPoint y: 291, distance: 229.0
drag, startPoint x: 549, startPoint y: 276, endPoint x: 889, endPoint y: 259, distance: 340.4
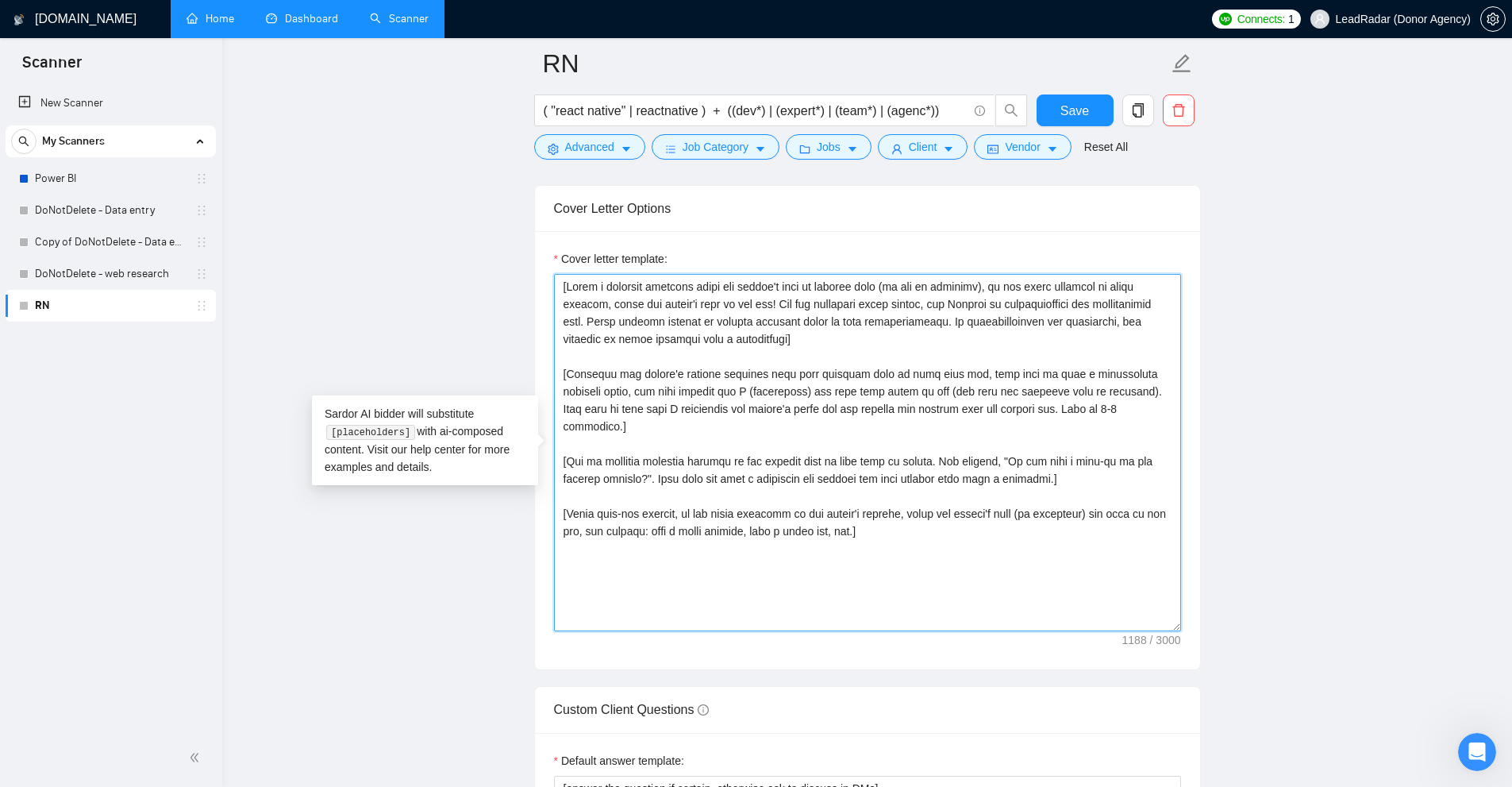
drag, startPoint x: 561, startPoint y: 281, endPoint x: 1129, endPoint y: 539, distance: 623.8
drag, startPoint x: 988, startPoint y: 574, endPoint x: 326, endPoint y: 88, distance: 821.2
drag, startPoint x: 1057, startPoint y: 541, endPoint x: 809, endPoint y: 347, distance: 314.9
drag, startPoint x: 822, startPoint y: 342, endPoint x: 495, endPoint y: 247, distance: 340.5
drag, startPoint x: 1120, startPoint y: 410, endPoint x: 544, endPoint y: 372, distance: 577.3
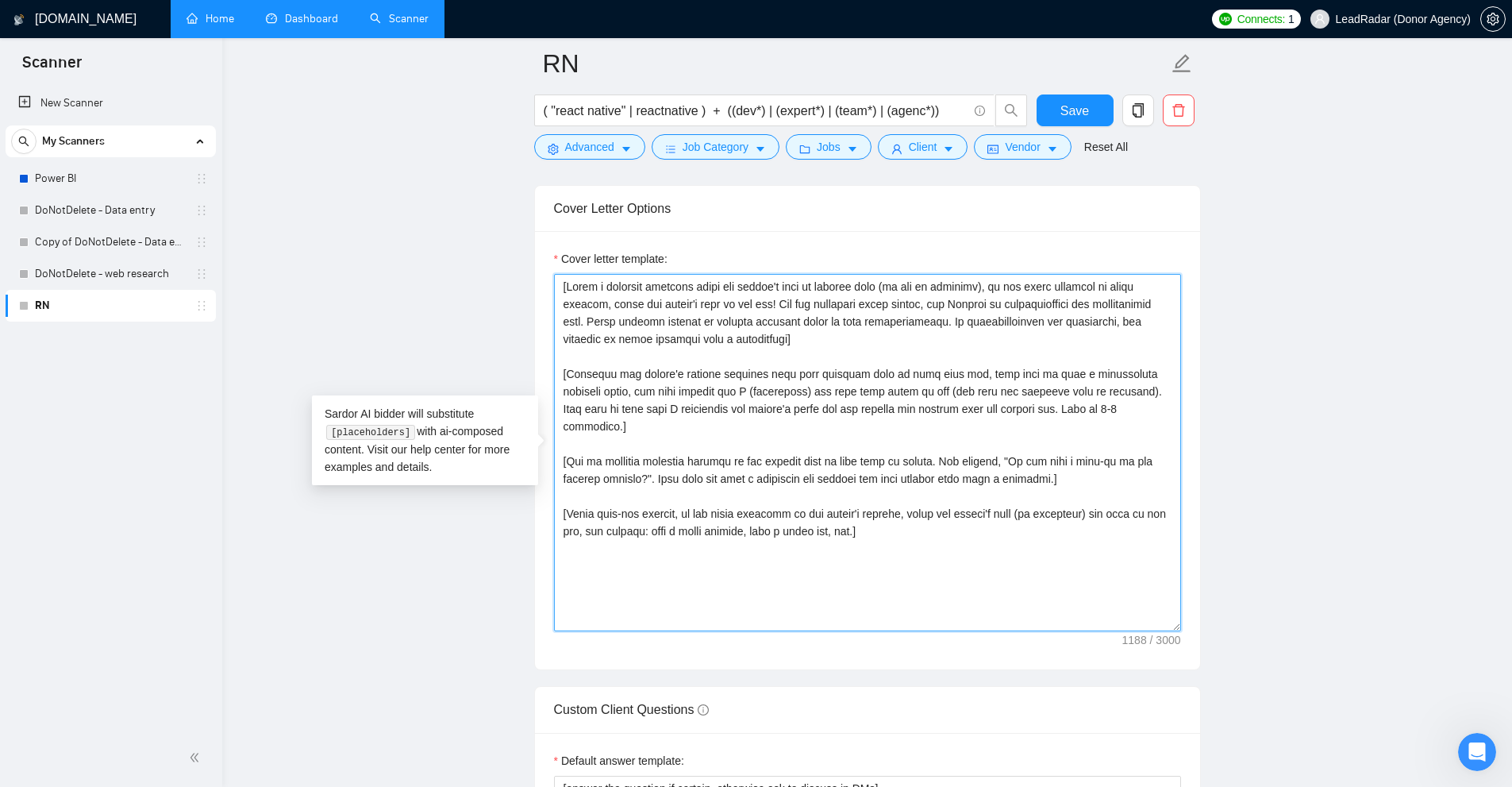
drag, startPoint x: 970, startPoint y: 565, endPoint x: 377, endPoint y: 246, distance: 673.4
drag, startPoint x: 828, startPoint y: 344, endPoint x: 276, endPoint y: 197, distance: 571.2
paste textarea "L’ip dolo sitametco [adi ‘el seddo eiusmod’ te ‘i utla etdolor magnaal’ enimadm…"
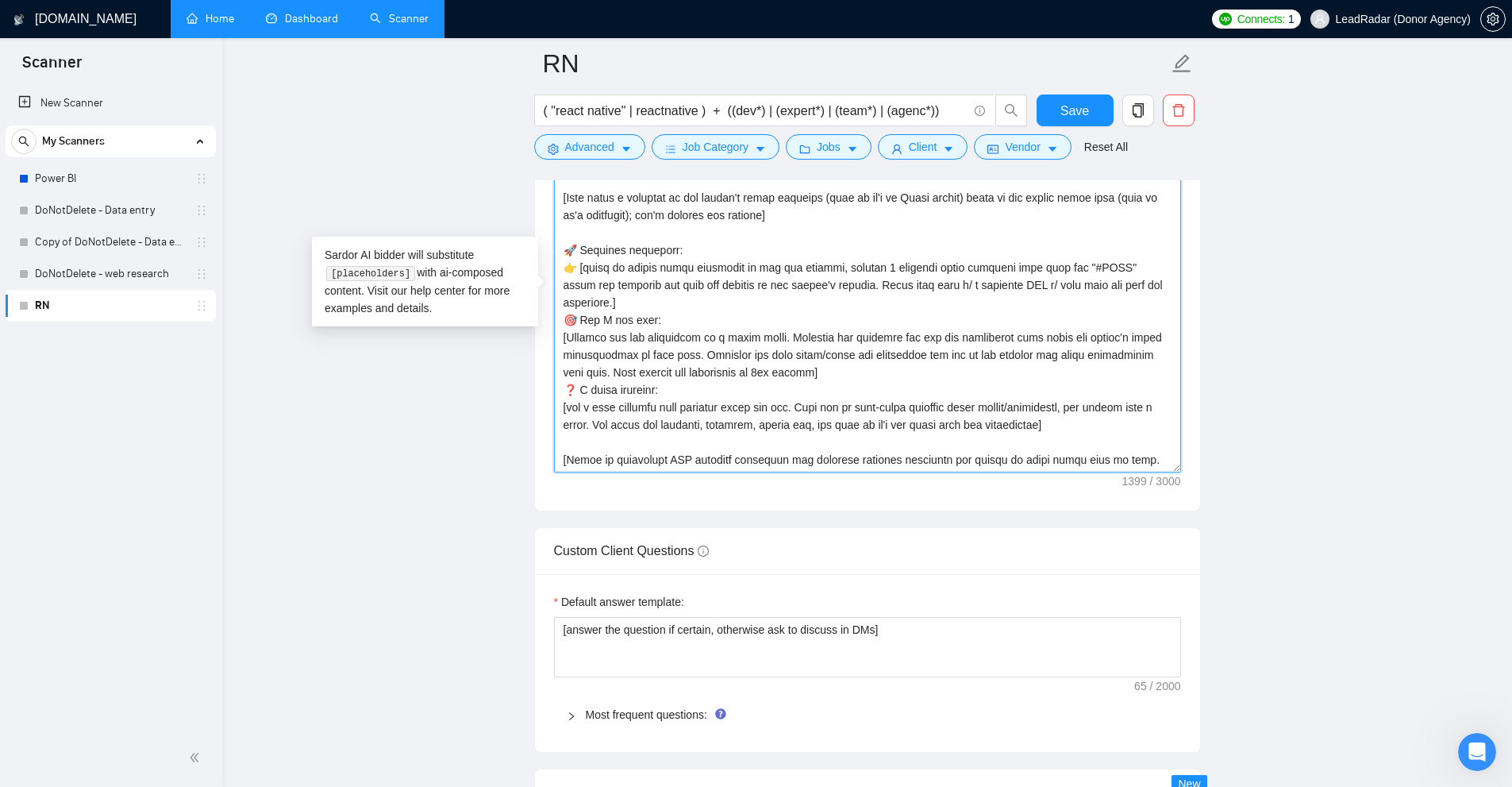
scroll to position [1906, 0]
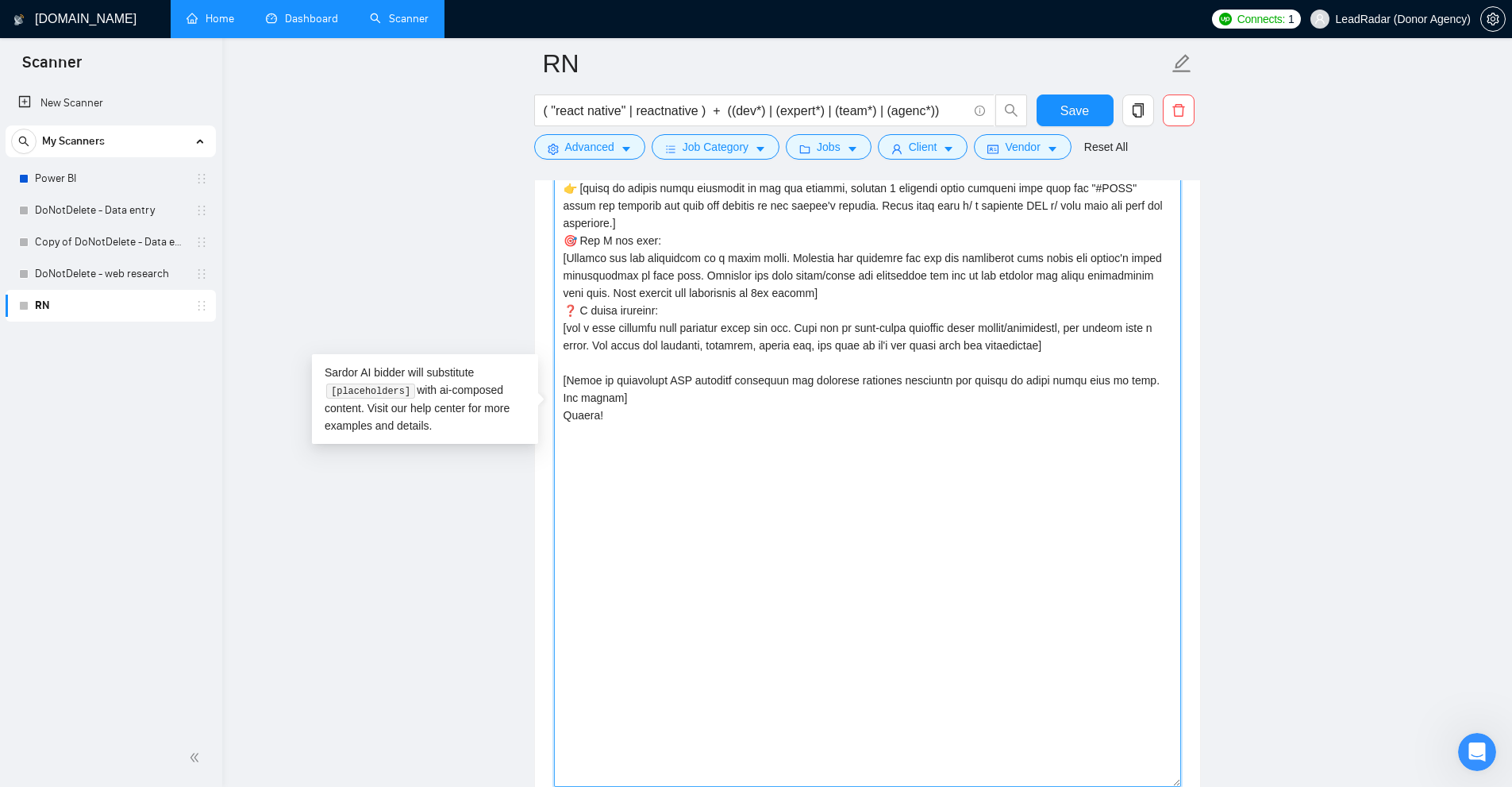
drag, startPoint x: 1173, startPoint y: 388, endPoint x: 1235, endPoint y: 782, distance: 398.8
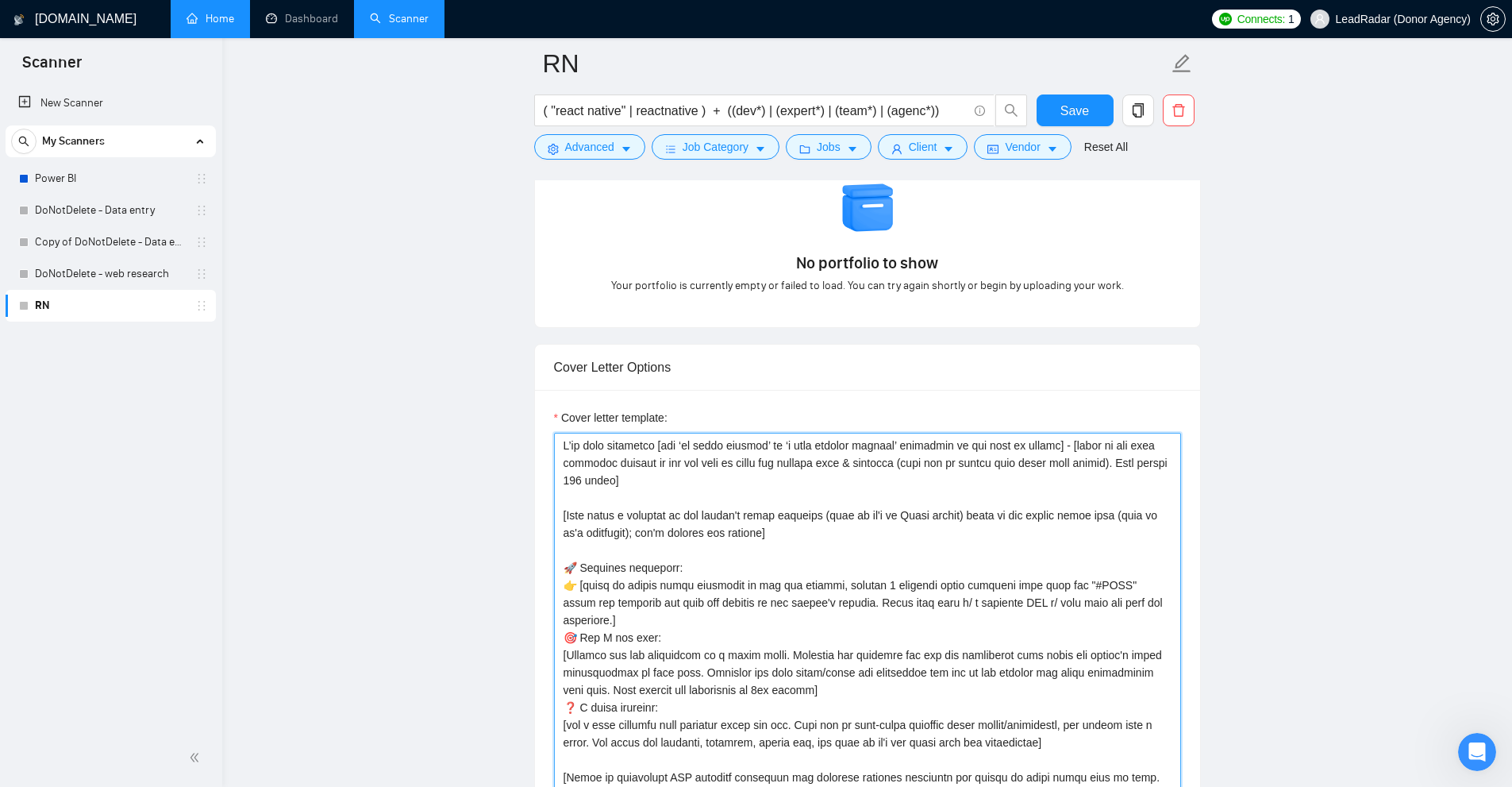
scroll to position [1588, 0]
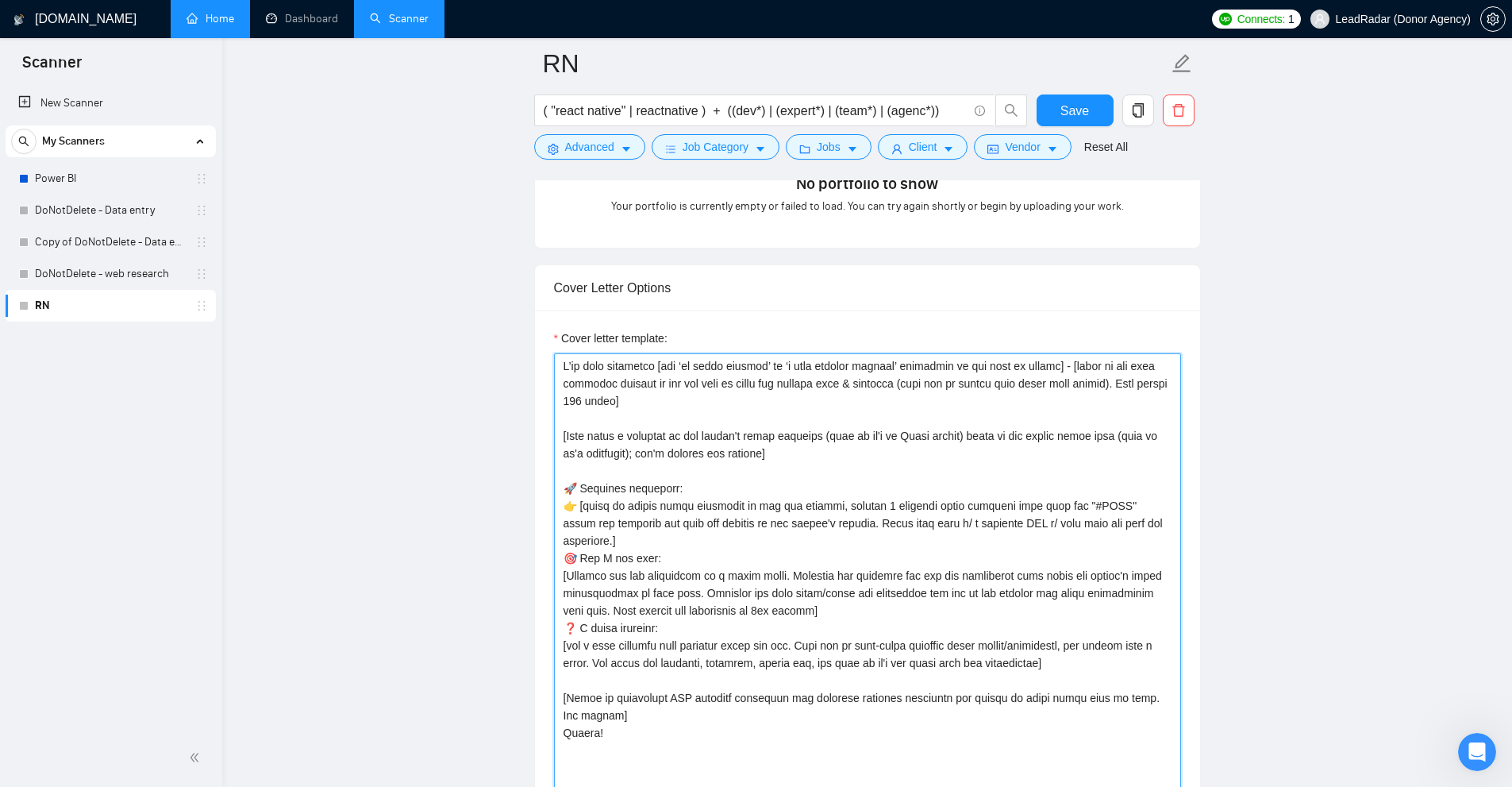
drag, startPoint x: 587, startPoint y: 363, endPoint x: 670, endPoint y: 358, distance: 83.2
click at [670, 358] on textarea "Cover letter template:" at bounding box center [868, 728] width 627 height 751
click at [703, 369] on textarea "Cover letter template:" at bounding box center [868, 728] width 627 height 751
drag, startPoint x: 659, startPoint y: 358, endPoint x: 963, endPoint y: 378, distance: 304.7
click at [1045, 363] on textarea "Cover letter template:" at bounding box center [868, 728] width 627 height 751
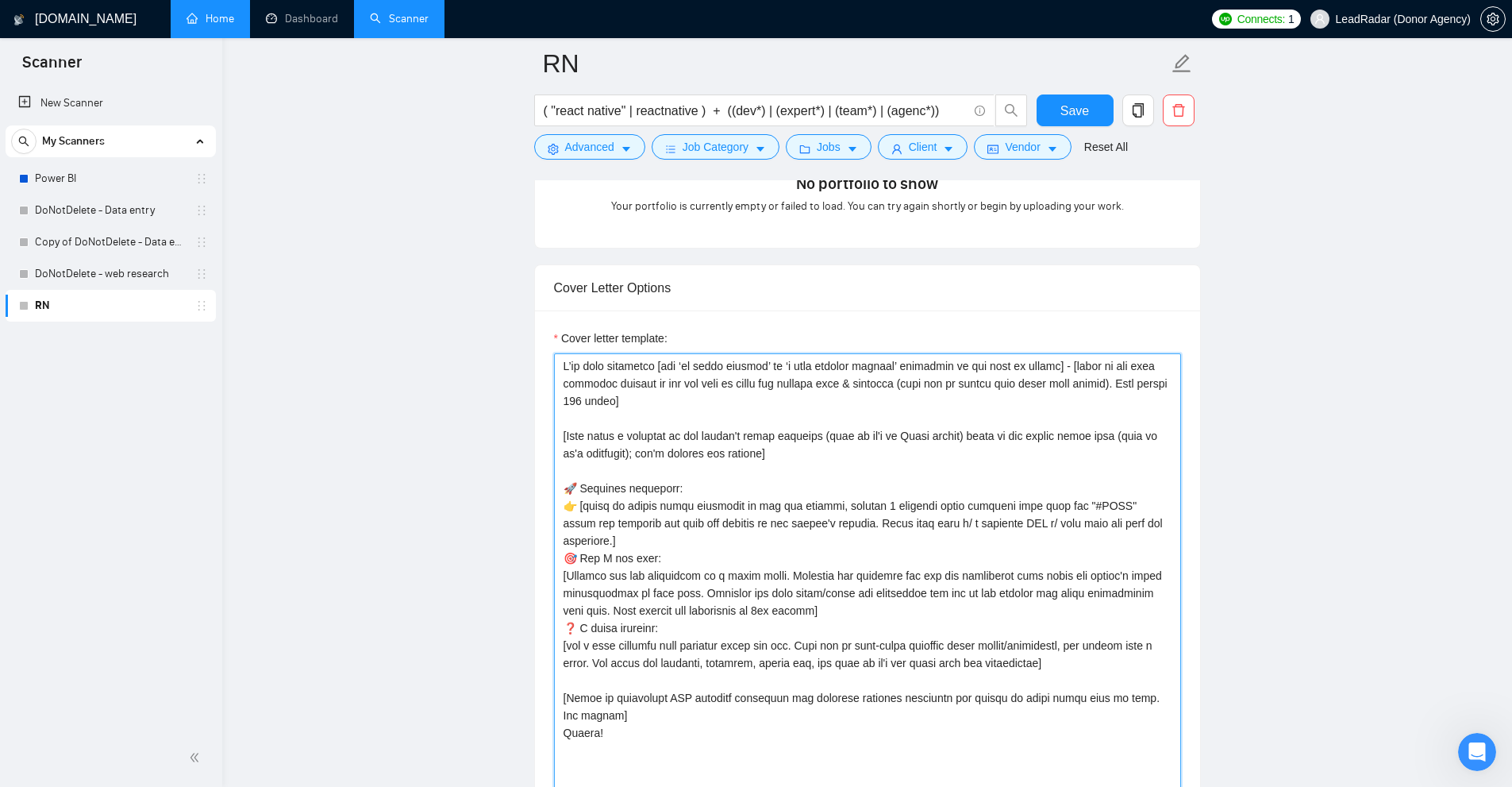
click at [948, 378] on textarea "Cover letter template:" at bounding box center [868, 728] width 627 height 751
drag, startPoint x: 781, startPoint y: 363, endPoint x: 749, endPoint y: 364, distance: 32.0
click at [749, 364] on textarea "Cover letter template:" at bounding box center [868, 728] width 627 height 751
click at [831, 361] on textarea "Cover letter template:" at bounding box center [868, 728] width 627 height 751
drag, startPoint x: 792, startPoint y: 361, endPoint x: 873, endPoint y: 365, distance: 81.1
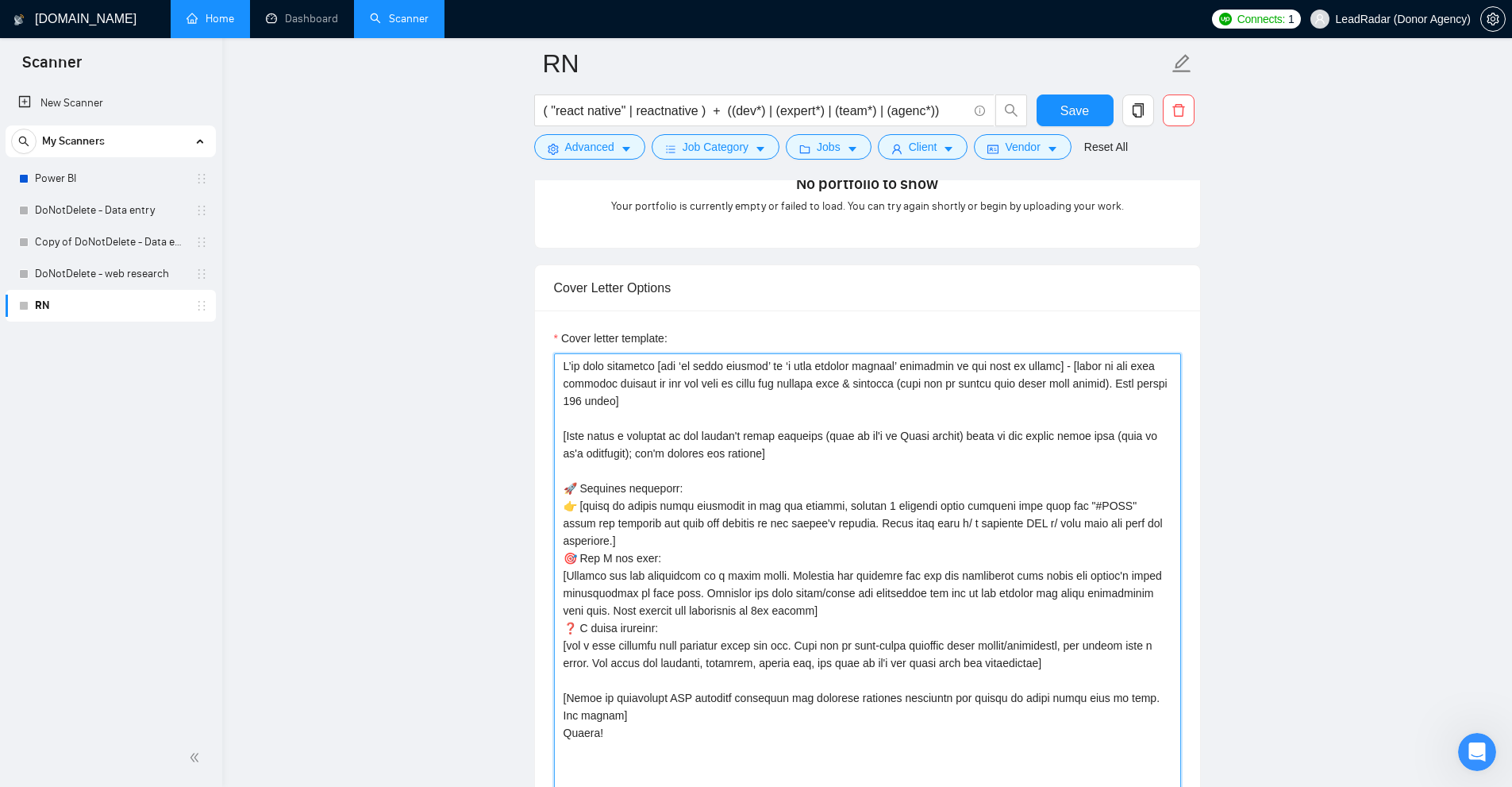
click at [874, 365] on textarea "Cover letter template:" at bounding box center [868, 728] width 627 height 751
drag, startPoint x: 658, startPoint y: 365, endPoint x: 775, endPoint y: 371, distance: 117.2
drag, startPoint x: 688, startPoint y: 366, endPoint x: 697, endPoint y: 367, distance: 9.1
drag, startPoint x: 697, startPoint y: 367, endPoint x: 757, endPoint y: 370, distance: 60.1
drag, startPoint x: 658, startPoint y: 359, endPoint x: 1049, endPoint y: 353, distance: 391.0
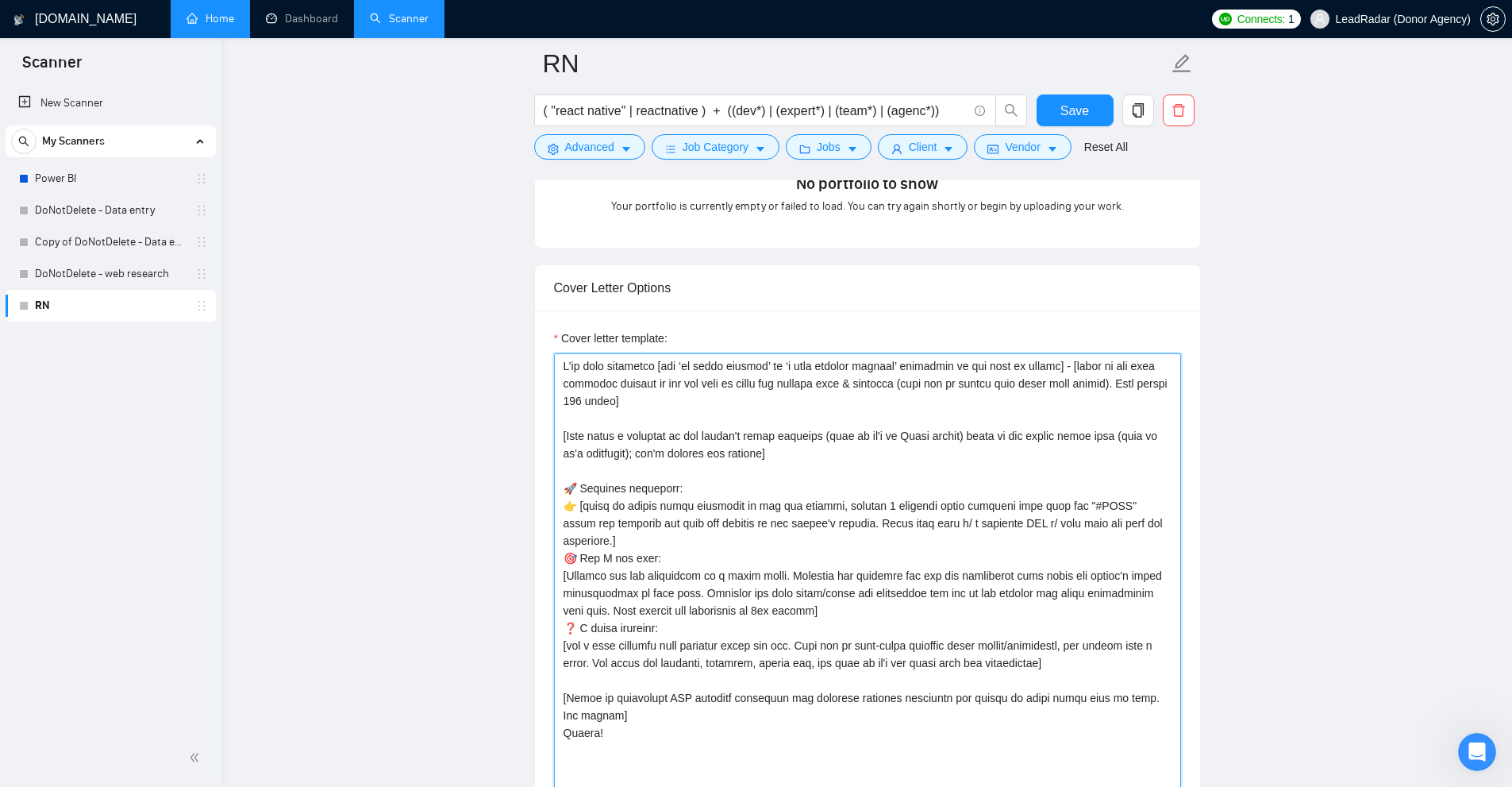
paste textarea "an exact project"
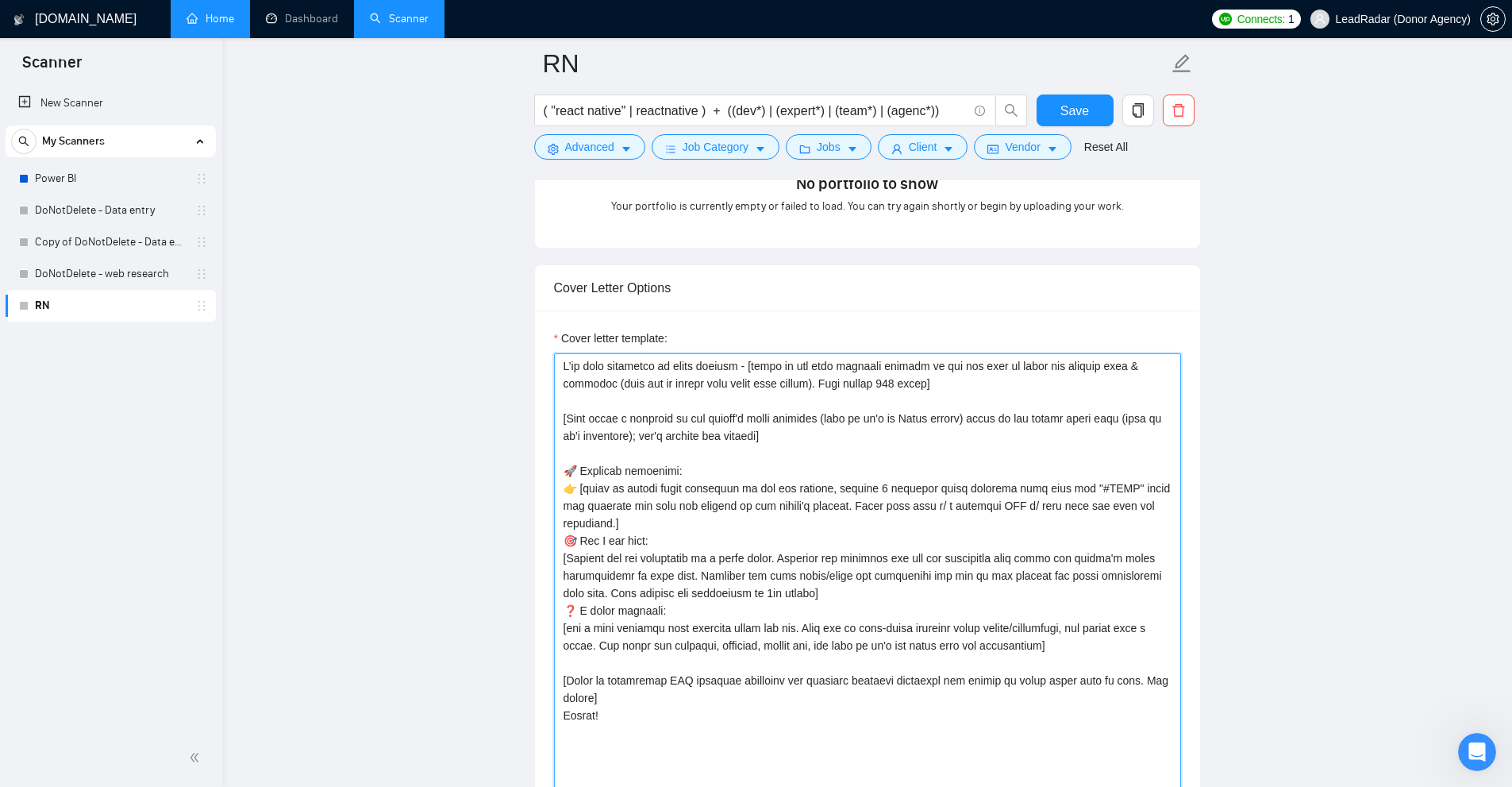
drag, startPoint x: 747, startPoint y: 361, endPoint x: 797, endPoint y: 347, distance: 51.9
drag, startPoint x: 751, startPoint y: 367, endPoint x: 912, endPoint y: 383, distance: 161.8
drag, startPoint x: 759, startPoint y: 709, endPoint x: 759, endPoint y: 724, distance: 15.0
drag, startPoint x: 601, startPoint y: 767, endPoint x: 593, endPoint y: 762, distance: 9.4
drag, startPoint x: 575, startPoint y: 752, endPoint x: 674, endPoint y: 753, distance: 99.0
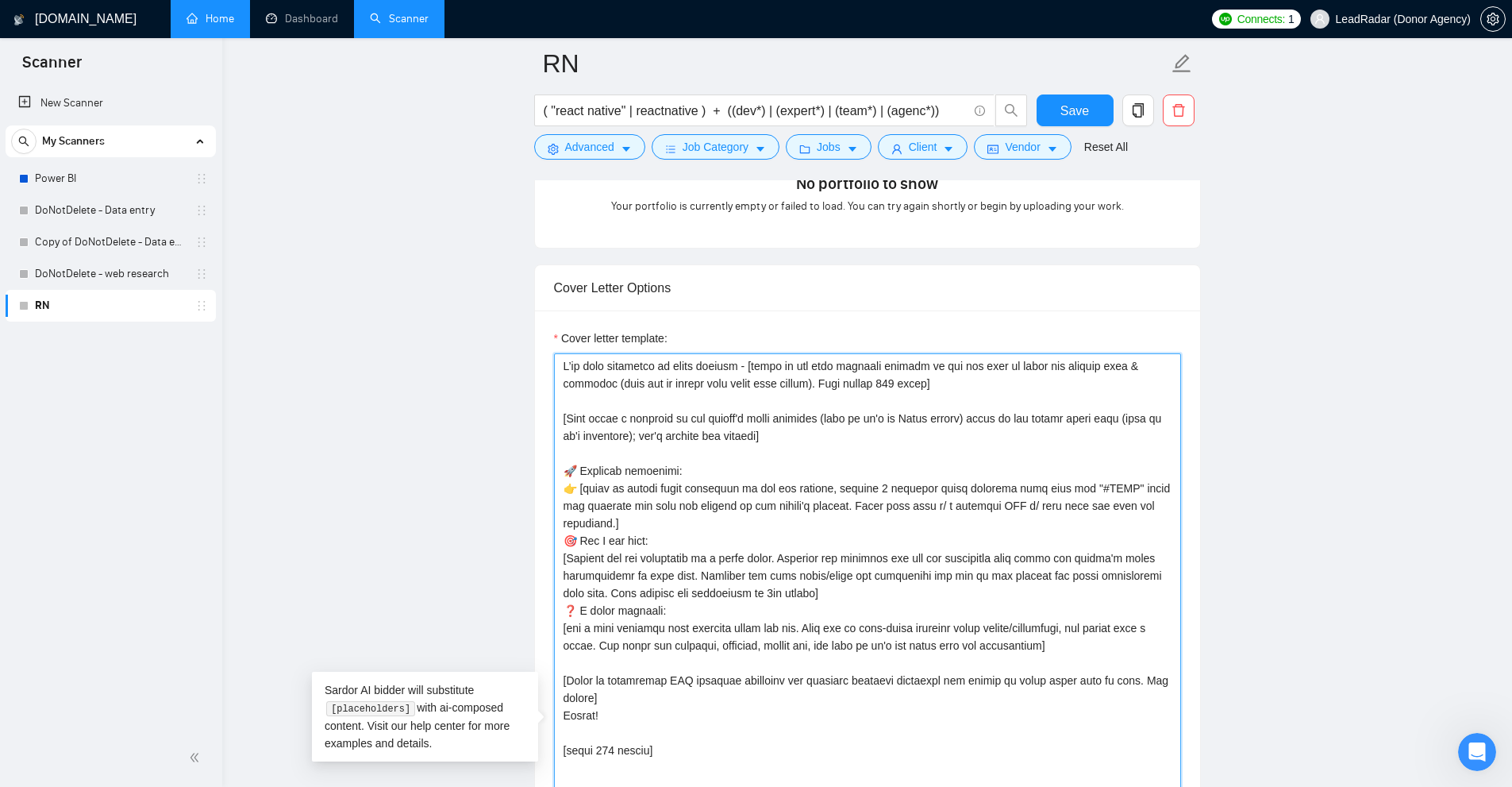
drag, startPoint x: 737, startPoint y: 760, endPoint x: 762, endPoint y: 729, distance: 39.8
drag, startPoint x: 997, startPoint y: 385, endPoint x: 755, endPoint y: 356, distance: 243.7
drag, startPoint x: 762, startPoint y: 361, endPoint x: 886, endPoint y: 370, distance: 124.3
click at [886, 370] on textarea "Cover letter template:" at bounding box center [868, 728] width 627 height 751
click at [830, 380] on textarea "Cover letter template:" at bounding box center [868, 728] width 627 height 751
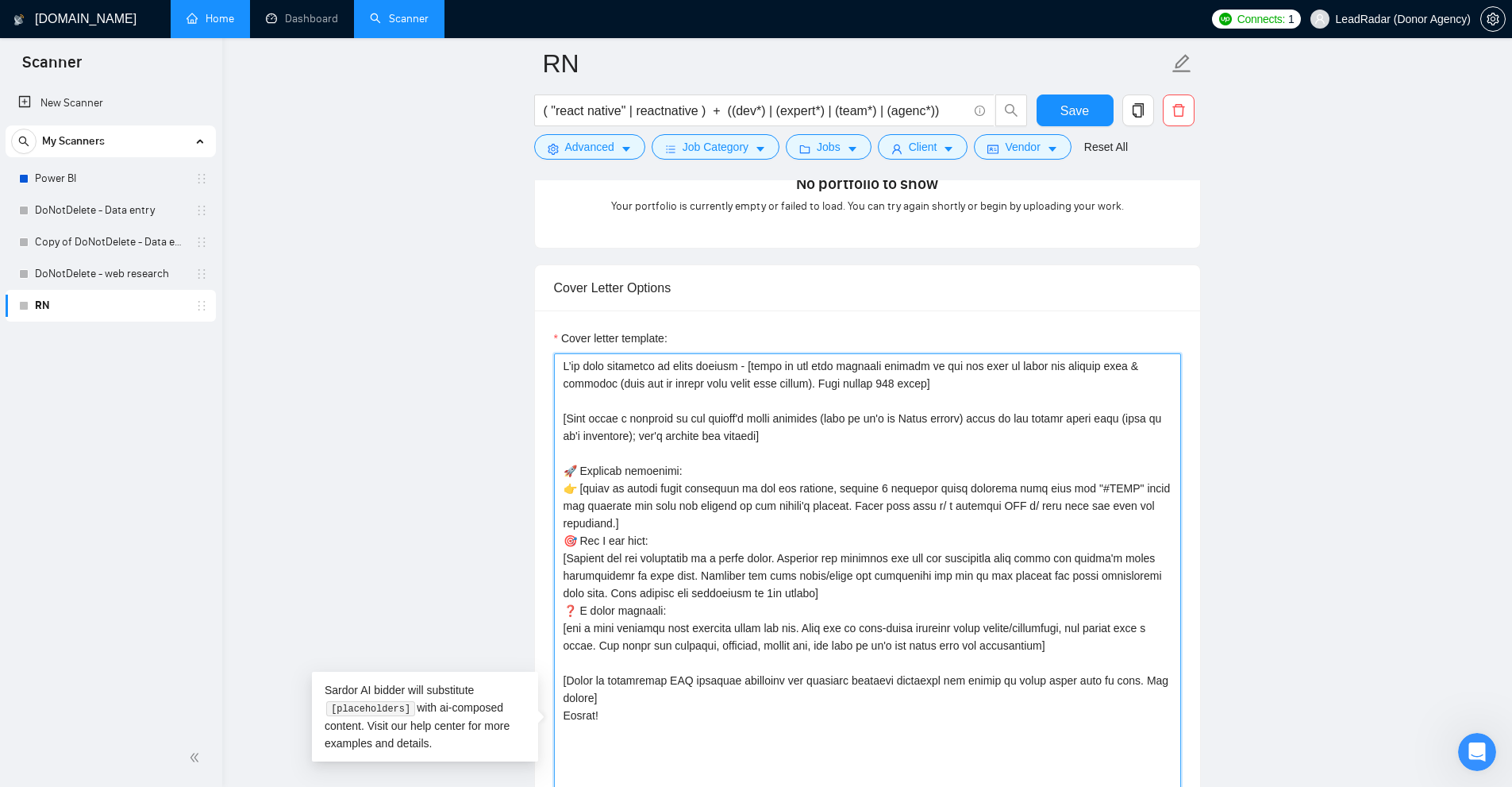
click at [918, 378] on textarea "Cover letter template:" at bounding box center [868, 728] width 627 height 751
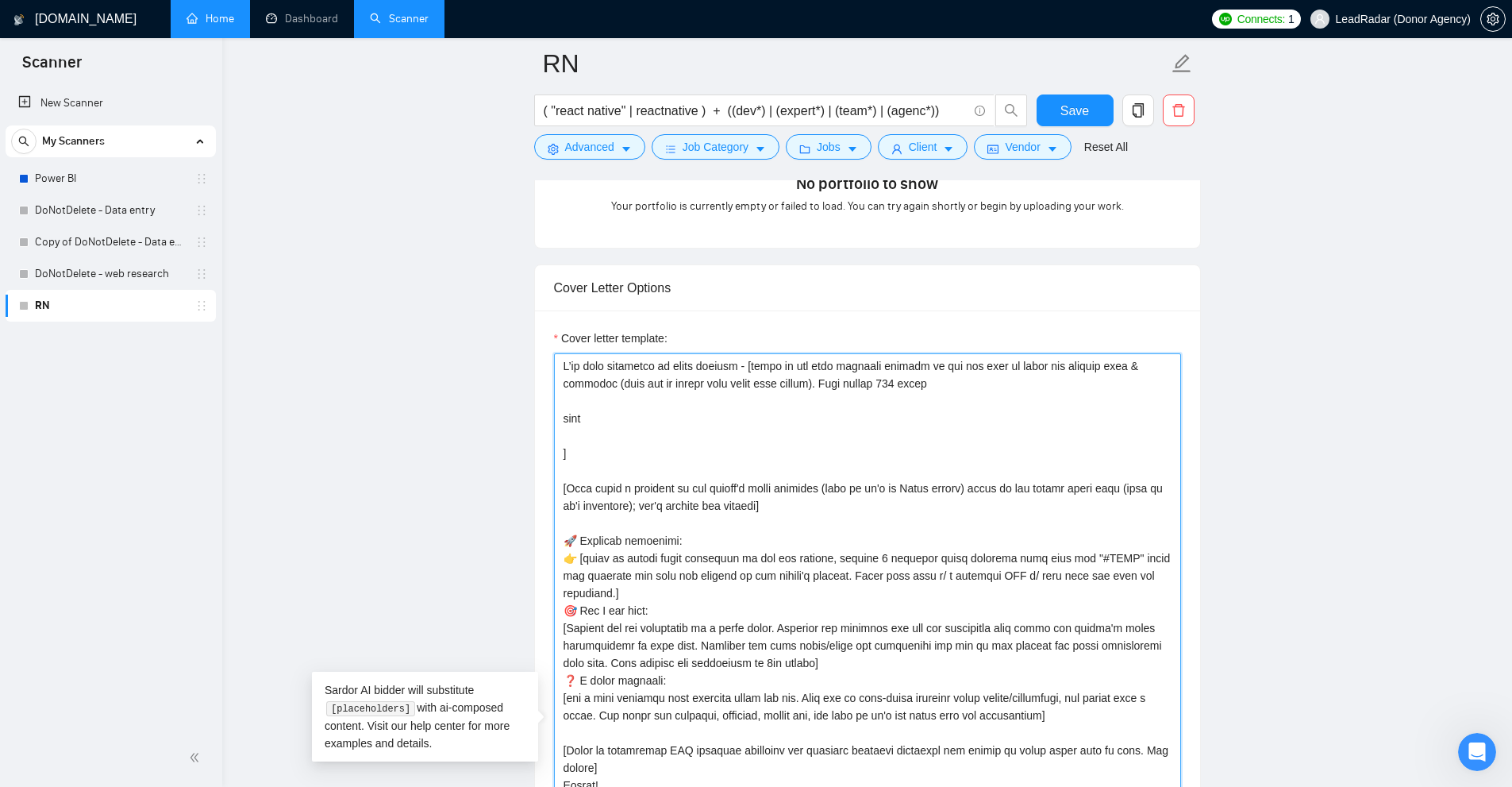
drag, startPoint x: 569, startPoint y: 397, endPoint x: 583, endPoint y: 438, distance: 43.3
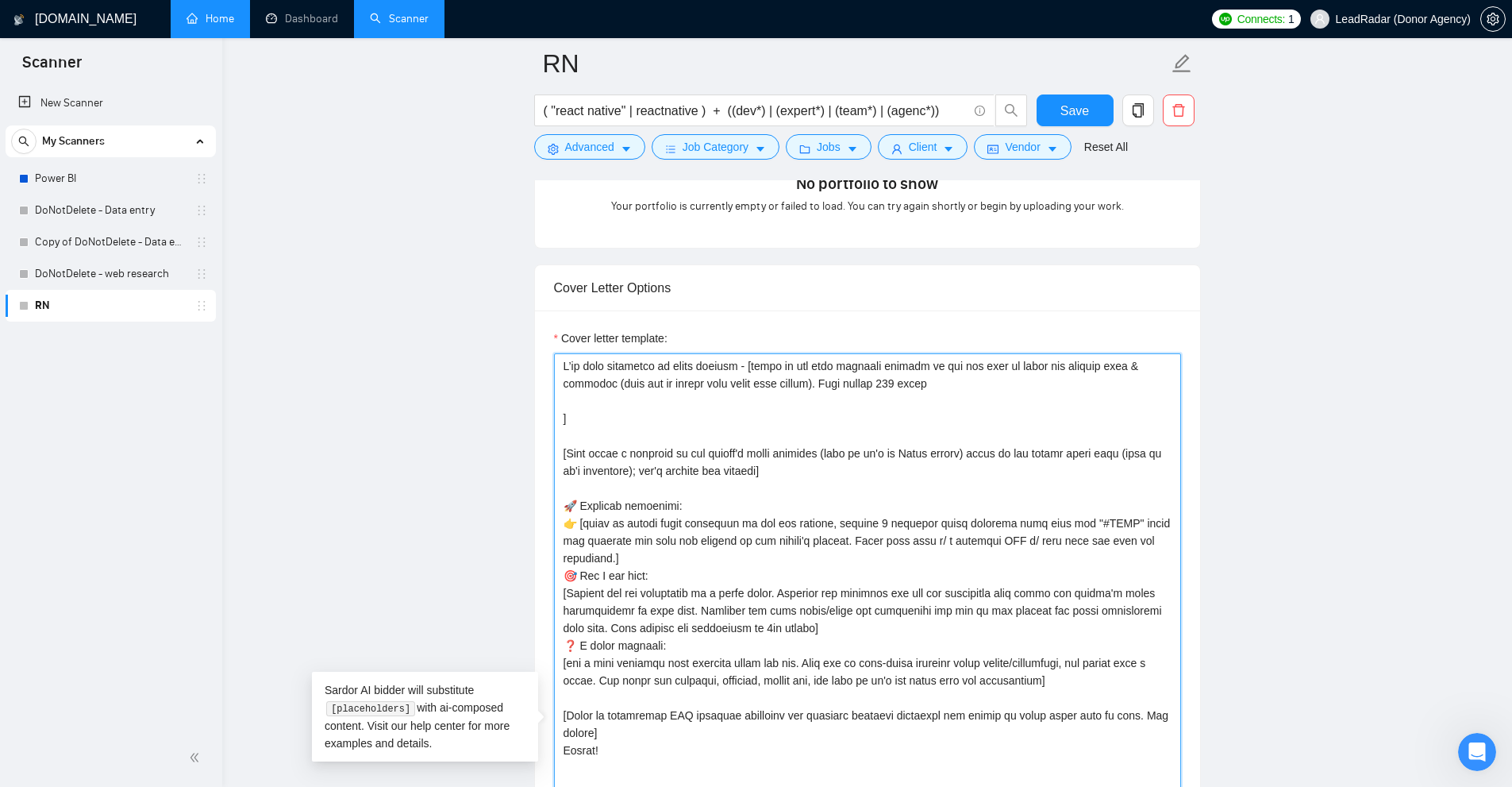
scroll to position [1271, 0]
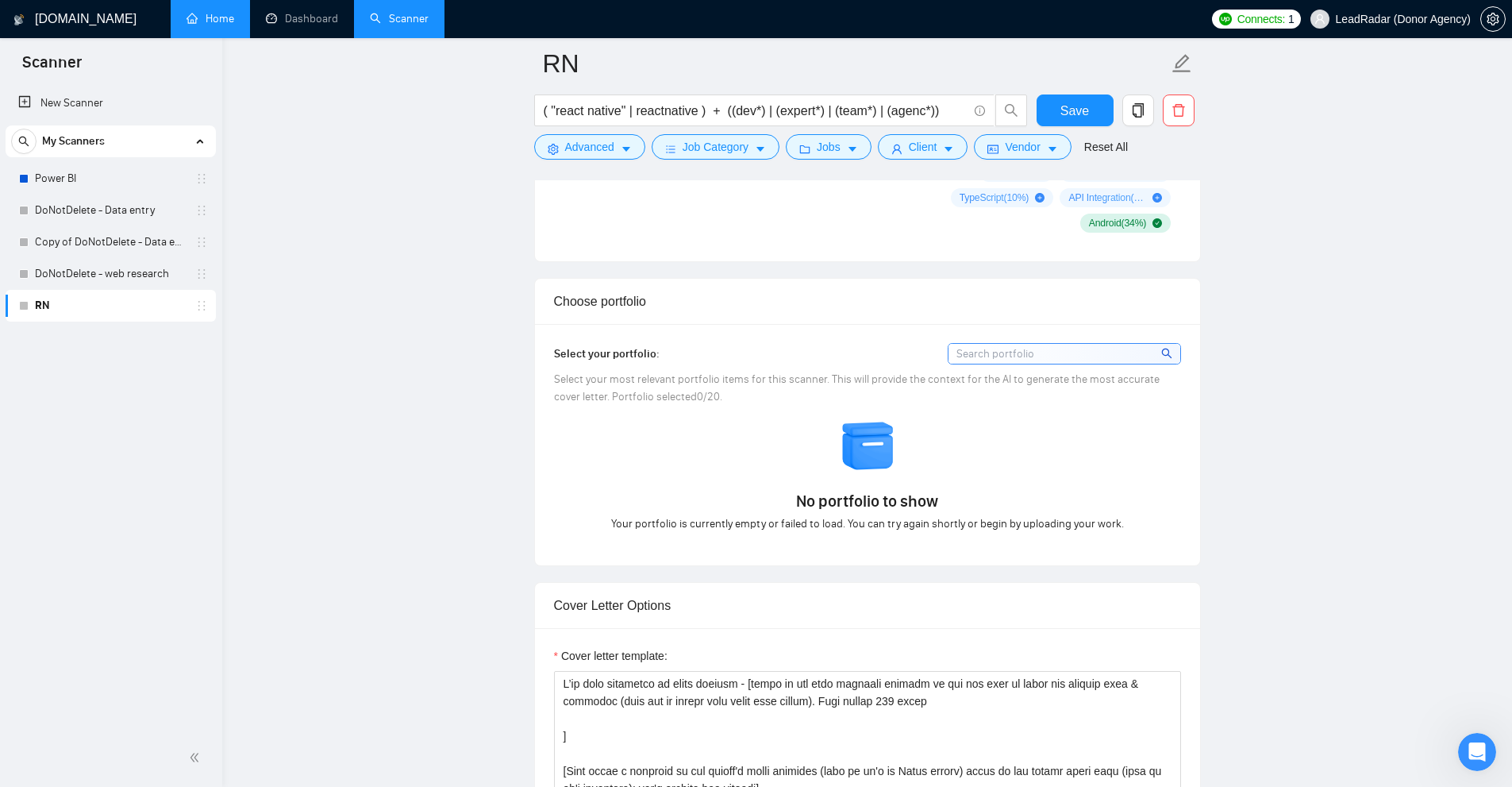
drag, startPoint x: 535, startPoint y: 379, endPoint x: 588, endPoint y: 382, distance: 53.1
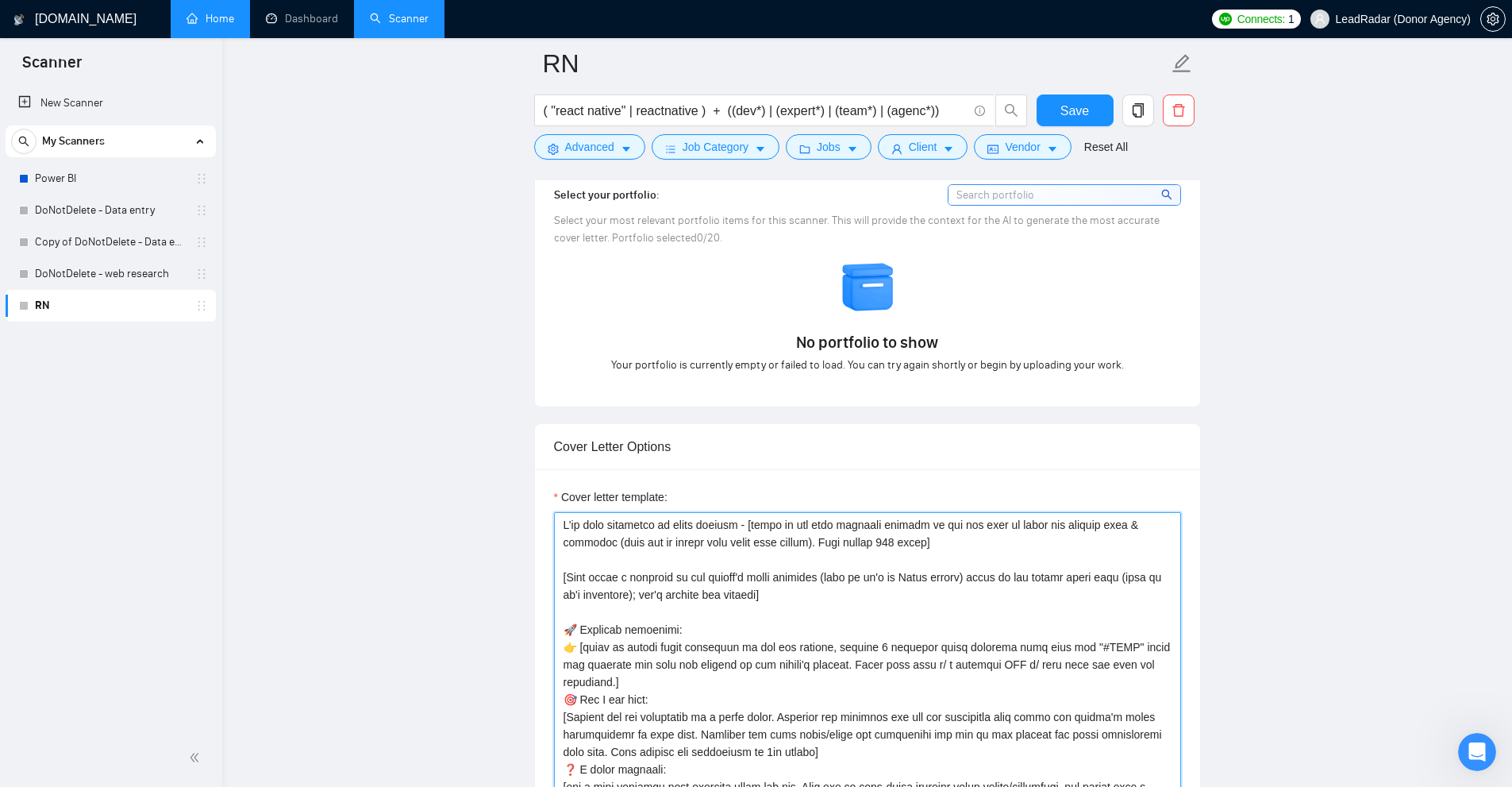
drag, startPoint x: 751, startPoint y: 521, endPoint x: 1032, endPoint y: 514, distance: 281.1
drag, startPoint x: 924, startPoint y: 537, endPoint x: 793, endPoint y: 519, distance: 132.2
drag, startPoint x: 999, startPoint y: 540, endPoint x: 800, endPoint y: 539, distance: 199.0
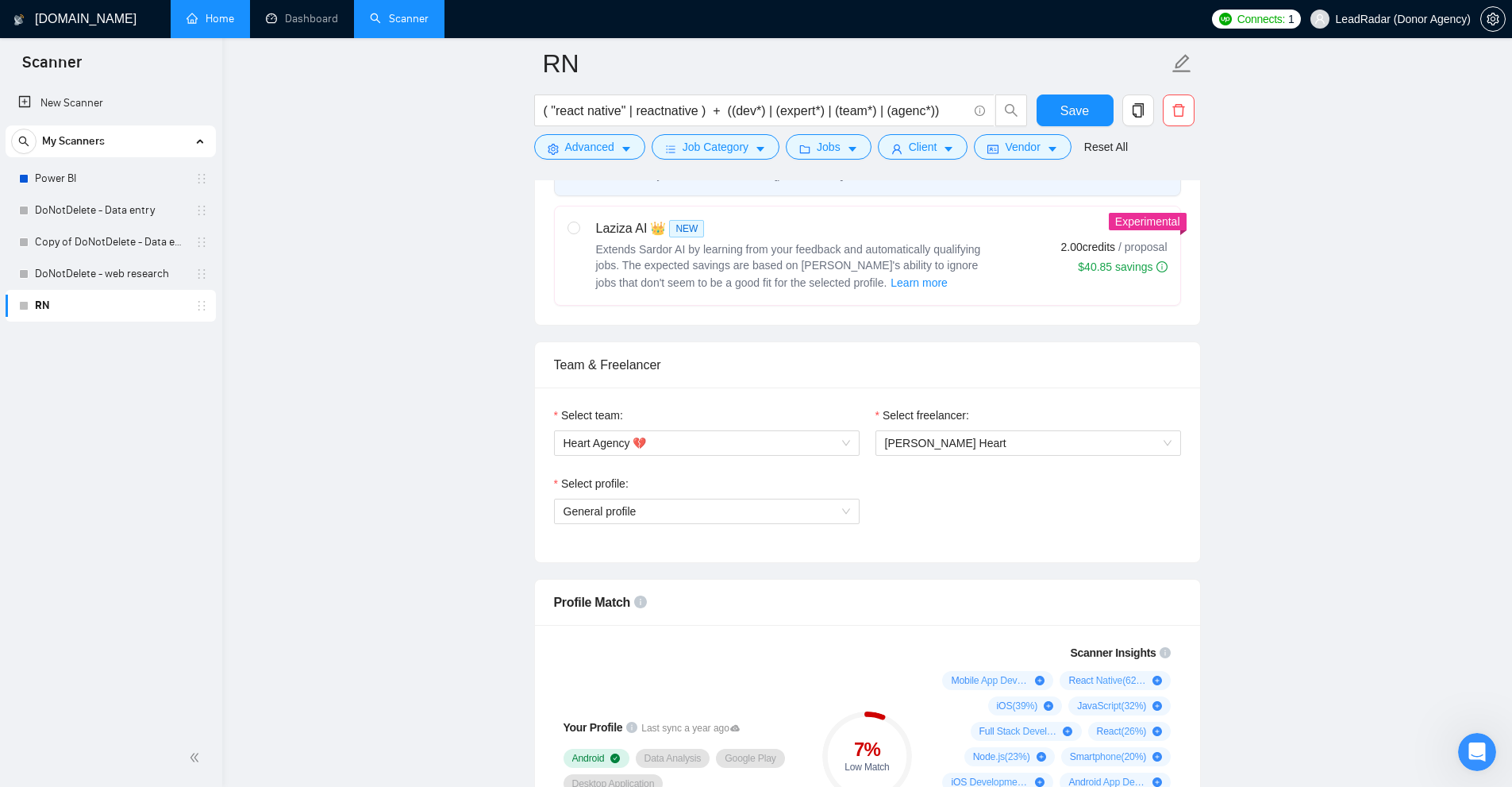
scroll to position [397, 0]
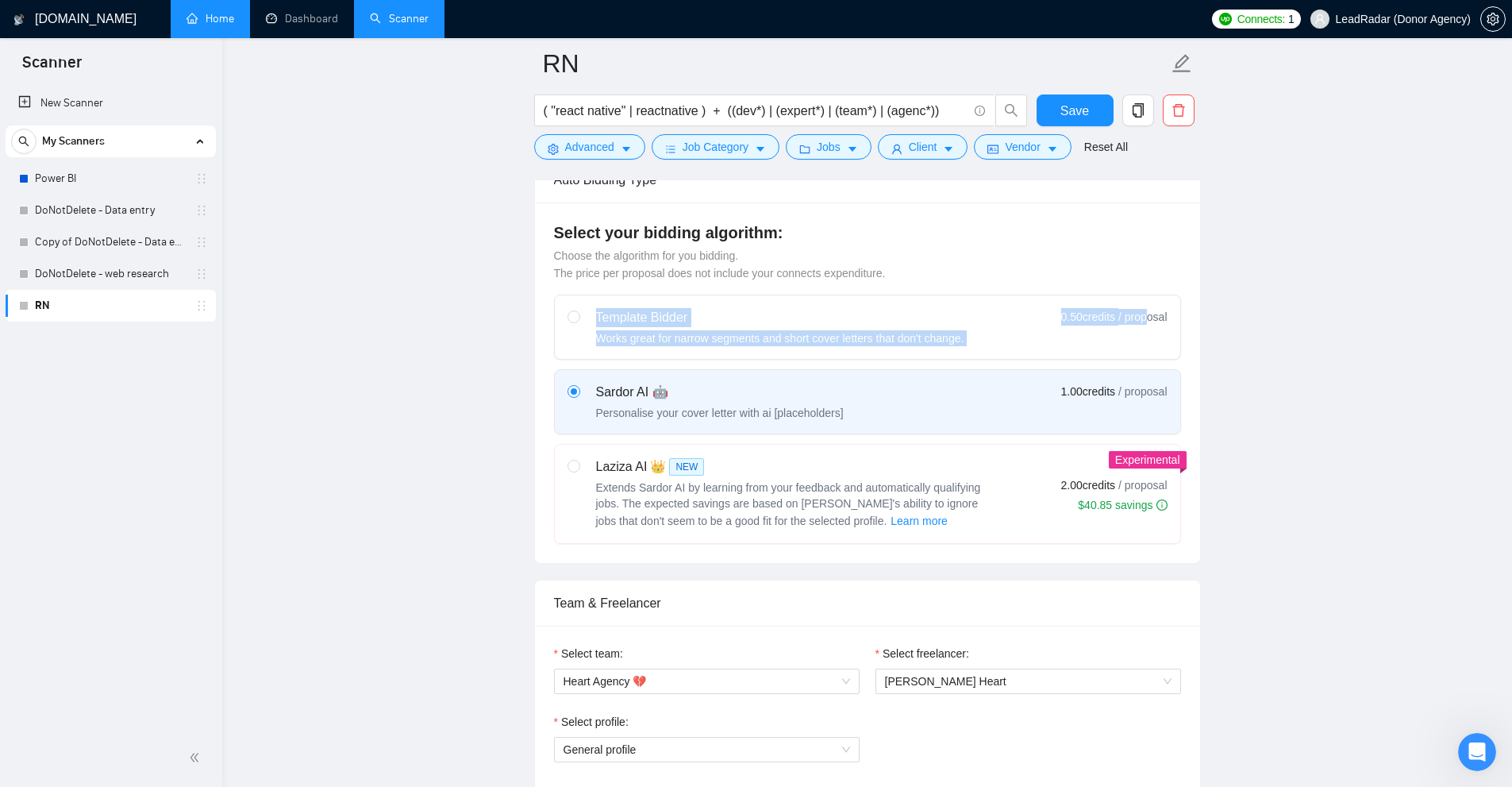
drag, startPoint x: 573, startPoint y: 294, endPoint x: 1175, endPoint y: 309, distance: 602.2
click at [1165, 309] on label "Template Bidder Works great for narrow segments and short cover letters that do…" at bounding box center [868, 328] width 625 height 64
drag, startPoint x: 609, startPoint y: 392, endPoint x: 735, endPoint y: 400, distance: 126.3
click at [735, 400] on div "Sardor AI 🤖" at bounding box center [719, 392] width 247 height 19
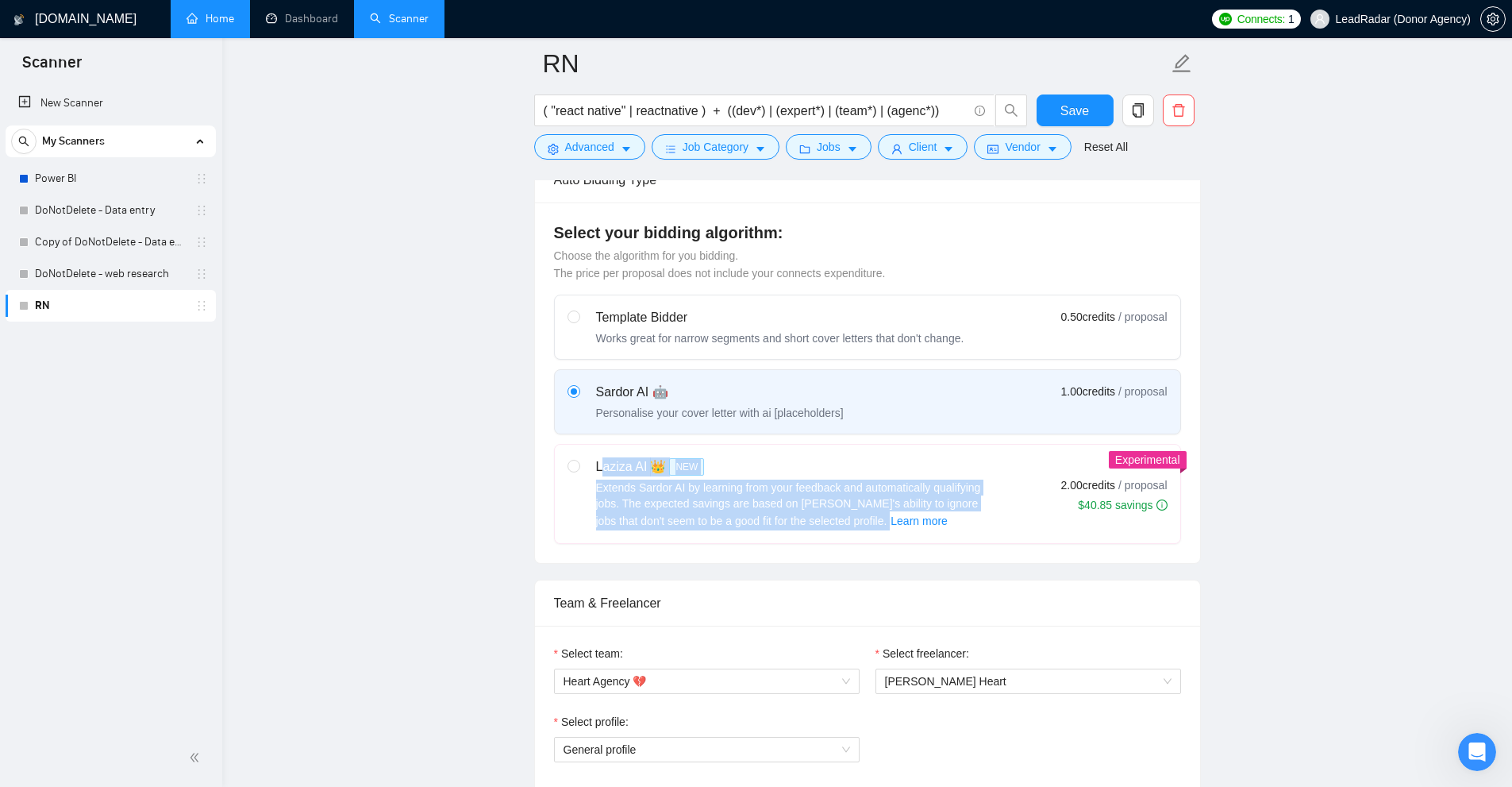
drag, startPoint x: 644, startPoint y: 474, endPoint x: 984, endPoint y: 522, distance: 343.4
click at [984, 522] on div "Laziza AI 👑 NEW Extends Sardor AI by learning from your feedback and automatica…" at bounding box center [794, 494] width 397 height 73
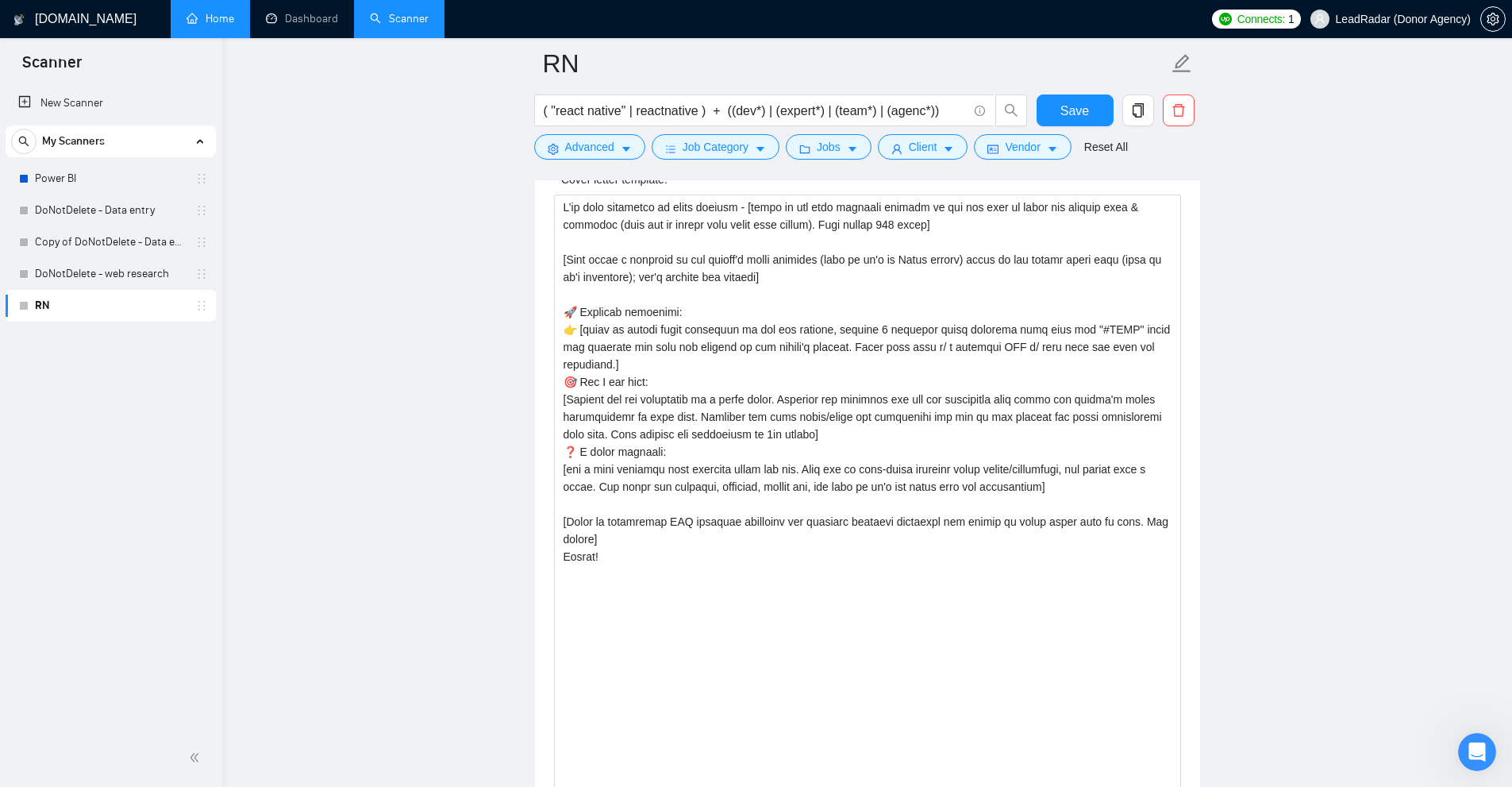
scroll to position [1508, 0]
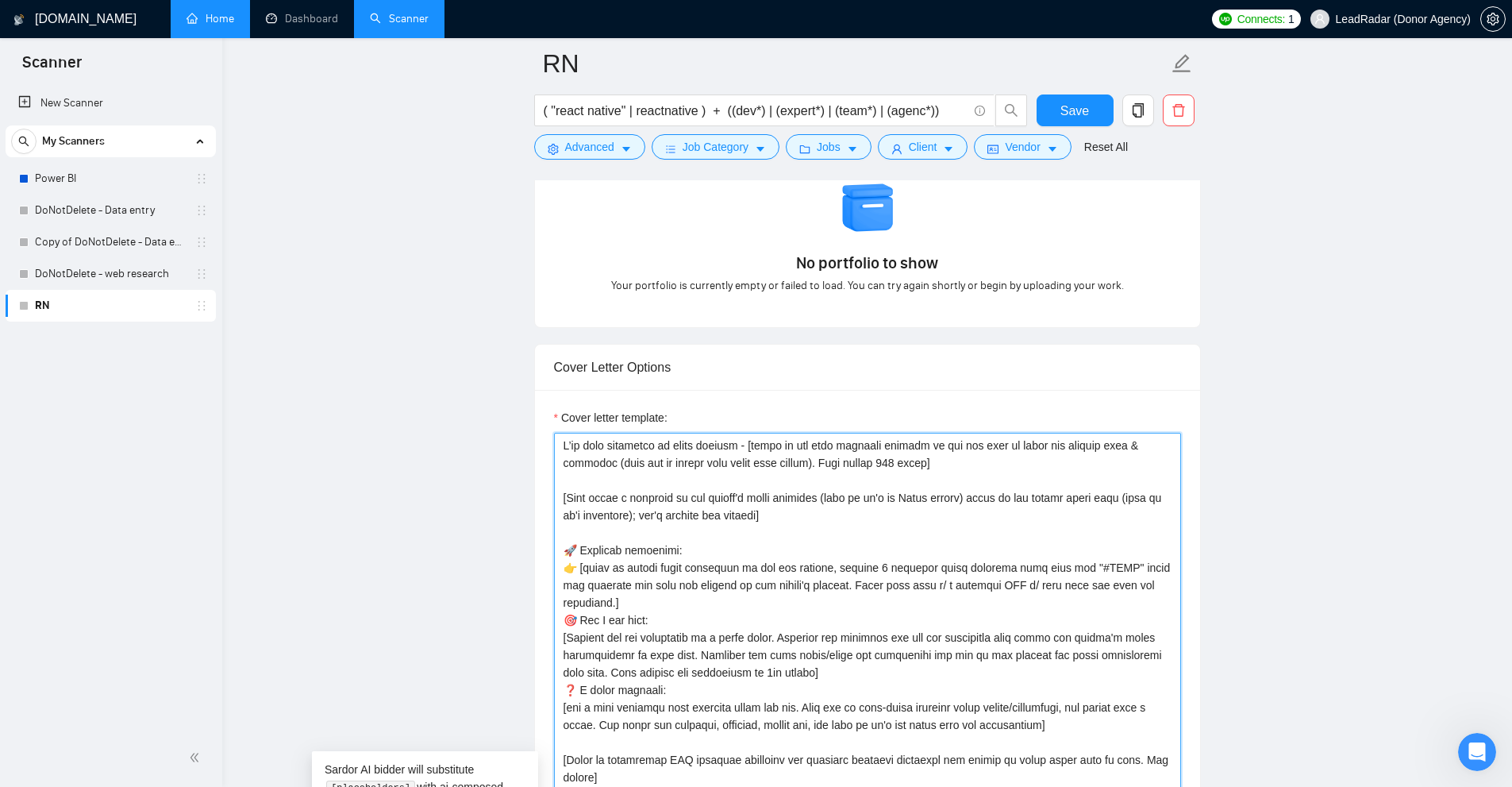
drag, startPoint x: 959, startPoint y: 465, endPoint x: 747, endPoint y: 441, distance: 213.4
drag, startPoint x: 755, startPoint y: 440, endPoint x: 908, endPoint y: 460, distance: 154.3
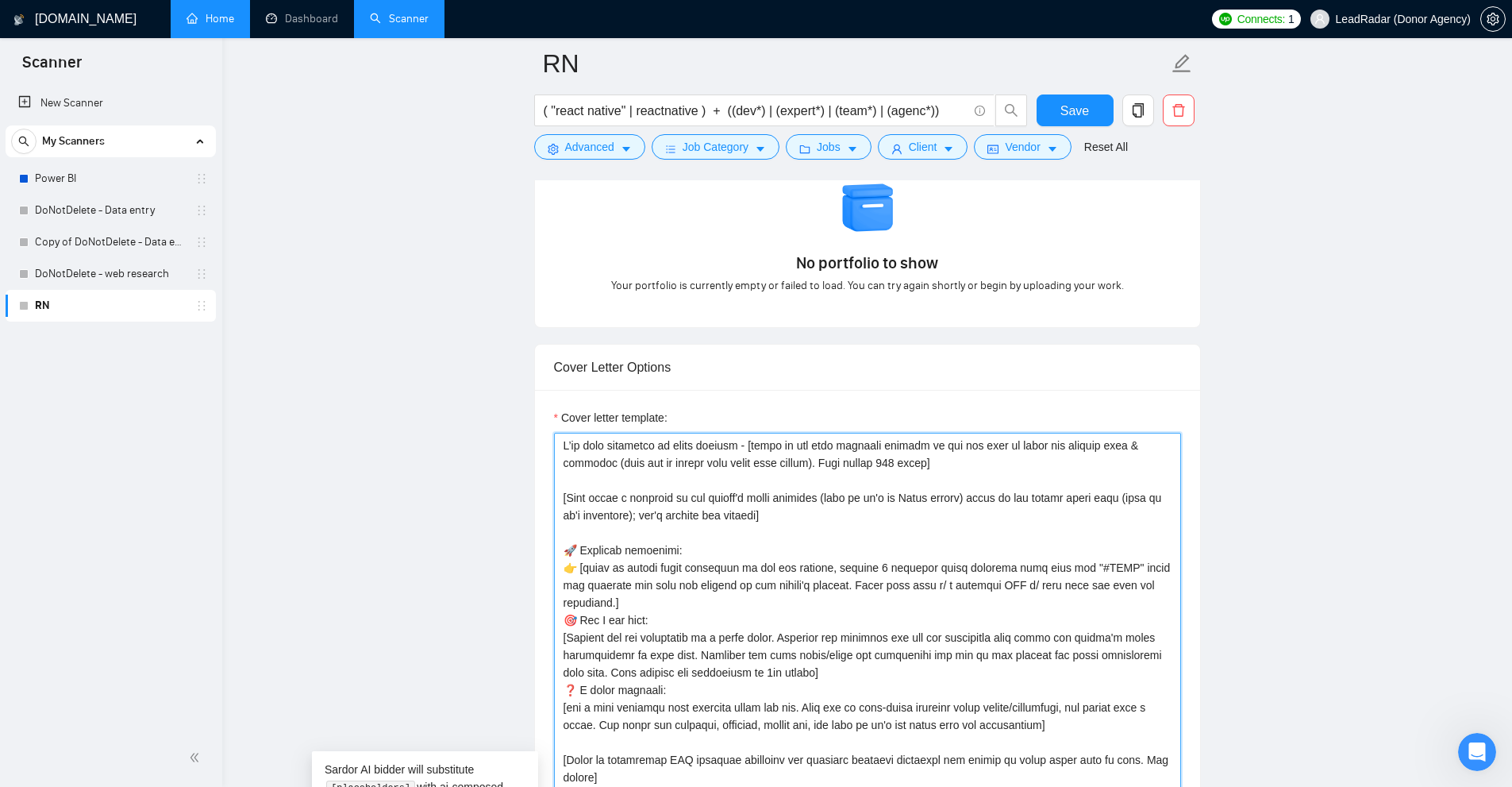
drag, startPoint x: 762, startPoint y: 445, endPoint x: 953, endPoint y: 439, distance: 191.1
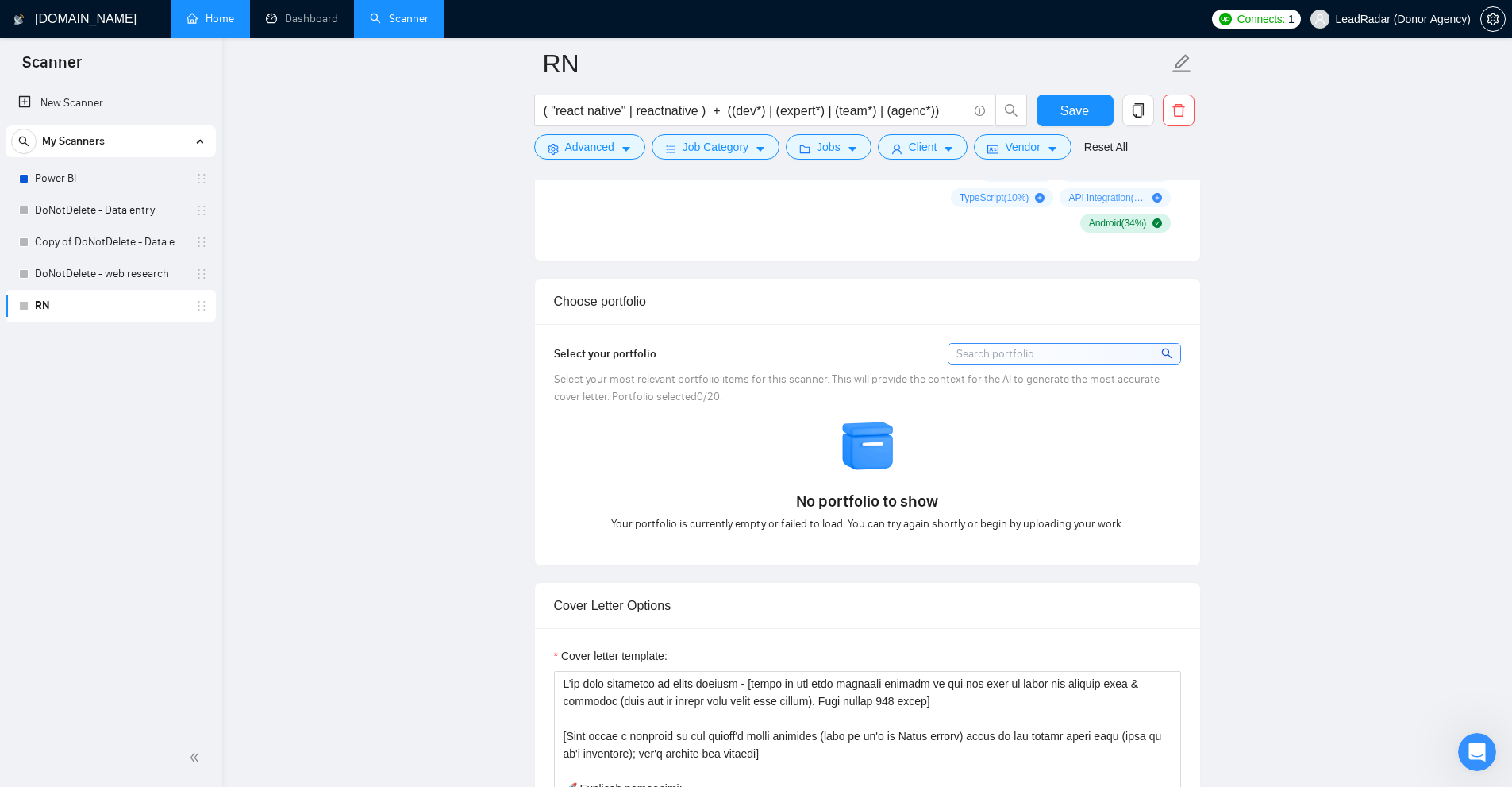
click at [841, 464] on img at bounding box center [868, 446] width 55 height 55
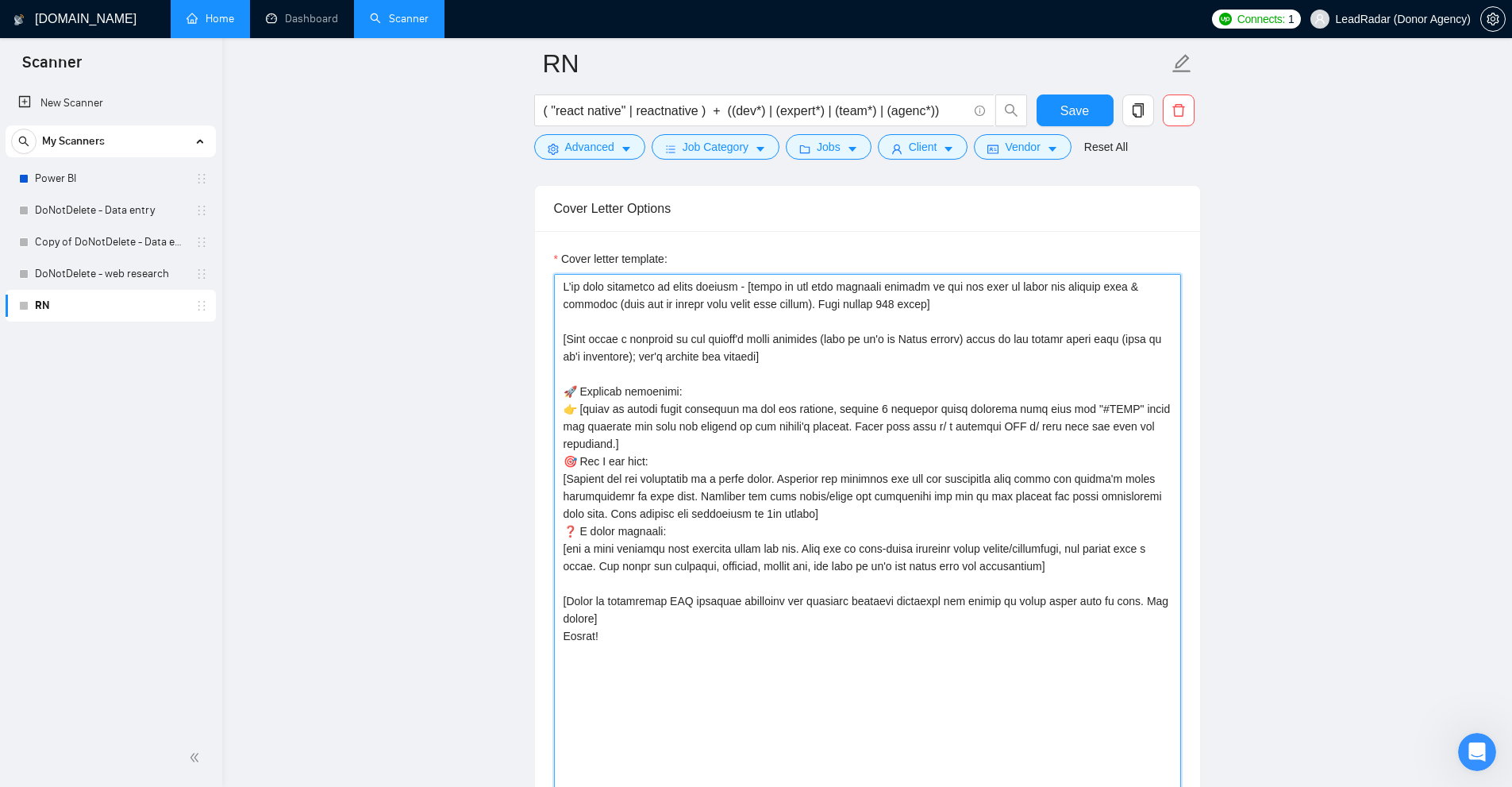
click at [915, 308] on textarea "Cover letter template:" at bounding box center [868, 649] width 627 height 751
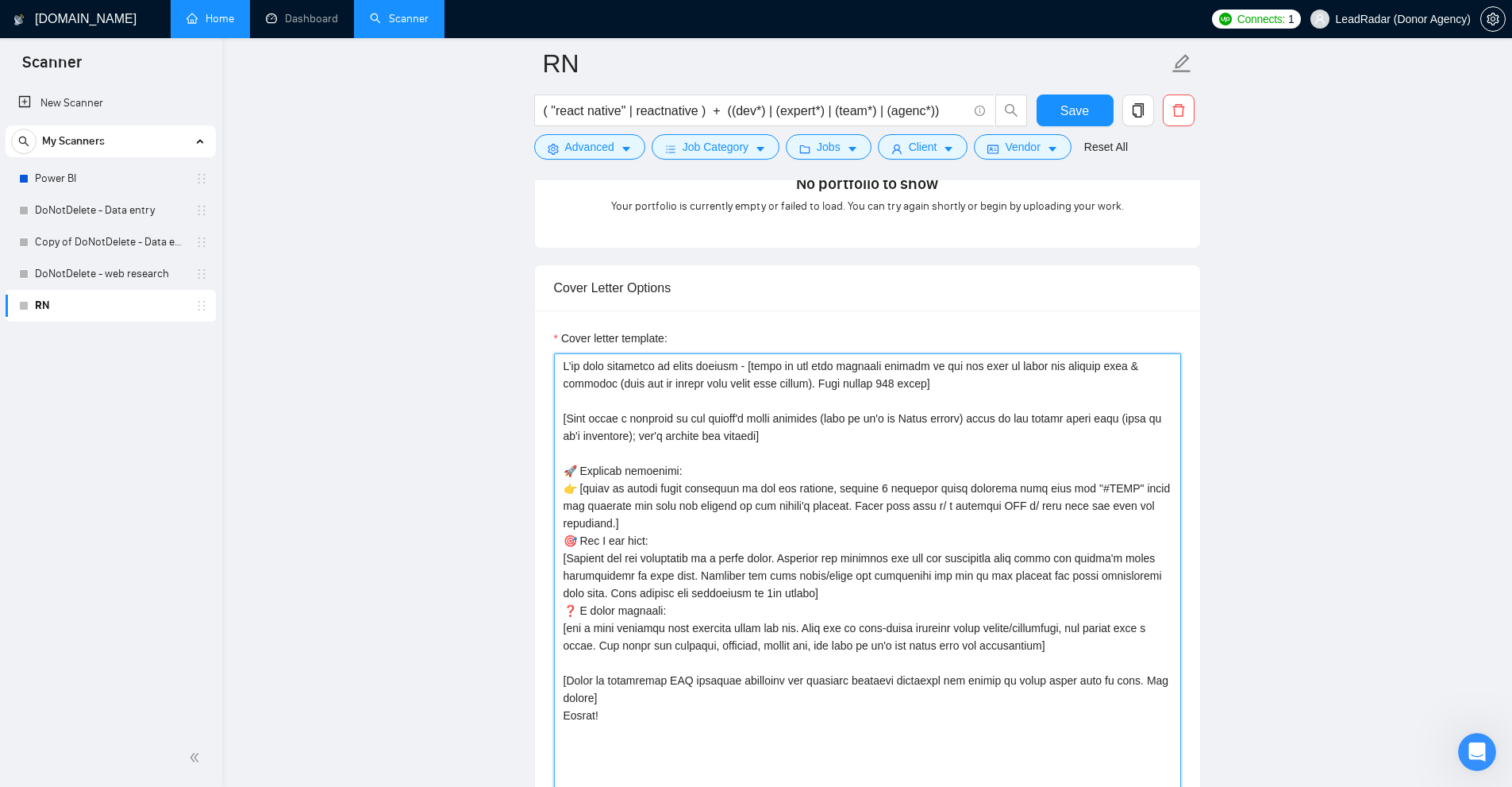
click at [751, 365] on textarea "Cover letter template:" at bounding box center [868, 728] width 627 height 751
drag, startPoint x: 751, startPoint y: 365, endPoint x: 896, endPoint y: 381, distance: 145.9
click at [896, 381] on textarea "Cover letter template:" at bounding box center [868, 728] width 627 height 751
drag, startPoint x: 896, startPoint y: 381, endPoint x: 756, endPoint y: 359, distance: 141.7
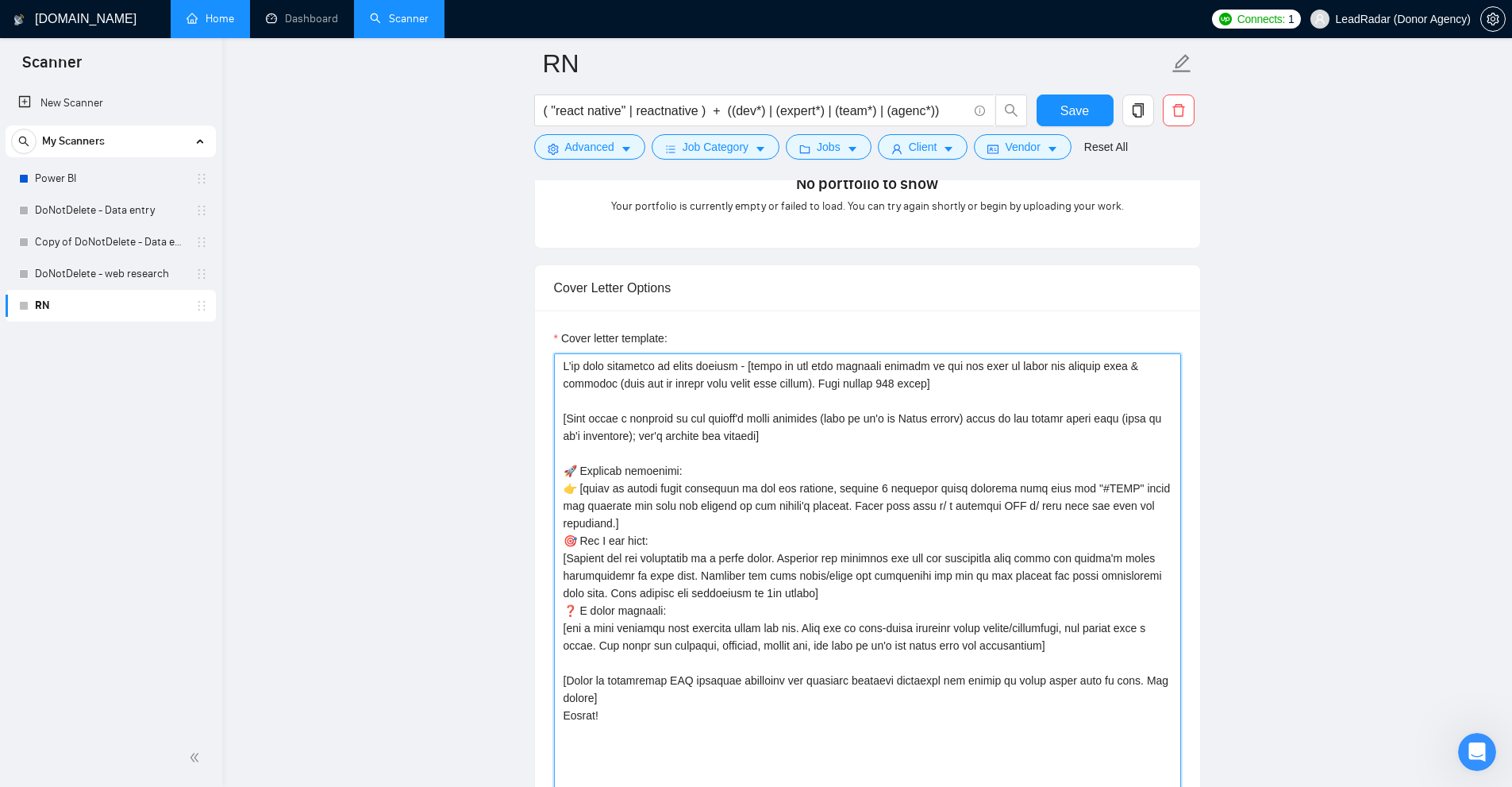
click at [756, 359] on textarea "Cover letter template:" at bounding box center [868, 728] width 627 height 751
click at [756, 359] on textarea "Cover letter template:" at bounding box center [868, 728] width 627 height 751
drag, startPoint x: 756, startPoint y: 359, endPoint x: 814, endPoint y: 391, distance: 66.2
click at [765, 363] on textarea "Cover letter template:" at bounding box center [868, 728] width 627 height 751
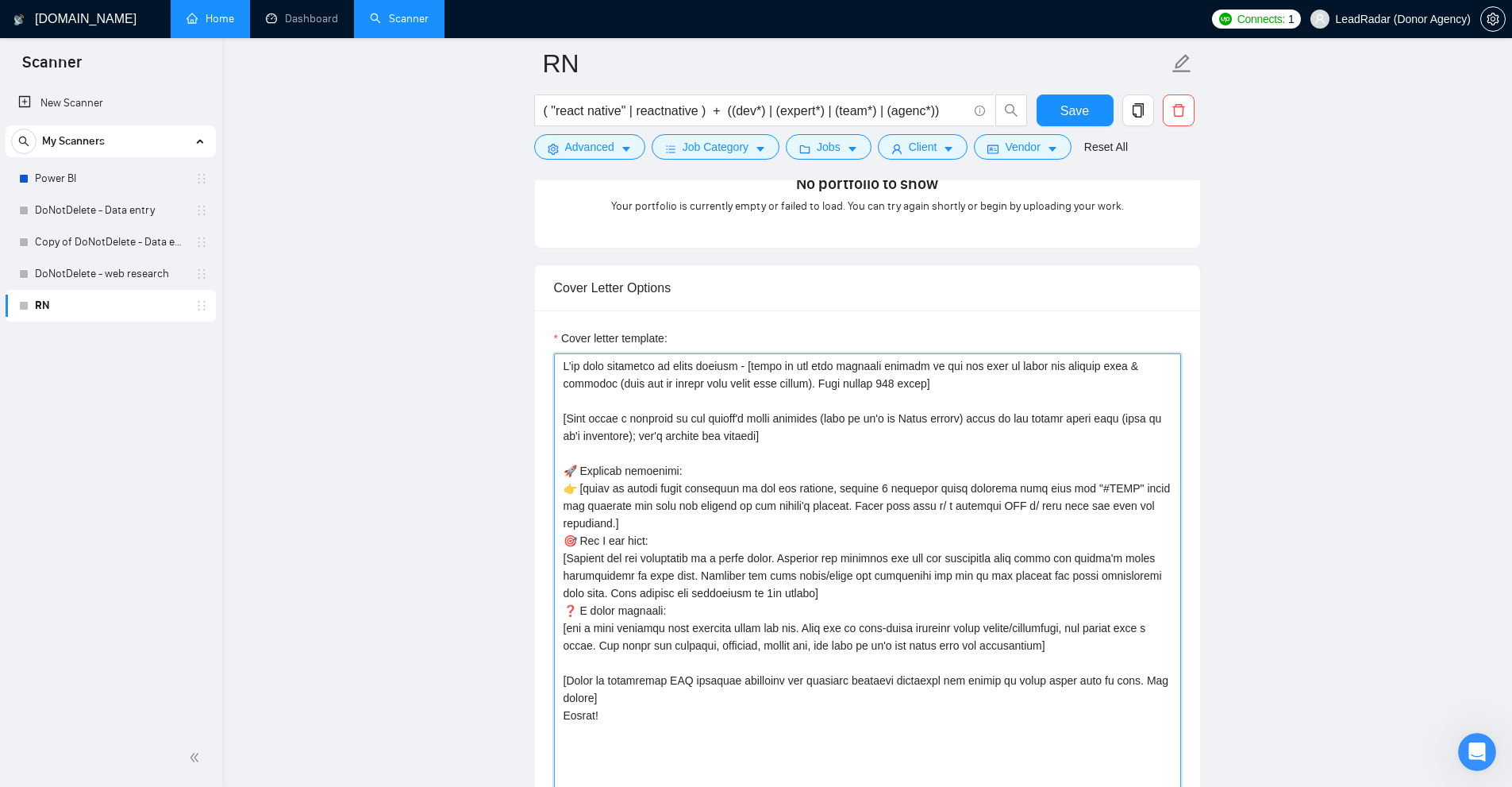
drag, startPoint x: 768, startPoint y: 371, endPoint x: 894, endPoint y: 377, distance: 126.1
drag, startPoint x: 748, startPoint y: 362, endPoint x: 943, endPoint y: 389, distance: 196.9
drag, startPoint x: 943, startPoint y: 389, endPoint x: 787, endPoint y: 378, distance: 156.4
drag, startPoint x: 640, startPoint y: 384, endPoint x: 789, endPoint y: 380, distance: 149.1
click at [789, 380] on textarea "Cover letter template:" at bounding box center [868, 728] width 627 height 751
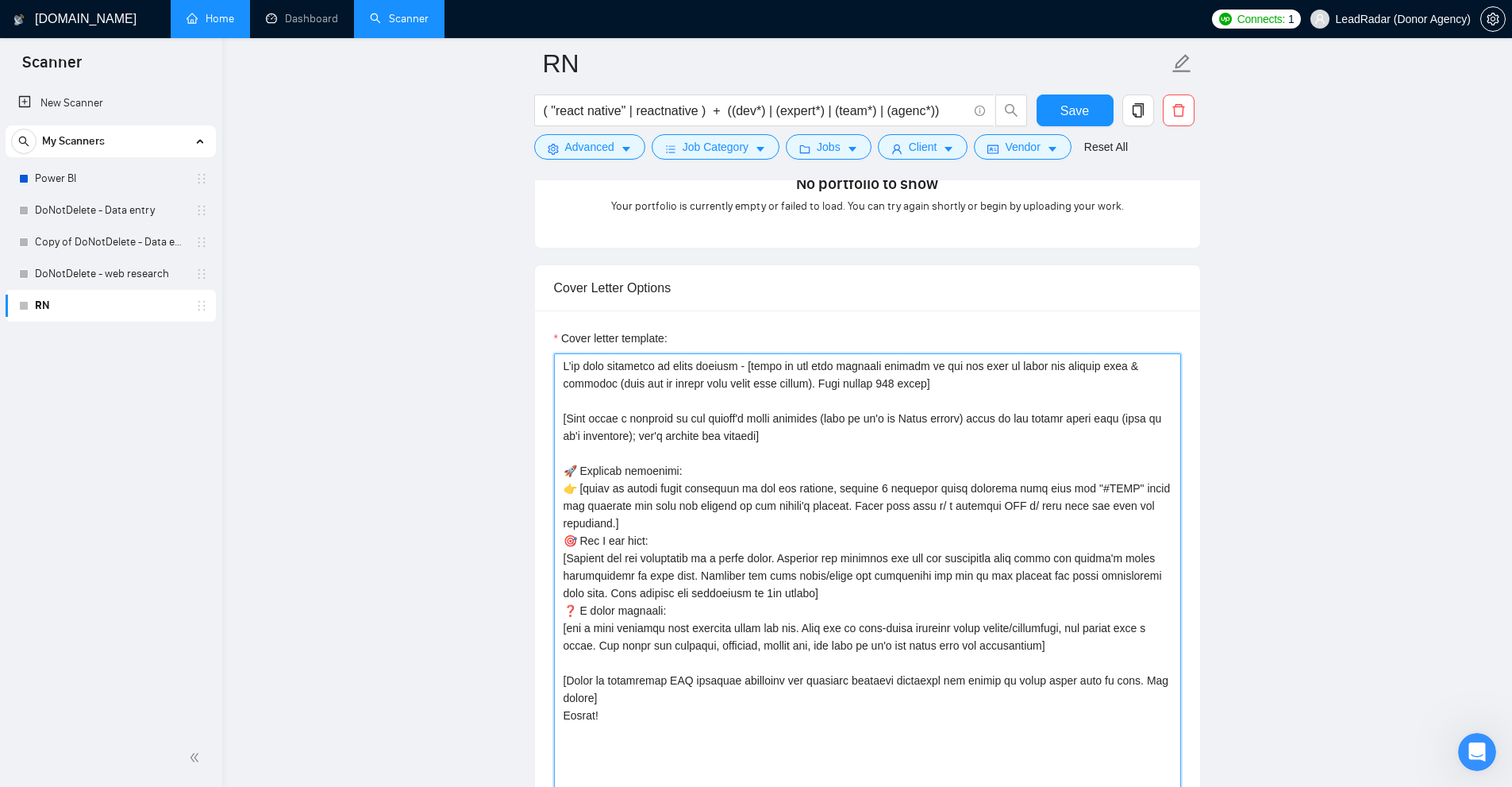
click at [789, 380] on textarea "Cover letter template:" at bounding box center [868, 728] width 627 height 751
click at [789, 413] on textarea "Cover letter template:" at bounding box center [868, 728] width 627 height 751
drag, startPoint x: 874, startPoint y: 381, endPoint x: 912, endPoint y: 387, distance: 38.5
click at [912, 387] on textarea "Cover letter template:" at bounding box center [868, 728] width 627 height 751
click at [914, 387] on textarea "Cover letter template:" at bounding box center [868, 728] width 627 height 751
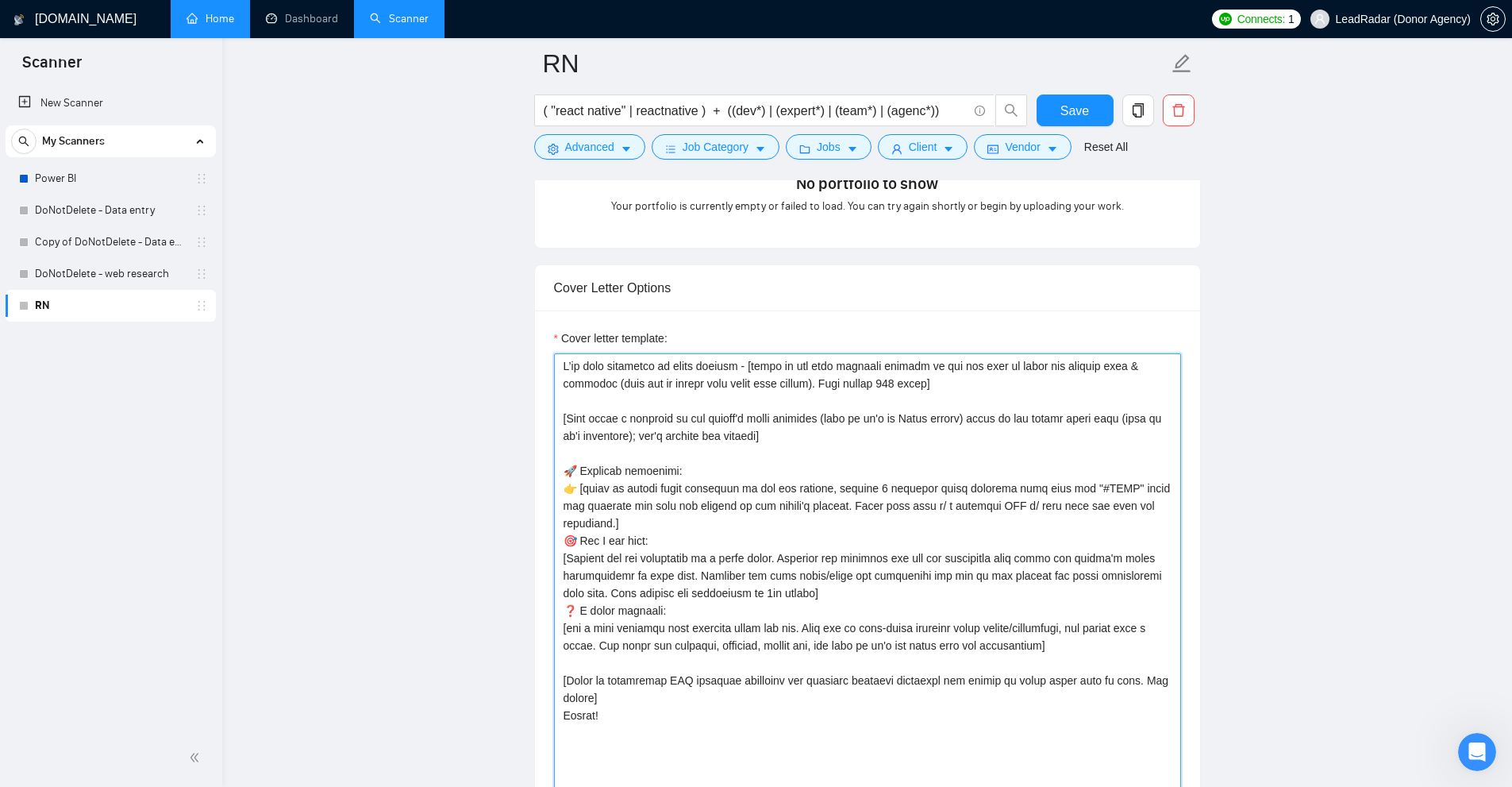
drag, startPoint x: 815, startPoint y: 378, endPoint x: 913, endPoint y: 385, distance: 98.2
click at [913, 385] on textarea "Cover letter template:" at bounding box center [868, 728] width 627 height 751
drag, startPoint x: 809, startPoint y: 384, endPoint x: 910, endPoint y: 388, distance: 101.1
click at [913, 387] on textarea "Cover letter template:" at bounding box center [868, 728] width 627 height 751
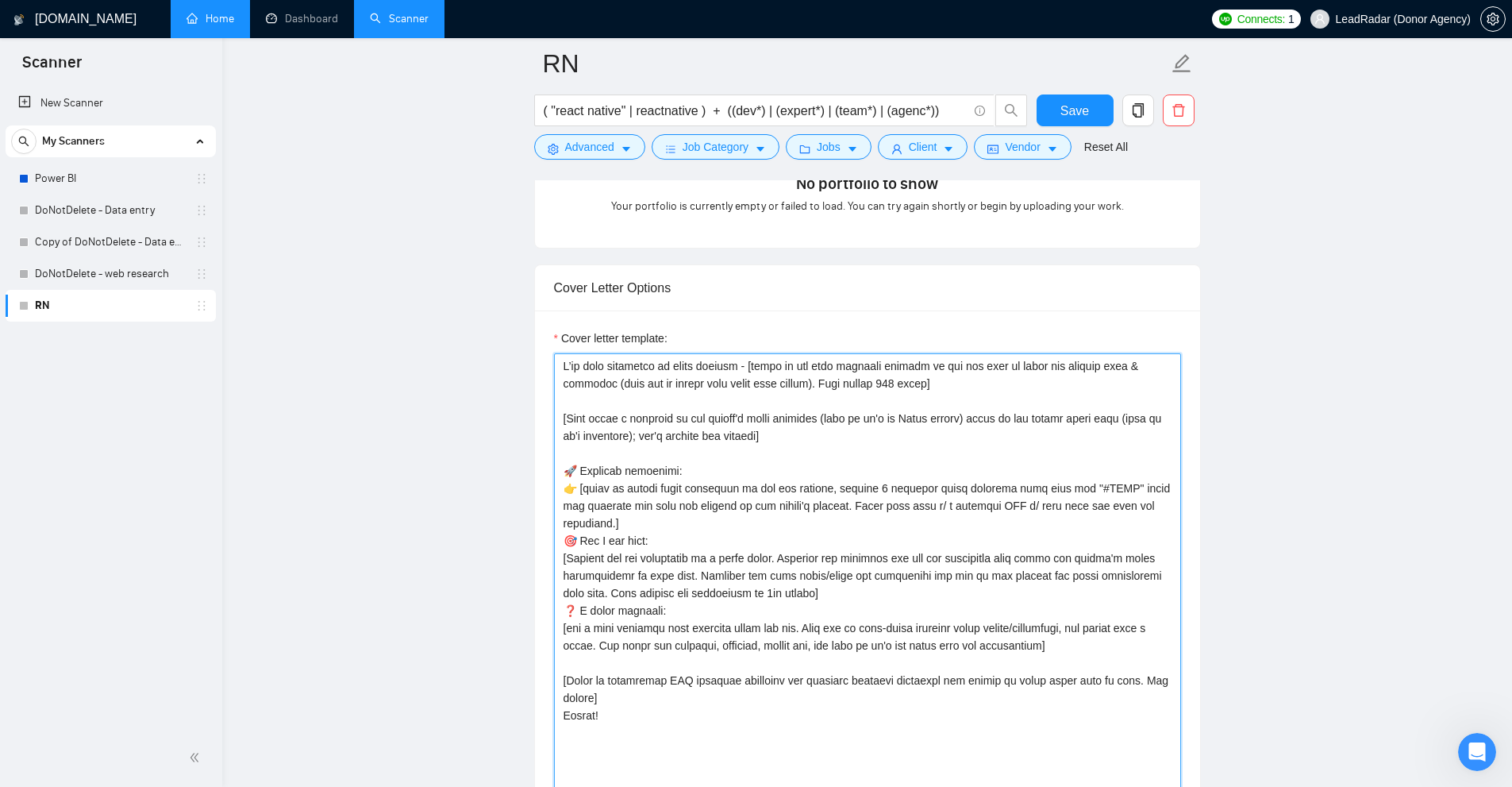
click at [910, 388] on textarea "Cover letter template:" at bounding box center [868, 728] width 627 height 751
click at [924, 403] on textarea "Cover letter template:" at bounding box center [868, 728] width 627 height 751
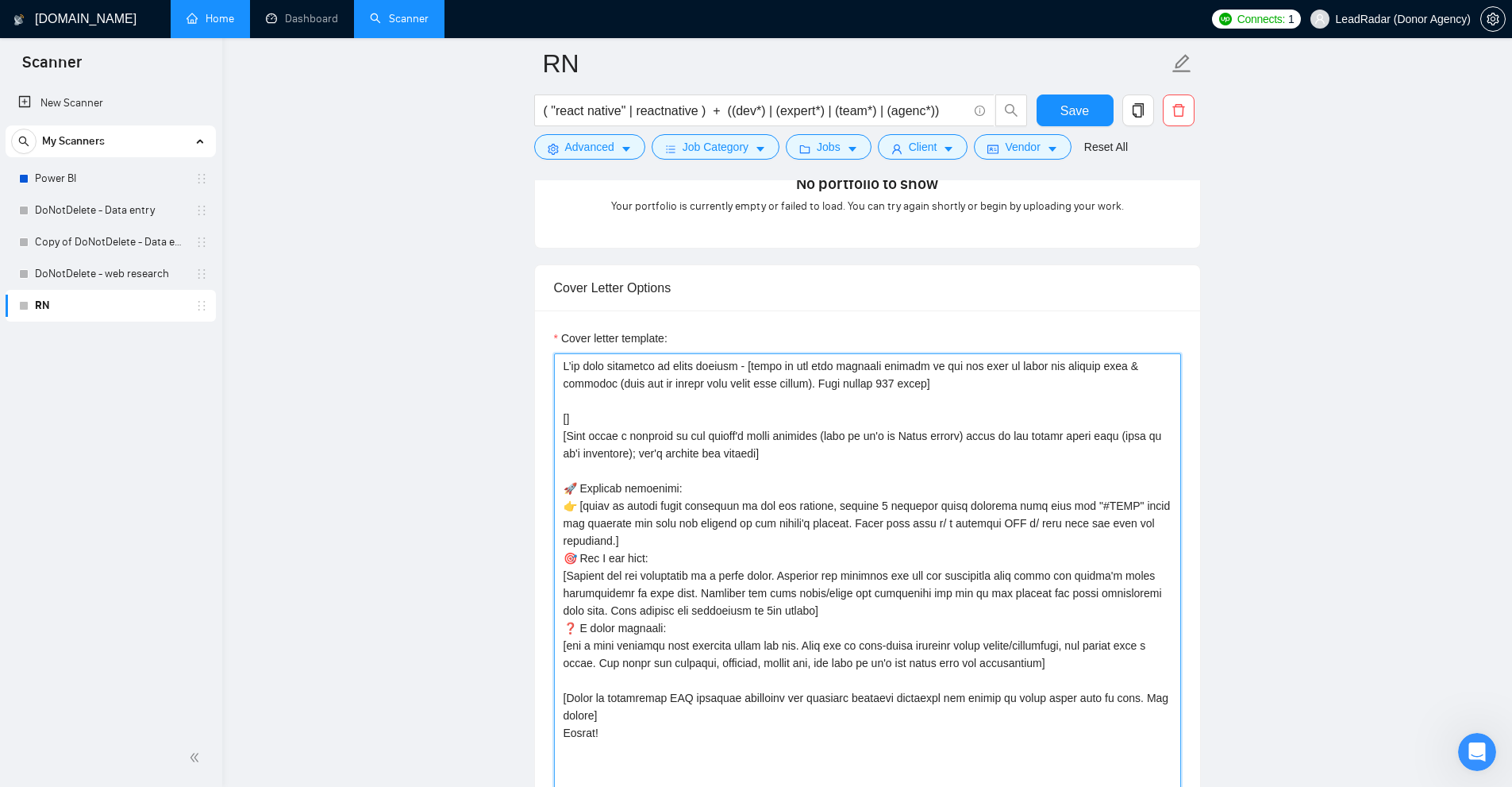
paste textarea "link"
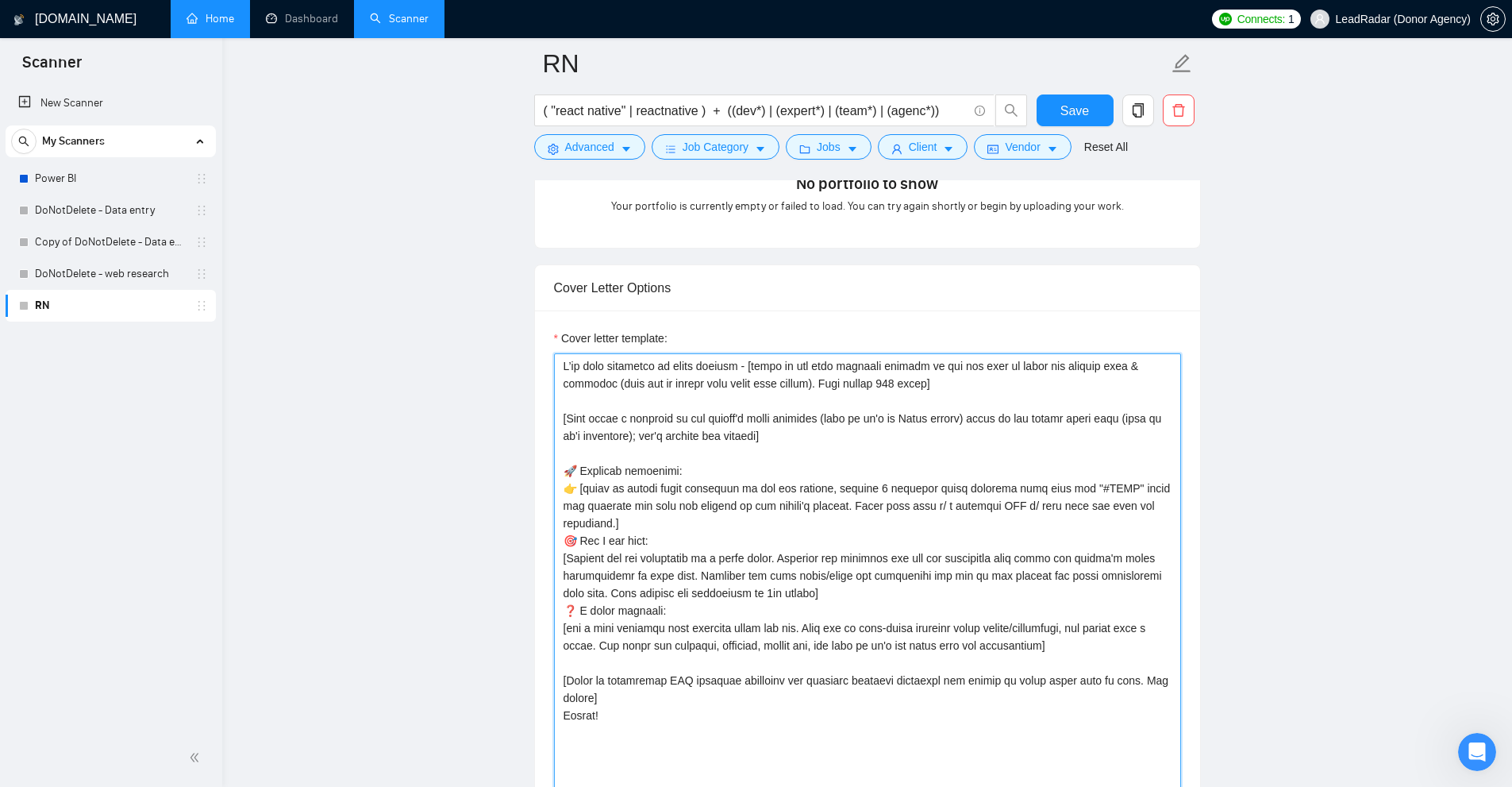
scroll to position [1350, 0]
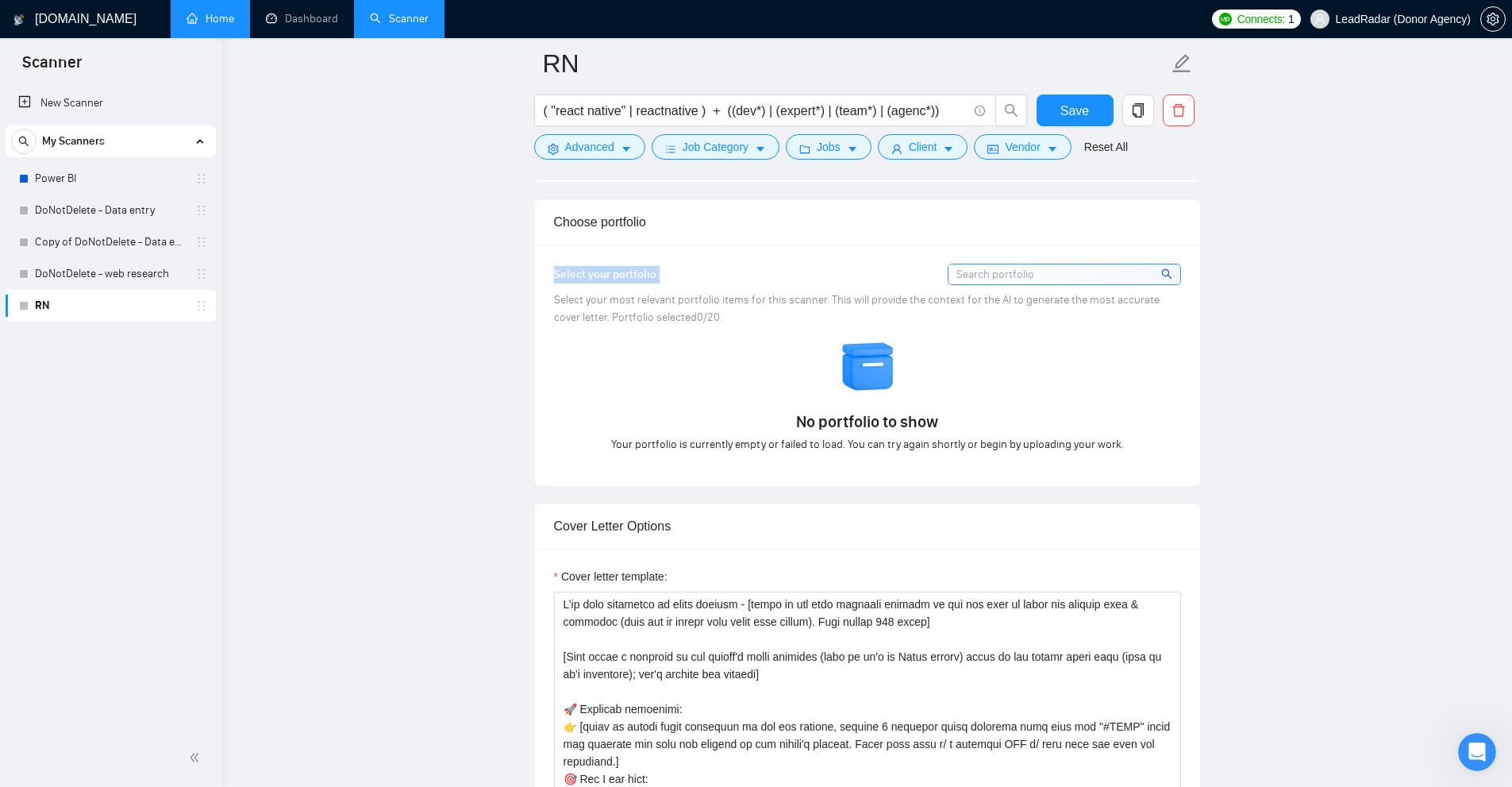
drag, startPoint x: 550, startPoint y: 270, endPoint x: 683, endPoint y: 270, distance: 133.0
click at [683, 270] on div "Select your portfolio:" at bounding box center [868, 274] width 627 height 22
drag, startPoint x: 821, startPoint y: 316, endPoint x: 759, endPoint y: 273, distance: 75.5
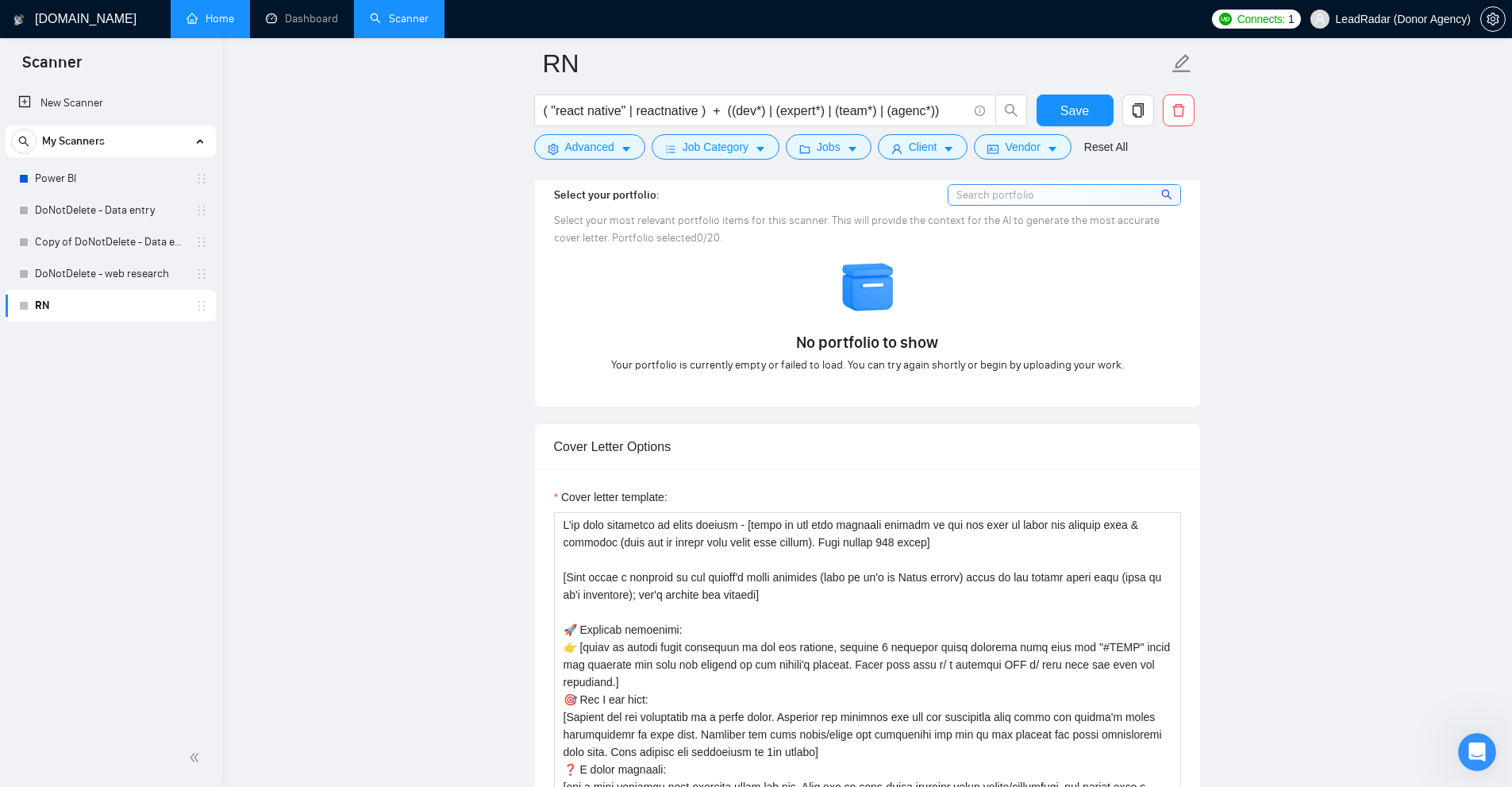
scroll to position [1508, 0]
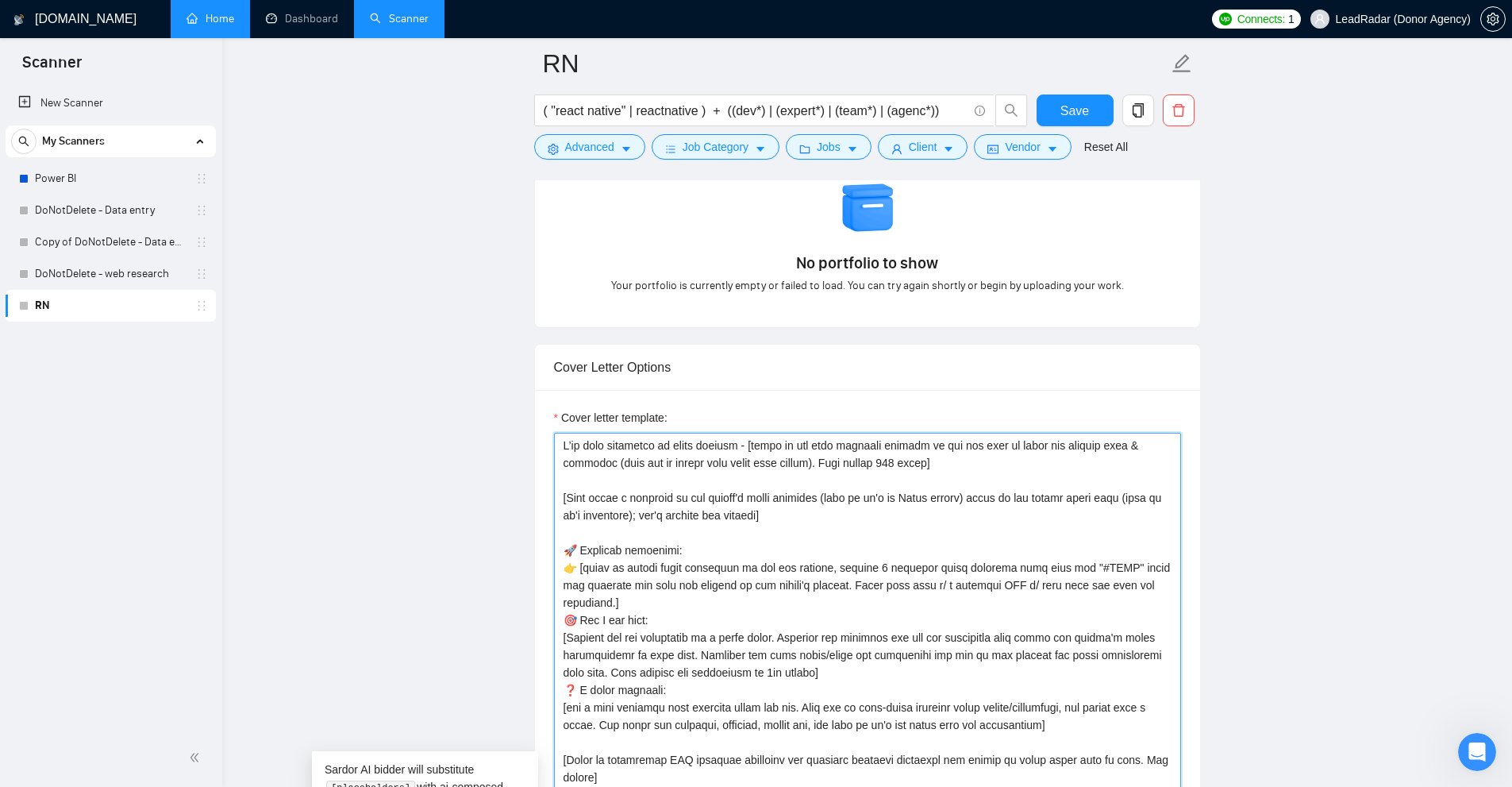
drag, startPoint x: 992, startPoint y: 472, endPoint x: 745, endPoint y: 448, distance: 248.2
drag, startPoint x: 756, startPoint y: 445, endPoint x: 899, endPoint y: 457, distance: 143.5
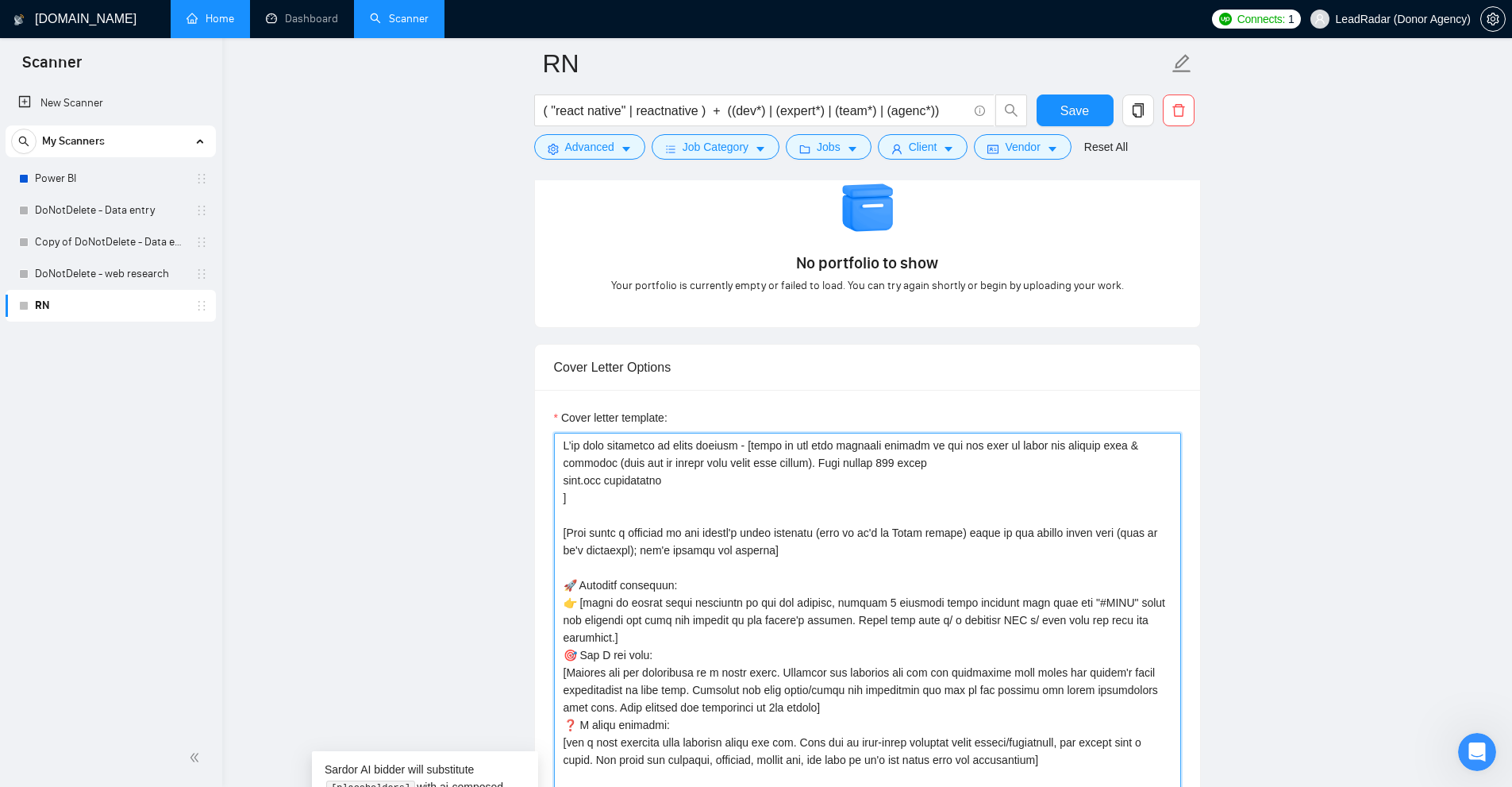
scroll to position [1429, 0]
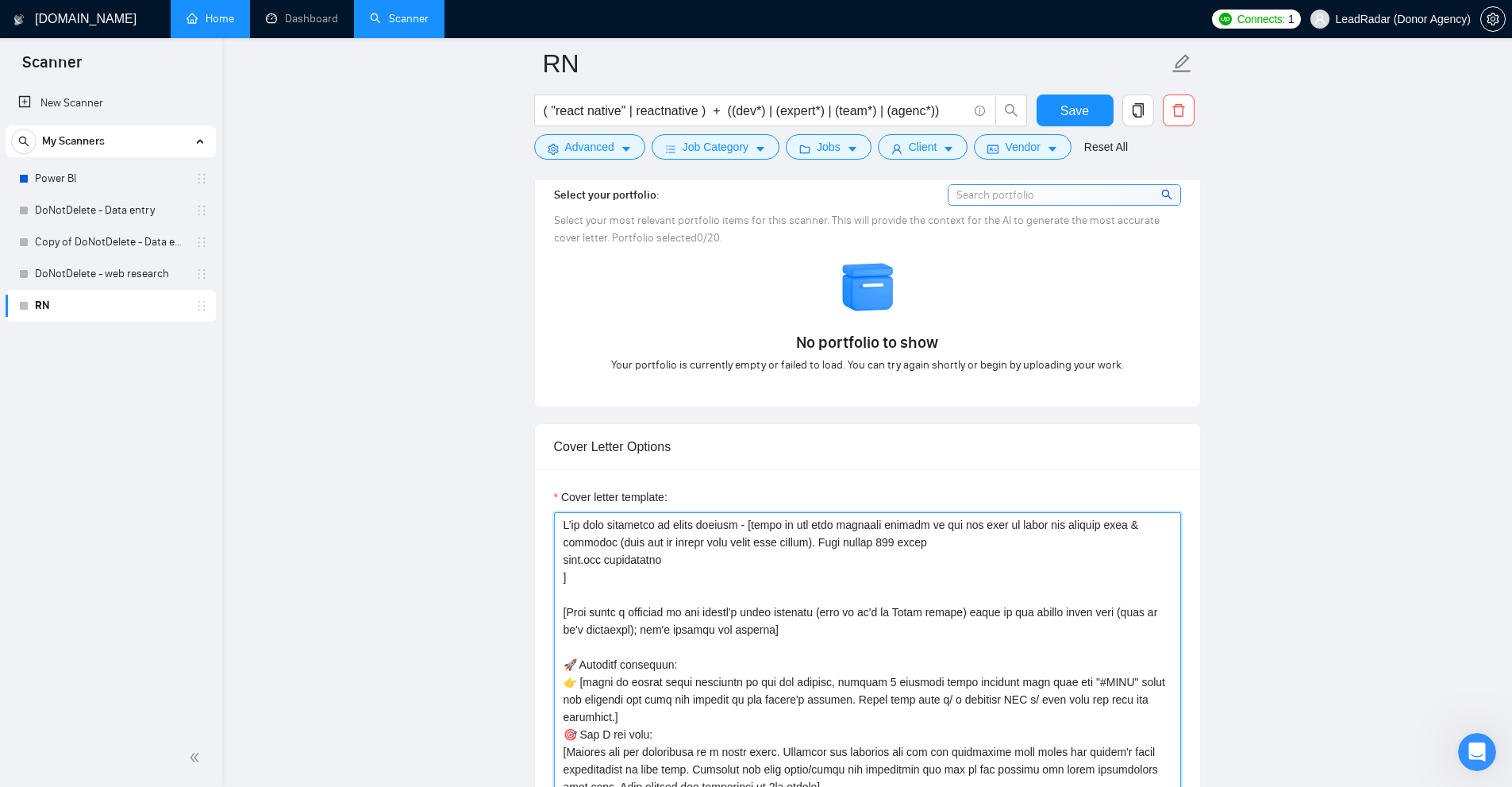
drag, startPoint x: 750, startPoint y: 525, endPoint x: 890, endPoint y: 540, distance: 140.8
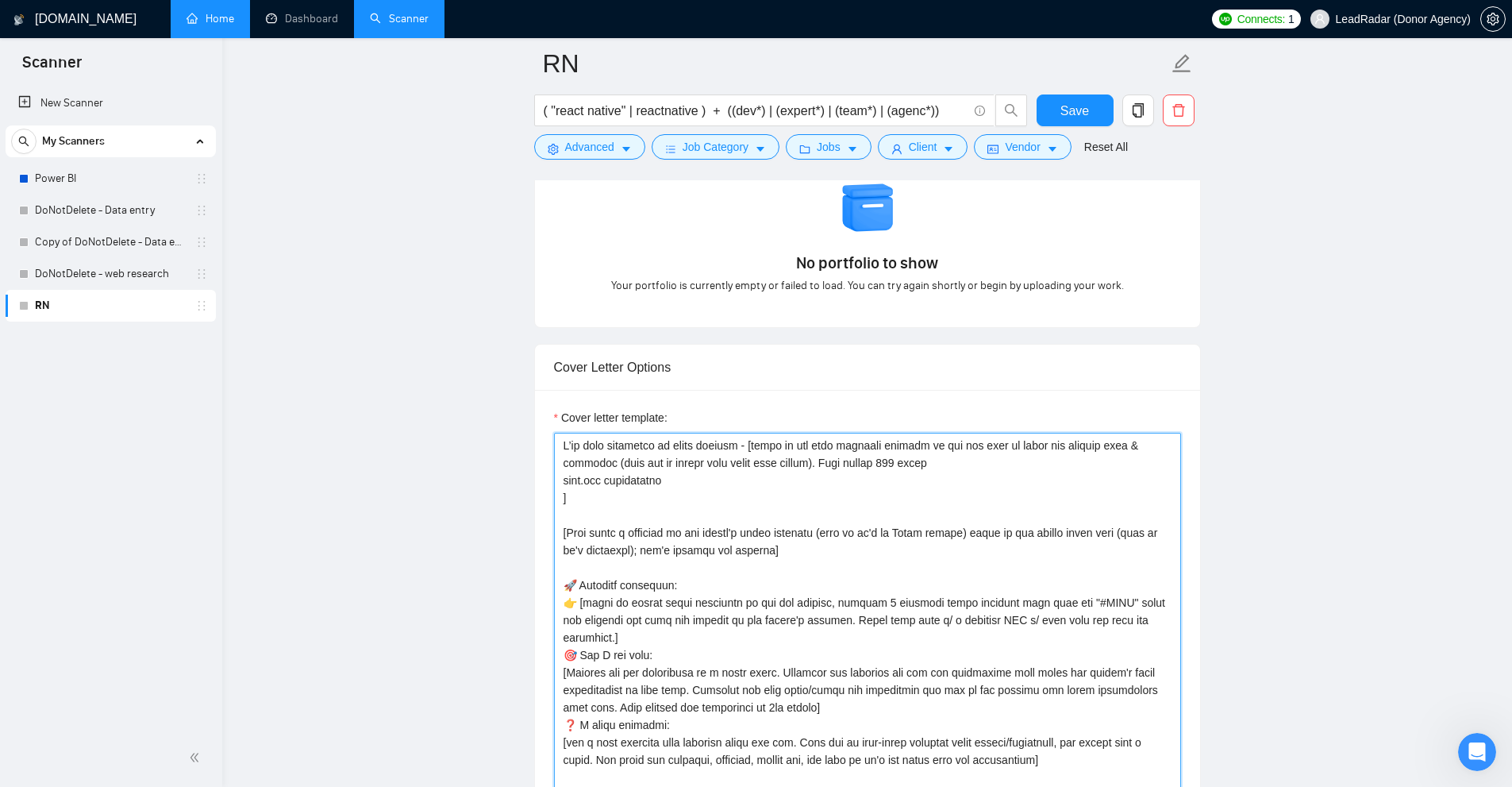
drag, startPoint x: 684, startPoint y: 472, endPoint x: 485, endPoint y: 484, distance: 199.4
drag, startPoint x: 620, startPoint y: 481, endPoint x: 670, endPoint y: 480, distance: 50.0
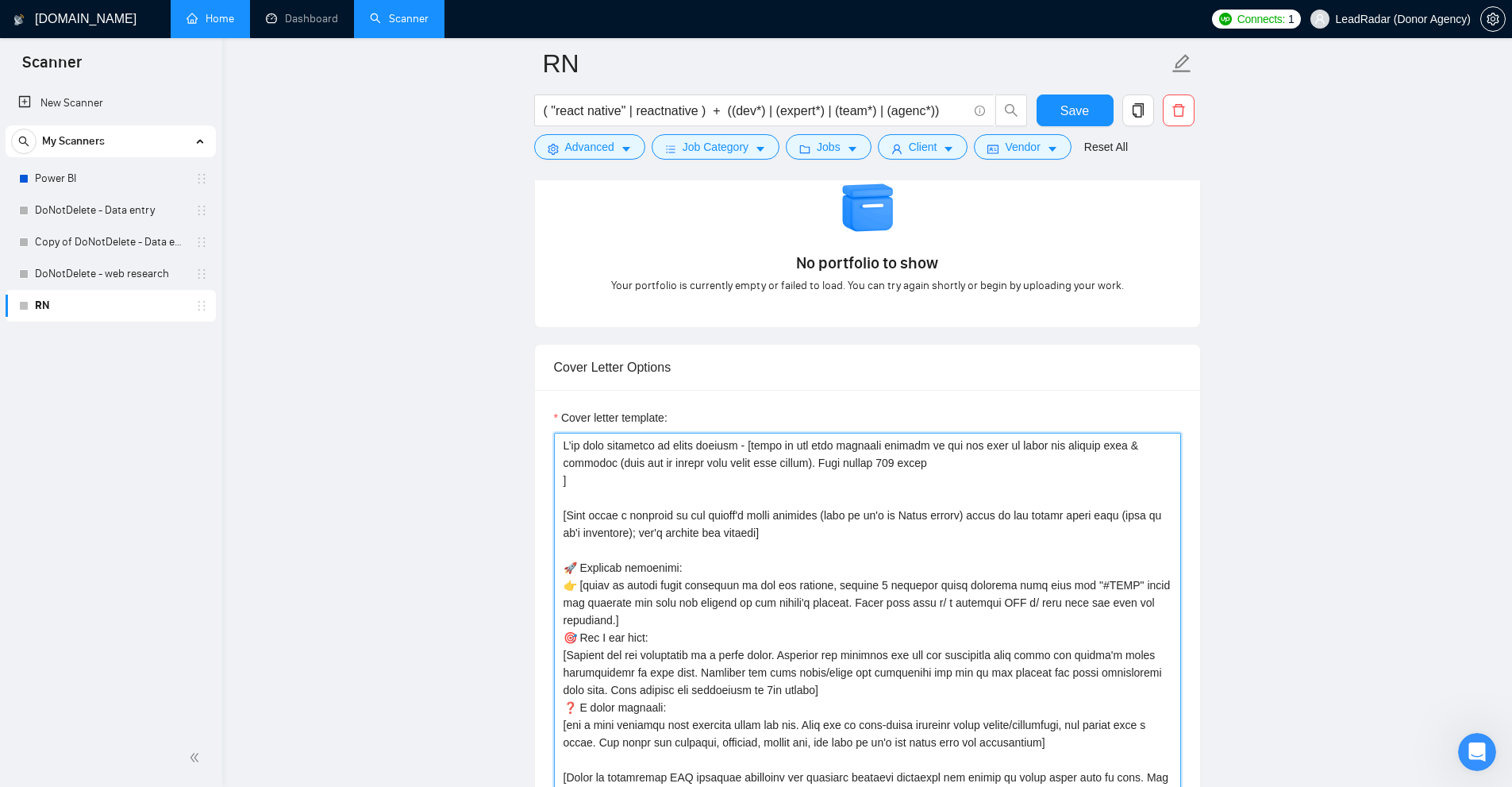
drag, startPoint x: 668, startPoint y: 487, endPoint x: 967, endPoint y: 469, distance: 299.5
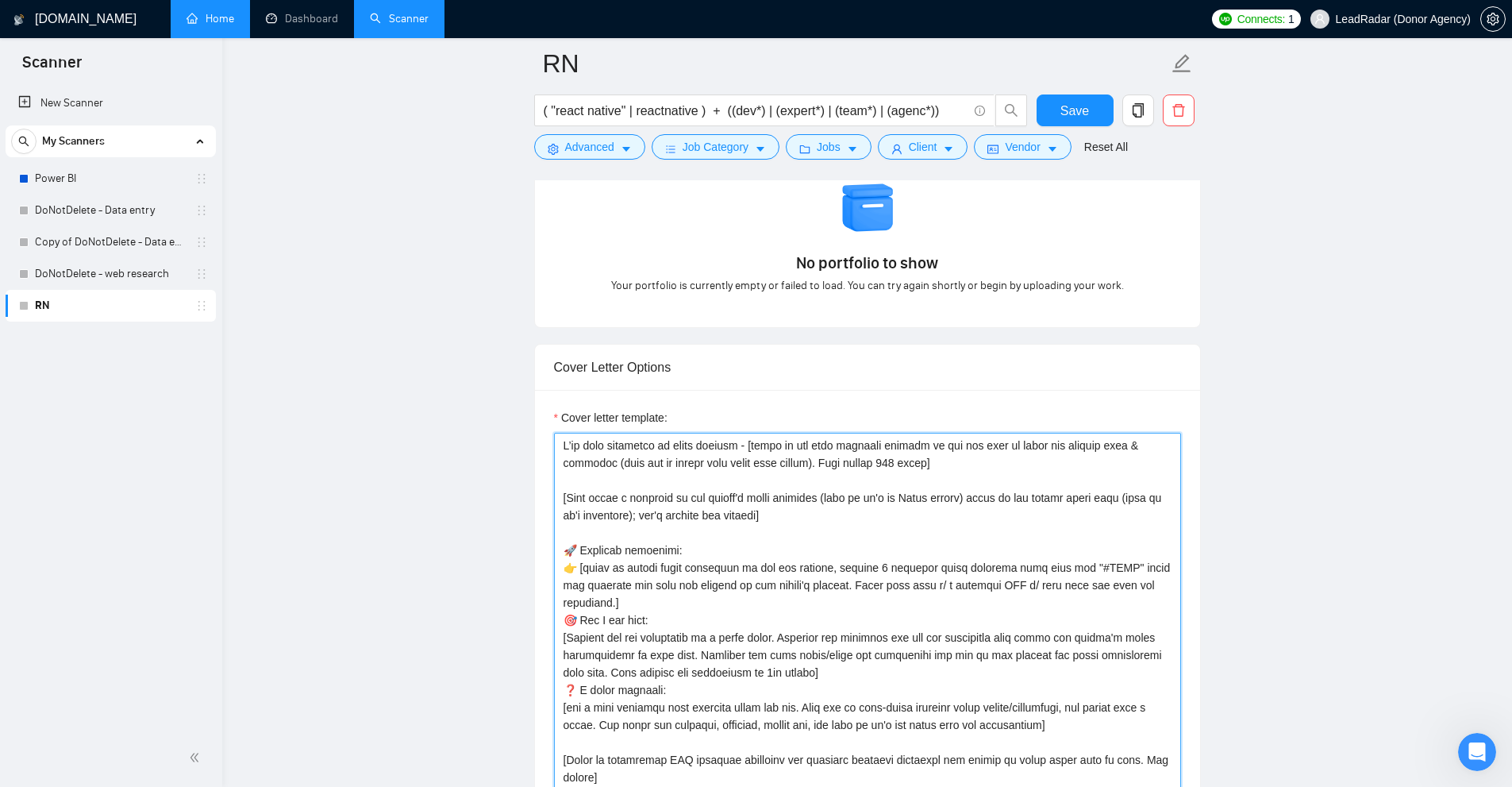
scroll to position [1350, 0]
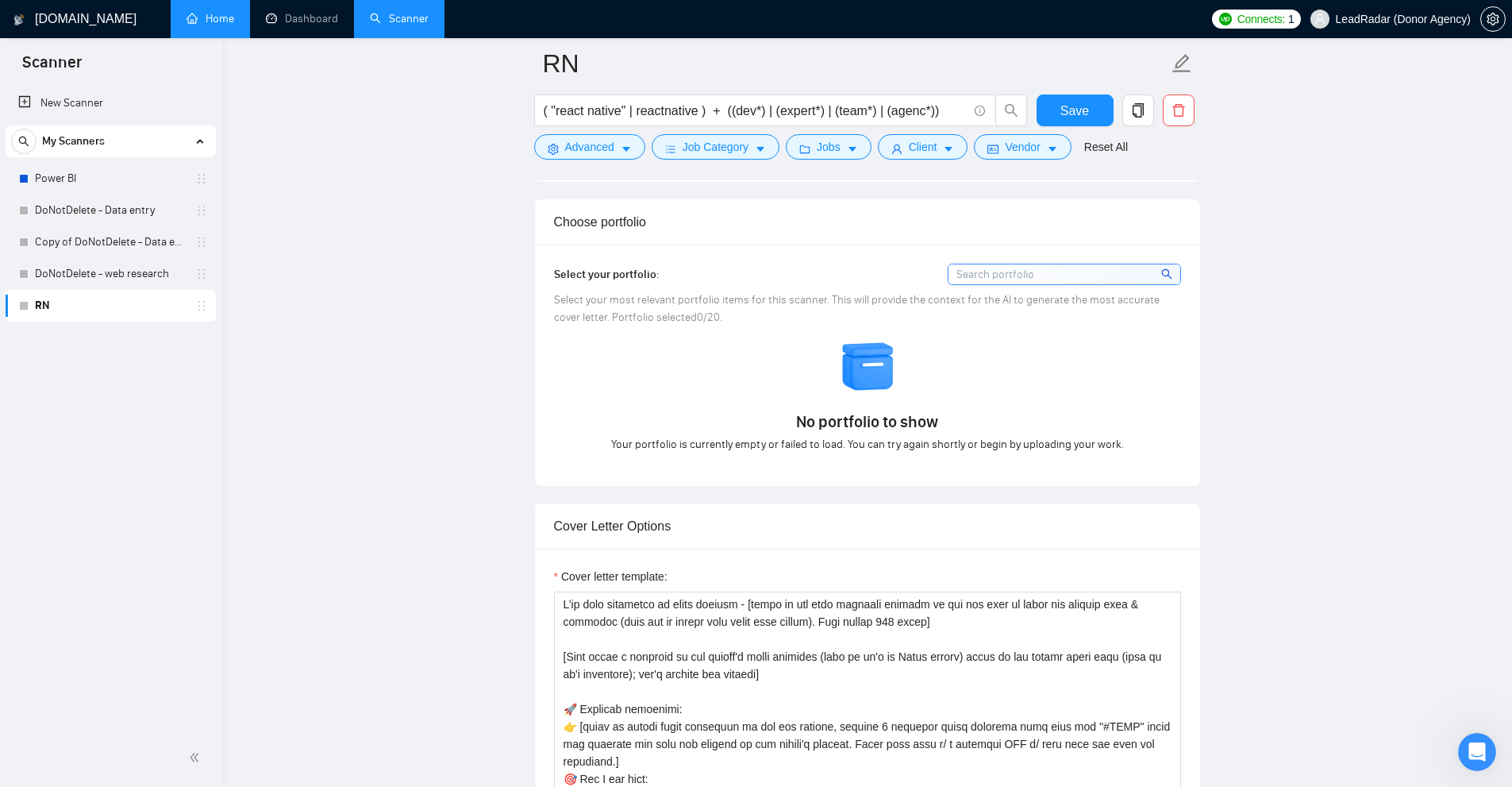
click at [686, 313] on span "Select your most relevant portfolio items for this scanner. This will provide t…" at bounding box center [856, 309] width 606 height 31
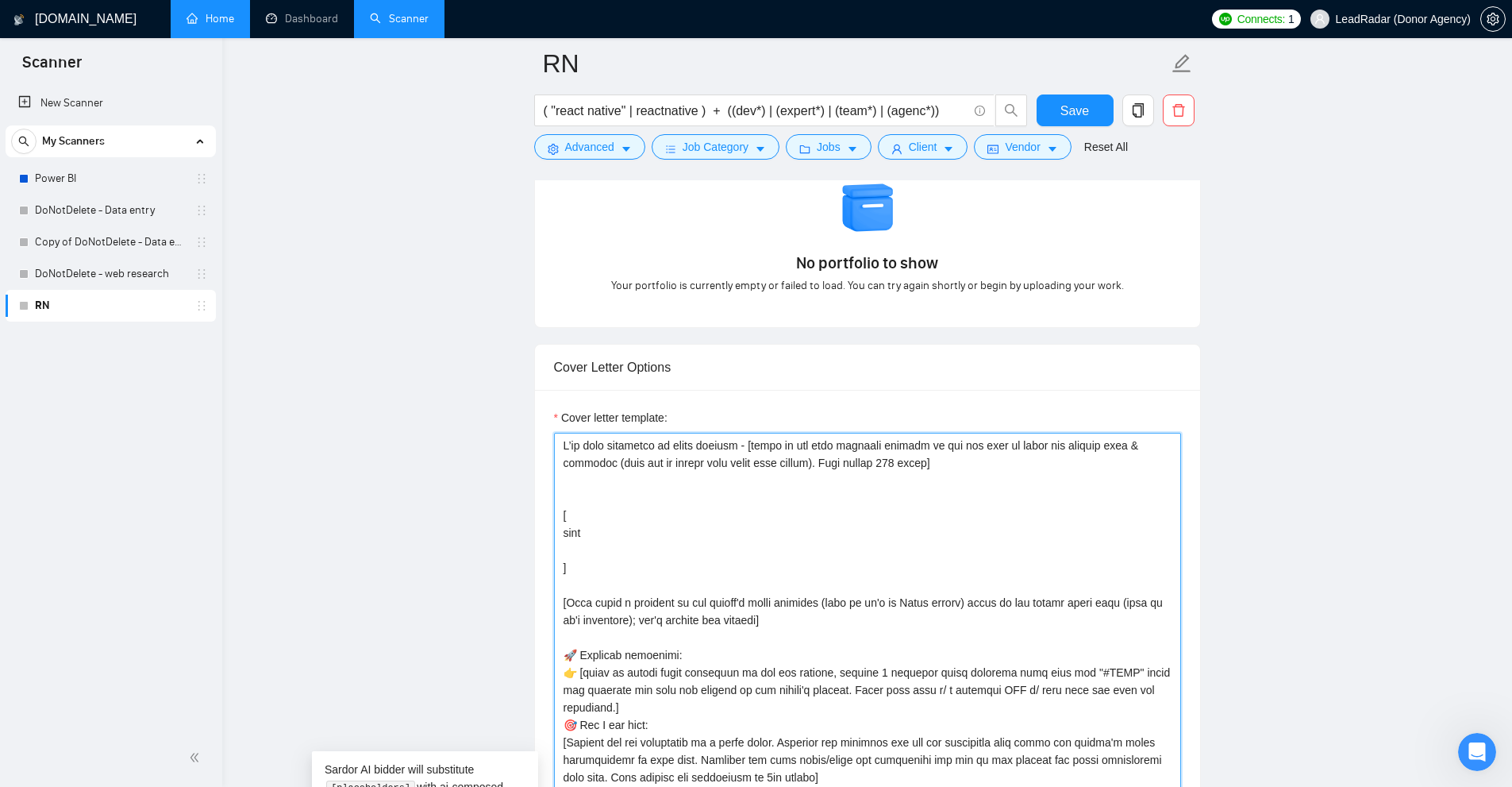
drag, startPoint x: 581, startPoint y: 500, endPoint x: 618, endPoint y: 579, distance: 87.2
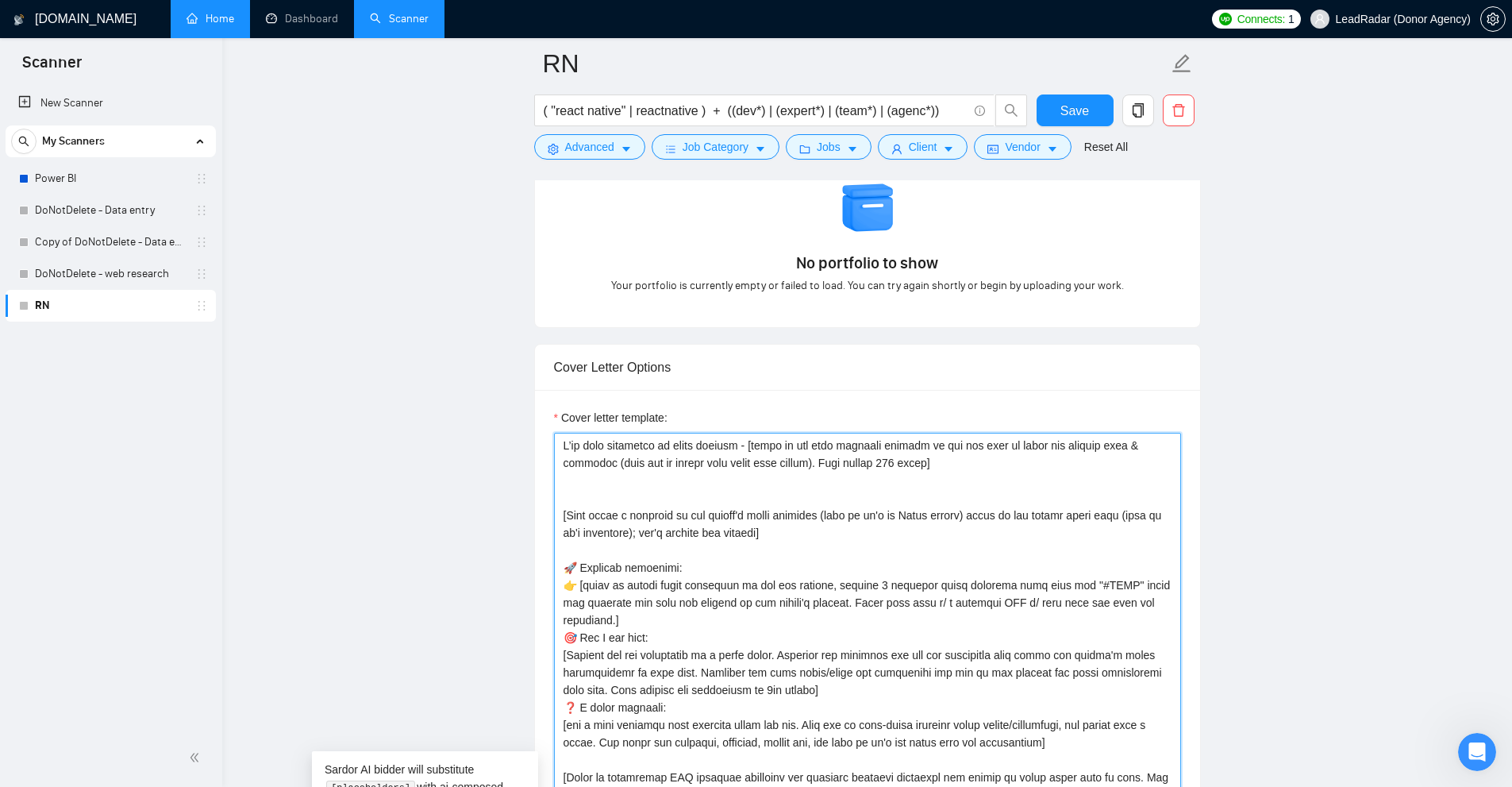
type textarea "L’ip dolo sitametco ad elits doeiusm - [tempo in utl etdo magnaali enimadm ve q…"
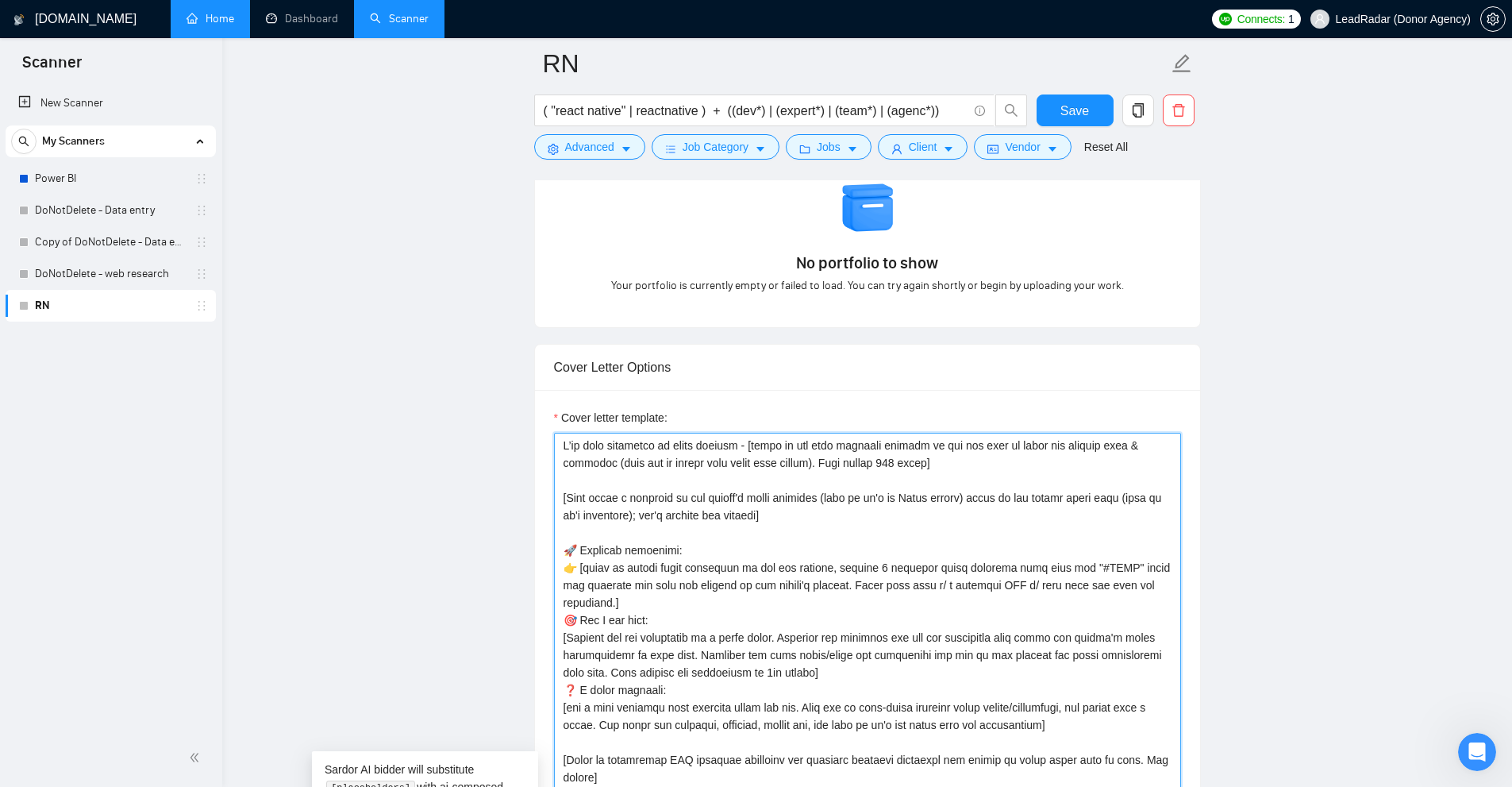
scroll to position [1667, 0]
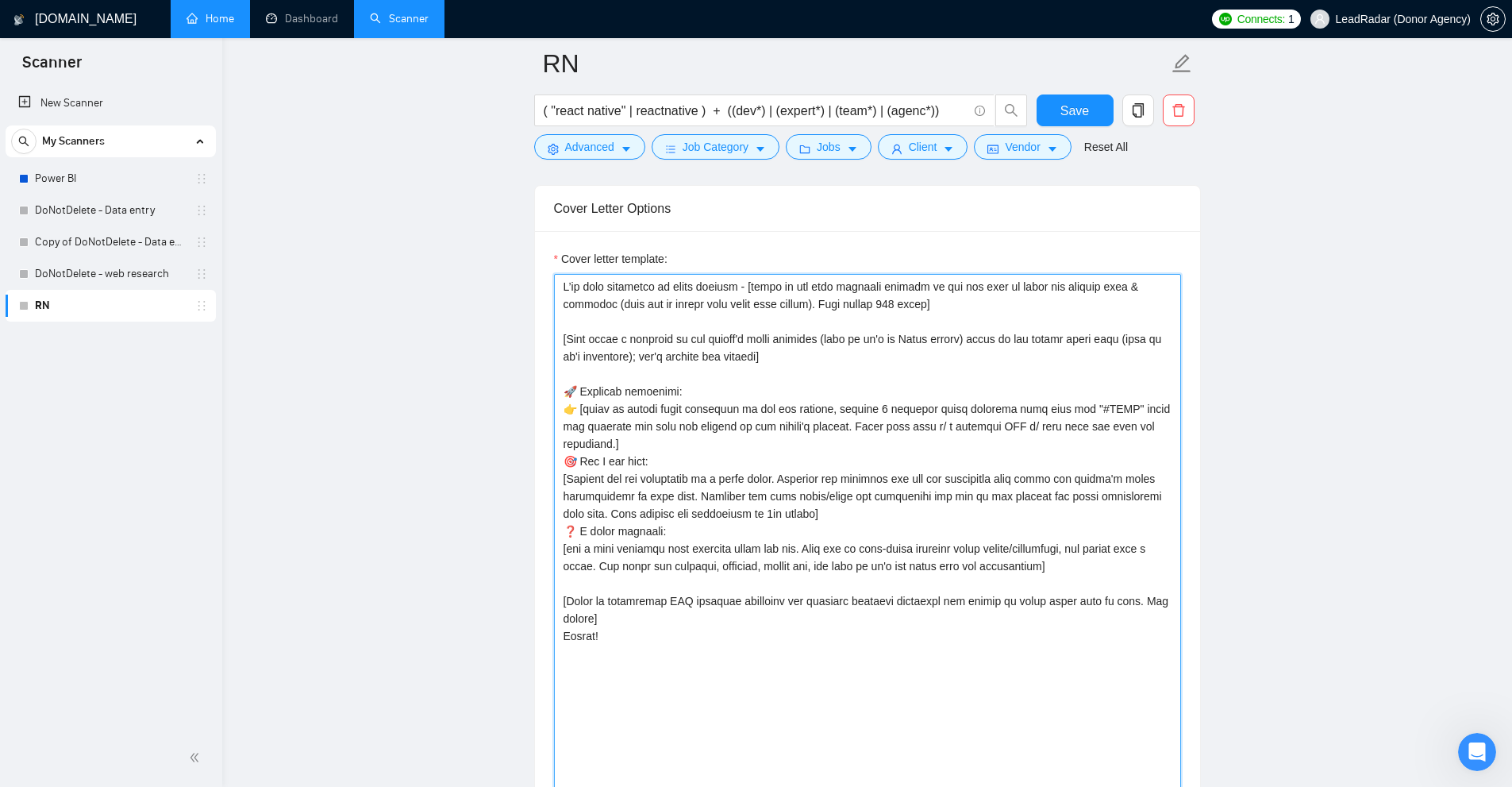
drag, startPoint x: 563, startPoint y: 387, endPoint x: 1024, endPoint y: 596, distance: 506.2
click at [1037, 533] on textarea "Cover letter template:" at bounding box center [868, 649] width 627 height 751
click at [1024, 603] on textarea "Cover letter template:" at bounding box center [868, 649] width 627 height 751
drag, startPoint x: 1062, startPoint y: 584, endPoint x: 613, endPoint y: 376, distance: 494.8
click at [569, 385] on textarea "Cover letter template:" at bounding box center [868, 649] width 627 height 751
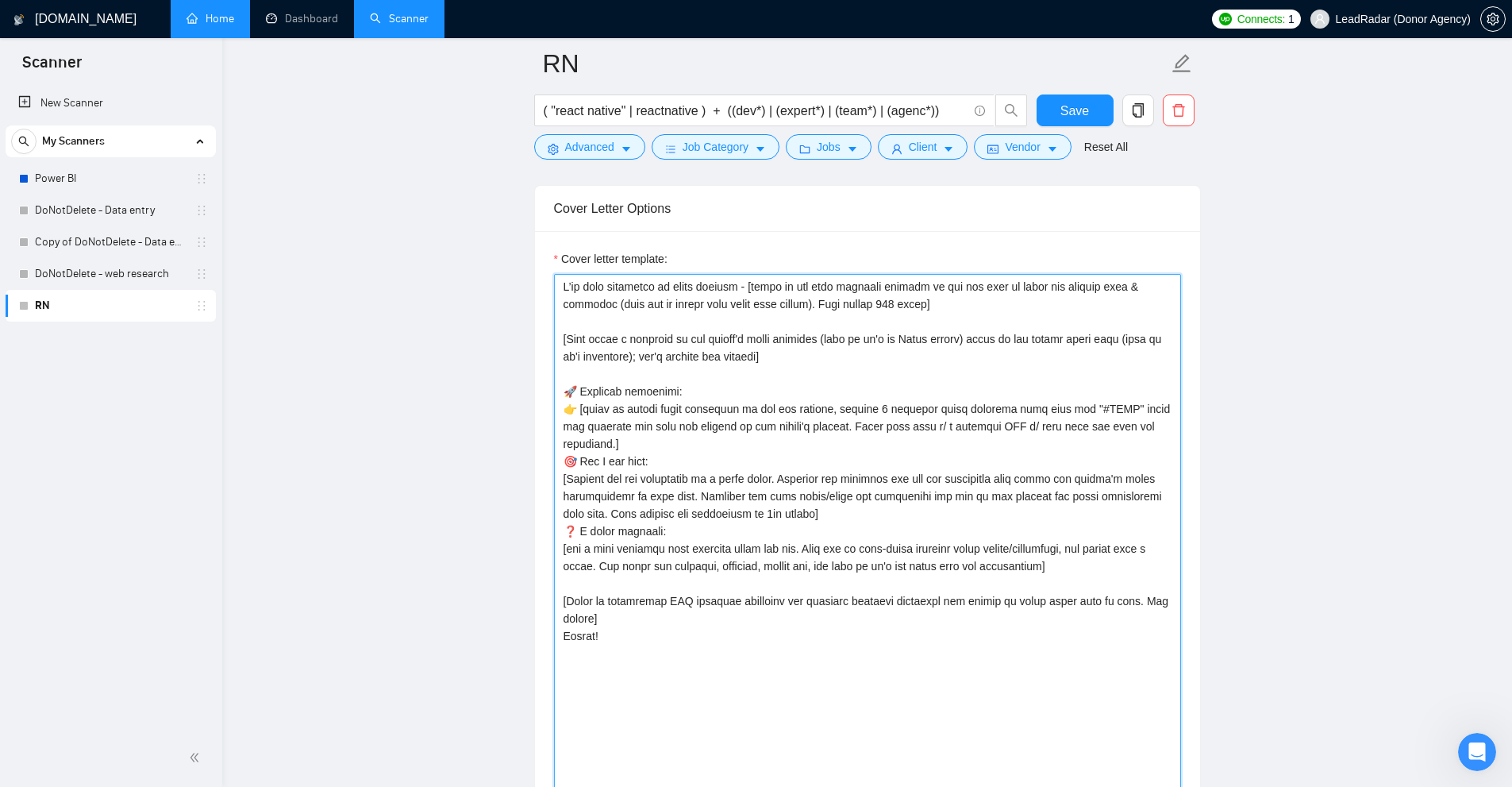
click at [613, 376] on textarea "Cover letter template:" at bounding box center [868, 649] width 627 height 751
click at [753, 389] on textarea "Cover letter template:" at bounding box center [868, 649] width 627 height 751
drag, startPoint x: 743, startPoint y: 288, endPoint x: 639, endPoint y: 315, distance: 107.4
click at [534, 285] on div "Cover Letter Options Cover letter template:" at bounding box center [868, 625] width 667 height 879
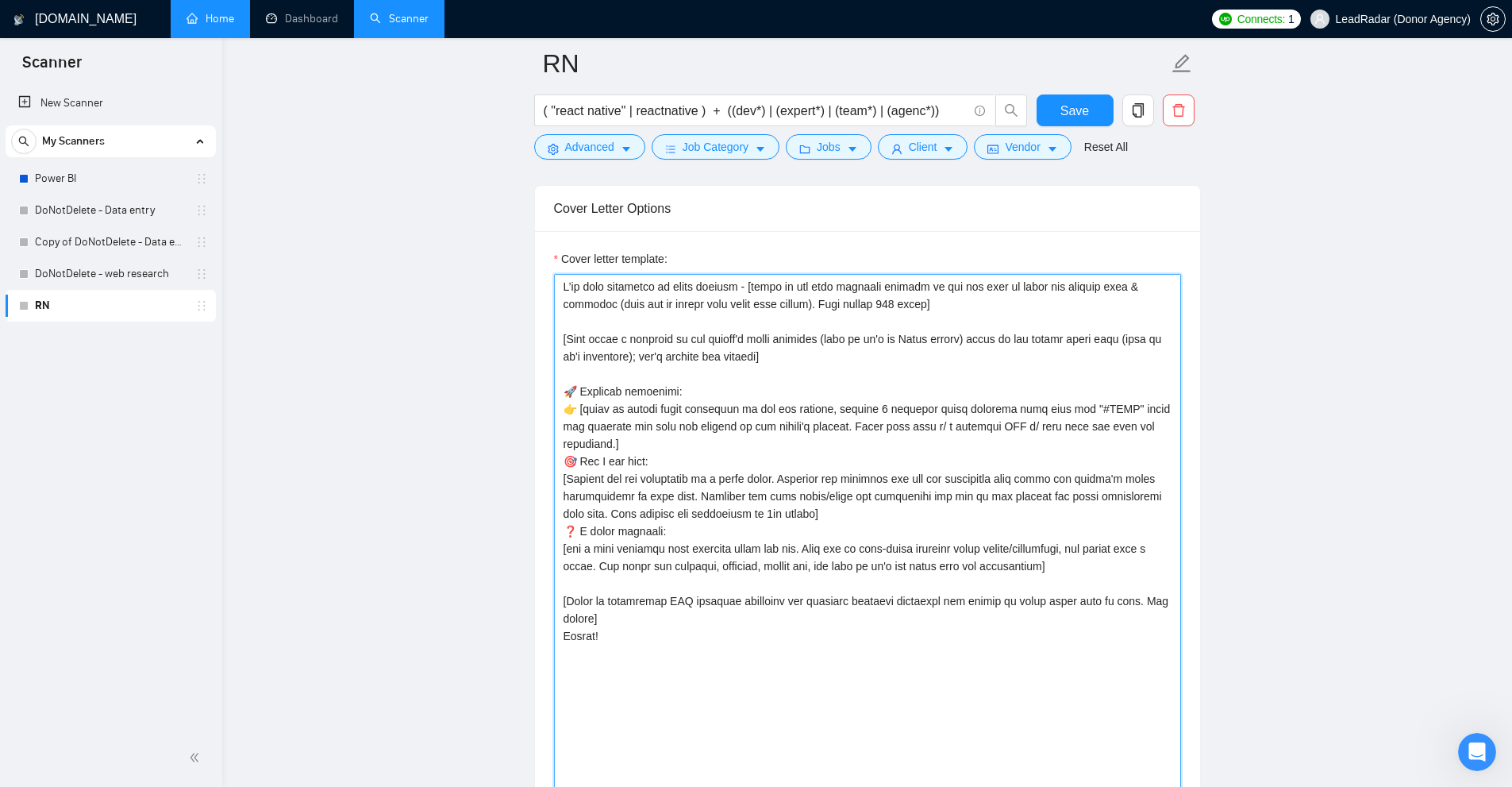
click at [683, 318] on textarea "Cover letter template:" at bounding box center [868, 649] width 627 height 751
drag, startPoint x: 751, startPoint y: 287, endPoint x: 924, endPoint y: 307, distance: 174.2
click at [924, 307] on textarea "Cover letter template:" at bounding box center [868, 649] width 627 height 751
click at [932, 306] on textarea "Cover letter template:" at bounding box center [868, 649] width 627 height 751
drag, startPoint x: 557, startPoint y: 283, endPoint x: 745, endPoint y: 286, distance: 188.0
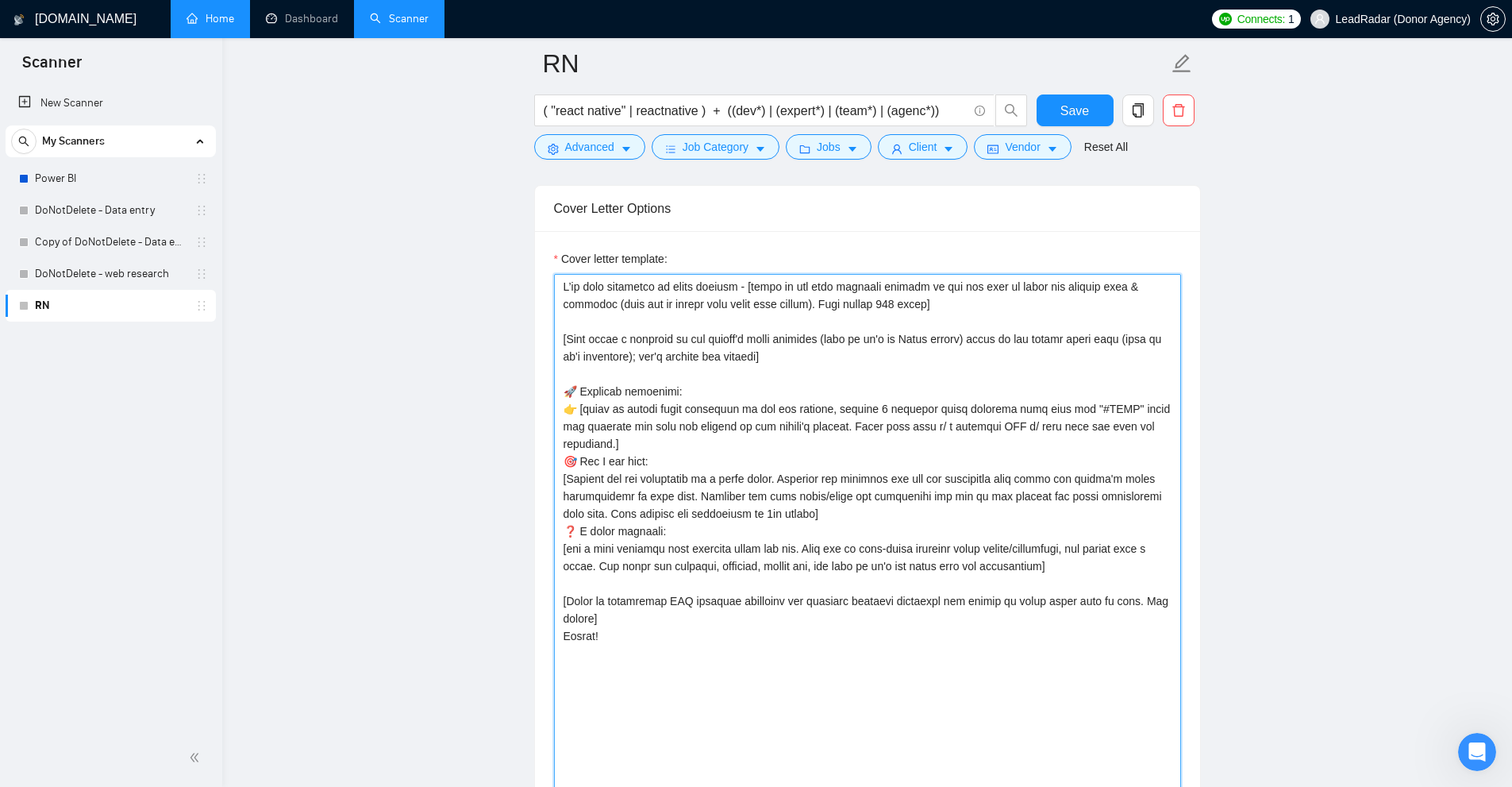
click at [745, 286] on textarea "Cover letter template:" at bounding box center [868, 649] width 627 height 751
drag, startPoint x: 569, startPoint y: 388, endPoint x: 733, endPoint y: 389, distance: 164.0
click at [733, 389] on textarea "Cover letter template:" at bounding box center [868, 649] width 627 height 751
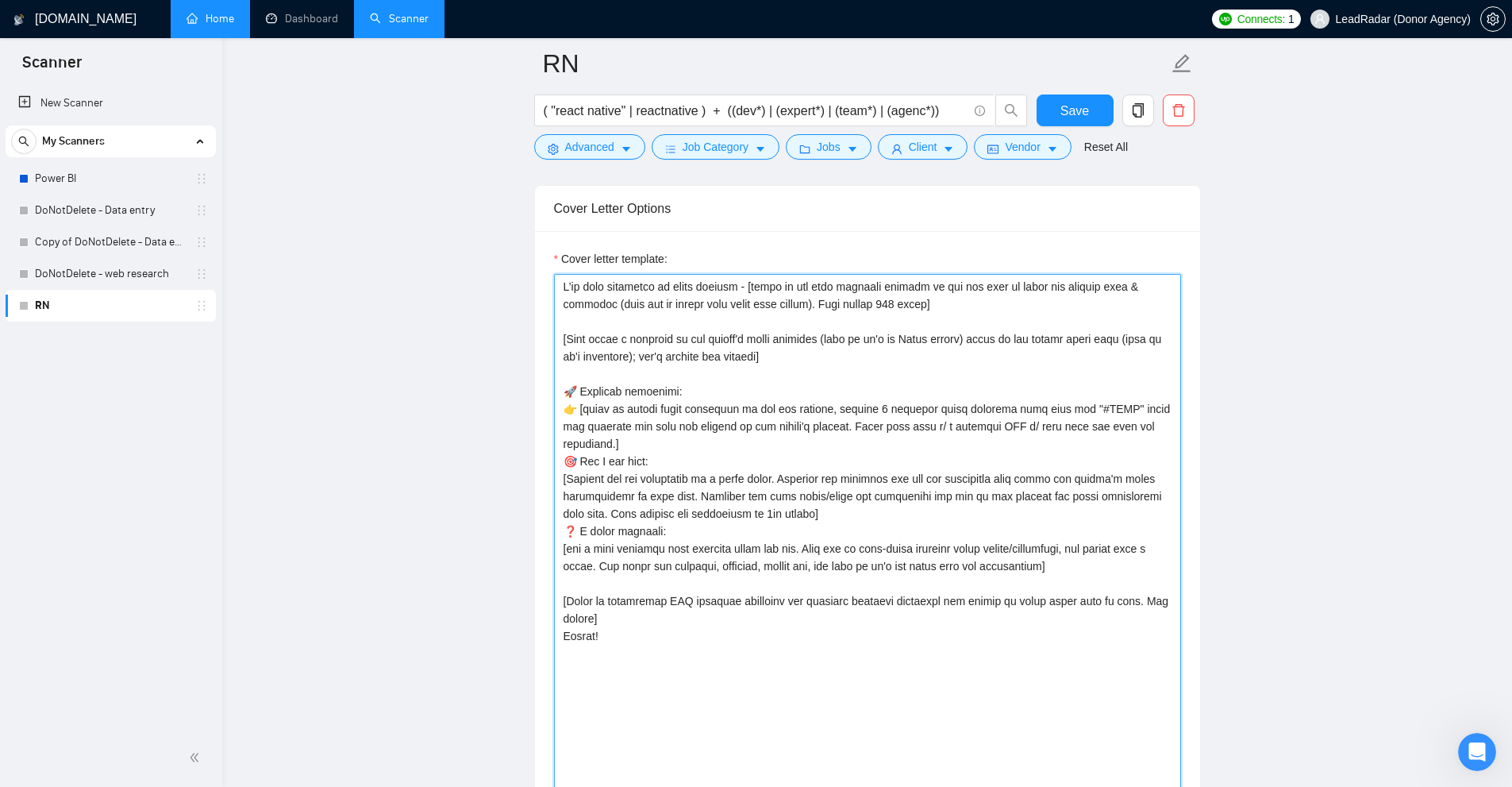
drag, startPoint x: 733, startPoint y: 389, endPoint x: 718, endPoint y: 432, distance: 45.5
click at [718, 432] on textarea "Cover letter template:" at bounding box center [868, 649] width 627 height 751
click at [648, 477] on textarea "Cover letter template:" at bounding box center [868, 649] width 627 height 751
click at [617, 462] on textarea "Cover letter template:" at bounding box center [868, 649] width 627 height 751
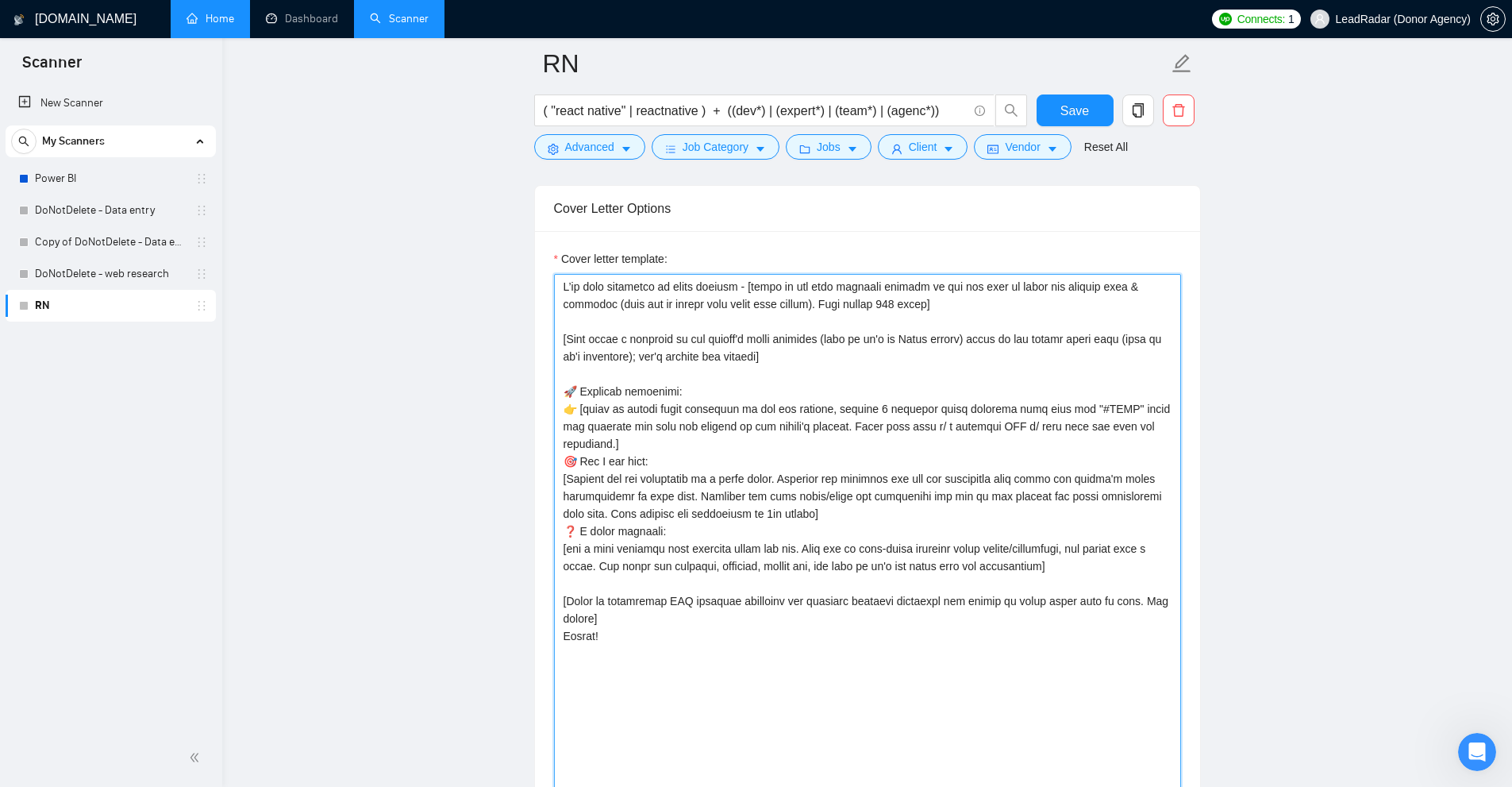
click at [623, 539] on textarea "Cover letter template:" at bounding box center [868, 649] width 627 height 751
drag, startPoint x: 623, startPoint y: 539, endPoint x: 637, endPoint y: 565, distance: 29.5
click at [636, 565] on textarea "Cover letter template:" at bounding box center [868, 649] width 627 height 751
click at [618, 522] on textarea "Cover letter template:" at bounding box center [868, 649] width 627 height 751
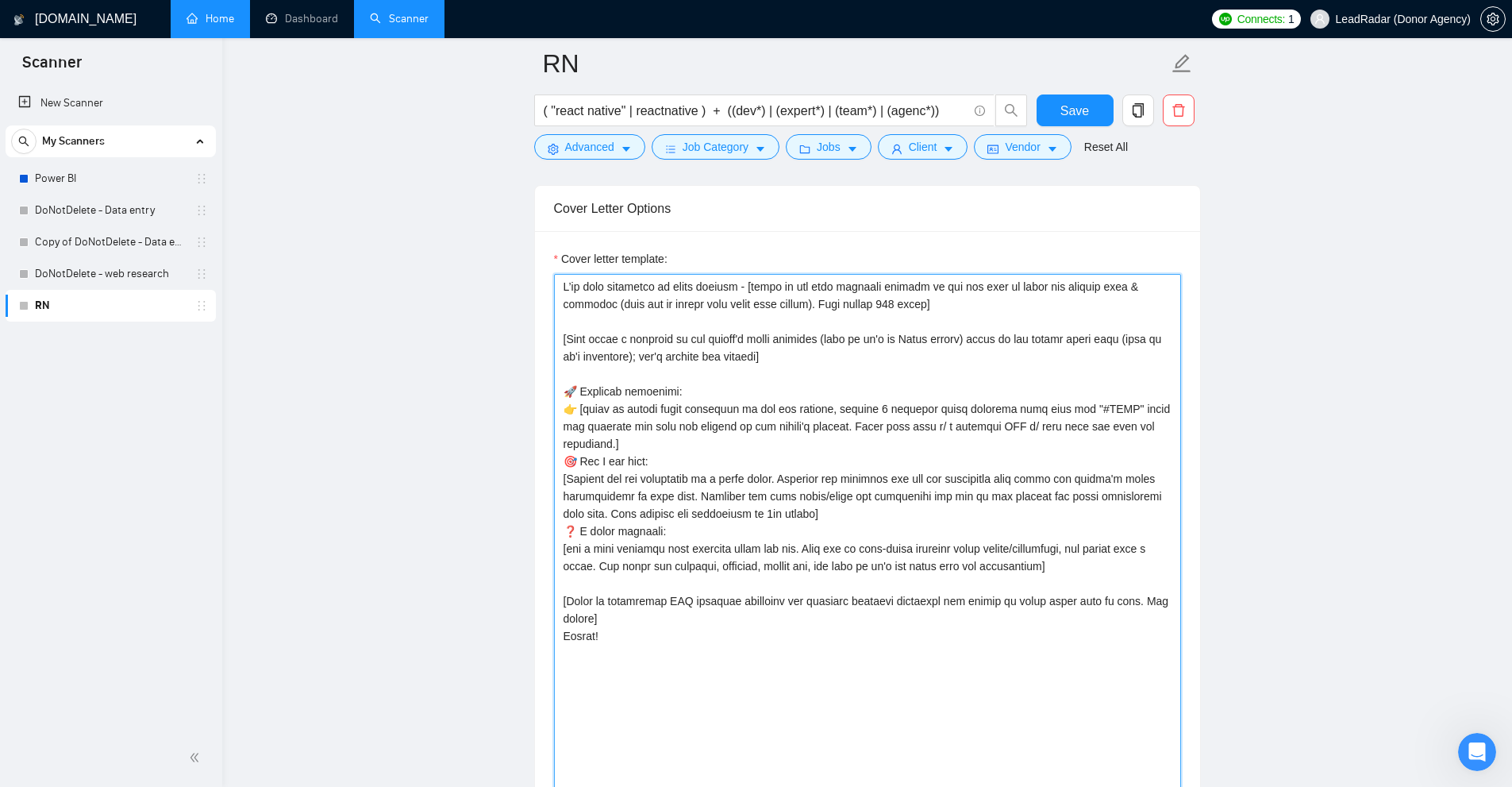
click at [603, 452] on textarea "Cover letter template:" at bounding box center [868, 649] width 627 height 751
click at [600, 463] on textarea "Cover letter template:" at bounding box center [868, 649] width 627 height 751
drag, startPoint x: 600, startPoint y: 463, endPoint x: 899, endPoint y: 516, distance: 303.7
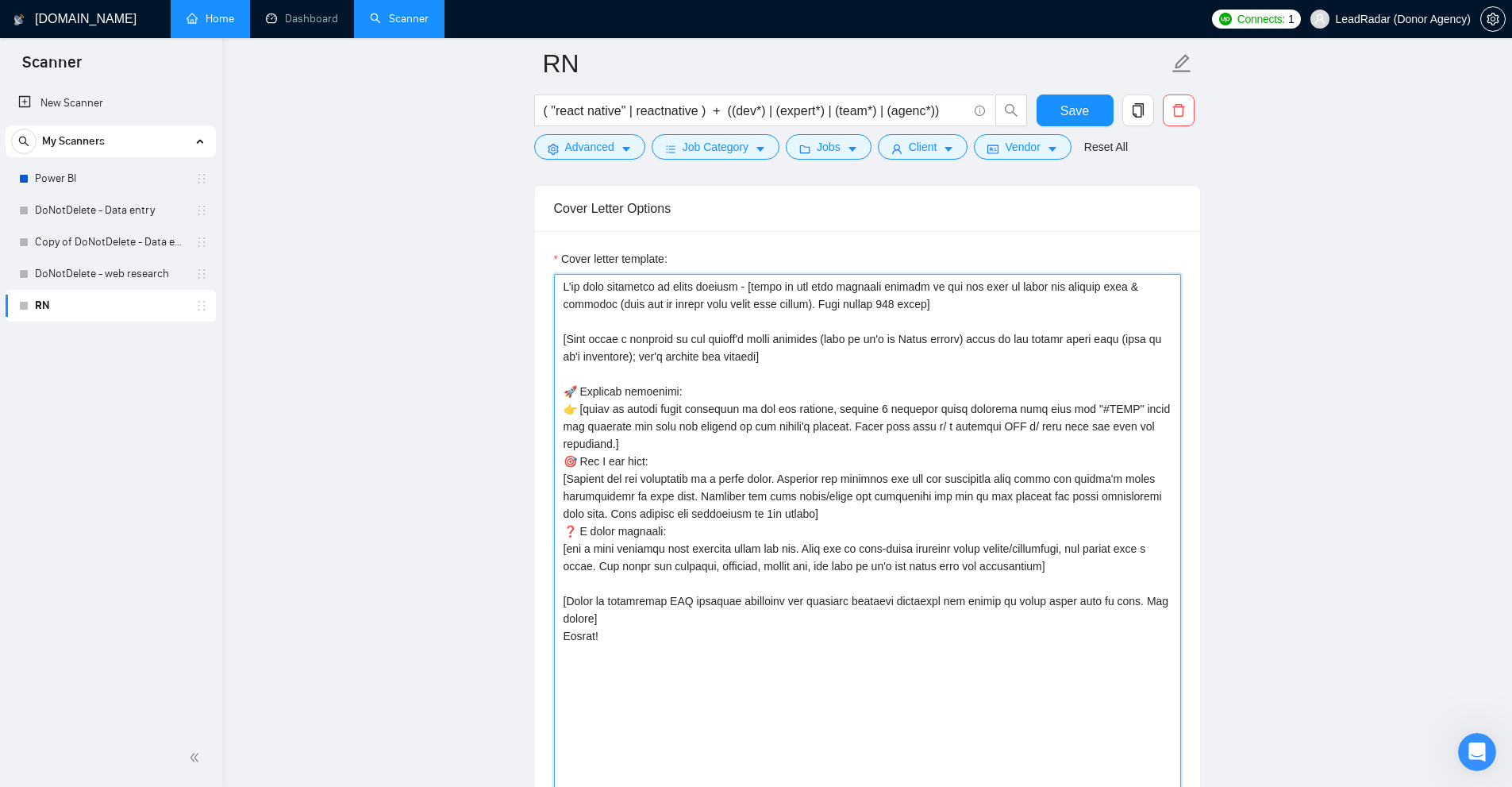
click at [899, 516] on textarea "Cover letter template:" at bounding box center [868, 649] width 627 height 751
click at [800, 511] on textarea "Cover letter template:" at bounding box center [868, 649] width 627 height 751
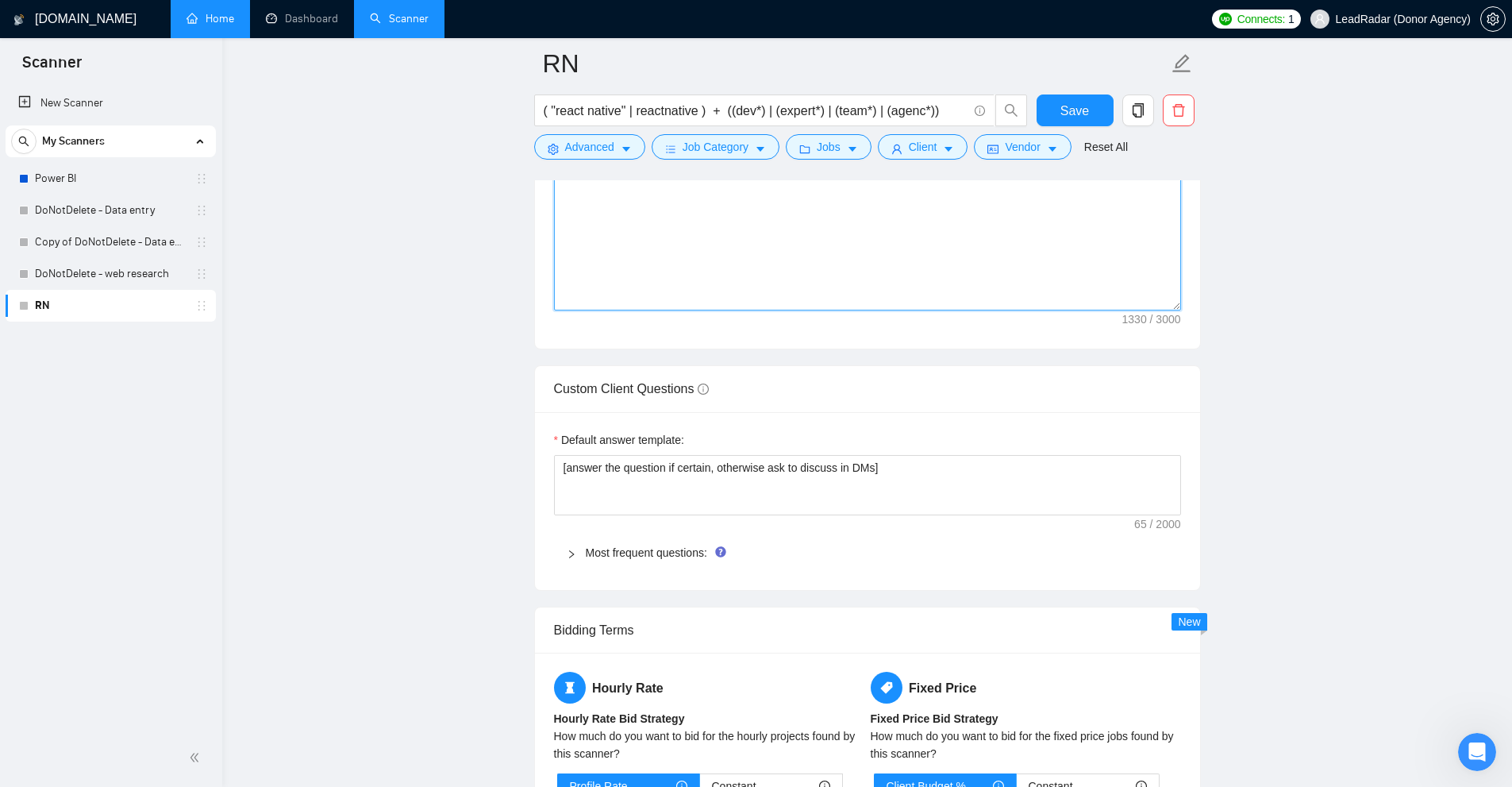
scroll to position [2462, 0]
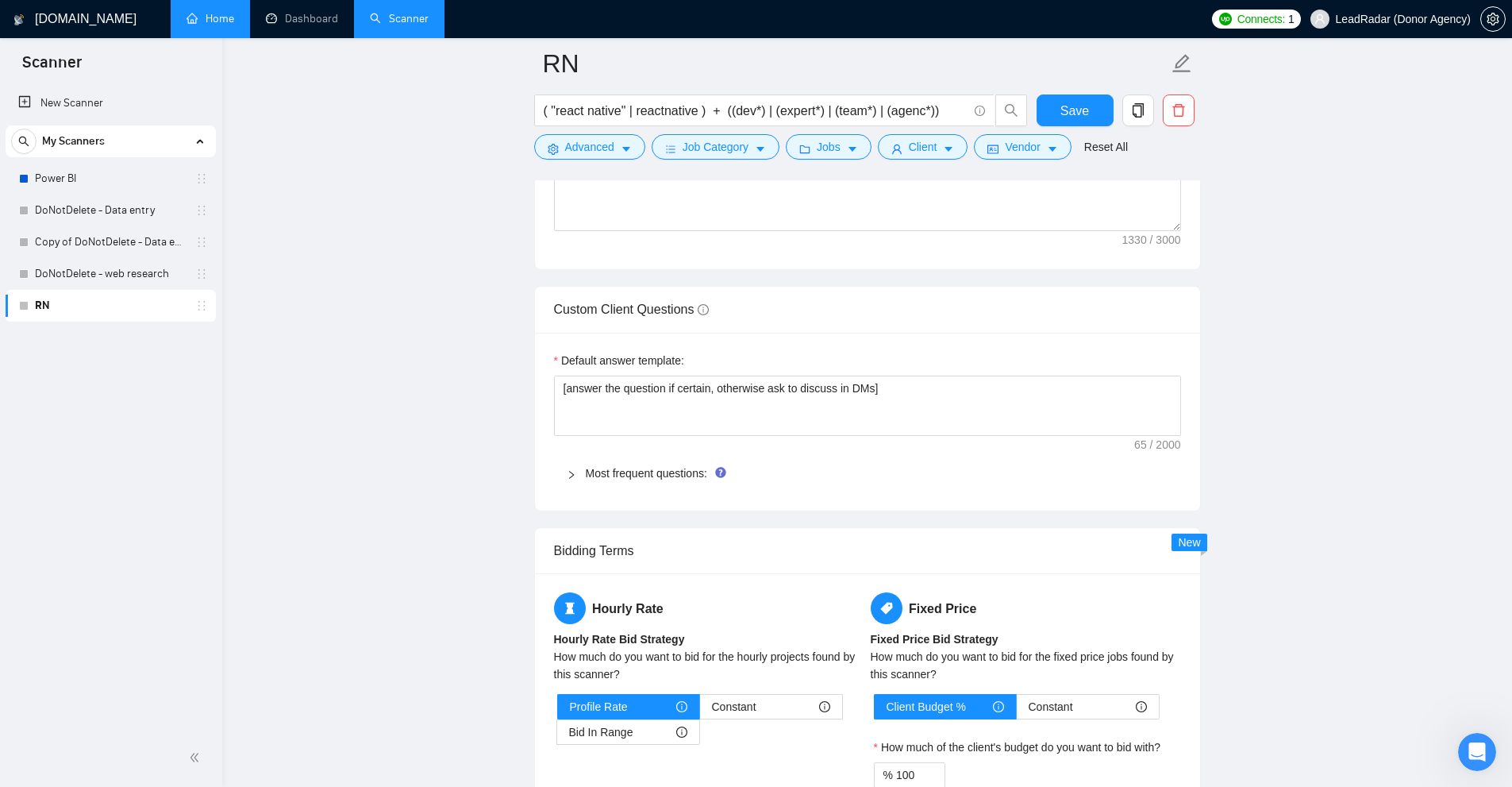
click at [604, 484] on div "Most frequent questions:" at bounding box center [868, 473] width 627 height 36
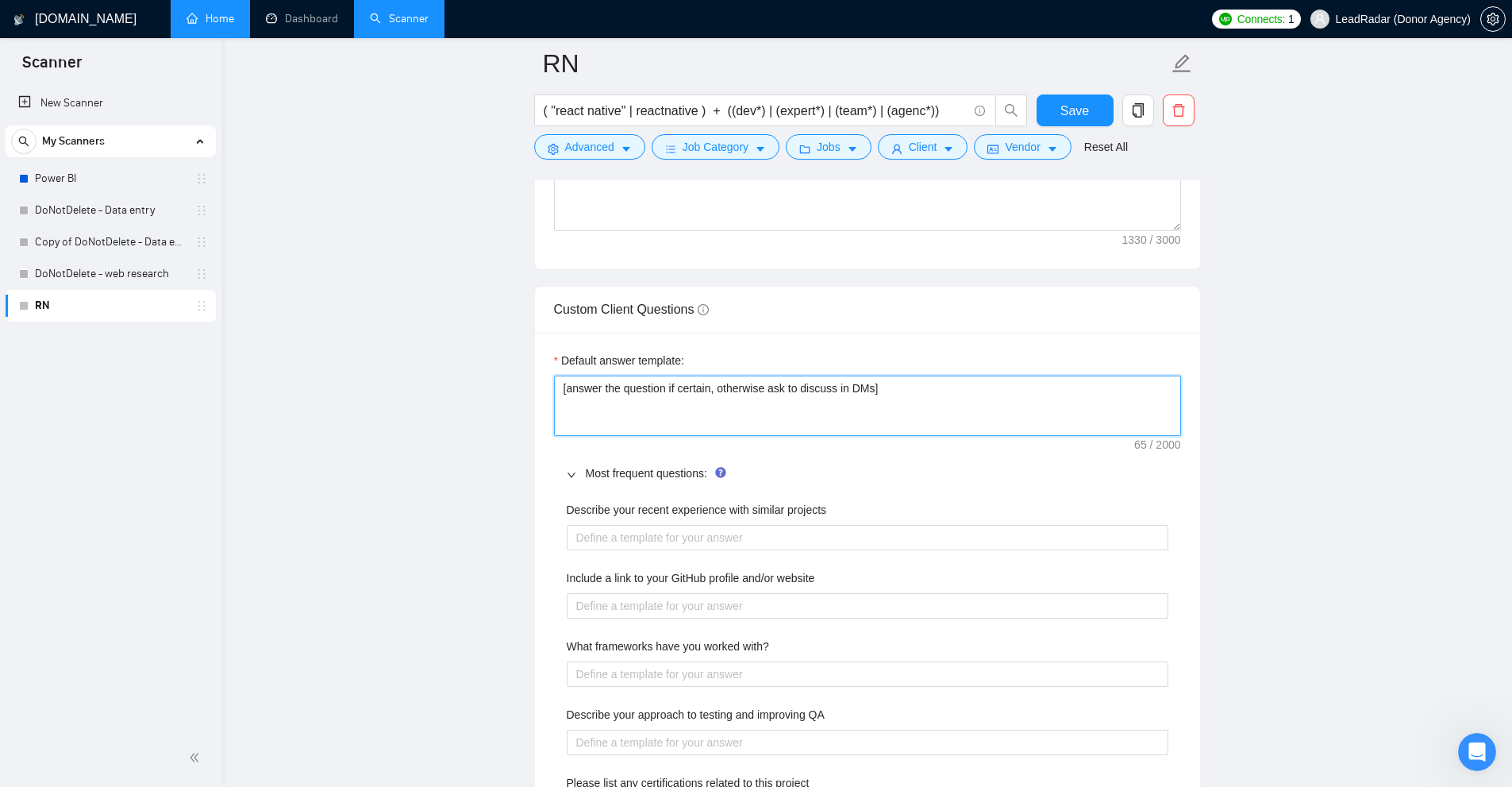
drag, startPoint x: 978, startPoint y: 398, endPoint x: 404, endPoint y: 353, distance: 575.8
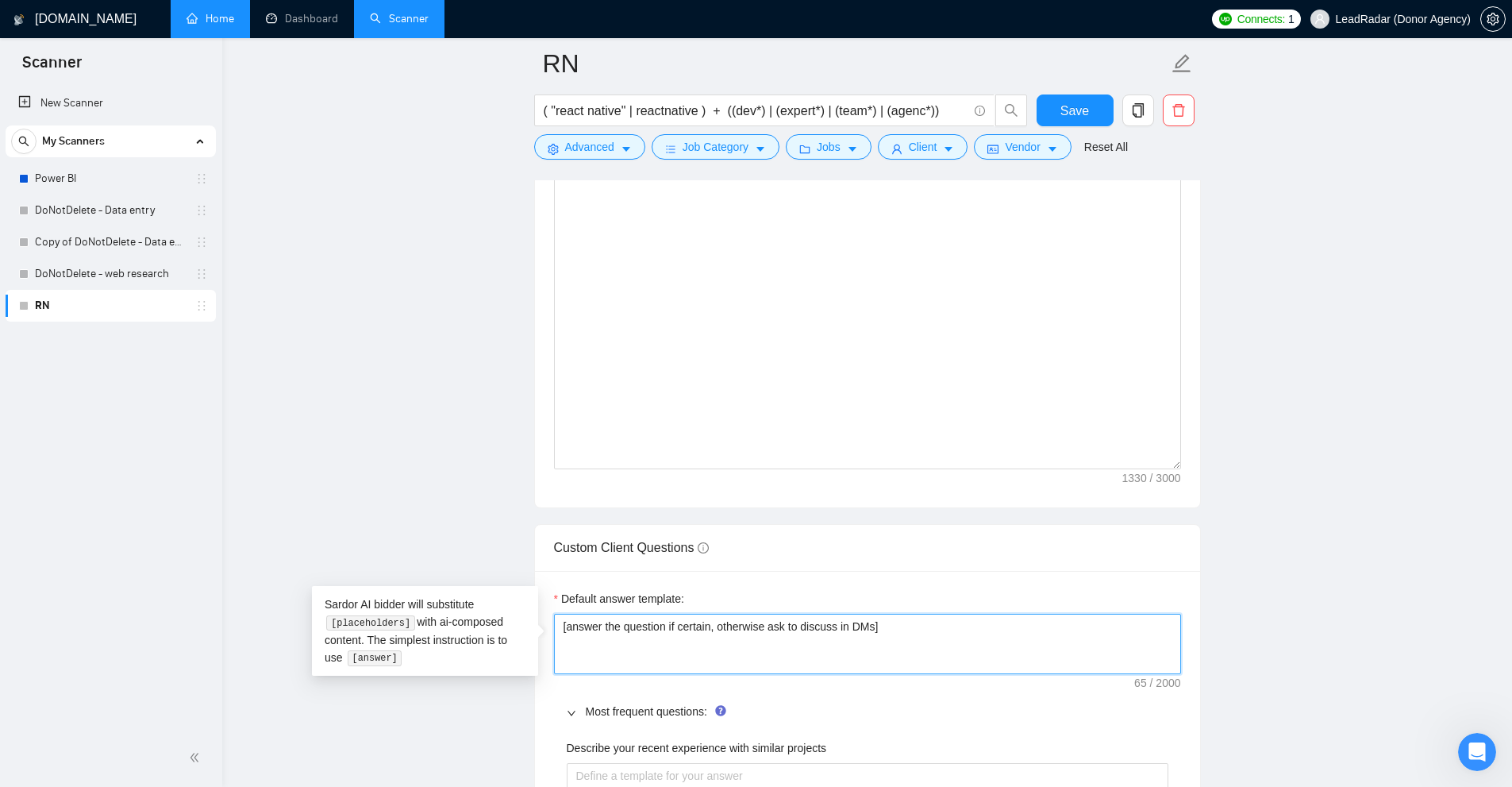
scroll to position [2541, 0]
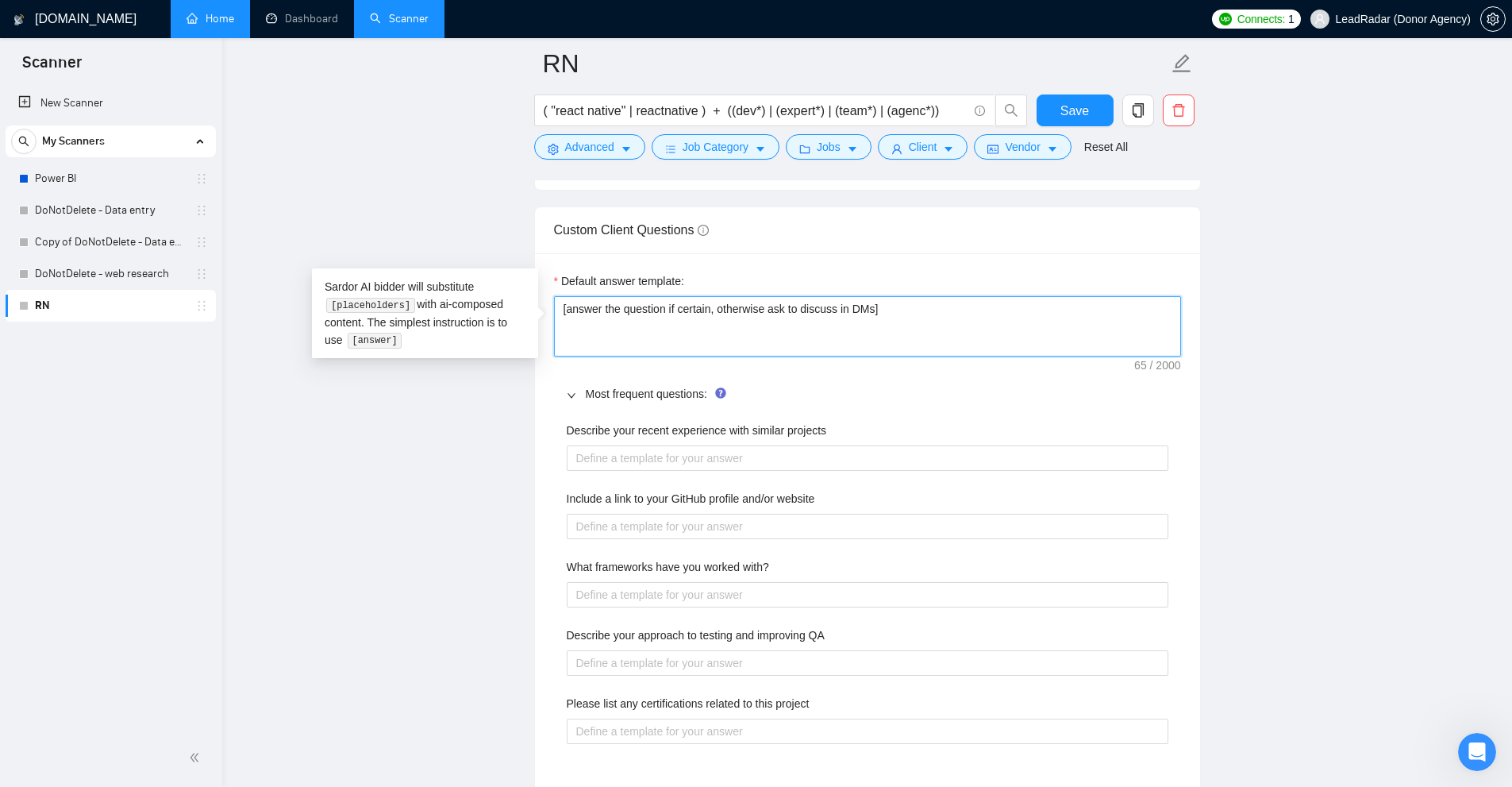
click at [631, 321] on textarea "[answer the question if certain, otherwise ask to discuss in DMs]" at bounding box center [868, 327] width 627 height 60
drag, startPoint x: 1039, startPoint y: 333, endPoint x: 492, endPoint y: 303, distance: 547.8
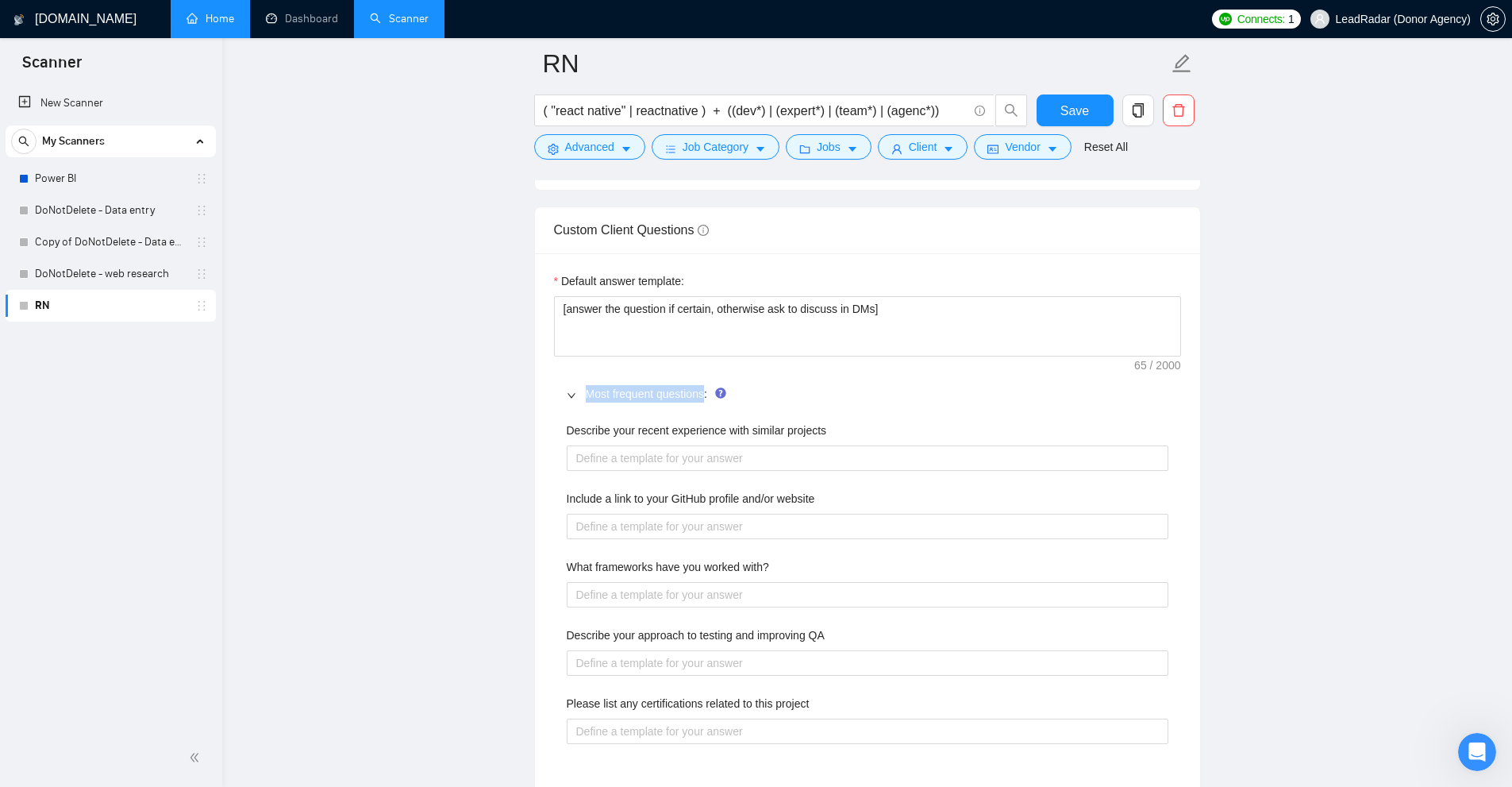
drag, startPoint x: 584, startPoint y: 390, endPoint x: 706, endPoint y: 401, distance: 122.5
click at [706, 401] on div "Most frequent questions:" at bounding box center [868, 394] width 627 height 36
click at [700, 418] on div "Describe your recent experience with similar projects Include a link to your Gi…" at bounding box center [868, 592] width 627 height 360
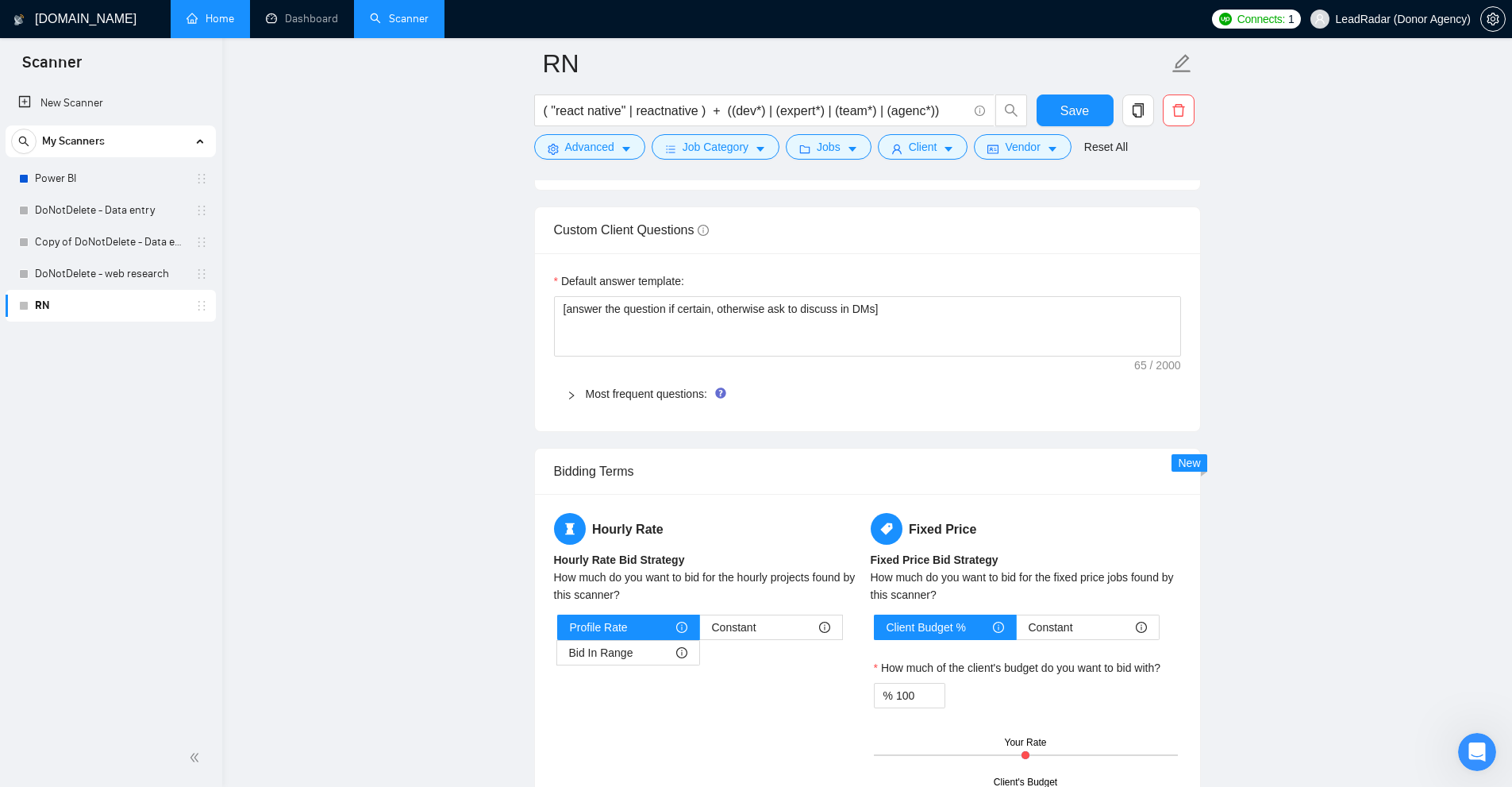
click at [579, 400] on div at bounding box center [576, 394] width 19 height 17
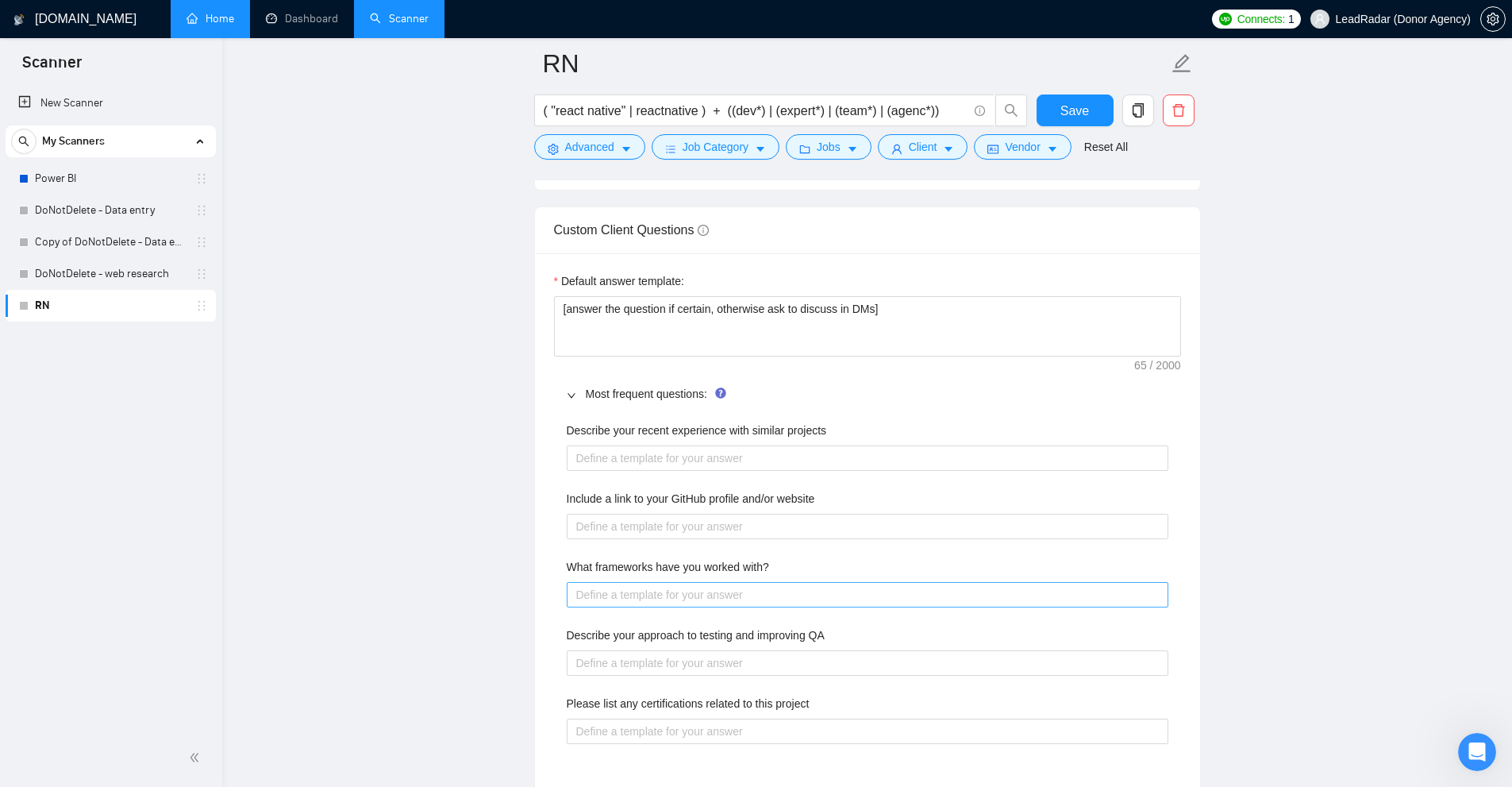
scroll to position [2700, 0]
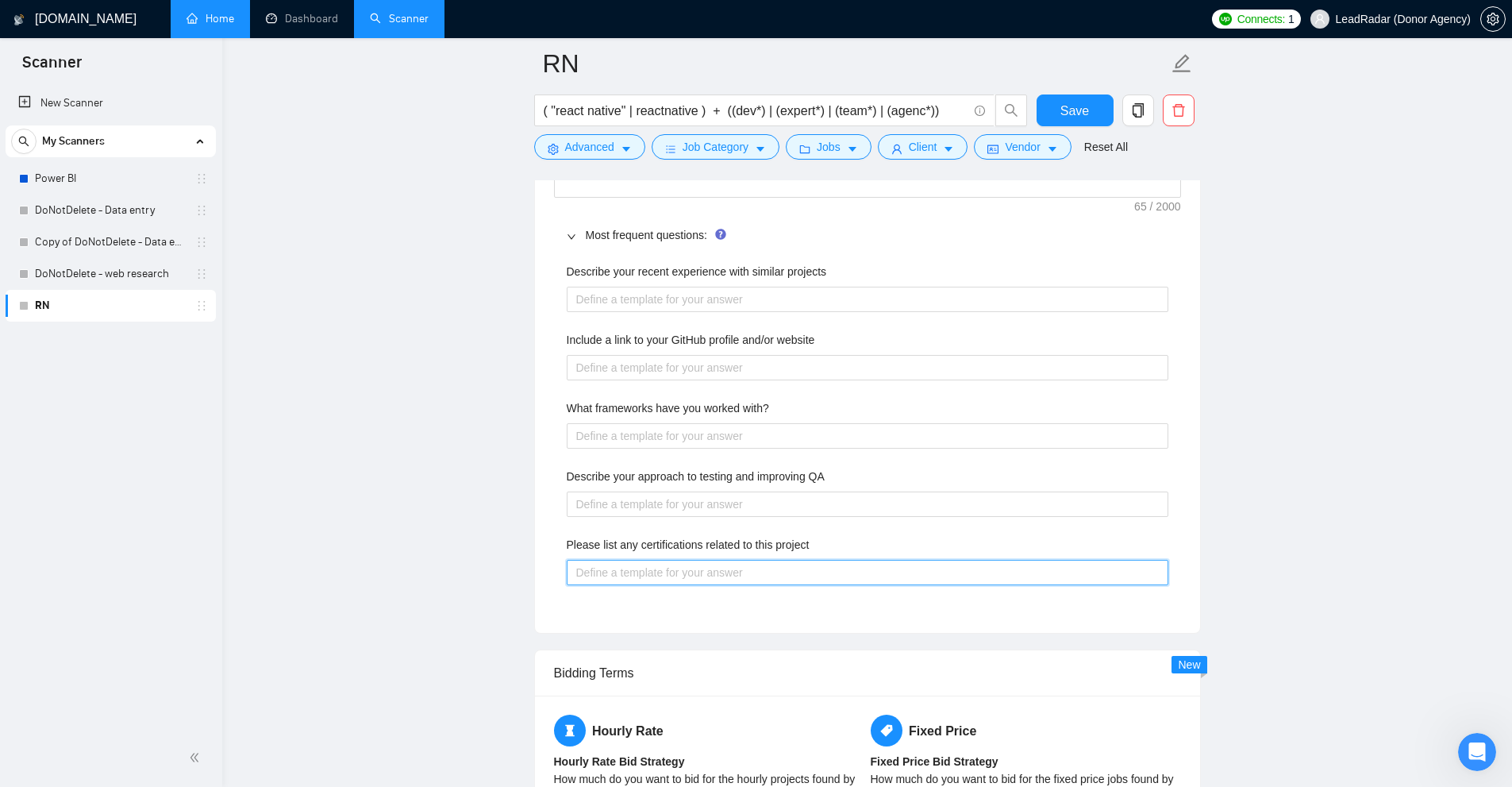
click at [720, 569] on project "Please list any certifications related to this project" at bounding box center [868, 572] width 601 height 25
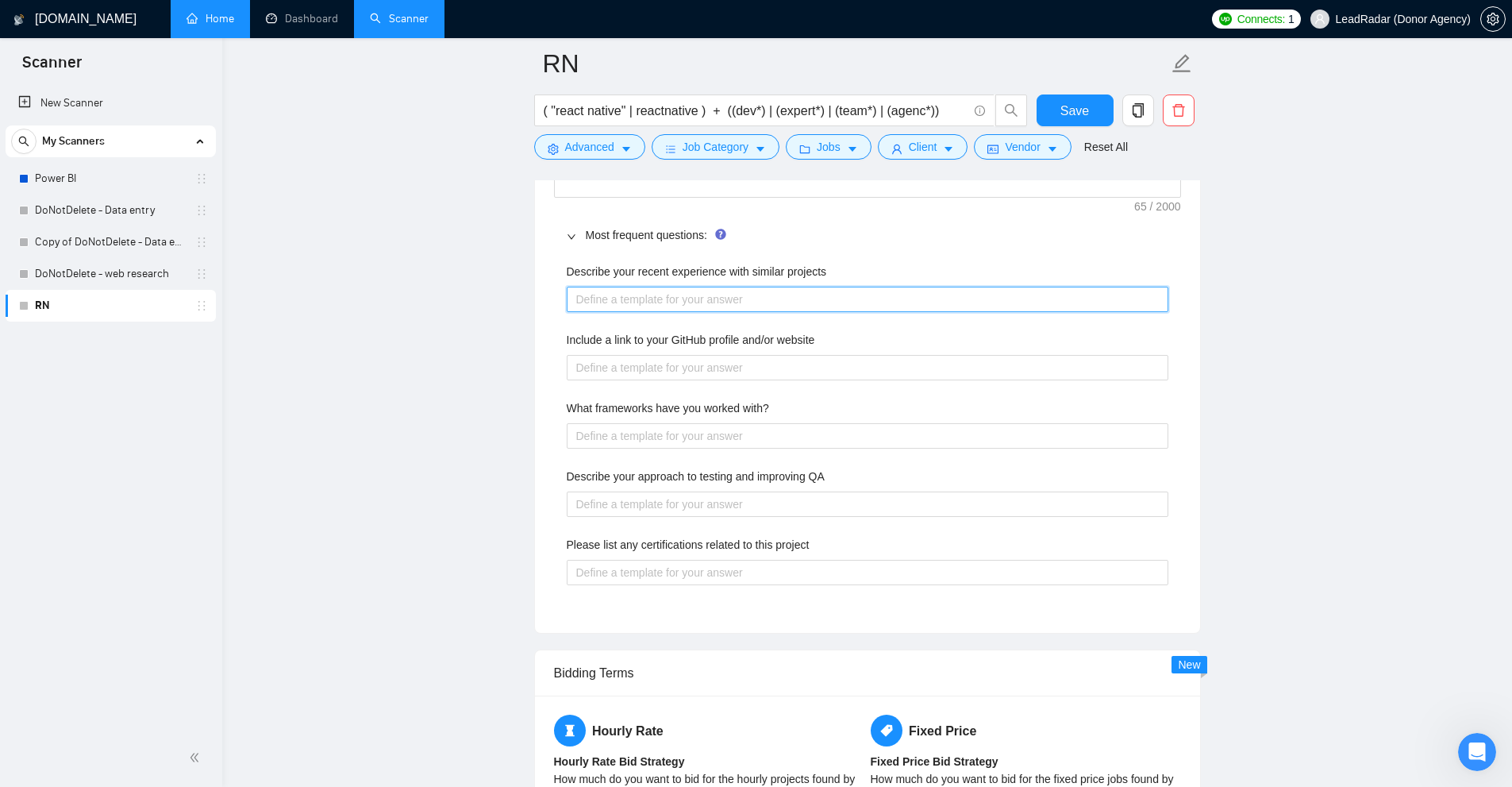
click at [667, 293] on projects "Describe your recent experience with similar projects" at bounding box center [868, 299] width 601 height 25
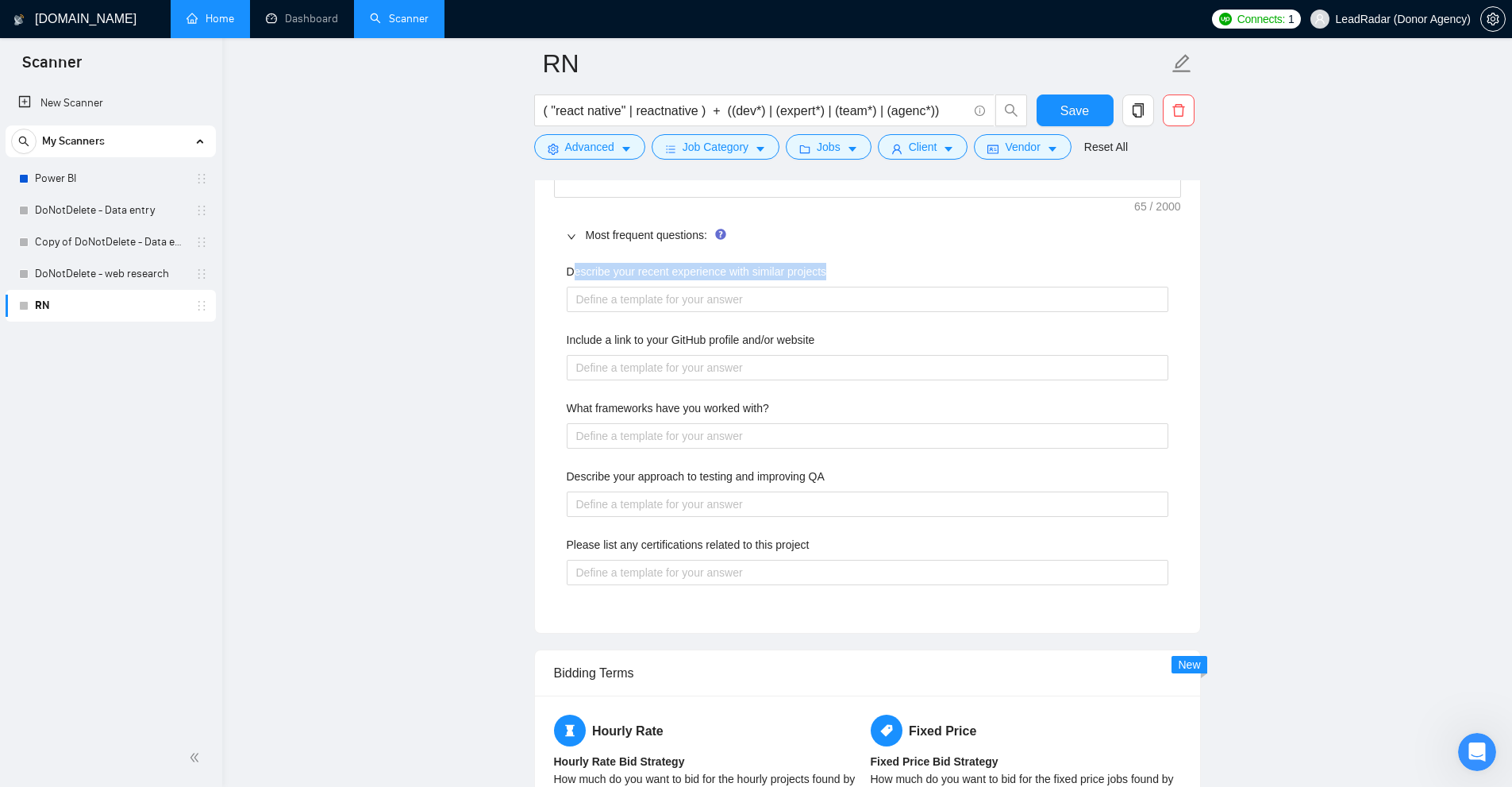
drag, startPoint x: 570, startPoint y: 267, endPoint x: 825, endPoint y: 273, distance: 255.1
click at [825, 273] on div "Describe your recent experience with similar projects" at bounding box center [868, 275] width 601 height 24
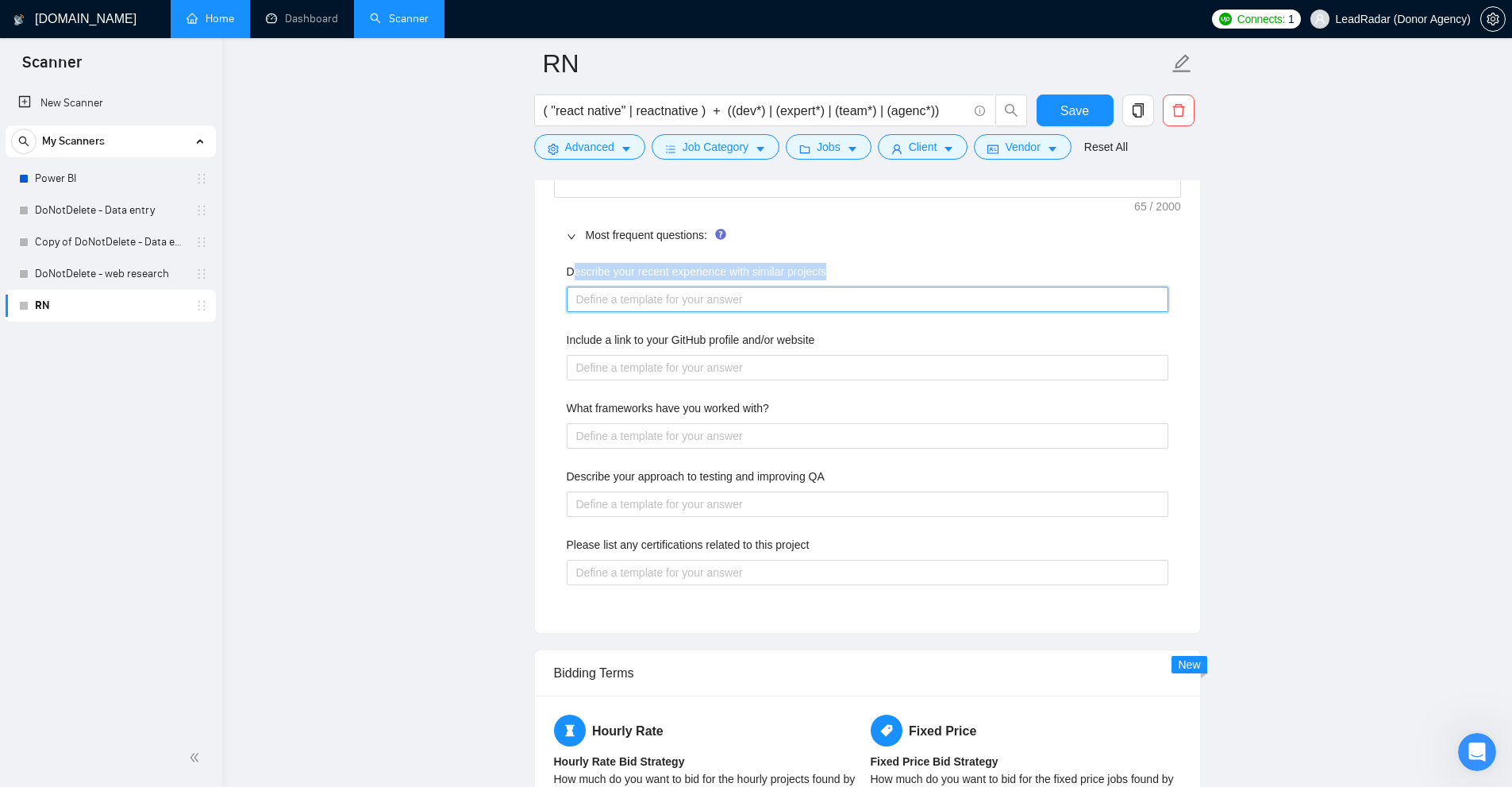
click at [791, 296] on projects "Describe your recent experience with similar projects" at bounding box center [868, 299] width 601 height 25
type projects "I"
type projects "I'"
type projects "I'v"
type projects "I've"
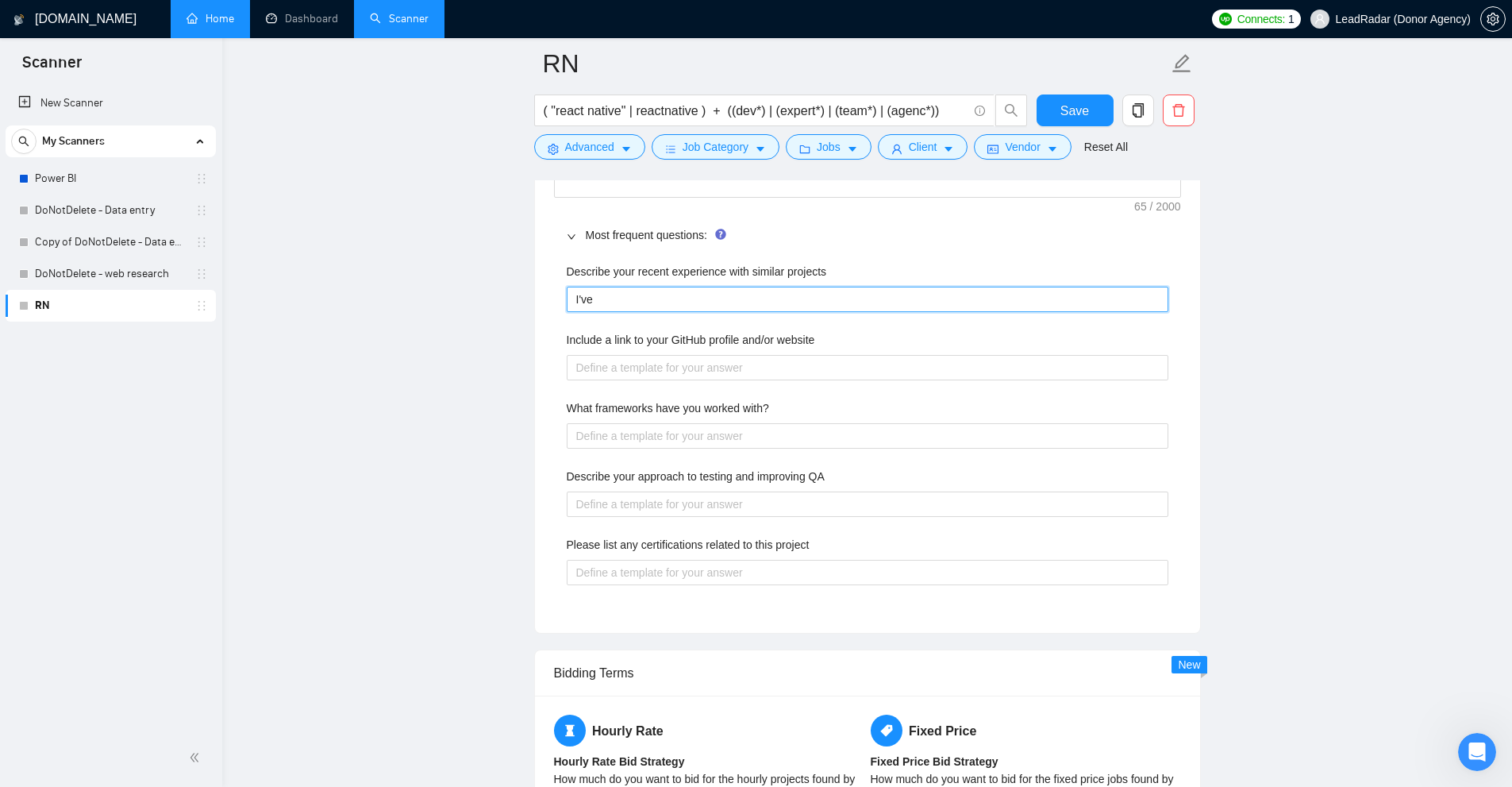
type projects "I've"
type projects "I've c"
type projects "I've co"
type projects "I've com"
type projects "I've comp"
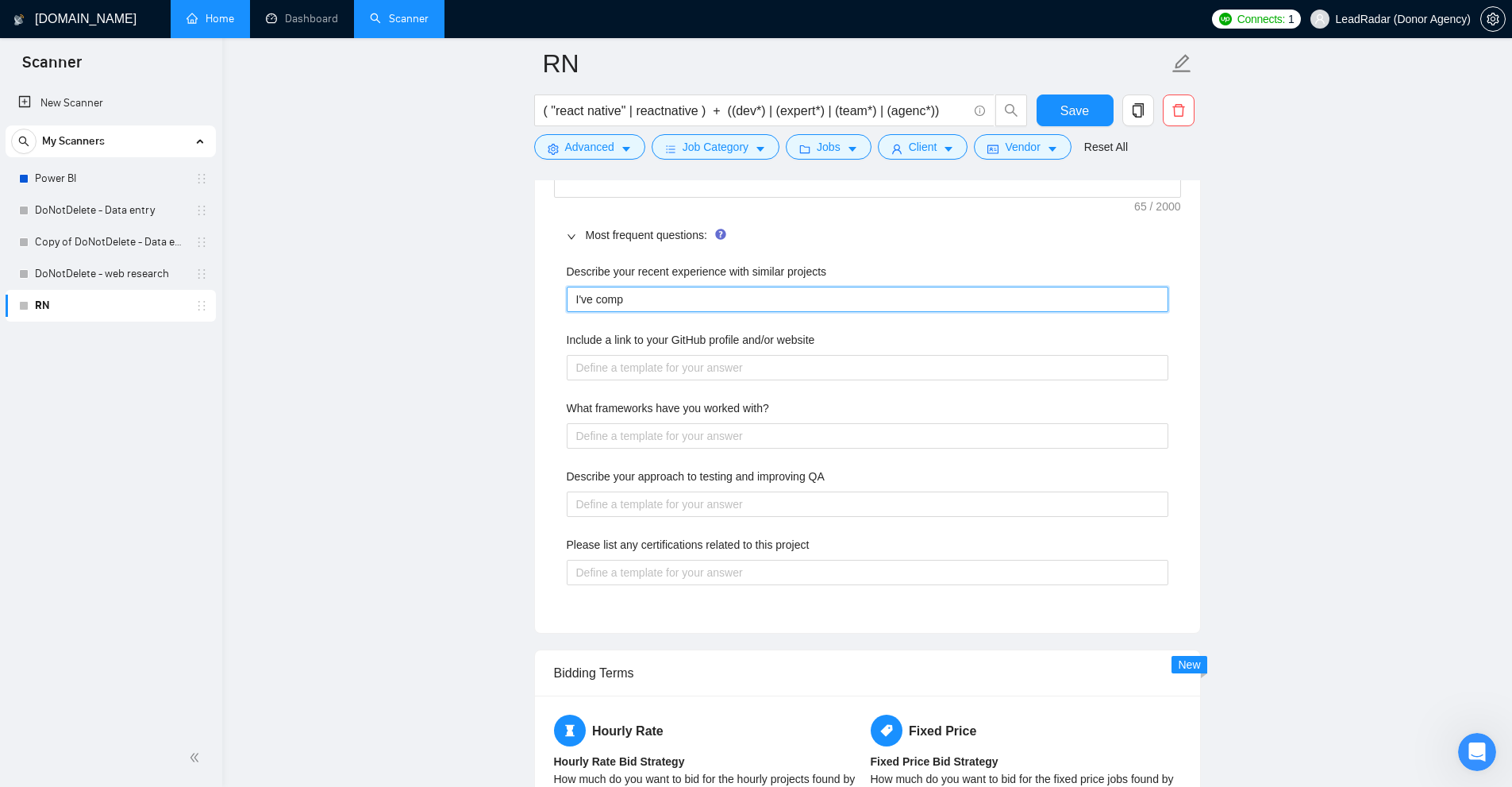
type projects "I've compl"
type projects "I've comple"
type projects "I've complet"
type projects "I've complete"
type projects "I've completed"
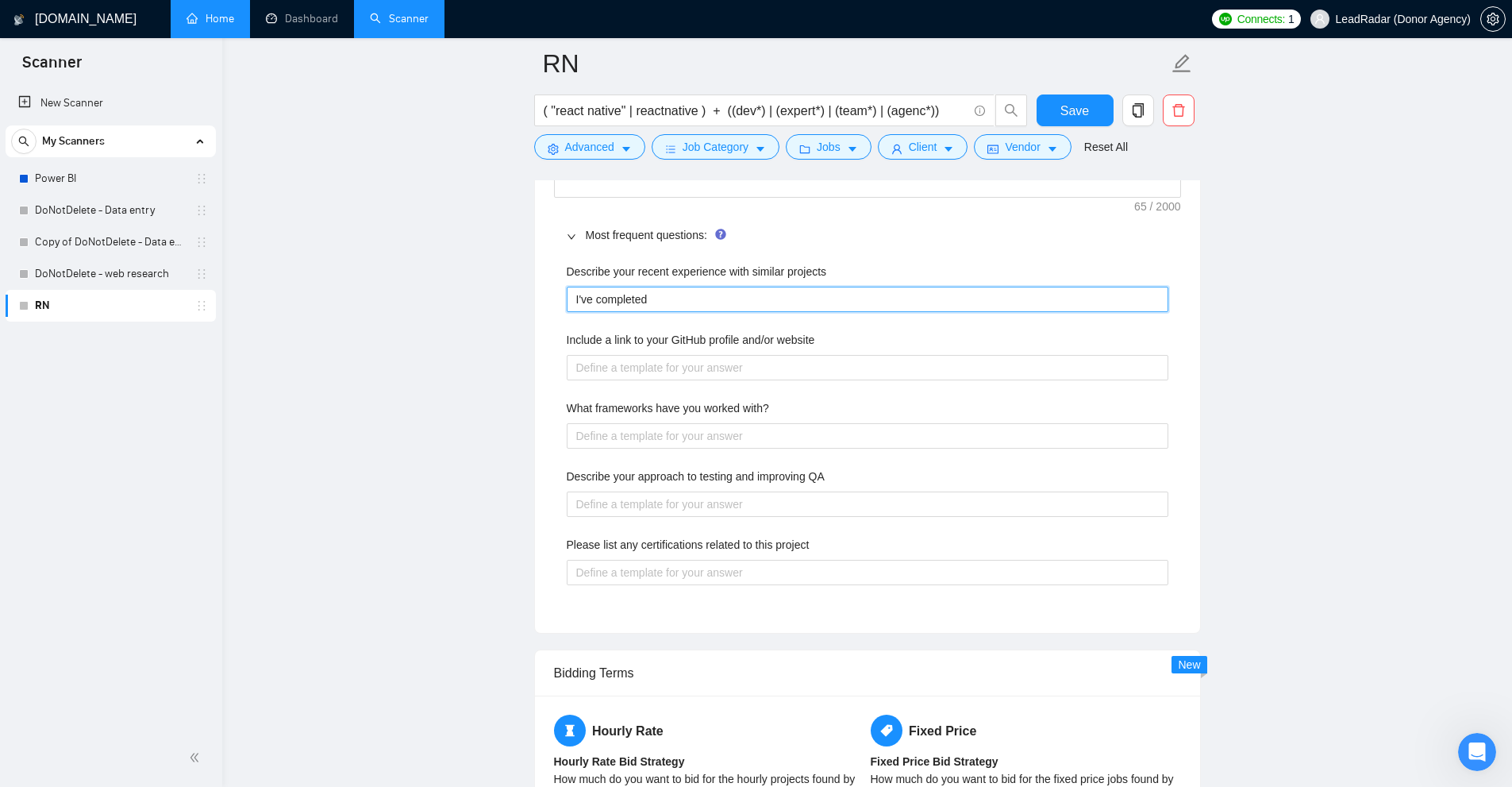
type projects "I've completed"
type projects "I've completed ["
type projects "I've completed []"
type projects "I've completed [ ]"
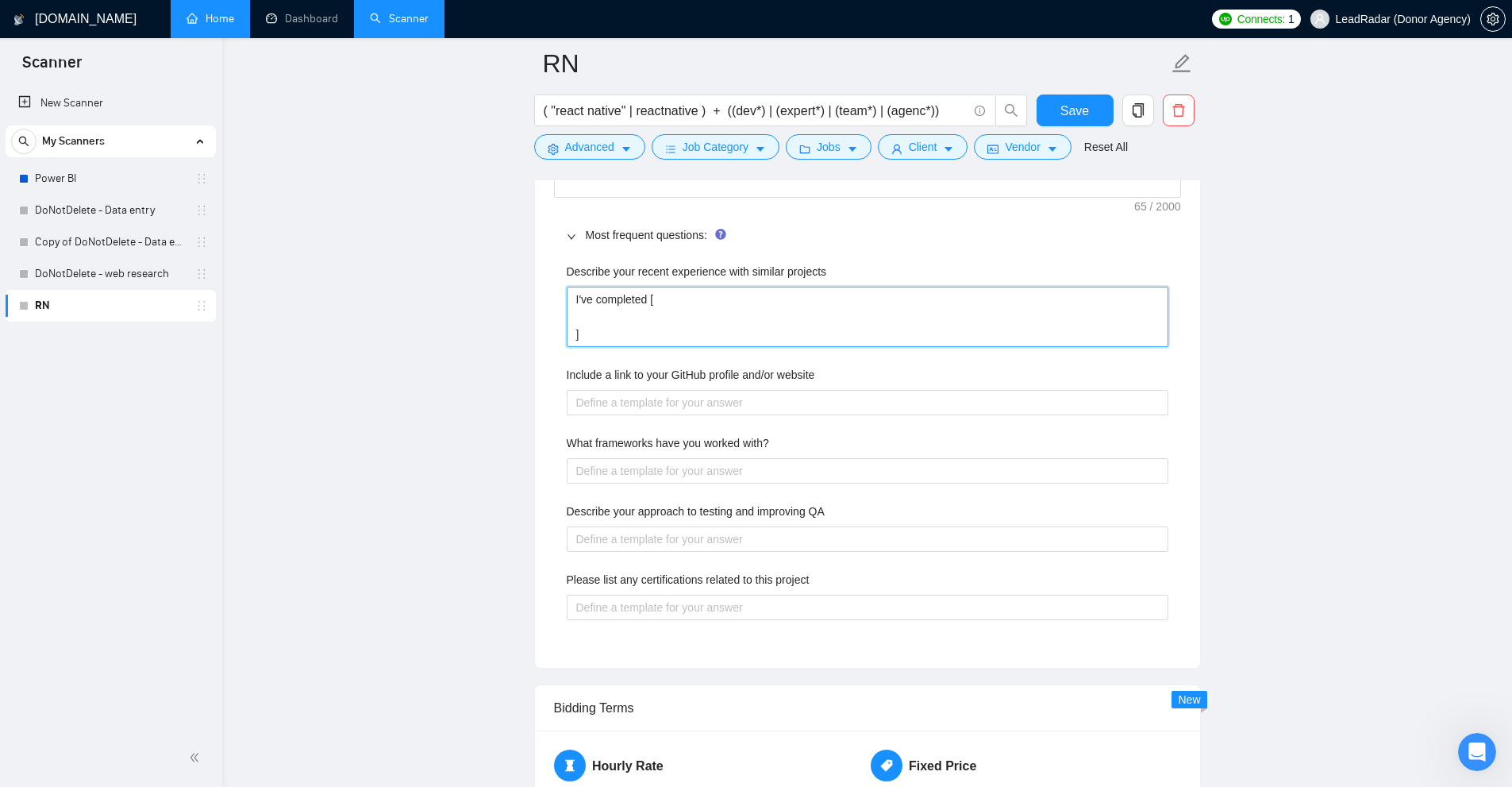
type projects "I've completed [ c ]"
type projects "I've completed [ ch ]"
type projects "I've completed [ cho ]"
type projects "I've completed [ choo ]"
type projects "I've completed [ choose ]"
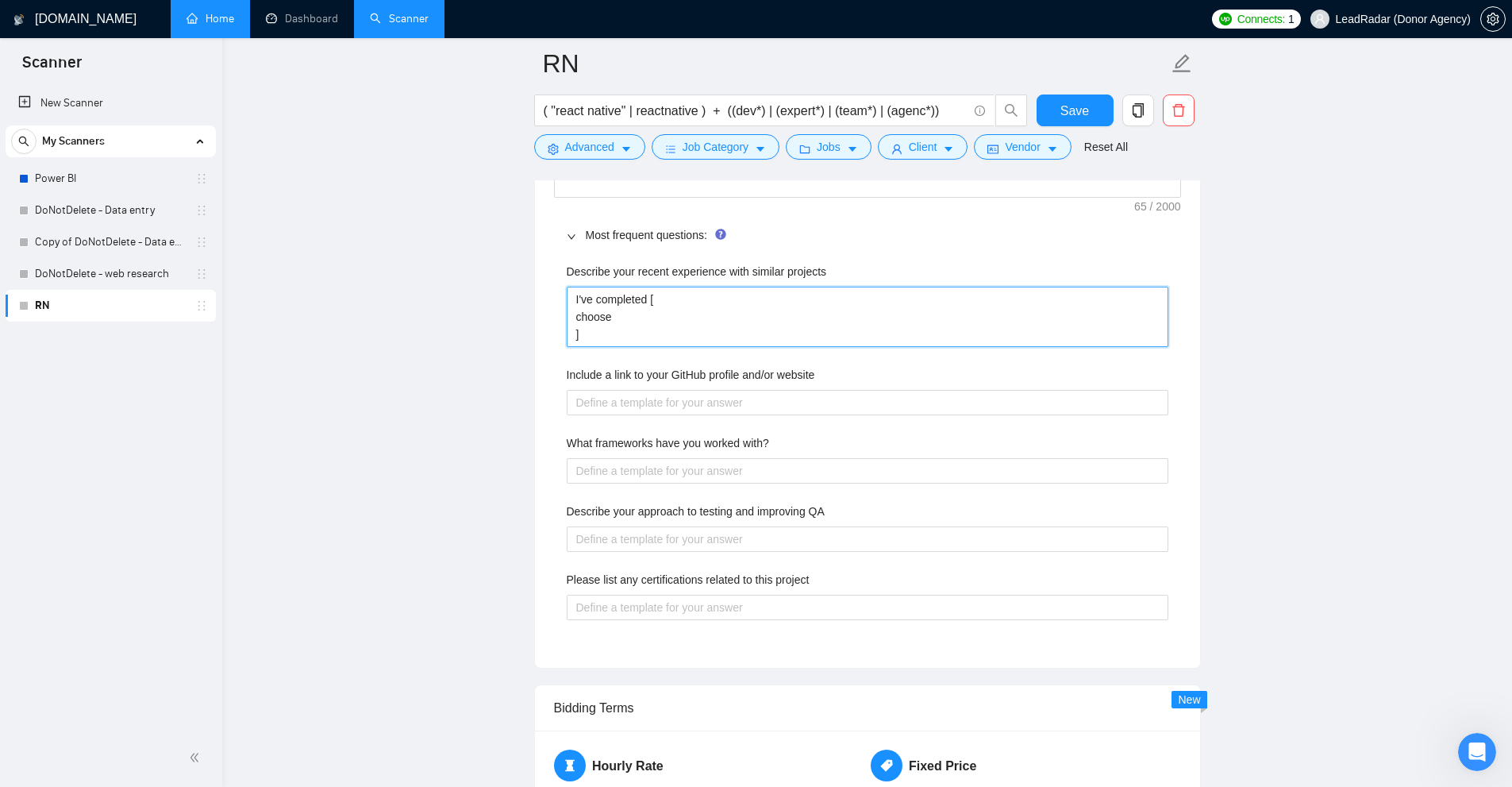
type projects "I've completed [ choose ]"
type projects "I've completed [ choose t ]"
type projects "I've completed [ choose the ]"
type projects "I've completed [ choose the m ]"
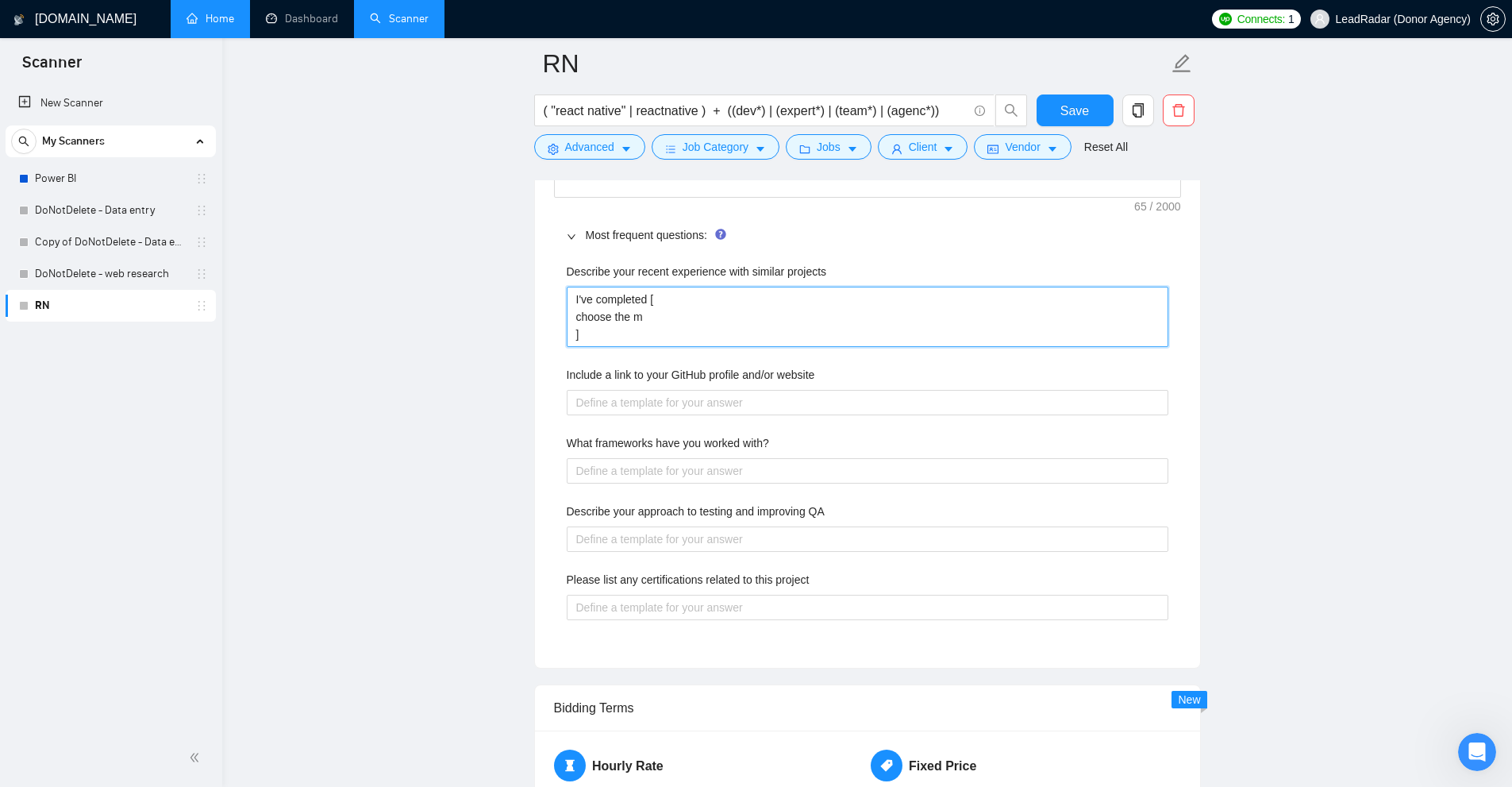
type projects "I've completed [ choose the mo ]"
type projects "I've completed [ choose the [DEMOGRAPHIC_DATA] ]"
type projects "I've completed [ choose the most ]"
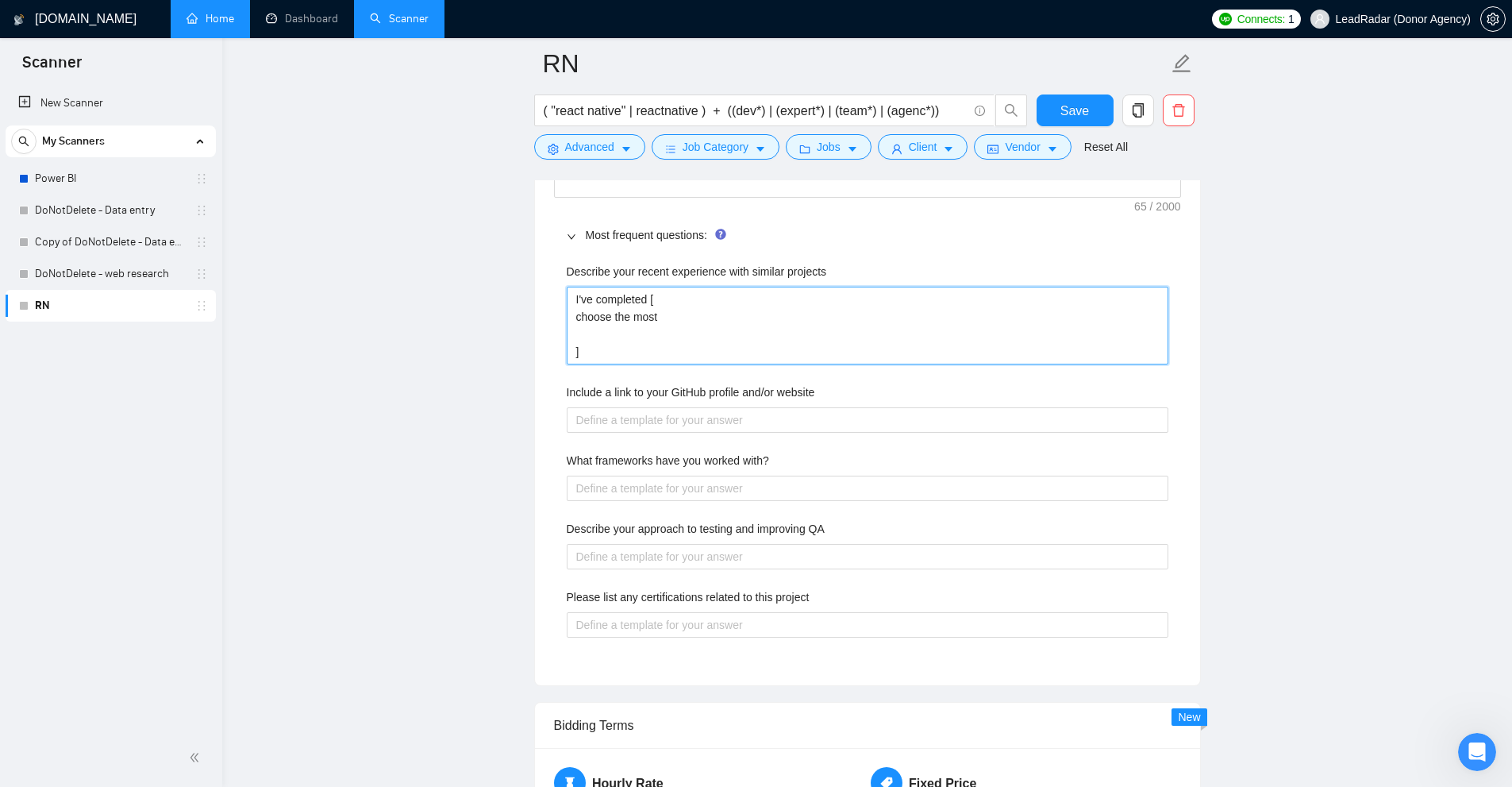
type projects "I've completed [ choose the most l ]"
type projects "I've completed [ choose the most li ]"
type projects "I've completed [ choose the most lin ]"
type projects "I've completed [ choose the most link ]"
type projects "I've completed [ choose the most link. ]"
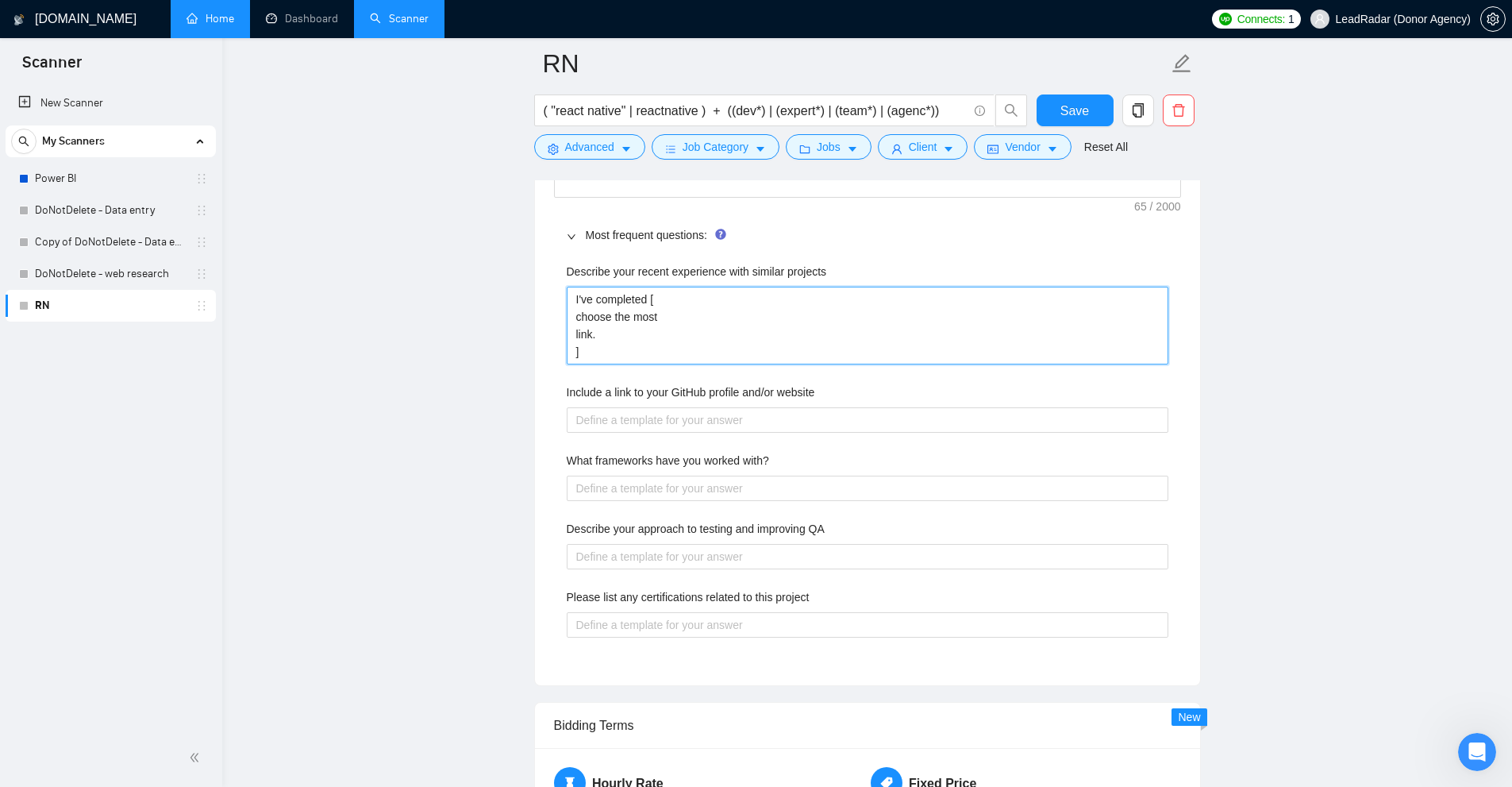
type projects "I've completed [ choose the most link.c ]"
type projects "I've completed [ choose the most [DOMAIN_NAME] ]"
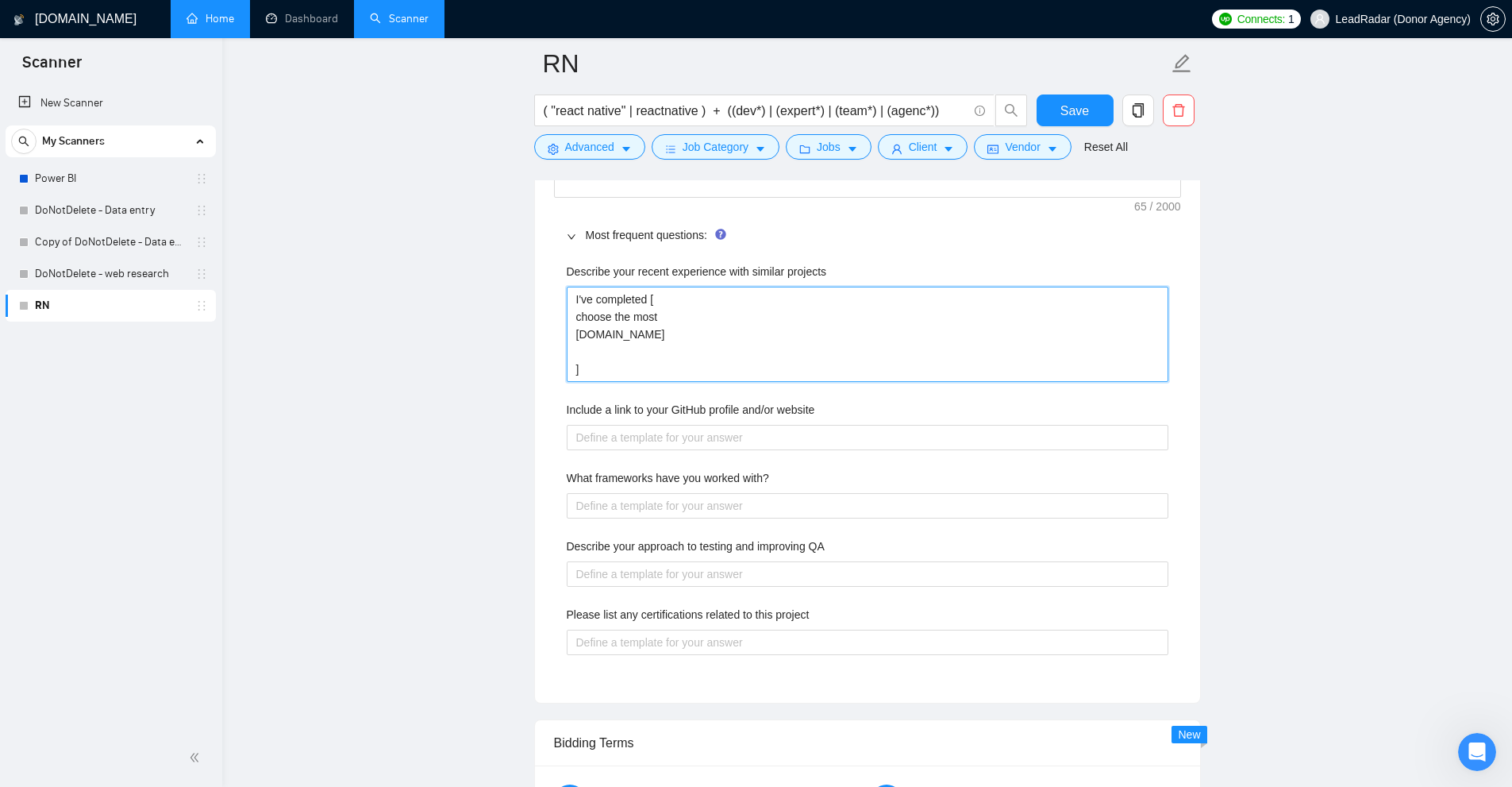
type projects "I've completed [ choose the most [DOMAIN_NAME] ]"
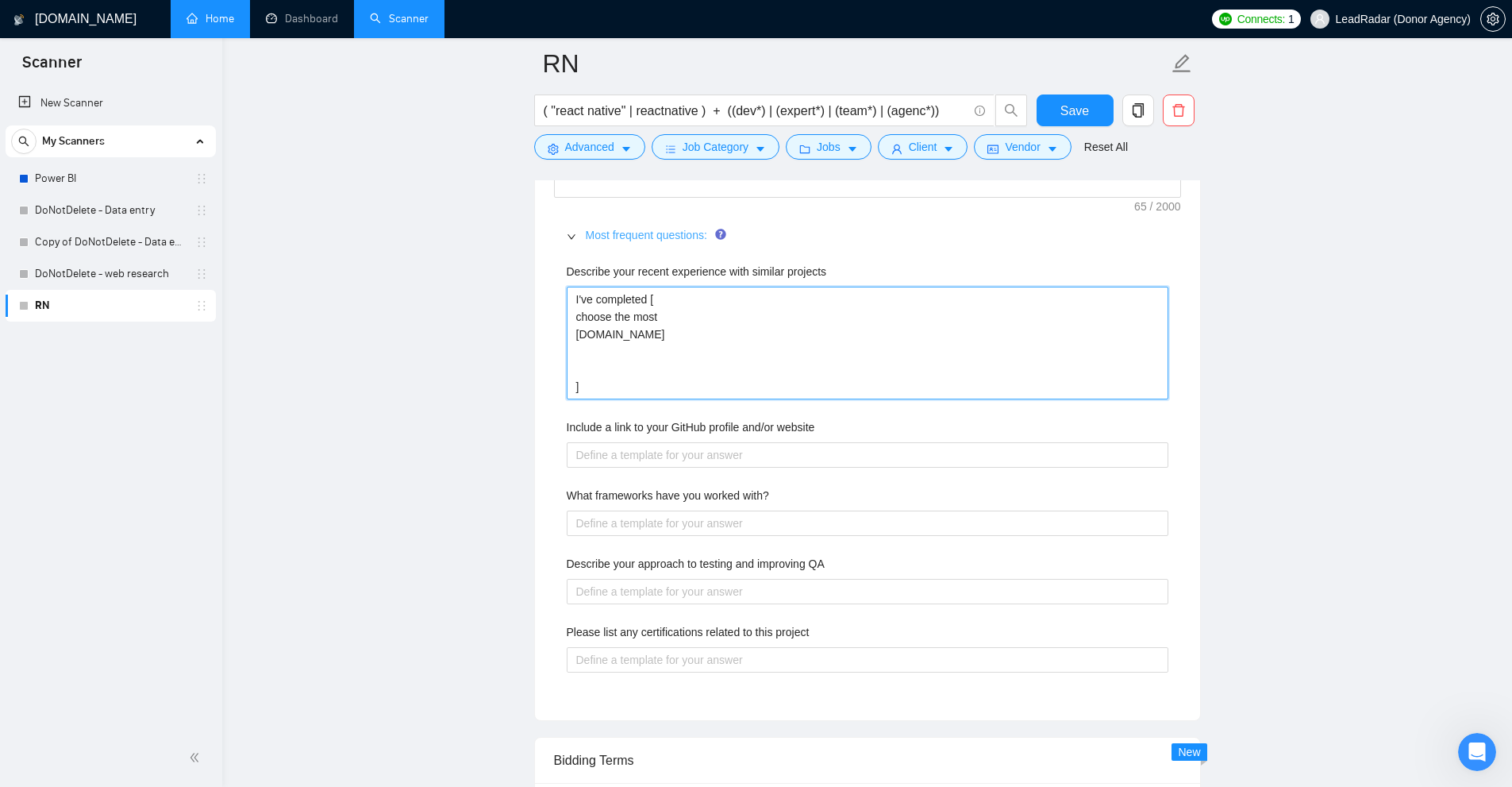
scroll to position [2620, 0]
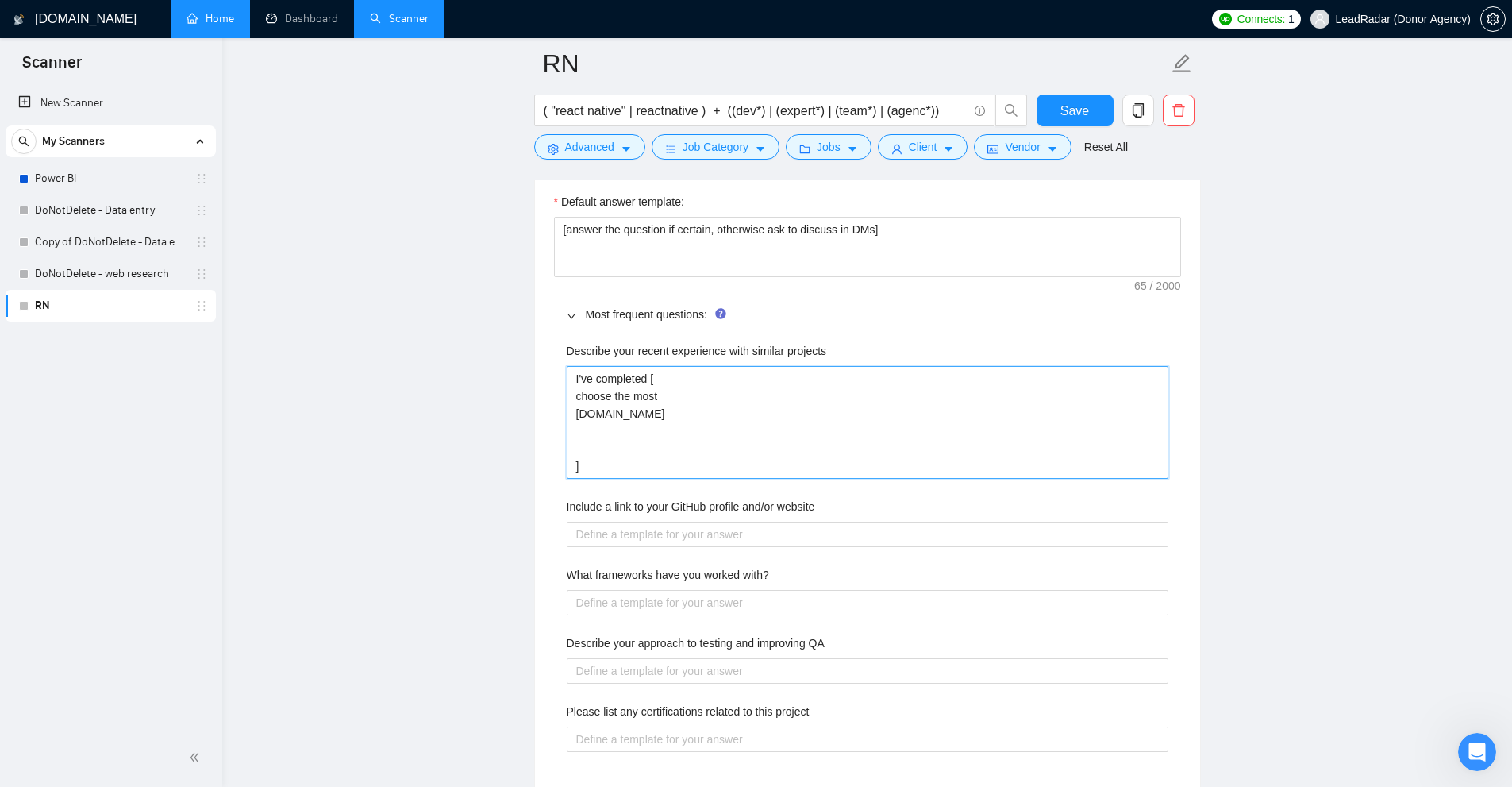
drag, startPoint x: 657, startPoint y: 449, endPoint x: 652, endPoint y: 395, distance: 54.2
click at [642, 375] on projects "I've completed [ choose the most [DOMAIN_NAME] ]" at bounding box center [868, 422] width 601 height 113
click at [585, 395] on projects "I've completed [ choose the most [DOMAIN_NAME] ]" at bounding box center [868, 422] width 601 height 113
type projects "I've completed [ choose the most [DOMAIN_NAME] ]"
drag, startPoint x: 564, startPoint y: 372, endPoint x: 656, endPoint y: 412, distance: 100.3
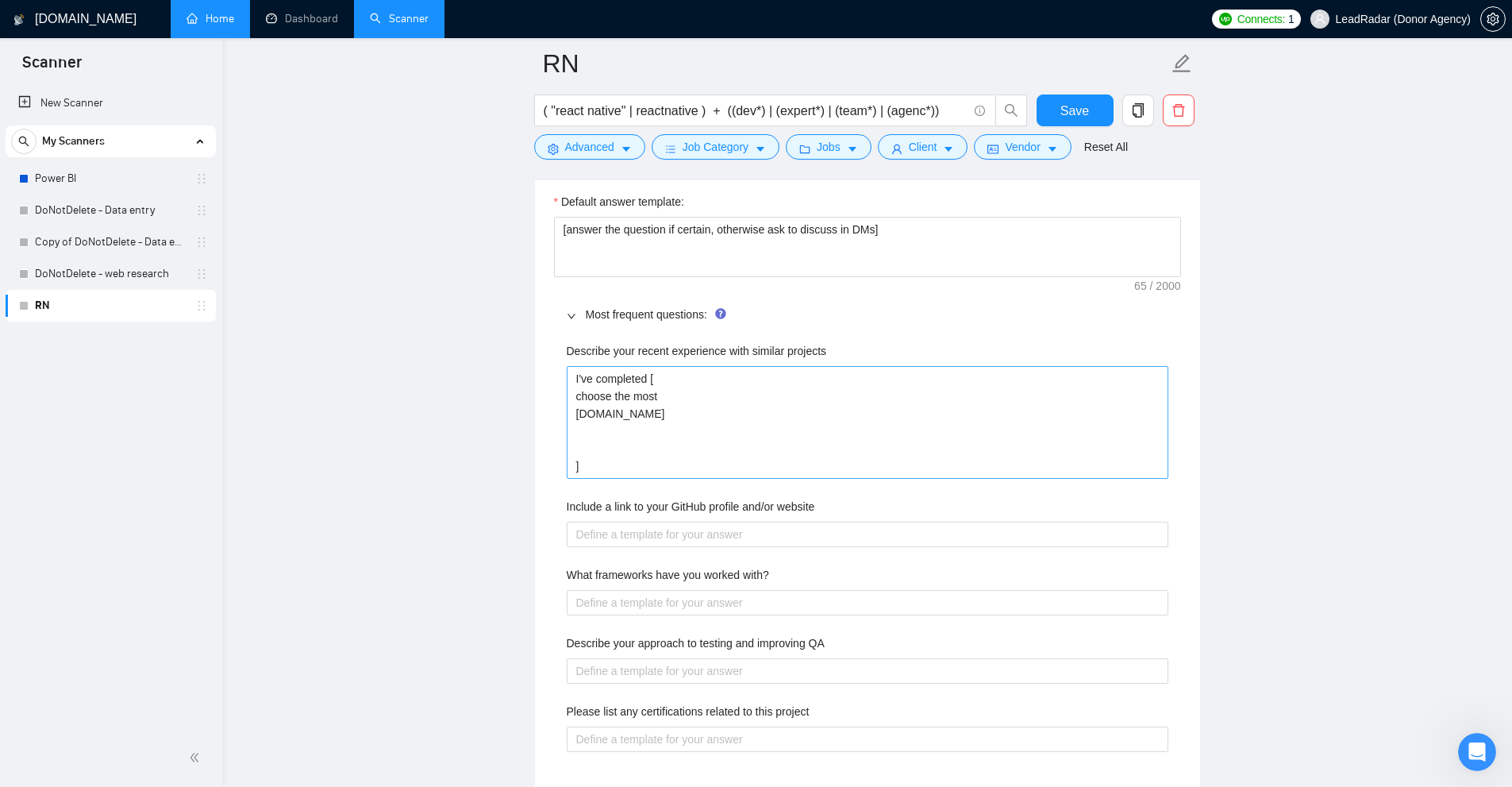
click at [658, 413] on div "Describe your recent experience with similar projects I've completed [ choose t…" at bounding box center [868, 557] width 627 height 448
drag, startPoint x: 625, startPoint y: 467, endPoint x: 569, endPoint y: 359, distance: 121.7
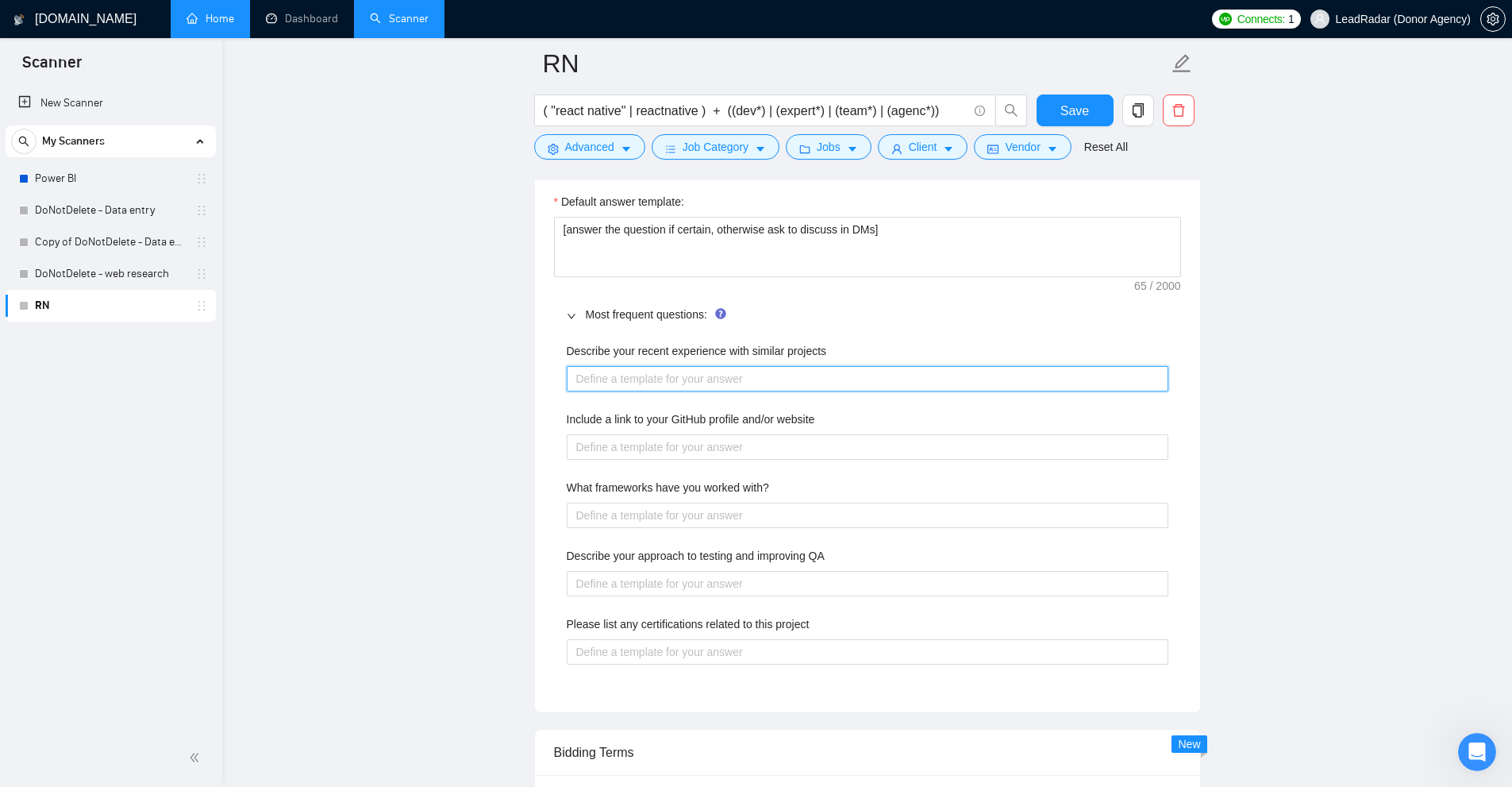
click at [621, 382] on projects "Describe your recent experience with similar projects" at bounding box center [868, 378] width 601 height 25
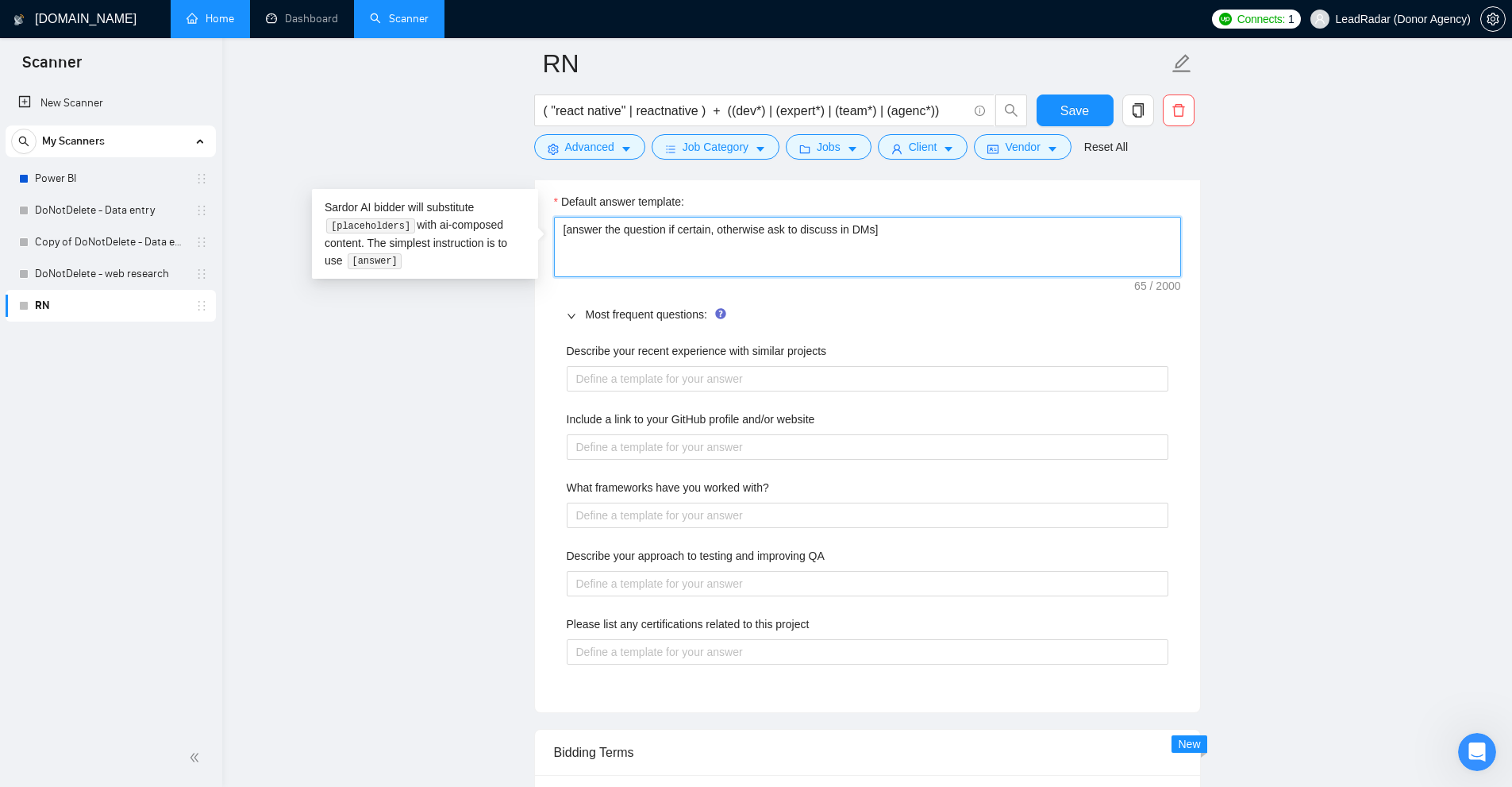
drag, startPoint x: 795, startPoint y: 224, endPoint x: 497, endPoint y: 214, distance: 298.2
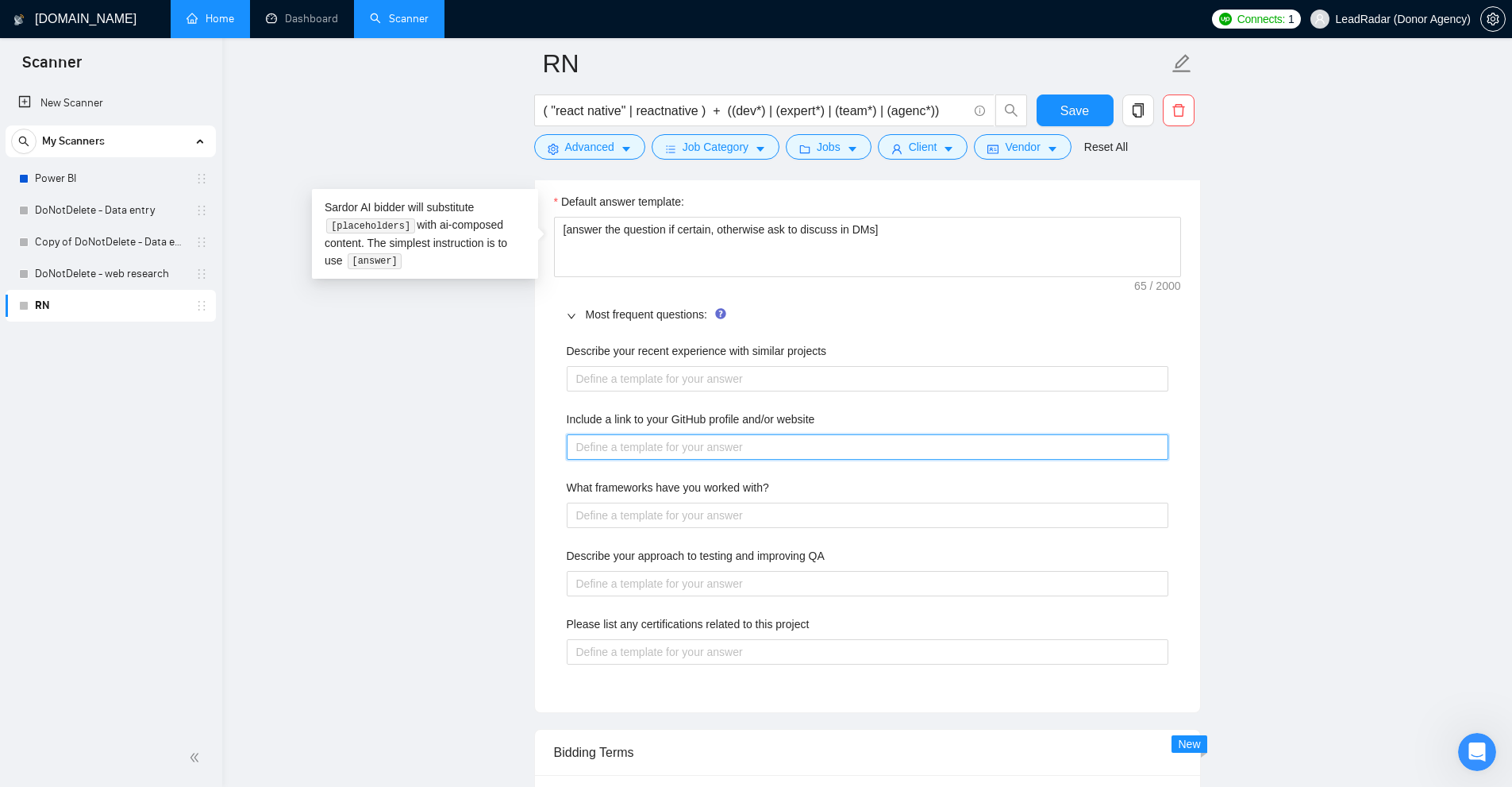
click at [669, 445] on website "Include a link to your GitHub profile and/or website" at bounding box center [868, 447] width 601 height 25
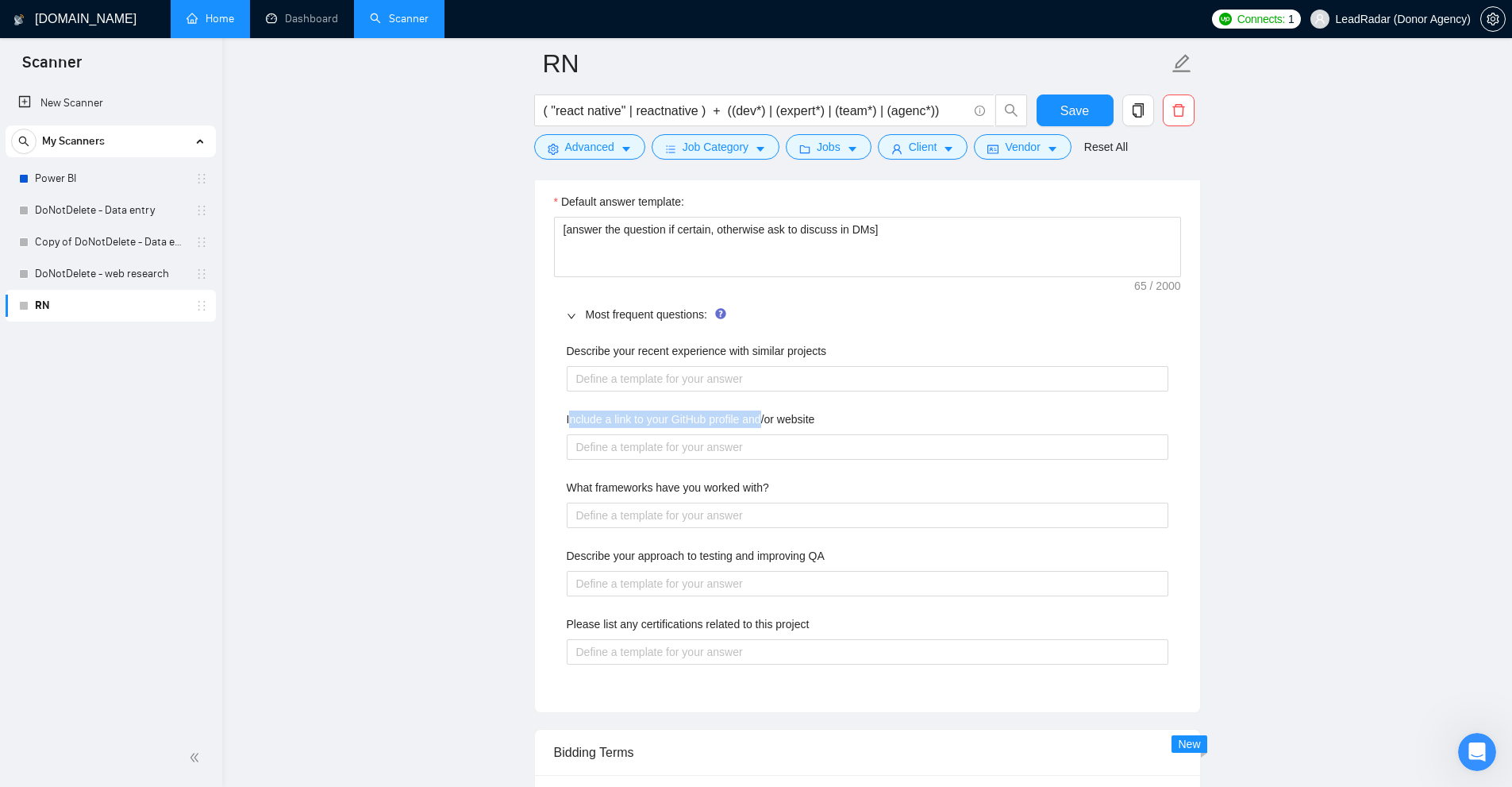
drag, startPoint x: 576, startPoint y: 418, endPoint x: 731, endPoint y: 424, distance: 155.1
click at [762, 420] on label "Include a link to your GitHub profile and/or website" at bounding box center [691, 419] width 248 height 17
click at [711, 426] on label "Include a link to your GitHub profile and/or website" at bounding box center [691, 419] width 248 height 17
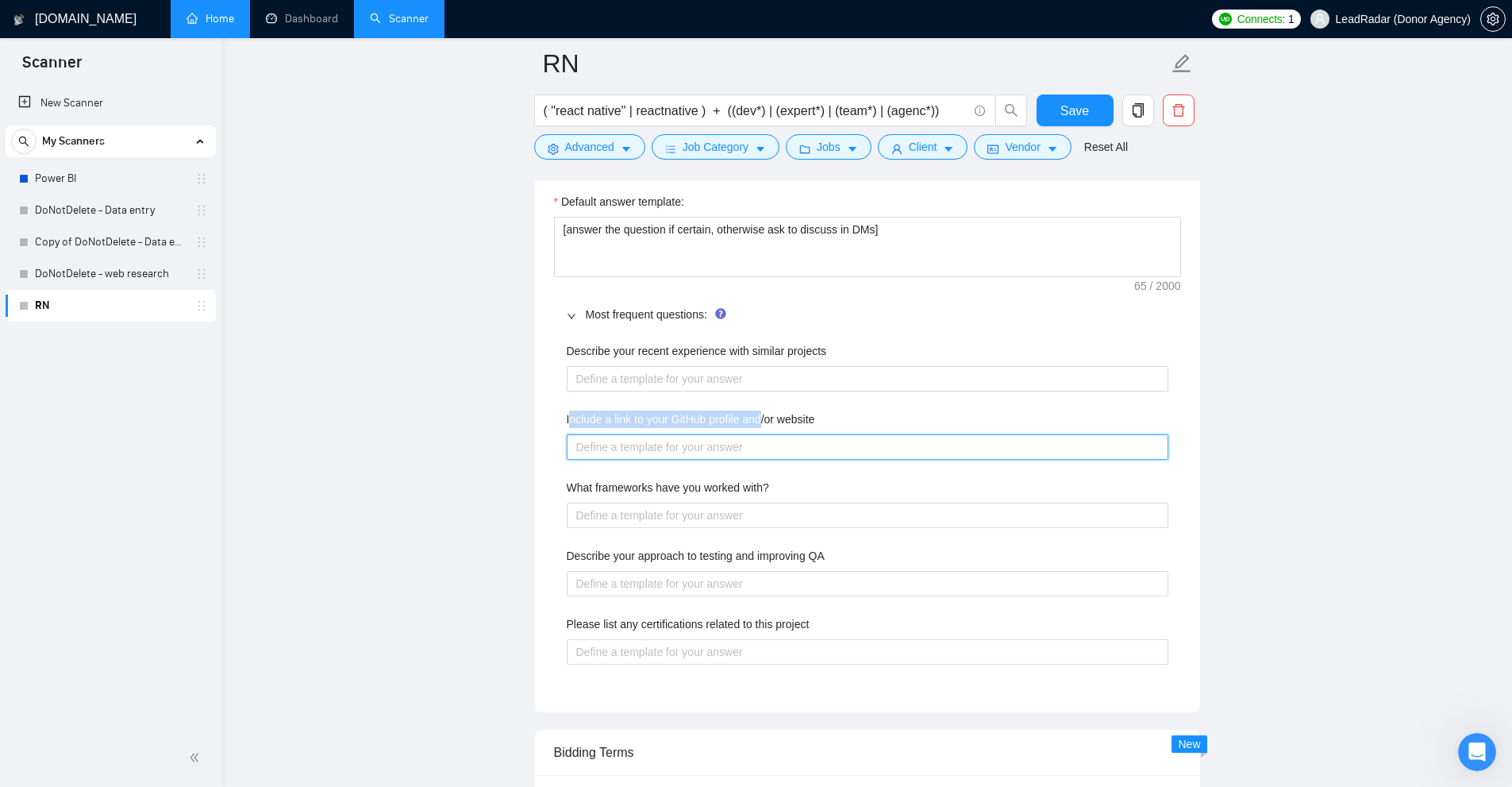
click at [711, 434] on website "Include a link to your GitHub profile and/or website" at bounding box center [868, 447] width 601 height 25
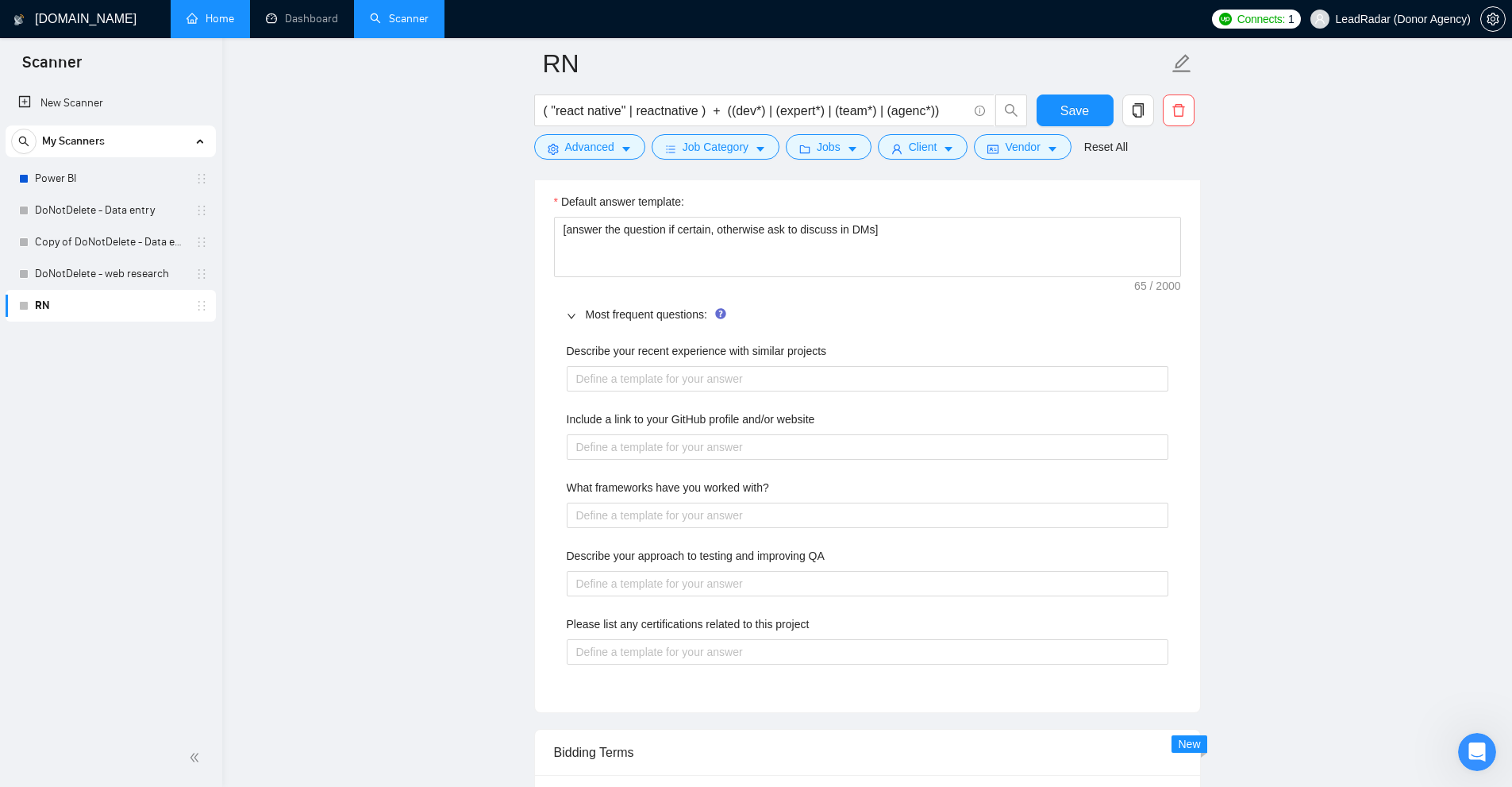
click at [780, 419] on label "Include a link to your GitHub profile and/or website" at bounding box center [691, 419] width 248 height 17
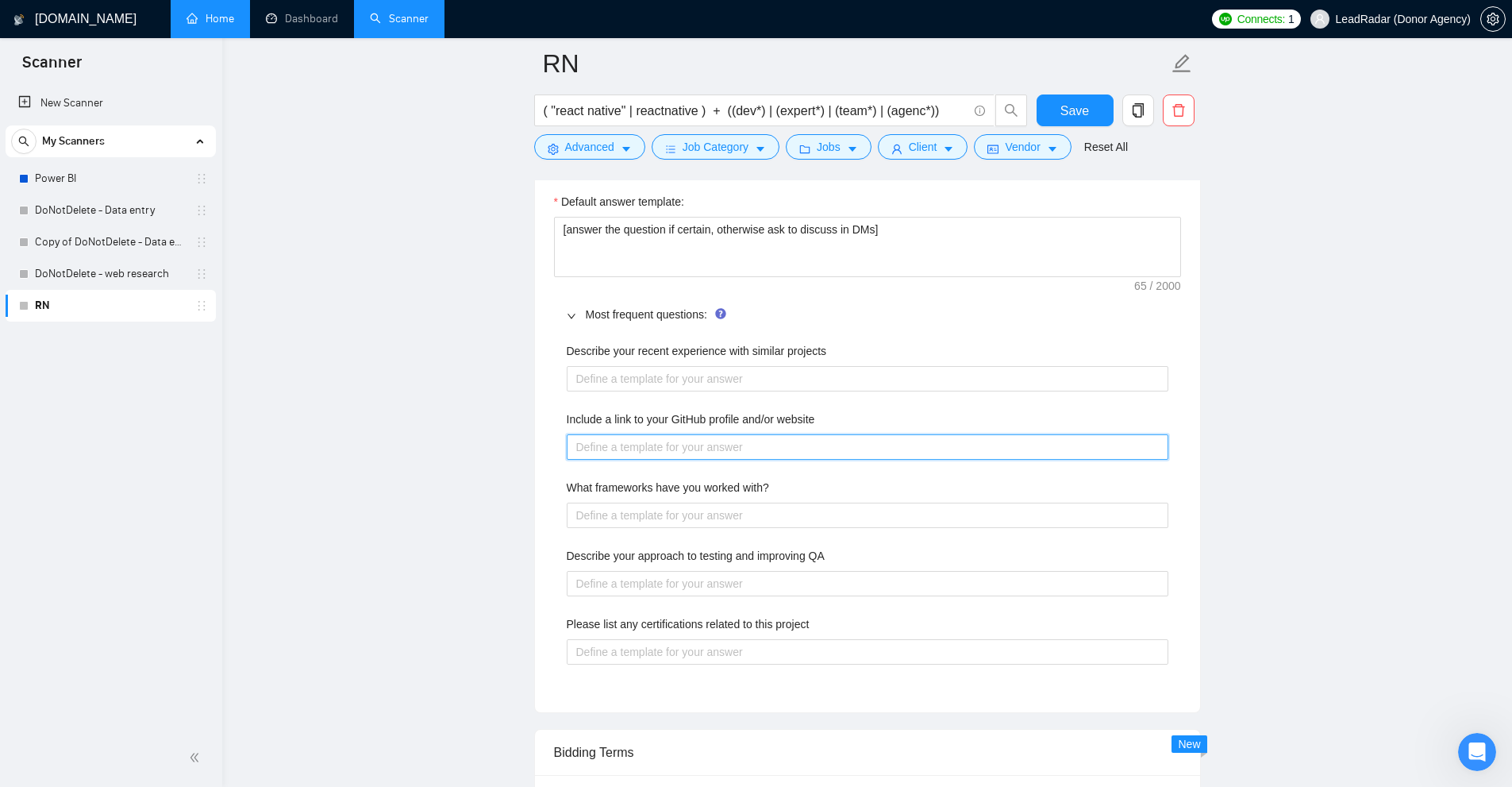
click at [780, 434] on website "Include a link to your GitHub profile and/or website" at bounding box center [868, 447] width 601 height 25
click at [744, 448] on website "Include a link to your GitHub profile and/or website" at bounding box center [868, 447] width 601 height 25
type website "g"
type website "gi"
type website "git"
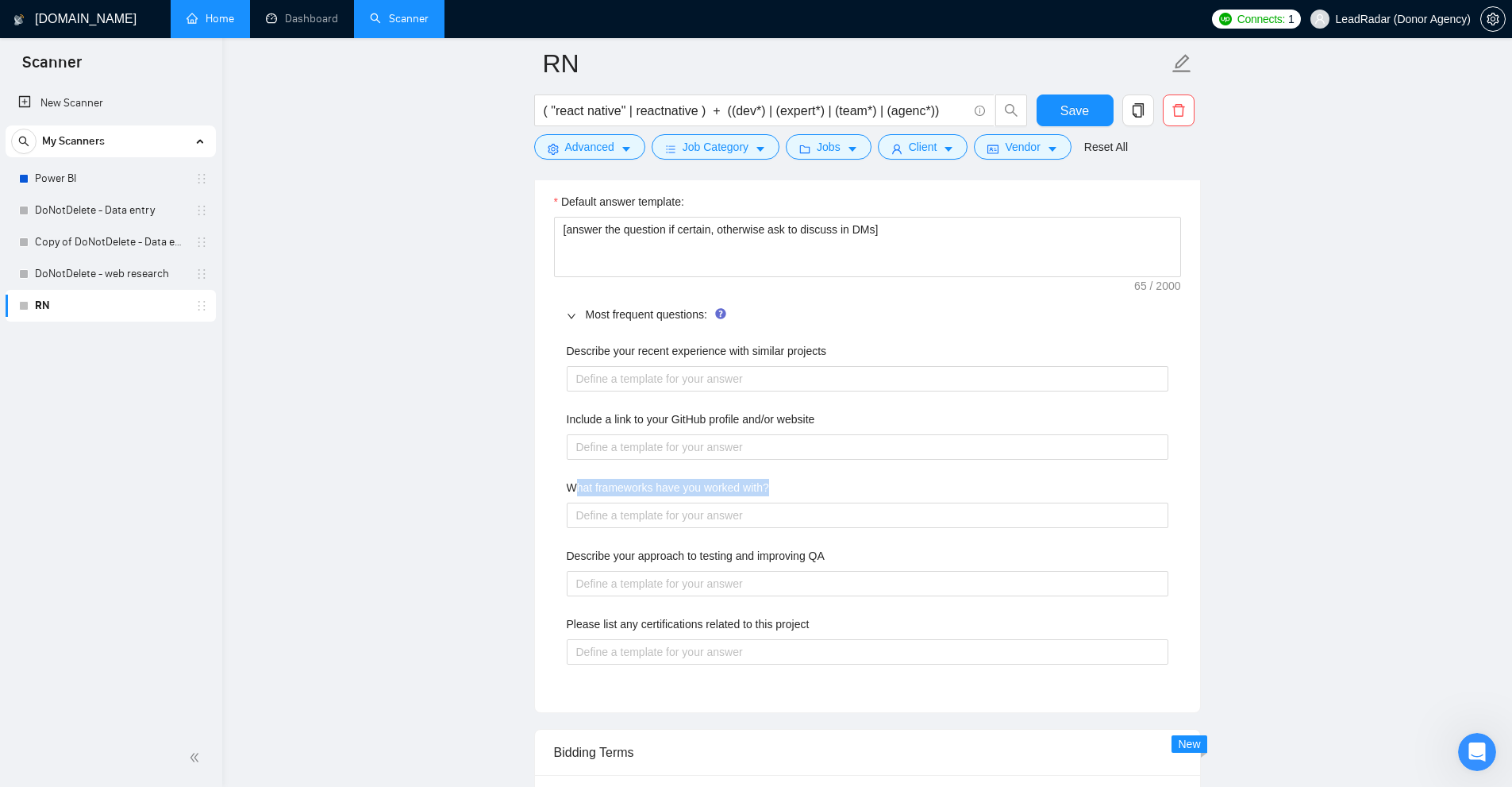
drag, startPoint x: 592, startPoint y: 488, endPoint x: 817, endPoint y: 489, distance: 225.0
click at [825, 483] on div "What frameworks have you worked with?" at bounding box center [868, 490] width 601 height 24
click at [695, 506] on with\? "What frameworks have you worked with?" at bounding box center [868, 515] width 601 height 25
click at [775, 562] on label "Describe your approach to testing and improving QA" at bounding box center [695, 556] width 258 height 17
click at [775, 571] on QA "Describe your approach to testing and improving QA" at bounding box center [868, 583] width 601 height 25
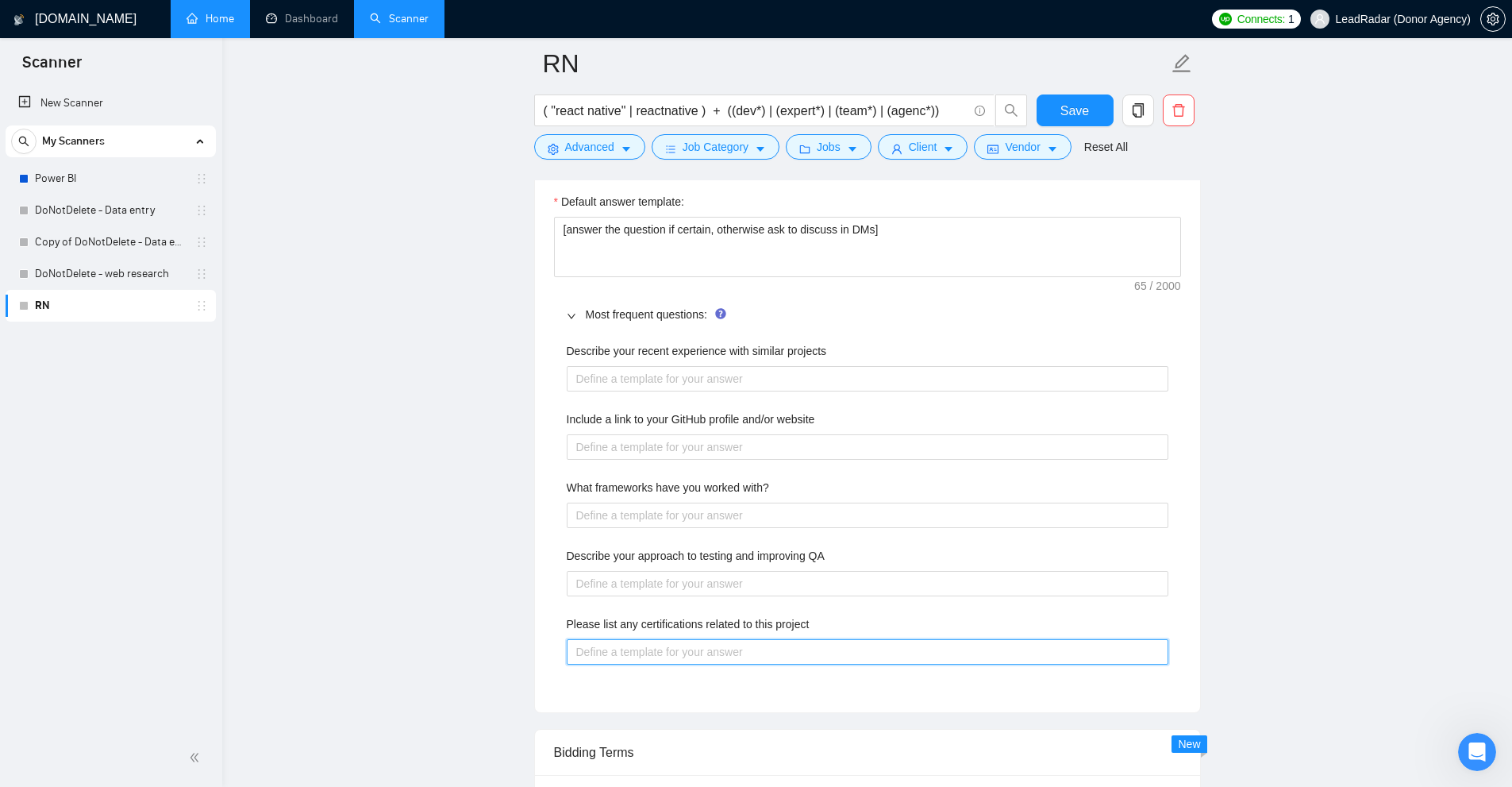
drag, startPoint x: 582, startPoint y: 646, endPoint x: 724, endPoint y: 639, distance: 142.2
click at [741, 640] on project "Please list any certifications related to this project" at bounding box center [868, 652] width 601 height 25
drag, startPoint x: 569, startPoint y: 625, endPoint x: 940, endPoint y: 640, distance: 371.3
click at [940, 640] on div "Please list any certifications related to this project" at bounding box center [868, 640] width 601 height 49
click at [861, 646] on project "Please list any certifications related to this project" at bounding box center [868, 652] width 601 height 25
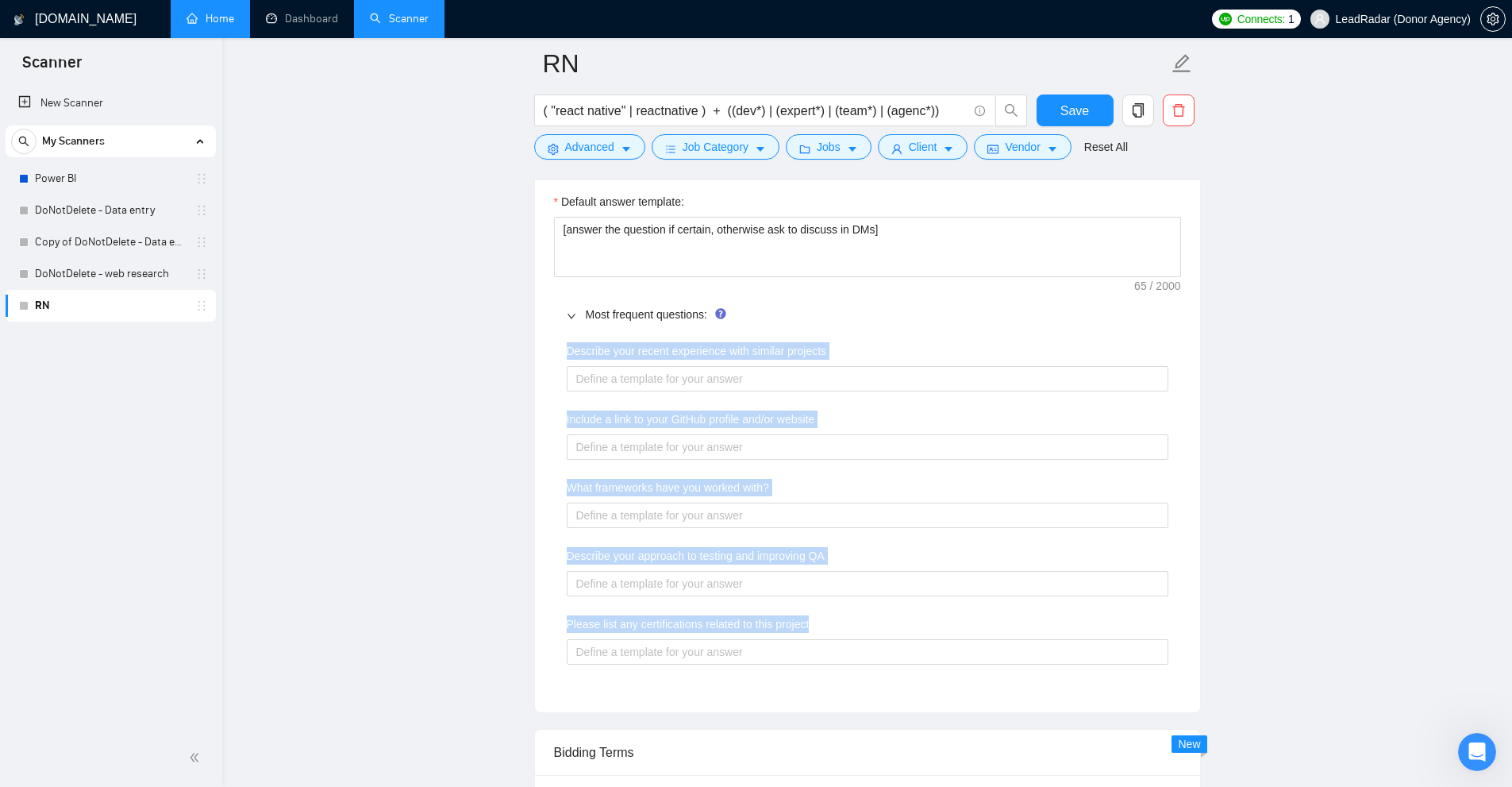
drag, startPoint x: 563, startPoint y: 353, endPoint x: 821, endPoint y: 621, distance: 372.0
click at [821, 621] on div "Describe your recent experience with similar projects Include a link to your Gi…" at bounding box center [868, 513] width 627 height 360
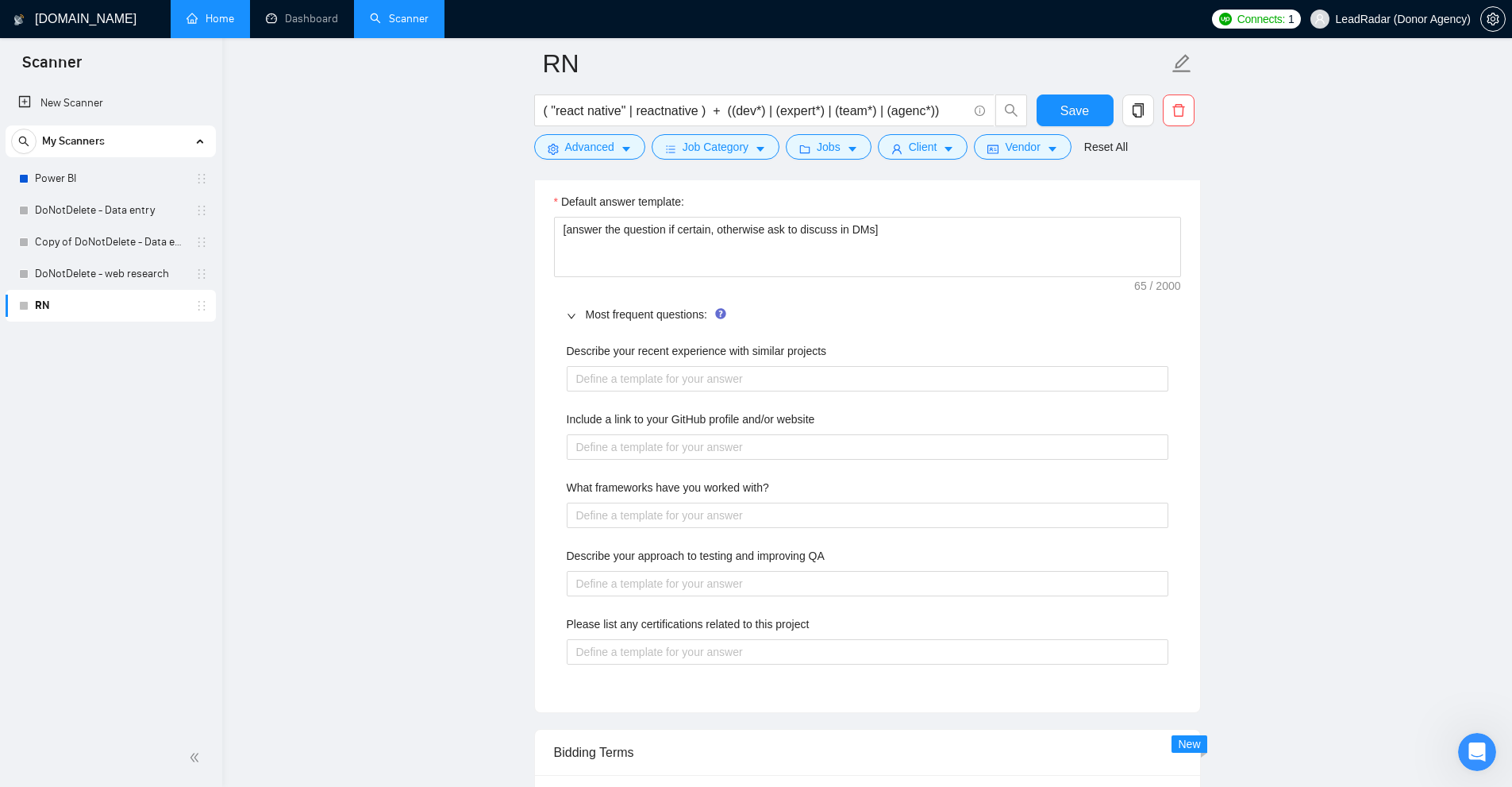
click at [821, 621] on div "Please list any certifications related to this project" at bounding box center [868, 628] width 601 height 24
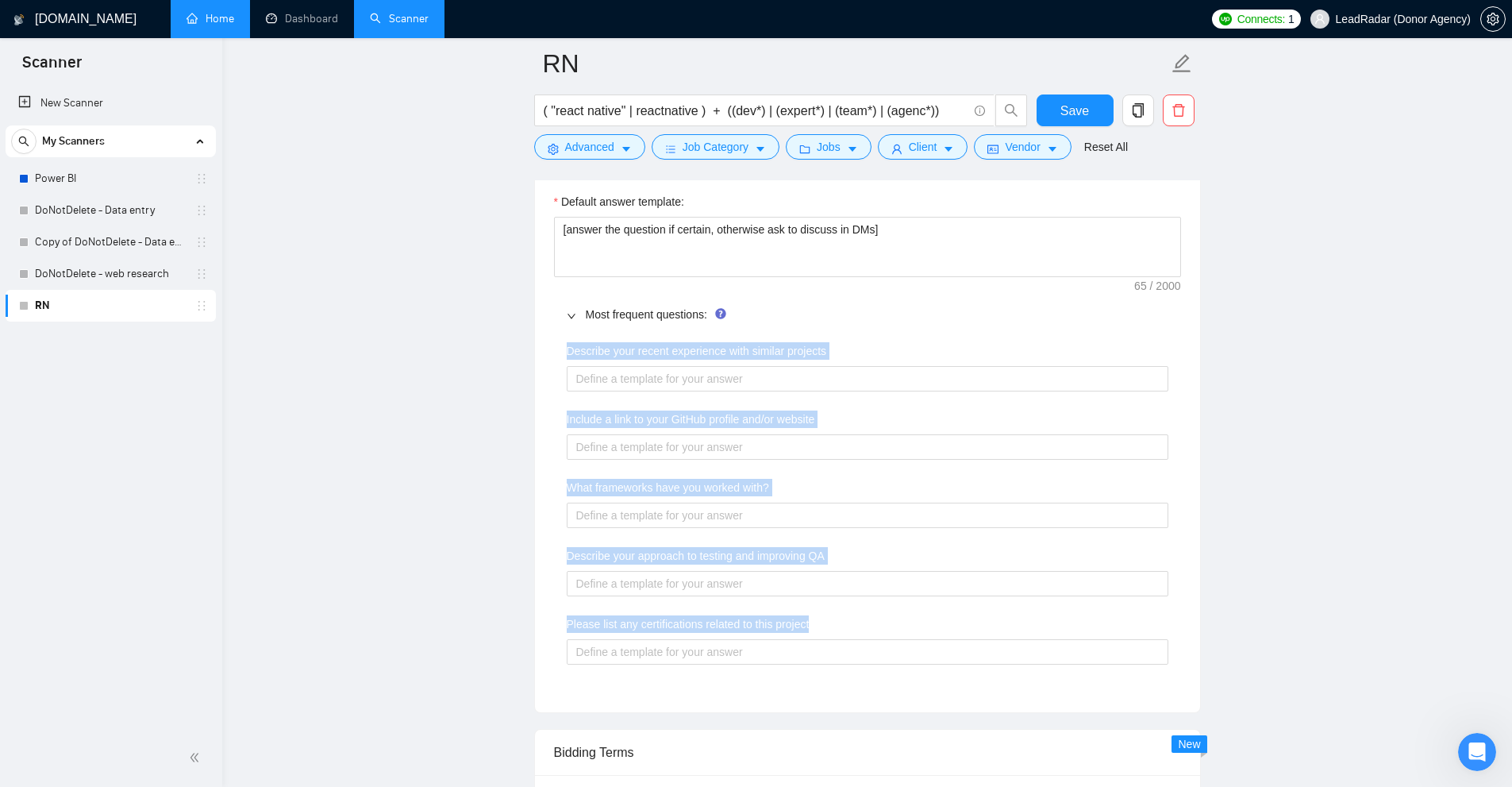
drag, startPoint x: 821, startPoint y: 621, endPoint x: 726, endPoint y: 347, distance: 290.0
click at [726, 347] on div "Describe your recent experience with similar projects Include a link to your Gi…" at bounding box center [868, 513] width 627 height 360
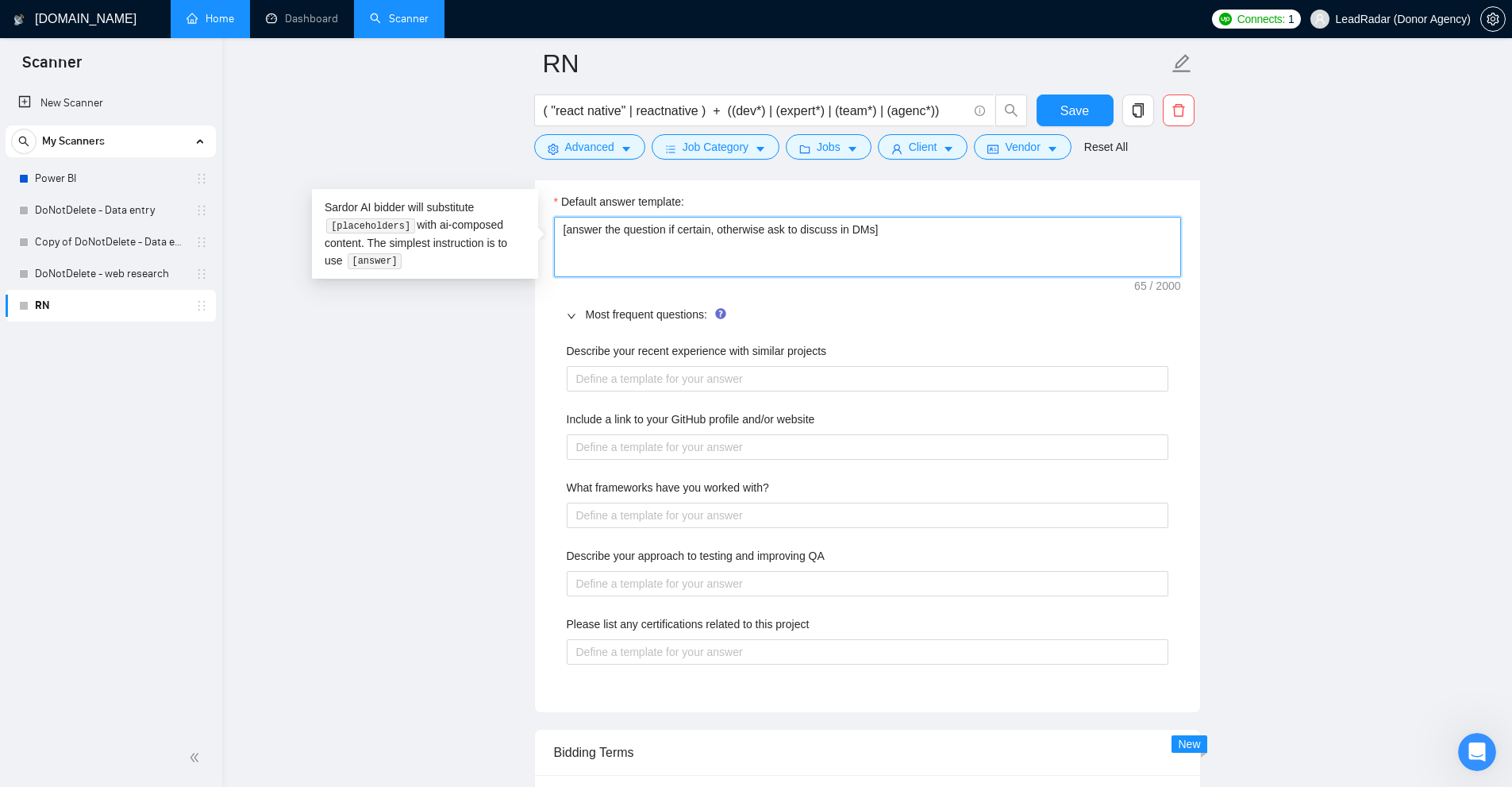
drag, startPoint x: 955, startPoint y: 232, endPoint x: 543, endPoint y: 207, distance: 412.8
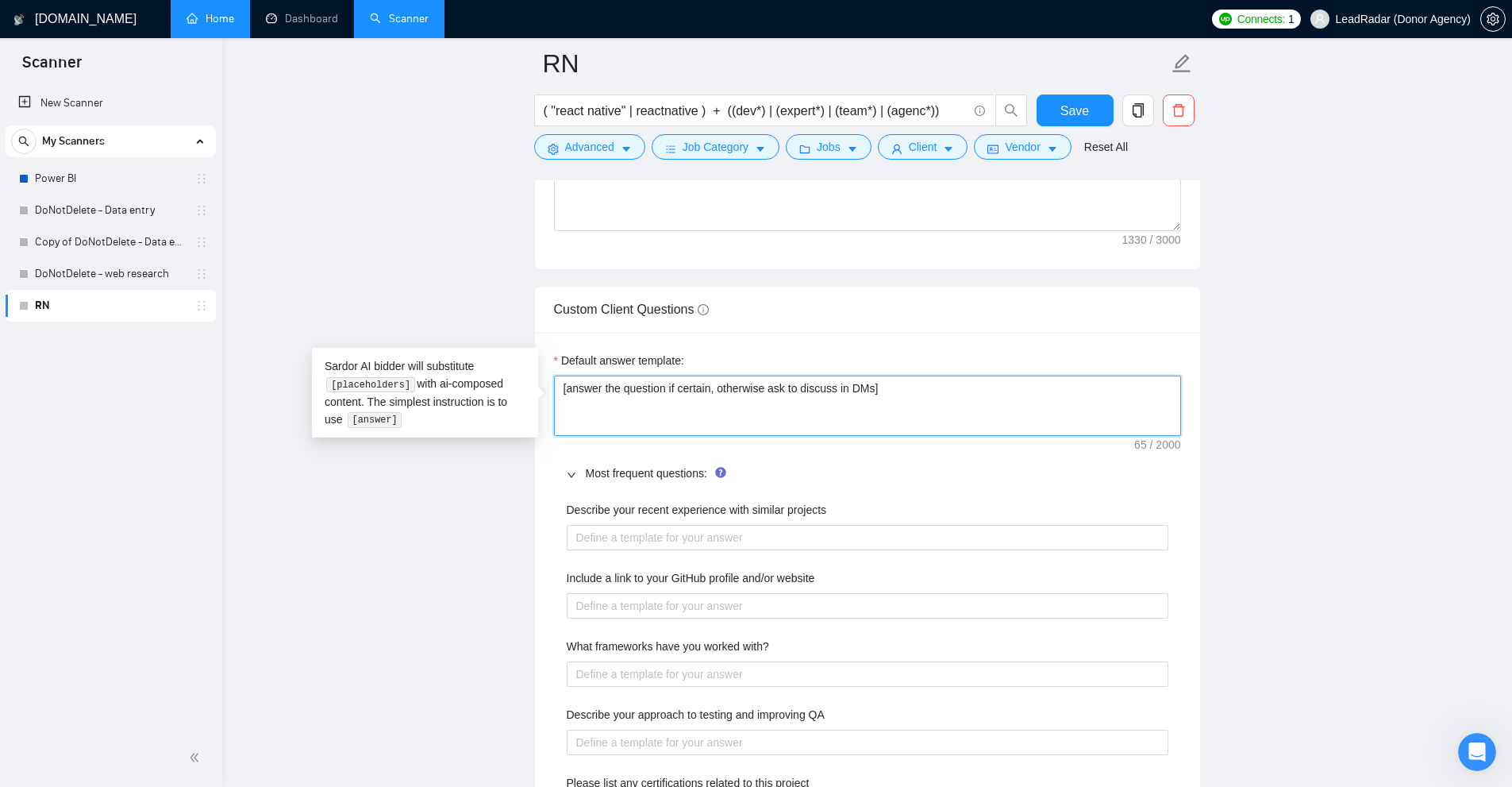
click at [914, 390] on textarea "[answer the question if certain, otherwise ask to discuss in DMs]" at bounding box center [868, 406] width 627 height 60
drag, startPoint x: 1050, startPoint y: 409, endPoint x: 551, endPoint y: 397, distance: 499.1
click at [880, 397] on textarea "[answer the question if certain, otherwise ask to discuss in DMs]" at bounding box center [868, 406] width 627 height 60
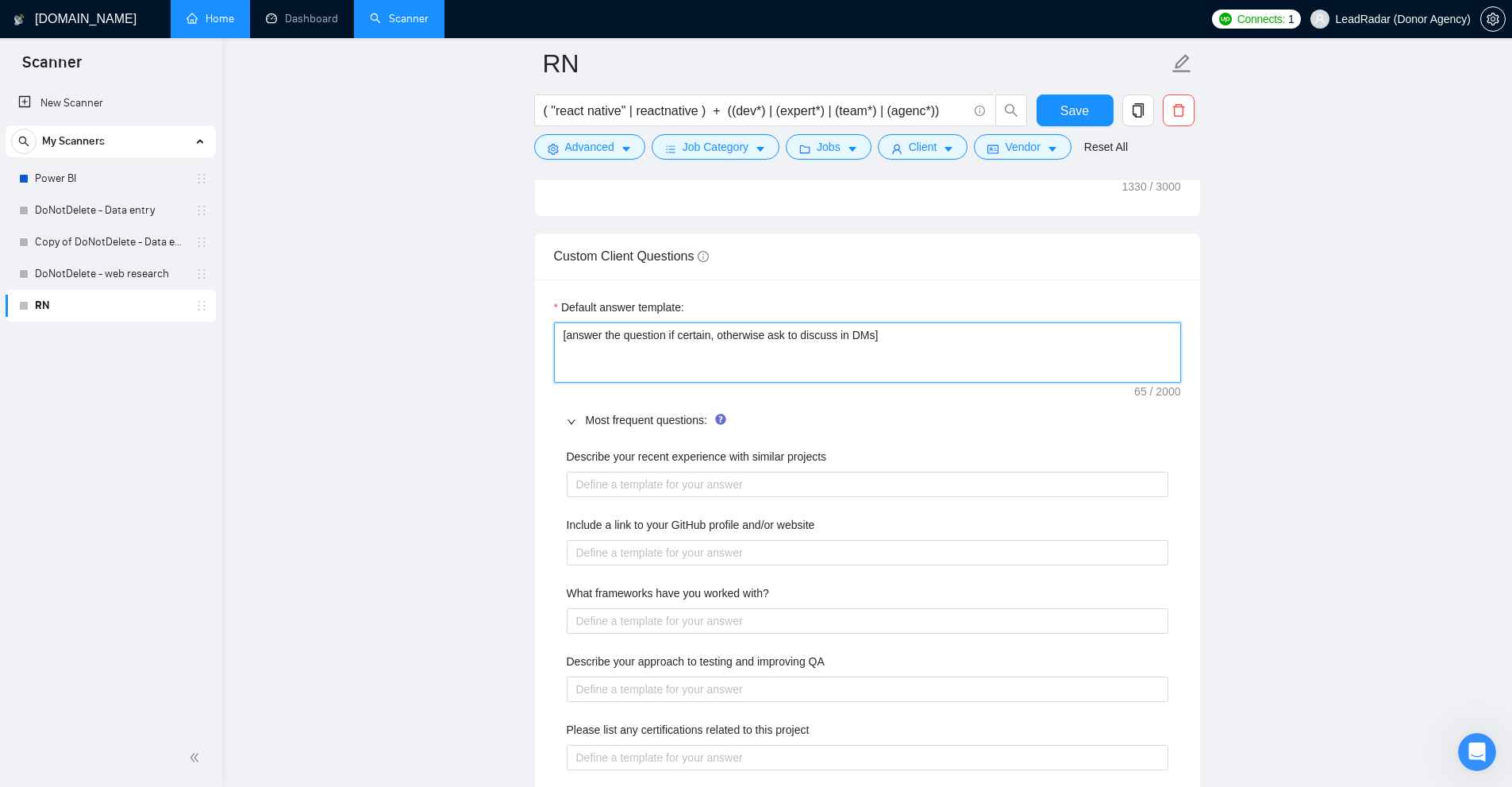
scroll to position [2277, 0]
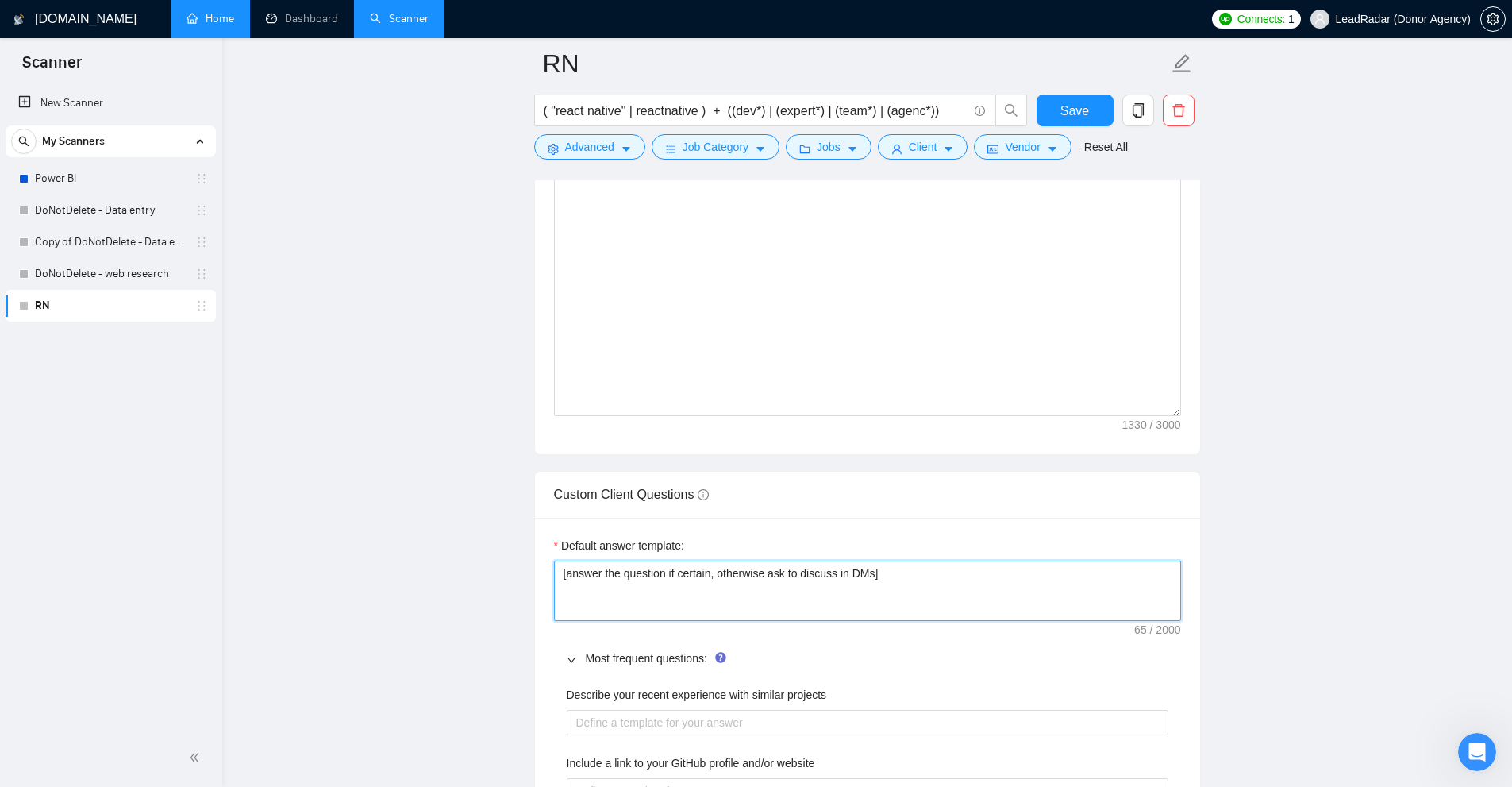
click at [921, 570] on textarea "[answer the question if certain, otherwise ask to discuss in DMs]" at bounding box center [868, 590] width 627 height 60
type textarea "[answer the question if certain, otherwise ask to discuss in DMs]"
type textarea "[answer the question if certain, otherwise ask to discuss in DMs] ["
type textarea "[answer the question if certain, otherwise ask to discuss in DMs] [a"
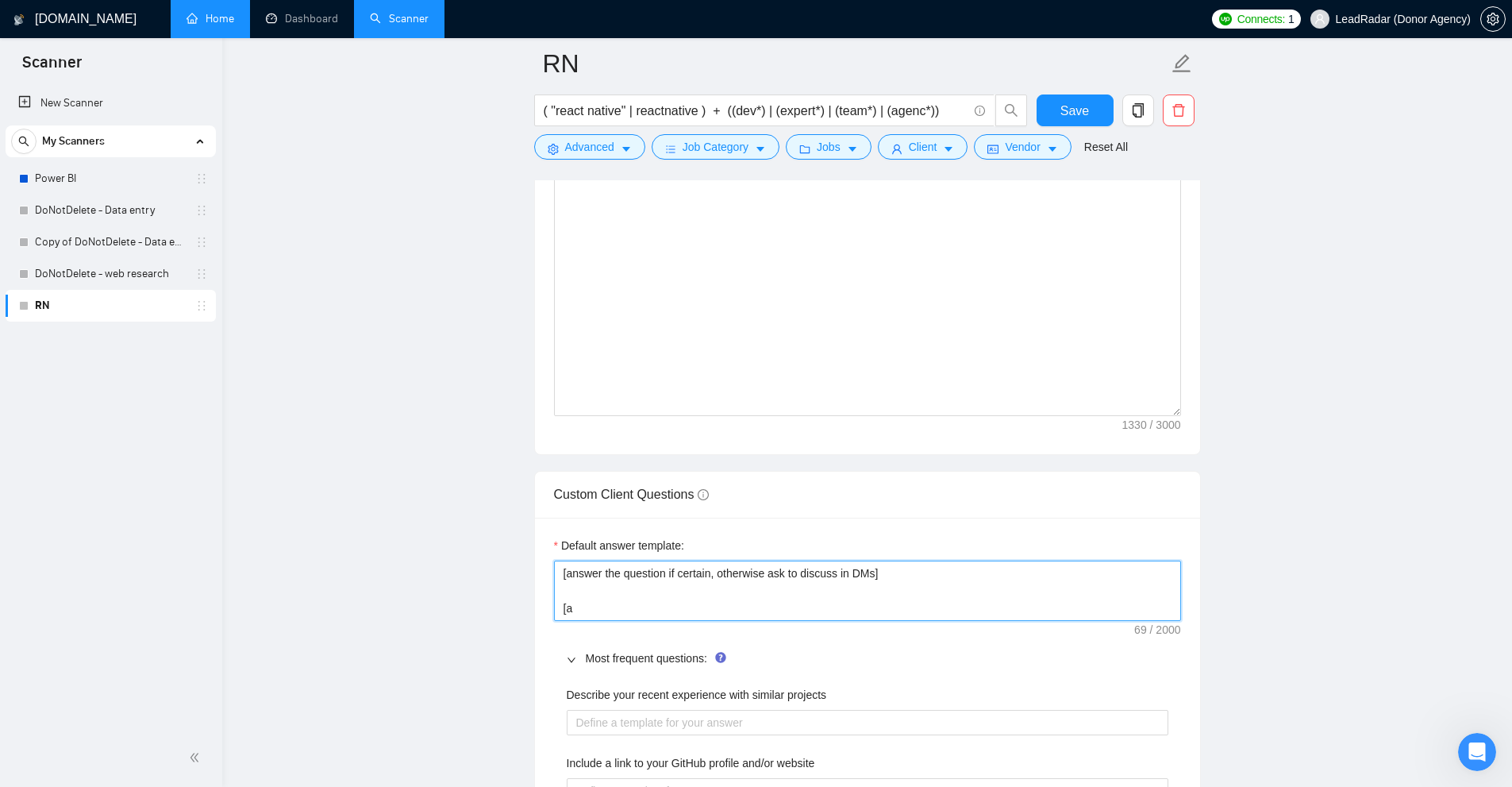
type textarea "[answer the question if certain, otherwise ask to discuss in DMs] [an"
type textarea "[answer the question if certain, otherwise ask to discuss in DMs] [ans"
type textarea "[answer the question if certain, otherwise ask to discuss in DMs] [an"
type textarea "[answer the question if certain, otherwise ask to discuss in DMs] [a"
type textarea "[answer the question if certain, otherwise ask to discuss in DMs] ["
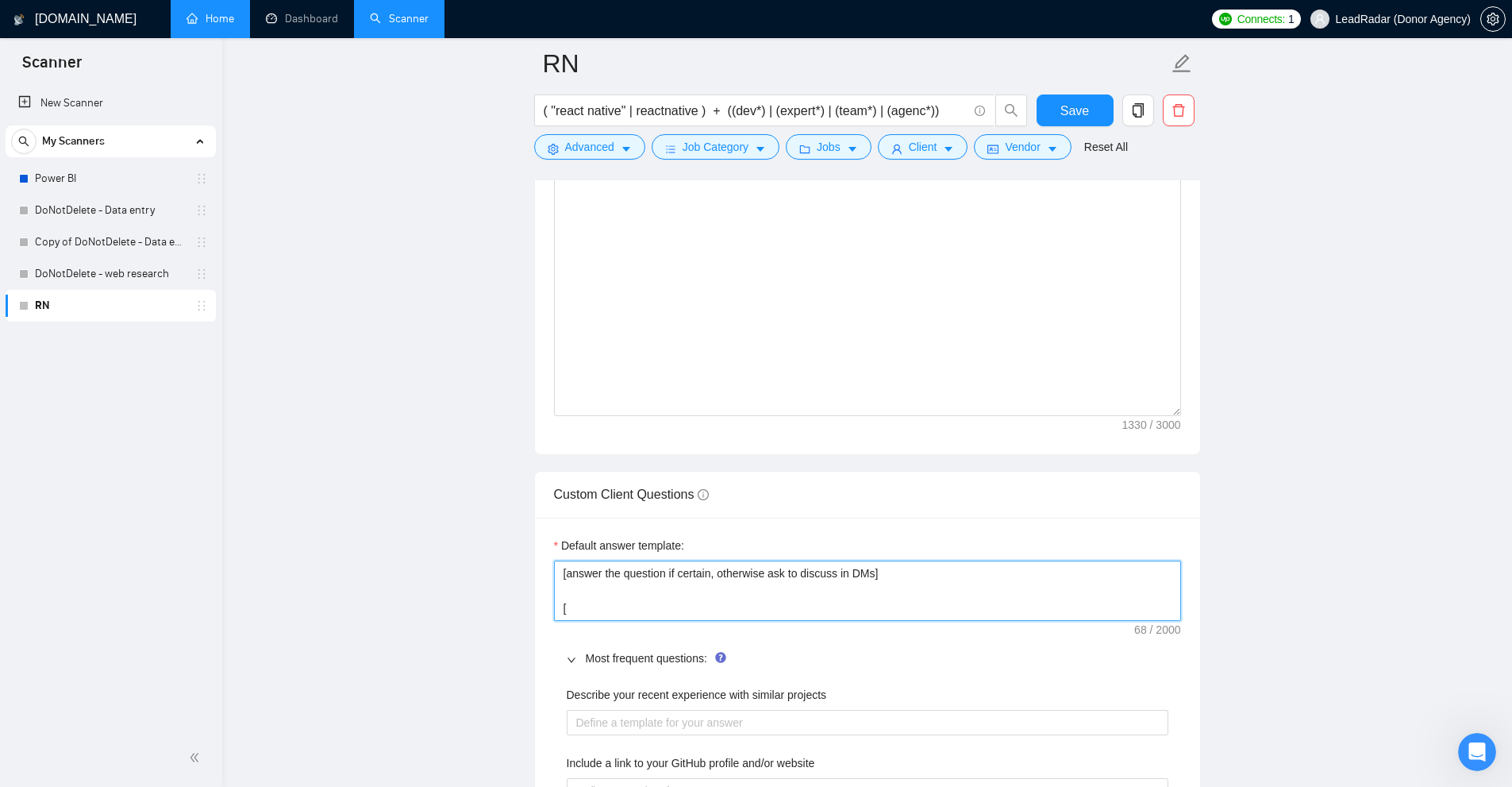
type textarea "[answer the question if certain, otherwise ask to discuss in DMs] [n"
type textarea "[answer the question if certain, otherwise ask to discuss in DMs] [ne"
type textarea "[answer the question if certain, otherwise ask to discuss in DMs] [nev"
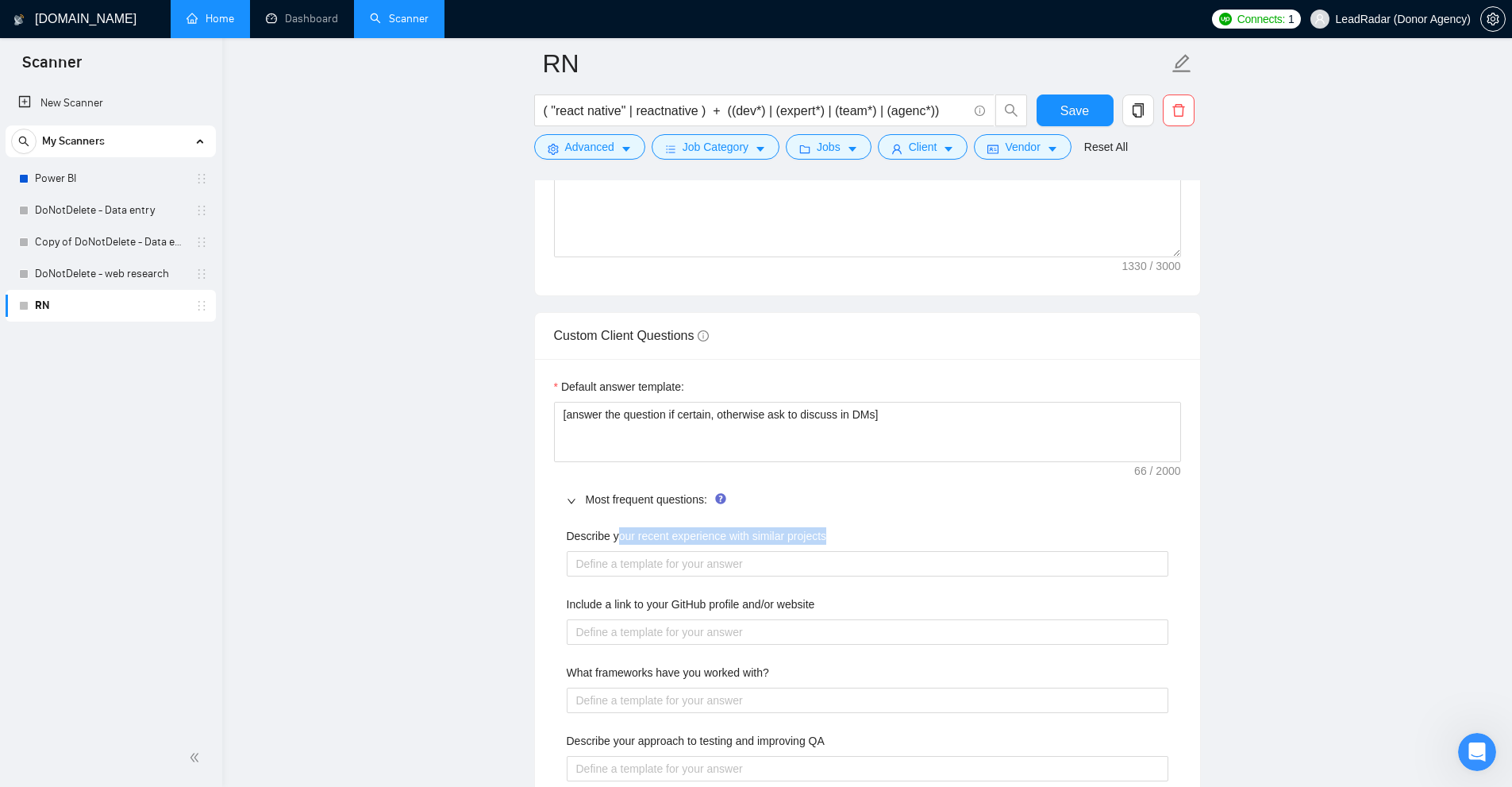
drag, startPoint x: 620, startPoint y: 538, endPoint x: 885, endPoint y: 540, distance: 265.0
click at [885, 540] on div "Describe your recent experience with similar projects" at bounding box center [868, 540] width 601 height 24
drag, startPoint x: 731, startPoint y: 534, endPoint x: 930, endPoint y: 526, distance: 199.2
click at [930, 526] on div "Describe your recent experience with similar projects Include a link to your Gi…" at bounding box center [868, 698] width 627 height 360
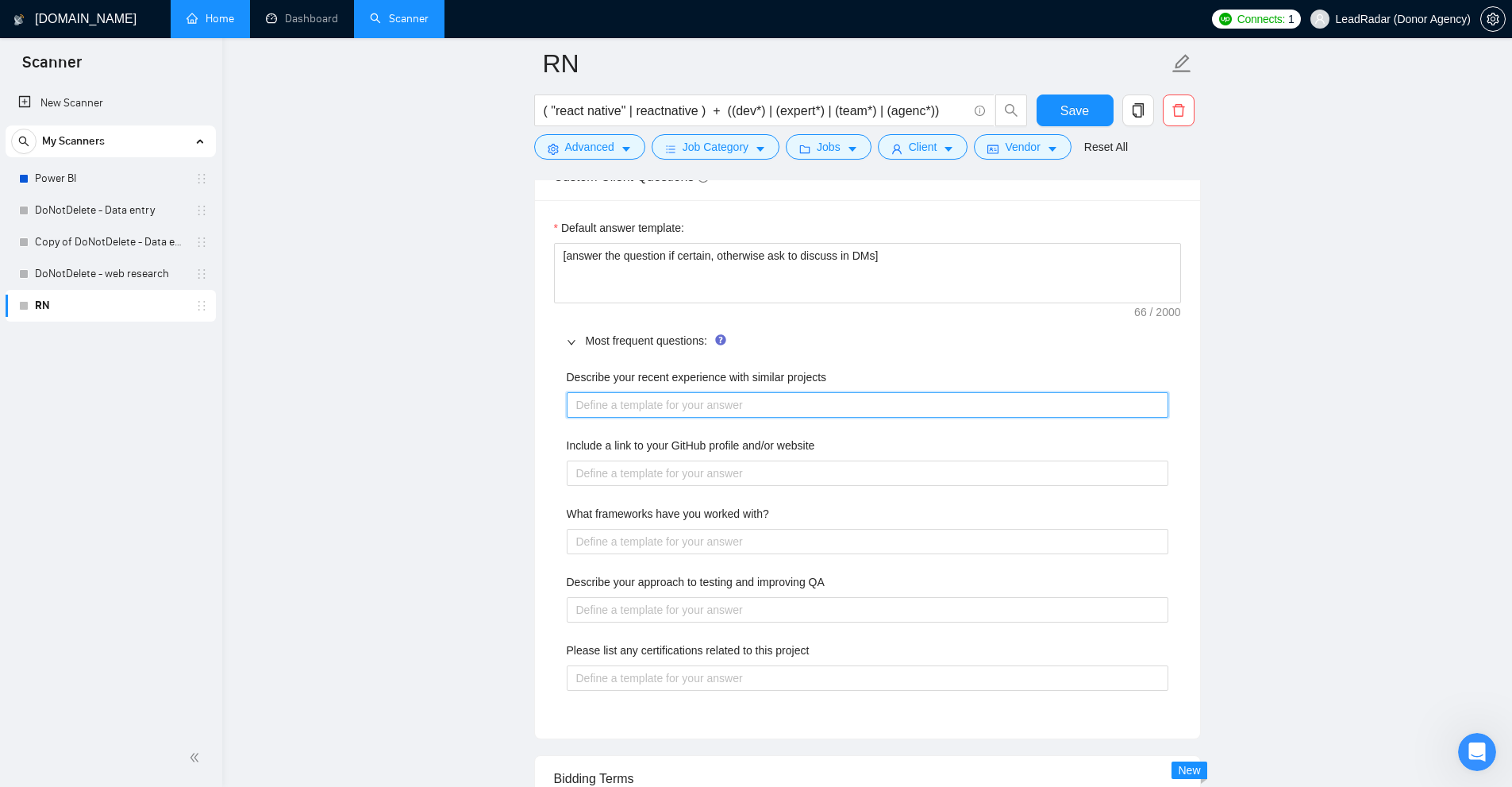
click at [577, 397] on projects "Describe your recent experience with similar projects" at bounding box center [868, 404] width 601 height 25
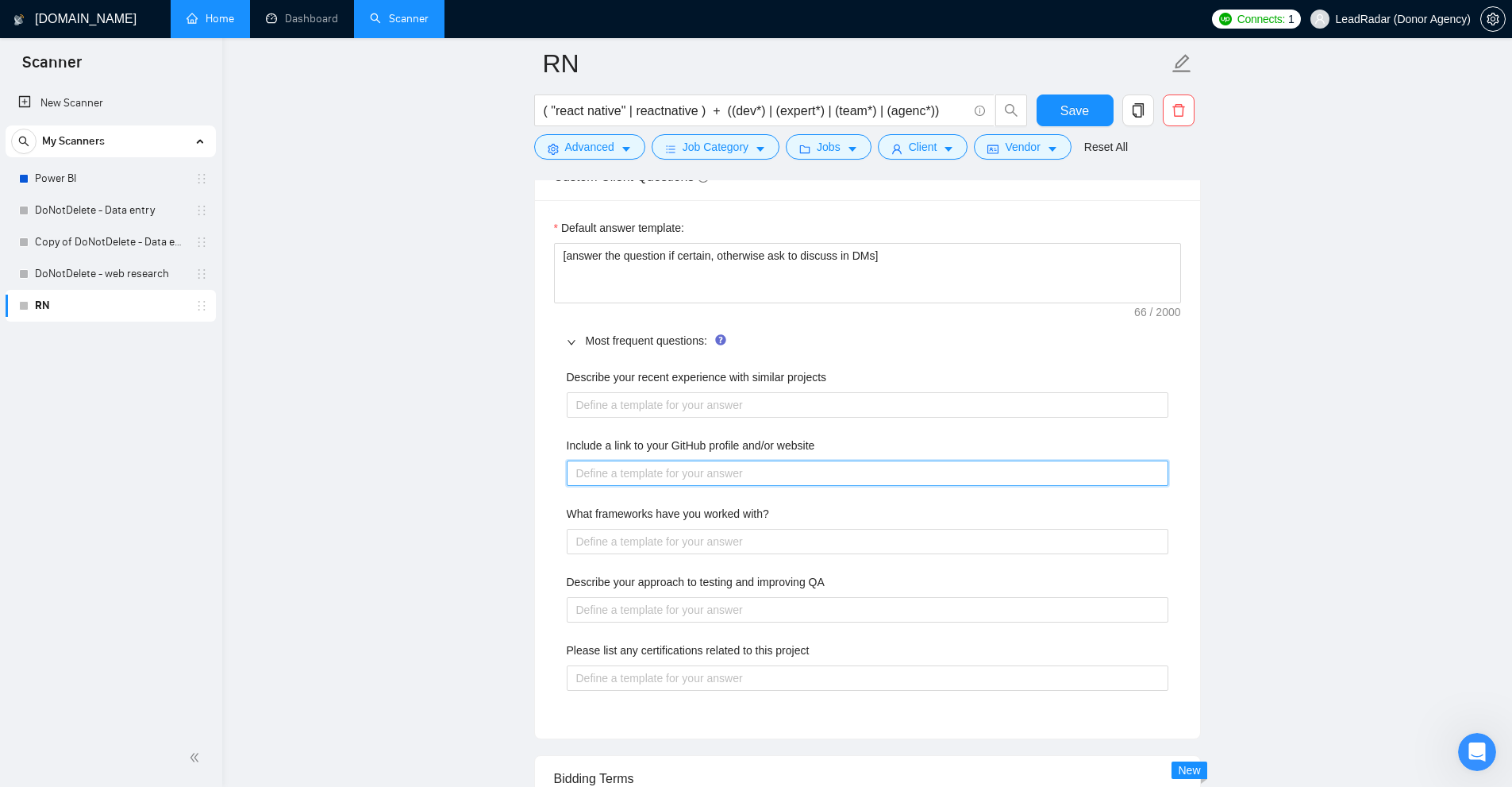
click at [607, 460] on website "Include a link to your GitHub profile and/or website" at bounding box center [868, 472] width 601 height 25
click at [607, 469] on website "Include a link to your GitHub profile and/or website" at bounding box center [868, 472] width 601 height 25
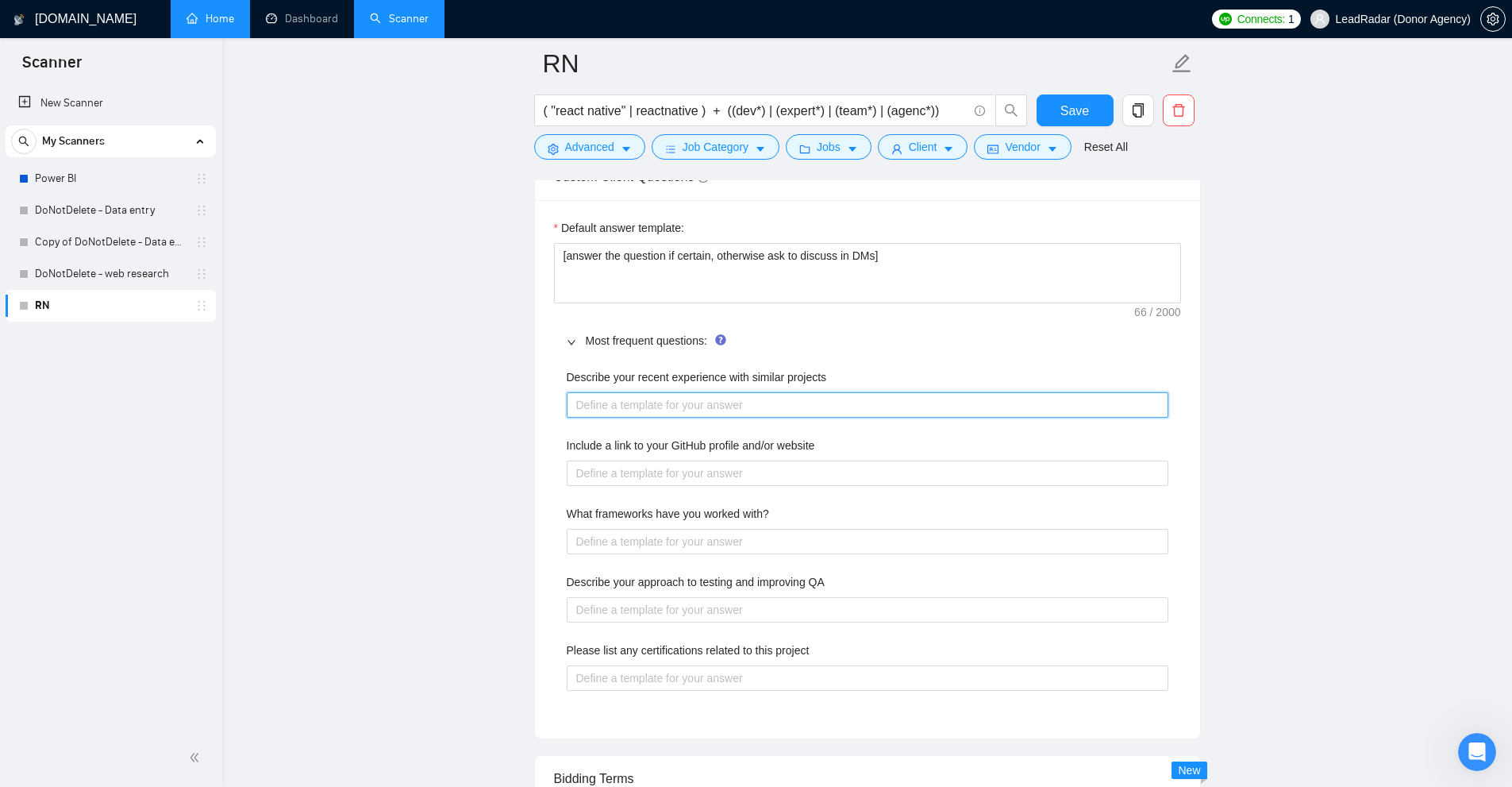
drag, startPoint x: 569, startPoint y: 393, endPoint x: 587, endPoint y: 396, distance: 18.2
click at [574, 393] on projects "Describe your recent experience with similar projects" at bounding box center [868, 404] width 601 height 25
click at [619, 400] on projects "Describe your recent experience with similar projects" at bounding box center [868, 404] width 601 height 25
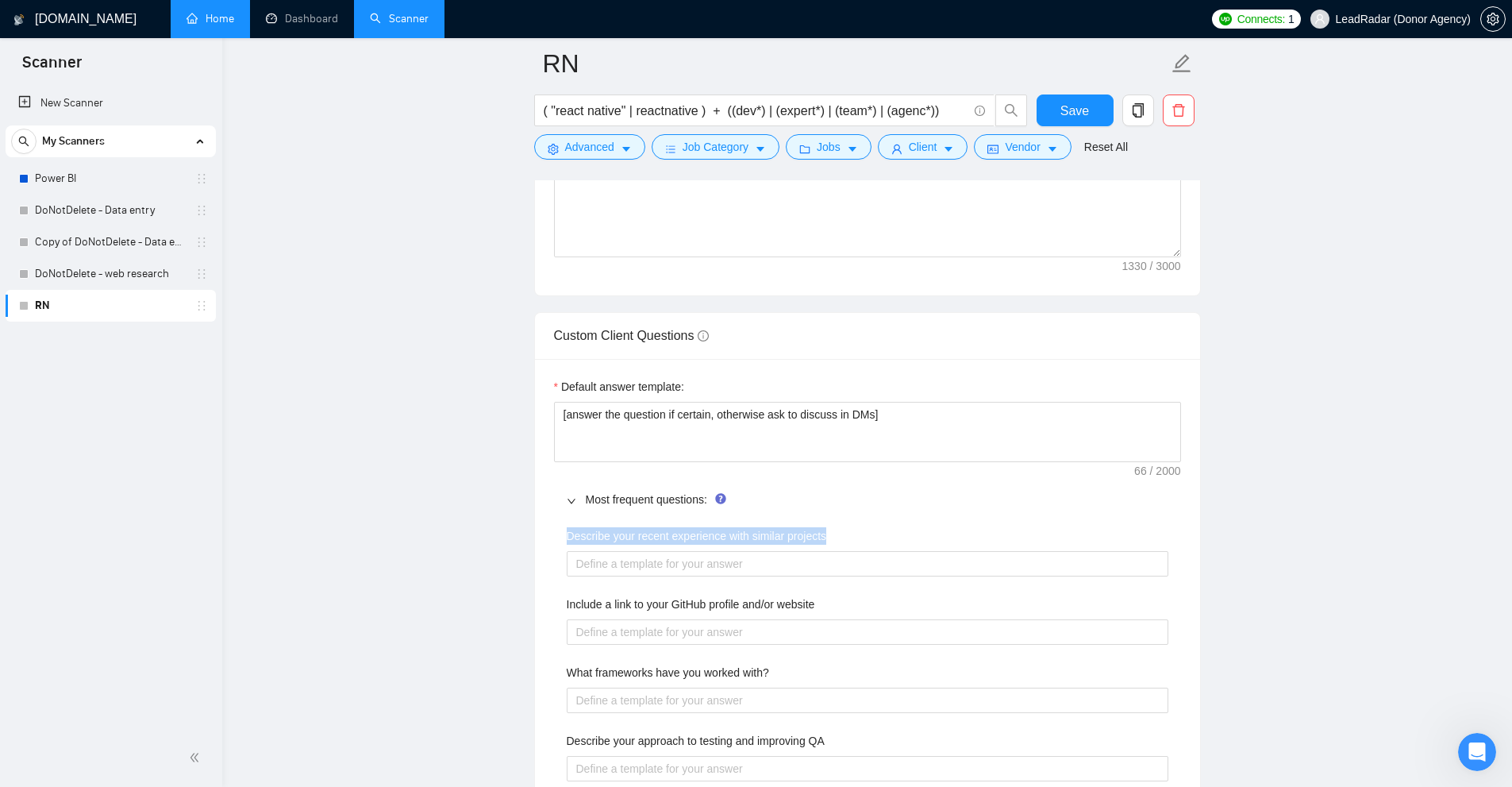
drag, startPoint x: 560, startPoint y: 532, endPoint x: 965, endPoint y: 540, distance: 405.1
click at [965, 540] on div "Describe your recent experience with similar projects Include a link to your Gi…" at bounding box center [868, 698] width 627 height 360
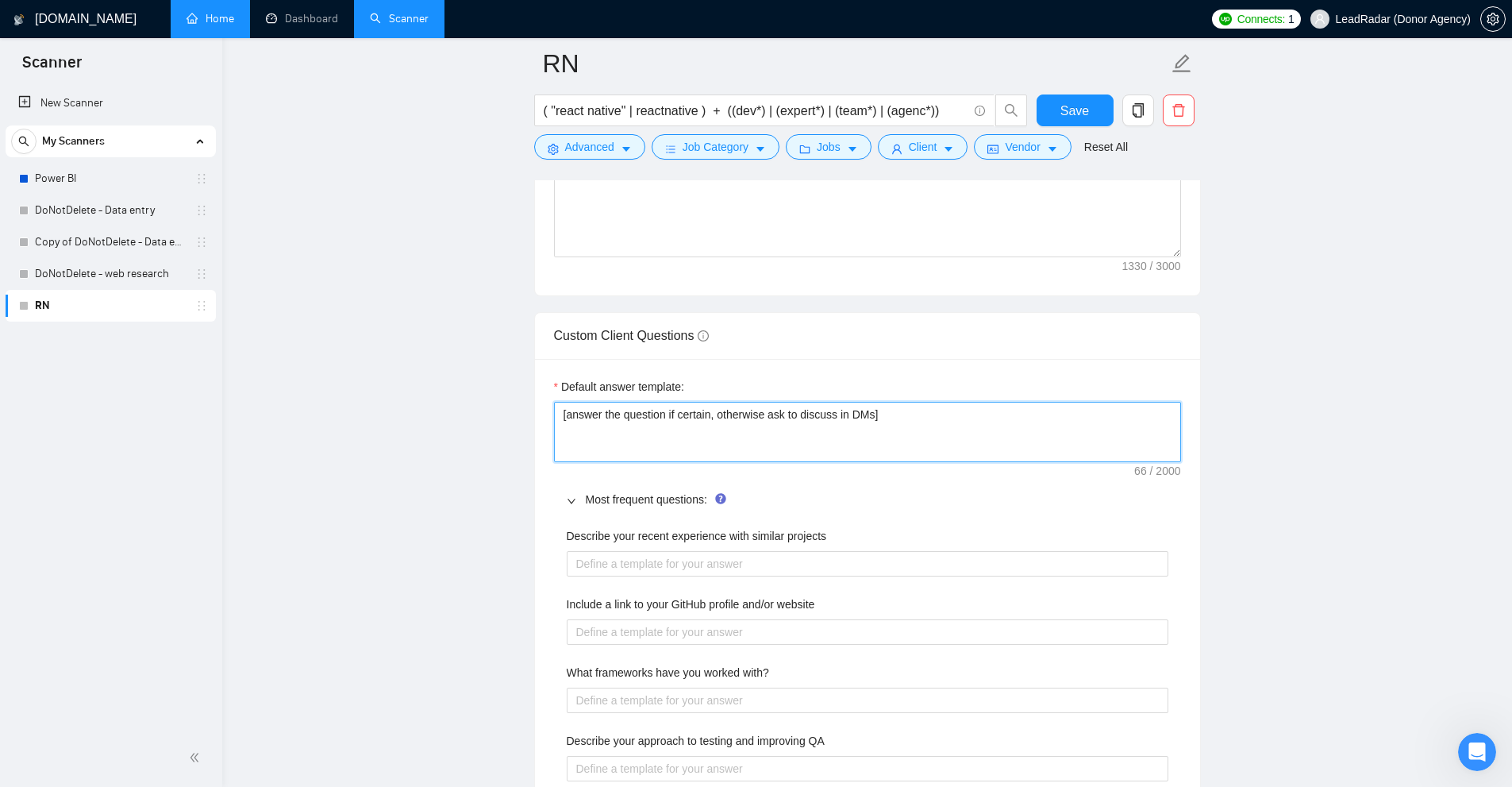
click at [928, 413] on textarea "[answer the question if certain, otherwise ask to discuss in DMs]" at bounding box center [868, 432] width 627 height 60
drag, startPoint x: 1005, startPoint y: 428, endPoint x: 582, endPoint y: 413, distance: 423.3
click at [578, 410] on textarea "[answer the question if certain, otherwise ask to discuss in DMs]" at bounding box center [868, 432] width 627 height 60
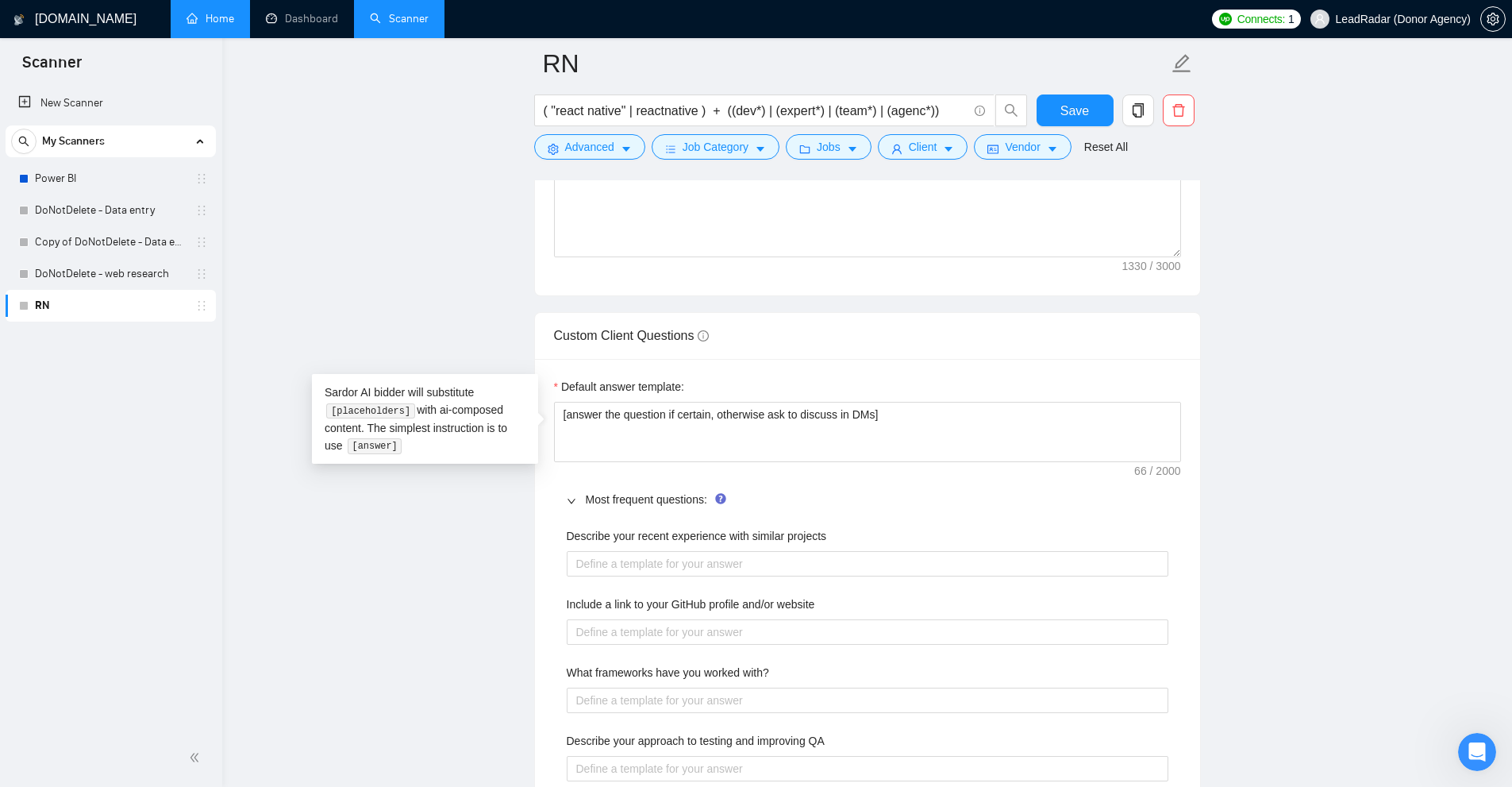
click at [724, 594] on div "Describe your recent experience with similar projects Include a link to your Gi…" at bounding box center [868, 698] width 627 height 360
click at [701, 547] on div "Describe your recent experience with similar projects" at bounding box center [868, 552] width 601 height 49
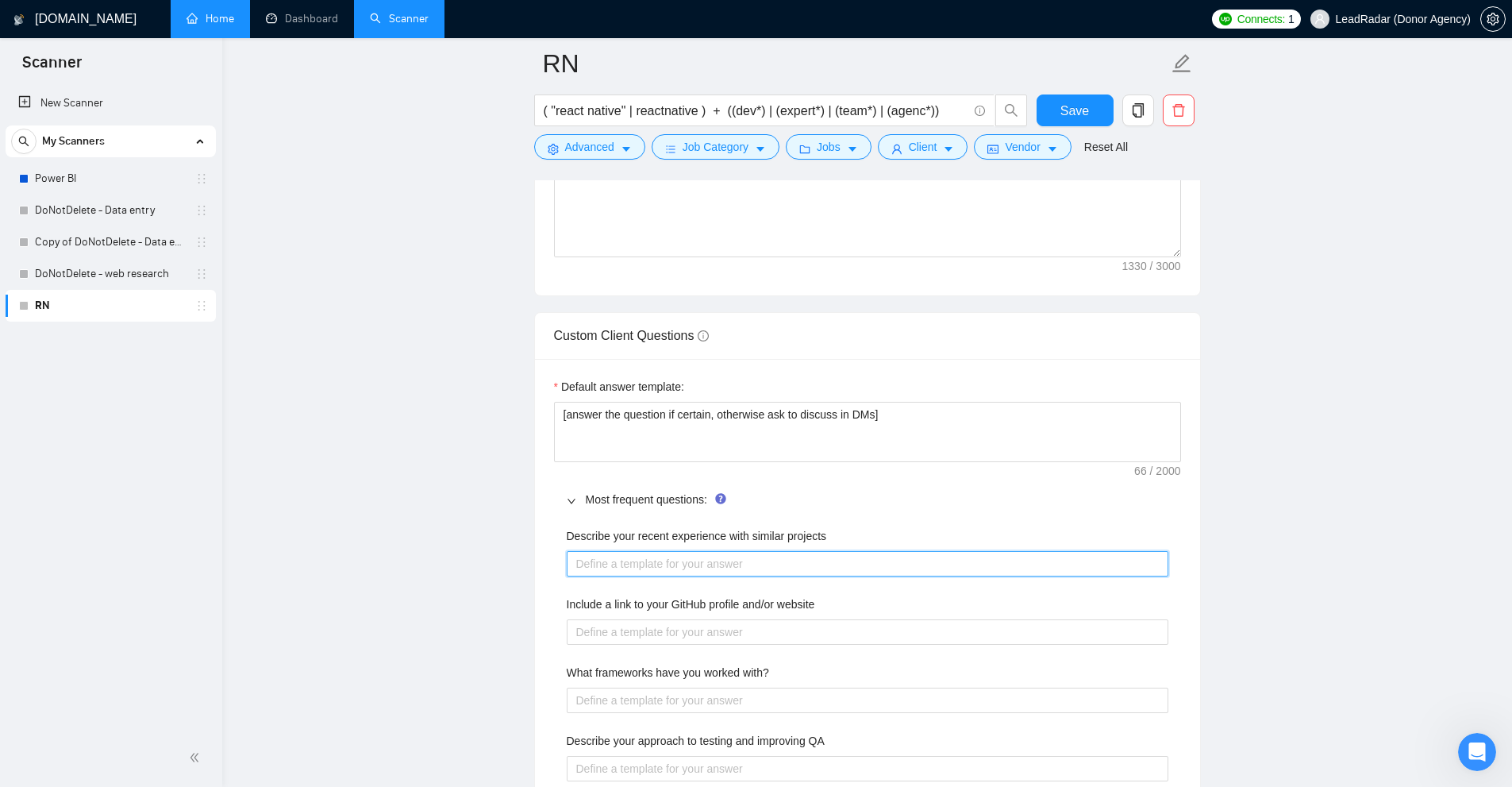
click at [725, 576] on div "Describe your recent experience with similar projects Include a link to your Gi…" at bounding box center [868, 698] width 627 height 360
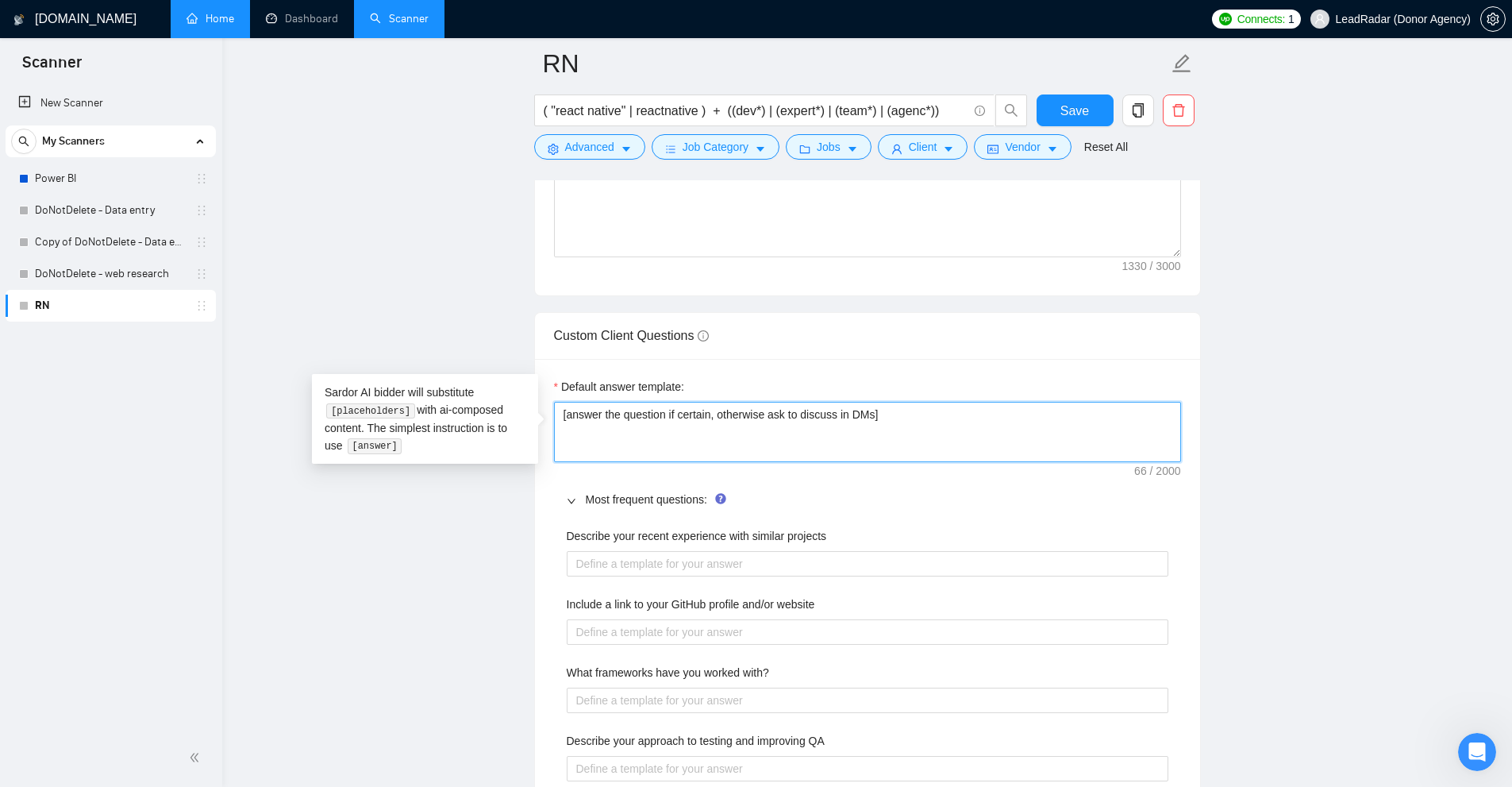
drag, startPoint x: 730, startPoint y: 408, endPoint x: 528, endPoint y: 434, distance: 203.7
click at [931, 440] on textarea "[answer the question if certain, otherwise ask to discuss in DMs]" at bounding box center [868, 432] width 627 height 60
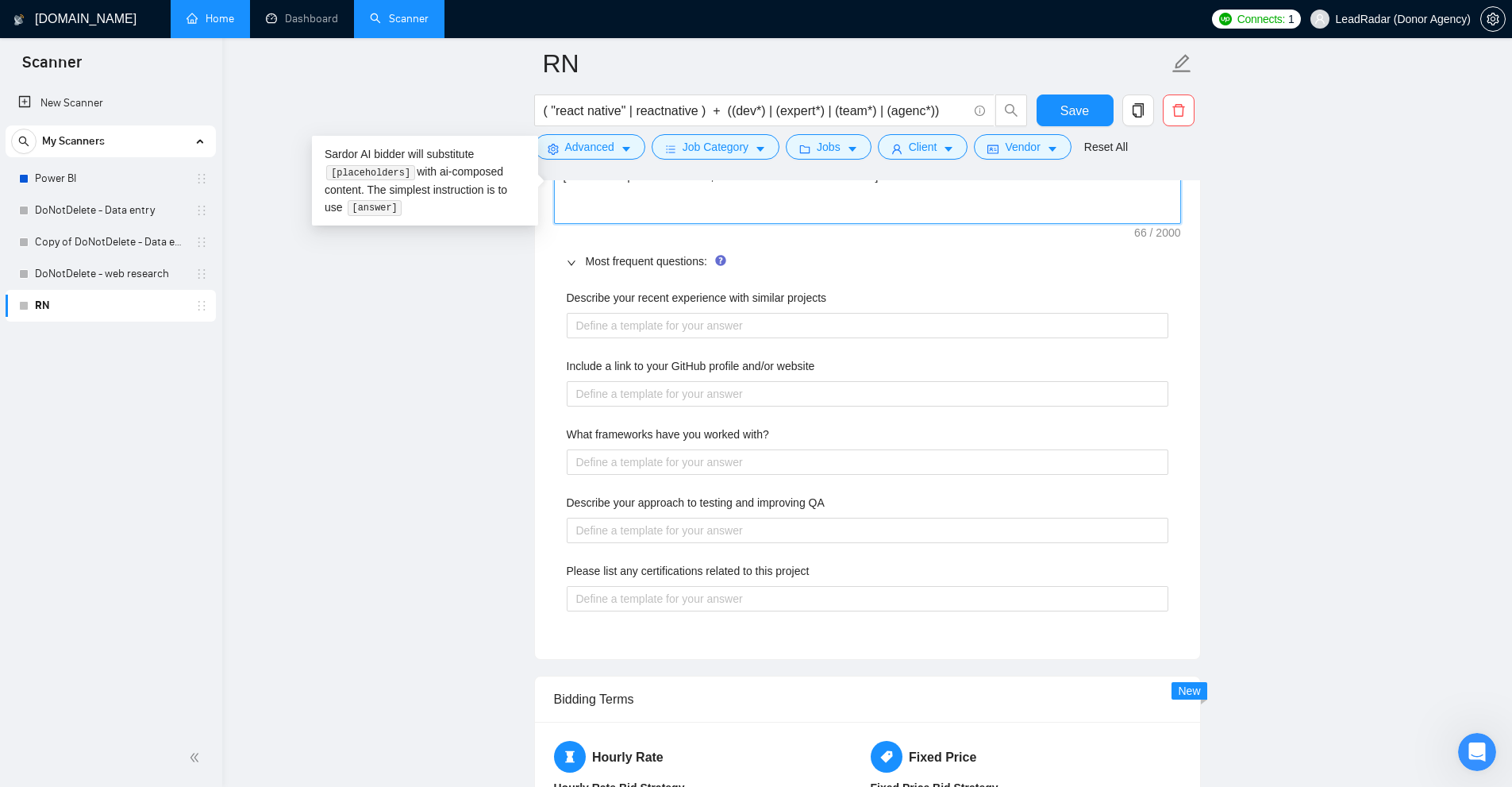
scroll to position [2594, 0]
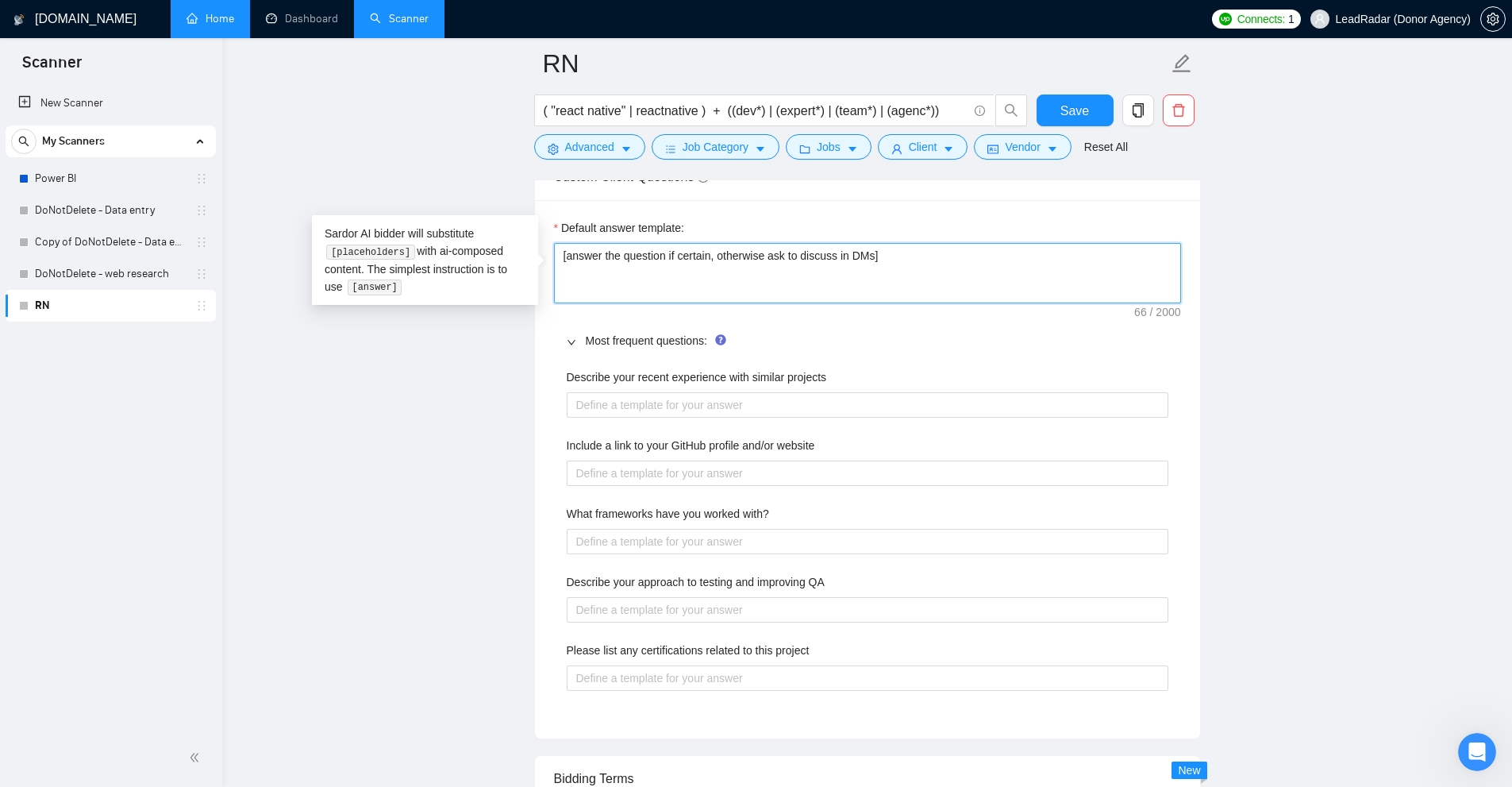
drag, startPoint x: 922, startPoint y: 253, endPoint x: 552, endPoint y: 229, distance: 370.8
click at [552, 229] on div "Default answer template: [answer the question if certain, otherwise ask to disc…" at bounding box center [868, 469] width 665 height 539
click at [730, 259] on textarea "[answer the question if certain, otherwise ask to discuss in DMs]" at bounding box center [868, 273] width 627 height 60
click at [700, 257] on textarea "[answer the question if certain, otherwise ask to discuss in DMs]" at bounding box center [868, 273] width 627 height 60
drag, startPoint x: 700, startPoint y: 257, endPoint x: 760, endPoint y: 254, distance: 60.1
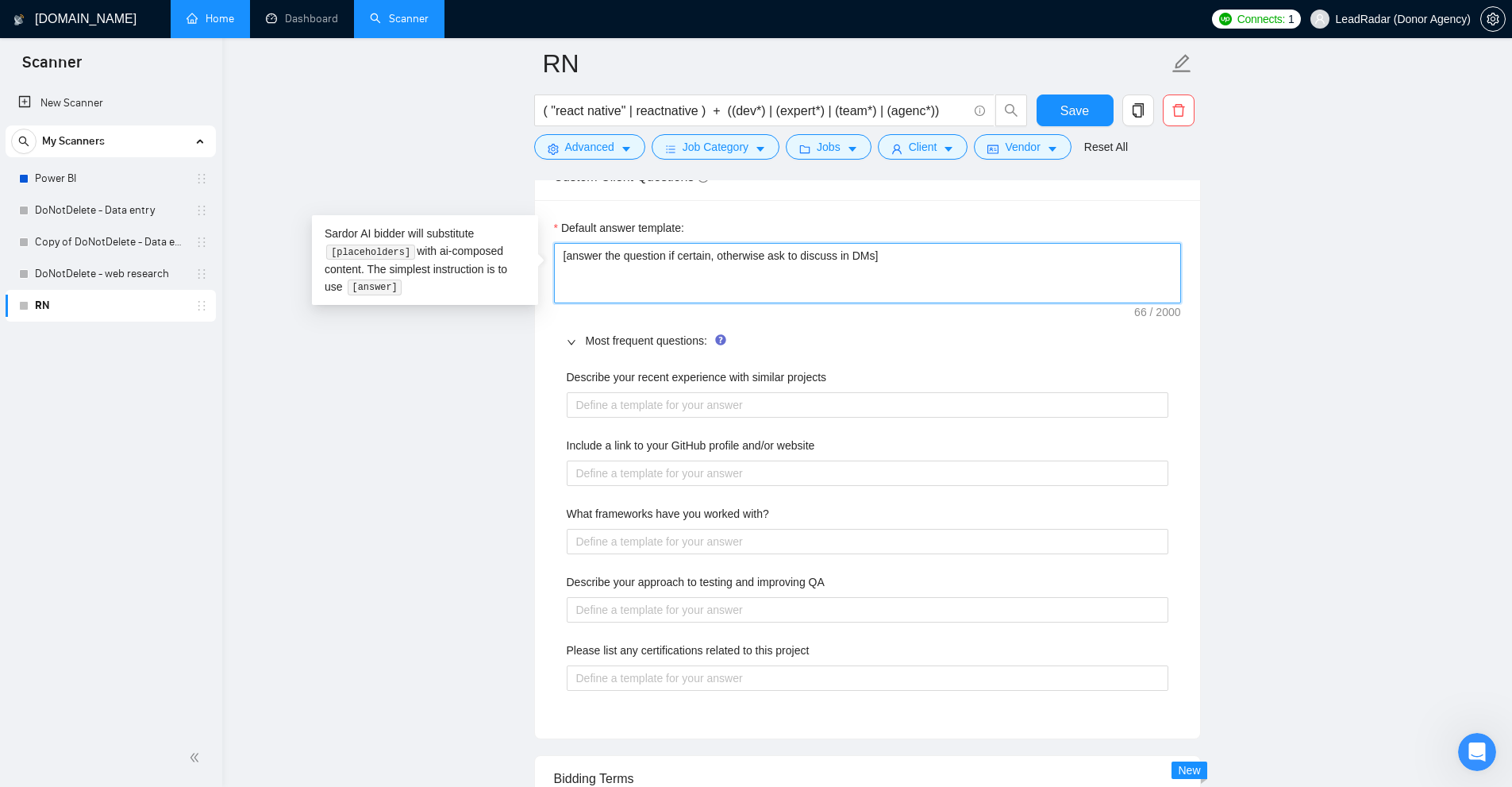
click at [760, 254] on textarea "[answer the question if certain, otherwise ask to discuss in DMs]" at bounding box center [868, 273] width 627 height 60
drag, startPoint x: 872, startPoint y: 251, endPoint x: 600, endPoint y: 242, distance: 272.1
click at [600, 243] on textarea "[answer the question if certain, otherwise ask to discuss in DMs]" at bounding box center [868, 273] width 627 height 60
click at [589, 248] on textarea "[answer]" at bounding box center [868, 273] width 627 height 60
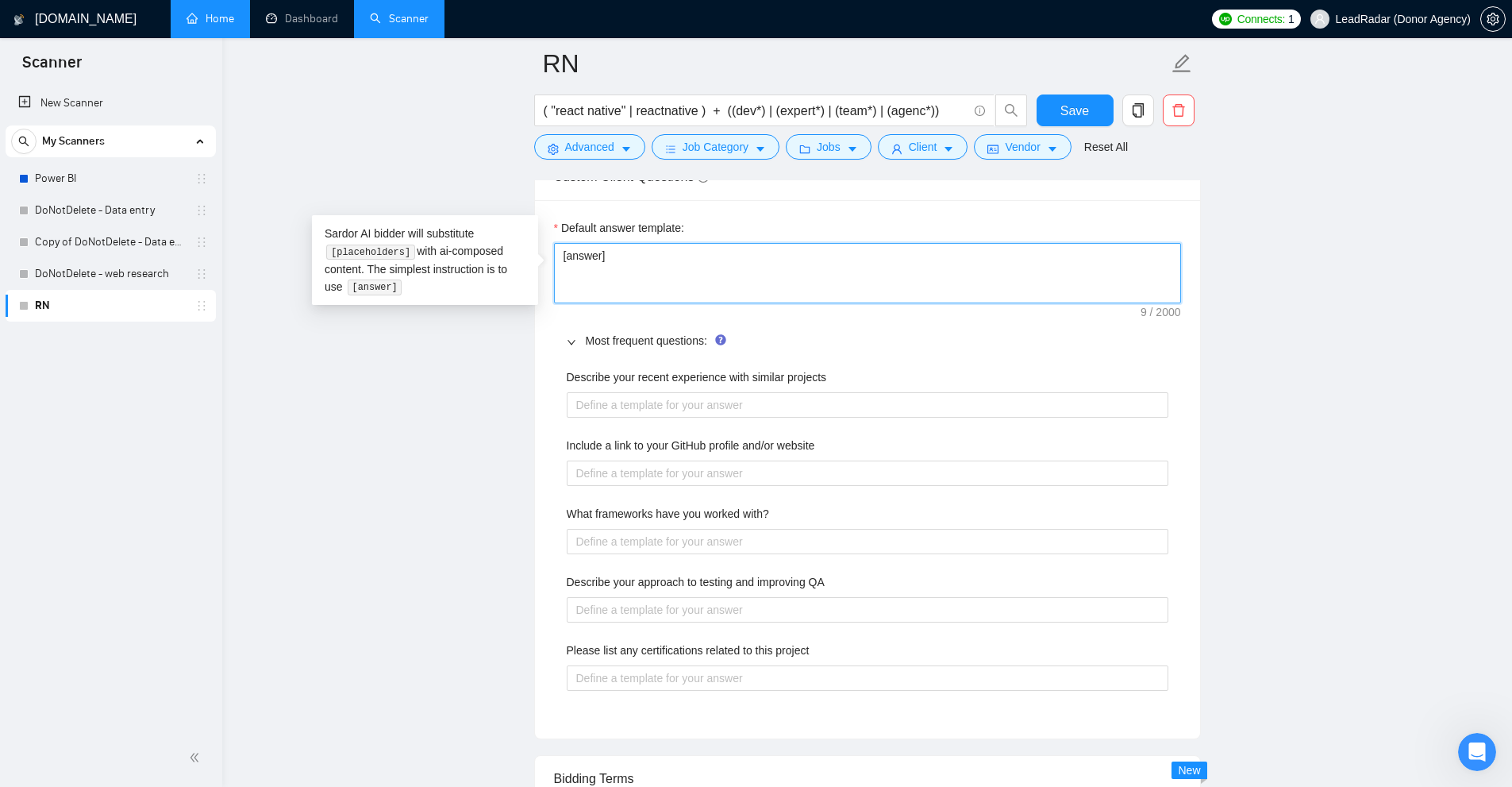
click at [589, 248] on textarea "[answer]" at bounding box center [868, 273] width 627 height 60
click at [668, 254] on textarea "[answer]" at bounding box center [868, 273] width 627 height 60
click at [883, 257] on textarea "[answer the question if certain, otherwise ask to discuss in DMs]" at bounding box center [868, 273] width 627 height 60
drag, startPoint x: 930, startPoint y: 247, endPoint x: 314, endPoint y: 208, distance: 617.2
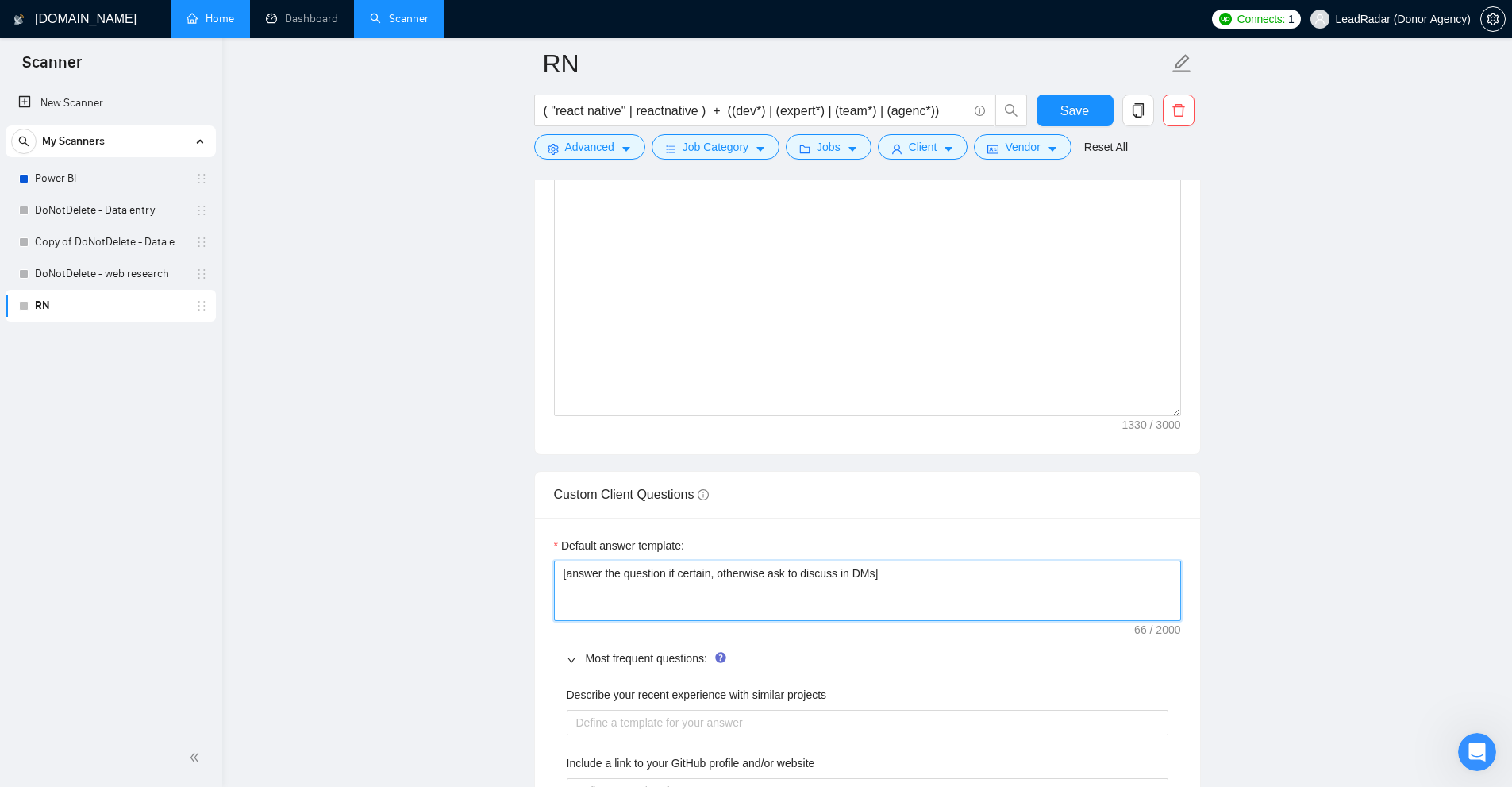
scroll to position [2197, 0]
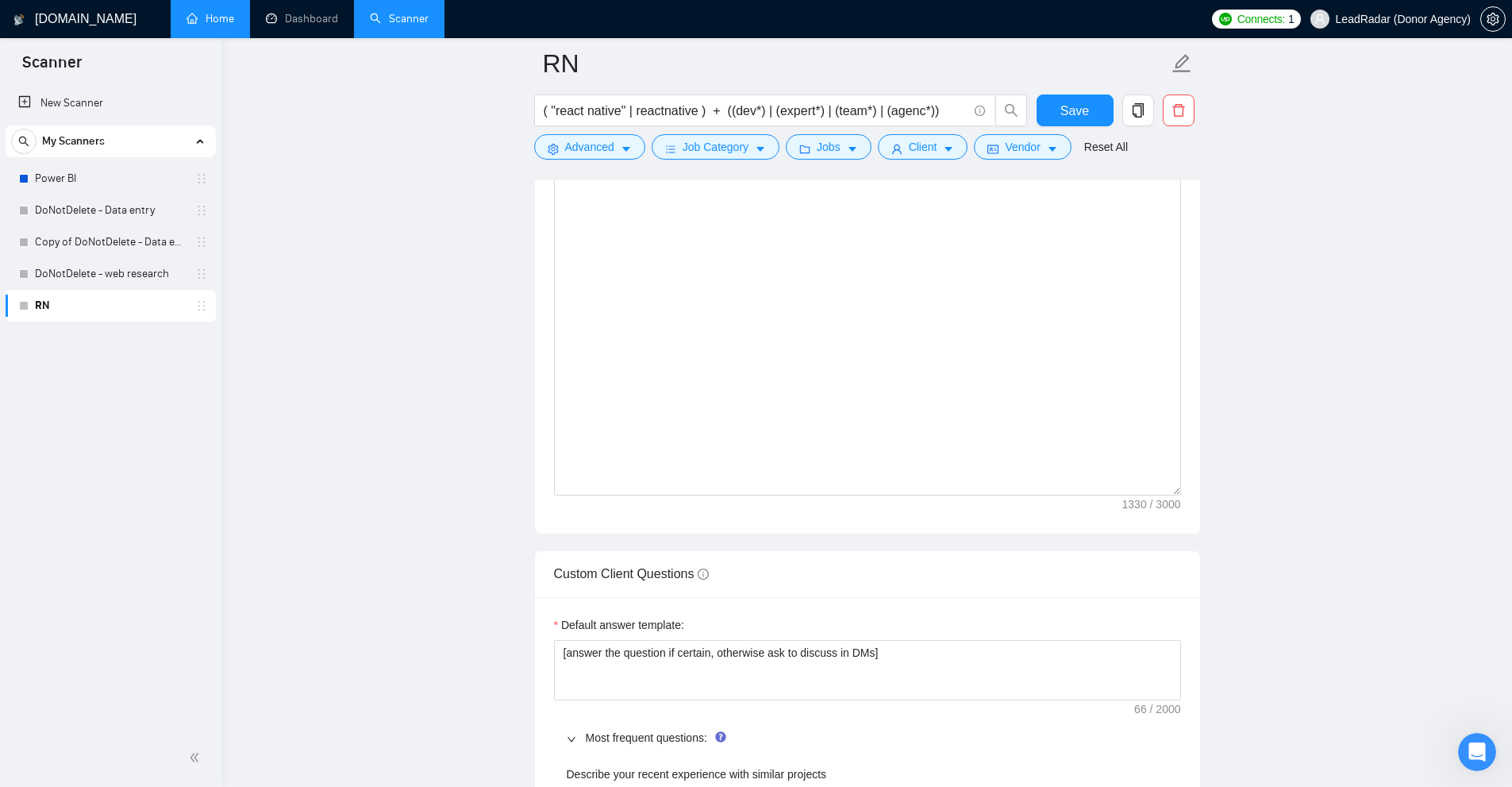
click at [639, 628] on label "Default answer template:" at bounding box center [619, 625] width 130 height 17
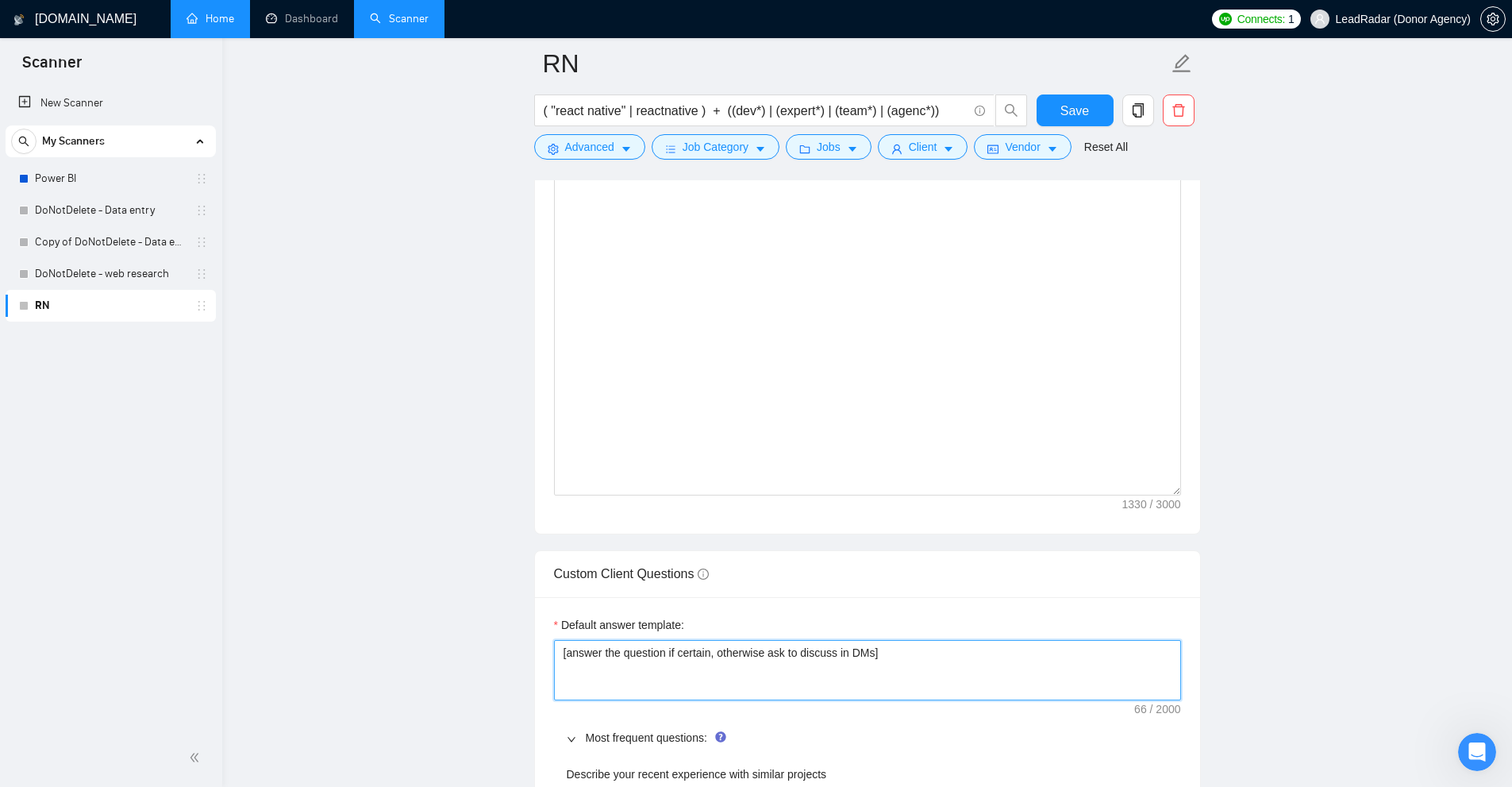
click at [639, 640] on textarea "[answer the question if certain, otherwise ask to discuss in DMs]" at bounding box center [868, 670] width 627 height 60
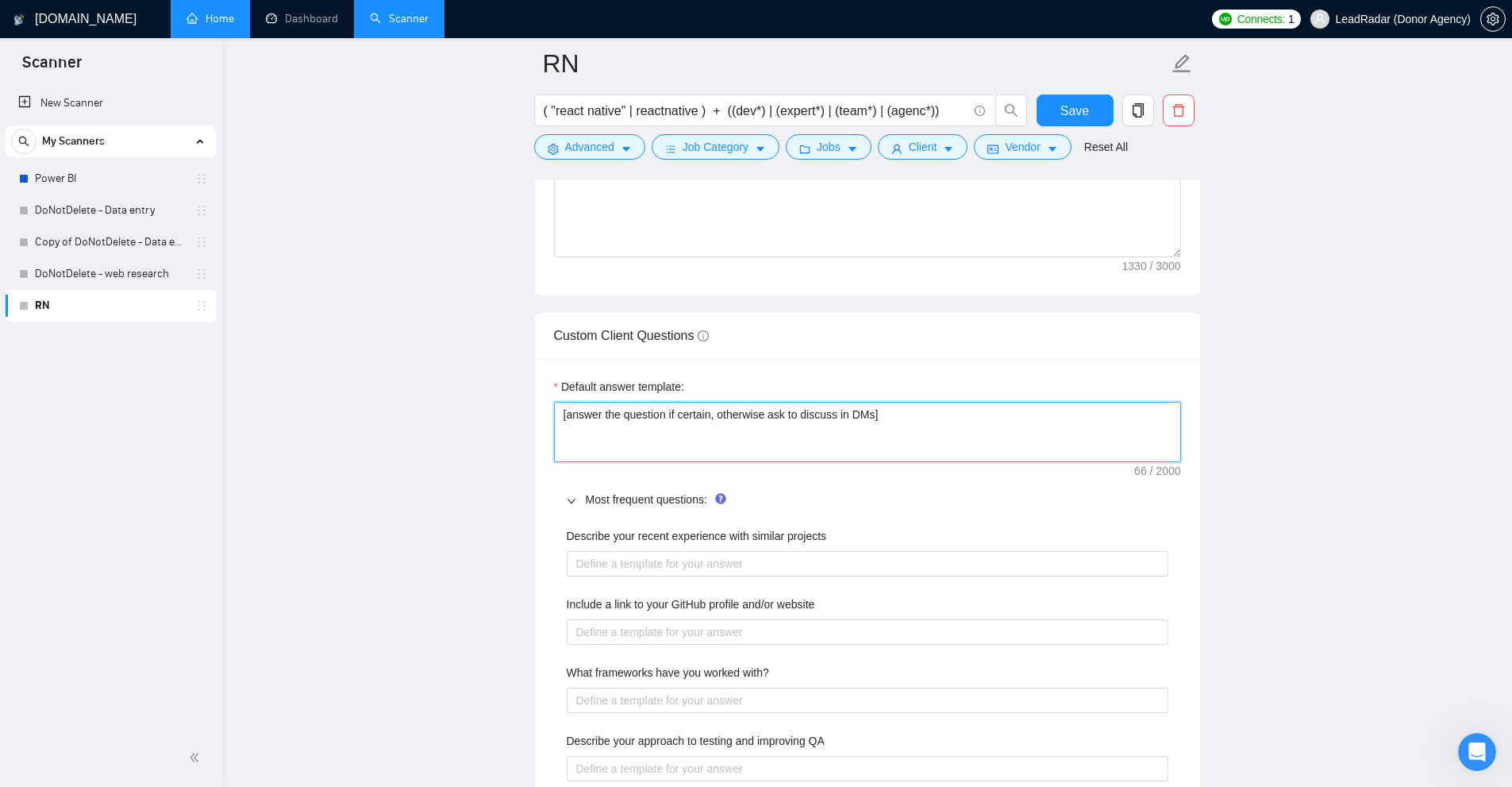
scroll to position [2514, 0]
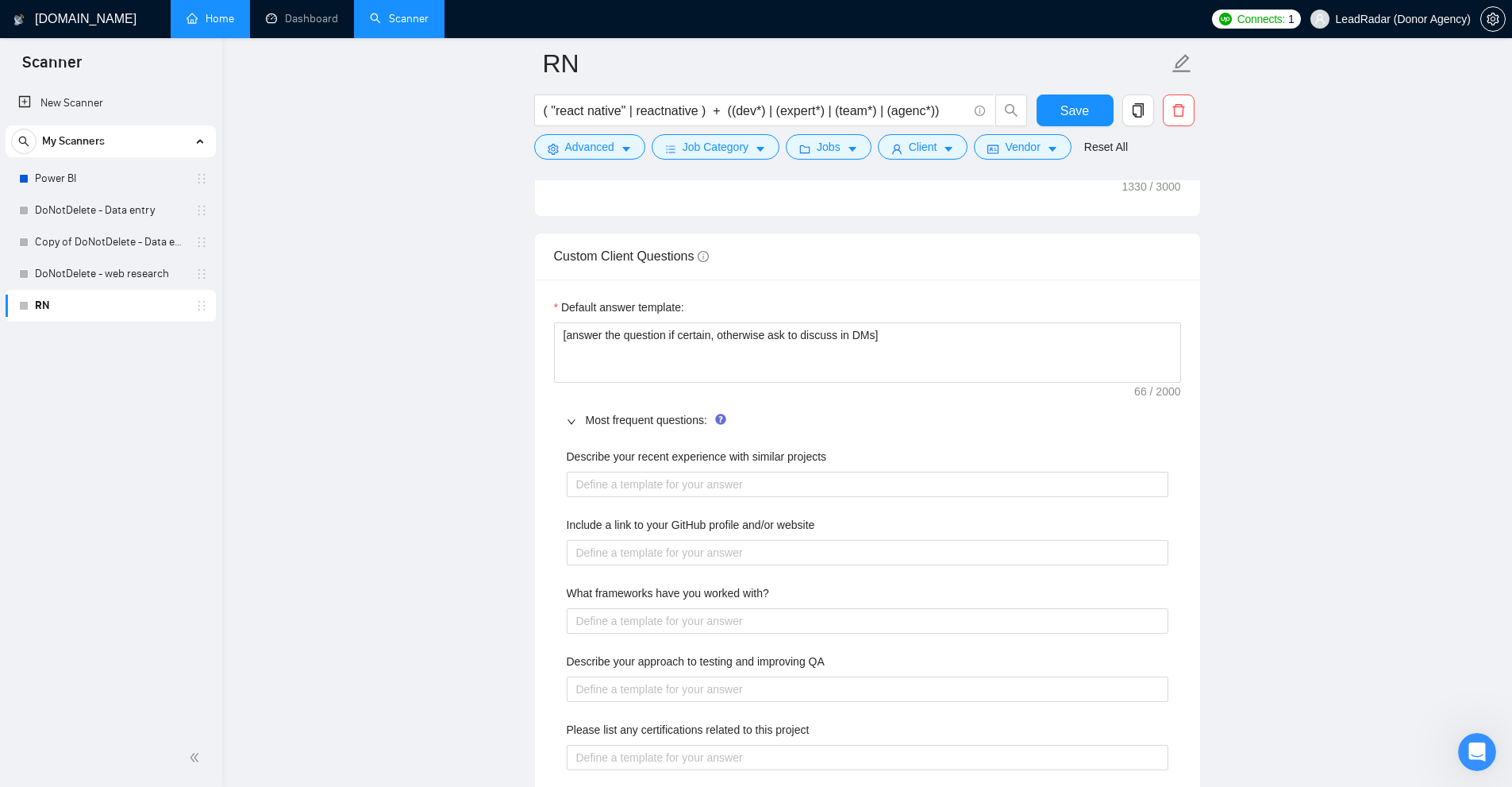
click at [608, 433] on div "Most frequent questions:" at bounding box center [868, 420] width 627 height 36
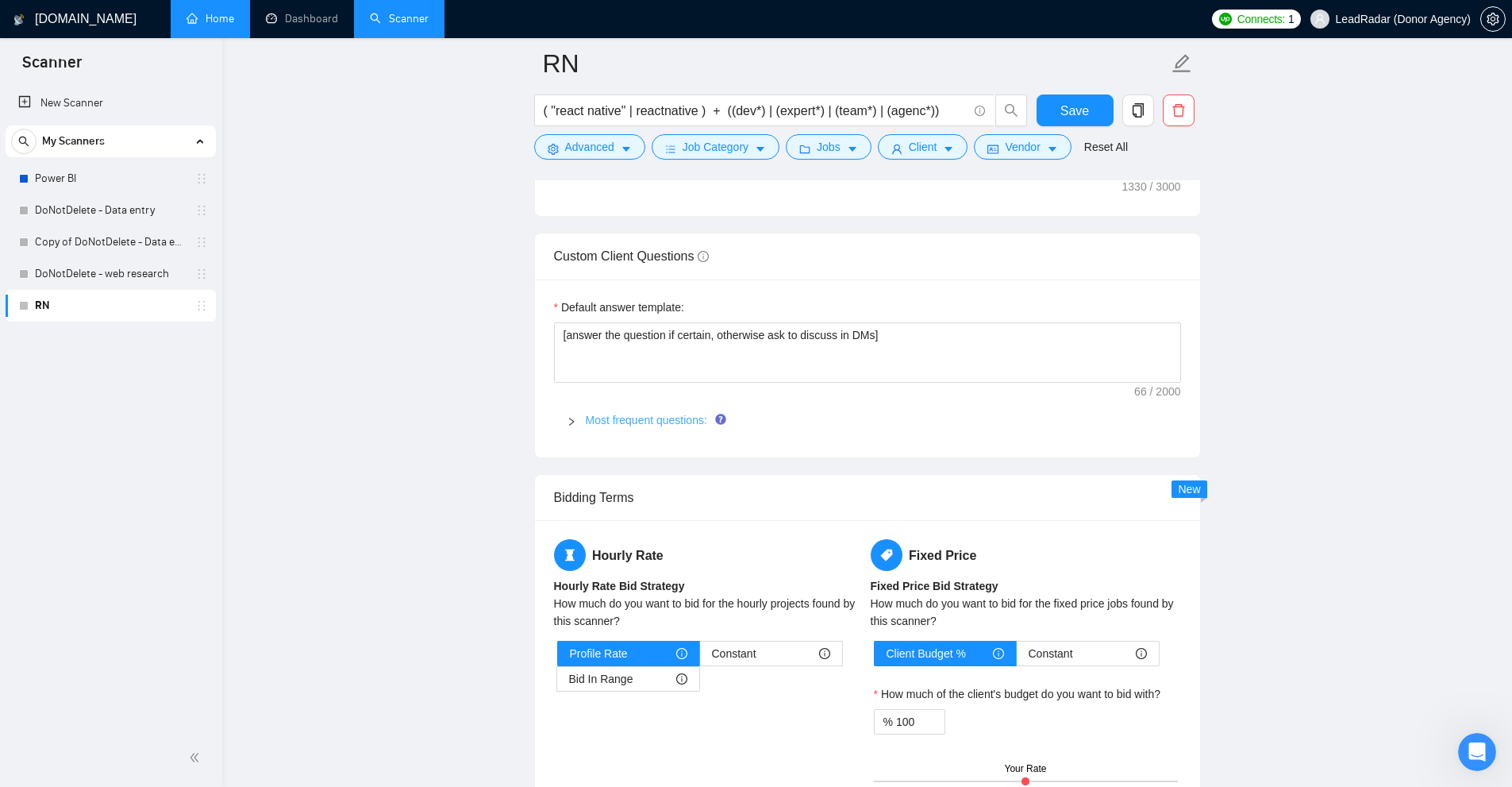
click at [624, 418] on link "Most frequent questions:" at bounding box center [646, 420] width 121 height 13
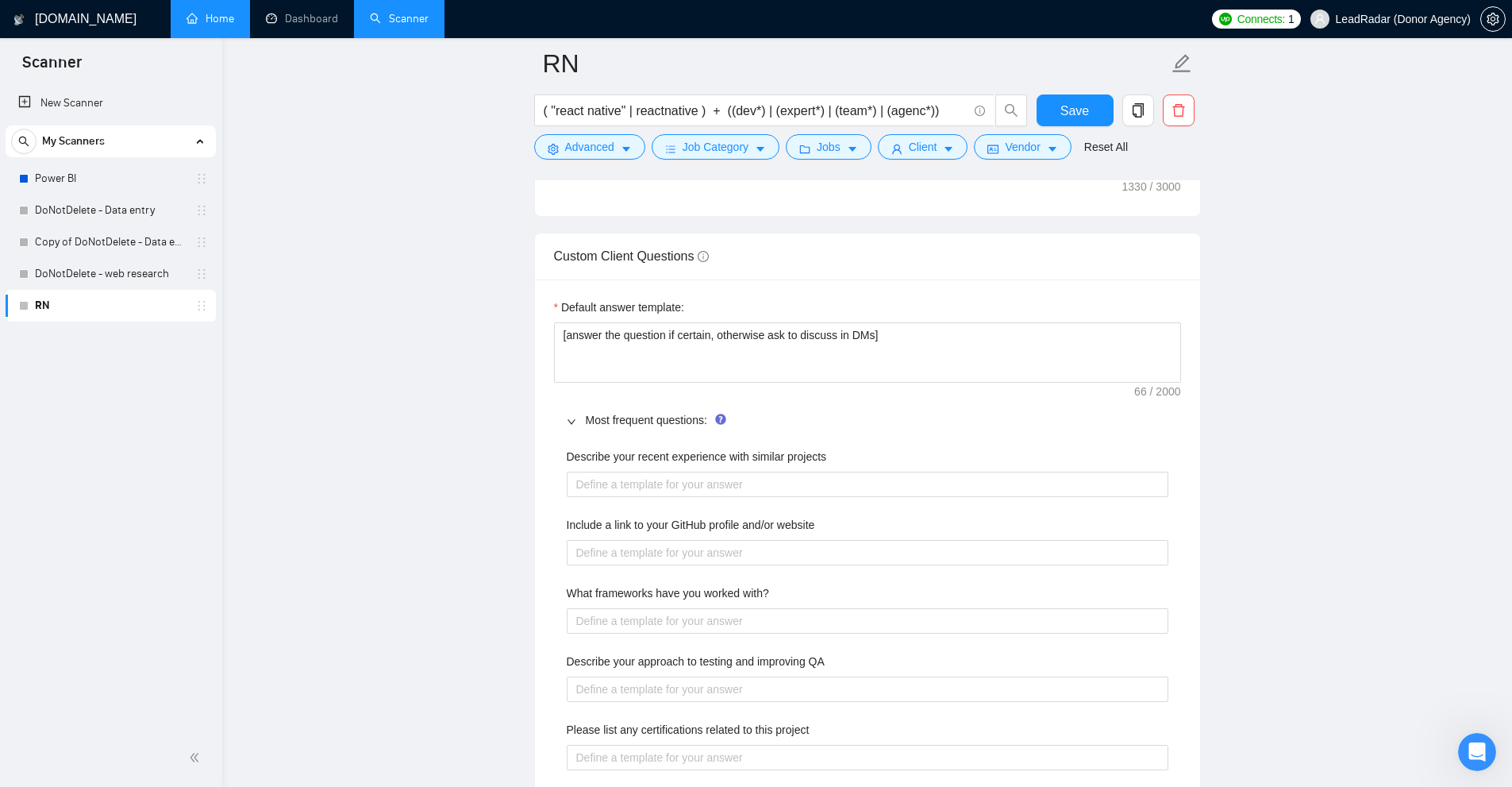
click at [616, 428] on div "Most frequent questions:" at bounding box center [868, 420] width 627 height 36
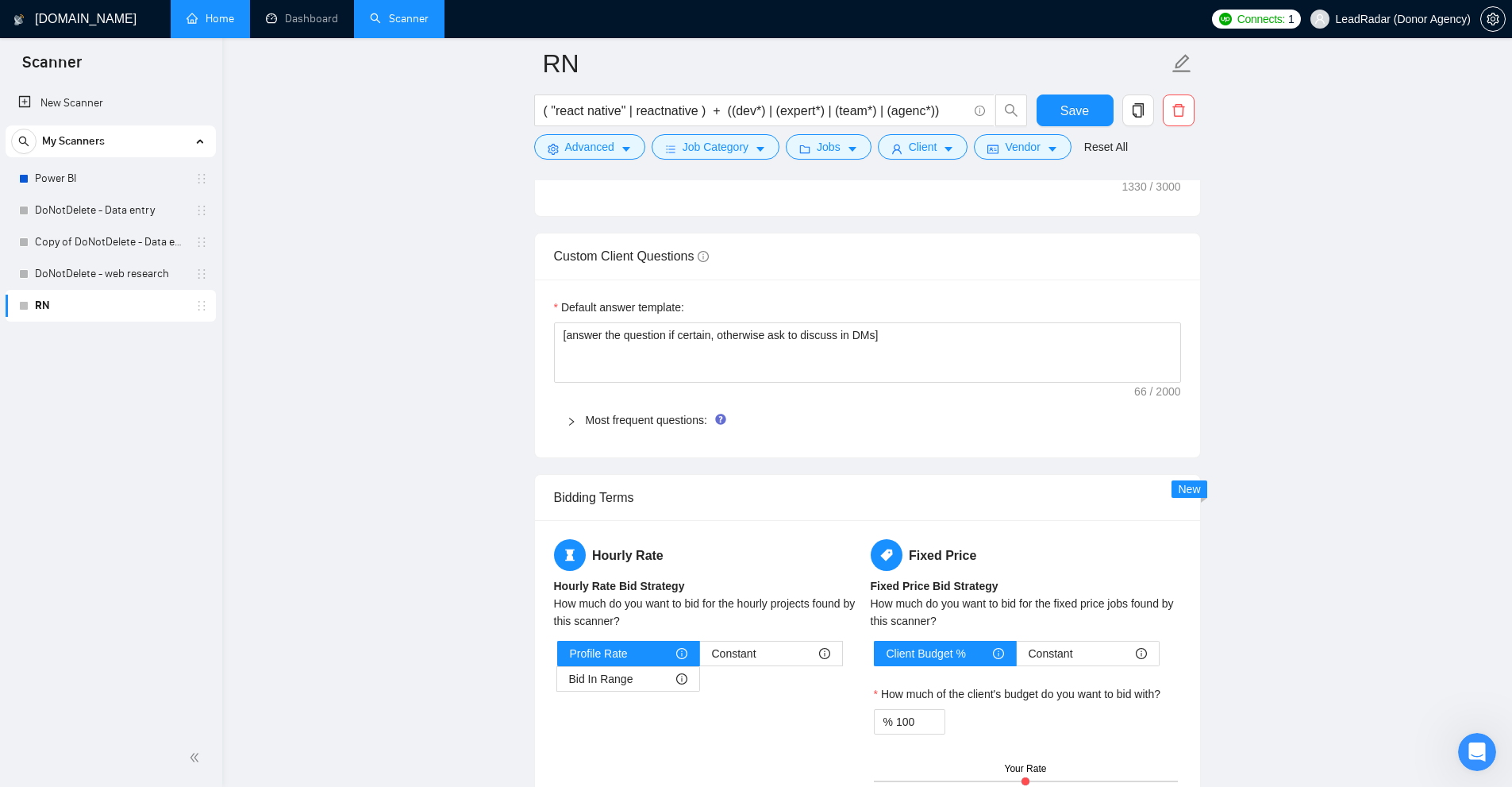
scroll to position [2753, 0]
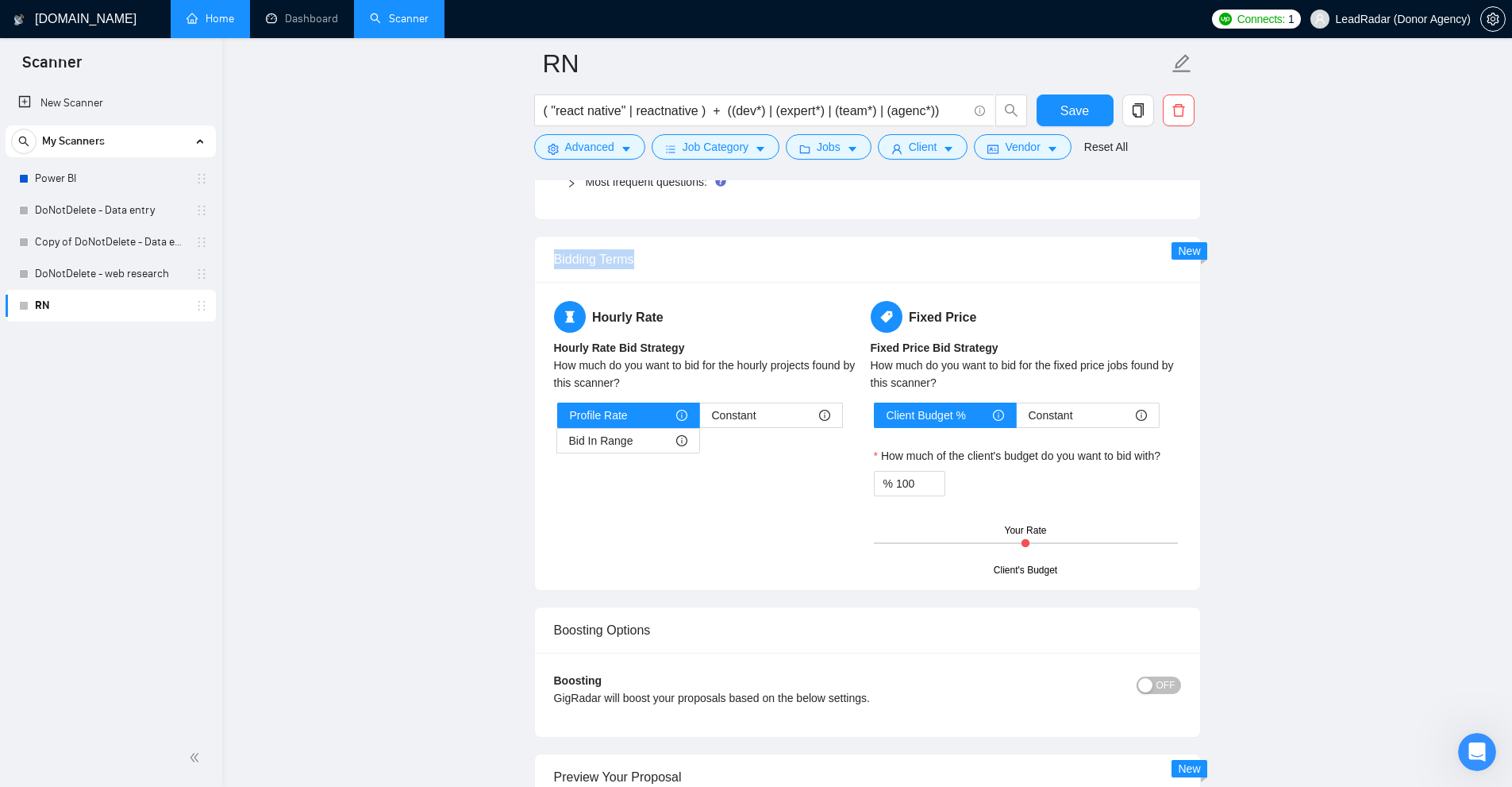
drag, startPoint x: 573, startPoint y: 237, endPoint x: 727, endPoint y: 253, distance: 154.8
click at [727, 253] on div "Bidding Terms" at bounding box center [868, 259] width 627 height 46
drag, startPoint x: 603, startPoint y: 413, endPoint x: 635, endPoint y: 411, distance: 32.1
click at [635, 411] on div "Profile Rate" at bounding box center [628, 415] width 117 height 24
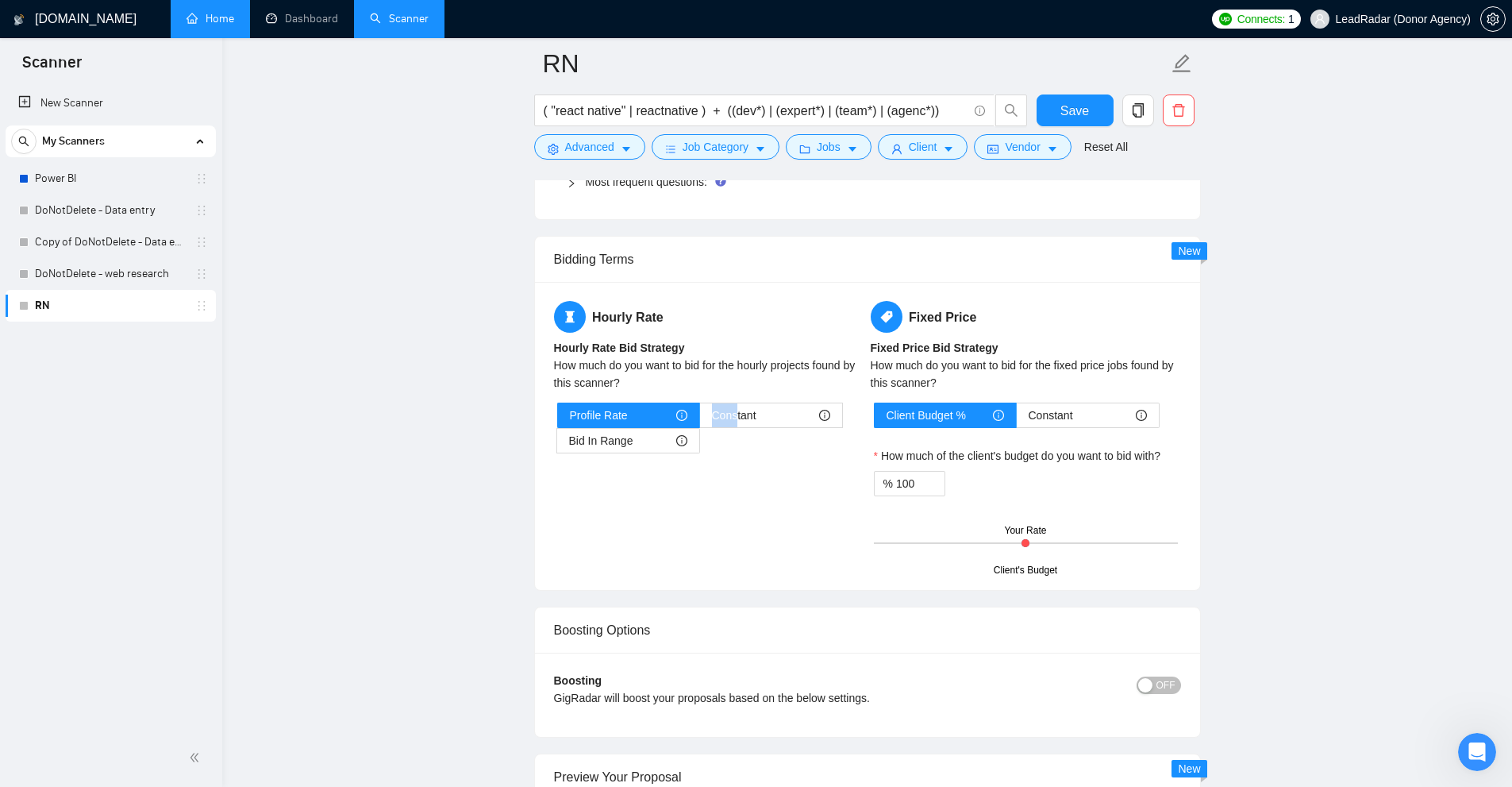
drag, startPoint x: 716, startPoint y: 413, endPoint x: 715, endPoint y: 449, distance: 36.0
click at [754, 418] on span "Constant" at bounding box center [734, 415] width 45 height 24
drag, startPoint x: 580, startPoint y: 438, endPoint x: 669, endPoint y: 441, distance: 89.1
click at [660, 435] on div "Bid In Range" at bounding box center [627, 440] width 118 height 24
drag, startPoint x: 734, startPoint y: 501, endPoint x: 712, endPoint y: 489, distance: 25.1
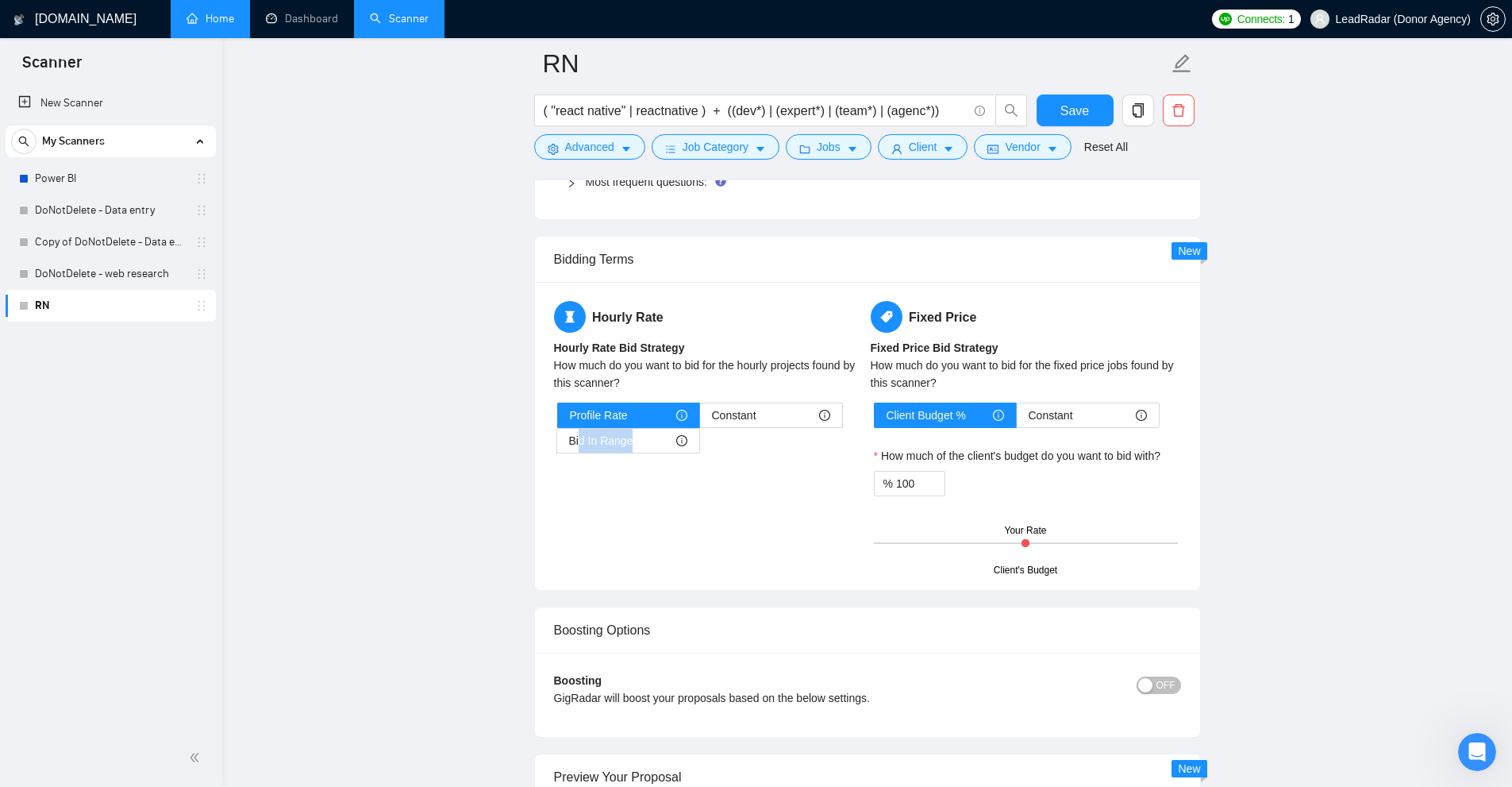
click at [734, 499] on div "Hourly Rate Hourly Rate Bid Strategy How much do you want to bid for the hourly…" at bounding box center [867, 435] width 633 height 270
drag, startPoint x: 583, startPoint y: 314, endPoint x: 724, endPoint y: 306, distance: 141.2
click at [724, 306] on h5 "Hourly Rate" at bounding box center [709, 316] width 310 height 32
click at [580, 421] on span "Profile Rate" at bounding box center [598, 415] width 58 height 24
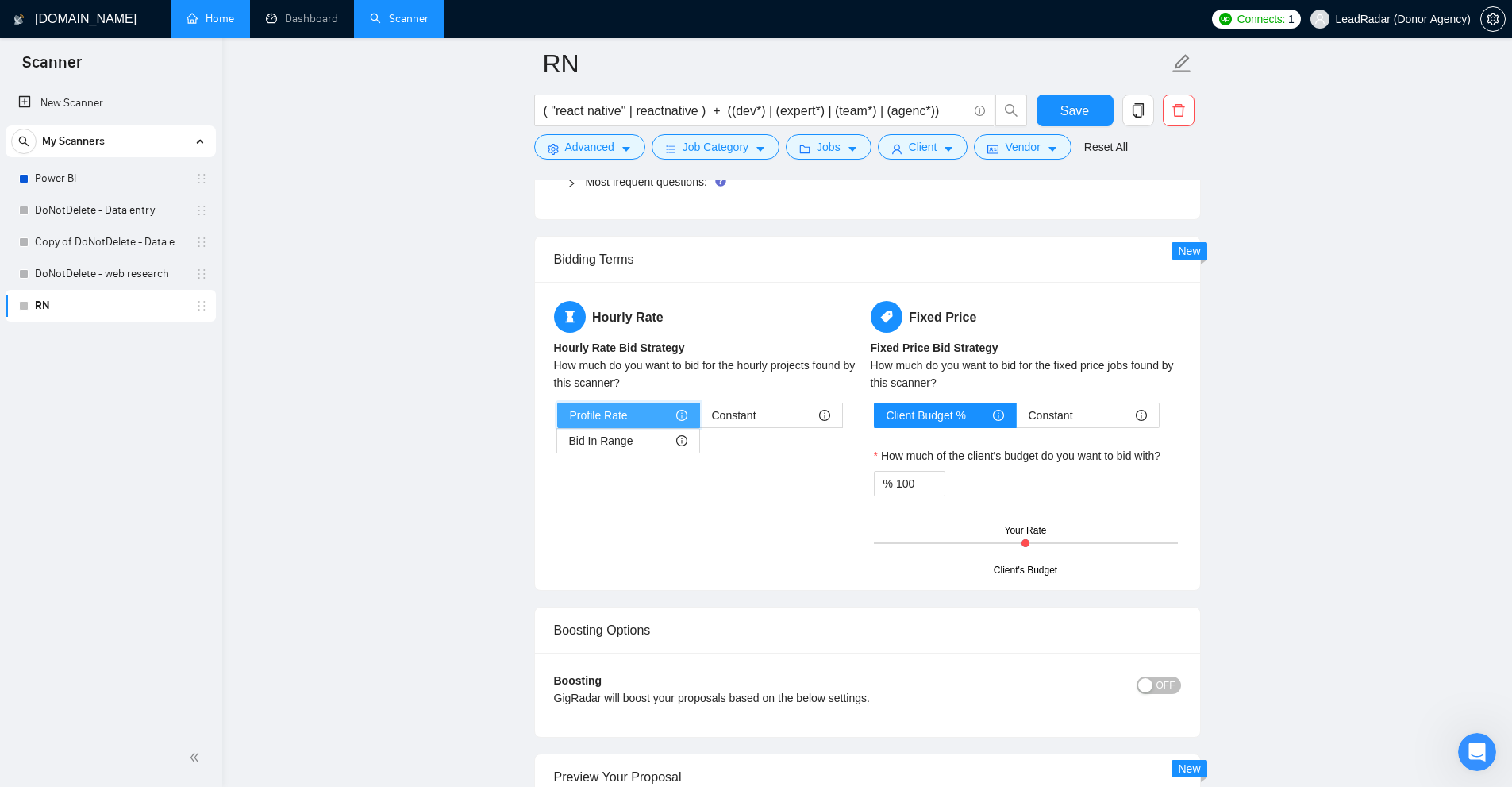
click at [558, 419] on input "Profile Rate" at bounding box center [558, 419] width 0 height 0
drag, startPoint x: 572, startPoint y: 418, endPoint x: 663, endPoint y: 415, distance: 91.0
click at [663, 415] on div "Profile Rate" at bounding box center [628, 415] width 117 height 24
click at [608, 494] on div "Hourly Rate Hourly Rate Bid Strategy How much do you want to bid for the hourly…" at bounding box center [867, 435] width 633 height 270
drag, startPoint x: 572, startPoint y: 420, endPoint x: 631, endPoint y: 421, distance: 59.0
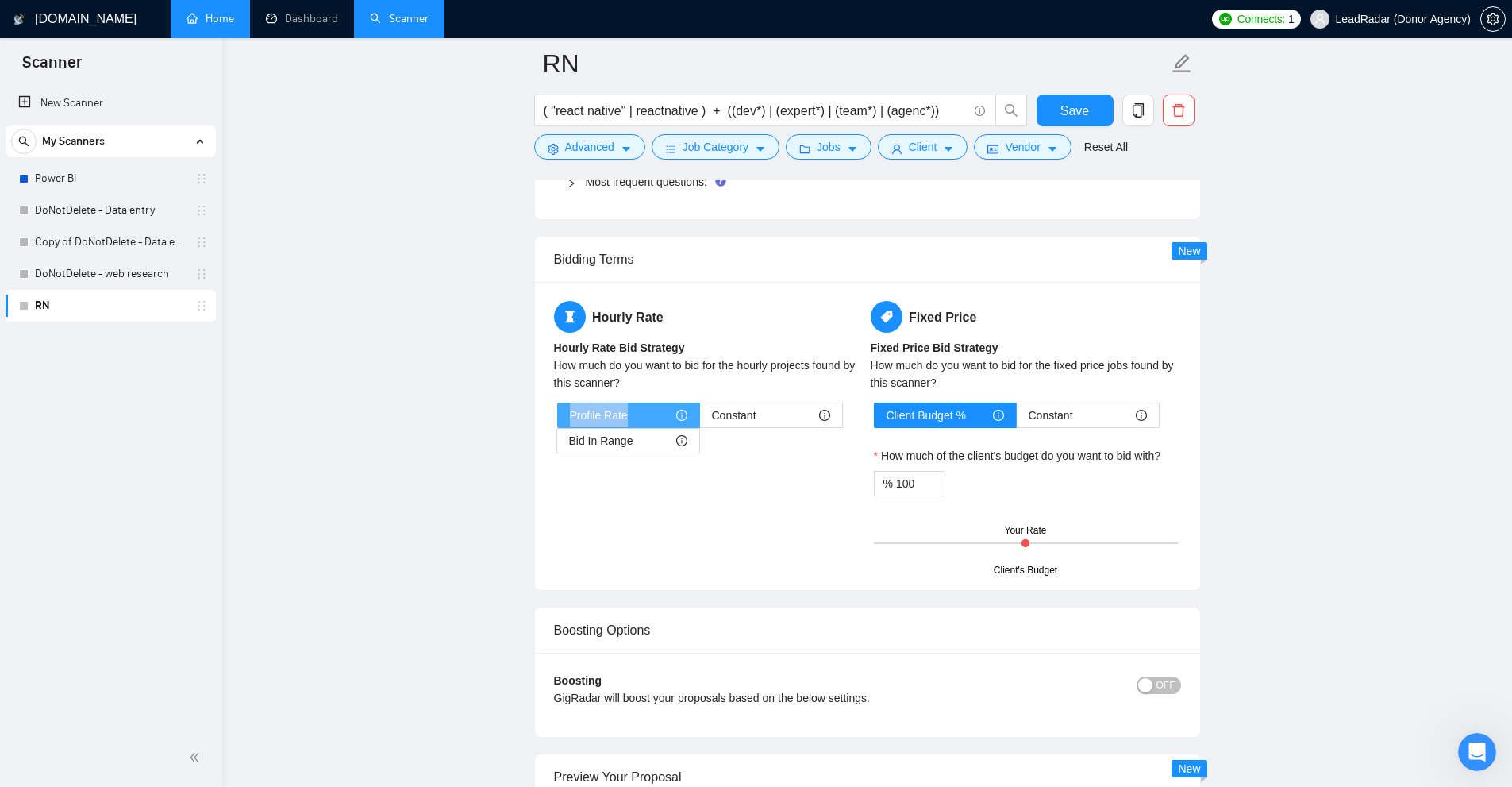
click at [647, 420] on div "Profile Rate" at bounding box center [628, 415] width 117 height 24
click at [778, 427] on label "Constant" at bounding box center [771, 415] width 143 height 25
click at [700, 419] on input "Constant" at bounding box center [700, 419] width 0 height 0
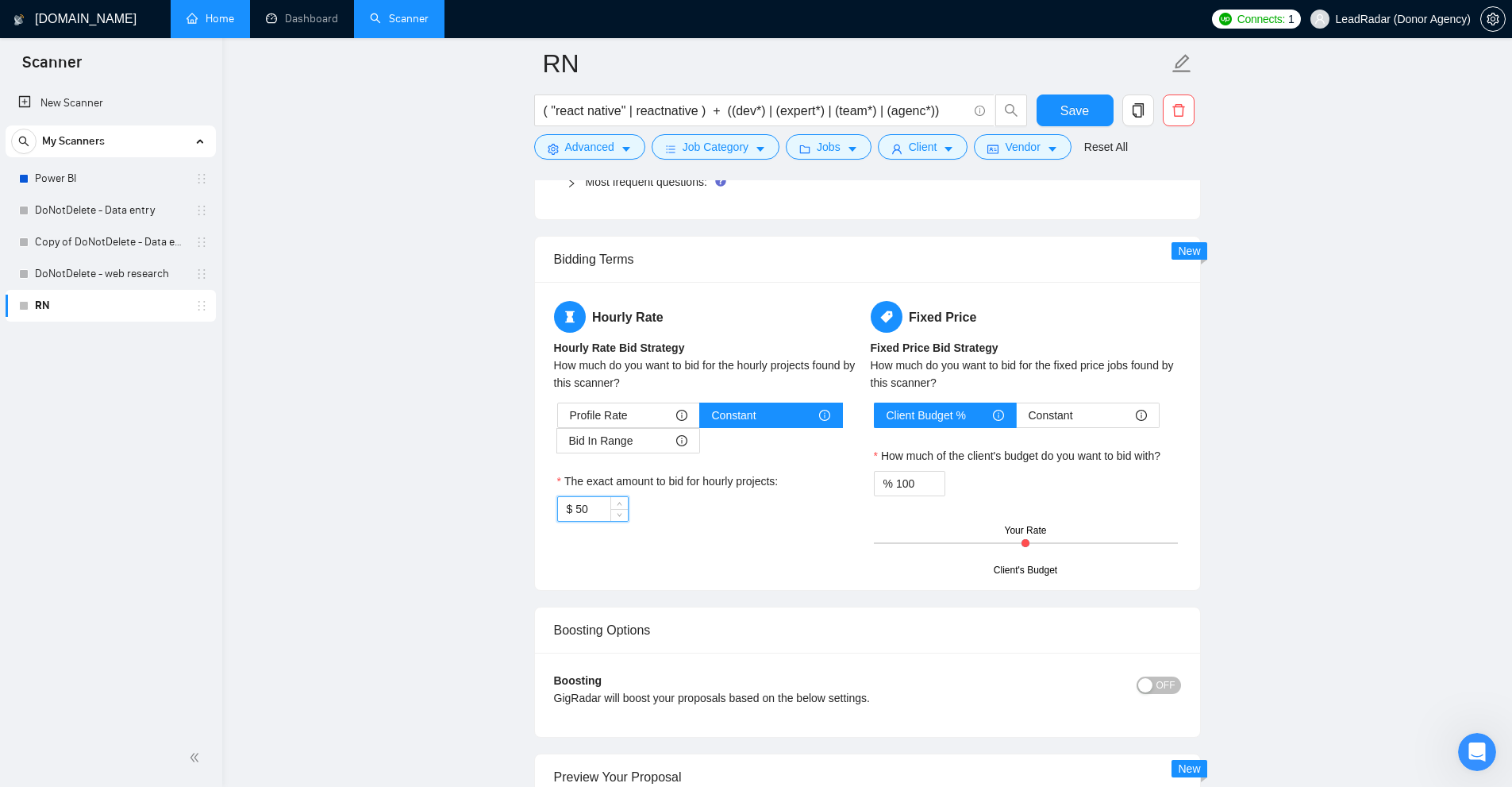
drag, startPoint x: 574, startPoint y: 509, endPoint x: 507, endPoint y: 513, distance: 67.1
click at [636, 440] on div "Bid In Range" at bounding box center [627, 440] width 118 height 24
click at [557, 445] on input "Bid In Range" at bounding box center [557, 445] width 0 height 0
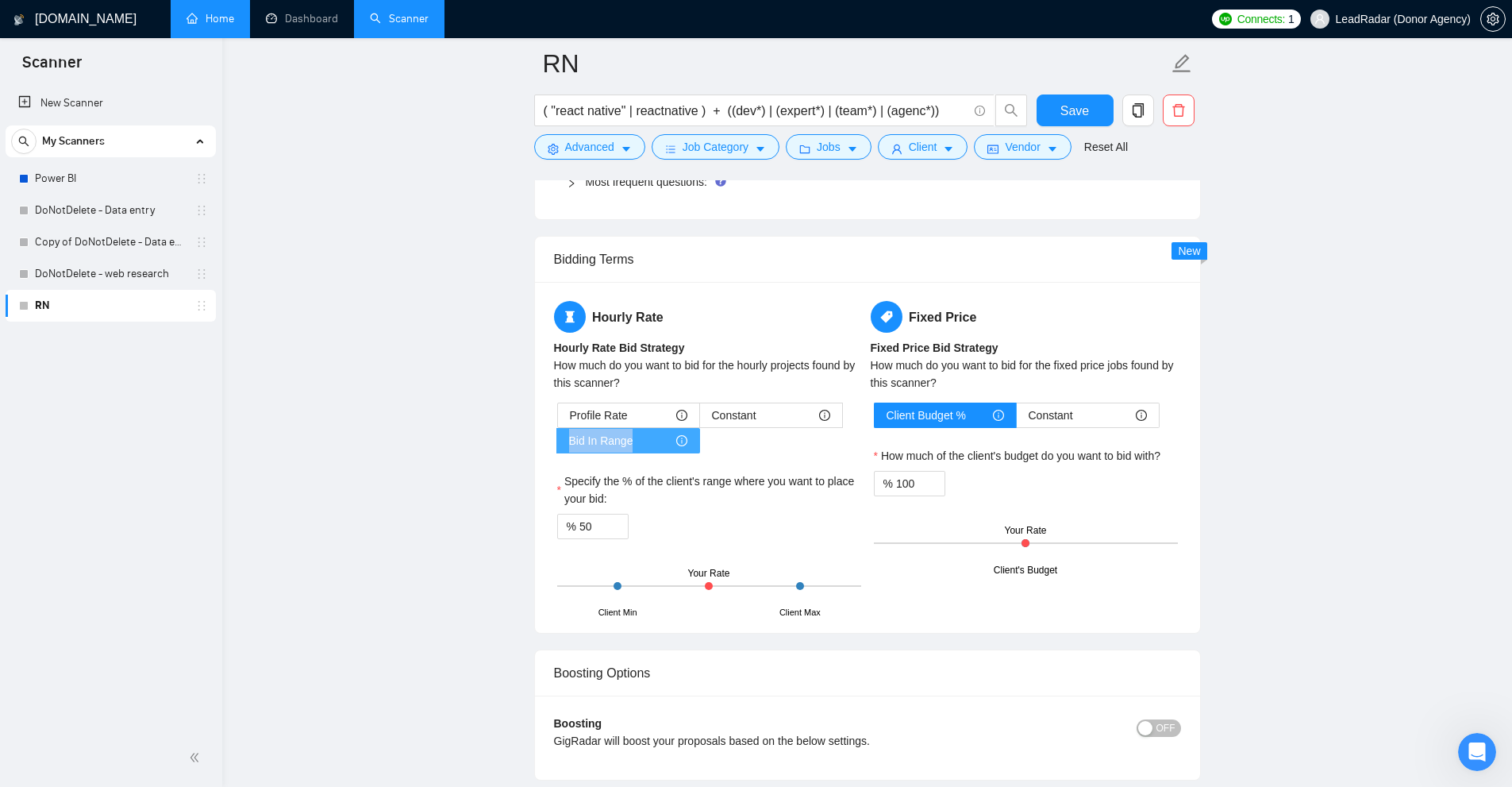
drag, startPoint x: 629, startPoint y: 448, endPoint x: 645, endPoint y: 448, distance: 16.0
click at [645, 448] on label "Bid In Range" at bounding box center [629, 440] width 143 height 25
click at [662, 486] on label "Specify the % of the client's range where you want to place your bid:" at bounding box center [709, 490] width 304 height 35
drag, startPoint x: 597, startPoint y: 611, endPoint x: 665, endPoint y: 612, distance: 68.0
click at [665, 612] on div "Client Min Client Max Your Rate" at bounding box center [709, 586] width 304 height 55
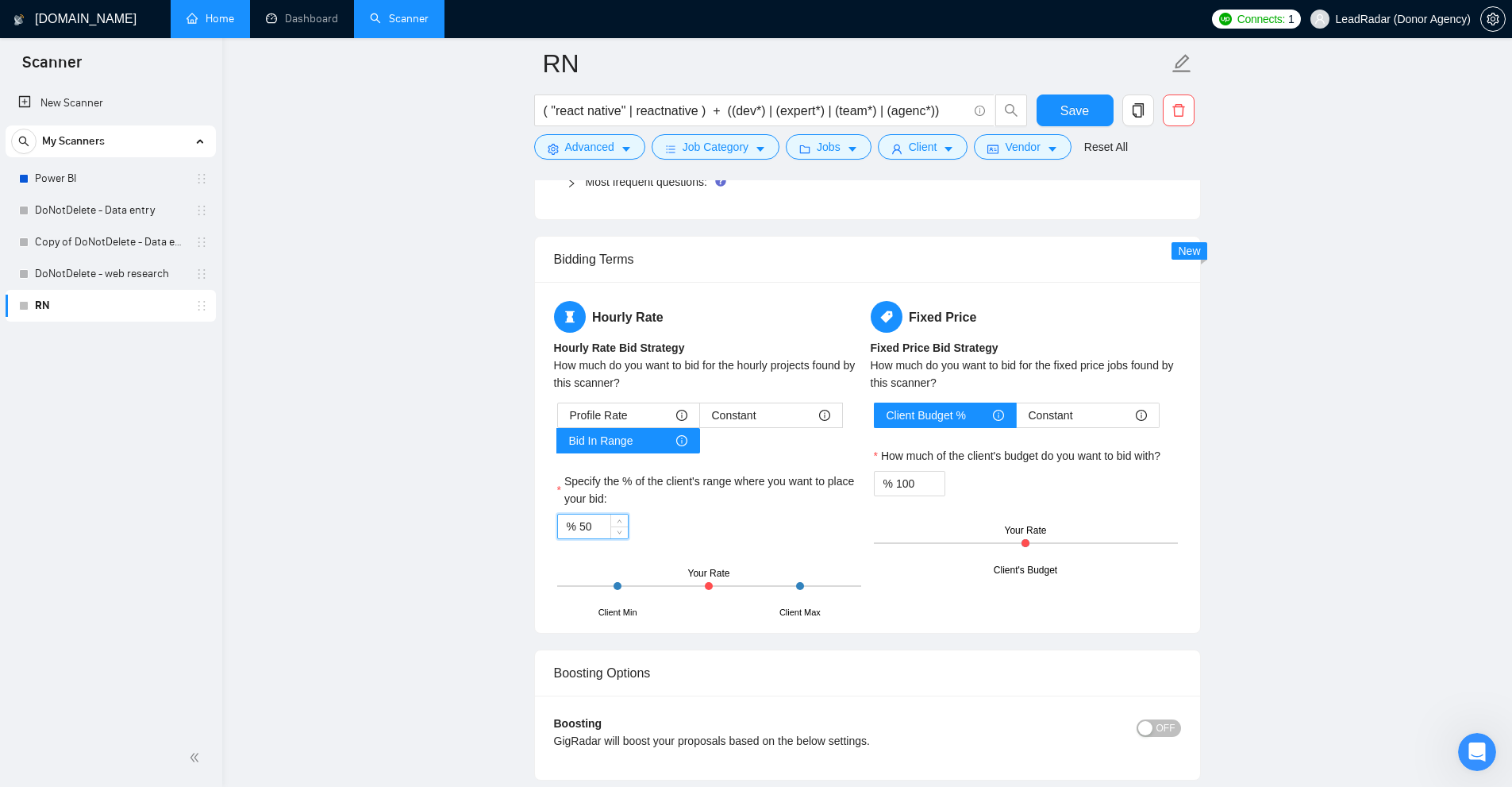
drag, startPoint x: 599, startPoint y: 528, endPoint x: 523, endPoint y: 529, distance: 76.0
drag, startPoint x: 593, startPoint y: 609, endPoint x: 752, endPoint y: 621, distance: 159.5
click at [640, 614] on div "Hourly Rate Hourly Rate Bid Strategy How much do you want to bid for the hourly…" at bounding box center [868, 457] width 665 height 351
drag, startPoint x: 814, startPoint y: 619, endPoint x: 860, endPoint y: 620, distance: 46.0
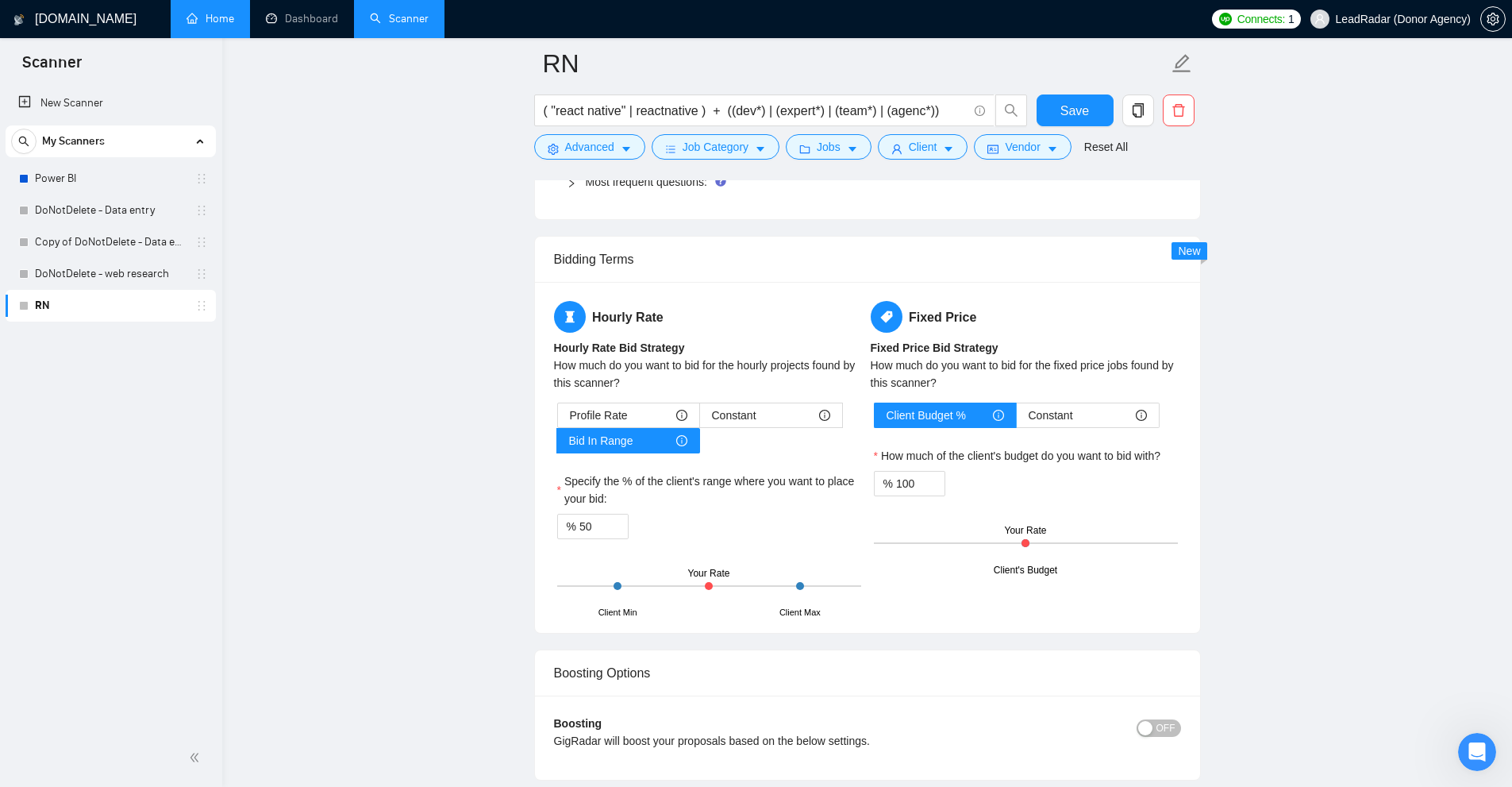
click at [860, 620] on div "Hourly Rate Hourly Rate Bid Strategy How much do you want to bid for the hourly…" at bounding box center [868, 457] width 665 height 351
drag, startPoint x: 588, startPoint y: 526, endPoint x: 520, endPoint y: 524, distance: 68.0
click at [870, 579] on div "Hourly Rate Hourly Rate Bid Strategy How much do you want to bid for the hourly…" at bounding box center [867, 457] width 633 height 313
drag, startPoint x: 803, startPoint y: 586, endPoint x: 784, endPoint y: 586, distance: 19.0
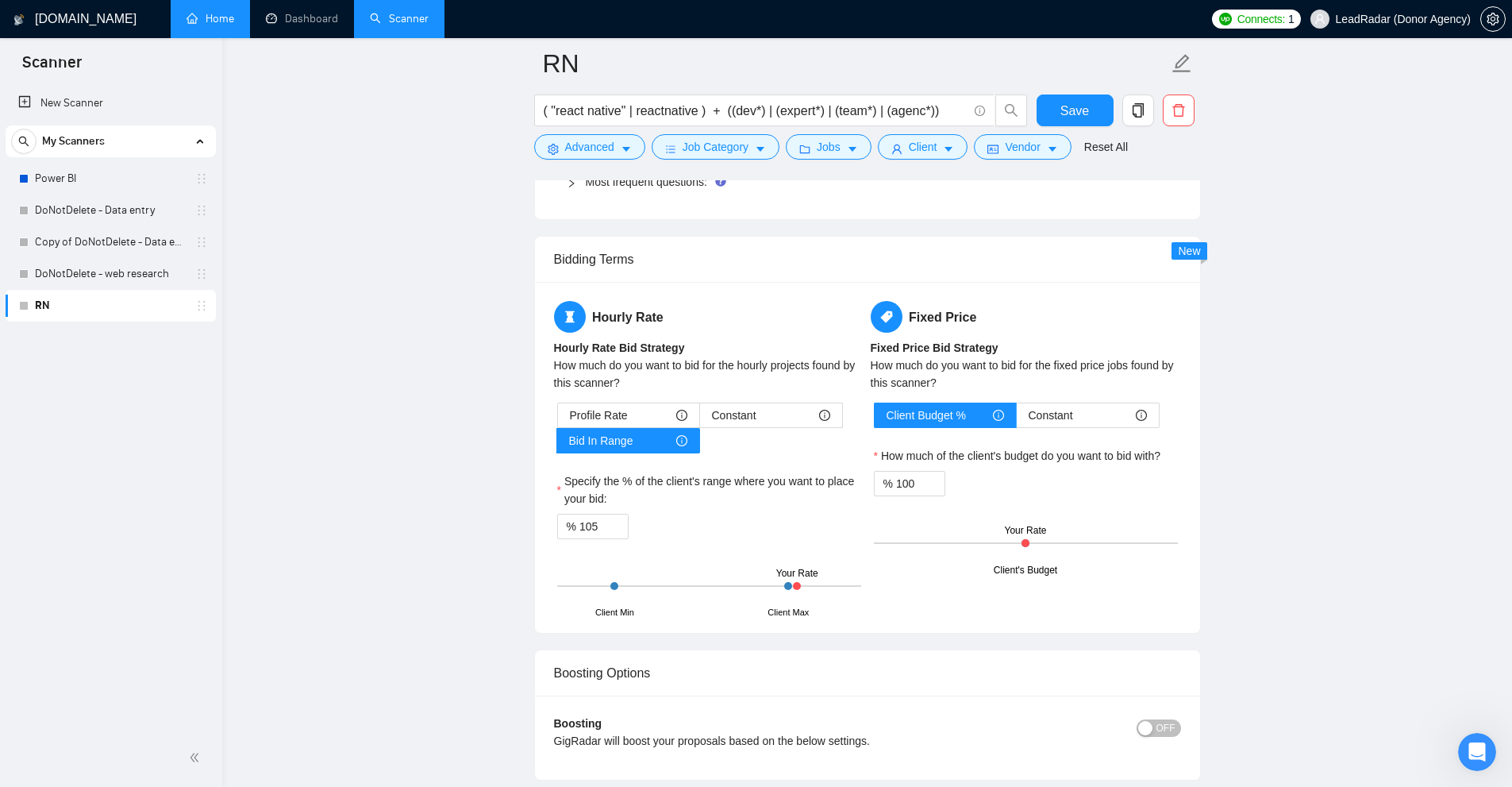
click at [806, 580] on div "Client Min Client Max Your Rate" at bounding box center [709, 586] width 304 height 55
click at [789, 593] on div "Client Min Client Max Your Rate" at bounding box center [709, 586] width 304 height 55
drag, startPoint x: 577, startPoint y: 527, endPoint x: 607, endPoint y: 566, distance: 49.2
click at [563, 517] on div "% 104" at bounding box center [593, 526] width 72 height 25
click at [619, 534] on span "down" at bounding box center [619, 531] width 9 height 9
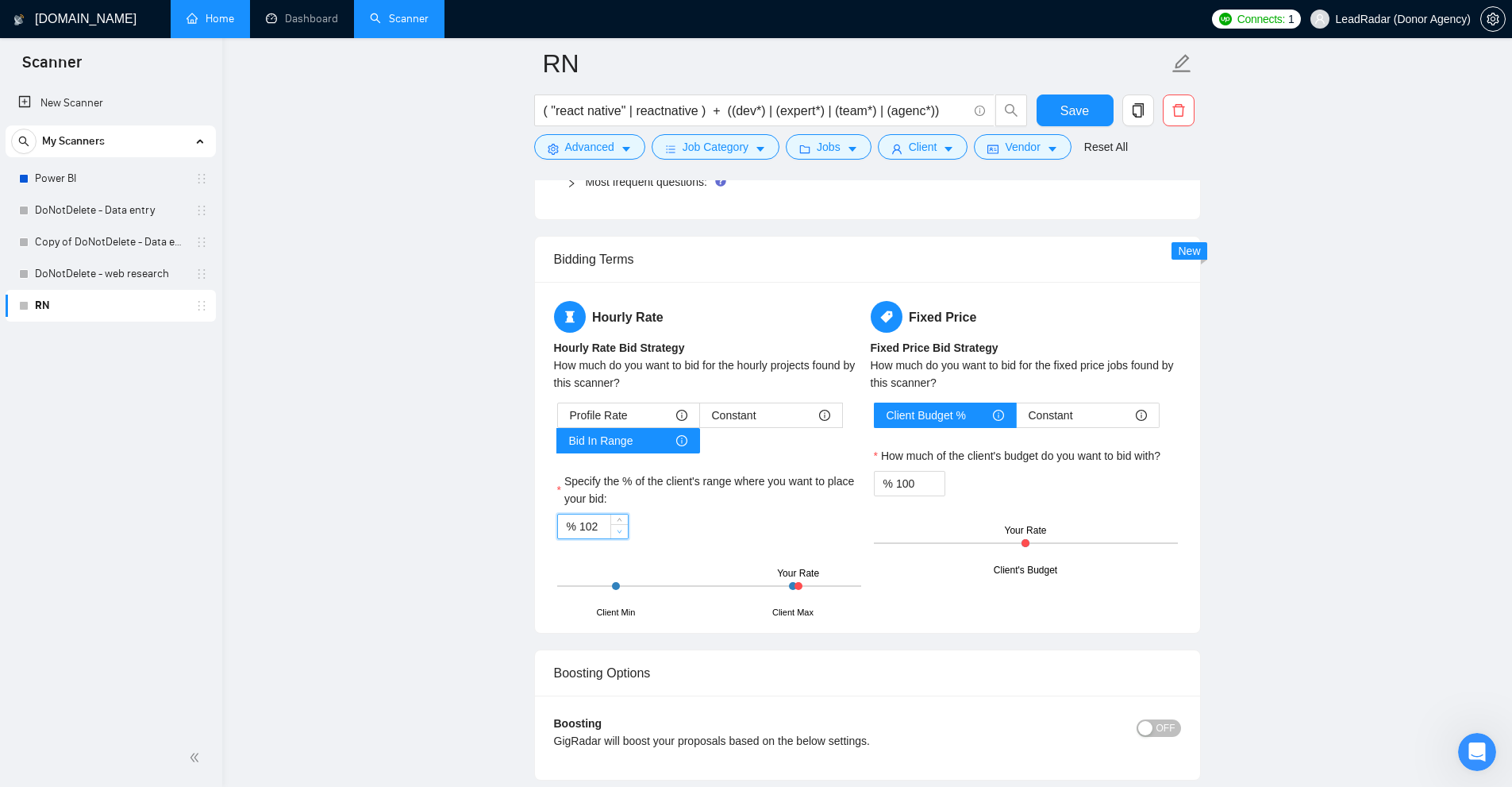
click at [619, 534] on span "down" at bounding box center [619, 531] width 9 height 9
click at [617, 534] on span "down" at bounding box center [619, 531] width 9 height 9
click at [628, 534] on div "% 101" at bounding box center [593, 526] width 72 height 25
click at [620, 534] on span "down" at bounding box center [619, 531] width 9 height 9
drag, startPoint x: 605, startPoint y: 528, endPoint x: 475, endPoint y: 522, distance: 130.1
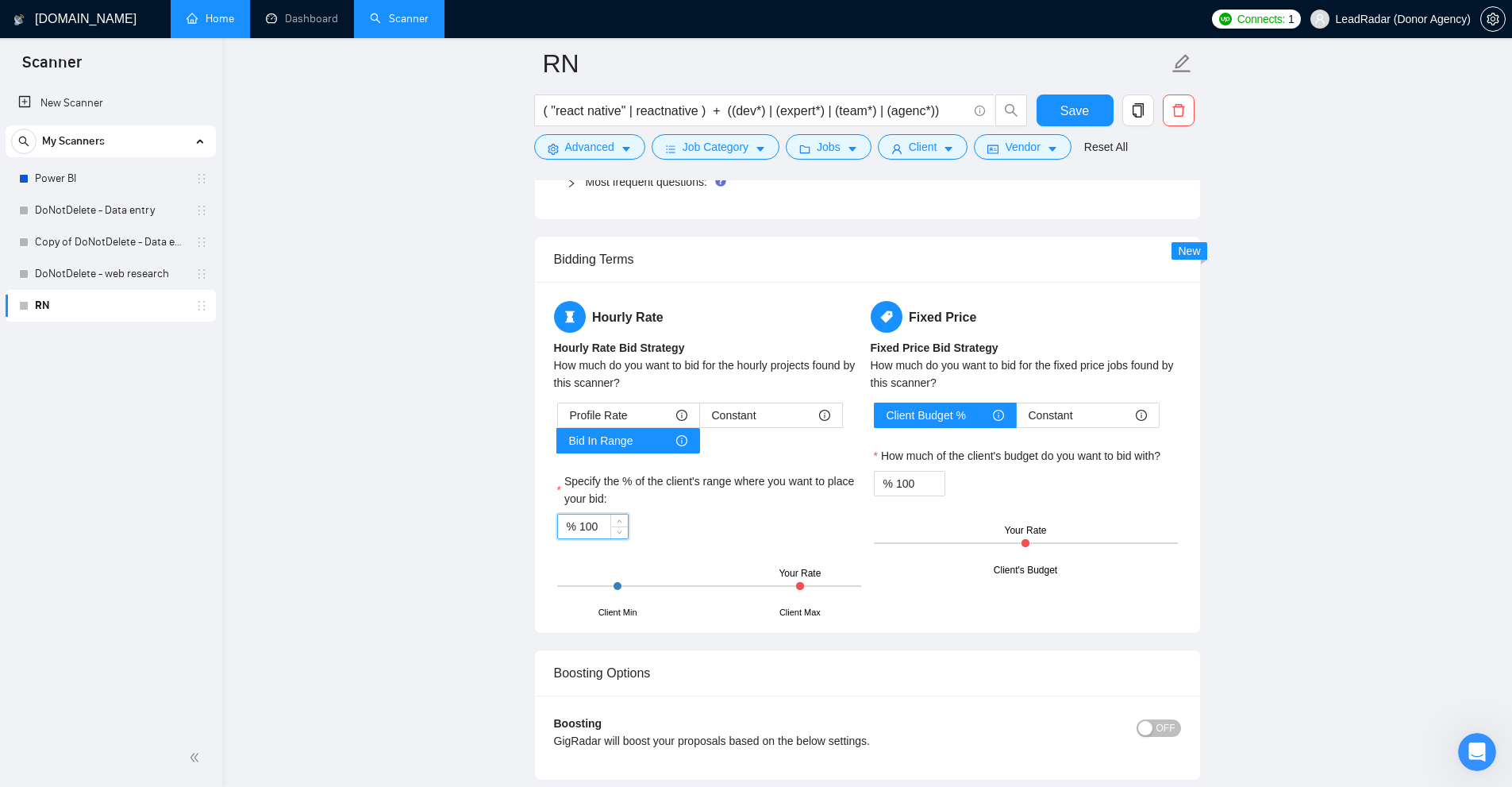
click at [772, 564] on div "Client Min Client Max Your Rate" at bounding box center [709, 586] width 304 height 55
click at [591, 528] on input "100" at bounding box center [603, 527] width 48 height 24
drag, startPoint x: 907, startPoint y: 306, endPoint x: 1001, endPoint y: 324, distance: 95.7
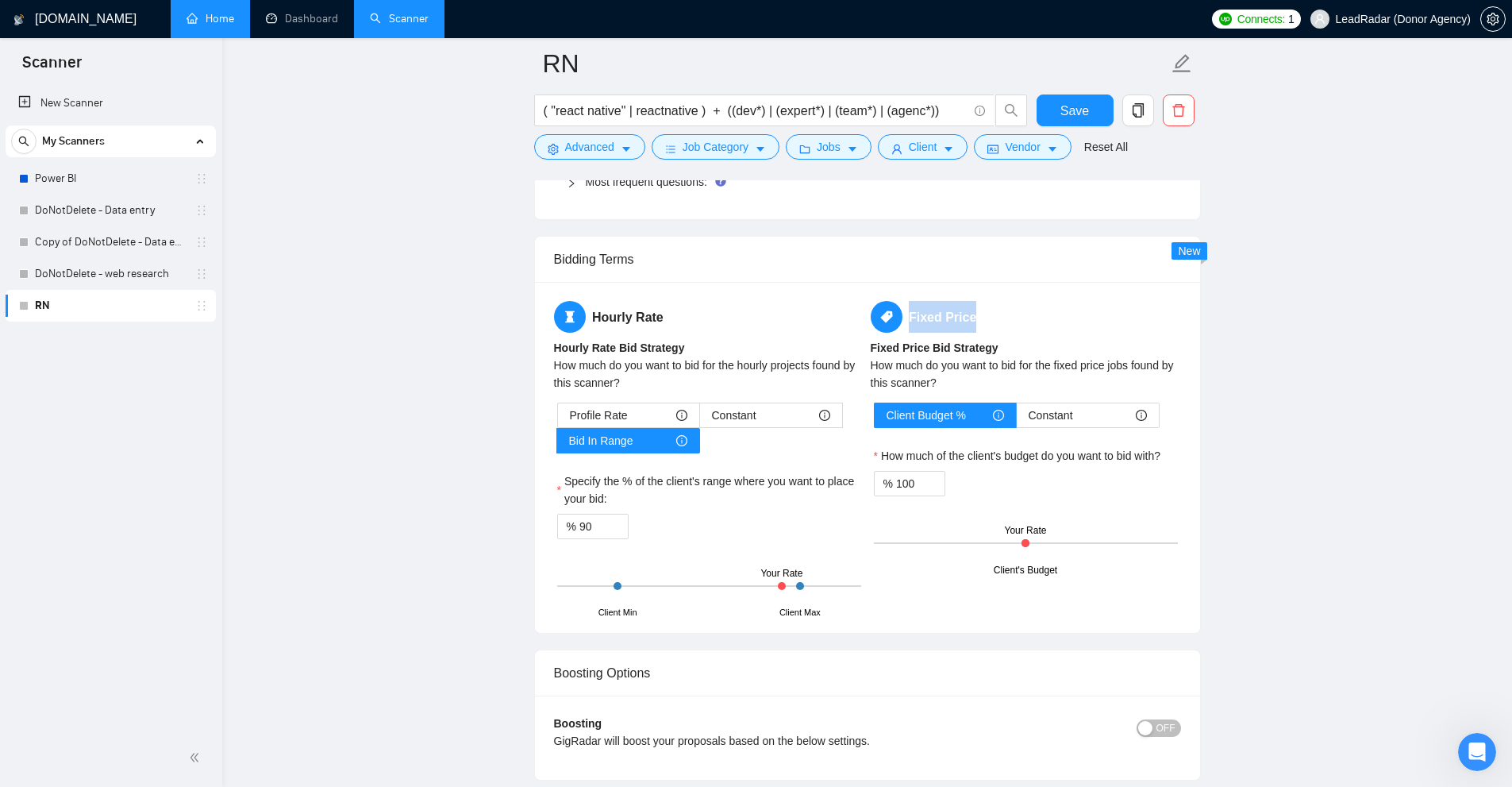
click at [1001, 324] on h5 "Fixed Price" at bounding box center [1026, 316] width 310 height 32
drag, startPoint x: 883, startPoint y: 409, endPoint x: 992, endPoint y: 413, distance: 109.1
click at [992, 413] on label "Client Budget %" at bounding box center [945, 415] width 143 height 25
click at [958, 454] on label "How much of the client's budget do you want to bid with?" at bounding box center [1017, 456] width 287 height 17
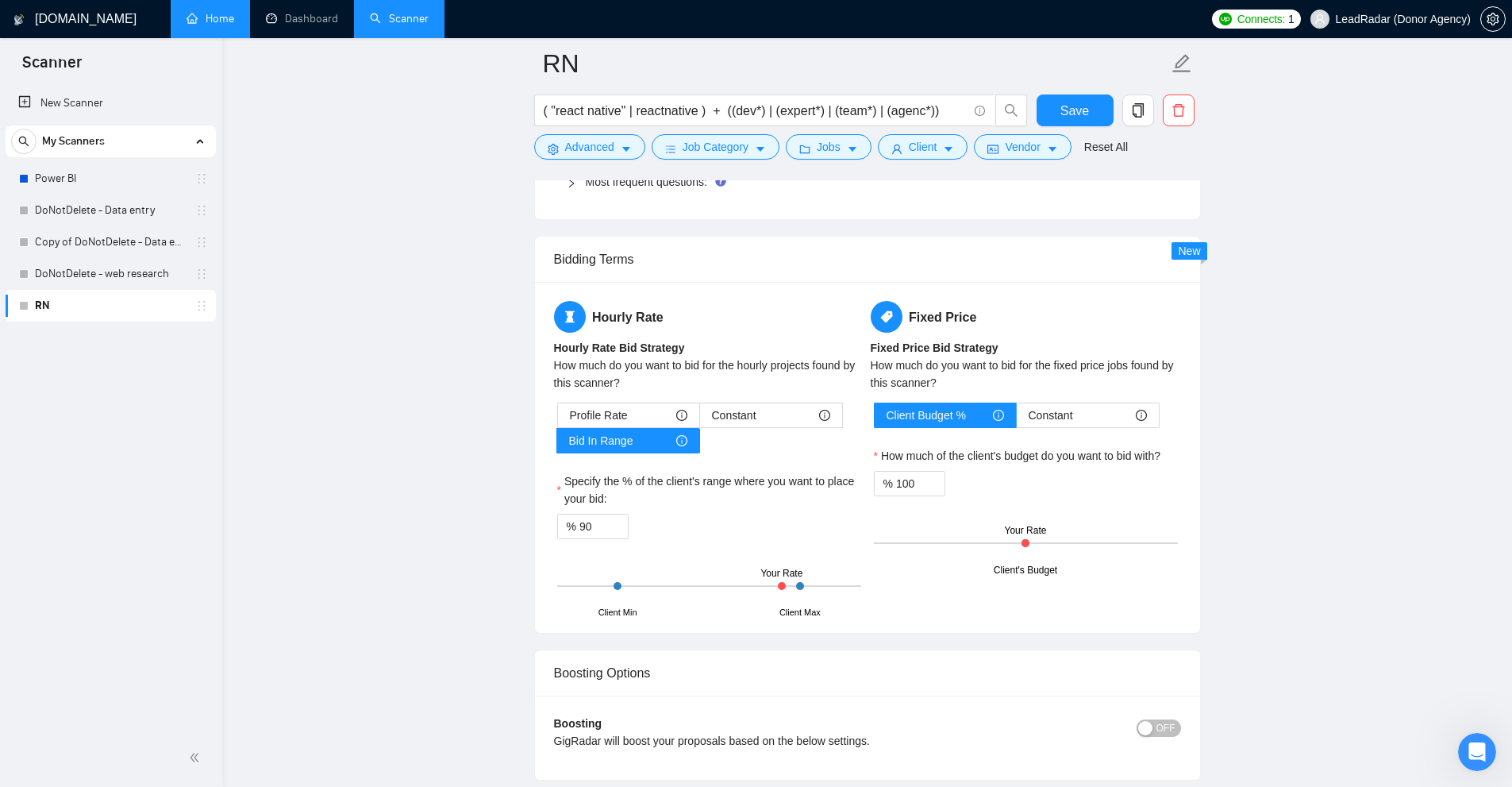
click at [944, 472] on input "100" at bounding box center [920, 484] width 48 height 24
click at [905, 478] on input "100" at bounding box center [920, 484] width 48 height 24
click at [909, 472] on input "100" at bounding box center [920, 484] width 48 height 24
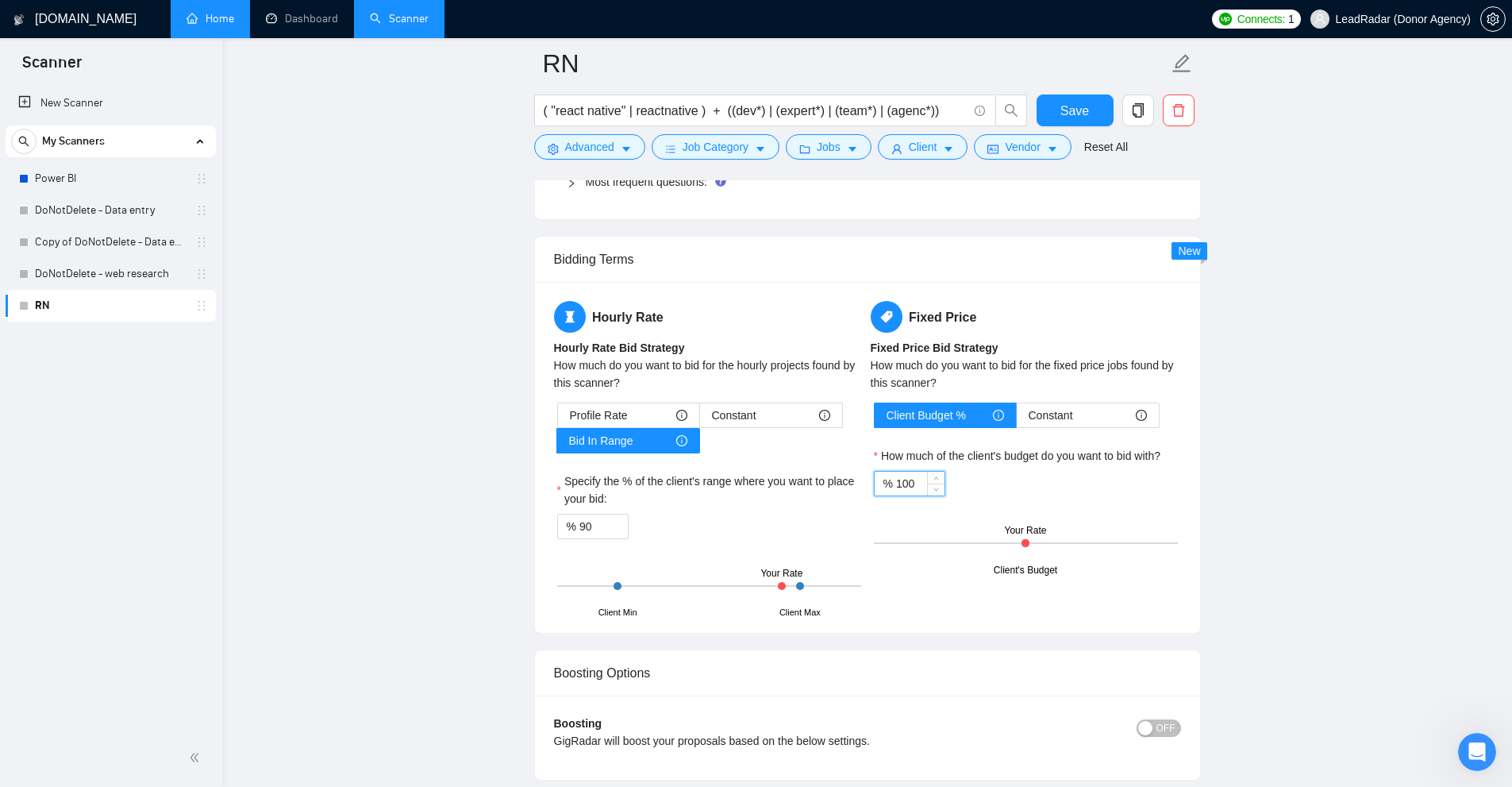
click at [909, 472] on input "100" at bounding box center [920, 484] width 48 height 24
drag, startPoint x: 852, startPoint y: 483, endPoint x: 816, endPoint y: 503, distance: 41.2
click at [811, 503] on div "Hourly Rate Hourly Rate Bid Strategy How much do you want to bid for the hourly…" at bounding box center [867, 457] width 633 height 313
click at [948, 543] on div "Client's Budget Your Rate" at bounding box center [1025, 543] width 304 height 55
drag, startPoint x: 908, startPoint y: 478, endPoint x: 859, endPoint y: 521, distance: 65.2
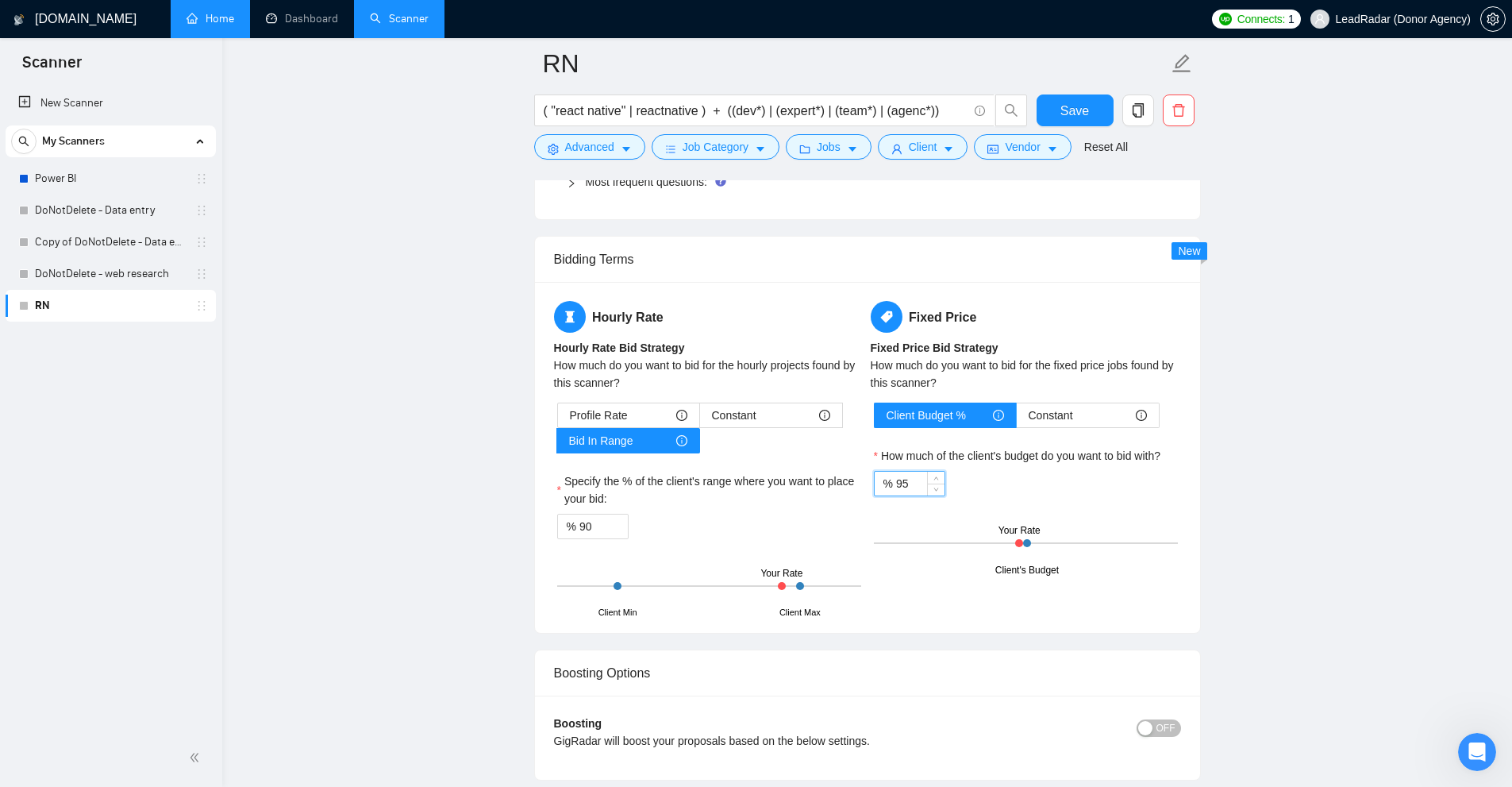
click at [820, 490] on div "Hourly Rate Hourly Rate Bid Strategy How much do you want to bid for the hourly…" at bounding box center [867, 457] width 633 height 313
drag, startPoint x: 1086, startPoint y: 513, endPoint x: 961, endPoint y: 478, distance: 129.8
click at [1072, 512] on div "Client Budget % Constant How much of the client's budget do you want to bid wit…" at bounding box center [1026, 486] width 310 height 168
drag, startPoint x: 924, startPoint y: 484, endPoint x: 989, endPoint y: 490, distance: 65.3
click at [986, 490] on div "% 105" at bounding box center [1025, 483] width 304 height 25
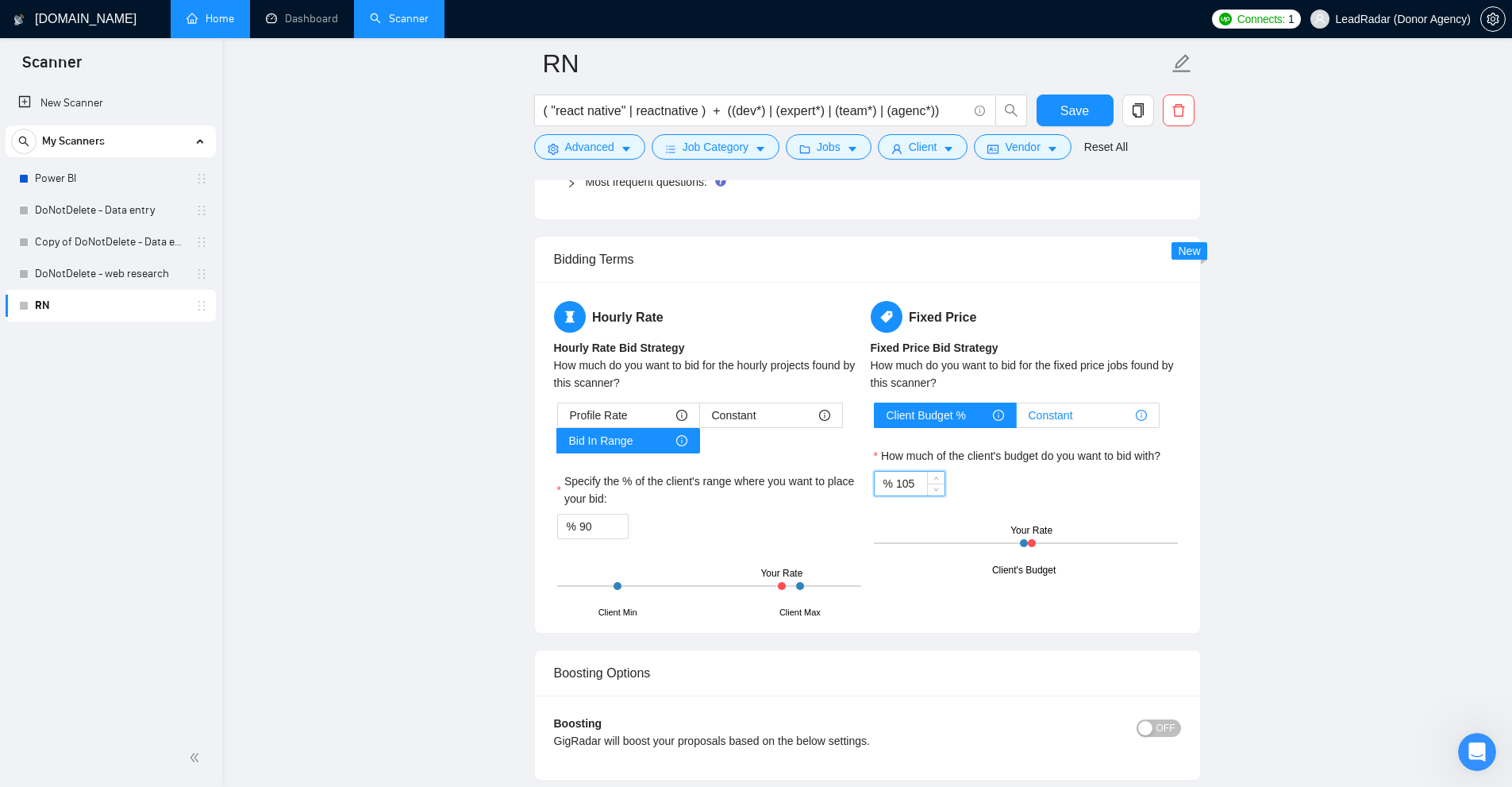
click at [1081, 404] on div "Constant" at bounding box center [1087, 415] width 118 height 24
click at [1017, 419] on input "Constant" at bounding box center [1017, 419] width 0 height 0
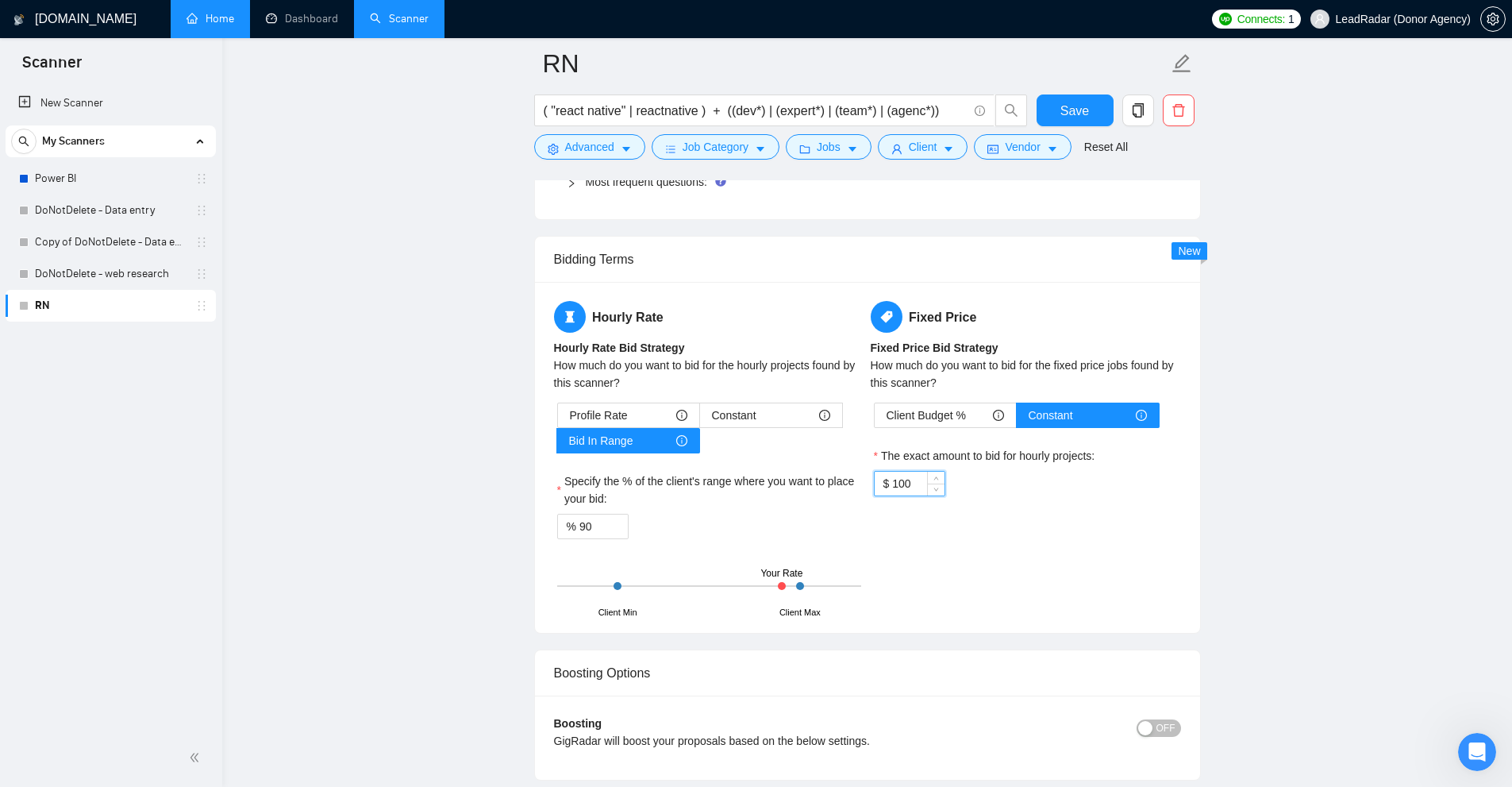
drag, startPoint x: 911, startPoint y: 476, endPoint x: 953, endPoint y: 472, distance: 42.2
click at [849, 472] on div "Hourly Rate Hourly Rate Bid Strategy How much do you want to bid for the hourly…" at bounding box center [867, 457] width 633 height 313
click at [918, 489] on input "100" at bounding box center [918, 484] width 52 height 24
drag, startPoint x: 916, startPoint y: 489, endPoint x: 775, endPoint y: 464, distance: 143.2
click at [805, 466] on div "Hourly Rate Hourly Rate Bid Strategy How much do you want to bid for the hourly…" at bounding box center [867, 457] width 633 height 313
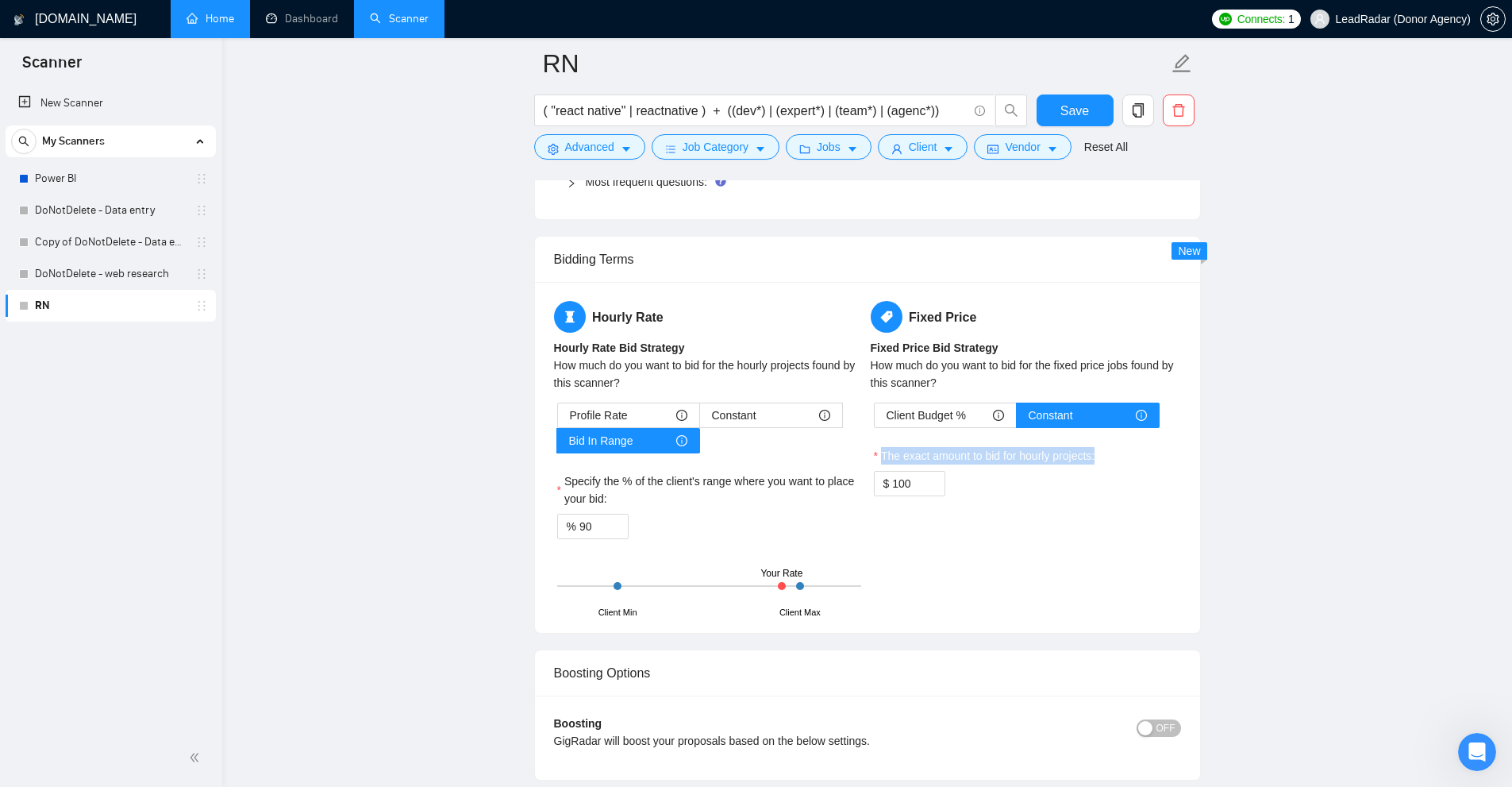
drag, startPoint x: 872, startPoint y: 443, endPoint x: 1154, endPoint y: 449, distance: 282.1
click at [1154, 449] on div "Client Budget % Constant The exact amount to bid for hourly projects: $ 100" at bounding box center [1026, 449] width 310 height 94
click at [944, 403] on span "Client Budget %" at bounding box center [926, 415] width 79 height 24
click at [874, 419] on input "Client Budget %" at bounding box center [874, 419] width 0 height 0
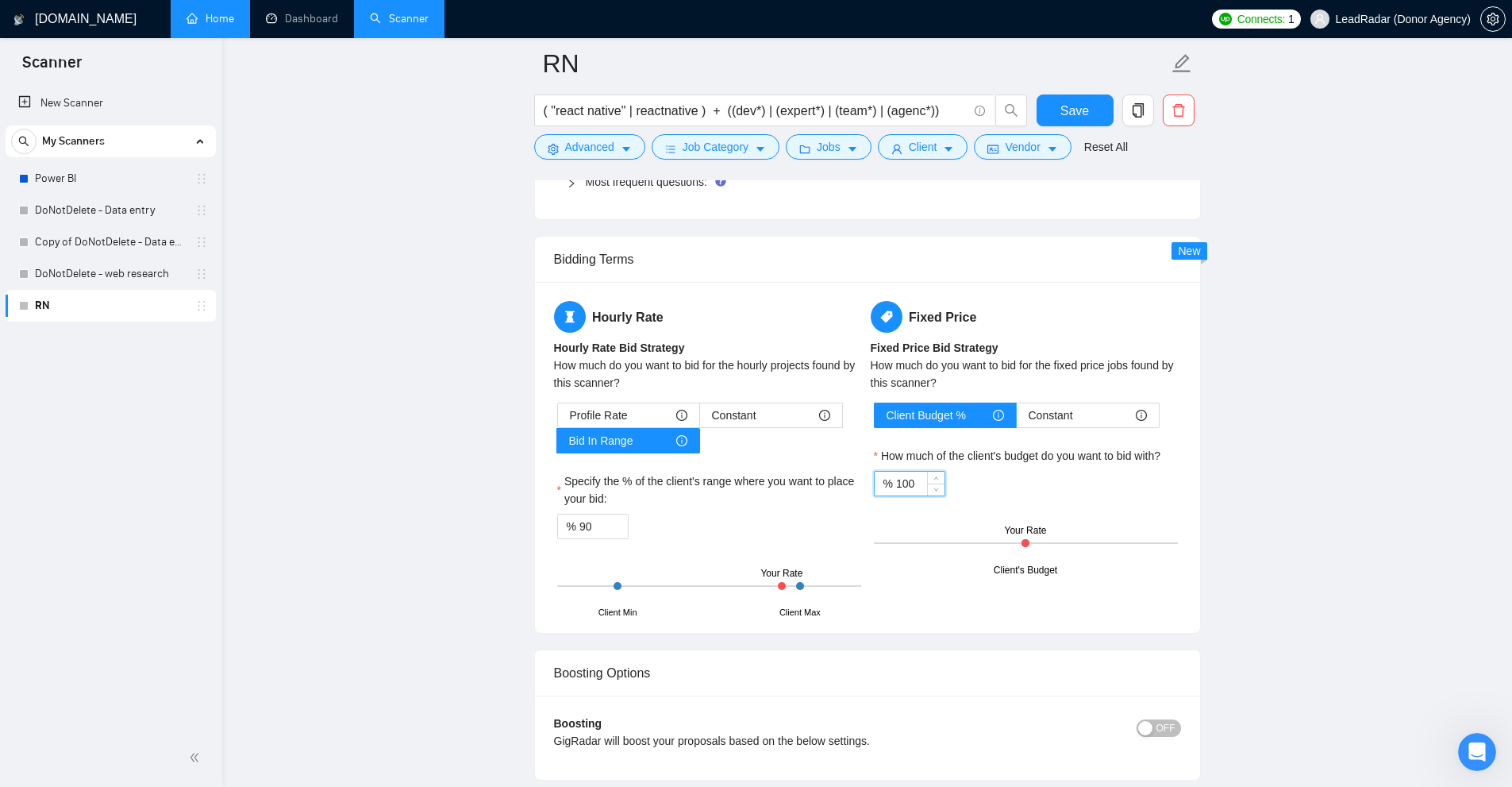
drag, startPoint x: 915, startPoint y: 480, endPoint x: 918, endPoint y: 438, distance: 42.1
click at [898, 445] on div "Client Budget % Constant How much of the client's budget do you want to bid wit…" at bounding box center [1026, 486] width 310 height 168
click at [957, 449] on label "How much of the client's budget do you want to bid with?" at bounding box center [1017, 456] width 287 height 17
click at [944, 472] on input "100" at bounding box center [920, 484] width 48 height 24
click at [607, 409] on span "Profile Rate" at bounding box center [598, 415] width 58 height 24
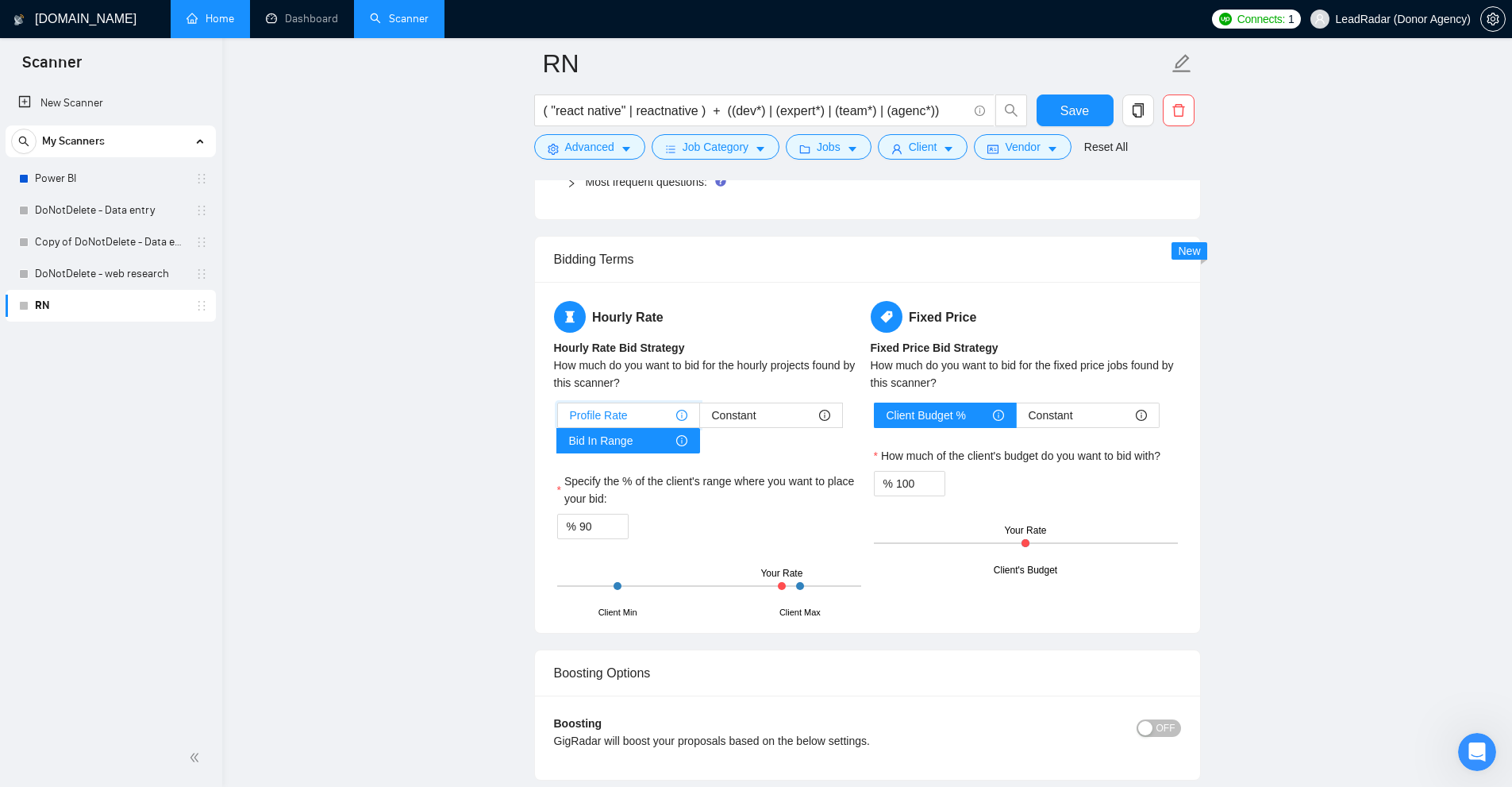
click at [558, 419] on input "Profile Rate" at bounding box center [558, 419] width 0 height 0
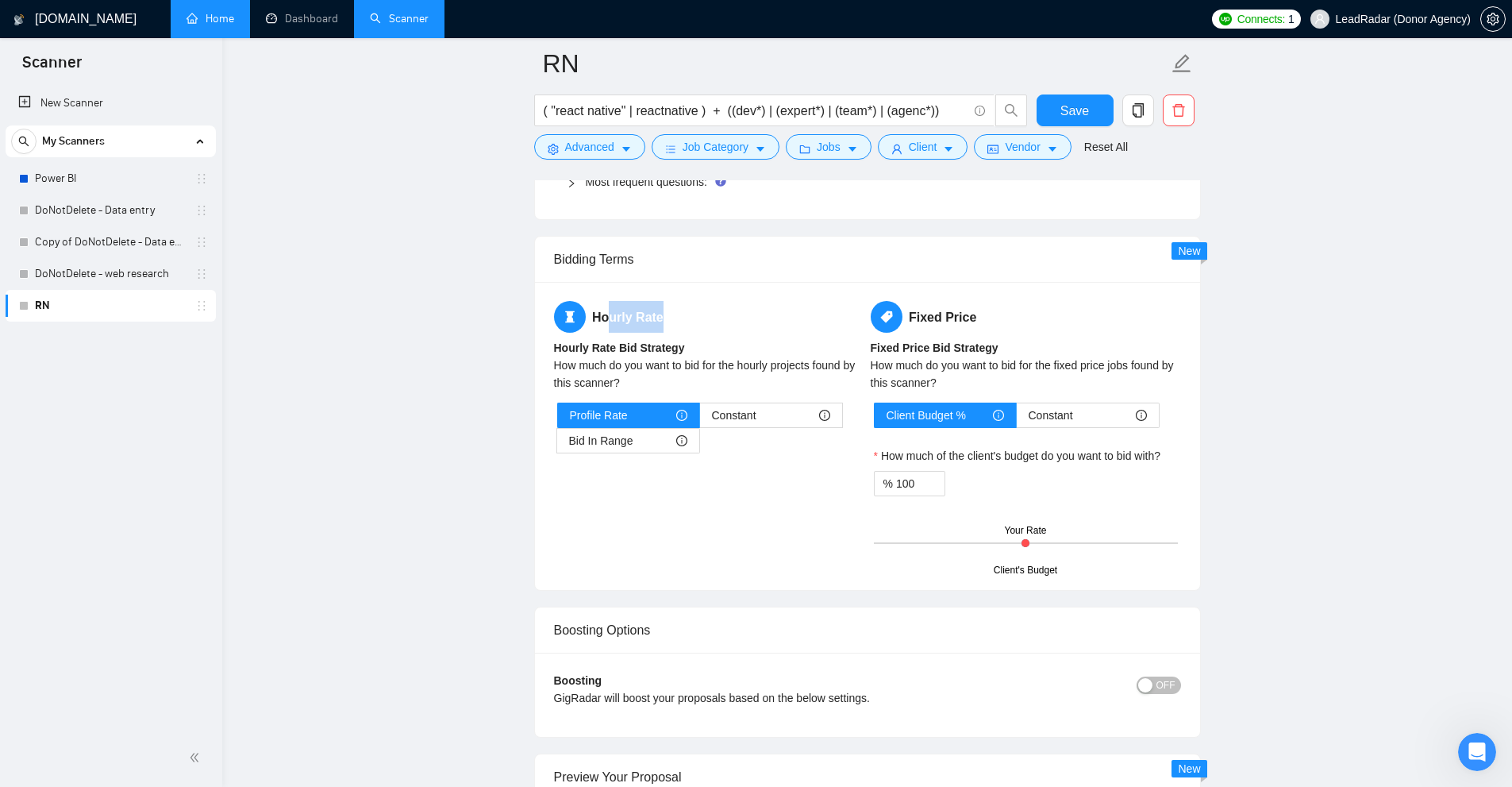
drag, startPoint x: 616, startPoint y: 321, endPoint x: 756, endPoint y: 337, distance: 140.9
click at [752, 333] on div "Hourly Rate Hourly Rate Bid Strategy How much do you want to bid for the hourly…" at bounding box center [709, 386] width 317 height 172
click at [771, 409] on div "Constant" at bounding box center [770, 415] width 118 height 24
click at [700, 419] on input "Constant" at bounding box center [700, 419] width 0 height 0
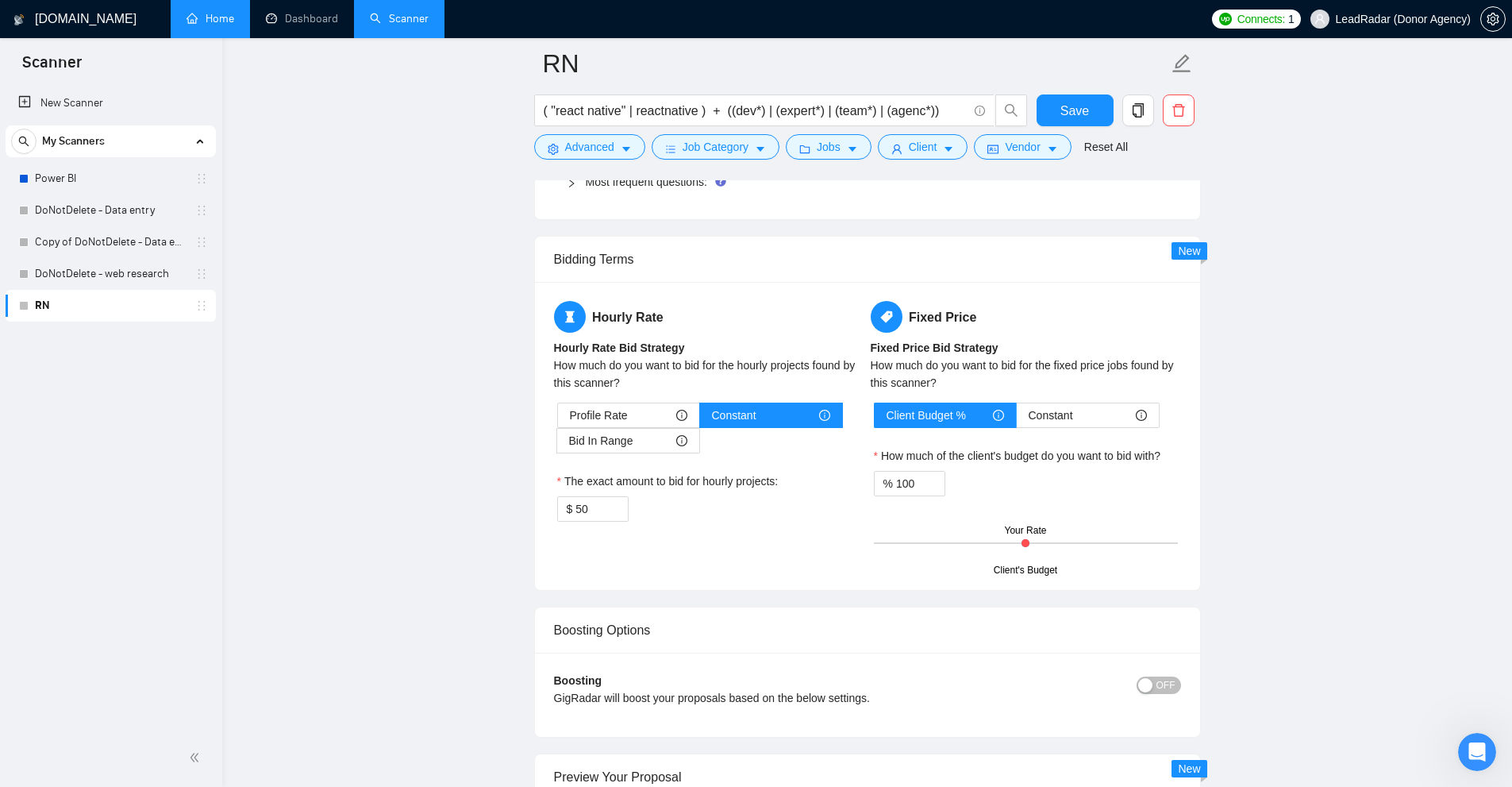
click at [559, 454] on div "Profile Rate Constant Bid In Range The exact amount to bid for hourly projects:…" at bounding box center [709, 462] width 310 height 119
click at [639, 437] on div "Bid In Range" at bounding box center [627, 440] width 118 height 24
click at [557, 445] on input "Bid In Range" at bounding box center [557, 445] width 0 height 0
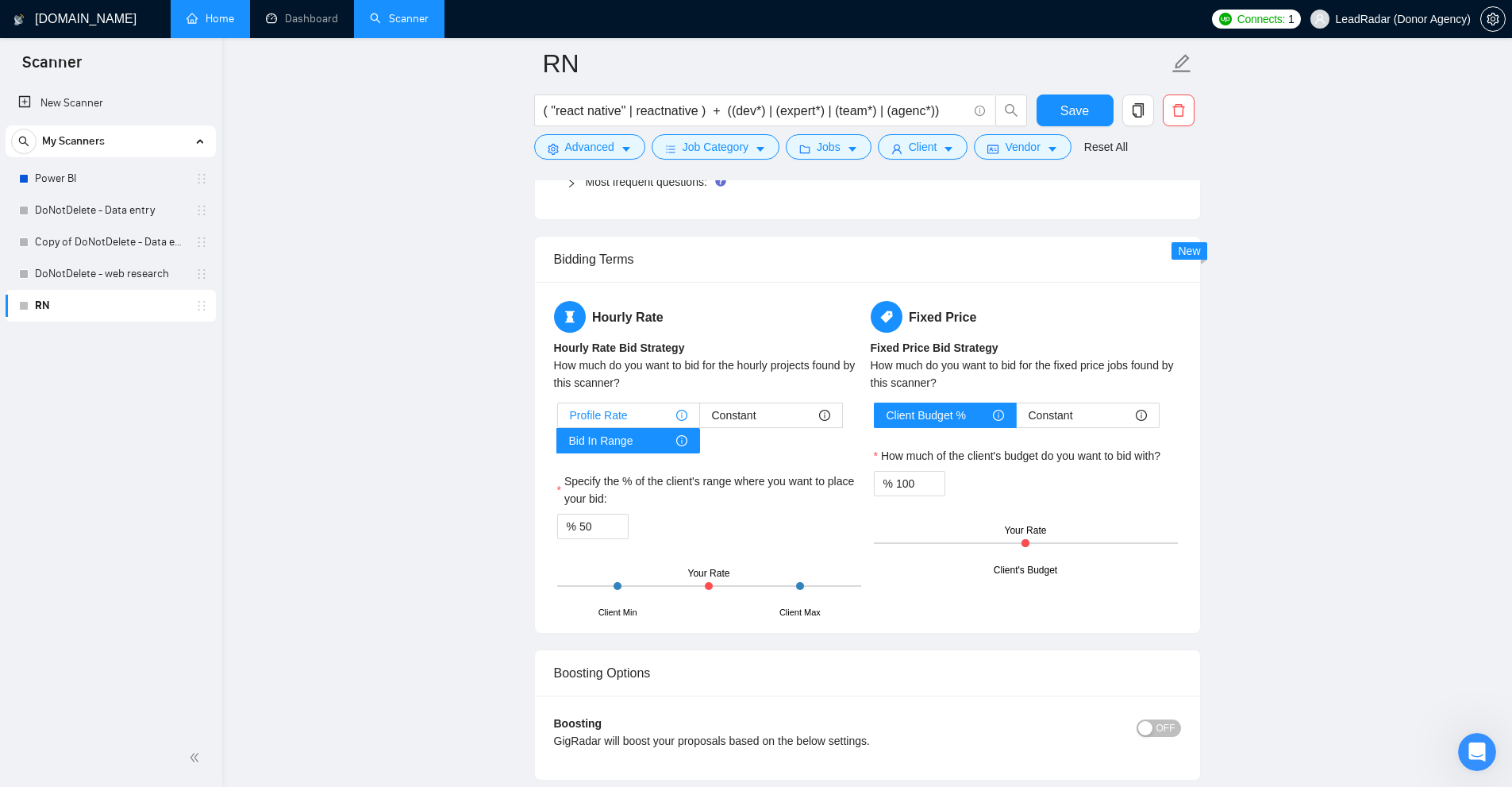
click at [637, 418] on div "Profile Rate" at bounding box center [628, 415] width 117 height 24
click at [558, 419] on input "Profile Rate" at bounding box center [558, 419] width 0 height 0
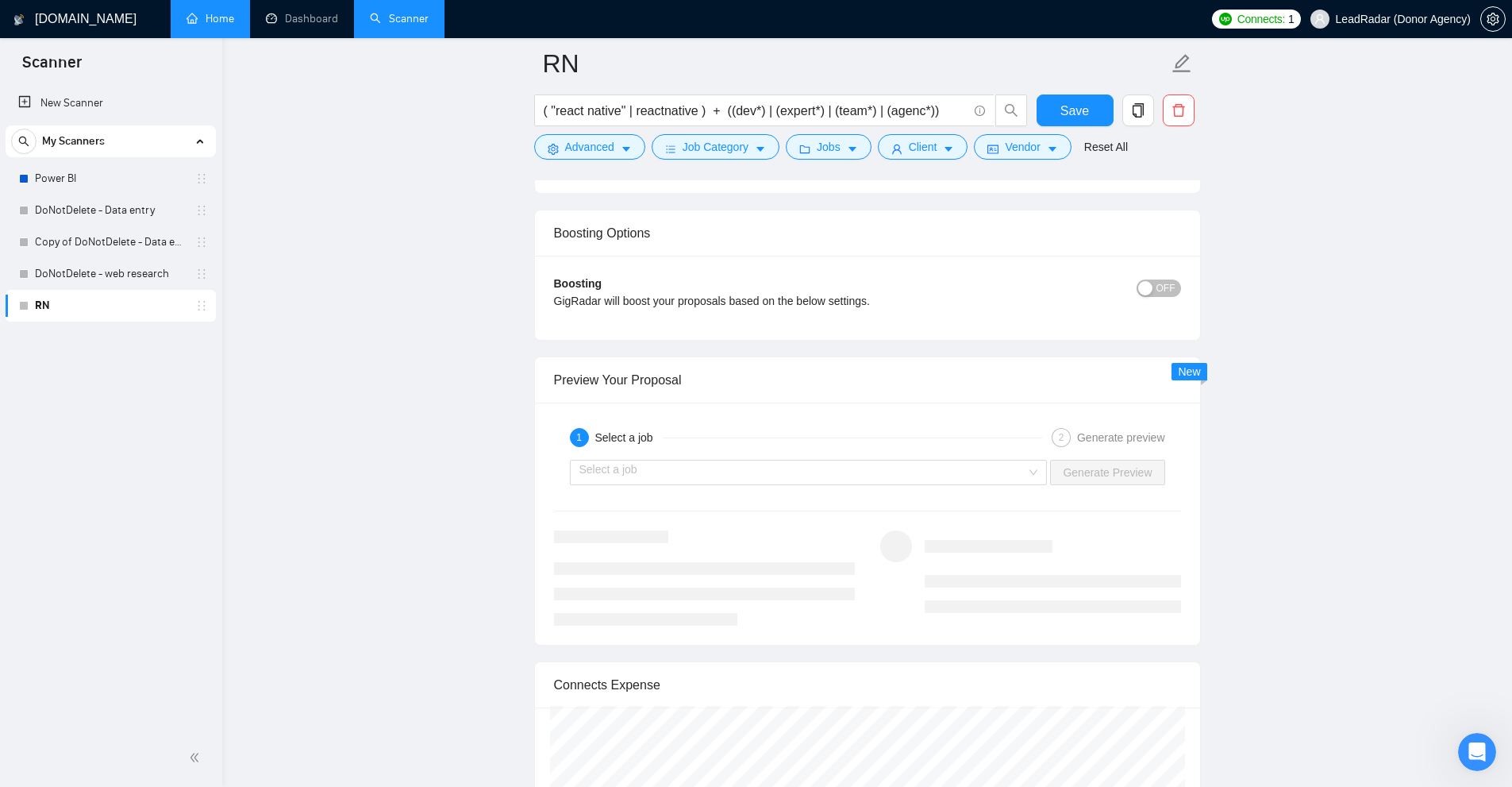
scroll to position [2991, 0]
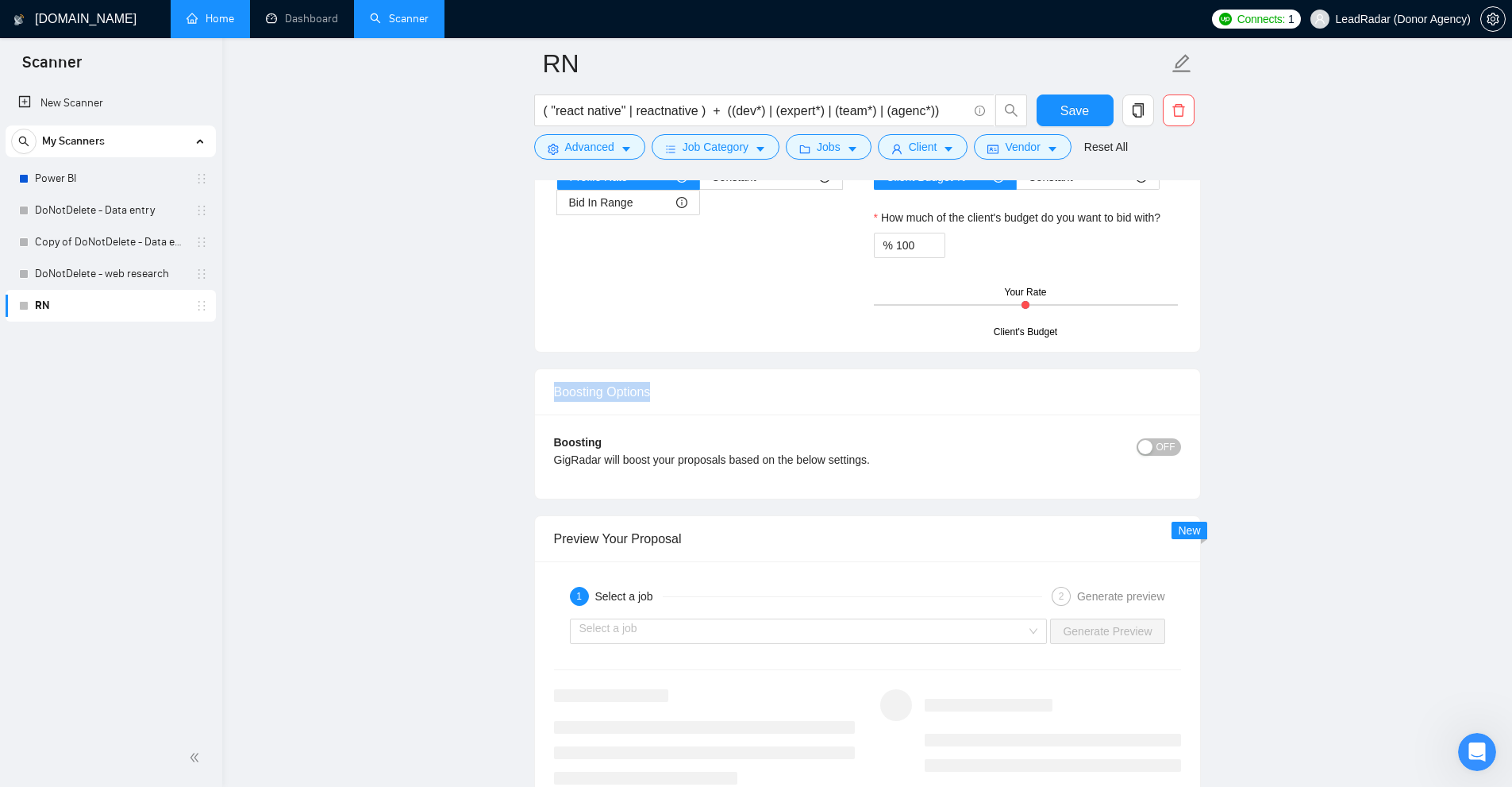
drag, startPoint x: 724, startPoint y: 400, endPoint x: 763, endPoint y: 402, distance: 39.1
click at [763, 402] on div "Boosting Options" at bounding box center [868, 391] width 665 height 46
click at [764, 402] on div "Boosting Options" at bounding box center [868, 391] width 627 height 46
click at [1170, 450] on span "OFF" at bounding box center [1166, 447] width 19 height 17
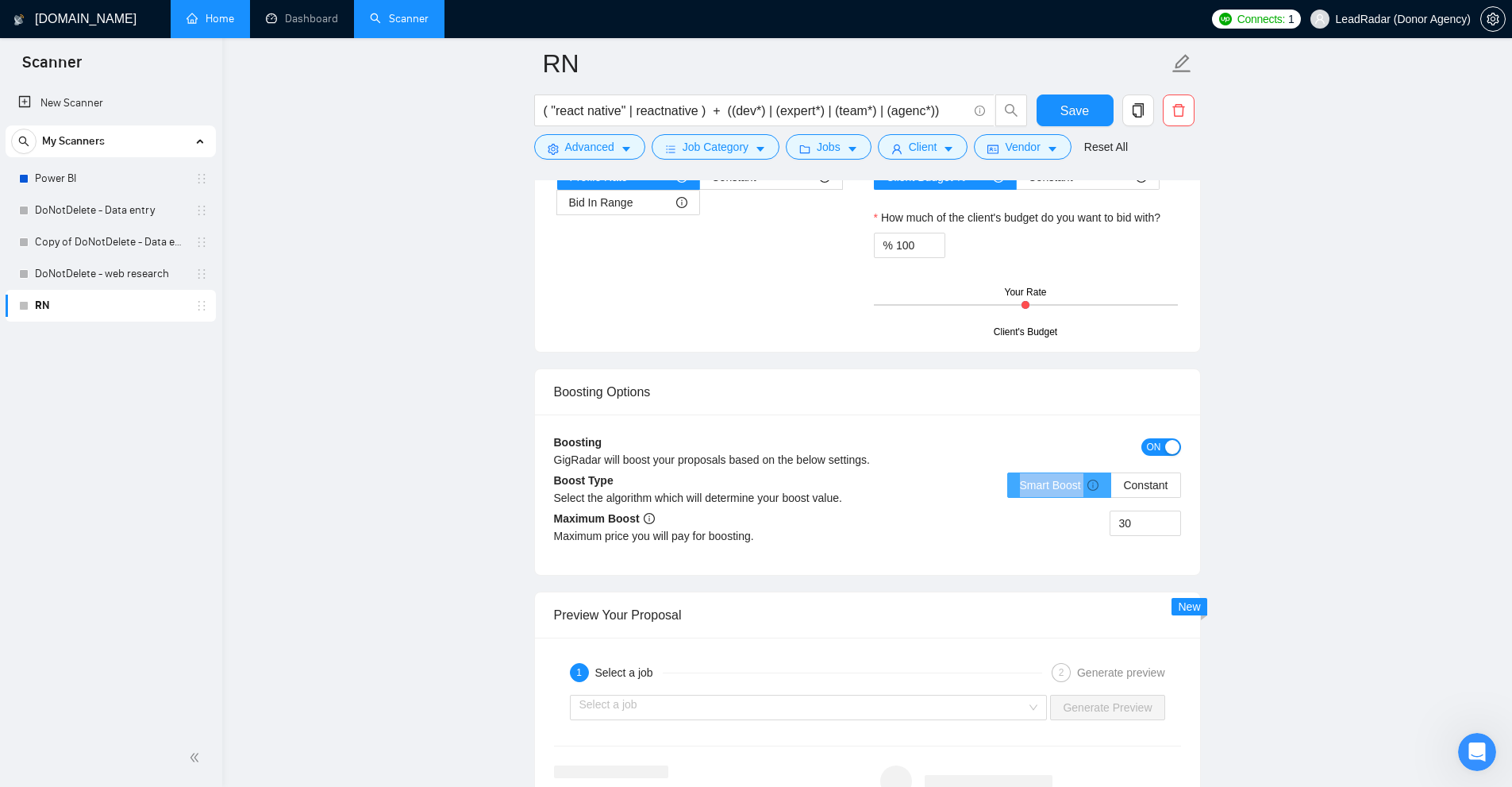
drag, startPoint x: 1018, startPoint y: 483, endPoint x: 1087, endPoint y: 484, distance: 69.0
click at [1087, 484] on label "Smart Boost" at bounding box center [1060, 484] width 105 height 25
click at [1147, 487] on span "Constant" at bounding box center [1145, 484] width 45 height 13
click at [1111, 489] on input "Constant" at bounding box center [1111, 489] width 0 height 0
drag, startPoint x: 1149, startPoint y: 521, endPoint x: 989, endPoint y: 521, distance: 160.0
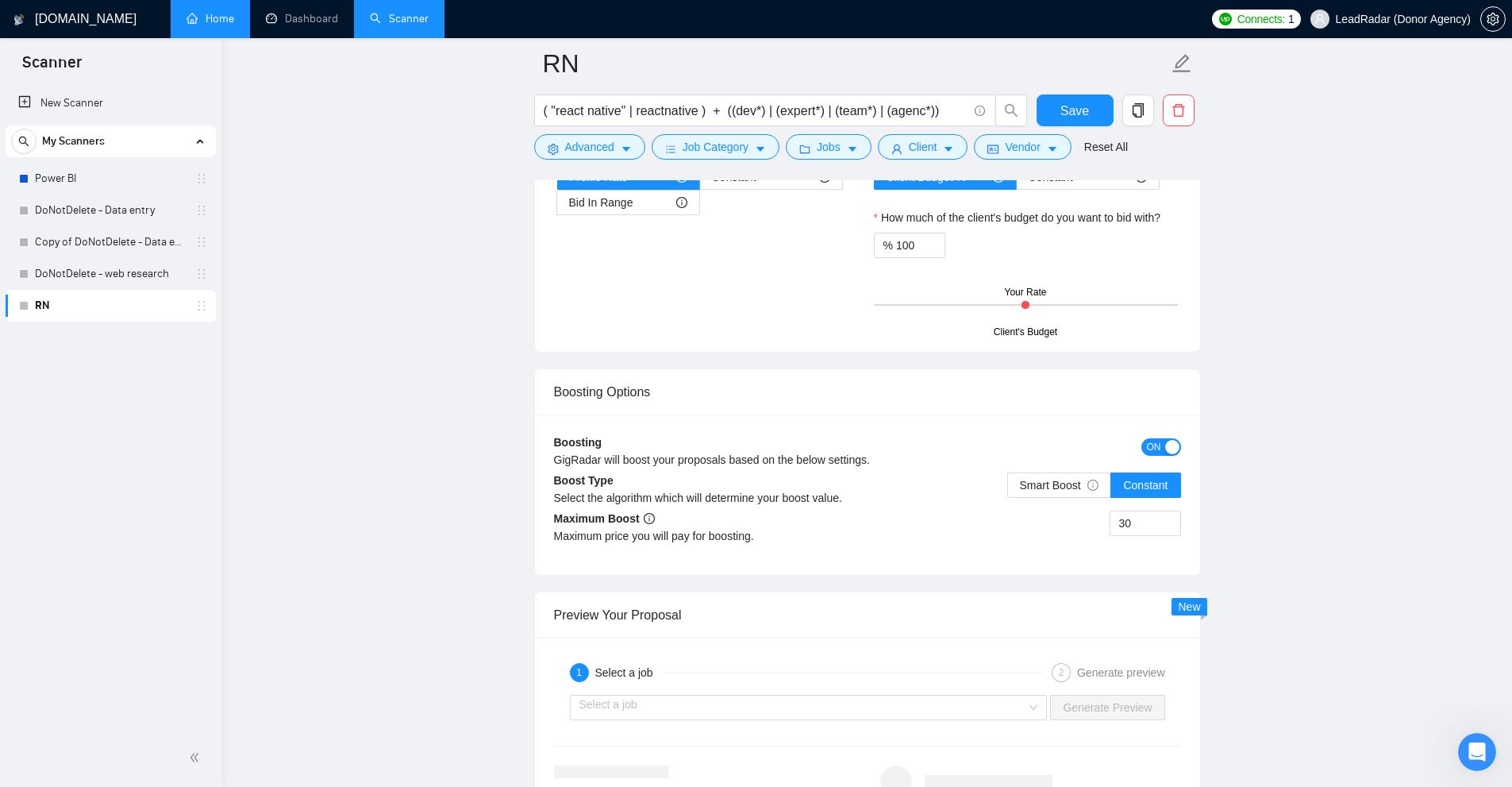
click at [989, 521] on div "30" at bounding box center [1024, 533] width 314 height 45
click at [1142, 534] on input "30" at bounding box center [1145, 523] width 70 height 24
drag, startPoint x: 1142, startPoint y: 534, endPoint x: 1245, endPoint y: 479, distance: 116.8
click at [985, 522] on div "30" at bounding box center [1024, 533] width 314 height 45
click at [1062, 490] on span "Smart Boost" at bounding box center [1060, 484] width 79 height 13
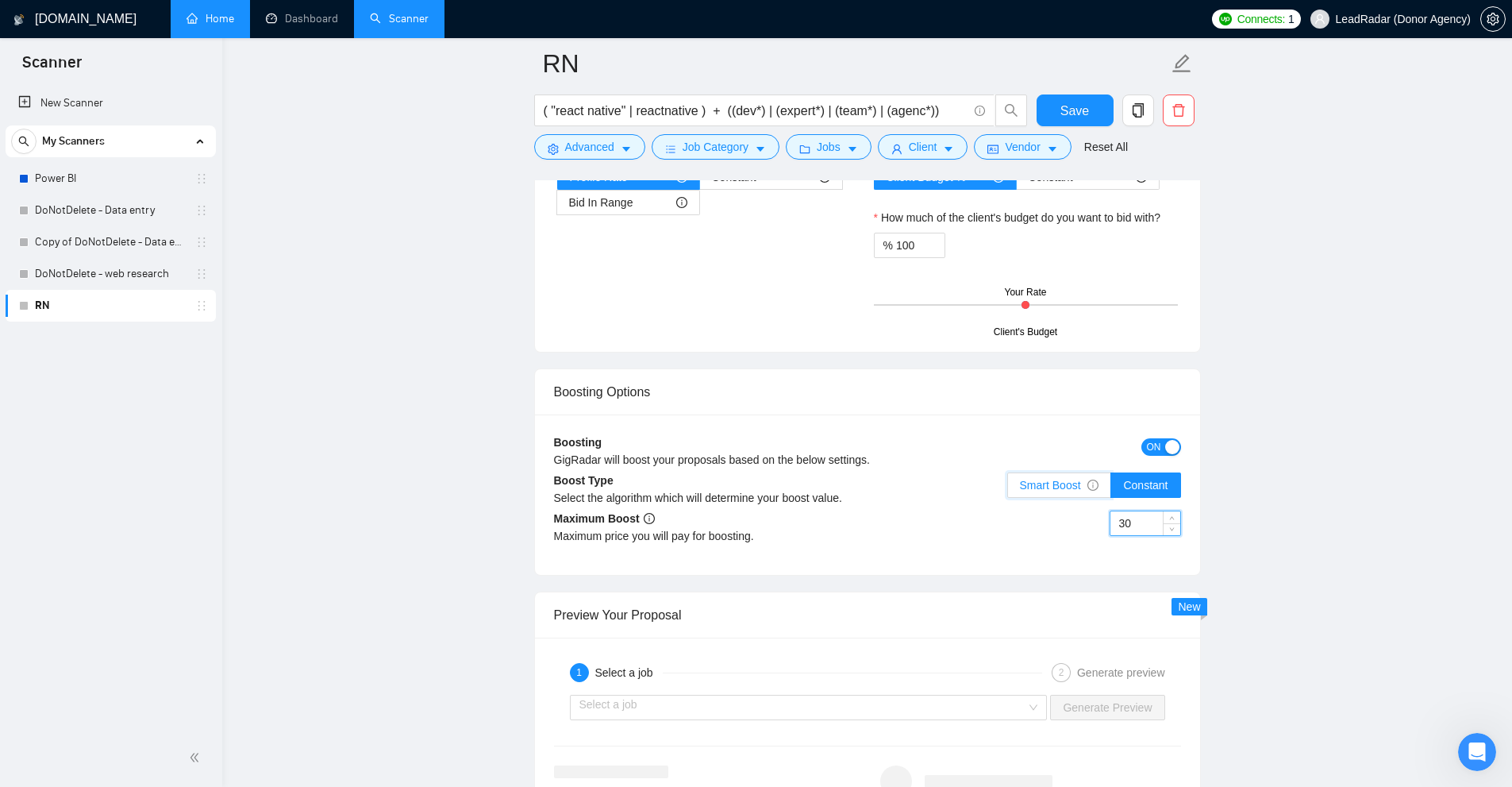
click at [1008, 489] on input "Smart Boost" at bounding box center [1008, 489] width 0 height 0
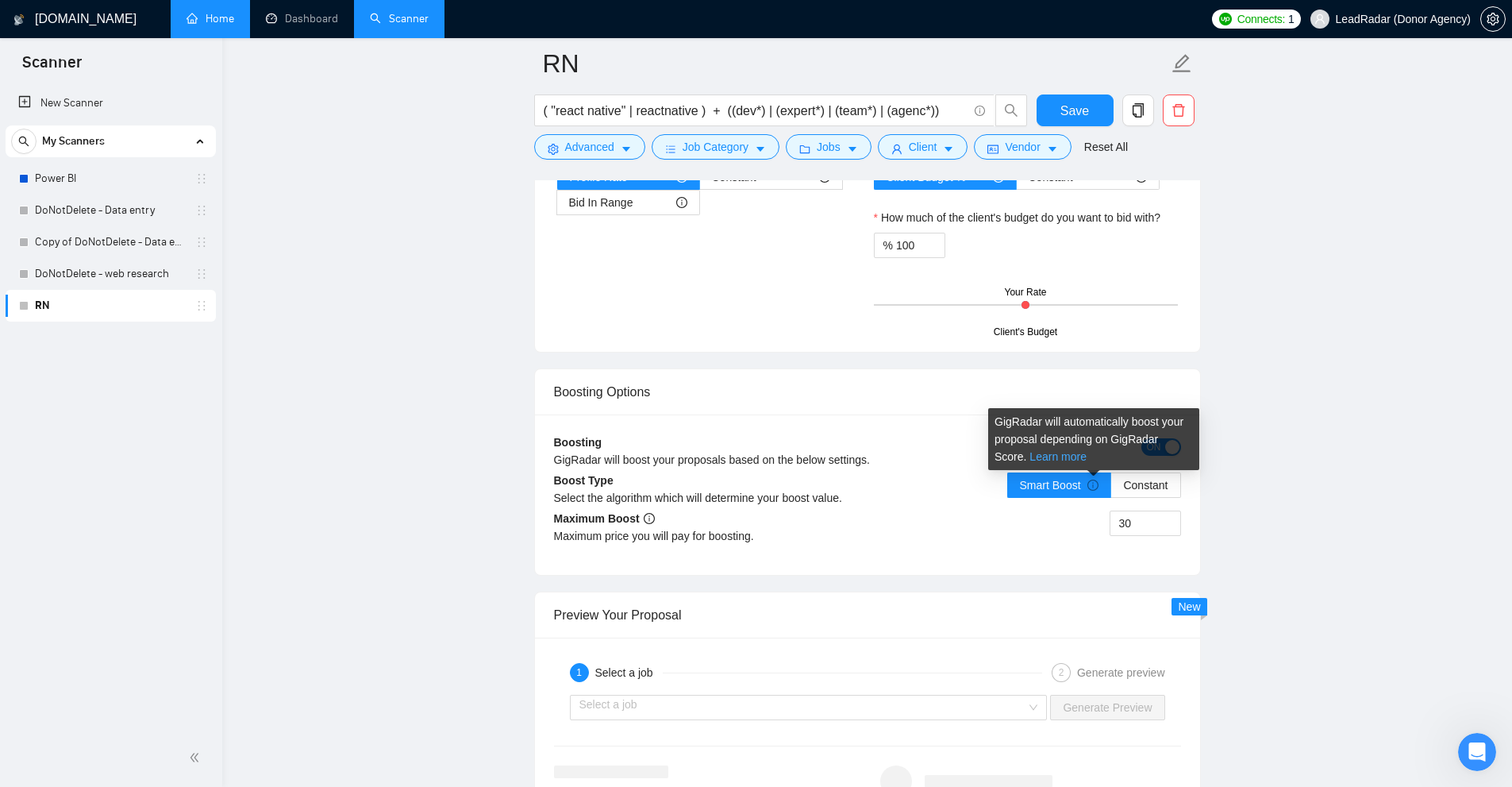
click at [1034, 458] on link "Learn more" at bounding box center [1058, 456] width 57 height 13
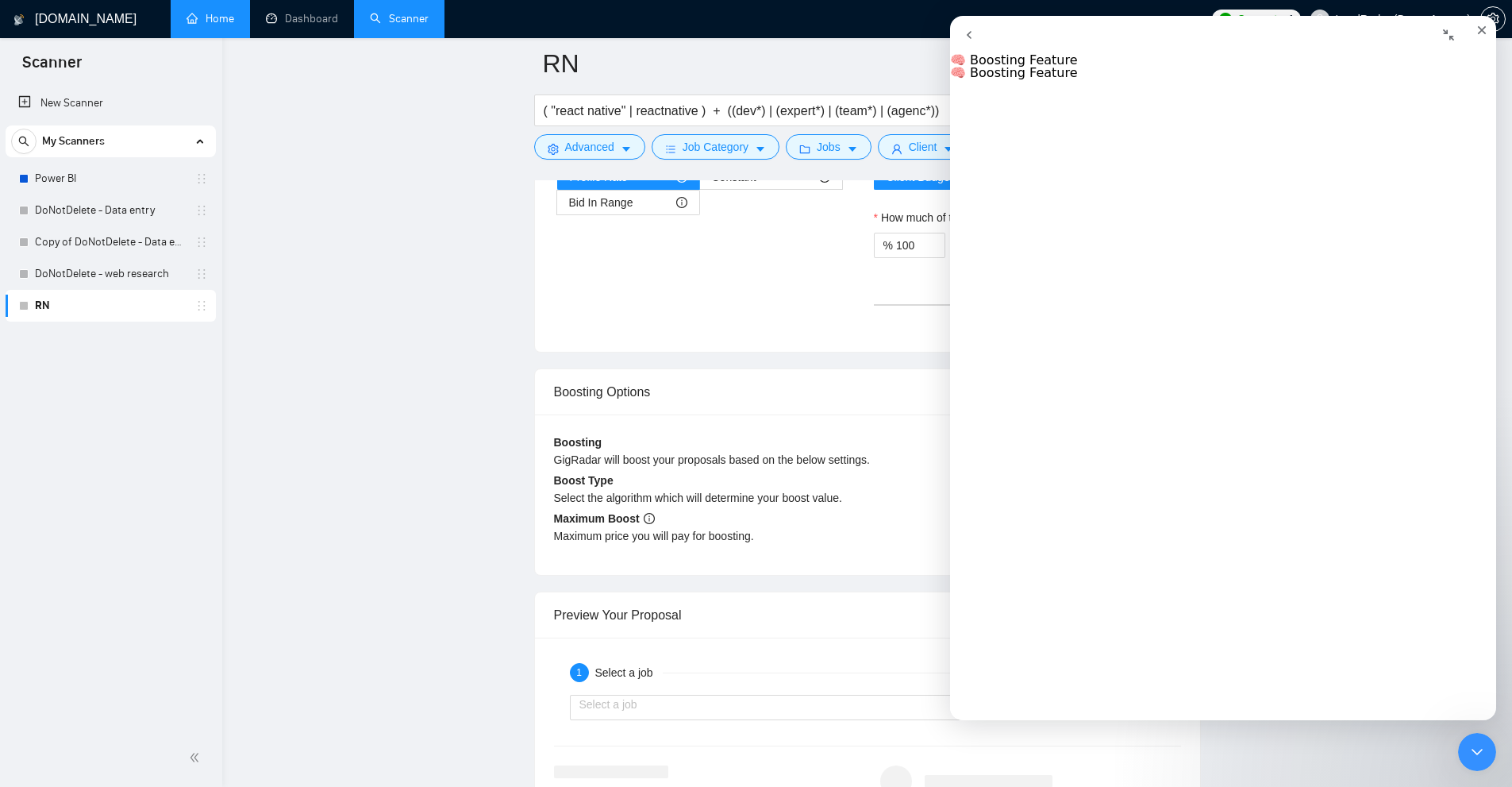
scroll to position [477, 0]
click at [1465, 746] on icon "Close Intercom Messenger" at bounding box center [1474, 750] width 19 height 19
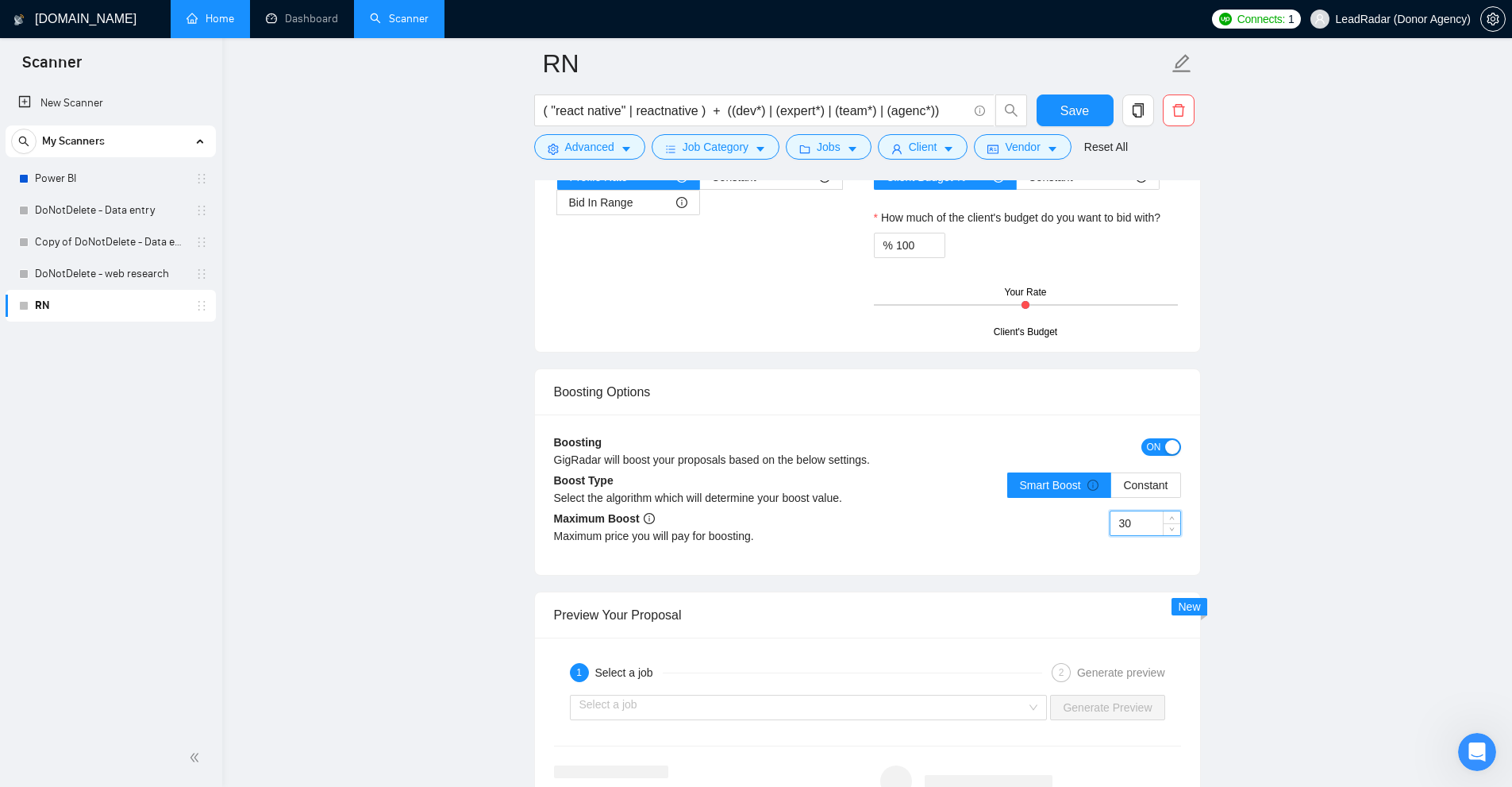
drag, startPoint x: 1150, startPoint y: 519, endPoint x: 1092, endPoint y: 530, distance: 59.0
click at [1073, 528] on div "30" at bounding box center [1024, 533] width 314 height 45
click at [1136, 523] on input "30" at bounding box center [1145, 523] width 70 height 24
drag, startPoint x: 1136, startPoint y: 523, endPoint x: 675, endPoint y: 533, distance: 461.1
click at [989, 533] on div "30" at bounding box center [1024, 533] width 314 height 45
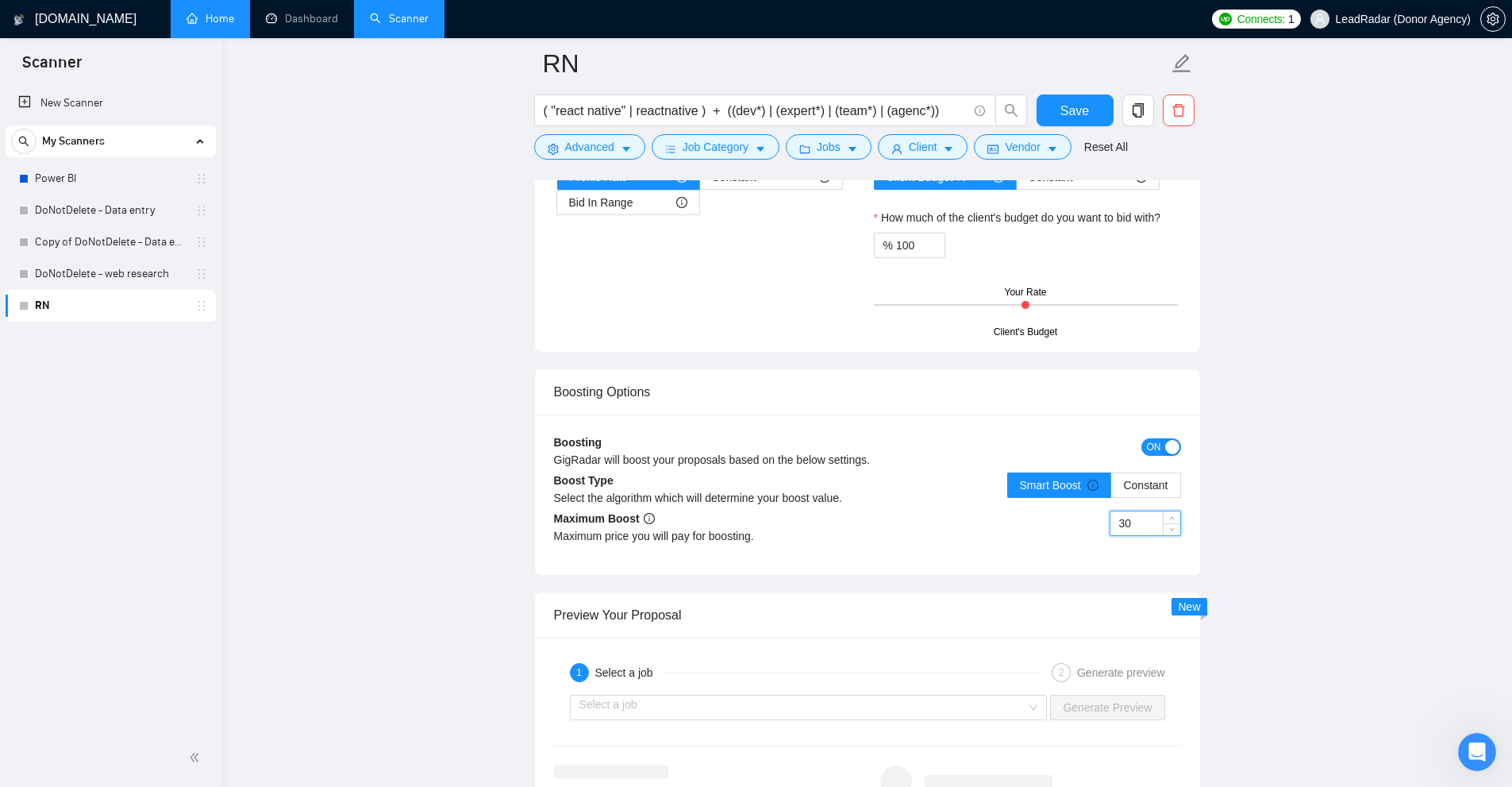
drag, startPoint x: 1059, startPoint y: 535, endPoint x: 1106, endPoint y: 538, distance: 47.1
click at [1061, 535] on div "30" at bounding box center [1024, 533] width 314 height 45
drag, startPoint x: 1136, startPoint y: 526, endPoint x: 1157, endPoint y: 528, distance: 21.1
click at [1042, 528] on div "30" at bounding box center [1024, 533] width 314 height 45
click at [1145, 526] on input "30" at bounding box center [1145, 523] width 70 height 24
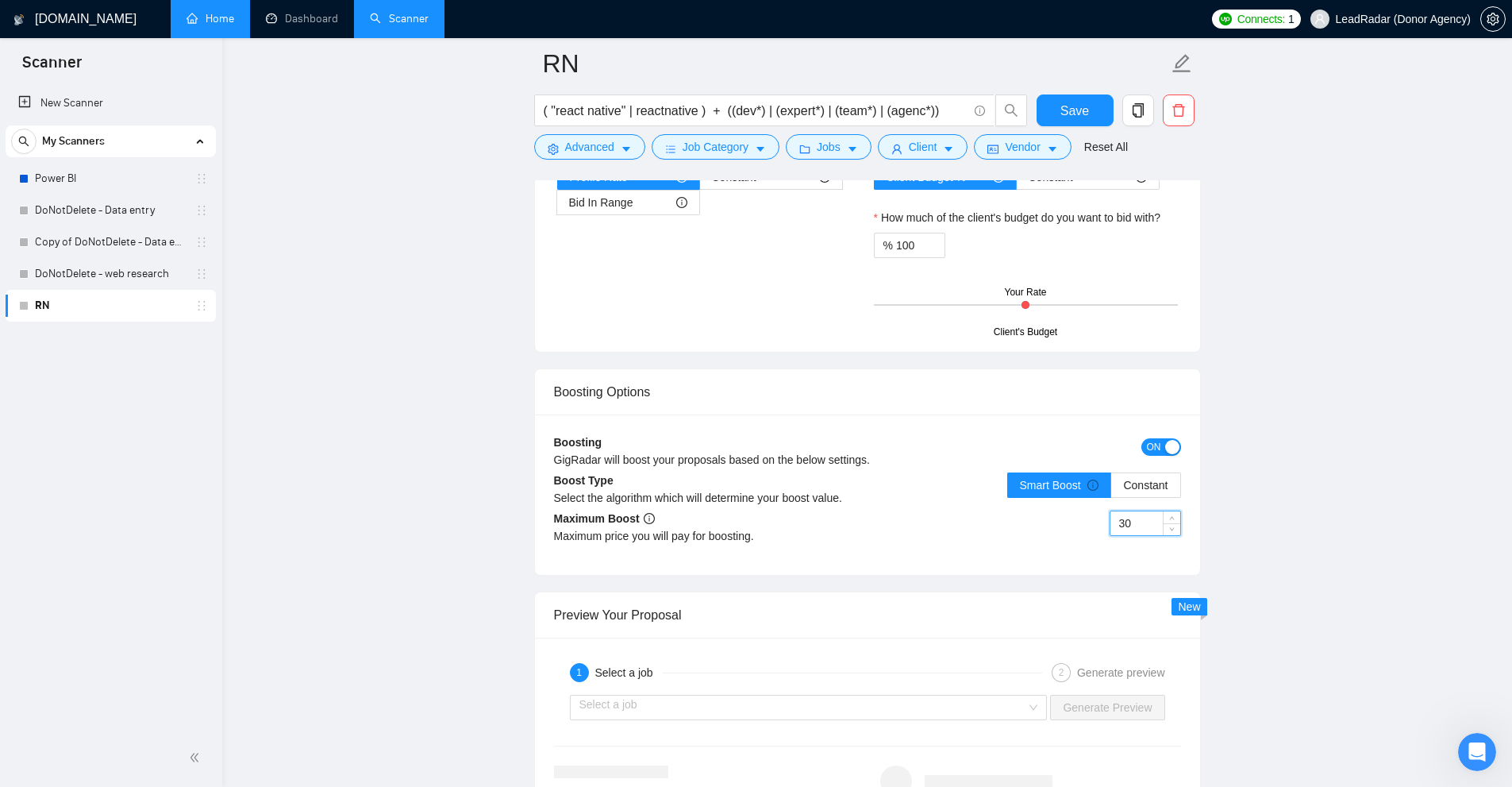
drag, startPoint x: 1145, startPoint y: 526, endPoint x: 1104, endPoint y: 508, distance: 44.8
click at [1011, 522] on div "30" at bounding box center [1024, 533] width 314 height 45
click at [1126, 516] on input "30" at bounding box center [1145, 523] width 70 height 24
click at [1139, 528] on input "30" at bounding box center [1145, 523] width 70 height 24
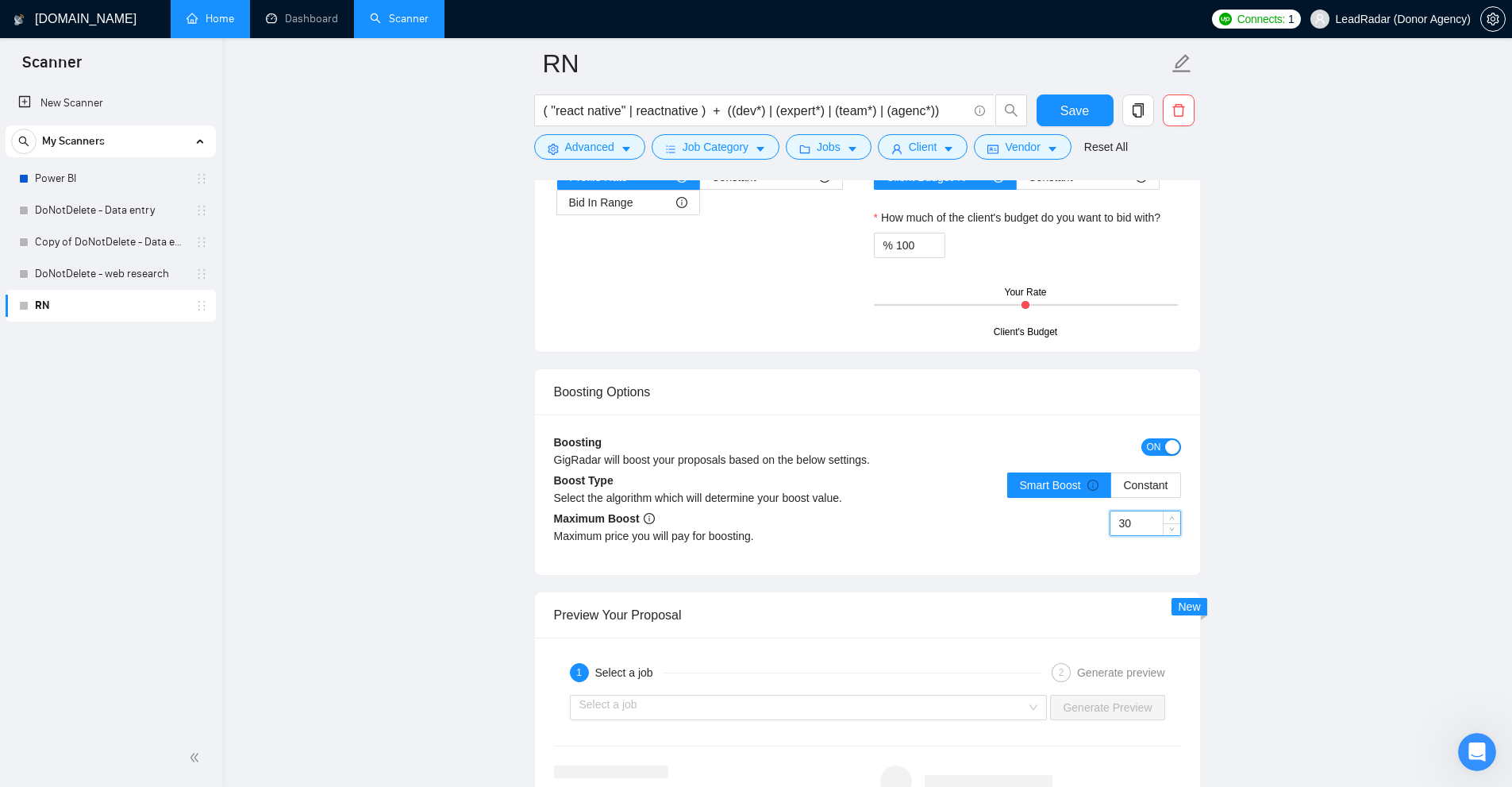
click at [1139, 528] on input "30" at bounding box center [1145, 523] width 70 height 24
click at [1166, 515] on span "Increase Value" at bounding box center [1171, 518] width 17 height 15
click at [1164, 532] on span "Decrease Value" at bounding box center [1171, 528] width 17 height 15
drag, startPoint x: 1137, startPoint y: 522, endPoint x: 887, endPoint y: 552, distance: 251.8
click at [887, 552] on div "30" at bounding box center [1024, 533] width 314 height 45
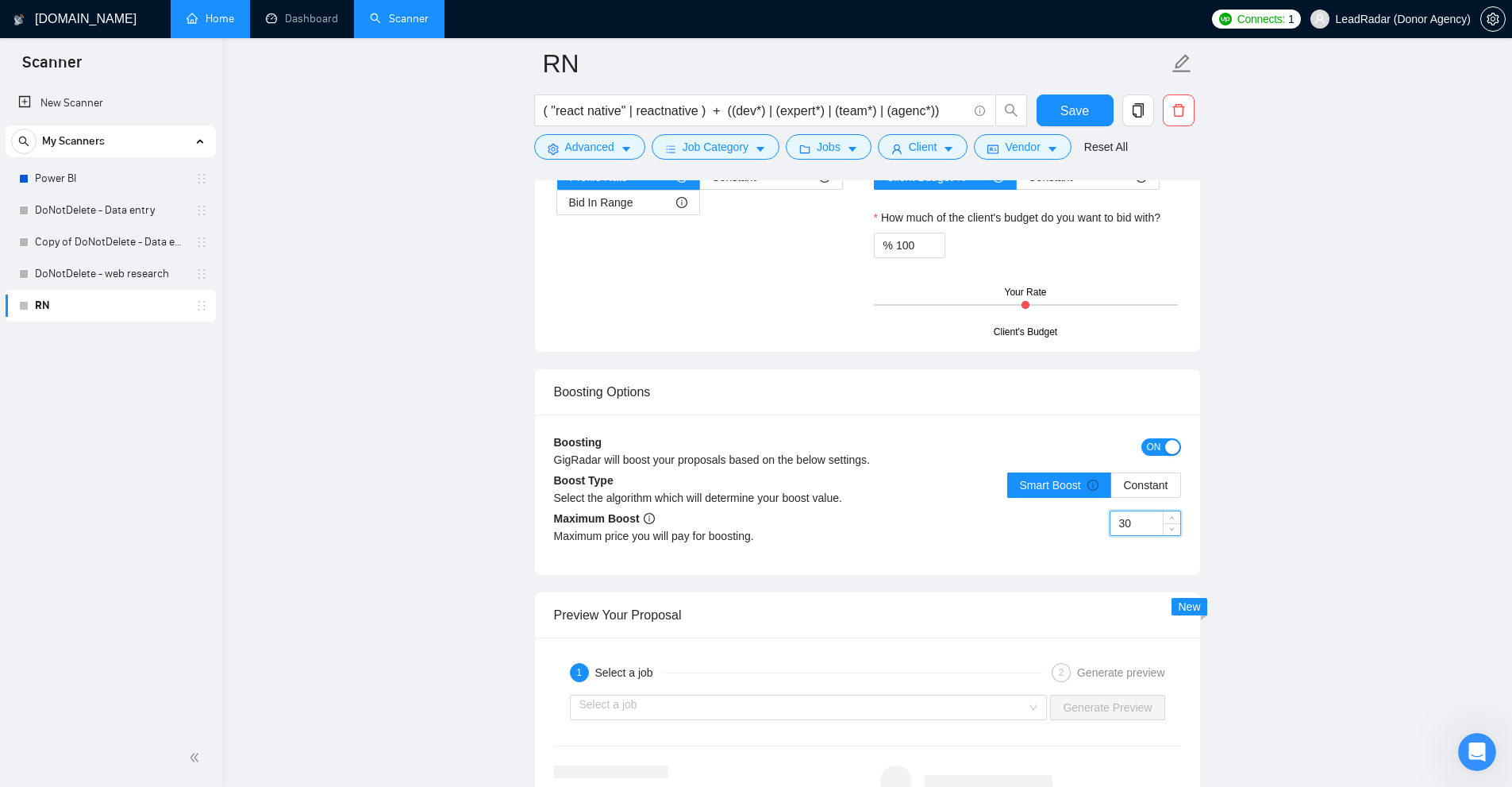
click at [1144, 529] on input "30" at bounding box center [1145, 523] width 70 height 24
click at [1143, 511] on input "30" at bounding box center [1145, 523] width 70 height 24
drag, startPoint x: 1143, startPoint y: 509, endPoint x: 1106, endPoint y: 515, distance: 37.5
click at [1106, 515] on div "30" at bounding box center [1024, 533] width 314 height 45
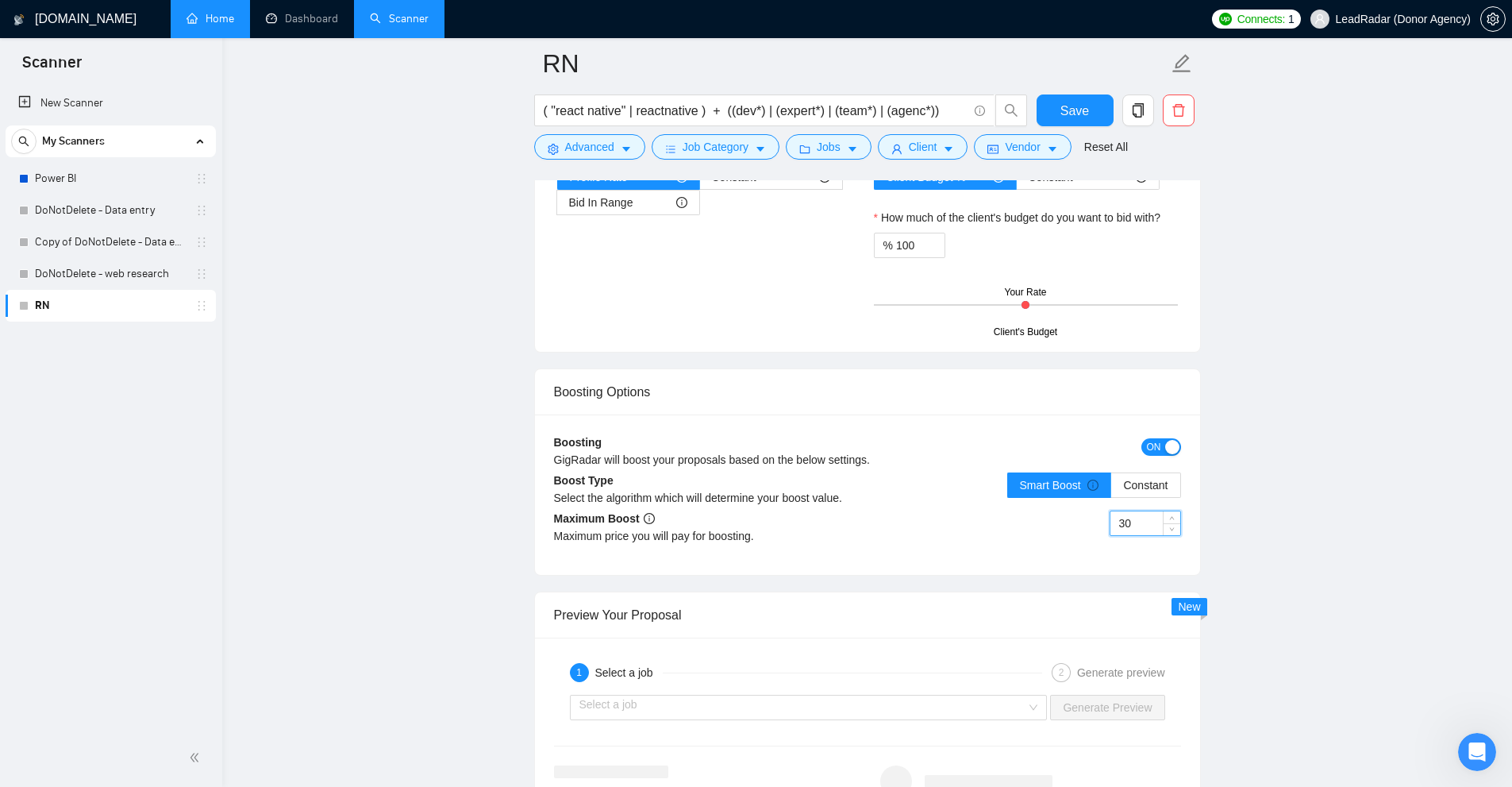
click at [1167, 438] on button "ON" at bounding box center [1161, 447] width 40 height 17
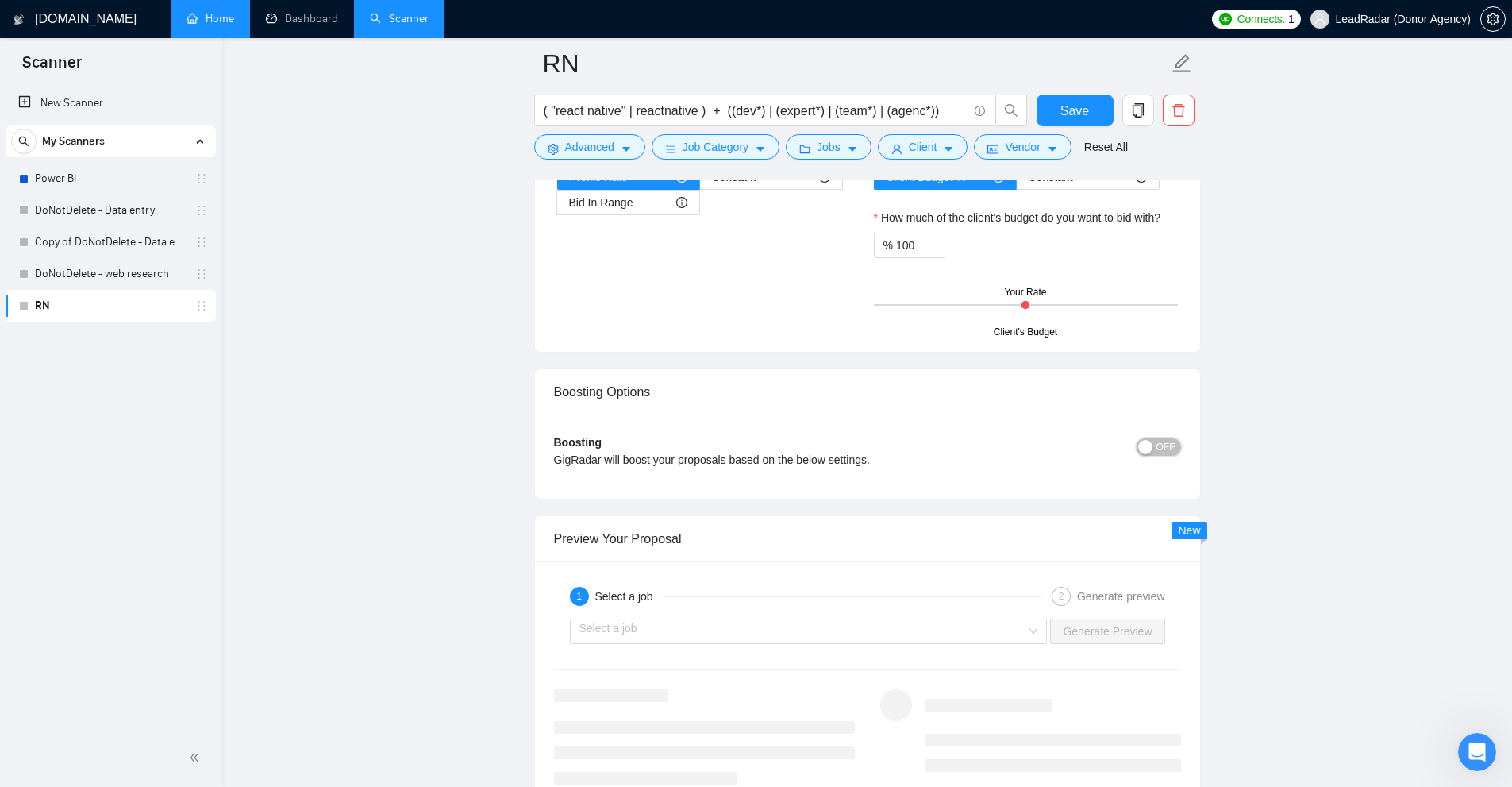
scroll to position [3229, 0]
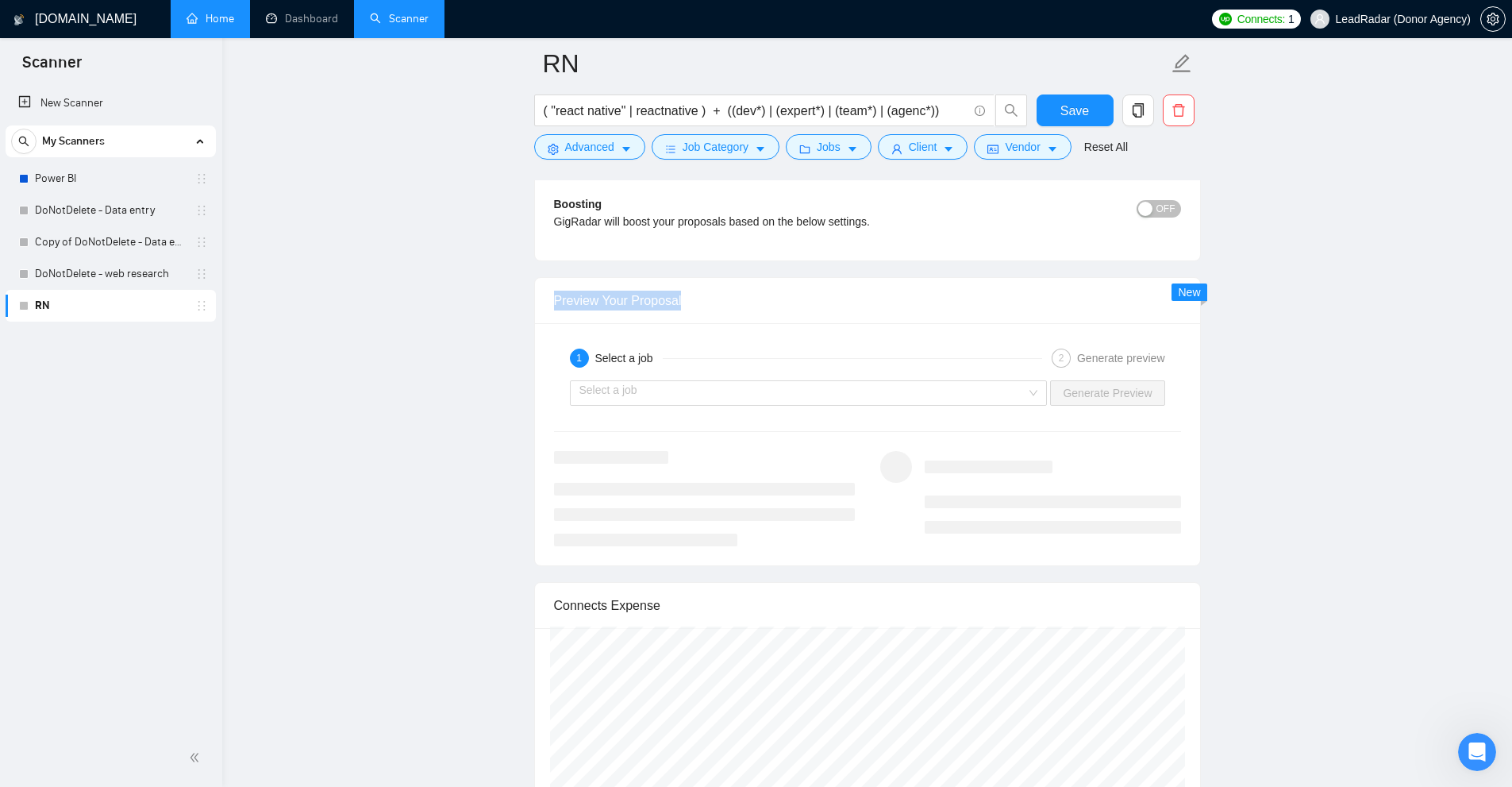
drag, startPoint x: 538, startPoint y: 297, endPoint x: 781, endPoint y: 301, distance: 243.0
click at [781, 301] on div "Preview Your Proposal" at bounding box center [868, 300] width 665 height 46
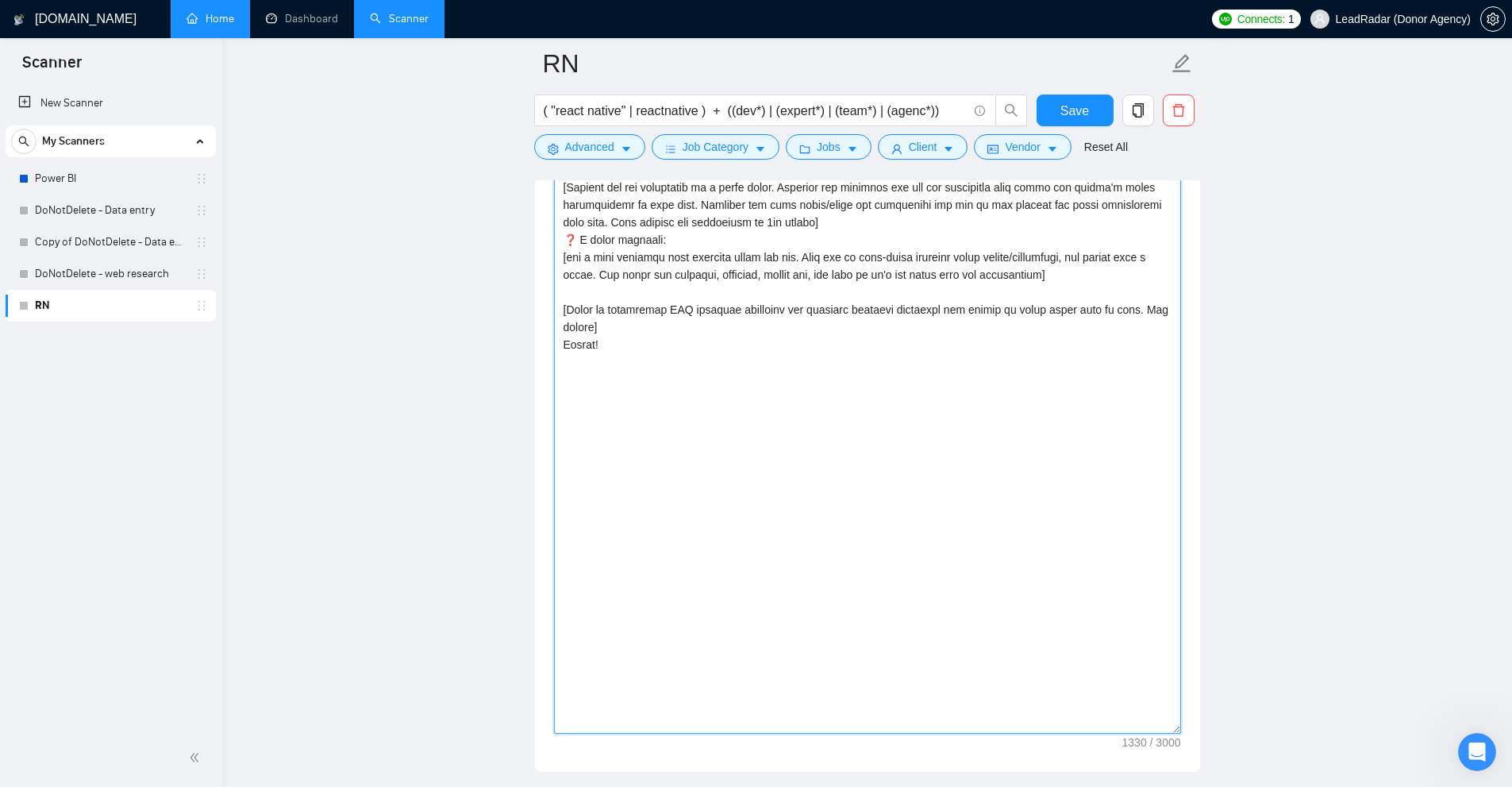
drag, startPoint x: 708, startPoint y: 386, endPoint x: 563, endPoint y: 130, distance: 294.2
click at [563, 130] on div "RN ( "react native" | reactnative ) + ((dev*) | (expert*) | (team*) | (agenc*))…" at bounding box center [868, 414] width 667 height 4619
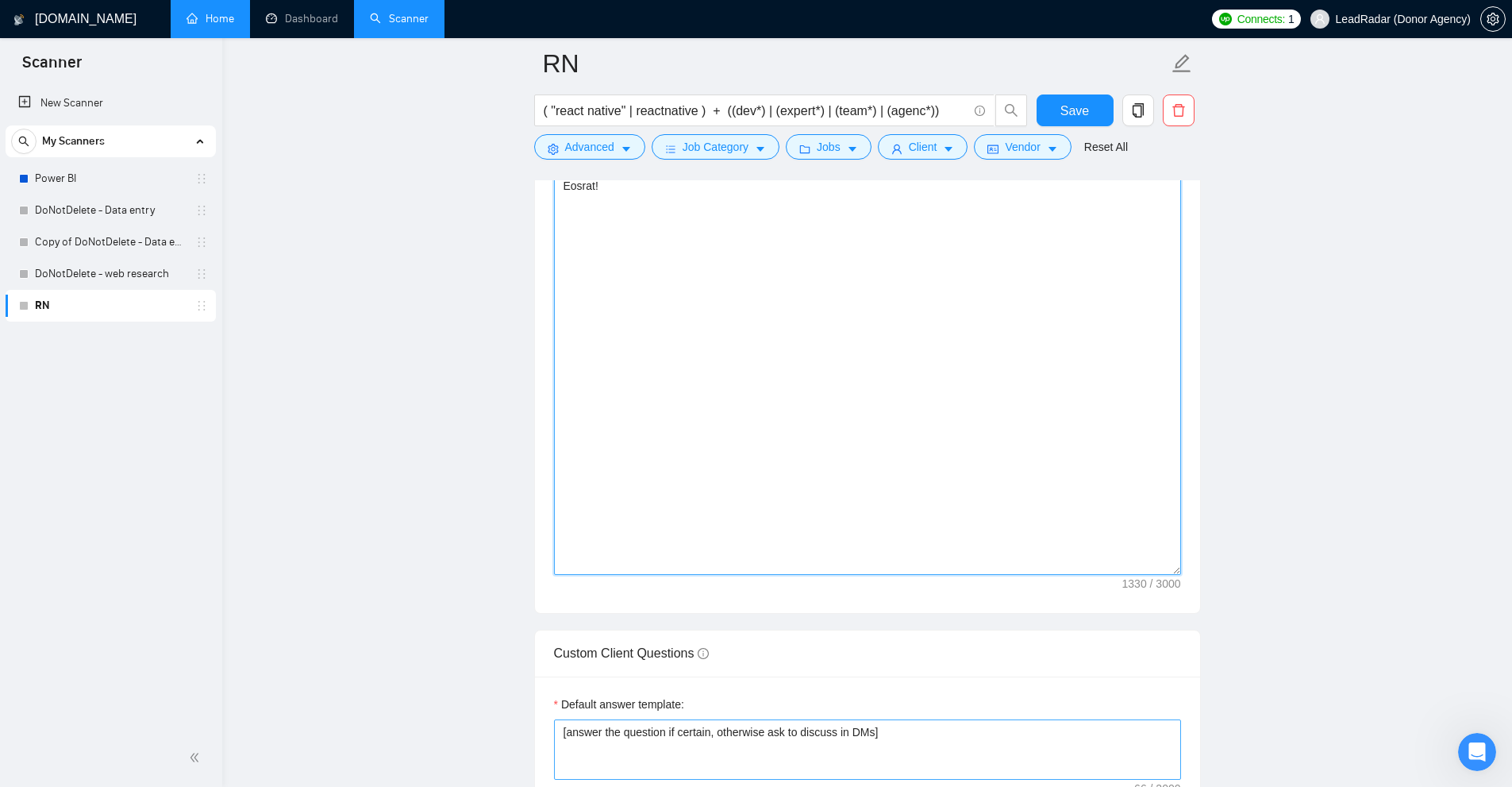
scroll to position [2435, 0]
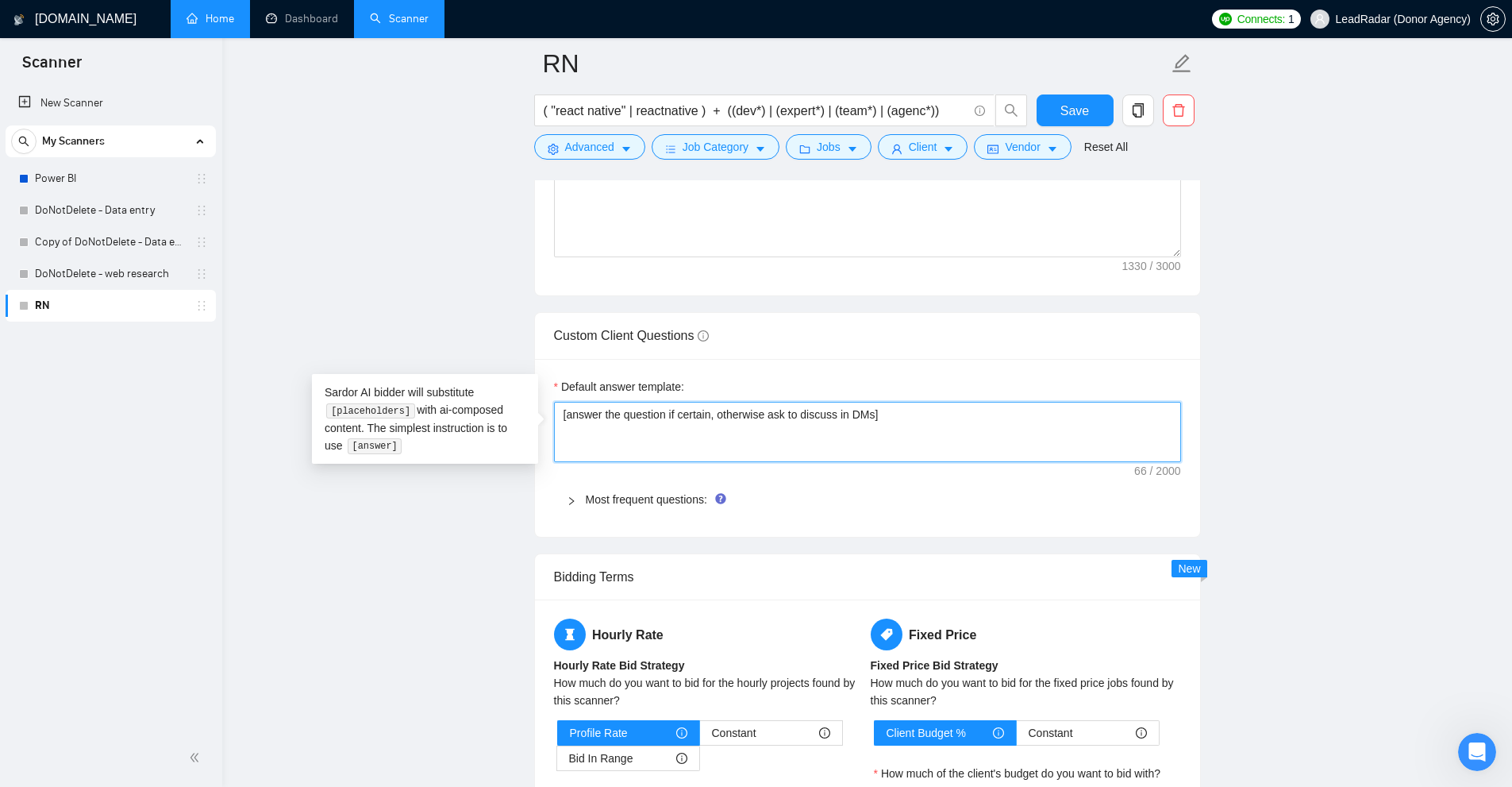
drag, startPoint x: 651, startPoint y: 411, endPoint x: 1080, endPoint y: 419, distance: 429.1
click at [1117, 411] on textarea "[answer the question if certain, otherwise ask to discuss in DMs]" at bounding box center [868, 432] width 627 height 60
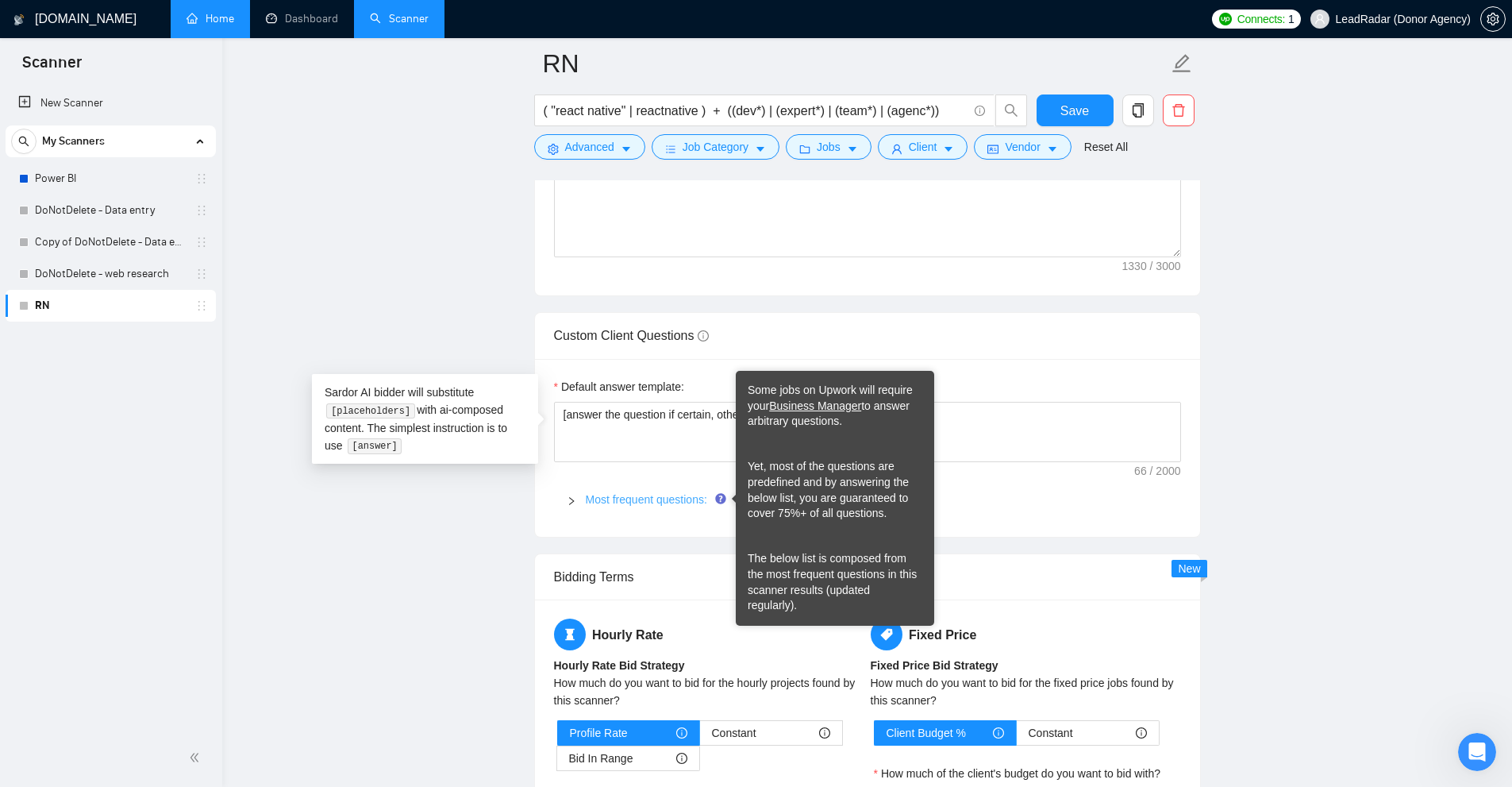
click at [707, 497] on link "Most frequent questions:" at bounding box center [646, 499] width 121 height 13
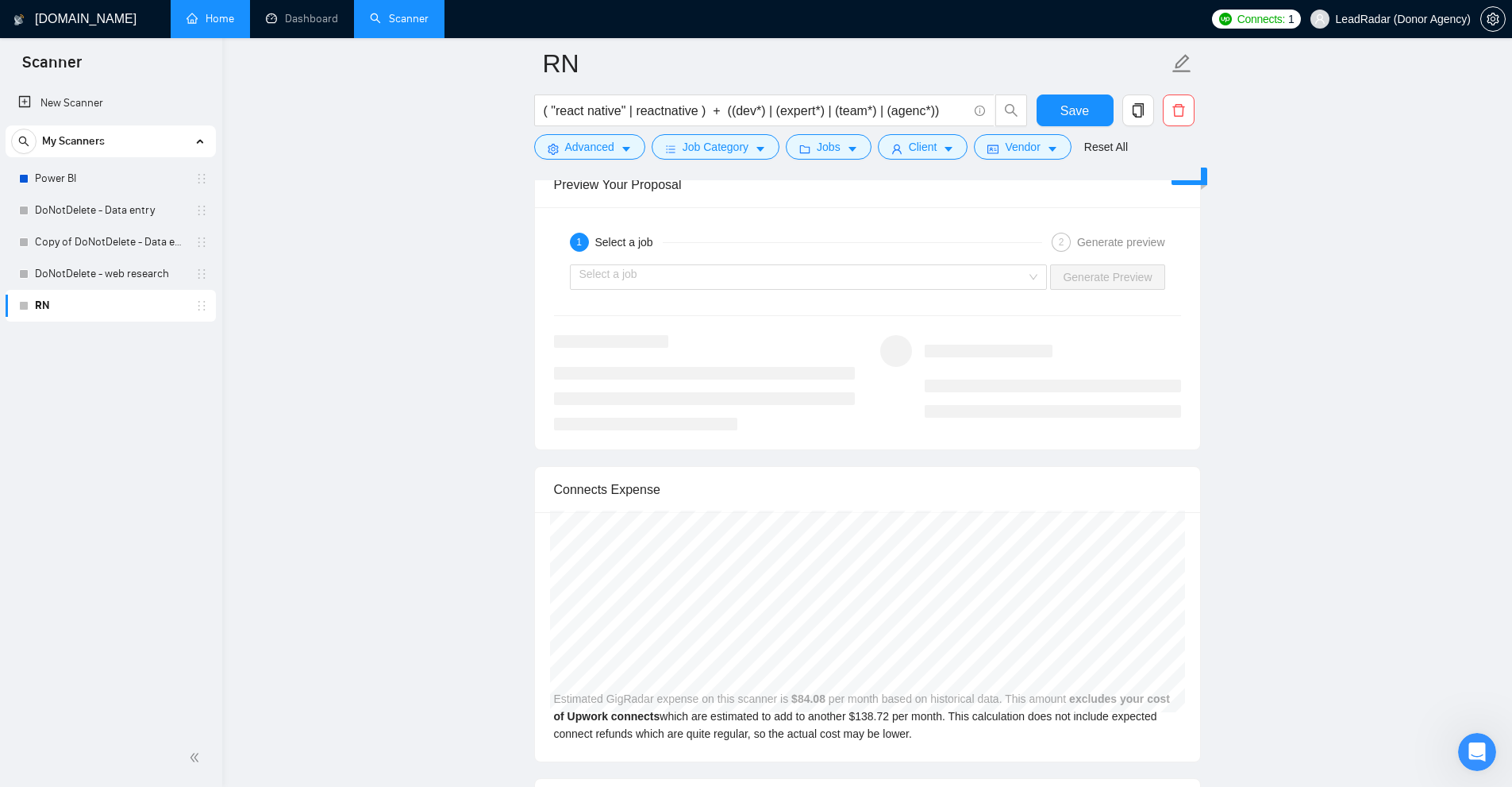
scroll to position [3626, 0]
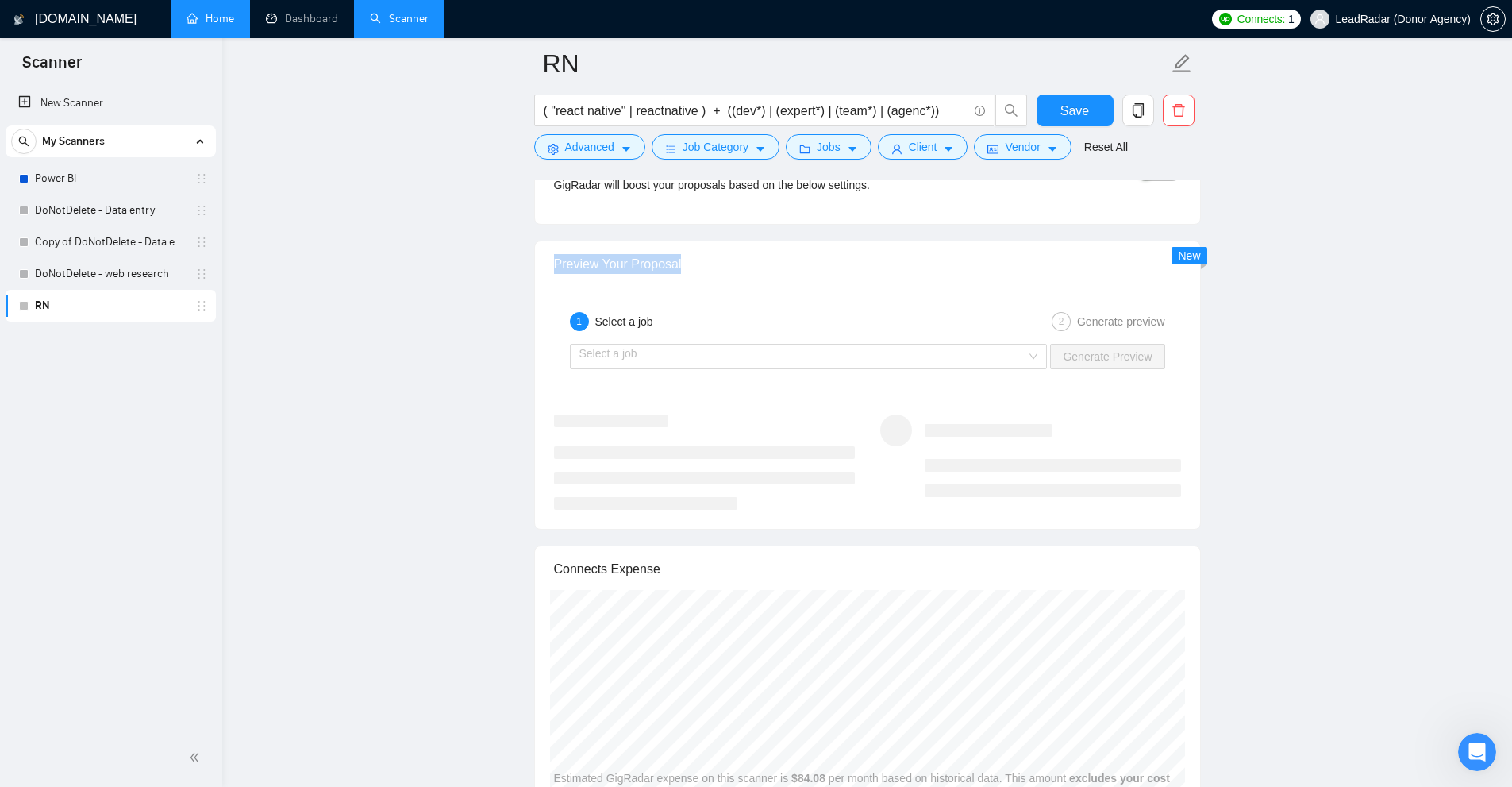
drag, startPoint x: 552, startPoint y: 258, endPoint x: 779, endPoint y: 319, distance: 235.1
click at [767, 268] on div "Preview Your Proposal" at bounding box center [868, 264] width 665 height 46
click at [647, 358] on input "search" at bounding box center [803, 357] width 448 height 24
drag, startPoint x: 563, startPoint y: 110, endPoint x: 912, endPoint y: 110, distance: 349.0
click at [917, 111] on input "( "react native" | reactnative ) + ((dev*) | (expert*) | (team*) | (agenc*))" at bounding box center [756, 110] width 424 height 20
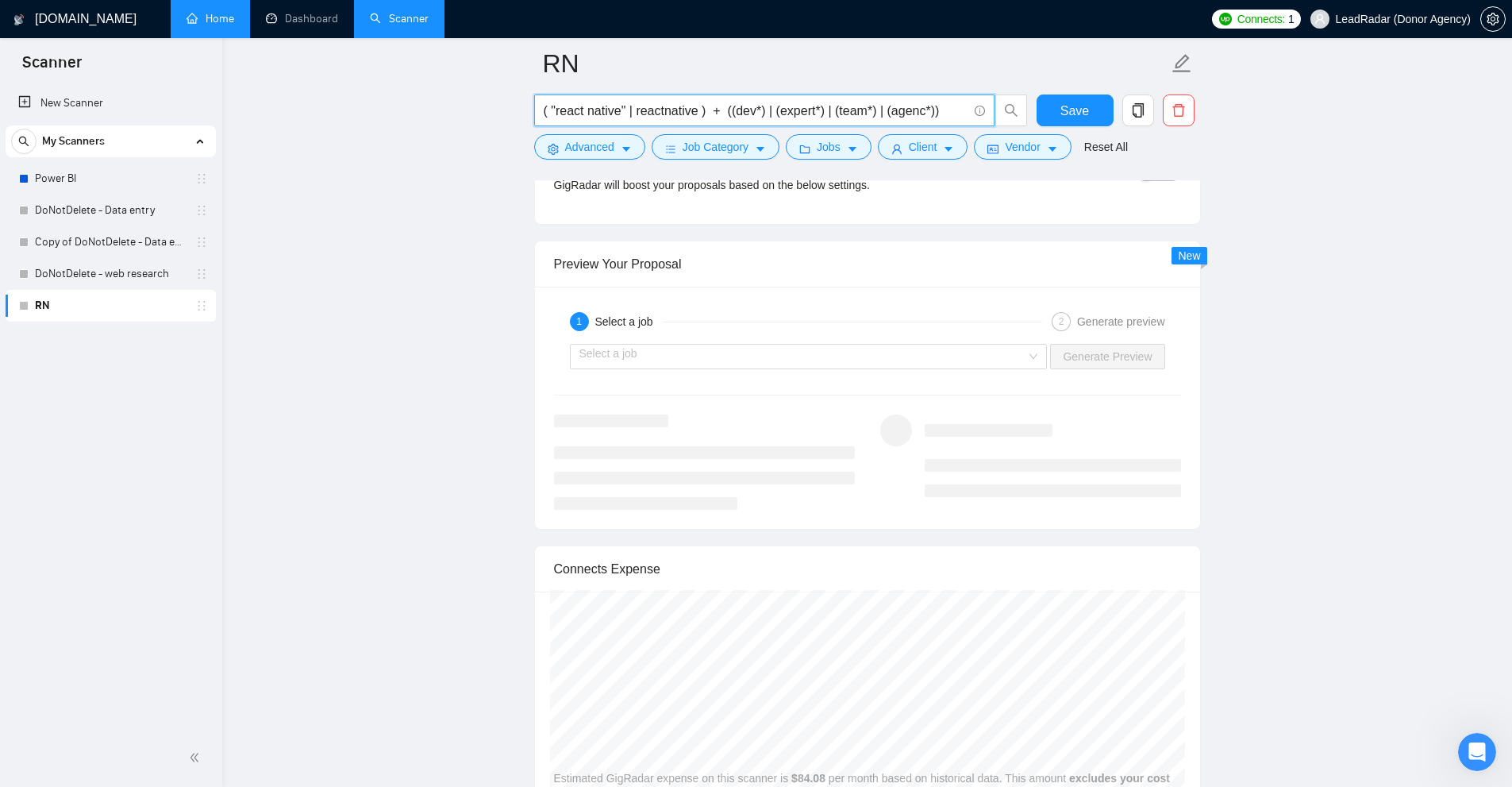
click at [871, 108] on input "( "react native" | reactnative ) + ((dev*) | (expert*) | (team*) | (agenc*))" at bounding box center [756, 110] width 424 height 20
click at [595, 355] on input "search" at bounding box center [803, 357] width 448 height 24
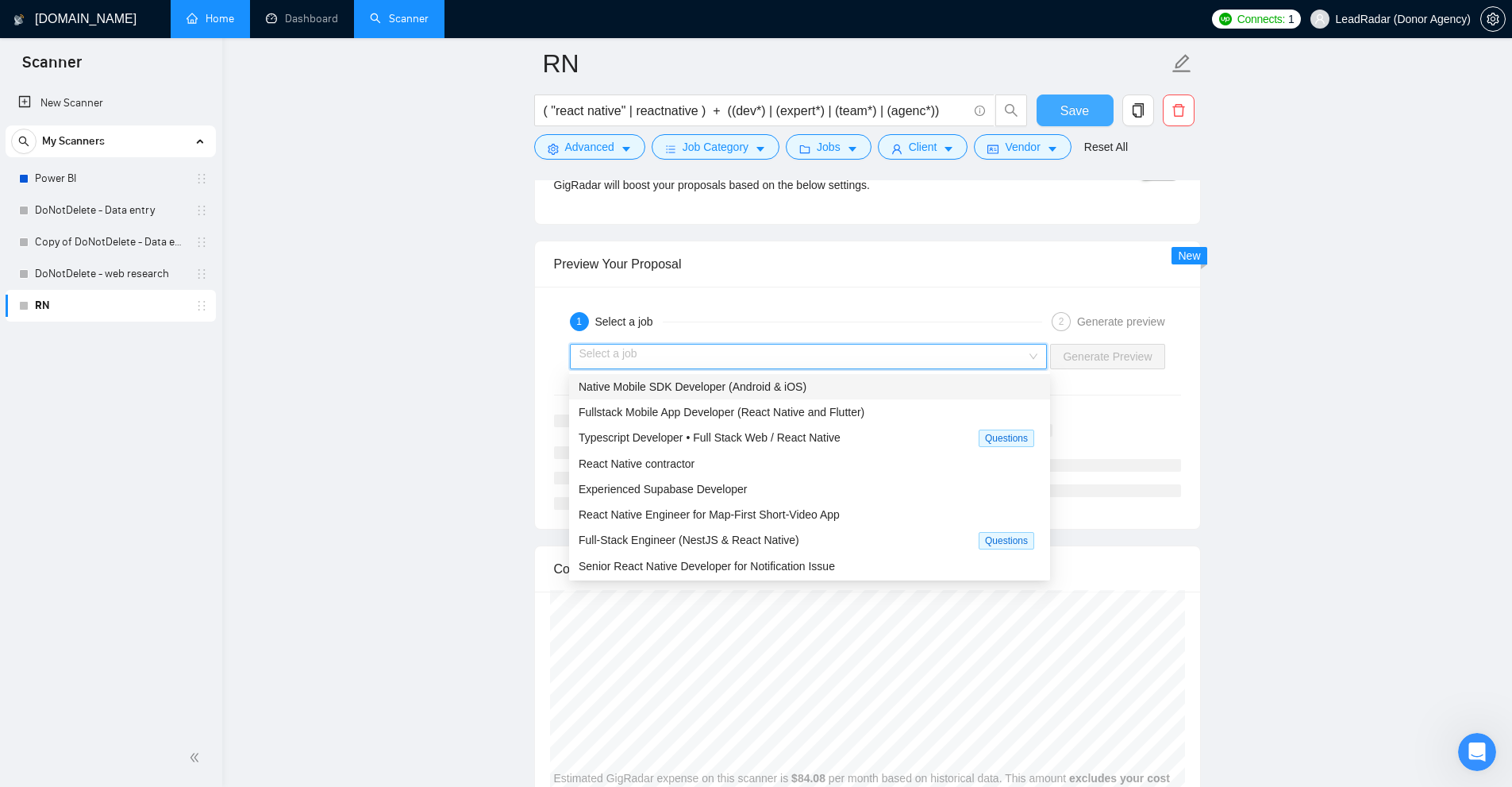
click at [1060, 106] on button "Save" at bounding box center [1074, 110] width 77 height 32
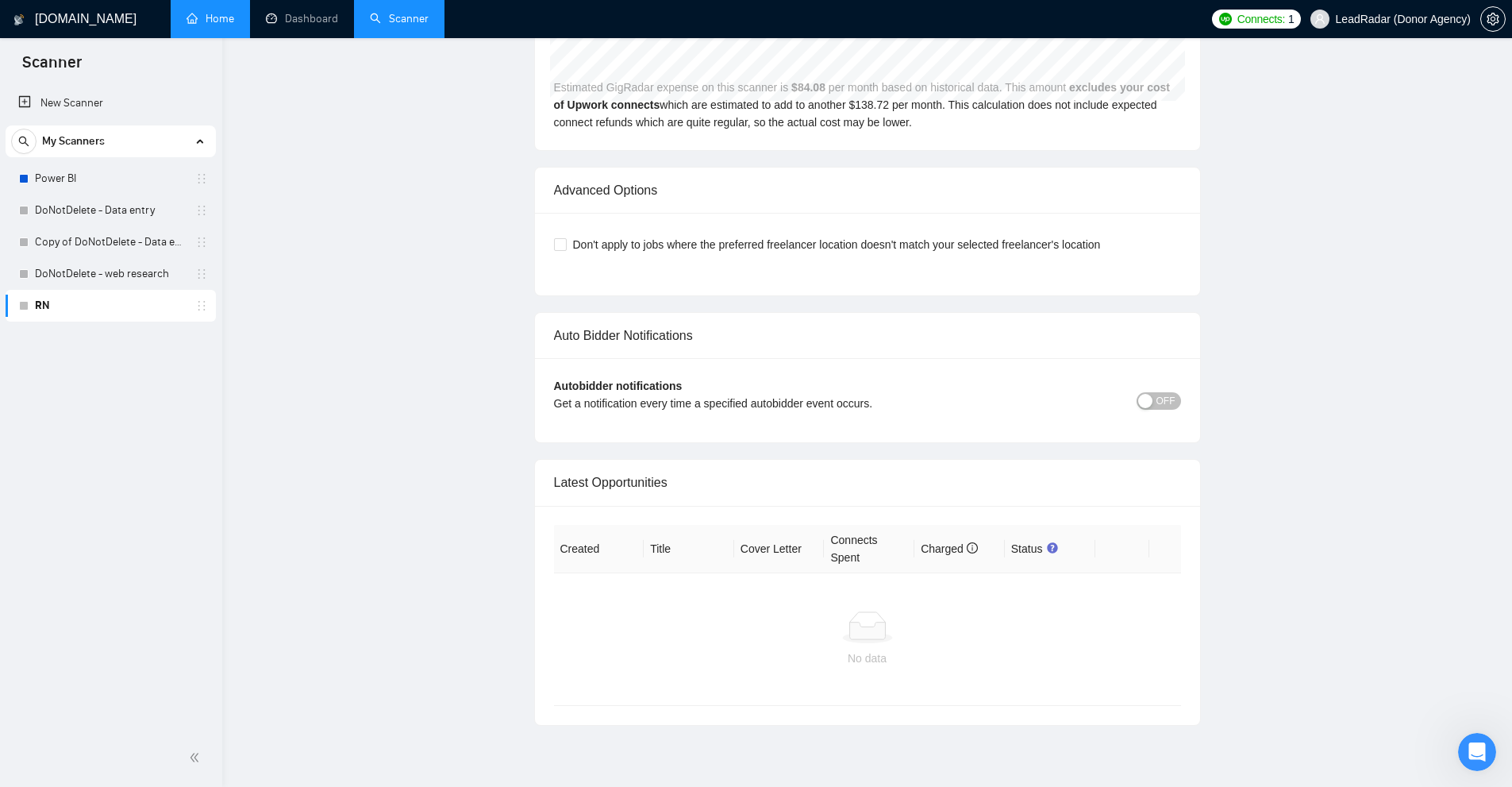
scroll to position [0, 0]
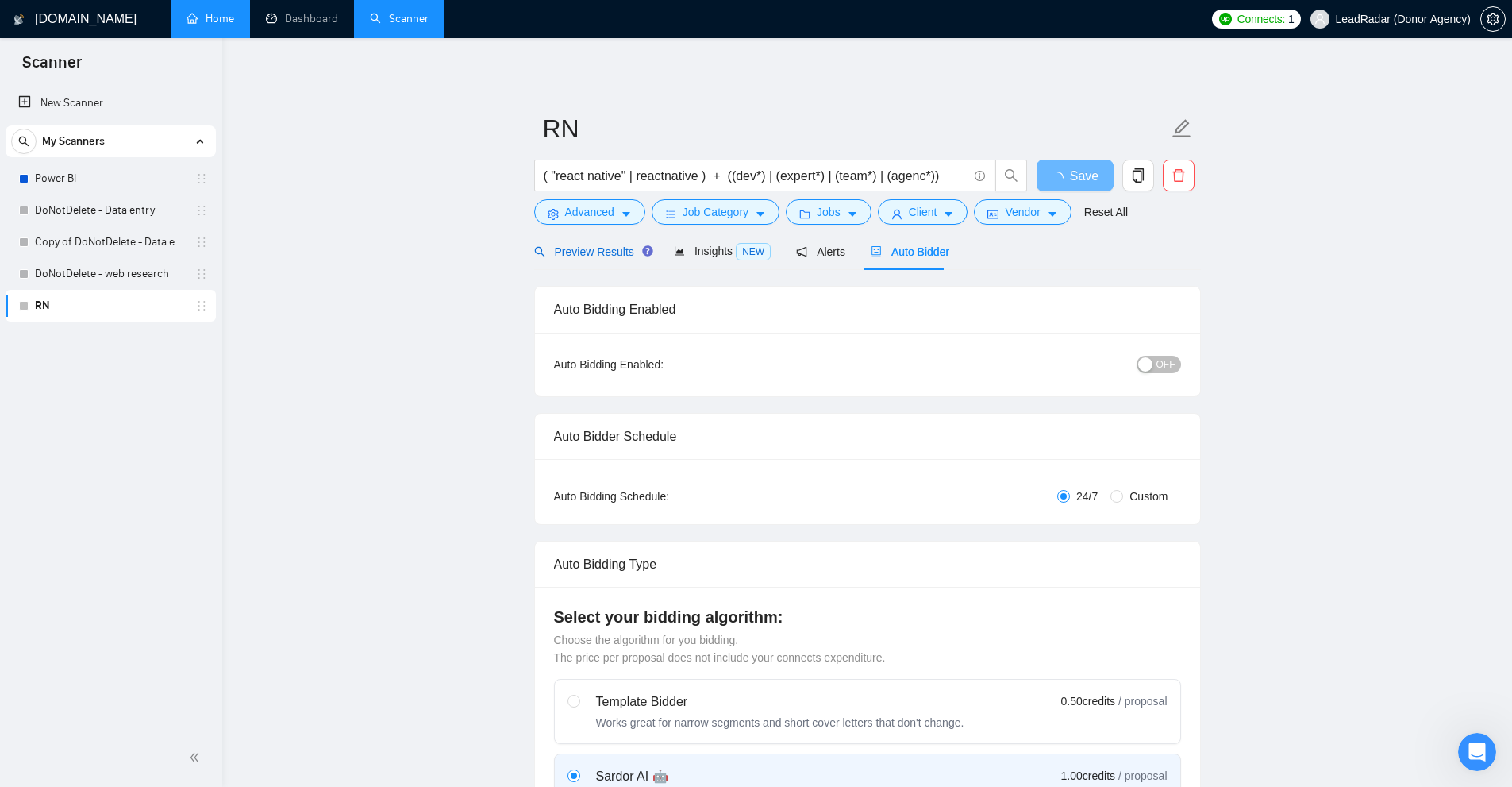
click at [573, 246] on span "Preview Results" at bounding box center [591, 252] width 115 height 13
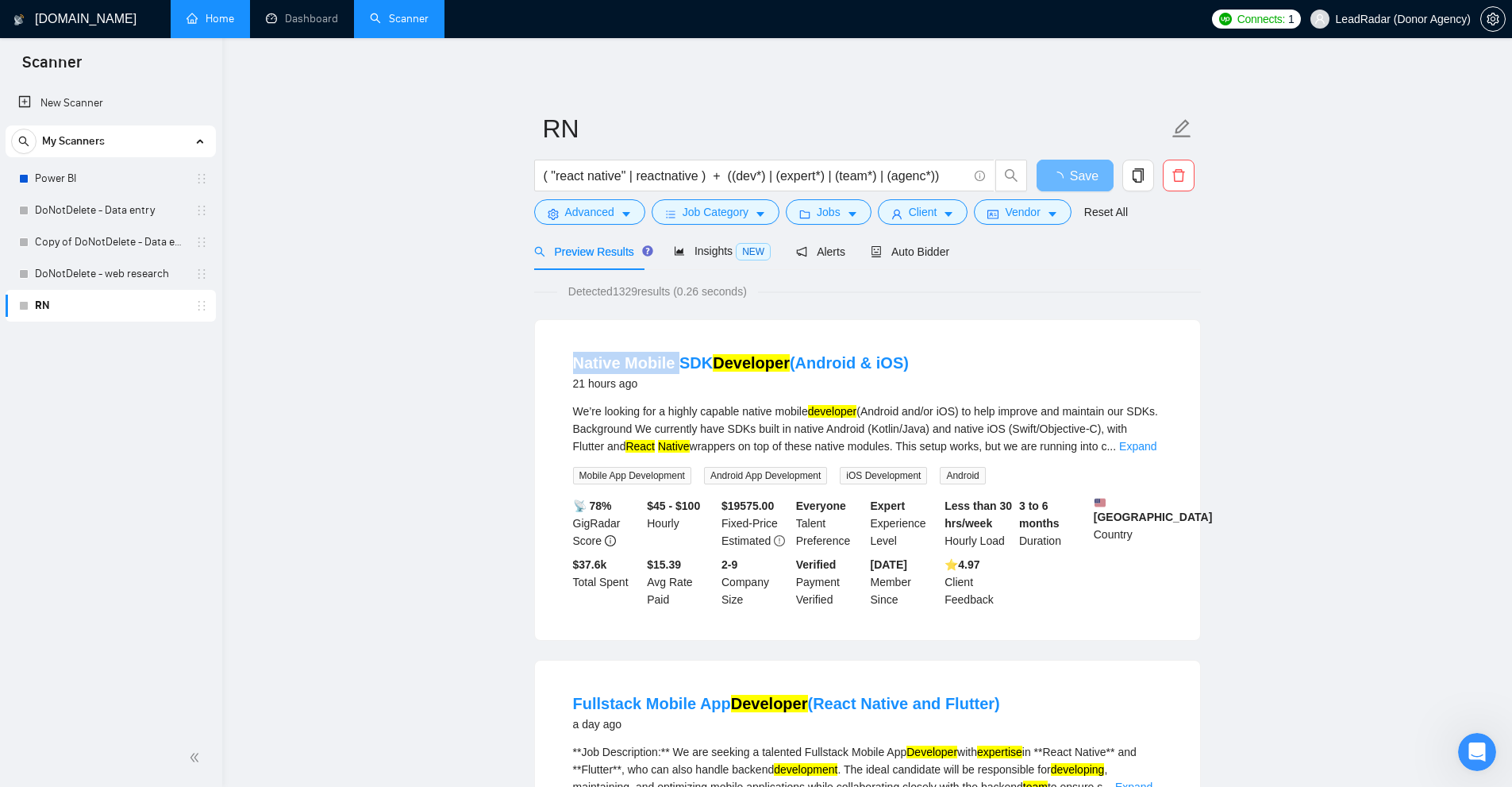
drag, startPoint x: 568, startPoint y: 354, endPoint x: 766, endPoint y: 309, distance: 203.0
click at [686, 352] on li "Native Mobile SDK Developer (Android & iOS) 21 hours ago We’re looking for a hi…" at bounding box center [868, 479] width 627 height 282
click at [916, 251] on span "Auto Bidder" at bounding box center [910, 252] width 78 height 13
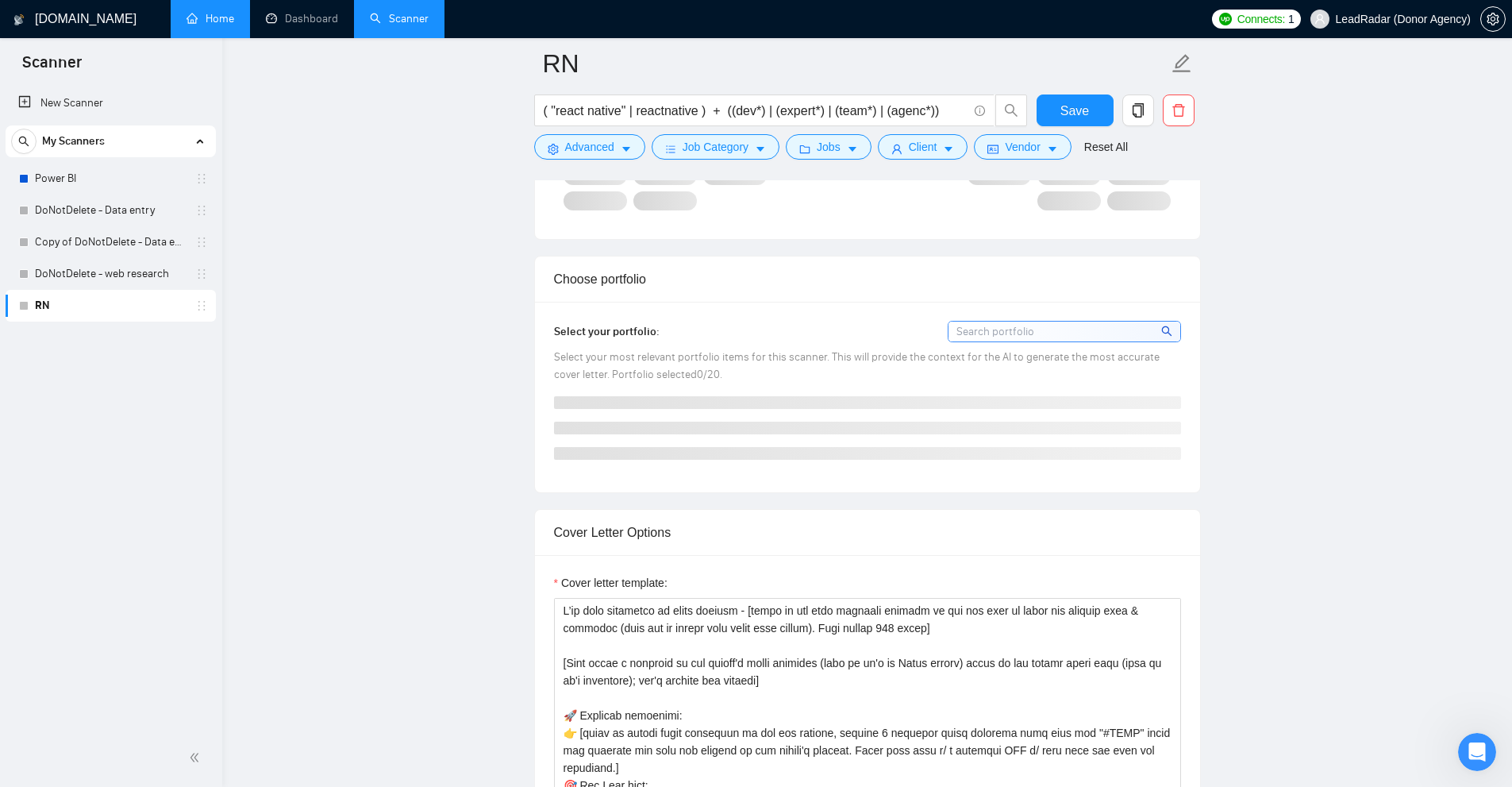
scroll to position [2779, 0]
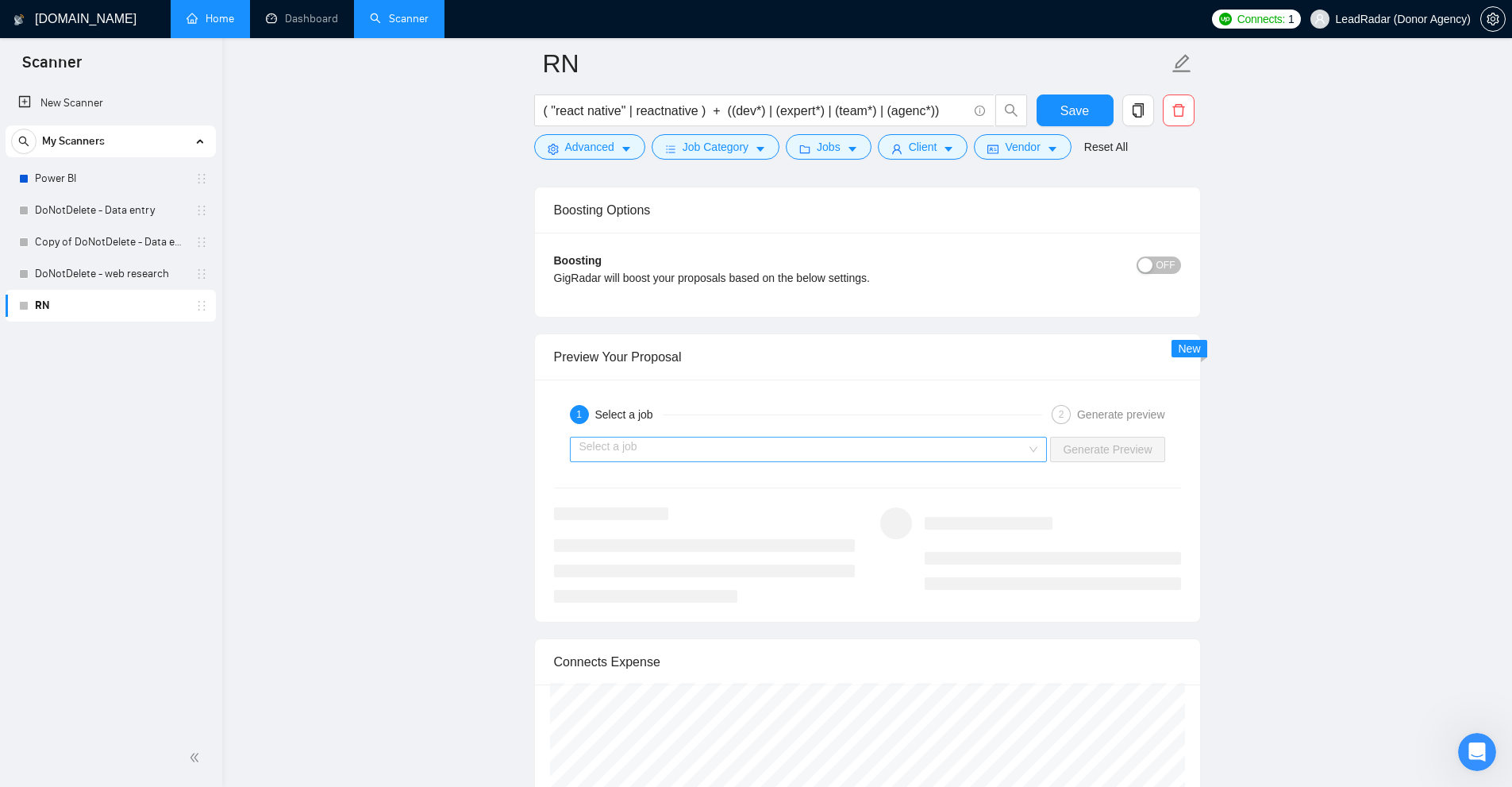
drag, startPoint x: 751, startPoint y: 380, endPoint x: 730, endPoint y: 440, distance: 63.6
click at [749, 384] on div "1 Select a job 2 Generate preview Select a job Generate Preview" at bounding box center [868, 500] width 665 height 242
click at [730, 440] on input "search" at bounding box center [803, 450] width 448 height 24
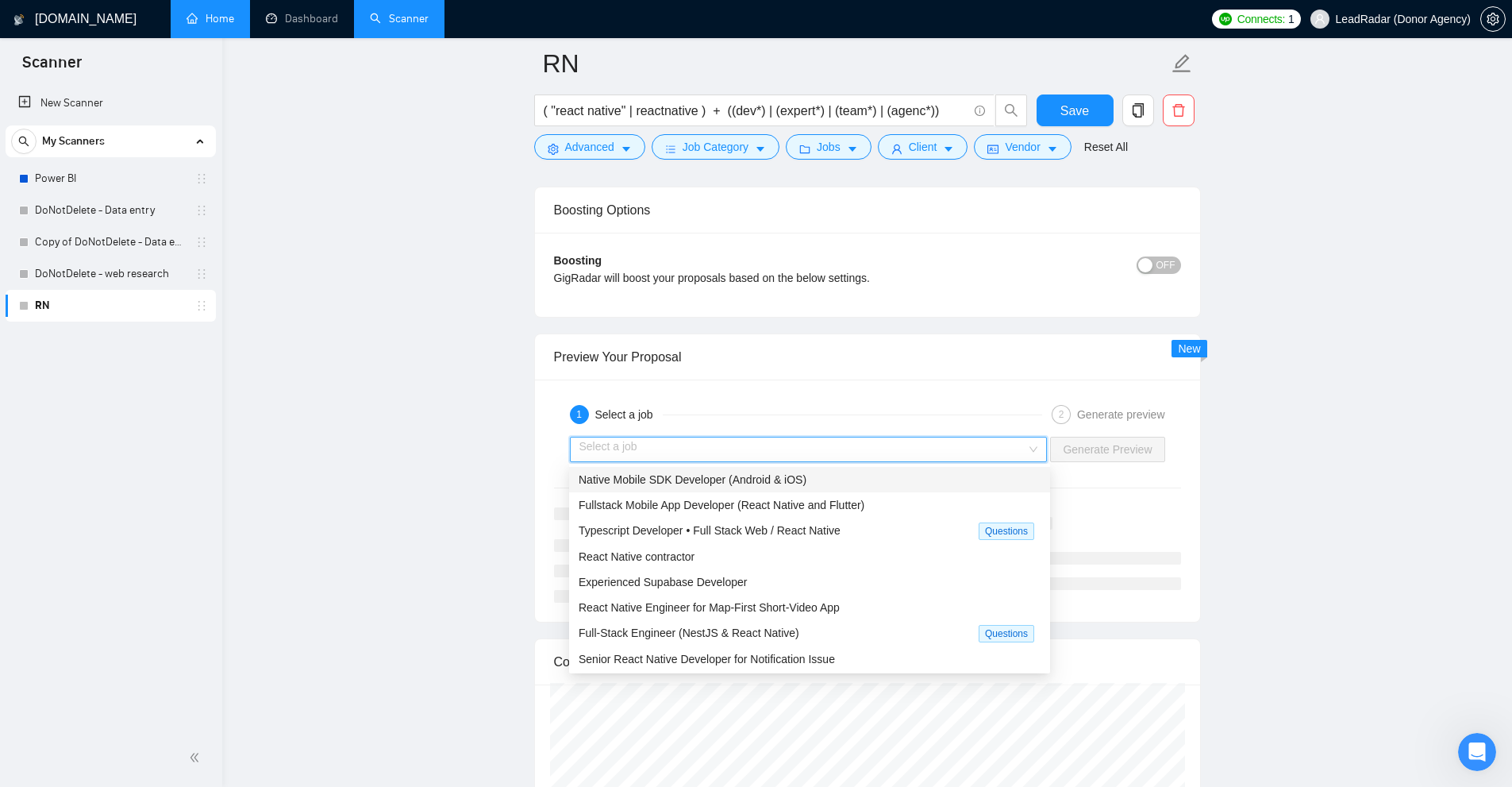
click at [594, 481] on span "Native Mobile SDK Developer (Android & iOS)" at bounding box center [693, 479] width 227 height 13
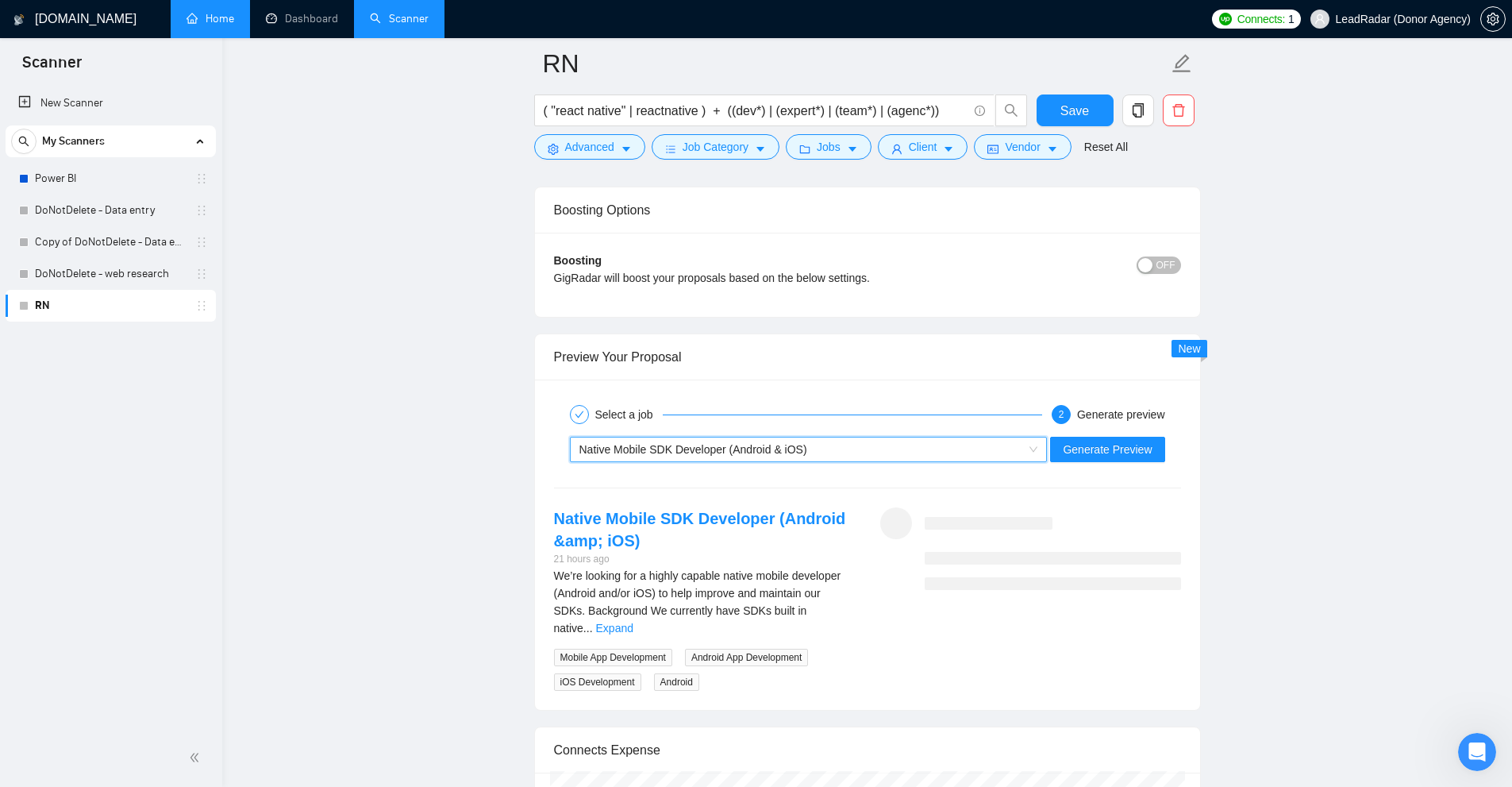
scroll to position [2858, 0]
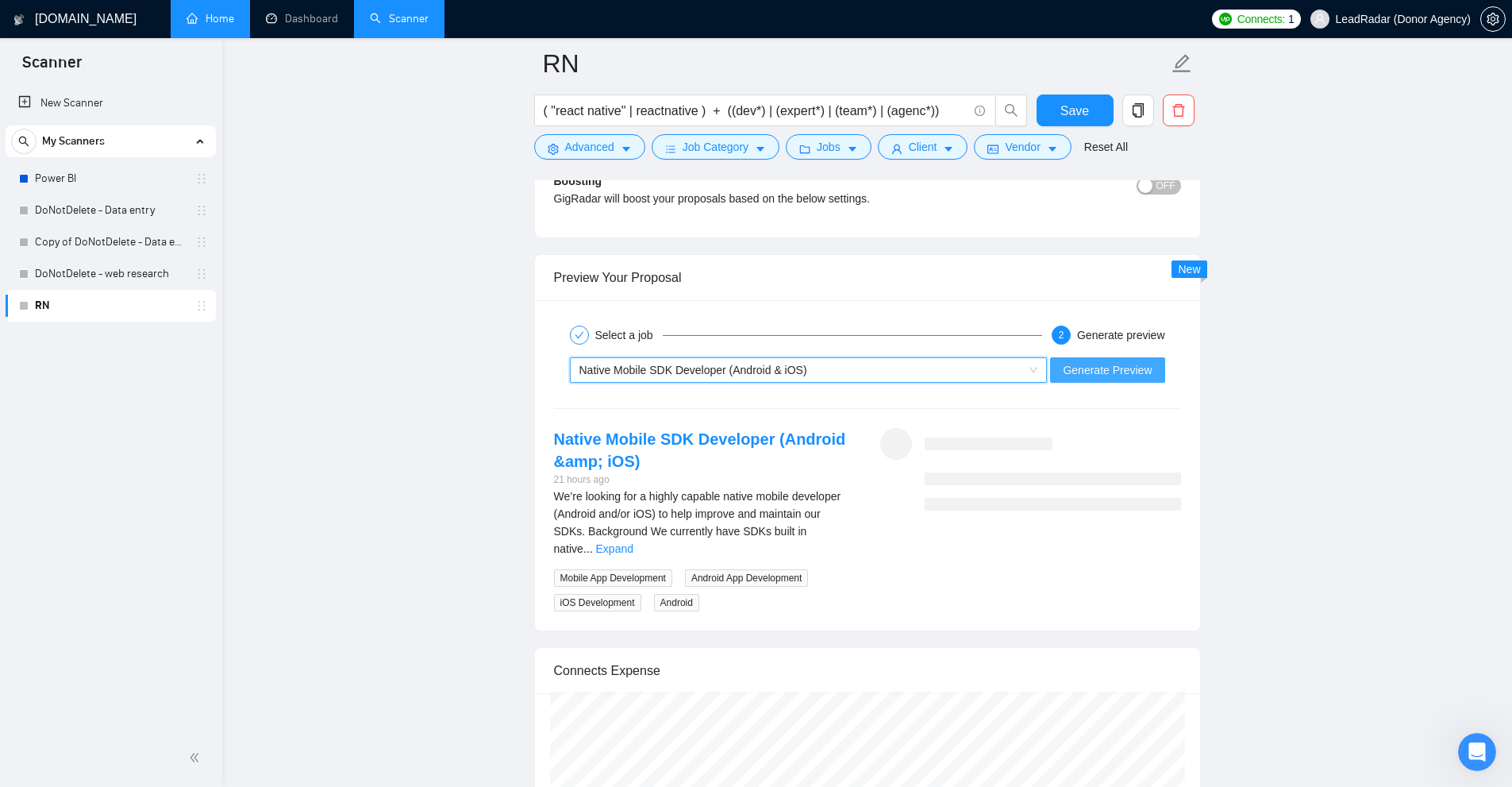
click at [1102, 367] on span "Generate Preview" at bounding box center [1106, 370] width 89 height 17
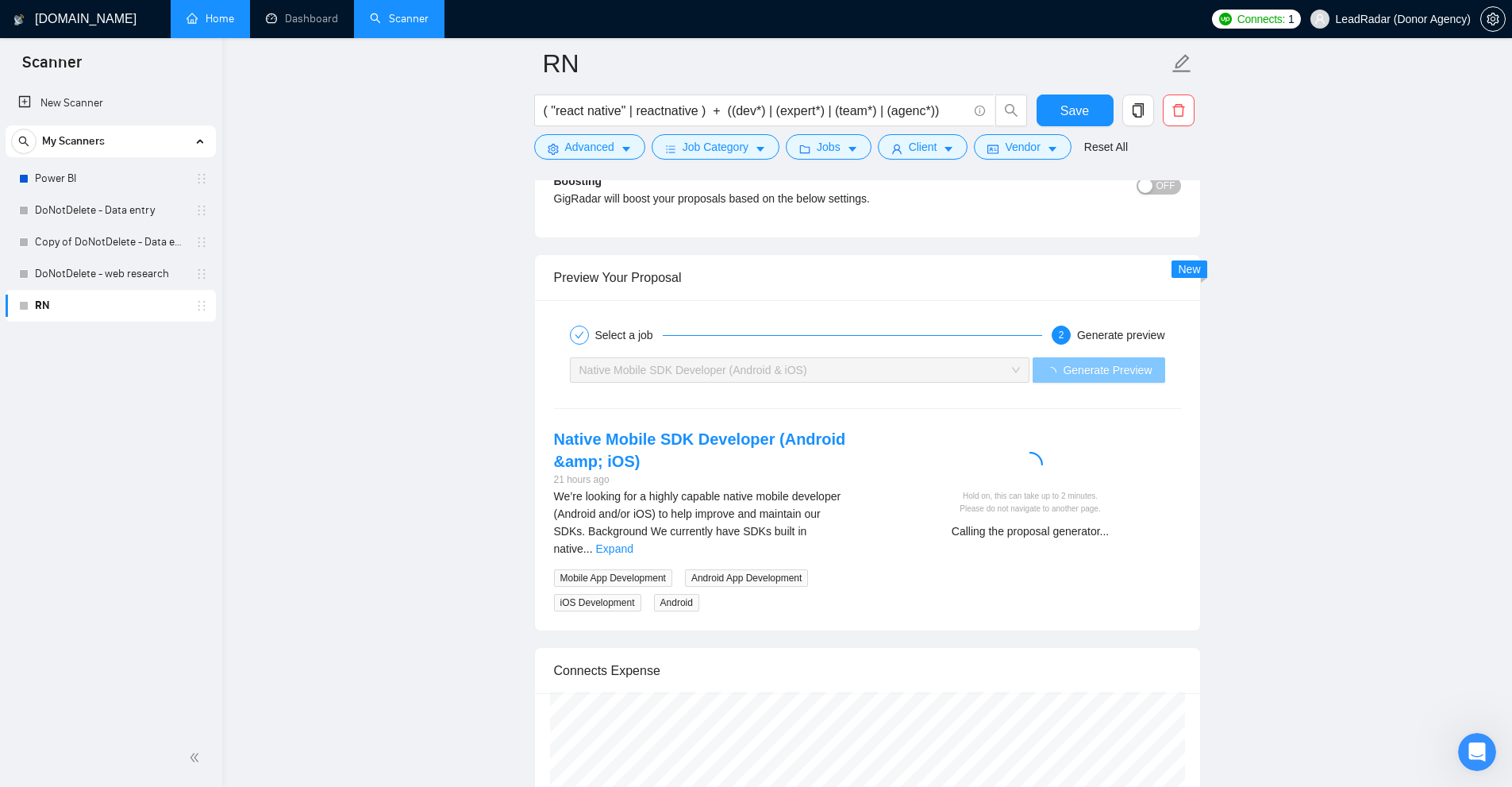
scroll to position [2938, 0]
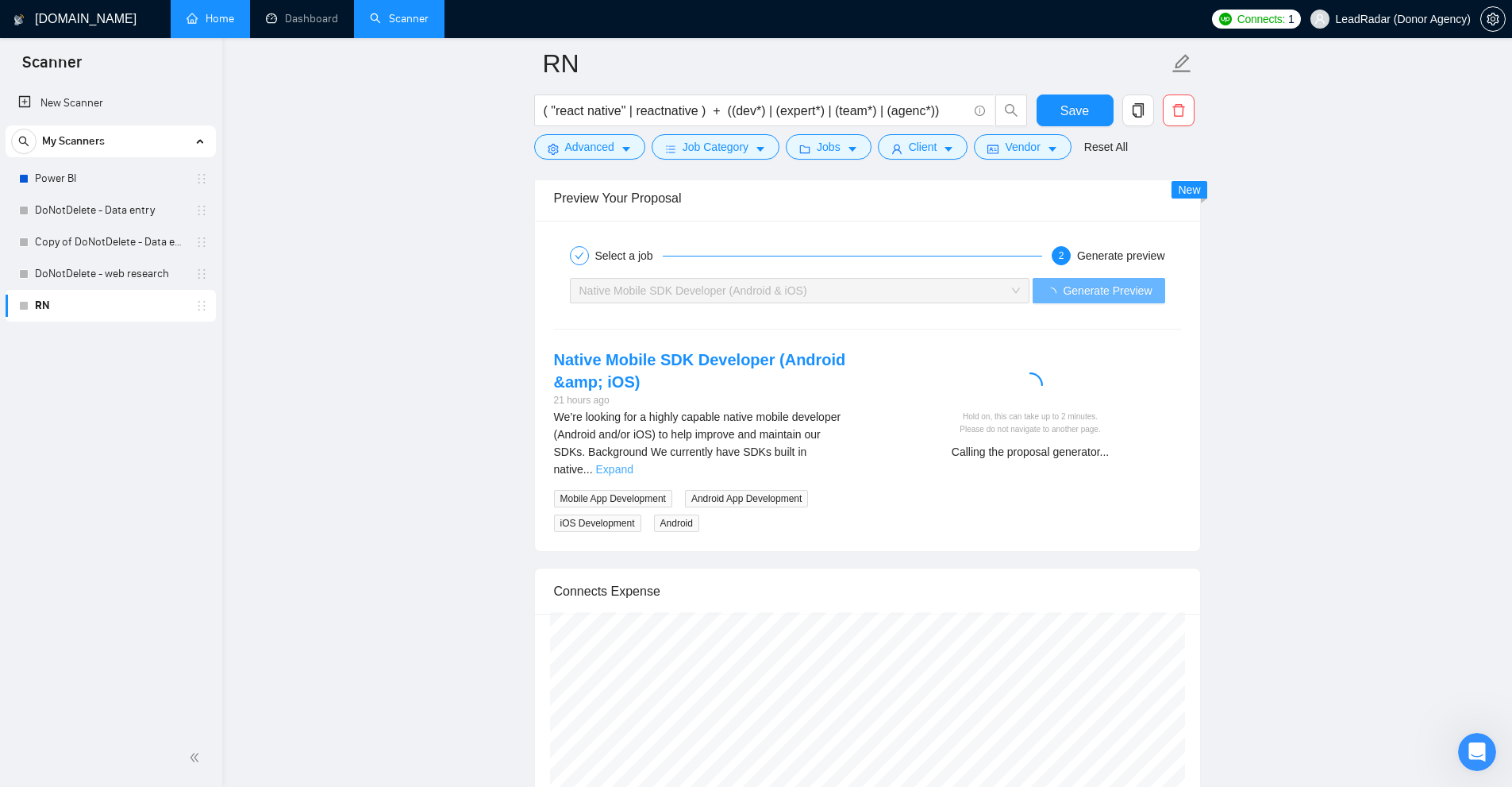
click at [633, 463] on link "Expand" at bounding box center [614, 469] width 37 height 13
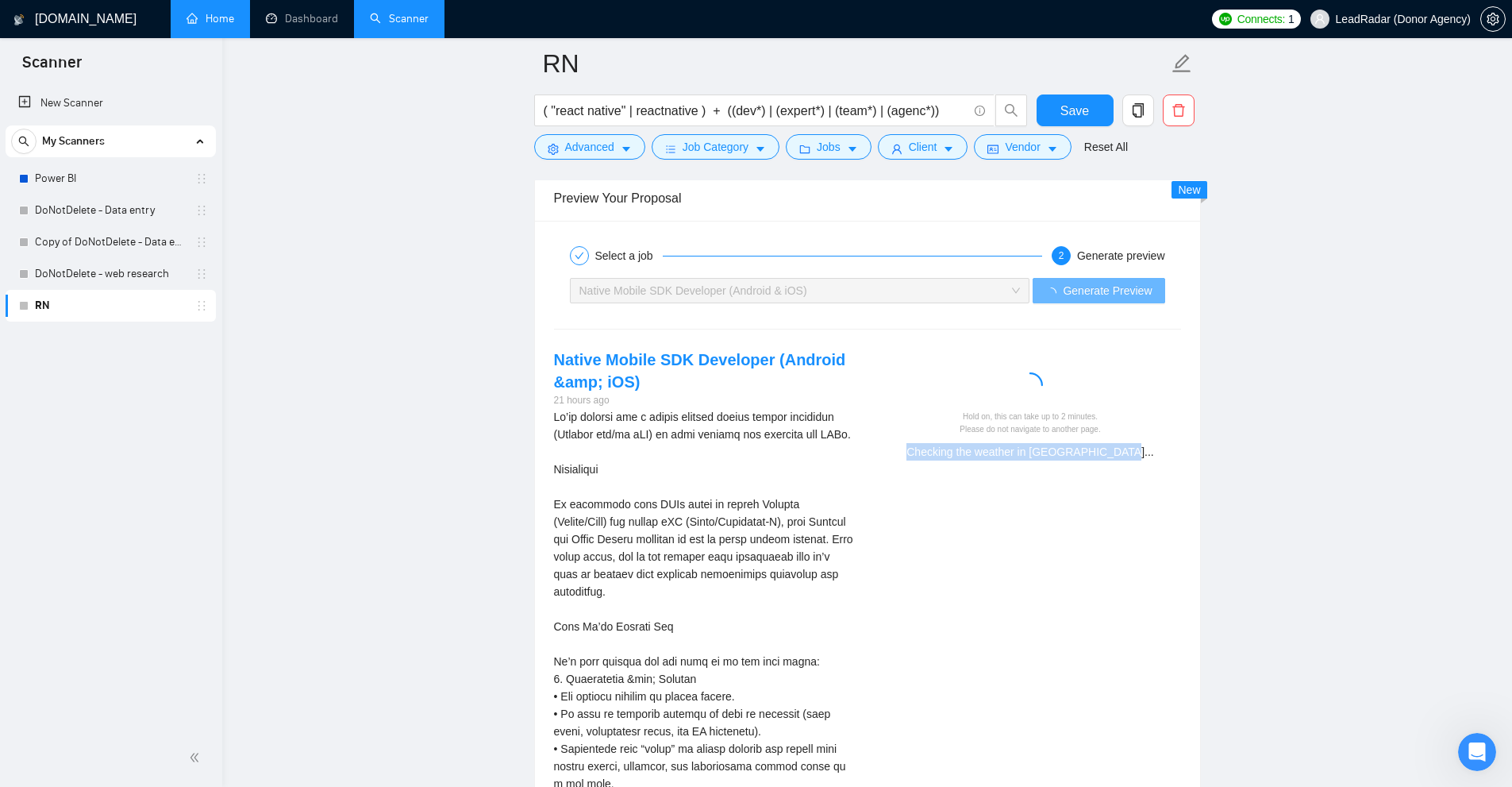
drag, startPoint x: 934, startPoint y: 453, endPoint x: 1127, endPoint y: 446, distance: 193.1
click at [1127, 446] on div "Checking the weather in [GEOGRAPHIC_DATA]..." at bounding box center [1030, 452] width 288 height 17
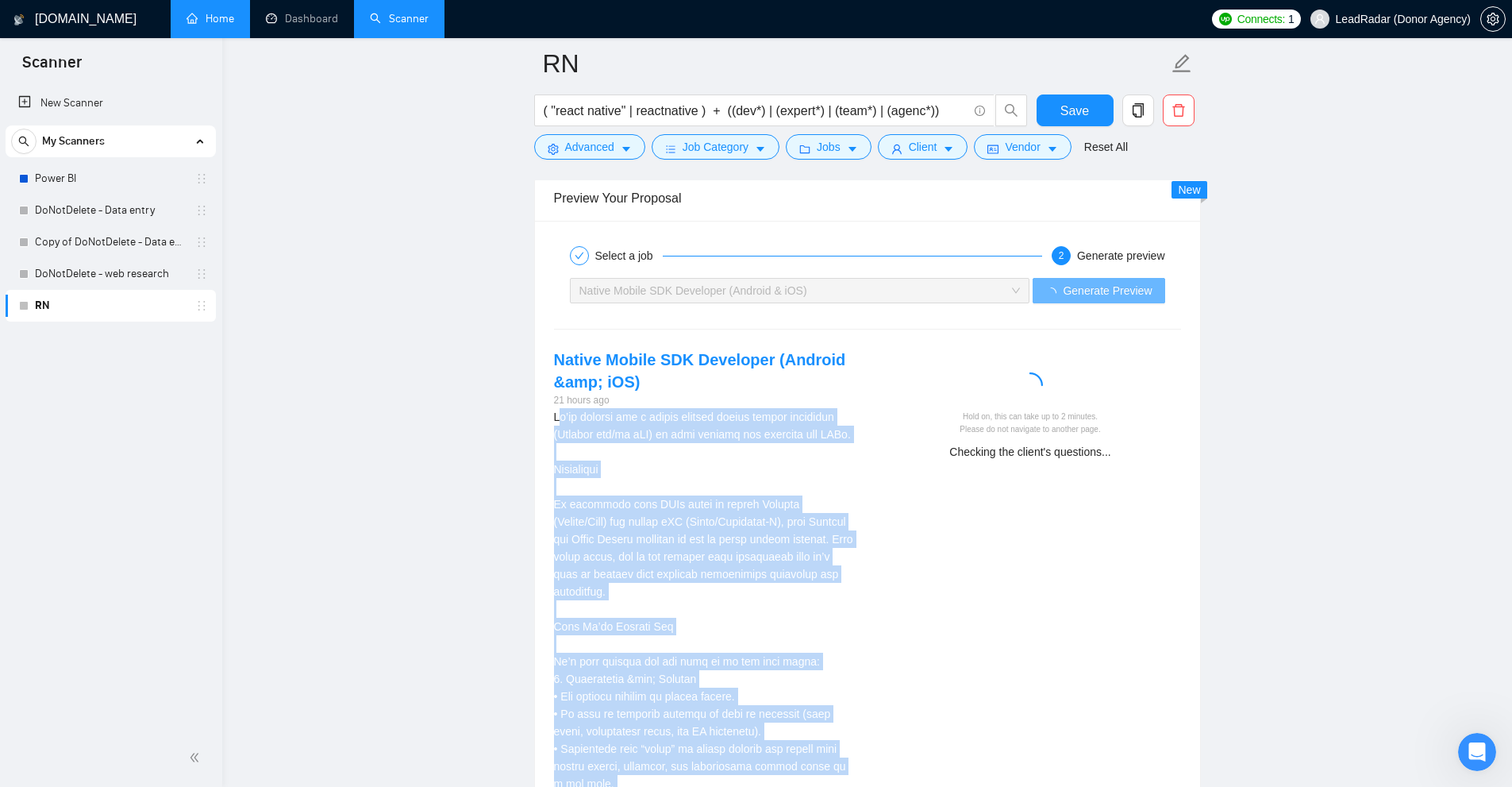
drag, startPoint x: 560, startPoint y: 417, endPoint x: 851, endPoint y: 668, distance: 384.3
click at [837, 697] on div "We’re looking for a highly capable native mobile developer (Android and/or iOS)…" at bounding box center [704, 731] width 301 height 646
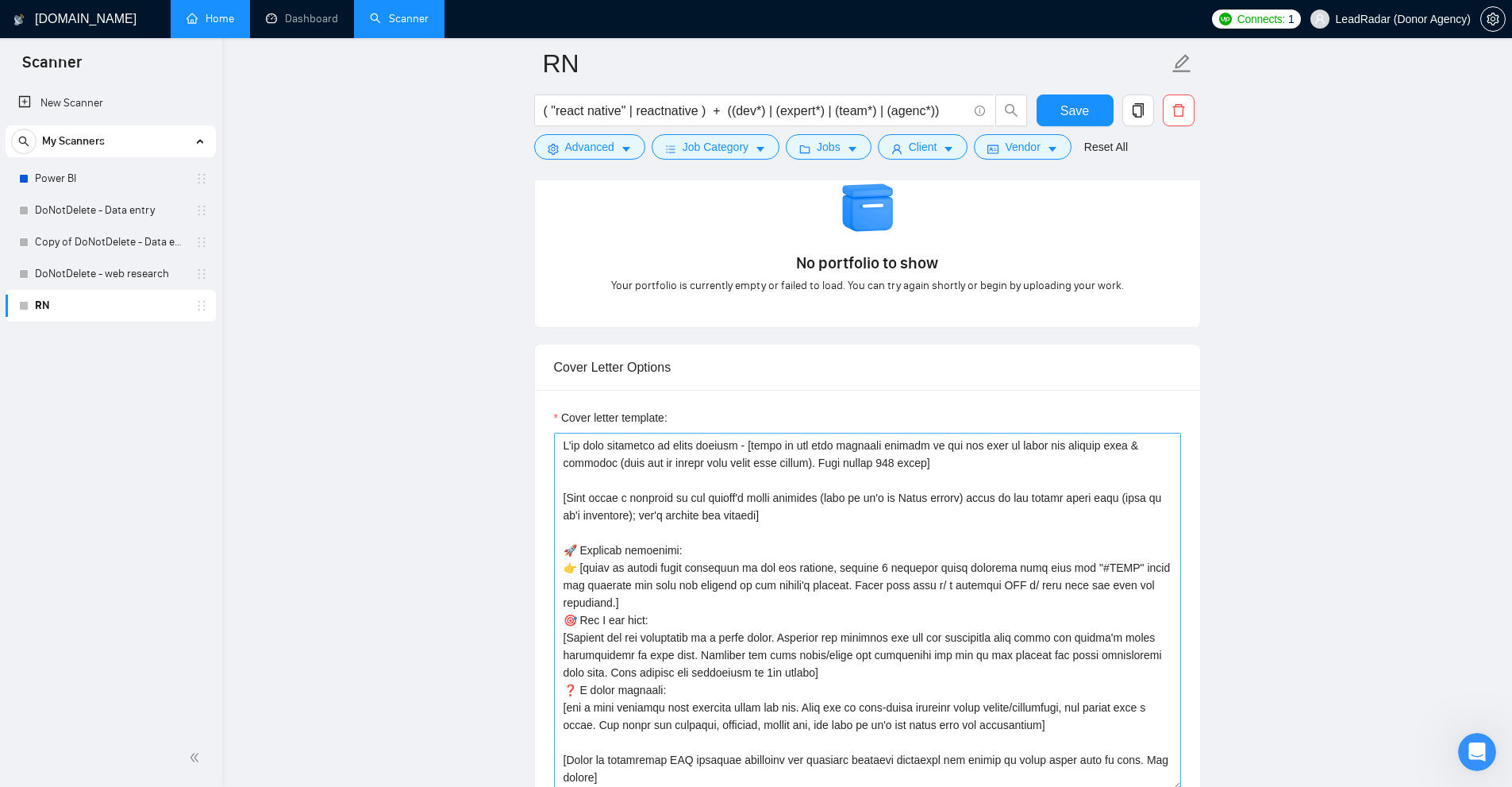
scroll to position [17, 0]
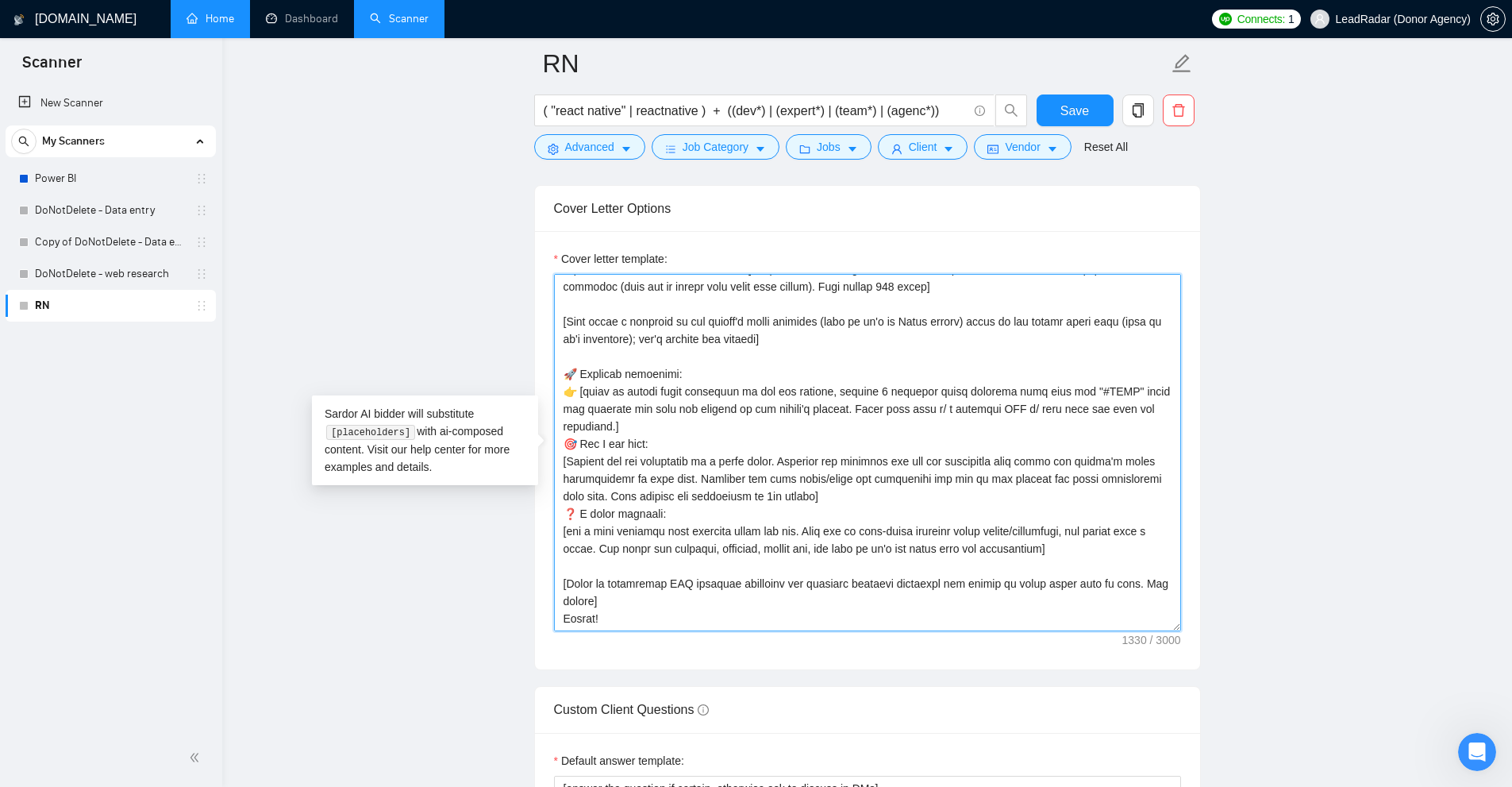
drag, startPoint x: 691, startPoint y: 415, endPoint x: 658, endPoint y: 335, distance: 86.5
click at [658, 334] on textarea "Cover letter template:" at bounding box center [868, 453] width 627 height 358
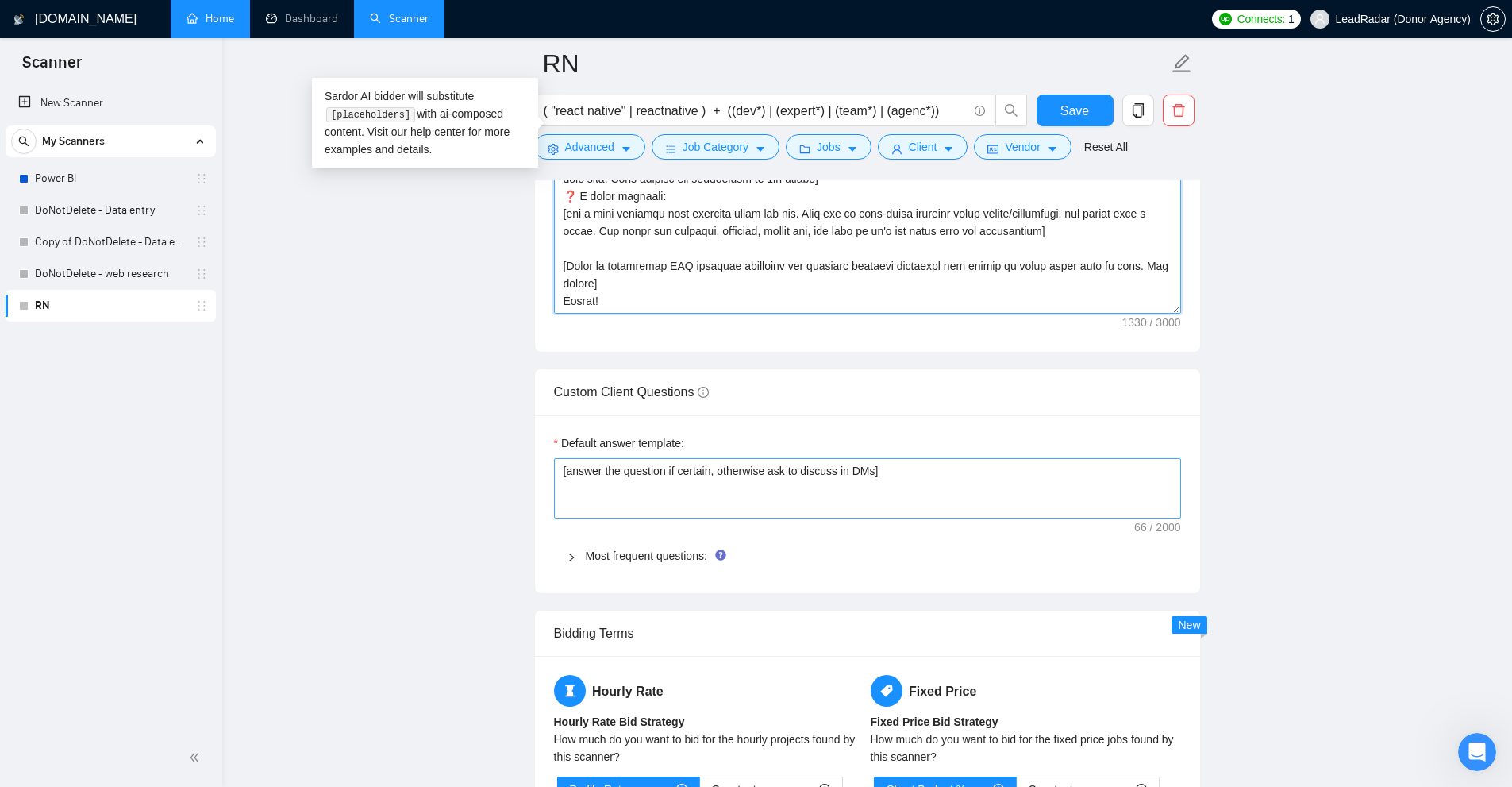
scroll to position [2064, 0]
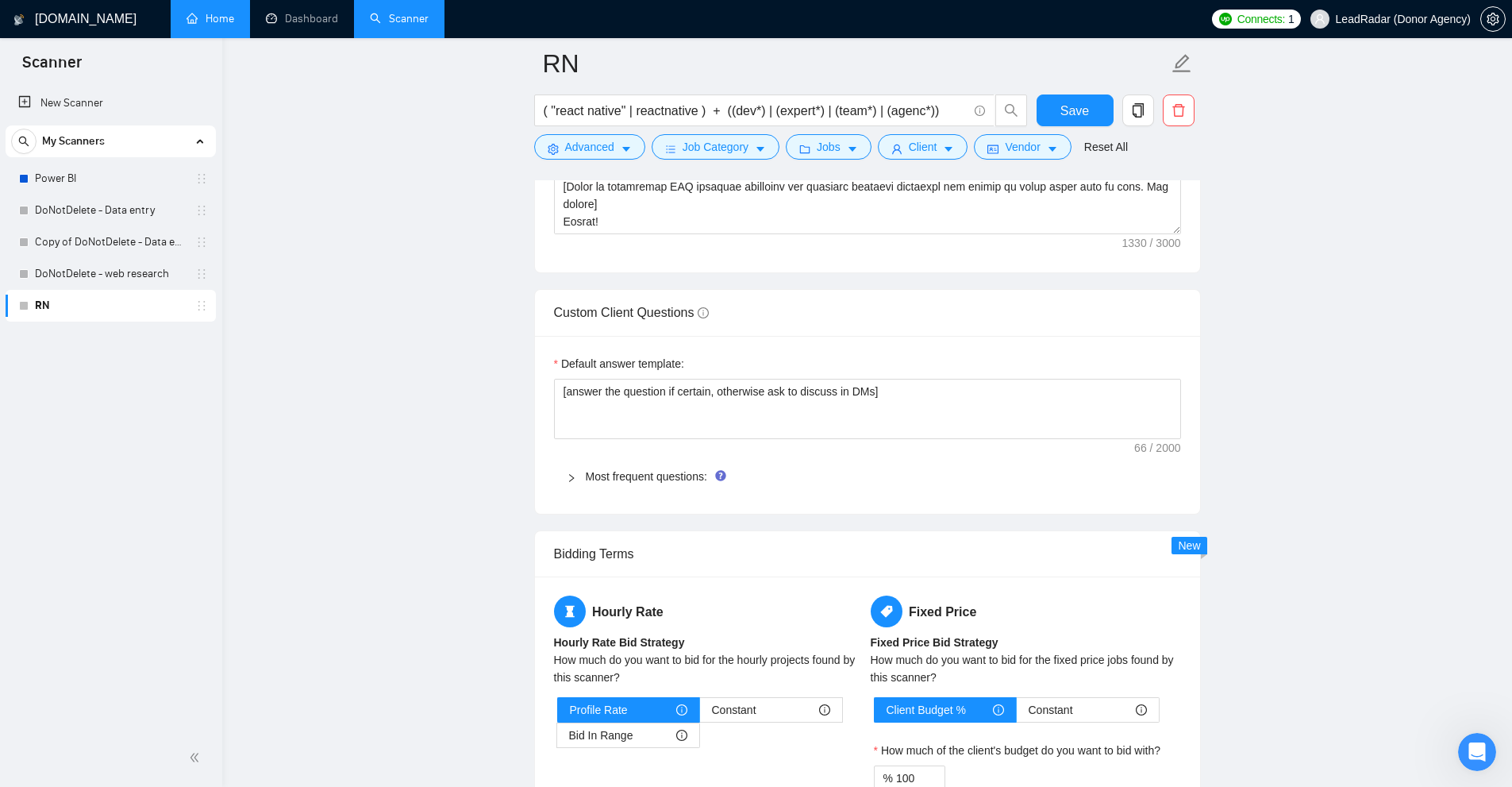
drag, startPoint x: 642, startPoint y: 509, endPoint x: 661, endPoint y: 459, distance: 53.5
click at [643, 502] on div "Default answer template: [answer the question if certain, otherwise ask to disc…" at bounding box center [868, 425] width 665 height 178
click at [664, 452] on div "Default answer template: [answer the question if certain, otherwise ask to disc…" at bounding box center [868, 425] width 665 height 178
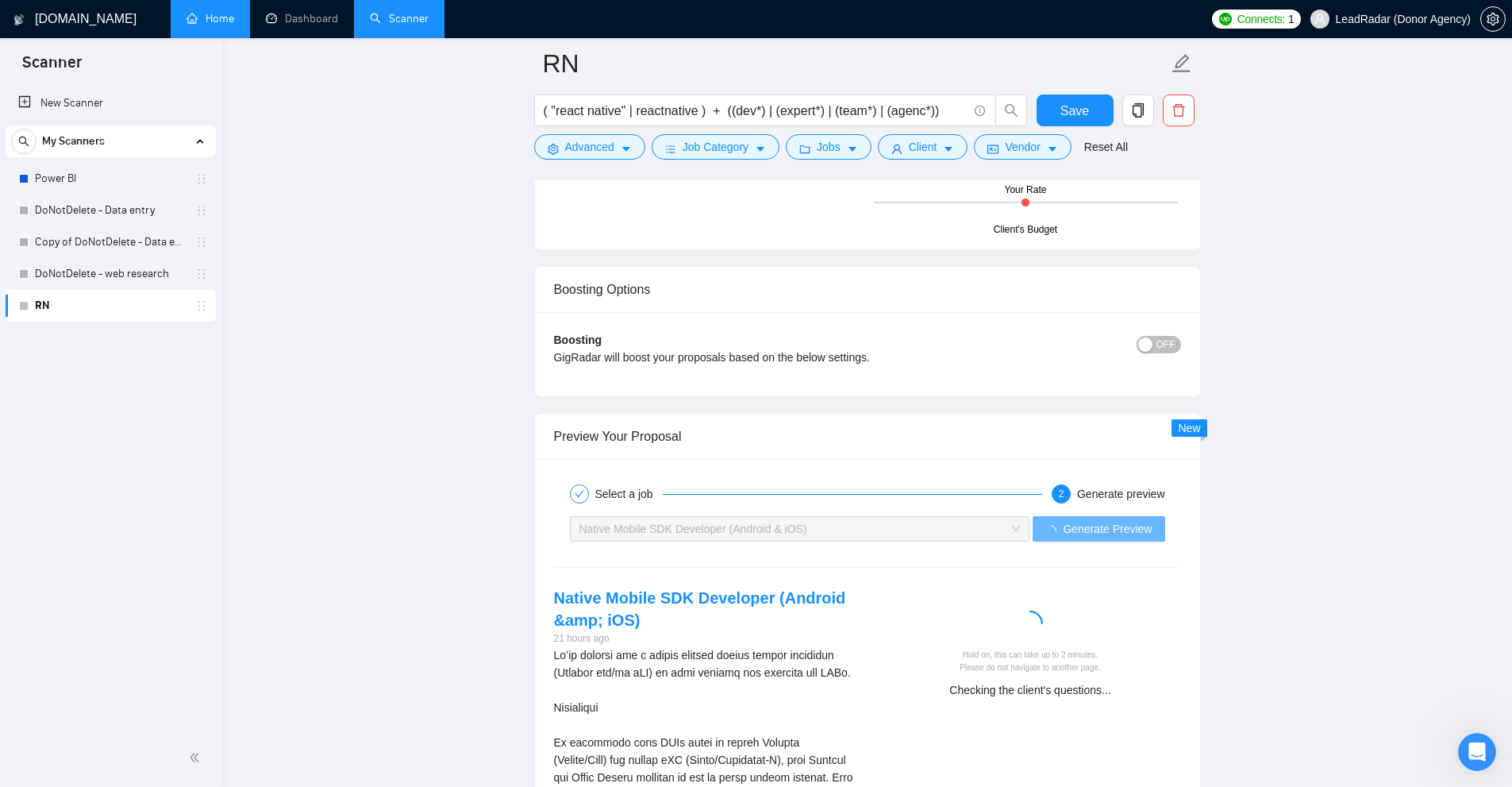
scroll to position [2938, 0]
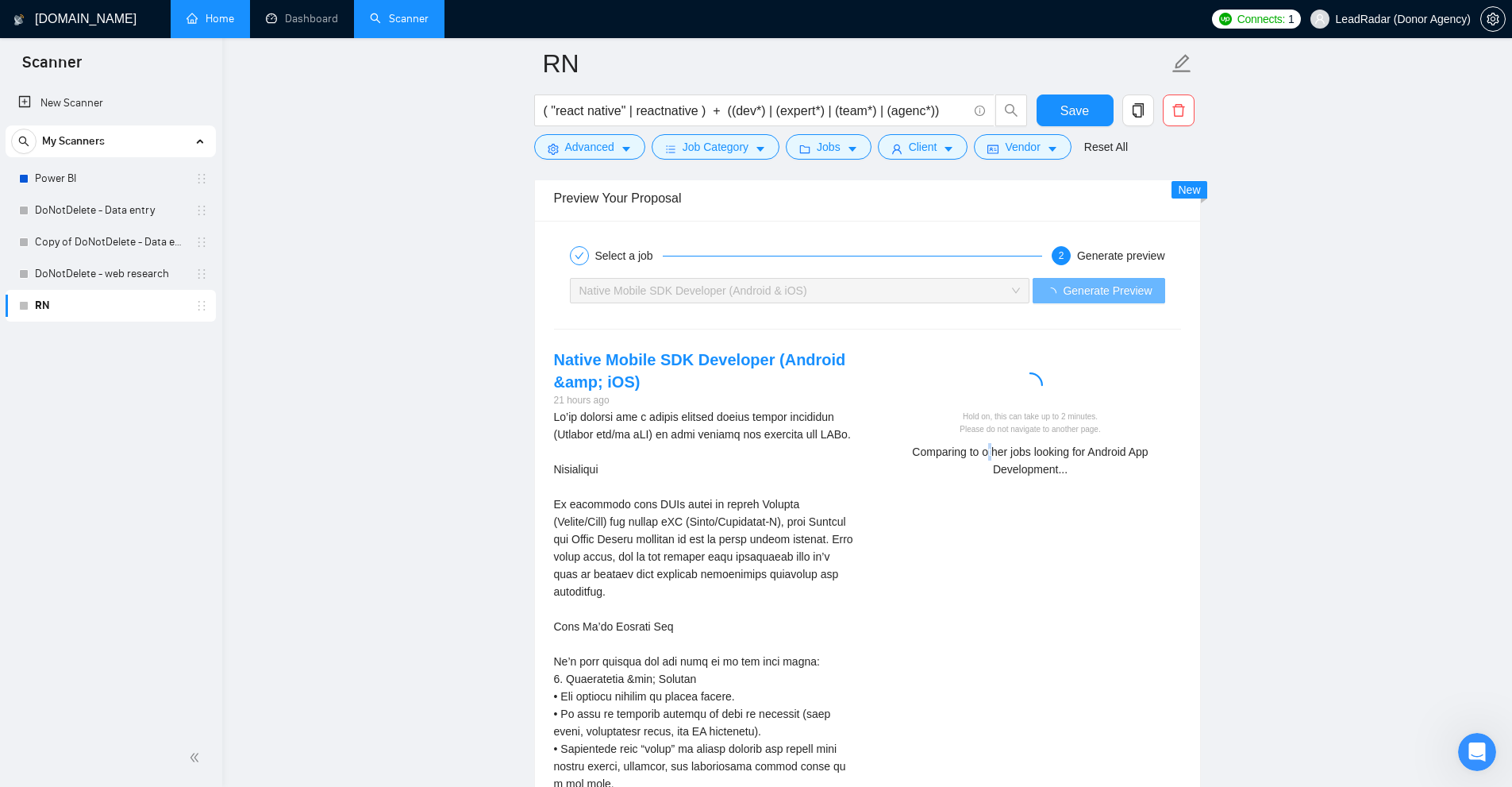
click at [988, 439] on div "Hold on, this can take up to 2 minutes. Please do not navigate to another page.…" at bounding box center [1030, 444] width 288 height 67
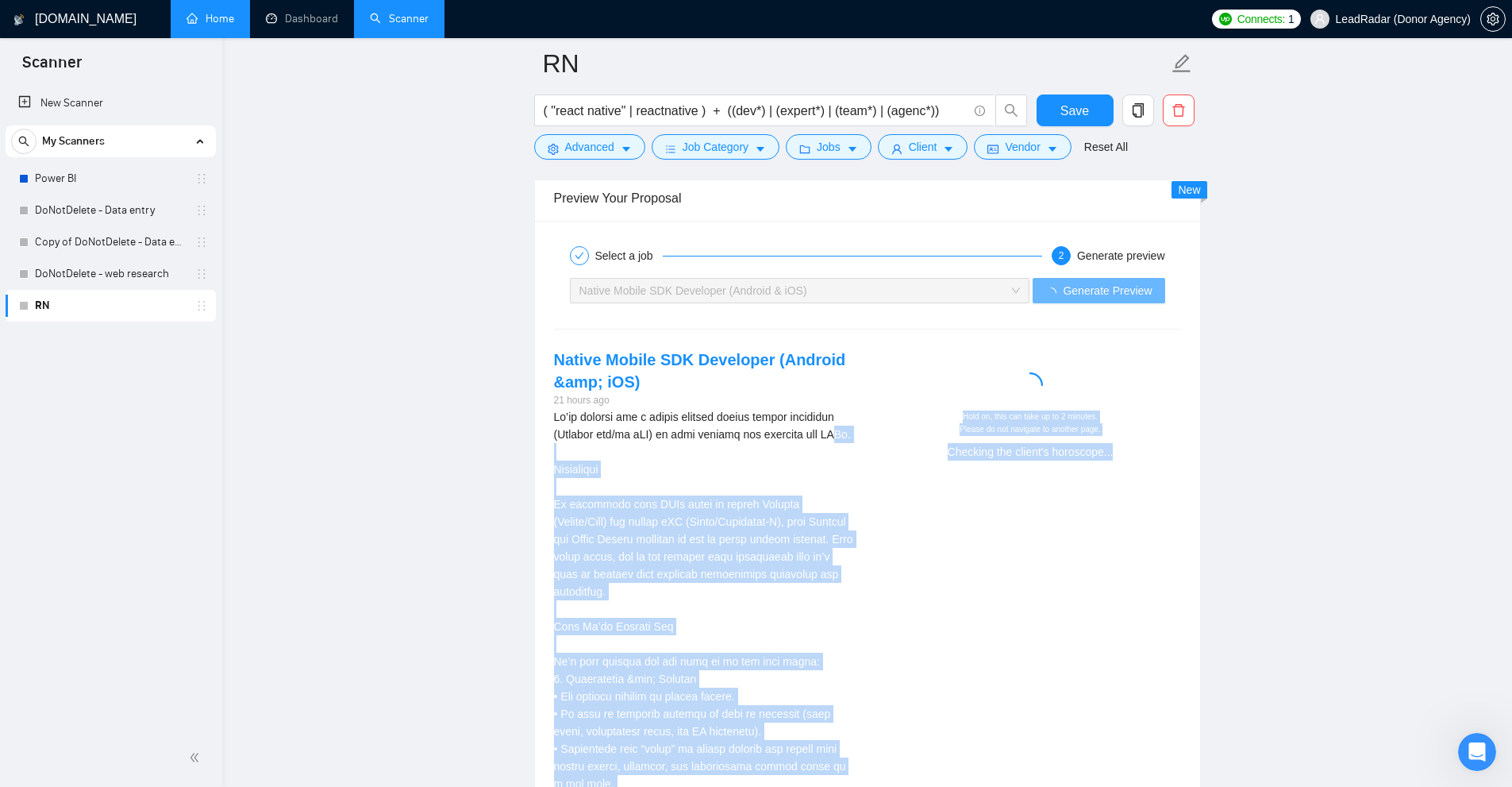
drag, startPoint x: 850, startPoint y: 439, endPoint x: 1113, endPoint y: 467, distance: 264.5
click at [1113, 467] on div "Native Mobile SDK Developer (Android &amp; iOS) 21 hours ago Mobile App Develop…" at bounding box center [867, 728] width 652 height 761
click at [1113, 467] on div "Hold on, this can take up to 2 minutes. Please do not navigate to another page.…" at bounding box center [1030, 409] width 327 height 123
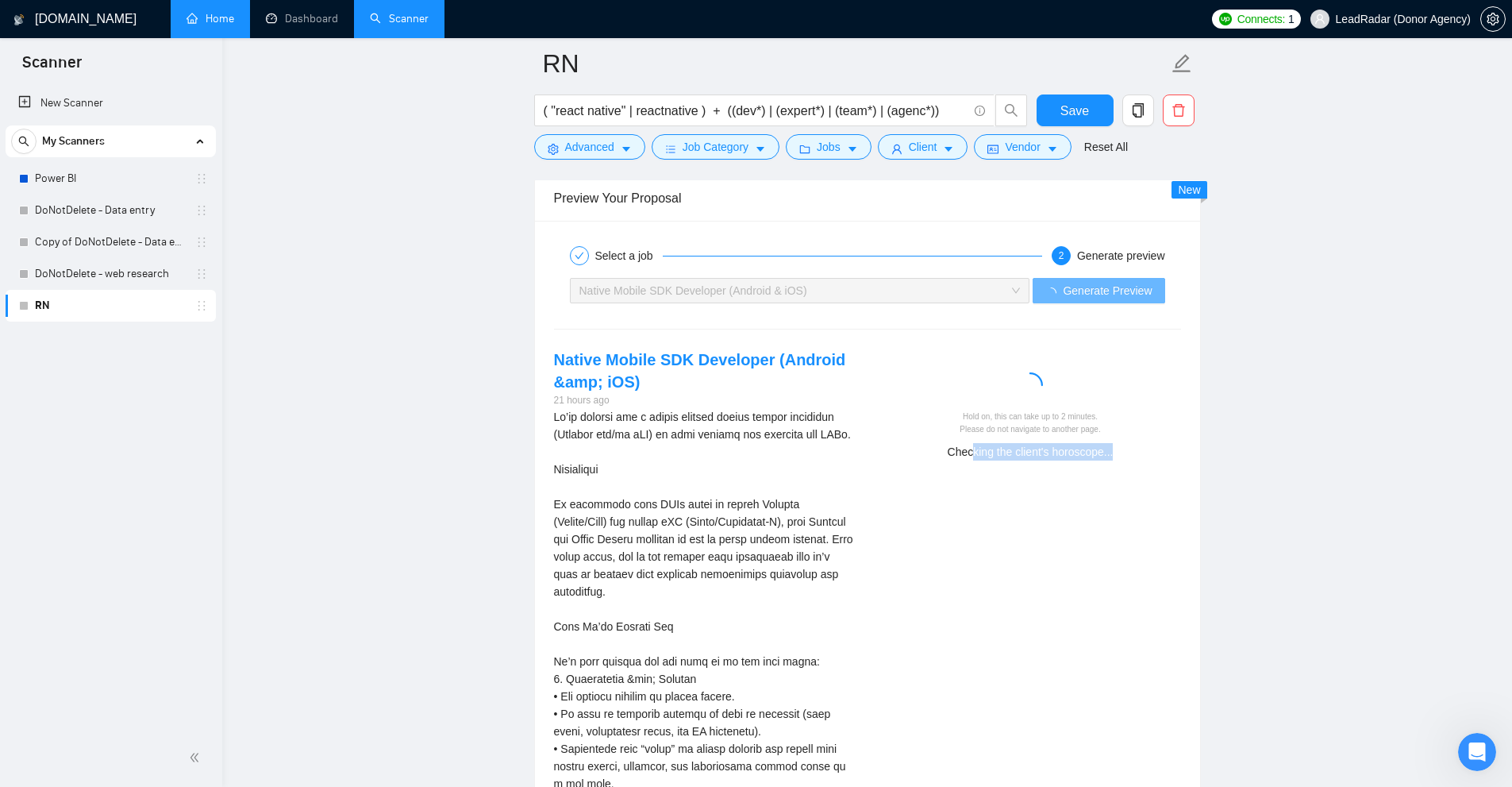
drag, startPoint x: 974, startPoint y: 445, endPoint x: 1150, endPoint y: 444, distance: 176.0
click at [1150, 444] on div "Checking the client's horoscope..." at bounding box center [1030, 452] width 288 height 17
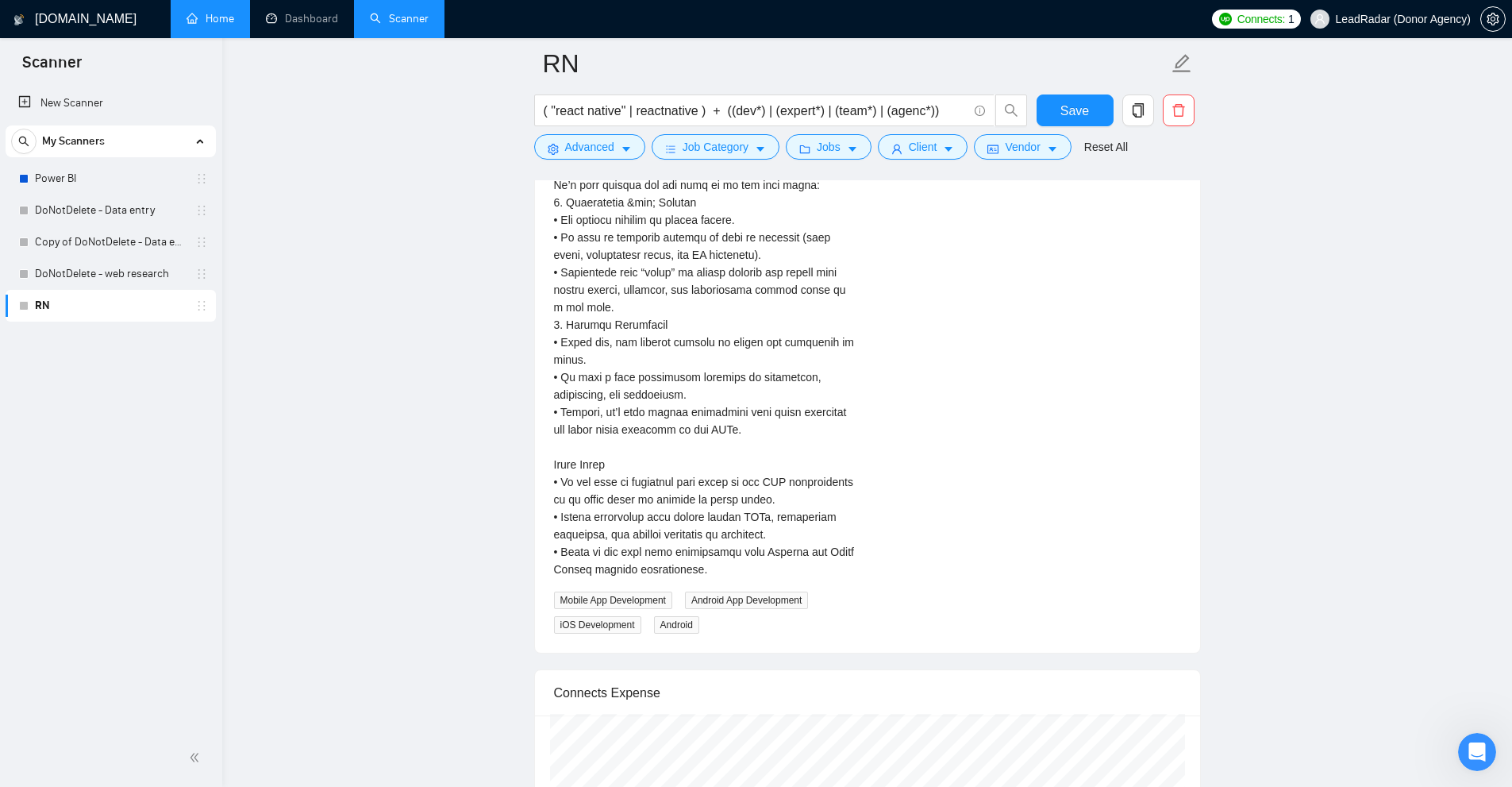
scroll to position [3652, 0]
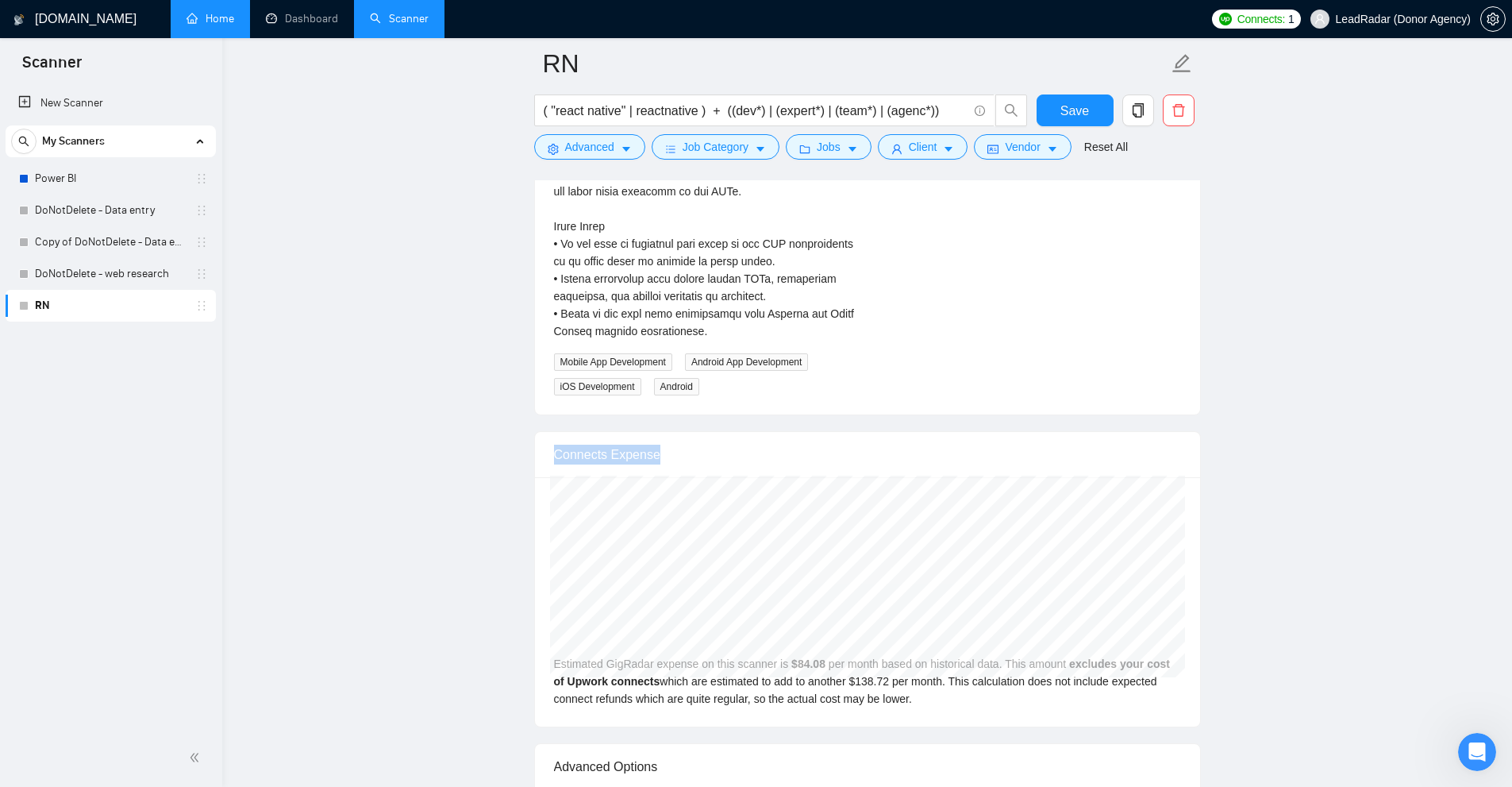
drag, startPoint x: 538, startPoint y: 434, endPoint x: 712, endPoint y: 442, distance: 174.2
click at [734, 443] on div "Connects Expense" at bounding box center [868, 454] width 665 height 46
click at [706, 440] on div "Connects Expense" at bounding box center [868, 454] width 627 height 46
click at [574, 432] on div "Connects Expense" at bounding box center [868, 454] width 627 height 46
drag, startPoint x: 574, startPoint y: 428, endPoint x: 649, endPoint y: 426, distance: 75.0
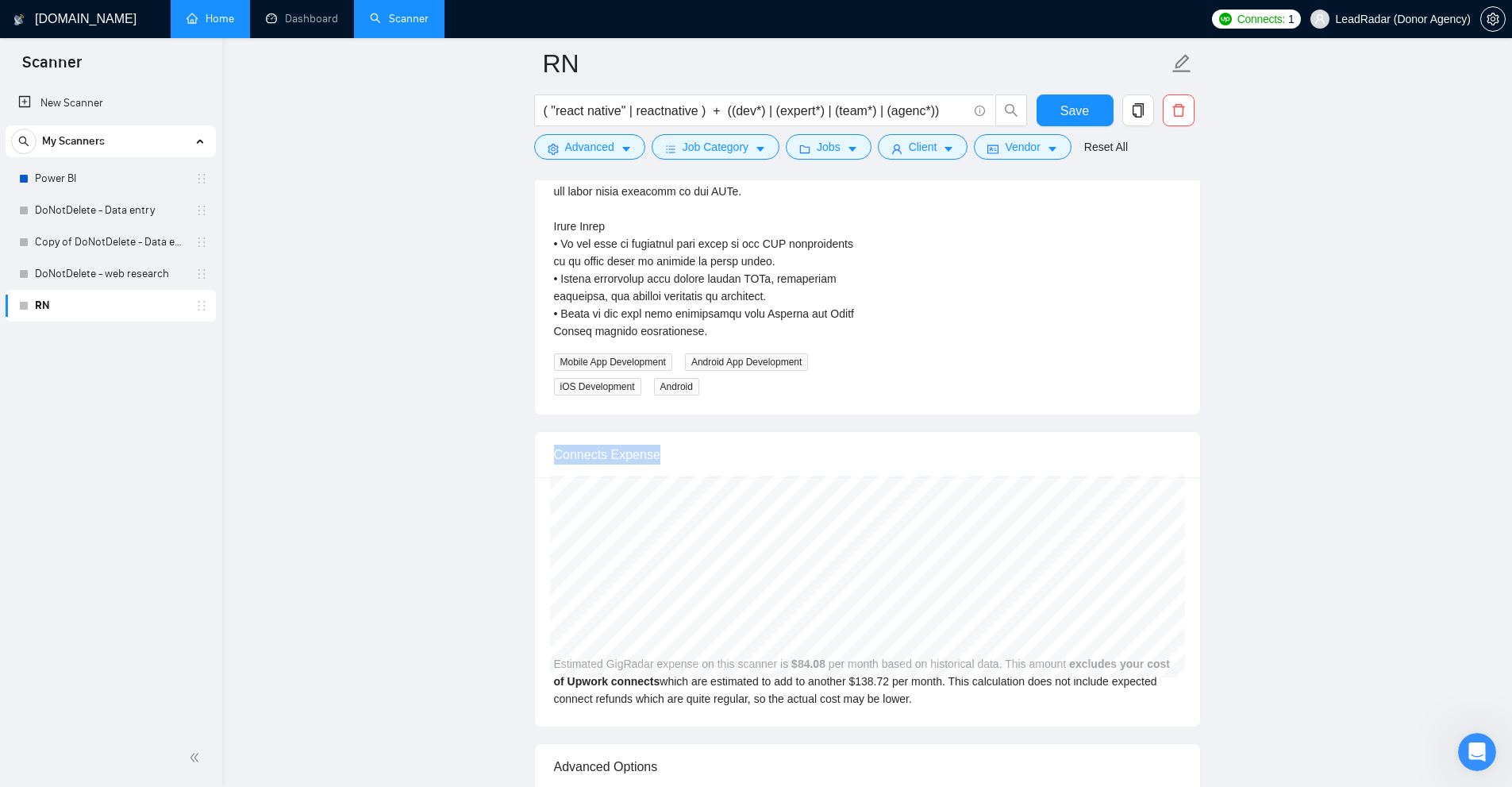
click at [649, 432] on div "Connects Expense" at bounding box center [868, 454] width 627 height 46
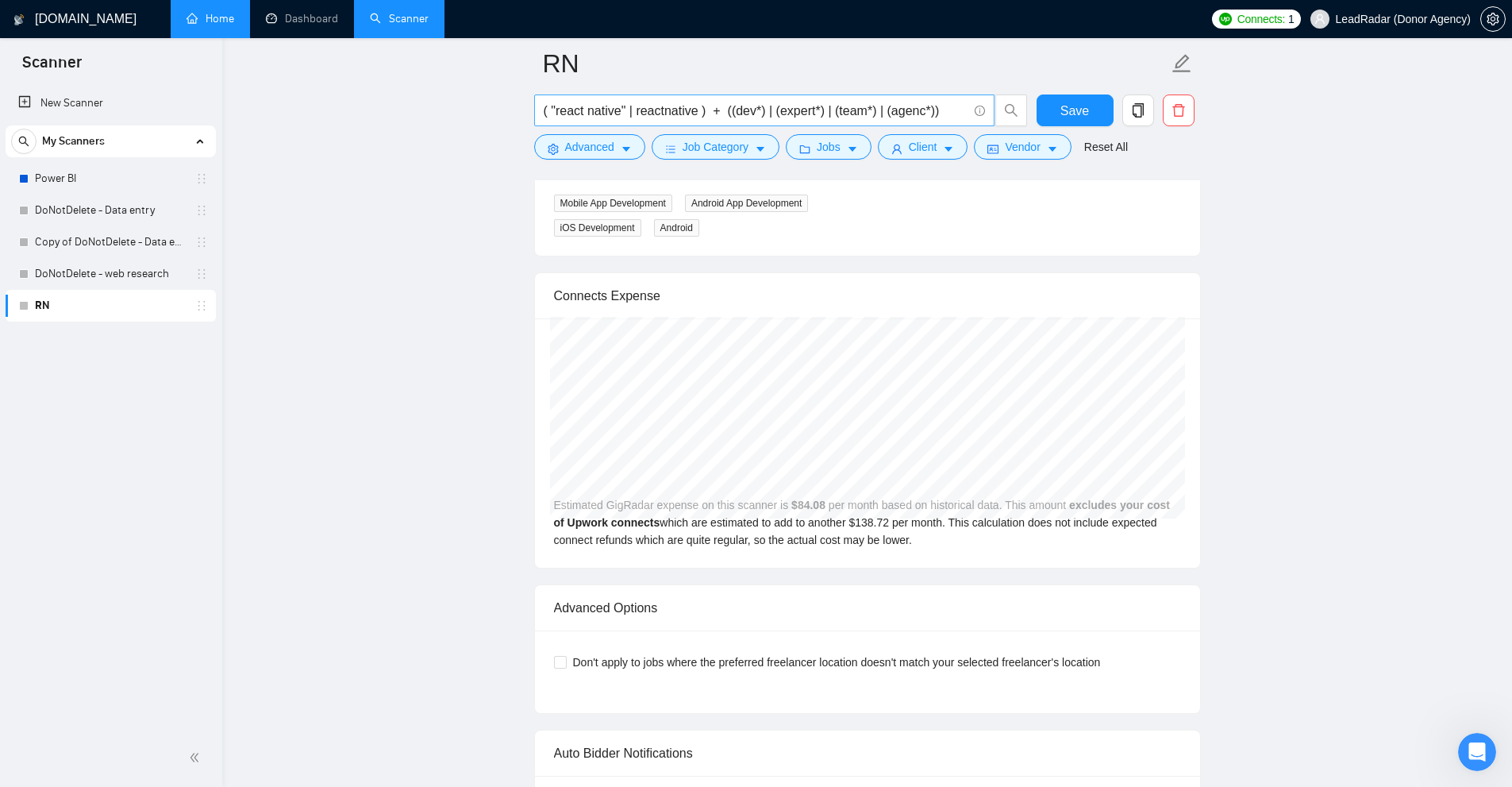
click at [572, 103] on input "( "react native" | reactnative ) + ((dev*) | (expert*) | (team*) | (agenc*))" at bounding box center [756, 110] width 424 height 20
drag, startPoint x: 572, startPoint y: 103, endPoint x: 622, endPoint y: 105, distance: 50.0
click at [622, 105] on input "( "react native" | reactnative ) + ((dev*) | (expert*) | (team*) | (agenc*))" at bounding box center [756, 110] width 424 height 20
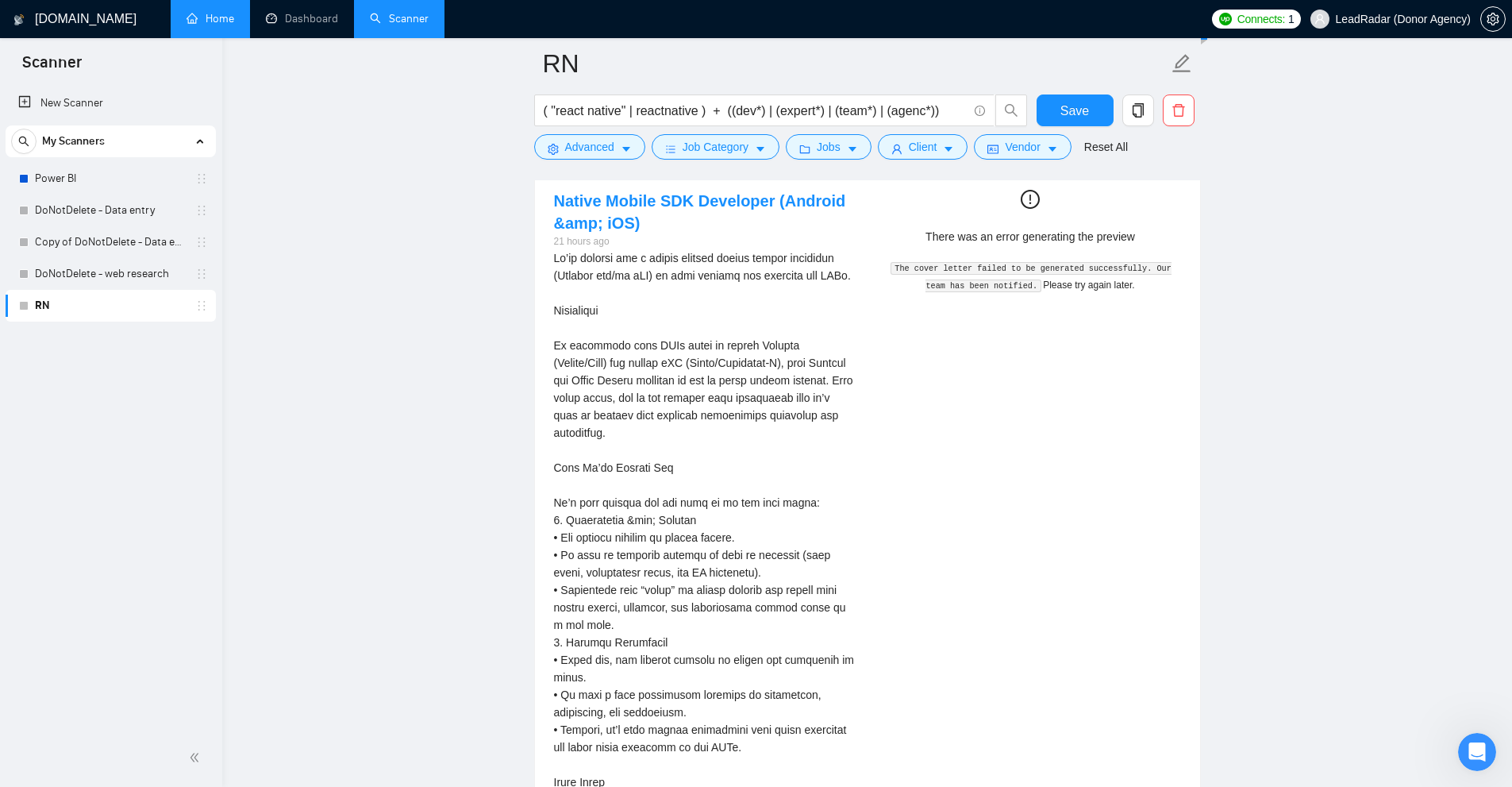
scroll to position [2858, 0]
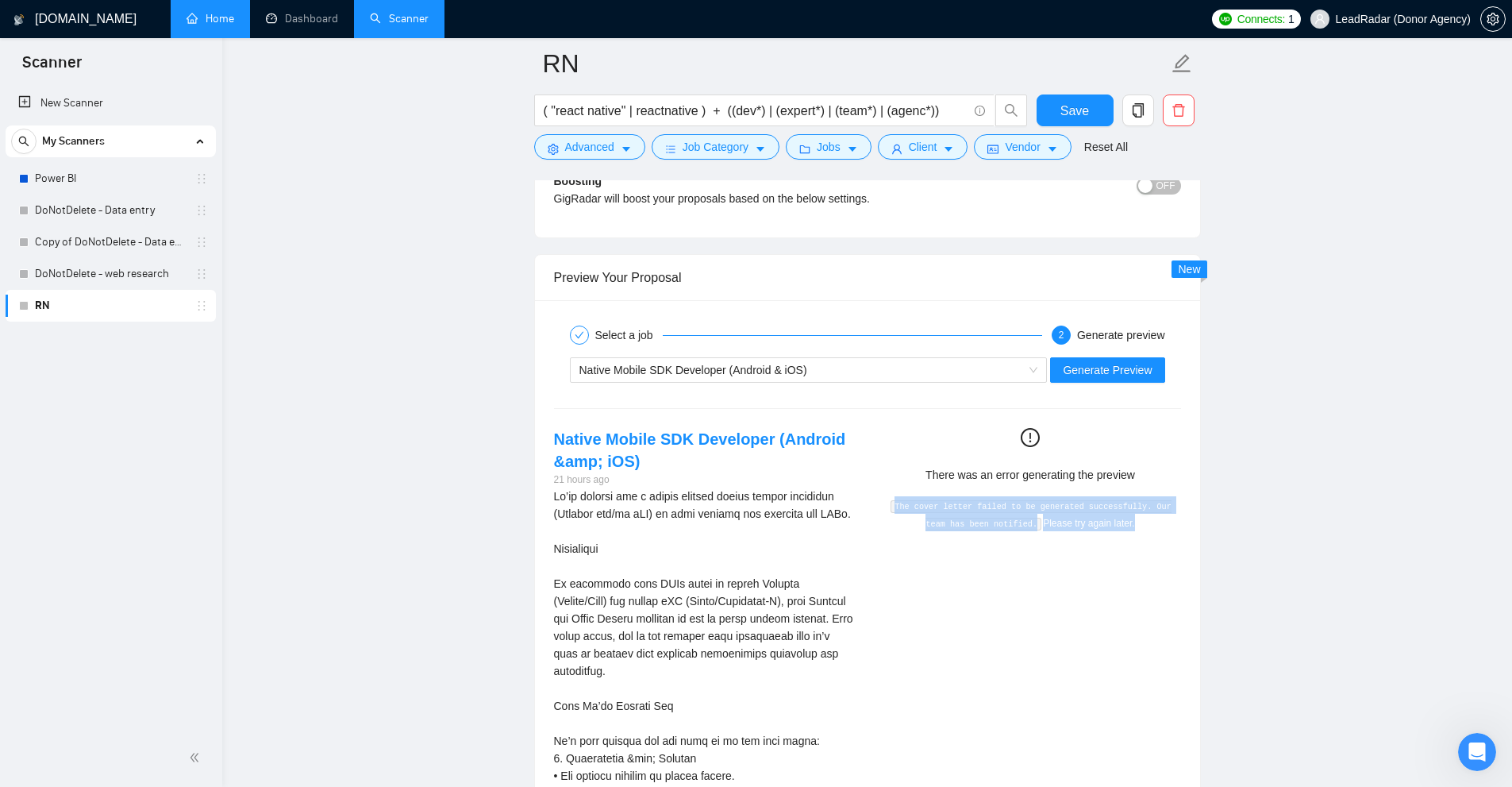
drag, startPoint x: 988, startPoint y: 504, endPoint x: 1167, endPoint y: 490, distance: 179.5
click at [1154, 515] on div "There was an error generating the preview The cover letter failed to be generat…" at bounding box center [1030, 480] width 327 height 103
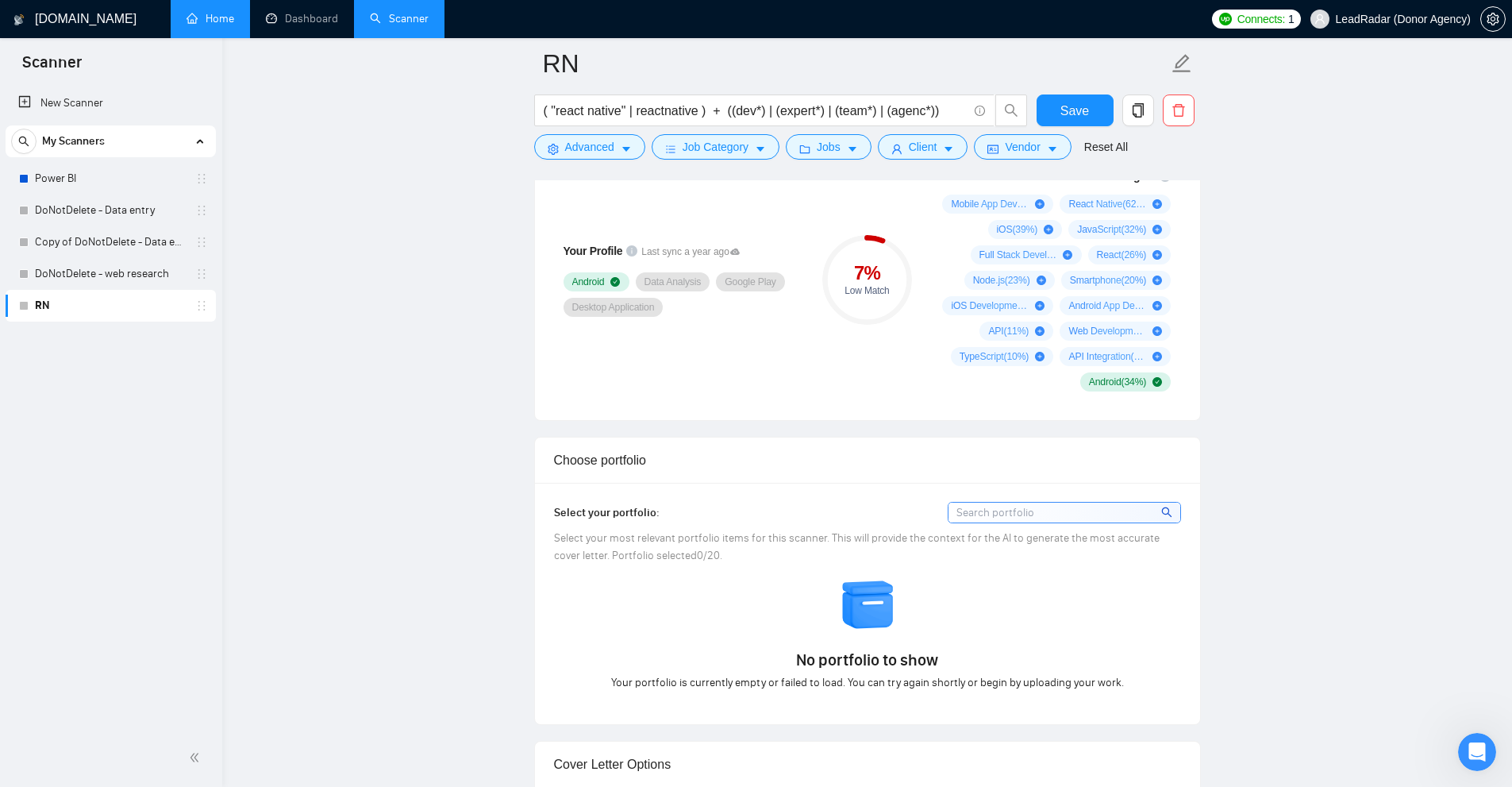
scroll to position [635, 0]
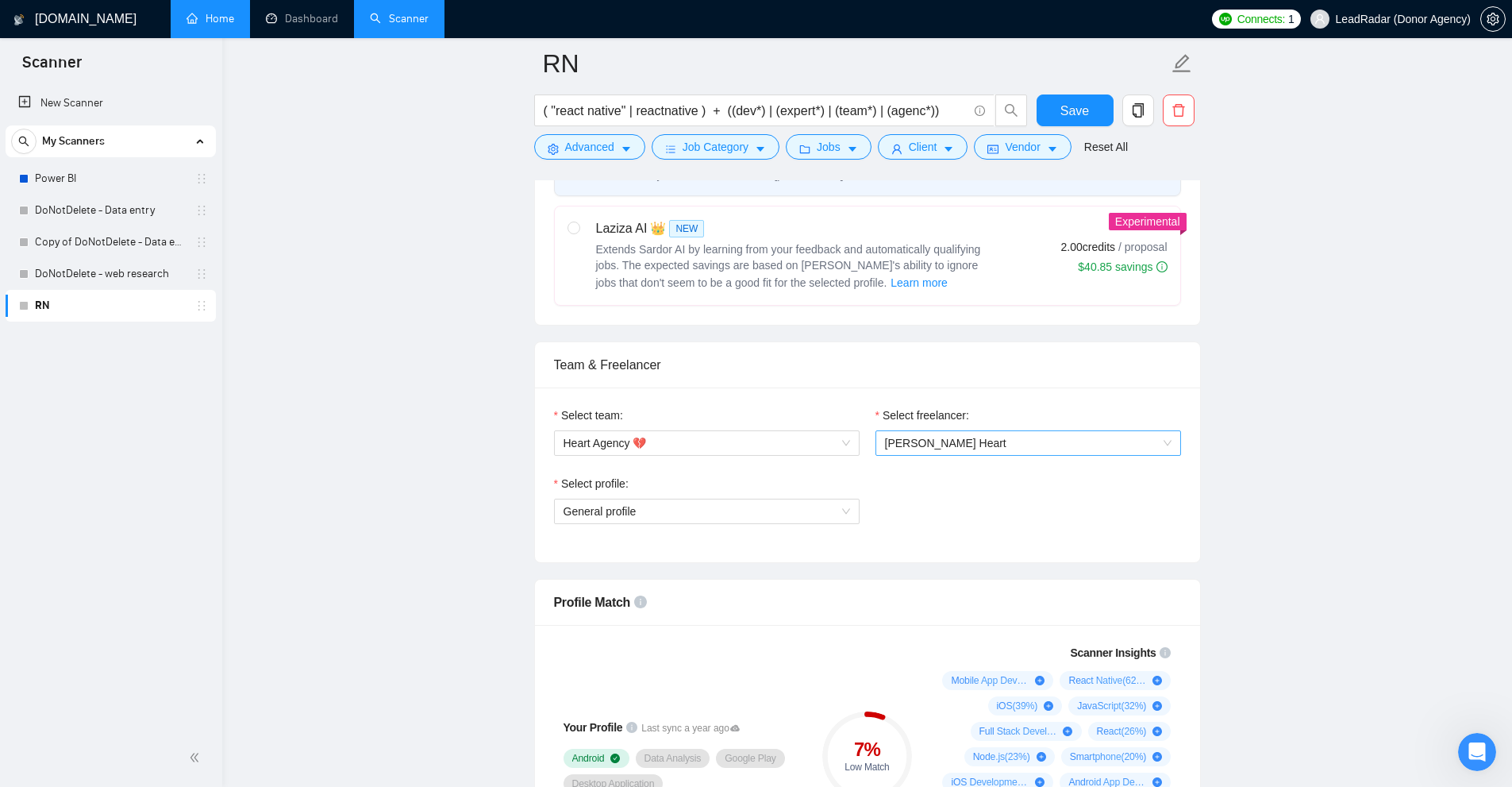
click at [1007, 447] on span "[PERSON_NAME] Heart" at bounding box center [1028, 443] width 287 height 24
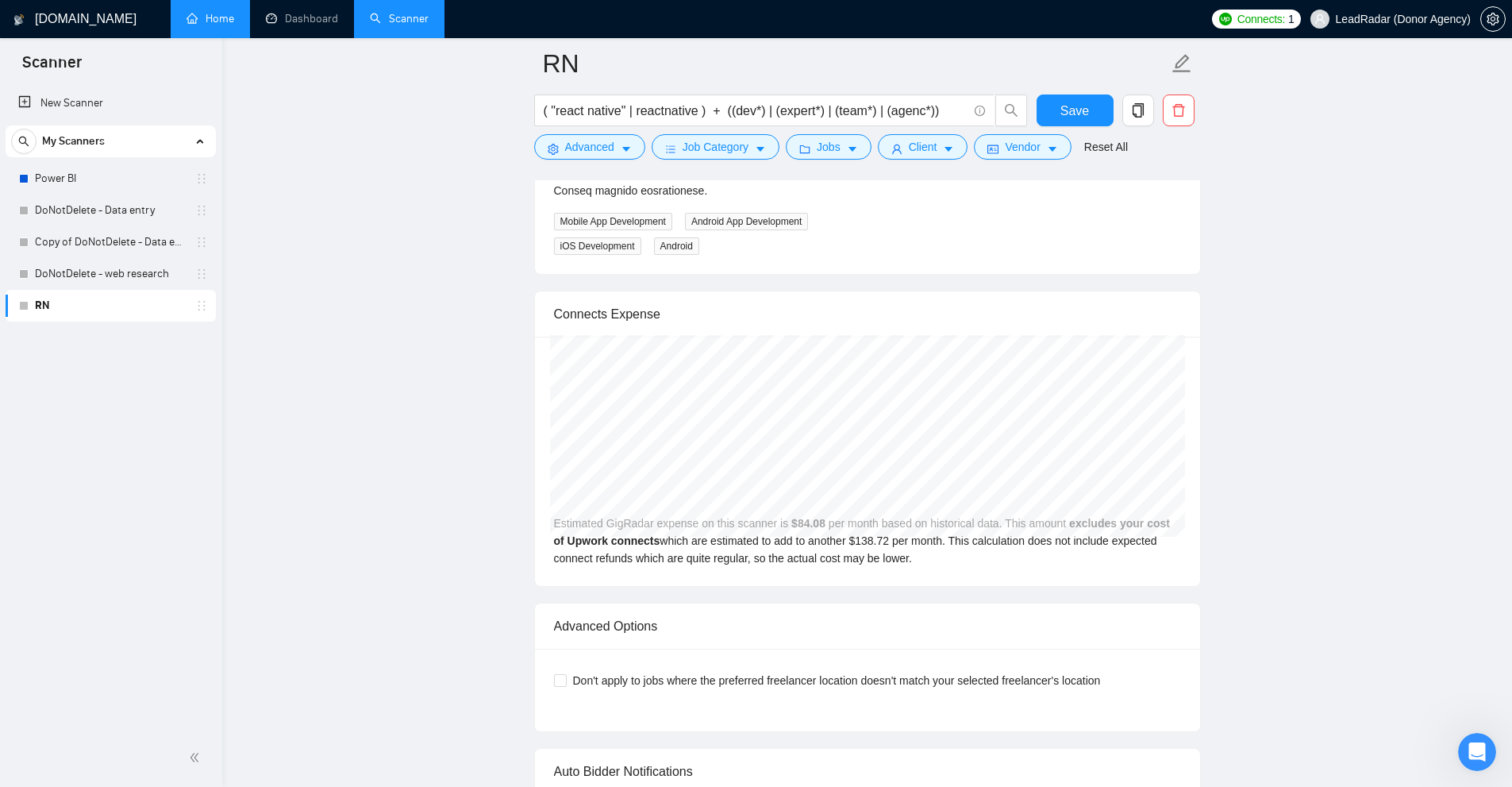
scroll to position [3952, 0]
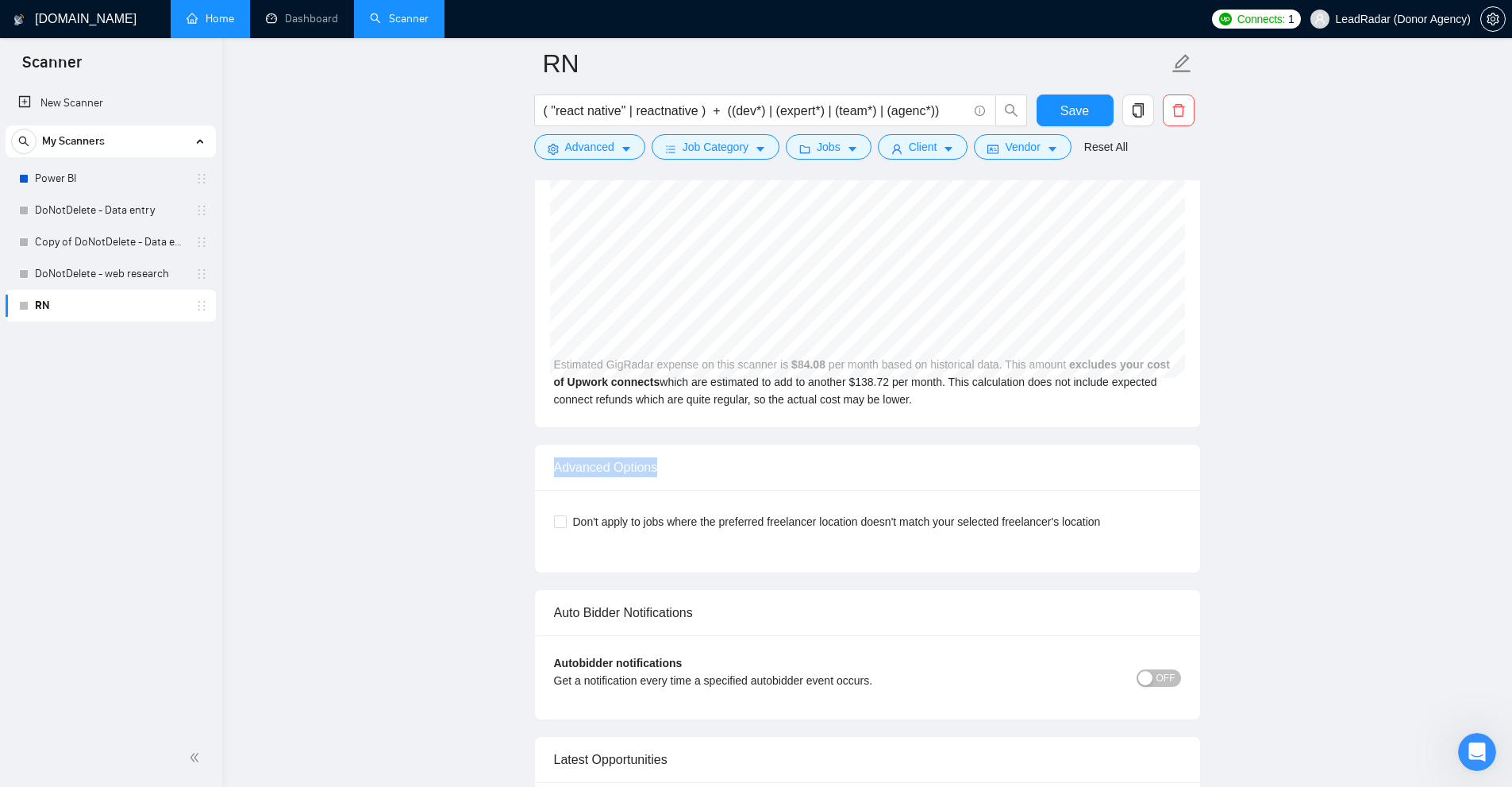
drag, startPoint x: 550, startPoint y: 434, endPoint x: 778, endPoint y: 438, distance: 228.0
click at [778, 445] on div "Advanced Options" at bounding box center [868, 467] width 627 height 46
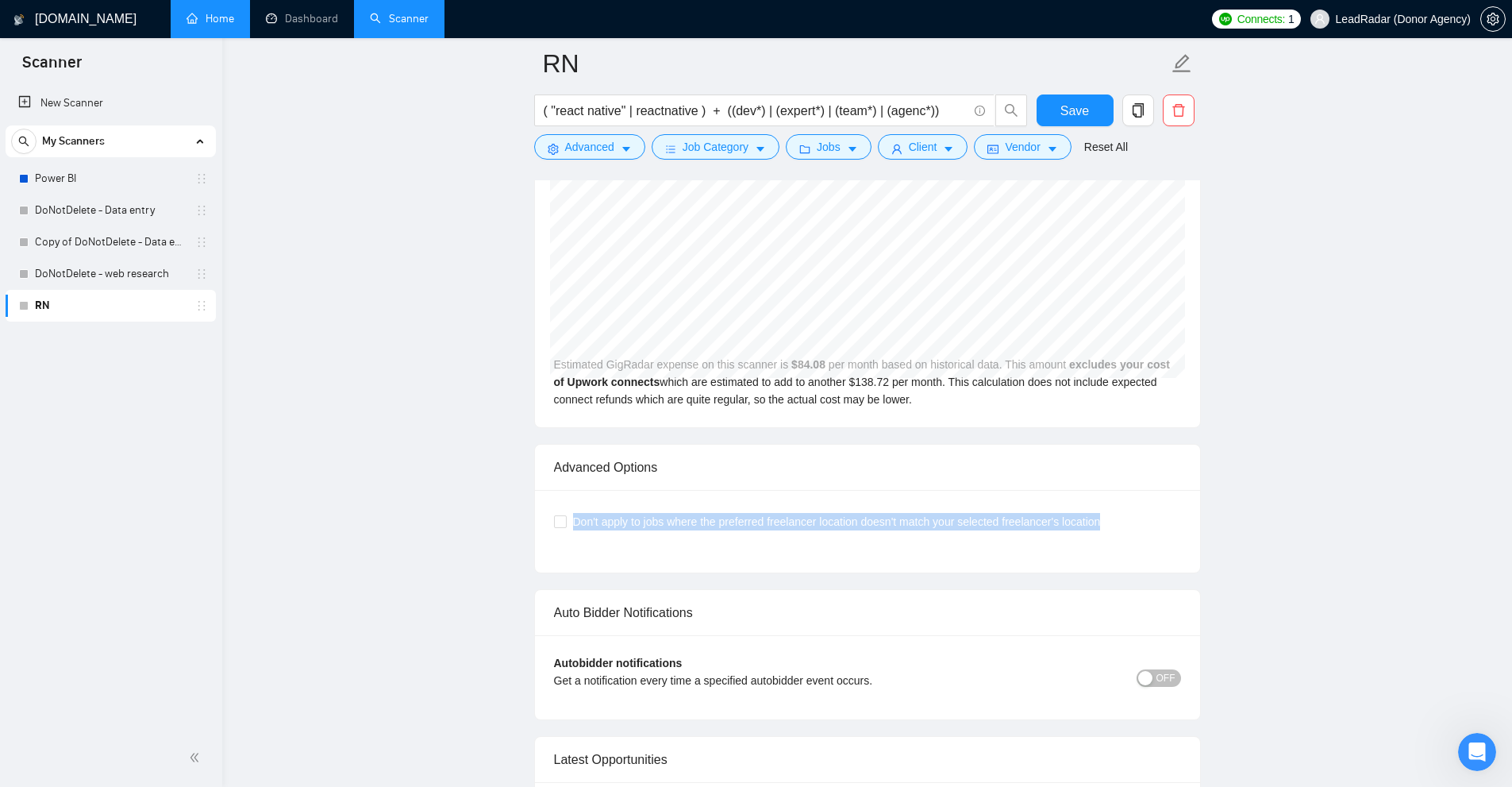
drag, startPoint x: 573, startPoint y: 506, endPoint x: 1134, endPoint y: 519, distance: 561.2
click at [1134, 519] on div "Don't apply to jobs where the preferred freelancer location doesn't match your …" at bounding box center [868, 531] width 627 height 45
click at [1055, 144] on button "Vendor" at bounding box center [1022, 147] width 96 height 25
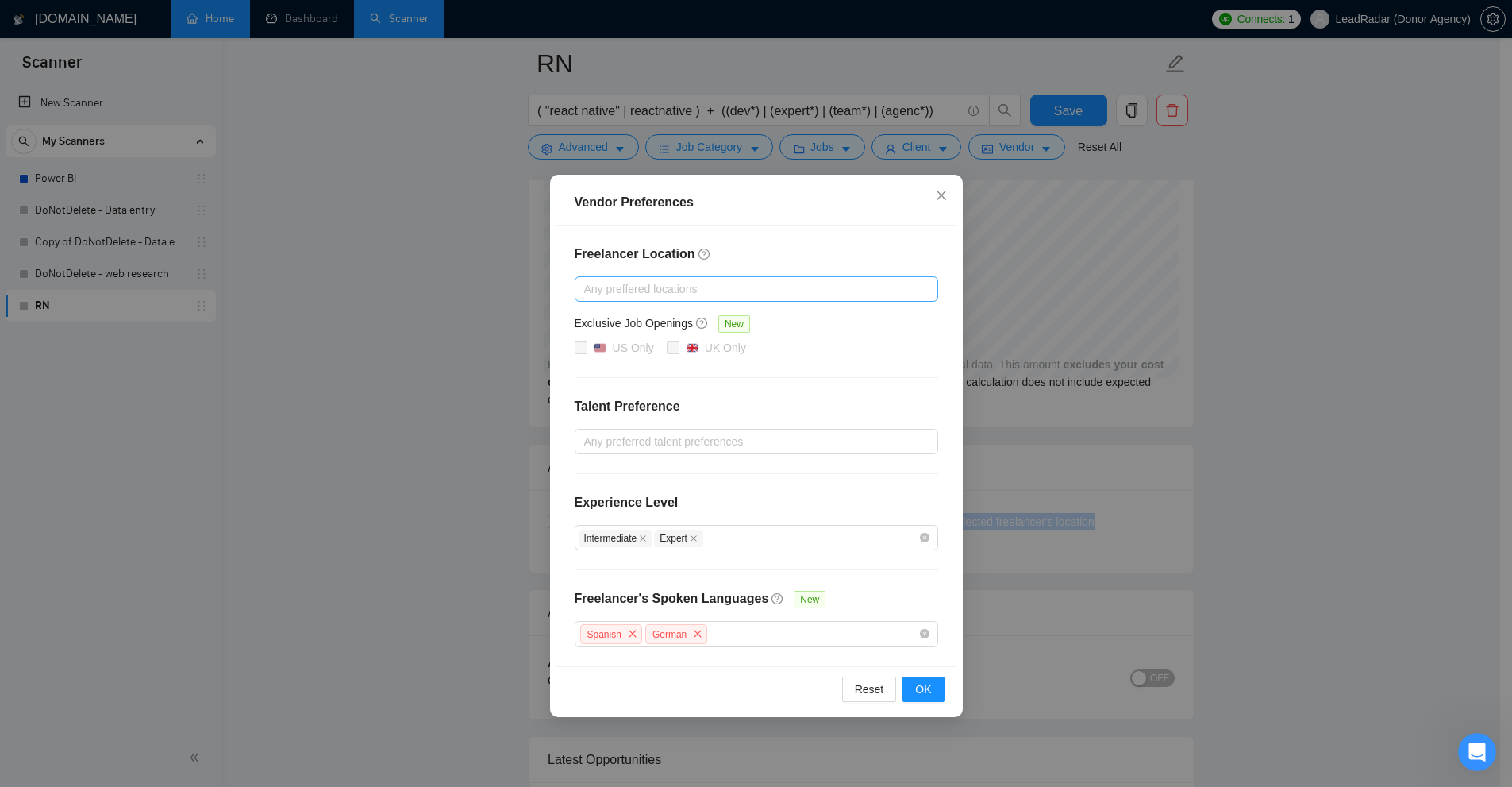
click at [642, 293] on div at bounding box center [749, 289] width 339 height 19
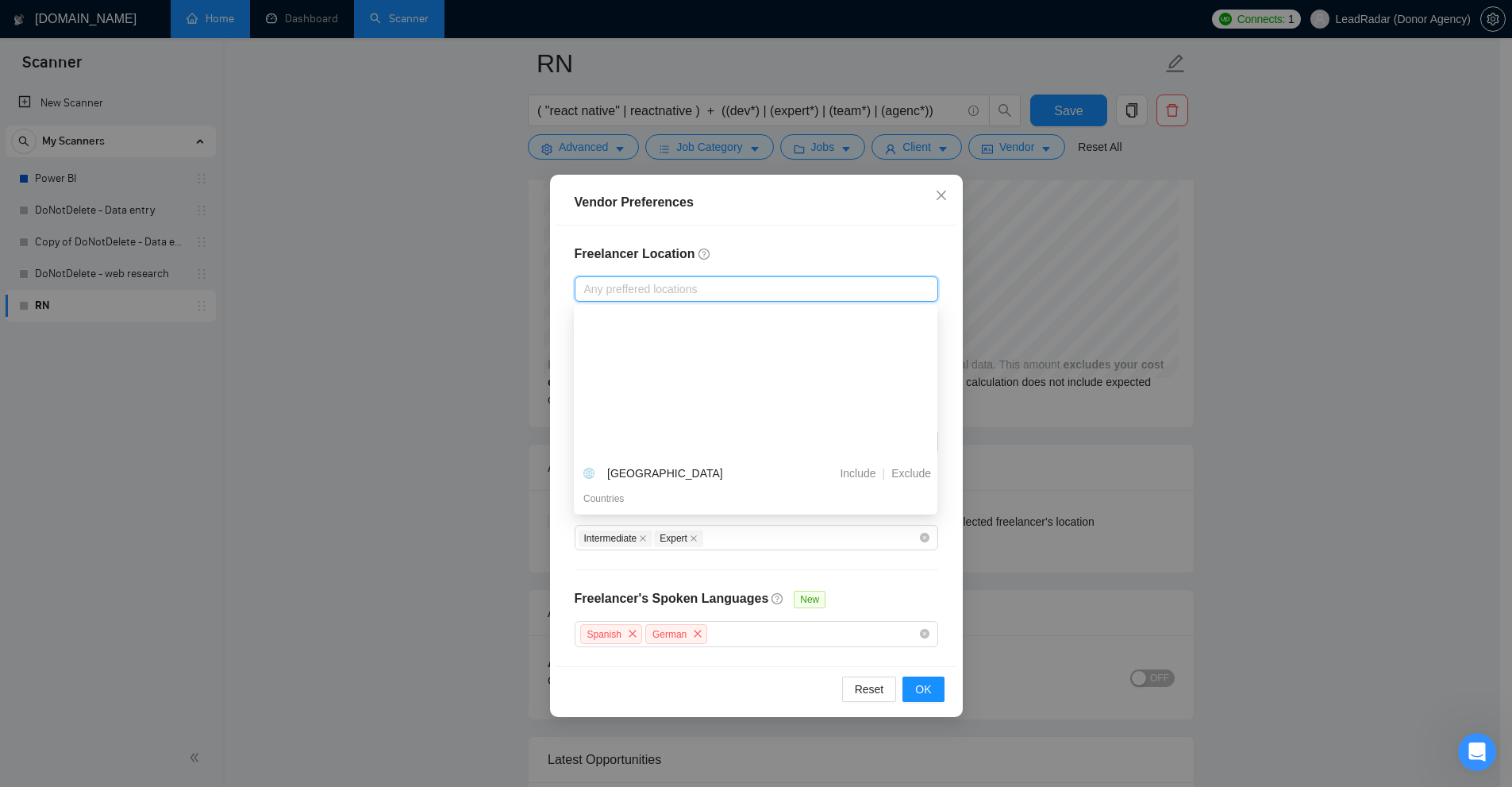
scroll to position [159, 0]
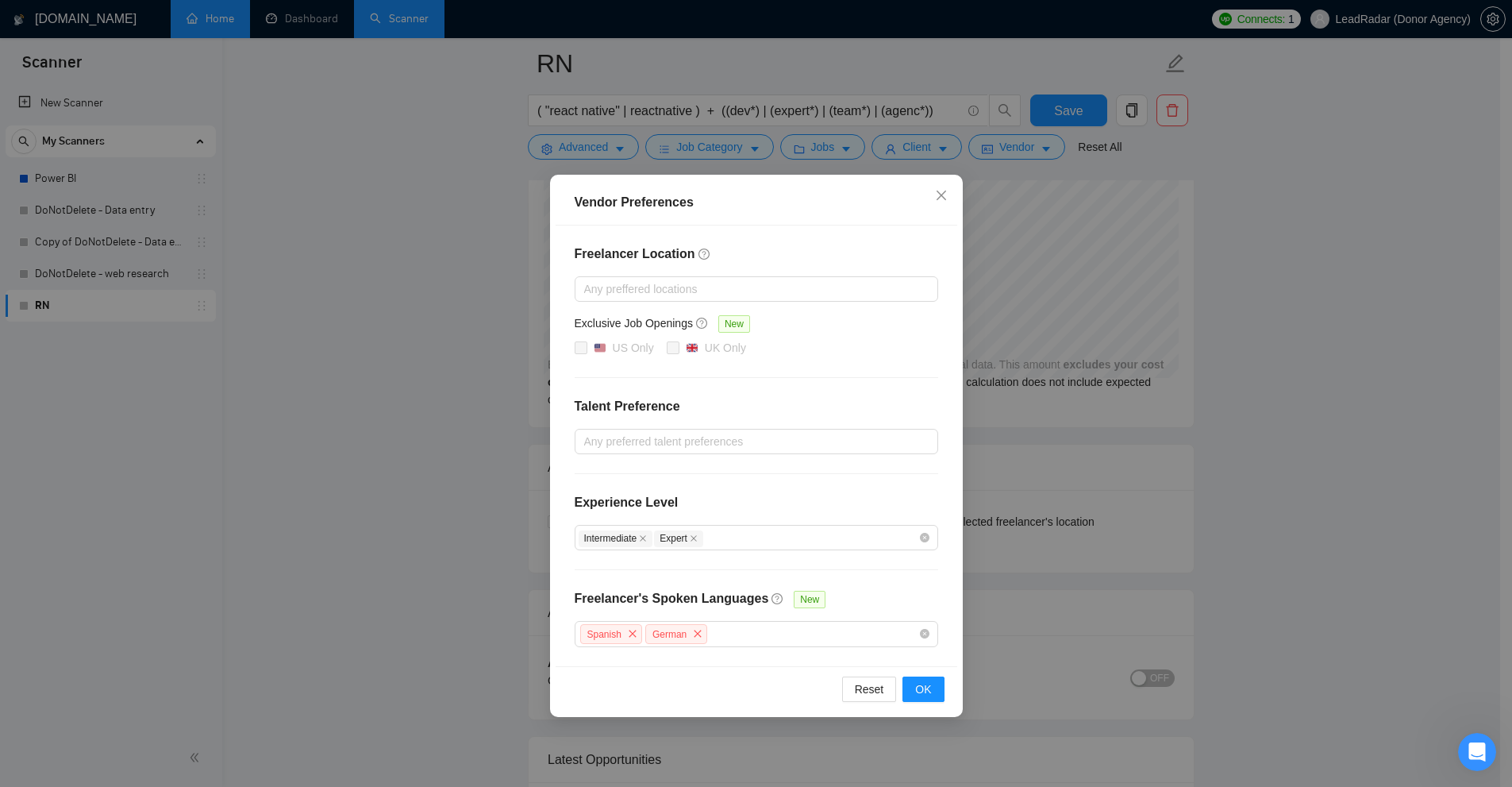
click at [1336, 394] on div "Vendor Preferences Freelancer Location Any preffered locations Exclusive Job Op…" at bounding box center [756, 393] width 1512 height 787
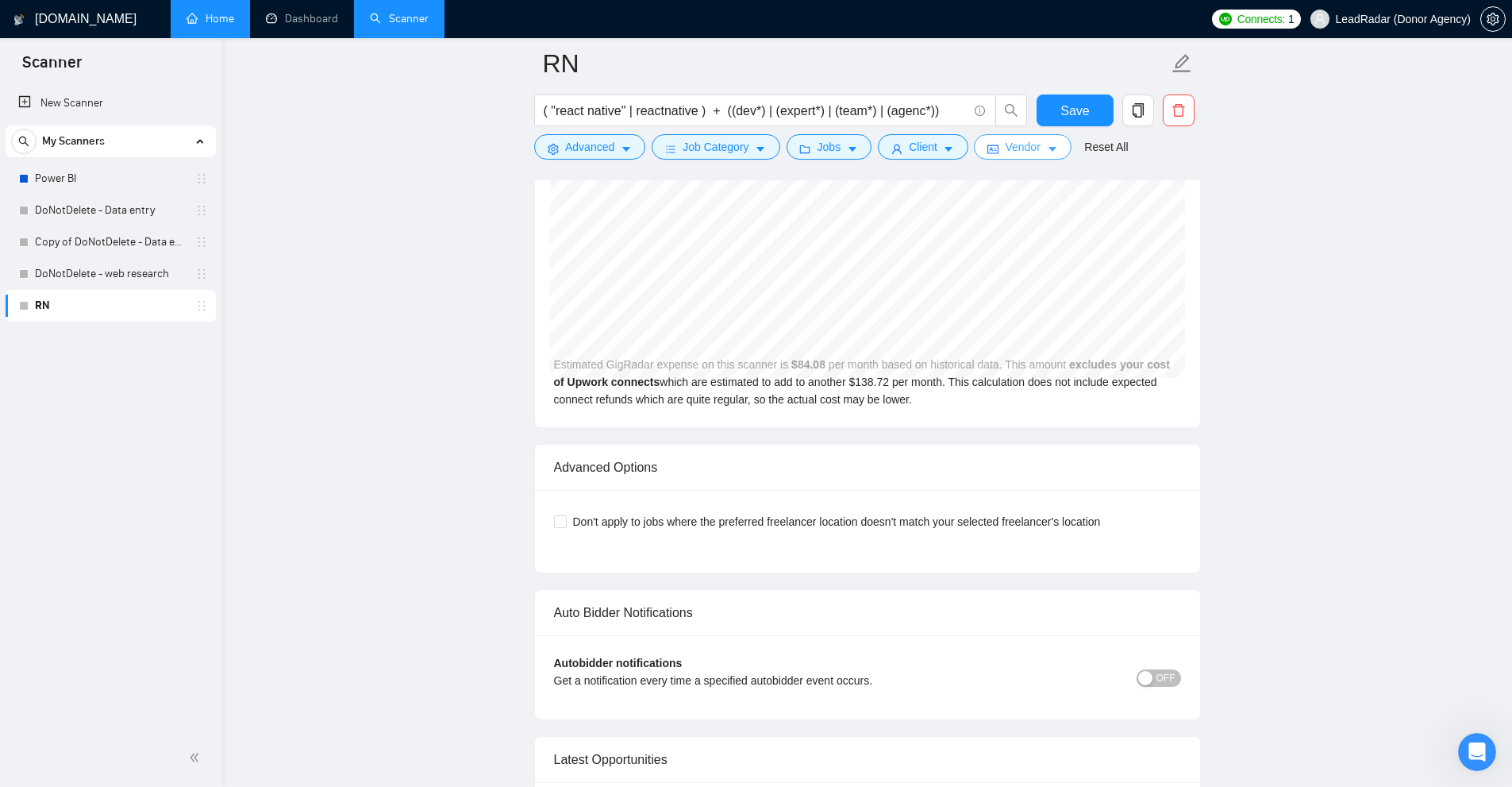
scroll to position [4190, 0]
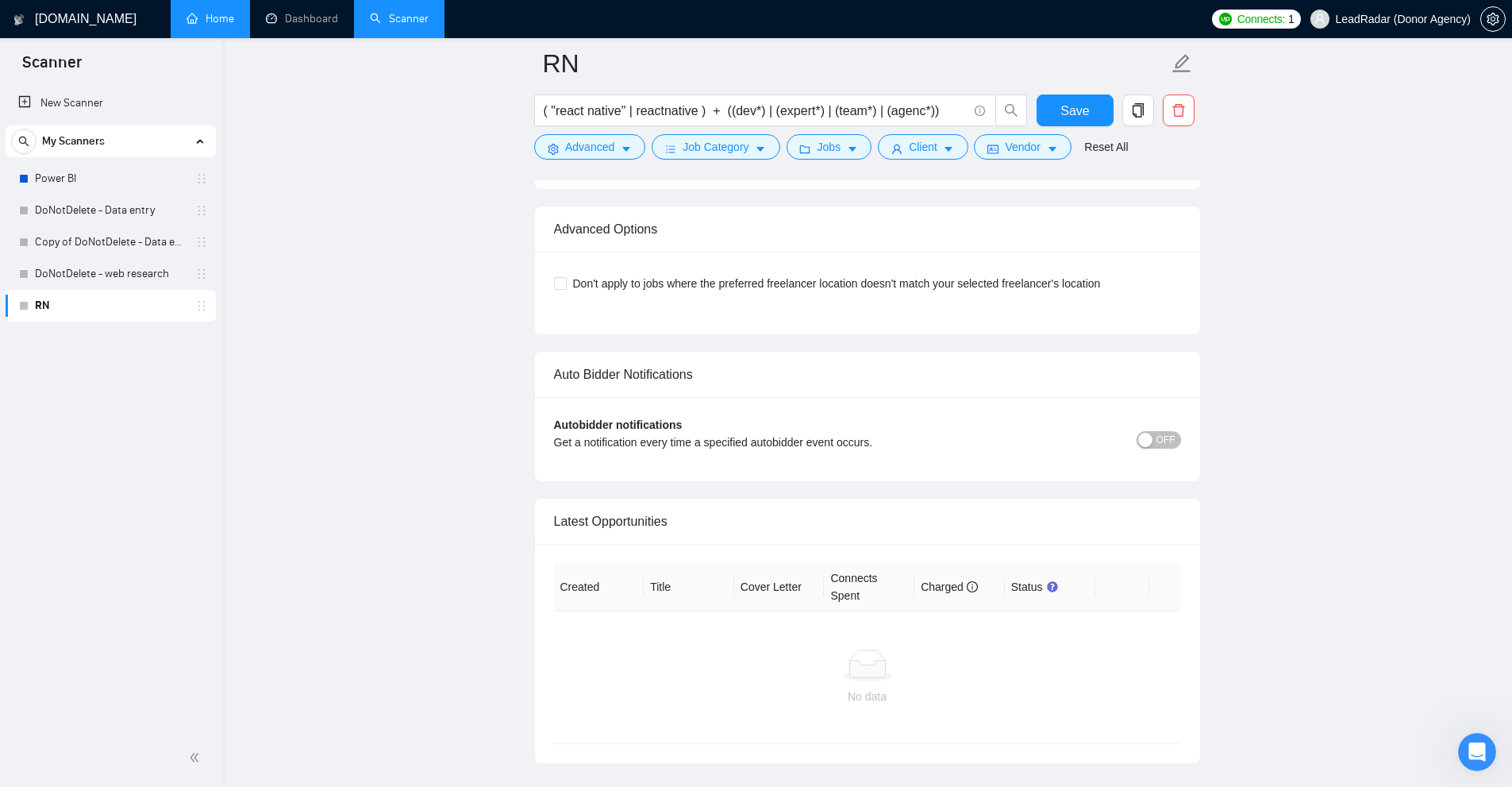
click at [1163, 431] on span "OFF" at bounding box center [1166, 440] width 19 height 17
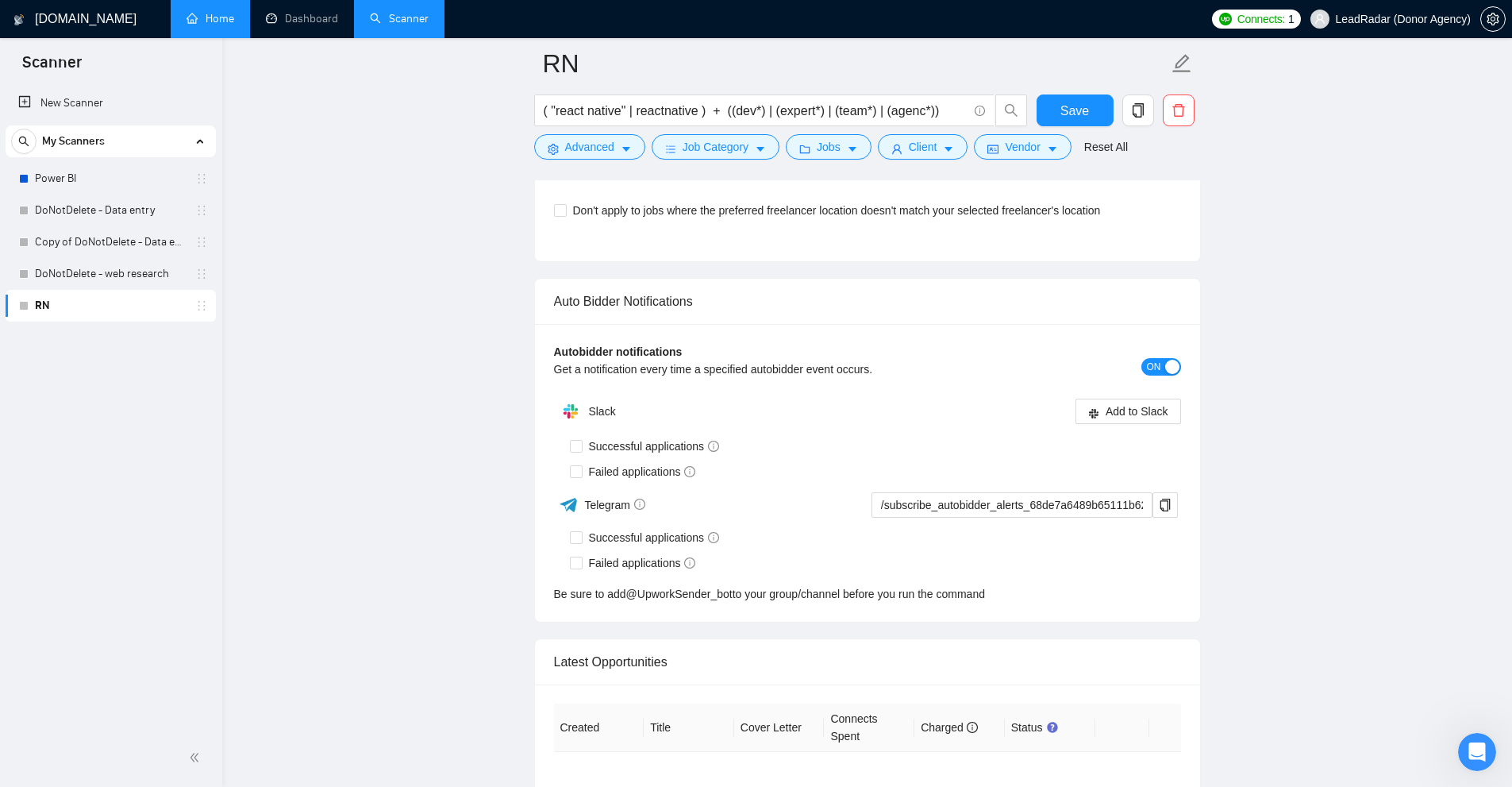
click at [1167, 357] on div "Autobidder notifications Get a notification every time a specified autobidder e…" at bounding box center [868, 365] width 627 height 46
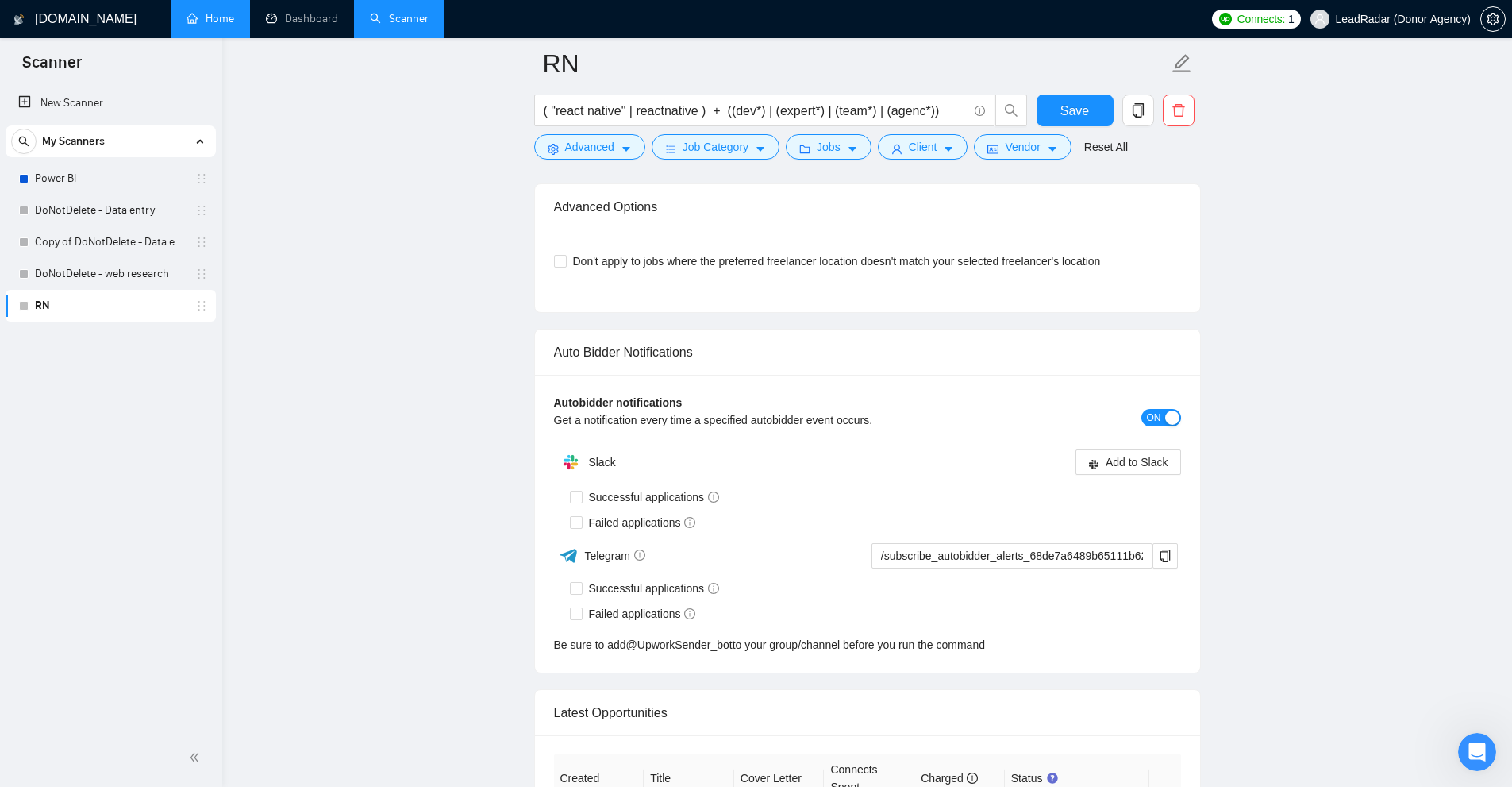
scroll to position [3952, 0]
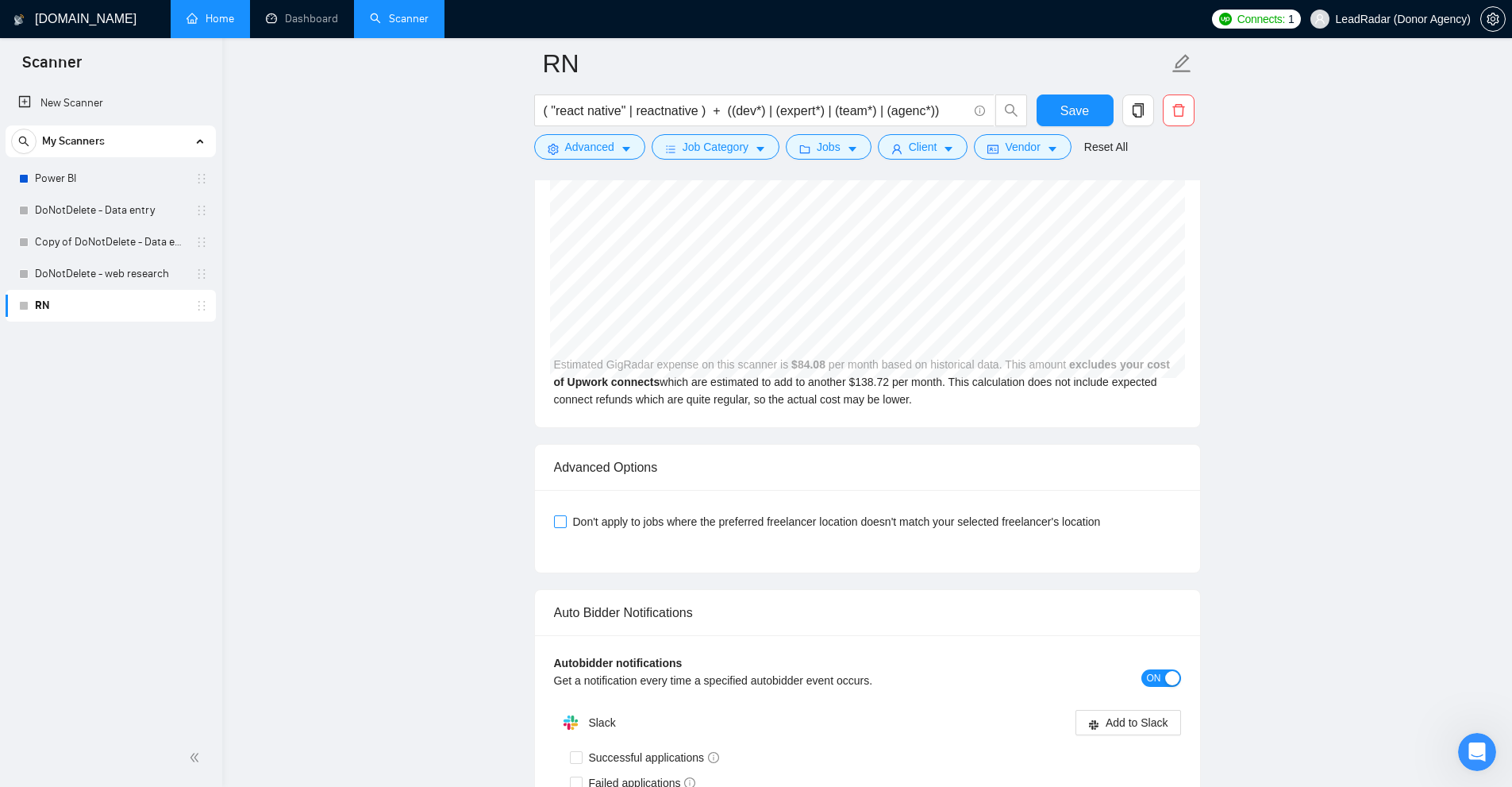
click at [575, 513] on span "Don't apply to jobs where the preferred freelancer location doesn't match your …" at bounding box center [837, 522] width 540 height 17
click at [565, 515] on input "Don't apply to jobs where the preferred freelancer location doesn't match your …" at bounding box center [559, 521] width 11 height 11
drag, startPoint x: 553, startPoint y: 443, endPoint x: 655, endPoint y: 516, distance: 125.4
click at [775, 445] on div "Advanced Options" at bounding box center [868, 467] width 627 height 46
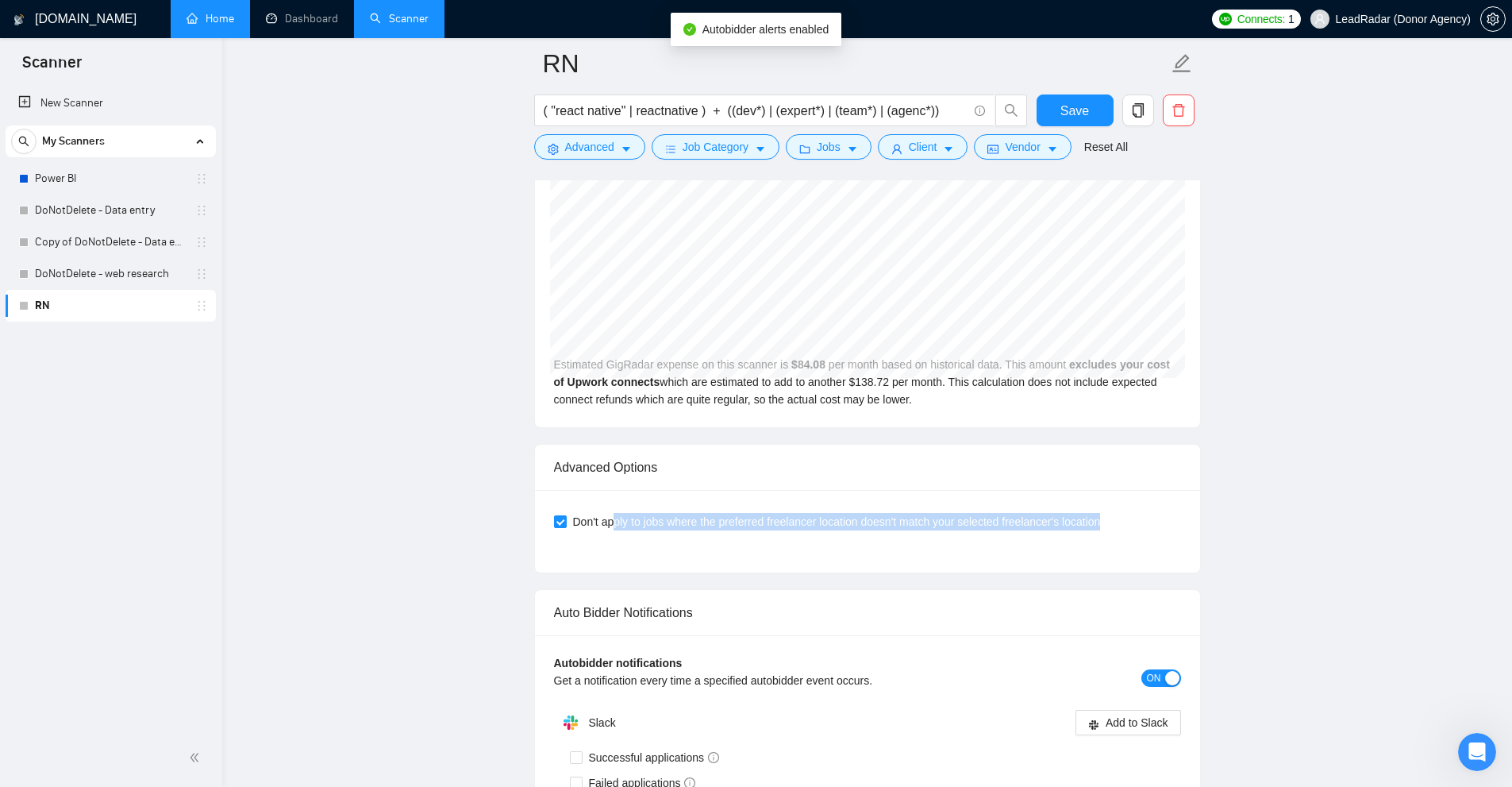
drag, startPoint x: 675, startPoint y: 509, endPoint x: 1134, endPoint y: 508, distance: 459.0
click at [1129, 513] on div "Don't apply to jobs where the preferred freelancer location doesn't match your …" at bounding box center [868, 522] width 627 height 17
click at [1144, 513] on div "Don't apply to jobs where the preferred freelancer location doesn't match your …" at bounding box center [868, 522] width 627 height 17
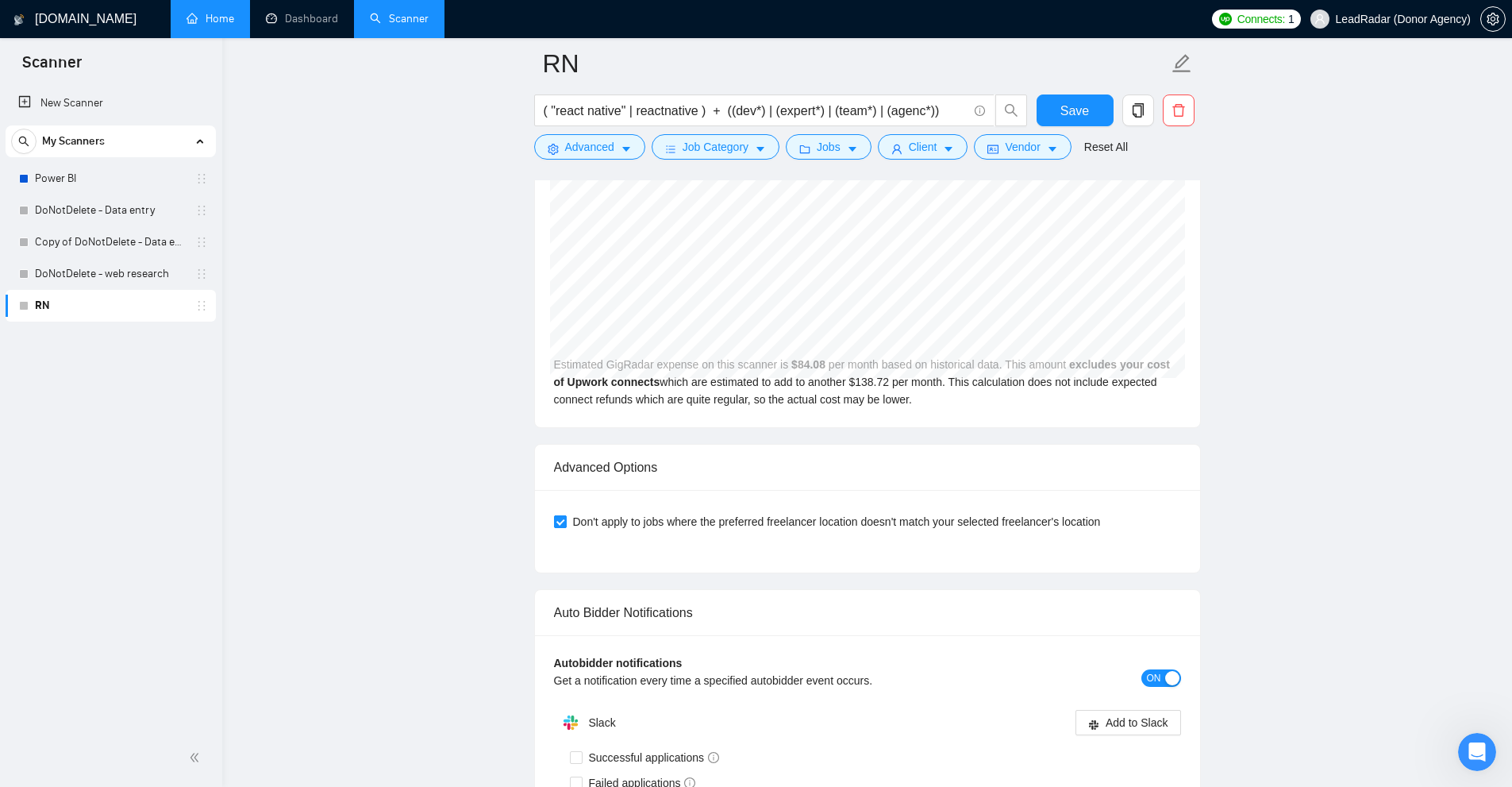
scroll to position [4032, 0]
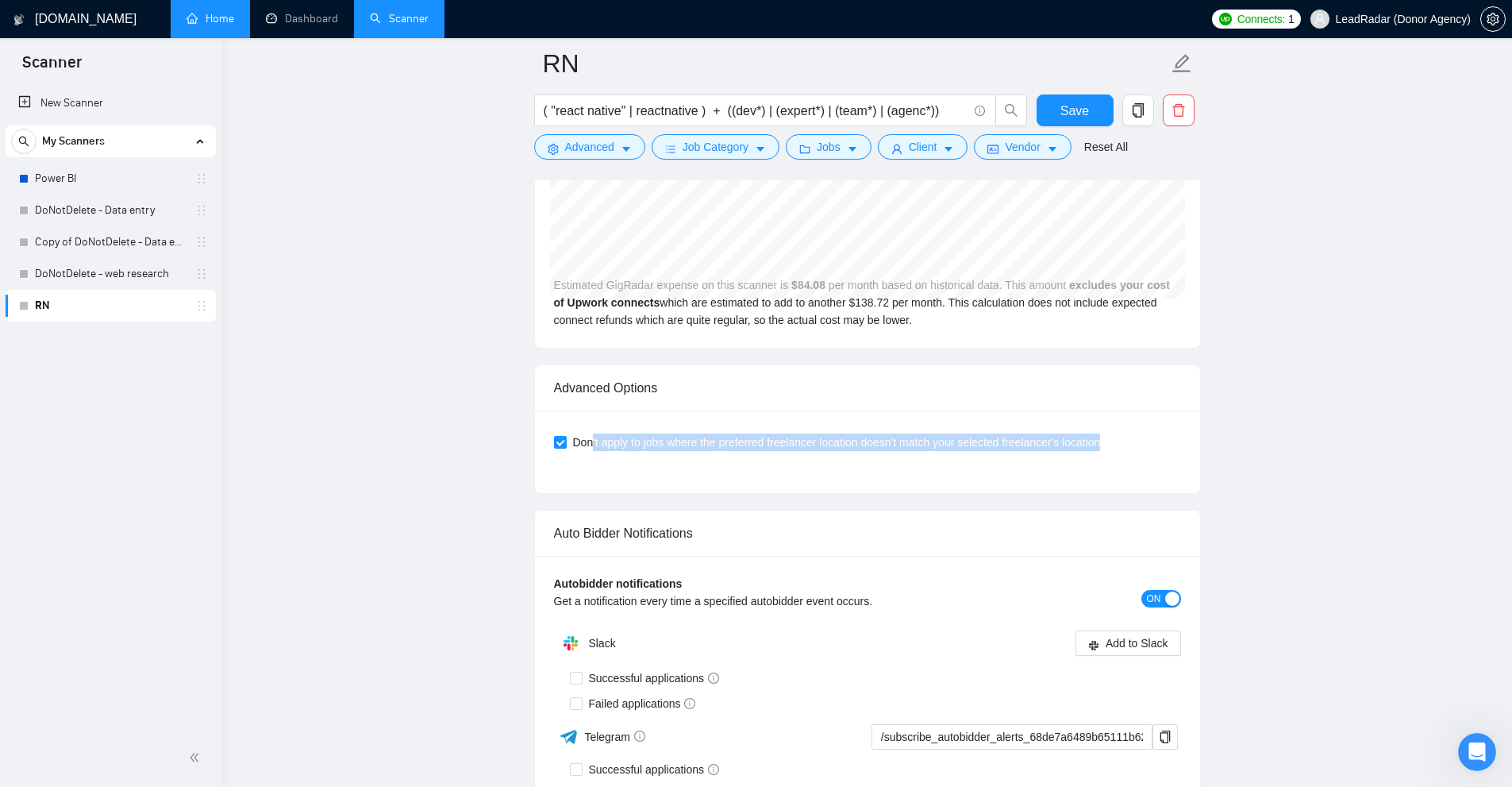
drag, startPoint x: 590, startPoint y: 426, endPoint x: 1190, endPoint y: 432, distance: 600.0
click at [1189, 431] on div "Don't apply to jobs where the preferred freelancer location doesn't match your …" at bounding box center [868, 452] width 665 height 83
click at [1200, 447] on div "Advanced Options Don't apply to jobs where the preferred freelancer location do…" at bounding box center [868, 429] width 667 height 129
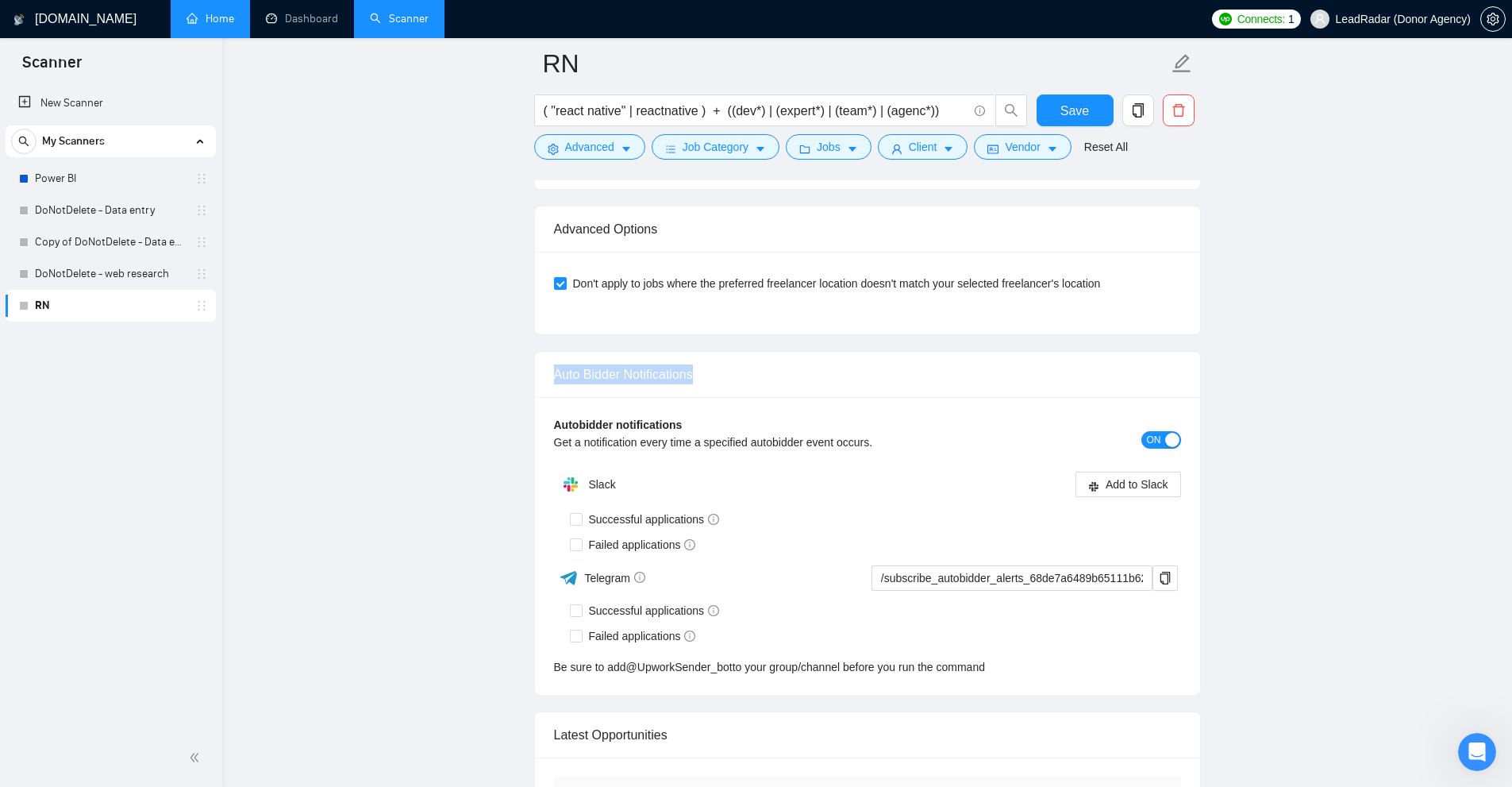
drag, startPoint x: 634, startPoint y: 353, endPoint x: 781, endPoint y: 353, distance: 147.0
click at [781, 353] on div "Auto Bidder Notifications" at bounding box center [868, 374] width 665 height 46
click at [781, 353] on div "Auto Bidder Notifications" at bounding box center [868, 374] width 627 height 46
click at [690, 358] on div "Auto Bidder Notifications" at bounding box center [868, 374] width 627 height 46
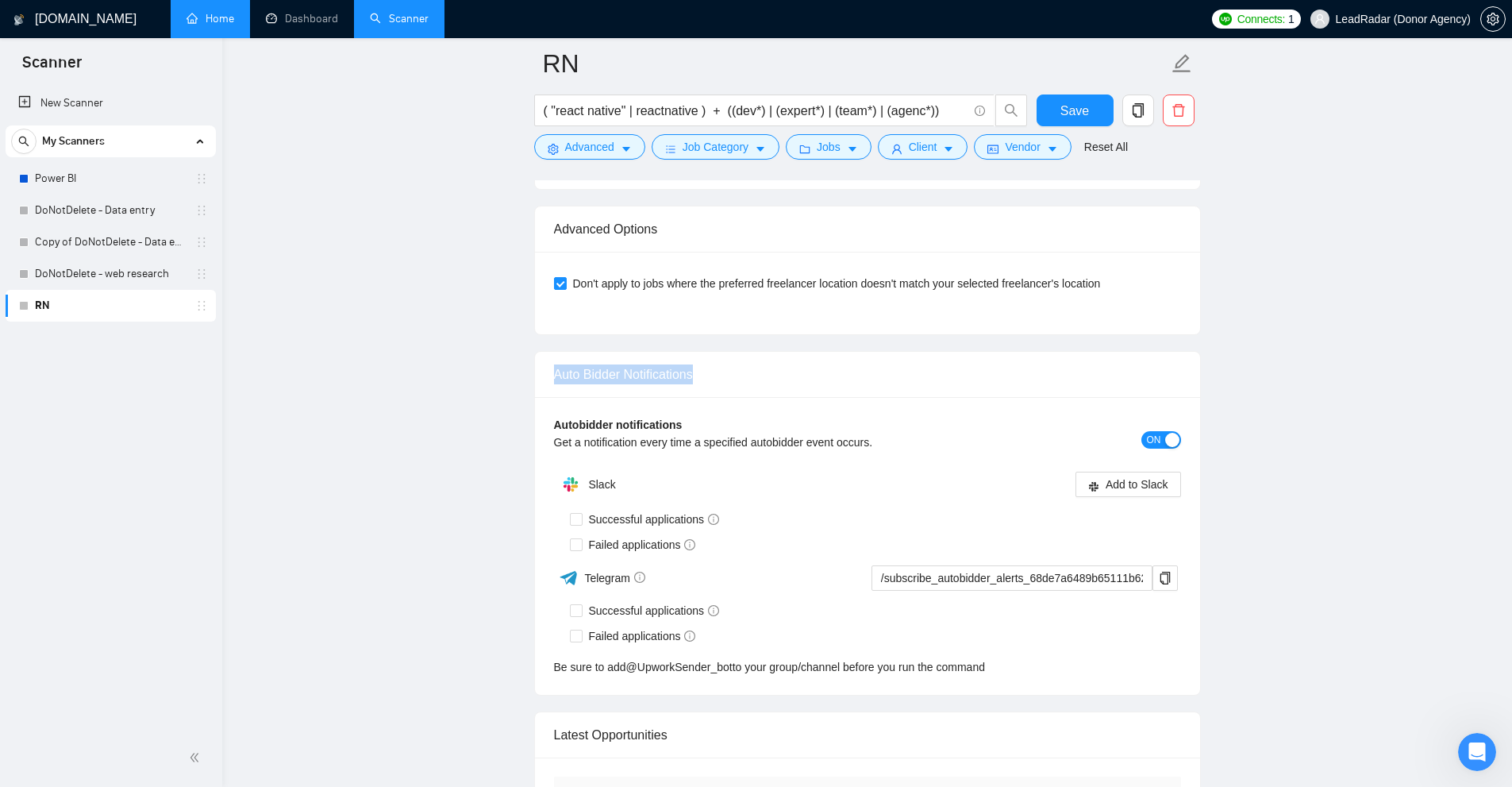
click at [690, 358] on div "Auto Bidder Notifications" at bounding box center [868, 374] width 627 height 46
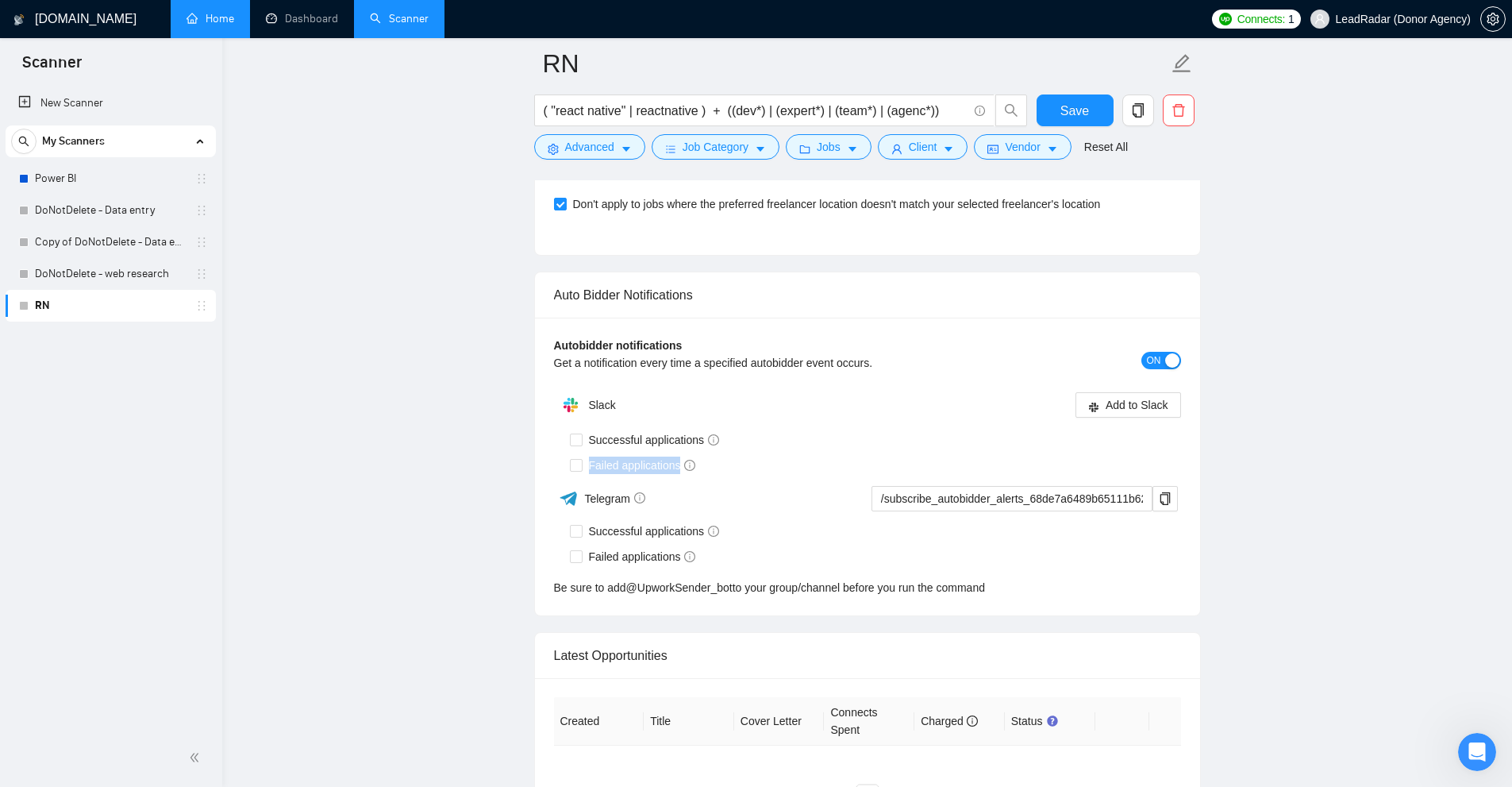
drag, startPoint x: 587, startPoint y: 448, endPoint x: 762, endPoint y: 454, distance: 175.1
click at [762, 457] on div "Failed applications" at bounding box center [874, 465] width 611 height 17
drag, startPoint x: 767, startPoint y: 452, endPoint x: 600, endPoint y: 448, distance: 167.0
click at [762, 457] on div "Failed applications" at bounding box center [874, 465] width 611 height 17
drag, startPoint x: 584, startPoint y: 447, endPoint x: 671, endPoint y: 445, distance: 87.0
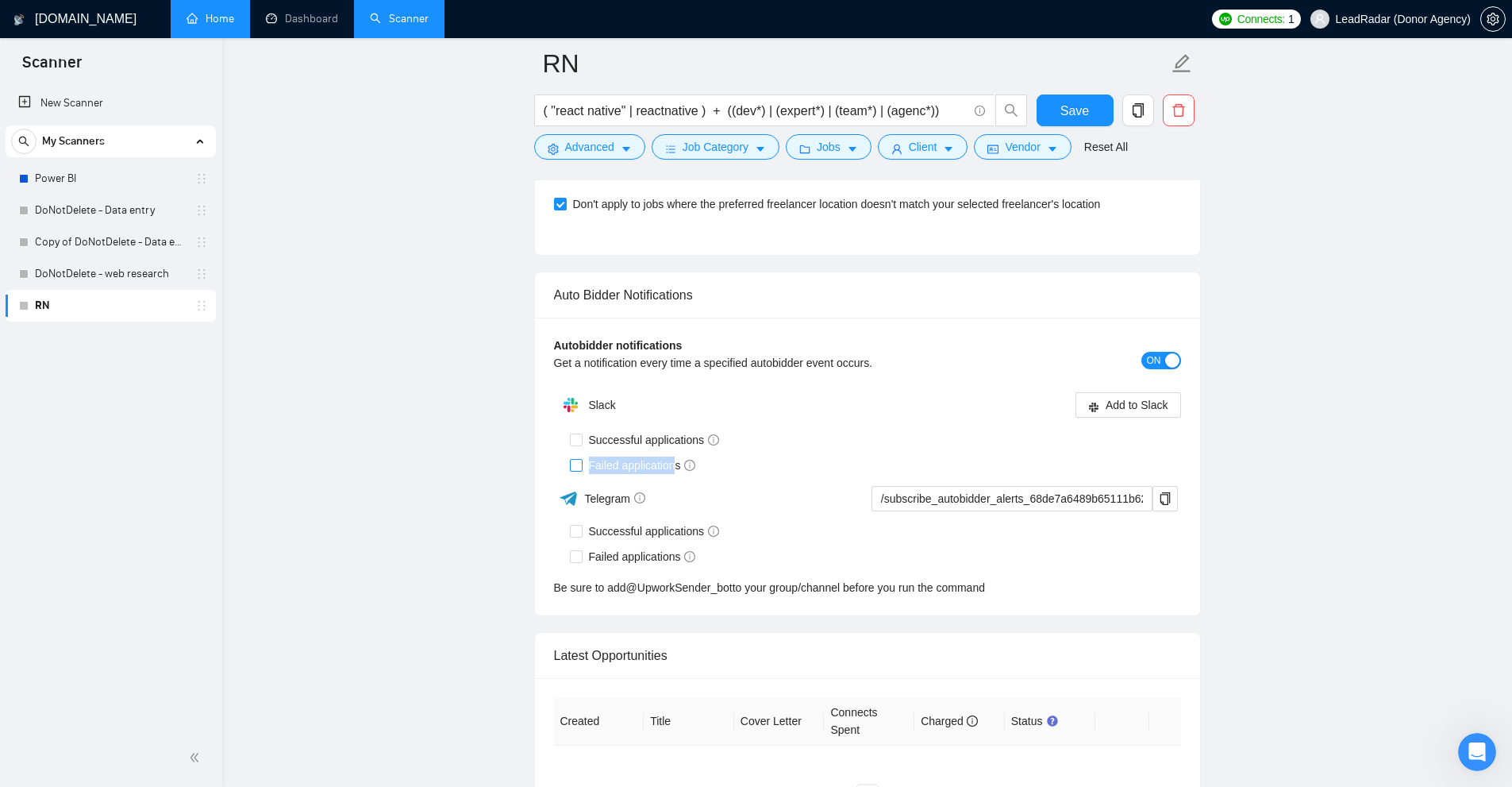
click at [671, 457] on span "Failed applications" at bounding box center [642, 465] width 120 height 17
click at [647, 457] on span "Failed applications" at bounding box center [642, 465] width 120 height 17
click at [581, 459] on input "Failed applications" at bounding box center [575, 464] width 11 height 11
click at [849, 406] on div "Slack Add to Slack Successful applications Failed applications Telegram /subscr…" at bounding box center [868, 492] width 627 height 207
drag, startPoint x: 678, startPoint y: 424, endPoint x: 762, endPoint y: 434, distance: 84.6
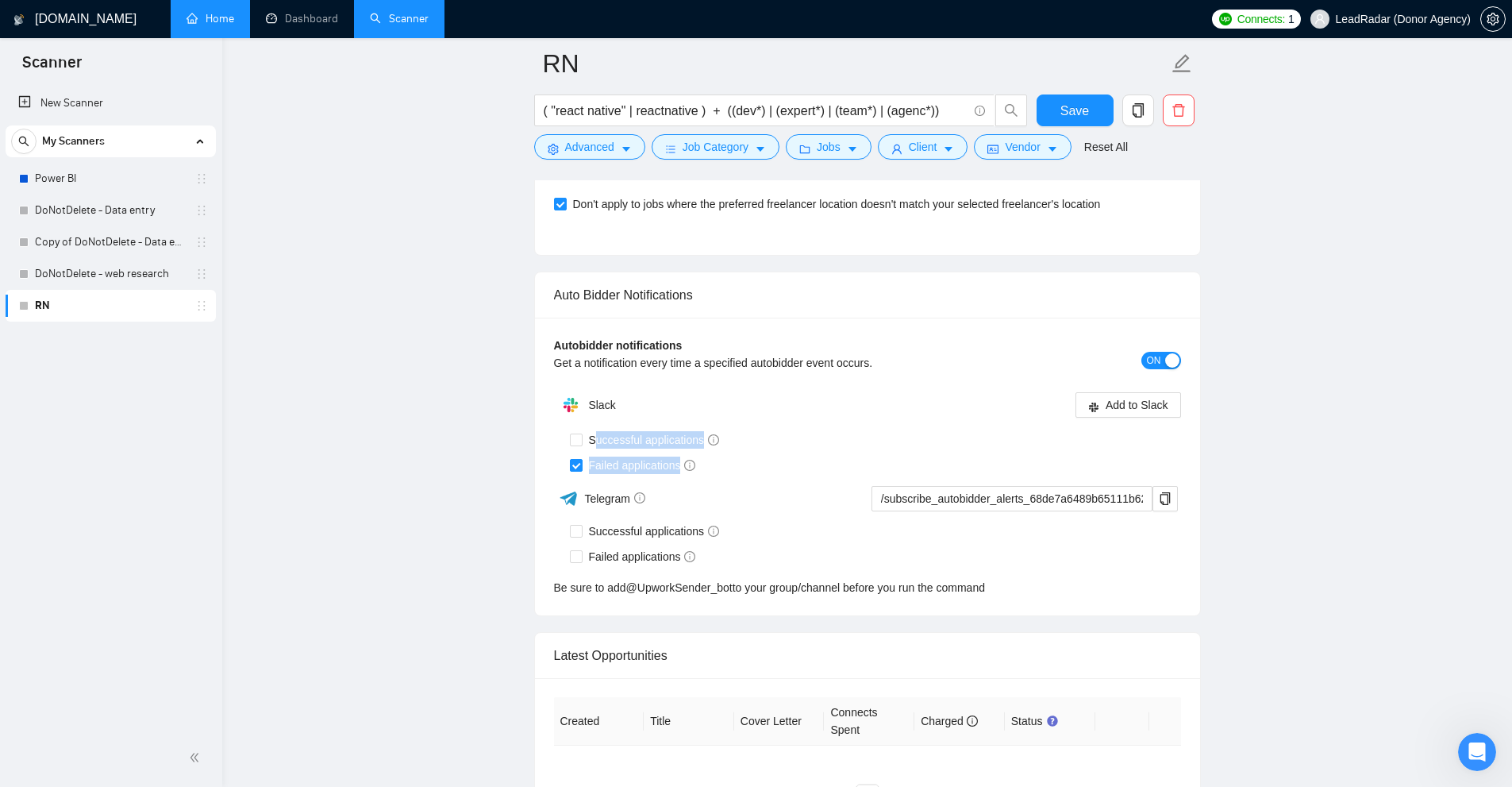
click at [762, 434] on div "Successful applications Failed applications" at bounding box center [874, 453] width 611 height 51
click at [763, 453] on div "Failed applications" at bounding box center [874, 465] width 611 height 25
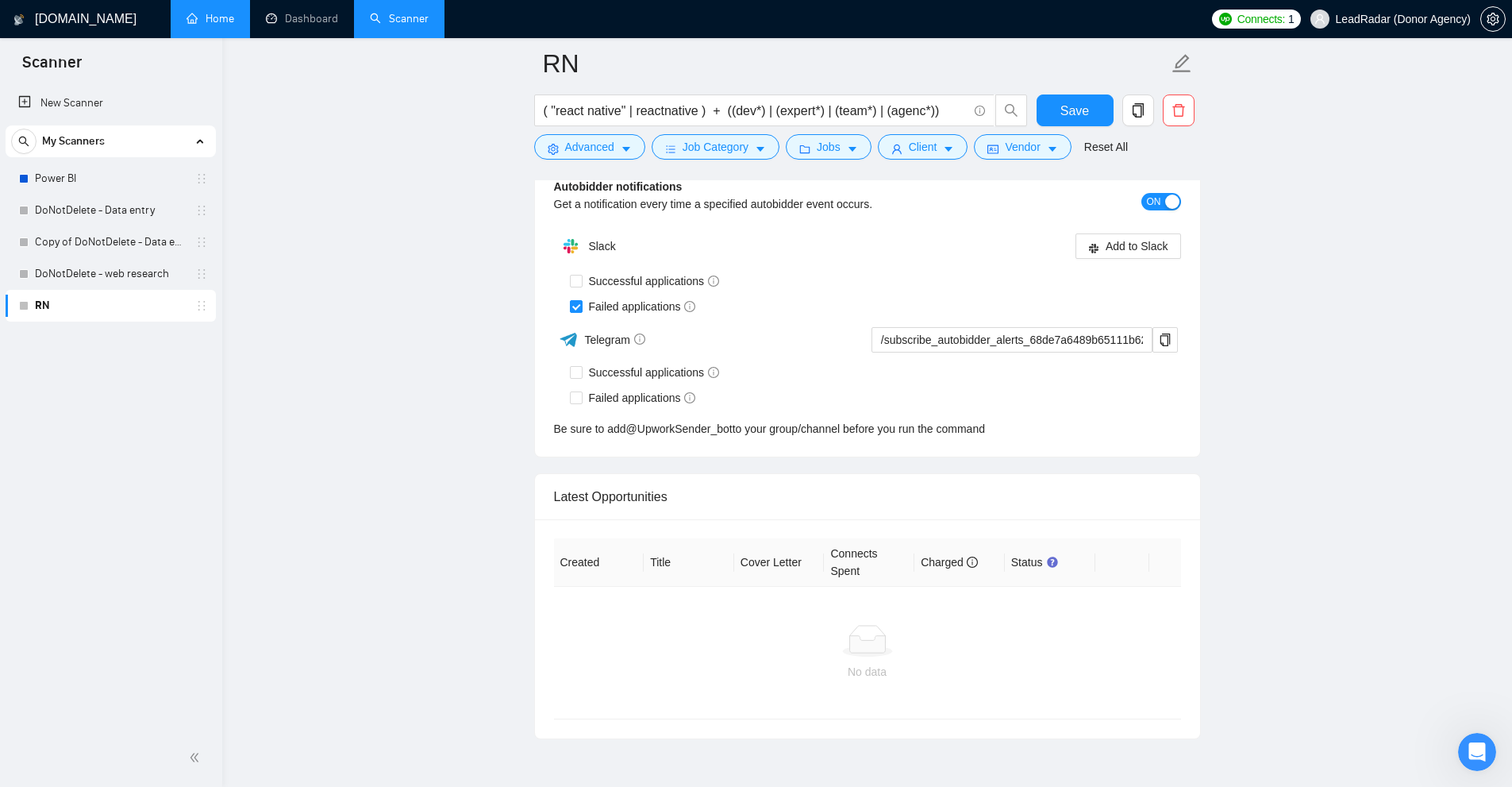
scroll to position [4483, 0]
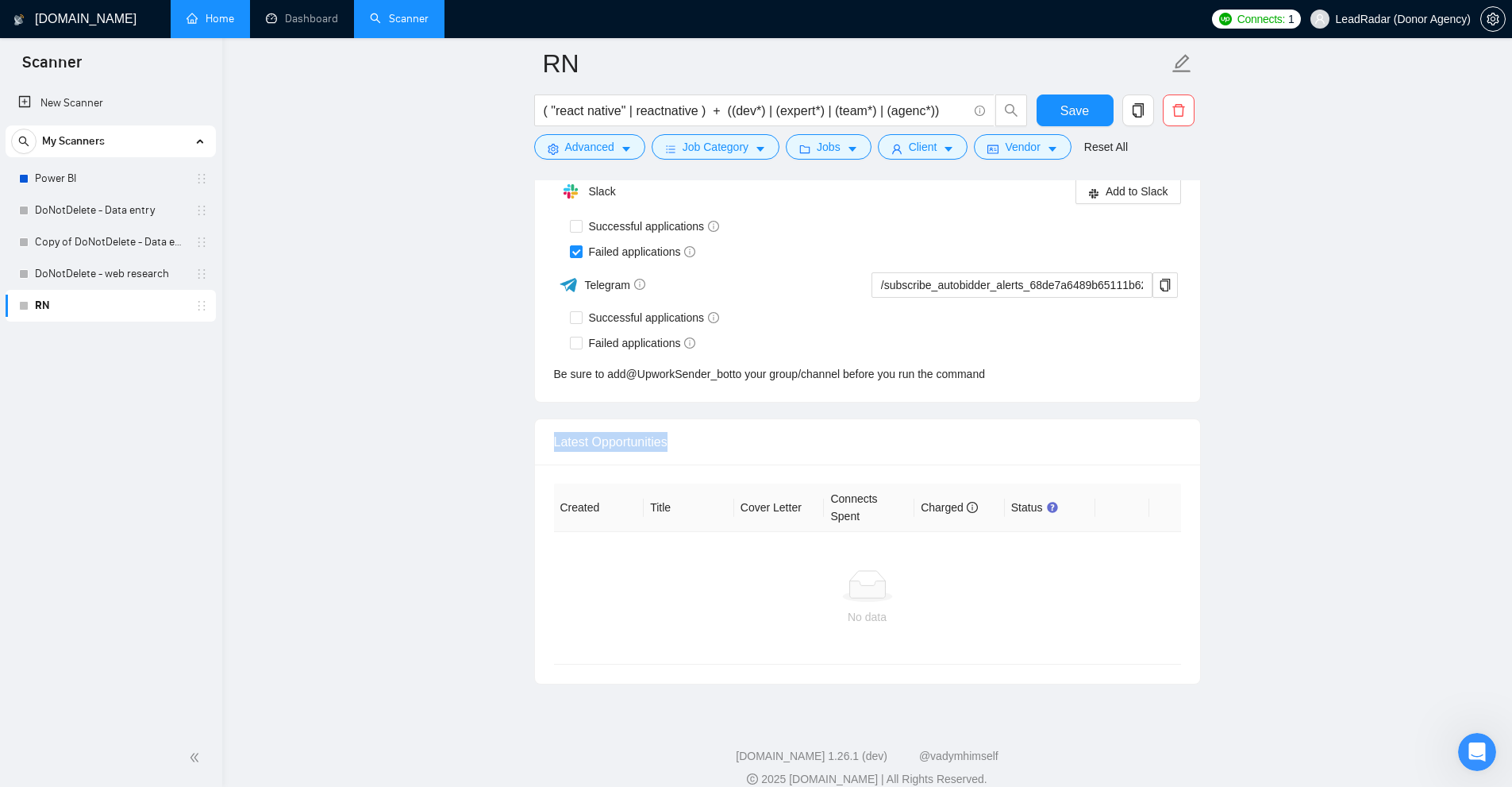
drag, startPoint x: 546, startPoint y: 434, endPoint x: 751, endPoint y: 433, distance: 205.0
click at [751, 433] on div "Latest Opportunities" at bounding box center [868, 441] width 665 height 46
click at [724, 570] on div at bounding box center [868, 585] width 601 height 32
click at [1076, 534] on div "No data" at bounding box center [868, 597] width 627 height 132
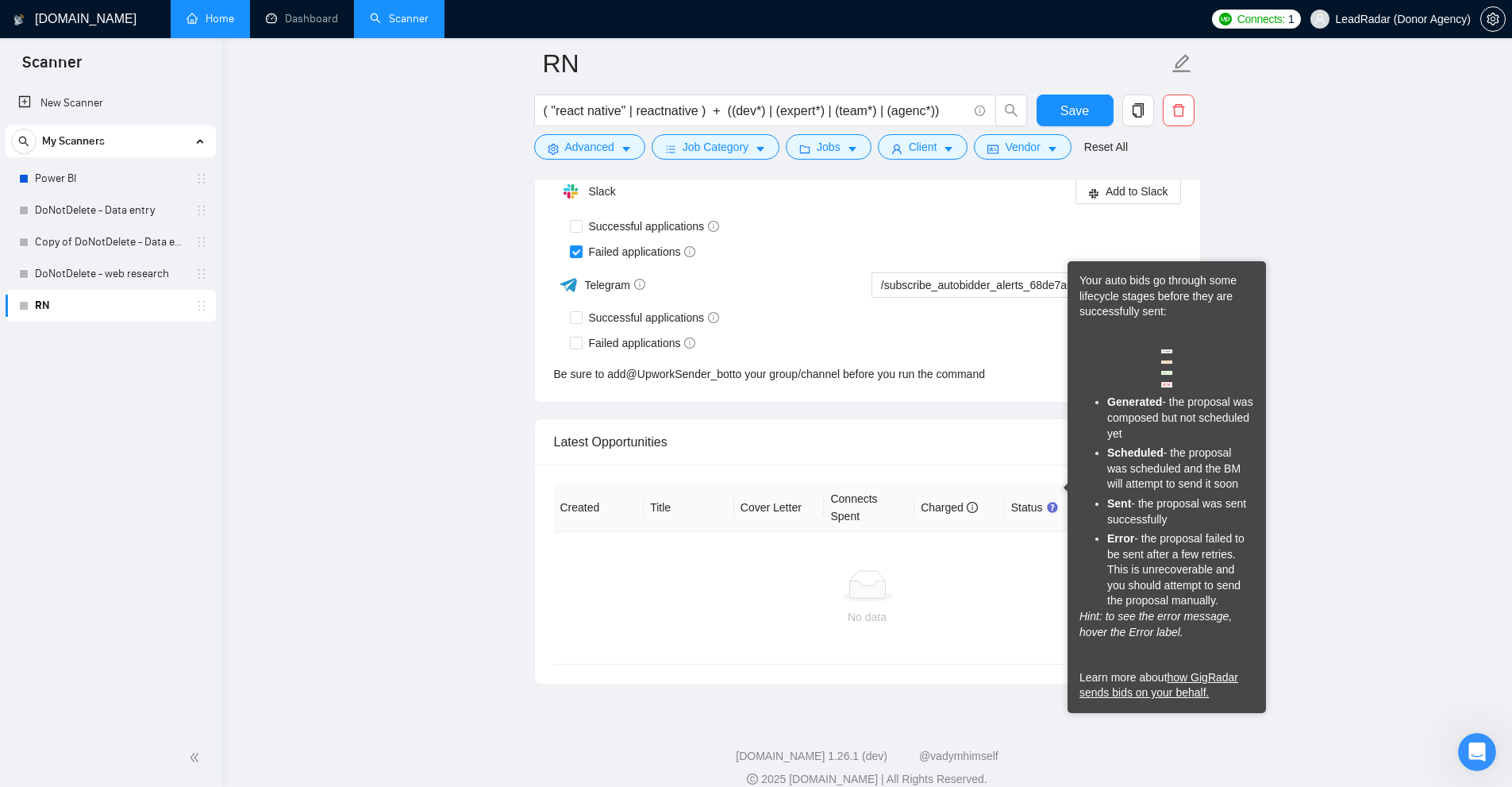
click at [988, 532] on div "No data" at bounding box center [868, 597] width 627 height 132
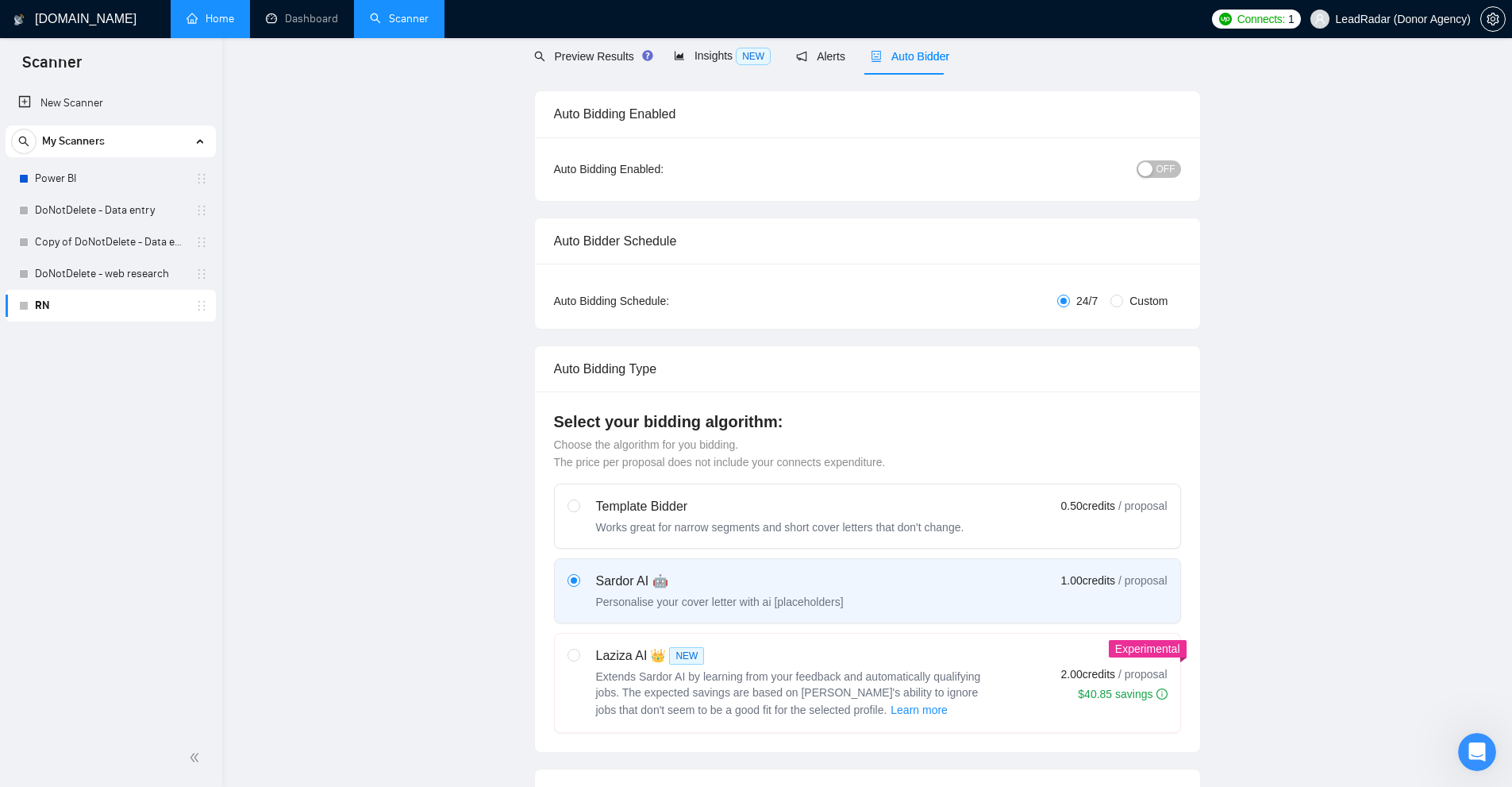
scroll to position [0, 0]
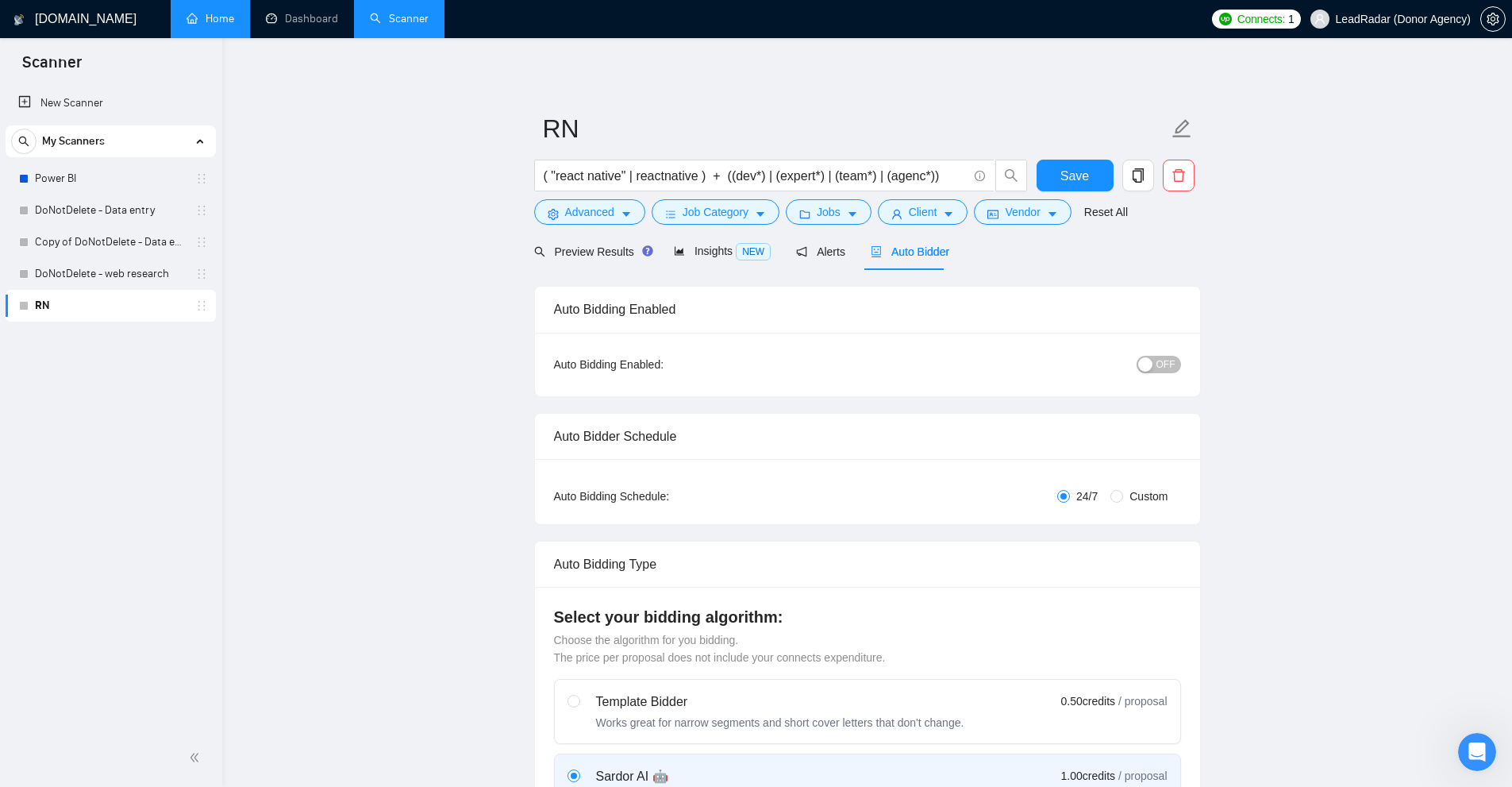
click at [956, 333] on div "Auto Bidding Enabled: OFF" at bounding box center [868, 365] width 665 height 64
click at [1083, 169] on span "Save" at bounding box center [1074, 176] width 28 height 20
click at [1133, 173] on icon "copy" at bounding box center [1138, 175] width 15 height 15
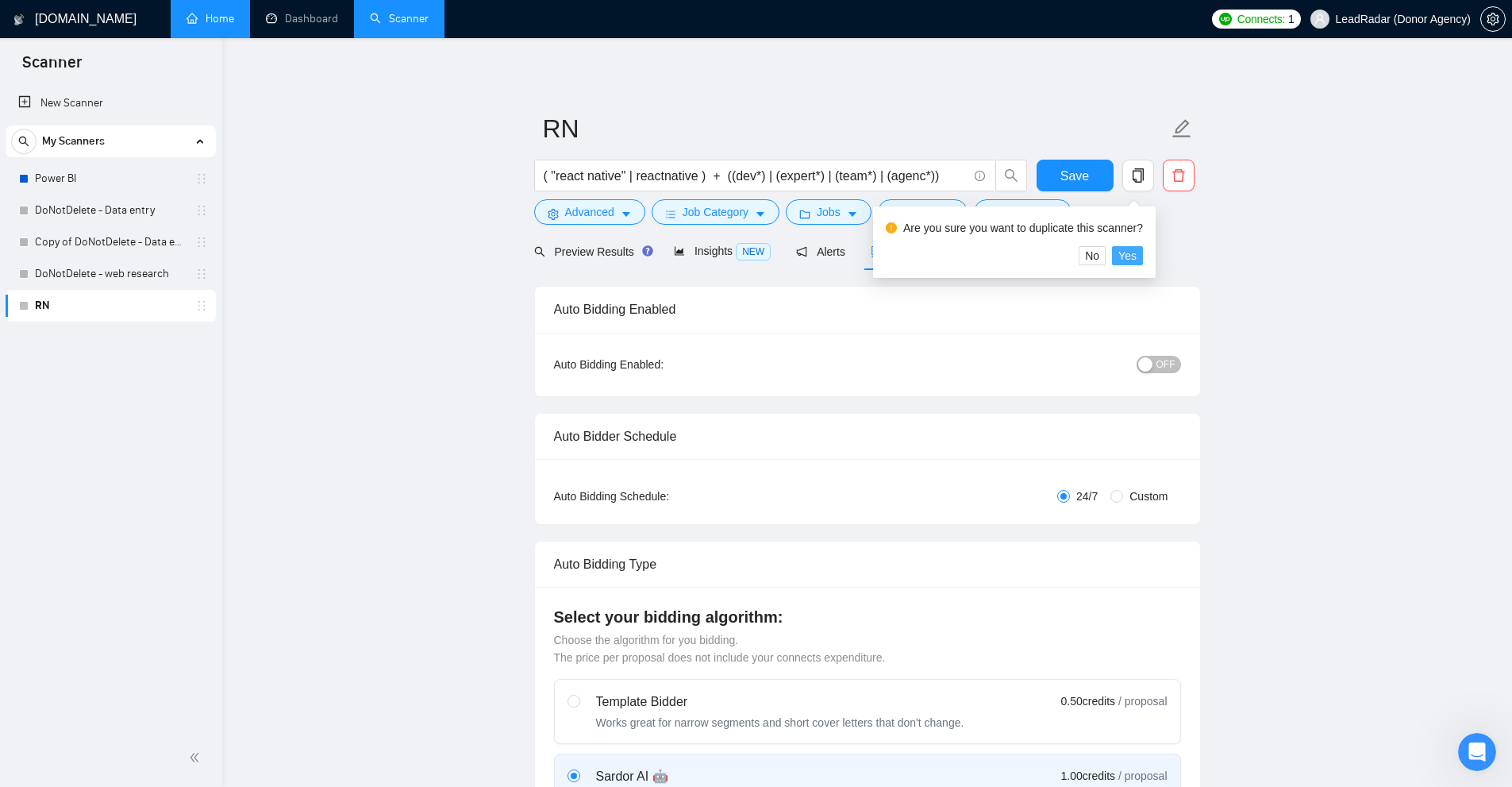
click at [1124, 257] on span "Yes" at bounding box center [1127, 255] width 18 height 17
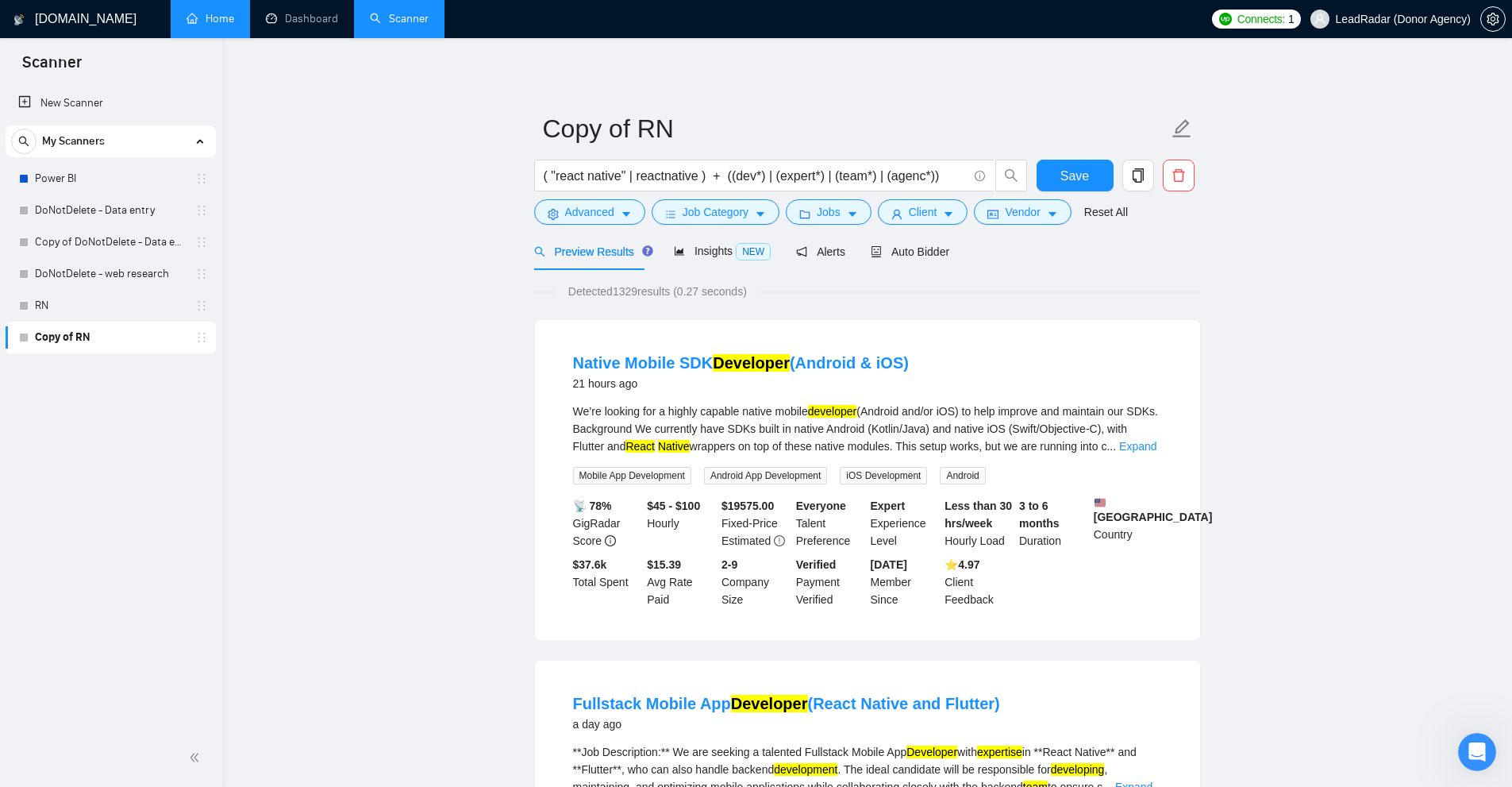
drag, startPoint x: 208, startPoint y: 331, endPoint x: 233, endPoint y: 336, distance: 25.5
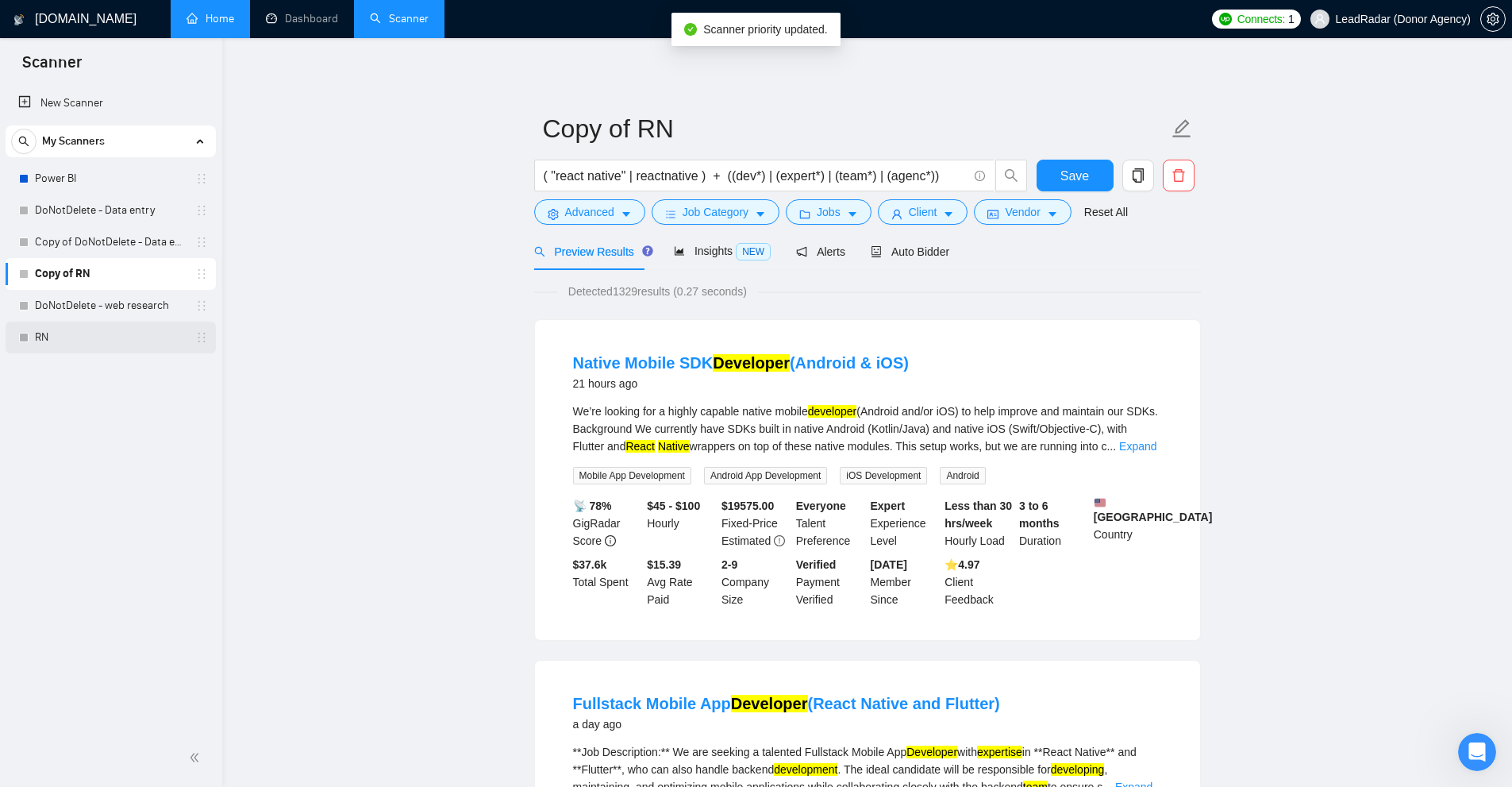
click at [31, 337] on div "RN" at bounding box center [113, 337] width 189 height 32
click at [78, 337] on link "RN" at bounding box center [110, 337] width 151 height 32
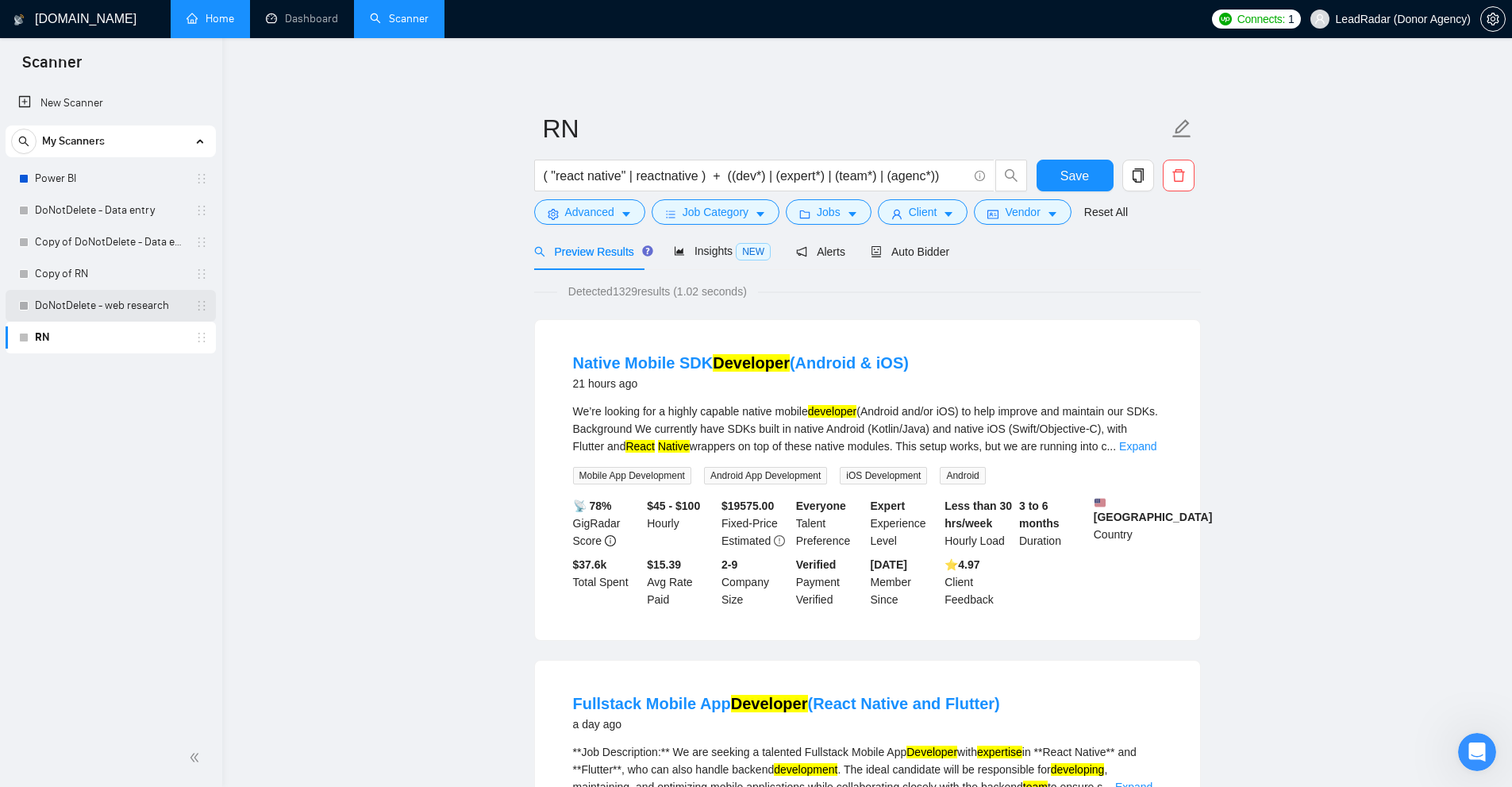
click at [124, 320] on link "DoNotDelete - web research" at bounding box center [110, 305] width 151 height 32
click at [126, 327] on link "RN" at bounding box center [110, 337] width 151 height 32
drag, startPoint x: 1473, startPoint y: 747, endPoint x: 1937, endPoint y: 1428, distance: 824.0
click at [1473, 747] on icon "Open Intercom Messenger" at bounding box center [1475, 750] width 26 height 26
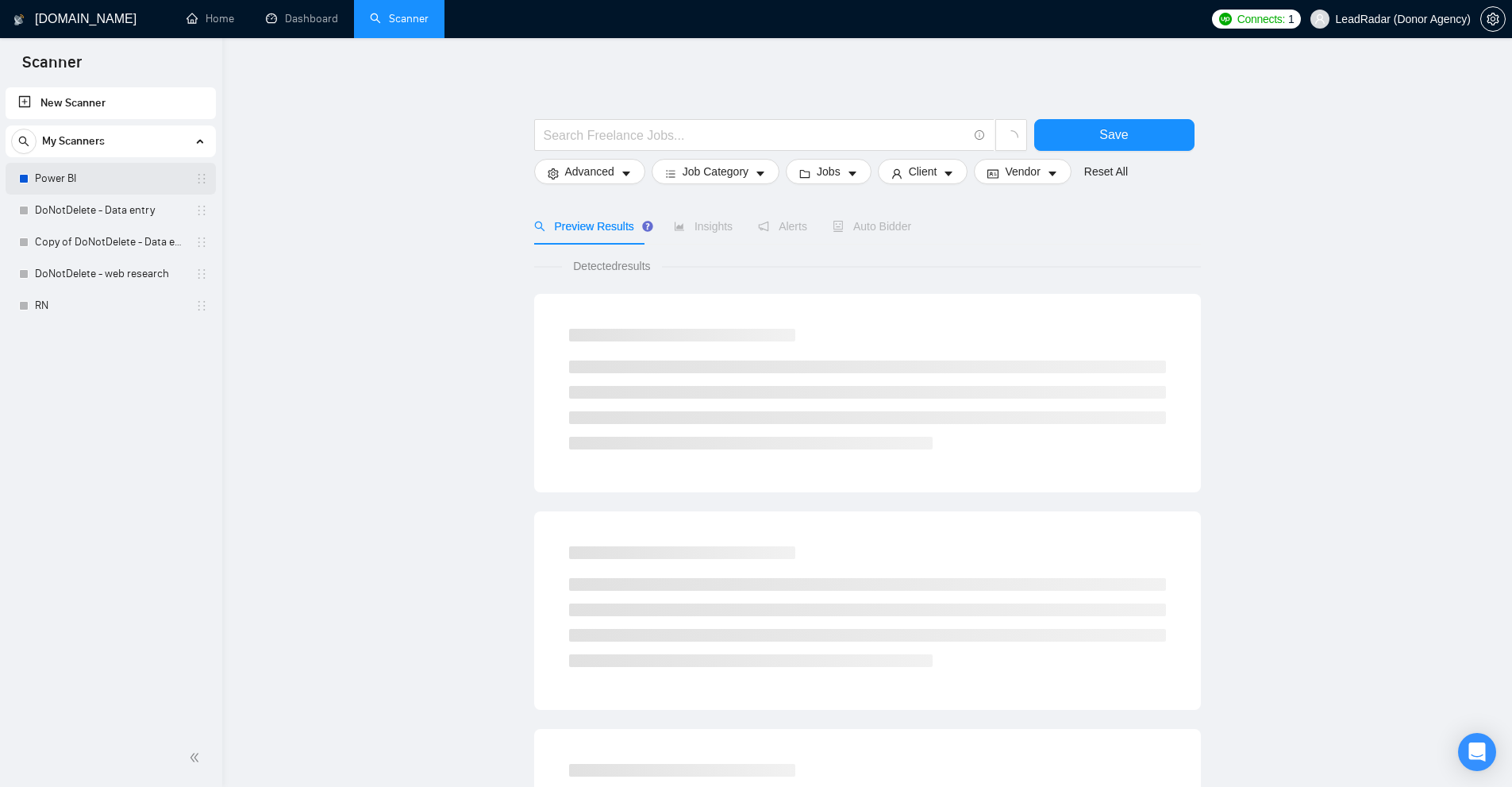
click at [99, 181] on link "Power BI" at bounding box center [110, 178] width 151 height 32
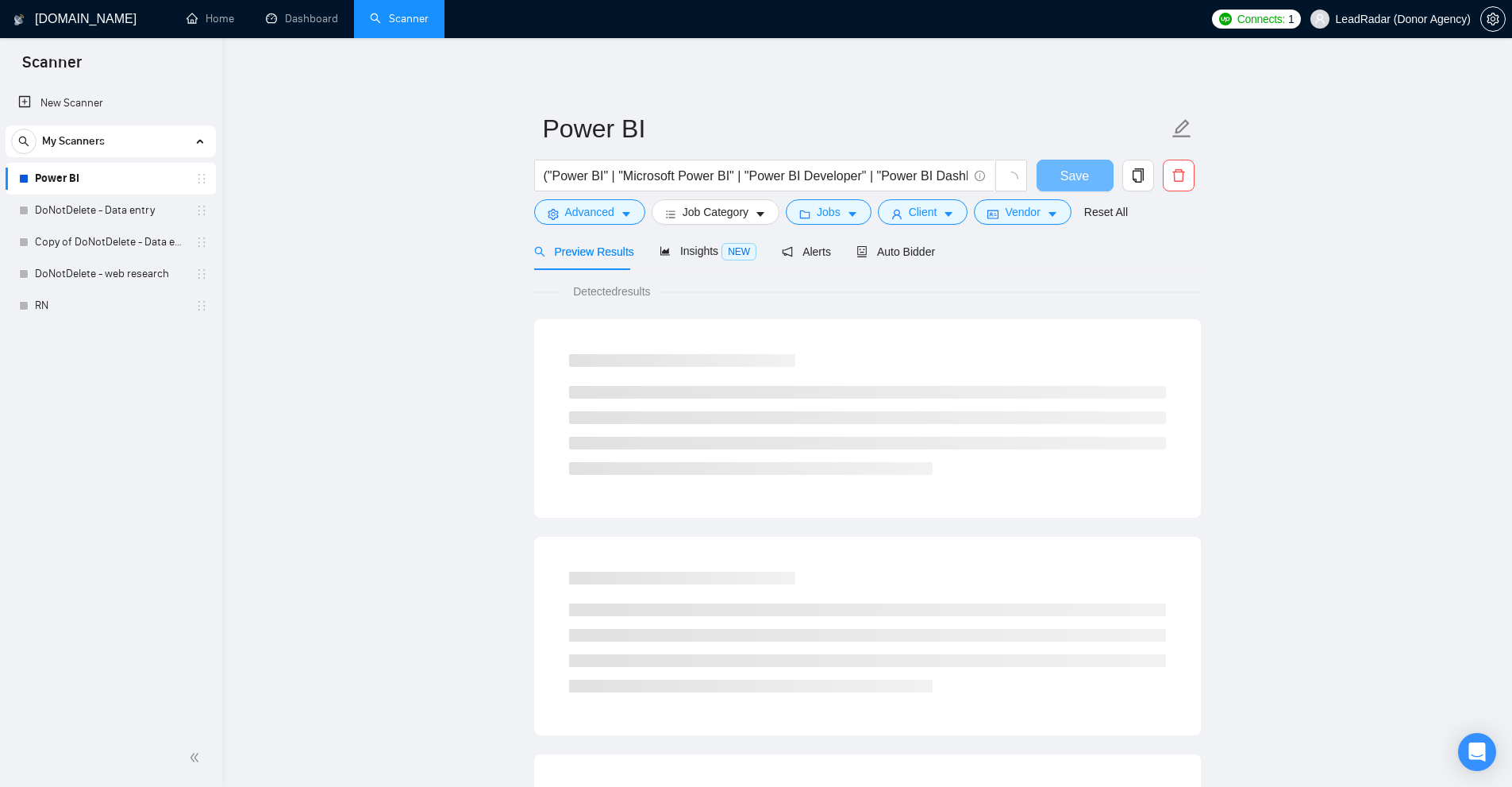
click at [46, 331] on div "New Scanner My Scanners Power BI DoNotDelete - Data entry Copy of DoNotDelete -…" at bounding box center [111, 407] width 222 height 645
click at [66, 304] on link "RN" at bounding box center [110, 305] width 151 height 32
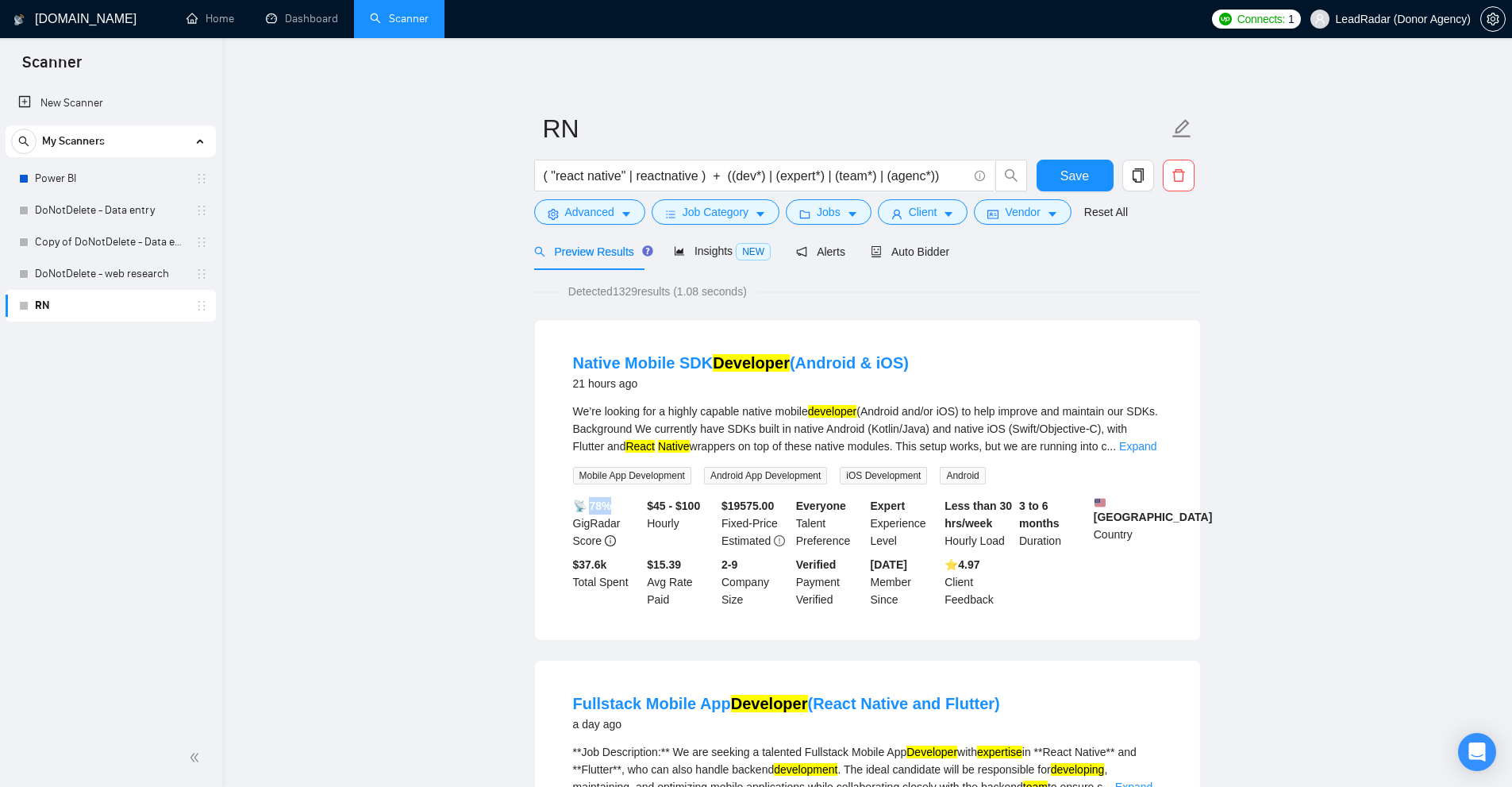
drag, startPoint x: 597, startPoint y: 503, endPoint x: 623, endPoint y: 503, distance: 26.0
click at [623, 503] on div "📡 78% GigRadar Score" at bounding box center [607, 523] width 75 height 53
drag, startPoint x: 594, startPoint y: 498, endPoint x: 639, endPoint y: 500, distance: 45.0
click at [639, 500] on div "📡 78% GigRadar Score" at bounding box center [607, 523] width 75 height 53
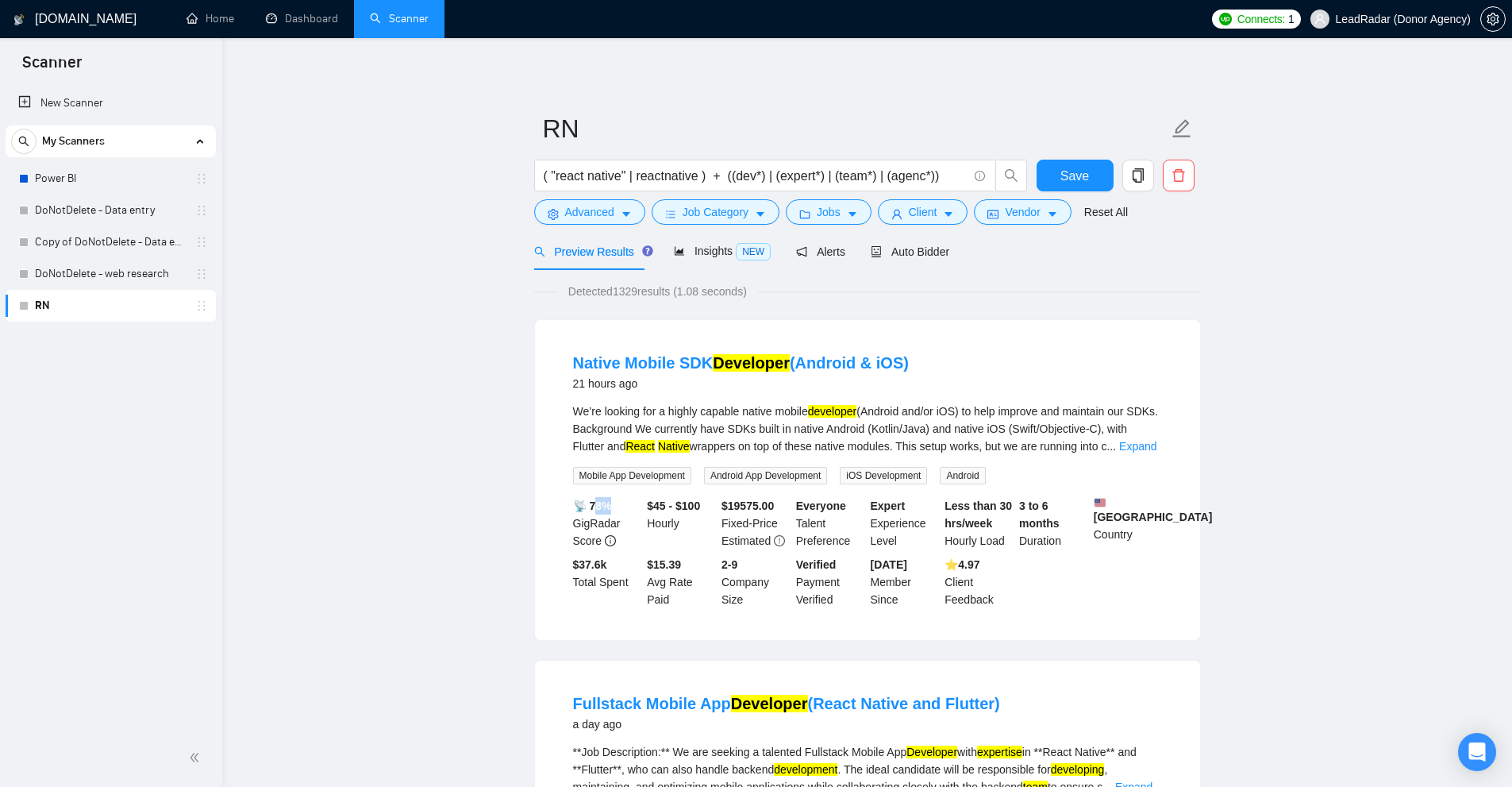
click at [639, 500] on div "📡 78% GigRadar Score" at bounding box center [607, 523] width 75 height 53
drag, startPoint x: 594, startPoint y: 503, endPoint x: 636, endPoint y: 508, distance: 42.3
click at [636, 508] on div "📡 78% GigRadar Score" at bounding box center [607, 523] width 75 height 53
click at [600, 513] on div "📡 78% GigRadar Score" at bounding box center [607, 523] width 75 height 53
drag, startPoint x: 588, startPoint y: 508, endPoint x: 618, endPoint y: 507, distance: 30.0
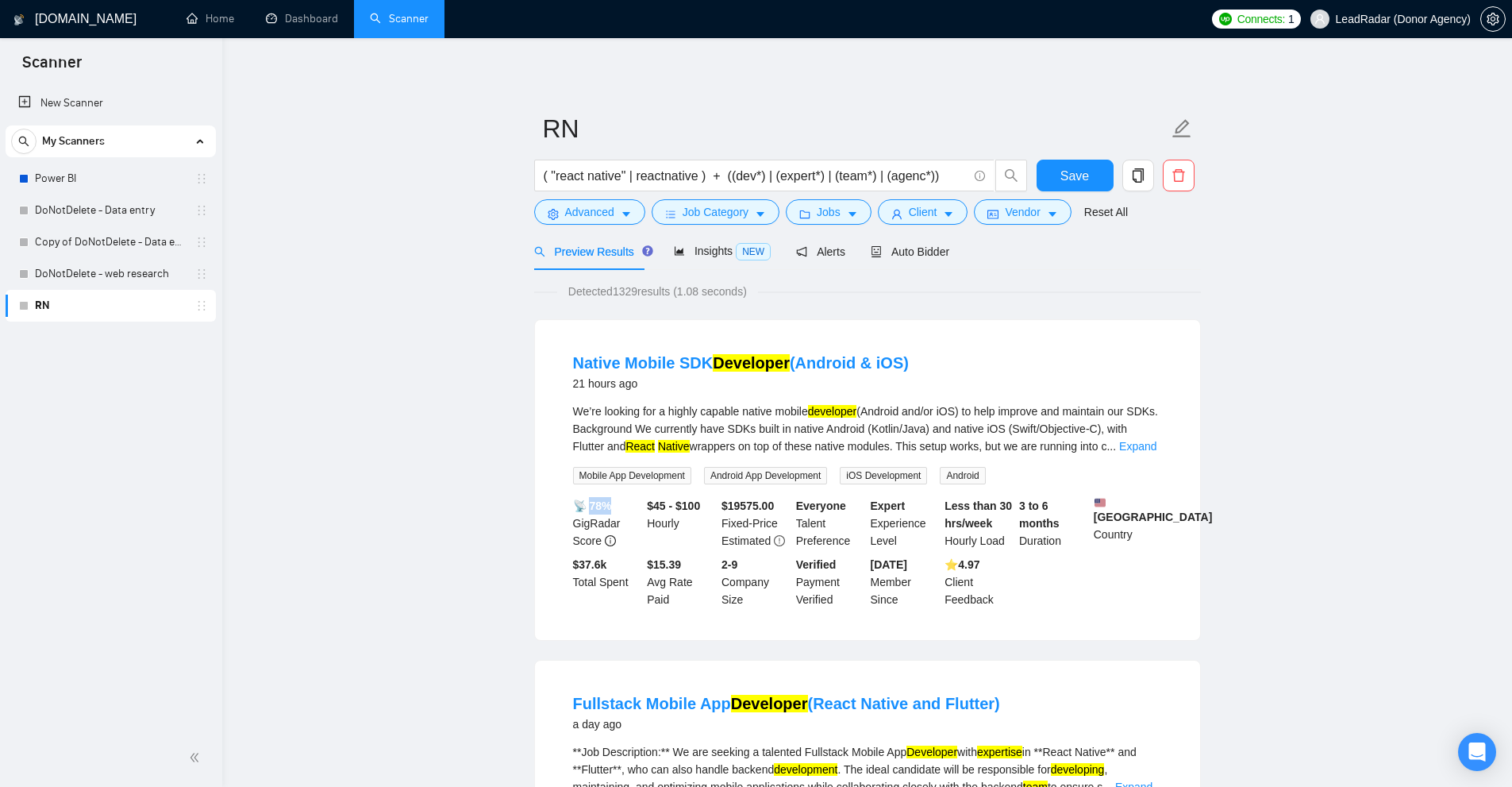
click at [618, 507] on div "📡 78% GigRadar Score" at bounding box center [607, 523] width 75 height 53
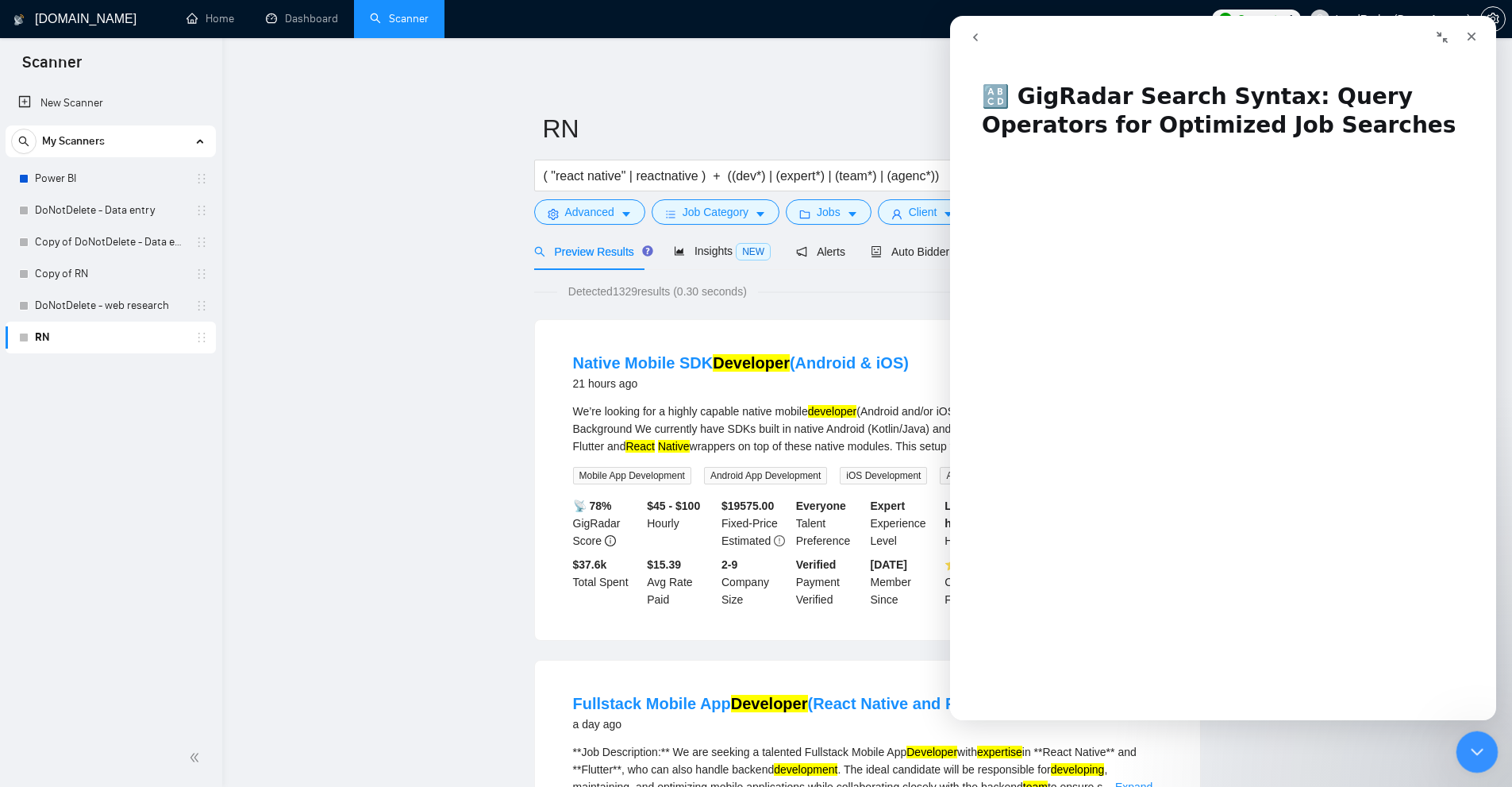
drag, startPoint x: 1472, startPoint y: 743, endPoint x: 1466, endPoint y: 734, distance: 10.8
click at [1472, 745] on icon "Close Intercom Messenger" at bounding box center [1474, 750] width 19 height 19
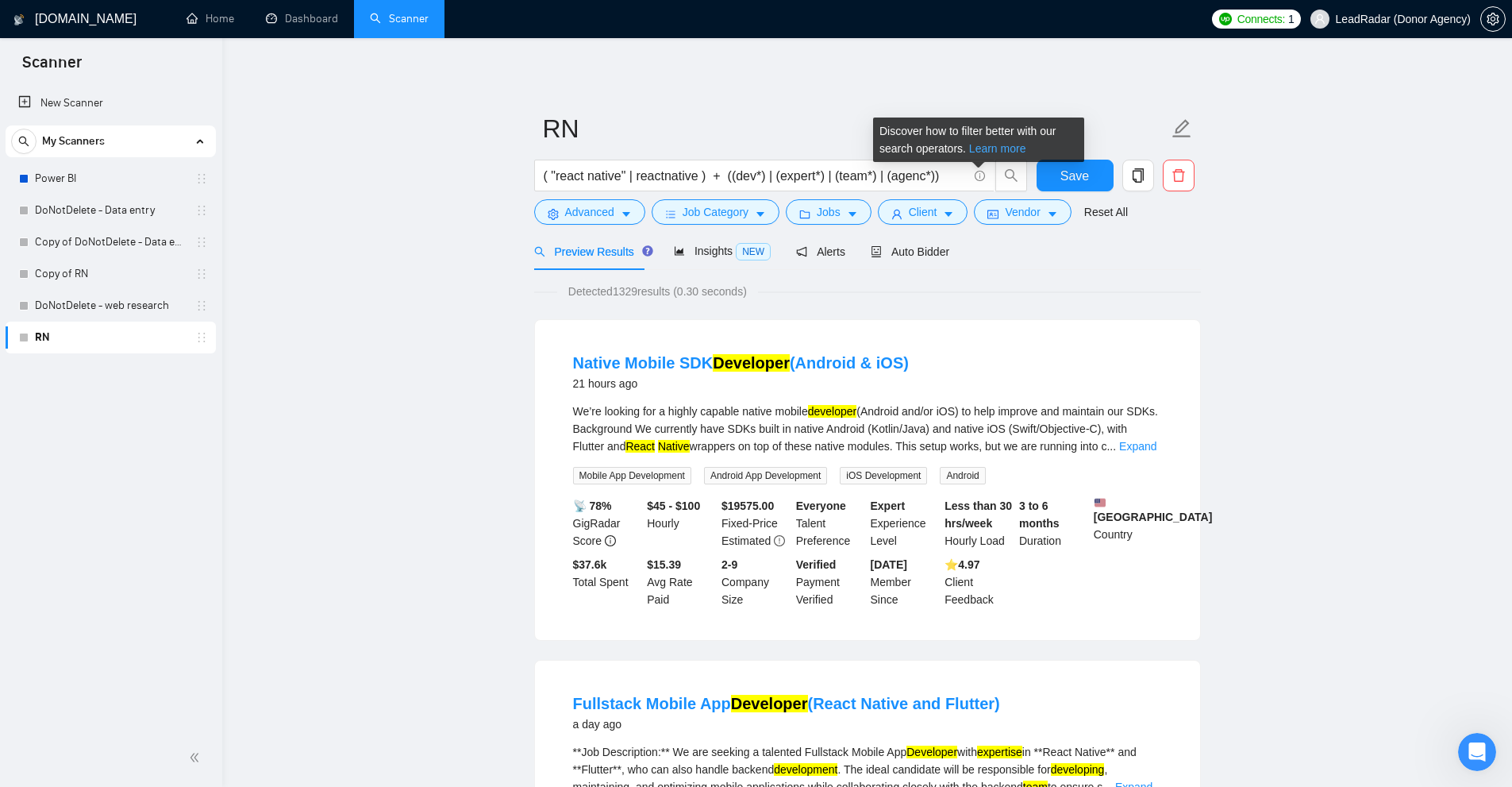
click at [992, 146] on link "Learn more" at bounding box center [998, 148] width 57 height 13
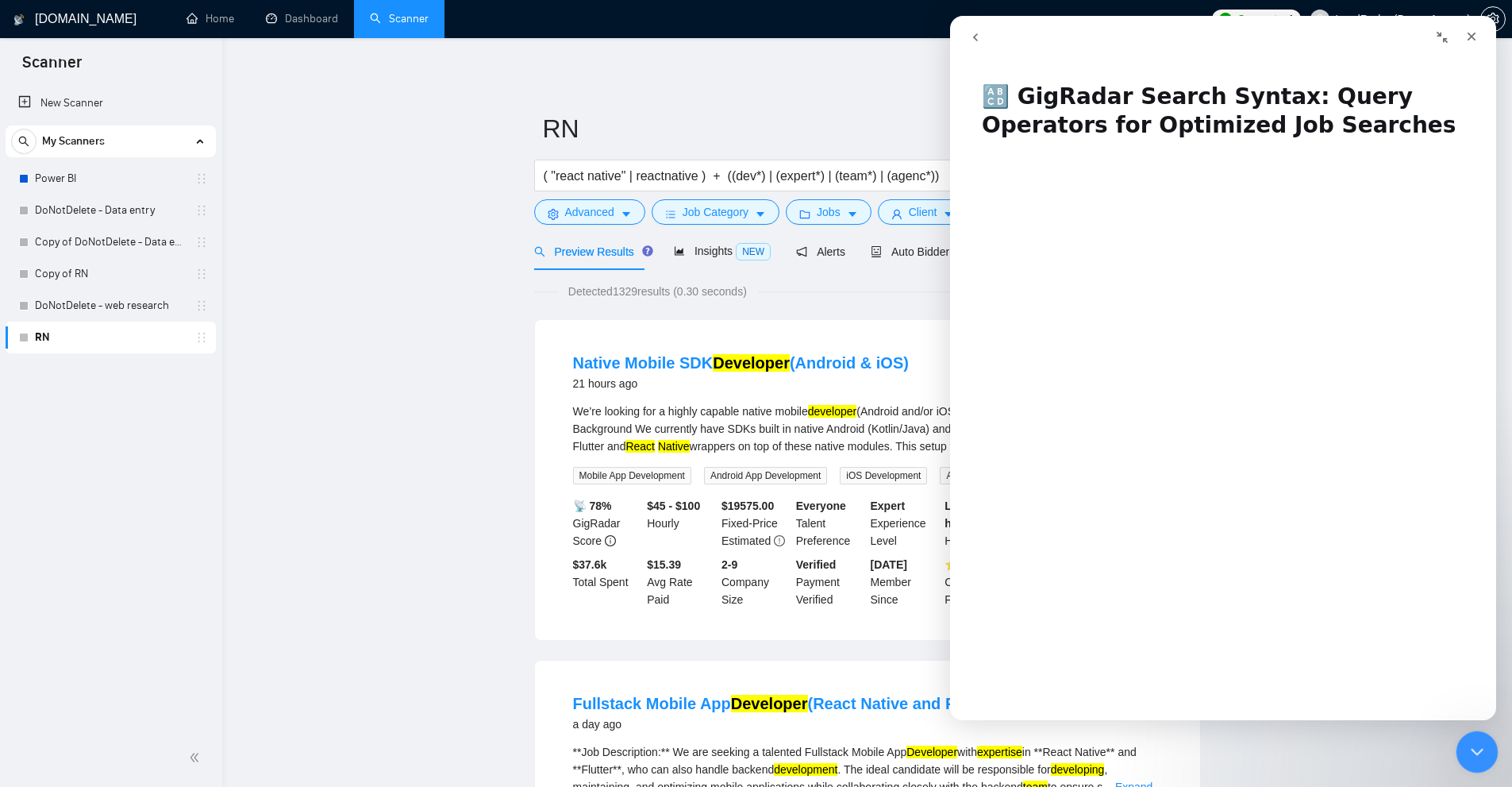
drag, startPoint x: 1475, startPoint y: 742, endPoint x: 2874, endPoint y: 1443, distance: 1564.8
click at [1475, 742] on icon "Close Intercom Messenger" at bounding box center [1474, 750] width 19 height 19
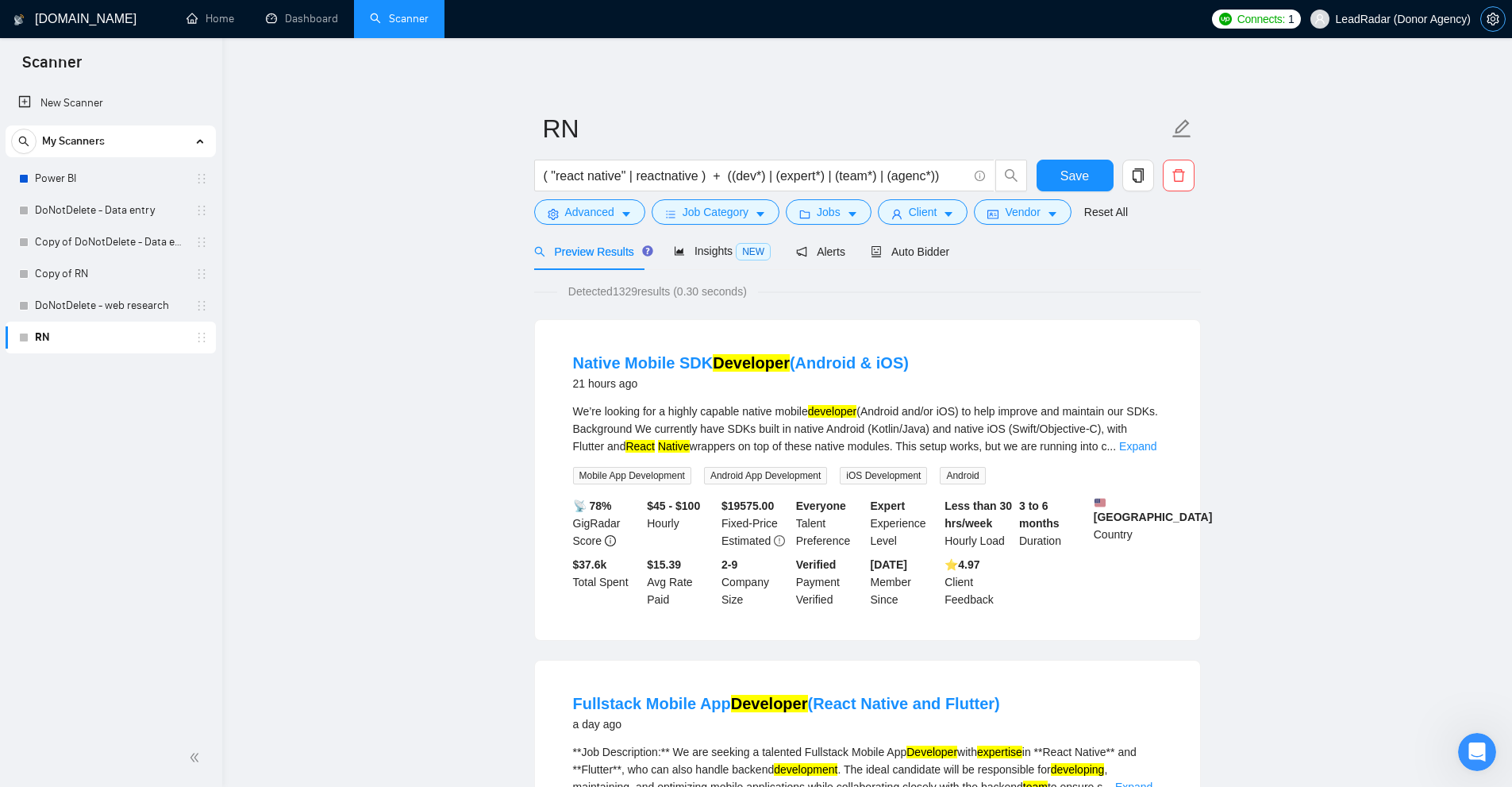
click at [1500, 16] on span "setting" at bounding box center [1493, 19] width 24 height 13
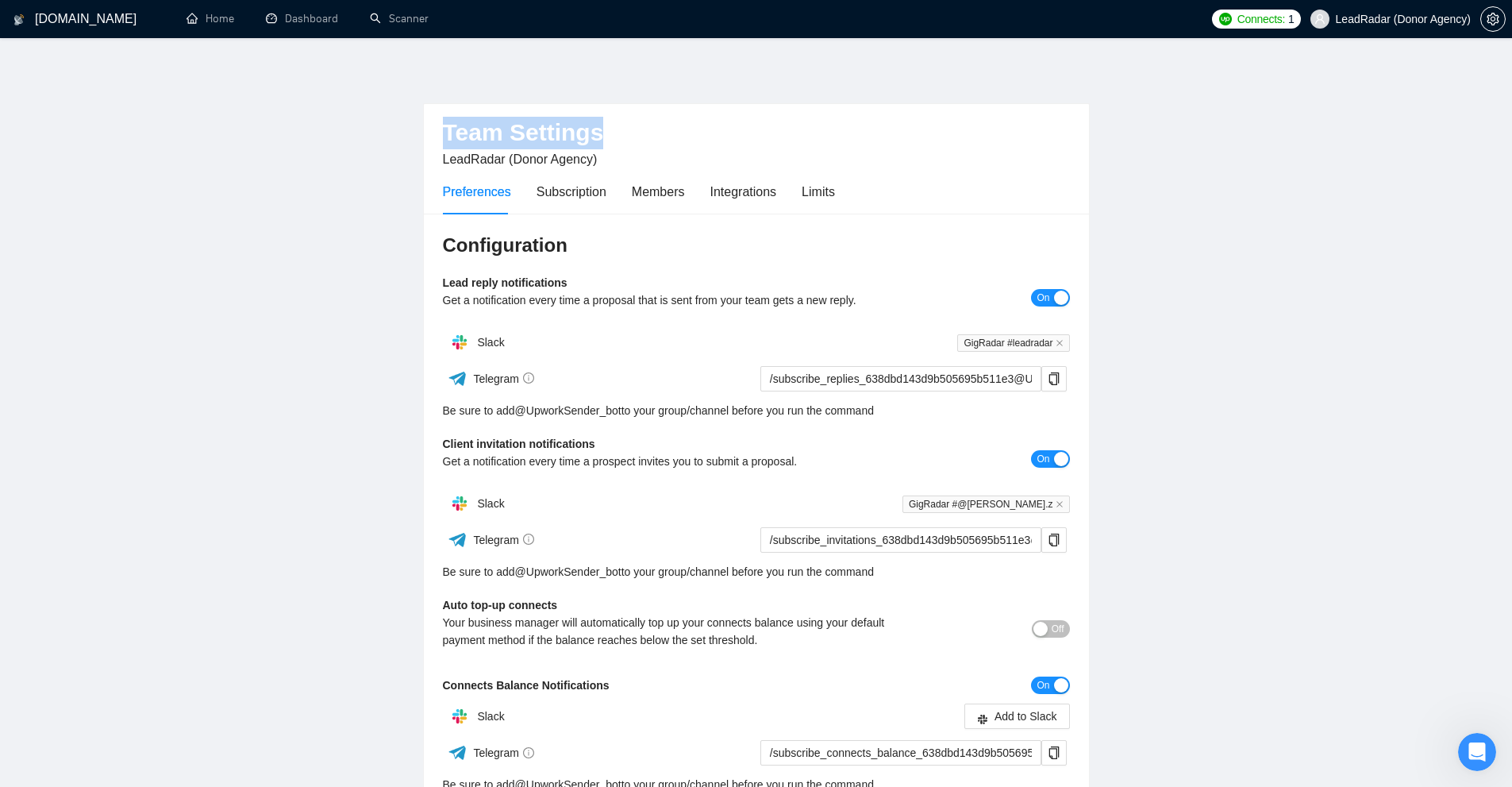
drag, startPoint x: 443, startPoint y: 123, endPoint x: 652, endPoint y: 124, distance: 209.0
click at [652, 124] on div "Team Settings LeadRadar (Donor Agency) Preferences Subscription Members Integra…" at bounding box center [756, 159] width 665 height 110
click at [652, 124] on h2 "Team Settings" at bounding box center [756, 133] width 627 height 33
drag, startPoint x: 448, startPoint y: 245, endPoint x: 720, endPoint y: 238, distance: 272.1
click at [720, 238] on h3 "Configuration" at bounding box center [756, 245] width 627 height 25
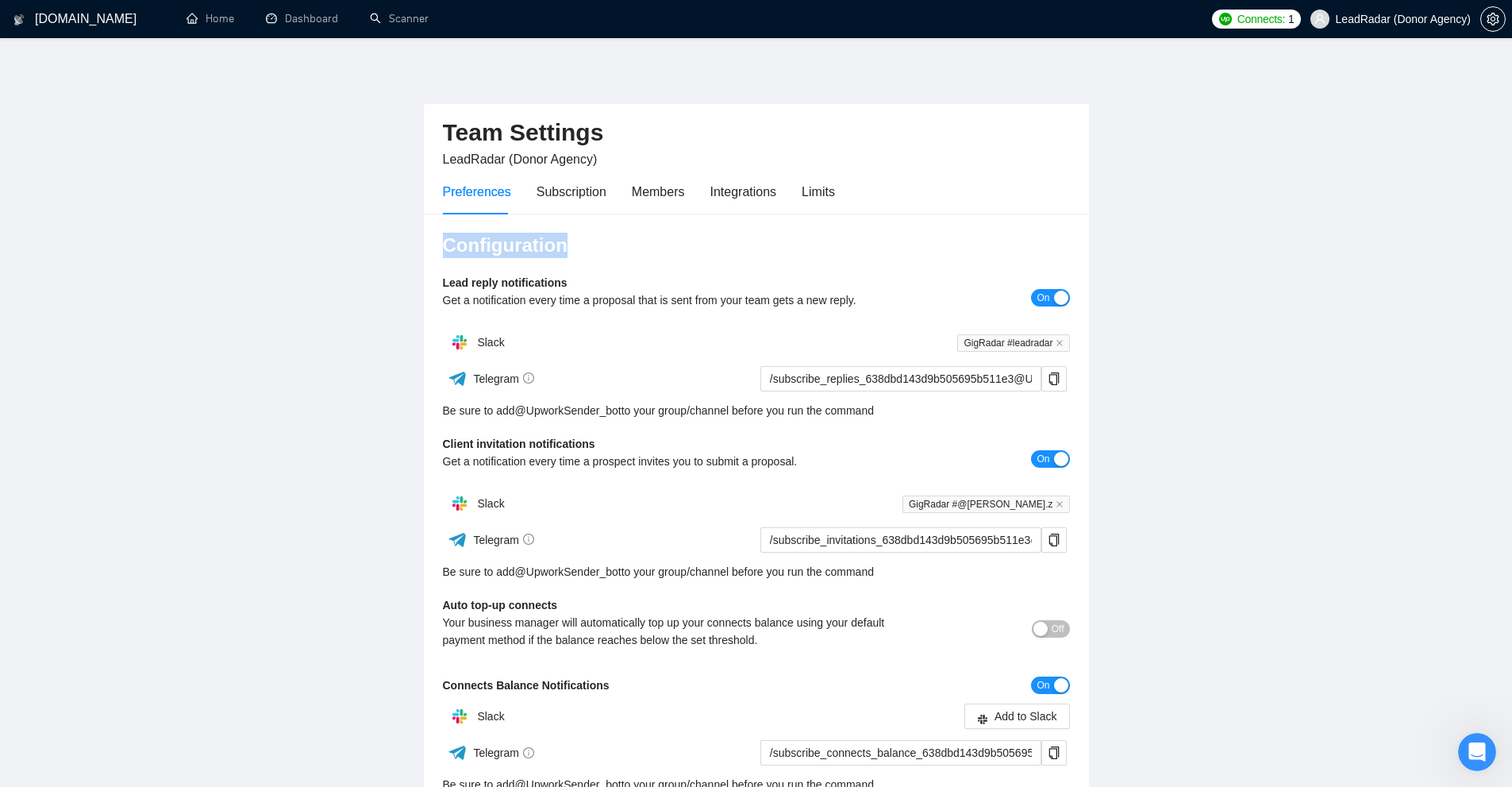
click at [720, 238] on h3 "Configuration" at bounding box center [756, 245] width 627 height 25
drag, startPoint x: 436, startPoint y: 282, endPoint x: 583, endPoint y: 272, distance: 147.3
click at [583, 272] on div "Configuration Lead reply notifications Get a notification every time a proposal…" at bounding box center [756, 557] width 665 height 687
drag, startPoint x: 478, startPoint y: 343, endPoint x: 546, endPoint y: 343, distance: 68.0
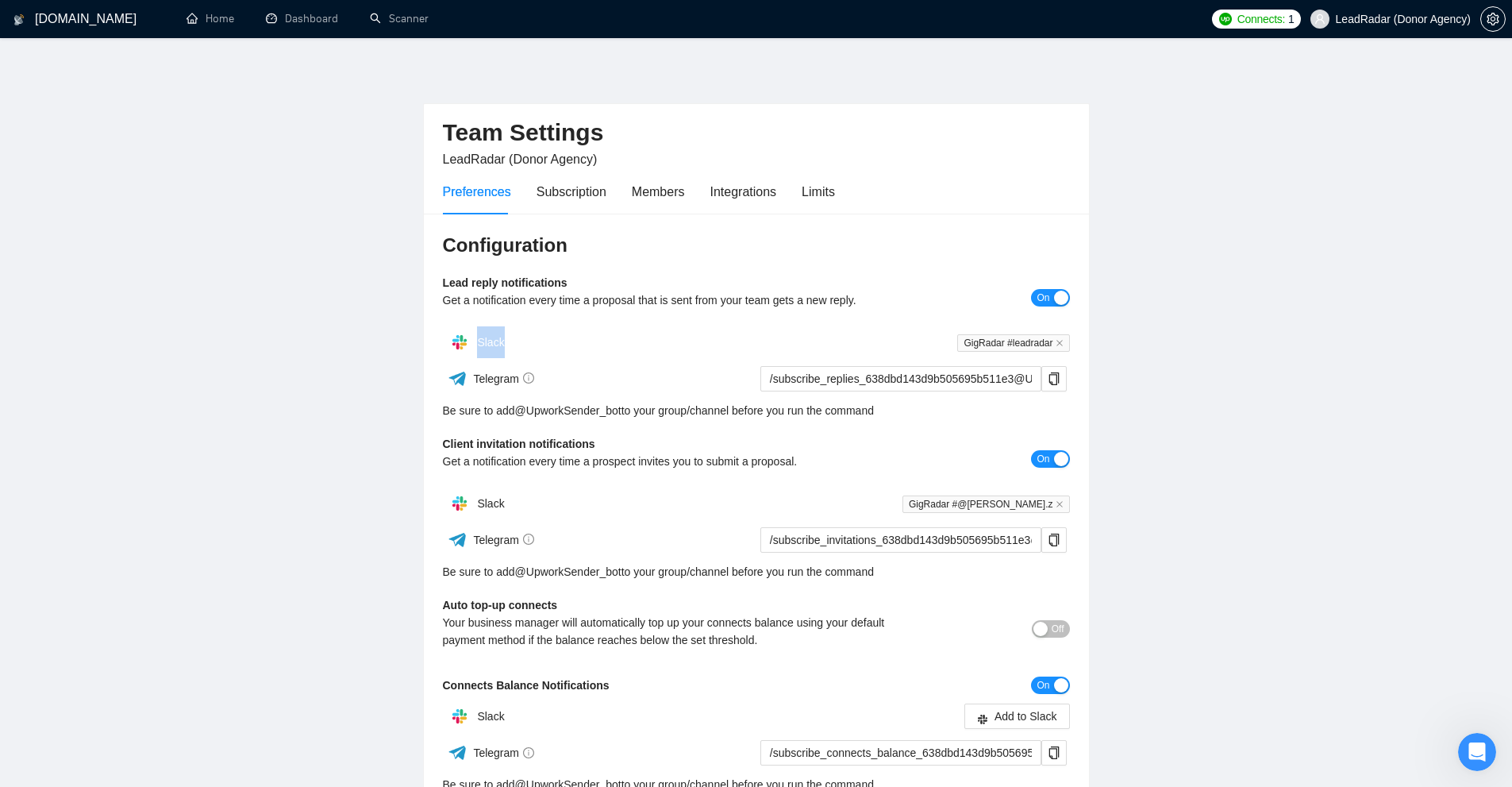
click at [546, 343] on div "Slack" at bounding box center [600, 342] width 314 height 32
click at [482, 366] on div "Telegram" at bounding box center [599, 378] width 312 height 28
drag, startPoint x: 441, startPoint y: 448, endPoint x: 558, endPoint y: 447, distance: 117.0
click at [558, 447] on div "Configuration Lead reply notifications Get a notification every time a proposal…" at bounding box center [756, 557] width 665 height 687
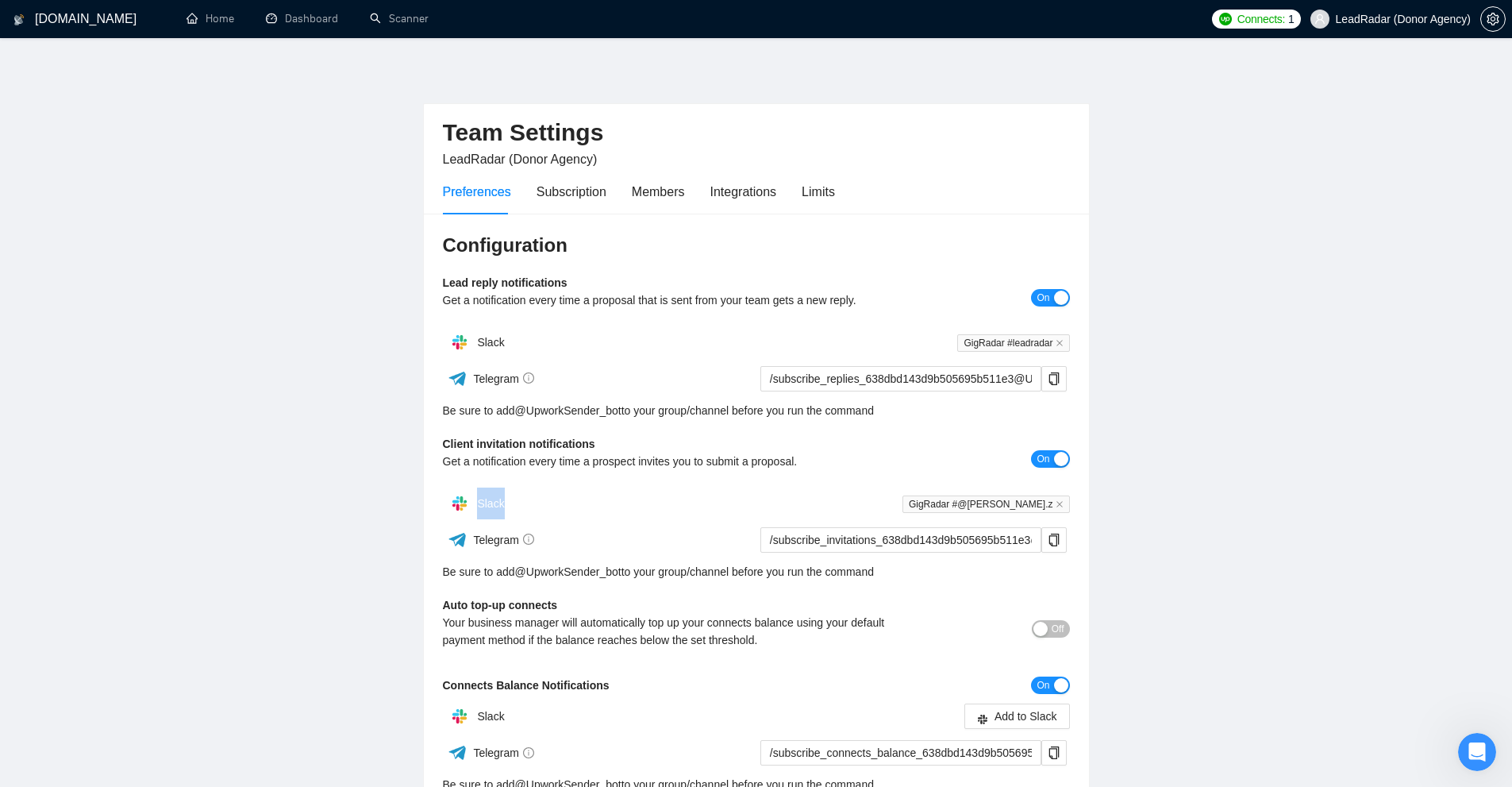
drag, startPoint x: 480, startPoint y: 495, endPoint x: 513, endPoint y: 519, distance: 40.8
click at [536, 491] on div "Slack" at bounding box center [600, 503] width 314 height 32
drag, startPoint x: 490, startPoint y: 540, endPoint x: 558, endPoint y: 561, distance: 71.2
click at [504, 540] on span "Telegram" at bounding box center [503, 540] width 61 height 13
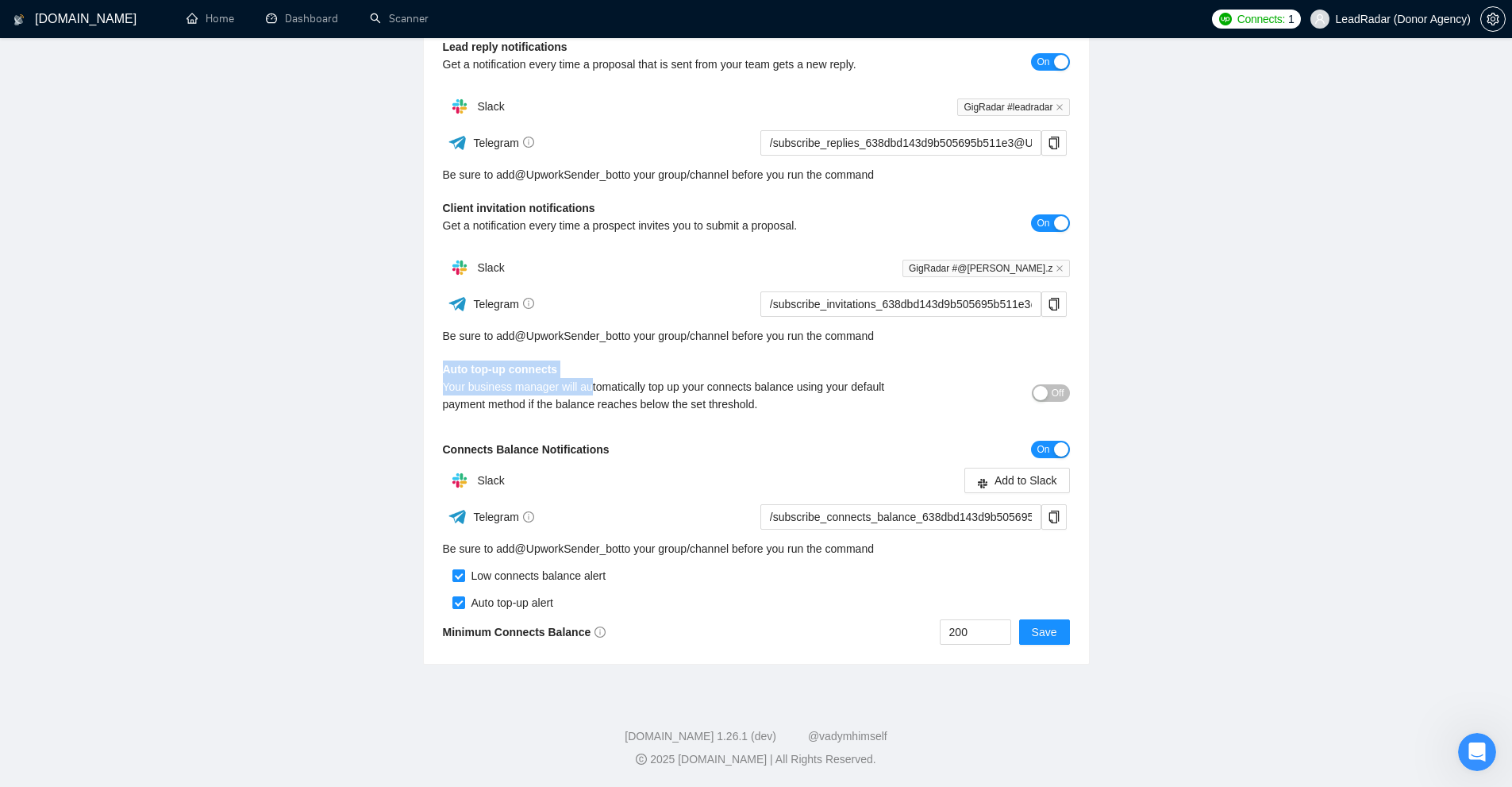
drag, startPoint x: 439, startPoint y: 368, endPoint x: 587, endPoint y: 420, distance: 156.9
click at [588, 415] on div "Configuration Lead reply notifications Get a notification every time a proposal…" at bounding box center [756, 321] width 665 height 687
drag, startPoint x: 457, startPoint y: 452, endPoint x: 600, endPoint y: 448, distance: 143.1
click at [600, 448] on b "Connects Balance Notifications" at bounding box center [526, 449] width 166 height 13
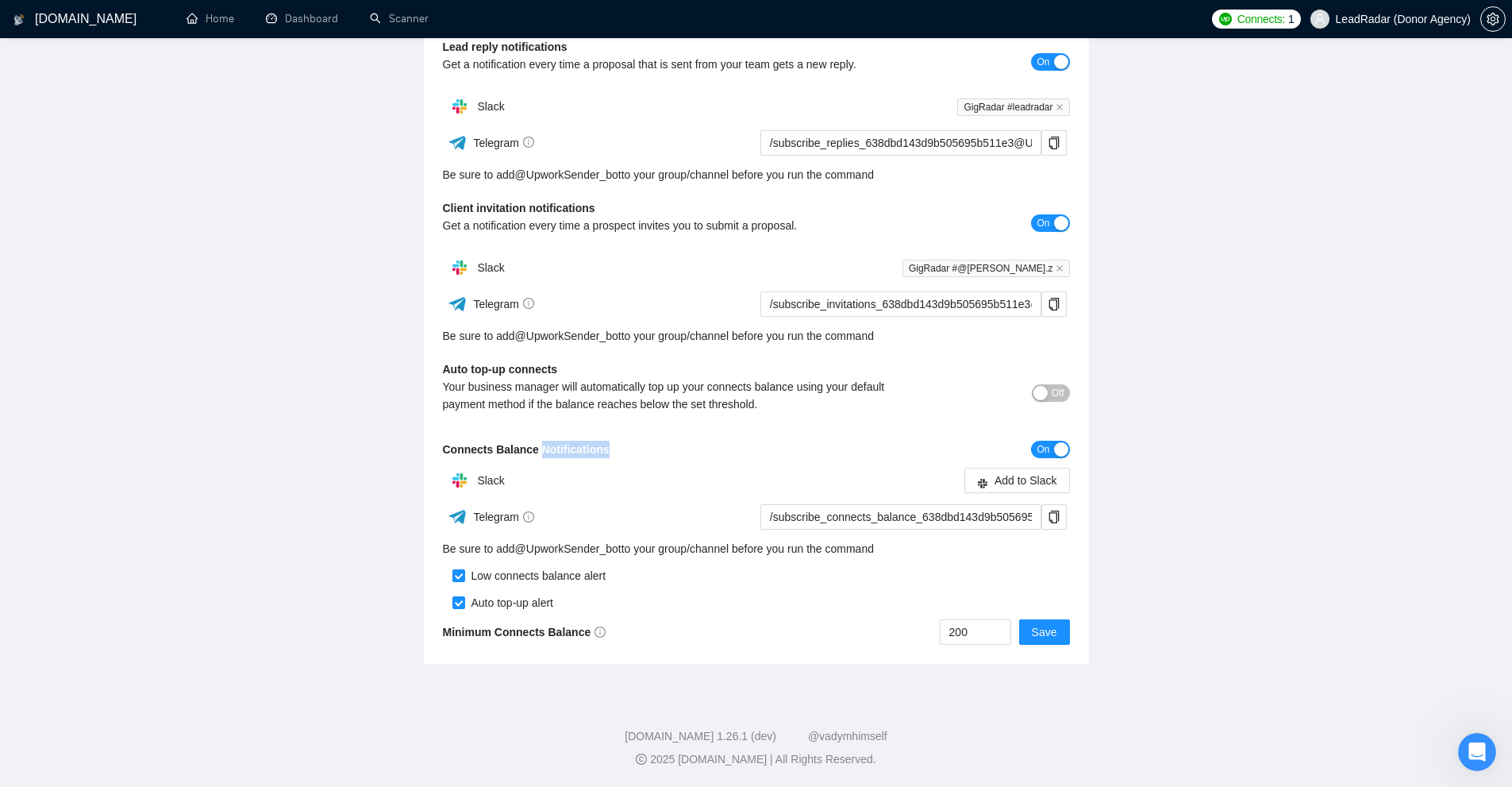
click at [600, 448] on b "Connects Balance Notifications" at bounding box center [526, 449] width 166 height 13
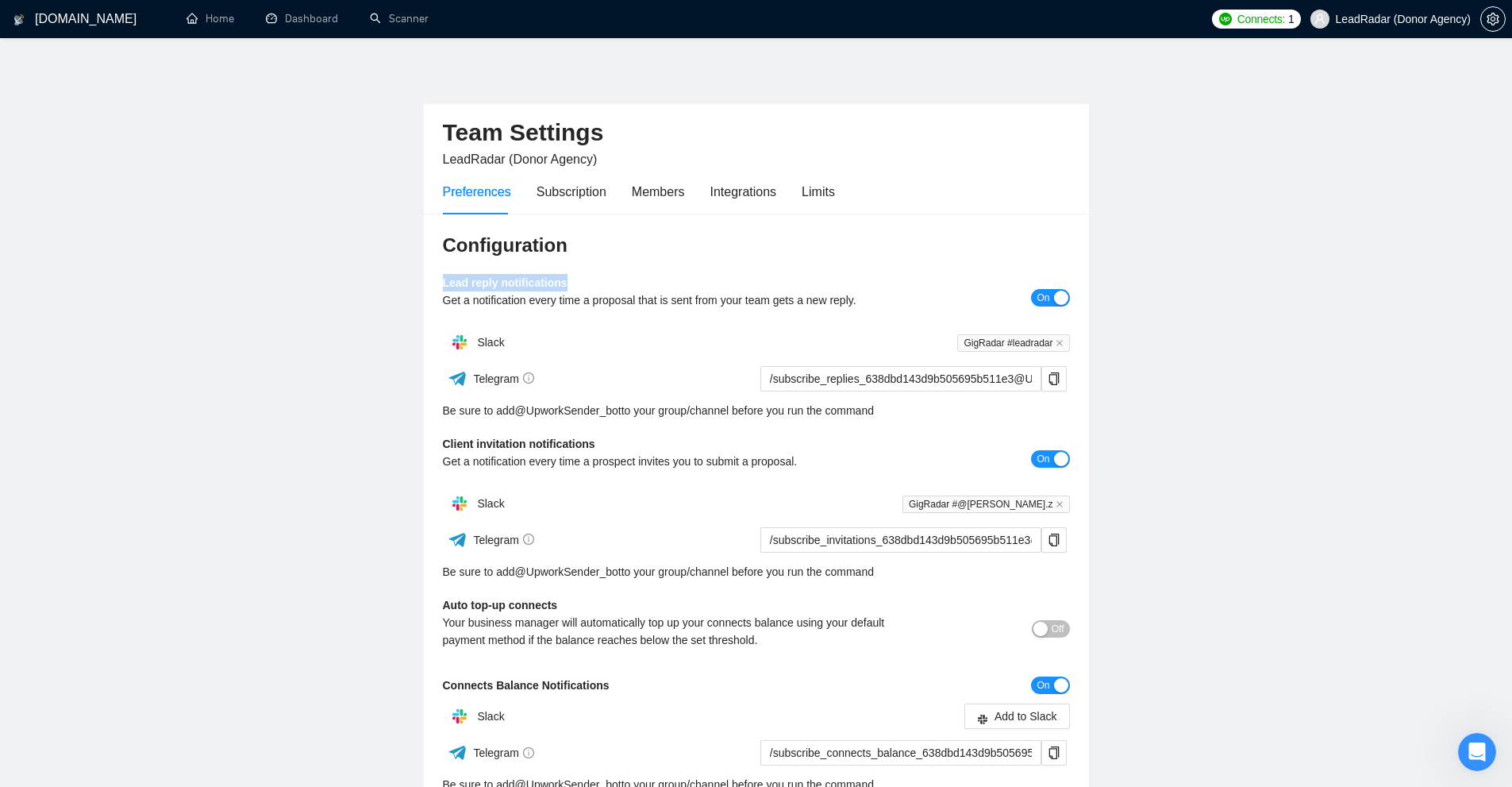
drag, startPoint x: 439, startPoint y: 268, endPoint x: 683, endPoint y: 292, distance: 245.2
click at [696, 285] on div "Configuration Lead reply notifications Get a notification every time a proposal…" at bounding box center [756, 557] width 665 height 687
drag, startPoint x: 448, startPoint y: 460, endPoint x: 692, endPoint y: 446, distance: 244.4
click at [692, 446] on main "Team Settings LeadRadar (Donor Agency) Preferences Subscription Members Integra…" at bounding box center [756, 482] width 1461 height 837
drag, startPoint x: 591, startPoint y: 446, endPoint x: 559, endPoint y: 448, distance: 32.1
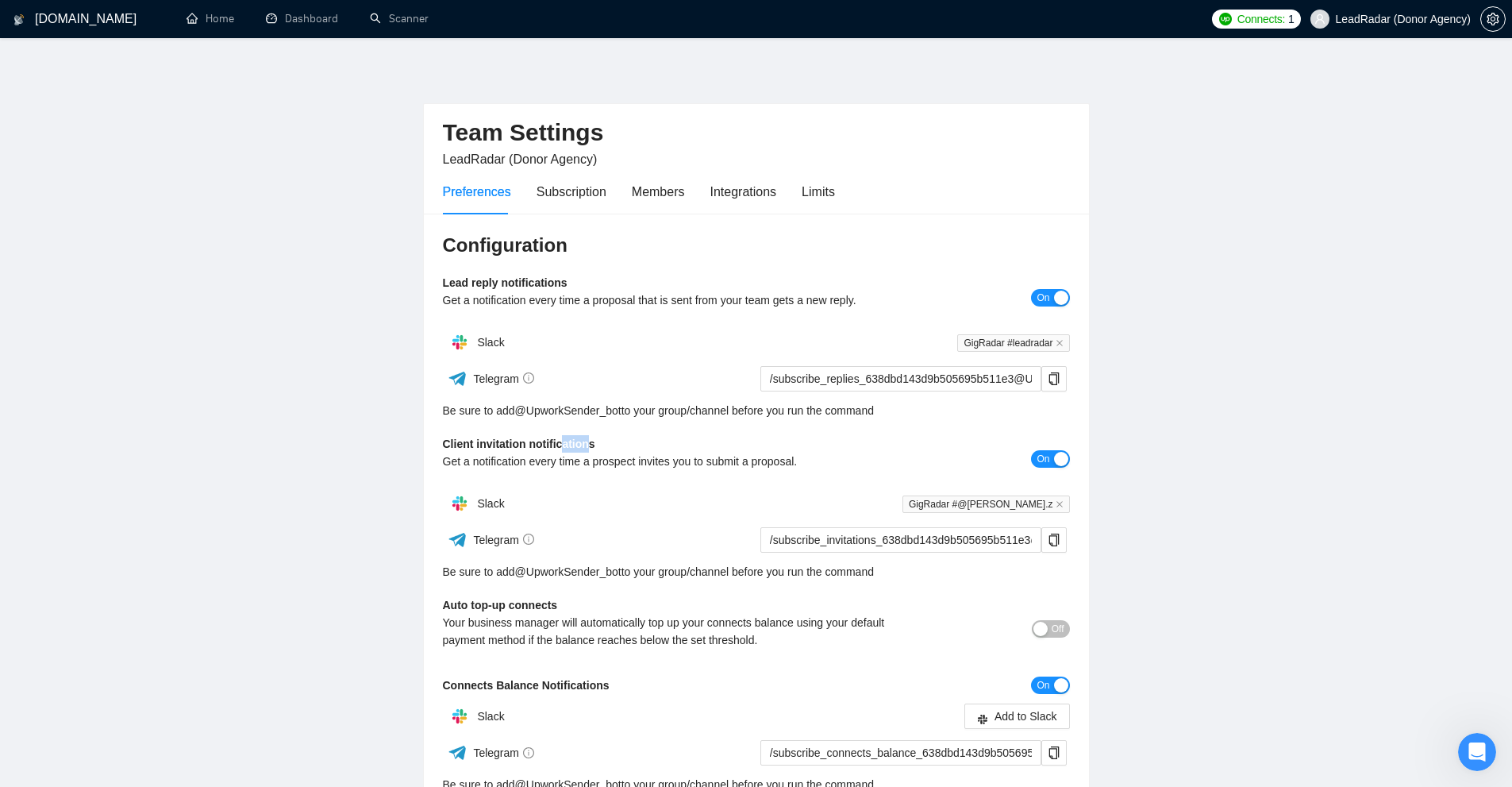
click at [559, 448] on b "Client invitation notifications" at bounding box center [519, 444] width 152 height 13
click at [563, 448] on b "Client invitation notifications" at bounding box center [519, 444] width 152 height 13
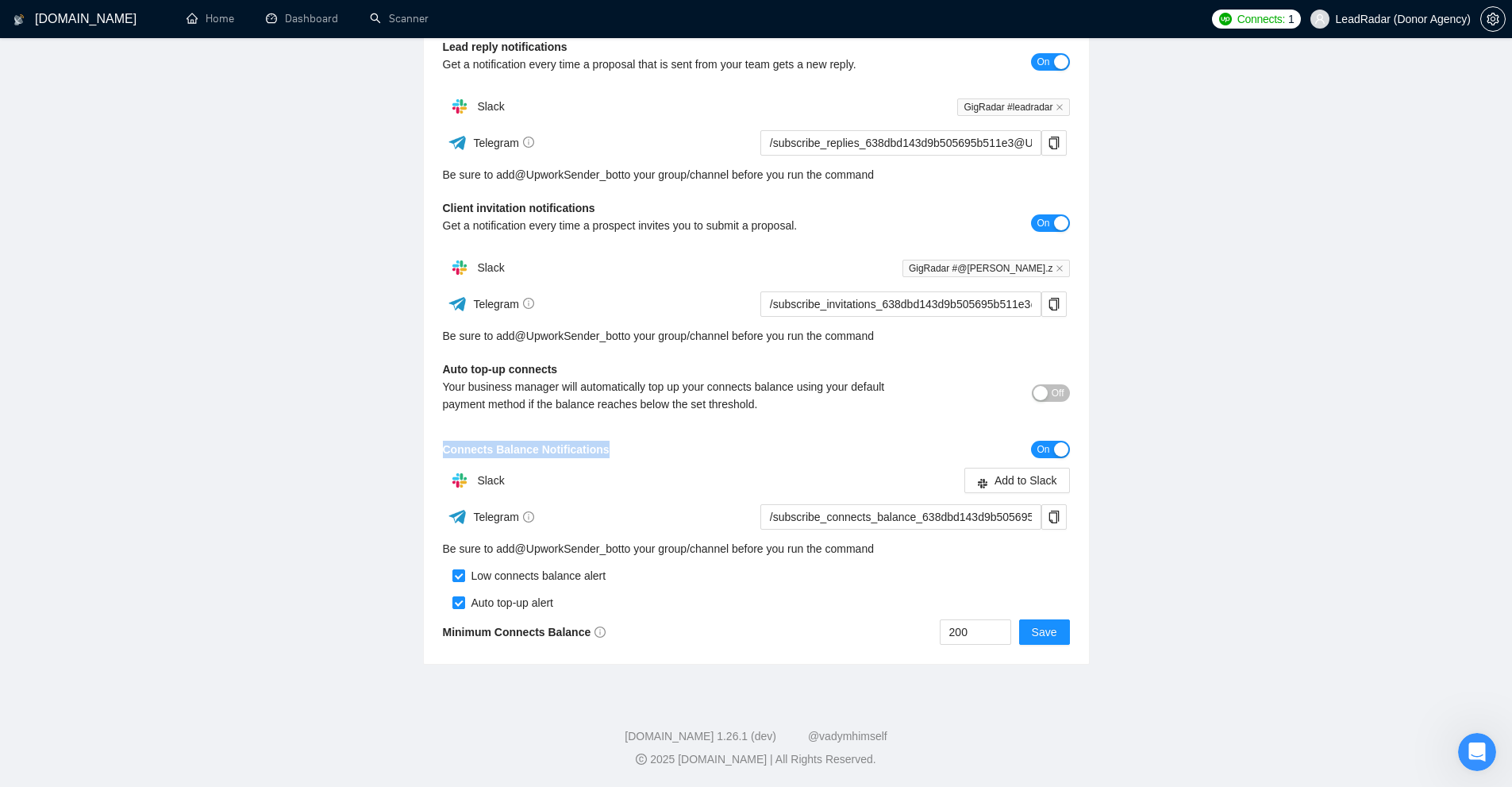
drag, startPoint x: 445, startPoint y: 440, endPoint x: 682, endPoint y: 449, distance: 237.2
click at [682, 449] on div "Connects Balance Notifications" at bounding box center [678, 449] width 470 height 17
drag, startPoint x: 976, startPoint y: 629, endPoint x: 885, endPoint y: 637, distance: 91.4
click at [885, 637] on div "200 Save" at bounding box center [913, 632] width 314 height 25
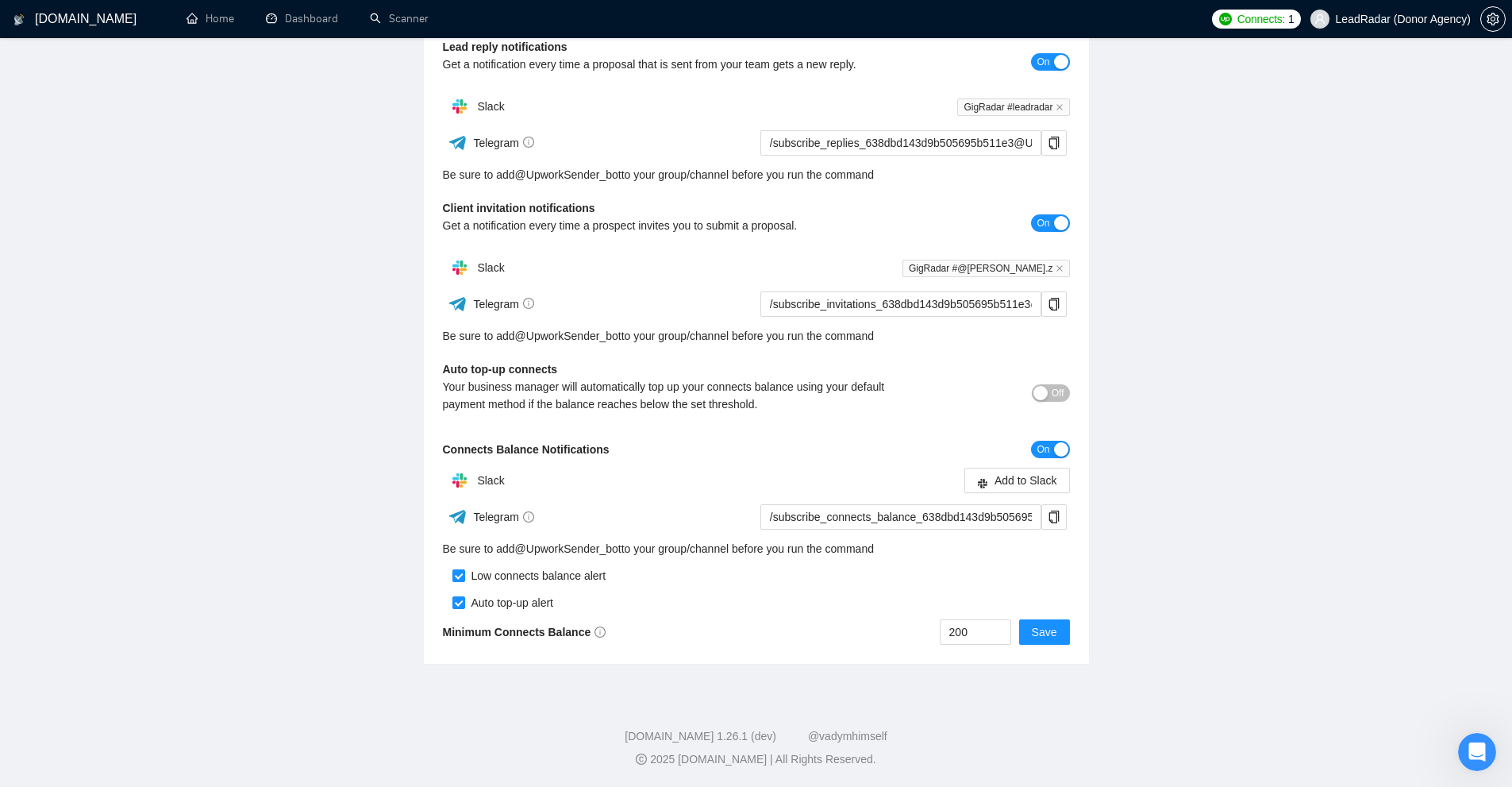
click at [861, 578] on div "Low connects balance alert" at bounding box center [756, 571] width 627 height 27
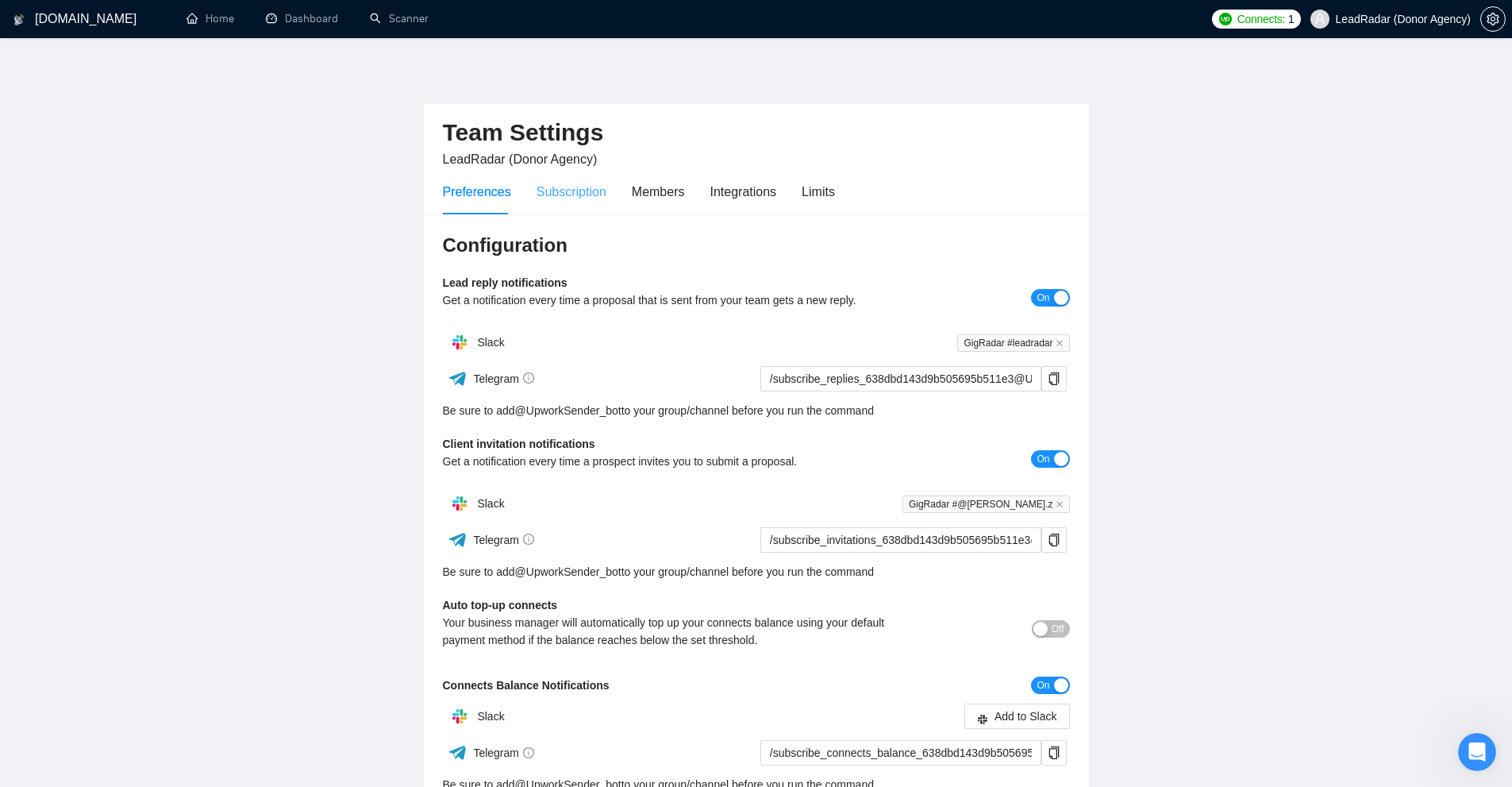
click at [570, 203] on div "Subscription" at bounding box center [571, 191] width 70 height 46
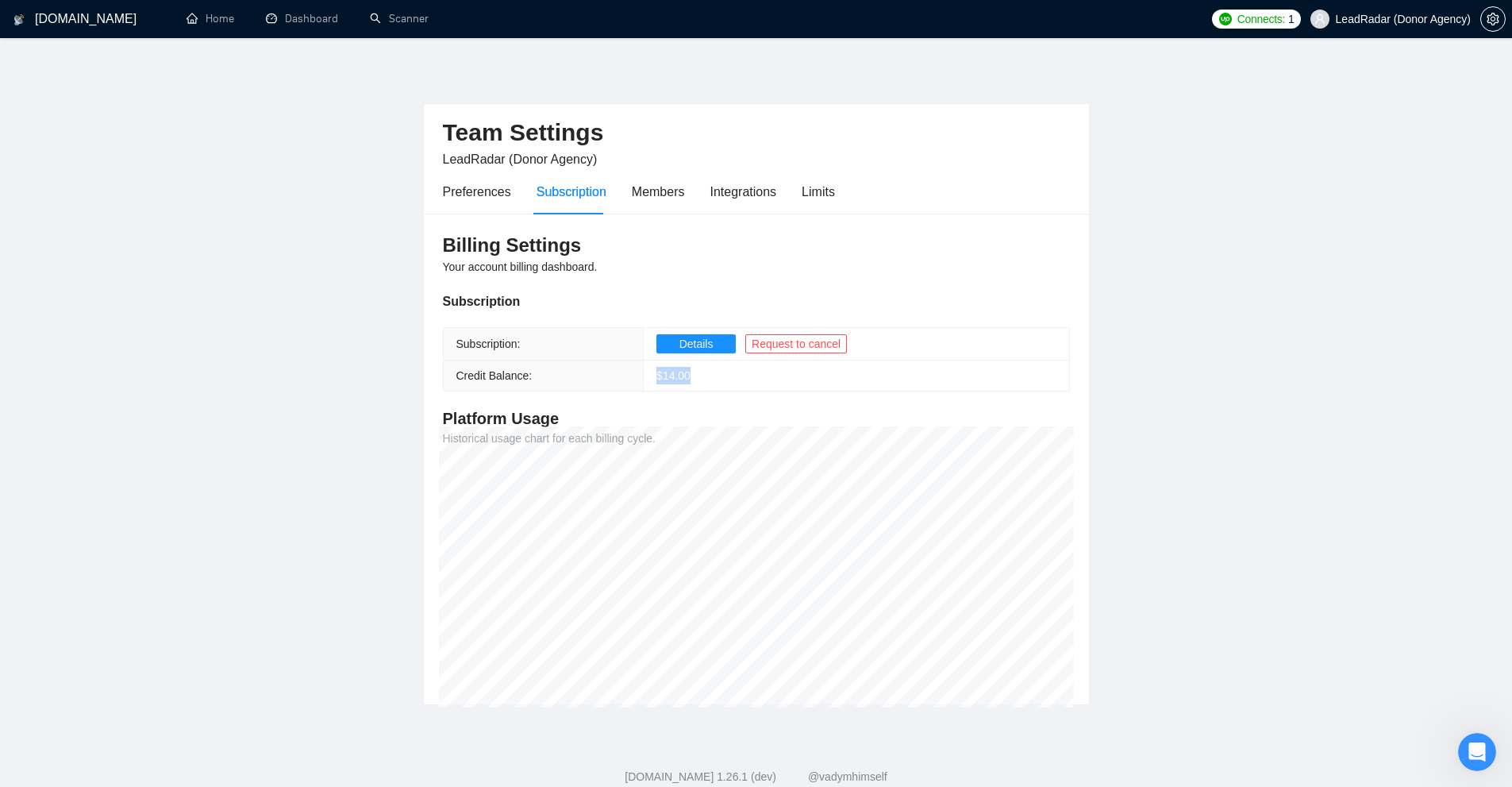
drag, startPoint x: 647, startPoint y: 374, endPoint x: 720, endPoint y: 384, distance: 73.7
click at [725, 384] on td "$ 14.00" at bounding box center [856, 376] width 426 height 31
drag, startPoint x: 465, startPoint y: 377, endPoint x: 706, endPoint y: 378, distance: 241.0
click at [706, 378] on tr "Credit Balance: $ 14.00" at bounding box center [756, 376] width 625 height 31
click at [706, 378] on td "$ 14.00" at bounding box center [856, 376] width 426 height 31
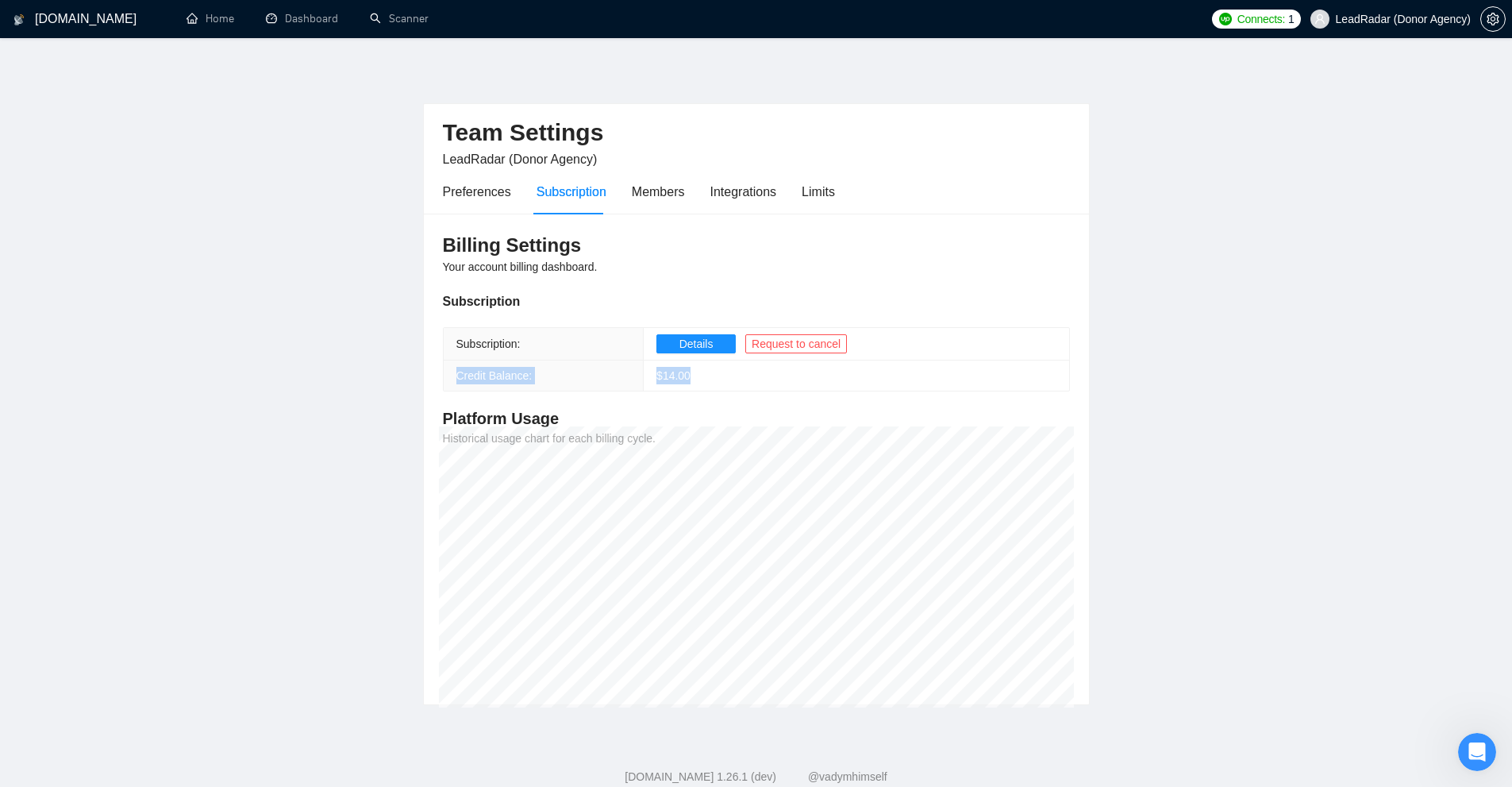
drag, startPoint x: 706, startPoint y: 378, endPoint x: 448, endPoint y: 368, distance: 258.2
click at [448, 368] on tr "Credit Balance: $ 14.00" at bounding box center [756, 376] width 625 height 31
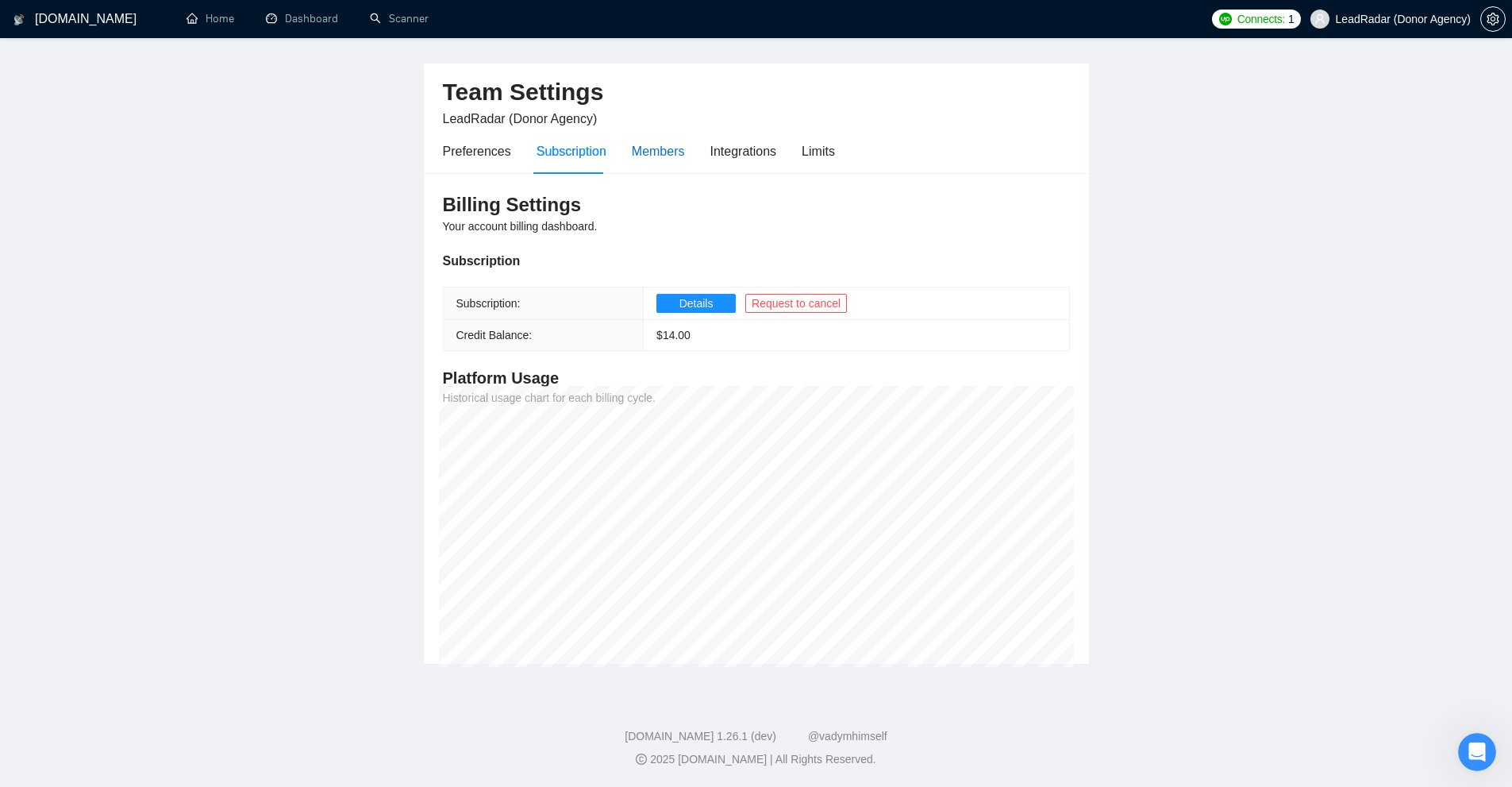
click at [664, 142] on div "Members" at bounding box center [658, 151] width 53 height 20
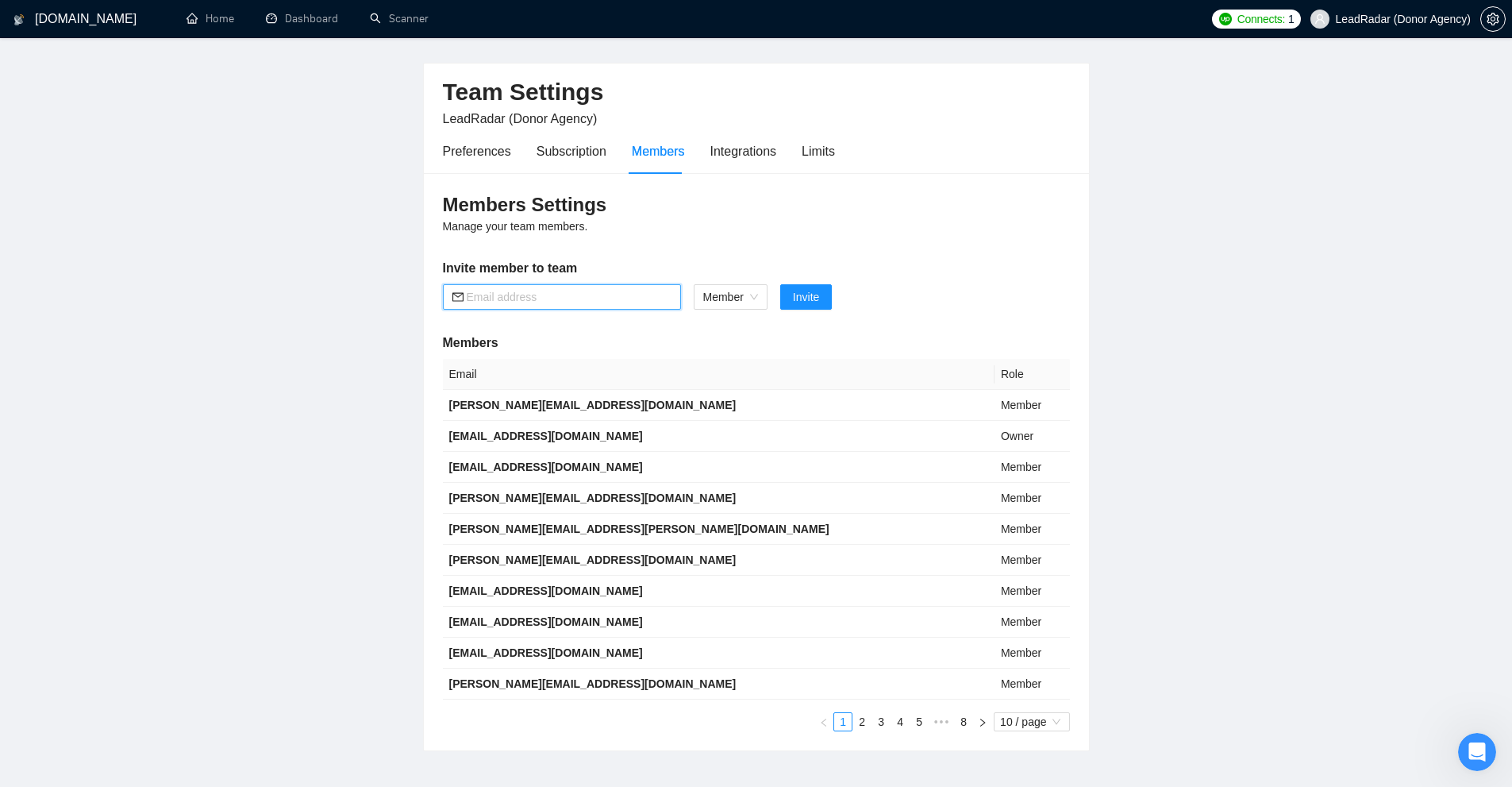
click at [512, 292] on input "text" at bounding box center [569, 297] width 205 height 17
click at [736, 291] on span "Member" at bounding box center [731, 297] width 55 height 24
click at [675, 345] on h5 "Members" at bounding box center [756, 343] width 627 height 19
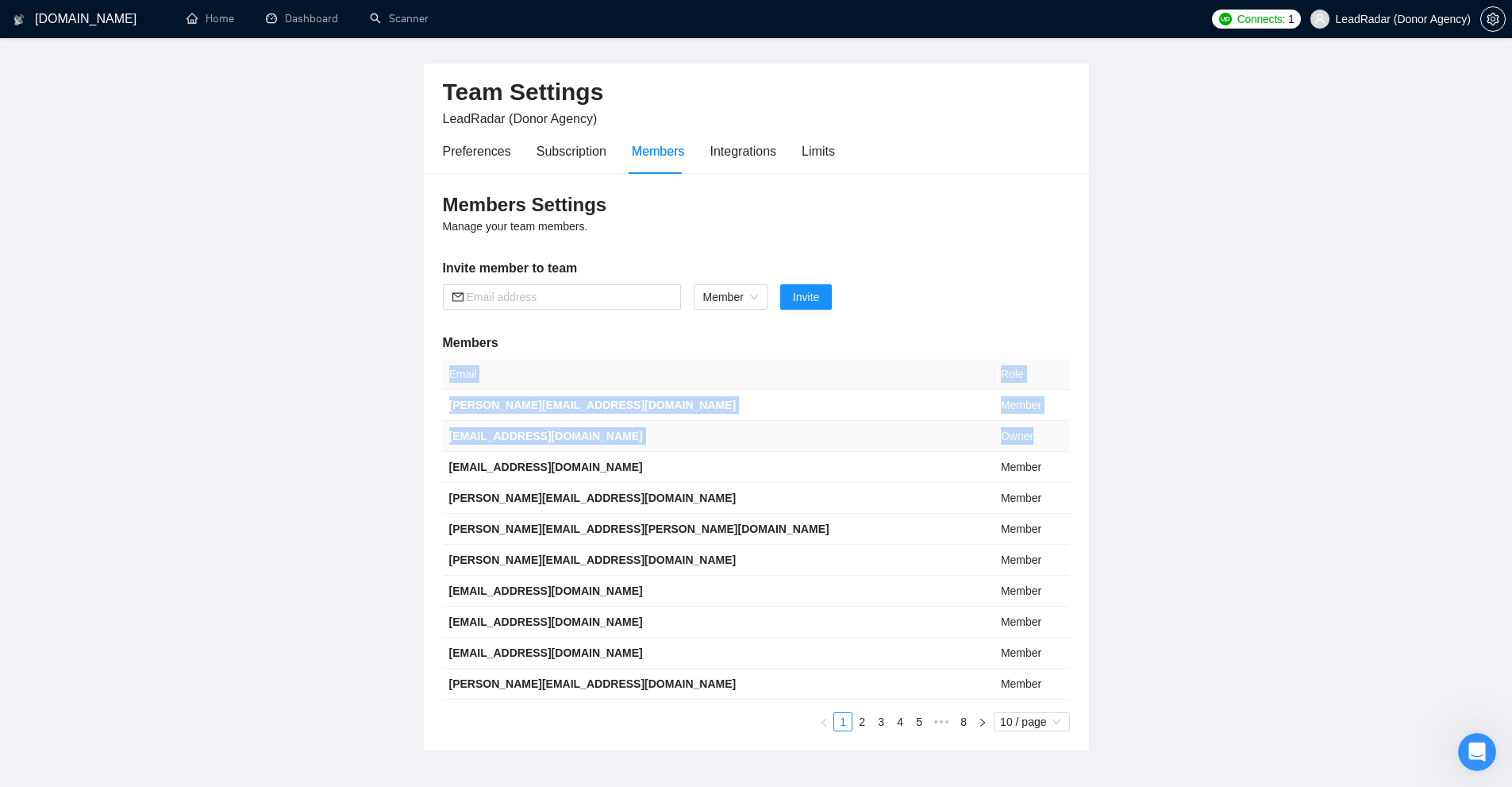
drag, startPoint x: 974, startPoint y: 434, endPoint x: 608, endPoint y: 444, distance: 366.1
click at [506, 436] on tr "bolein95@gmail.com Owner" at bounding box center [756, 436] width 627 height 31
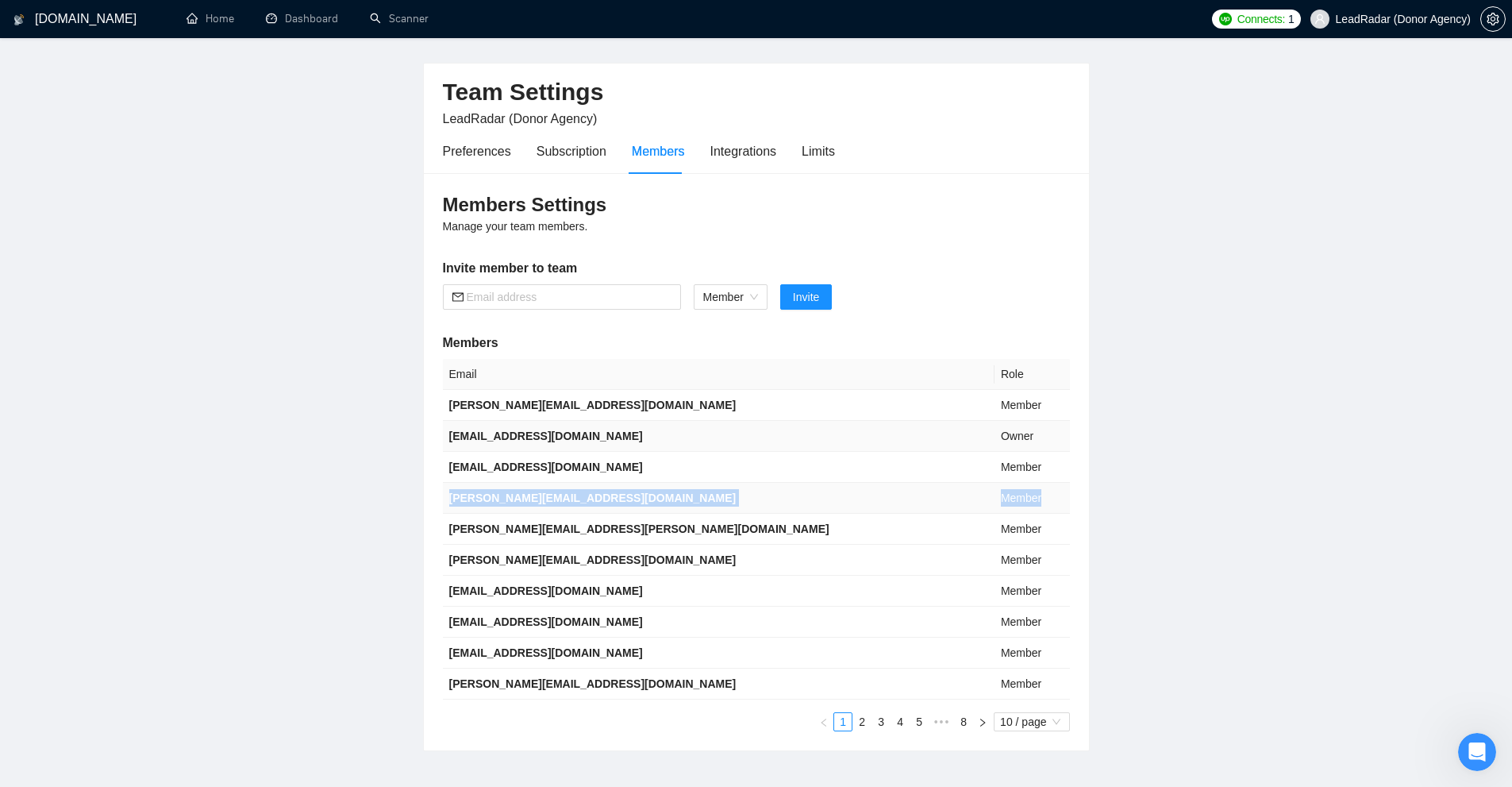
click at [1032, 468] on tbody "anna@gigradar.io Member bolein95@gmail.com Owner tm.workcloud@gmail.com Member …" at bounding box center [756, 544] width 627 height 309
click at [588, 322] on div "Members Settings Manage your team members. Invite member to team Member Invite …" at bounding box center [756, 462] width 665 height 578
click at [551, 297] on input "text" at bounding box center [569, 297] width 205 height 17
click at [643, 224] on div "Members Settings Manage your team members. Invite member to team Member Invite …" at bounding box center [756, 462] width 665 height 578
click at [737, 143] on div "Integrations" at bounding box center [743, 151] width 66 height 20
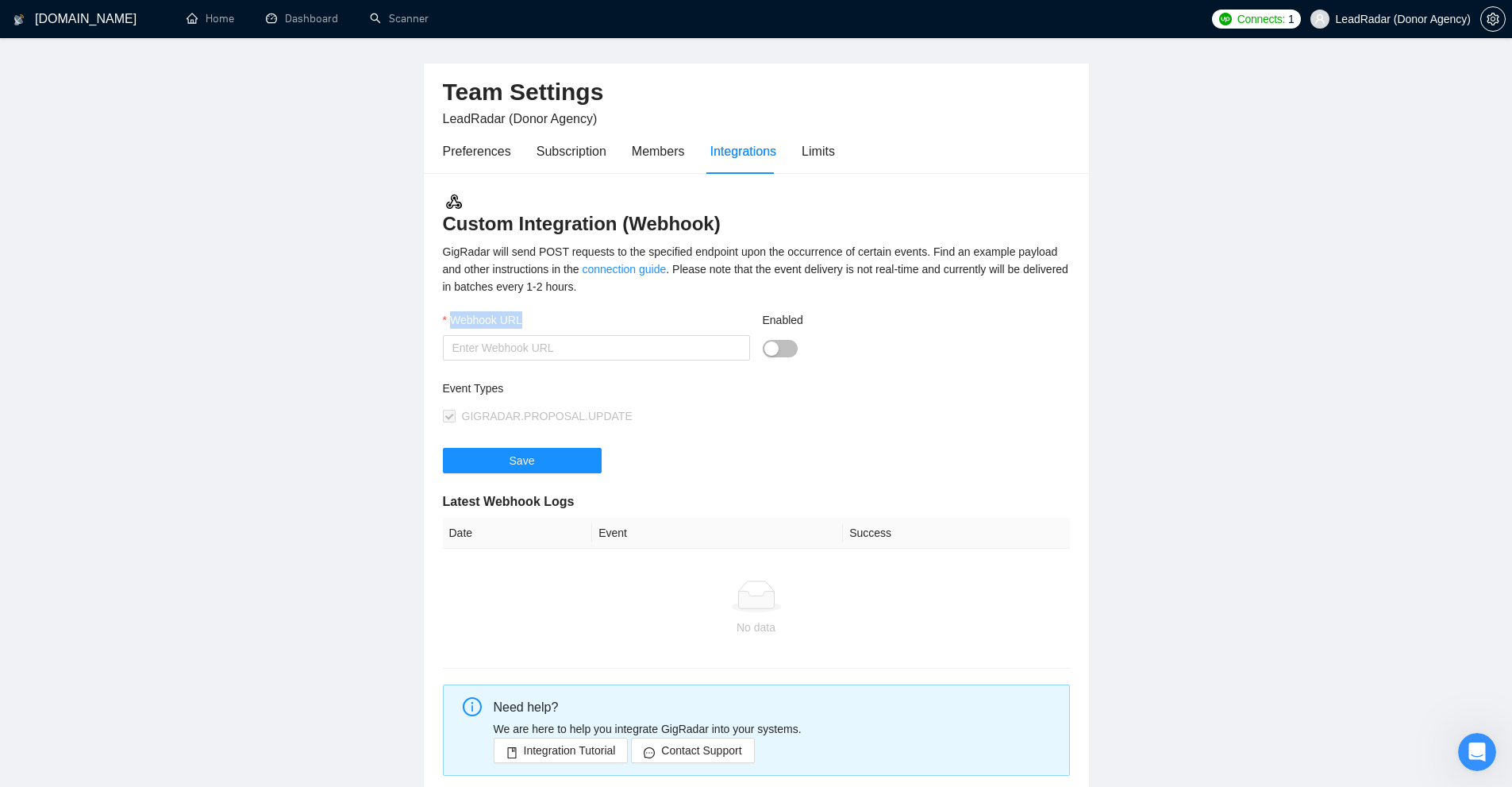
drag, startPoint x: 488, startPoint y: 316, endPoint x: 530, endPoint y: 311, distance: 42.3
click at [530, 311] on div "Webhook URL" at bounding box center [596, 323] width 307 height 24
click at [529, 312] on div "Webhook URL" at bounding box center [596, 323] width 307 height 24
drag, startPoint x: 682, startPoint y: 327, endPoint x: 730, endPoint y: 341, distance: 50.0
click at [687, 326] on div "Webhook URL" at bounding box center [596, 323] width 307 height 24
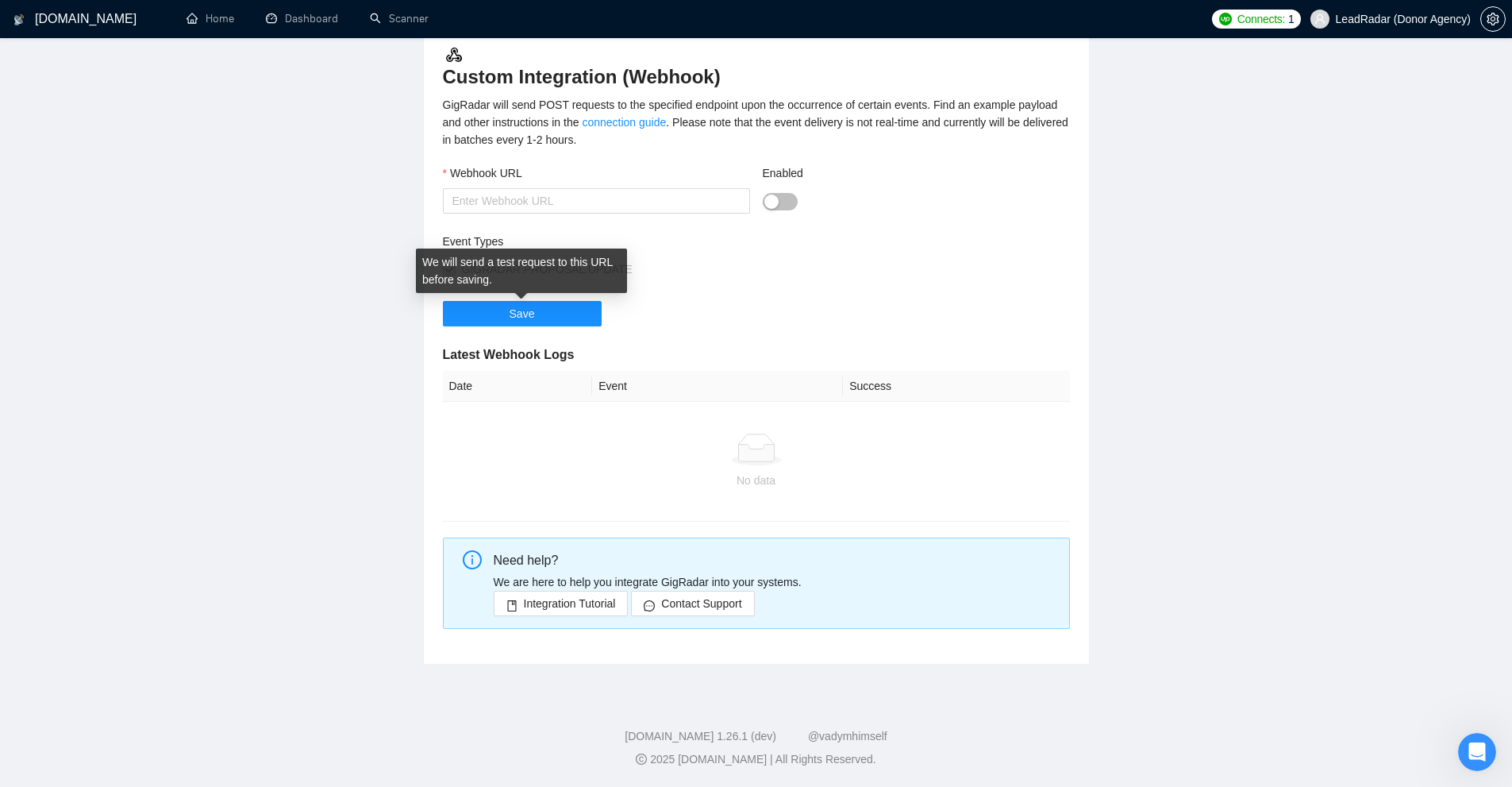
scroll to position [108, 0]
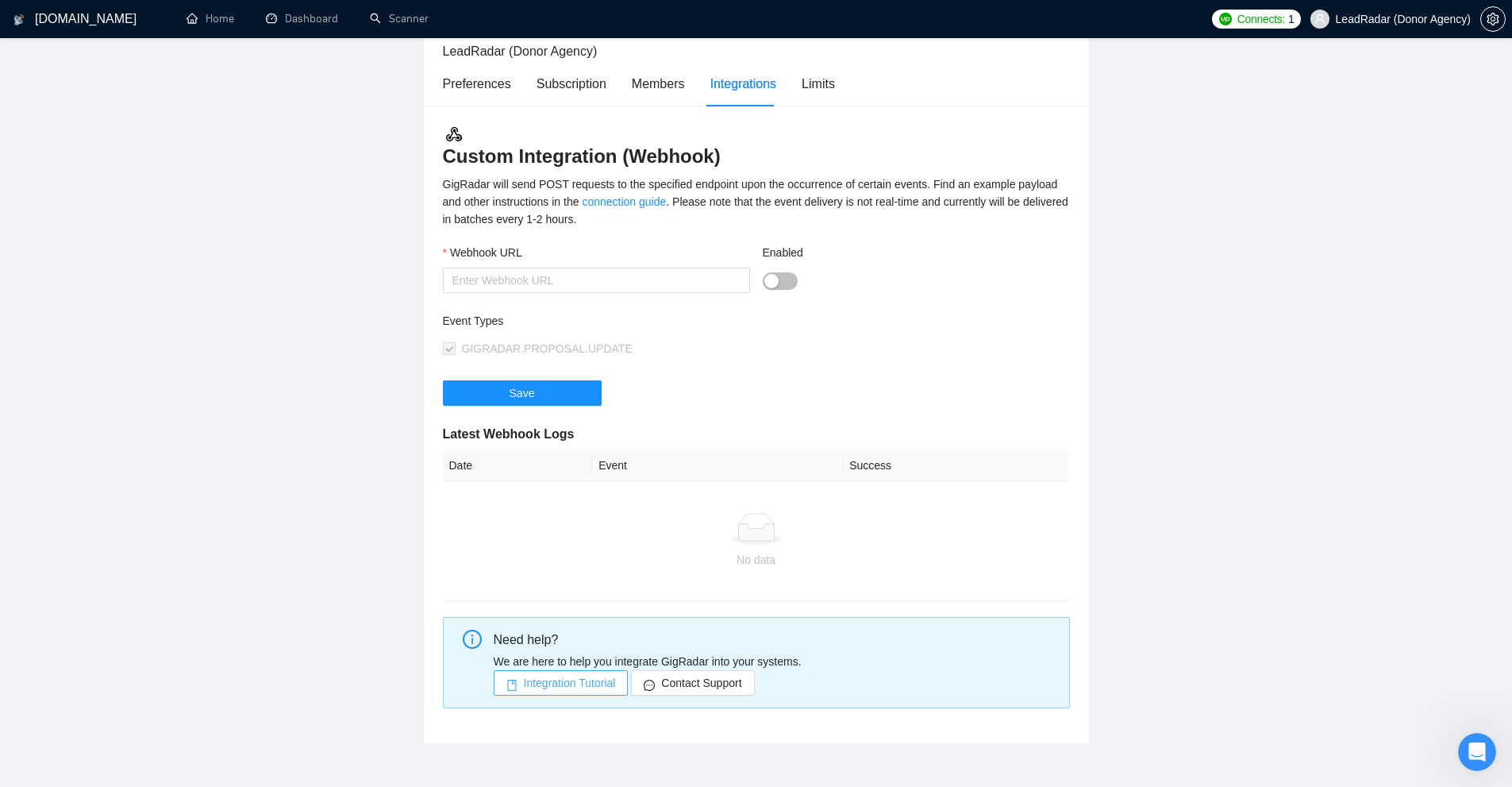
click at [549, 685] on span "Integration Tutorial" at bounding box center [569, 683] width 92 height 17
drag, startPoint x: 522, startPoint y: 153, endPoint x: 762, endPoint y: 157, distance: 240.0
click at [762, 157] on div "Custom Integration (Webhook) GigRadar will send POST requests to the specified …" at bounding box center [756, 425] width 665 height 639
click at [762, 157] on h3 "Custom Integration (Webhook)" at bounding box center [756, 147] width 627 height 45
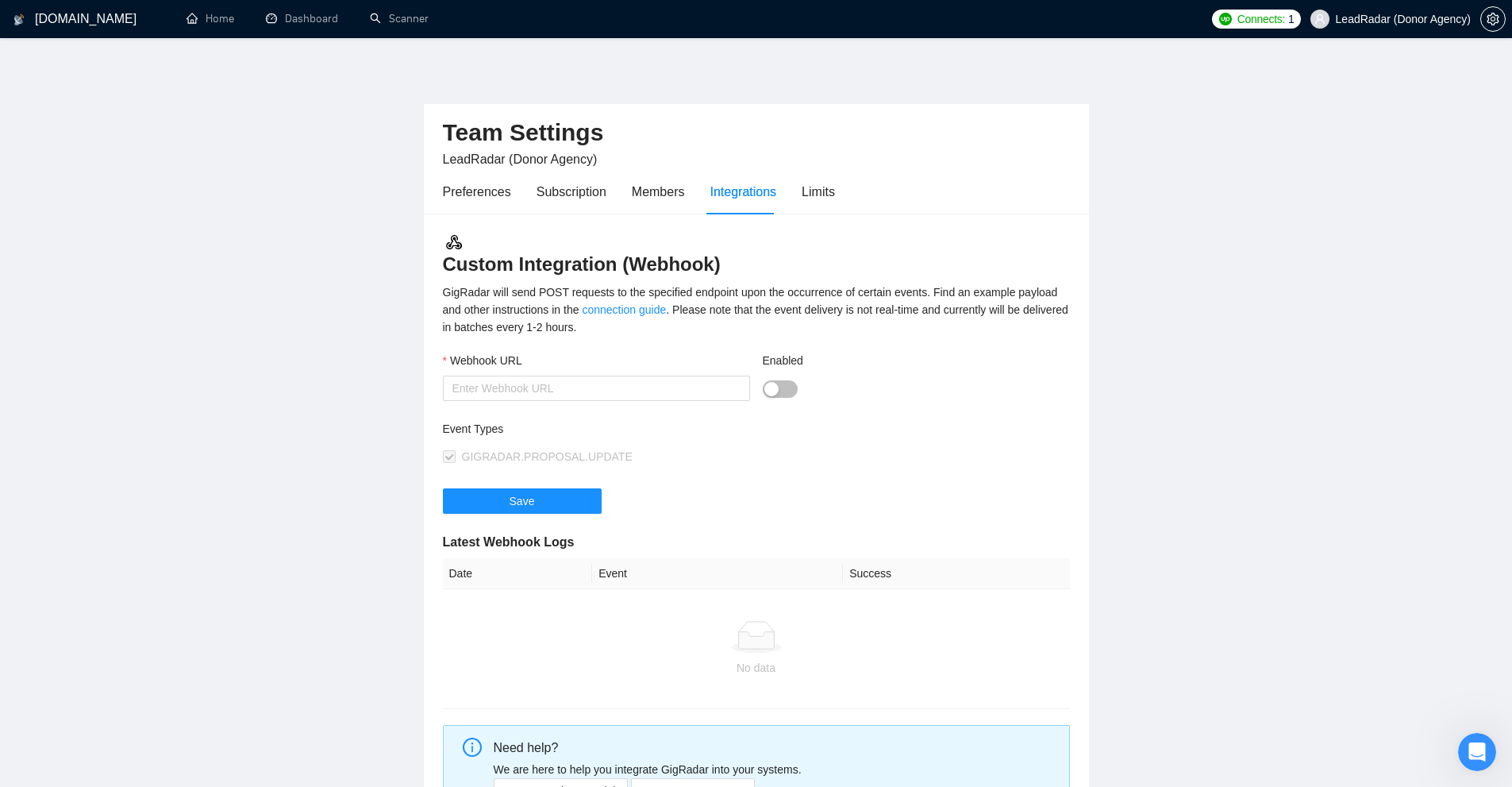
click at [794, 187] on div "Preferences Subscription Members Integrations Limits" at bounding box center [638, 191] width 392 height 46
click at [812, 176] on div "Limits" at bounding box center [818, 191] width 34 height 46
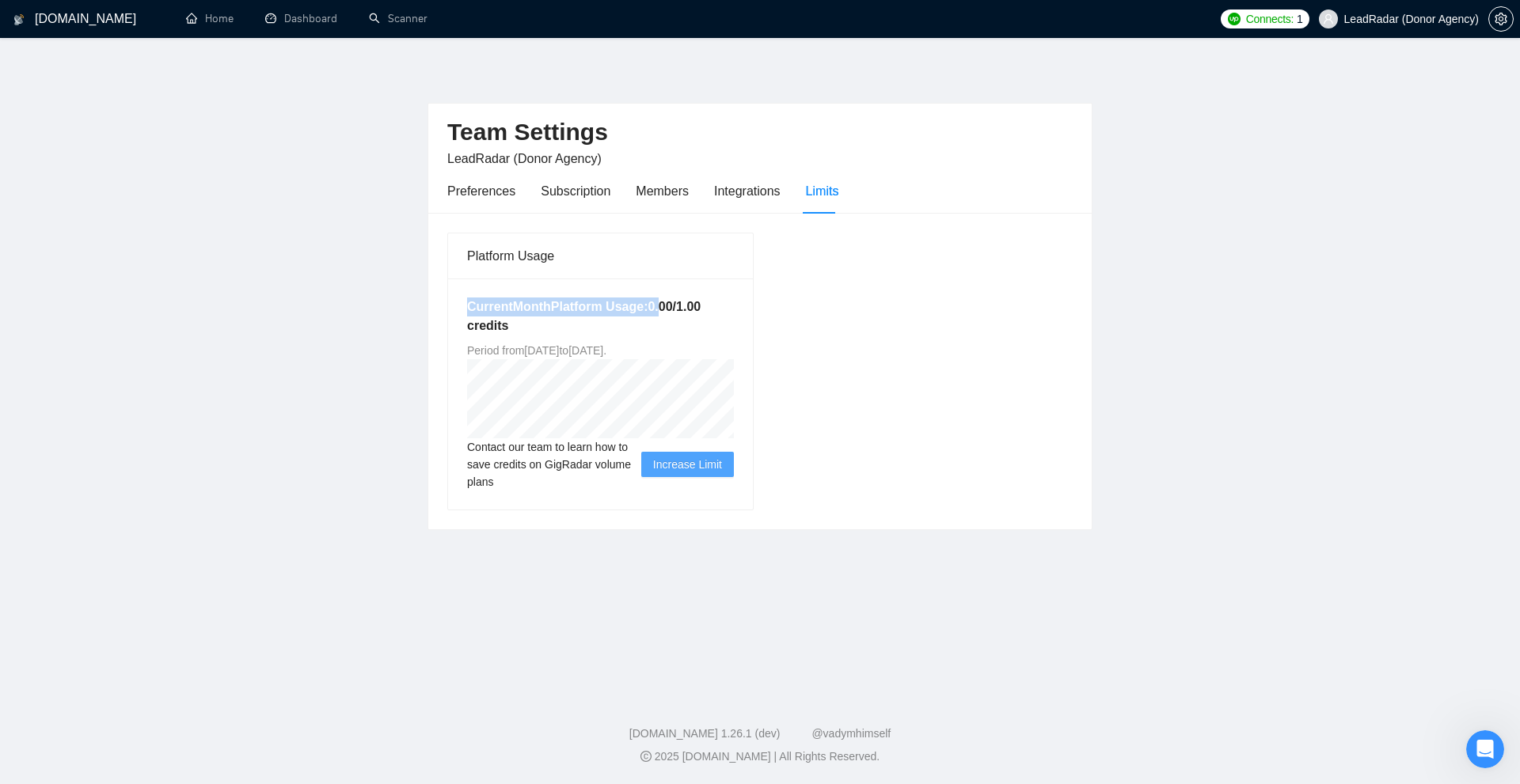
drag, startPoint x: 447, startPoint y: 289, endPoint x: 661, endPoint y: 314, distance: 215.5
click at [661, 314] on div "Platform Usage Current Month Platform Usage: 0.00 / 1.00 credits Period from We…" at bounding box center [600, 371] width 306 height 277
click at [661, 314] on h5 "Current Month Platform Usage: 0.00 / 1.00 credits" at bounding box center [600, 316] width 266 height 38
drag, startPoint x: 678, startPoint y: 306, endPoint x: 729, endPoint y: 307, distance: 51.0
click at [729, 307] on h5 "Current Month Platform Usage: 0.00 / 1.00 credits" at bounding box center [600, 316] width 266 height 38
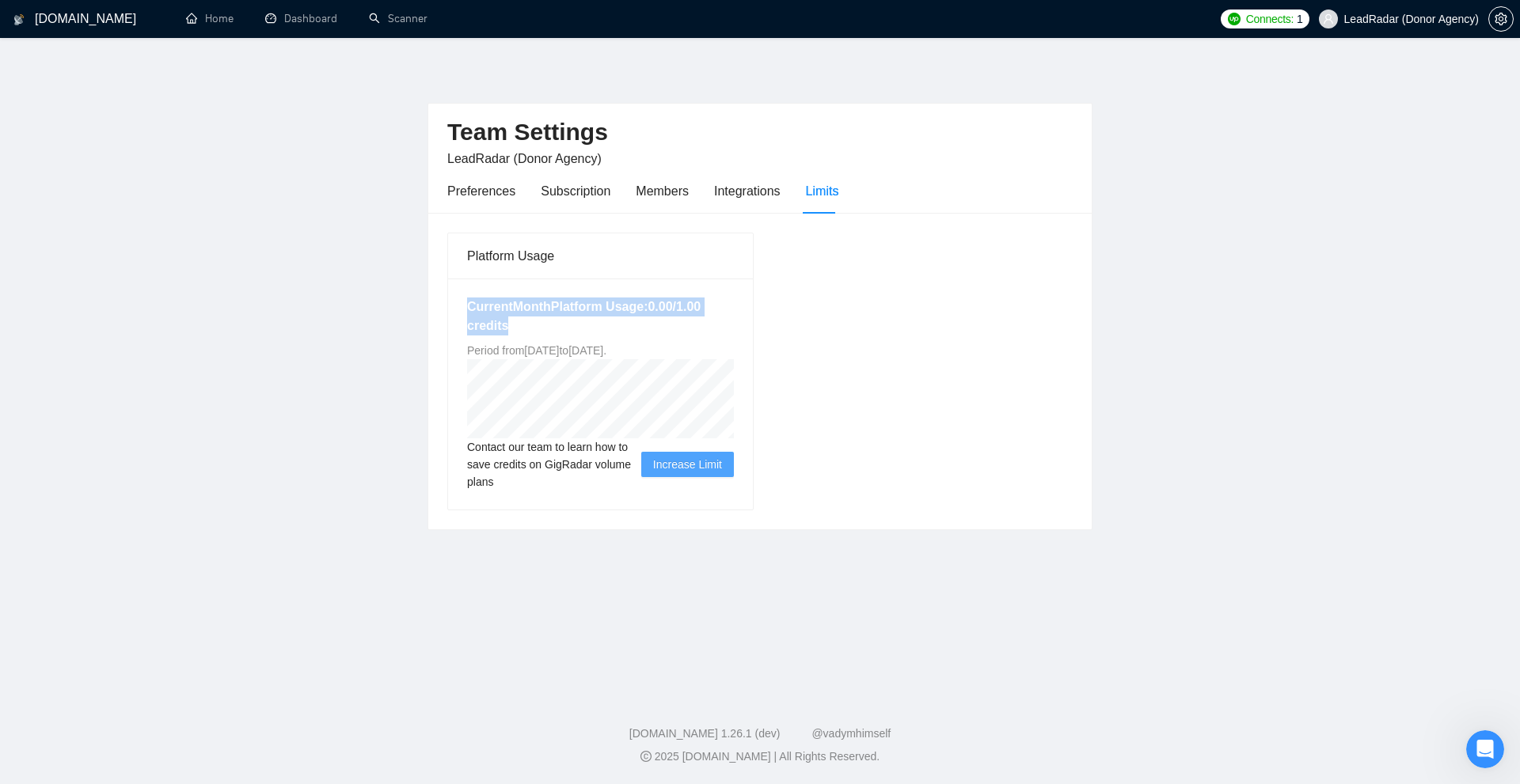
drag, startPoint x: 469, startPoint y: 317, endPoint x: 651, endPoint y: 313, distance: 182.0
click at [651, 313] on h5 "Current Month Platform Usage: 0.00 / 1.00 credits" at bounding box center [600, 316] width 266 height 38
click at [656, 313] on h5 "Current Month Platform Usage: 0.00 / 1.00 credits" at bounding box center [600, 316] width 266 height 38
drag, startPoint x: 645, startPoint y: 312, endPoint x: 678, endPoint y: 308, distance: 33.2
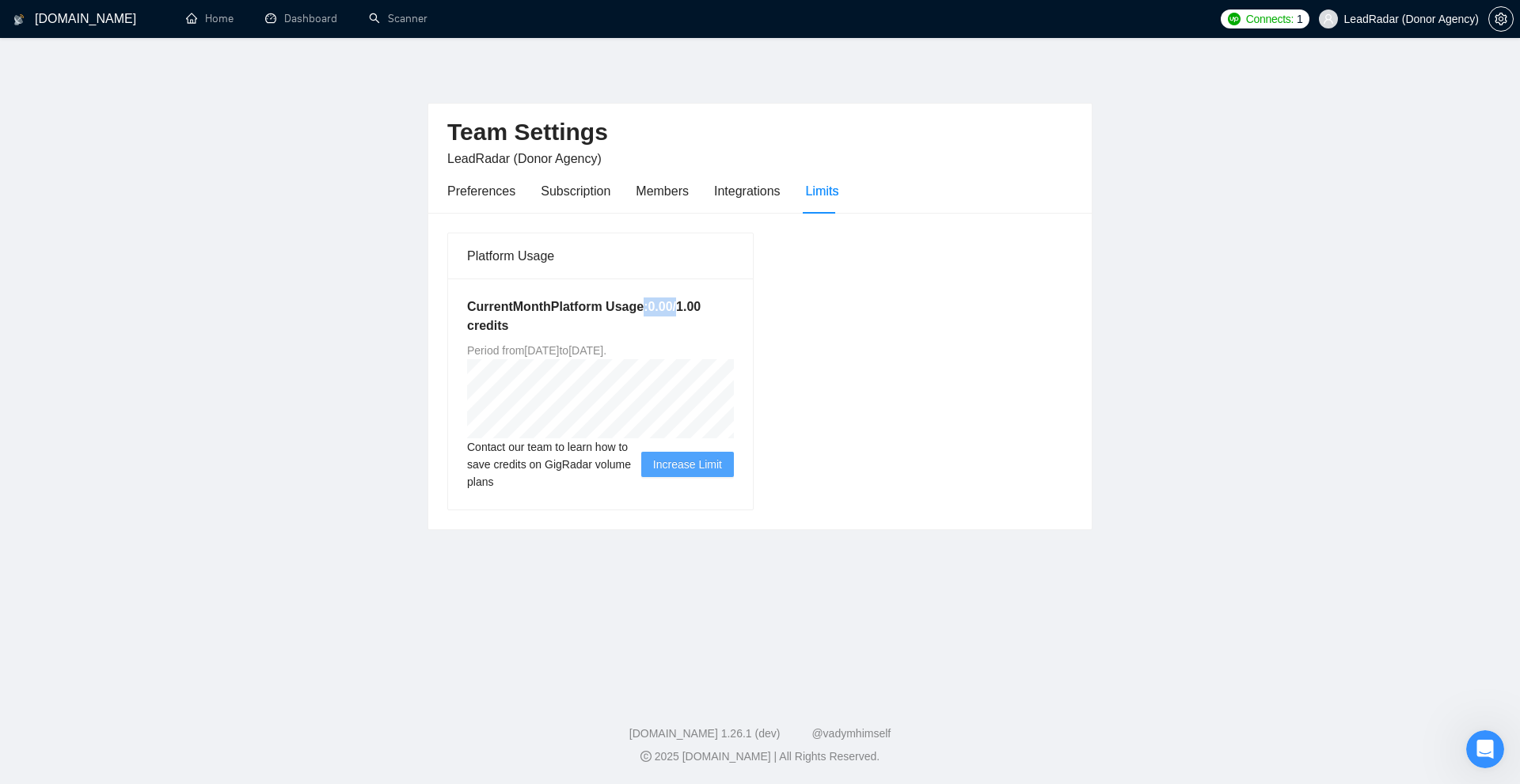
click at [678, 308] on h5 "Current Month Platform Usage: 0.00 / 1.00 credits" at bounding box center [600, 316] width 266 height 38
click at [488, 356] on span "Period from Wed Sep 17 2025 to Fri Oct 17 2025 ." at bounding box center [536, 350] width 139 height 13
drag, startPoint x: 643, startPoint y: 303, endPoint x: 685, endPoint y: 325, distance: 47.4
click at [685, 325] on h5 "Current Month Platform Usage: 0.00 / 1.00 credits" at bounding box center [600, 316] width 266 height 38
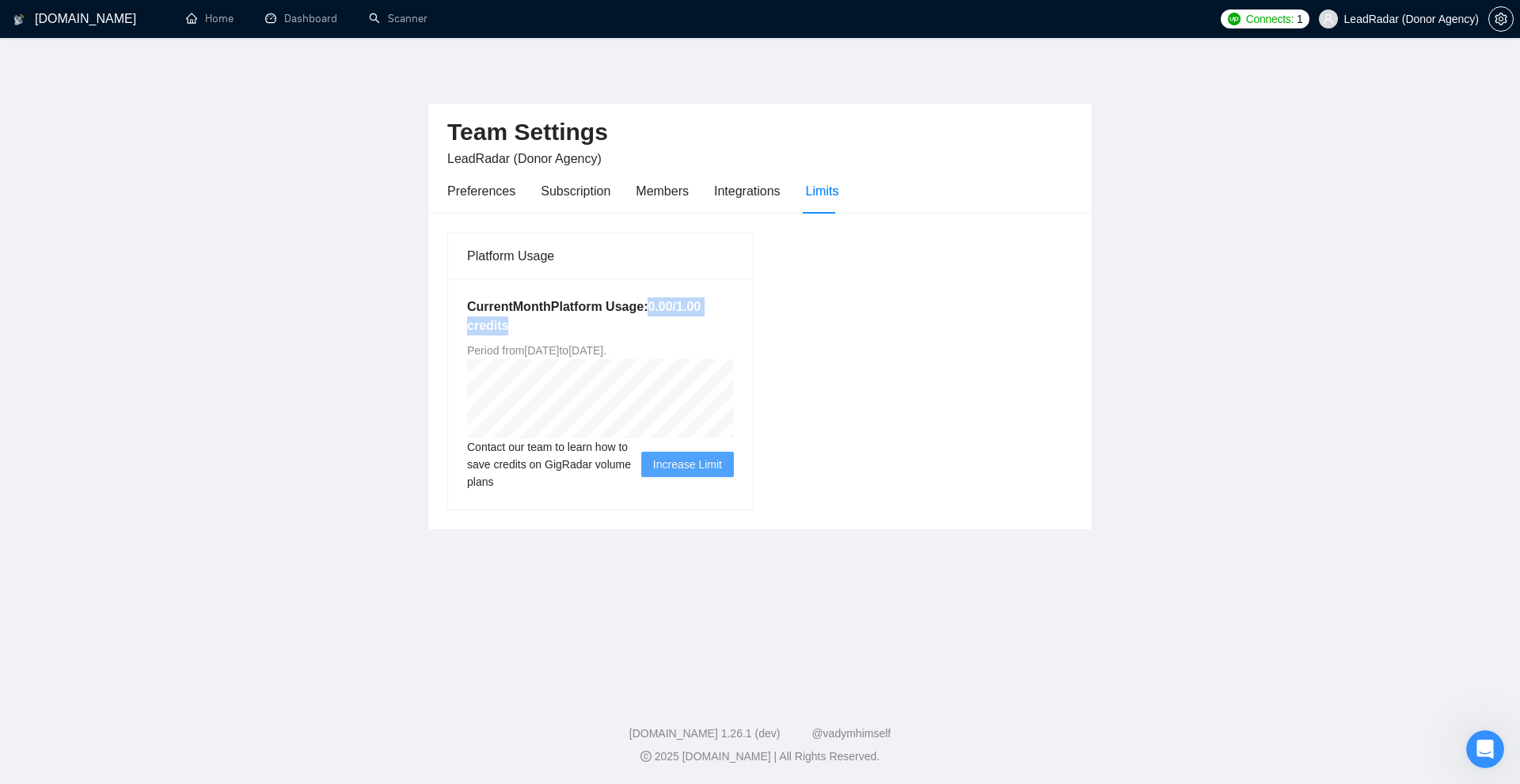
click at [681, 326] on h5 "Current Month Platform Usage: 0.00 / 1.00 credits" at bounding box center [600, 316] width 266 height 38
click at [607, 347] on span "Period from Wed Sep 17 2025 to Fri Oct 17 2025 ." at bounding box center [536, 350] width 139 height 13
drag, startPoint x: 632, startPoint y: 326, endPoint x: 600, endPoint y: 344, distance: 36.7
click at [631, 327] on h5 "Current Month Platform Usage: 0.00 / 1.00 credits" at bounding box center [600, 316] width 266 height 38
drag, startPoint x: 464, startPoint y: 307, endPoint x: 662, endPoint y: 329, distance: 199.2
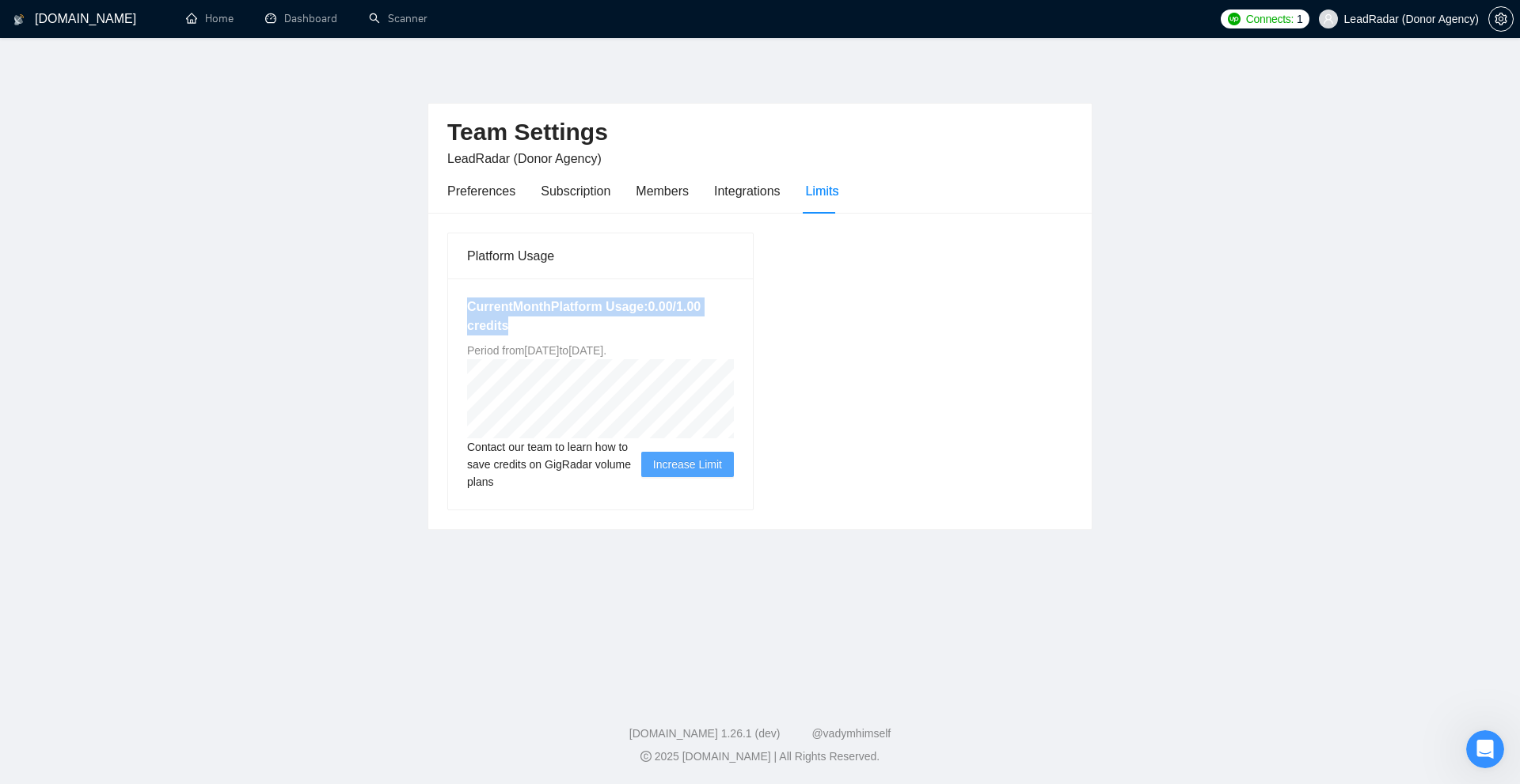
click at [662, 329] on div "Current Month Platform Usage: 0.00 / 1.00 credits Period from Wed Sep 17 2025 t…" at bounding box center [600, 393] width 305 height 231
click at [662, 329] on h5 "Current Month Platform Usage: 0.00 / 1.00 credits" at bounding box center [600, 316] width 266 height 38
click at [737, 363] on div "Current Month Platform Usage: 0.00 / 1.00 credits Period from Wed Sep 17 2025 t…" at bounding box center [600, 393] width 305 height 231
drag, startPoint x: 461, startPoint y: 428, endPoint x: 582, endPoint y: 487, distance: 134.6
click at [582, 487] on div "Current Month Platform Usage: 0.00 / 1.00 credits Period from Wed Sep 17 2025 t…" at bounding box center [600, 393] width 305 height 231
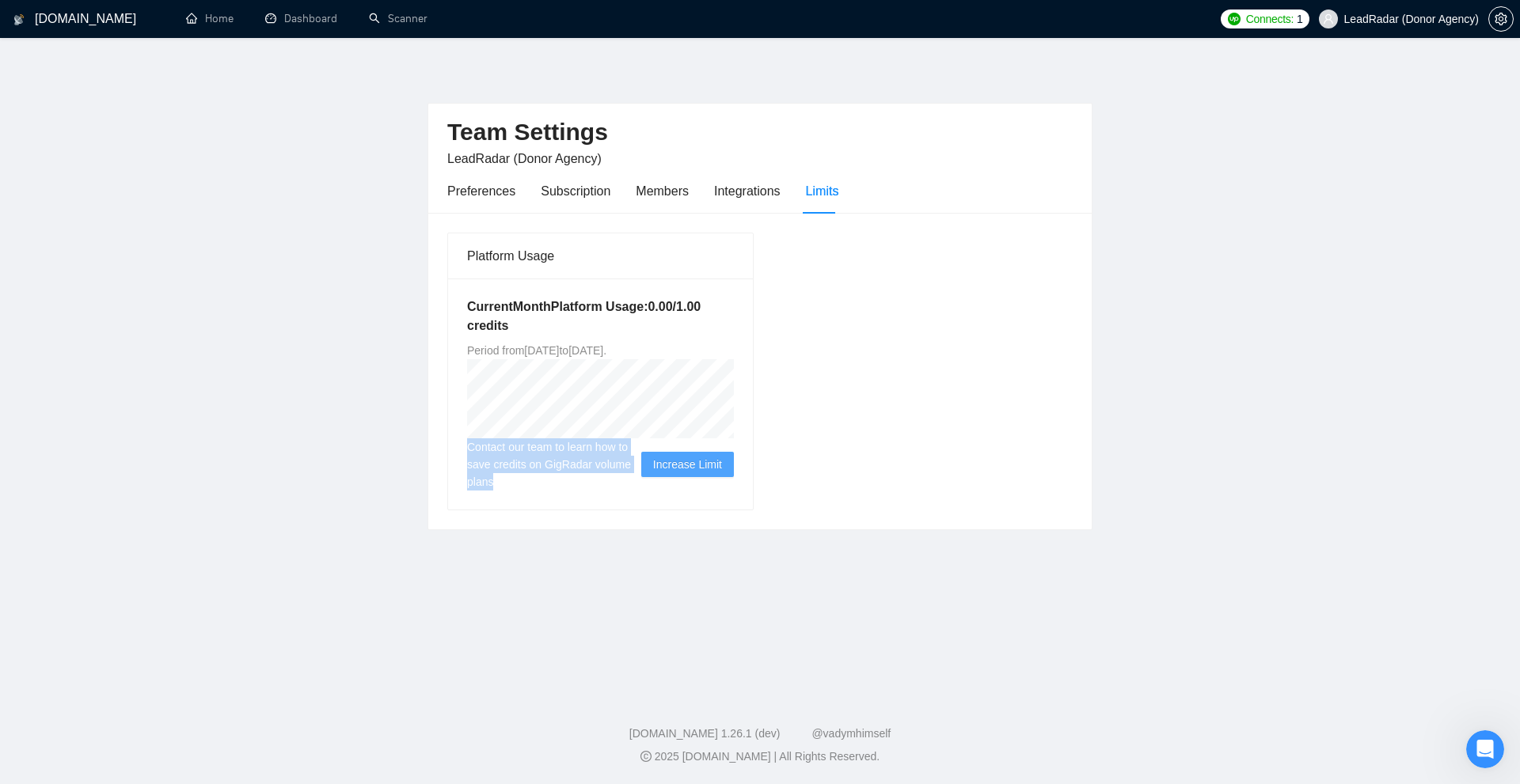
click at [582, 487] on span "Contact our team to learn how to save credits on GigRadar volume plans" at bounding box center [553, 464] width 174 height 52
drag, startPoint x: 582, startPoint y: 487, endPoint x: 498, endPoint y: 442, distance: 95.3
click at [498, 442] on span "Contact our team to learn how to save credits on GigRadar volume plans" at bounding box center [553, 464] width 174 height 52
click at [828, 316] on div "Platform Usage Current Month Platform Usage: 0.00 / 1.00 credits Period from We…" at bounding box center [760, 371] width 638 height 278
click at [591, 302] on h5 "Current Month Platform Usage: 0.00 / 1.00 credits" at bounding box center [600, 316] width 266 height 38
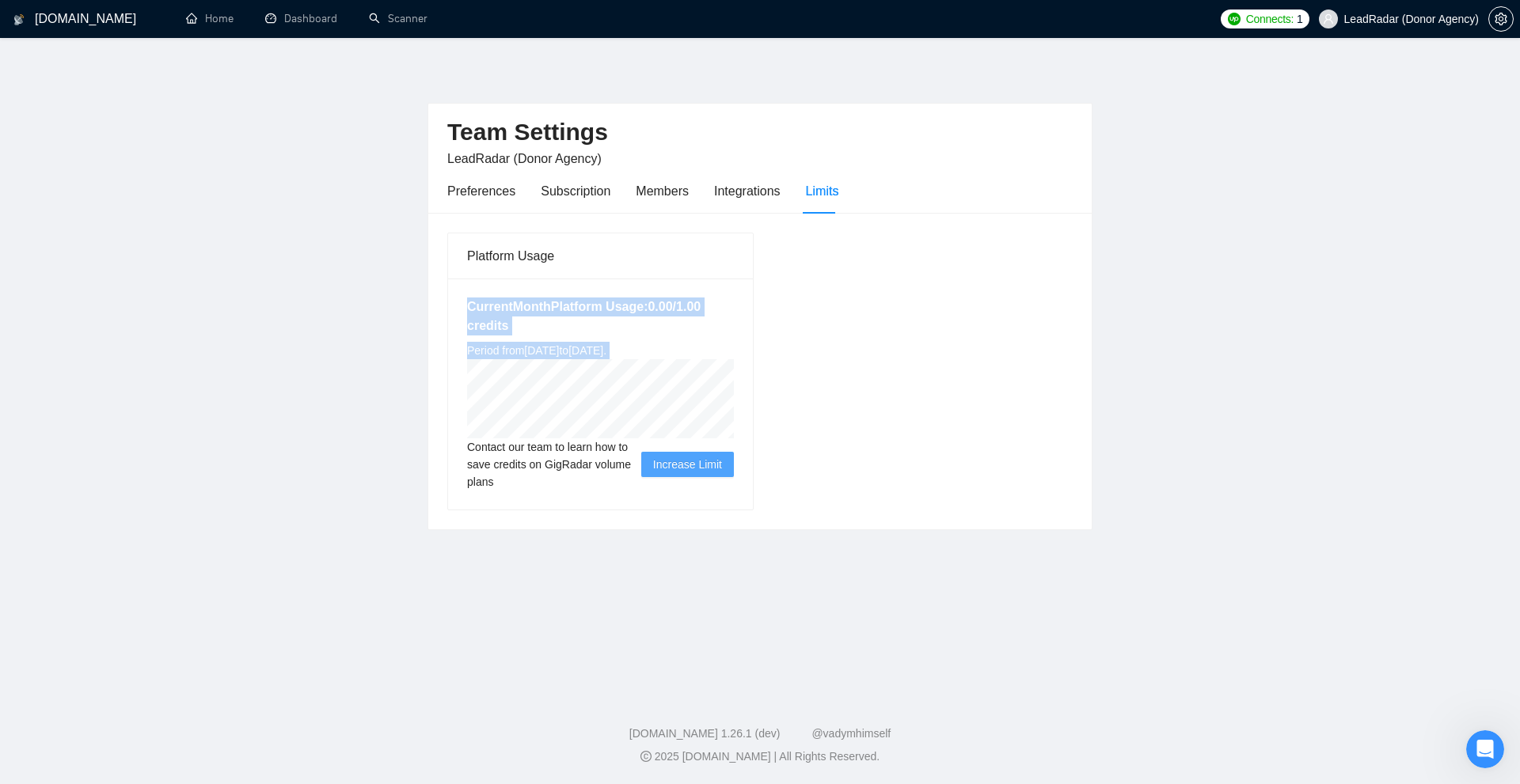
drag, startPoint x: 428, startPoint y: 307, endPoint x: 792, endPoint y: 436, distance: 386.2
click at [765, 433] on div "Platform Usage Current Month Platform Usage: 0.00 / 1.00 credits Period from We…" at bounding box center [760, 371] width 663 height 316
drag, startPoint x: 728, startPoint y: 302, endPoint x: 484, endPoint y: 181, distance: 272.4
click at [728, 301] on h5 "Current Month Platform Usage: 0.00 / 1.00 credits" at bounding box center [600, 316] width 266 height 38
click at [474, 181] on div "Preferences" at bounding box center [480, 191] width 68 height 20
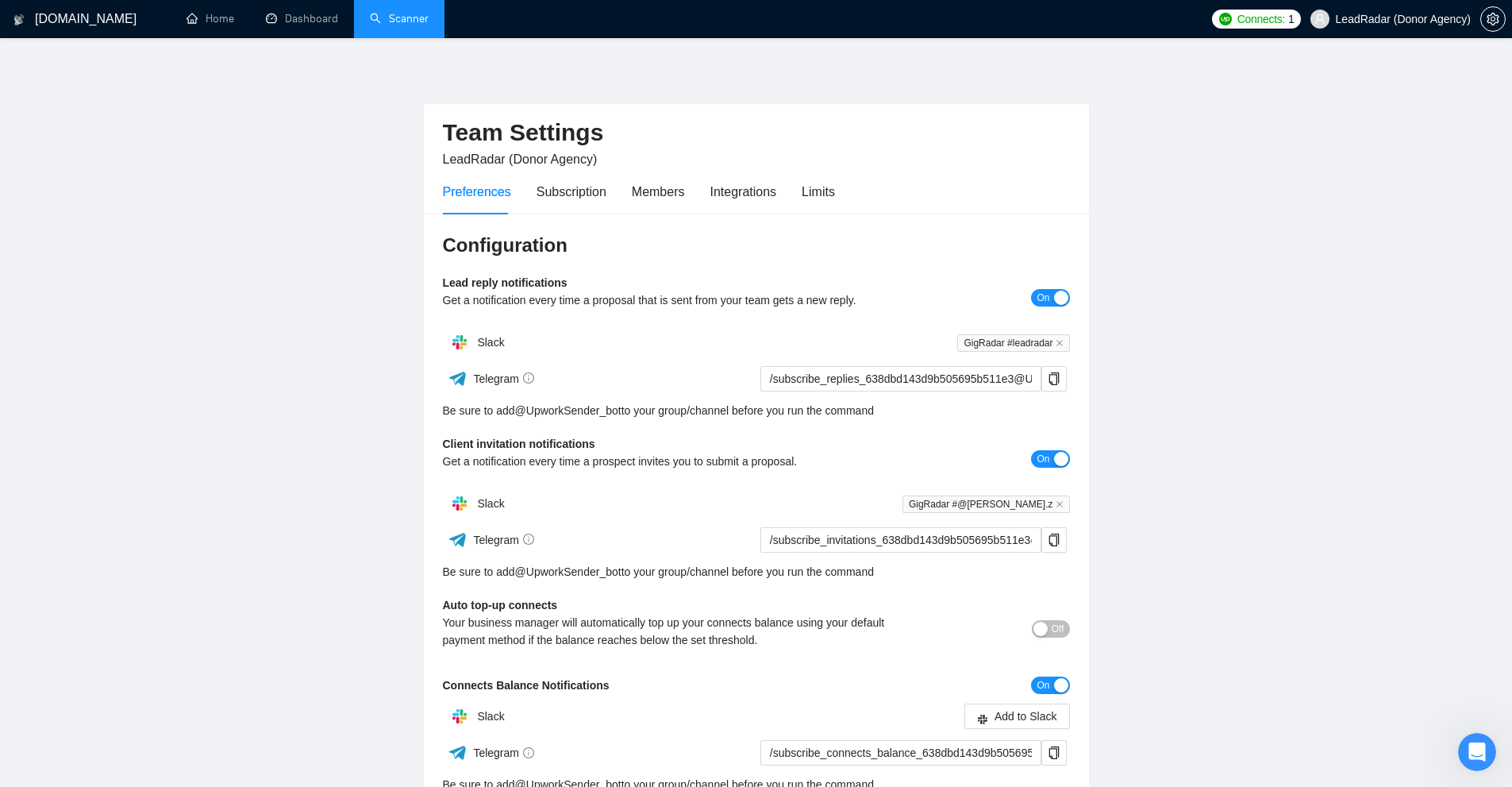
click at [428, 15] on link "Scanner" at bounding box center [399, 19] width 59 height 14
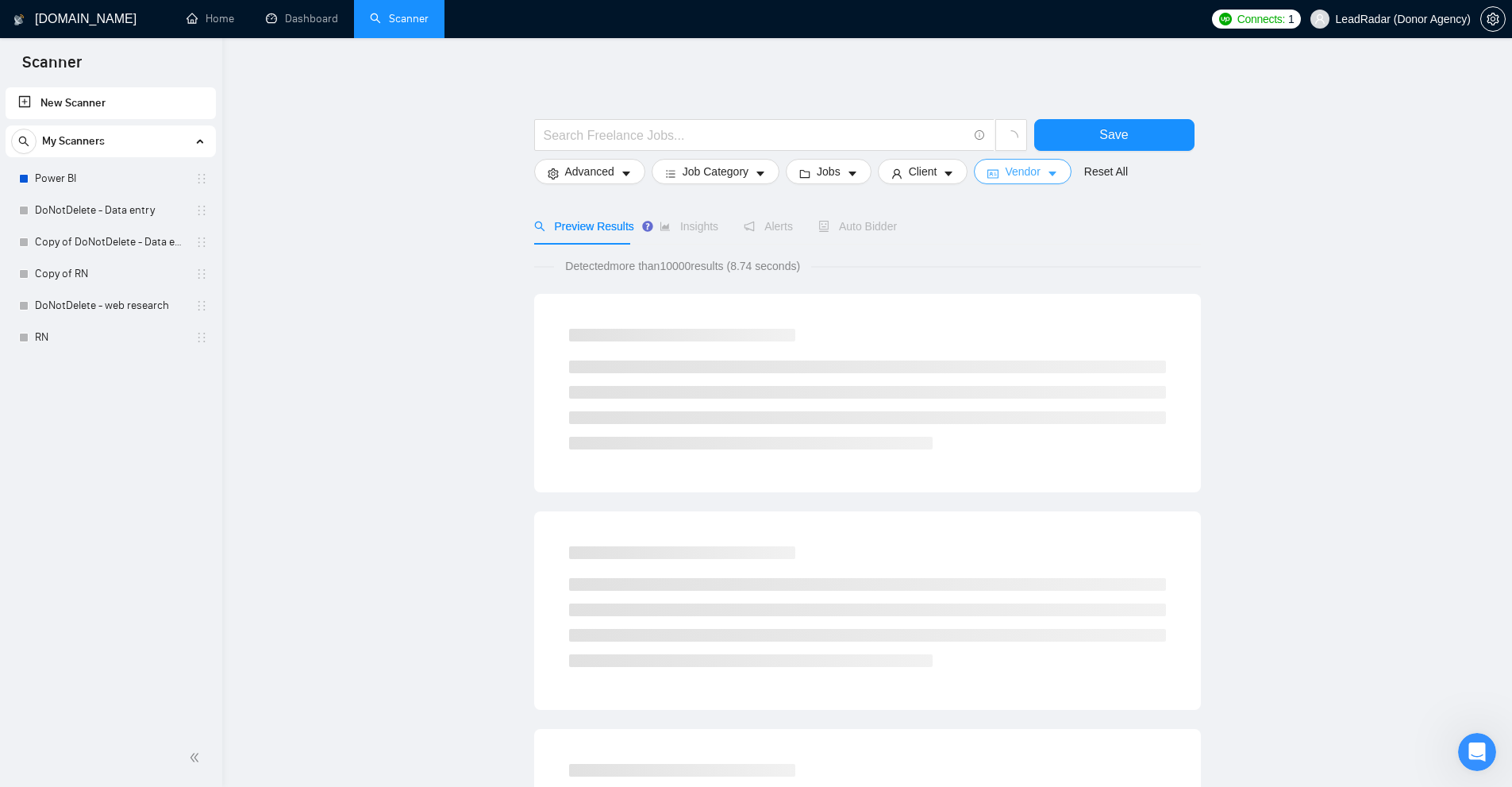
click at [994, 165] on button "Vendor" at bounding box center [1022, 171] width 96 height 25
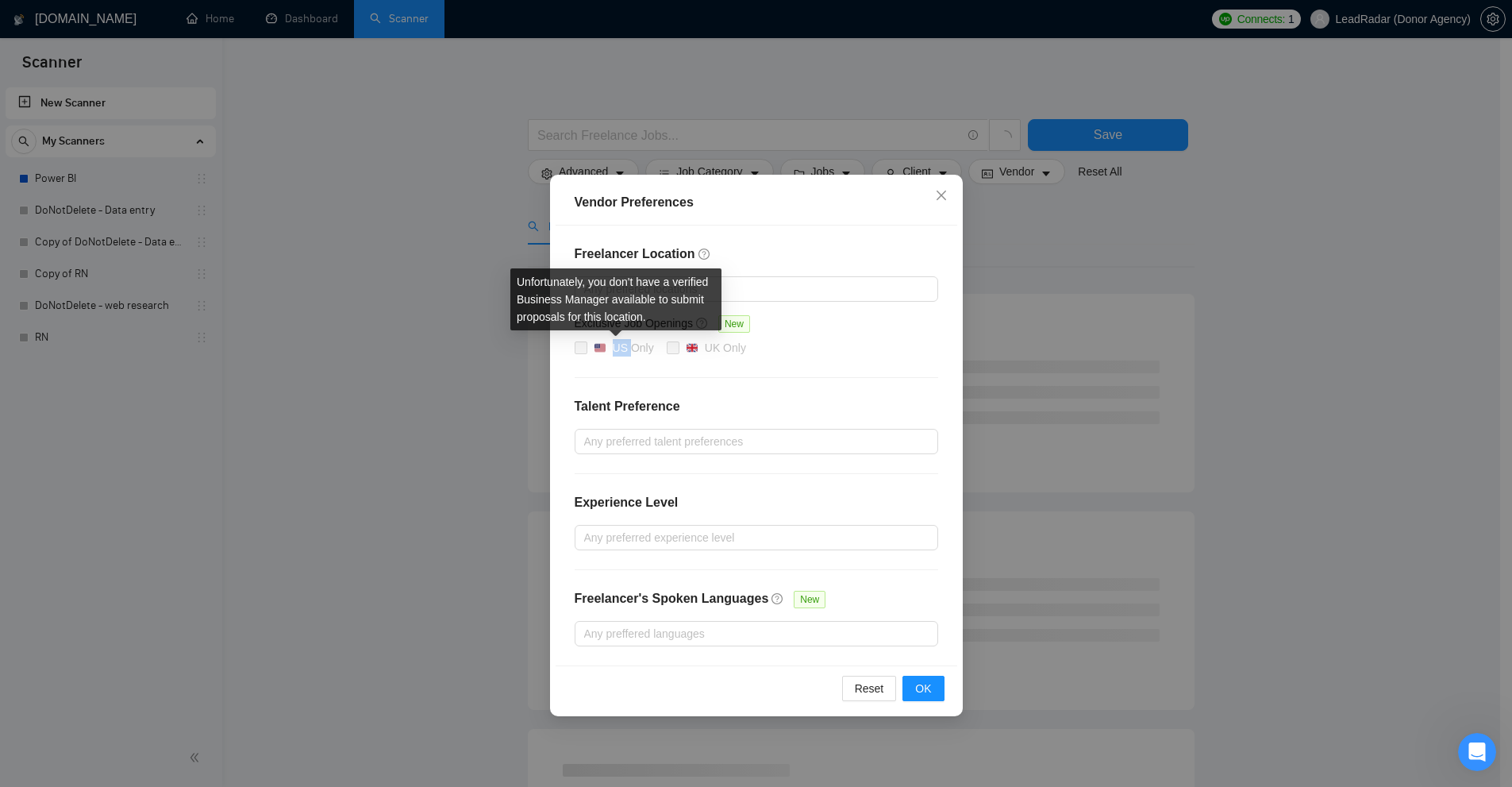
click at [624, 350] on div "US Only" at bounding box center [633, 347] width 41 height 17
click at [582, 347] on span at bounding box center [581, 347] width 13 height 13
click at [580, 347] on span at bounding box center [581, 347] width 13 height 13
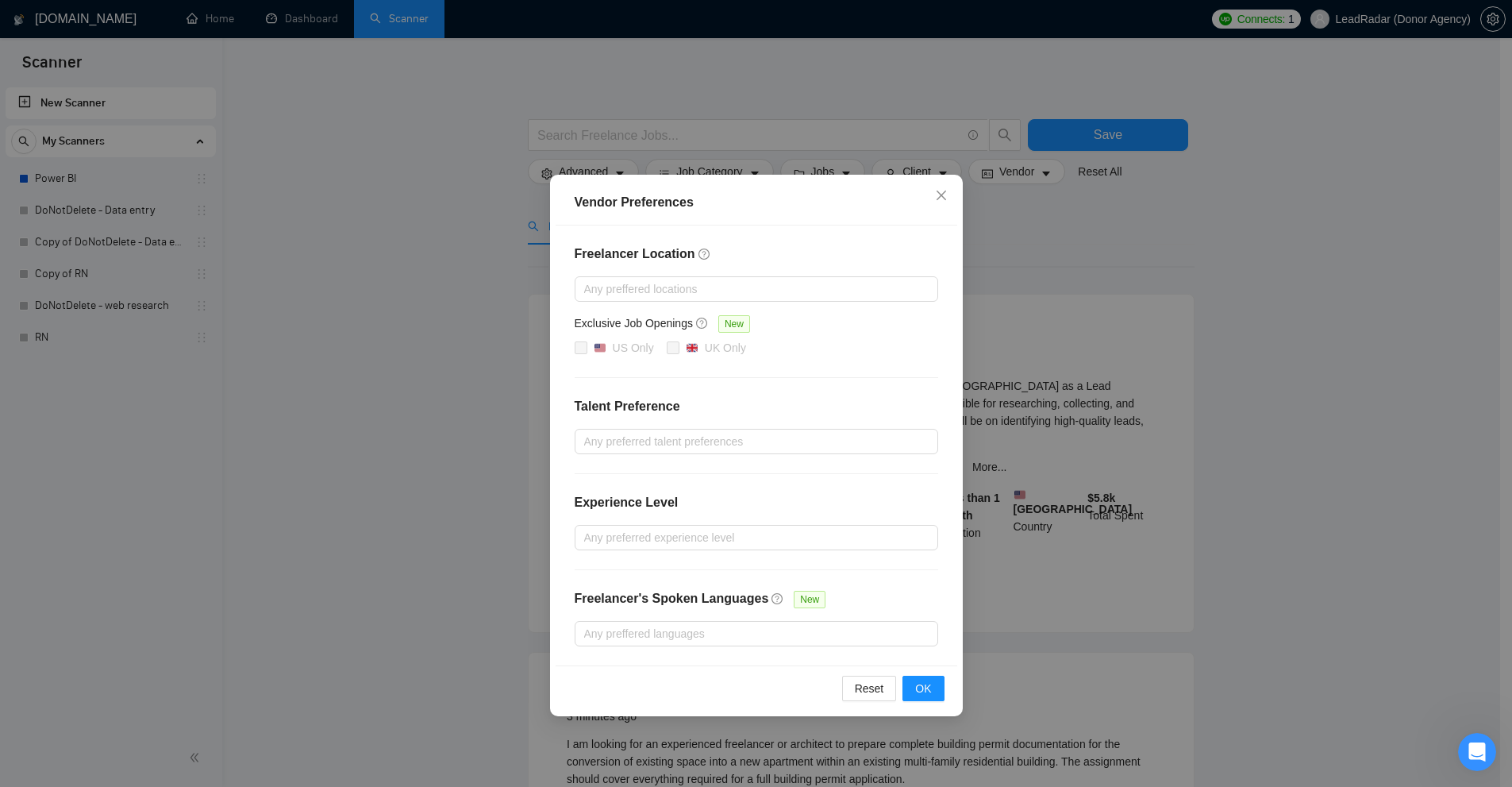
click at [505, 170] on div "Vendor Preferences Freelancer Location Any preffered locations Exclusive Job Op…" at bounding box center [756, 393] width 1512 height 787
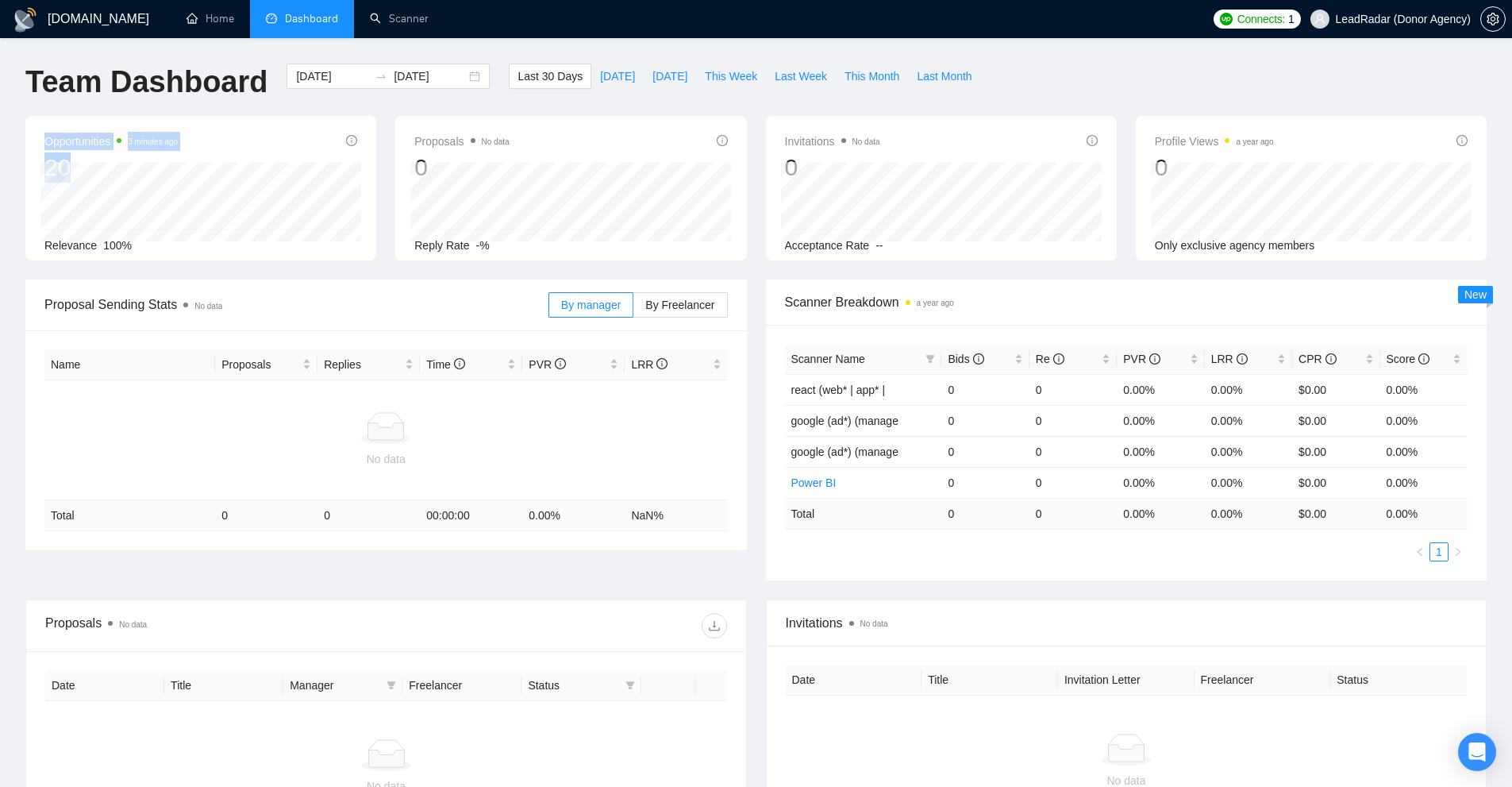
drag, startPoint x: 54, startPoint y: 133, endPoint x: 141, endPoint y: 153, distance: 89.3
click at [141, 153] on div "Opportunities 3 minutes ago 20" at bounding box center [111, 157] width 134 height 51
drag, startPoint x: 422, startPoint y: 136, endPoint x: 498, endPoint y: 150, distance: 77.3
click at [498, 150] on div "Proposals No data 0" at bounding box center [462, 157] width 95 height 51
click at [719, 72] on span "This Week" at bounding box center [731, 76] width 53 height 17
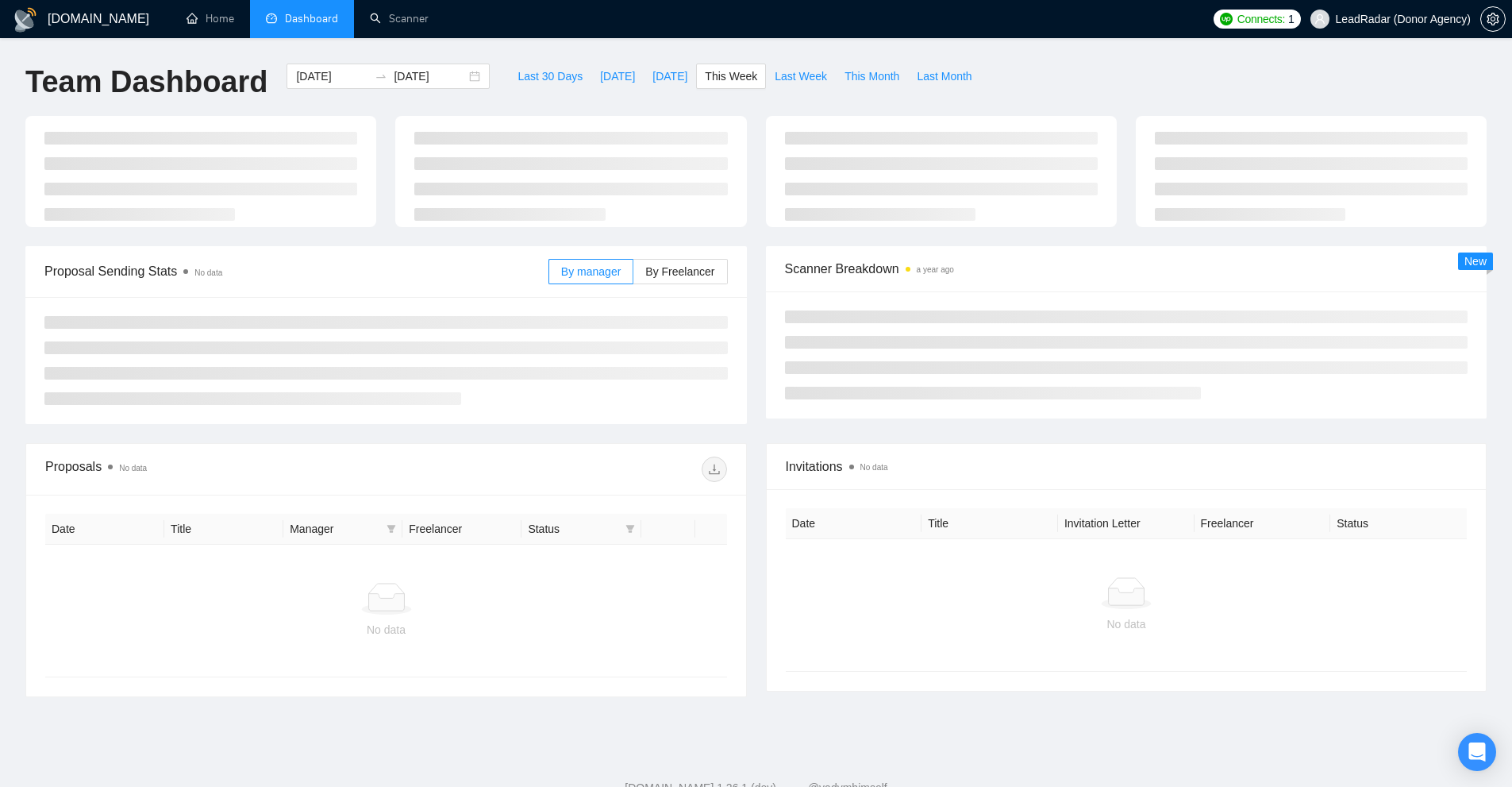
type input "2025-09-29"
type input "2025-10-05"
drag, startPoint x: 751, startPoint y: 72, endPoint x: 759, endPoint y: 84, distance: 14.4
click at [752, 72] on div "Last 30 Days Today Yesterday This Week Last Week This Month Last Month" at bounding box center [744, 90] width 490 height 53
click at [804, 72] on span "Last Week" at bounding box center [800, 76] width 53 height 17
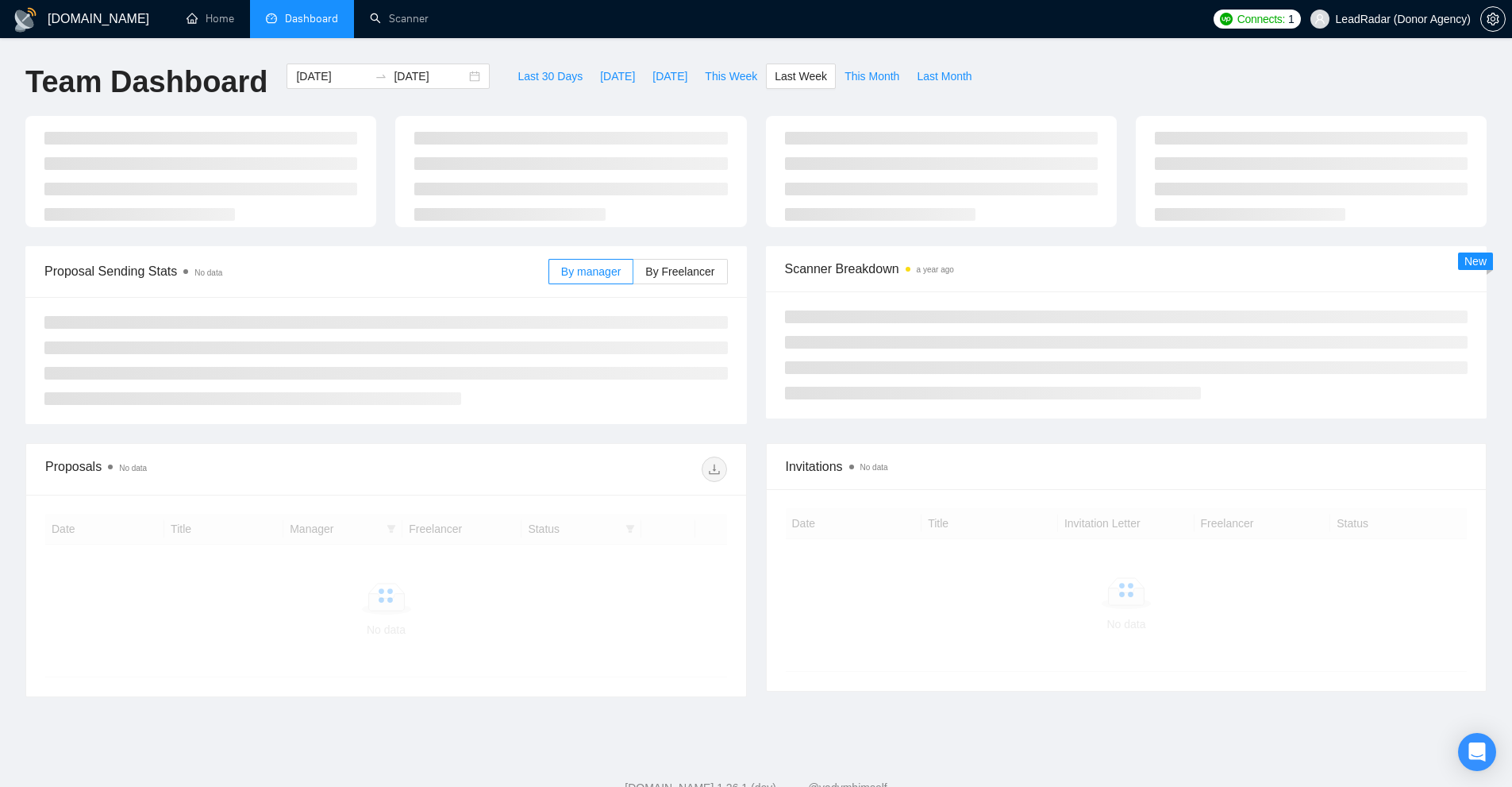
type input "2025-09-22"
type input "2025-09-28"
click at [376, 76] on div at bounding box center [380, 76] width 25 height 13
click at [327, 76] on input "2025-09-22" at bounding box center [333, 76] width 72 height 17
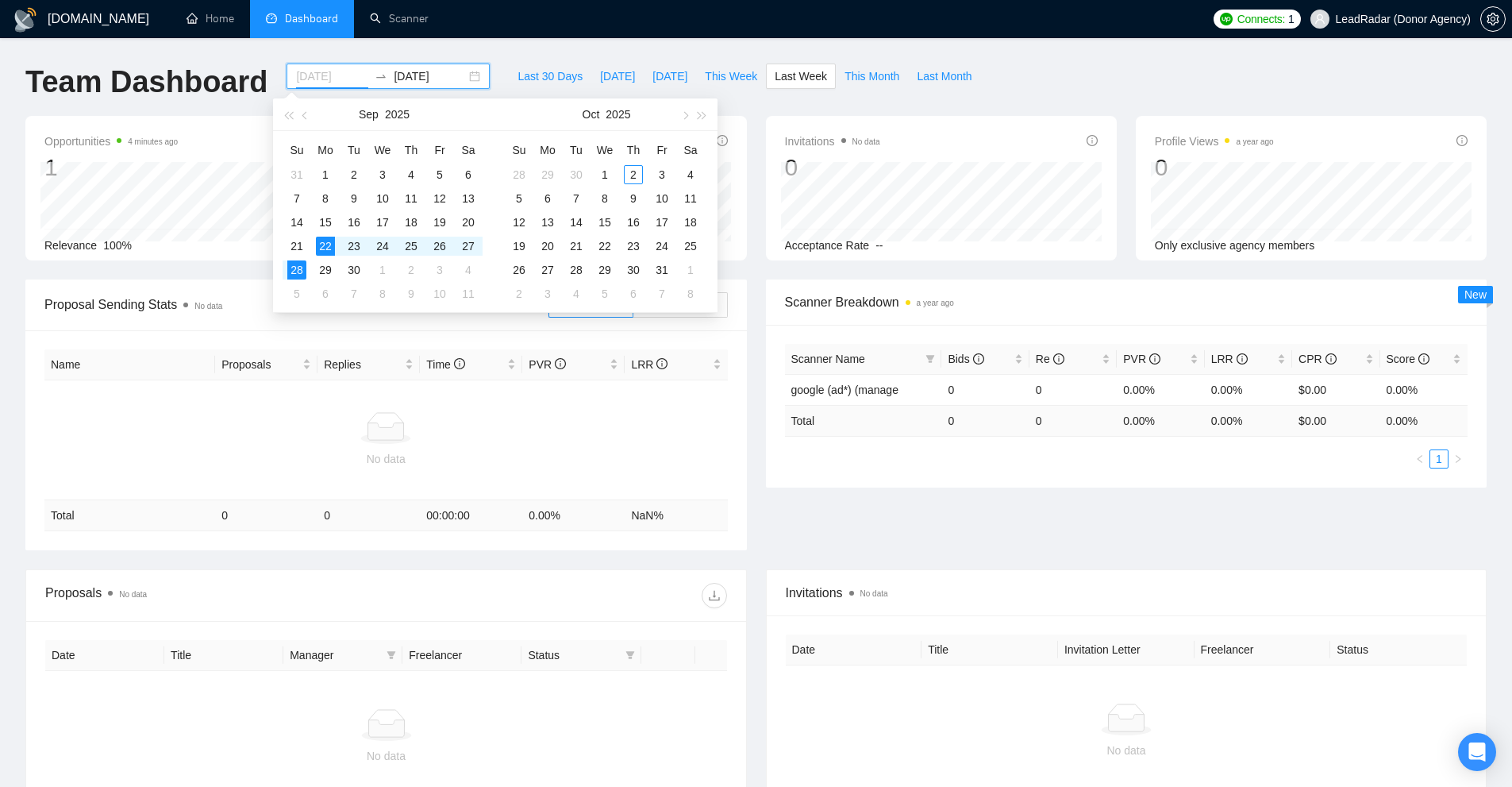
type input "2025-09-22"
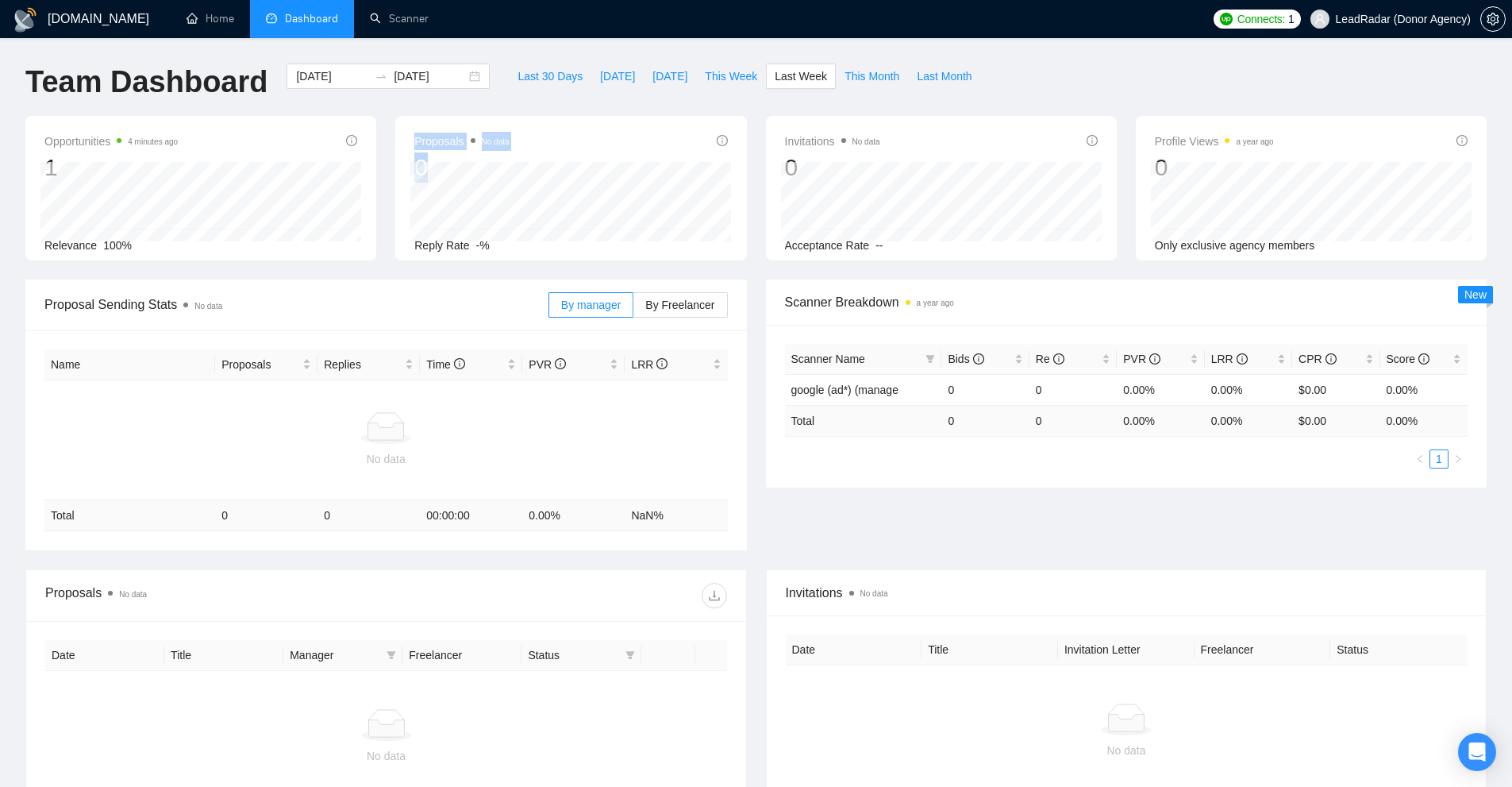
click at [477, 175] on div "Proposals No data 0 2025-09-22 Replied 0 Reply Rate -%" at bounding box center [570, 188] width 351 height 145
drag, startPoint x: 482, startPoint y: 236, endPoint x: 457, endPoint y: 237, distance: 25.0
click at [462, 237] on div "Reply Rate -%" at bounding box center [570, 246] width 313 height 17
click at [535, 245] on div "Proposals No data 0 2025-09-23 Replied 0 Reply Rate -%" at bounding box center [570, 193] width 313 height 122
drag, startPoint x: 458, startPoint y: 244, endPoint x: 432, endPoint y: 245, distance: 26.0
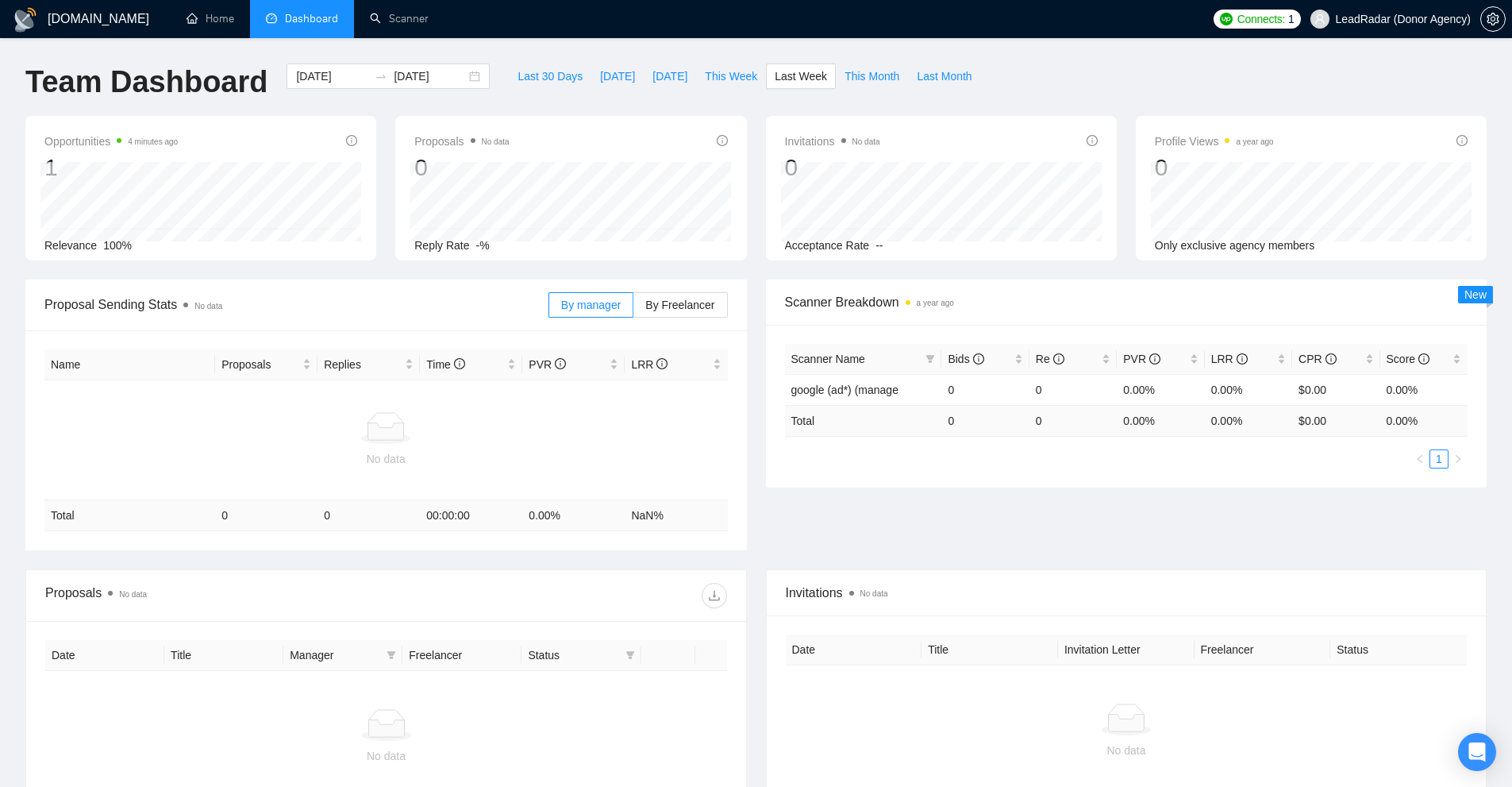
click at [446, 245] on span "Reply Rate" at bounding box center [442, 245] width 55 height 13
click at [432, 245] on span "Reply Rate" at bounding box center [442, 245] width 55 height 13
drag, startPoint x: 432, startPoint y: 245, endPoint x: 643, endPoint y: 240, distance: 211.1
click at [613, 242] on div "Reply Rate -%" at bounding box center [570, 246] width 313 height 17
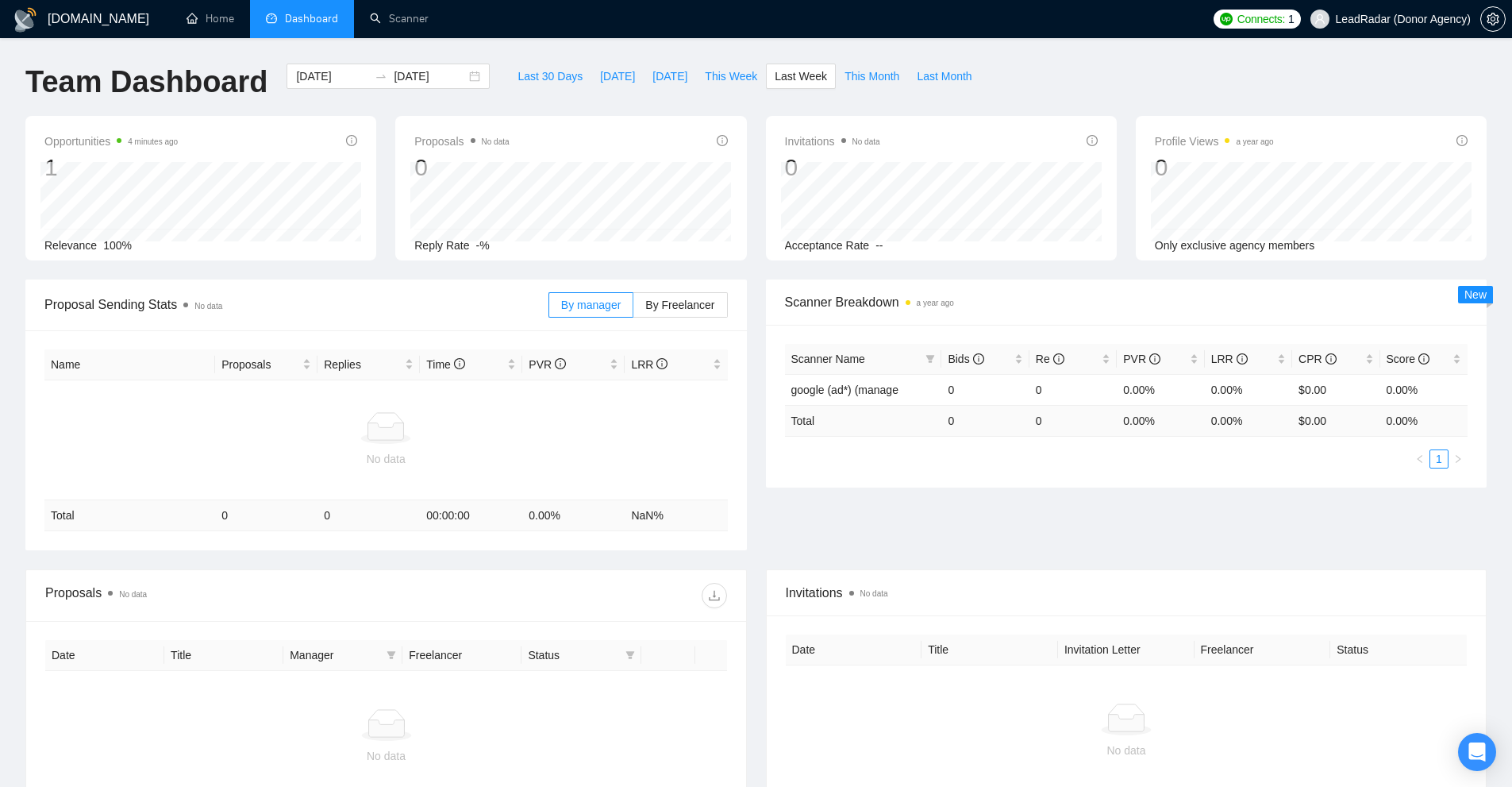
click at [793, 139] on span "Invitations No data" at bounding box center [832, 141] width 96 height 19
click at [802, 176] on div "Invitations No data 0 2025-09-24 2025-09-24 0 Acceptance Rate --" at bounding box center [941, 193] width 313 height 122
click at [887, 253] on div "Acceptance Rate --" at bounding box center [941, 246] width 313 height 17
click at [864, 247] on span "Acceptance Rate" at bounding box center [827, 245] width 85 height 13
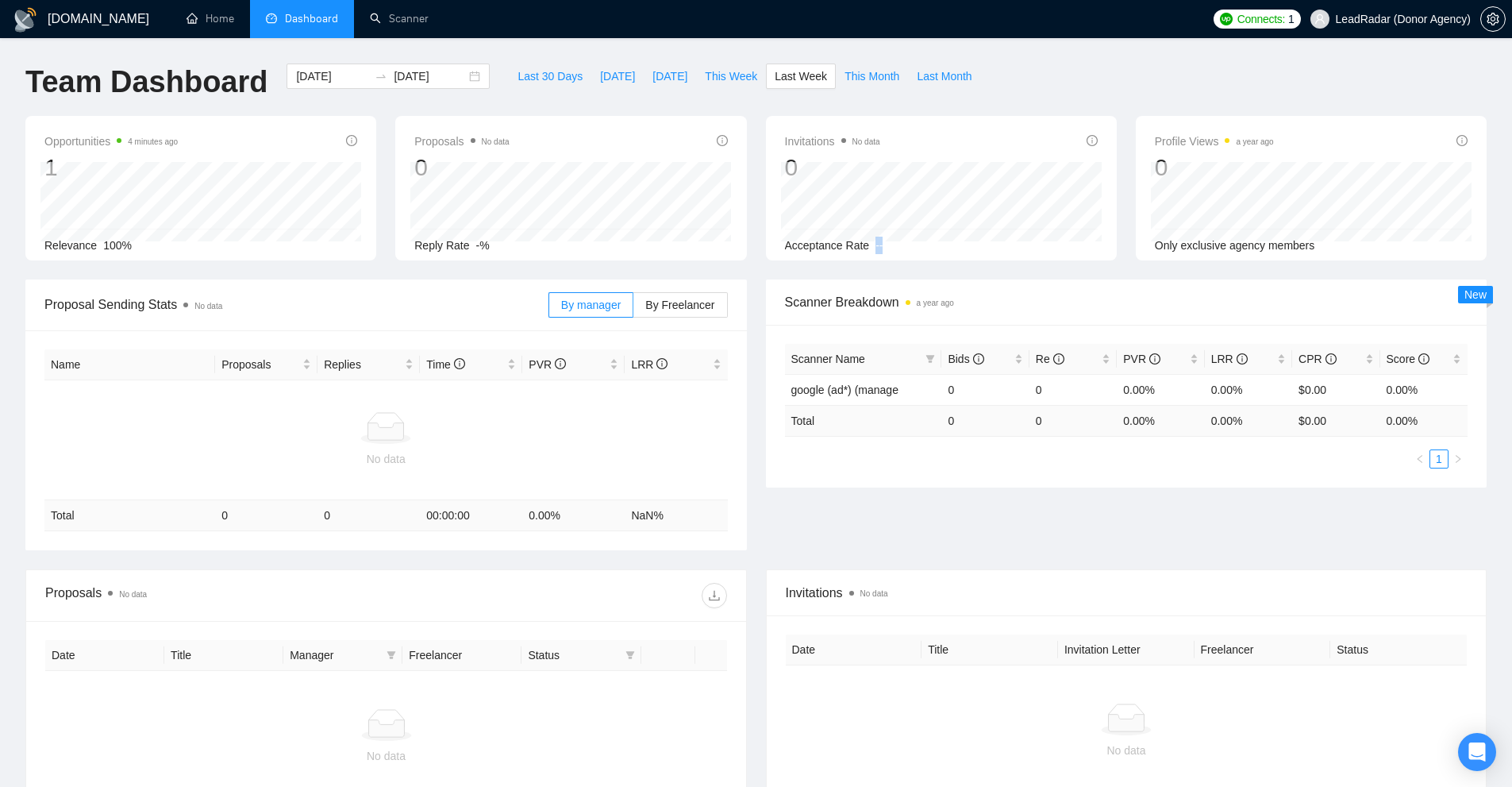
drag, startPoint x: 865, startPoint y: 247, endPoint x: 921, endPoint y: 250, distance: 56.1
click at [921, 250] on div "Acceptance Rate --" at bounding box center [941, 246] width 313 height 17
drag, startPoint x: 1148, startPoint y: 141, endPoint x: 1209, endPoint y: 150, distance: 61.7
click at [1208, 150] on div "Profile Views a year ago 0 Only exclusive agency members" at bounding box center [1310, 188] width 351 height 145
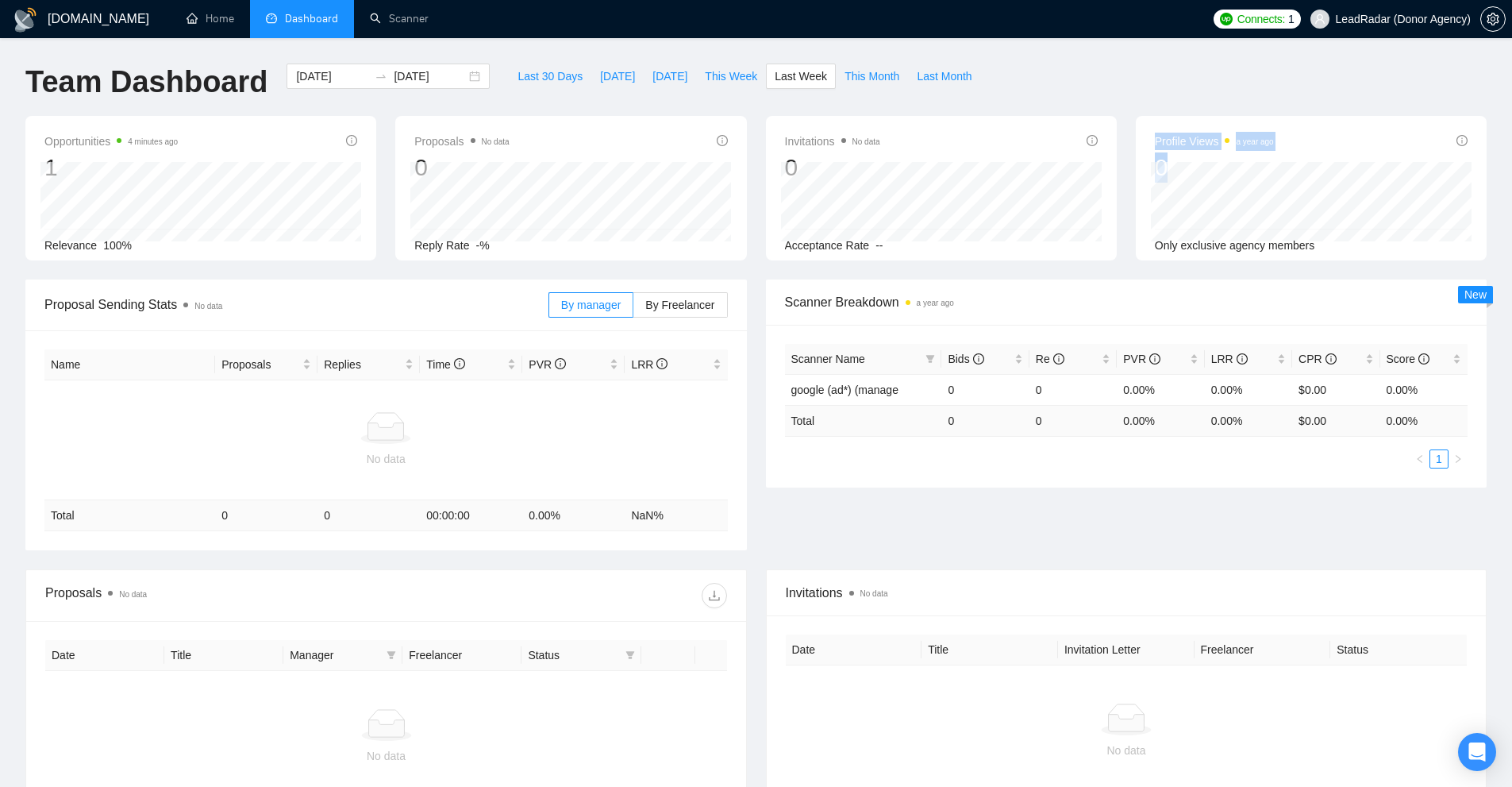
click at [1220, 138] on span "Profile Views a year ago" at bounding box center [1214, 141] width 119 height 19
drag, startPoint x: 1149, startPoint y: 244, endPoint x: 1403, endPoint y: 265, distance: 254.9
click at [1411, 260] on div "Opportunities 4 minutes ago 1 Relevance 100% Proposals No data 0 2025-09-23 Rep…" at bounding box center [756, 197] width 1480 height 164
click at [912, 384] on td "google (ad*) (manage" at bounding box center [863, 390] width 157 height 31
drag, startPoint x: 36, startPoint y: 301, endPoint x: 187, endPoint y: 300, distance: 151.0
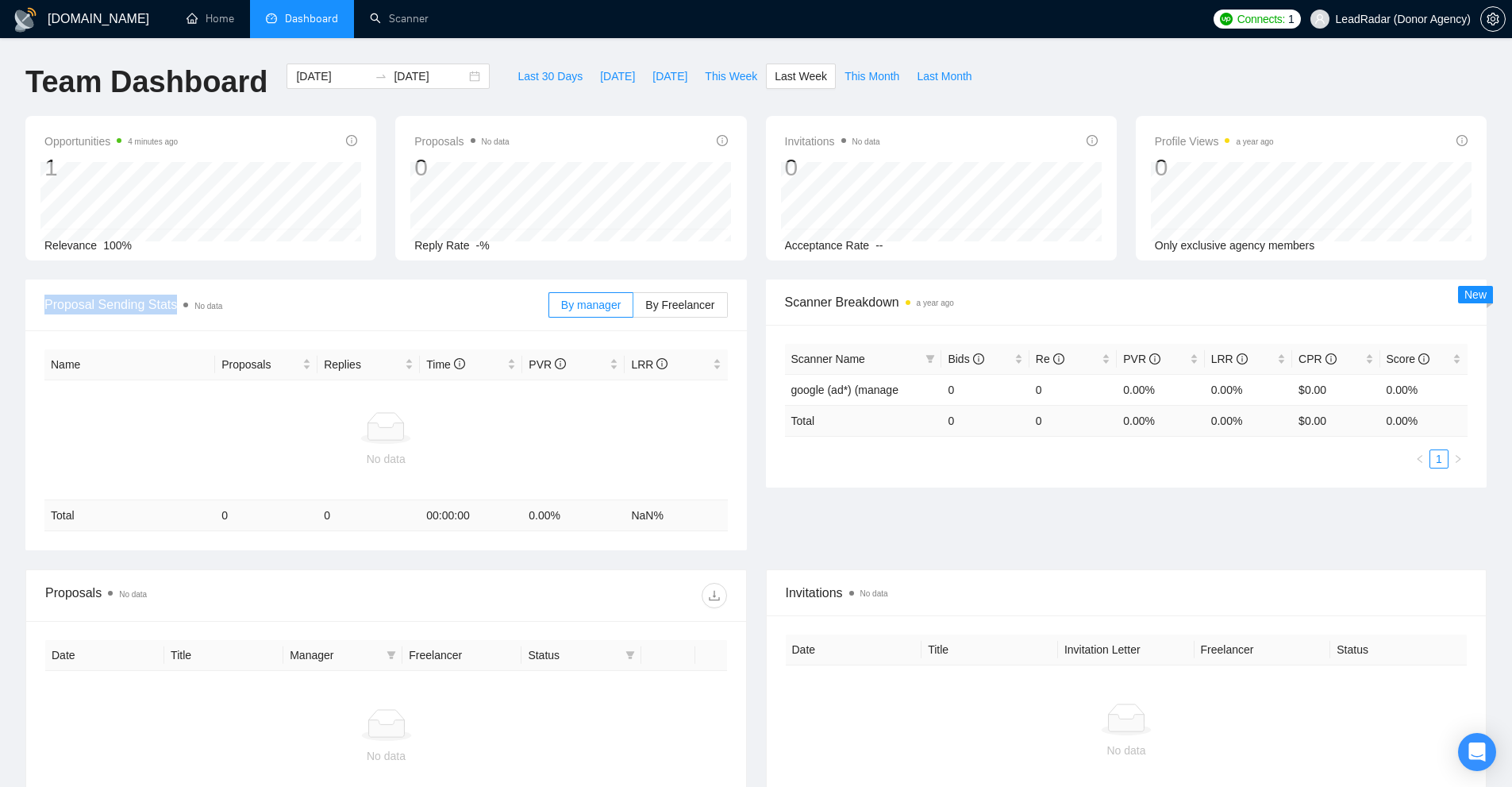
click at [187, 300] on div "Proposal Sending Stats No data By manager By Freelancer" at bounding box center [385, 305] width 721 height 52
drag, startPoint x: 768, startPoint y: 303, endPoint x: 945, endPoint y: 303, distance: 177.0
click at [945, 303] on div "Scanner Breakdown a year ago Scanner Name Bids Re PVR LRR CPR Score google (ad*…" at bounding box center [1126, 383] width 740 height 208
click at [570, 432] on div at bounding box center [386, 428] width 670 height 32
click at [305, 422] on div at bounding box center [386, 428] width 670 height 32
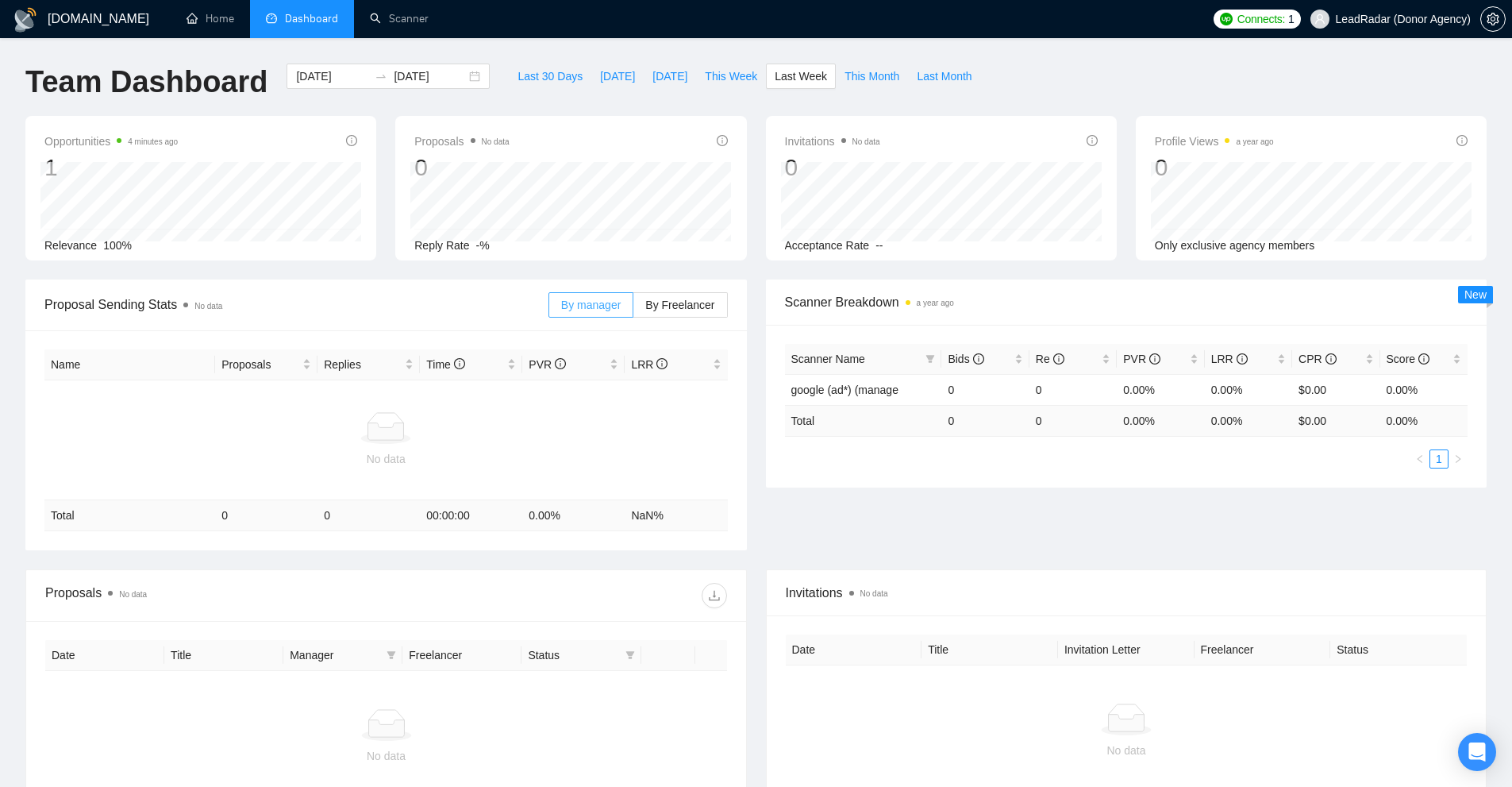
drag, startPoint x: 558, startPoint y: 307, endPoint x: 626, endPoint y: 305, distance: 68.0
click at [626, 305] on span at bounding box center [590, 305] width 84 height 24
click at [549, 309] on input "By manager" at bounding box center [549, 309] width 0 height 0
click at [710, 317] on label "By Freelancer" at bounding box center [680, 304] width 94 height 25
click at [633, 309] on input "By Freelancer" at bounding box center [633, 309] width 0 height 0
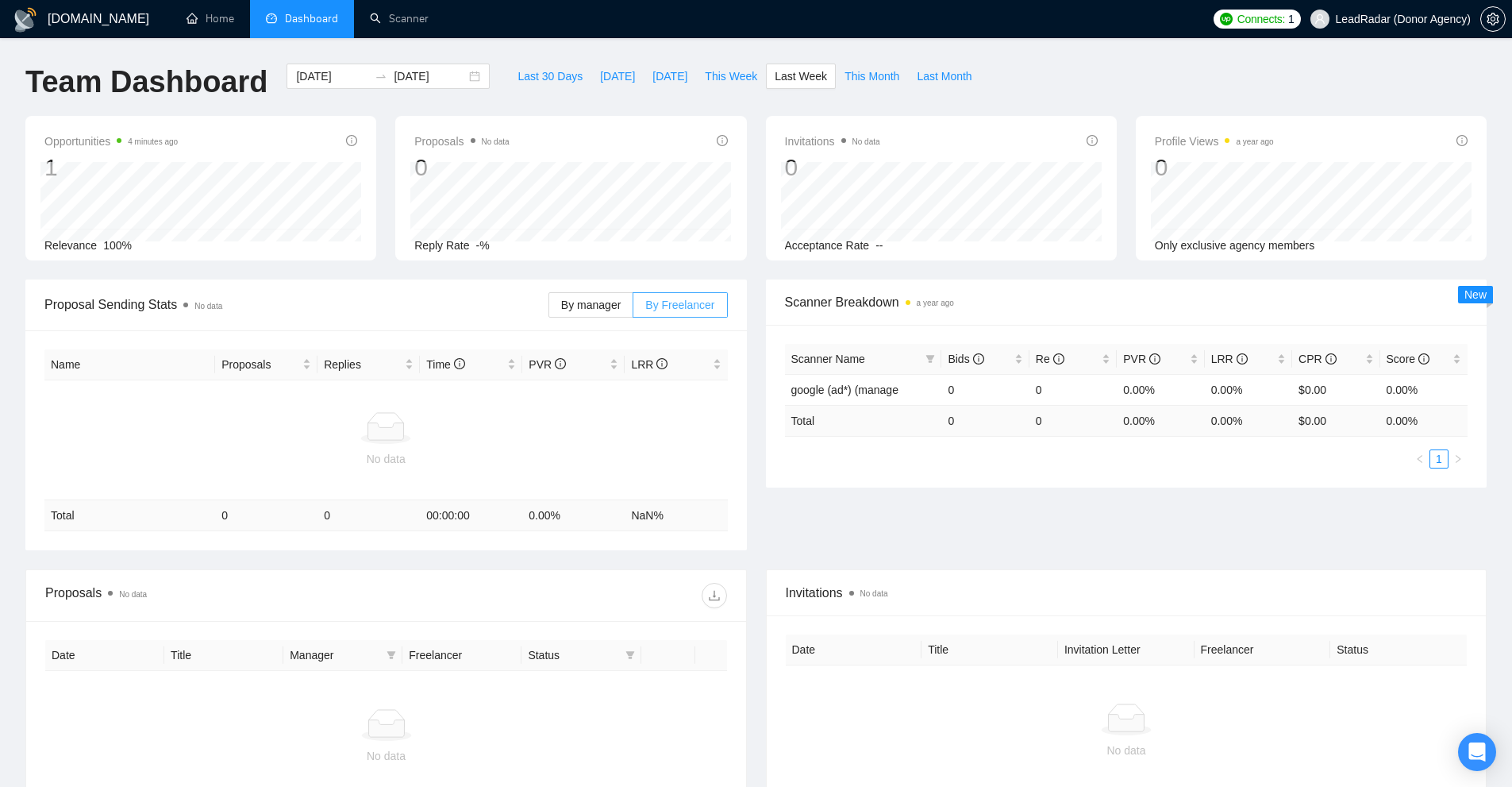
click at [712, 303] on span "By Freelancer" at bounding box center [680, 304] width 69 height 13
click at [633, 309] on input "By Freelancer" at bounding box center [633, 309] width 0 height 0
click at [430, 390] on td "No data" at bounding box center [386, 440] width 683 height 120
click at [502, 423] on div at bounding box center [386, 428] width 670 height 32
click at [388, 402] on td "No data" at bounding box center [386, 440] width 683 height 120
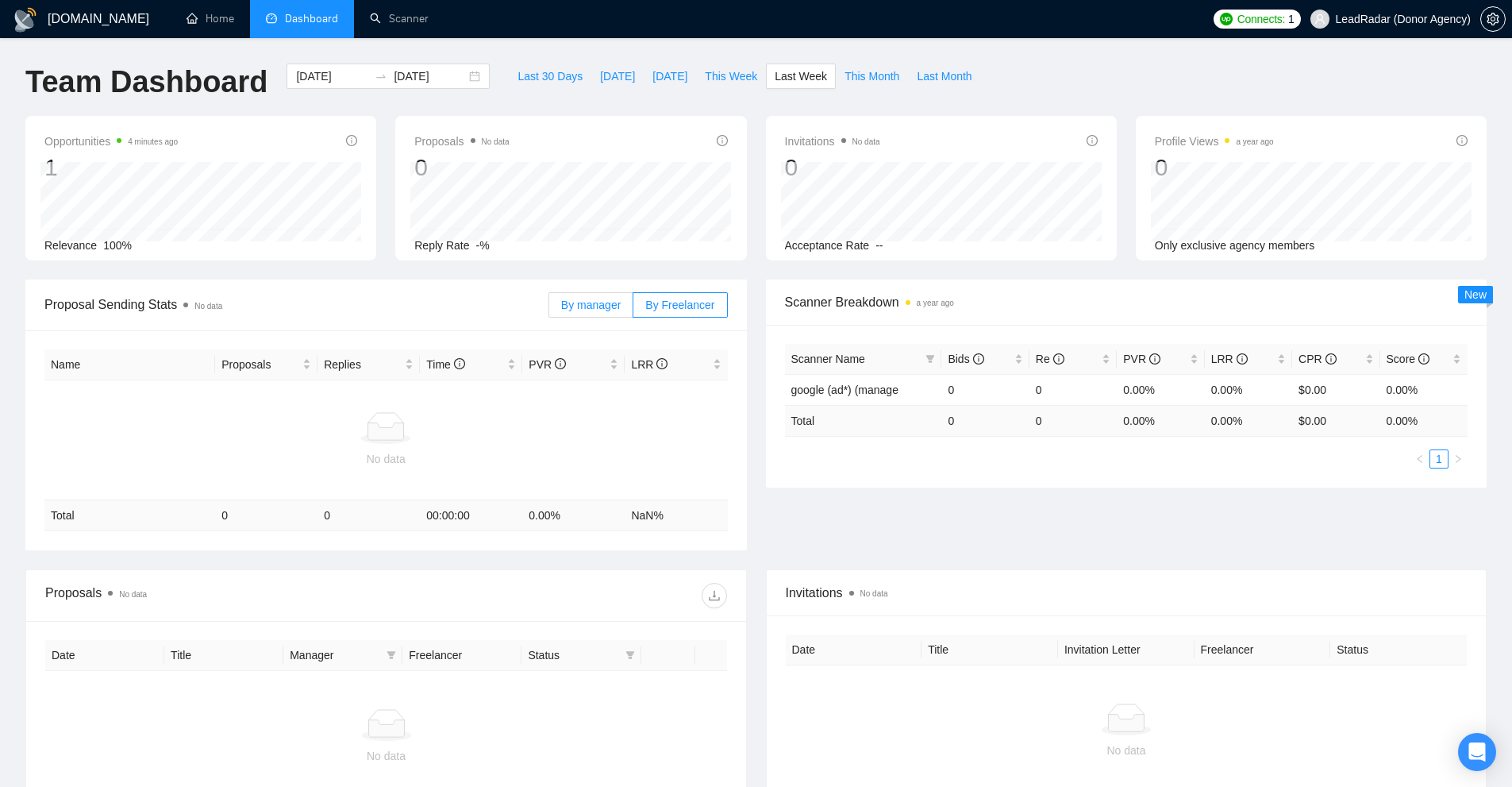
click at [588, 296] on label "By manager" at bounding box center [591, 304] width 85 height 25
click at [549, 309] on input "By manager" at bounding box center [549, 309] width 0 height 0
drag, startPoint x: 603, startPoint y: 405, endPoint x: 544, endPoint y: 392, distance: 60.4
click at [602, 405] on td "No data" at bounding box center [386, 440] width 683 height 120
click at [606, 402] on td "No data" at bounding box center [386, 440] width 683 height 120
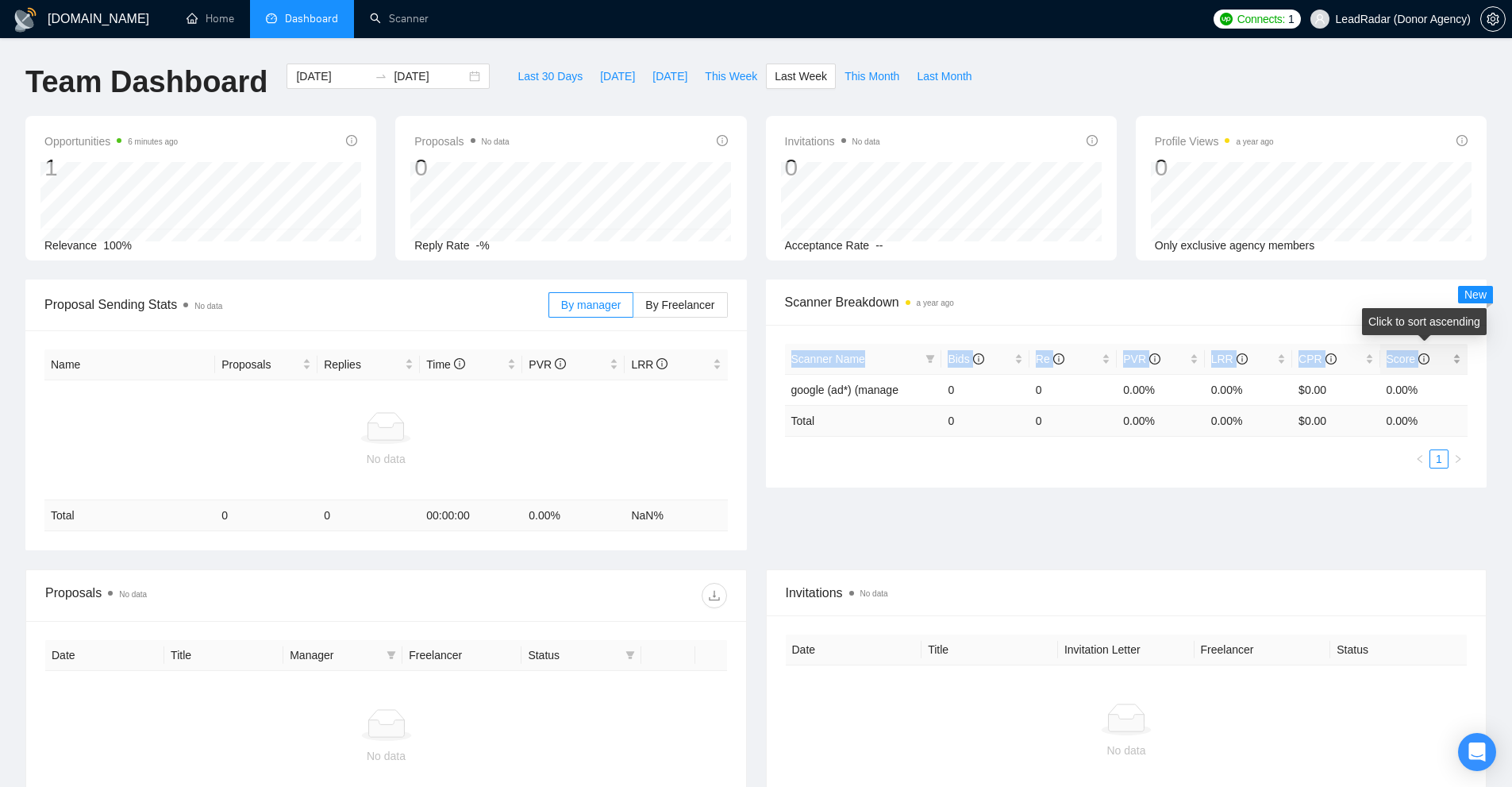
drag, startPoint x: 782, startPoint y: 354, endPoint x: 1449, endPoint y: 358, distance: 667.0
click at [1449, 358] on div "Scanner Name Bids Re PVR LRR CPR Score google (ad*) (manage 0 0 0.00% 0.00% $0.…" at bounding box center [1126, 406] width 721 height 163
click at [1351, 472] on div "Scanner Name Bids Re PVR LRR CPR Score google (ad*) (manage 0 0 0.00% 0.00% $0.…" at bounding box center [1126, 406] width 721 height 163
drag, startPoint x: 949, startPoint y: 364, endPoint x: 1347, endPoint y: 355, distance: 398.1
click at [1347, 355] on tr "Scanner Name Bids Re PVR LRR CPR Score" at bounding box center [1126, 359] width 683 height 31
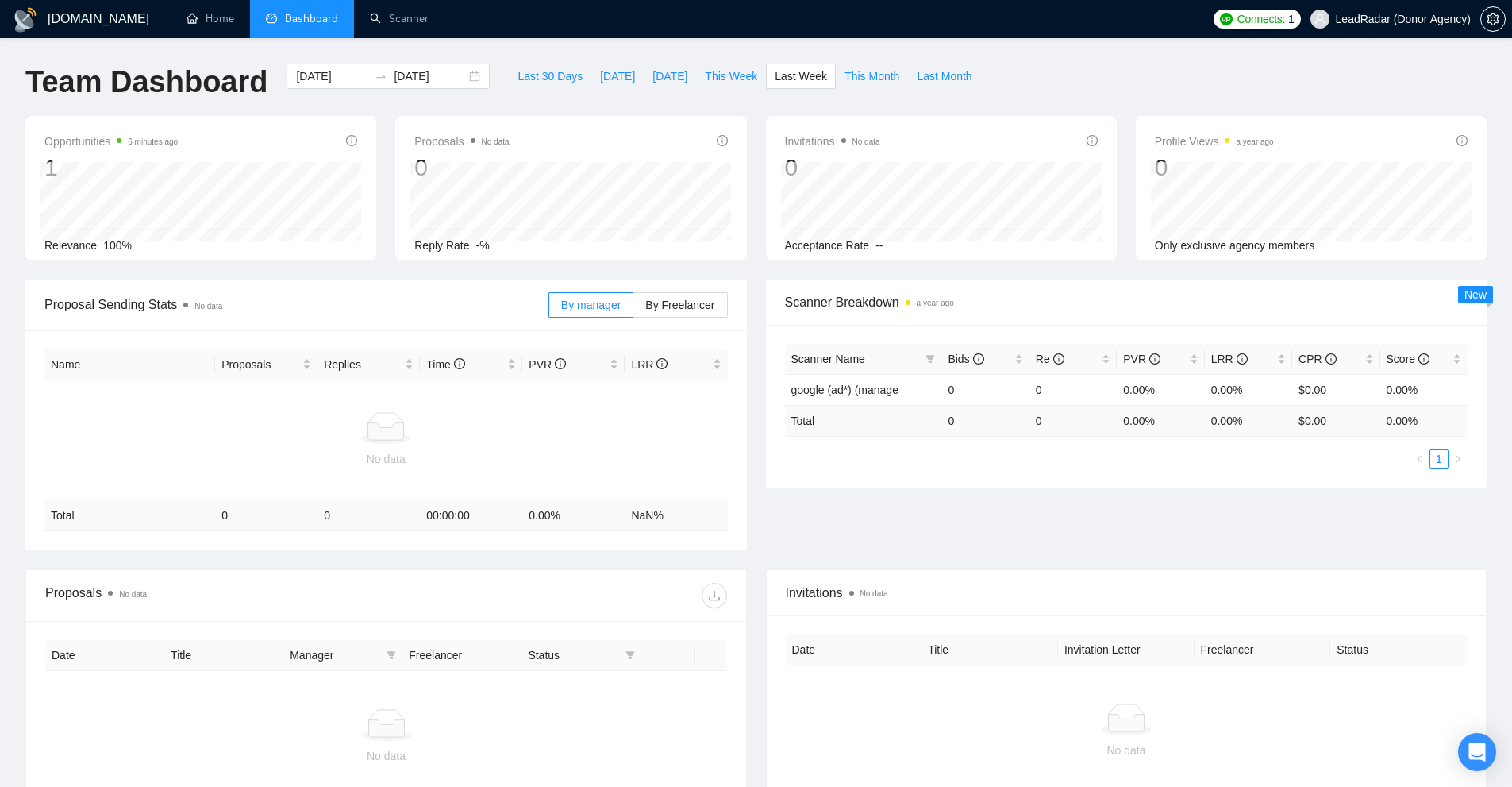
drag, startPoint x: 1322, startPoint y: 464, endPoint x: 1311, endPoint y: 429, distance: 36.7
click at [1322, 465] on ul "1" at bounding box center [1126, 459] width 683 height 19
click at [1304, 388] on td "$0.00" at bounding box center [1335, 390] width 87 height 31
click at [1291, 395] on td "0.00%" at bounding box center [1248, 390] width 87 height 31
drag, startPoint x: 1299, startPoint y: 384, endPoint x: 1363, endPoint y: 391, distance: 64.4
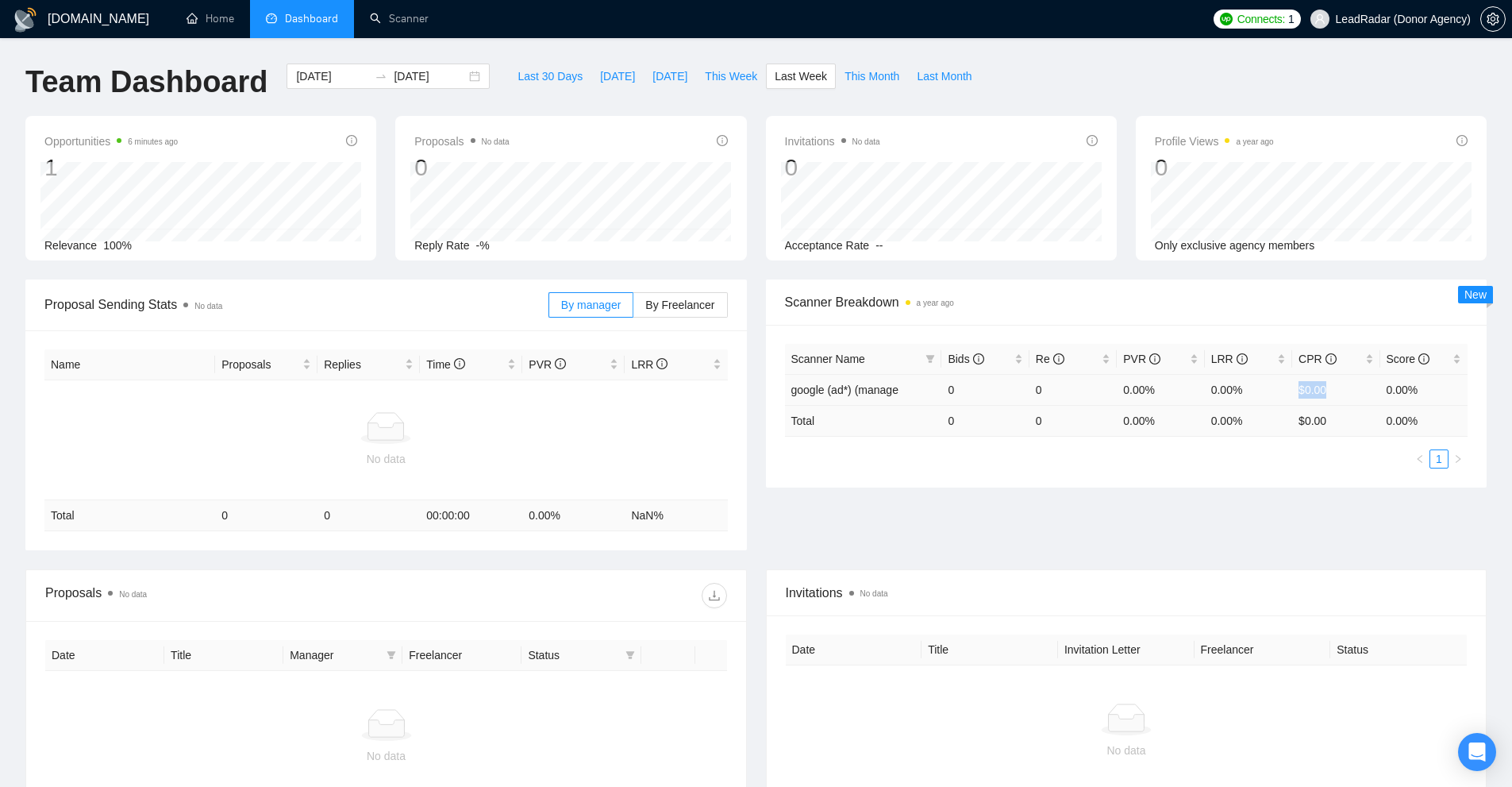
click at [1363, 391] on td "$0.00" at bounding box center [1335, 390] width 87 height 31
click at [1316, 411] on td "$ 0.00" at bounding box center [1335, 421] width 87 height 31
click at [973, 433] on td "0" at bounding box center [984, 421] width 87 height 31
drag, startPoint x: 943, startPoint y: 383, endPoint x: 1082, endPoint y: 397, distance: 139.7
click at [1079, 385] on tr "google (ad*) (manage 0 0 0.00% 0.00% $0.00 0.00%" at bounding box center [1126, 390] width 683 height 31
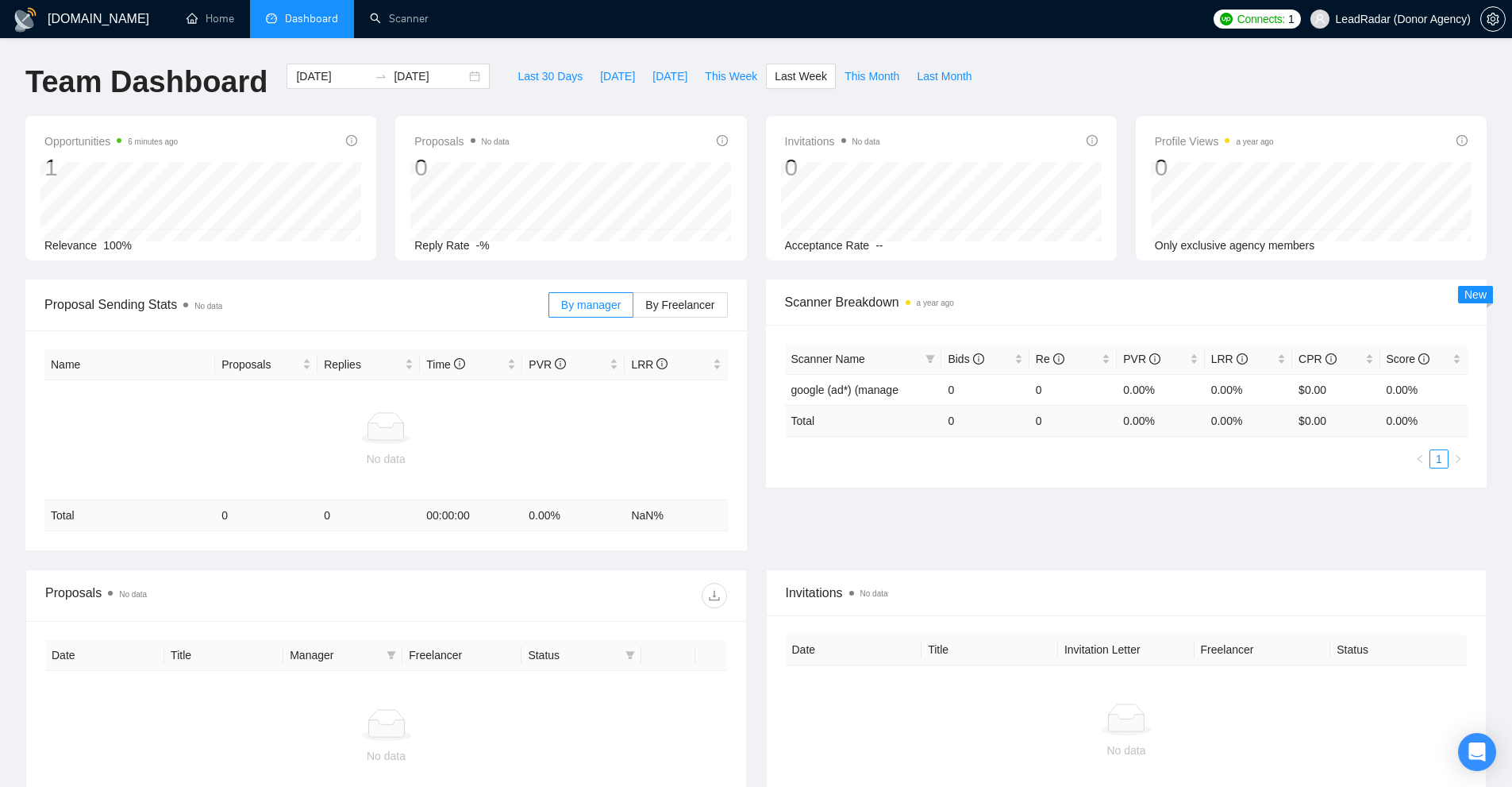
click at [1085, 428] on td "0" at bounding box center [1073, 421] width 87 height 31
drag, startPoint x: 1115, startPoint y: 378, endPoint x: 1162, endPoint y: 390, distance: 48.5
click at [1158, 386] on tr "google (ad*) (manage 0 0 0.00% 0.00% $0.00 0.00%" at bounding box center [1126, 390] width 683 height 31
click at [930, 358] on icon "filter" at bounding box center [930, 359] width 9 height 8
click at [1059, 439] on div "Scanner Name Bids Re PVR LRR CPR Score google (ad*) (manage 0 0 0.00% 0.00% $0.…" at bounding box center [1126, 406] width 683 height 125
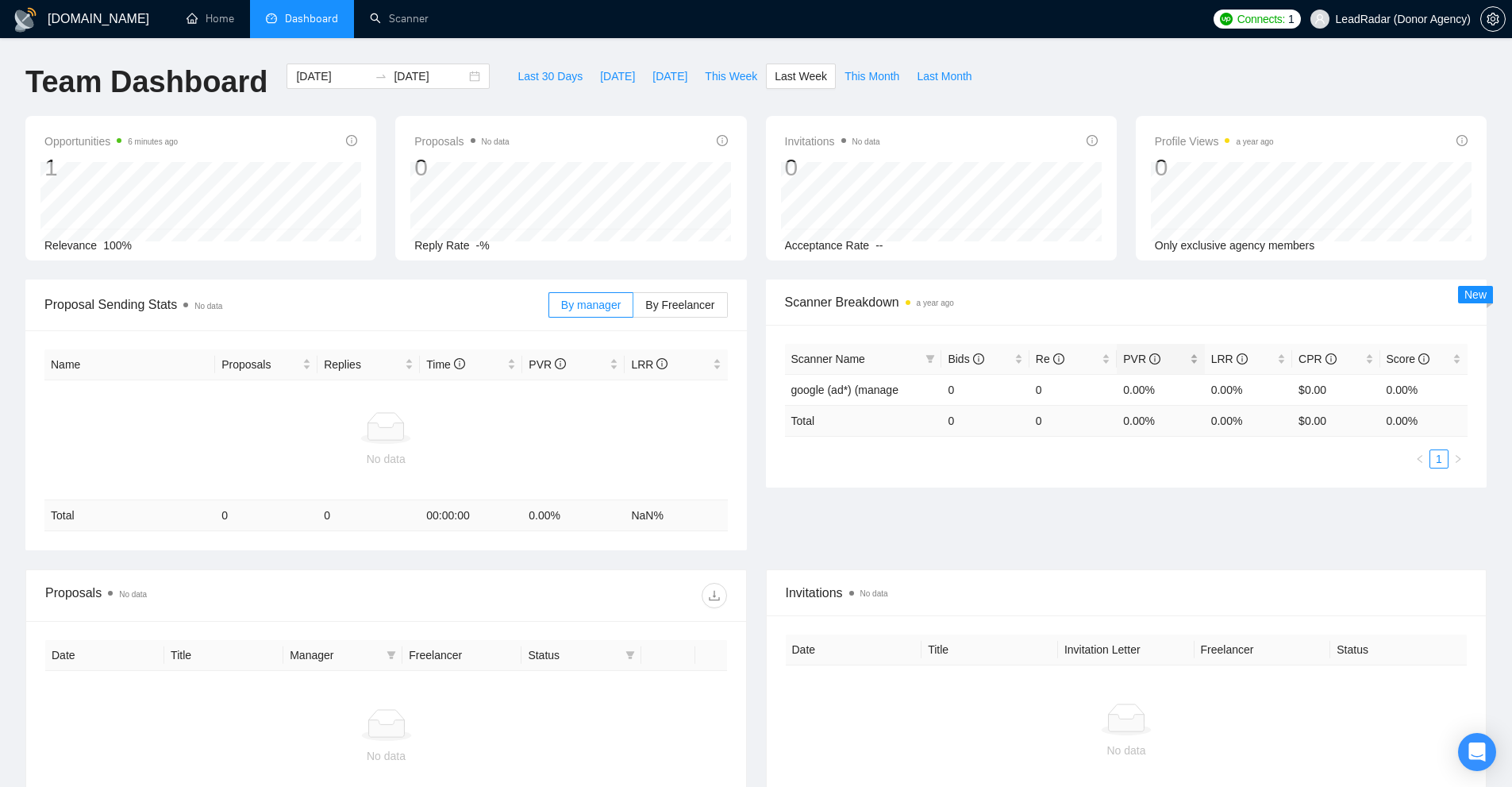
drag, startPoint x: 1190, startPoint y: 443, endPoint x: 1178, endPoint y: 369, distance: 75.0
click at [1191, 441] on div "Scanner Name Bids Re PVR LRR CPR Score google (ad*) (manage 0 0 0.00% 0.00% $0.…" at bounding box center [1126, 406] width 683 height 125
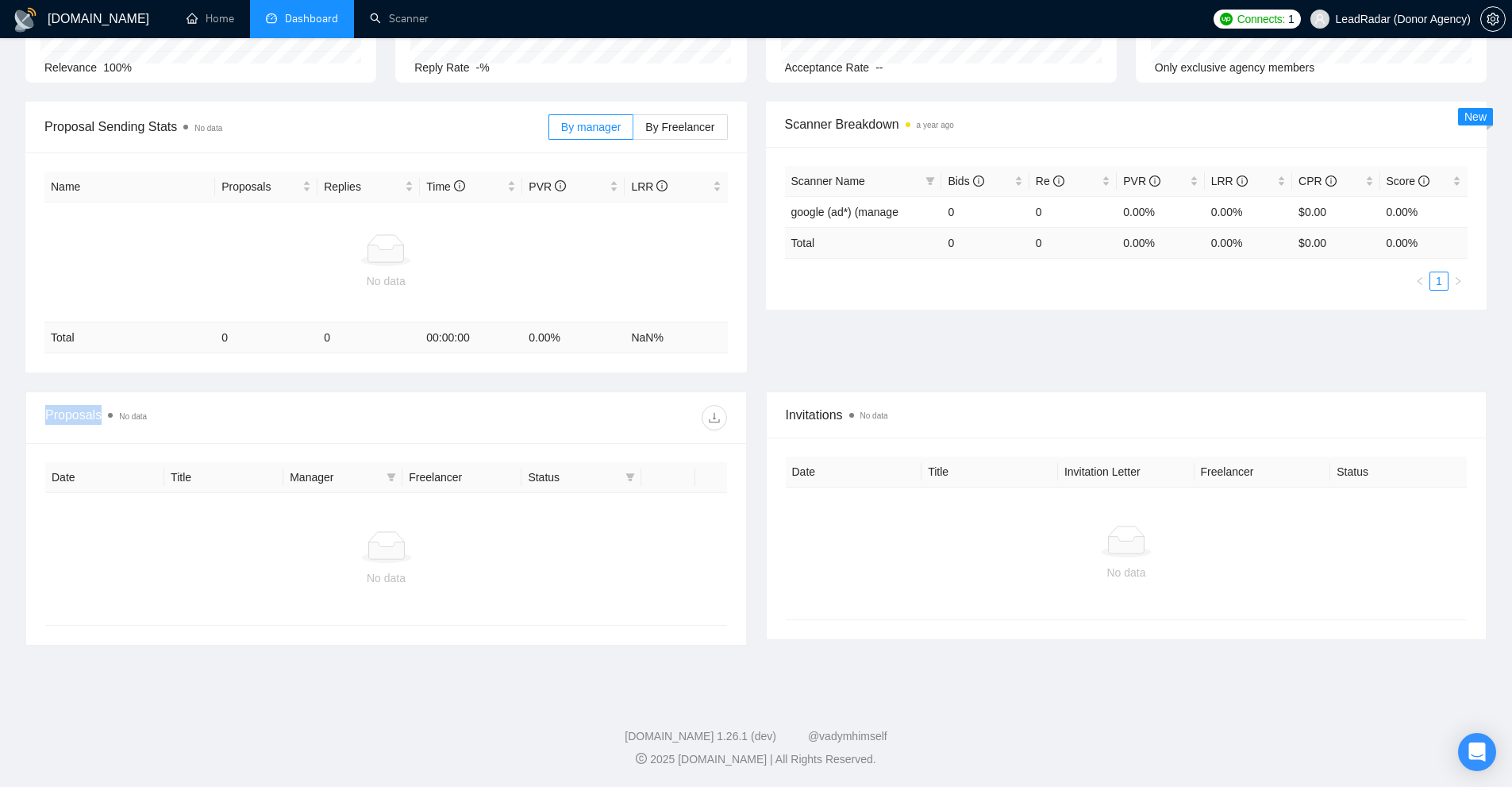
drag, startPoint x: 68, startPoint y: 412, endPoint x: 106, endPoint y: 416, distance: 38.2
click at [103, 415] on div "Proposals No data" at bounding box center [385, 418] width 719 height 52
drag, startPoint x: 785, startPoint y: 412, endPoint x: 865, endPoint y: 410, distance: 80.0
click at [865, 410] on div "Invitations No data" at bounding box center [1126, 415] width 719 height 46
click at [862, 549] on div at bounding box center [1127, 541] width 656 height 32
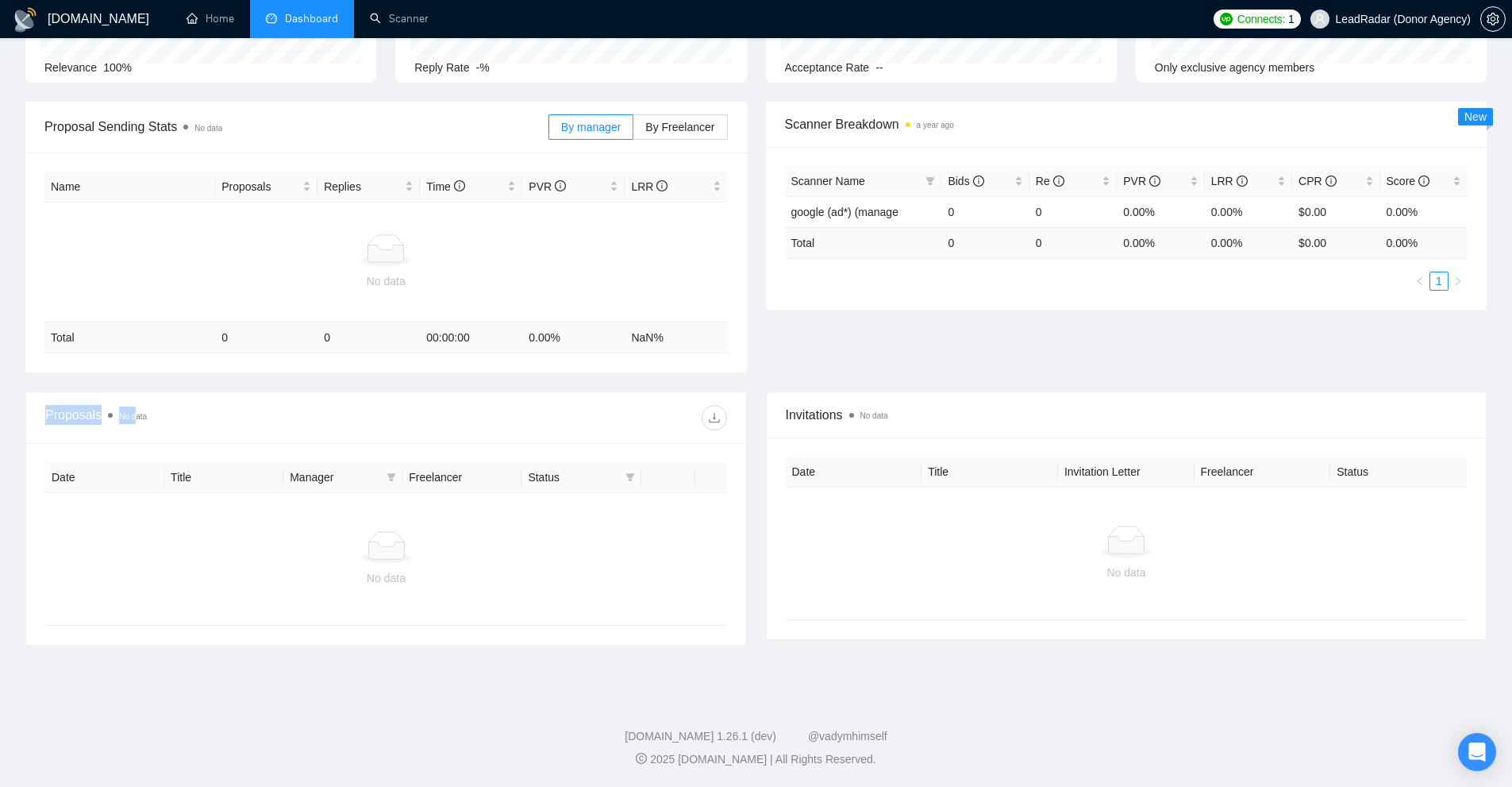
drag, startPoint x: 38, startPoint y: 422, endPoint x: 136, endPoint y: 423, distance: 98.0
click at [136, 423] on div "Proposals No data" at bounding box center [385, 418] width 719 height 52
click at [369, 590] on div "No data" at bounding box center [386, 559] width 681 height 132
click at [630, 479] on icon "filter" at bounding box center [630, 477] width 9 height 8
click at [394, 484] on span at bounding box center [391, 478] width 16 height 24
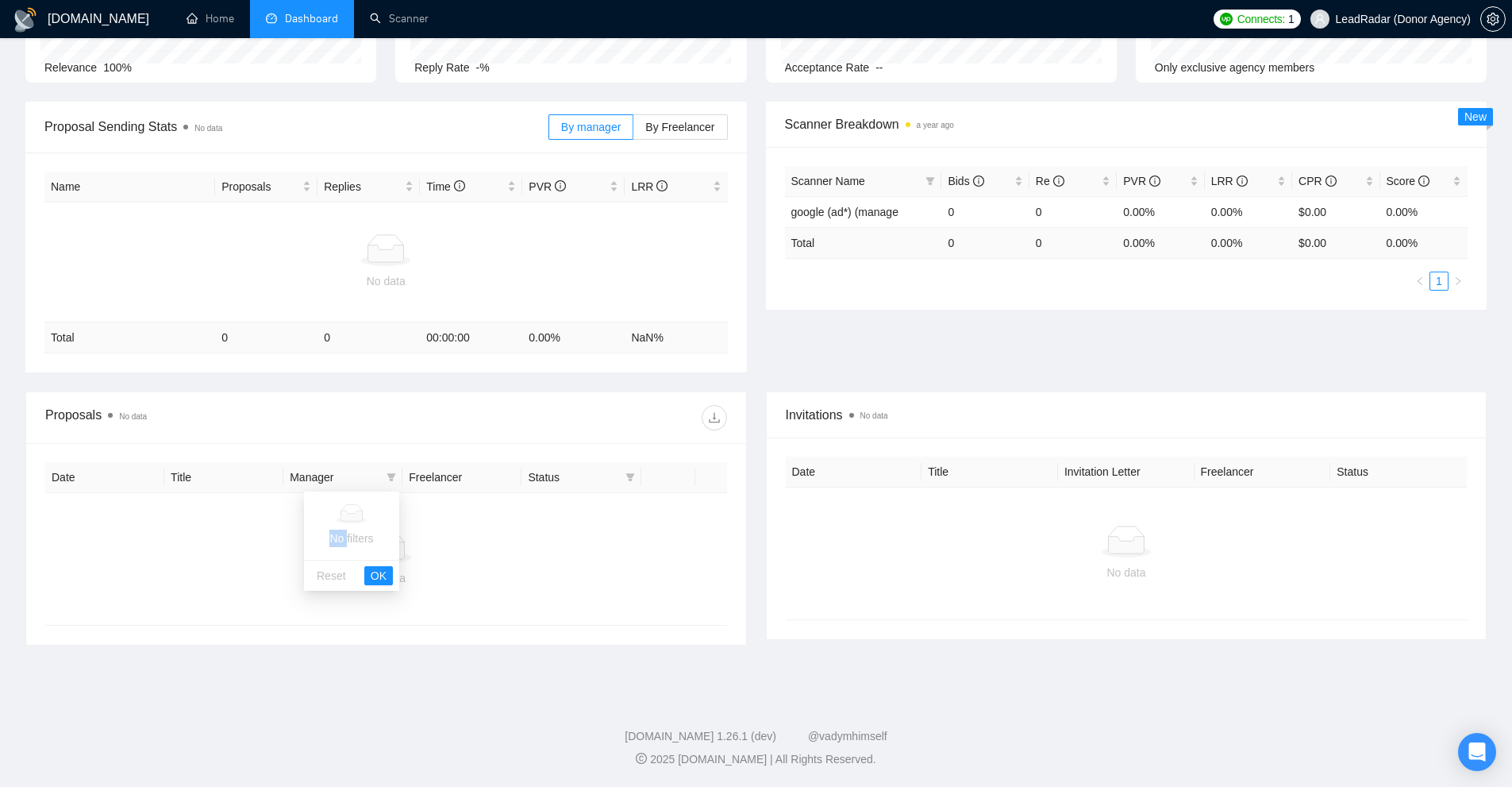
click at [347, 525] on div "No filters" at bounding box center [352, 525] width 96 height 68
click at [583, 565] on div "No data" at bounding box center [386, 559] width 656 height 55
click at [631, 478] on icon "filter" at bounding box center [630, 477] width 9 height 9
click at [588, 509] on span "Chat" at bounding box center [579, 507] width 30 height 13
checkbox input "true"
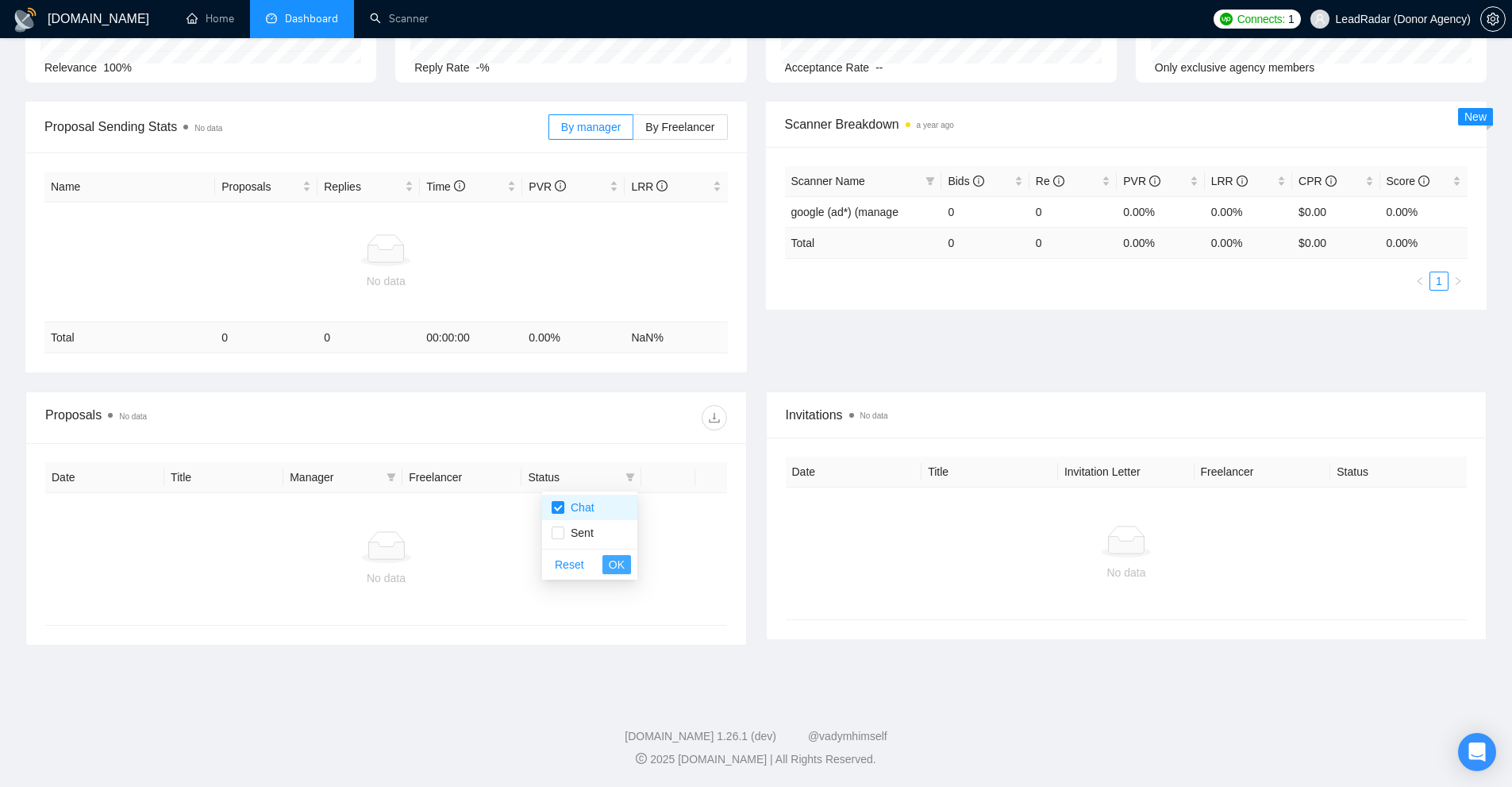
click at [617, 569] on span "OK" at bounding box center [617, 565] width 16 height 17
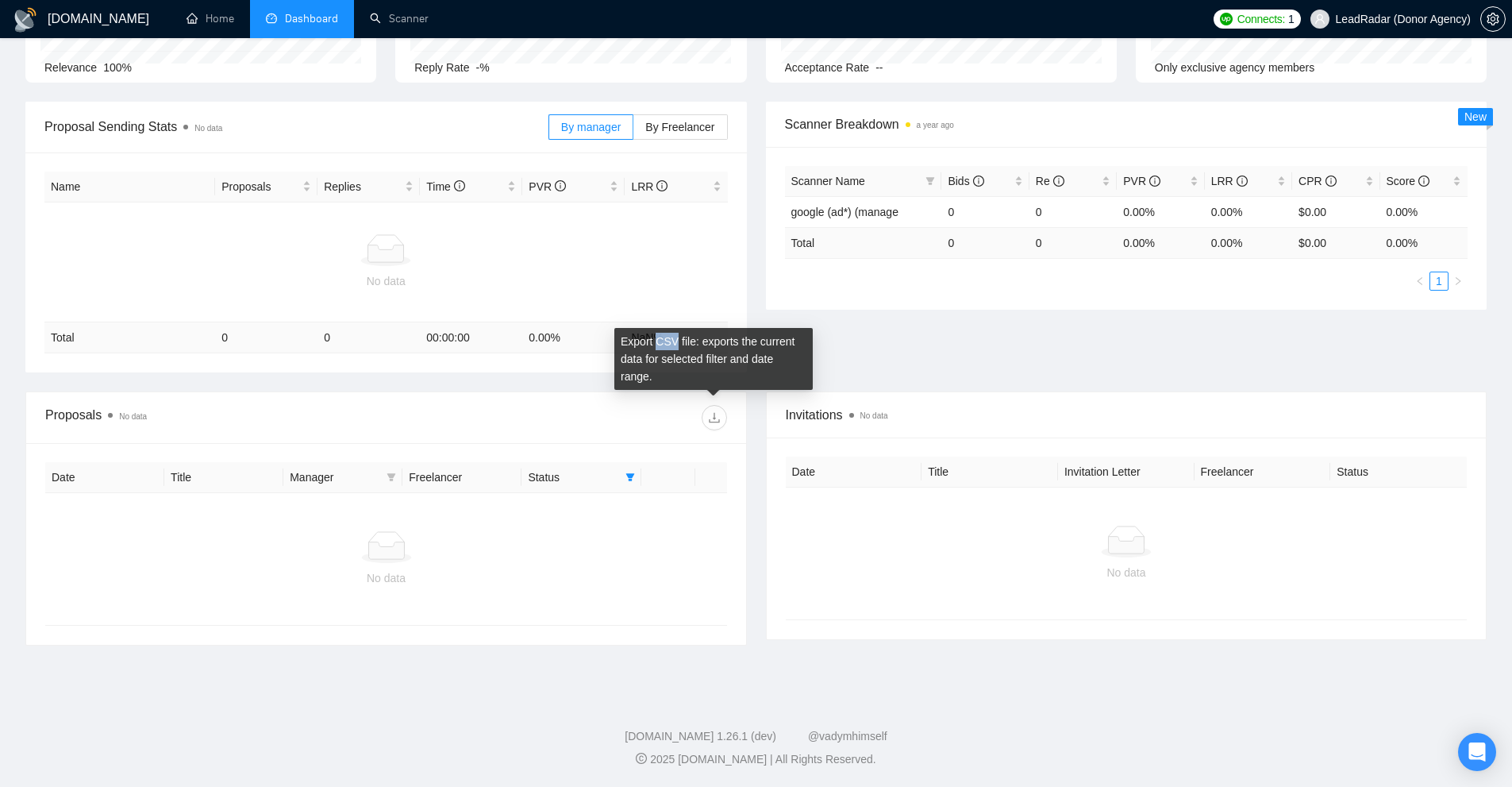
drag, startPoint x: 657, startPoint y: 338, endPoint x: 703, endPoint y: 354, distance: 48.7
click at [673, 342] on div "Export CSV file: exports the current data for selected filter and date range." at bounding box center [713, 359] width 198 height 62
click at [703, 354] on div "Export CSV file: exports the current data for selected filter and date range." at bounding box center [713, 359] width 198 height 62
click at [974, 656] on div "Proposals No data Date Title Manager Freelancer Status No data Invitations No d…" at bounding box center [756, 528] width 1480 height 273
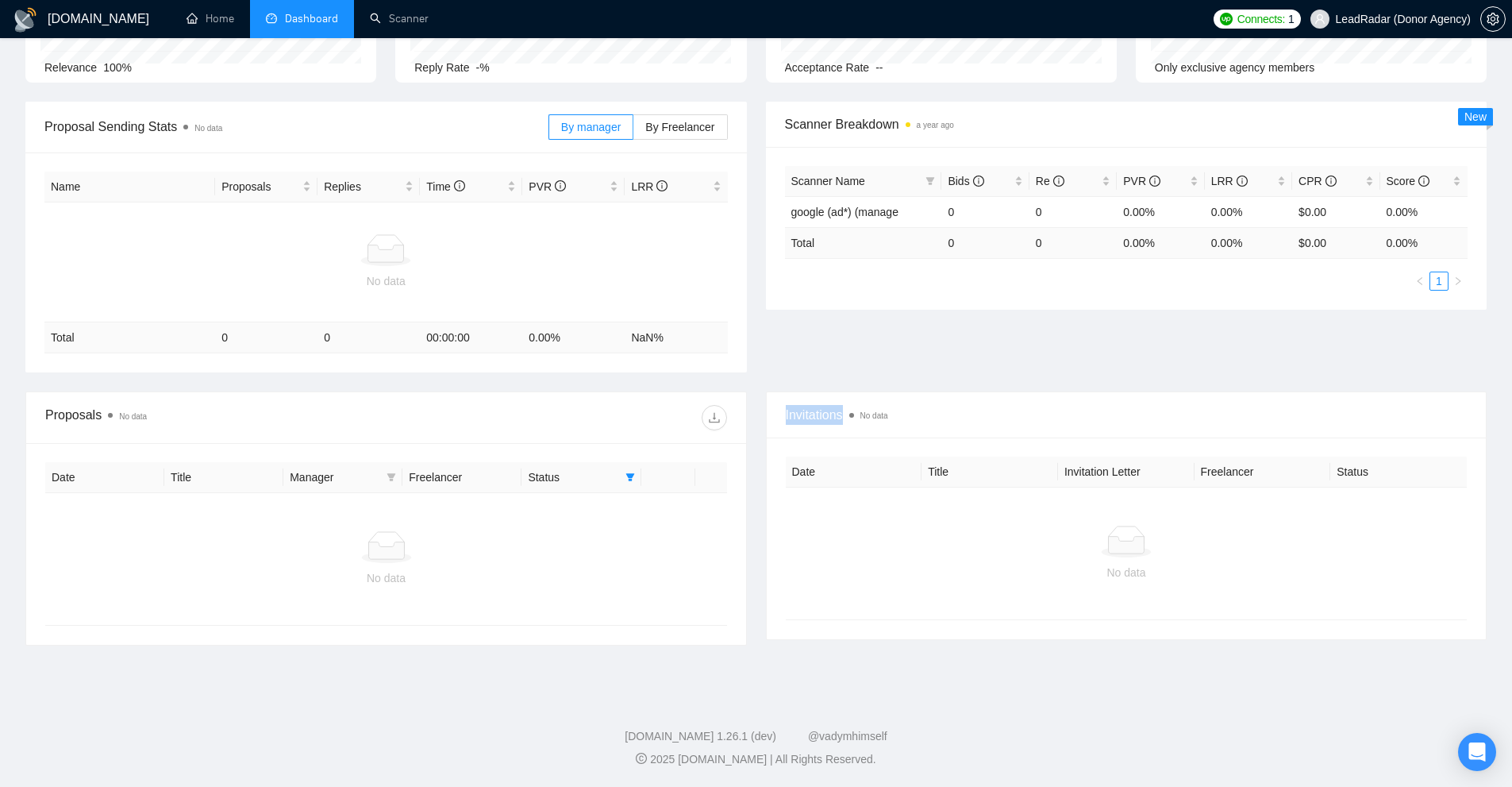
drag, startPoint x: 818, startPoint y: 418, endPoint x: 883, endPoint y: 584, distance: 178.3
click at [845, 420] on div "Invitations No data" at bounding box center [1126, 415] width 719 height 46
click at [885, 589] on div "No data" at bounding box center [1126, 553] width 681 height 132
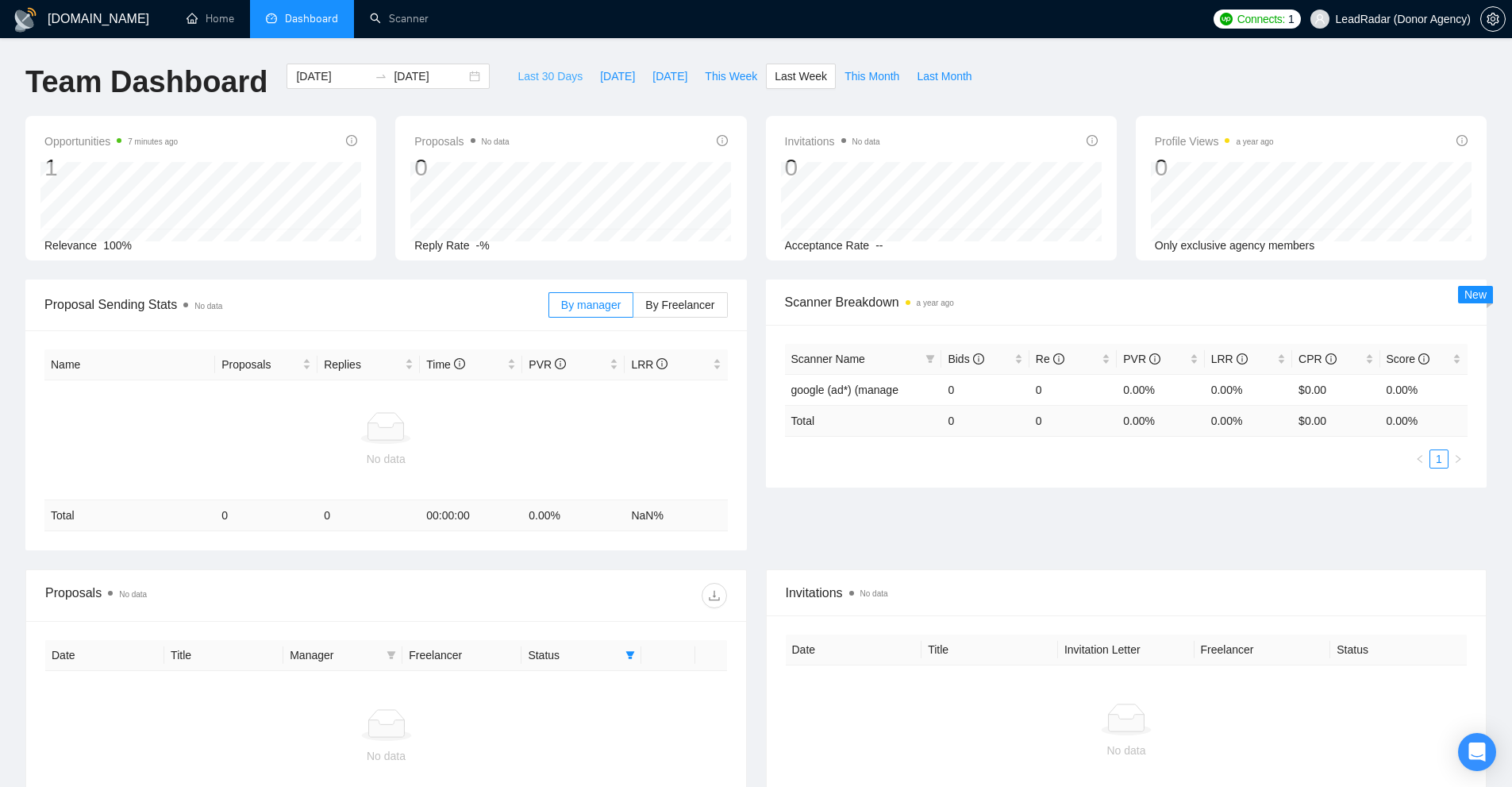
click at [544, 71] on span "Last 30 Days" at bounding box center [551, 76] width 65 height 17
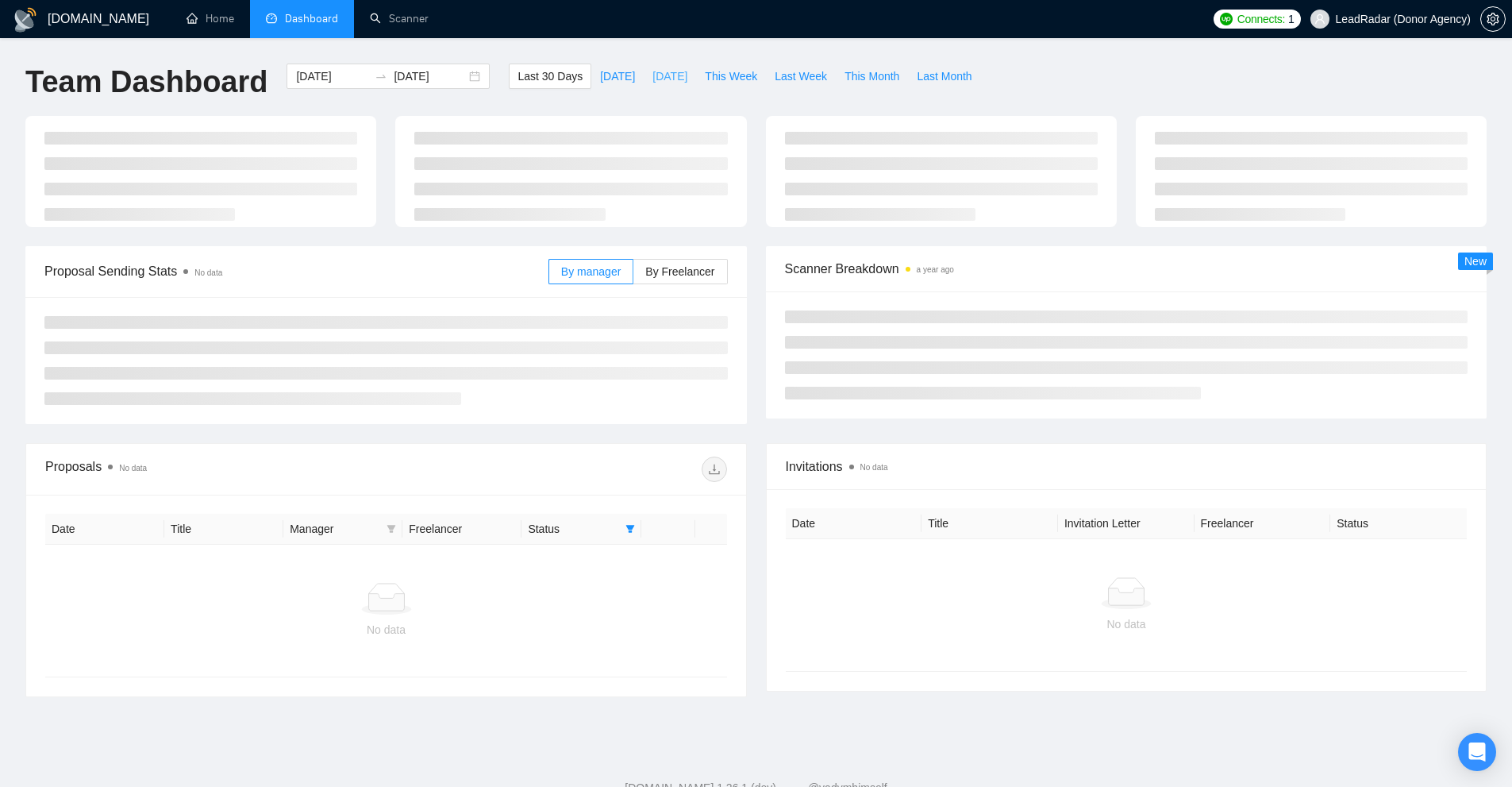
type input "[DATE]"
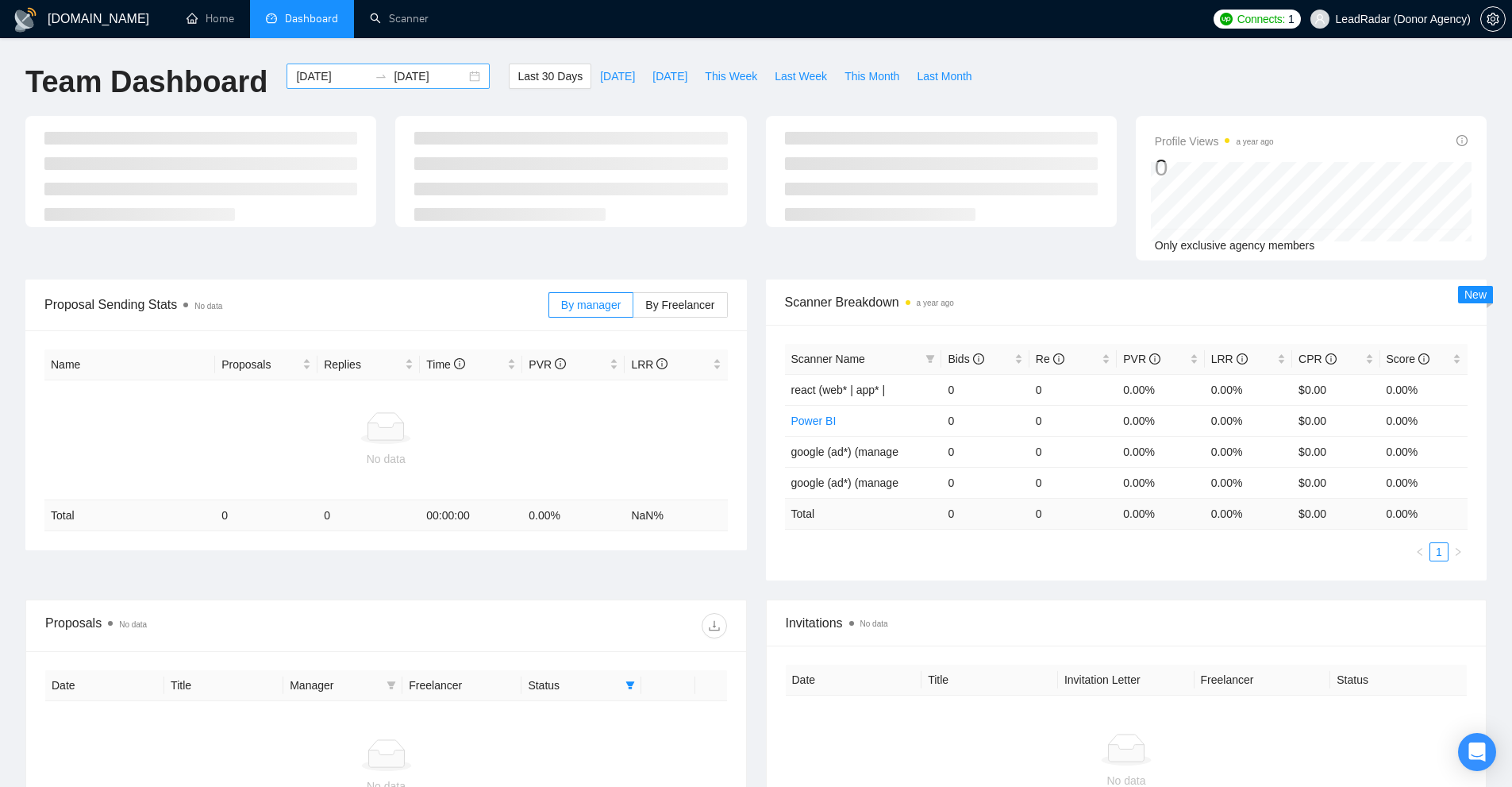
click at [287, 76] on div "2025-09-02 2025-10-02" at bounding box center [389, 76] width 203 height 25
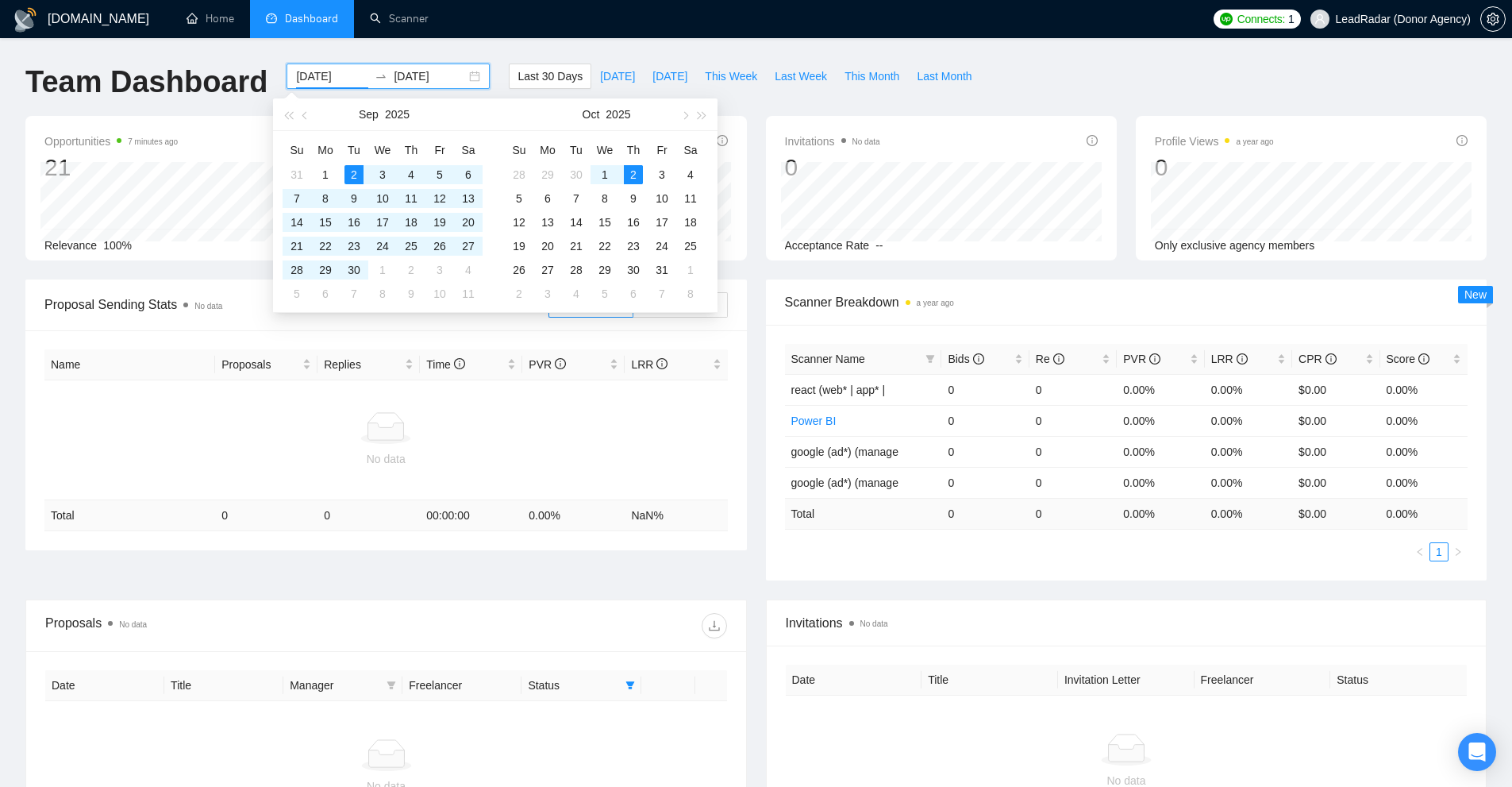
click at [307, 76] on input "[DATE]" at bounding box center [333, 76] width 72 height 17
type input "[DATE]"
click at [1173, 307] on span "Scanner Breakdown a year ago" at bounding box center [1126, 302] width 683 height 20
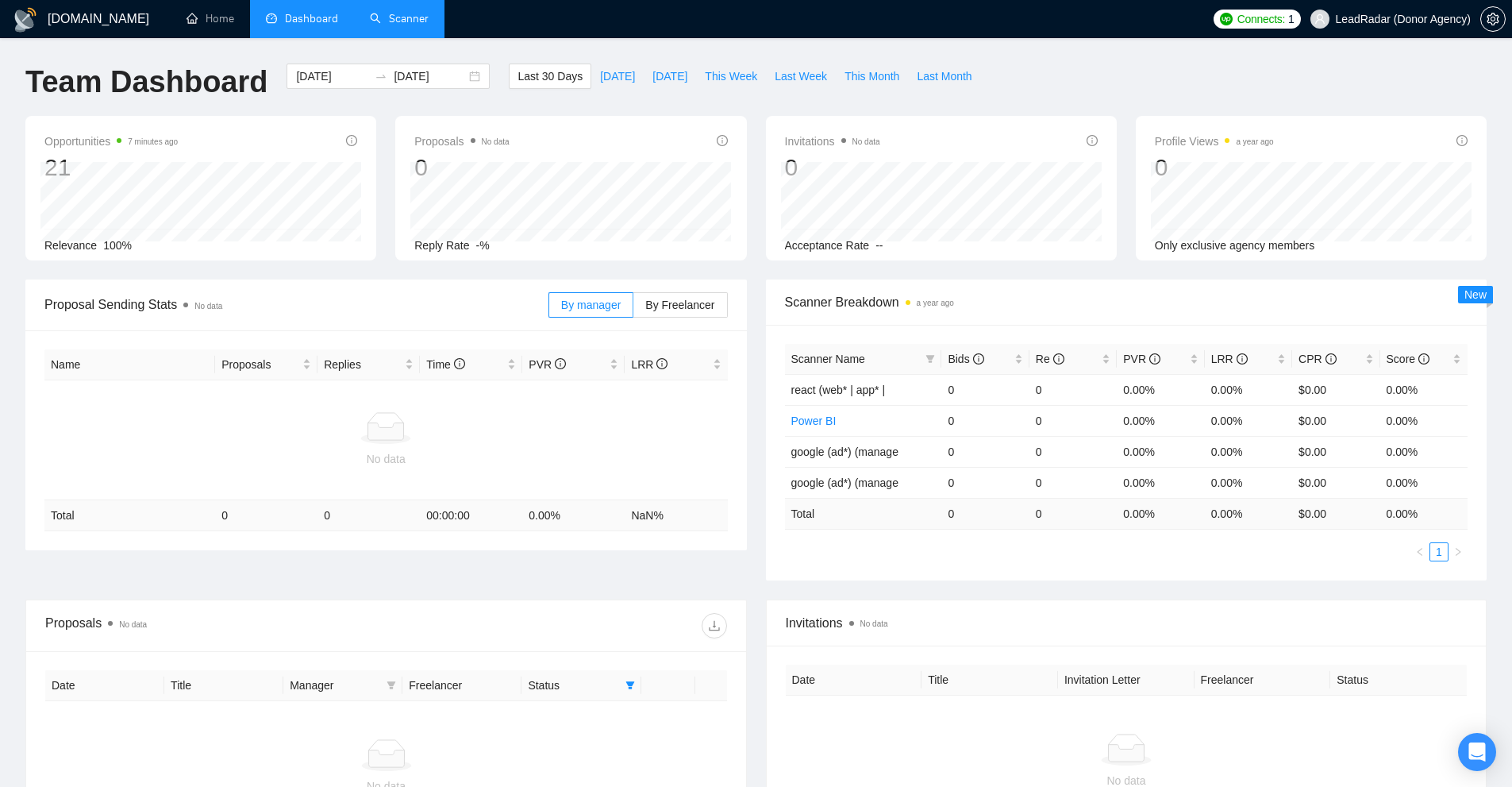
click at [389, 22] on link "Scanner" at bounding box center [399, 19] width 59 height 14
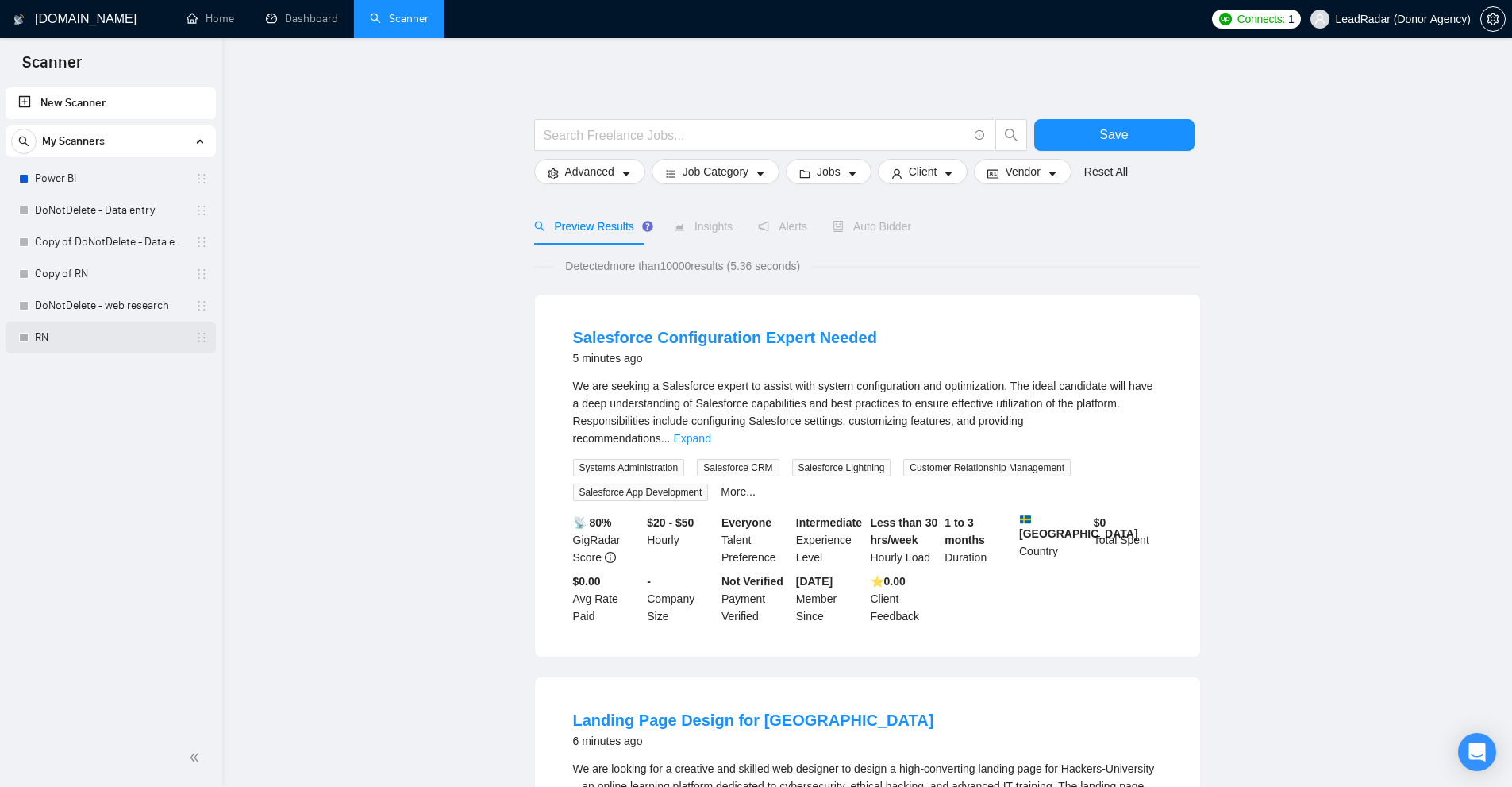
click at [93, 328] on link "RN" at bounding box center [110, 337] width 151 height 32
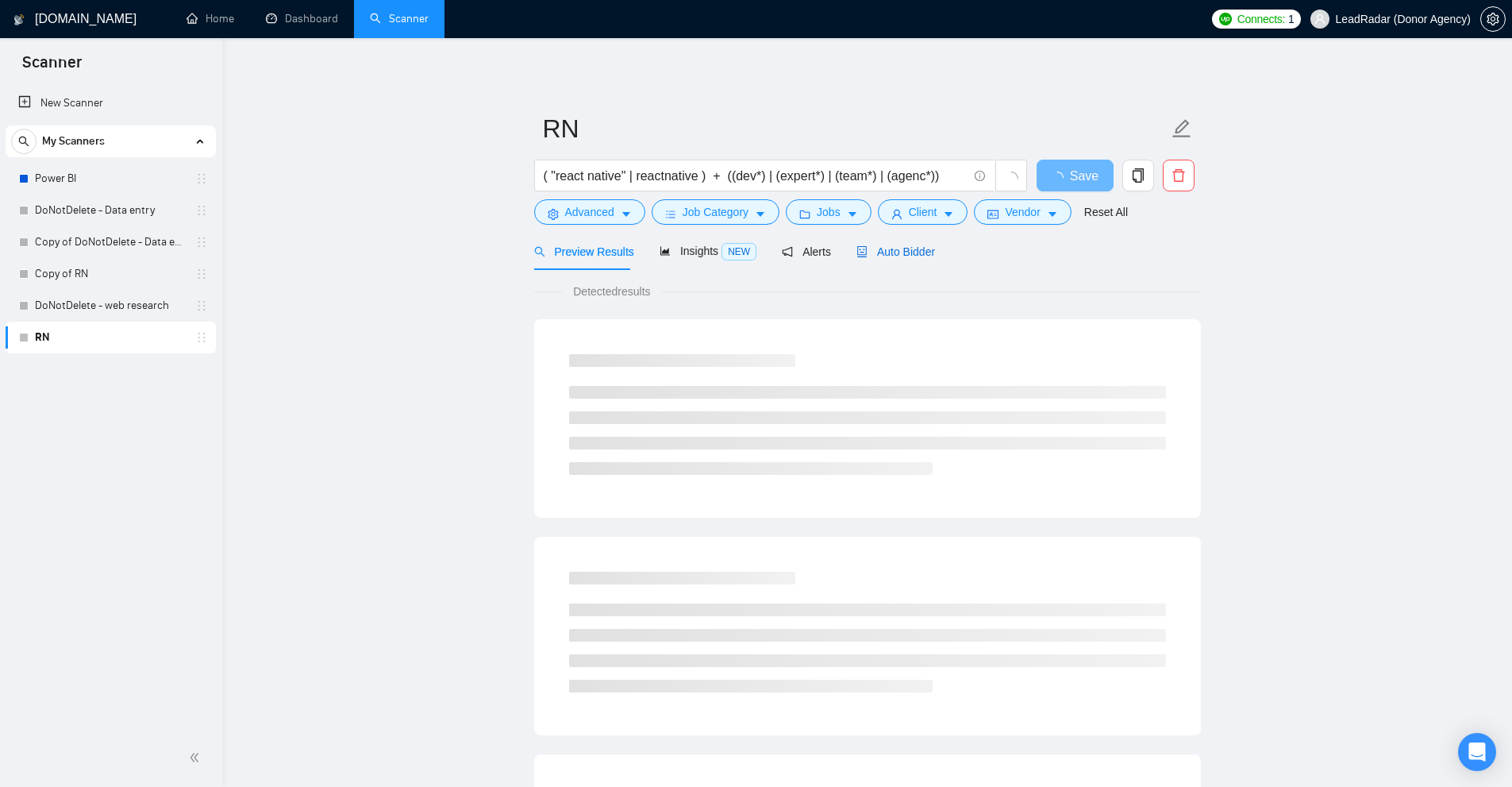
click at [907, 257] on span "Auto Bidder" at bounding box center [895, 252] width 78 height 13
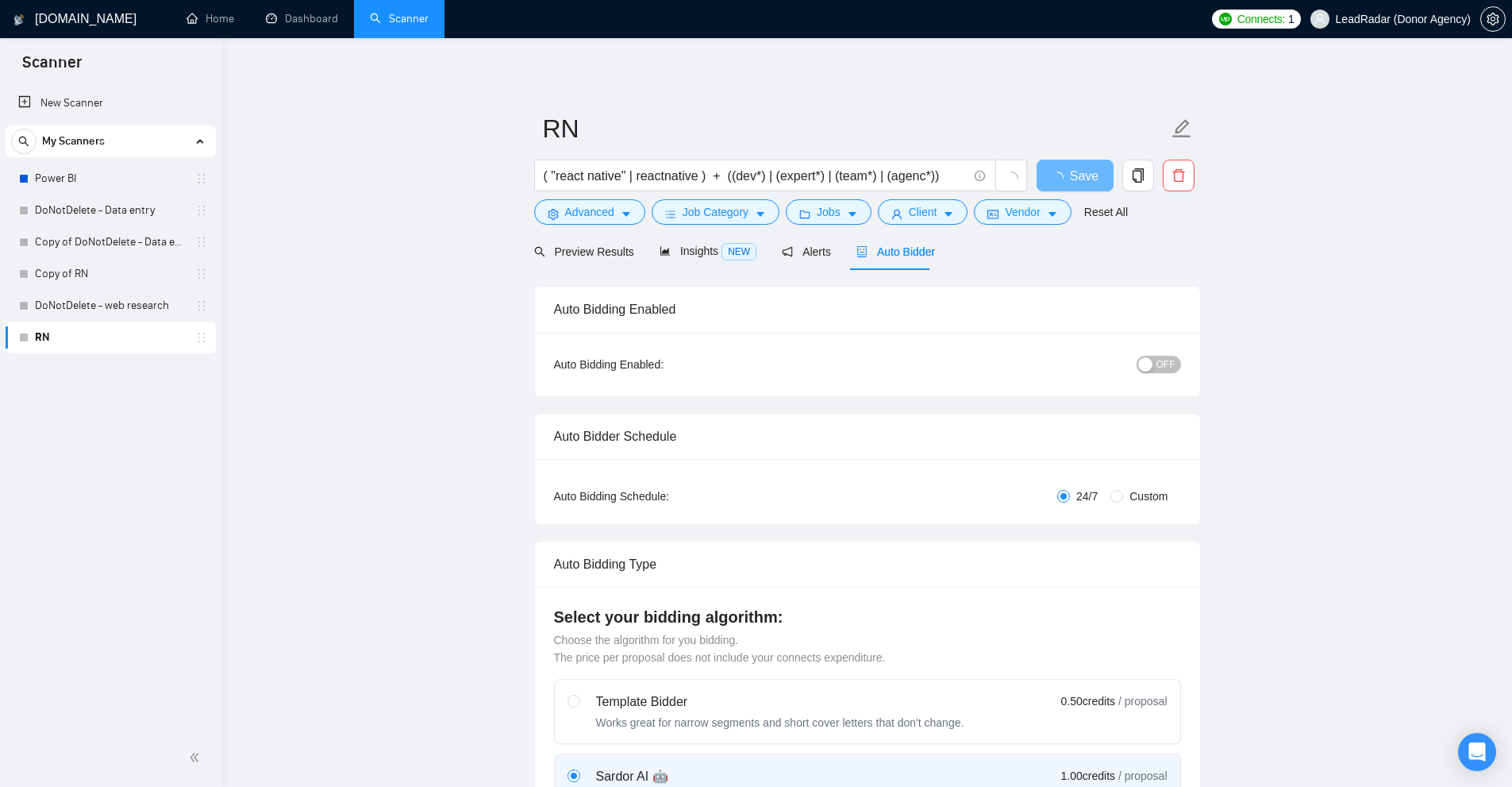
checkbox input "true"
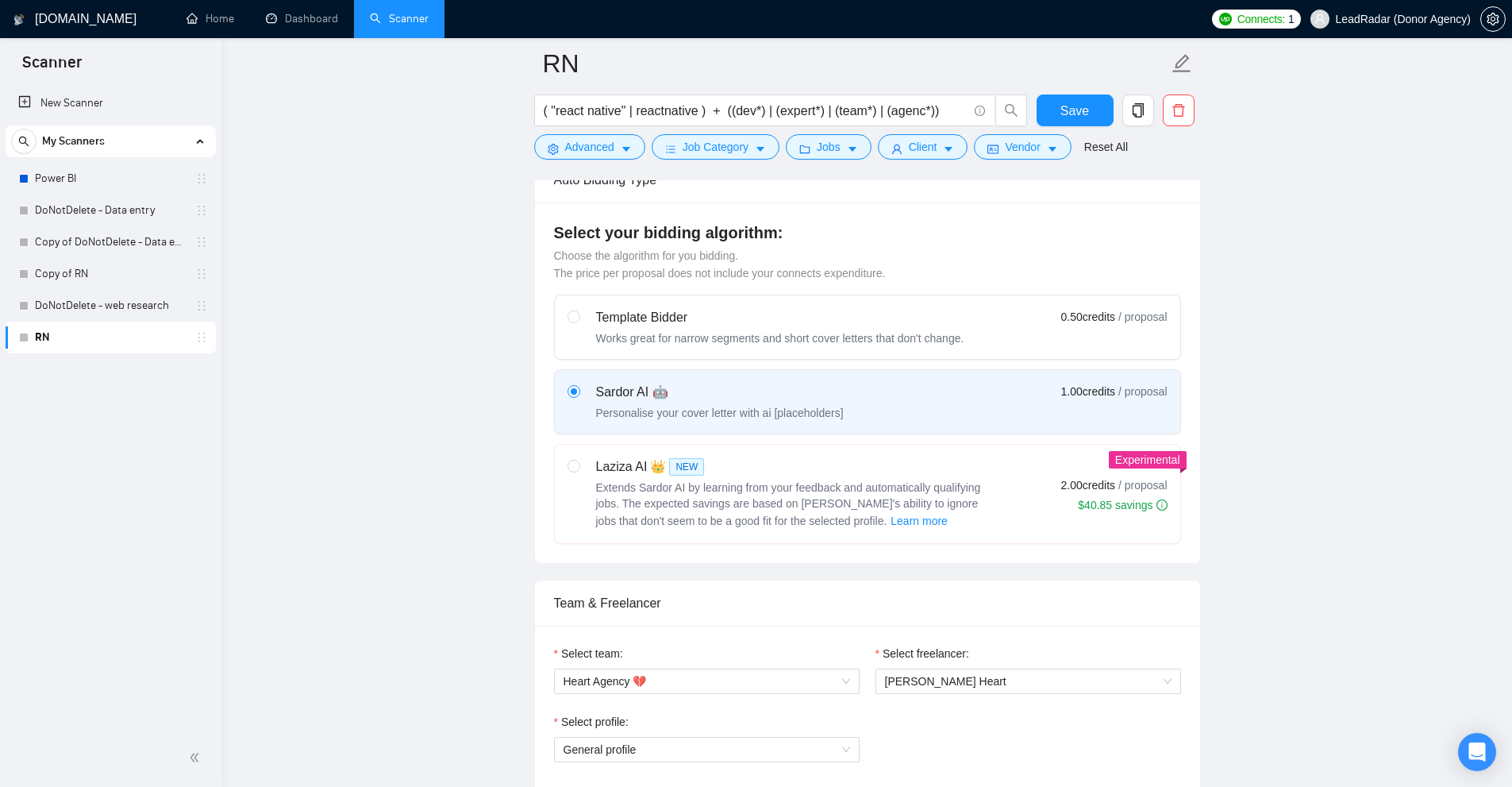
scroll to position [159, 0]
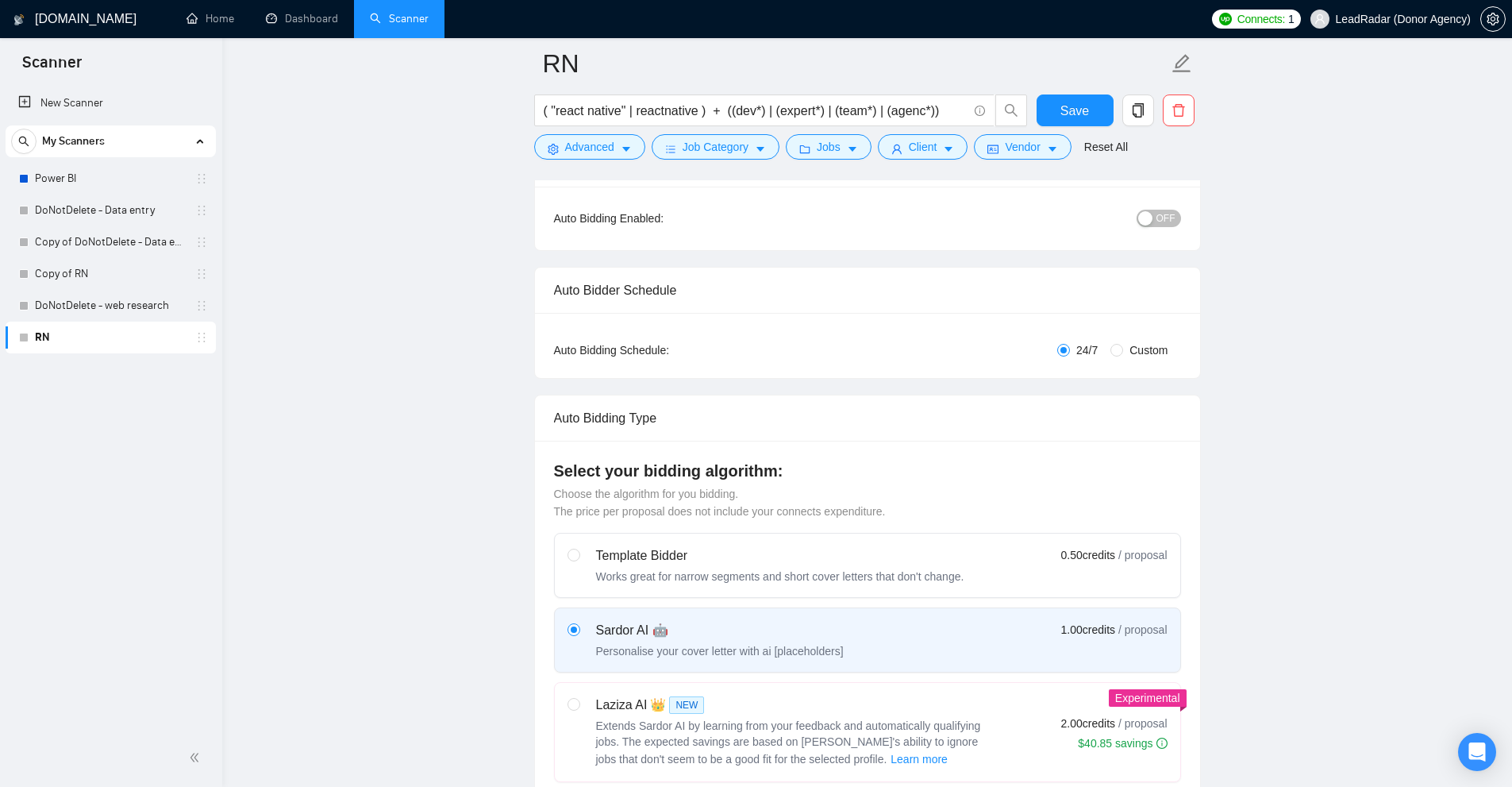
click at [1089, 351] on span "24/7" at bounding box center [1087, 350] width 34 height 17
click at [1070, 351] on input "24/7" at bounding box center [1063, 350] width 13 height 13
click at [1139, 347] on span "Custom" at bounding box center [1148, 350] width 51 height 17
click at [1123, 347] on input "Custom" at bounding box center [1117, 350] width 13 height 13
radio input "true"
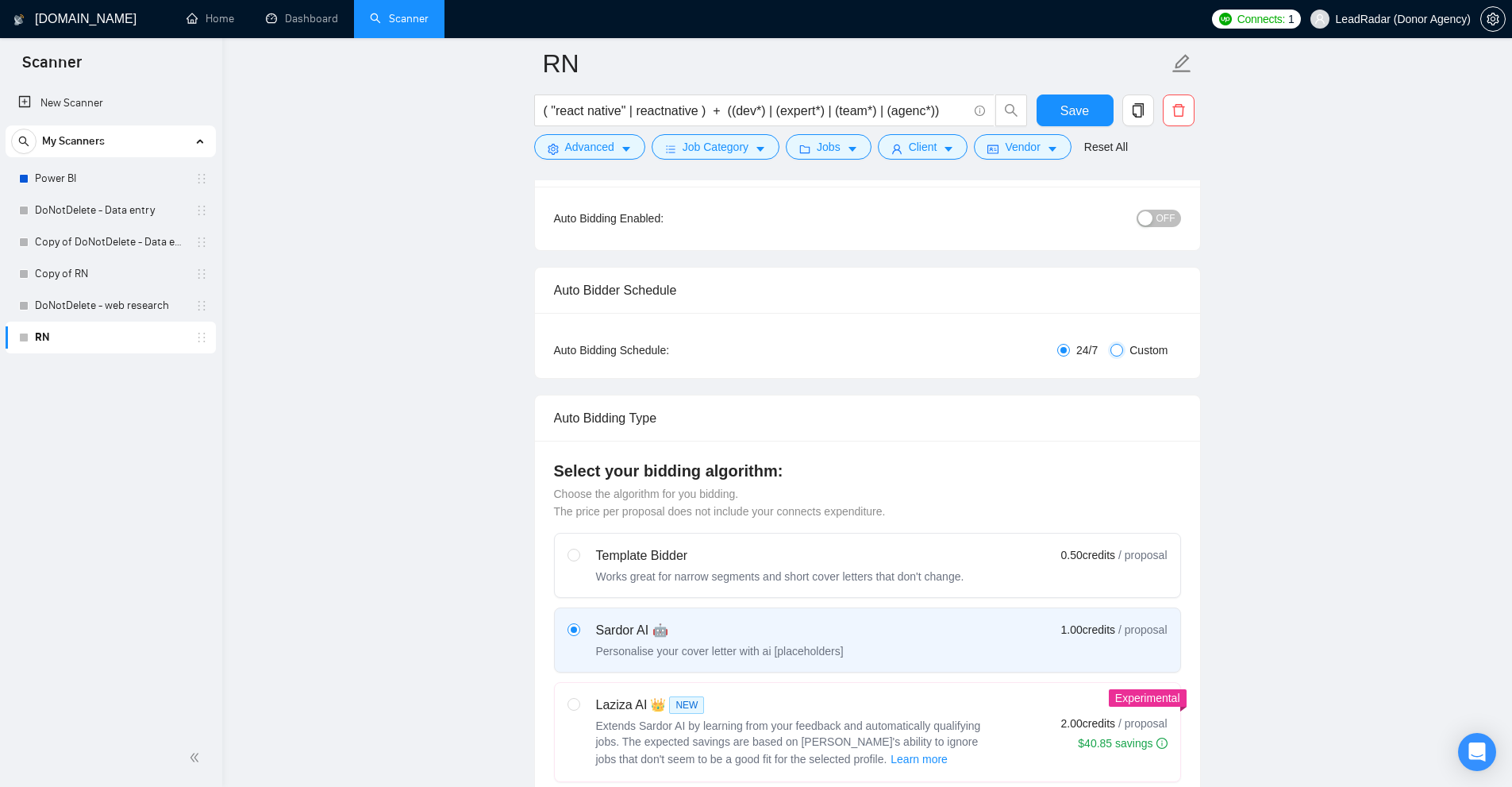
radio input "false"
checkbox input "true"
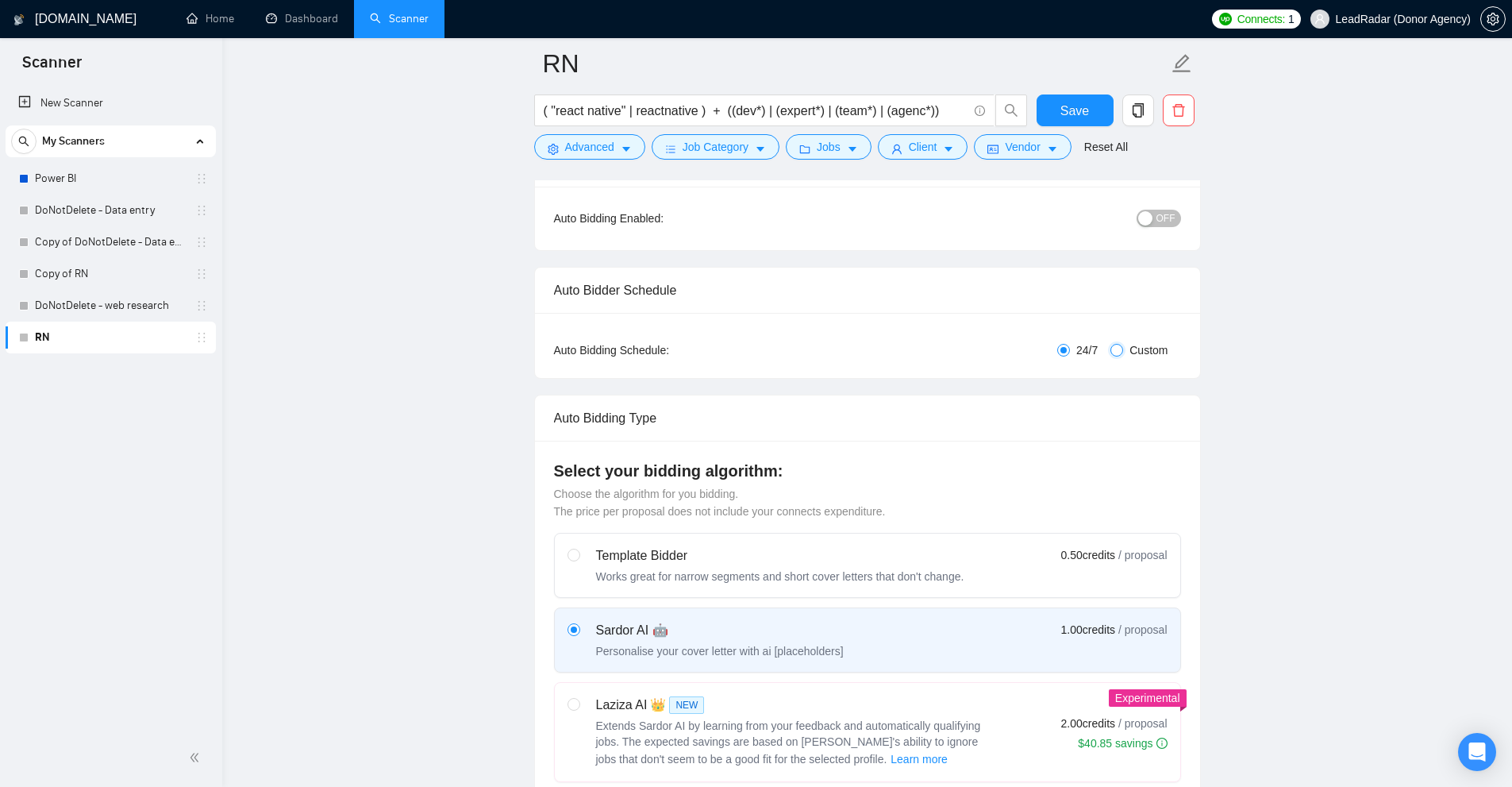
checkbox input "true"
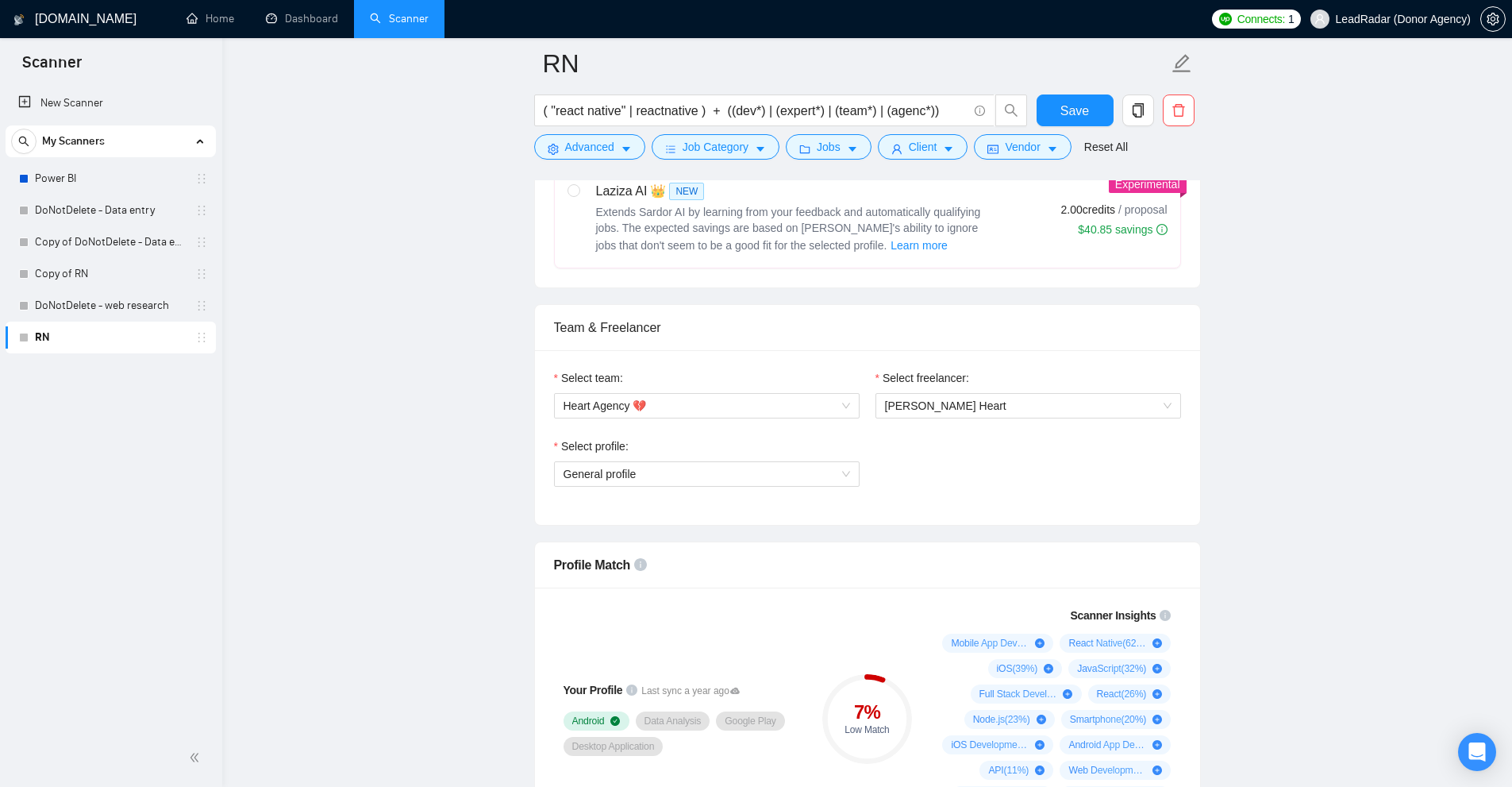
scroll to position [1033, 0]
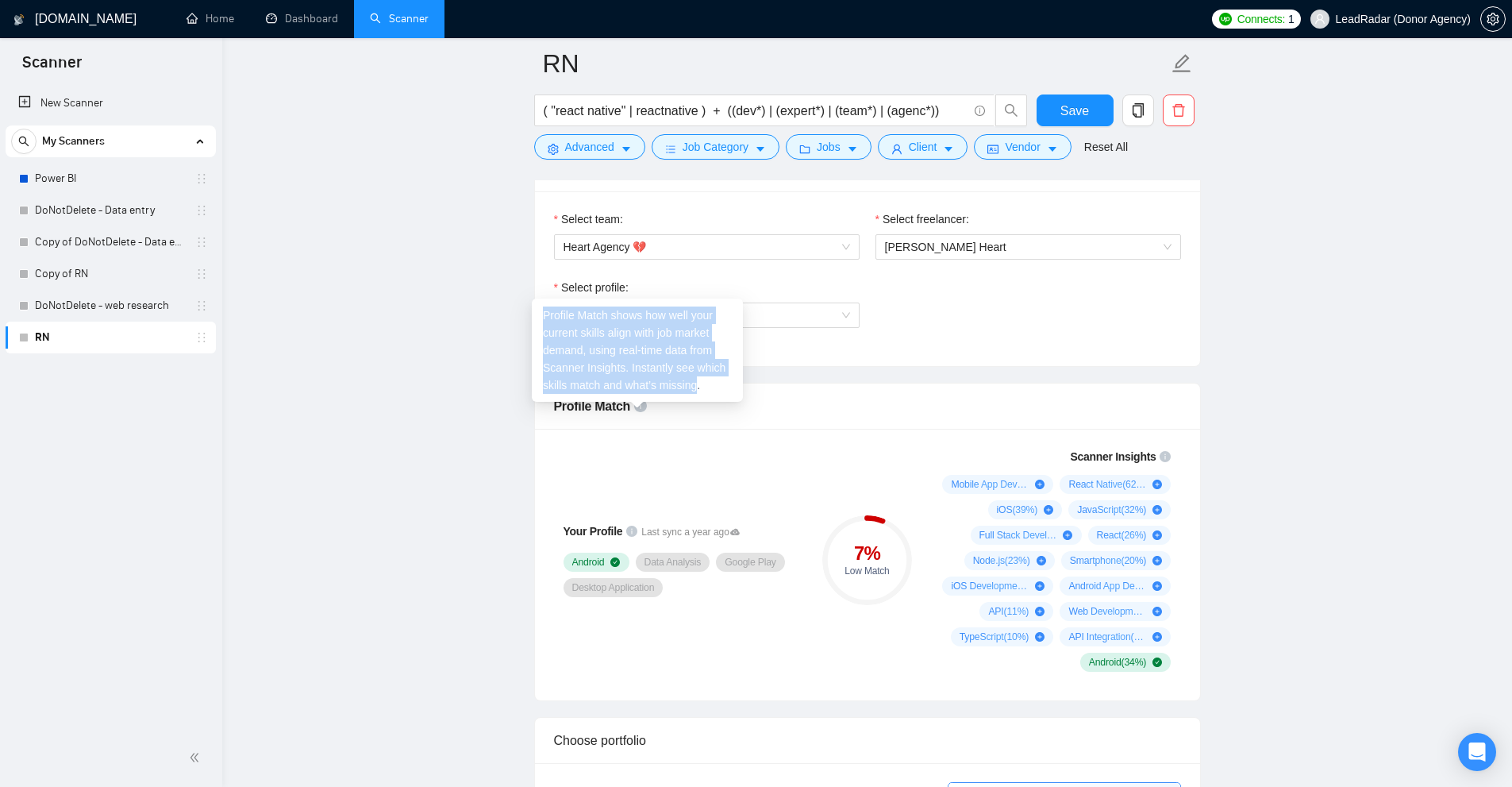
drag, startPoint x: 544, startPoint y: 313, endPoint x: 698, endPoint y: 387, distance: 170.9
click at [697, 388] on div "Profile Match shows how well your current skills align with job market demand, …" at bounding box center [637, 350] width 211 height 103
click at [698, 387] on div "Profile Match shows how well your current skills align with job market demand, …" at bounding box center [637, 350] width 211 height 103
click at [699, 384] on div "Profile Match shows how well your current skills align with job market demand, …" at bounding box center [637, 350] width 211 height 103
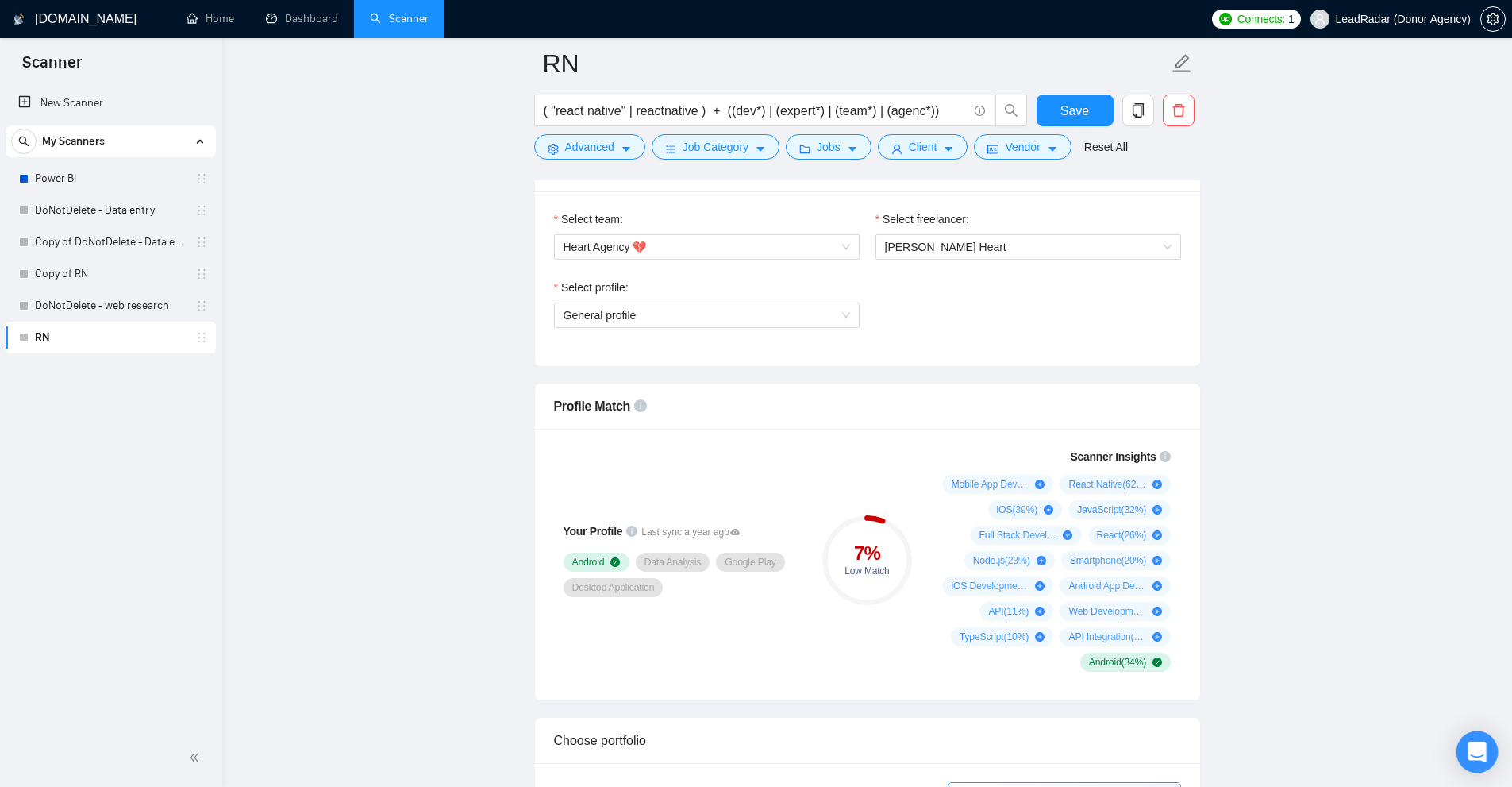
click at [1480, 751] on icon "Open Intercom Messenger" at bounding box center [1476, 752] width 18 height 21
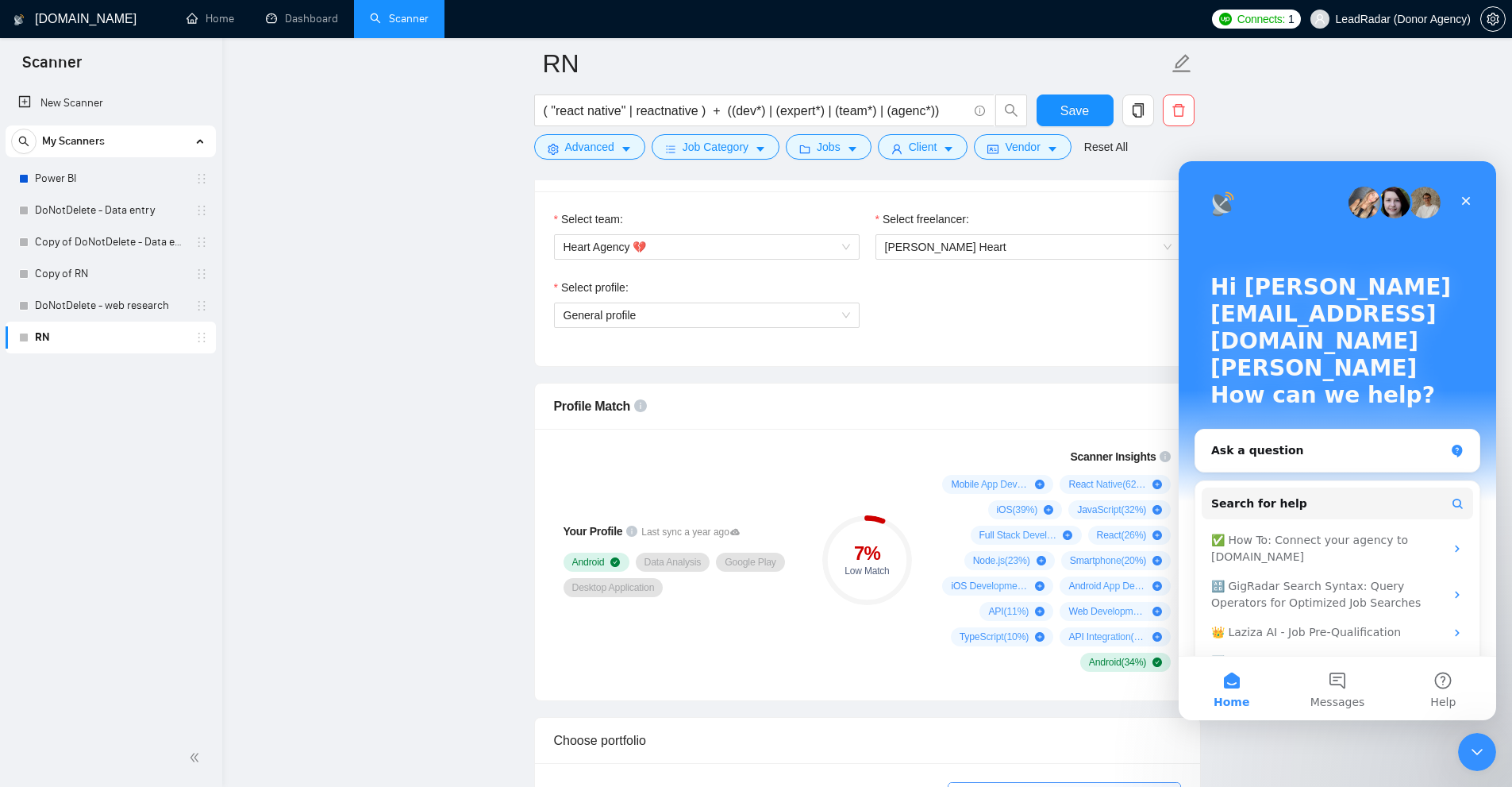
scroll to position [0, 0]
click at [1342, 684] on button "Messages" at bounding box center [1336, 689] width 106 height 64
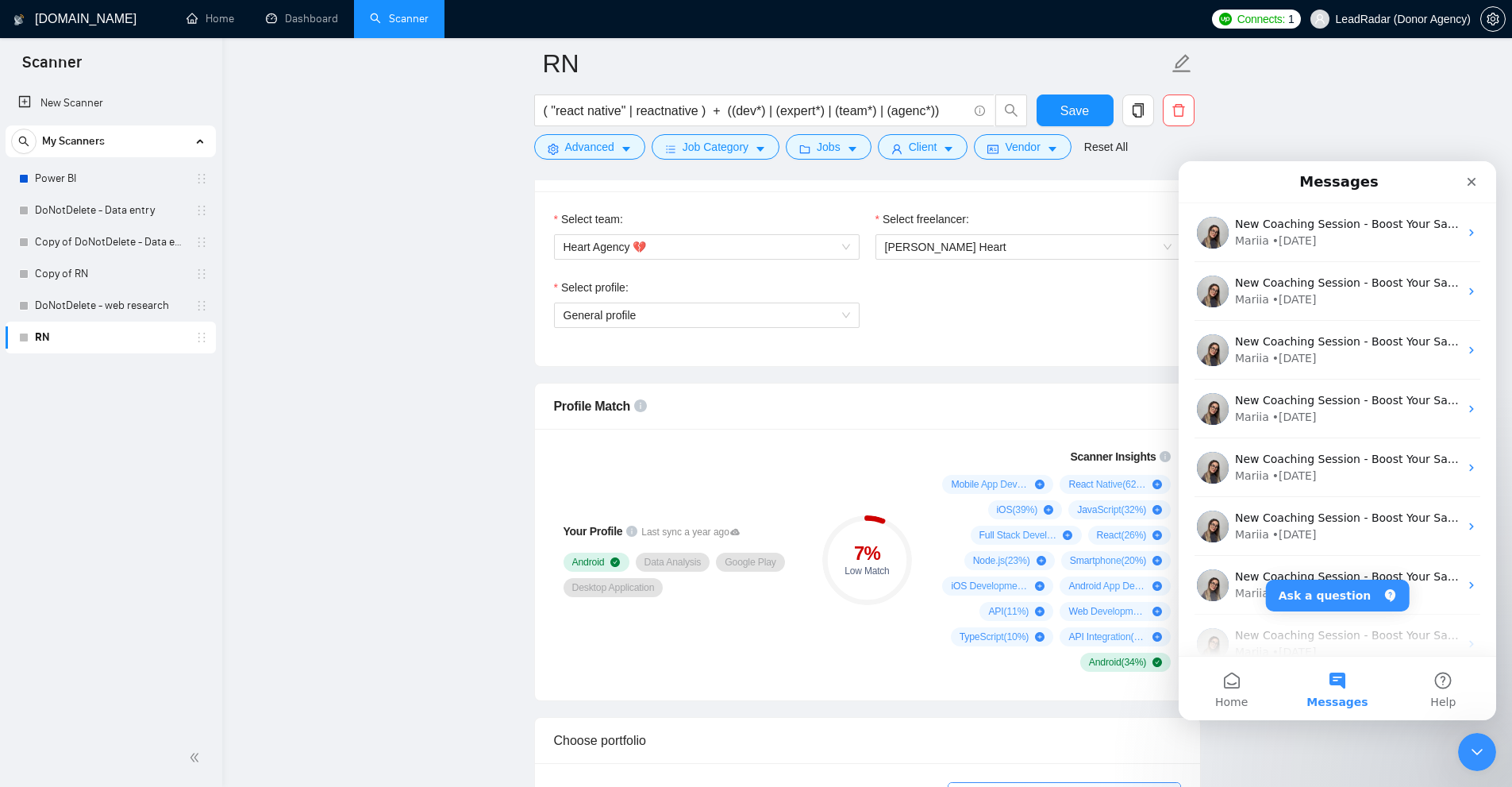
scroll to position [198, 0]
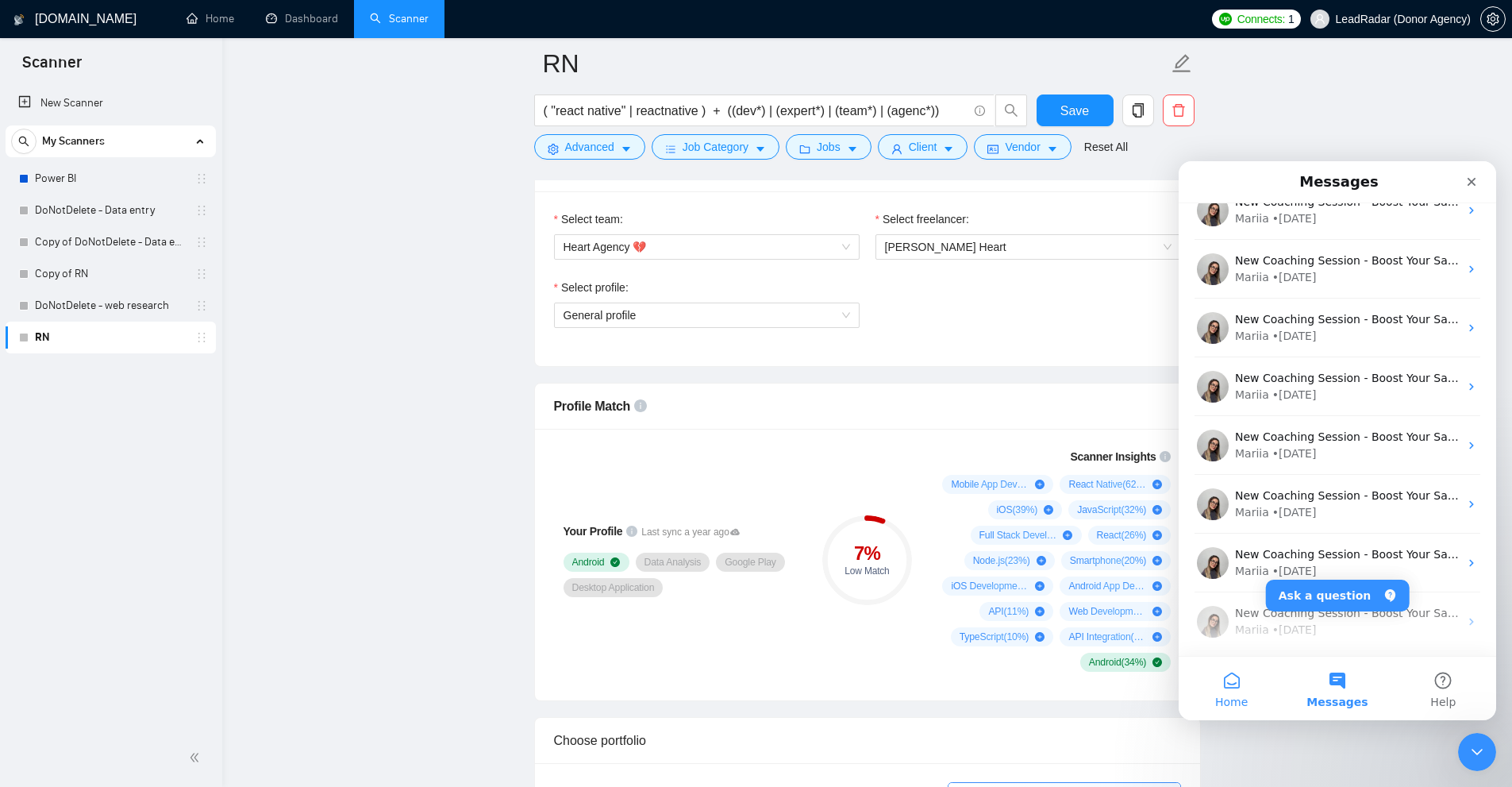
click at [1251, 681] on button "Home" at bounding box center [1231, 689] width 106 height 64
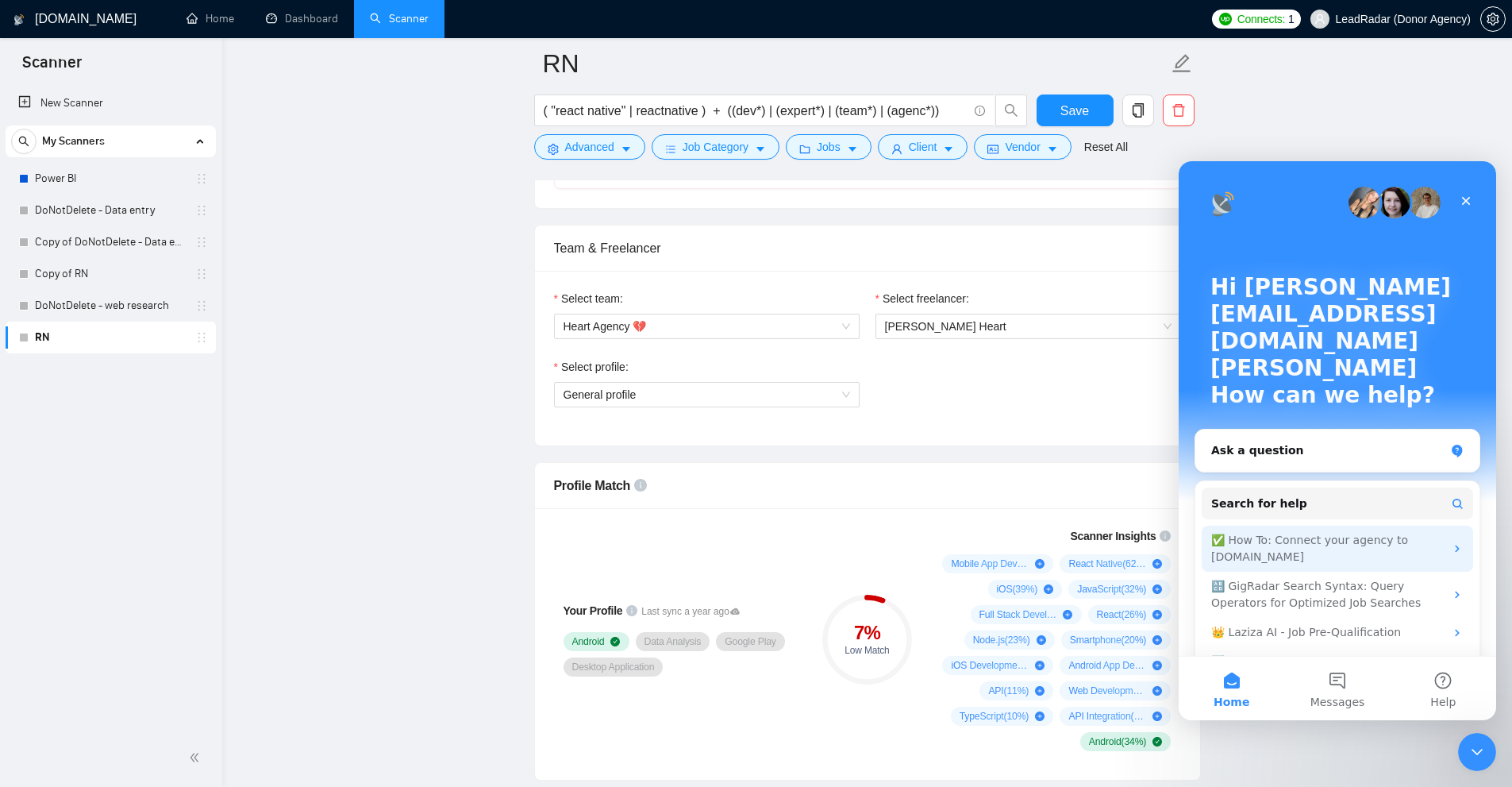
scroll to position [25, 0]
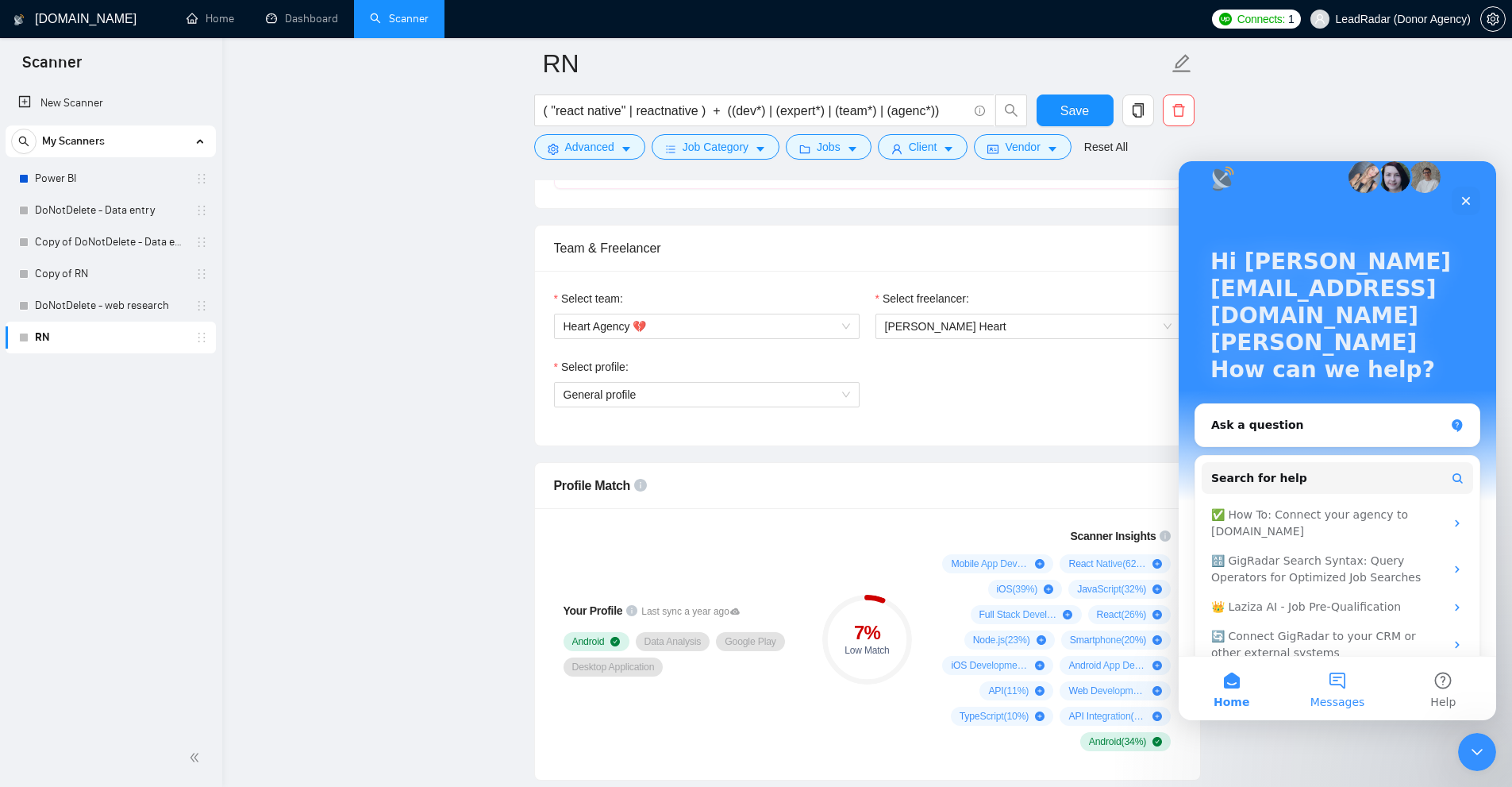
click at [1356, 715] on button "Messages" at bounding box center [1336, 689] width 106 height 64
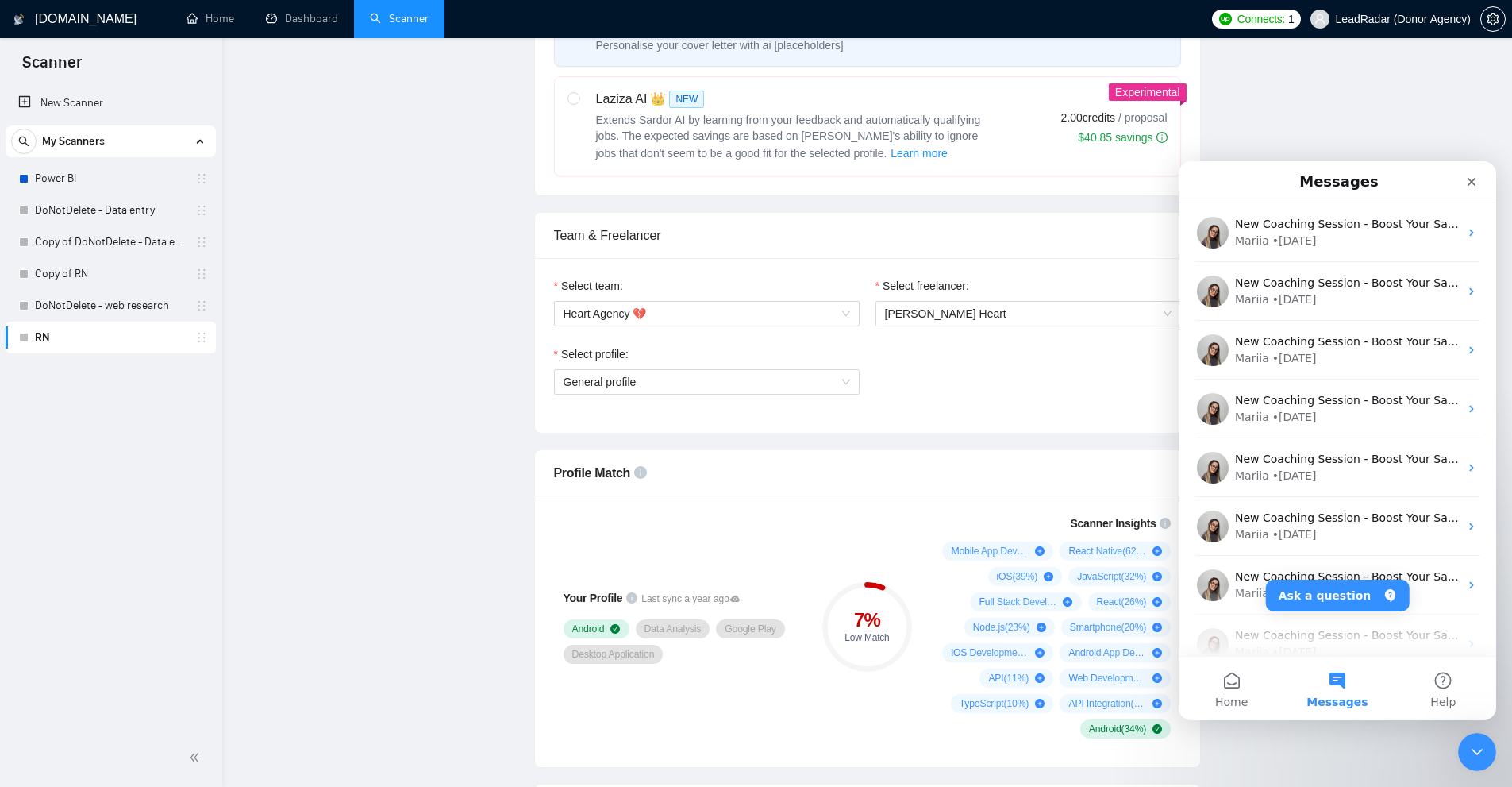
scroll to position [0, 0]
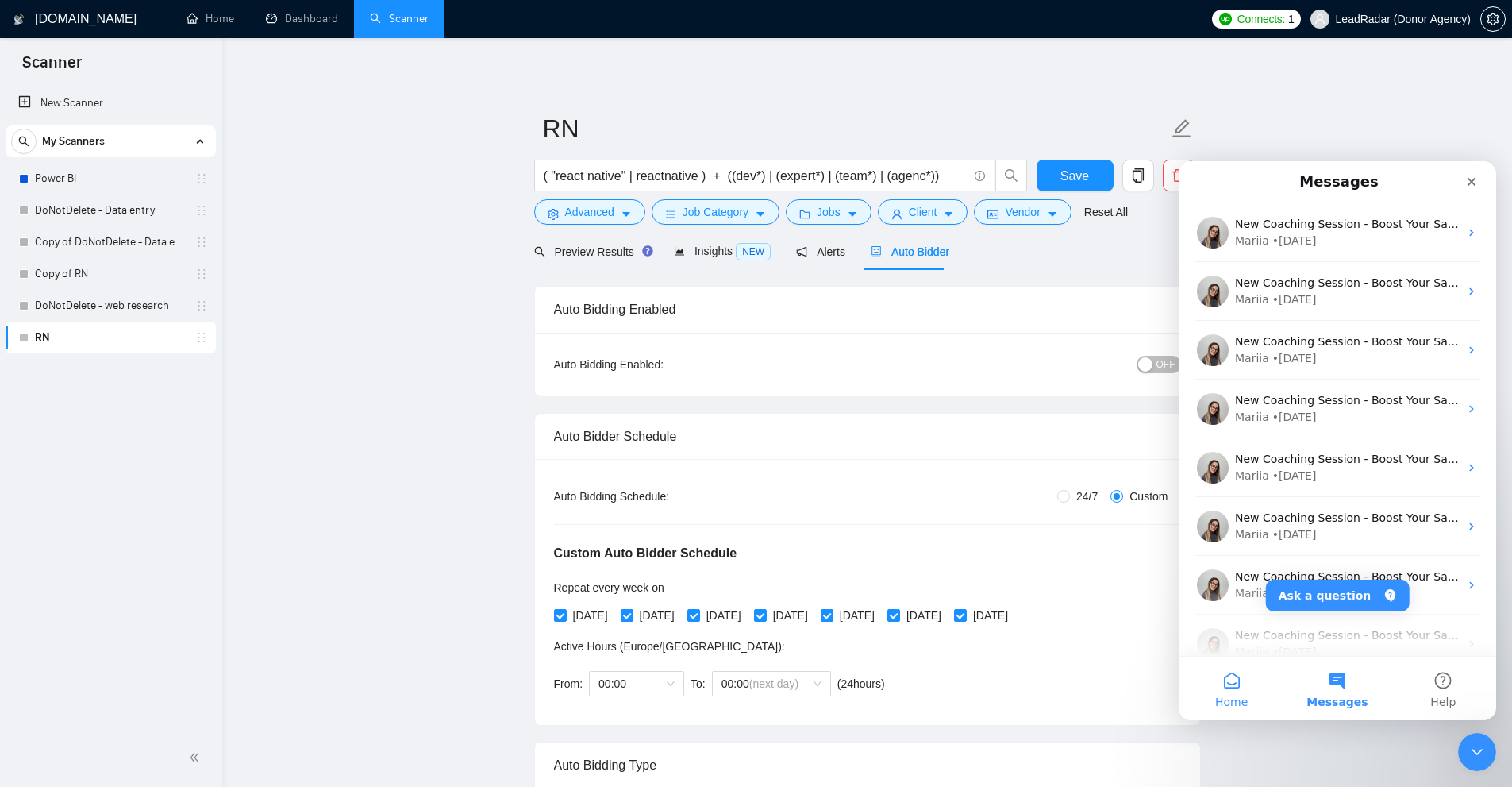
click at [1239, 699] on span "Home" at bounding box center [1231, 702] width 33 height 11
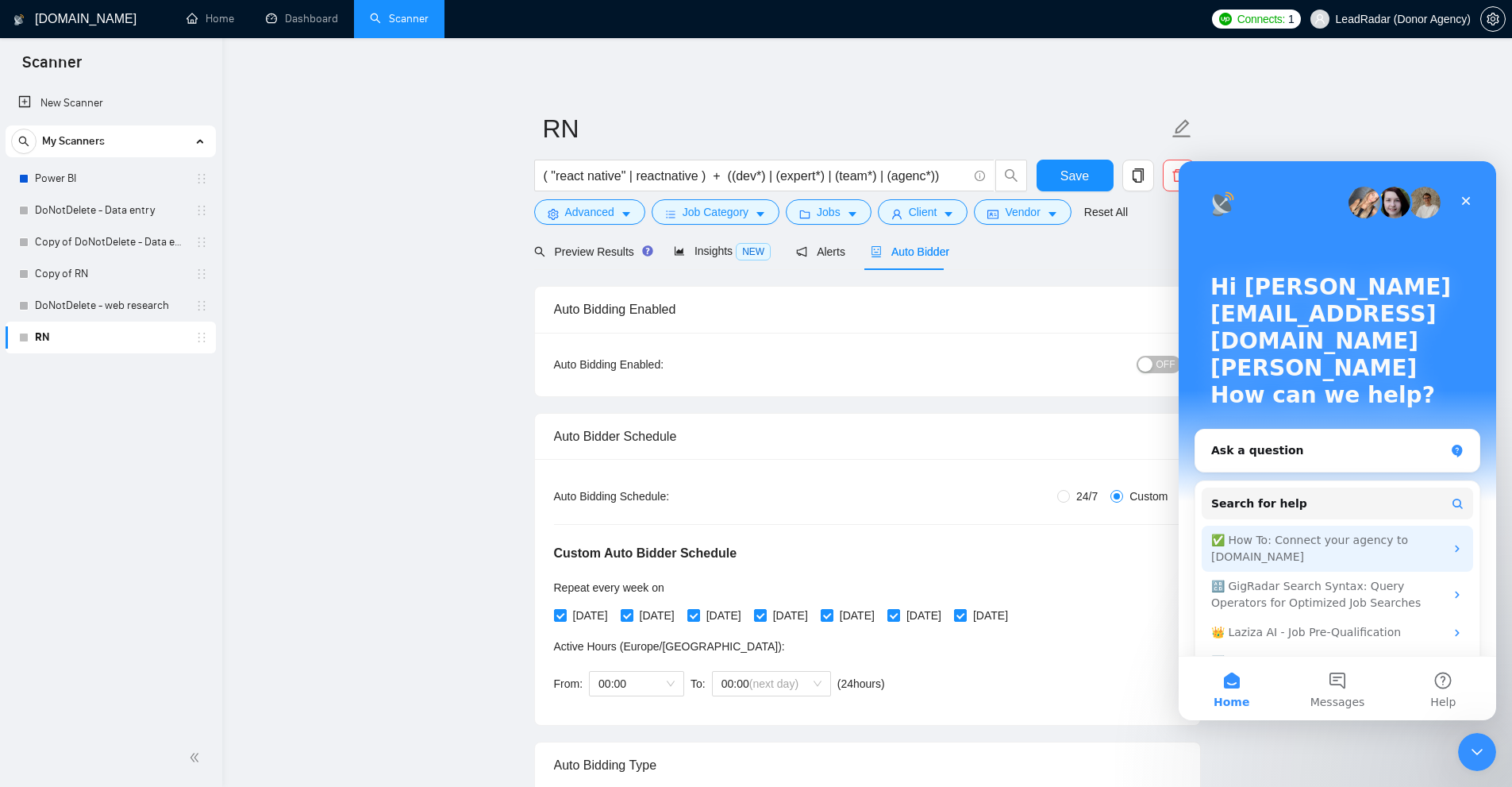
click at [1281, 532] on div "✅ How To: Connect your agency to [DOMAIN_NAME]" at bounding box center [1328, 548] width 233 height 34
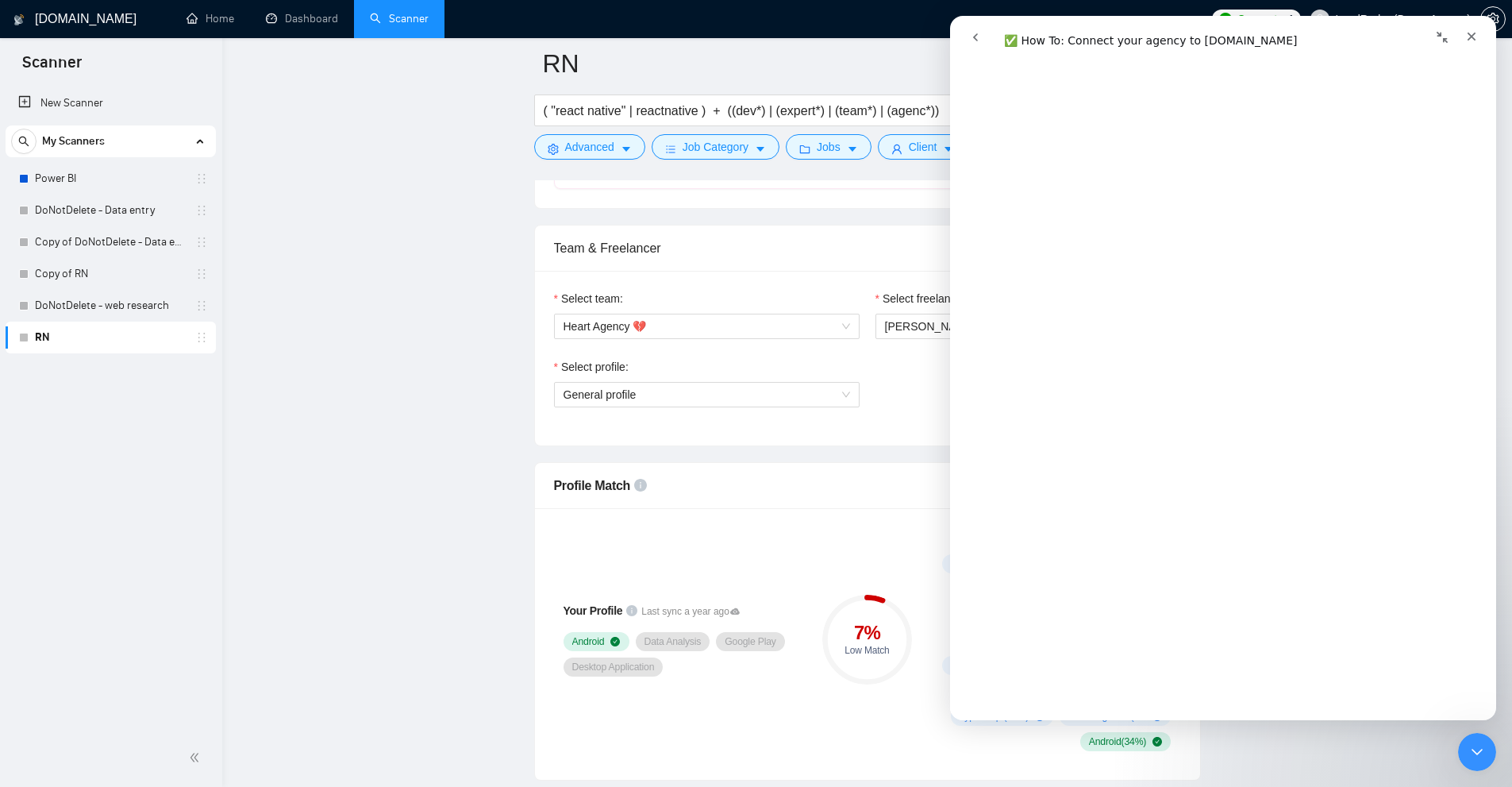
scroll to position [2384, 0]
click at [1475, 41] on icon "Close" at bounding box center [1471, 36] width 13 height 13
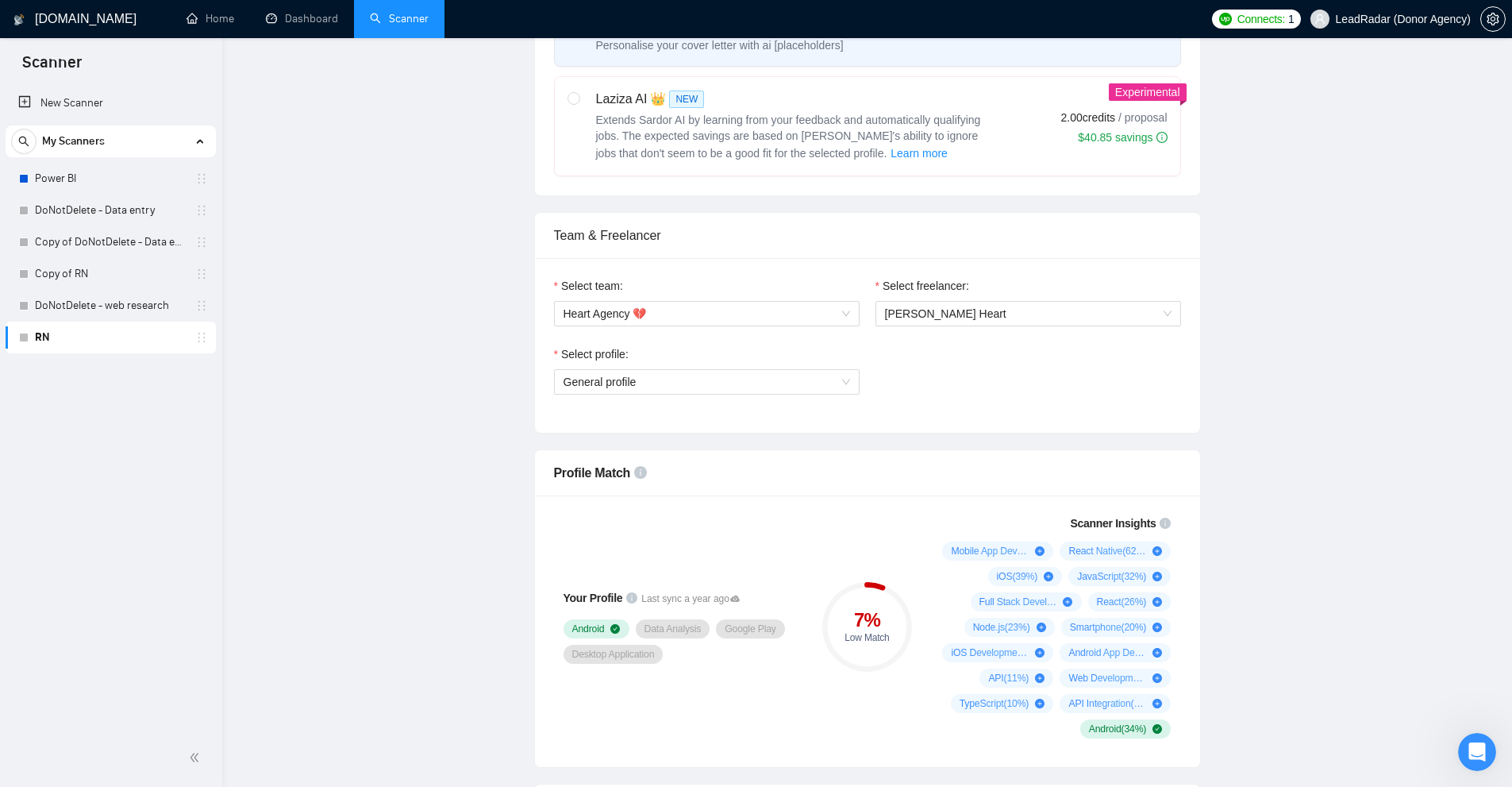
scroll to position [0, 0]
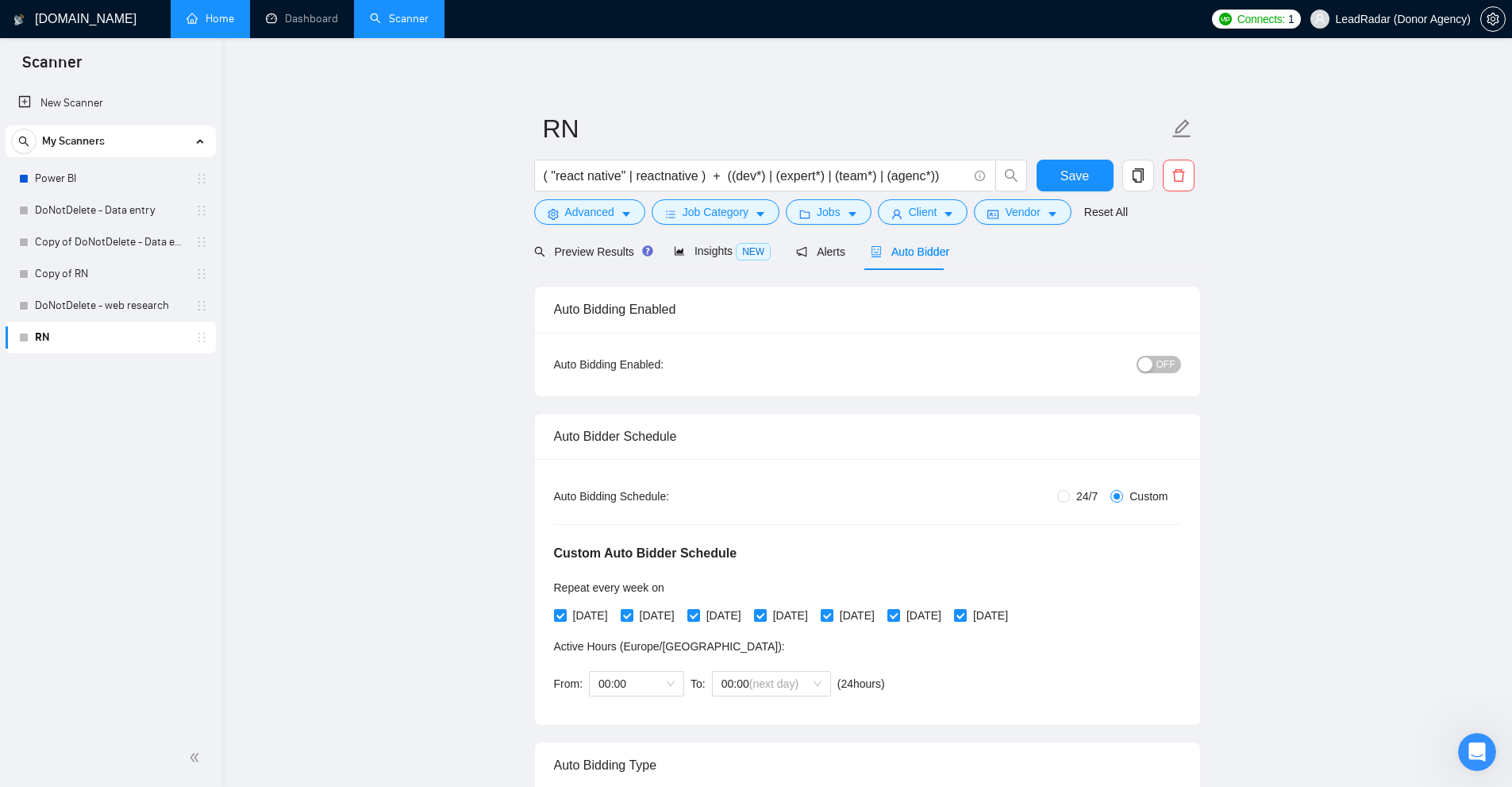
drag, startPoint x: 205, startPoint y: 8, endPoint x: 303, endPoint y: 15, distance: 98.2
click at [205, 12] on link "Home" at bounding box center [209, 19] width 47 height 14
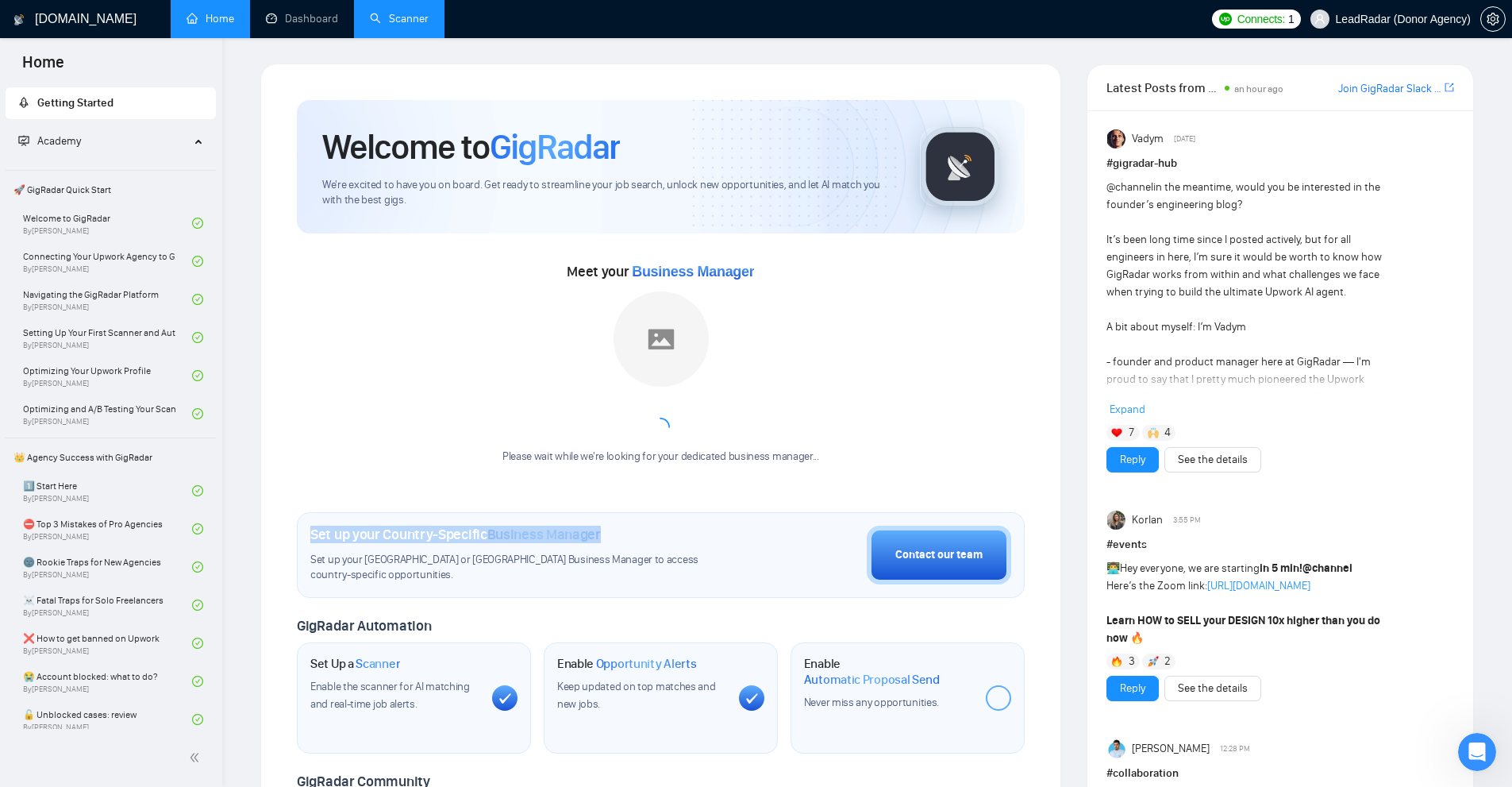
drag, startPoint x: 305, startPoint y: 534, endPoint x: 613, endPoint y: 539, distance: 308.0
click at [613, 539] on div "Set up your Country-Specific Business Manager Set up your United States or Unit…" at bounding box center [661, 554] width 728 height 85
click at [835, 430] on div "Meet your Business Manager Please wait while we're looking for your dedicated b…" at bounding box center [661, 369] width 728 height 222
click at [498, 455] on div "Please wait while we're looking for your dedicated business manager..." at bounding box center [661, 457] width 336 height 16
click at [210, 23] on link "Home" at bounding box center [209, 19] width 47 height 14
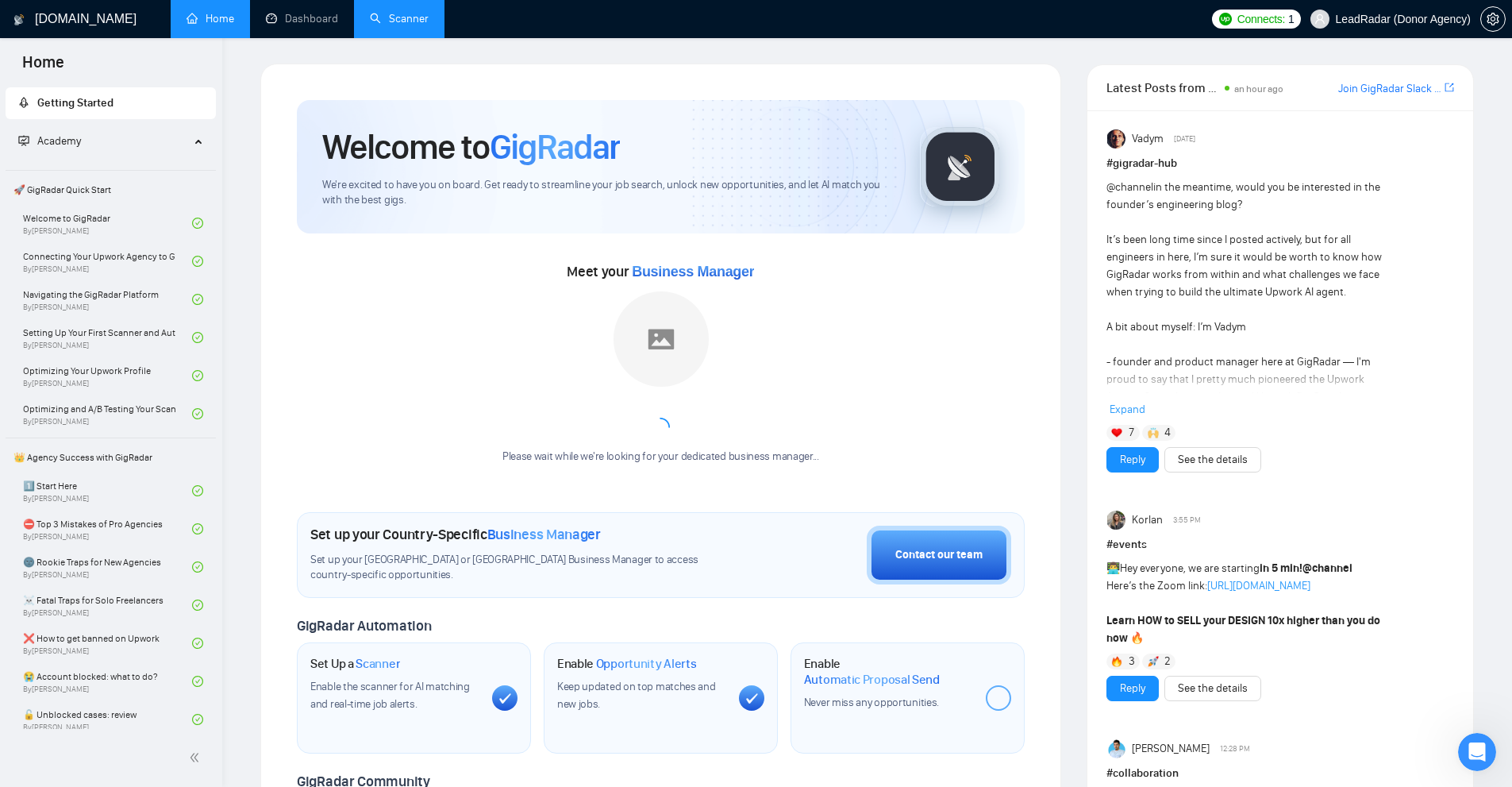
click at [208, 19] on link "Home" at bounding box center [209, 19] width 47 height 14
drag, startPoint x: 438, startPoint y: 531, endPoint x: 726, endPoint y: 540, distance: 288.1
click at [726, 540] on div "Welcome to GigRadar We're excited to have you on board. Get ready to streamline…" at bounding box center [660, 594] width 766 height 1027
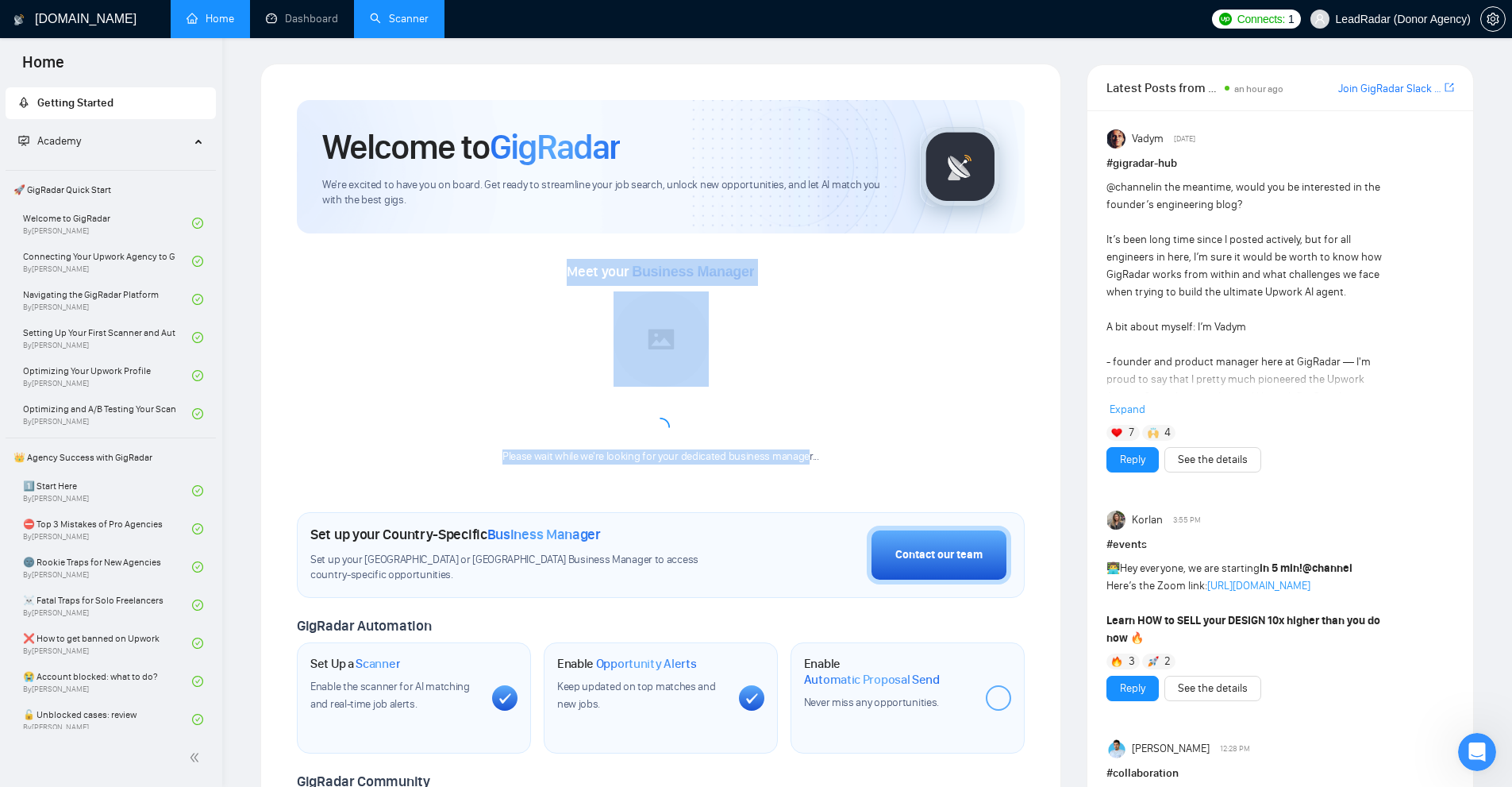
drag, startPoint x: 551, startPoint y: 259, endPoint x: 810, endPoint y: 465, distance: 330.9
click at [810, 465] on div "Meet your Business Manager Please wait while we're looking for your dedicated b…" at bounding box center [661, 369] width 728 height 222
click at [810, 465] on div "Please wait while we're looking for your dedicated business manager..." at bounding box center [661, 457] width 336 height 16
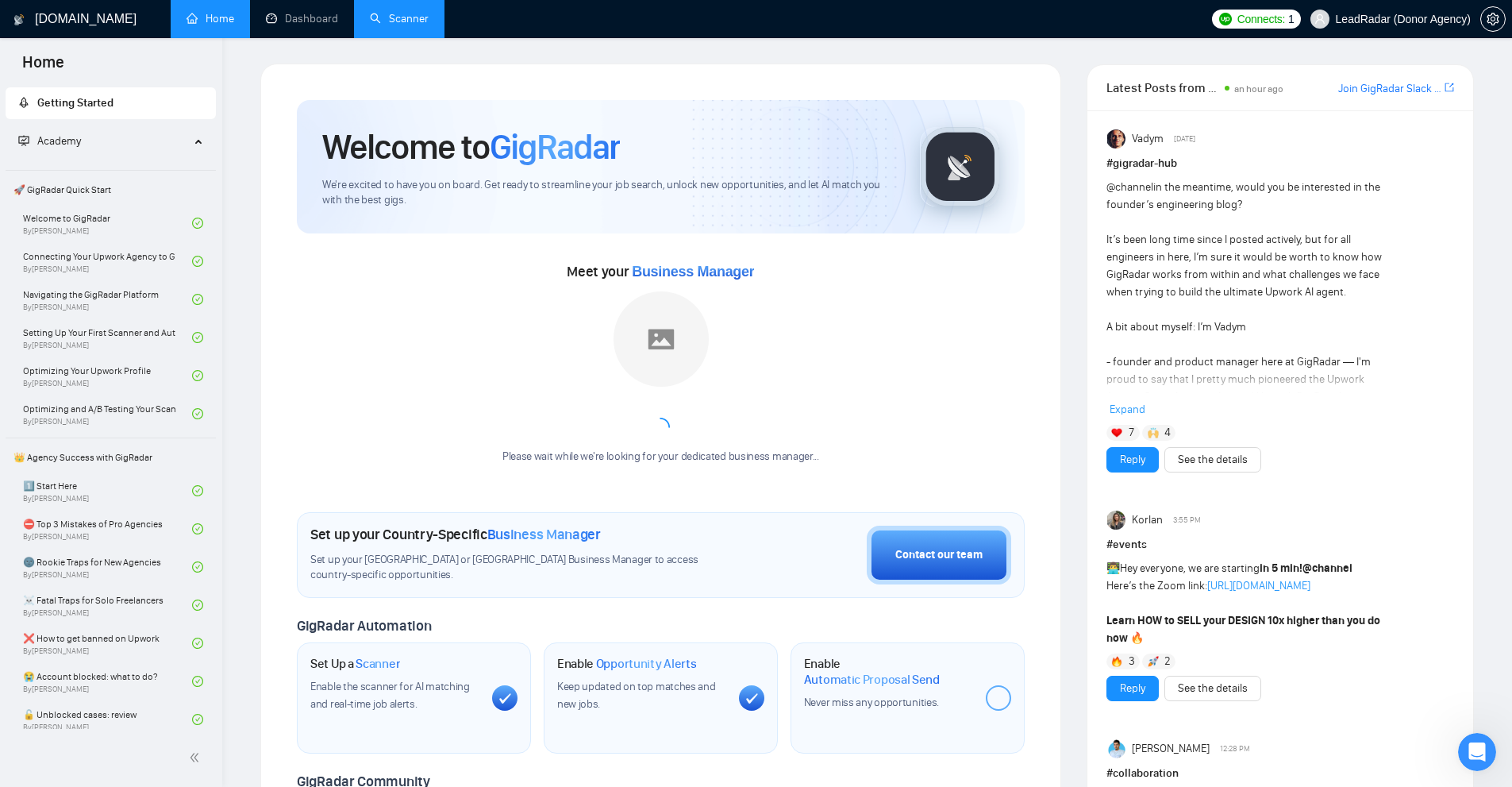
click at [676, 363] on img at bounding box center [661, 339] width 96 height 96
click at [383, 25] on link "Scanner" at bounding box center [399, 19] width 59 height 14
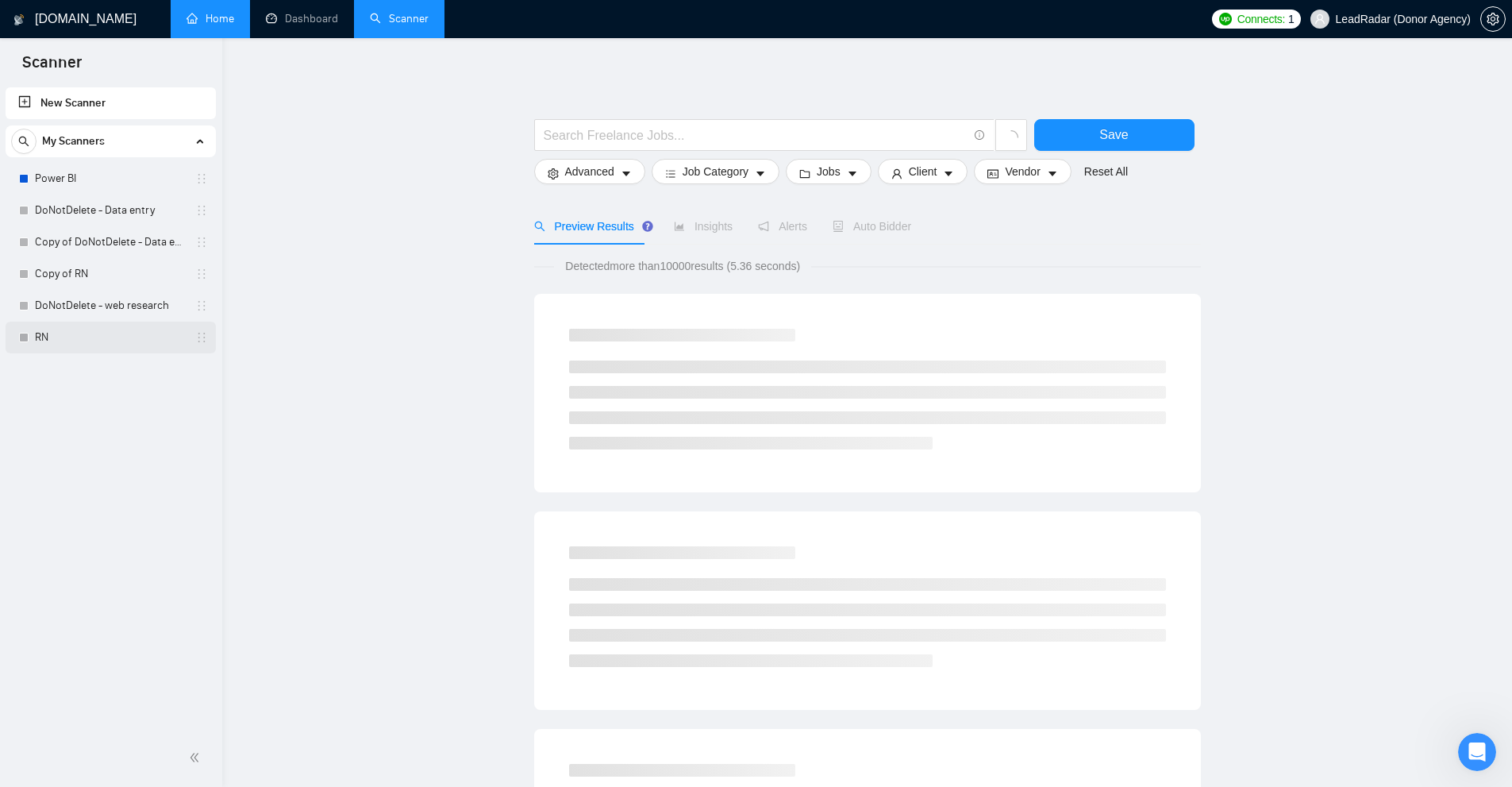
click at [135, 339] on link "RN" at bounding box center [110, 337] width 151 height 32
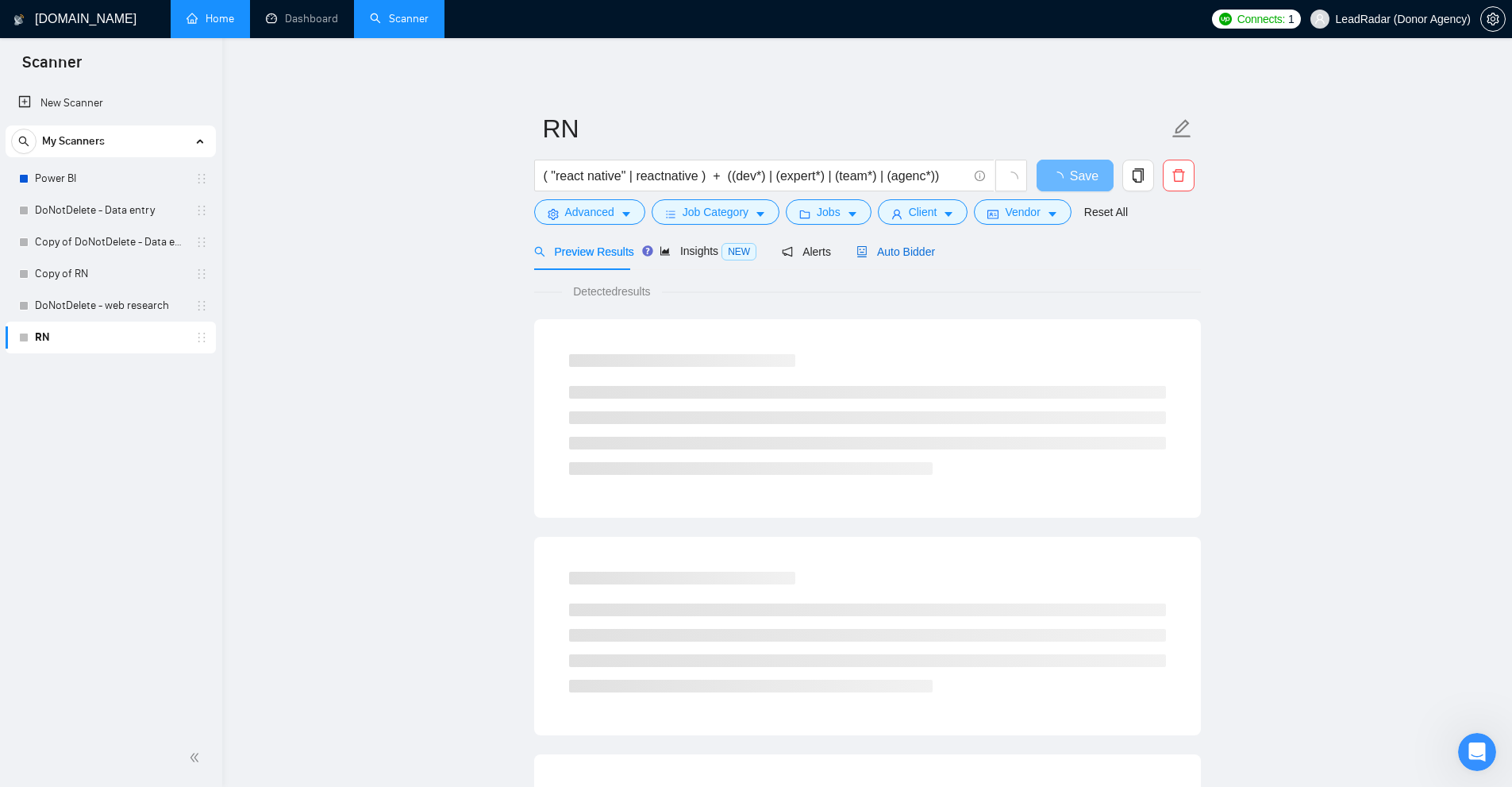
click at [907, 255] on span "Auto Bidder" at bounding box center [895, 252] width 78 height 13
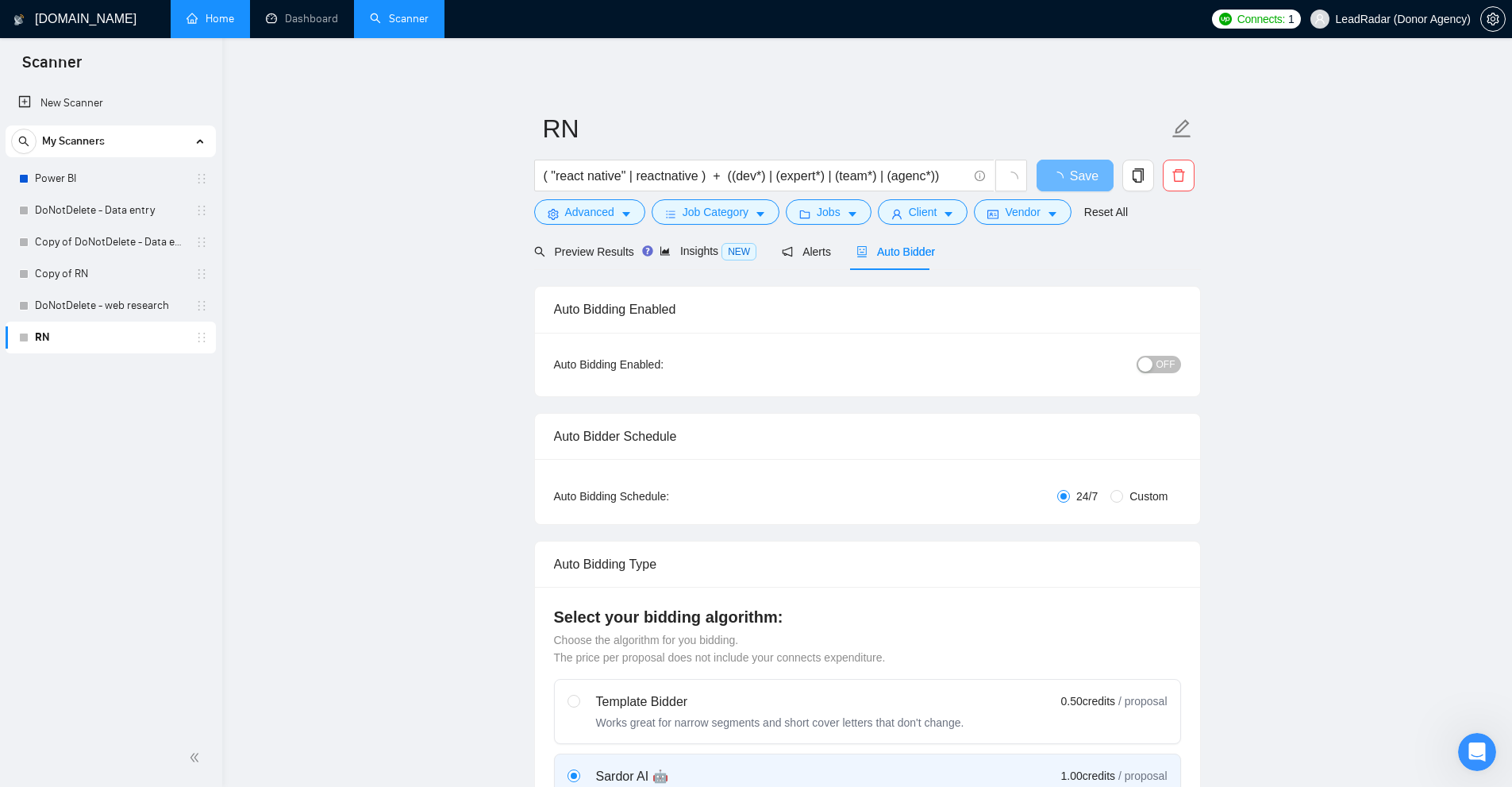
checkbox input "true"
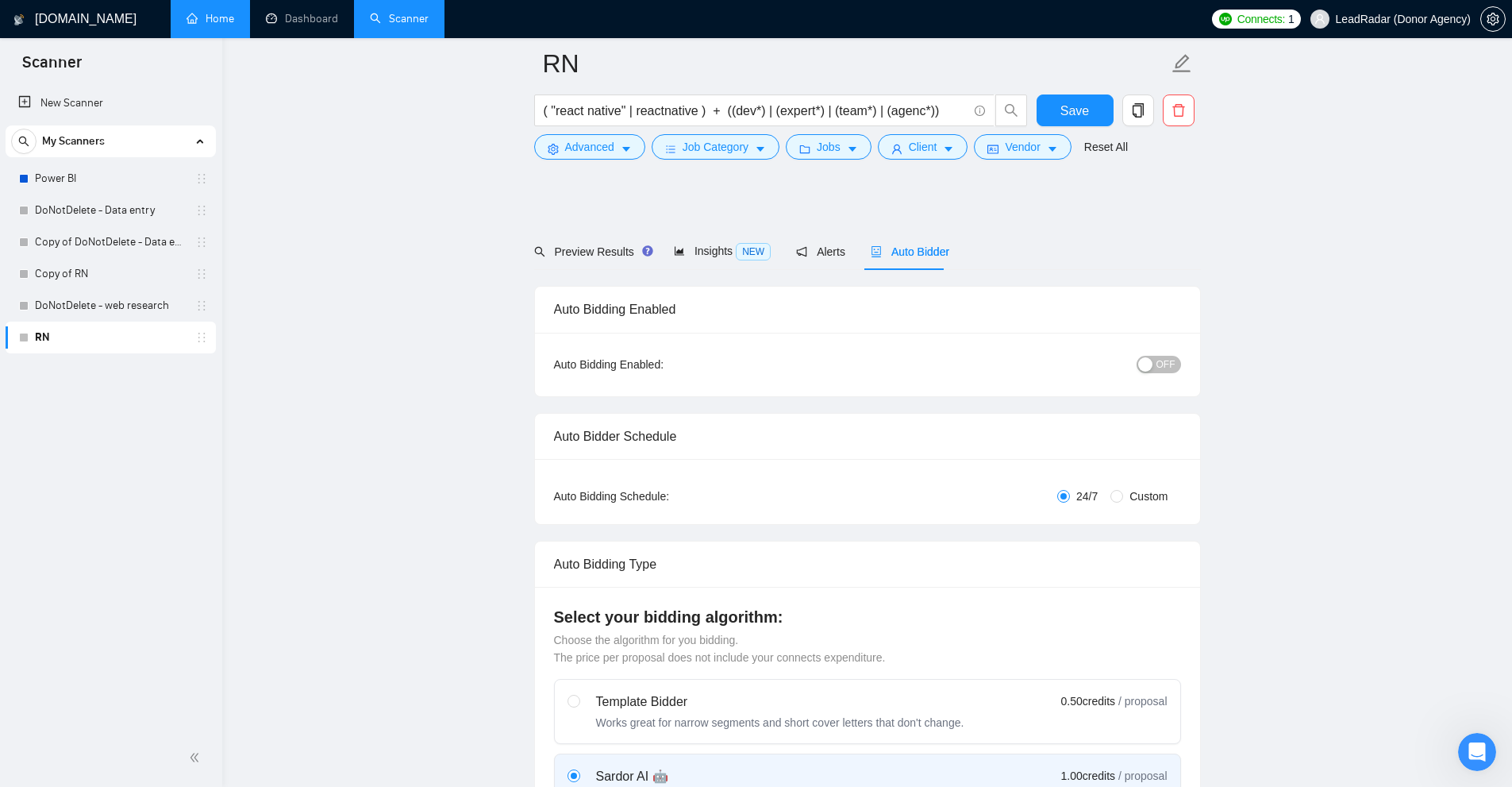
scroll to position [477, 0]
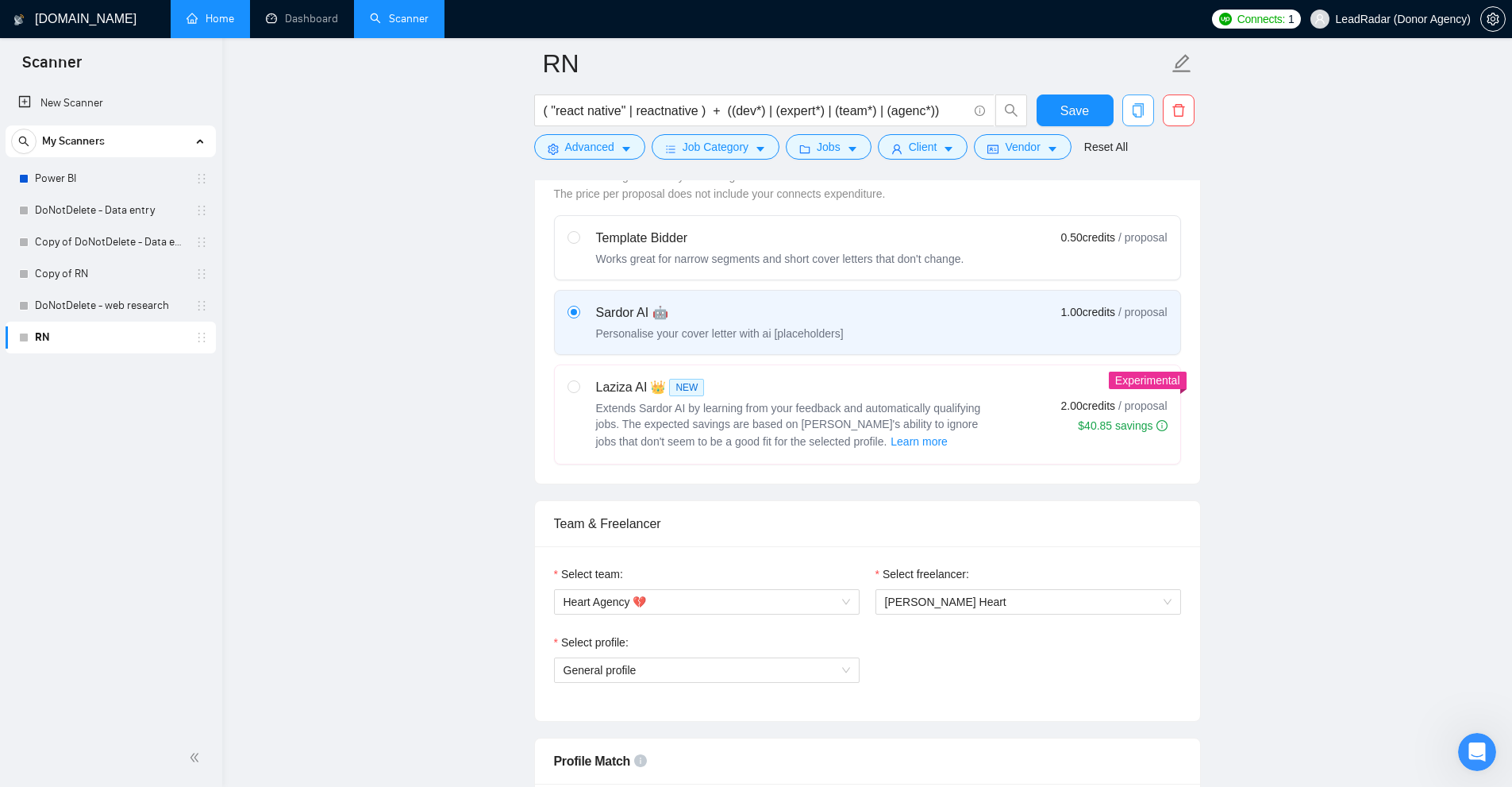
click at [1136, 112] on icon "copy" at bounding box center [1138, 110] width 15 height 15
click at [1132, 186] on span "Yes" at bounding box center [1127, 191] width 18 height 17
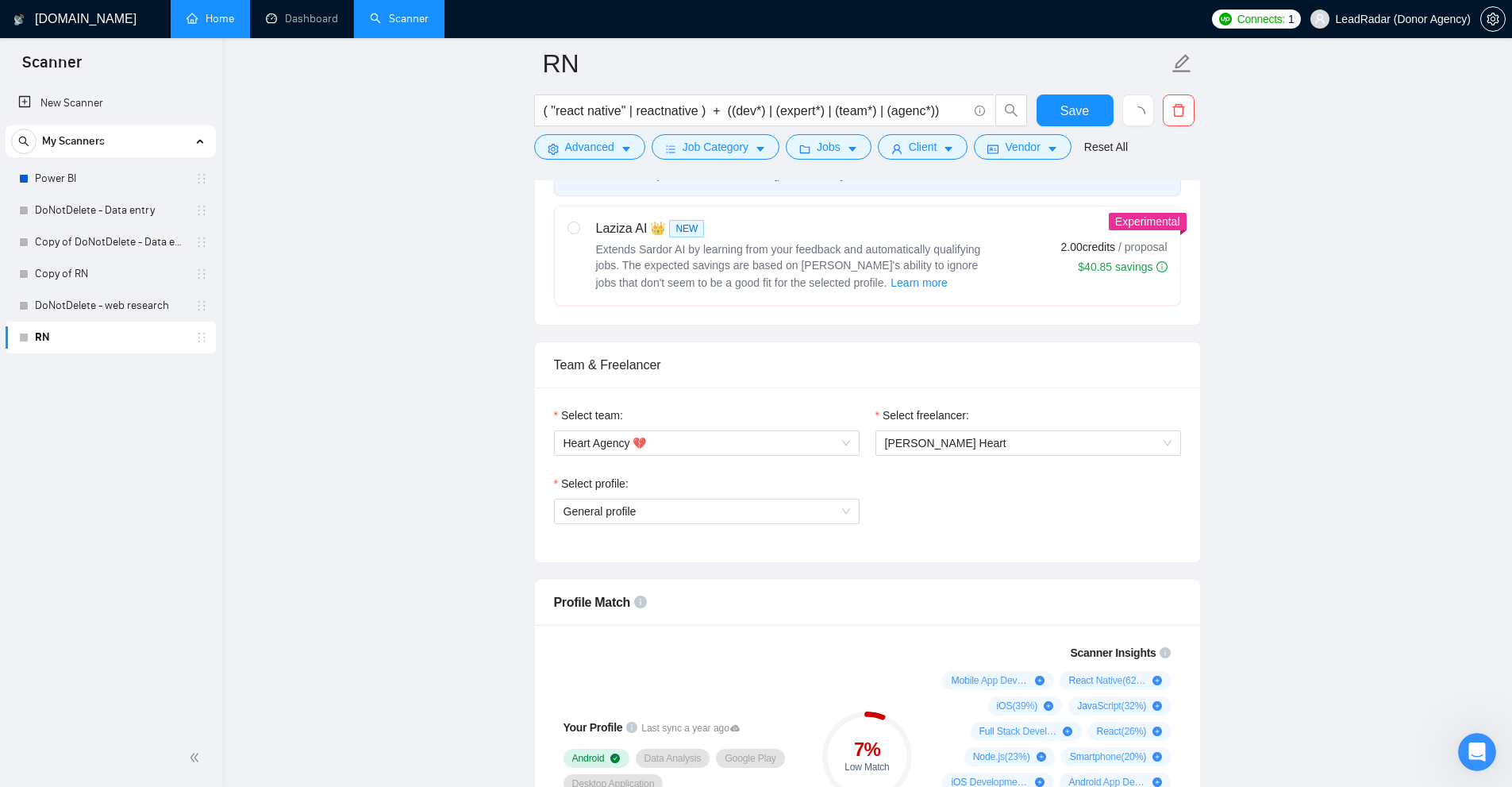
scroll to position [794, 0]
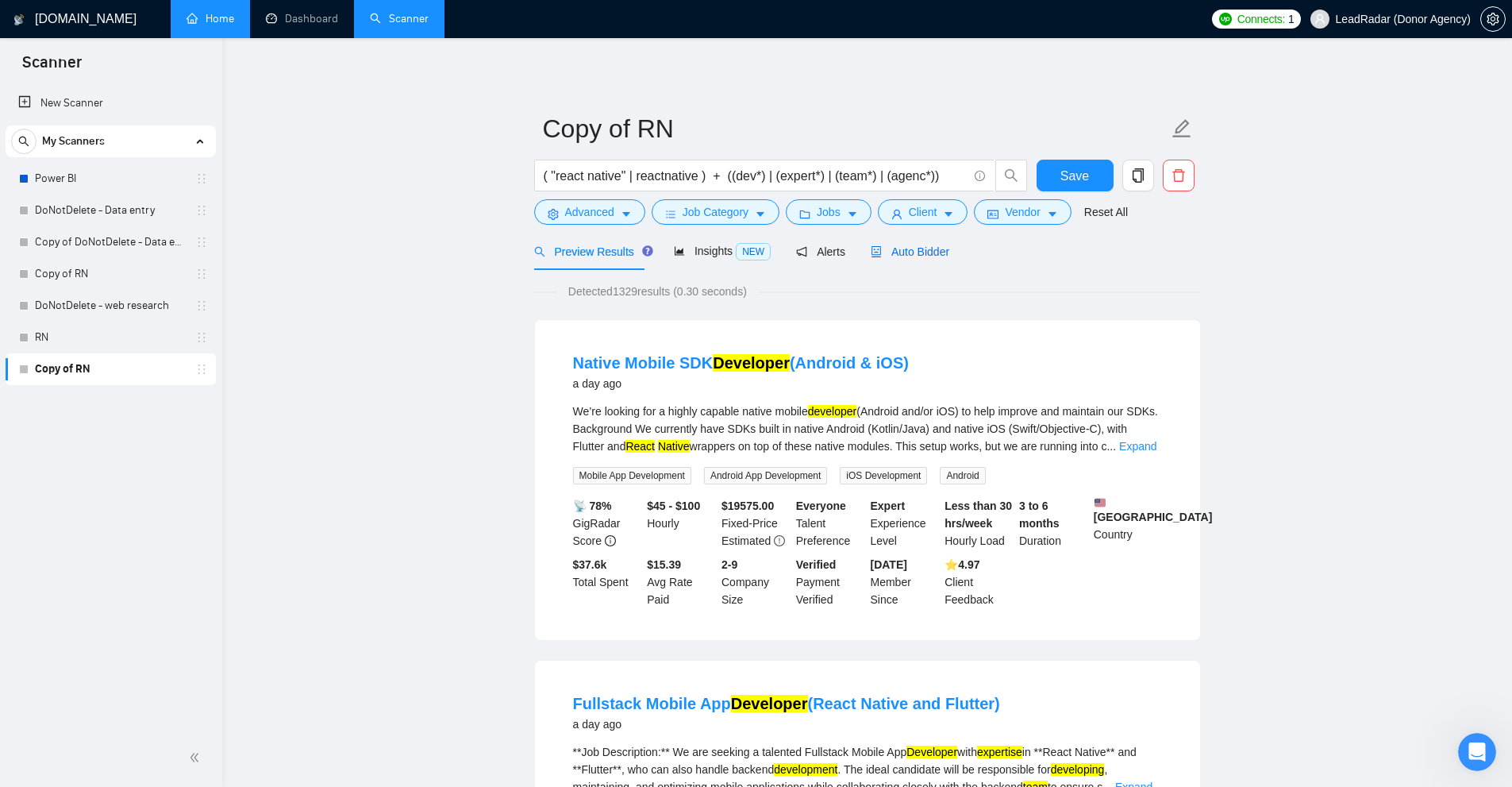
click at [921, 250] on span "Auto Bidder" at bounding box center [910, 252] width 78 height 13
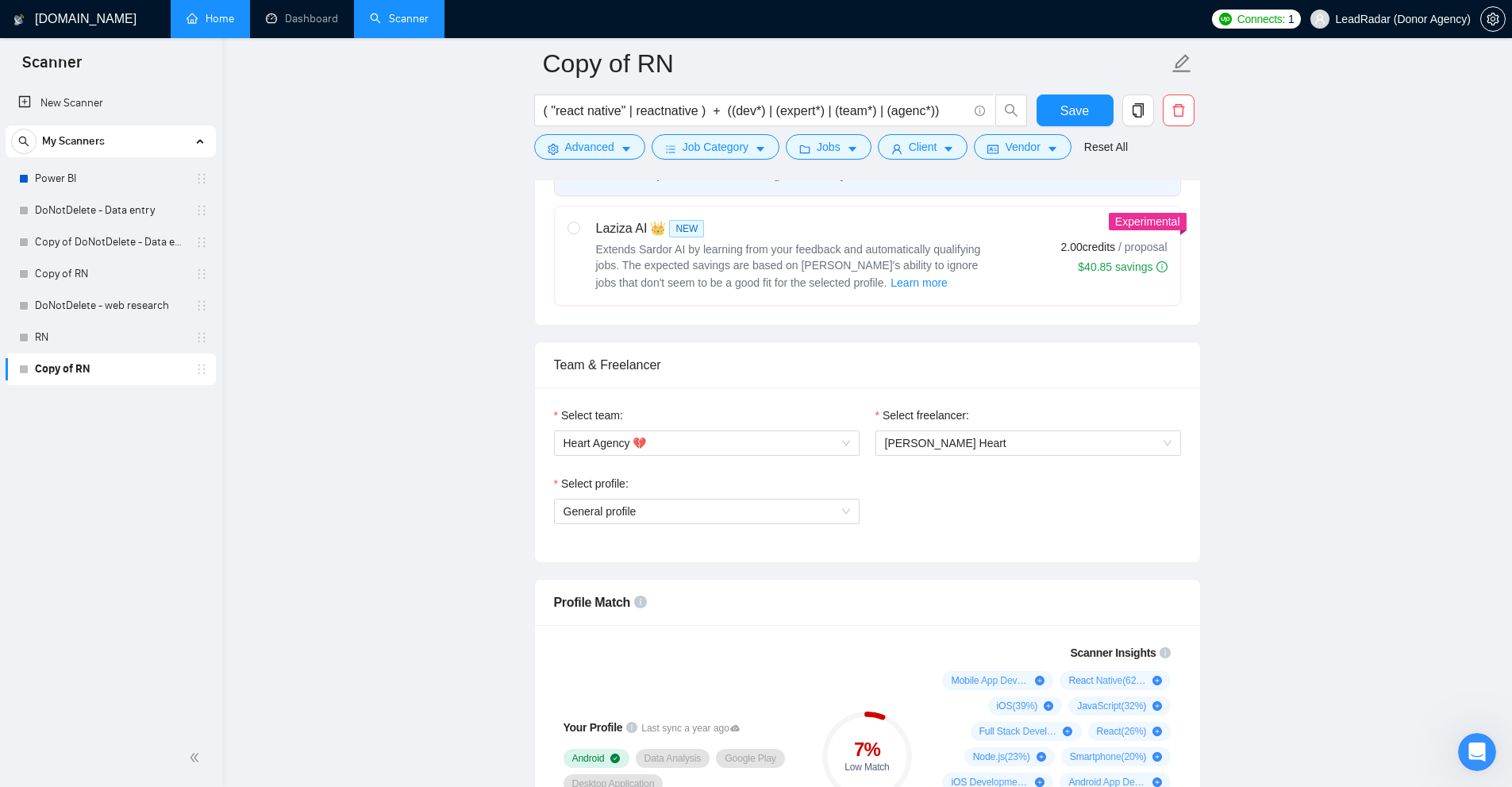
scroll to position [556, 0]
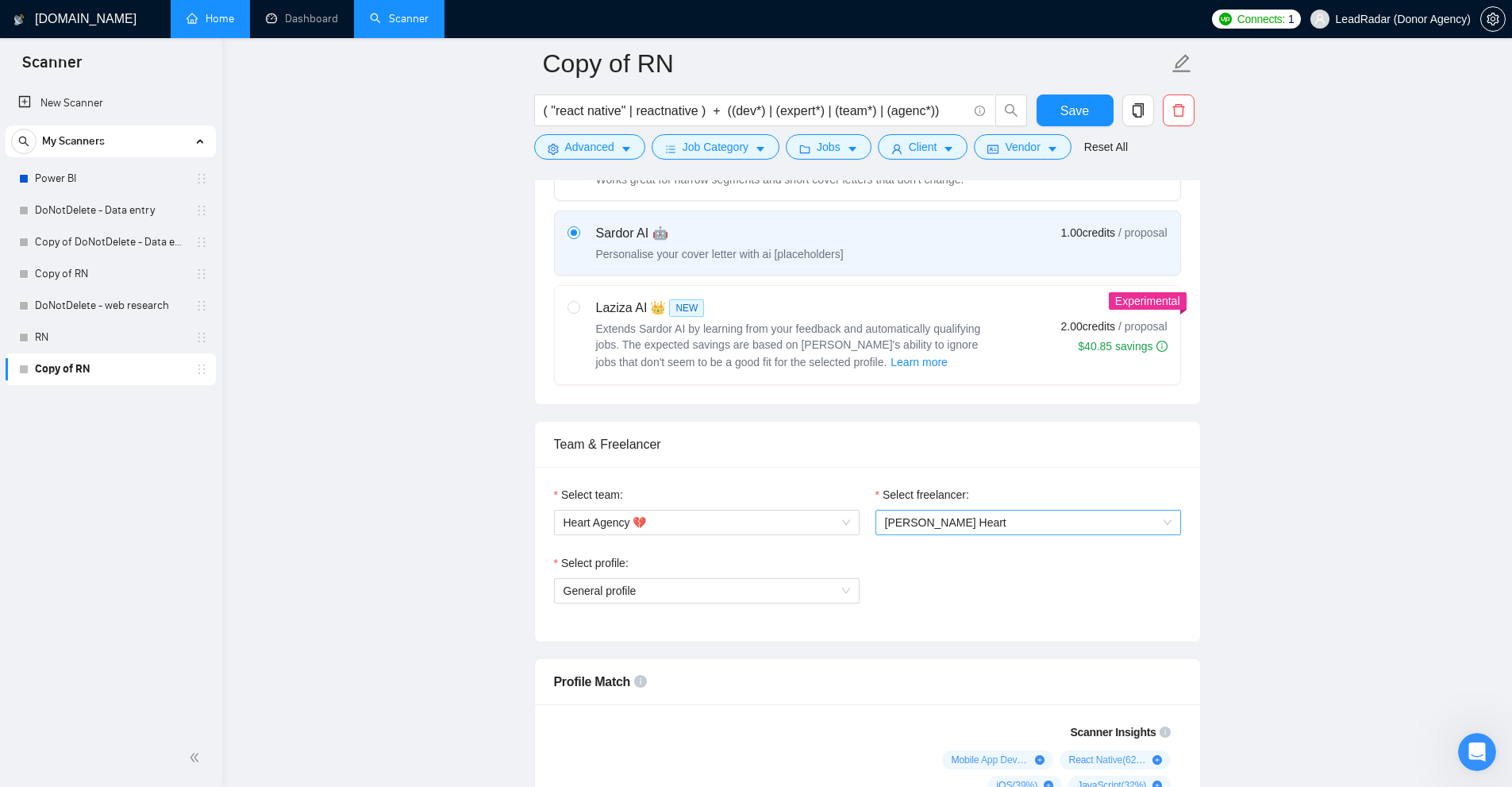
click at [951, 519] on span "[PERSON_NAME] Heart" at bounding box center [1028, 522] width 287 height 24
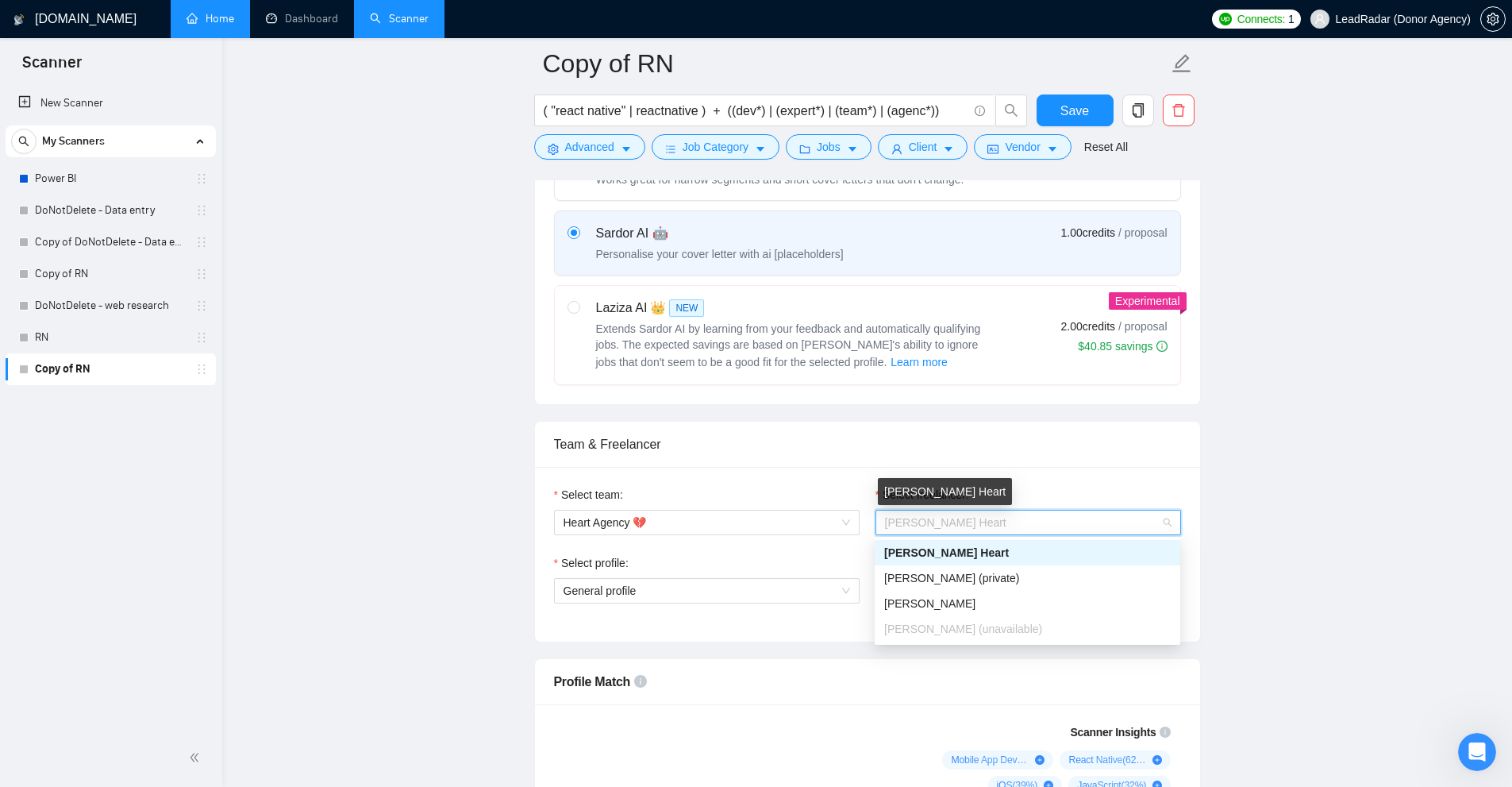
click at [940, 489] on div "[PERSON_NAME] Heart" at bounding box center [945, 491] width 134 height 27
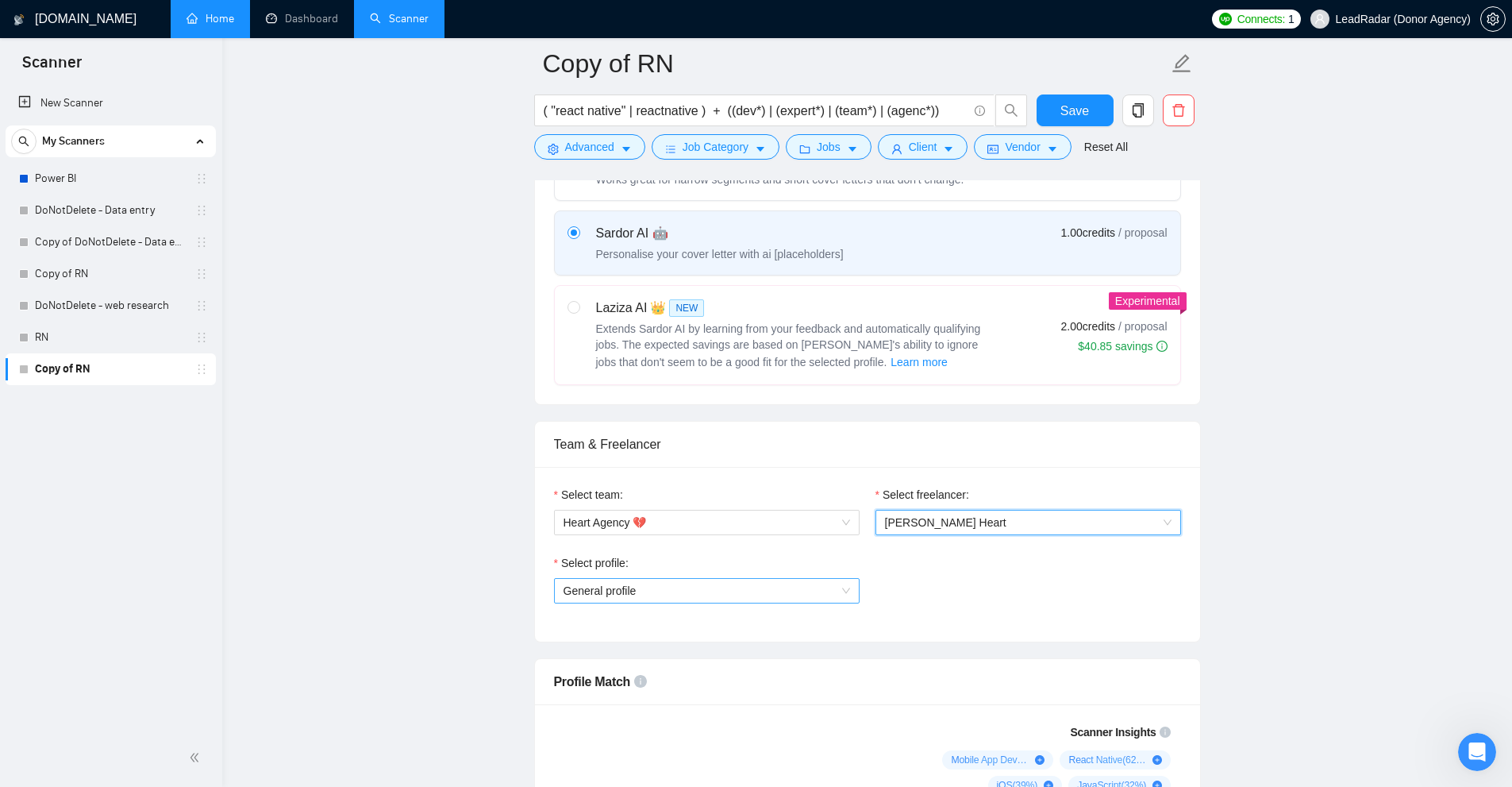
click at [587, 587] on span "General profile" at bounding box center [600, 590] width 73 height 13
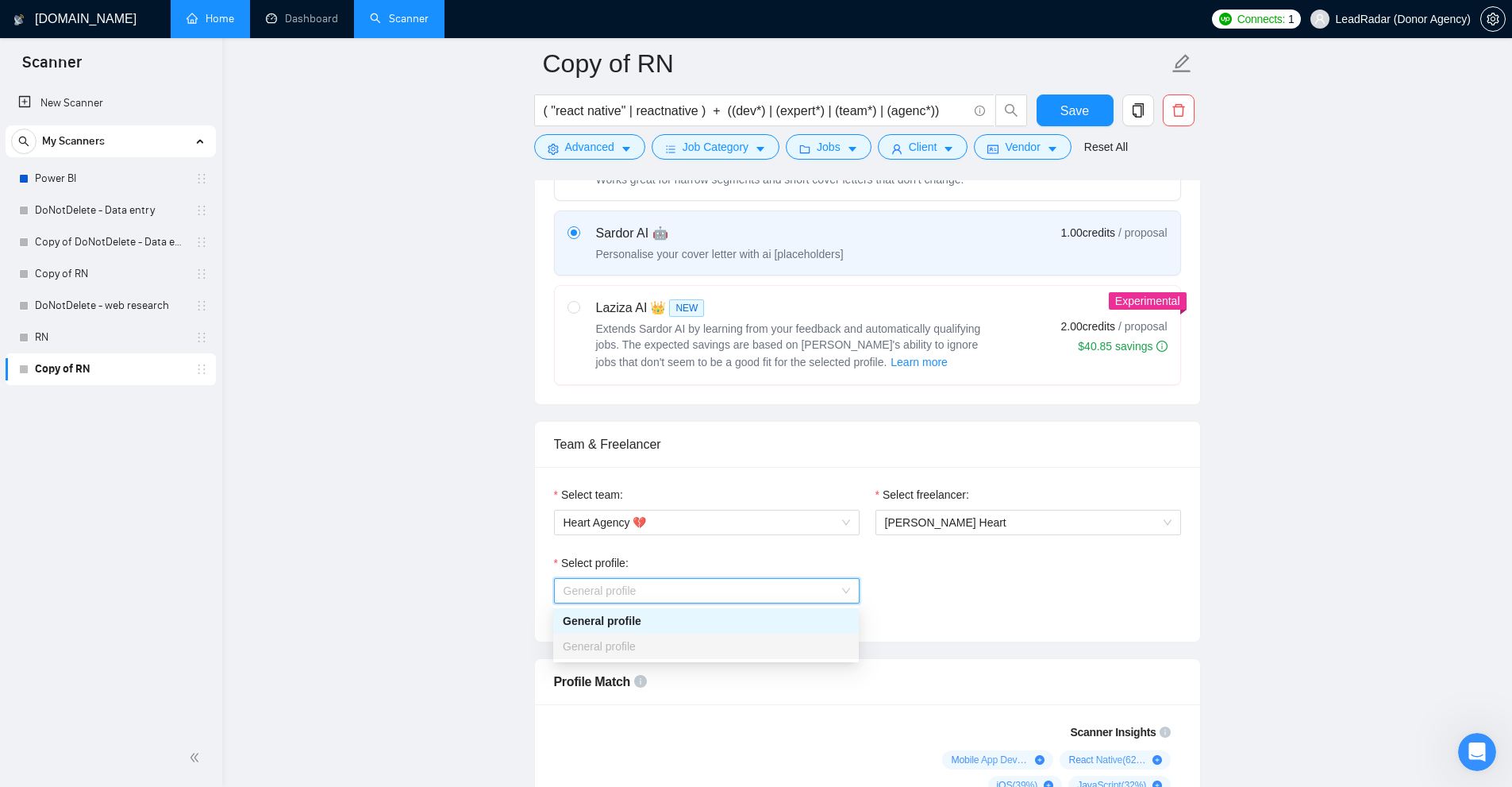
click at [593, 621] on div "General profile" at bounding box center [706, 621] width 287 height 17
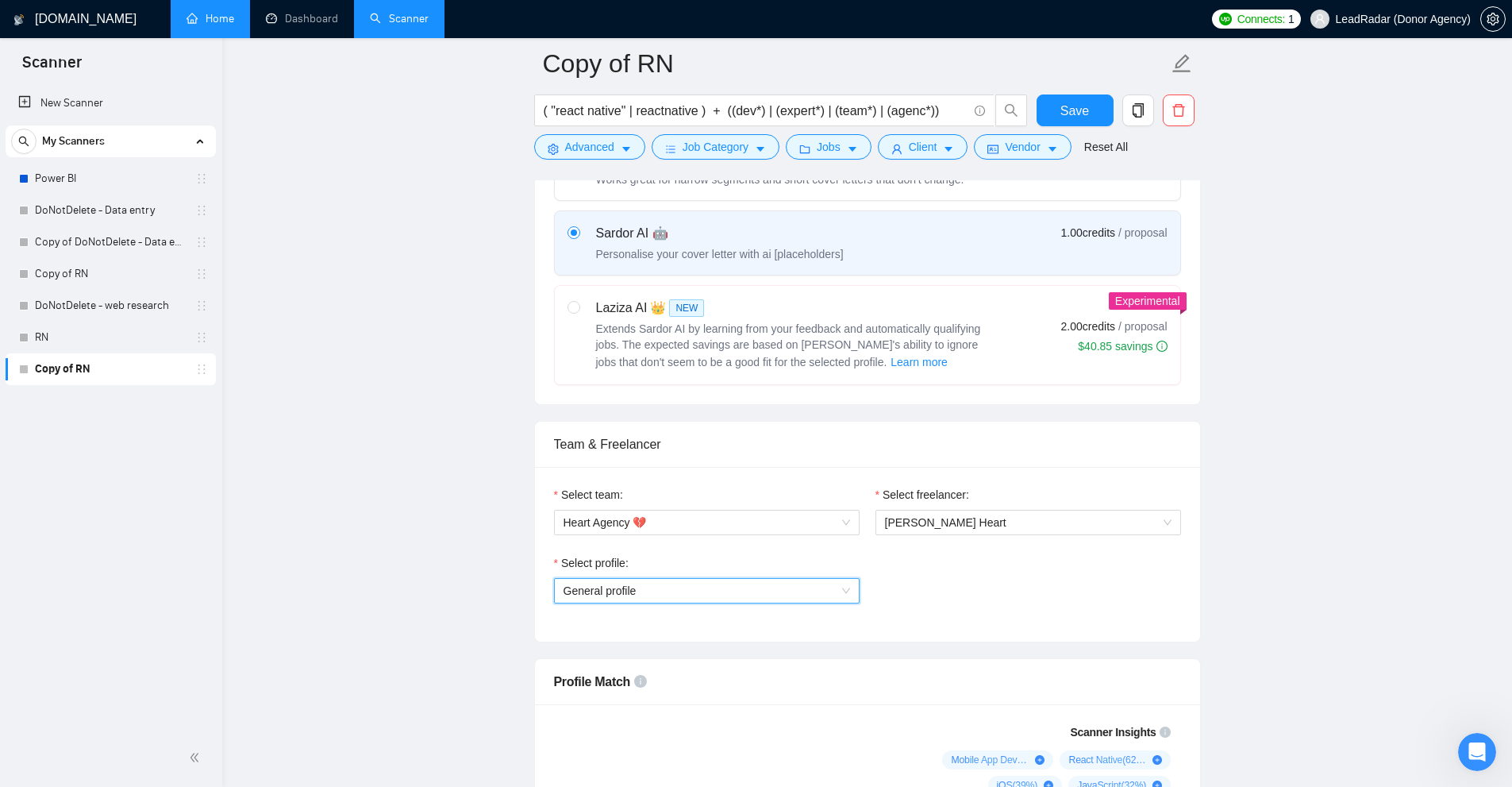
drag, startPoint x: 92, startPoint y: 337, endPoint x: 329, endPoint y: 348, distance: 237.3
click at [92, 337] on link "RN" at bounding box center [110, 337] width 151 height 32
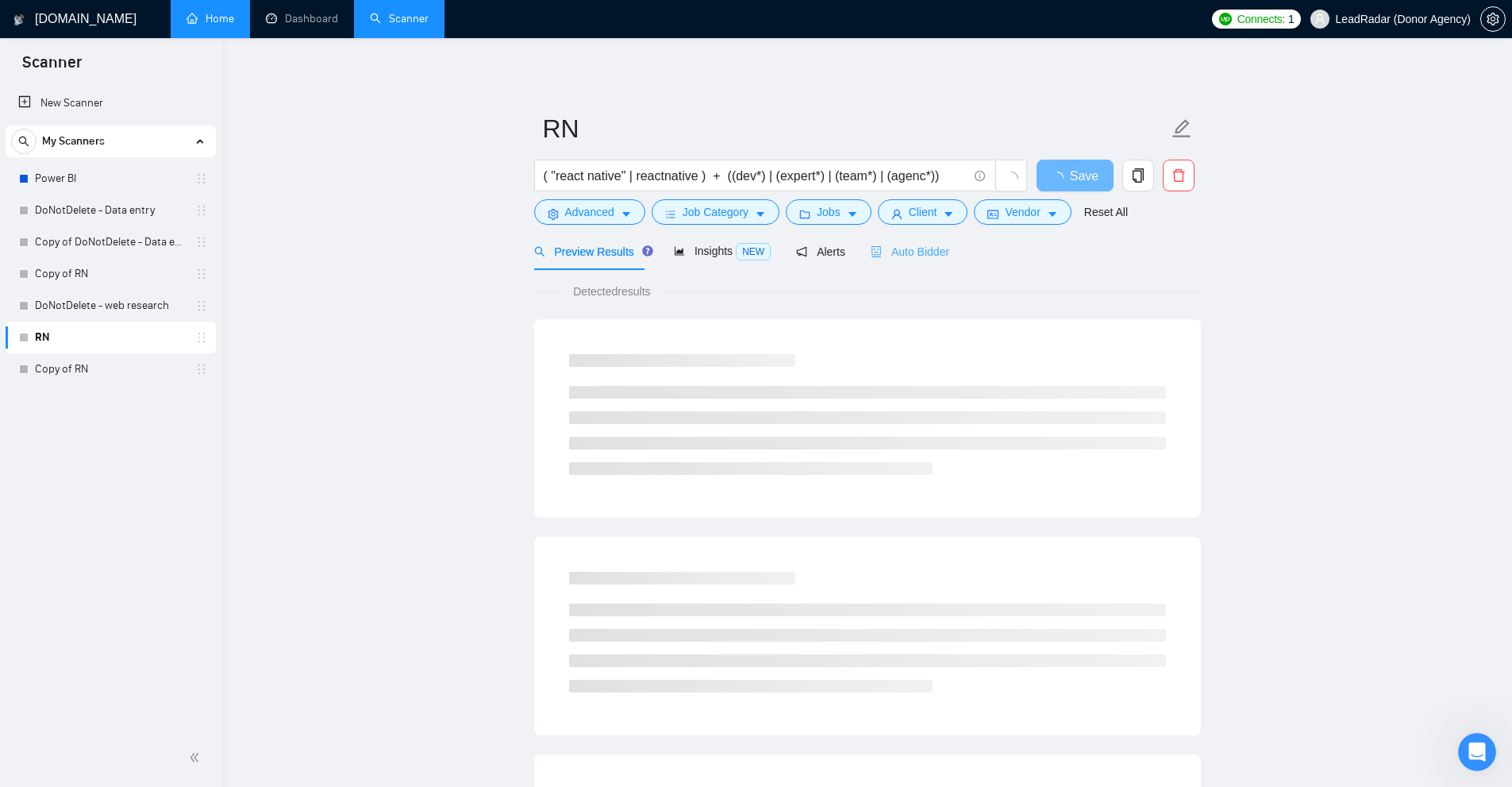
click at [891, 266] on div "Auto Bidder" at bounding box center [910, 251] width 78 height 37
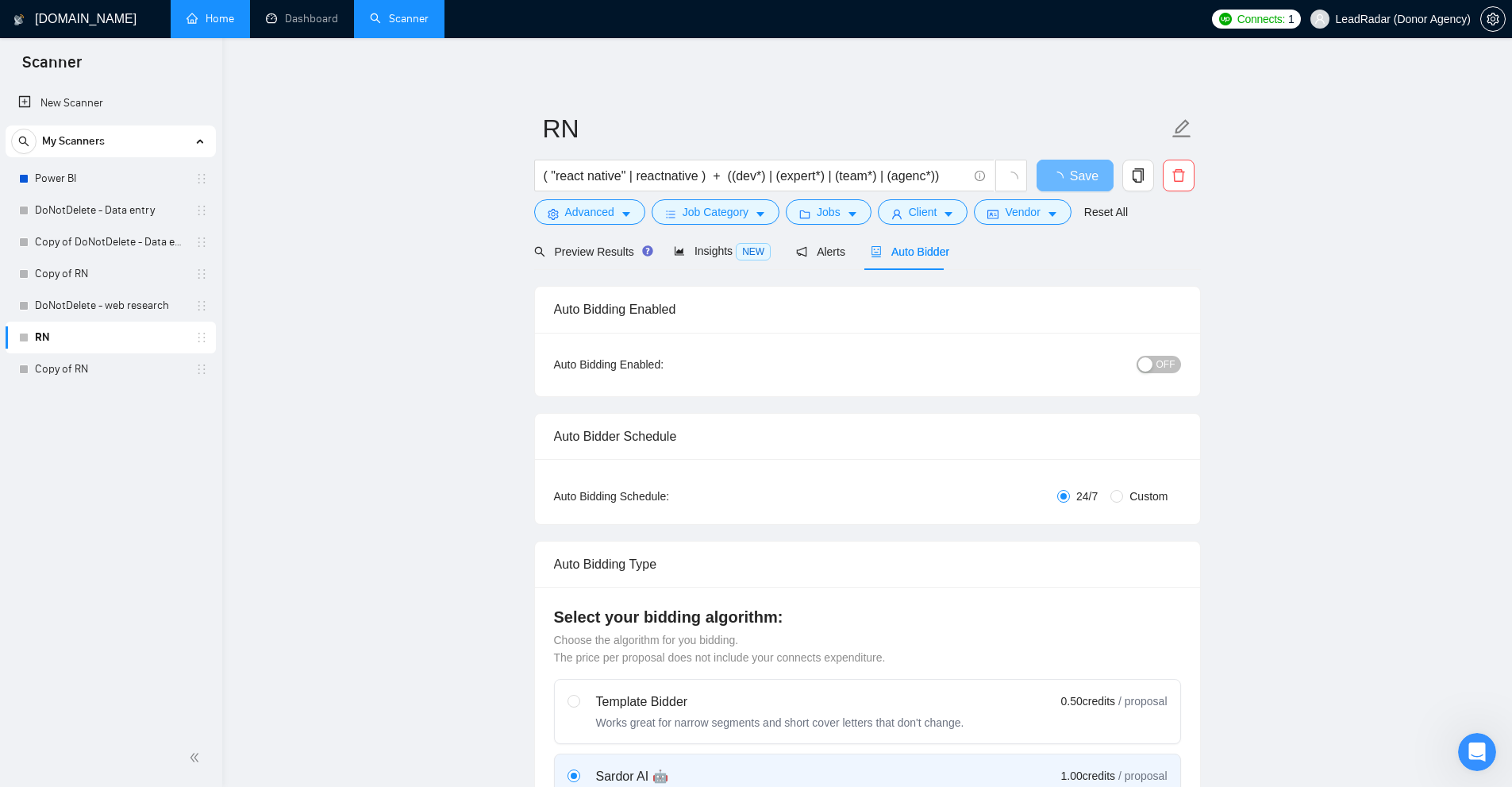
checkbox input "true"
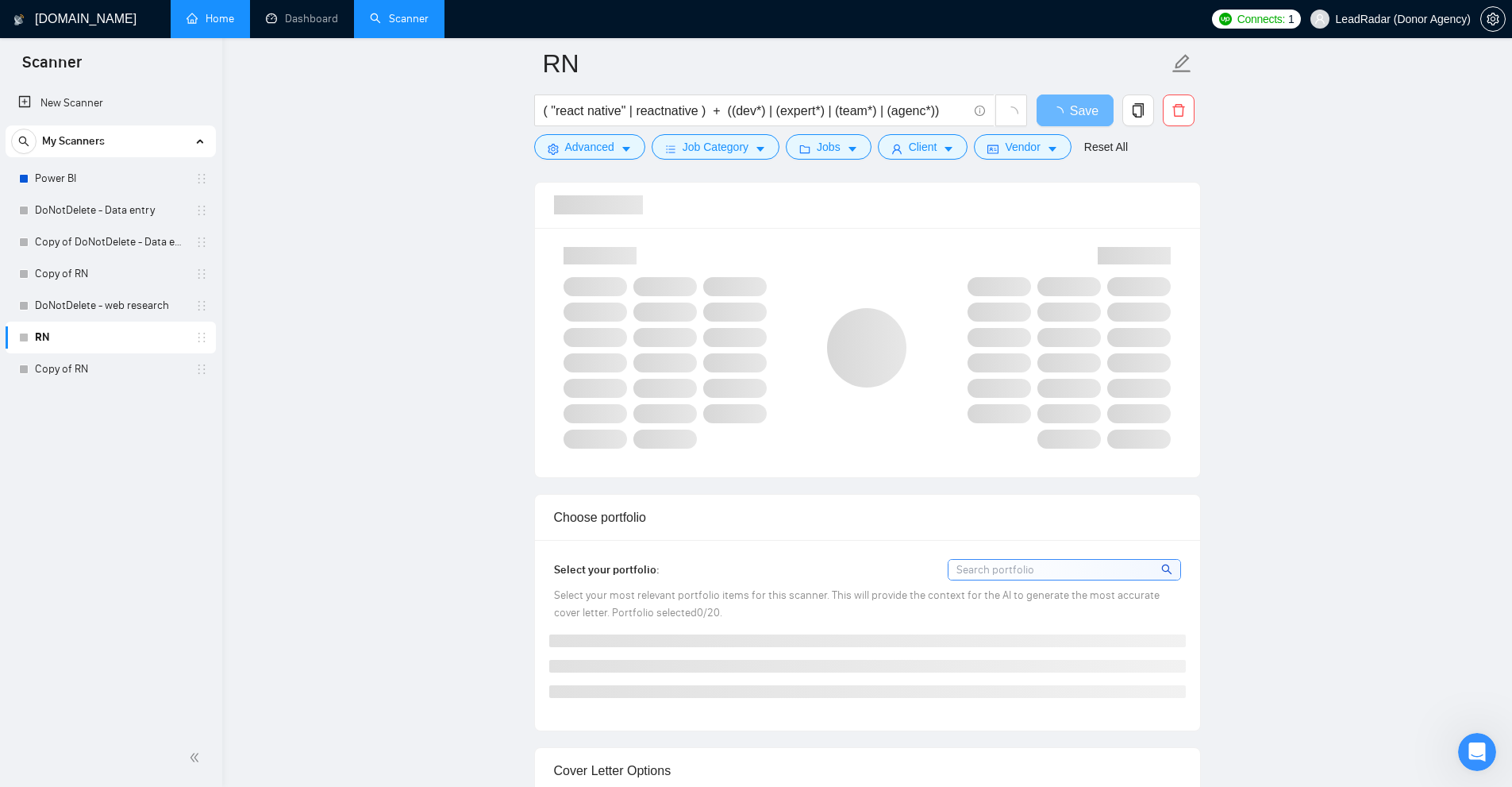
scroll to position [715, 0]
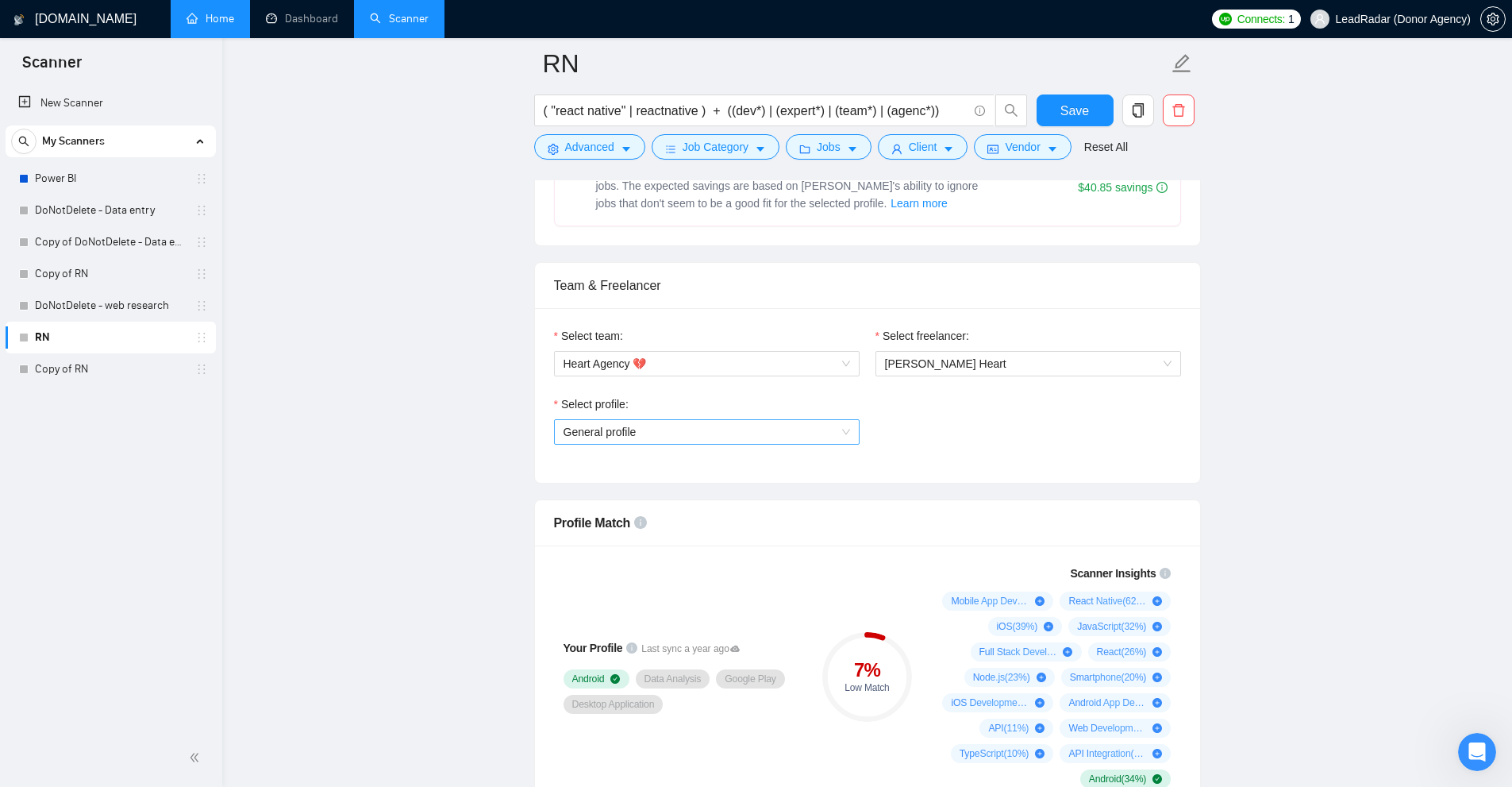
click at [667, 430] on span "General profile" at bounding box center [706, 432] width 287 height 24
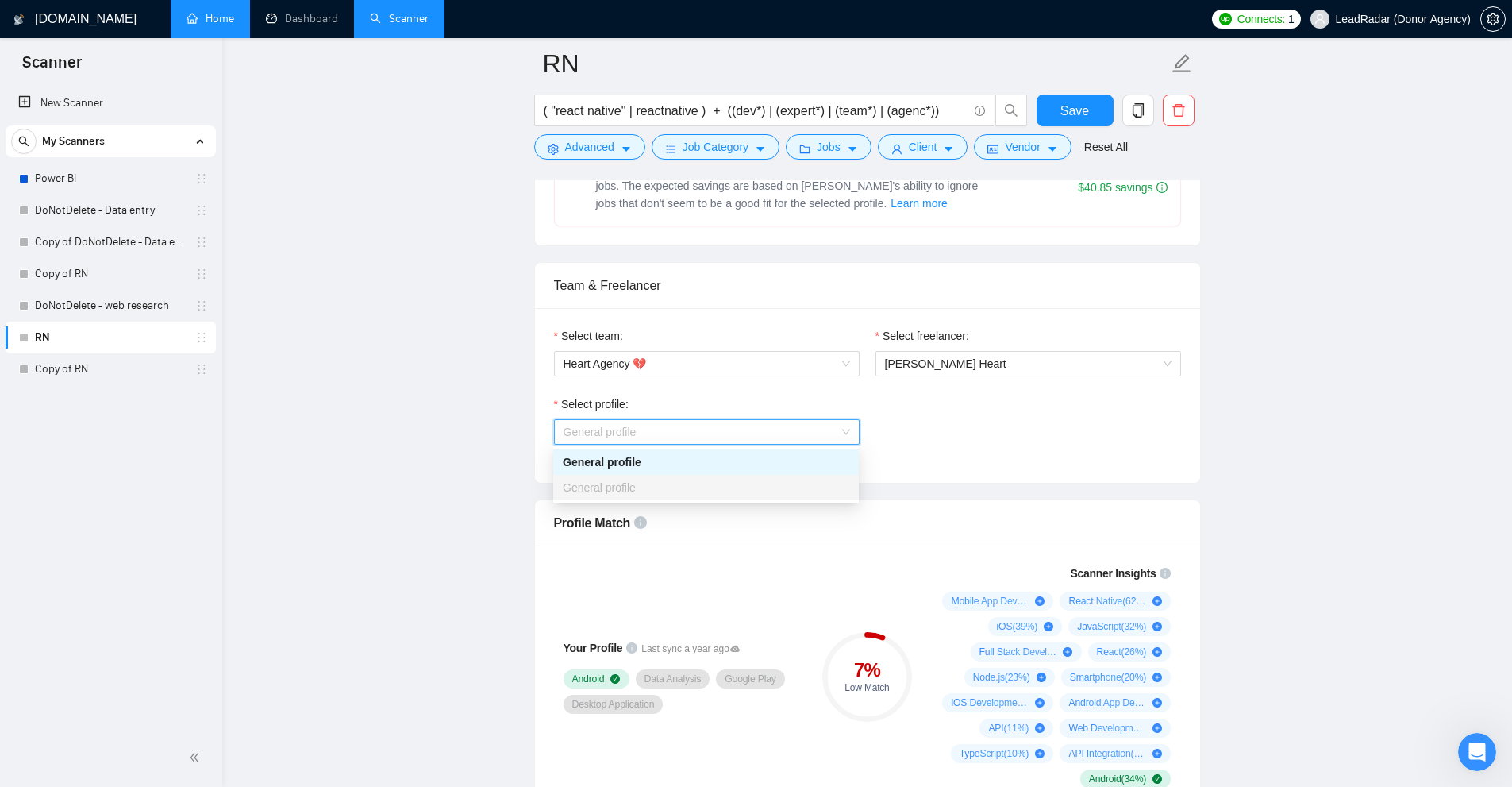
click at [1055, 459] on div "Select profile: General profile" at bounding box center [868, 429] width 643 height 68
